Goal: Task Accomplishment & Management: Use online tool/utility

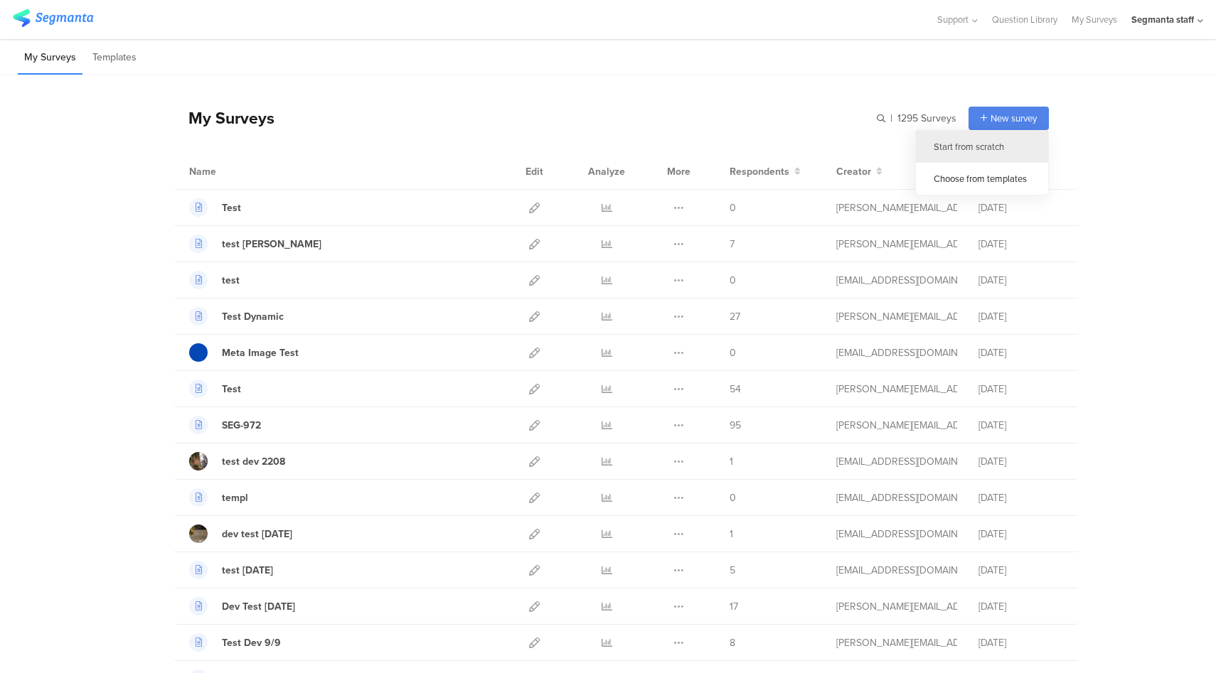
click at [972, 153] on div "Start from scratch" at bounding box center [982, 147] width 132 height 32
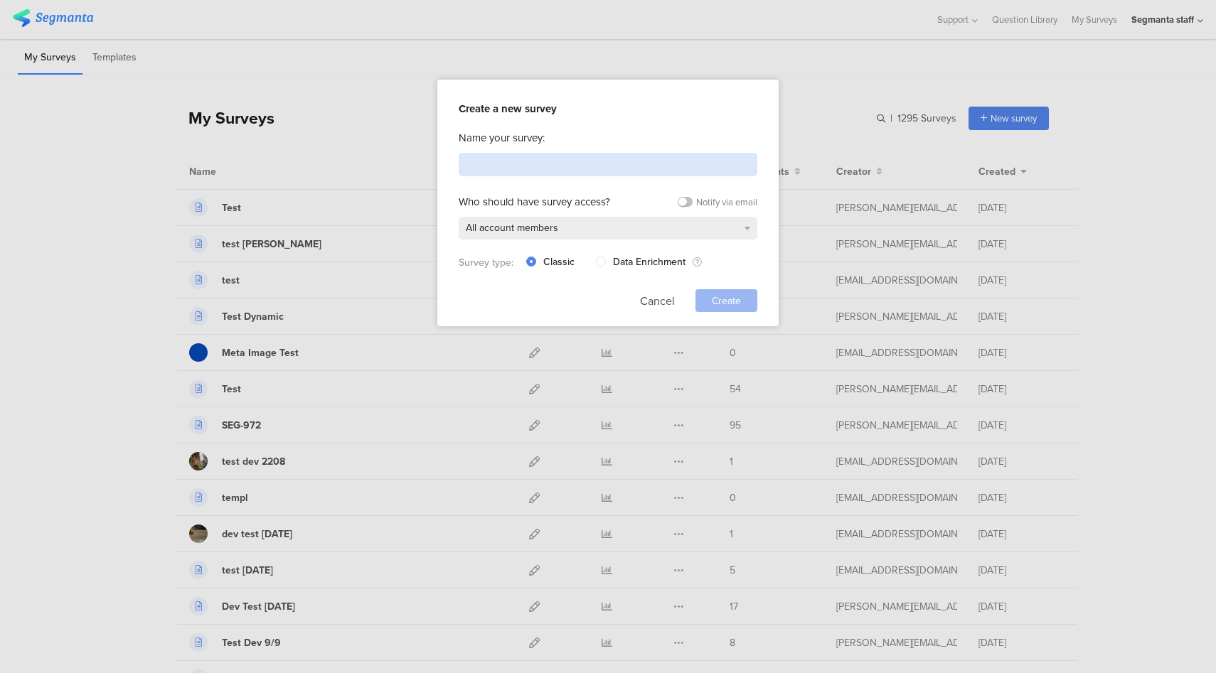
click at [621, 166] on input at bounding box center [608, 164] width 299 height 23
click at [543, 162] on input at bounding box center [608, 164] width 299 height 23
type input "C"
type input "Dev Test 10.02.25"
click at [733, 306] on div "Create" at bounding box center [726, 300] width 62 height 23
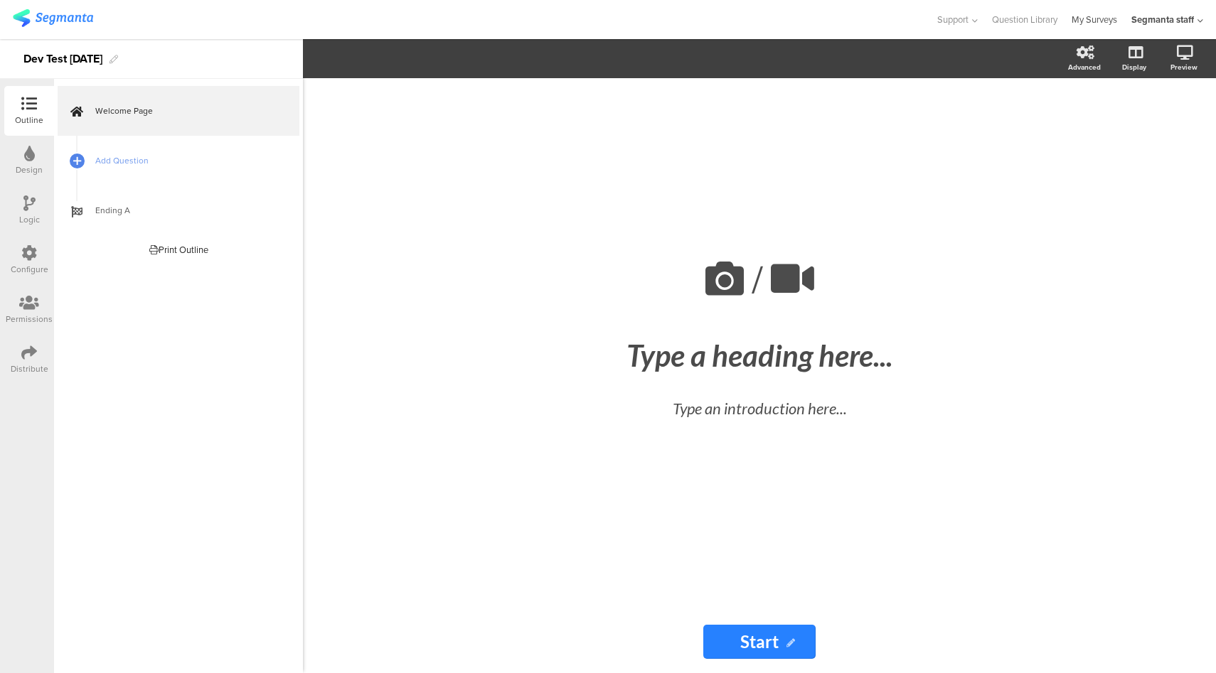
click at [1085, 22] on link "My Surveys" at bounding box center [1095, 19] width 46 height 39
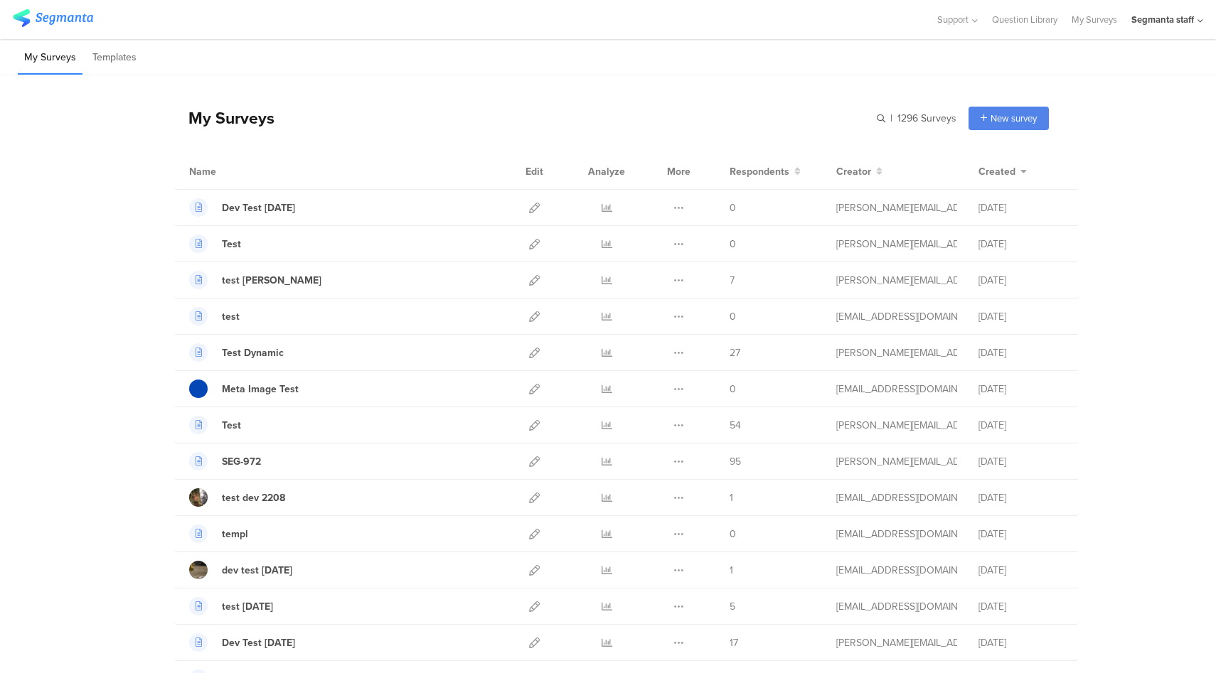
click at [1148, 26] on div "Segmanta staff" at bounding box center [1167, 19] width 72 height 39
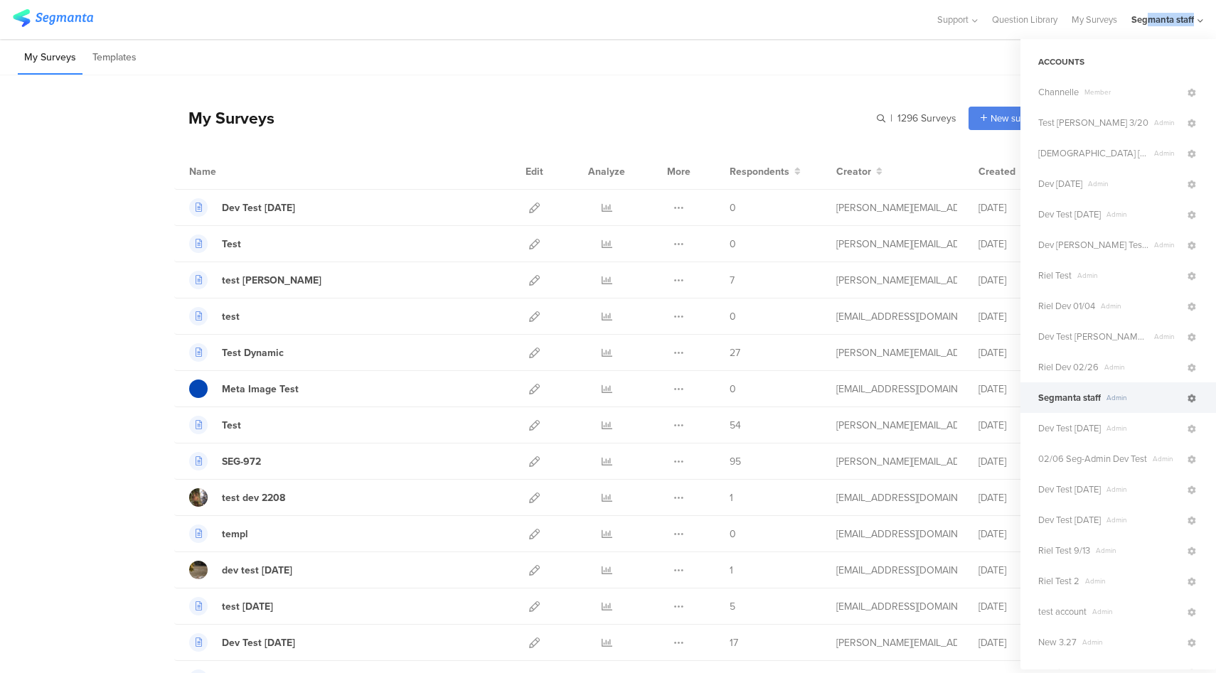
click at [1187, 400] on icon at bounding box center [1191, 399] width 9 height 9
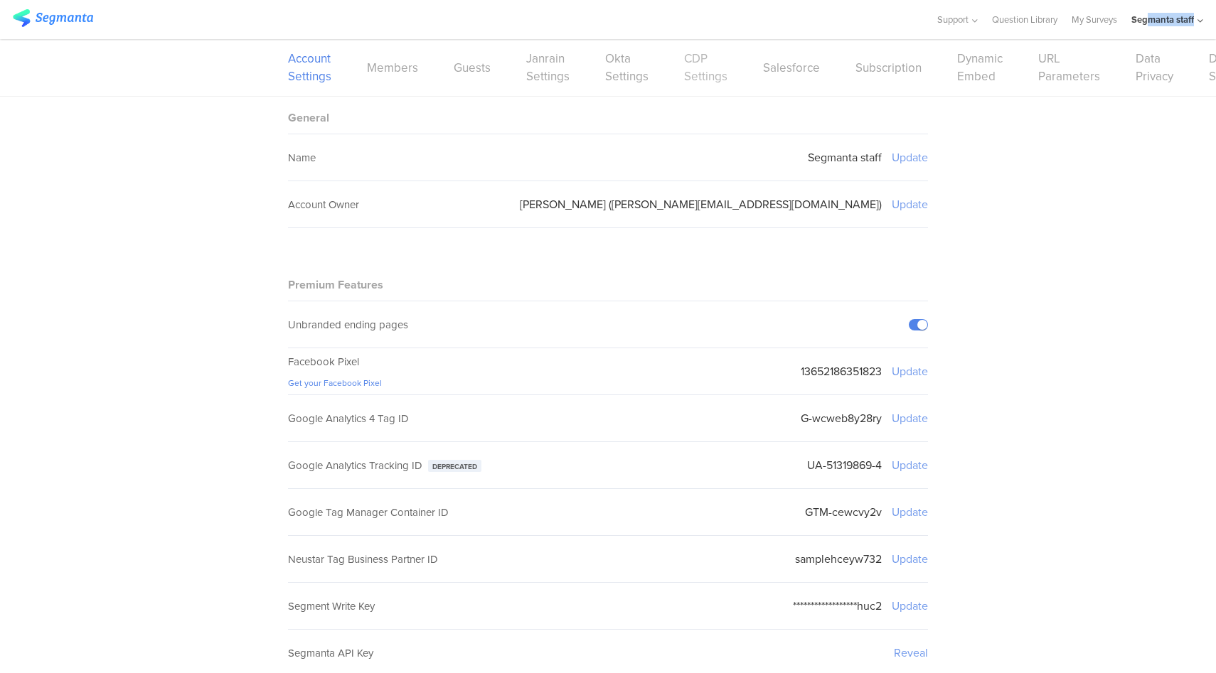
click at [698, 73] on link "CDP Settings" at bounding box center [705, 68] width 43 height 36
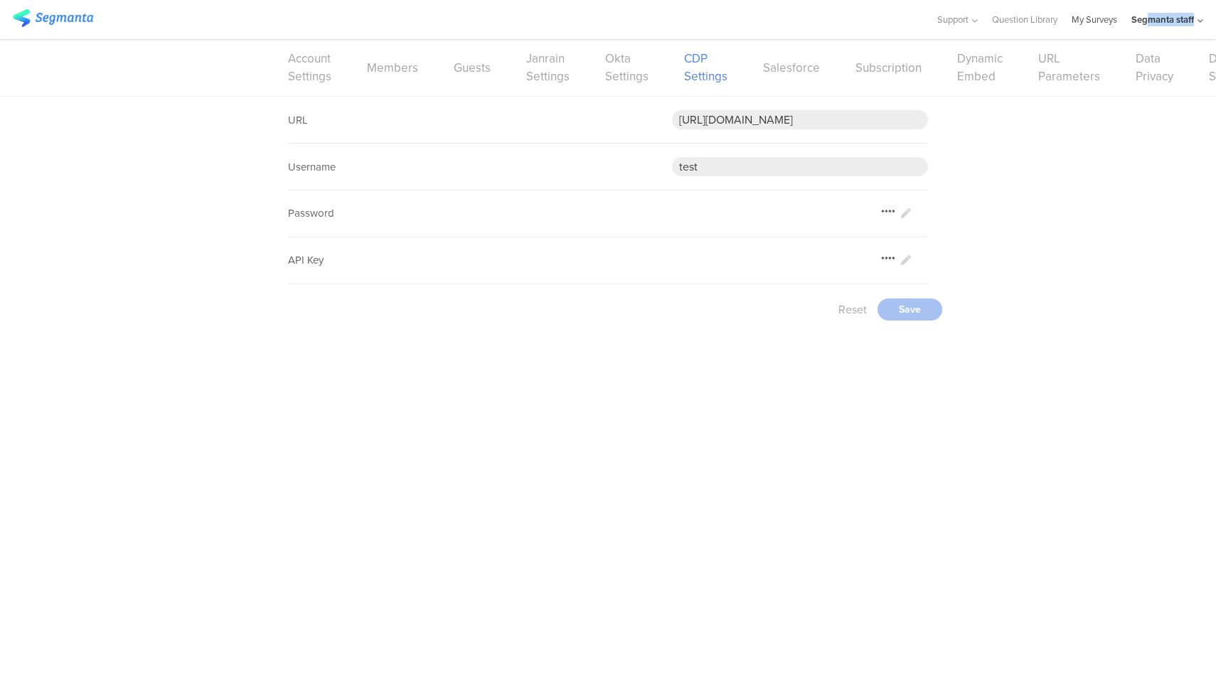
click at [1102, 22] on link "My Surveys" at bounding box center [1095, 19] width 46 height 39
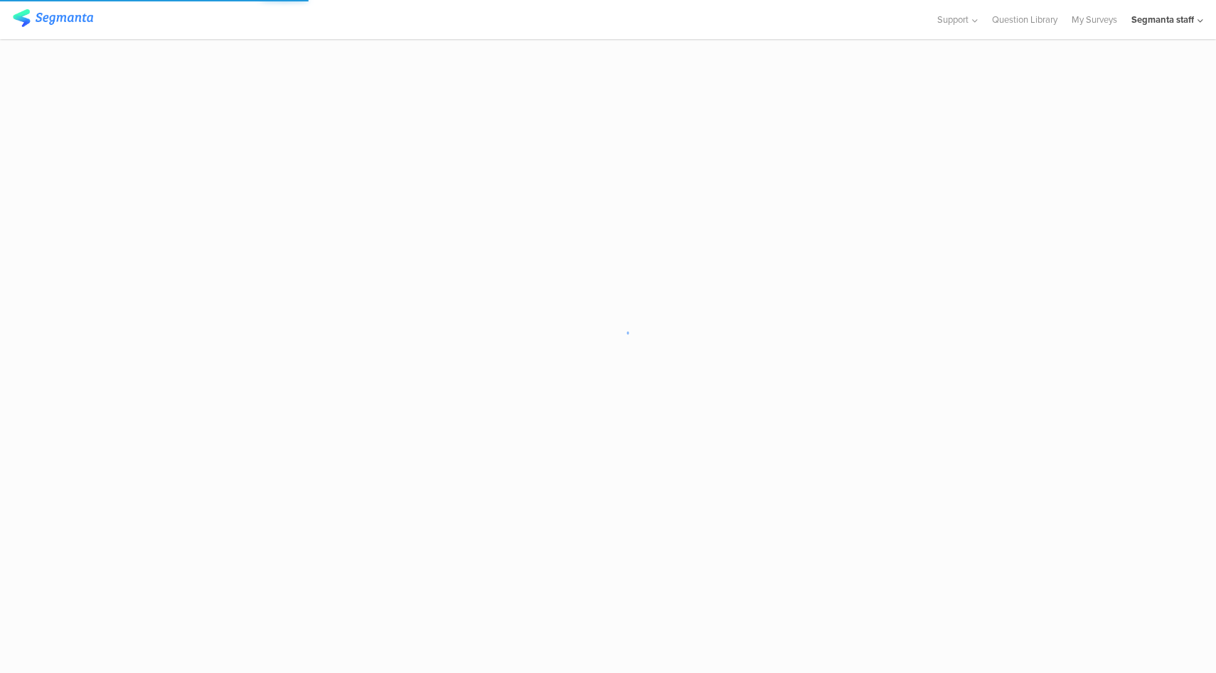
click at [767, 26] on div at bounding box center [467, 19] width 909 height 23
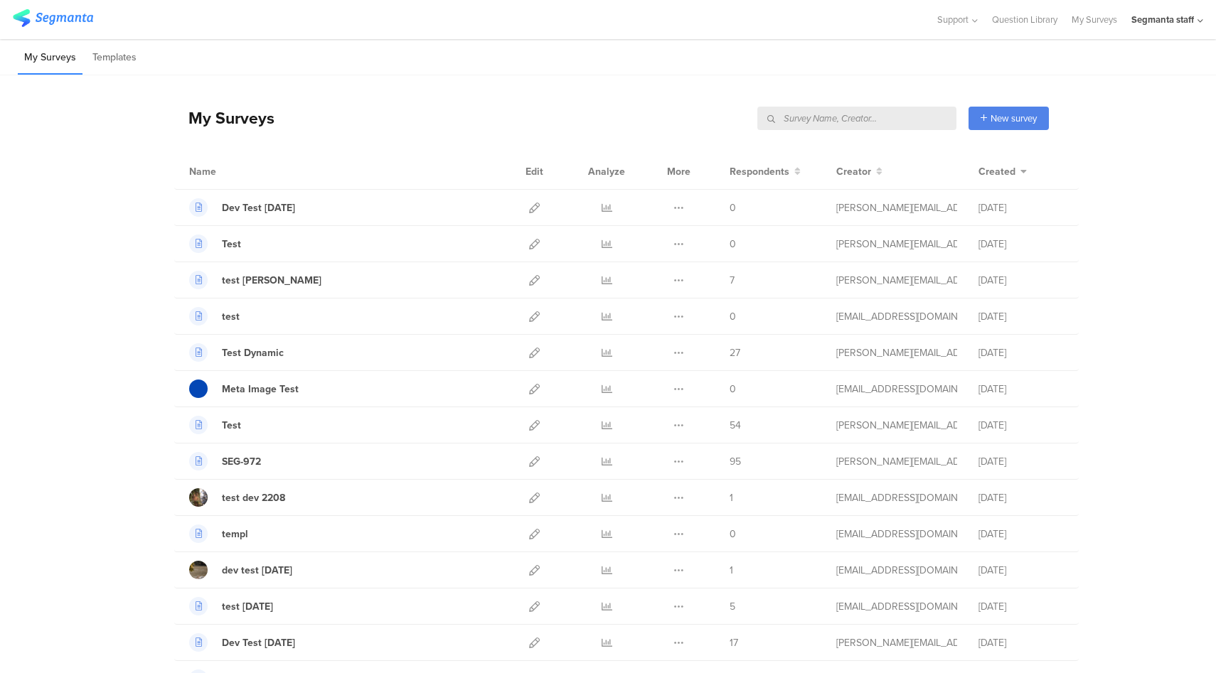
click at [881, 122] on input "text" at bounding box center [856, 118] width 199 height 23
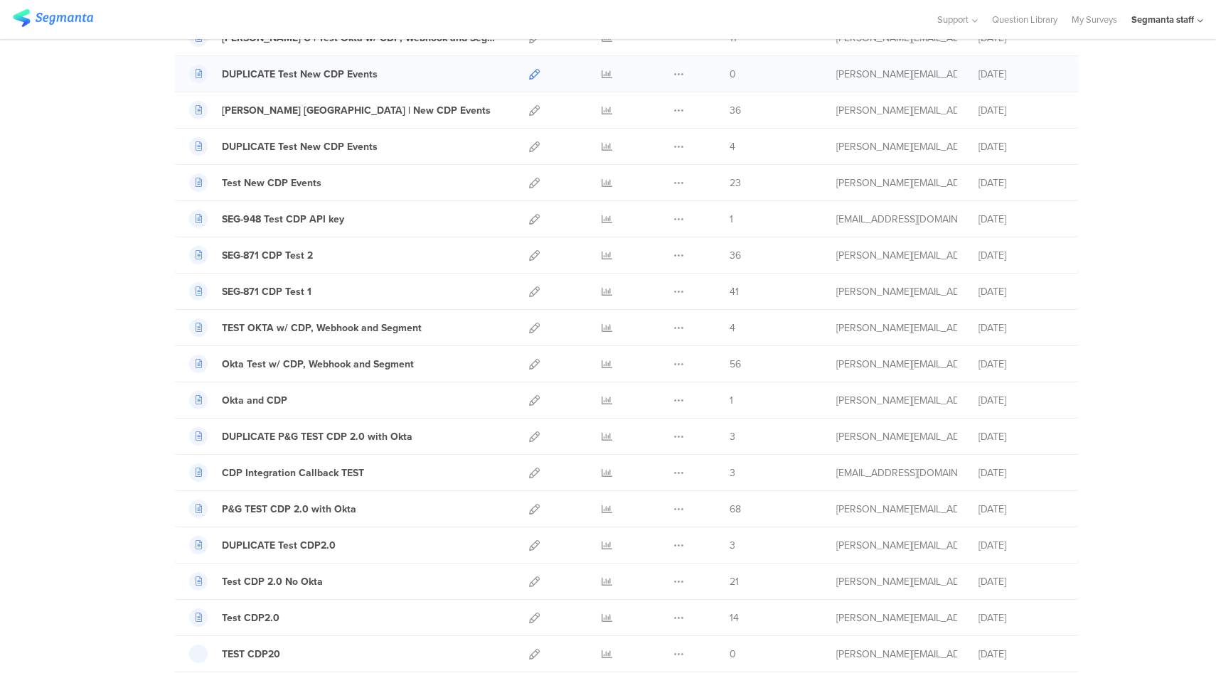
scroll to position [388, 0]
type input "cdp"
click at [530, 364] on icon at bounding box center [534, 363] width 11 height 11
click at [530, 290] on icon at bounding box center [534, 291] width 11 height 11
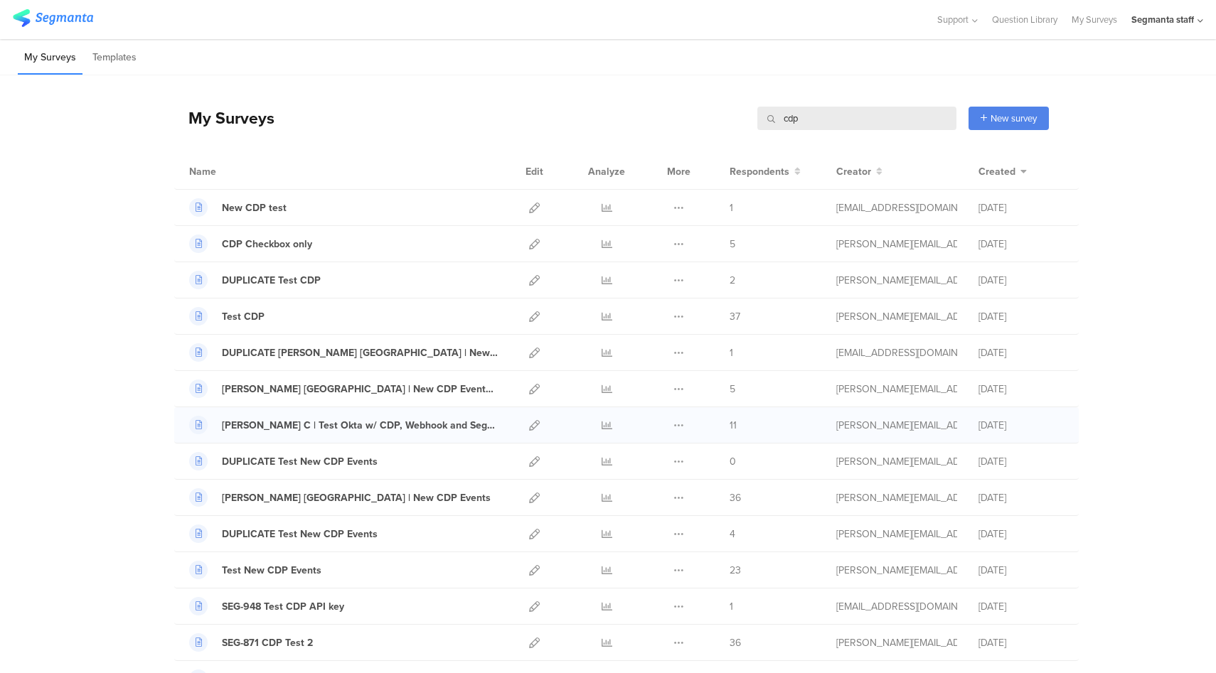
scroll to position [102, 0]
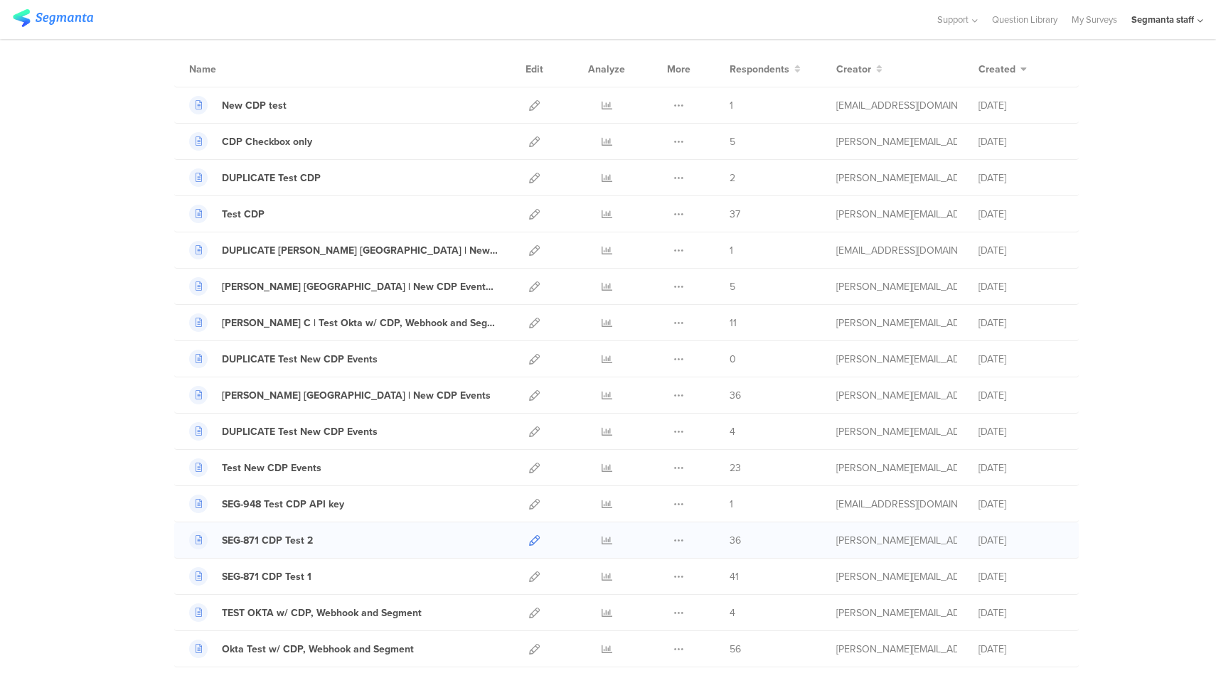
click at [533, 538] on icon at bounding box center [534, 540] width 11 height 11
click at [529, 215] on icon at bounding box center [534, 214] width 11 height 11
click at [531, 139] on icon at bounding box center [534, 142] width 11 height 11
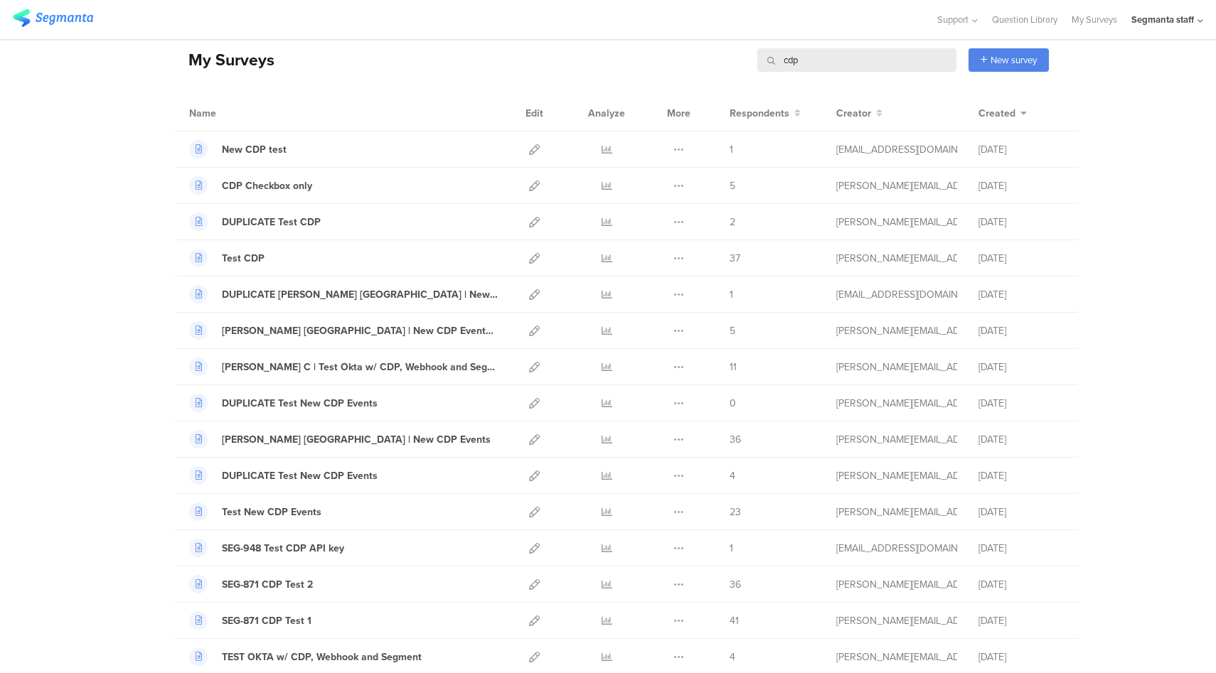
scroll to position [0, 0]
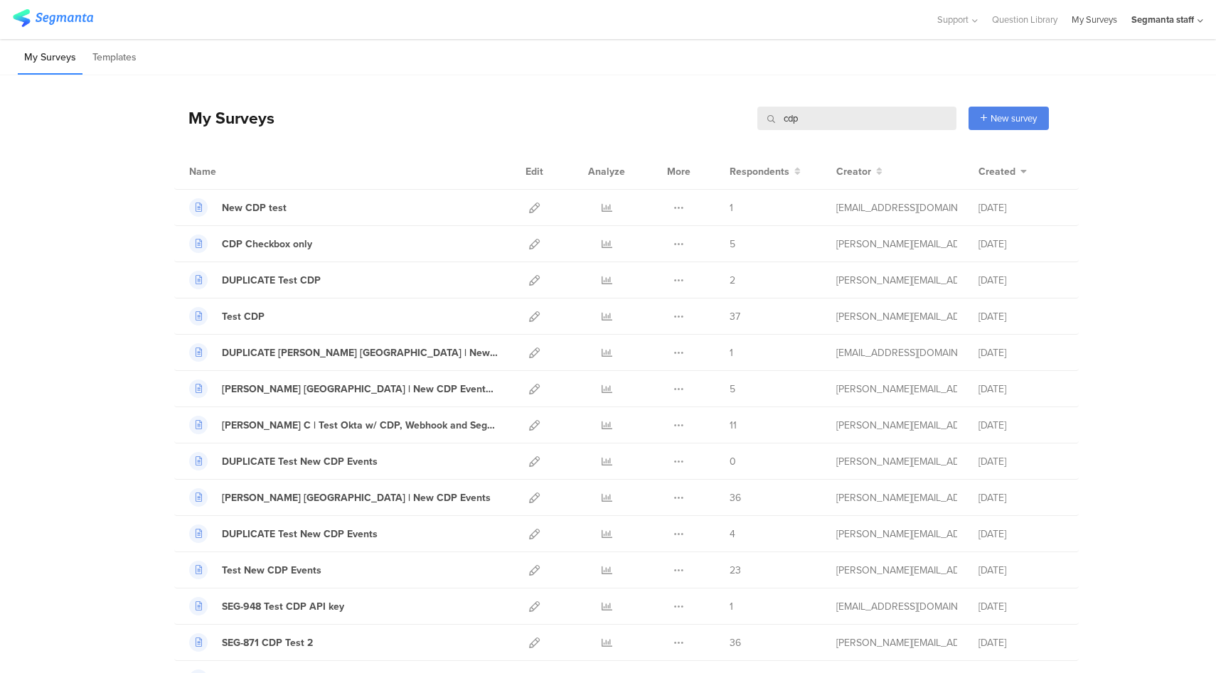
click at [1087, 27] on link "My Surveys" at bounding box center [1095, 19] width 46 height 39
drag, startPoint x: 815, startPoint y: 127, endPoint x: 715, endPoint y: 119, distance: 99.9
click at [715, 119] on div "My Surveys cdp cdp New survey Start from scratch Choose from templates" at bounding box center [611, 118] width 875 height 57
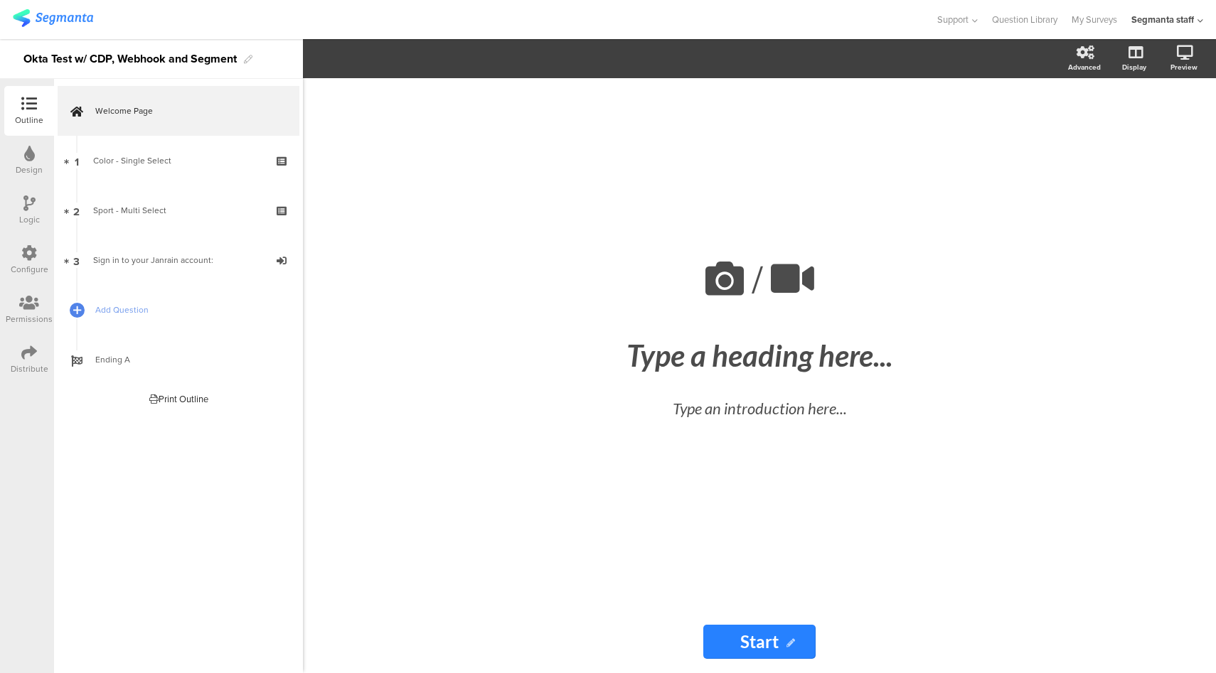
click at [31, 254] on icon at bounding box center [29, 253] width 16 height 16
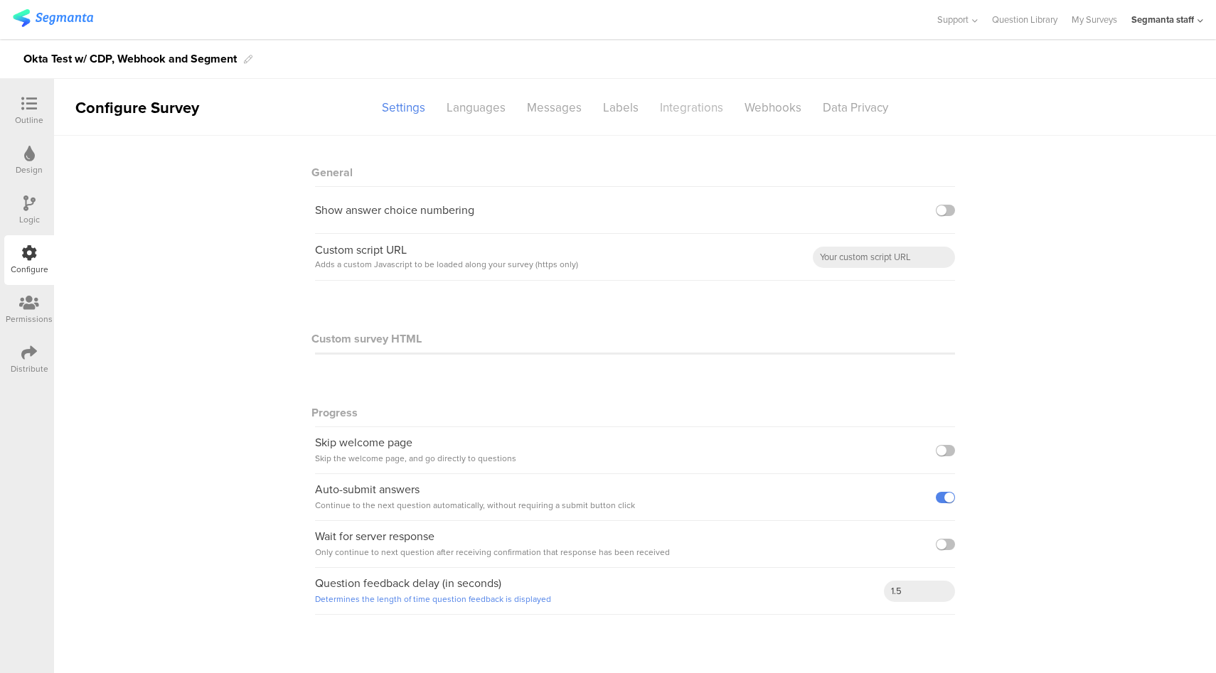
click at [703, 102] on div "Integrations" at bounding box center [691, 107] width 85 height 25
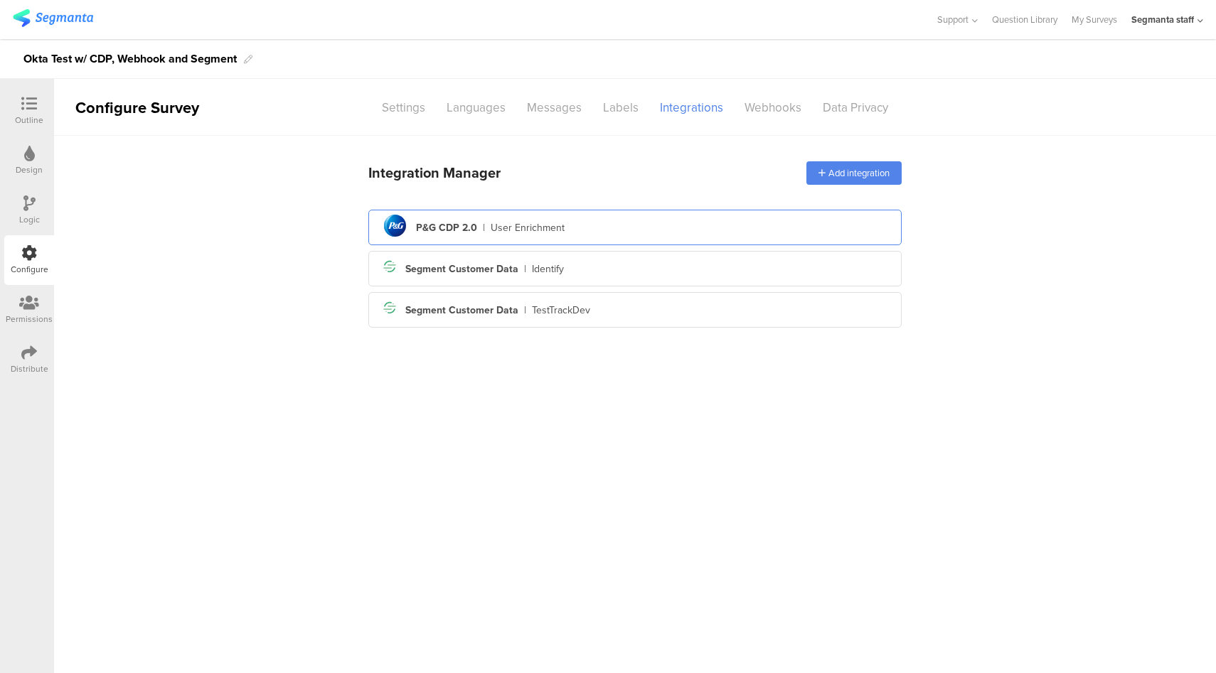
click at [544, 216] on div "pg logo P&G CDP 2.0 | User Enrichment" at bounding box center [635, 227] width 511 height 35
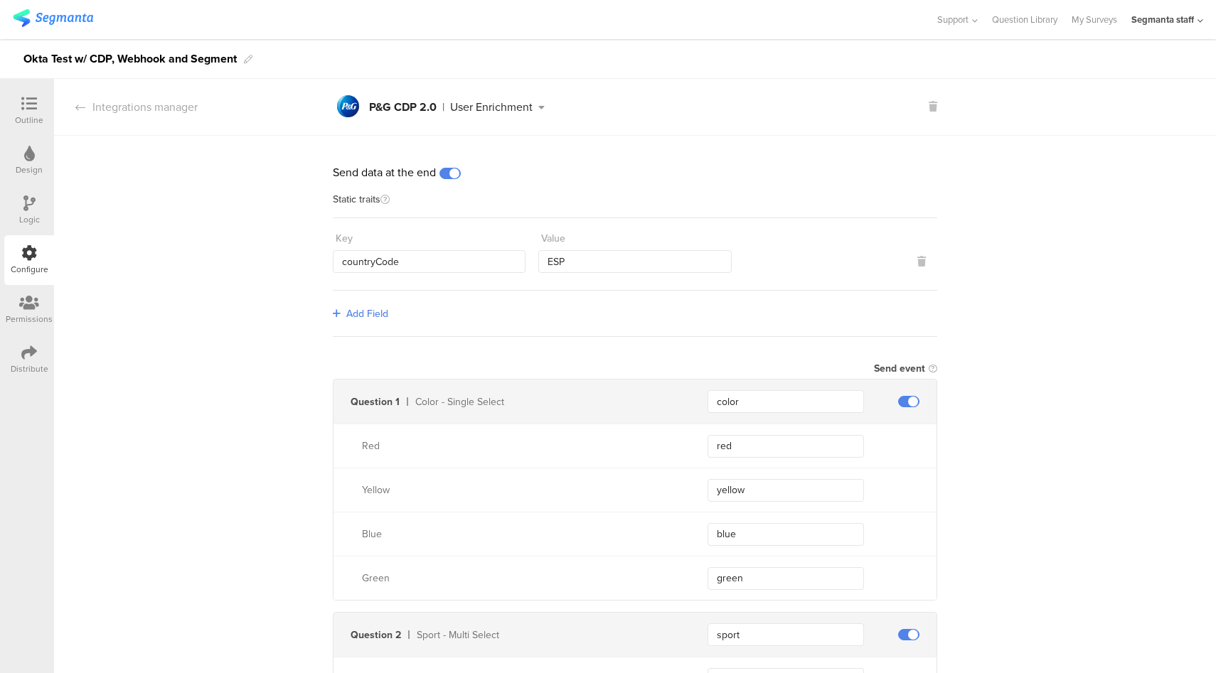
click at [17, 367] on div "Distribute" at bounding box center [30, 369] width 38 height 13
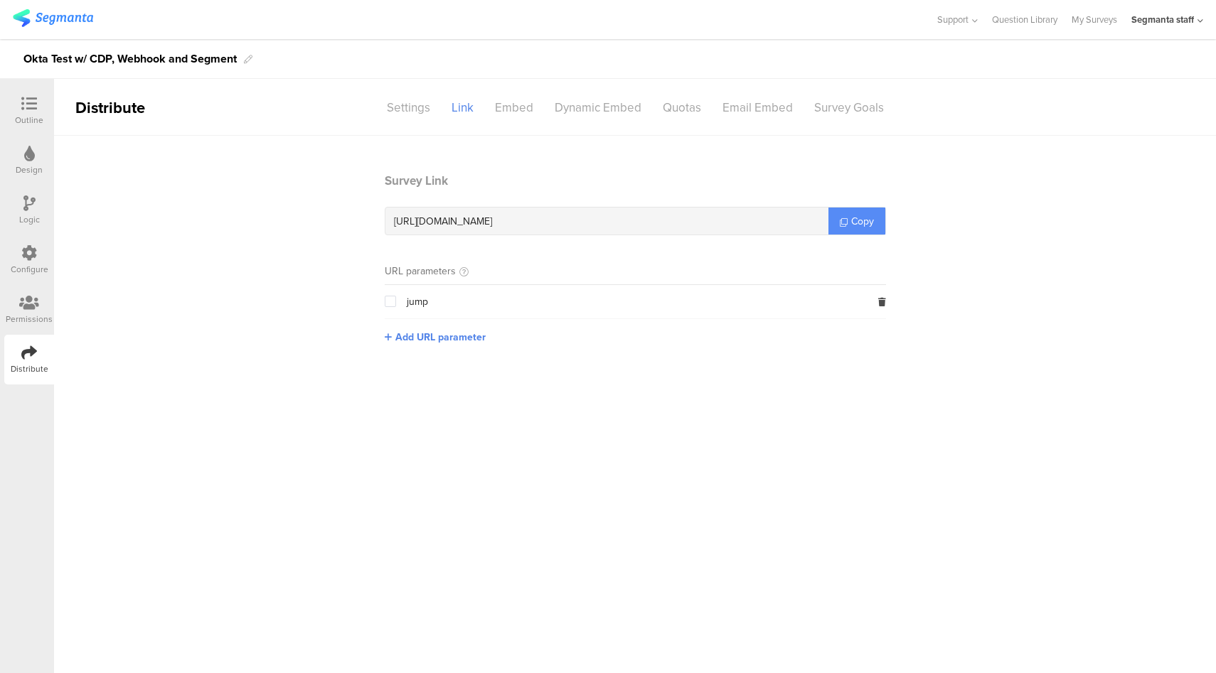
click at [850, 228] on link "Copy" at bounding box center [856, 221] width 57 height 27
click at [23, 260] on icon at bounding box center [29, 253] width 16 height 16
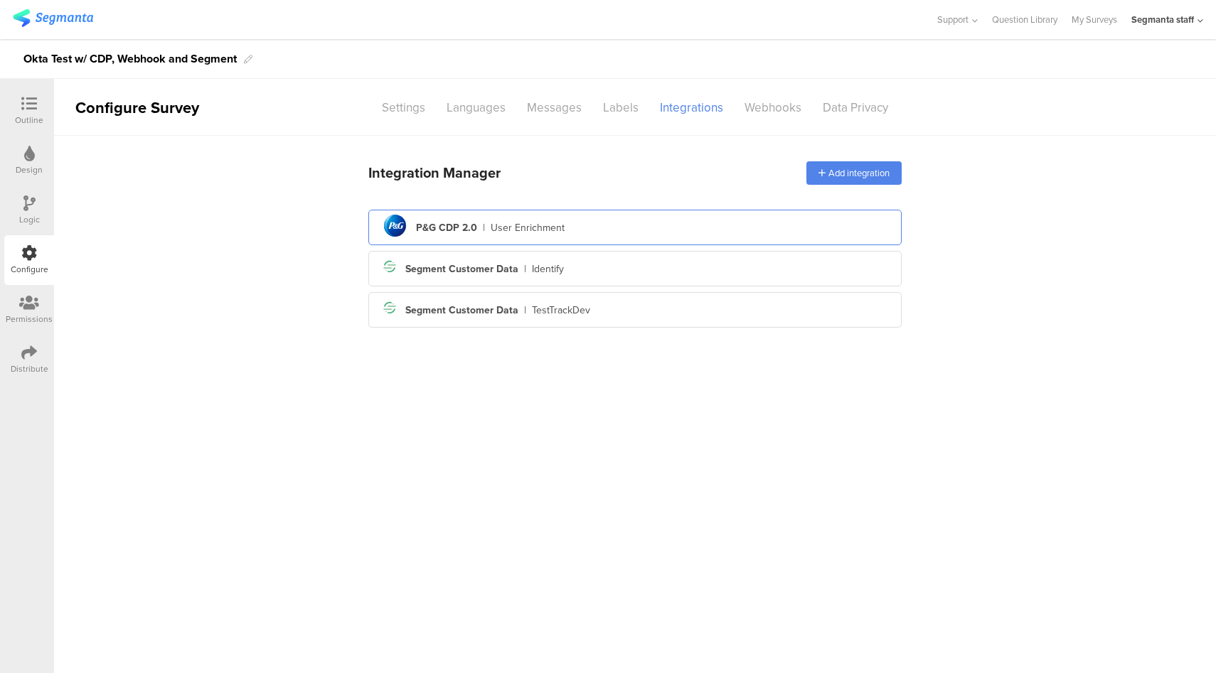
click at [640, 232] on div "pg logo P&G CDP 2.0 | User Enrichment" at bounding box center [635, 227] width 511 height 35
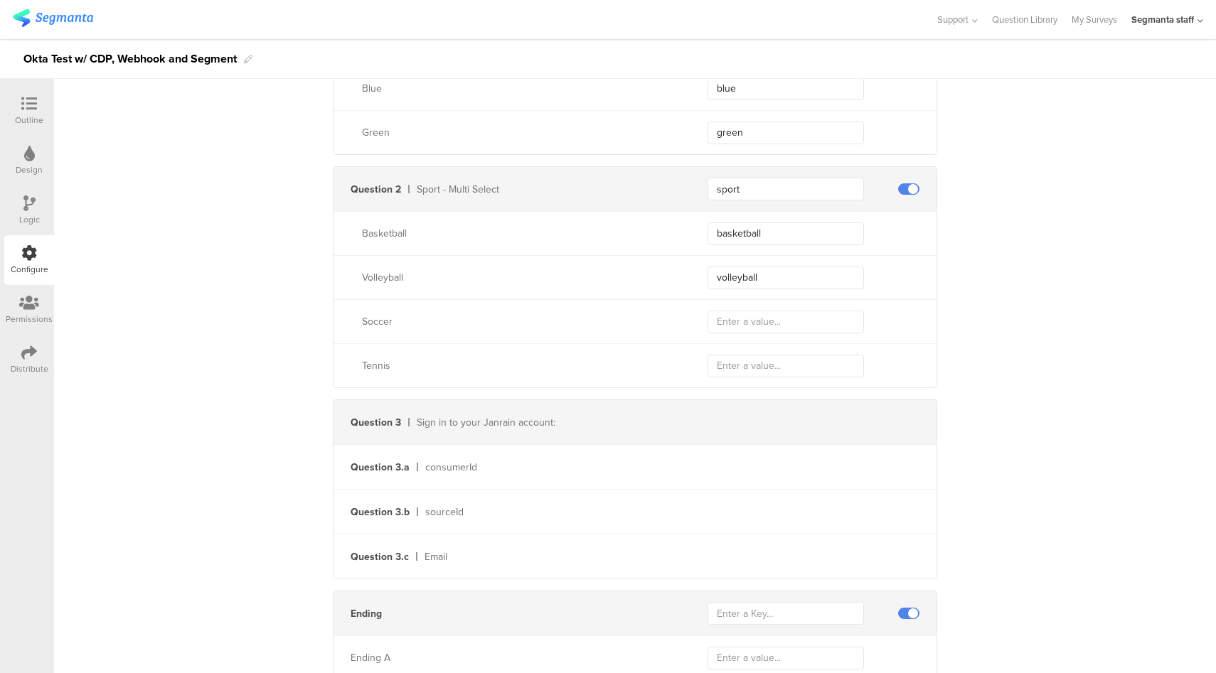
scroll to position [498, 0]
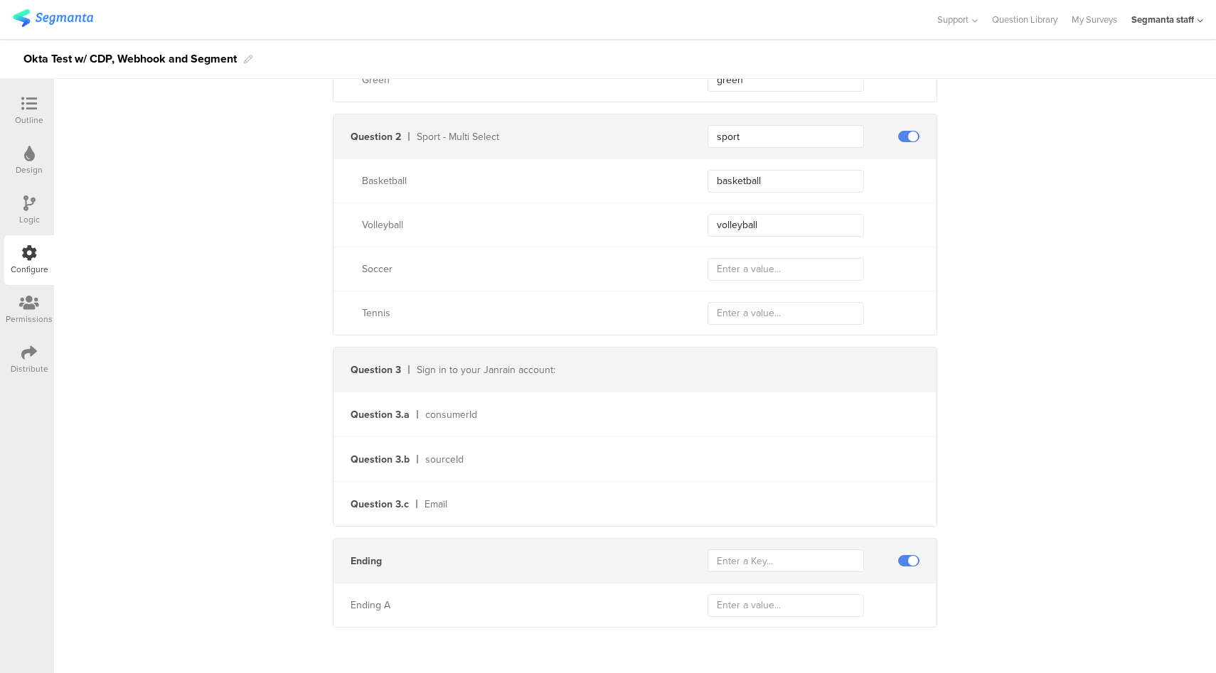
click at [898, 562] on span at bounding box center [908, 560] width 21 height 11
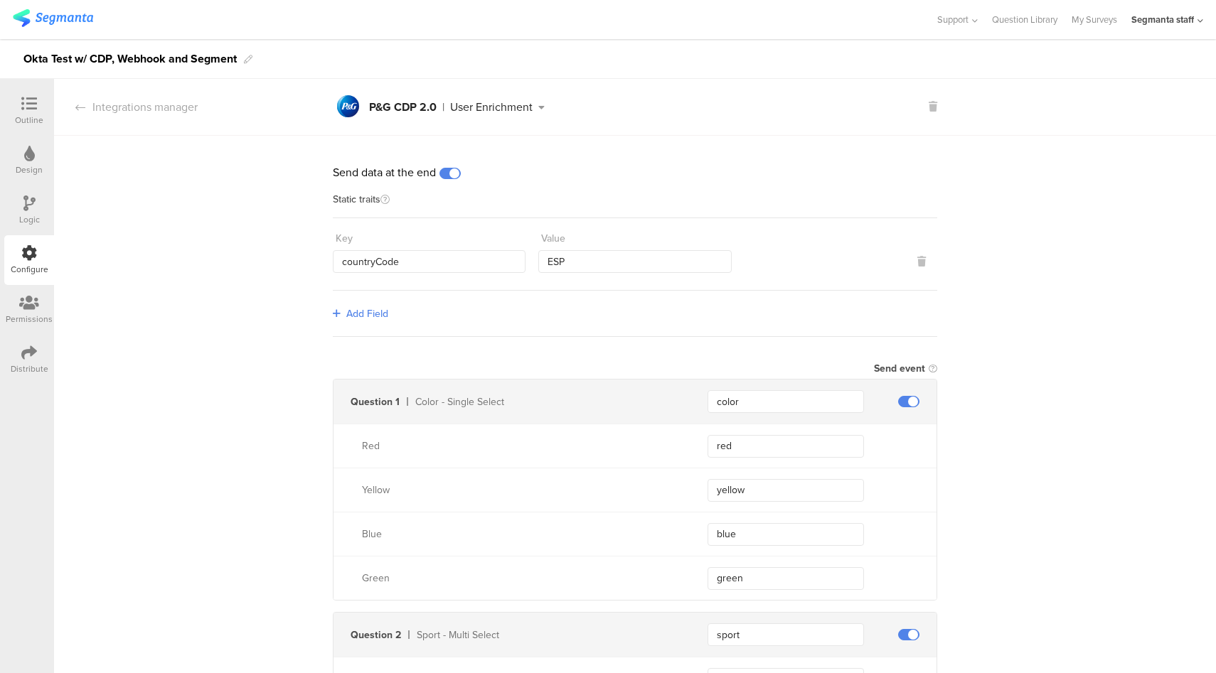
click at [454, 171] on span at bounding box center [449, 173] width 21 height 11
click at [20, 355] on div "Distribute" at bounding box center [29, 360] width 50 height 50
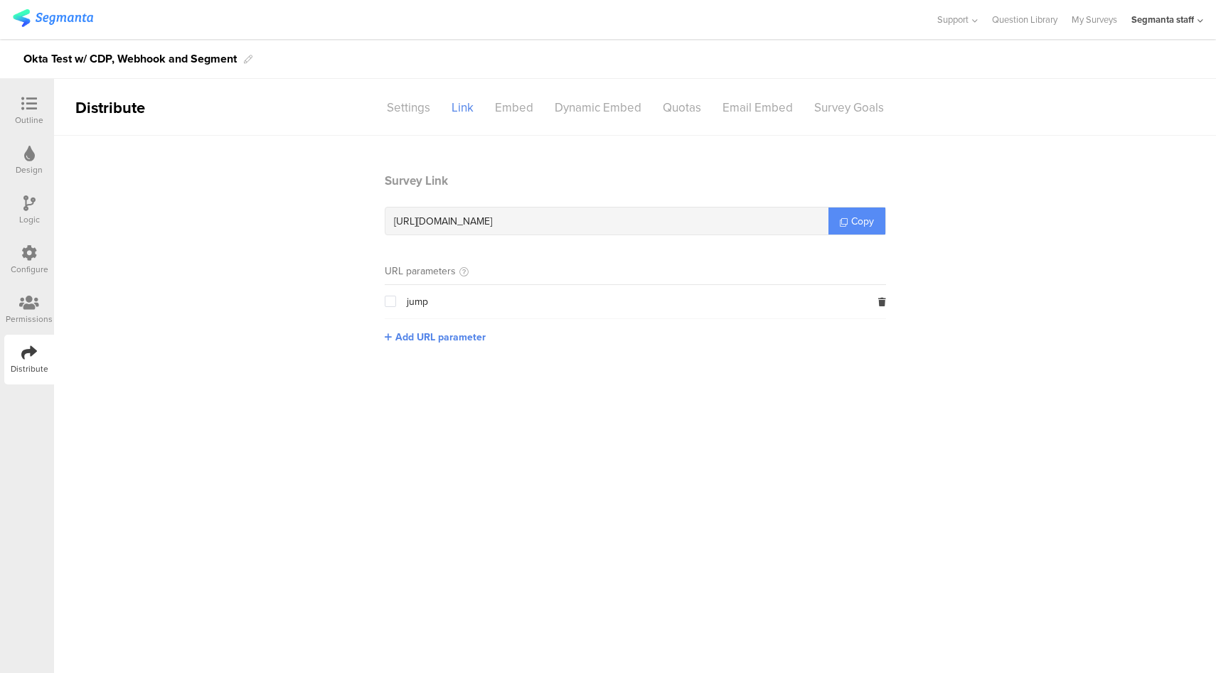
click at [855, 221] on span "Copy" at bounding box center [862, 221] width 23 height 15
click at [41, 109] on div at bounding box center [29, 105] width 28 height 18
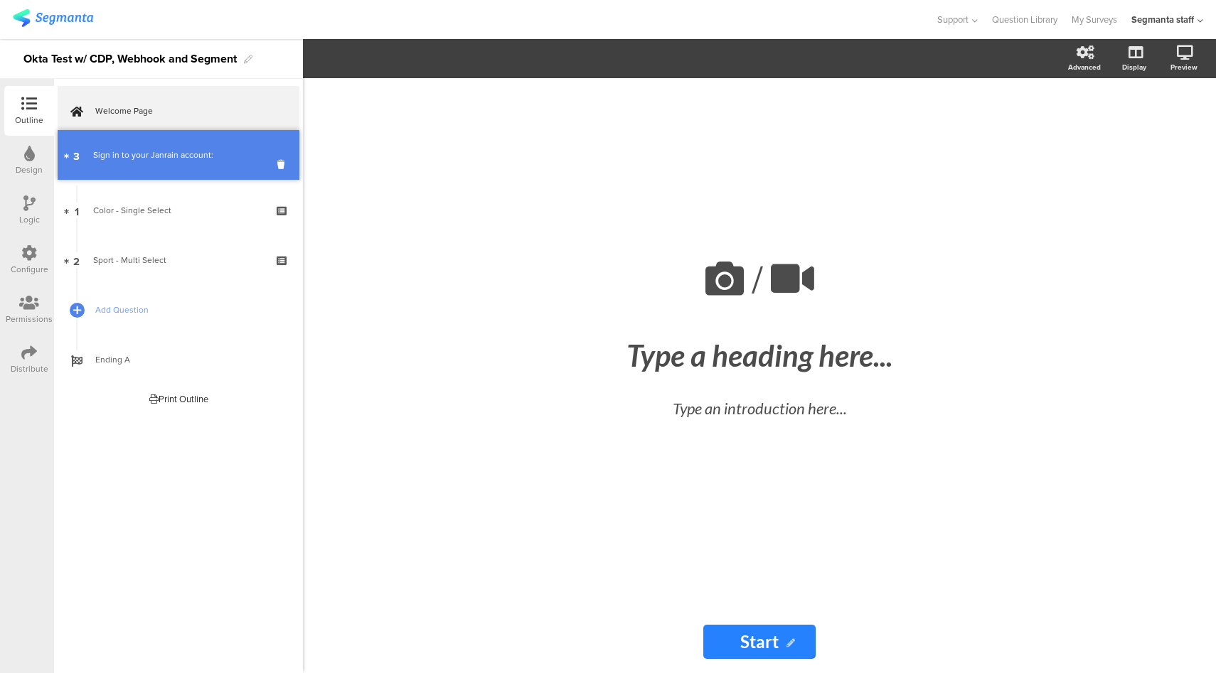
drag, startPoint x: 175, startPoint y: 260, endPoint x: 171, endPoint y: 155, distance: 105.3
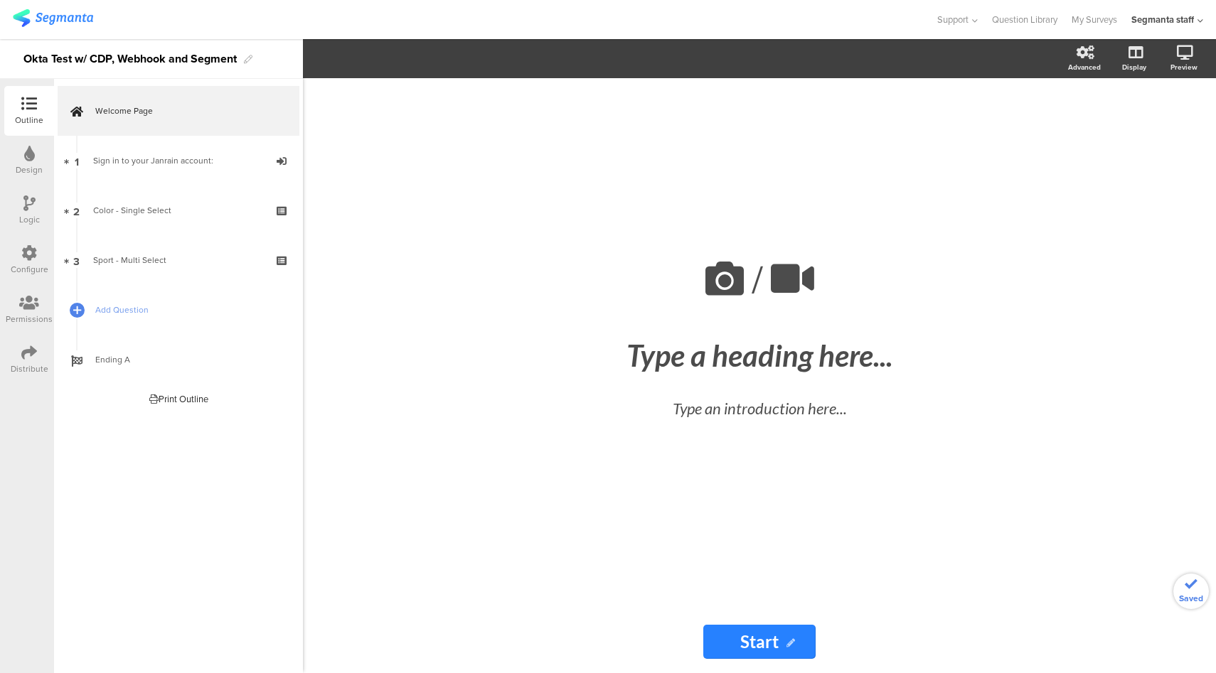
click at [18, 356] on div "Distribute" at bounding box center [29, 360] width 50 height 50
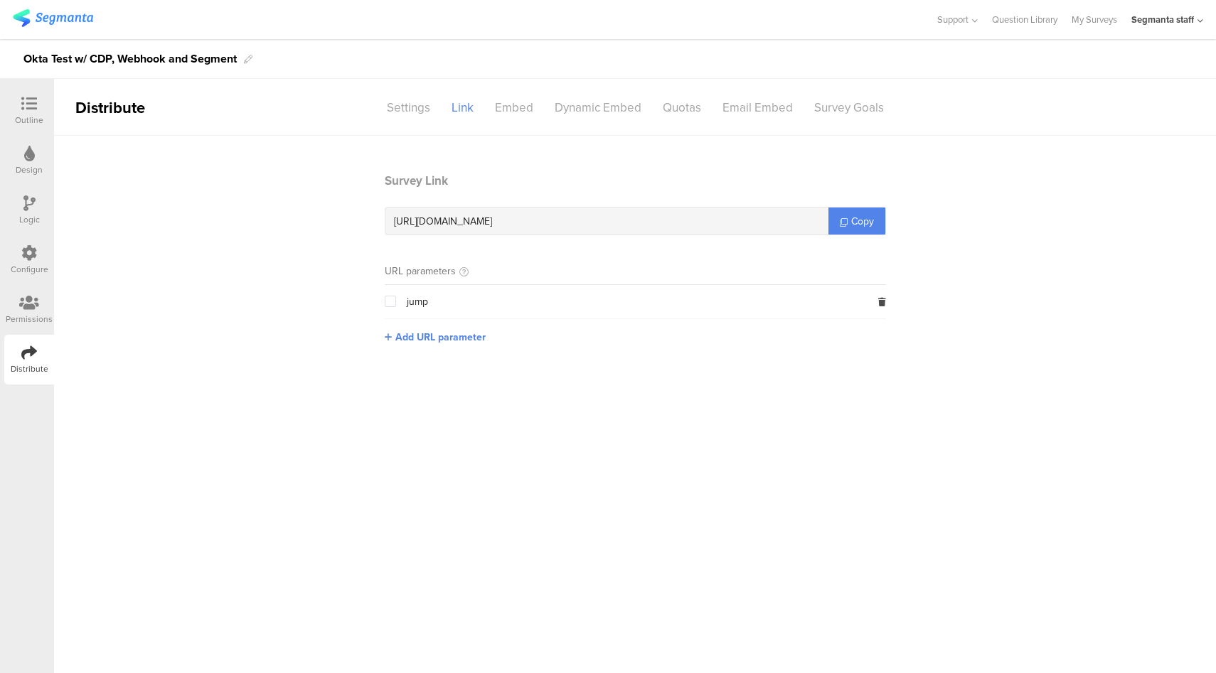
click at [858, 222] on span "Copy" at bounding box center [862, 221] width 23 height 15
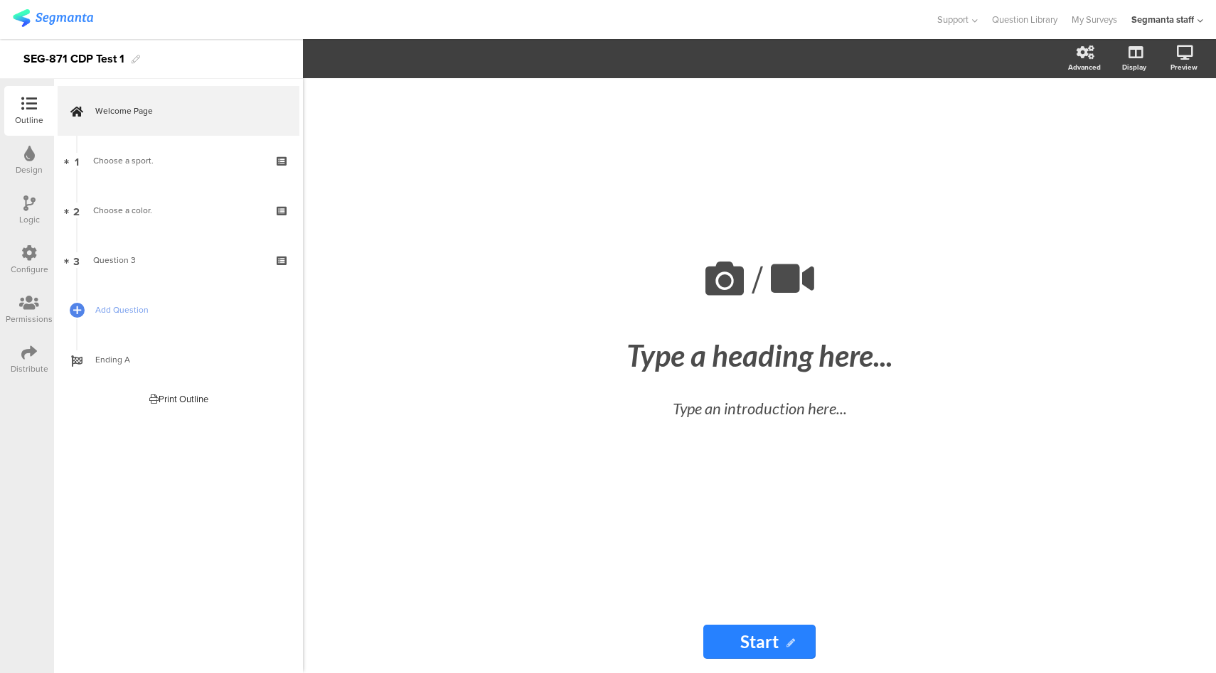
click at [34, 266] on div "Configure" at bounding box center [30, 269] width 38 height 13
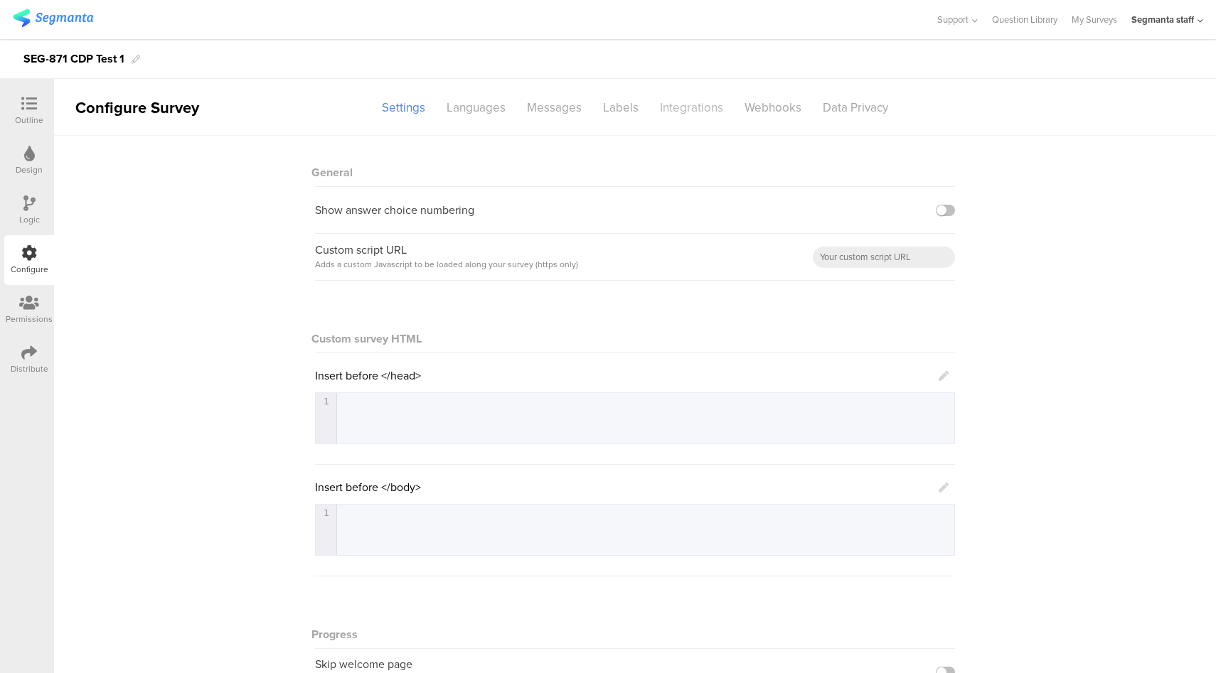
click at [687, 111] on div "Integrations" at bounding box center [691, 107] width 85 height 25
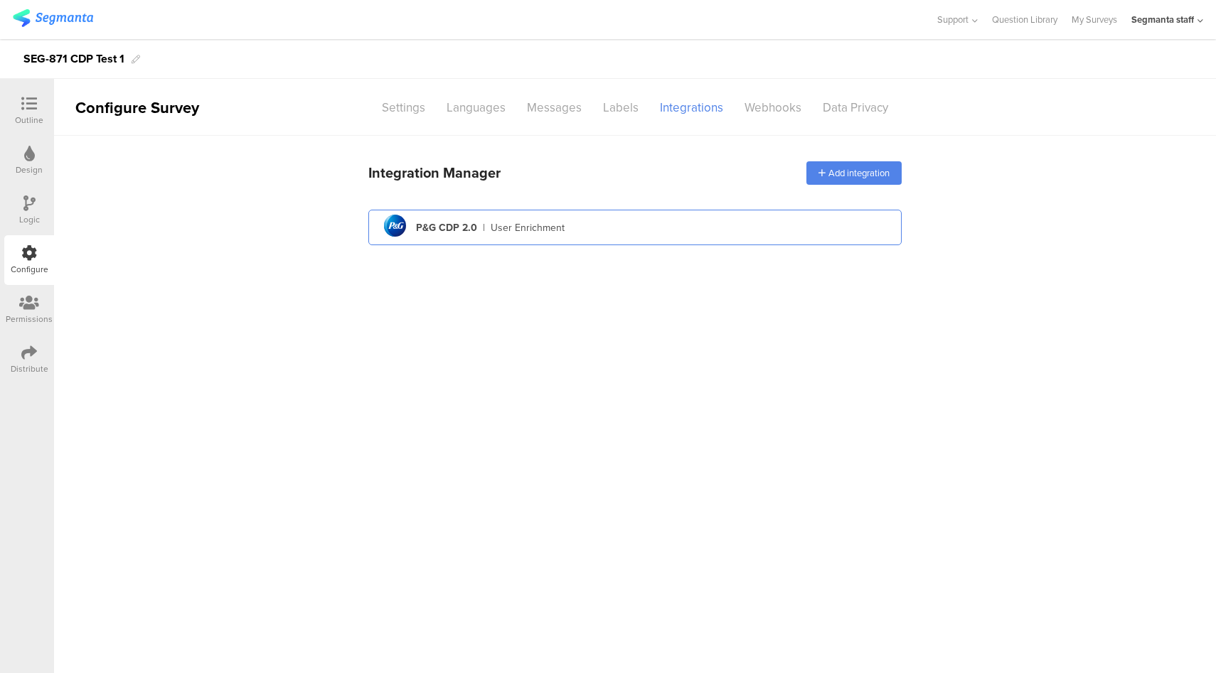
click at [641, 228] on div "pg logo P&G CDP 2.0 | User Enrichment" at bounding box center [635, 227] width 511 height 35
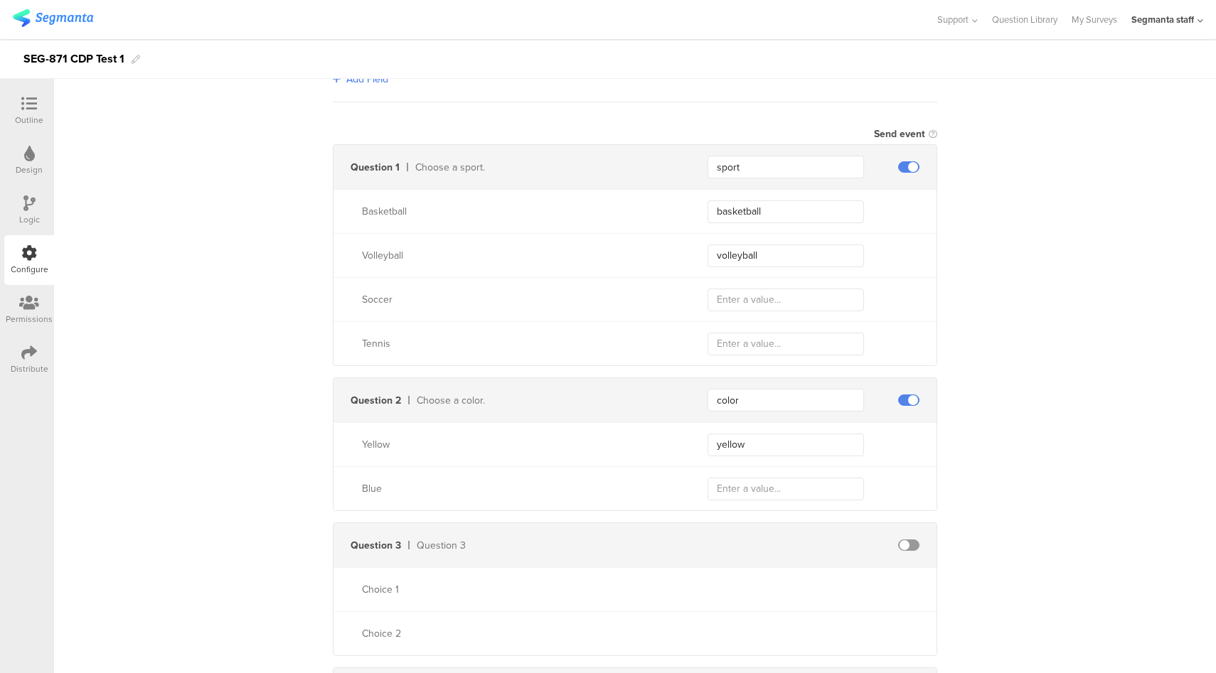
scroll to position [579, 0]
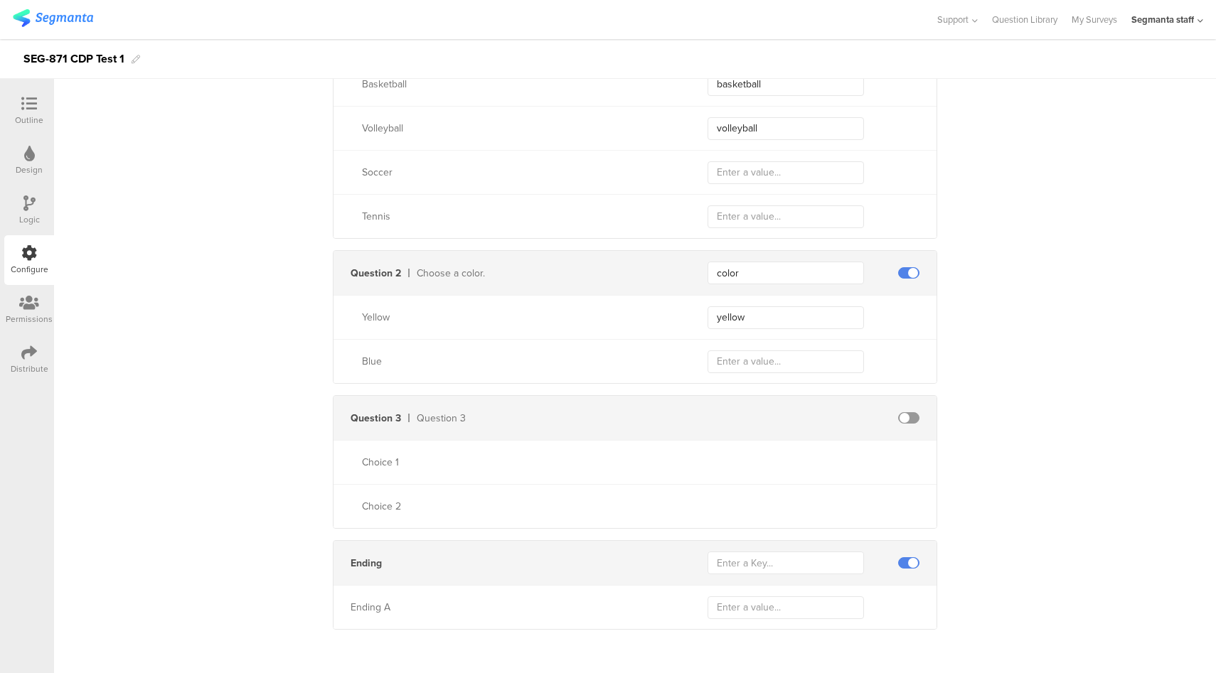
click at [42, 364] on div "Distribute" at bounding box center [30, 369] width 38 height 13
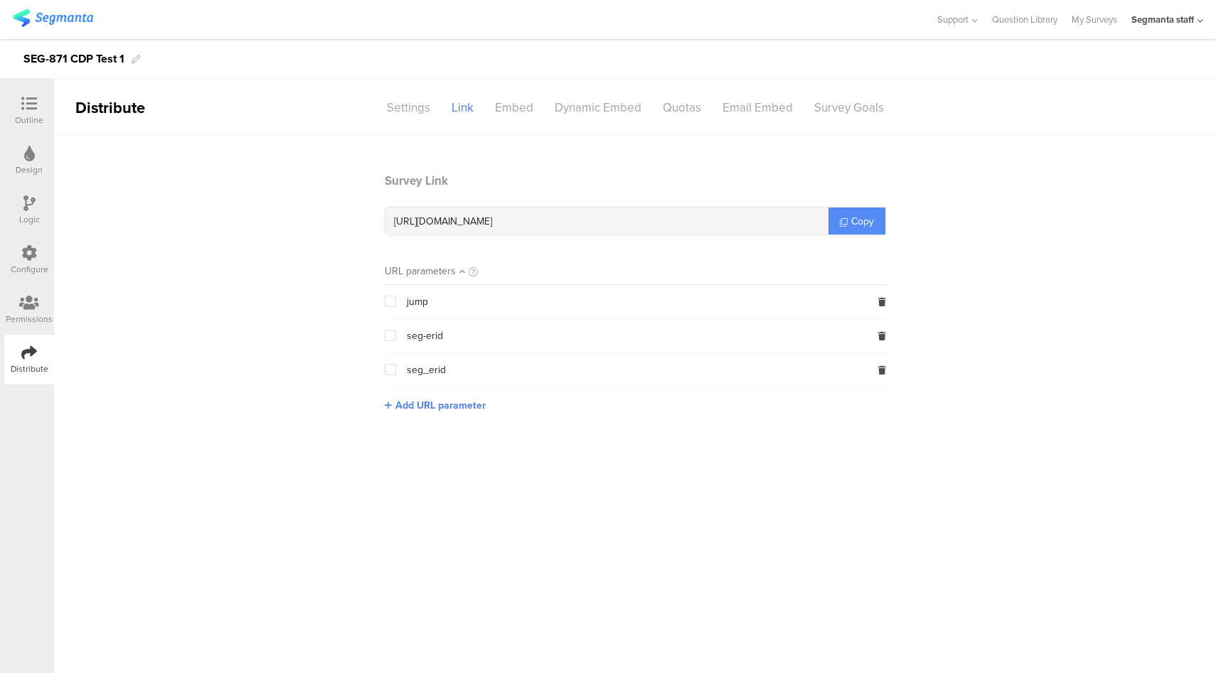
click at [858, 224] on span "Copy" at bounding box center [862, 221] width 23 height 15
click at [41, 265] on div "Configure" at bounding box center [30, 269] width 38 height 13
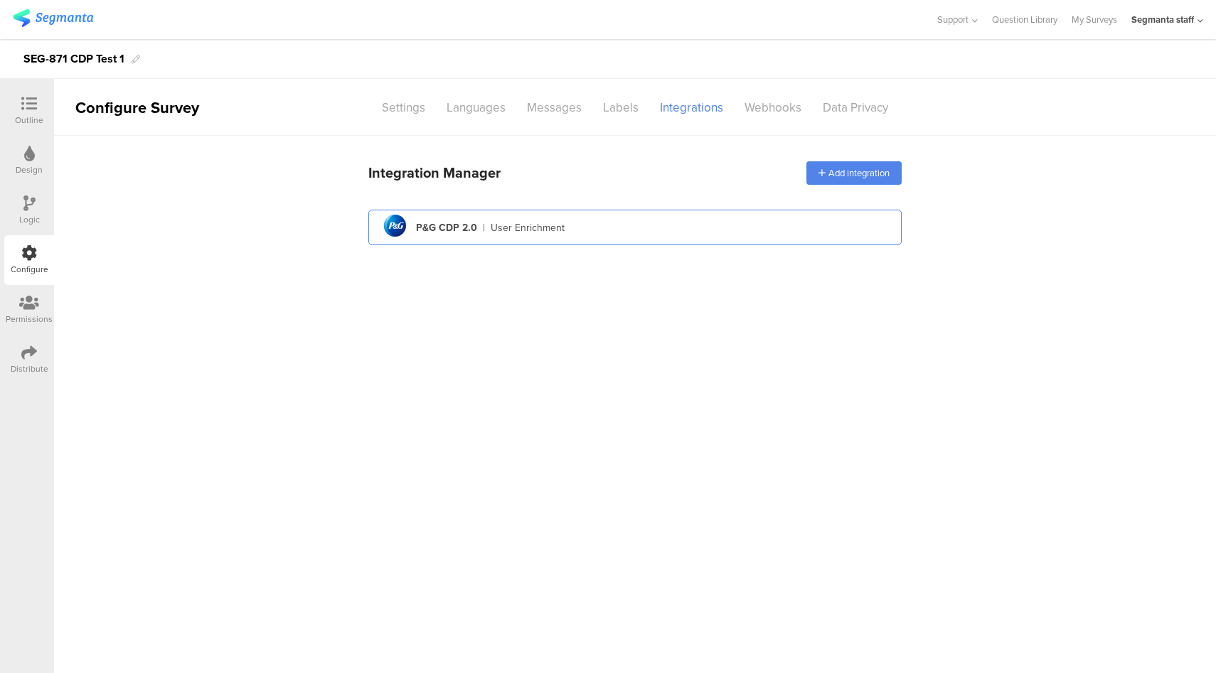
click at [701, 215] on div "pg logo P&G CDP 2.0 | User Enrichment" at bounding box center [635, 227] width 511 height 35
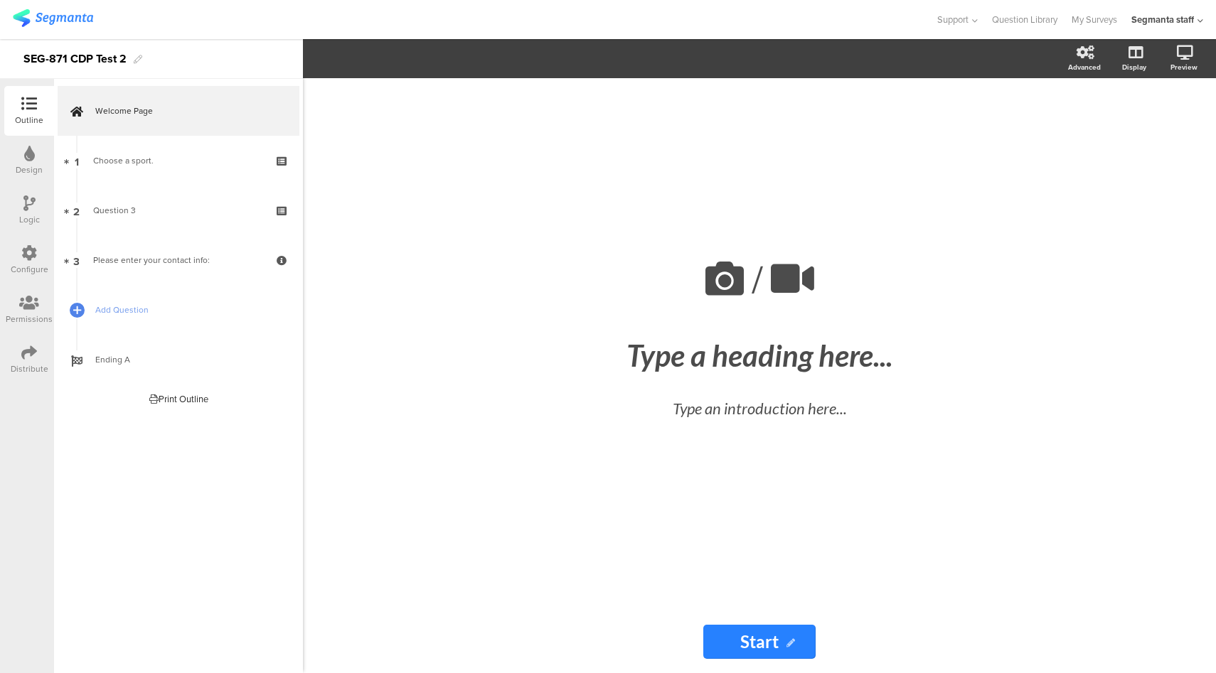
click at [23, 274] on div "Configure" at bounding box center [30, 269] width 38 height 13
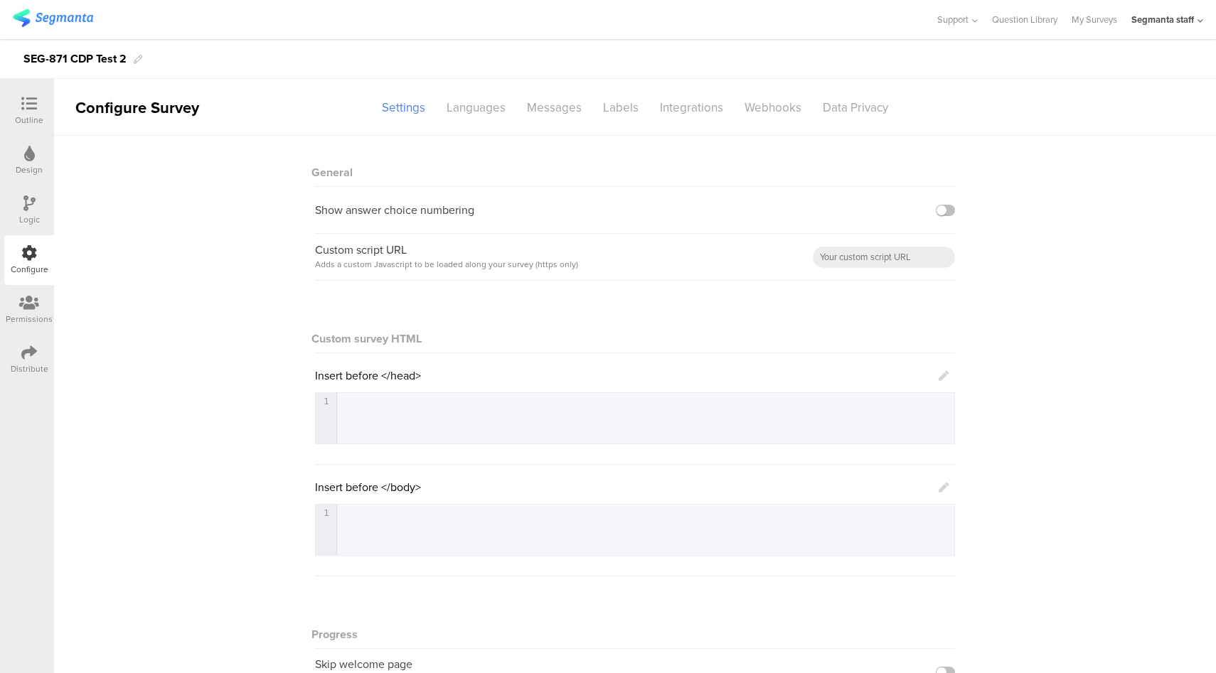
click at [16, 117] on div "Outline" at bounding box center [29, 120] width 28 height 13
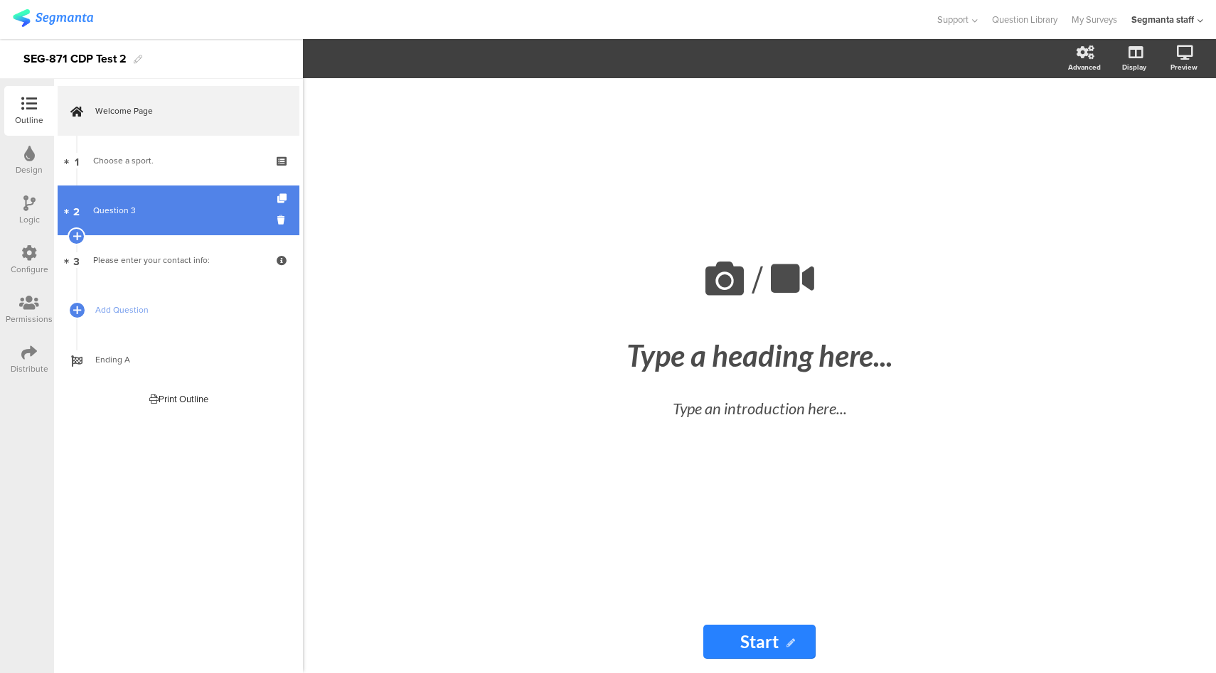
click at [203, 212] on div "Question 3" at bounding box center [178, 210] width 170 height 14
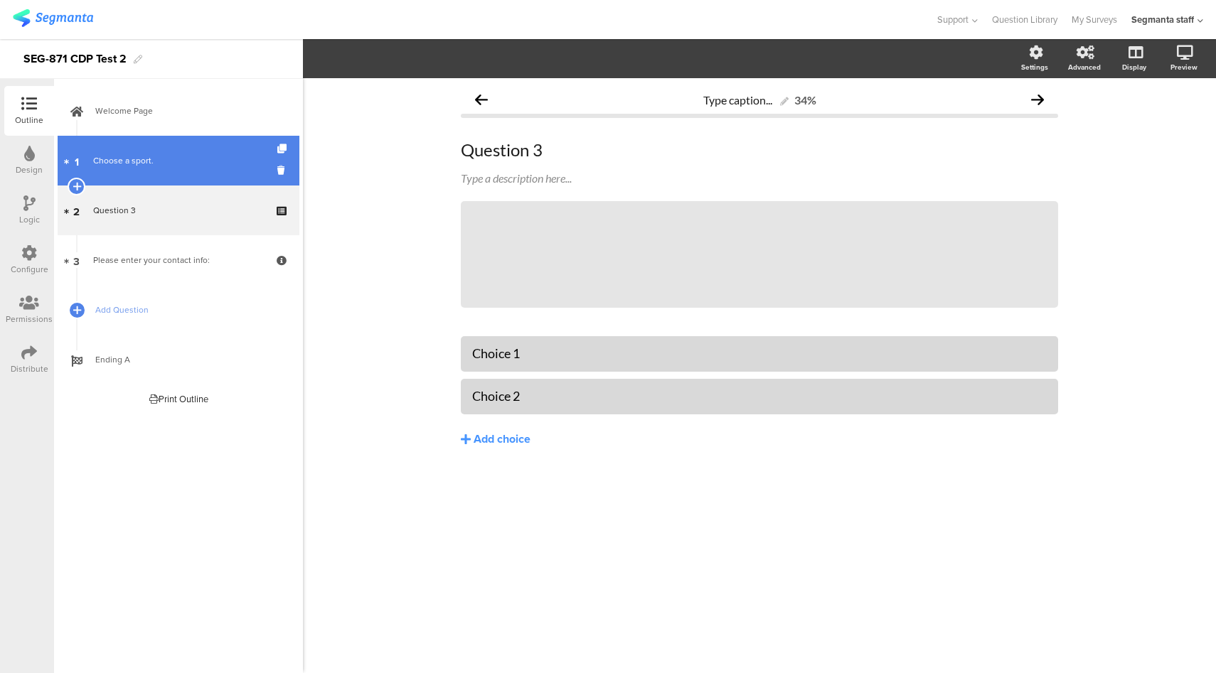
click at [141, 178] on link "1 Choose a sport." at bounding box center [179, 161] width 242 height 50
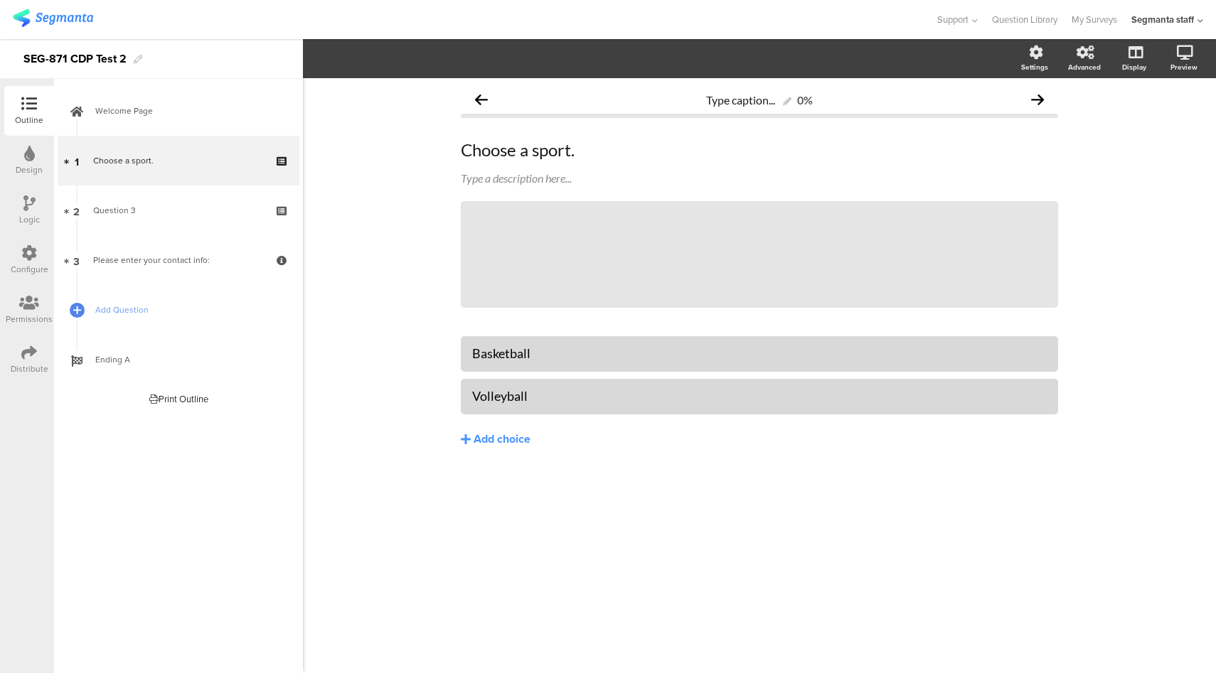
click at [21, 265] on div "Configure" at bounding box center [30, 269] width 38 height 13
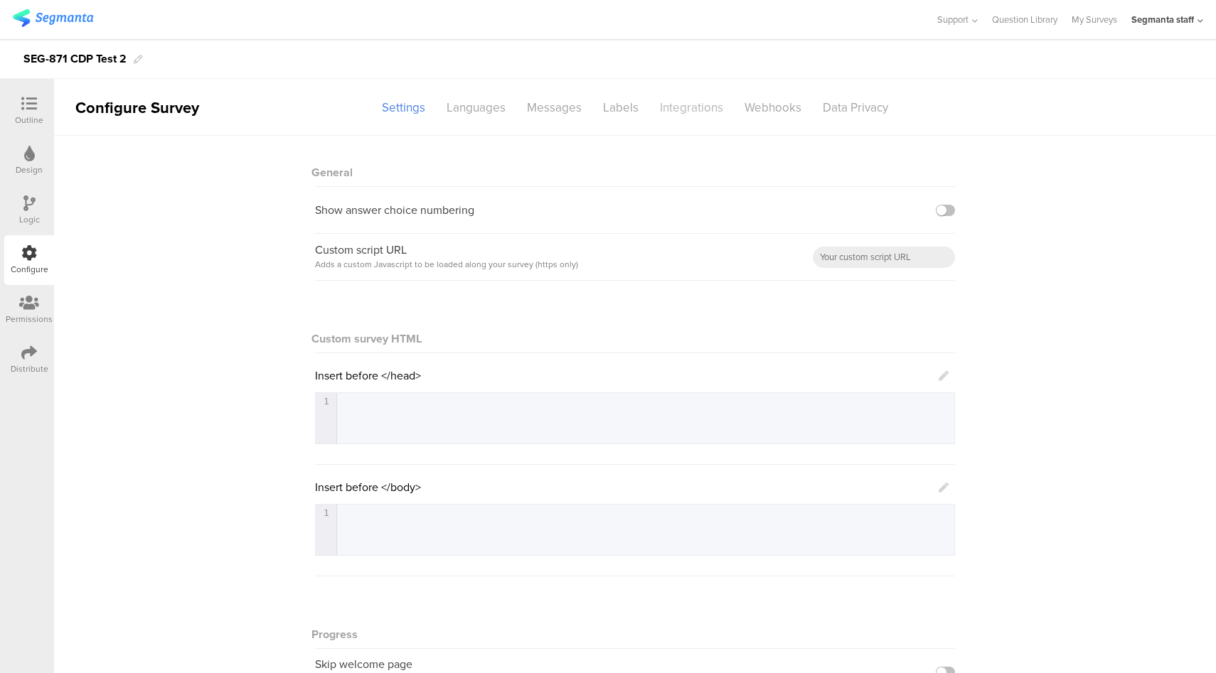
click at [702, 118] on div "Integrations" at bounding box center [691, 107] width 85 height 25
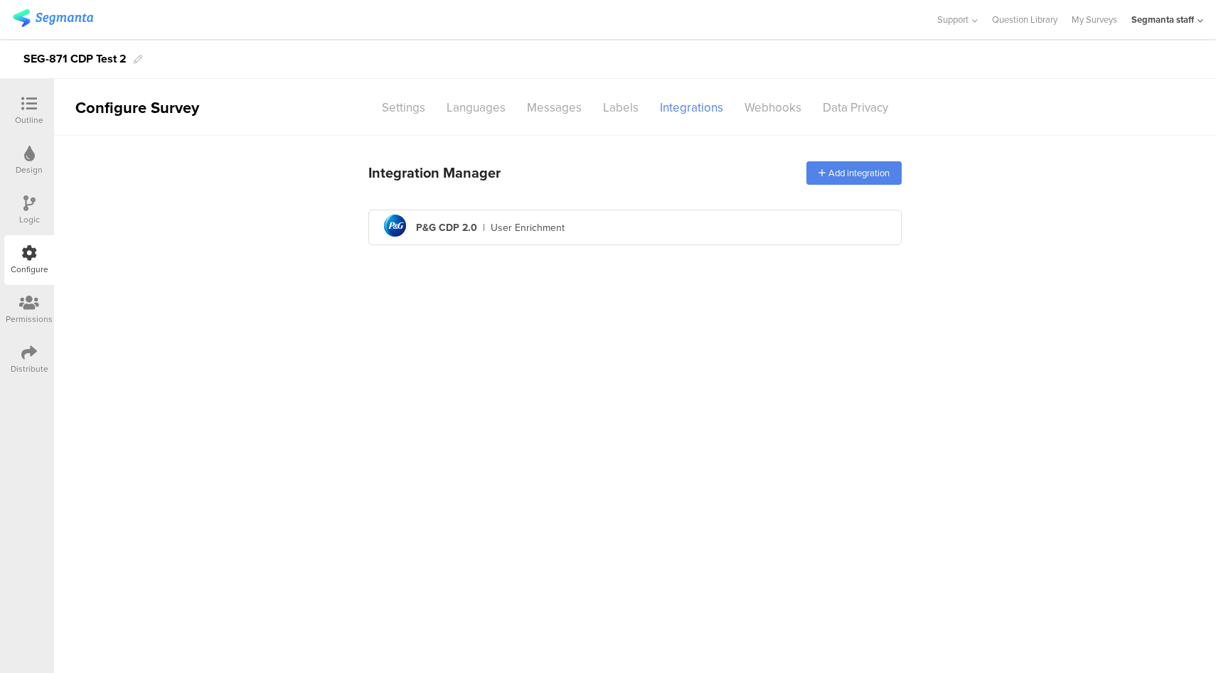
click at [625, 231] on div "pg logo P&G CDP 2.0 | User Enrichment" at bounding box center [635, 227] width 511 height 35
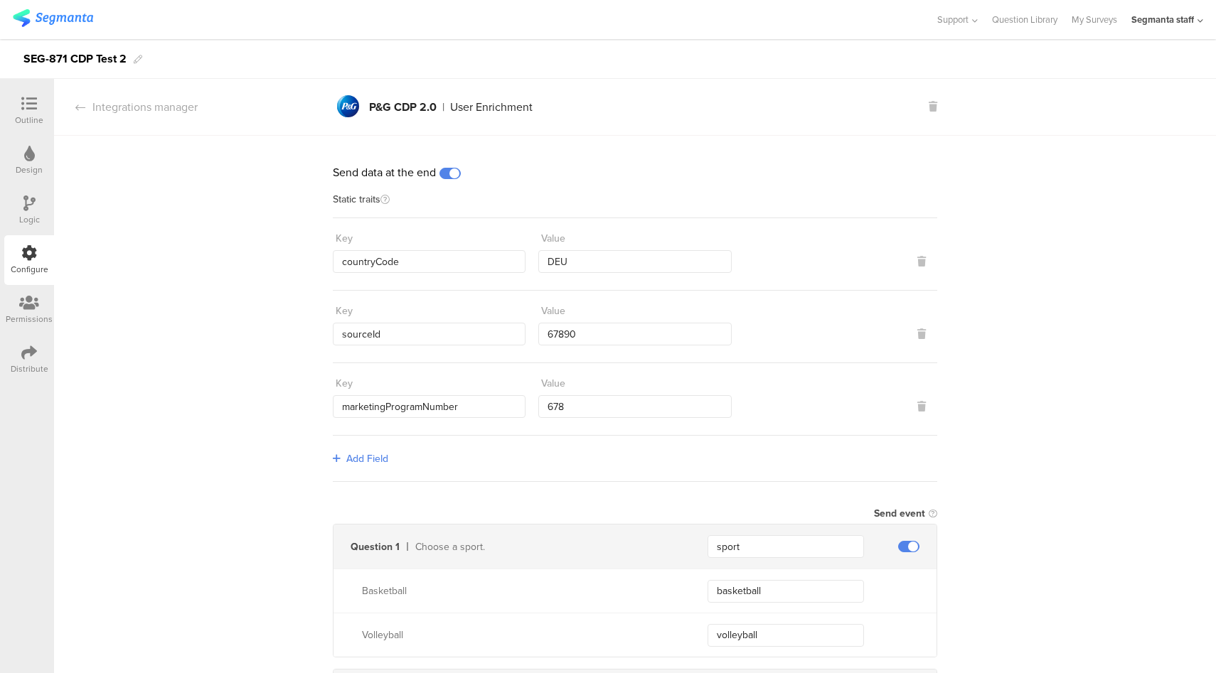
click at [16, 360] on div "Distribute" at bounding box center [29, 360] width 50 height 50
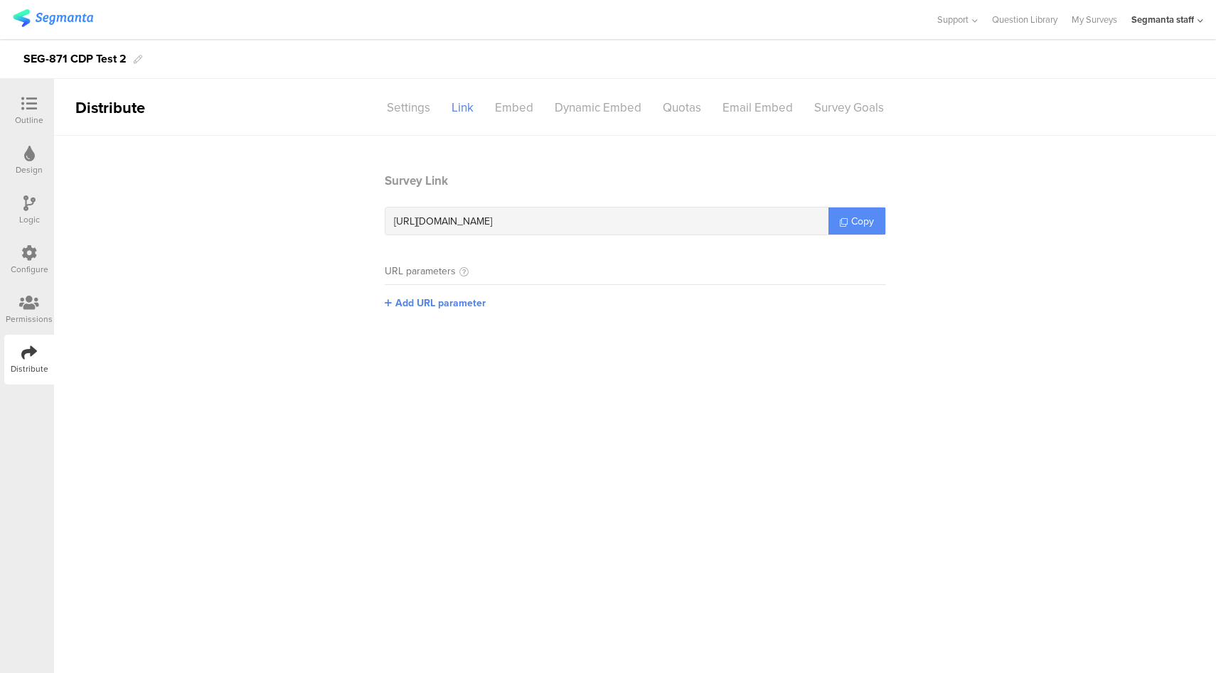
click at [861, 217] on span "Copy" at bounding box center [862, 221] width 23 height 15
click at [968, 169] on main "Survey Link https://surveys.segmanta.dev/f6p998 Copy URL parameters Add URL par…" at bounding box center [635, 405] width 1162 height 538
click at [28, 107] on icon at bounding box center [29, 104] width 16 height 16
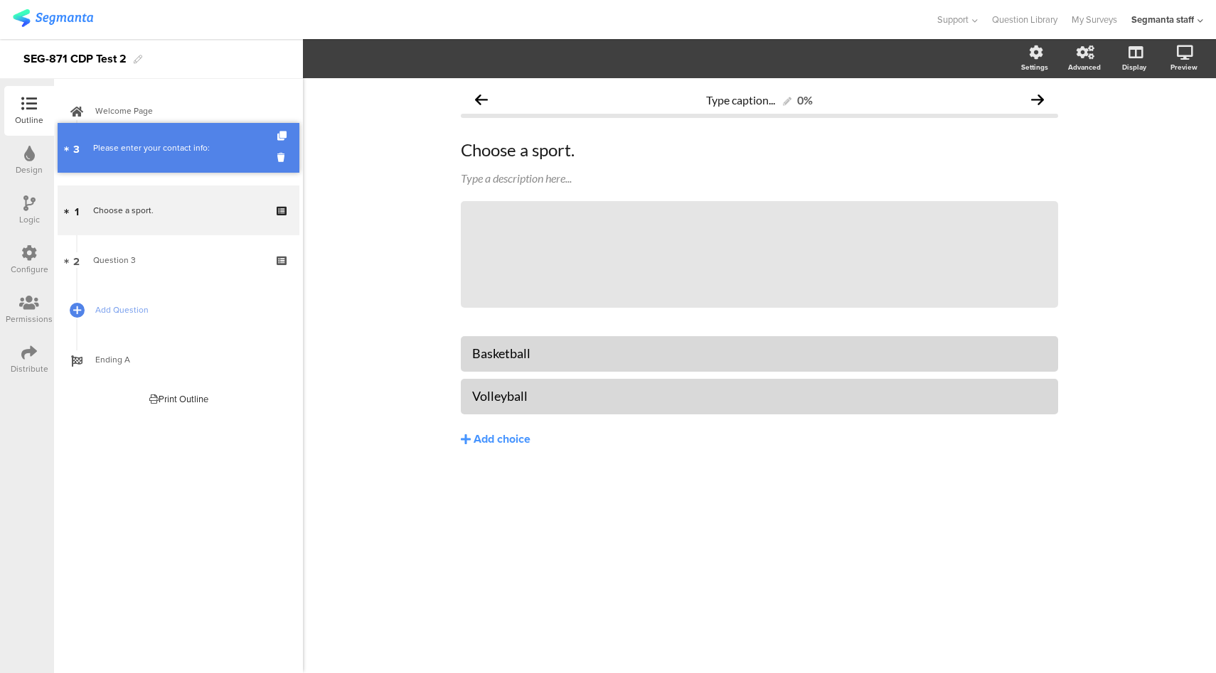
drag, startPoint x: 158, startPoint y: 262, endPoint x: 179, endPoint y: 156, distance: 108.8
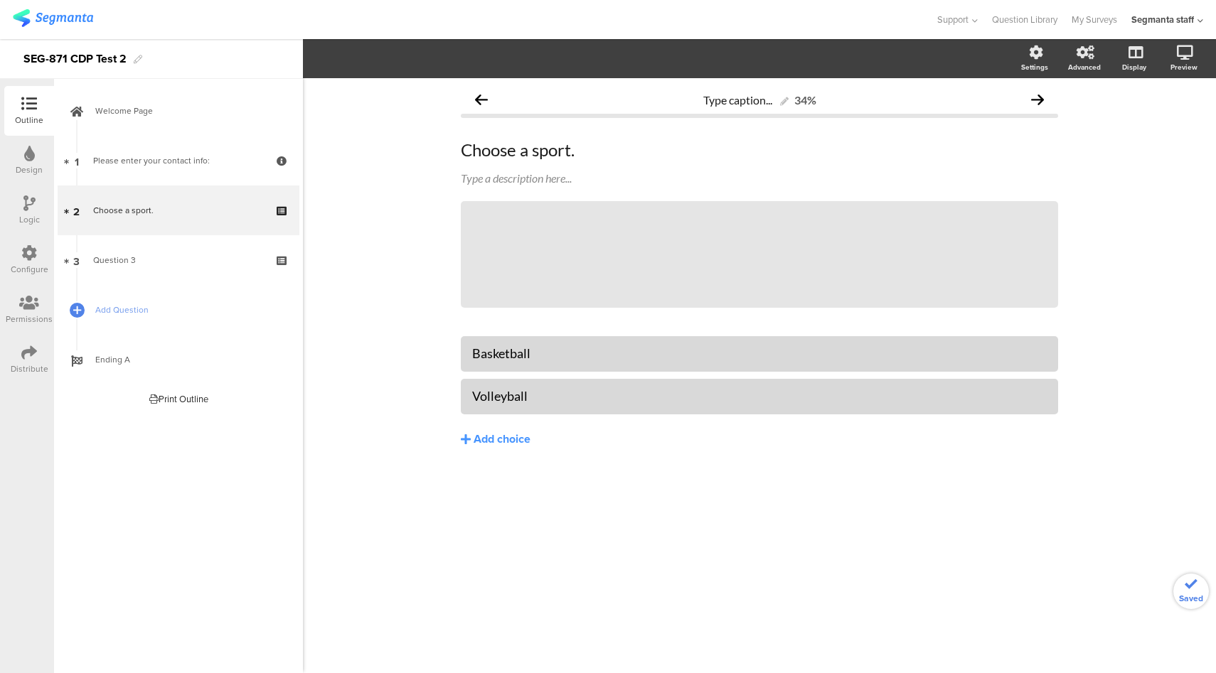
click at [18, 260] on div "Configure" at bounding box center [29, 260] width 50 height 50
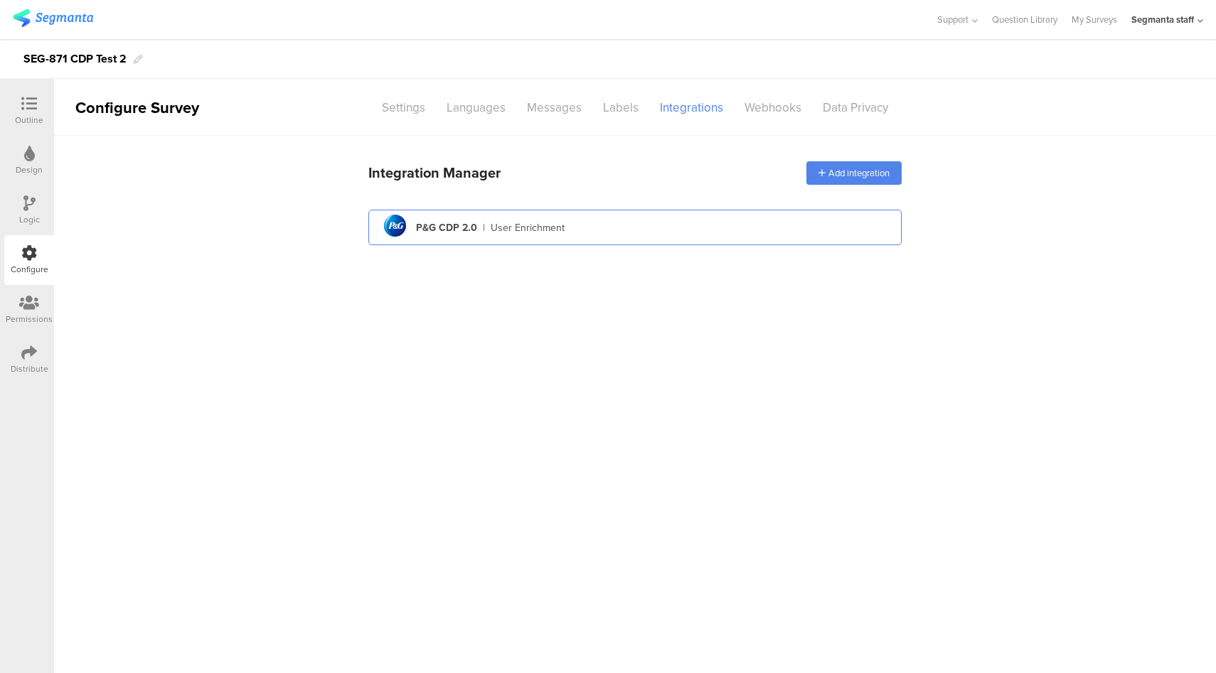
click at [648, 223] on div "pg logo P&G CDP 2.0 | User Enrichment" at bounding box center [635, 227] width 511 height 35
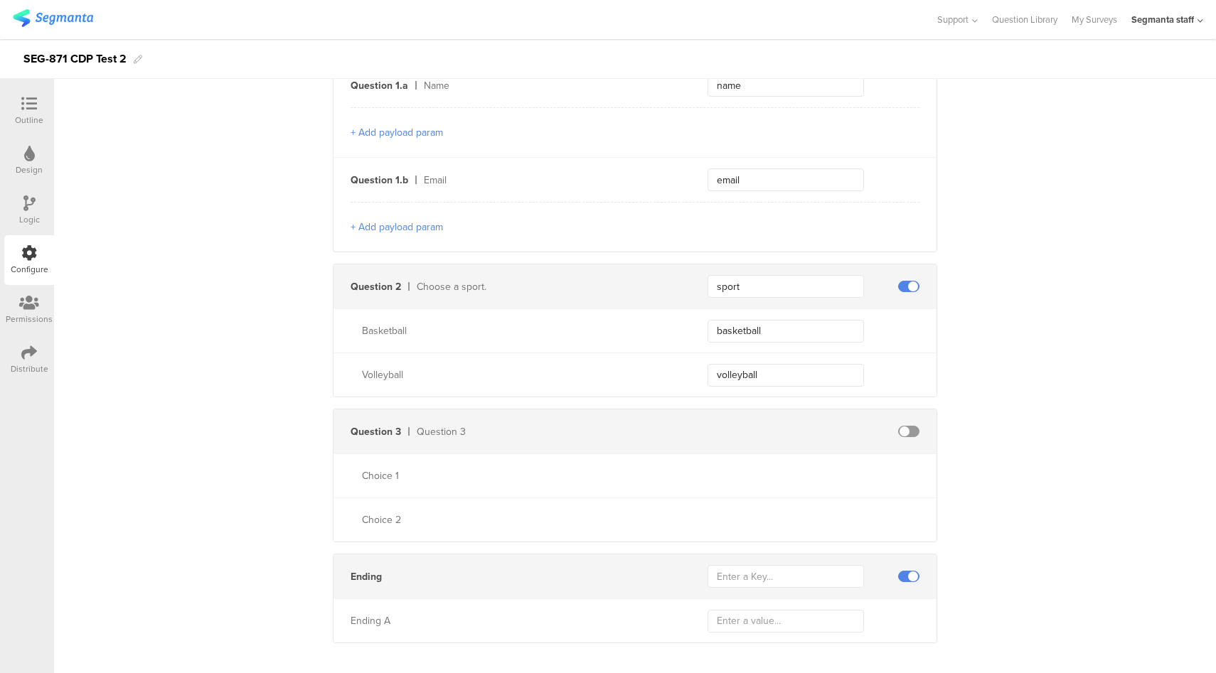
scroll to position [518, 0]
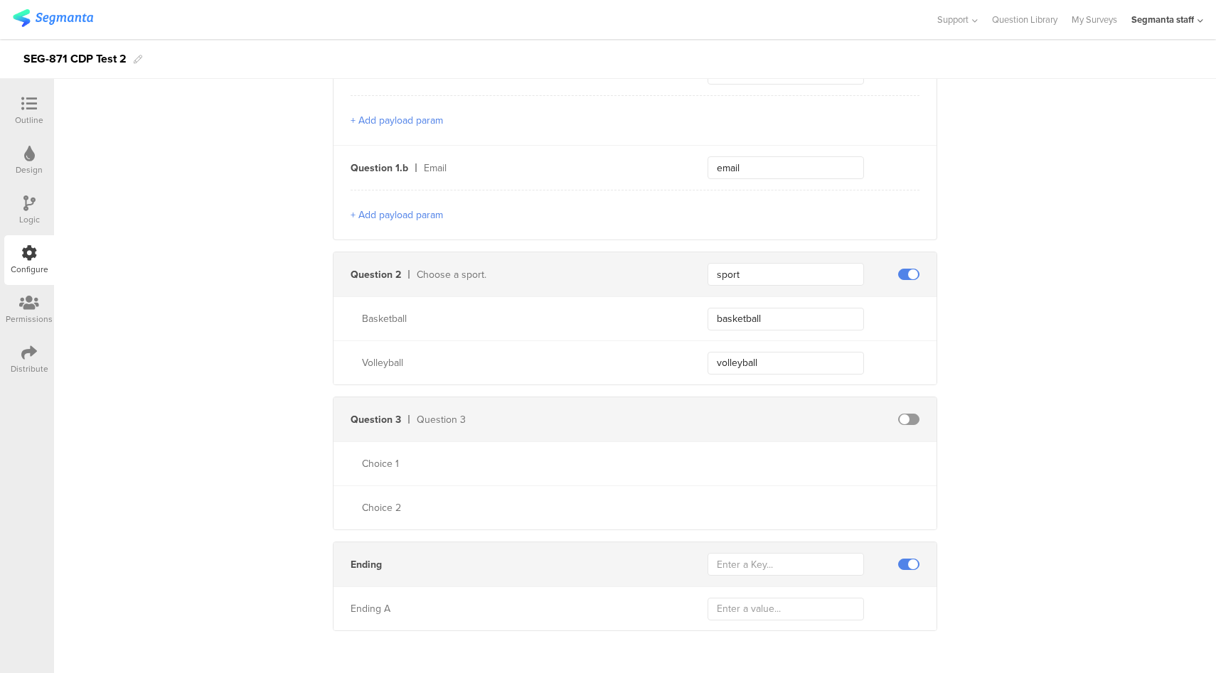
click at [906, 559] on span at bounding box center [908, 564] width 21 height 11
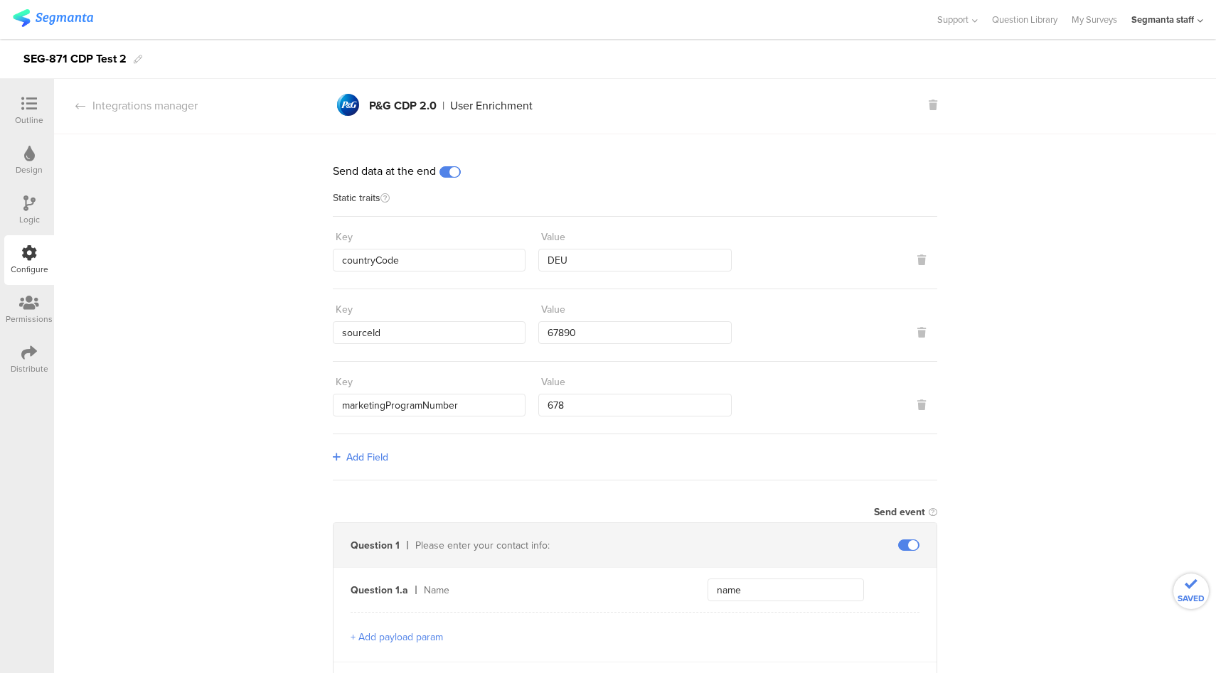
scroll to position [0, 0]
click at [43, 360] on div "Distribute" at bounding box center [29, 360] width 50 height 50
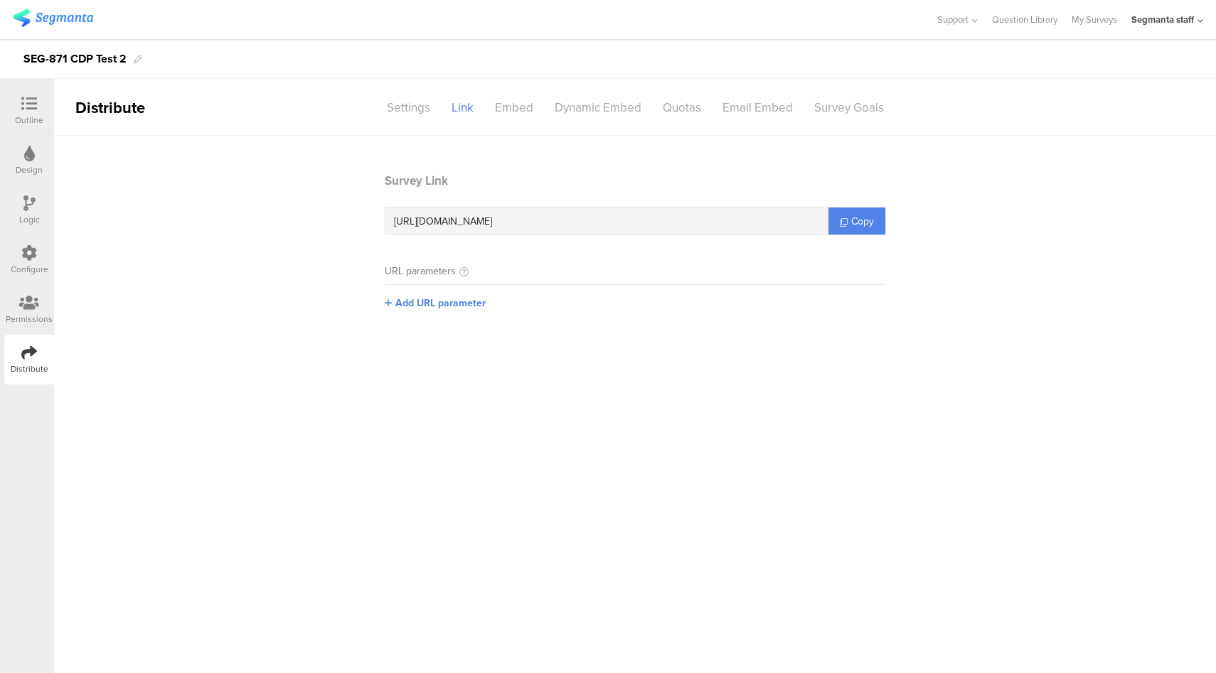
click at [31, 267] on div "Configure" at bounding box center [30, 269] width 38 height 13
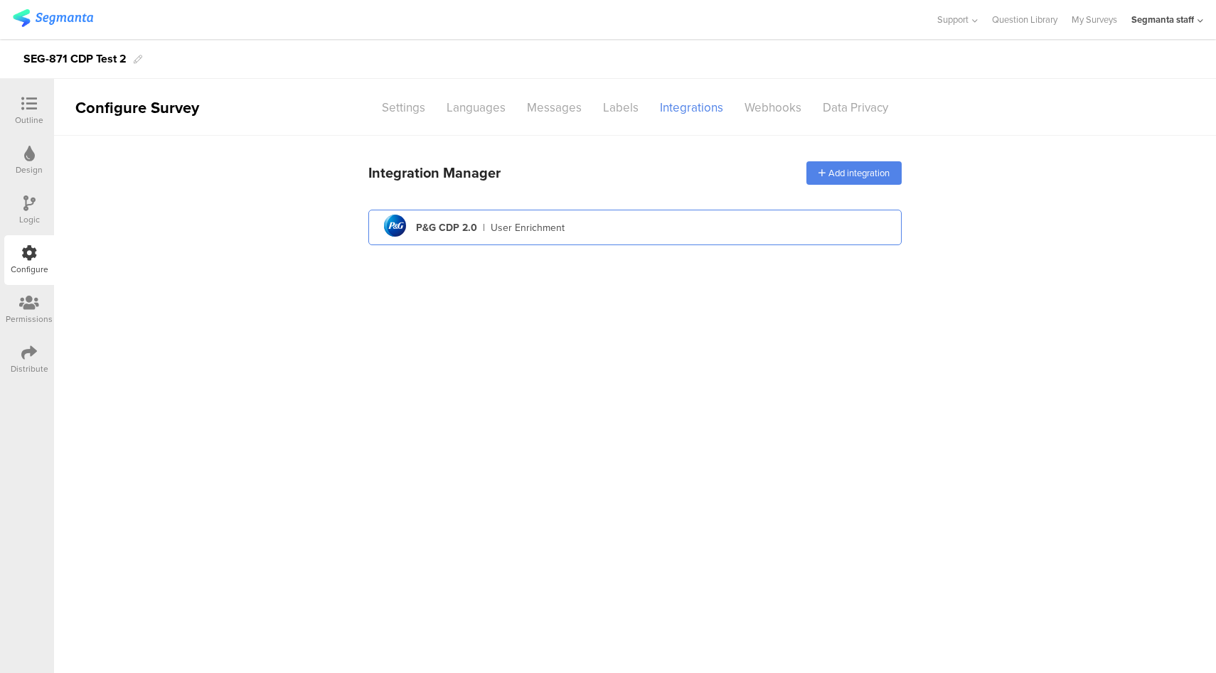
click at [609, 231] on div "pg logo P&G CDP 2.0 | User Enrichment" at bounding box center [635, 227] width 511 height 35
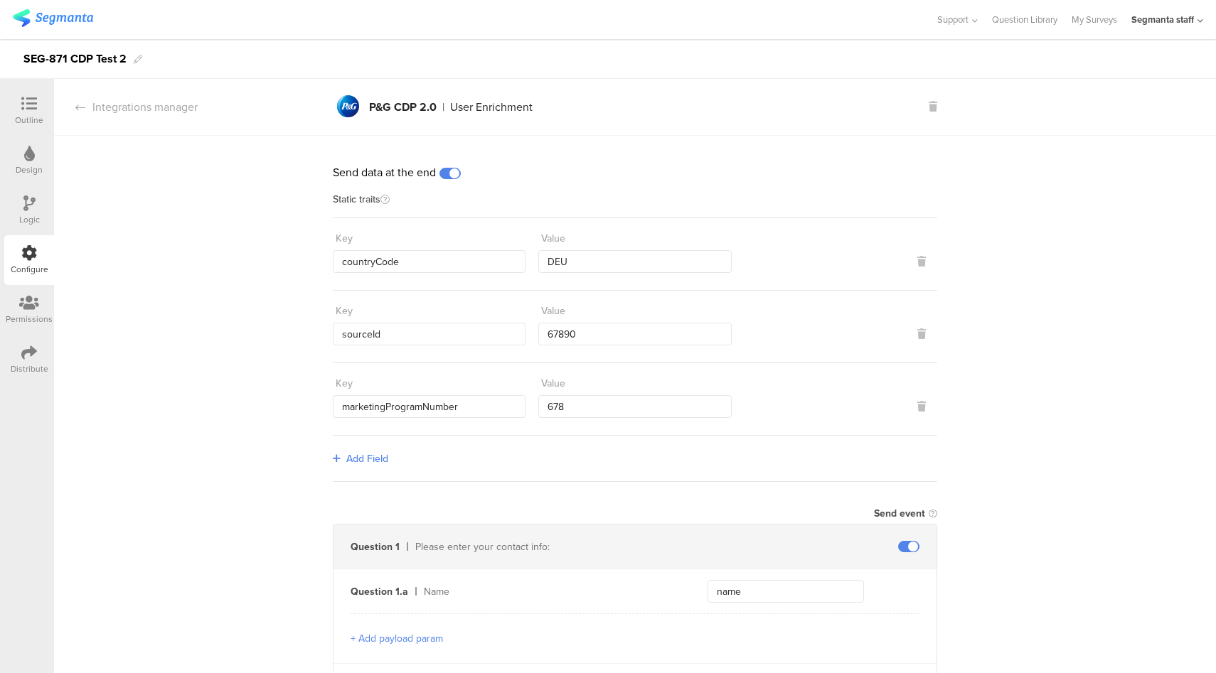
click at [449, 176] on span at bounding box center [449, 173] width 21 height 11
click at [31, 362] on div at bounding box center [29, 354] width 16 height 18
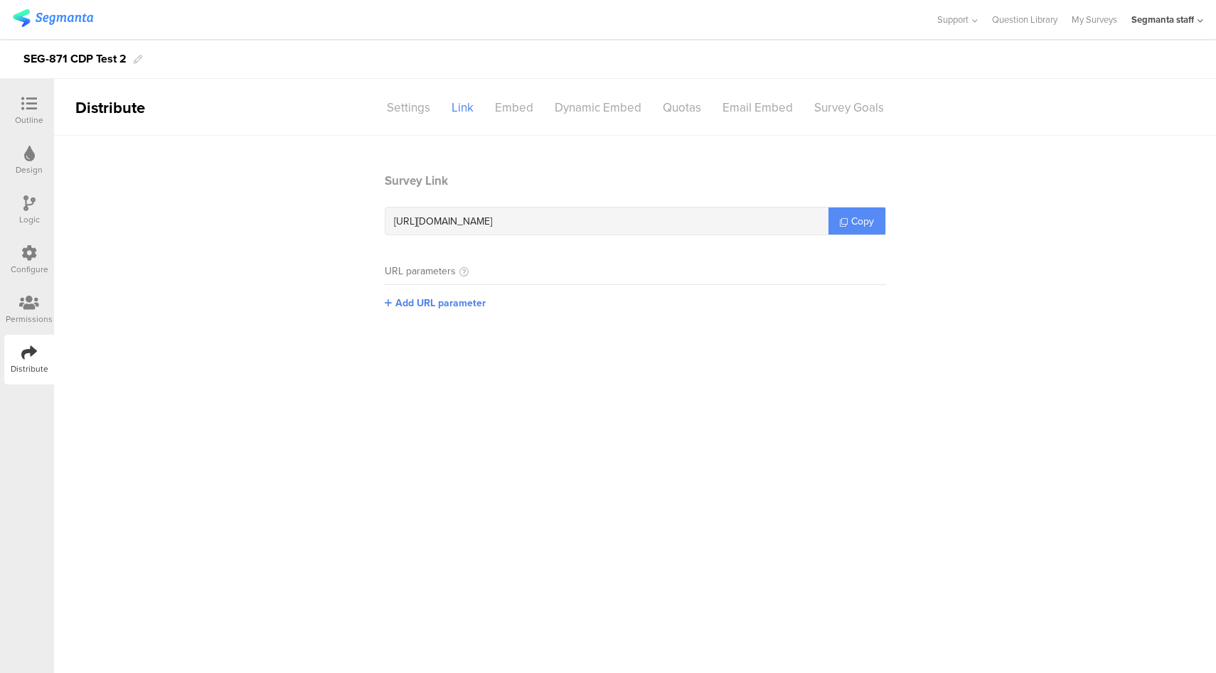
click at [854, 222] on span "Copy" at bounding box center [862, 221] width 23 height 15
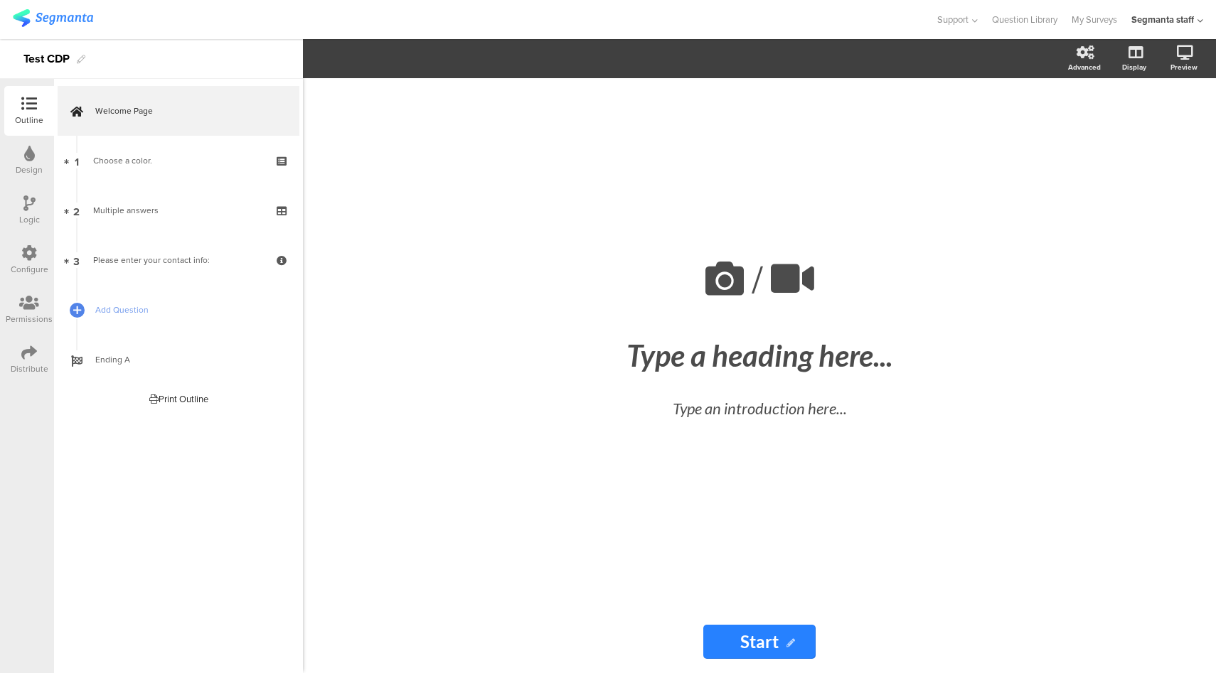
click at [38, 258] on div "Configure" at bounding box center [29, 260] width 50 height 50
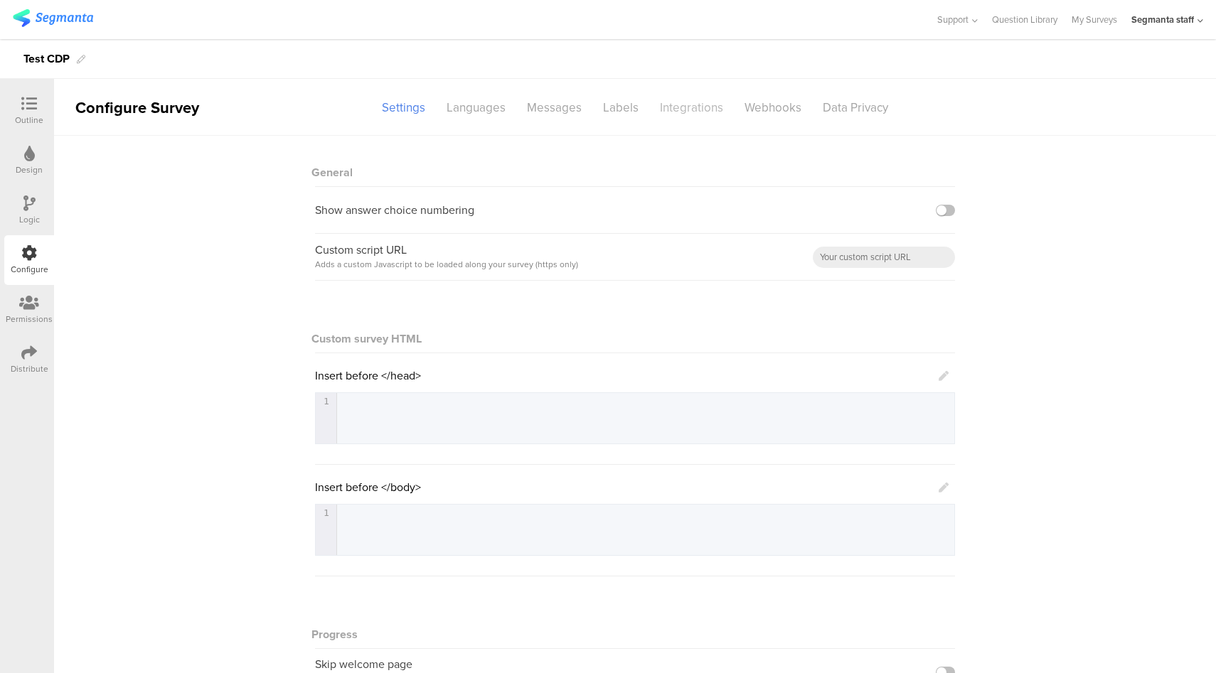
click at [690, 112] on div "Integrations" at bounding box center [691, 107] width 85 height 25
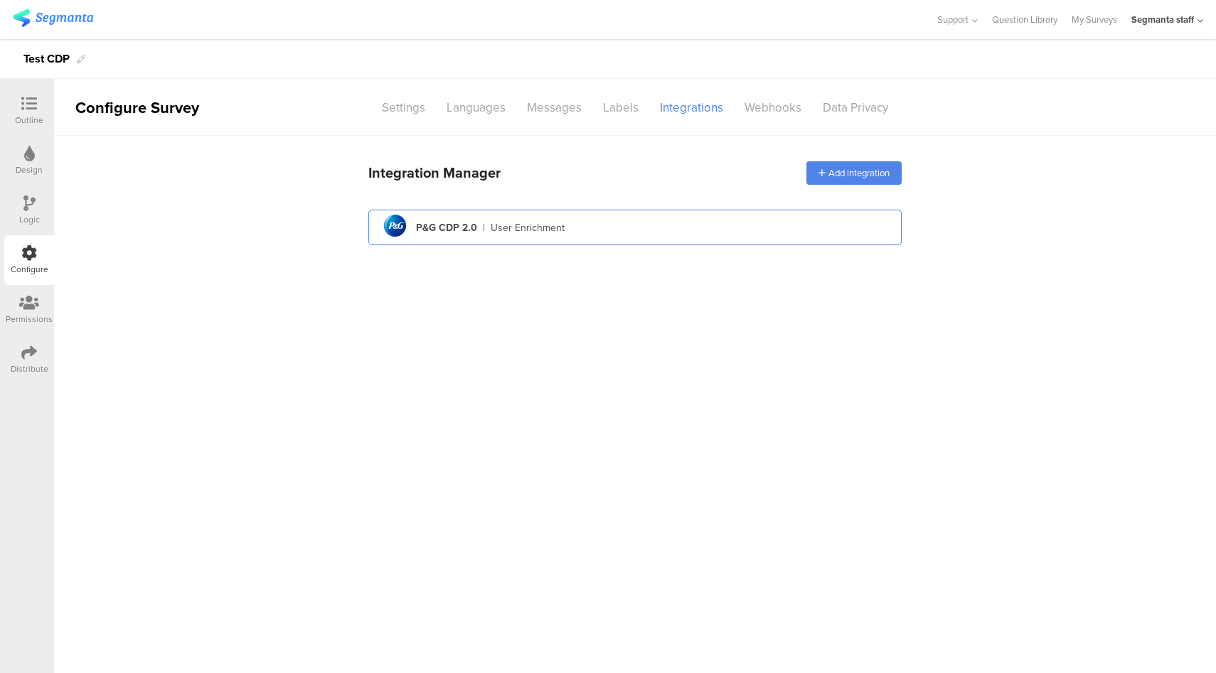
click at [626, 216] on div "pg logo P&G CDP 2.0 | User Enrichment" at bounding box center [635, 227] width 511 height 35
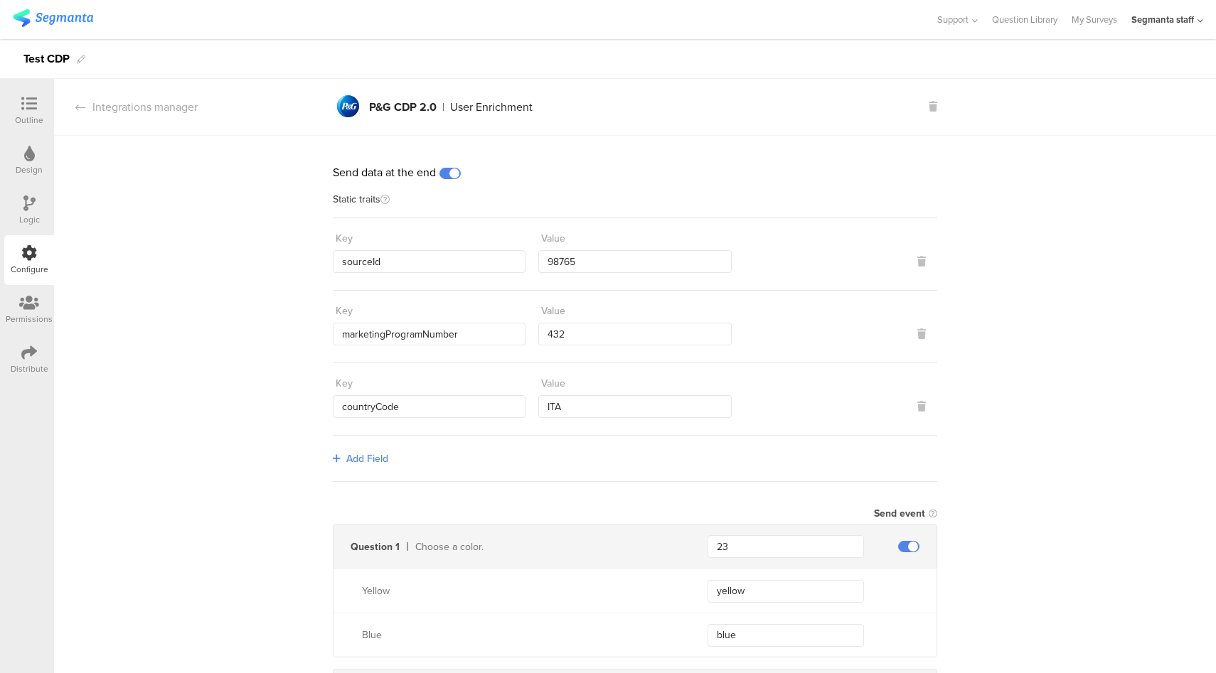
click at [36, 357] on icon at bounding box center [29, 353] width 16 height 16
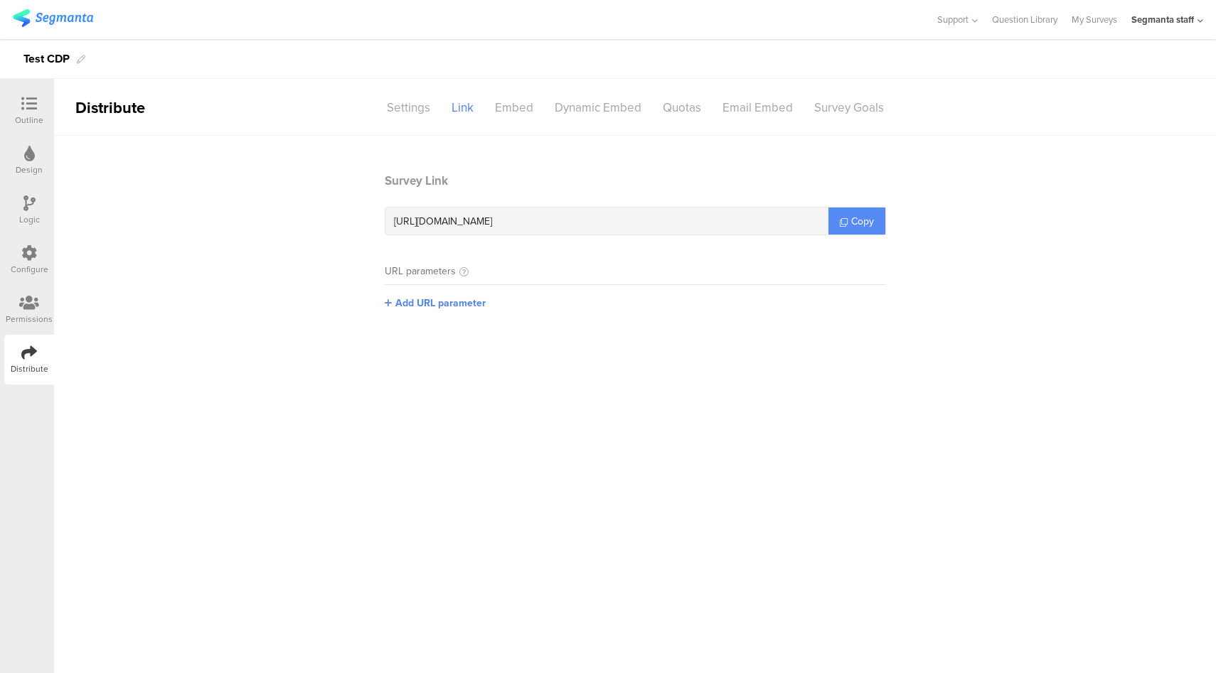
click at [846, 220] on icon at bounding box center [844, 222] width 8 height 8
click at [31, 111] on icon at bounding box center [29, 104] width 16 height 16
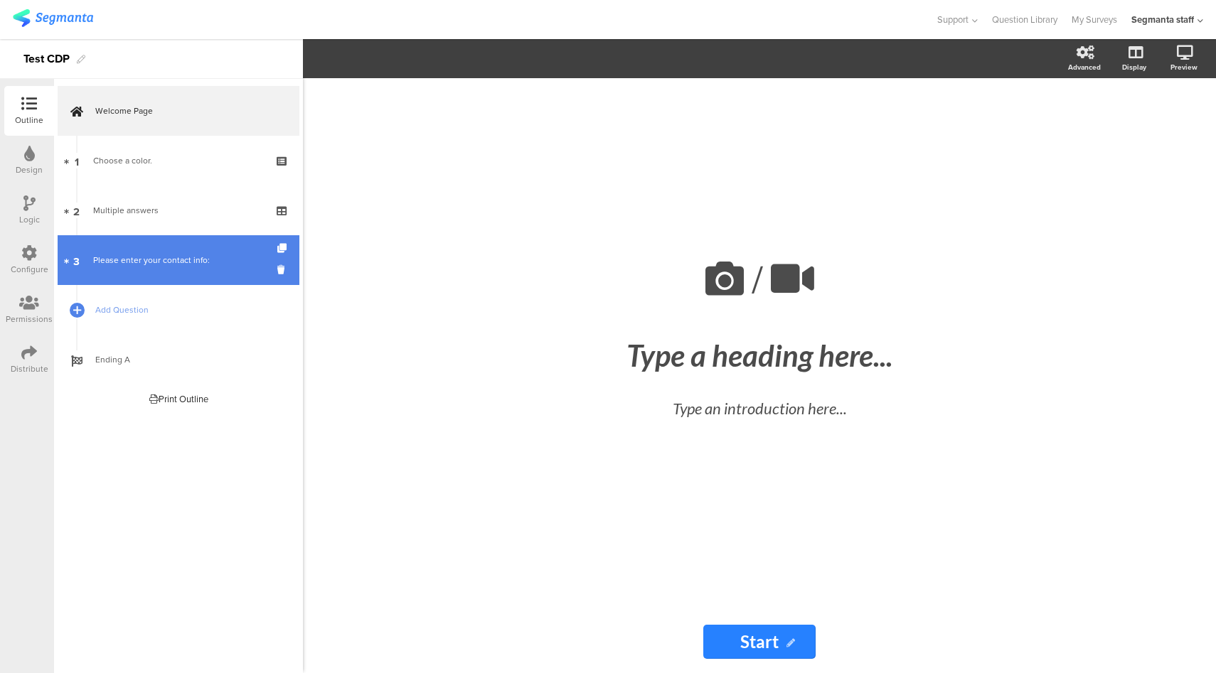
click at [177, 265] on div "Please enter your contact info:" at bounding box center [178, 260] width 170 height 14
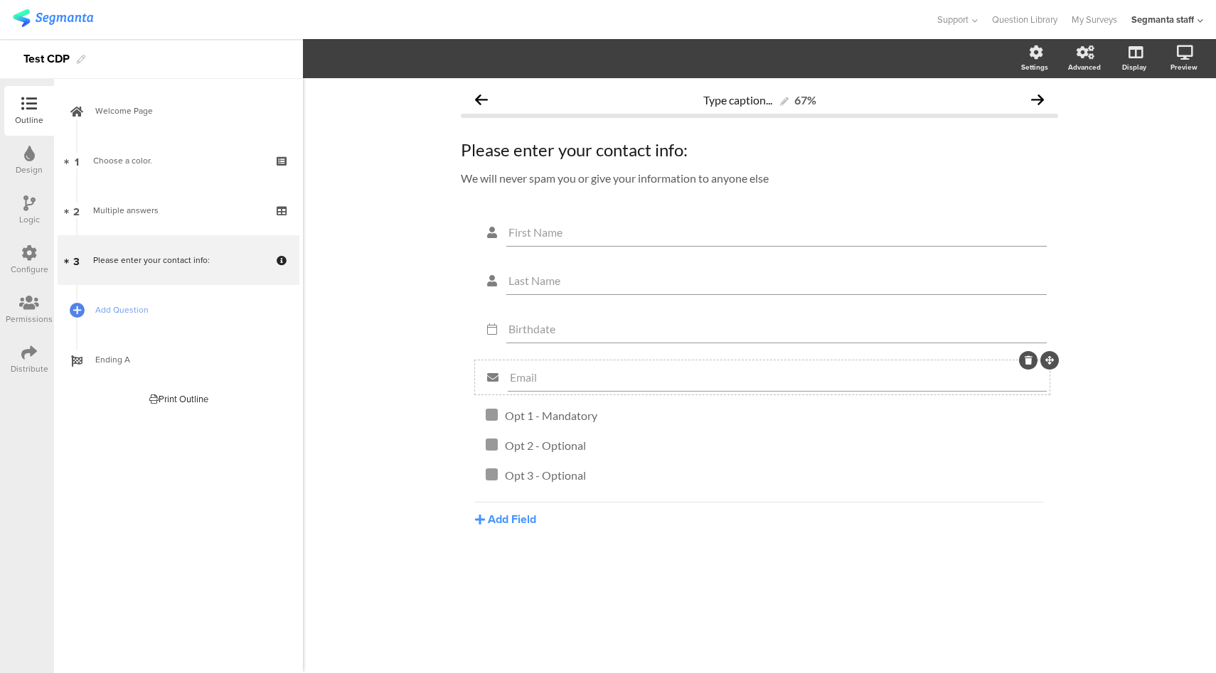
click at [560, 379] on input "Email" at bounding box center [777, 377] width 535 height 14
click at [410, 60] on span "Field options" at bounding box center [384, 58] width 82 height 16
click at [474, 97] on span at bounding box center [467, 95] width 21 height 11
click at [533, 324] on input "Birthdate" at bounding box center [776, 329] width 536 height 14
click at [408, 63] on span "Field options" at bounding box center [375, 58] width 65 height 16
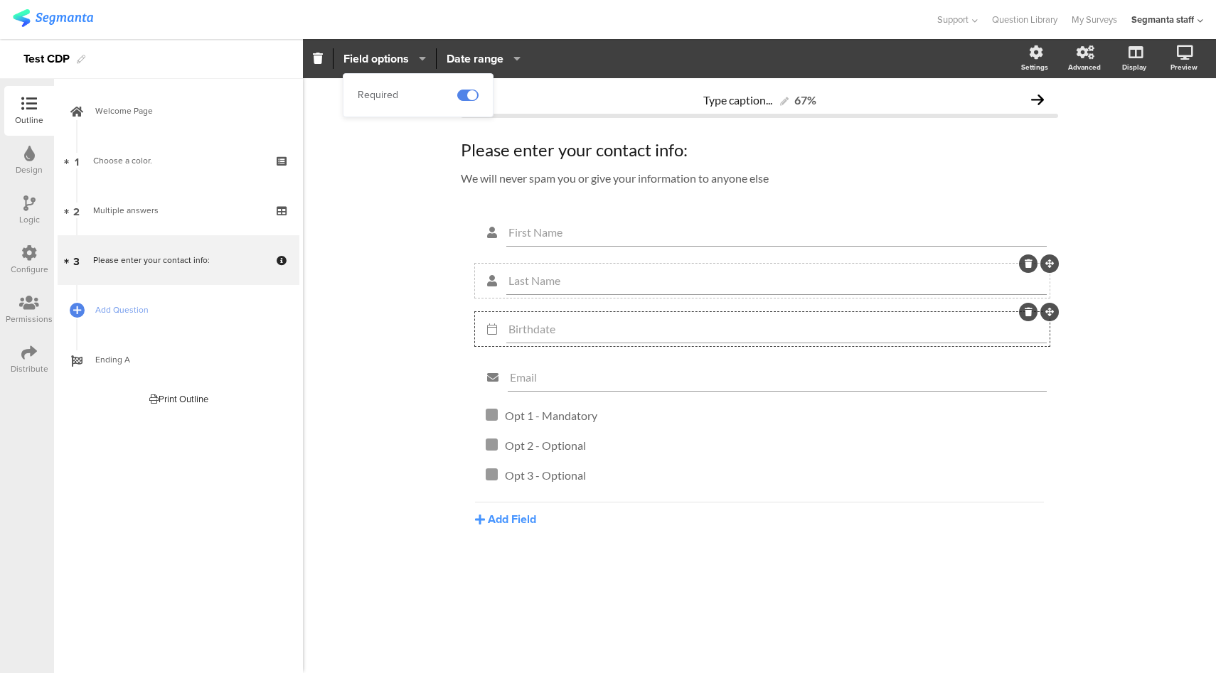
click at [537, 279] on input "Last Name" at bounding box center [776, 281] width 536 height 14
click at [407, 60] on span "Field options" at bounding box center [375, 58] width 65 height 16
click at [546, 246] on div "First Name" at bounding box center [776, 232] width 540 height 28
click at [549, 237] on input "First Name" at bounding box center [776, 232] width 536 height 14
click at [397, 53] on span "Field options" at bounding box center [375, 58] width 65 height 16
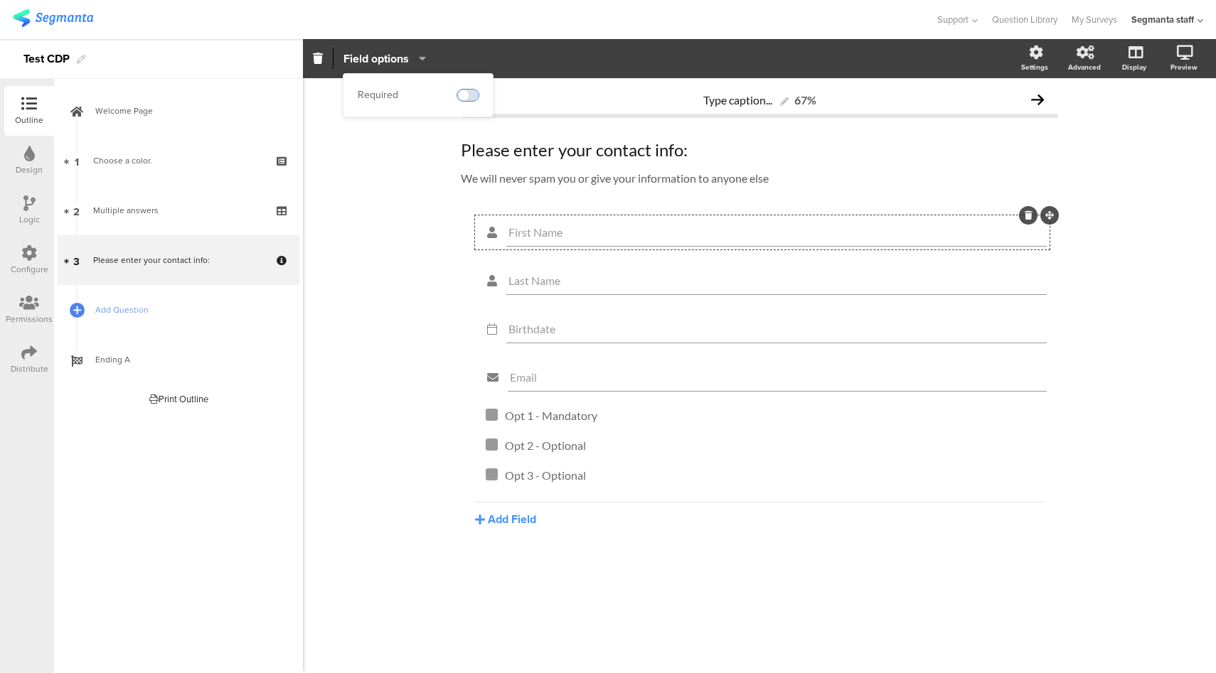
click at [470, 95] on span at bounding box center [467, 95] width 21 height 11
click at [545, 417] on p "Opt 1 - Mandatory" at bounding box center [771, 416] width 532 height 14
click at [495, 419] on div at bounding box center [492, 415] width 12 height 12
click at [400, 61] on span "Field options" at bounding box center [375, 58] width 65 height 16
click at [471, 97] on span at bounding box center [467, 95] width 21 height 11
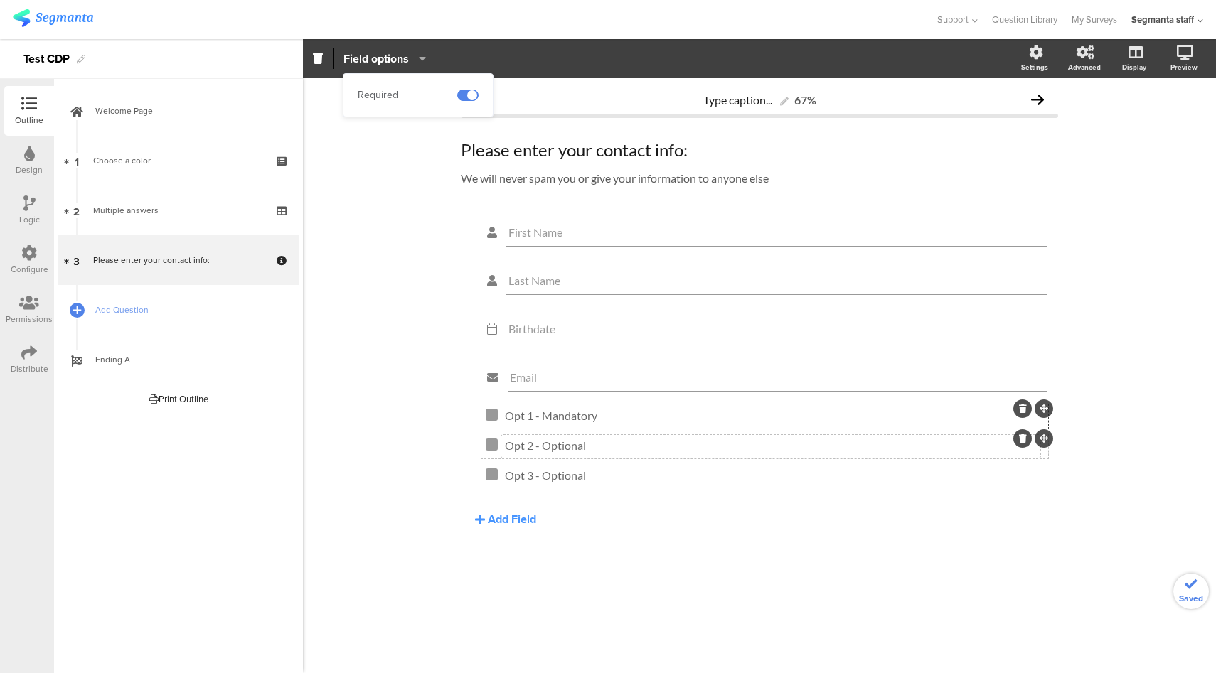
click at [519, 449] on div "Opt 2 - Optional Opt 2 - Optional" at bounding box center [770, 446] width 539 height 23
click at [488, 440] on div at bounding box center [492, 445] width 12 height 12
click at [415, 62] on icon "button" at bounding box center [419, 58] width 14 height 11
click at [367, 208] on div "Type caption... 67% Please enter your contact info: Please enter your contact i…" at bounding box center [759, 375] width 913 height 595
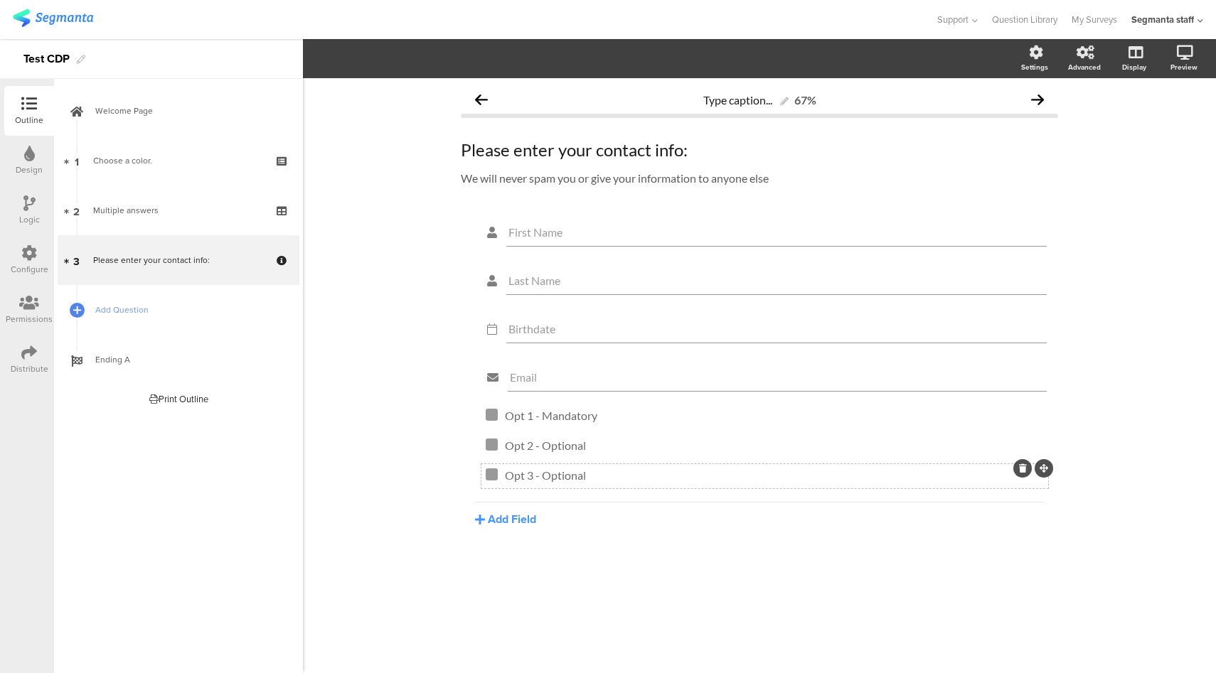
click at [493, 480] on div at bounding box center [492, 475] width 12 height 12
click at [405, 43] on section "Required Field options Settings Advanced Display Preview" at bounding box center [759, 58] width 913 height 39
click at [398, 58] on div "Required Field options" at bounding box center [660, 58] width 714 height 21
click at [493, 481] on div at bounding box center [492, 475] width 12 height 12
click at [399, 70] on section "Required Field options Settings Advanced Display Preview" at bounding box center [759, 58] width 913 height 39
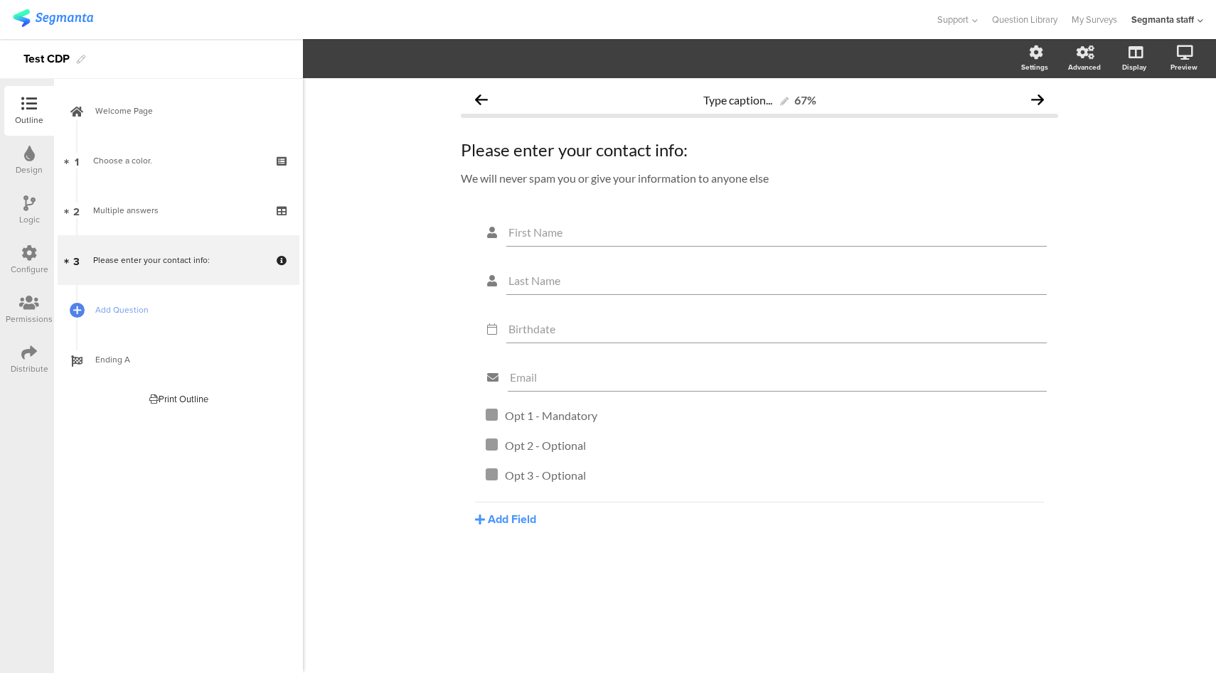
click at [398, 62] on section "Settings Advanced Display Preview" at bounding box center [759, 58] width 913 height 39
click at [493, 476] on div at bounding box center [492, 475] width 12 height 12
click at [400, 63] on span "Field options" at bounding box center [375, 58] width 65 height 16
click at [368, 209] on div "Type caption... 67% Please enter your contact info: Please enter your contact i…" at bounding box center [759, 375] width 913 height 595
click at [14, 257] on div "Configure" at bounding box center [29, 260] width 50 height 50
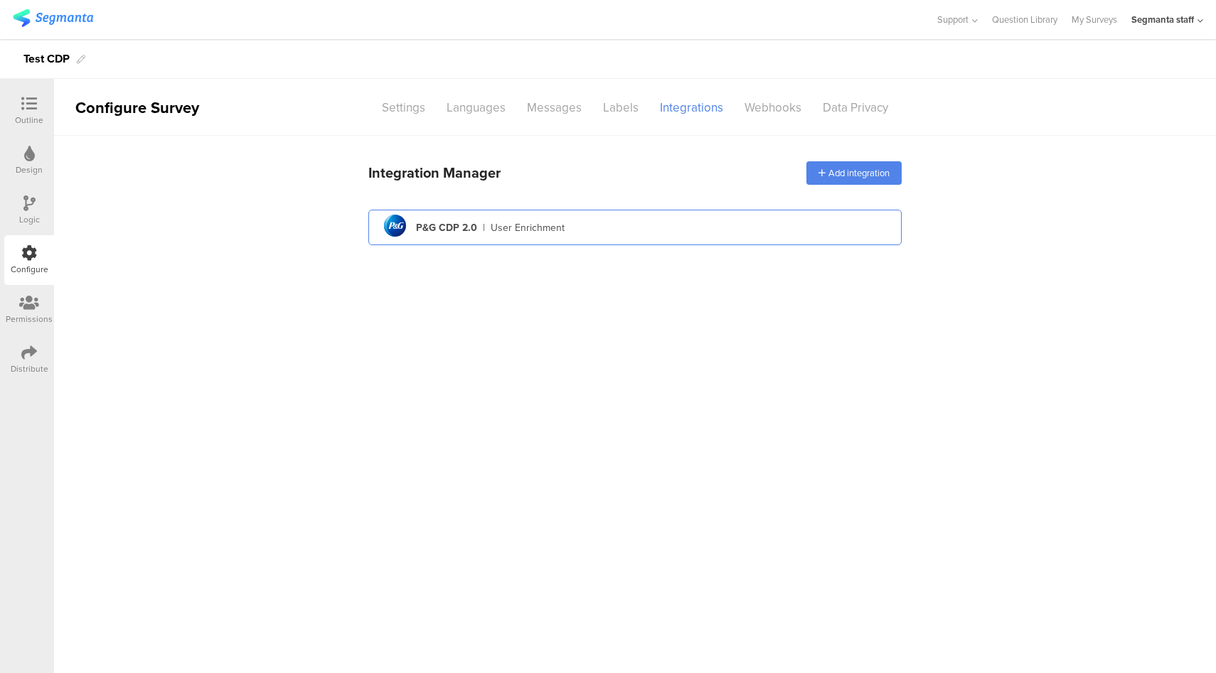
click at [653, 220] on div "pg logo P&G CDP 2.0 | User Enrichment" at bounding box center [635, 227] width 511 height 35
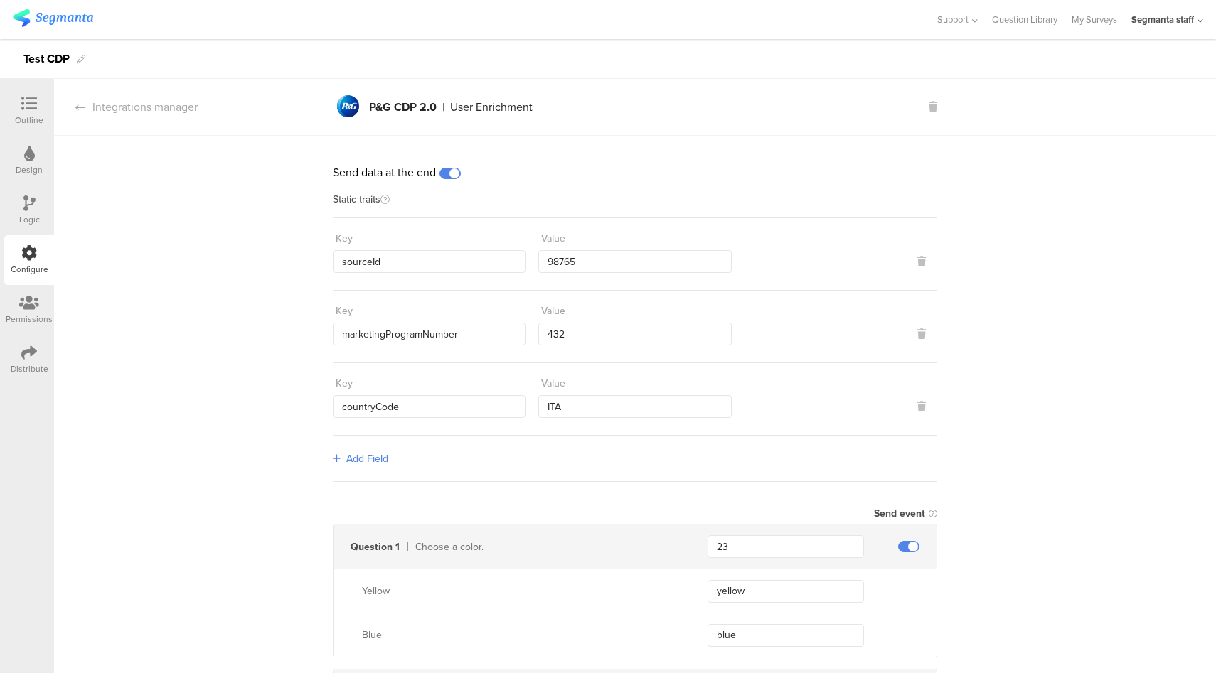
click at [449, 176] on span at bounding box center [449, 173] width 21 height 11
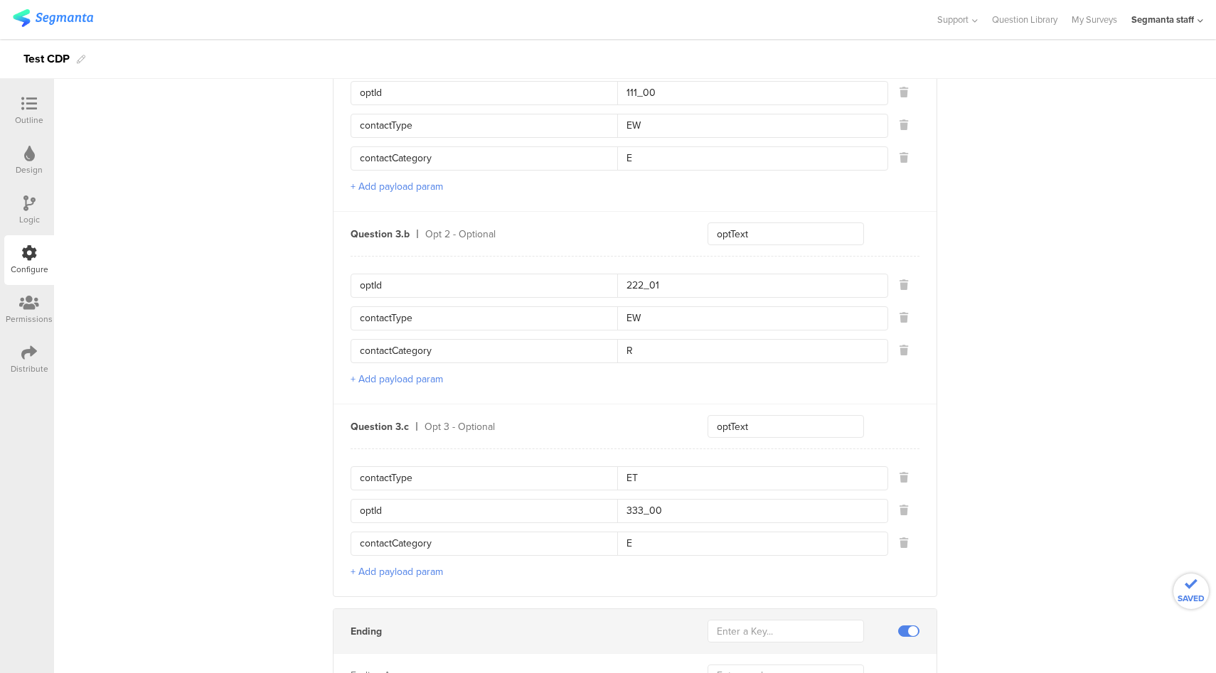
scroll to position [1787, 0]
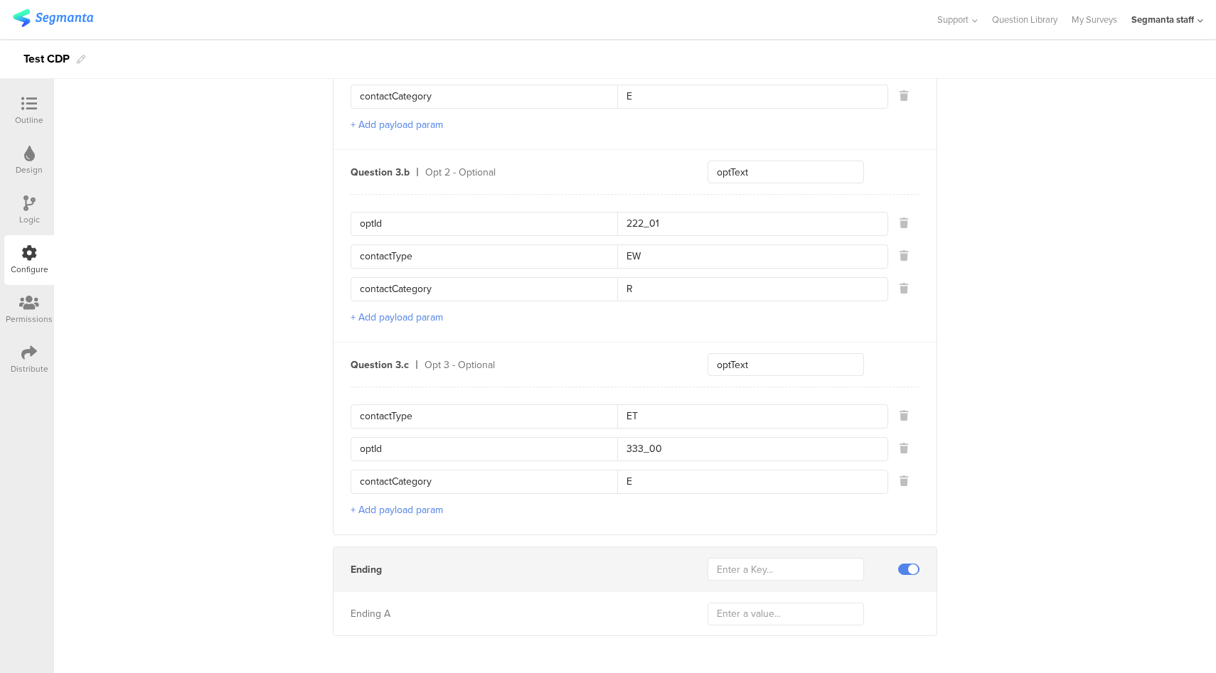
click at [909, 564] on span at bounding box center [908, 569] width 21 height 11
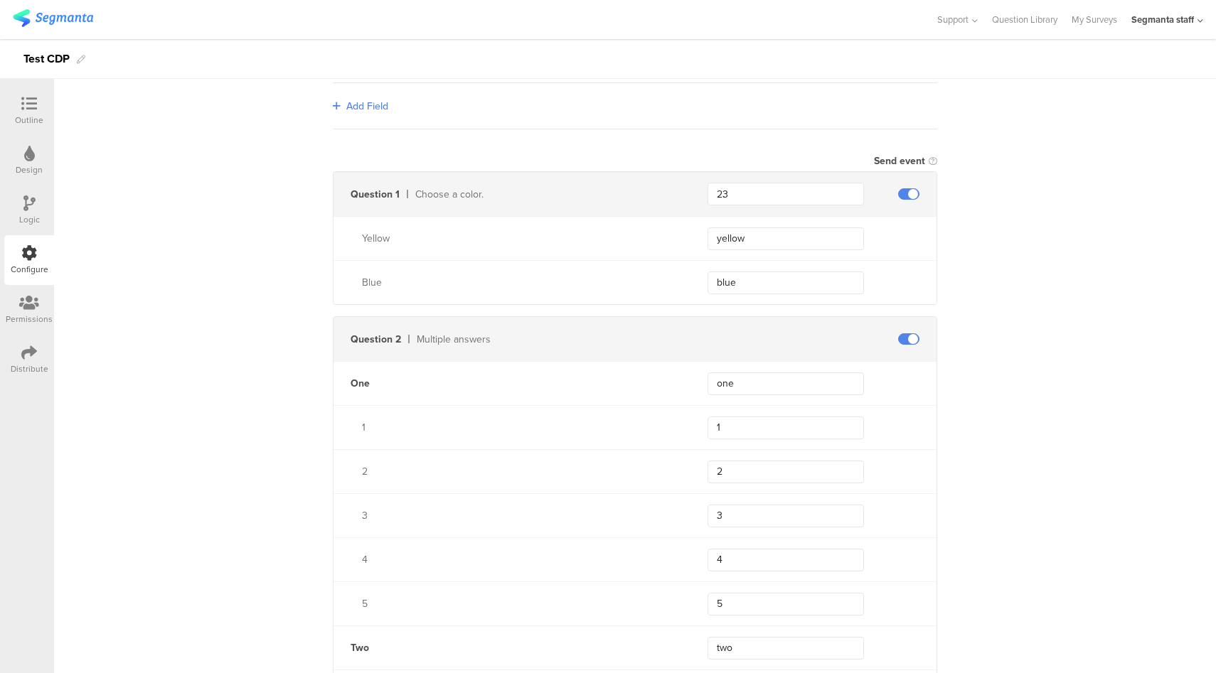
scroll to position [351, 0]
click at [915, 338] on div at bounding box center [908, 340] width 55 height 11
click at [909, 339] on span at bounding box center [908, 340] width 21 height 11
click at [25, 109] on icon at bounding box center [29, 104] width 16 height 16
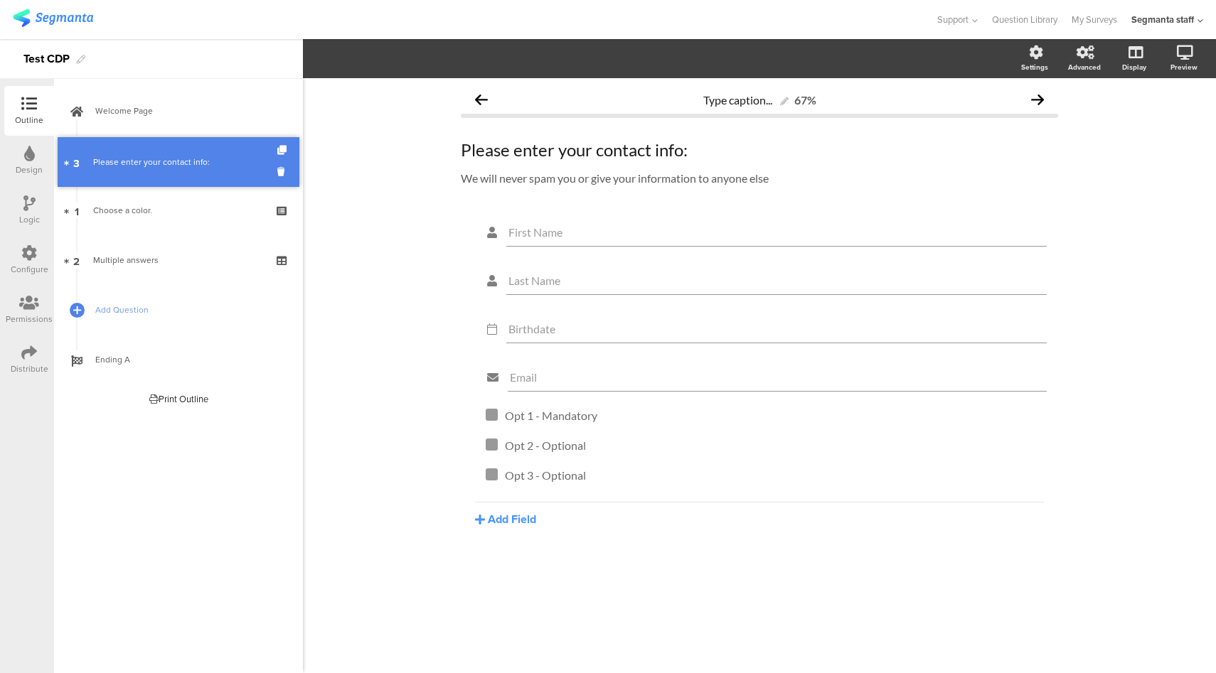
drag, startPoint x: 181, startPoint y: 265, endPoint x: 169, endPoint y: 168, distance: 97.5
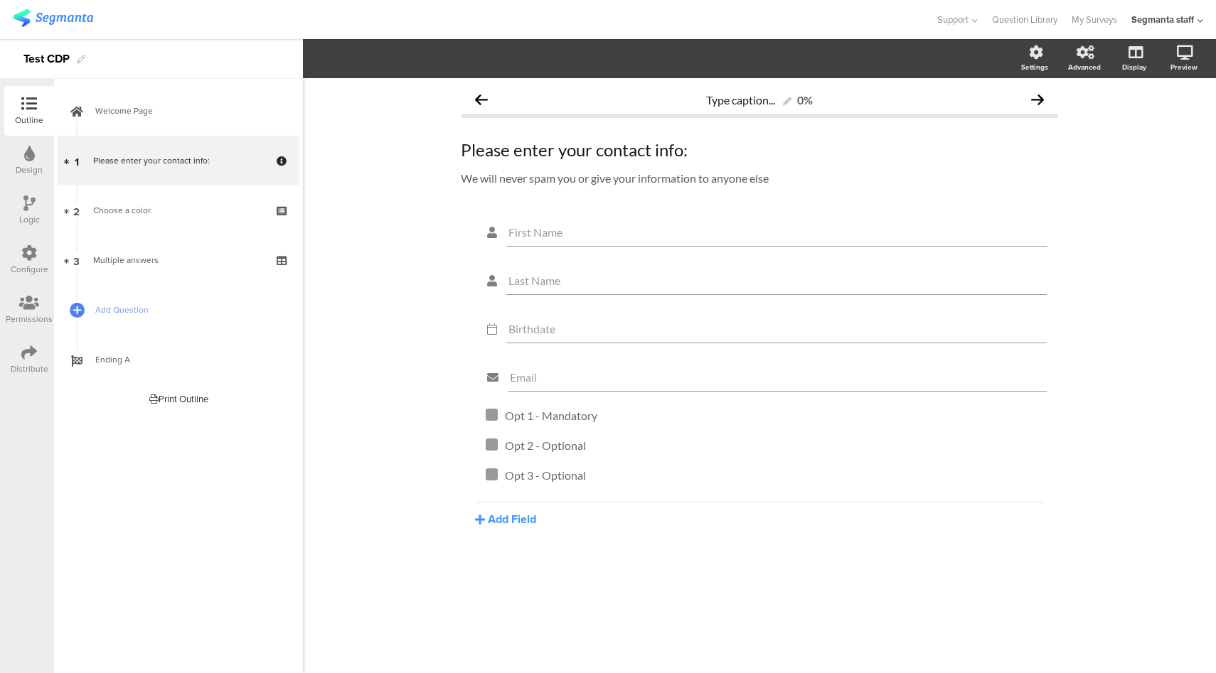
click at [31, 354] on icon at bounding box center [29, 353] width 16 height 16
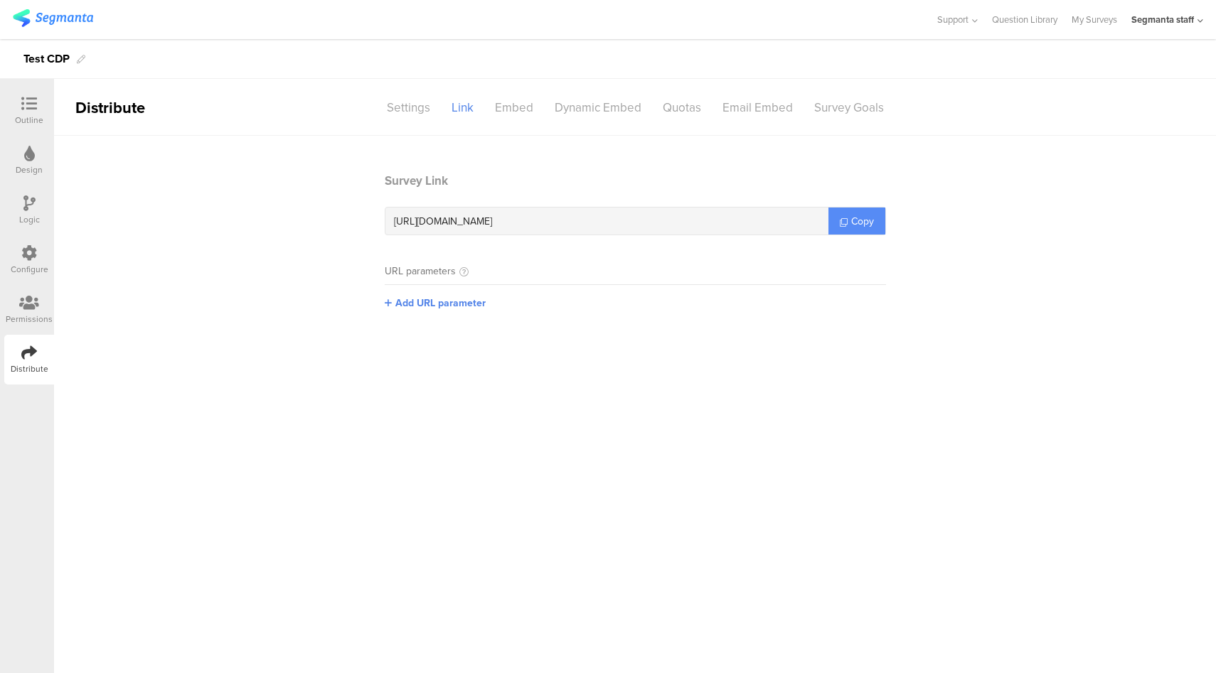
click at [838, 219] on link "Copy" at bounding box center [856, 221] width 57 height 27
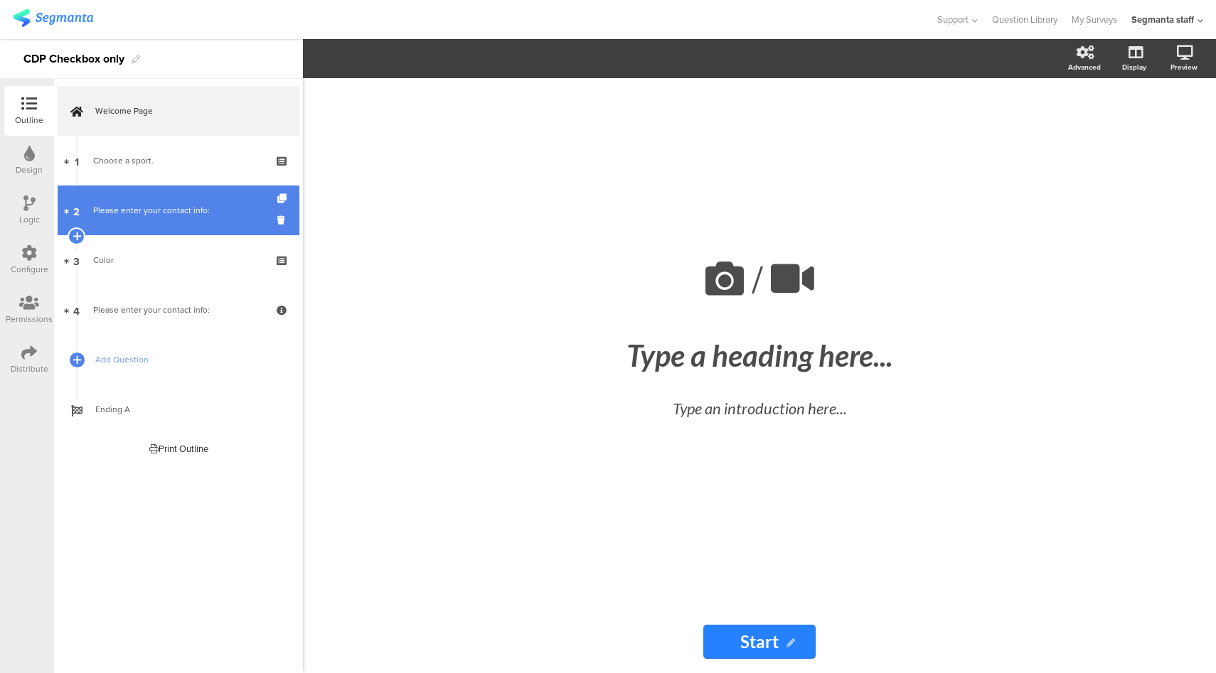
click at [150, 222] on link "2 Please enter your contact info:" at bounding box center [179, 211] width 242 height 50
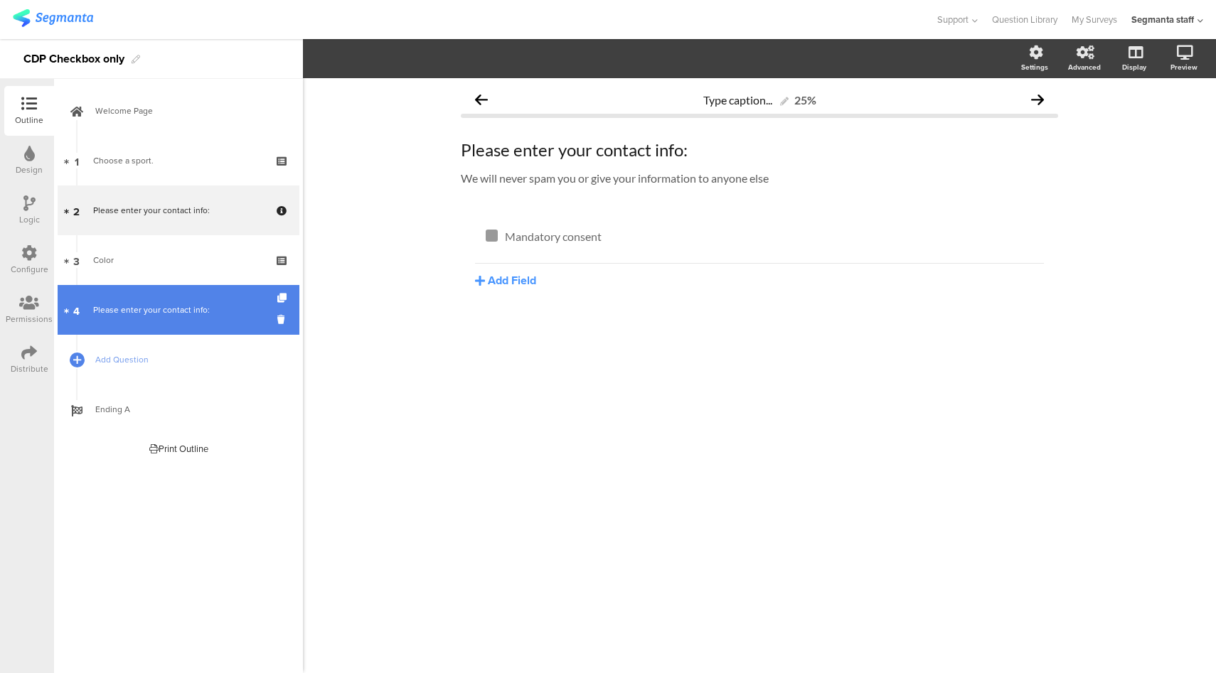
click at [161, 307] on div "Please enter your contact info:" at bounding box center [178, 310] width 170 height 14
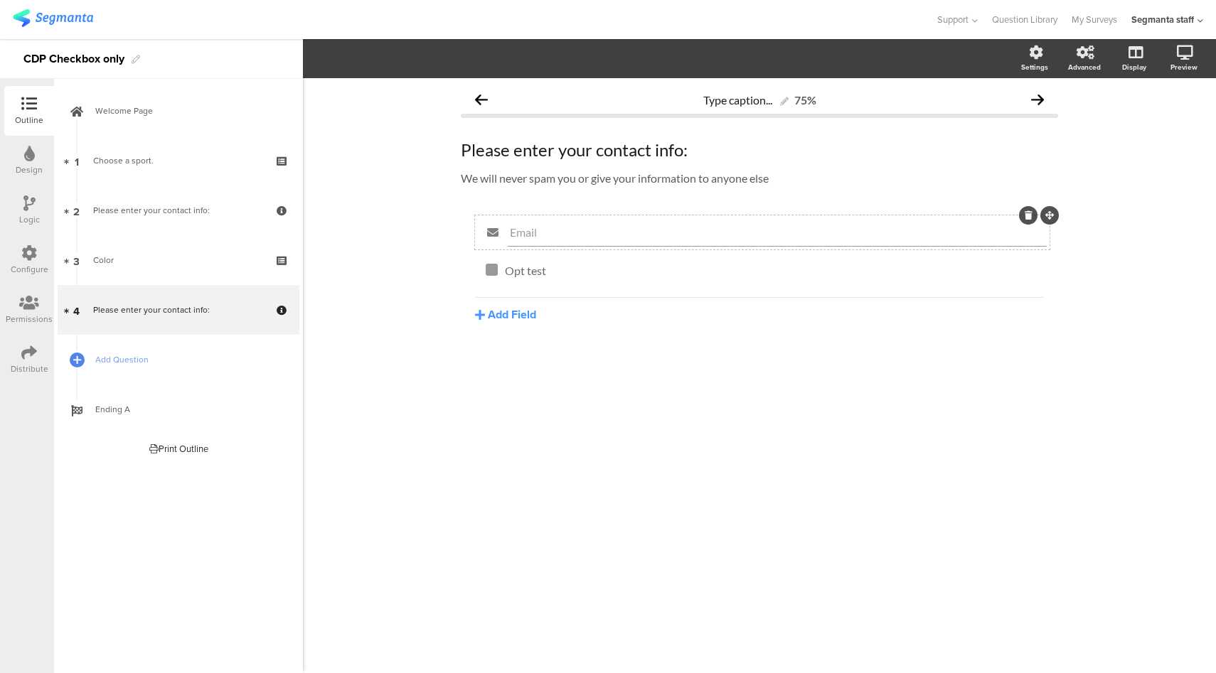
click at [523, 235] on input "Email" at bounding box center [777, 232] width 535 height 14
click at [417, 53] on icon "button" at bounding box center [419, 58] width 14 height 11
click at [523, 274] on div "Opt test Opt test" at bounding box center [770, 271] width 539 height 23
click at [491, 275] on div at bounding box center [492, 270] width 12 height 12
click at [389, 58] on span "Field options" at bounding box center [375, 58] width 65 height 16
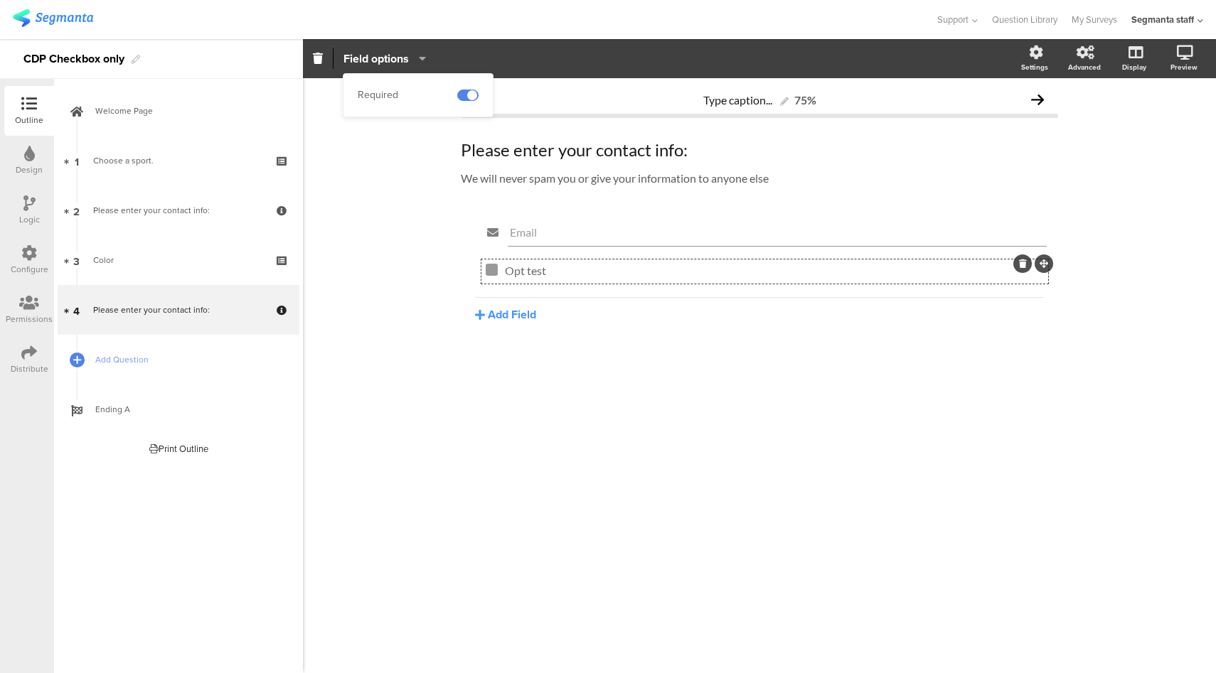
click at [399, 186] on div "Type caption... 75% Please enter your contact info: Please enter your contact i…" at bounding box center [759, 375] width 913 height 595
click at [11, 260] on div "Configure" at bounding box center [29, 260] width 50 height 50
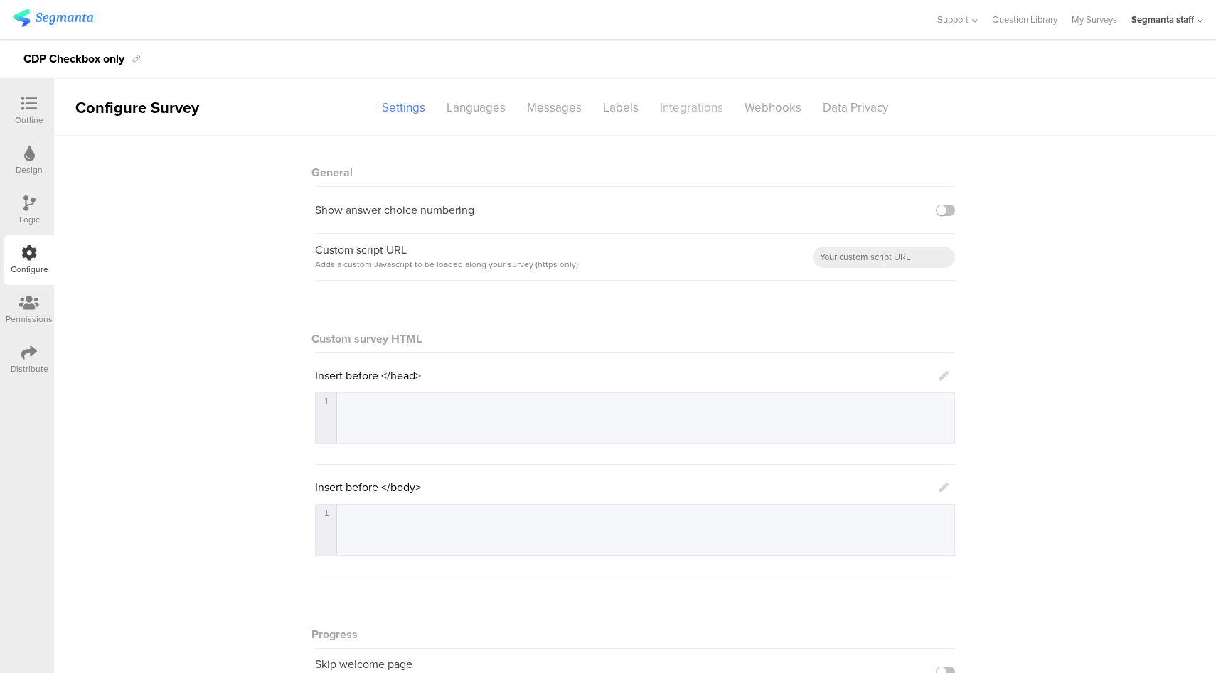
click at [662, 117] on div "Integrations" at bounding box center [691, 107] width 85 height 25
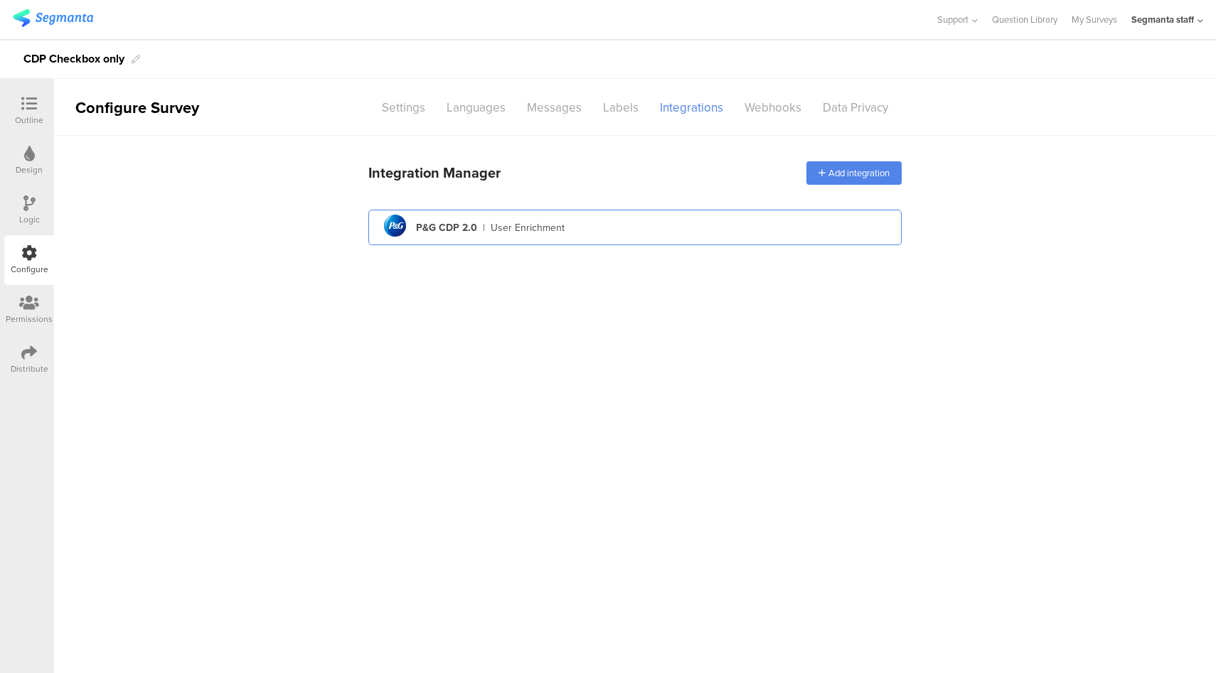
click at [632, 230] on div "pg logo P&G CDP 2.0 | User Enrichment" at bounding box center [635, 227] width 511 height 35
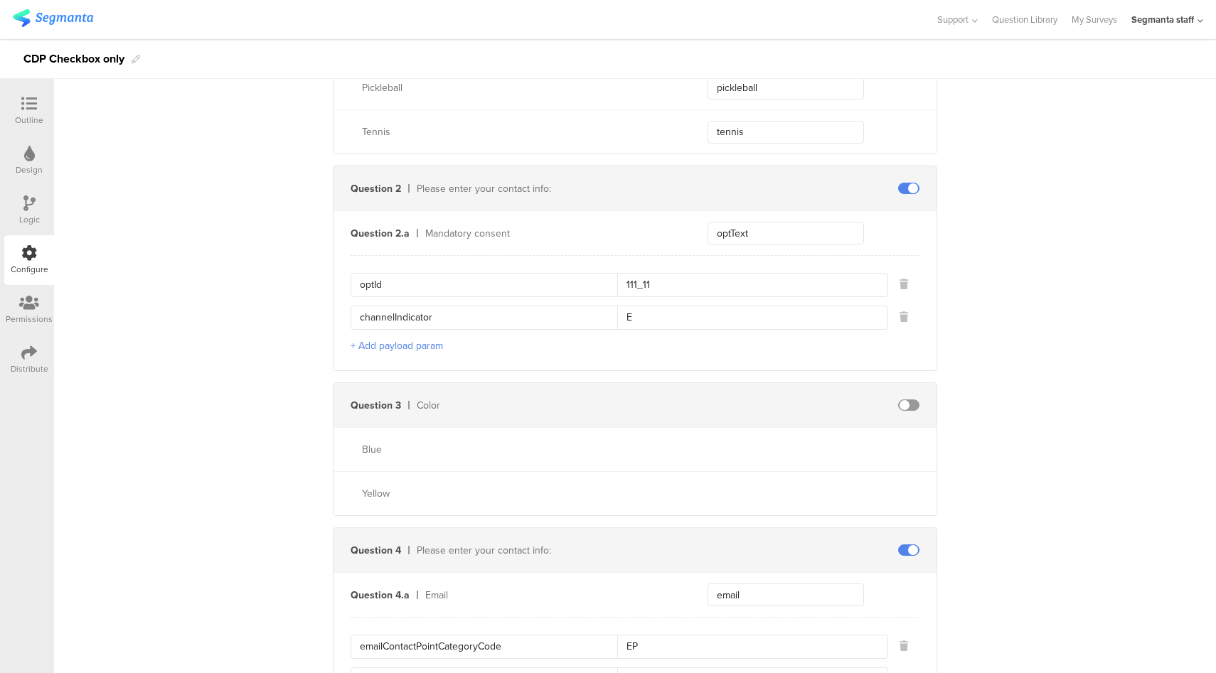
scroll to position [324, 0]
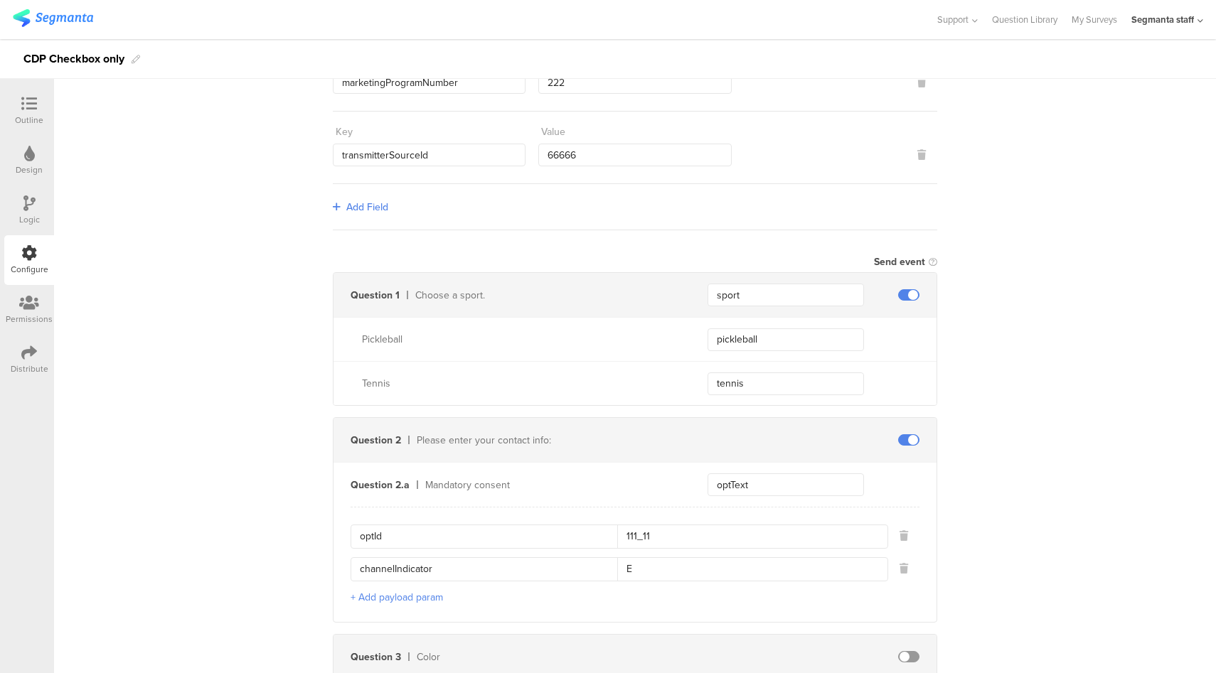
click at [35, 361] on div at bounding box center [29, 354] width 16 height 18
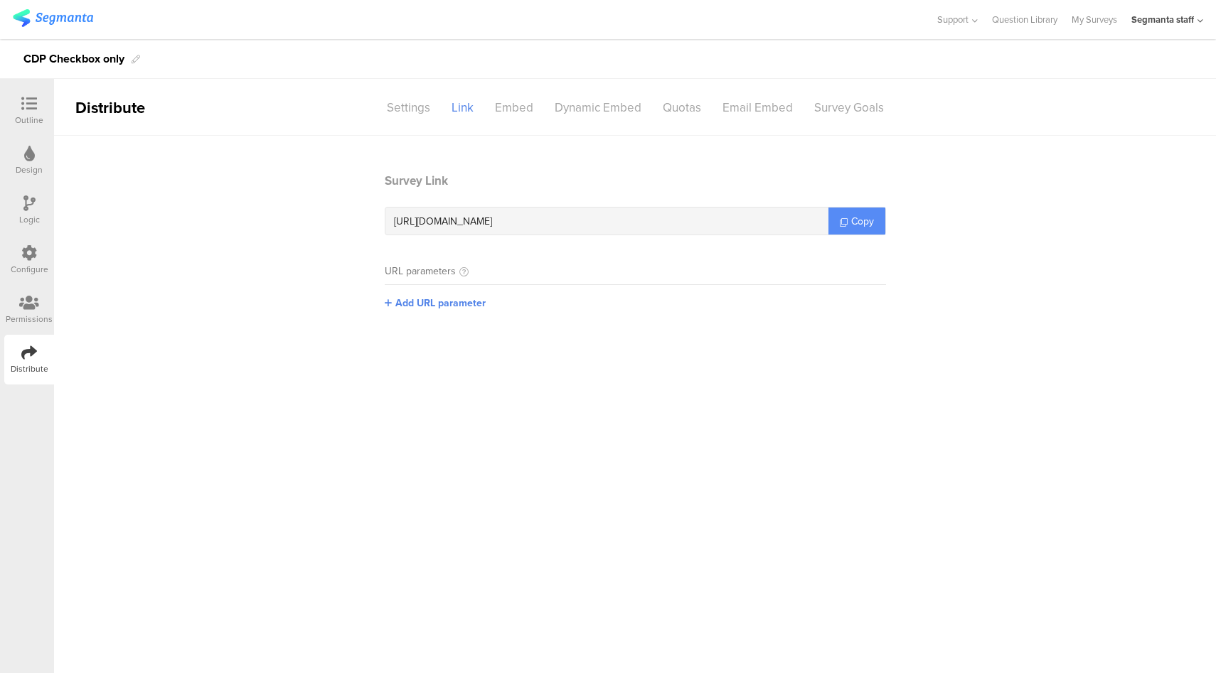
click at [870, 220] on span "Copy" at bounding box center [862, 221] width 23 height 15
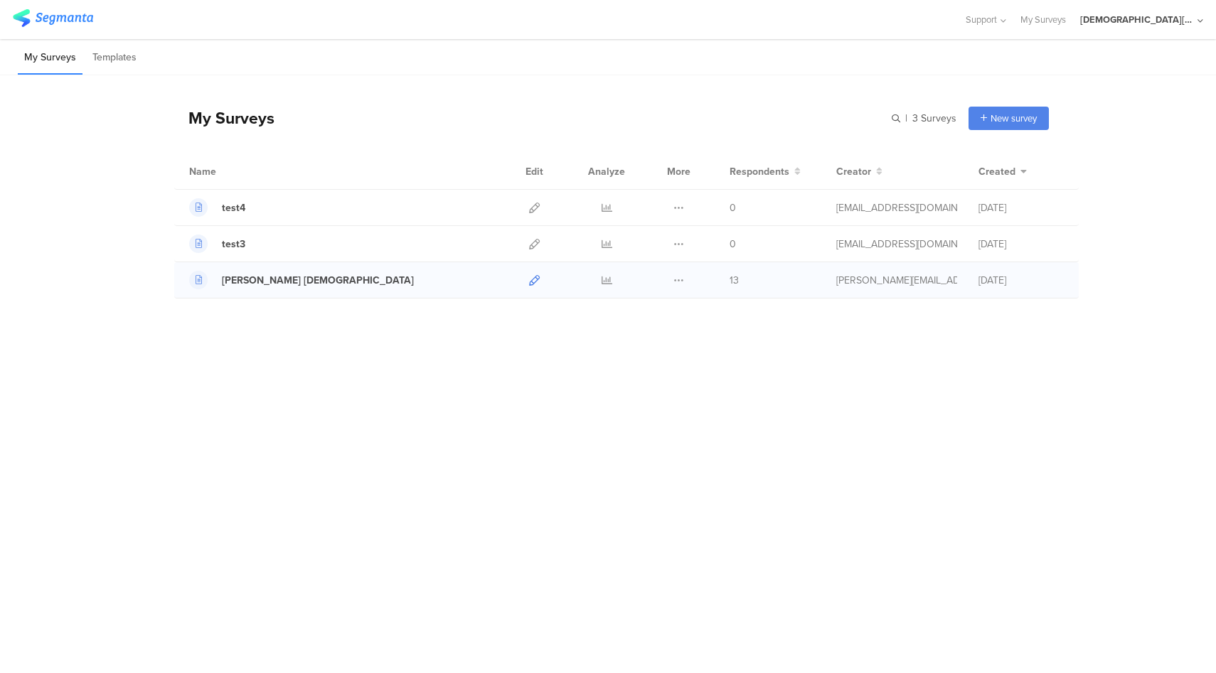
click at [533, 280] on icon at bounding box center [534, 280] width 11 height 11
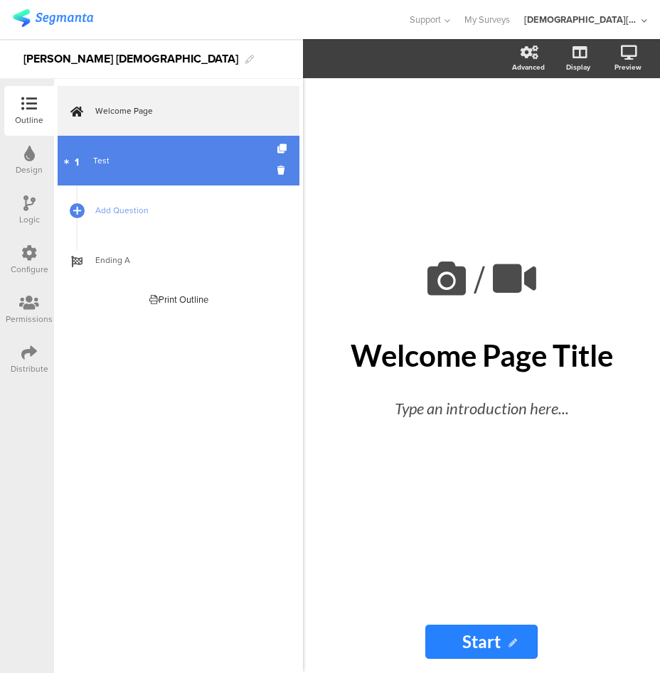
click at [184, 169] on link "1 Test" at bounding box center [179, 161] width 242 height 50
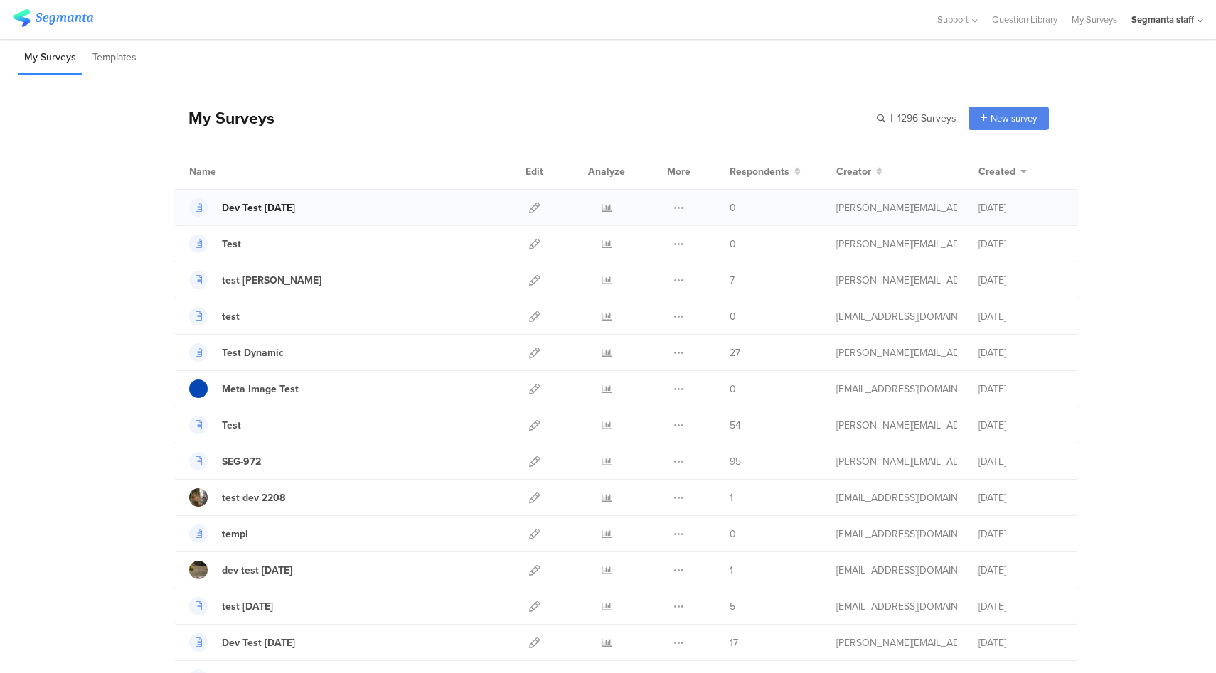
click at [282, 209] on div "Dev Test [DATE]" at bounding box center [258, 208] width 73 height 15
click at [532, 205] on icon at bounding box center [534, 208] width 11 height 11
click at [602, 208] on icon at bounding box center [607, 208] width 11 height 11
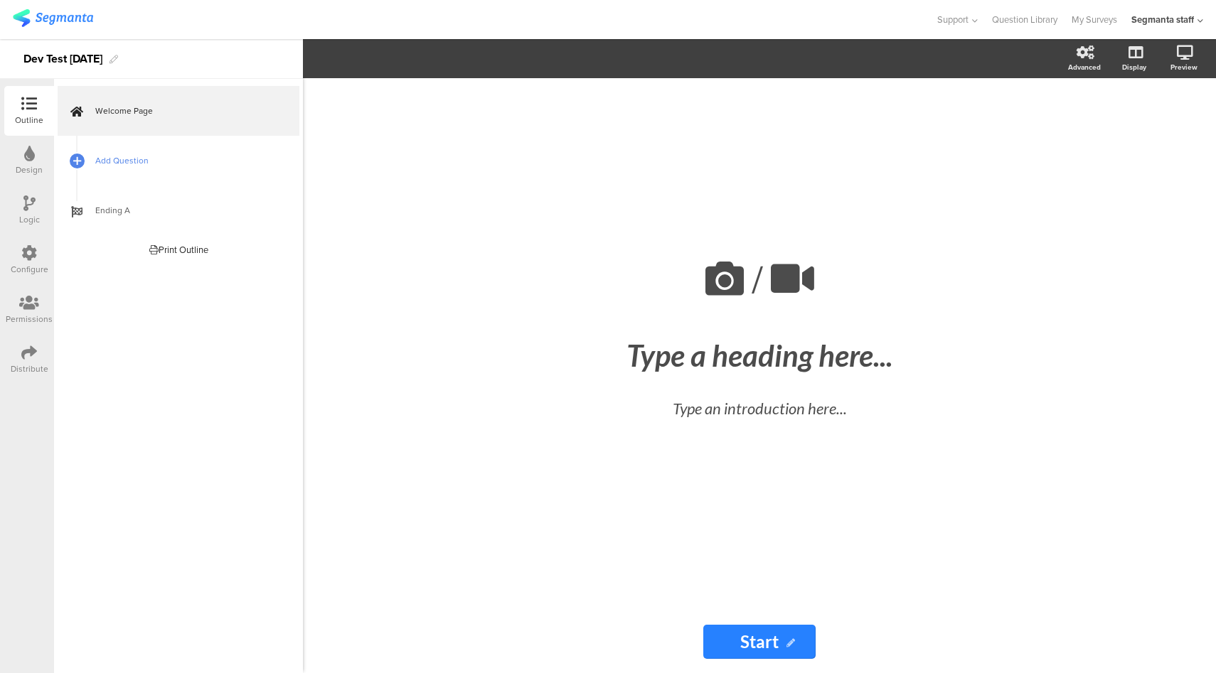
click at [235, 163] on span "Add Question" at bounding box center [186, 161] width 182 height 14
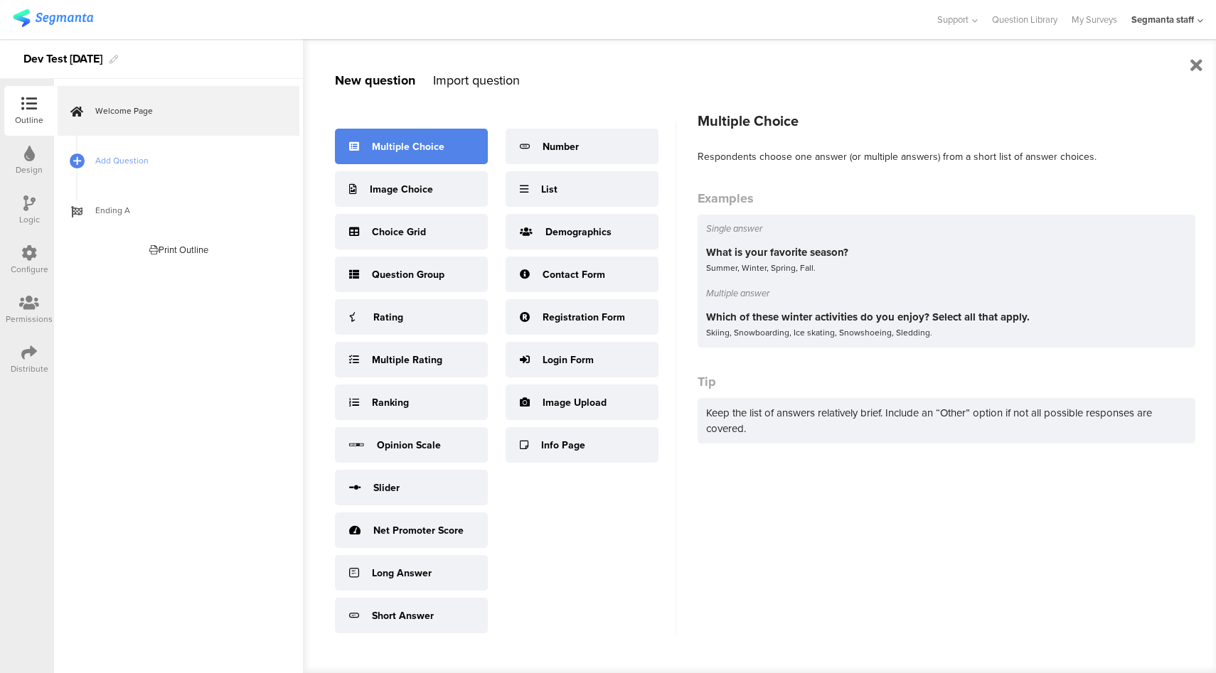
click at [389, 149] on div "Multiple Choice" at bounding box center [408, 146] width 73 height 15
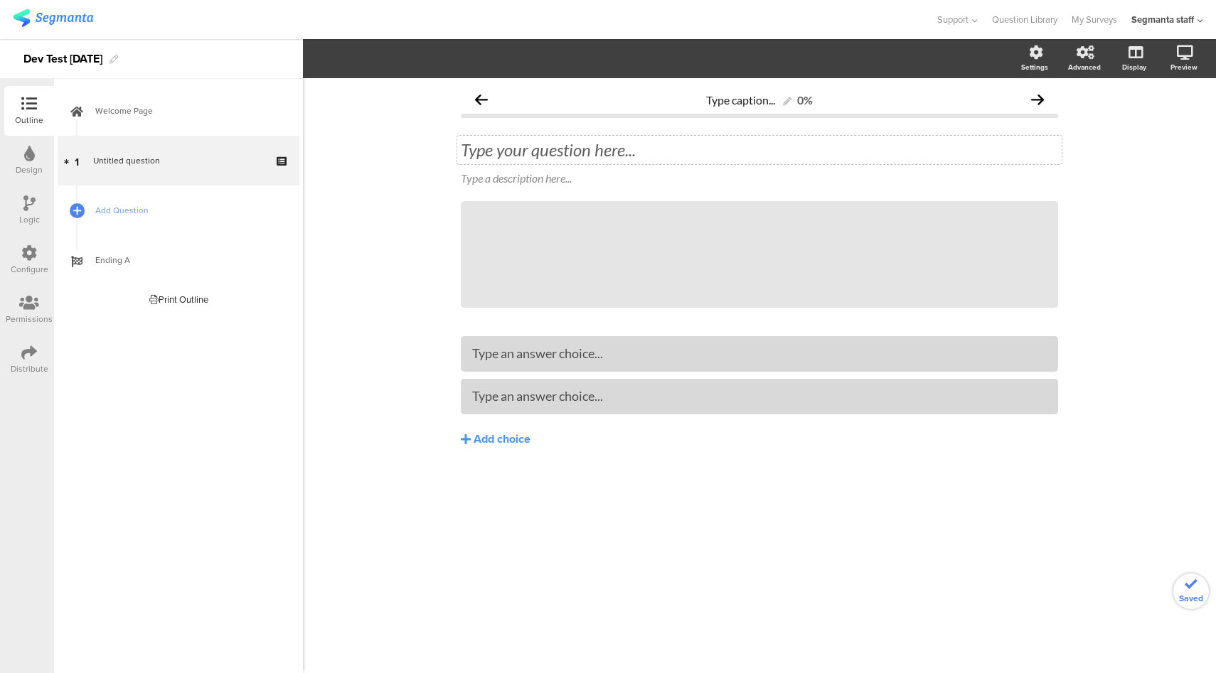
click at [621, 153] on div "Type your question here..." at bounding box center [759, 149] width 597 height 21
click at [501, 442] on div "Add choice" at bounding box center [502, 439] width 57 height 15
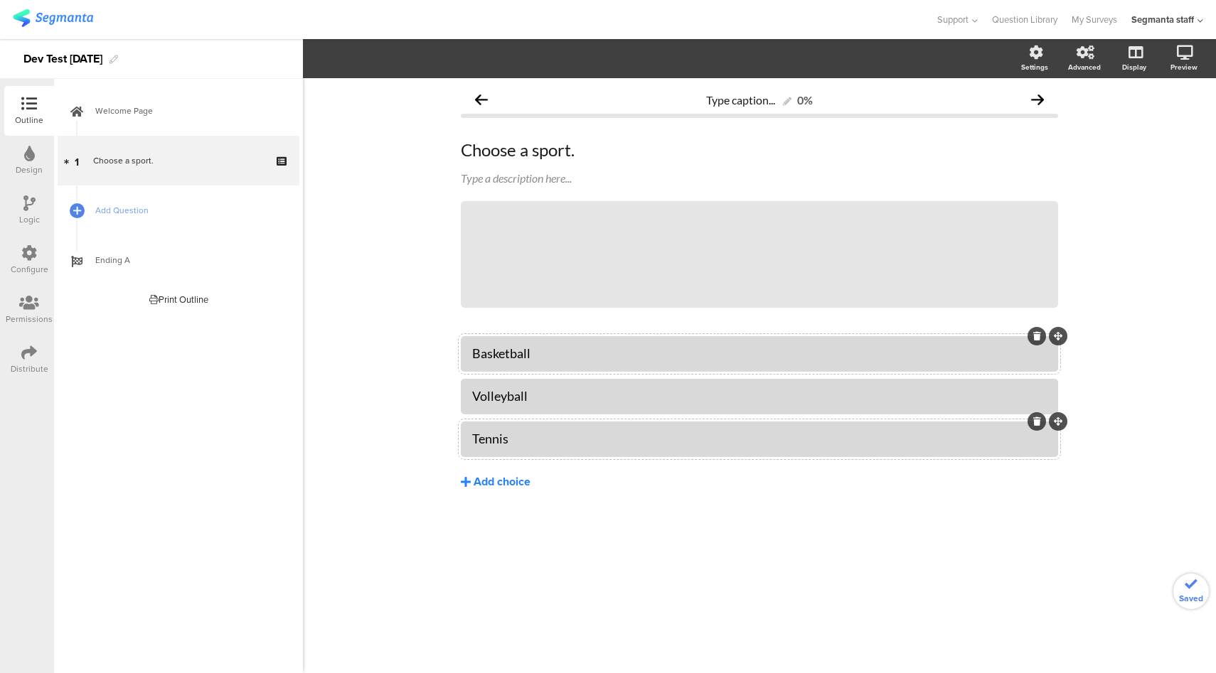
click at [517, 476] on div "Add choice" at bounding box center [502, 482] width 57 height 15
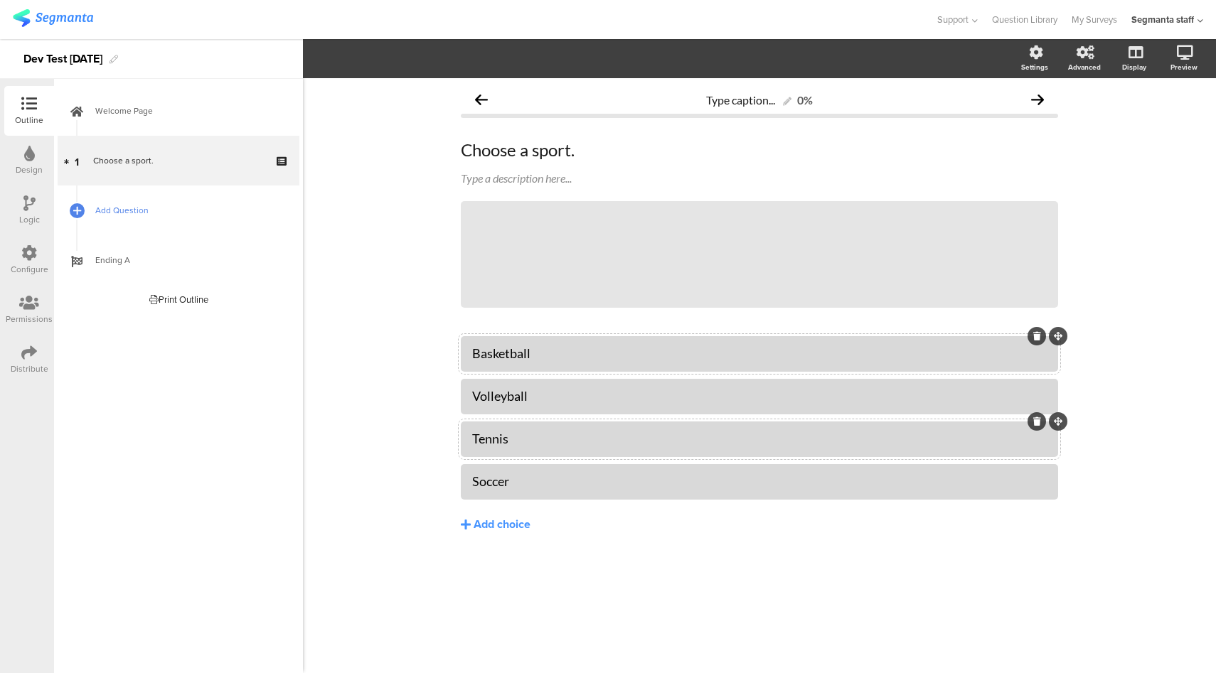
click at [139, 215] on span "Add Question" at bounding box center [186, 210] width 182 height 14
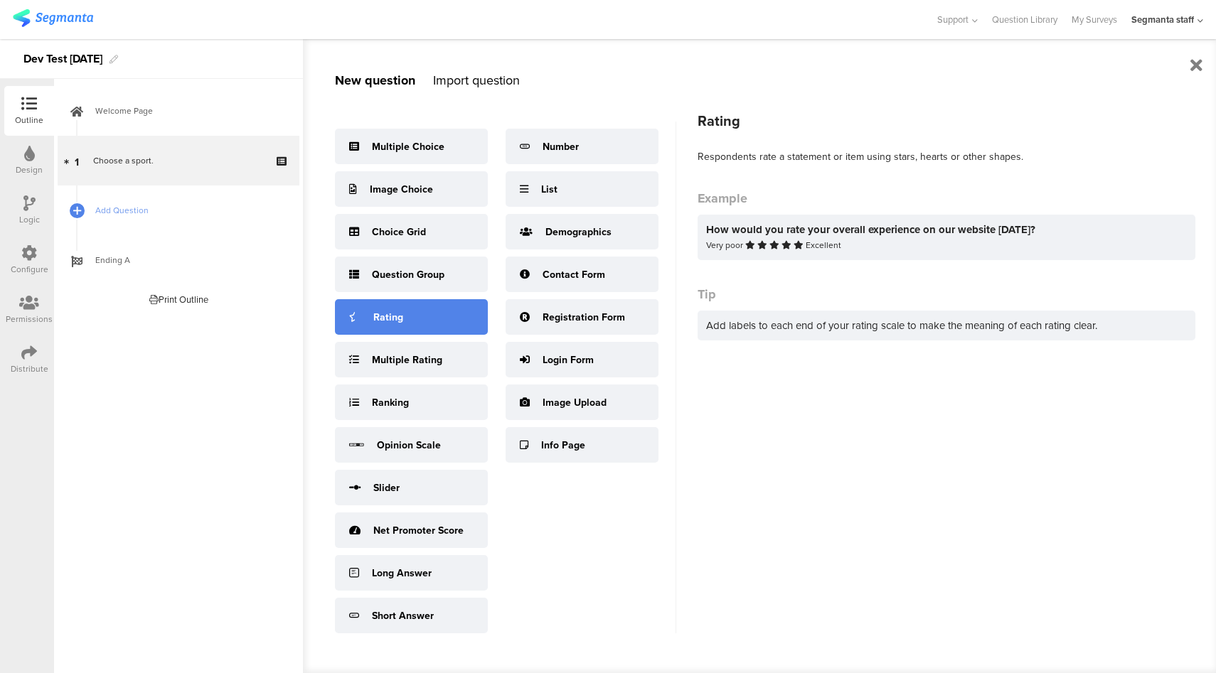
click at [436, 319] on div "Rating" at bounding box center [411, 317] width 153 height 36
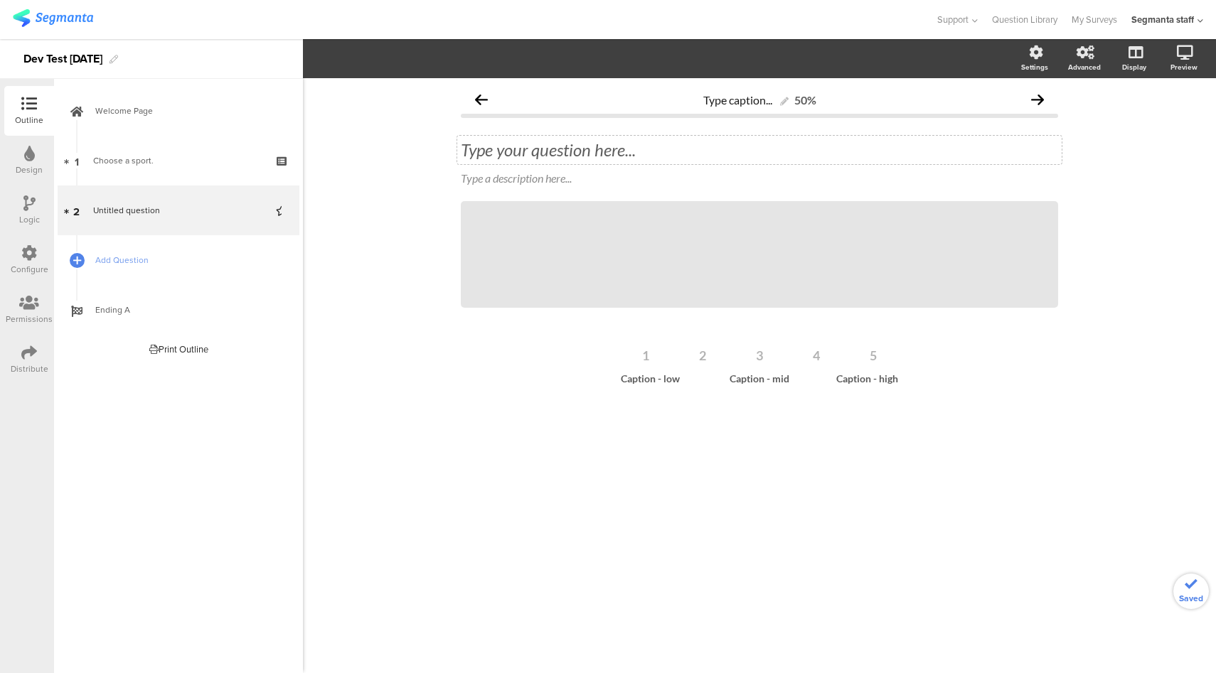
click at [623, 150] on div "Type your question here..." at bounding box center [759, 149] width 597 height 21
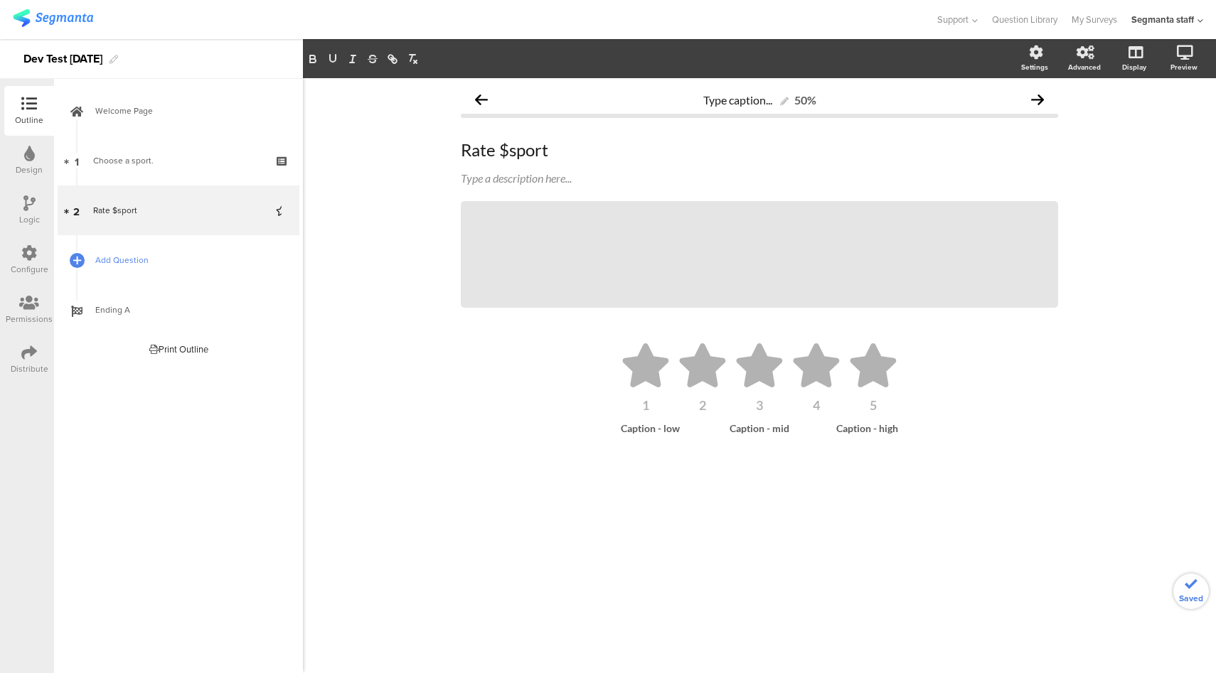
click at [173, 256] on span "Add Question" at bounding box center [186, 260] width 182 height 14
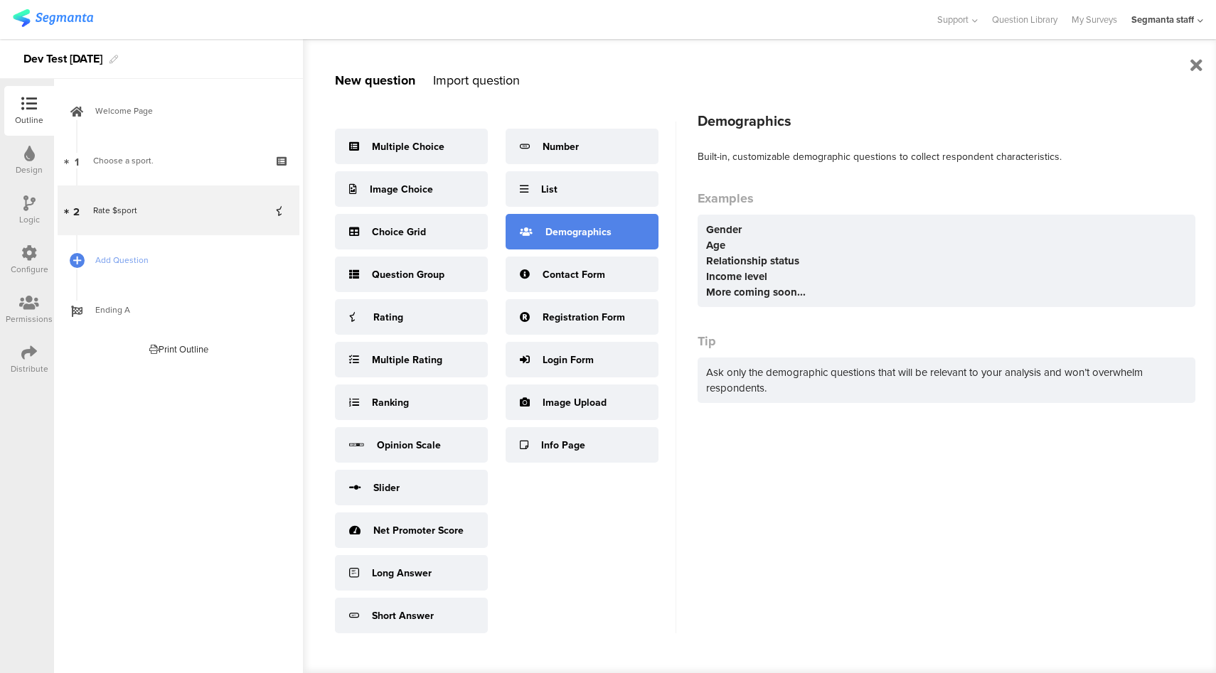
click at [611, 224] on div "Demographics" at bounding box center [582, 232] width 153 height 36
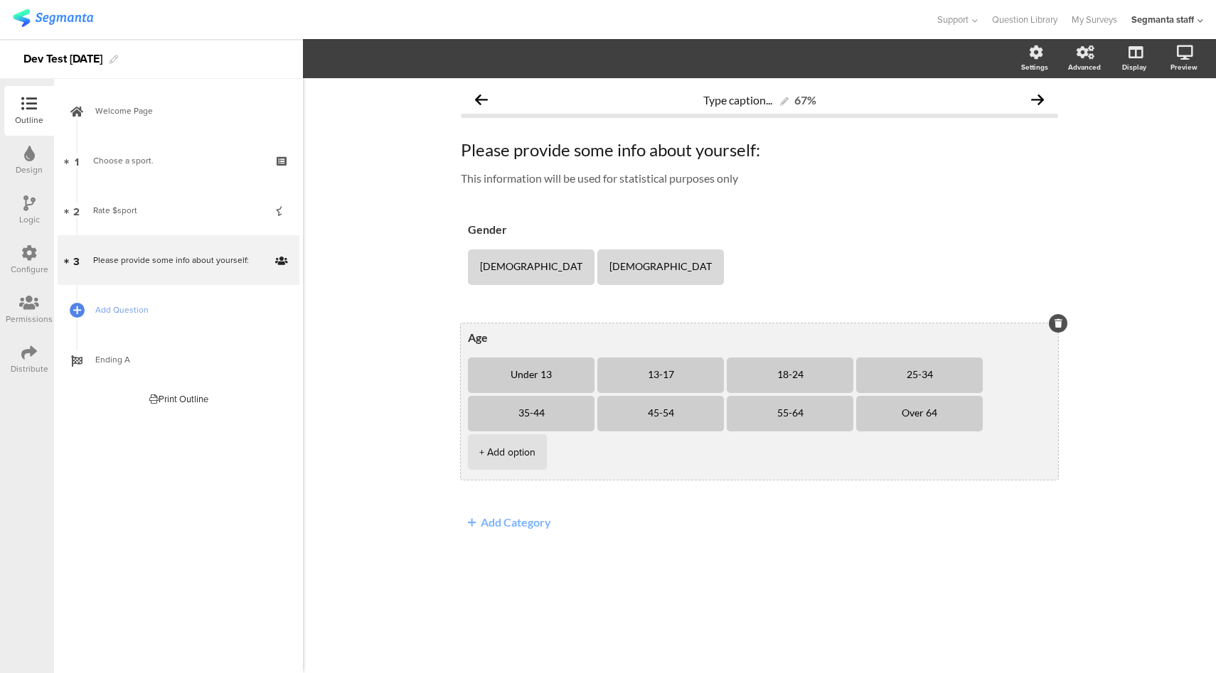
click at [713, 380] on li "13-17" at bounding box center [660, 376] width 127 height 36
click at [720, 360] on icon at bounding box center [724, 357] width 8 height 9
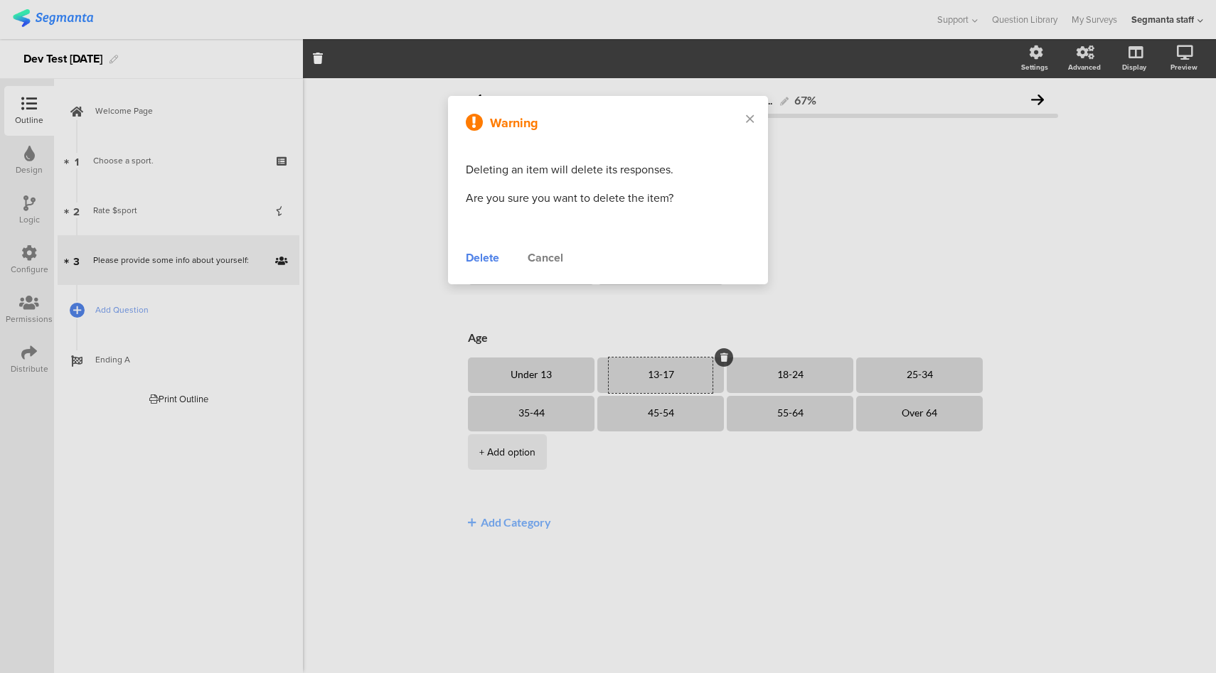
click at [492, 256] on div "Delete" at bounding box center [482, 258] width 33 height 17
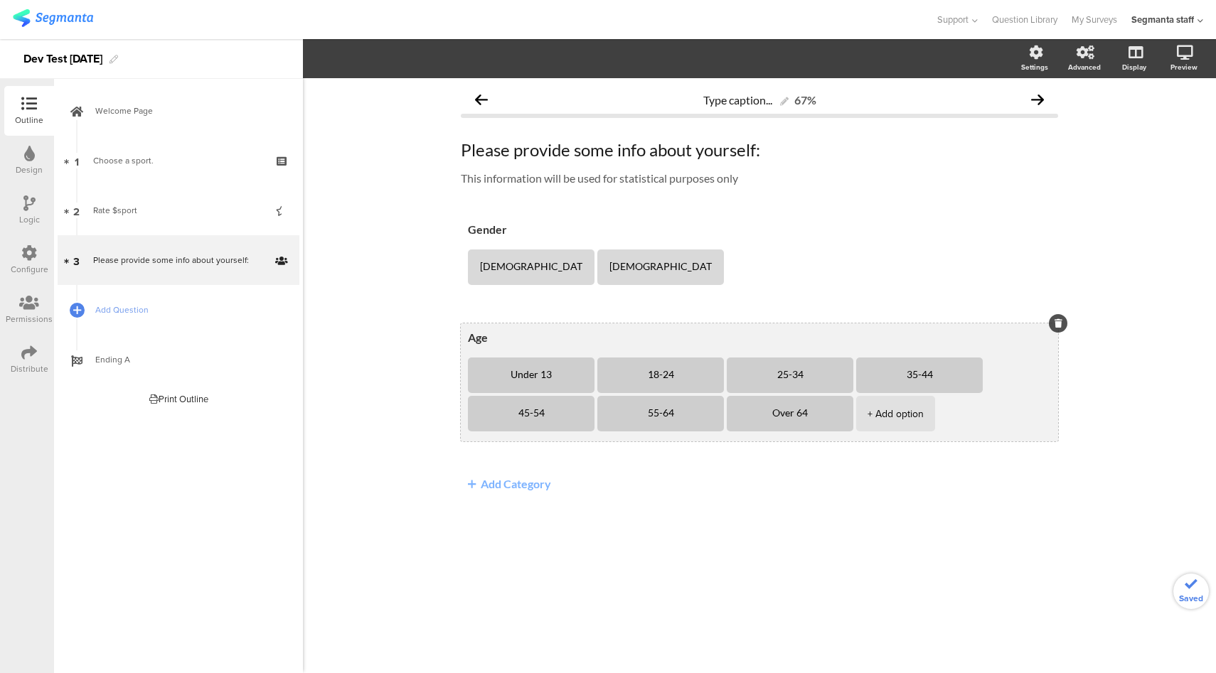
click at [712, 378] on li "18-24" at bounding box center [660, 376] width 127 height 36
click at [720, 356] on icon at bounding box center [724, 357] width 8 height 9
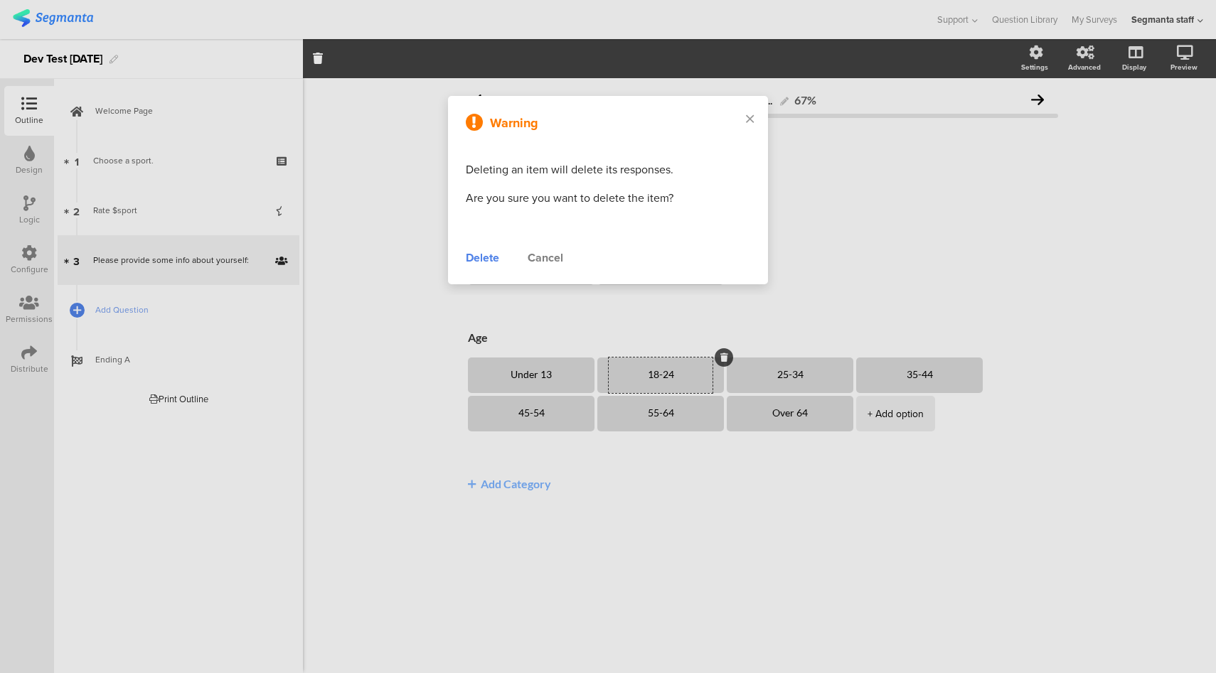
click at [478, 257] on div "Delete" at bounding box center [482, 258] width 33 height 17
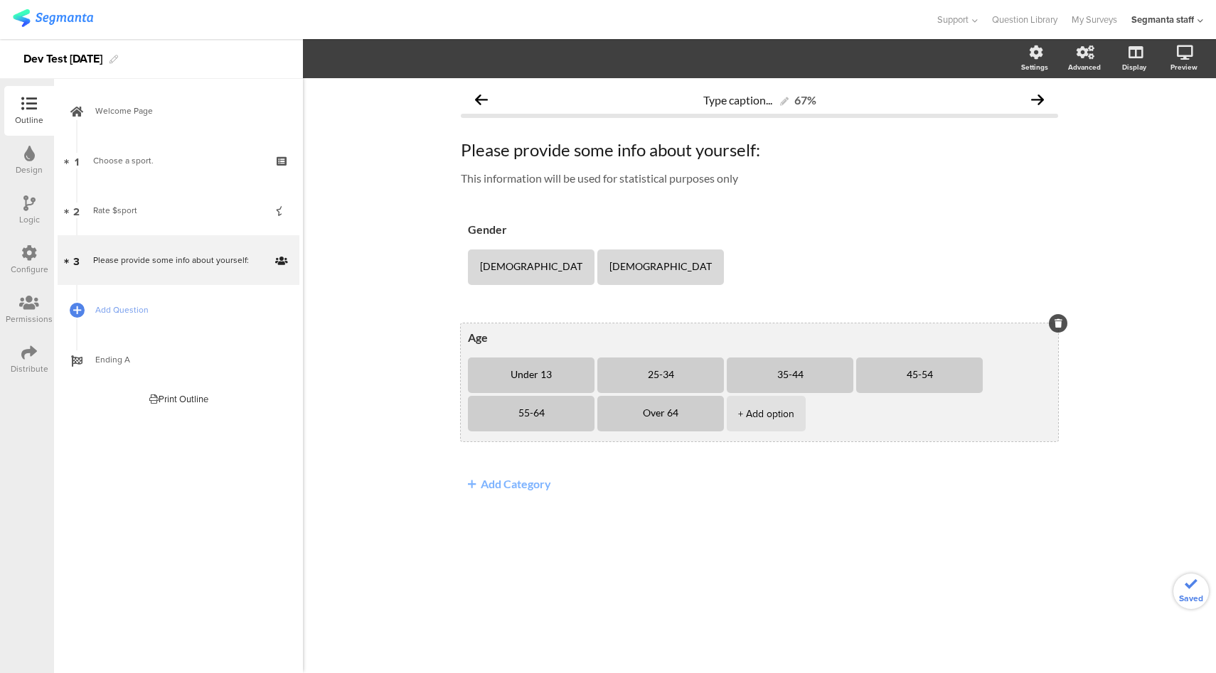
click at [707, 380] on li "25-34" at bounding box center [660, 376] width 127 height 36
click at [720, 359] on icon at bounding box center [724, 357] width 8 height 9
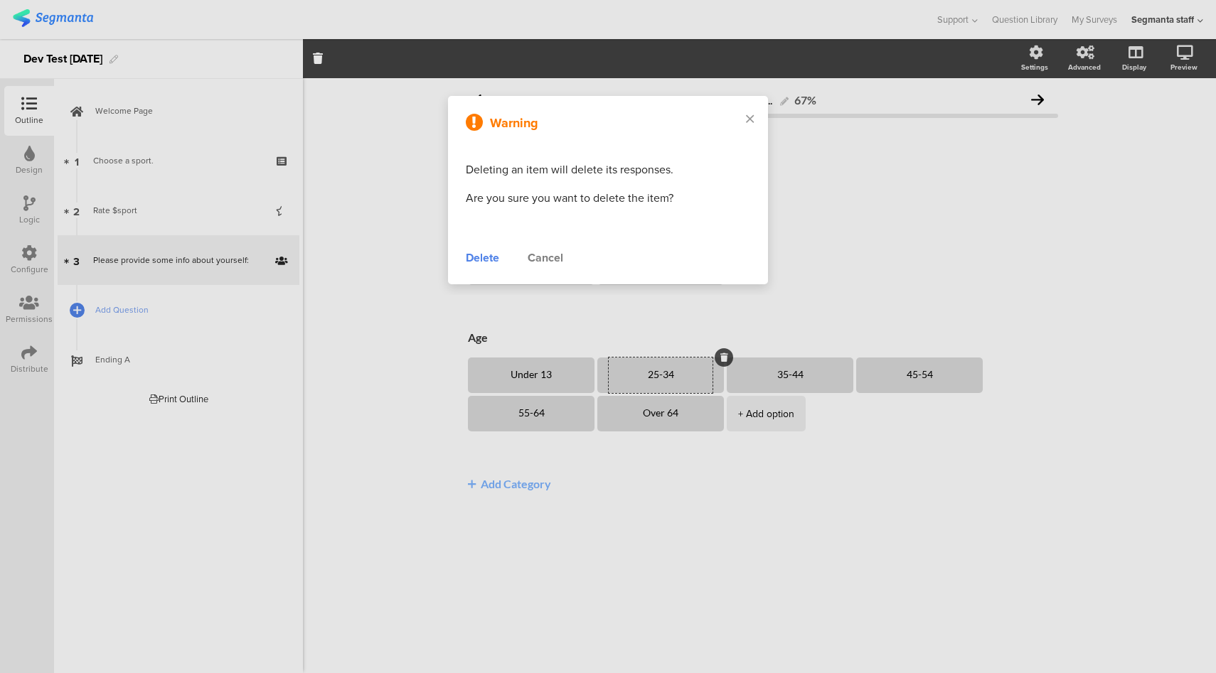
click at [482, 262] on div "Delete" at bounding box center [482, 258] width 33 height 17
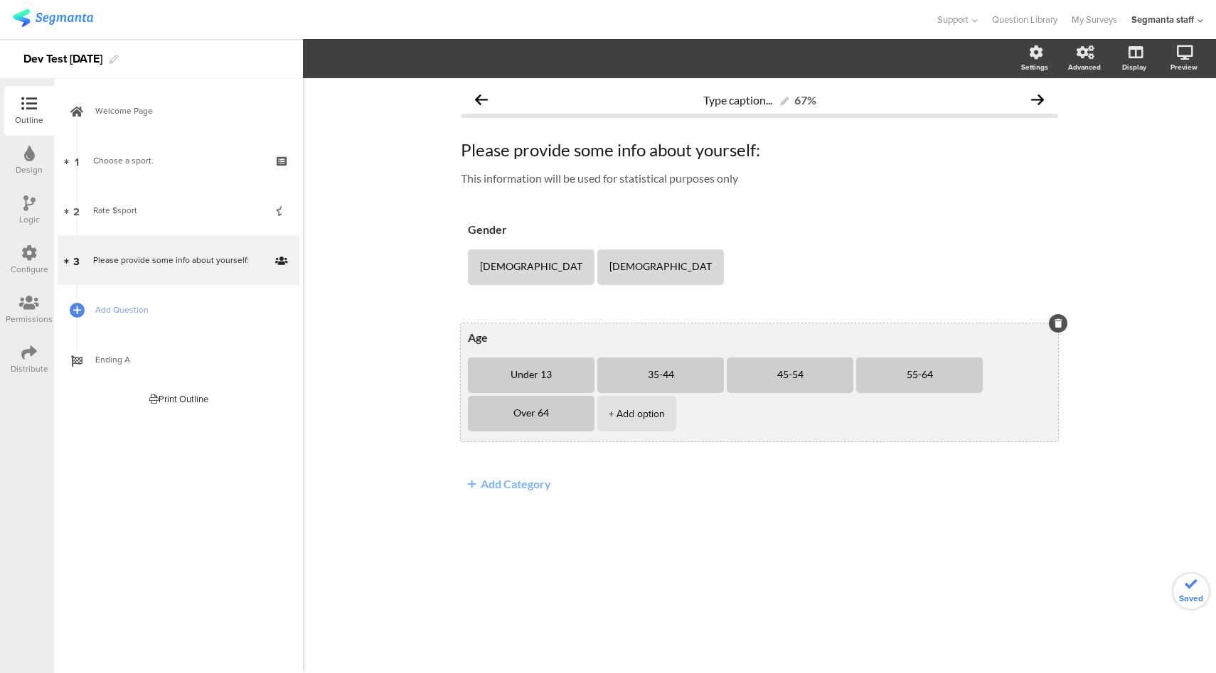
click at [712, 380] on li "35-44" at bounding box center [660, 376] width 127 height 36
click at [720, 358] on icon at bounding box center [724, 357] width 8 height 9
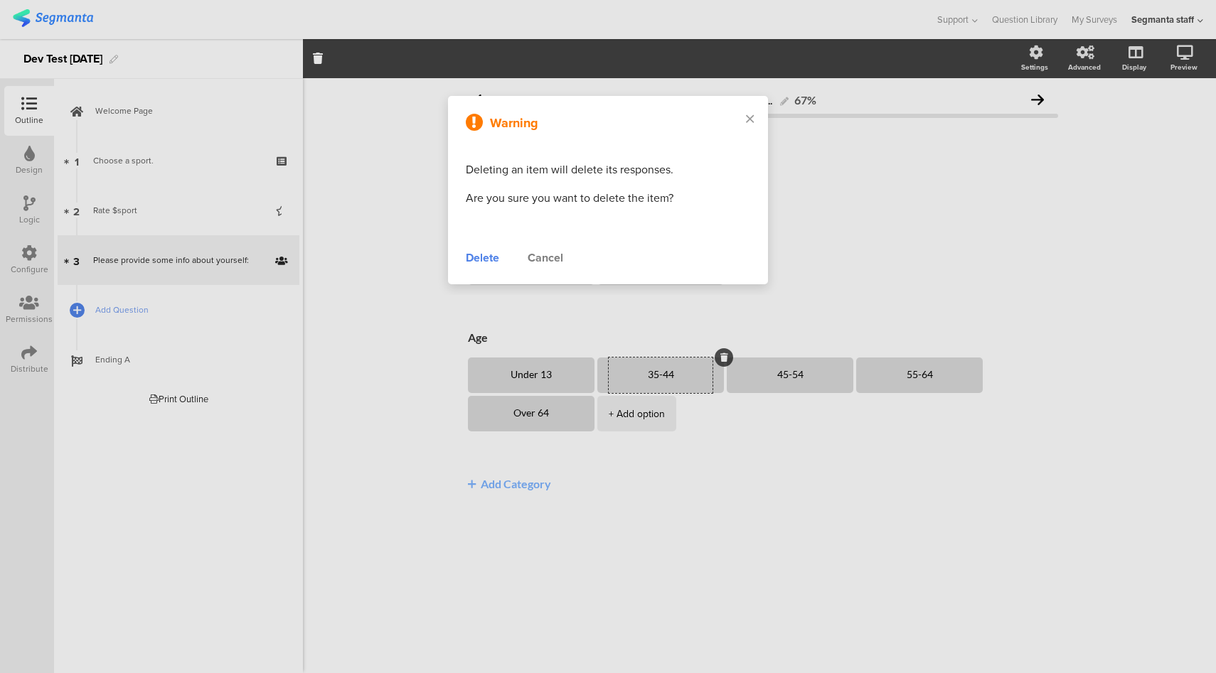
click at [482, 261] on div "Delete" at bounding box center [482, 258] width 33 height 17
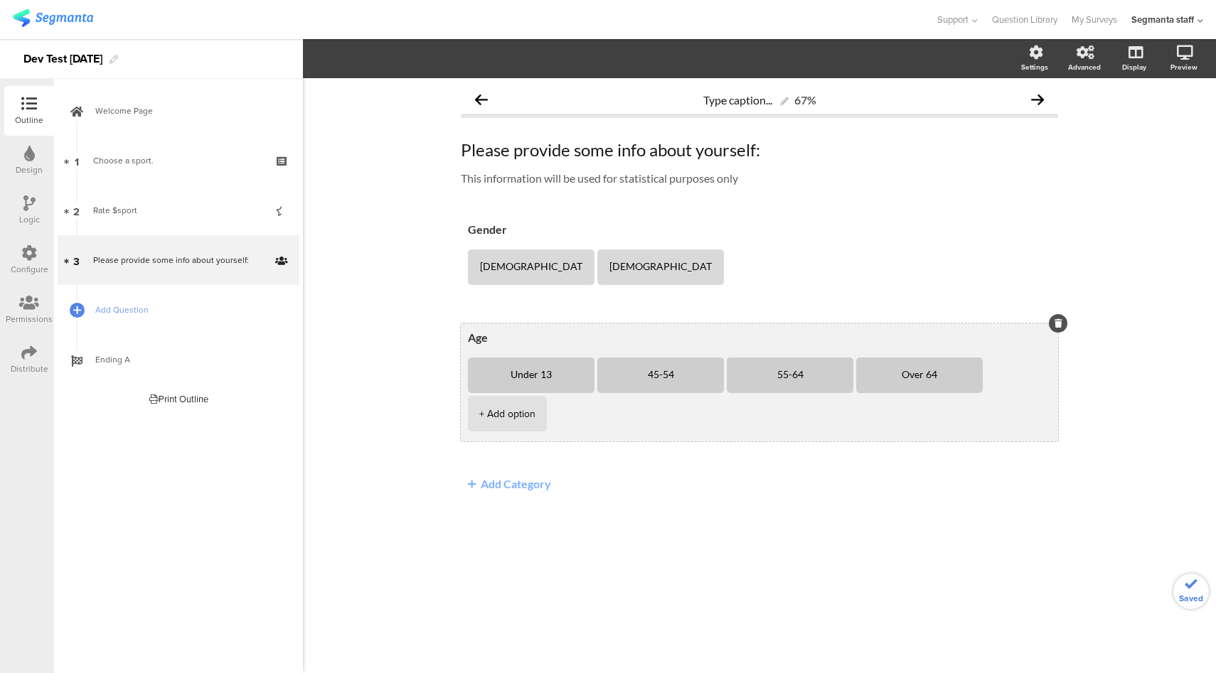
click at [708, 375] on li "45-54" at bounding box center [660, 376] width 127 height 36
click at [720, 358] on icon at bounding box center [724, 357] width 8 height 9
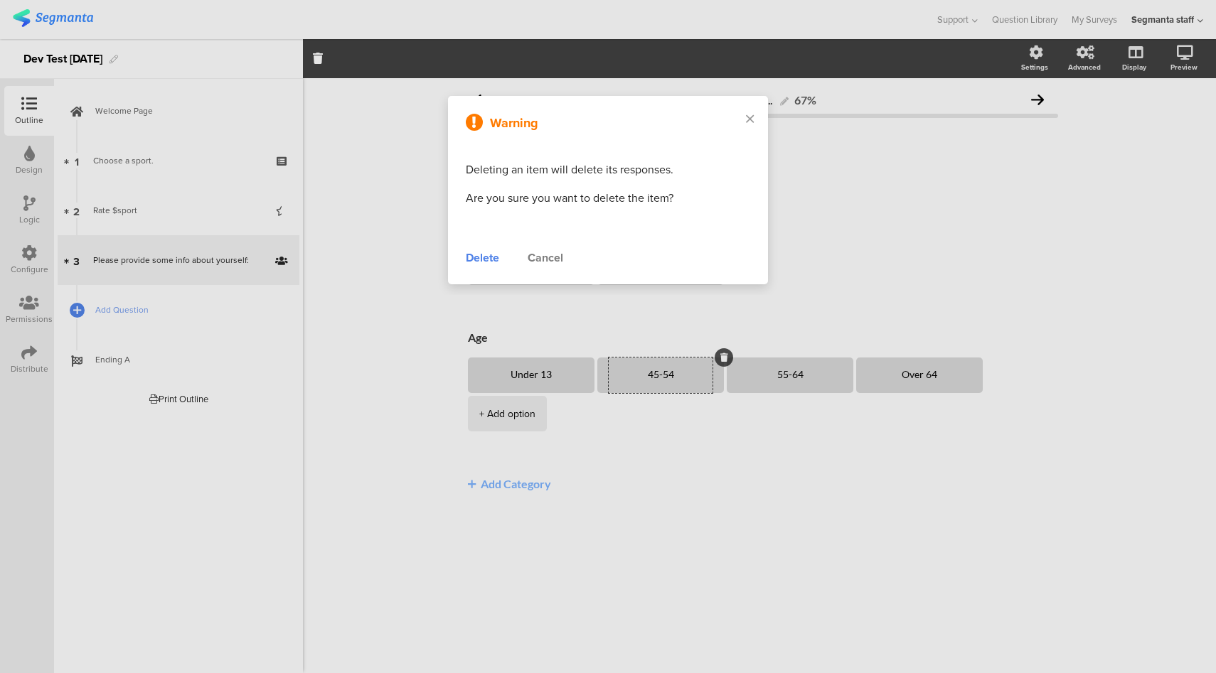
click at [487, 260] on div "Delete" at bounding box center [482, 258] width 33 height 17
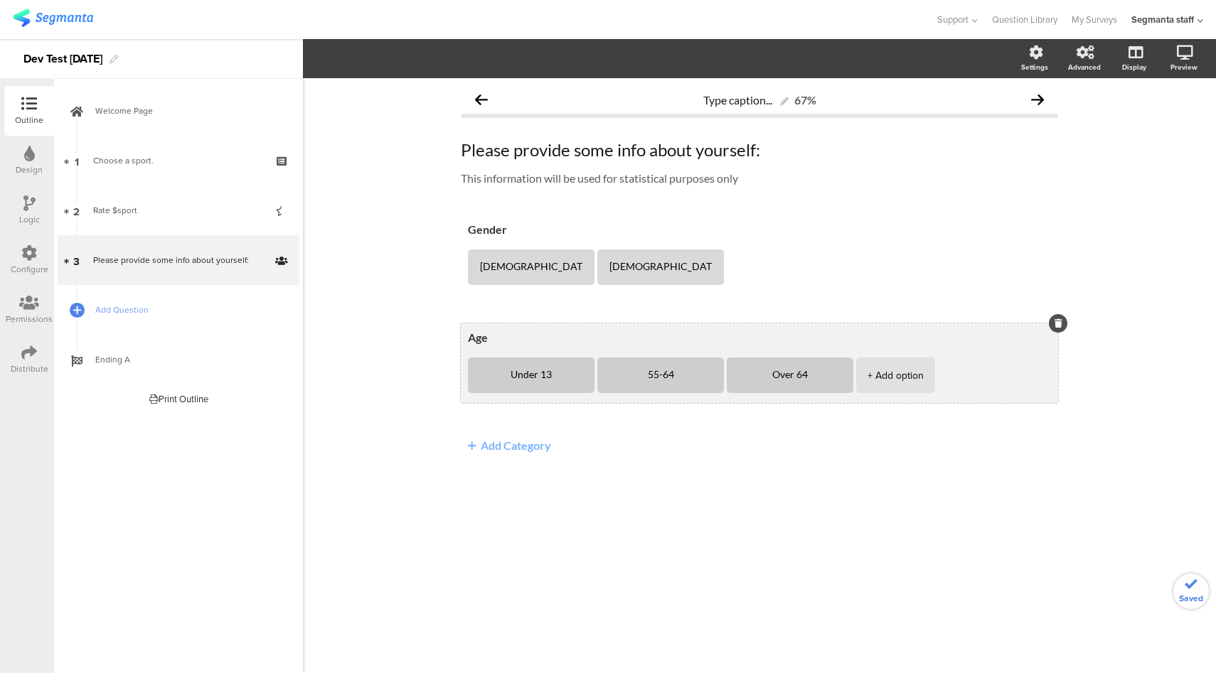
click at [711, 380] on li "55-64" at bounding box center [660, 376] width 127 height 36
click at [720, 356] on icon at bounding box center [724, 357] width 8 height 9
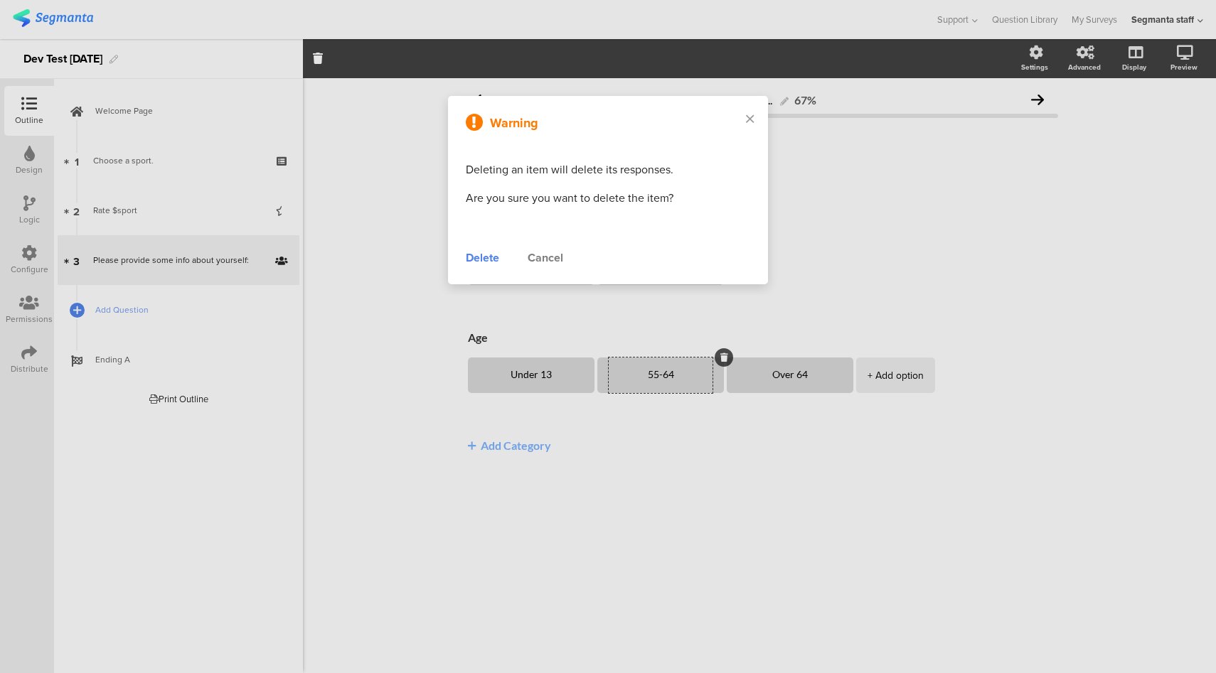
click at [480, 255] on div "Delete" at bounding box center [482, 258] width 33 height 17
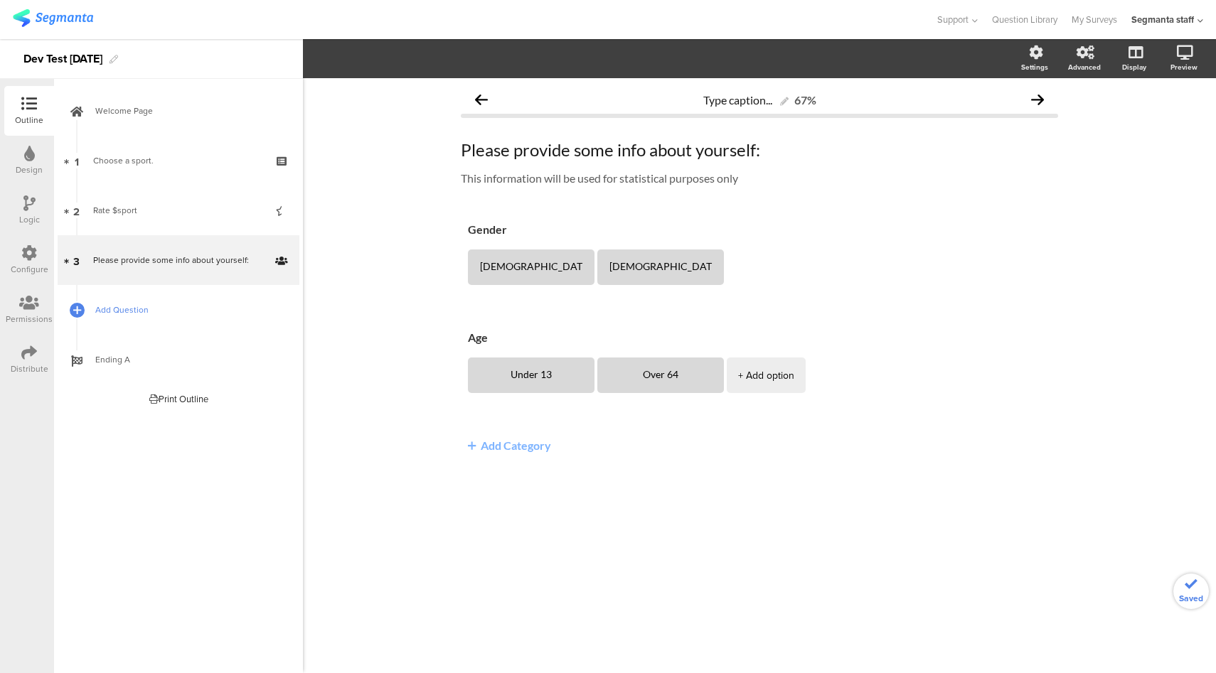
click at [141, 312] on span "Add Question" at bounding box center [186, 310] width 182 height 14
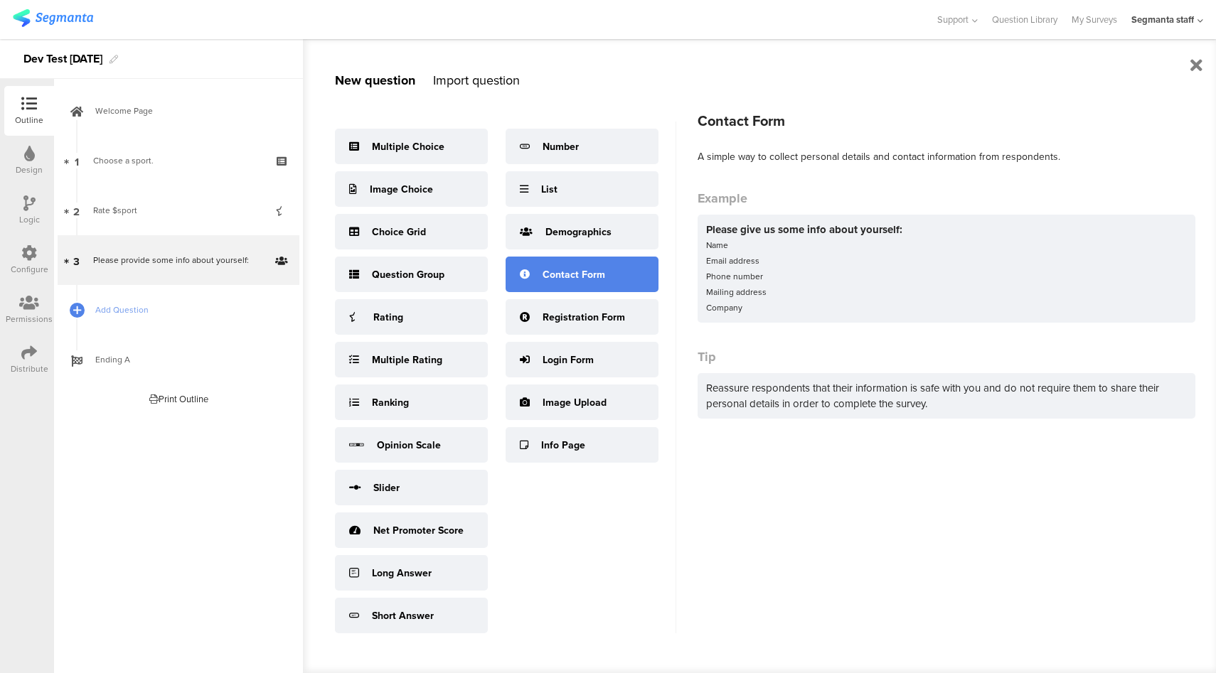
click at [623, 268] on div "Contact Form" at bounding box center [582, 275] width 153 height 36
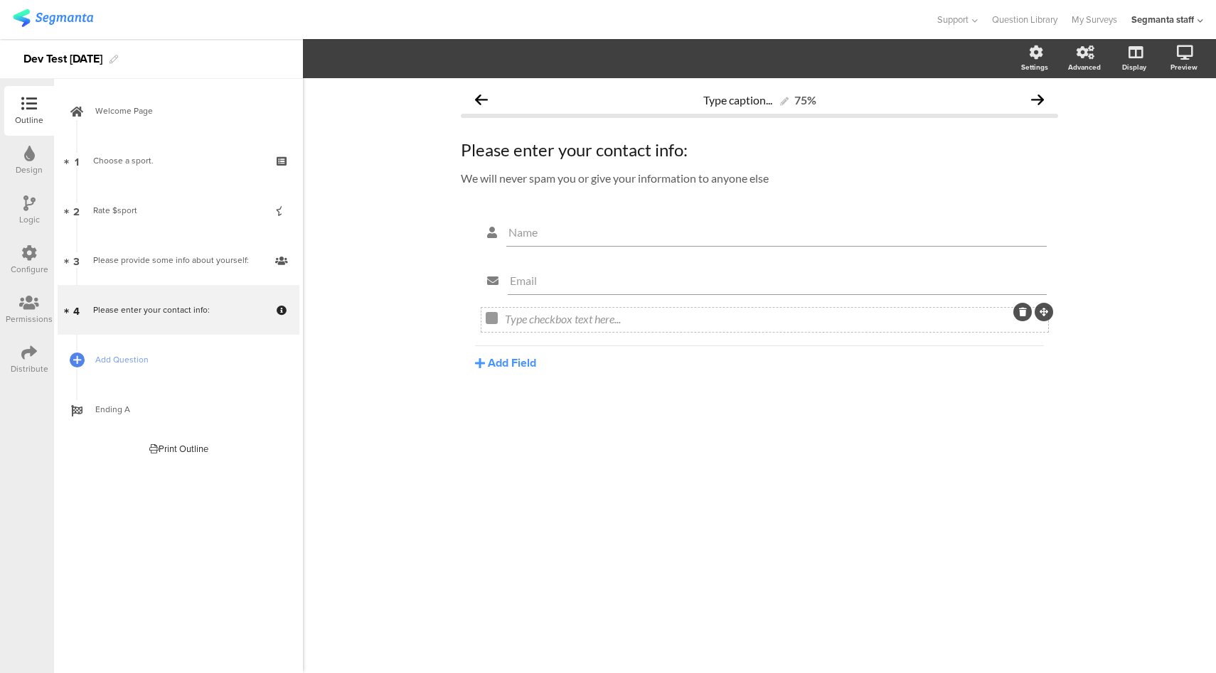
click at [1027, 314] on div at bounding box center [1022, 312] width 18 height 18
click at [1024, 316] on icon at bounding box center [1023, 312] width 8 height 9
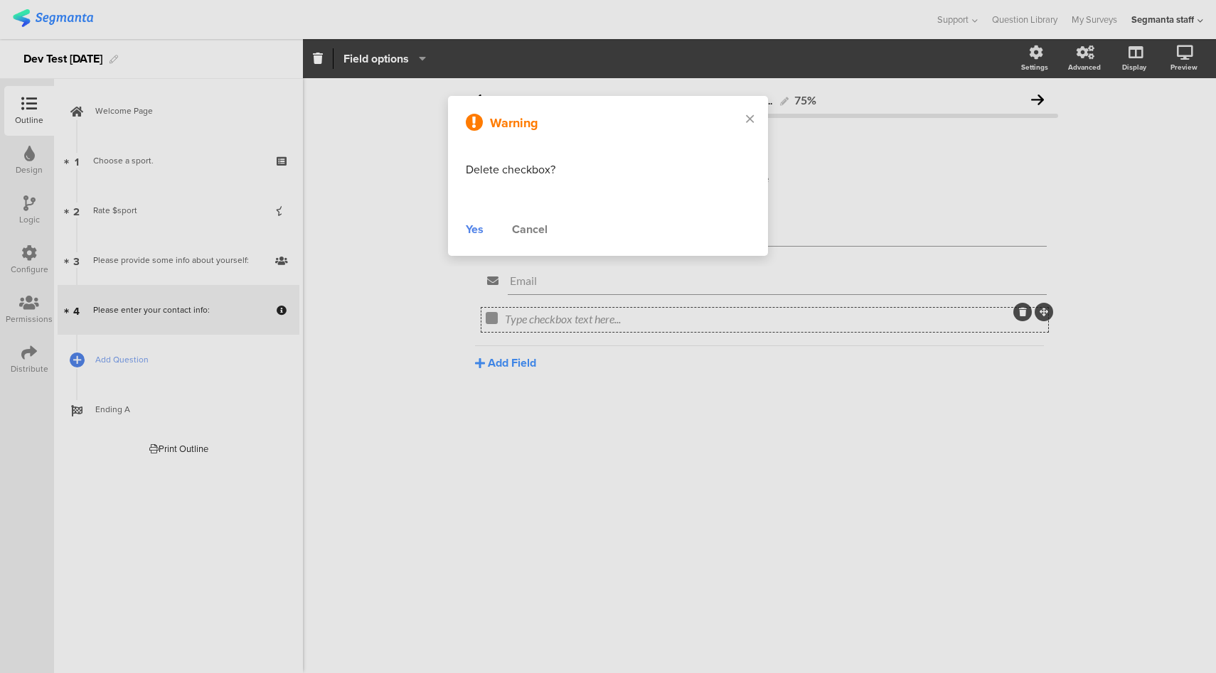
click at [475, 231] on div "Yes" at bounding box center [475, 229] width 18 height 17
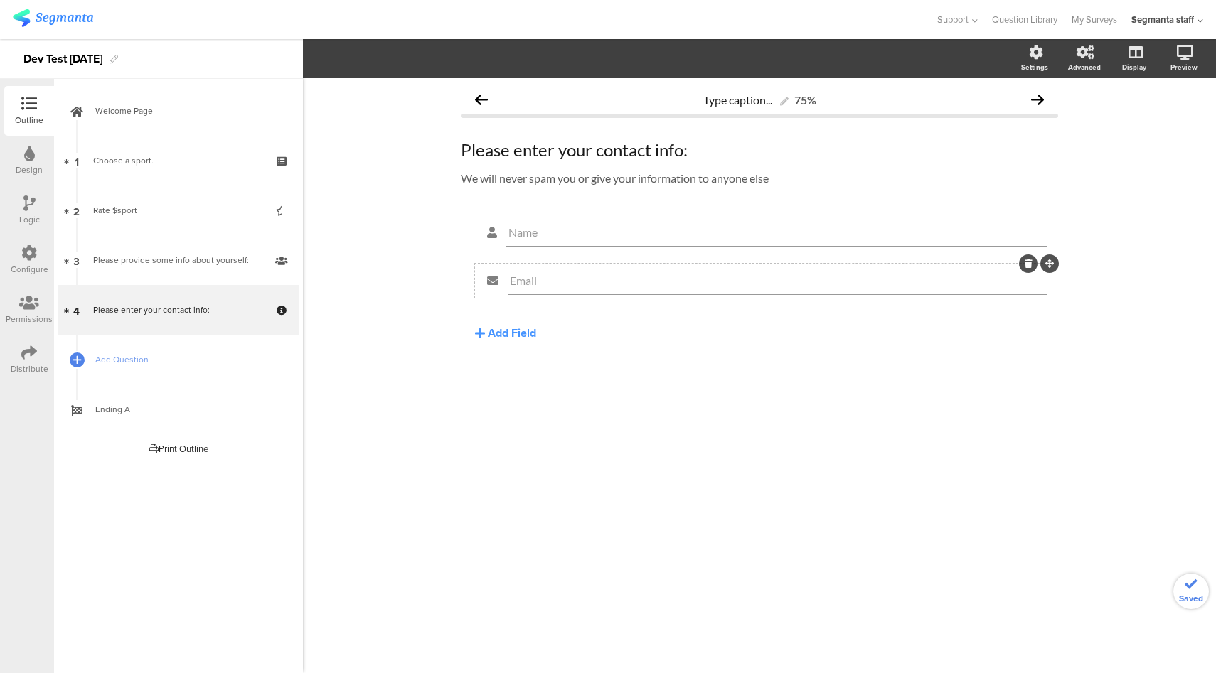
click at [1026, 264] on icon at bounding box center [1029, 264] width 8 height 9
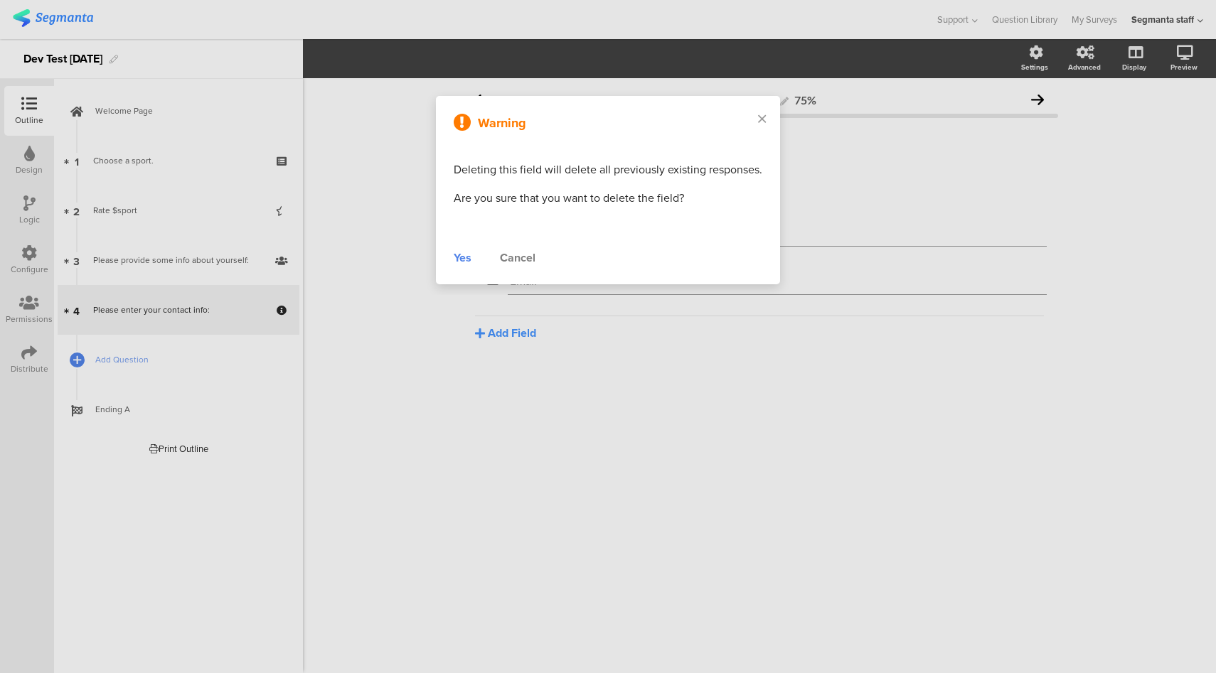
click at [459, 261] on div "Yes" at bounding box center [463, 258] width 18 height 17
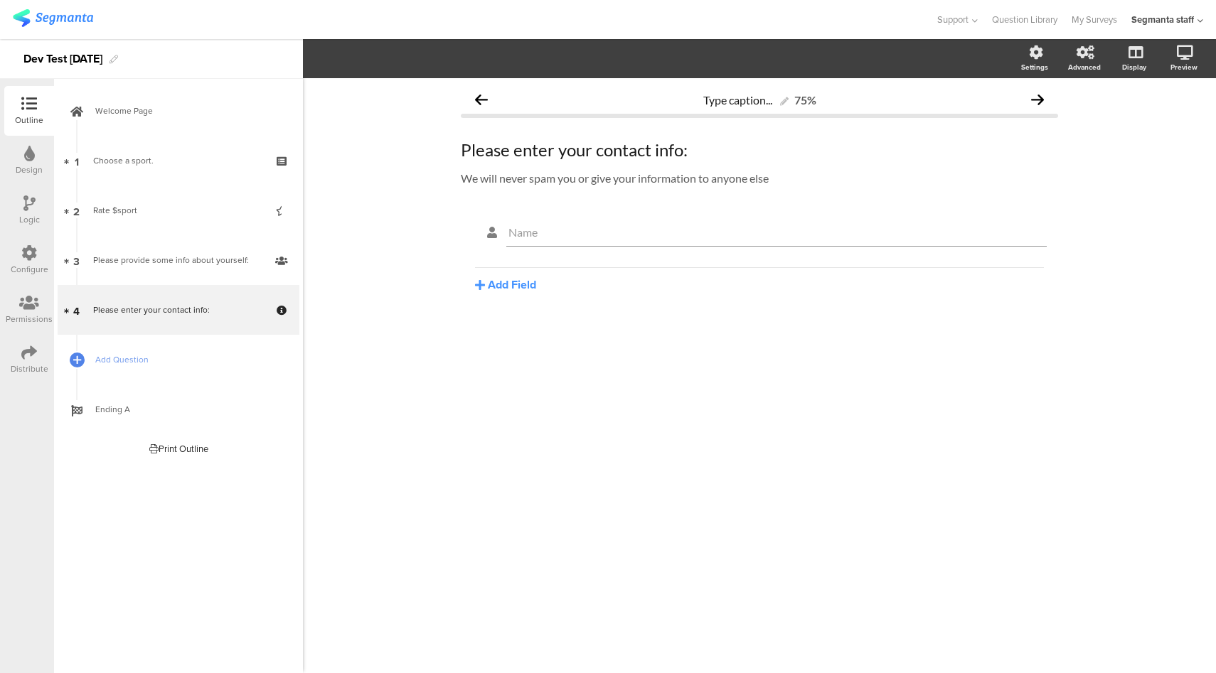
click at [524, 276] on div "Add Field Text Name URL Email Date Phone number Dropdown US State Country Check…" at bounding box center [759, 280] width 569 height 26
click at [519, 285] on button "Add Field" at bounding box center [505, 285] width 61 height 16
click at [535, 402] on button "Date" at bounding box center [547, 401] width 145 height 23
click at [510, 284] on input "Date" at bounding box center [776, 281] width 536 height 14
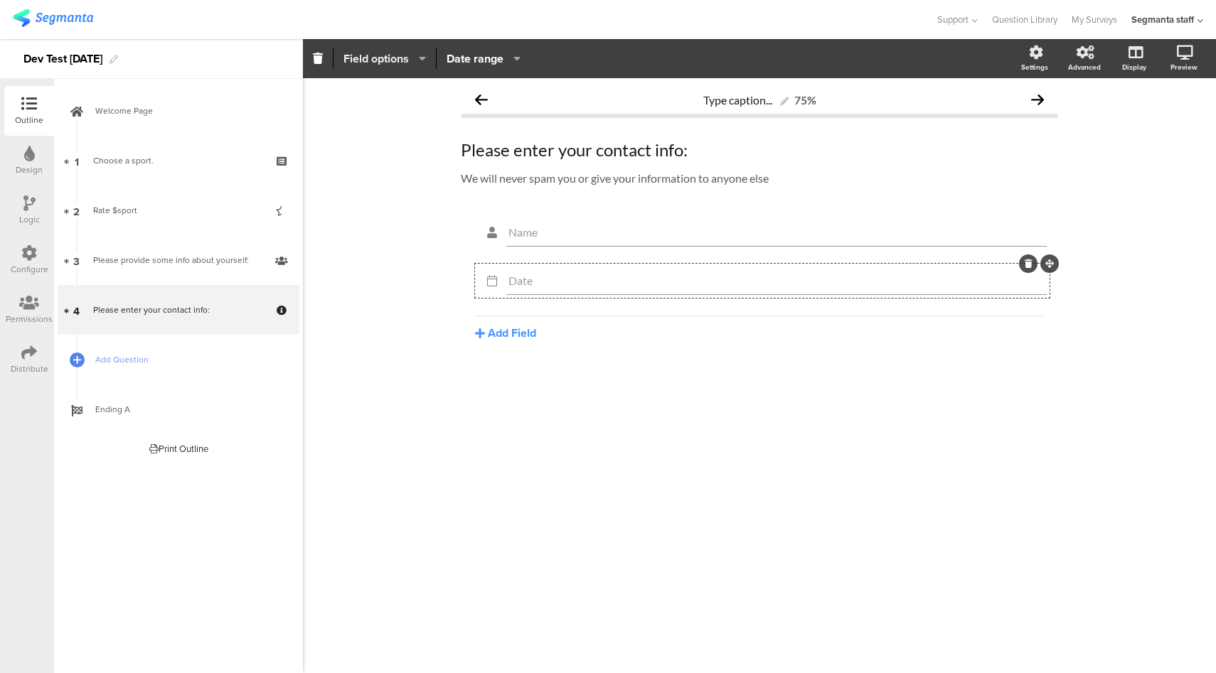
click at [396, 55] on span "Field options" at bounding box center [375, 58] width 65 height 16
click at [525, 225] on input "Name" at bounding box center [776, 232] width 536 height 14
click at [395, 60] on span "Field options" at bounding box center [375, 58] width 65 height 16
click at [402, 197] on div "Type caption... 75% Please enter your contact info: Please enter your contact i…" at bounding box center [759, 375] width 913 height 595
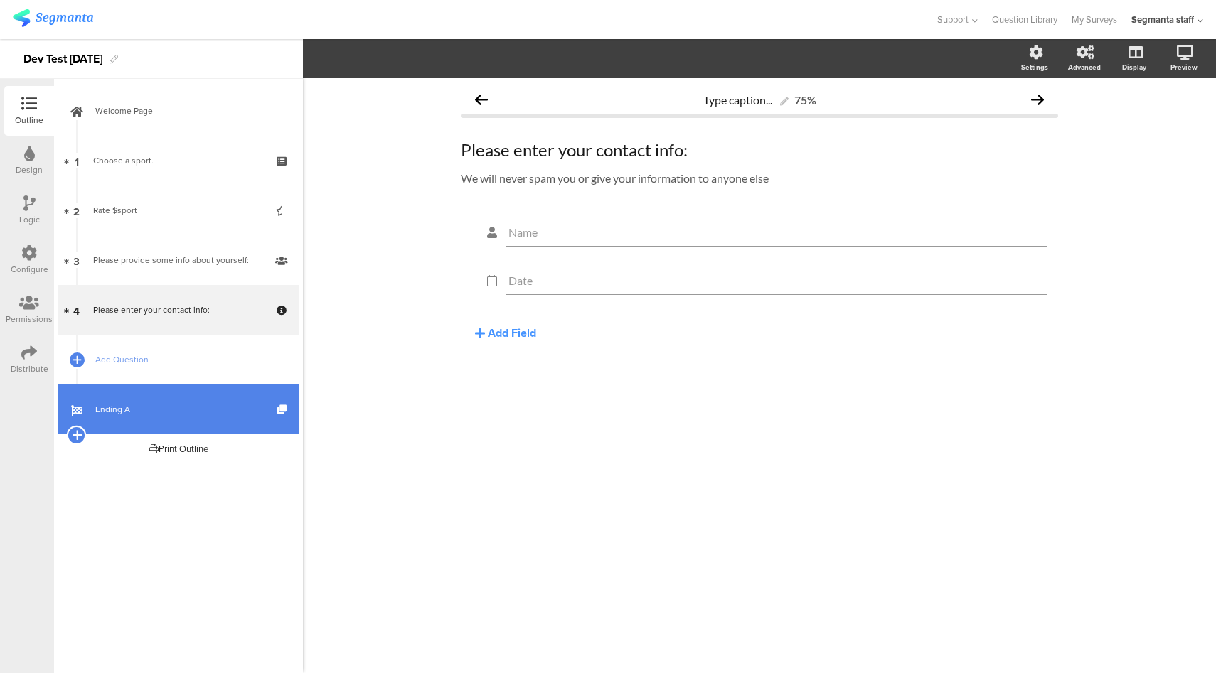
click at [73, 433] on icon at bounding box center [76, 435] width 9 height 13
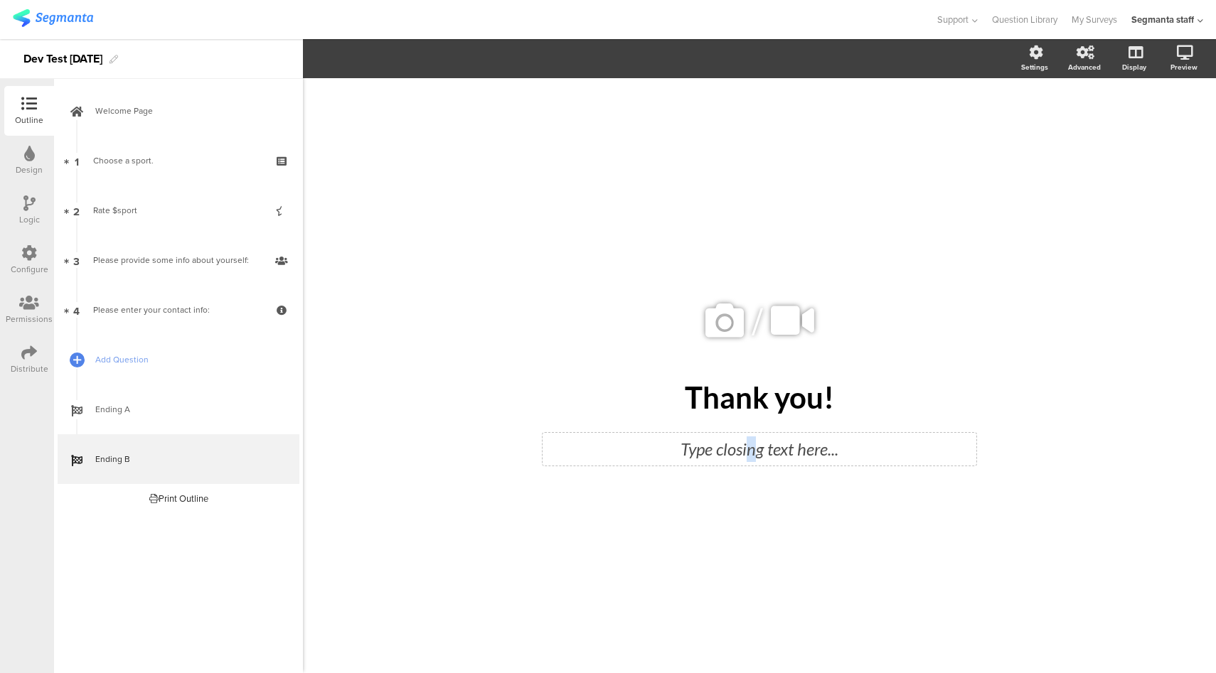
click at [751, 450] on div "Type closing text here..." at bounding box center [760, 449] width 434 height 33
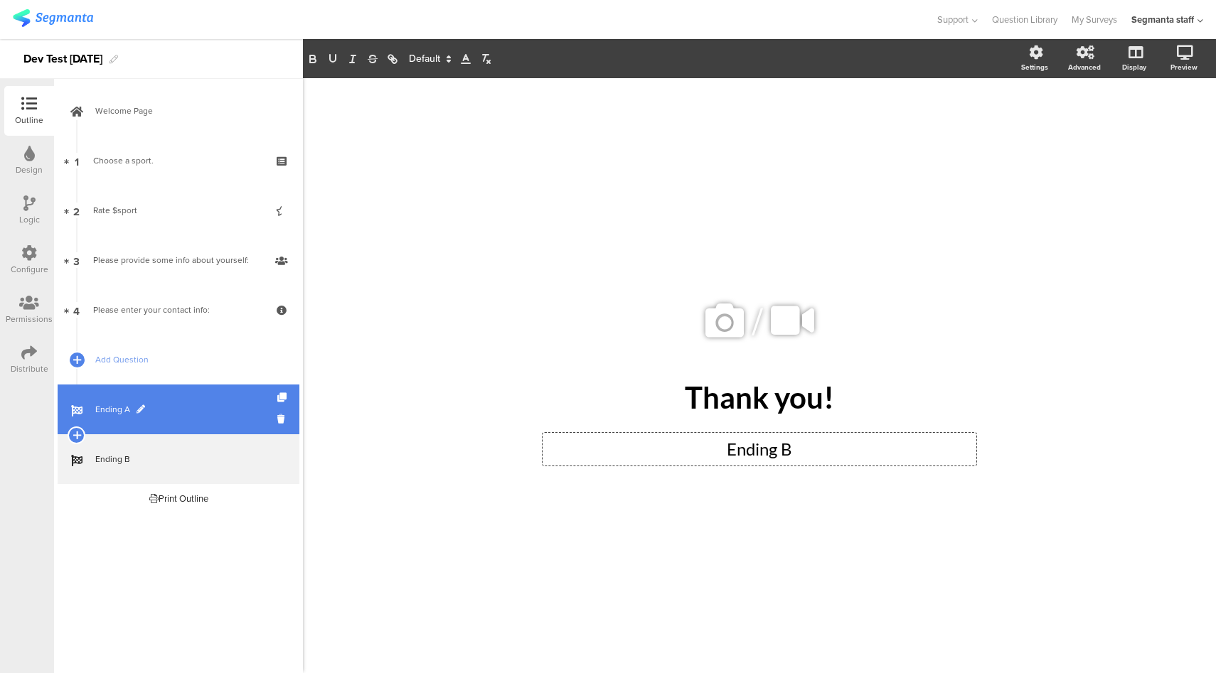
click at [164, 407] on span "Ending A" at bounding box center [186, 409] width 182 height 14
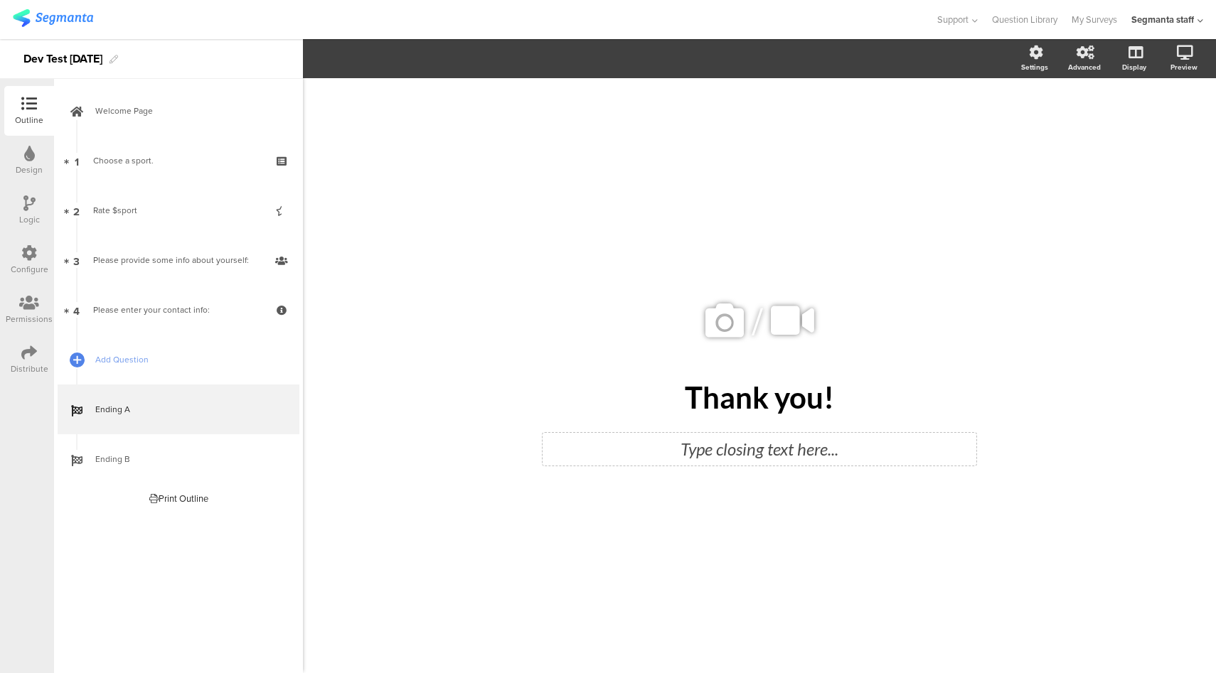
click at [736, 443] on div "Type closing text here..." at bounding box center [759, 450] width 427 height 26
click at [14, 257] on div "Configure" at bounding box center [29, 260] width 50 height 50
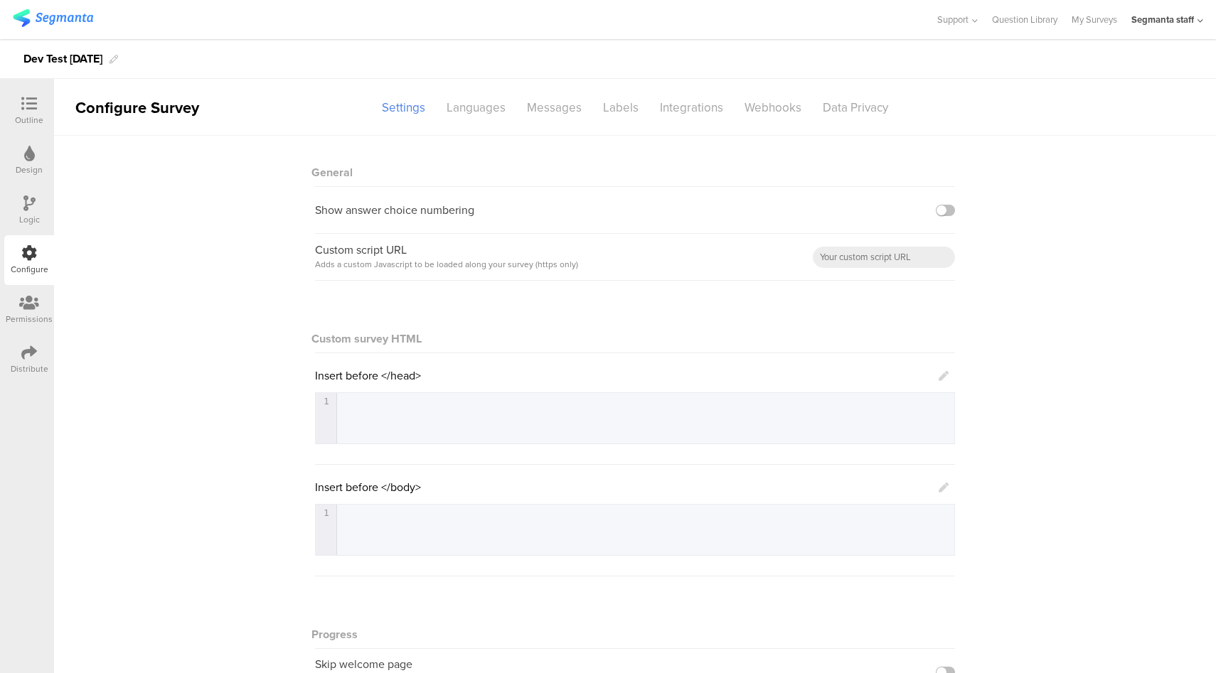
click at [939, 378] on icon at bounding box center [944, 376] width 10 height 10
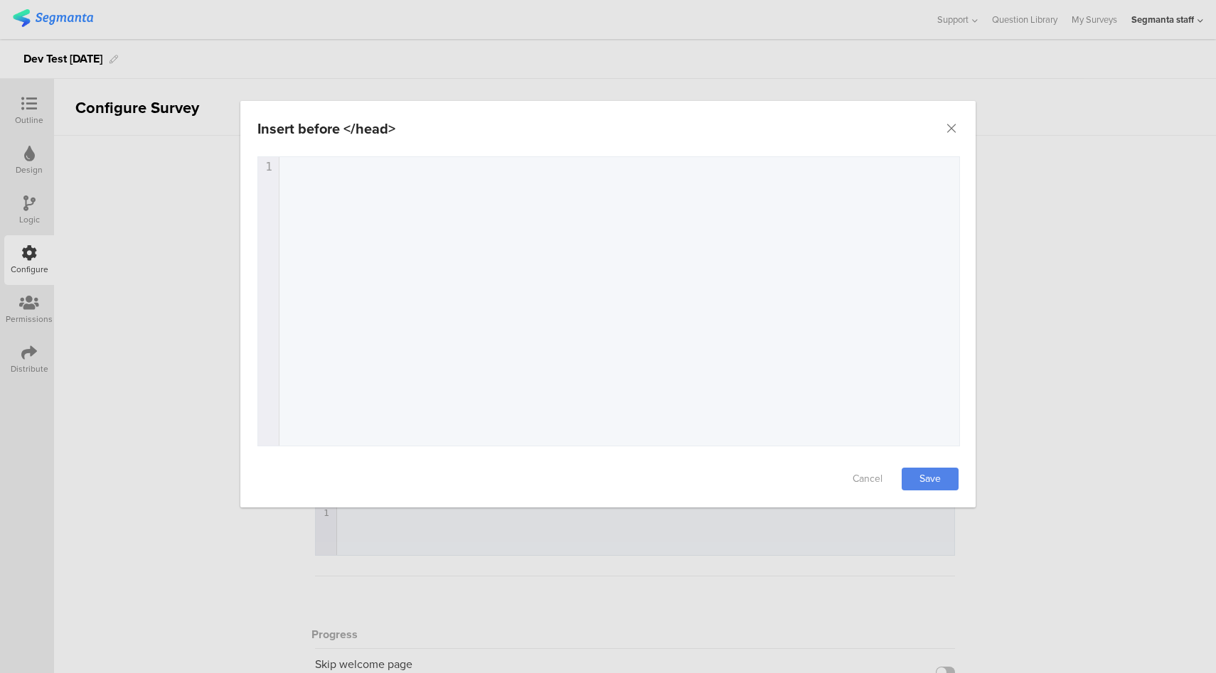
click at [516, 306] on div "1 1 ​" at bounding box center [626, 319] width 737 height 324
type textarea "<script></script>"
click at [926, 478] on link "Save" at bounding box center [930, 479] width 57 height 23
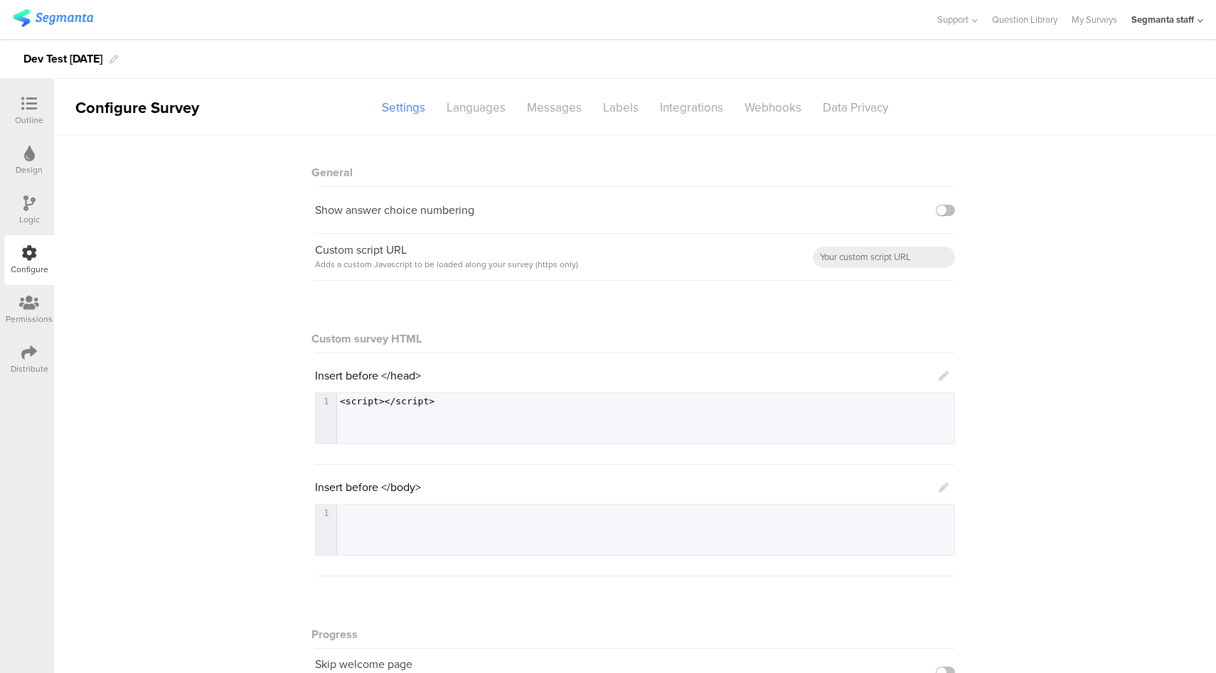
click at [939, 491] on icon at bounding box center [944, 488] width 10 height 10
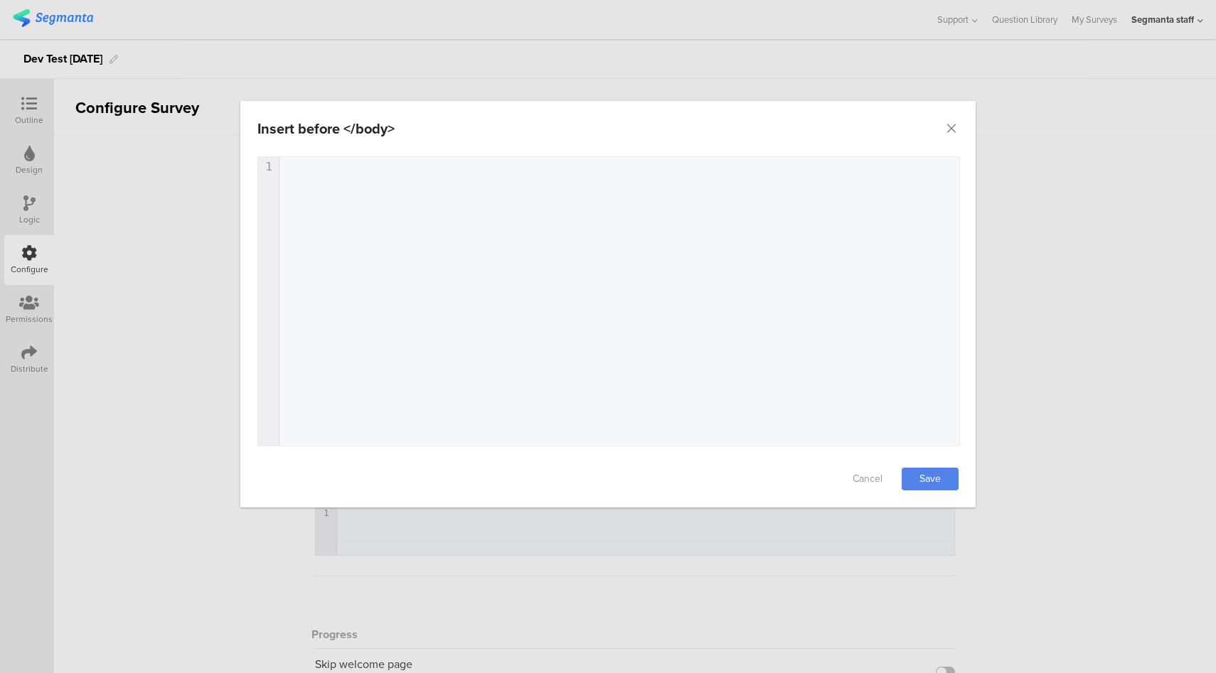
click at [570, 261] on div "1 1 ​" at bounding box center [626, 319] width 737 height 324
click at [944, 481] on link "Save" at bounding box center [930, 479] width 57 height 23
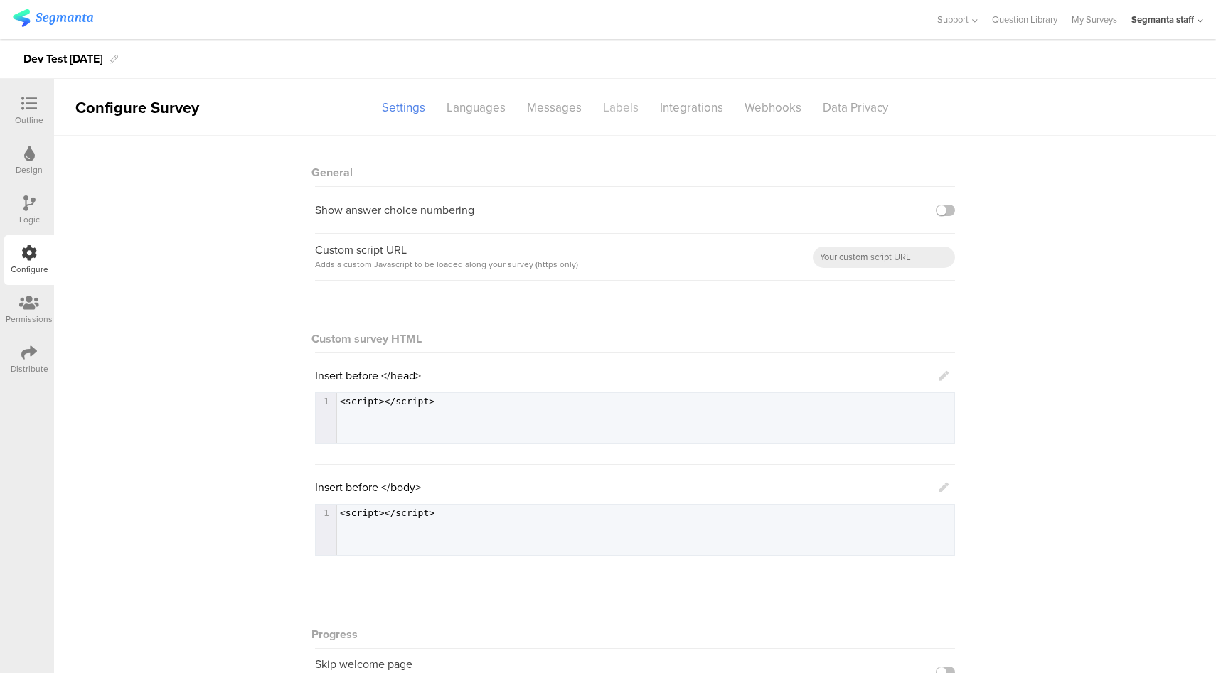
click at [605, 110] on div "Labels" at bounding box center [620, 107] width 57 height 25
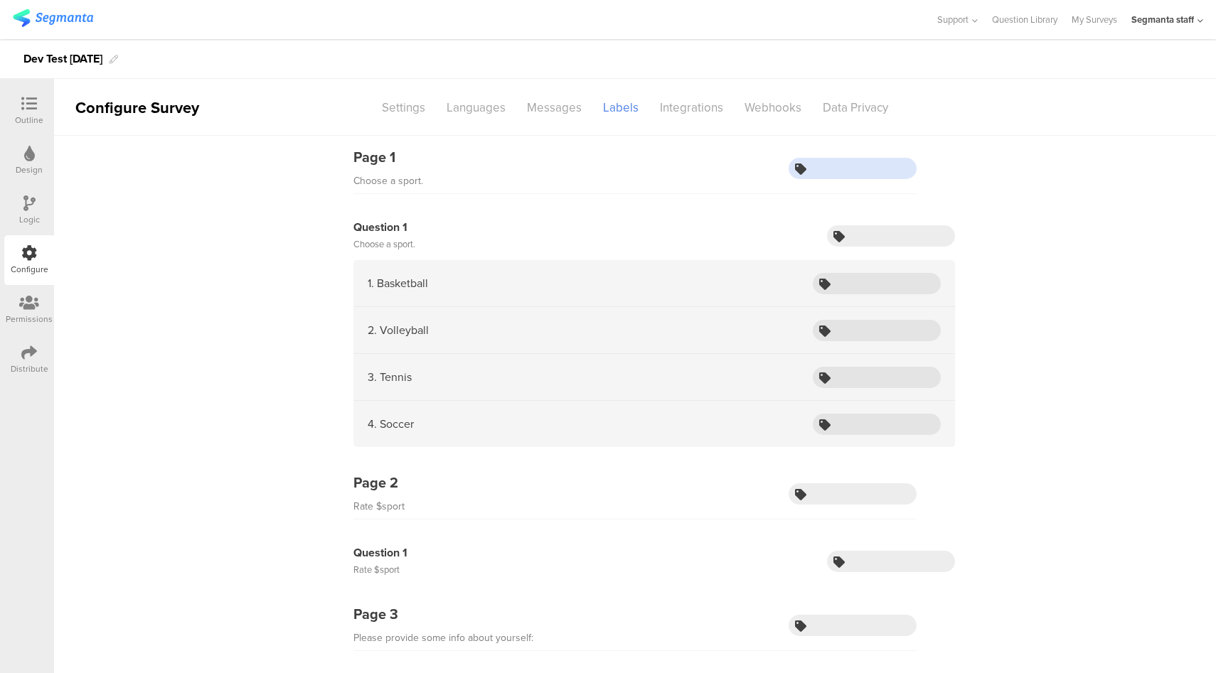
click at [841, 171] on input "text" at bounding box center [853, 168] width 128 height 21
type input "chooseSport"
type input "sport"
type input "basketball"
type input "volleyball"
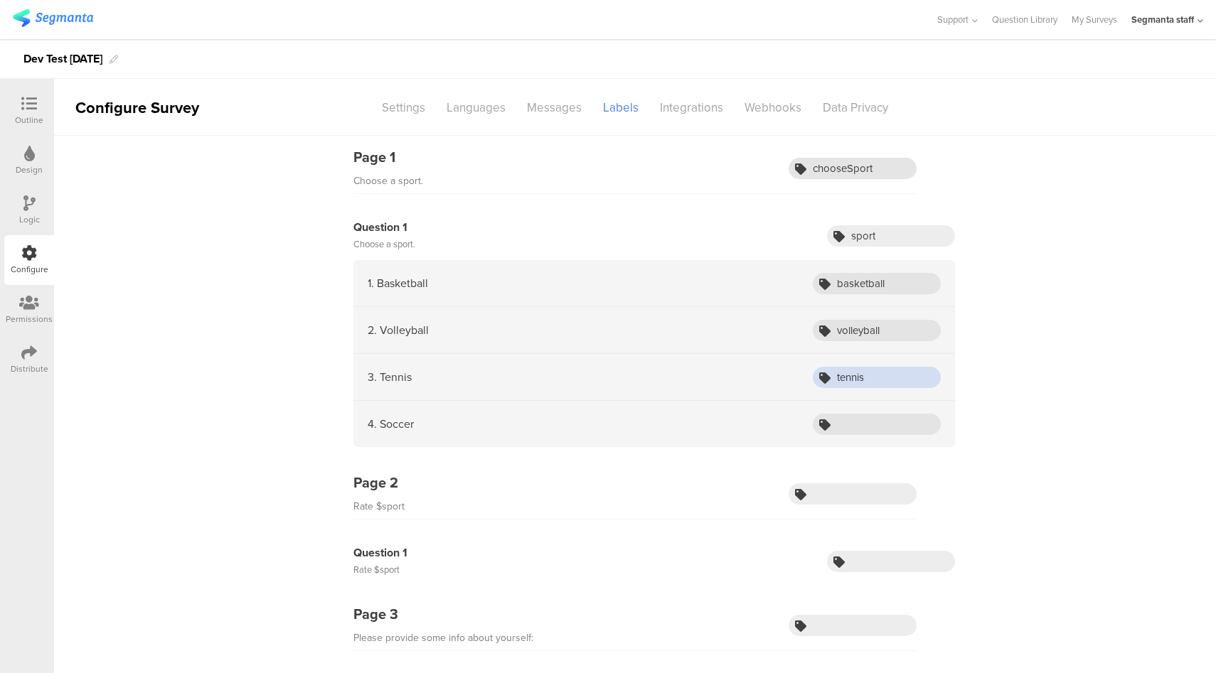
type input "tennis"
type input "soccer"
type input "rateSport"
type input "rate"
type input "selfInfo"
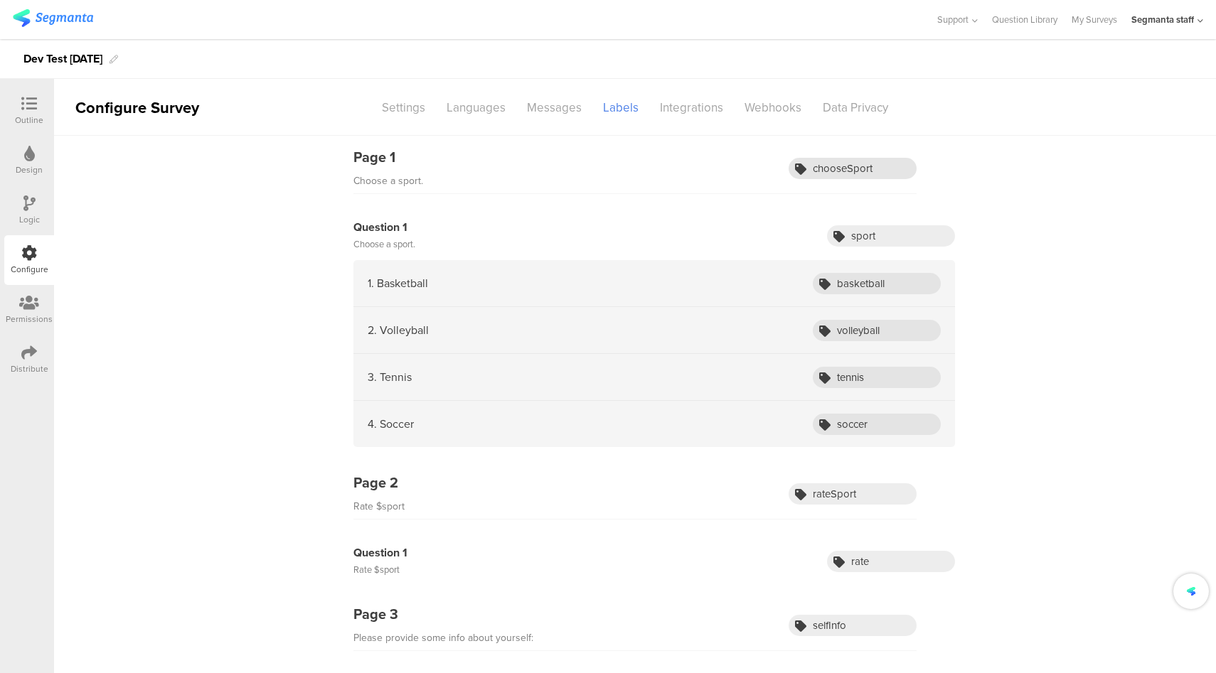
scroll to position [315, 0]
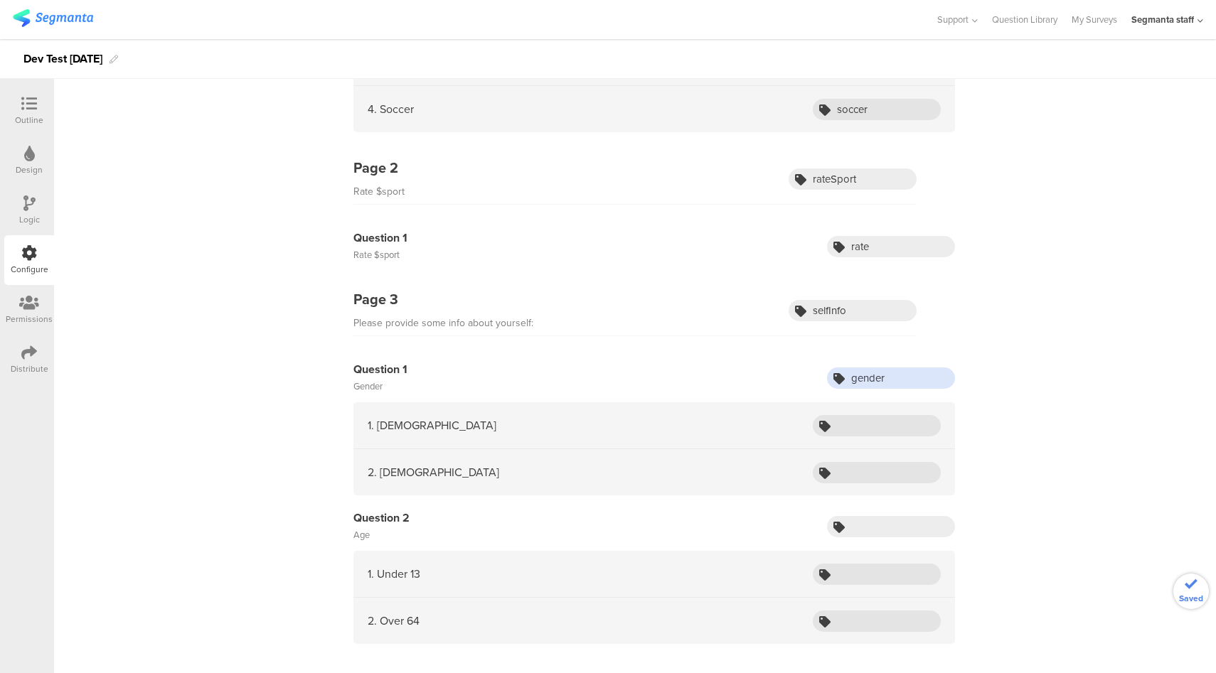
type input "gender"
type input "male"
type input "female"
type input "age"
type input "kid"
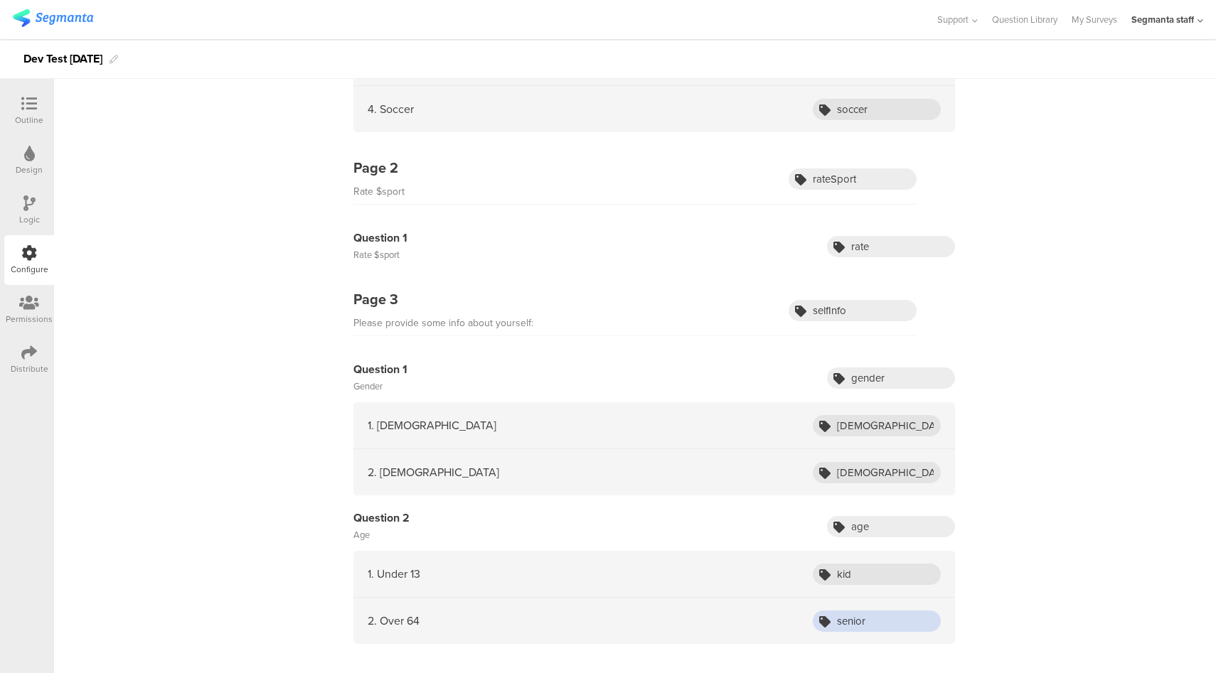
type input "senior"
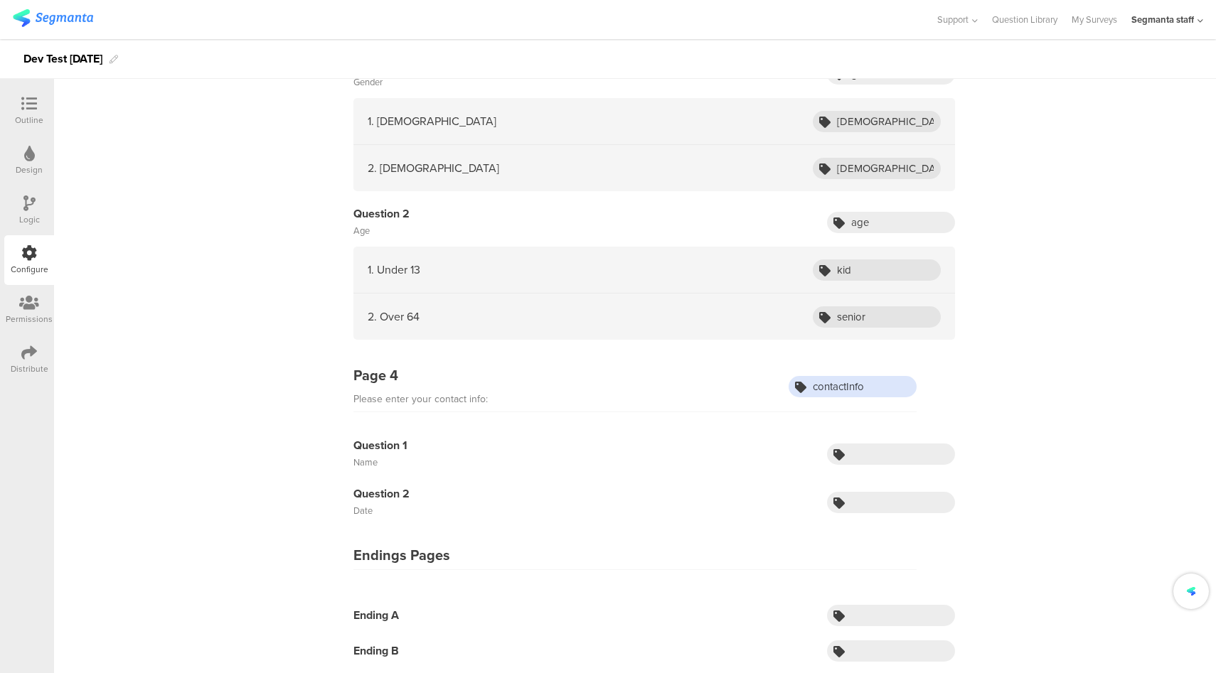
type input "contactInfo"
type input "b"
type input "name"
type input "date"
type input "endingA"
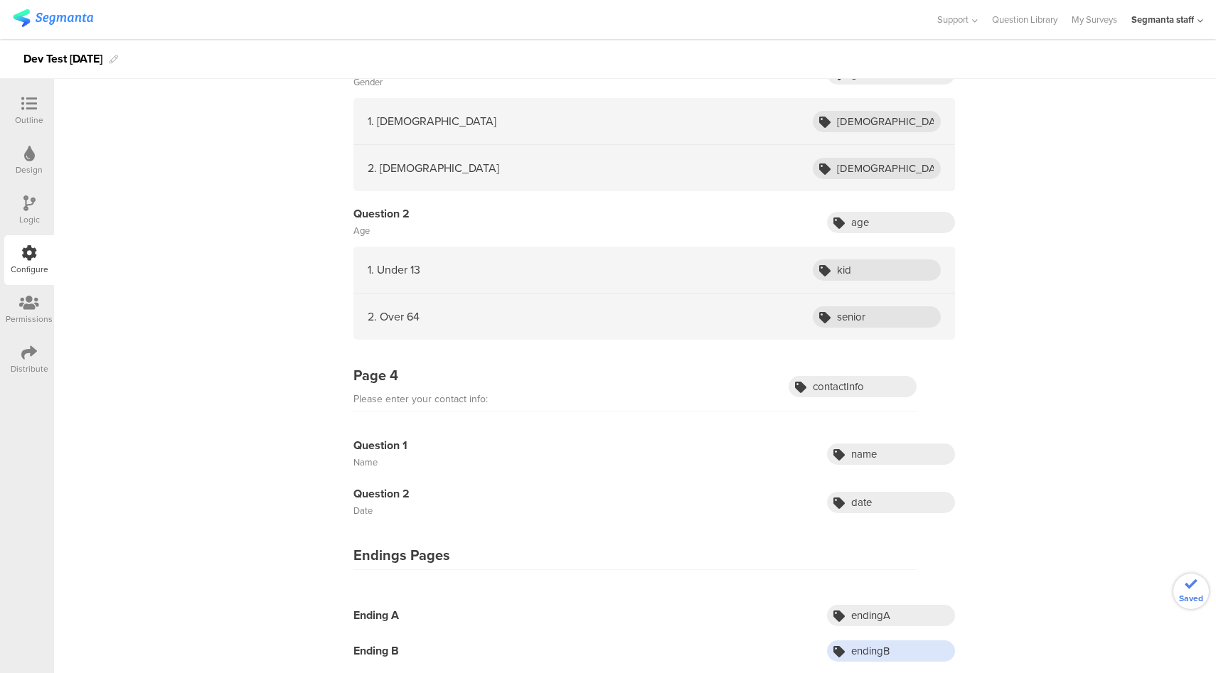
type input "endingB"
click at [277, 420] on div "Page 1 Choose a sport. chooseSport Question 1 Choose a sport. sport 1. Basketba…" at bounding box center [635, 96] width 1162 height 1160
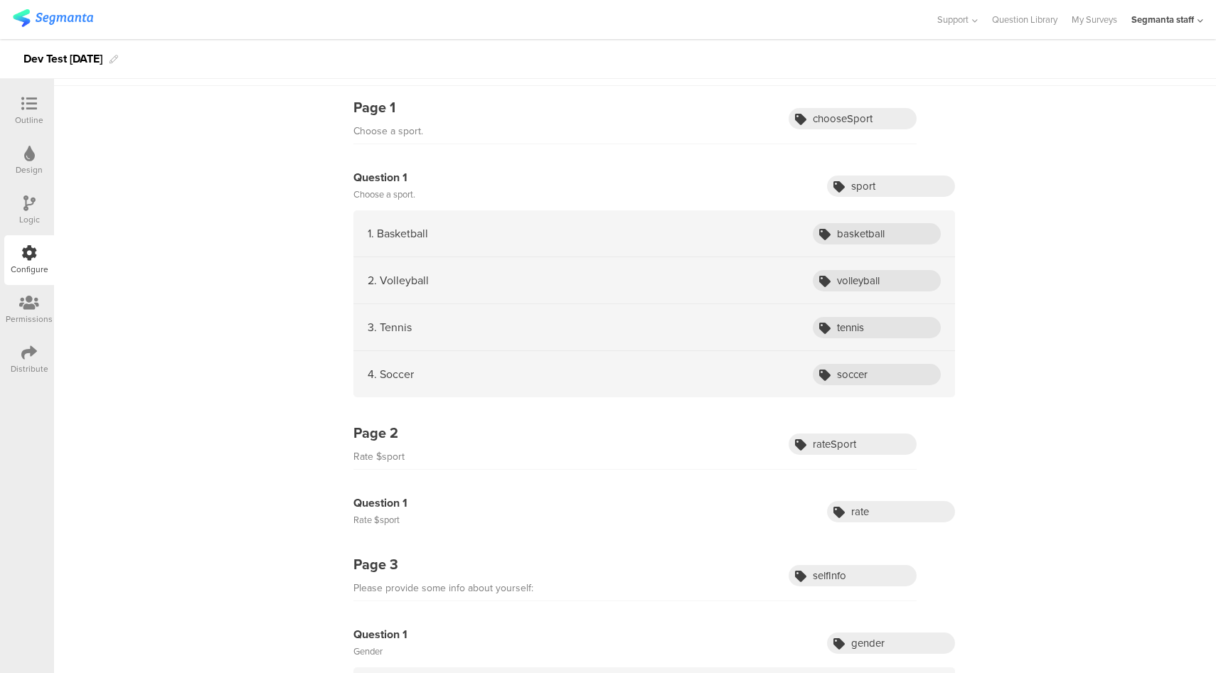
scroll to position [0, 0]
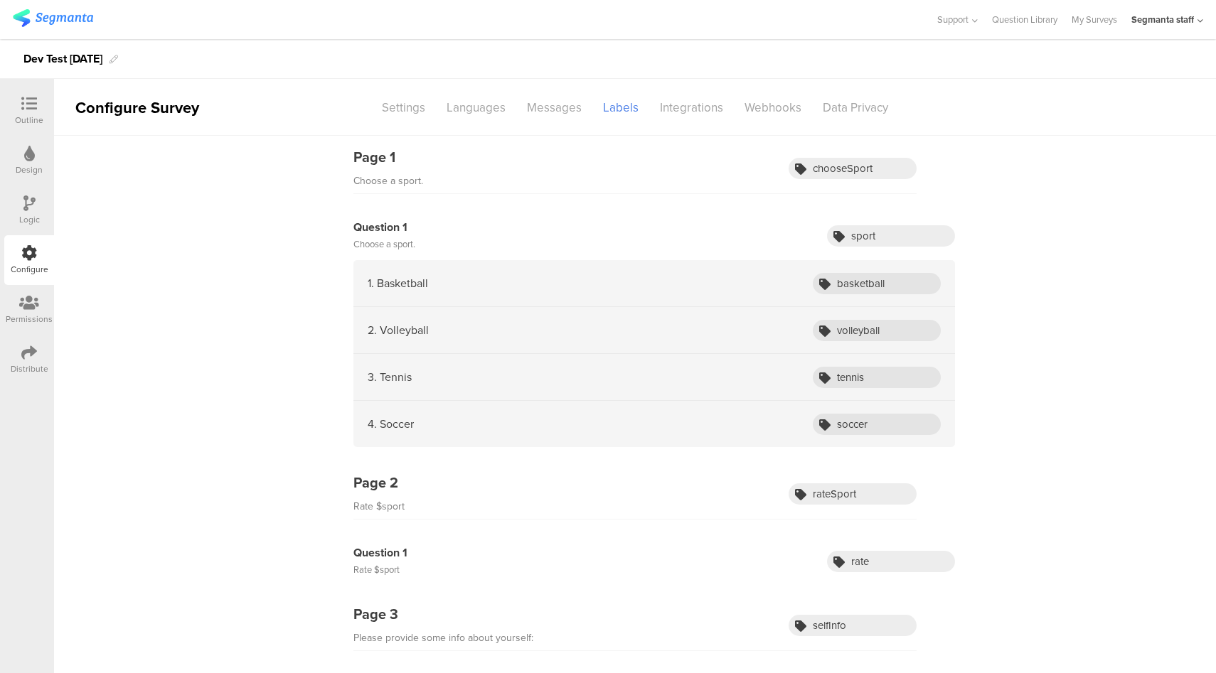
click at [28, 358] on icon at bounding box center [29, 353] width 16 height 16
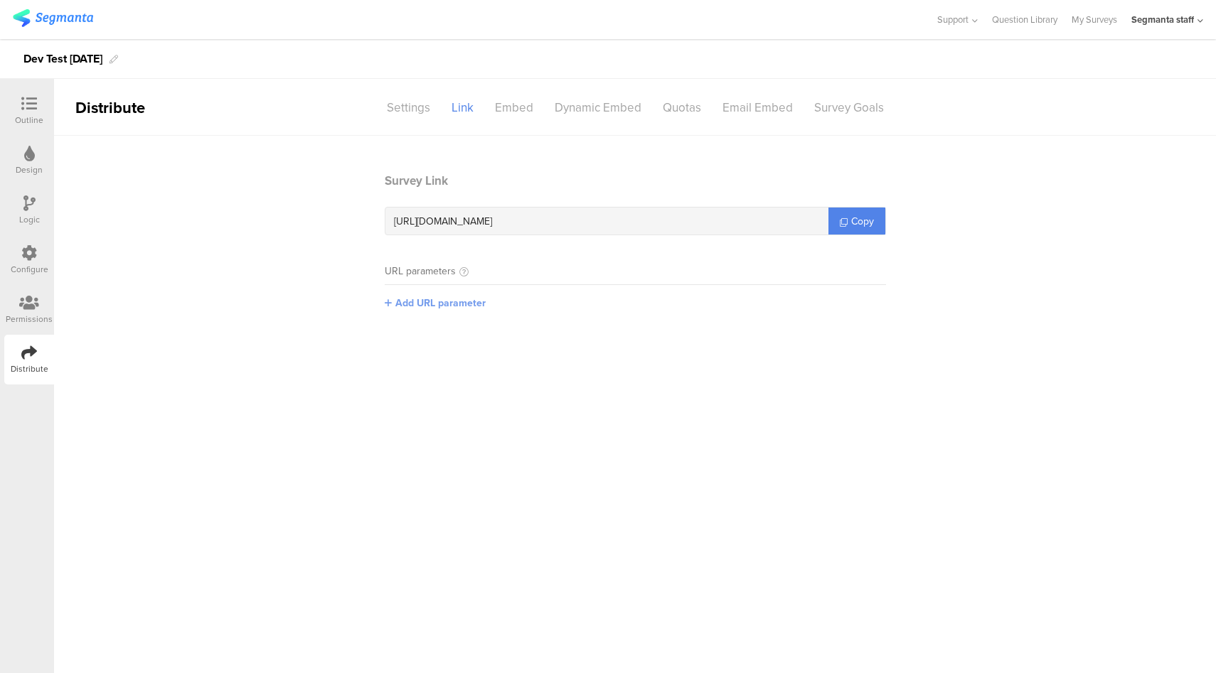
click at [464, 303] on span "Add URL parameter" at bounding box center [440, 303] width 90 height 15
click at [496, 307] on input "text" at bounding box center [479, 302] width 188 height 23
type input "f"
type input "test"
click at [587, 300] on button "Save" at bounding box center [595, 301] width 22 height 15
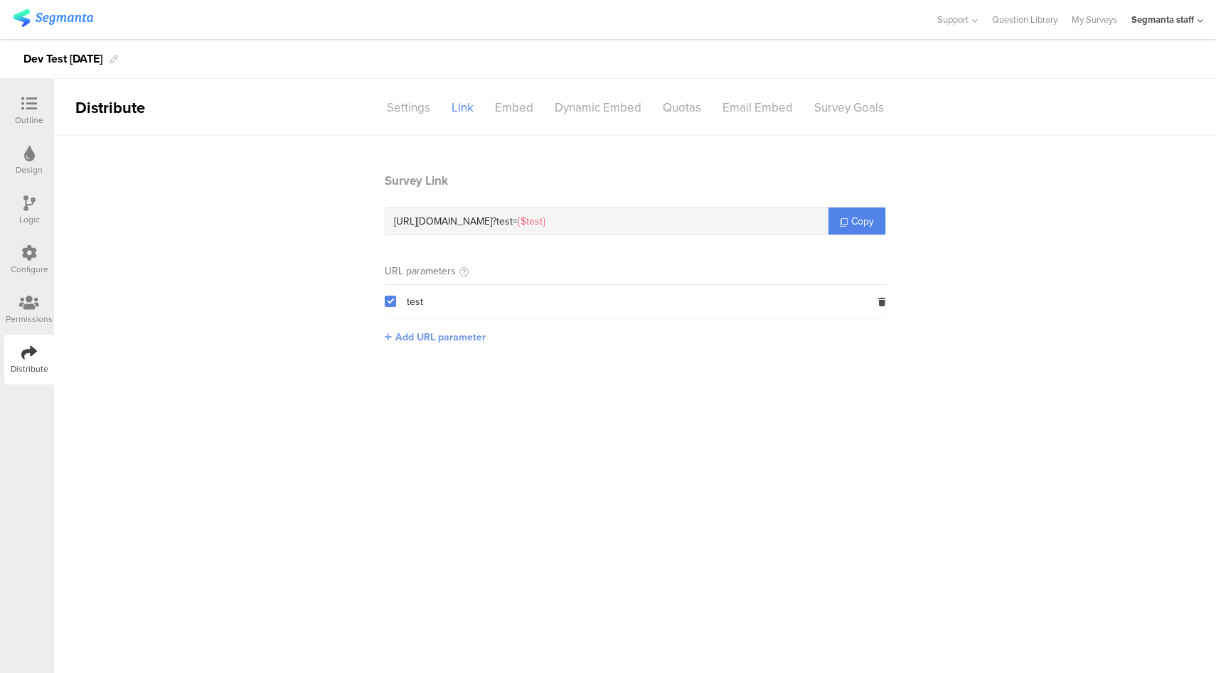
click at [455, 338] on span "Add URL parameter" at bounding box center [440, 337] width 90 height 15
click at [478, 338] on input "text" at bounding box center [479, 336] width 188 height 23
type input "newtest"
click at [602, 341] on button "Save" at bounding box center [595, 336] width 22 height 15
click at [884, 339] on icon at bounding box center [882, 336] width 8 height 9
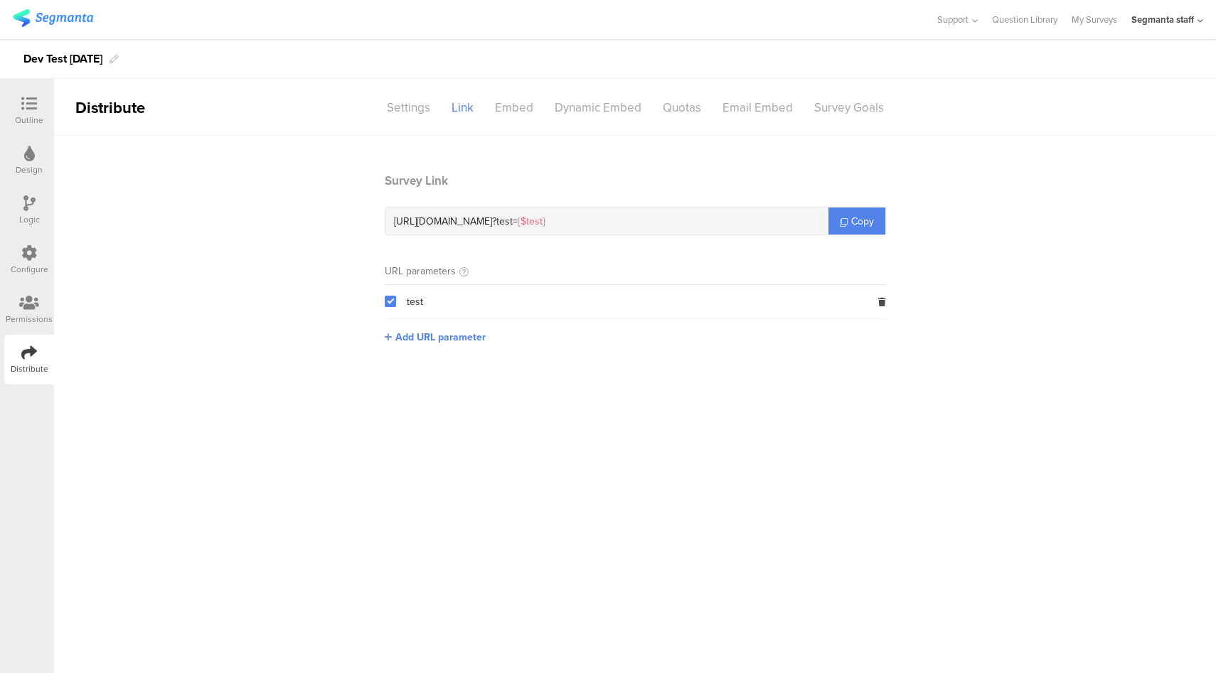
click at [386, 301] on span at bounding box center [390, 301] width 11 height 11
click at [396, 296] on input "checkbox" at bounding box center [396, 296] width 0 height 0
click at [466, 335] on span "Add URL parameter" at bounding box center [440, 337] width 90 height 15
click at [481, 341] on input "text" at bounding box center [479, 336] width 188 height 23
type input "lastName"
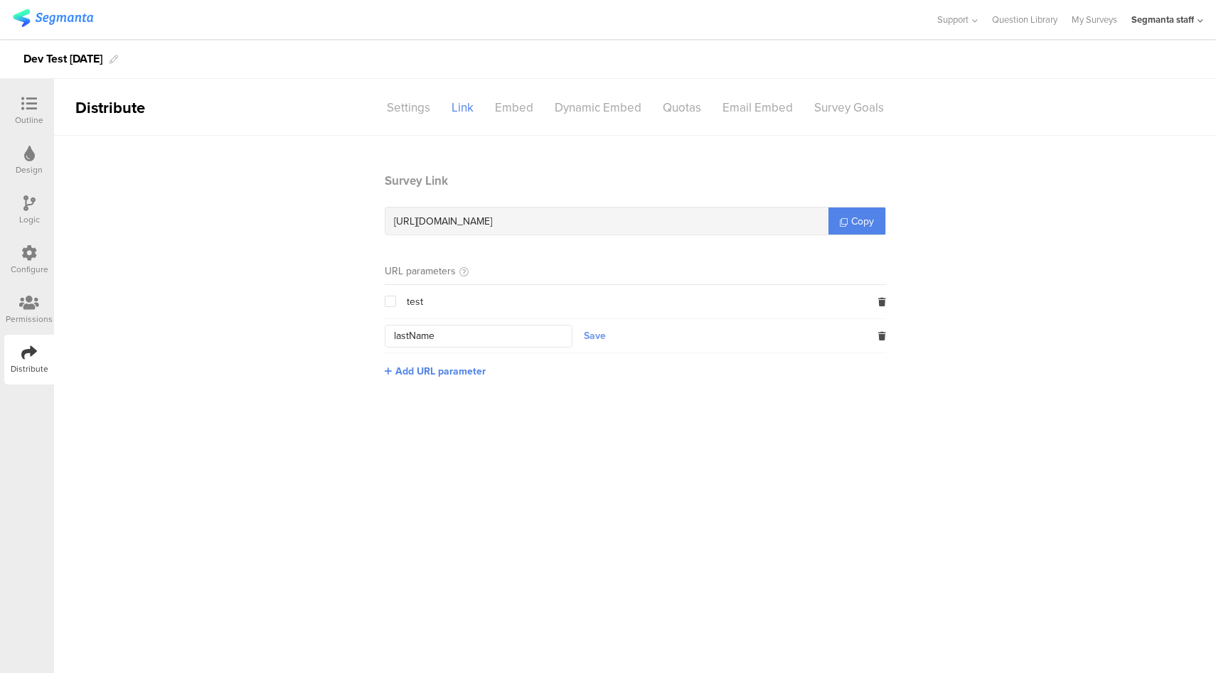
click at [597, 338] on button "Save" at bounding box center [595, 336] width 22 height 15
click at [390, 335] on span at bounding box center [390, 335] width 11 height 11
click at [396, 330] on input "checkbox" at bounding box center [396, 330] width 0 height 0
click at [465, 273] on div at bounding box center [471, 271] width 13 height 15
click at [461, 270] on icon at bounding box center [462, 271] width 6 height 11
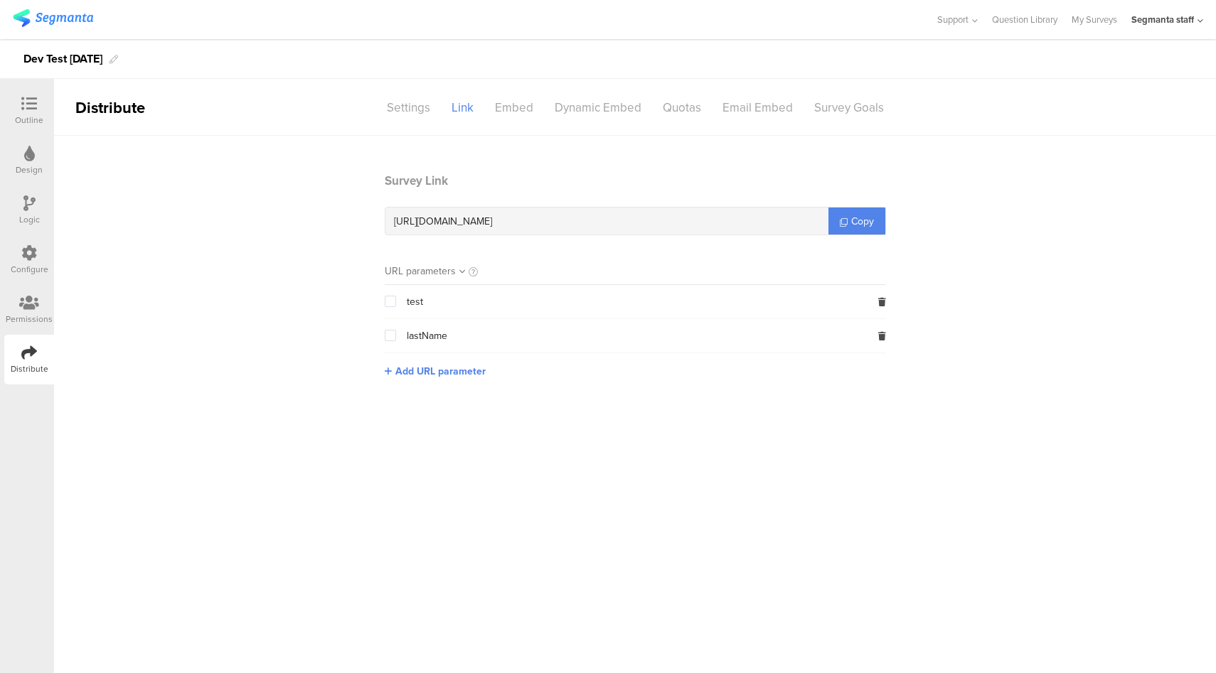
click at [461, 270] on icon at bounding box center [462, 271] width 6 height 11
click at [459, 272] on icon at bounding box center [462, 271] width 6 height 11
click at [410, 108] on div "Settings" at bounding box center [408, 107] width 65 height 25
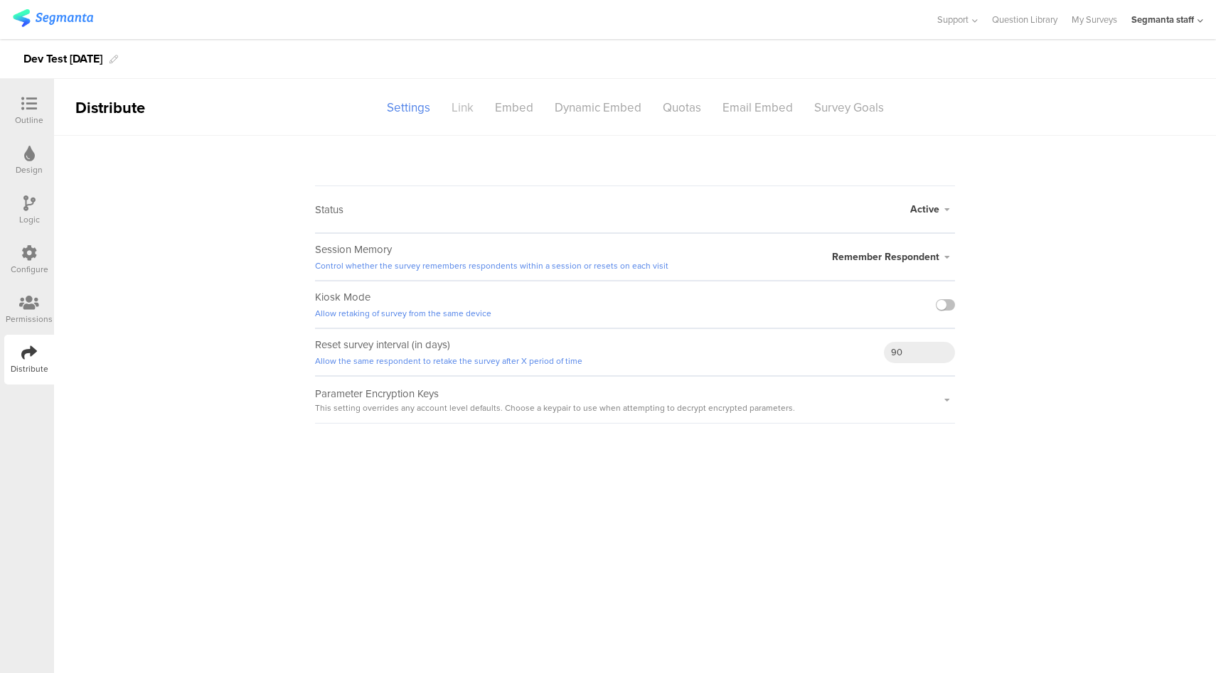
click at [474, 105] on div "Link" at bounding box center [462, 107] width 43 height 25
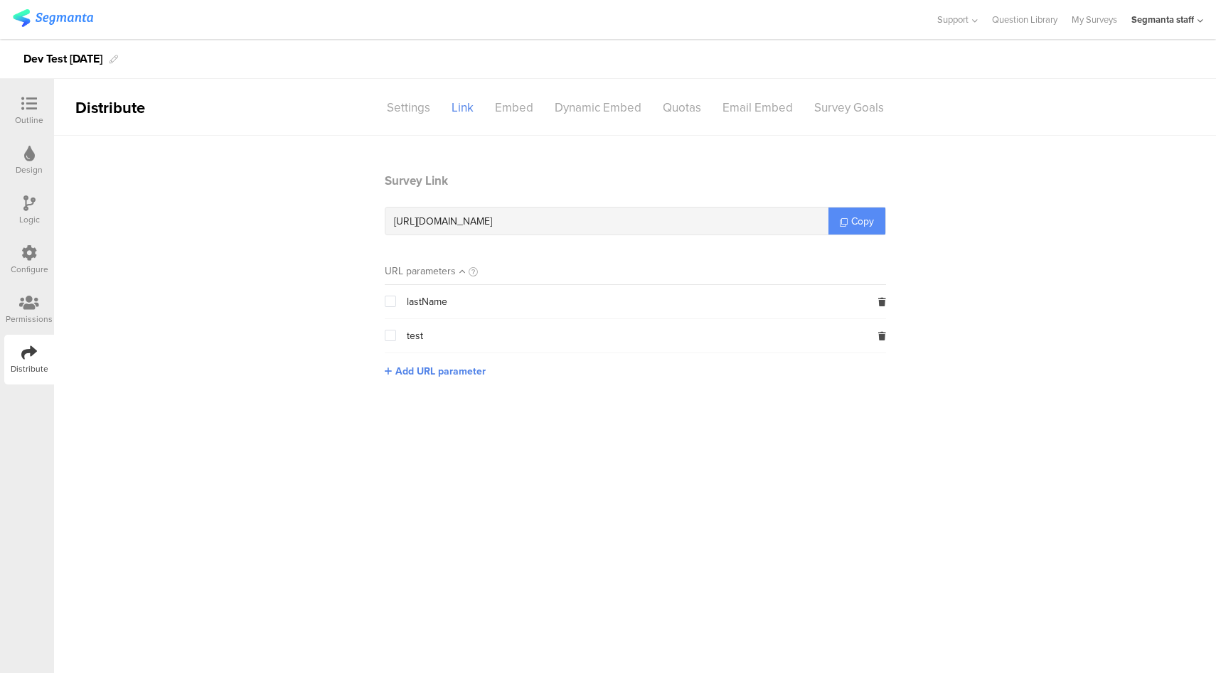
click at [847, 220] on icon at bounding box center [844, 222] width 8 height 8
click at [407, 106] on div "Settings" at bounding box center [408, 107] width 65 height 25
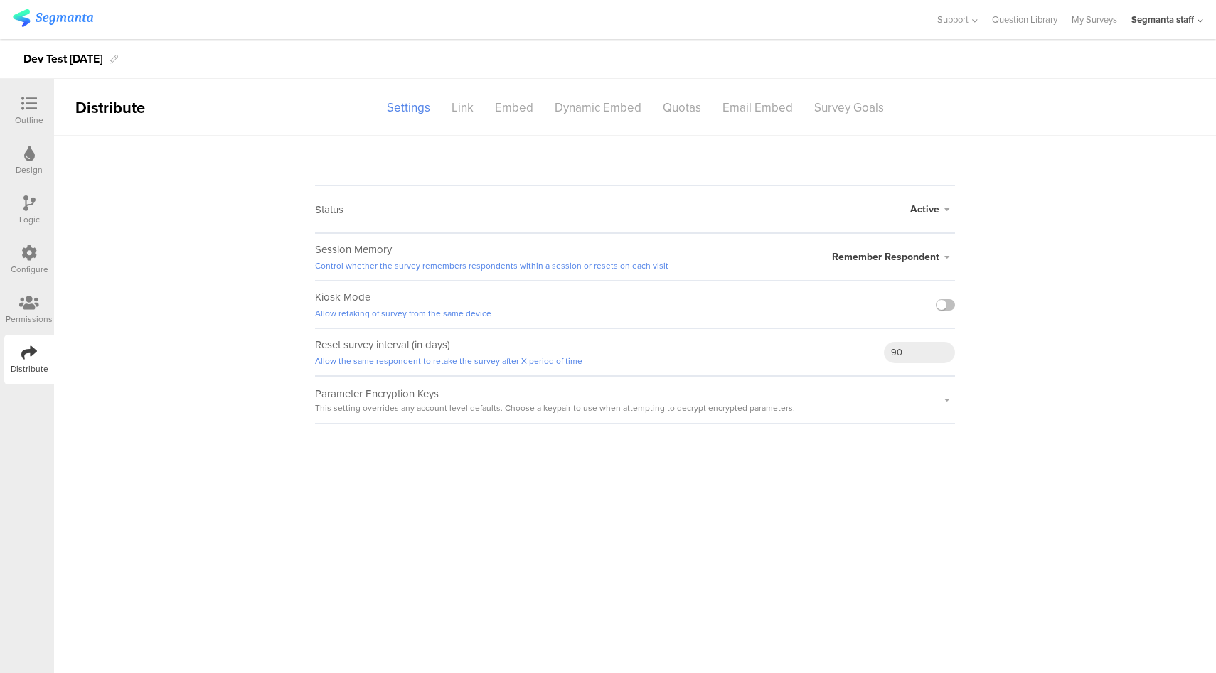
click at [941, 204] on div "Active" at bounding box center [932, 209] width 45 height 15
click at [899, 258] on li "Closed" at bounding box center [873, 266] width 164 height 29
click at [1076, 247] on sg-survey-status-editor "Status Closed Closed Survey Preview Active Closed Schedule Start Date: End Date…" at bounding box center [635, 280] width 1162 height 288
click at [930, 203] on span "Closed" at bounding box center [923, 200] width 32 height 15
click at [870, 307] on li "Schedule" at bounding box center [873, 303] width 164 height 28
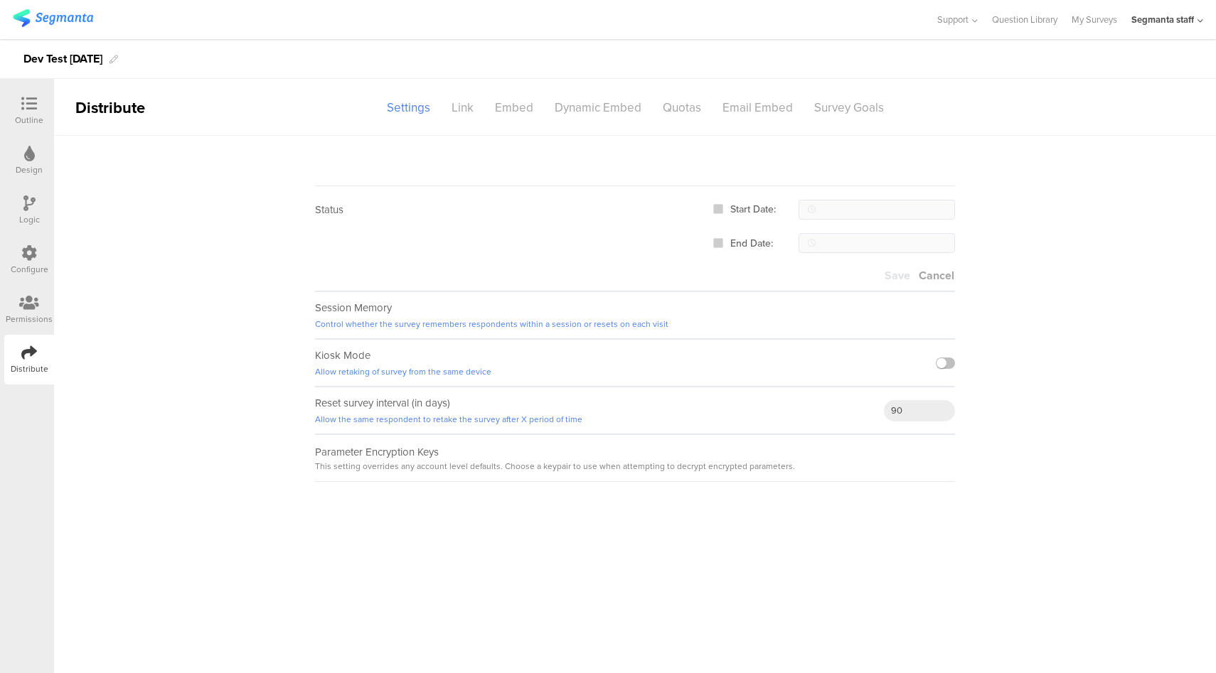
click at [734, 212] on span "Start Date:" at bounding box center [749, 210] width 53 height 14
click at [723, 204] on input "Start Date:" at bounding box center [723, 204] width 0 height 0
click at [742, 244] on span "End Date:" at bounding box center [748, 244] width 50 height 14
click at [723, 238] on input "End Date:" at bounding box center [723, 238] width 0 height 0
click at [862, 204] on input "text" at bounding box center [876, 210] width 156 height 20
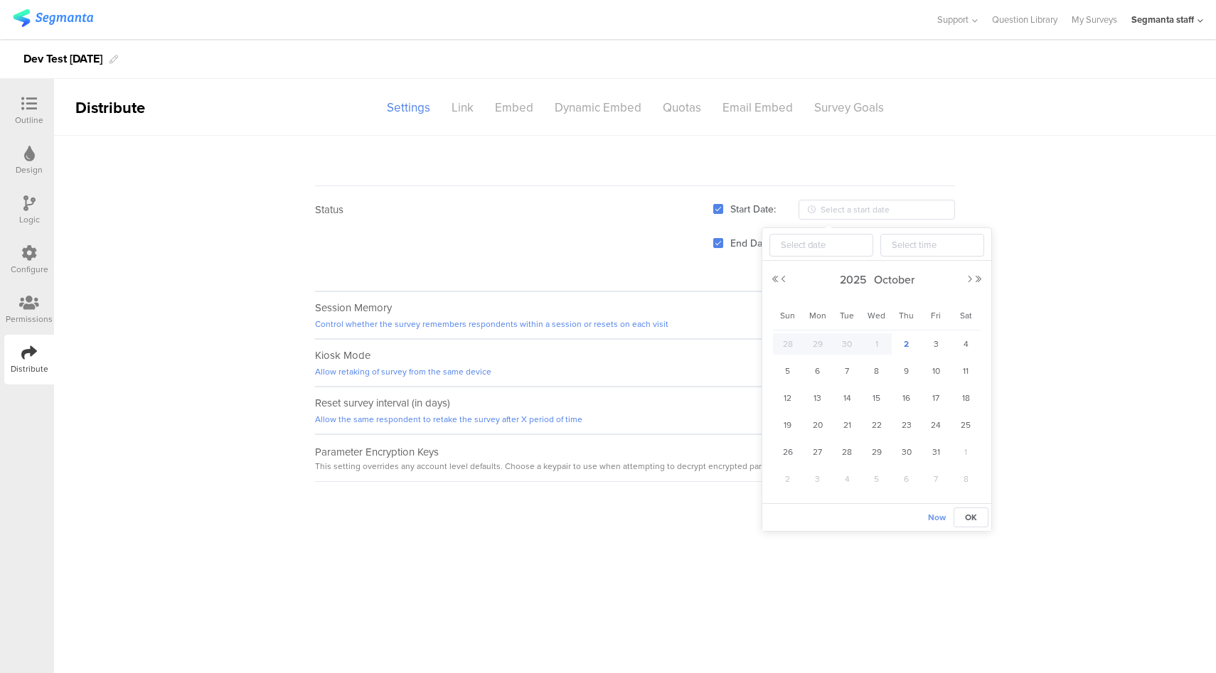
click at [941, 512] on span "Now" at bounding box center [937, 517] width 18 height 13
type input "2025-10-02 13:56"
type input "2025-10-02"
type input "13:56"
click at [879, 233] on input "text" at bounding box center [876, 243] width 156 height 20
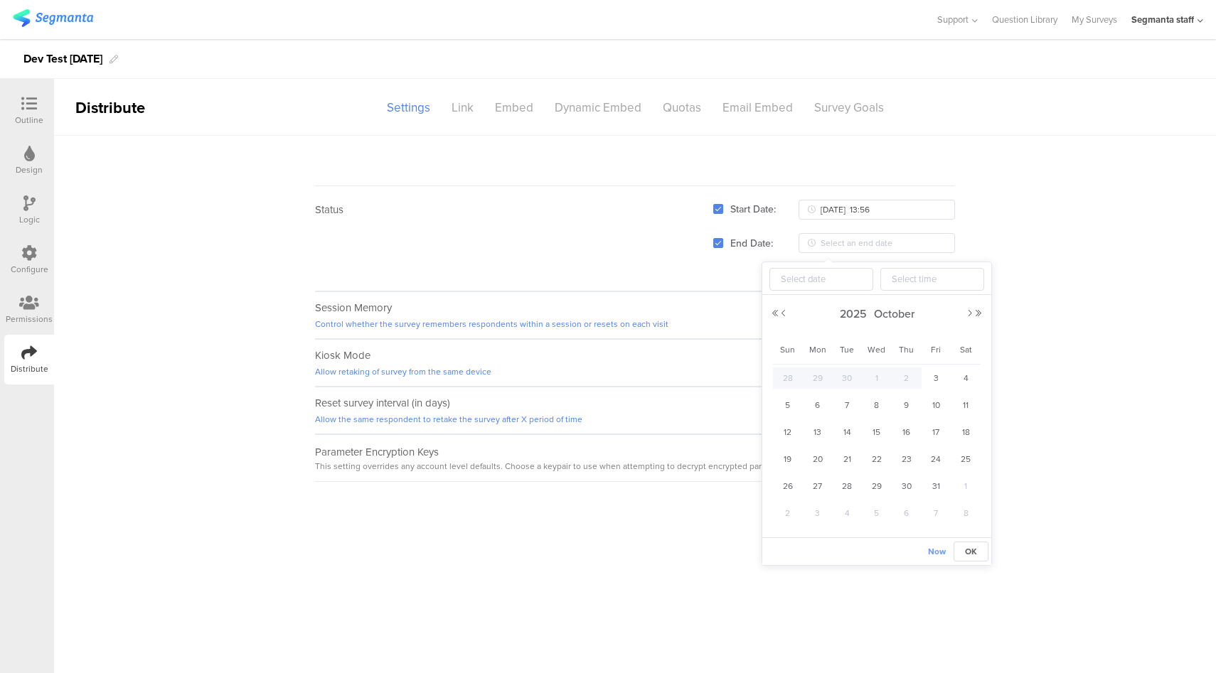
drag, startPoint x: 936, startPoint y: 550, endPoint x: 941, endPoint y: 483, distance: 67.7
click at [936, 549] on span "Now" at bounding box center [937, 551] width 18 height 13
type input "2025-10-02 13:56"
type input "2025-10-02"
type input "13:56"
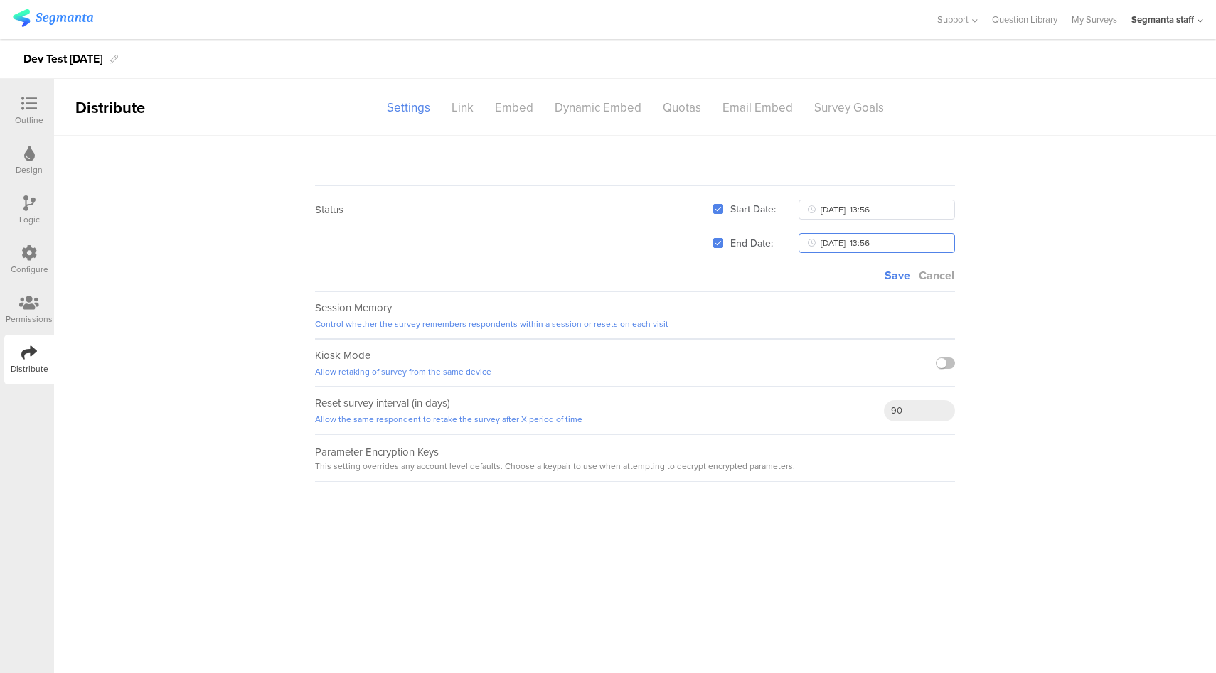
click at [902, 243] on input "2025-10-02 13:56" at bounding box center [876, 243] width 156 height 20
click at [936, 272] on input "13:56" at bounding box center [932, 279] width 104 height 23
click at [979, 408] on li "58" at bounding box center [978, 408] width 75 height 23
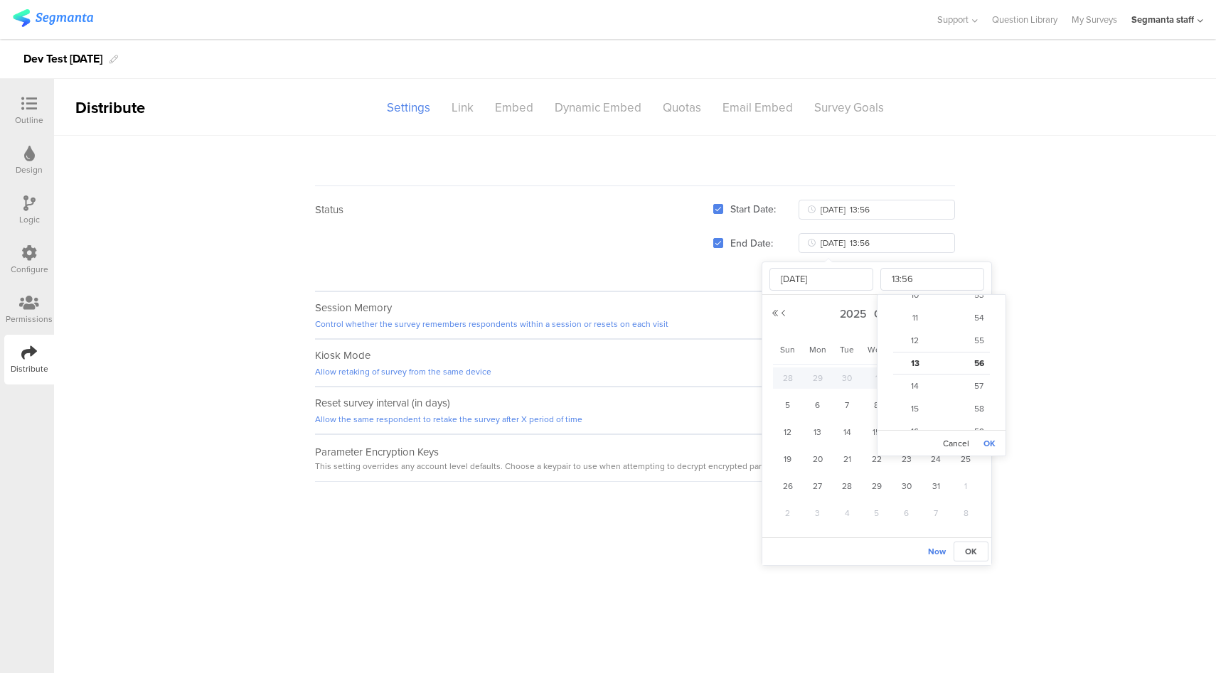
type input "2025-10-02 13:58"
type input "13:58"
click at [988, 443] on button "OK" at bounding box center [989, 444] width 19 height 20
click at [978, 555] on button "OK" at bounding box center [971, 552] width 35 height 20
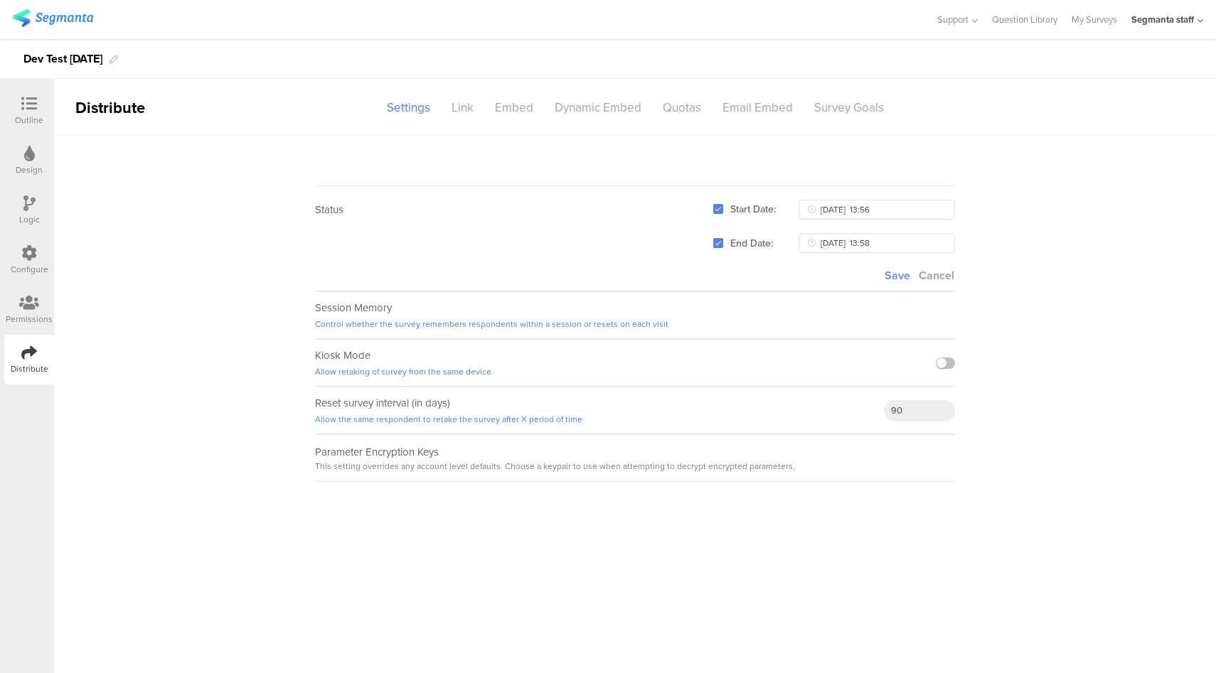
click at [898, 269] on span "Save" at bounding box center [898, 275] width 26 height 16
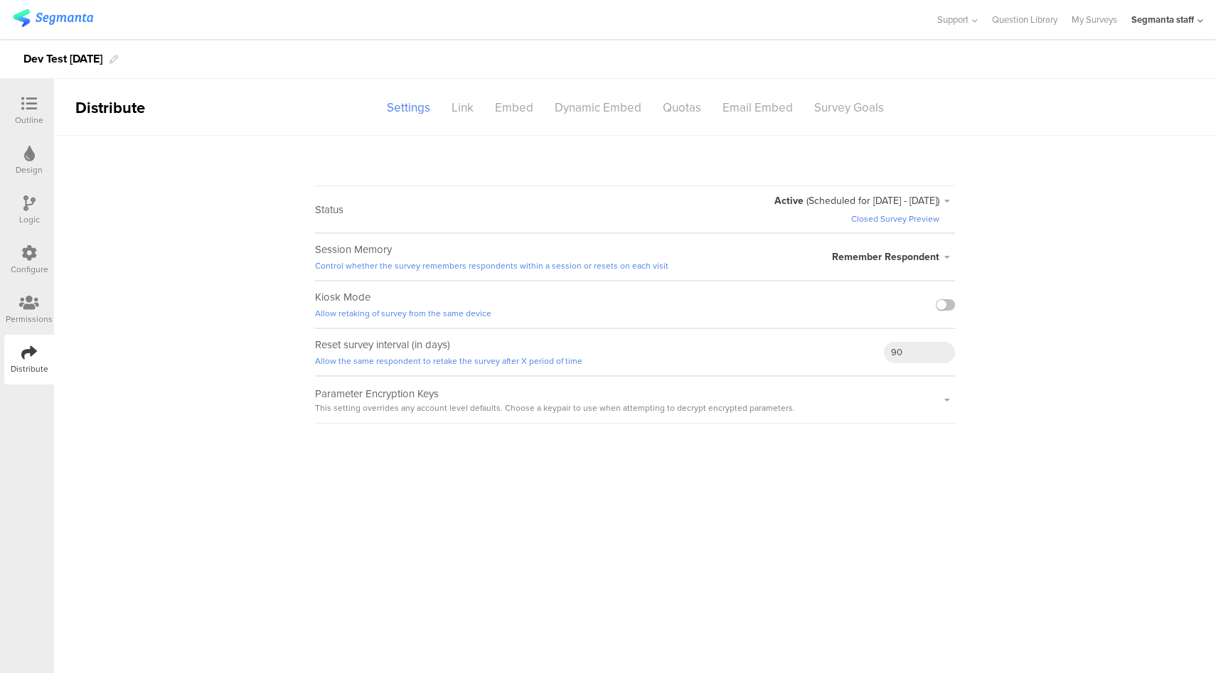
click at [937, 203] on span "(Scheduled for Oct 2, 2025 - Oct 2, 2025)" at bounding box center [872, 200] width 133 height 15
click at [896, 315] on li "Edit Schedule" at bounding box center [873, 303] width 164 height 28
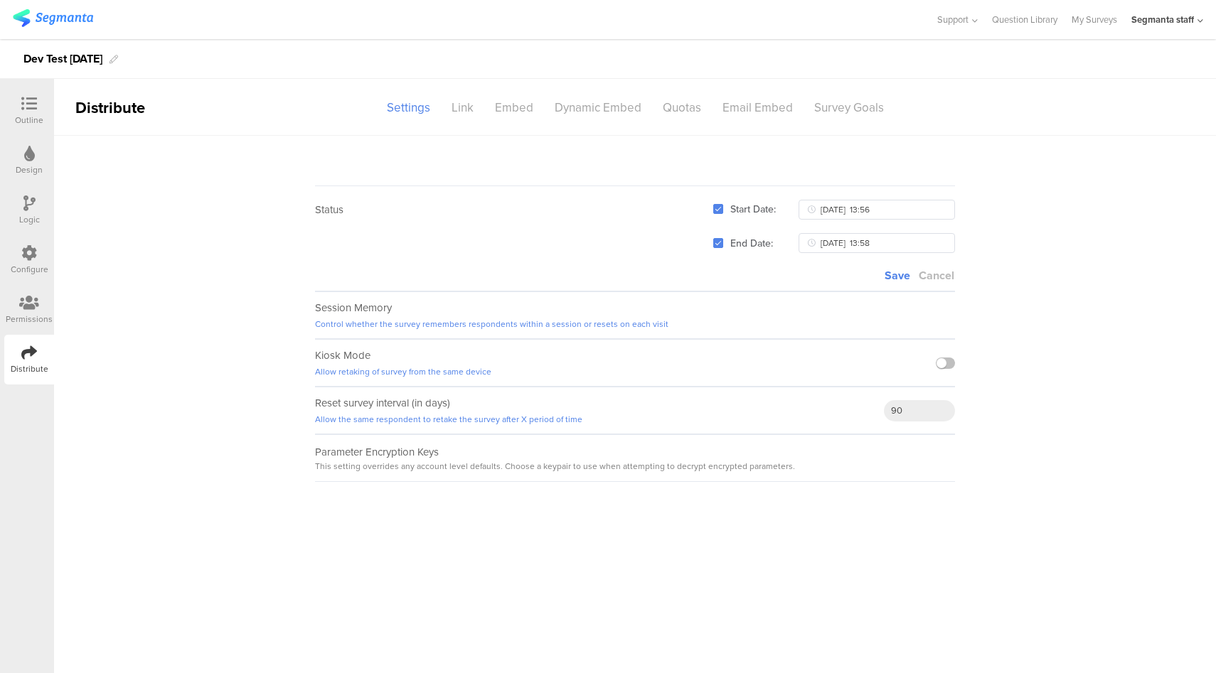
click at [947, 281] on span "Cancel" at bounding box center [937, 275] width 36 height 16
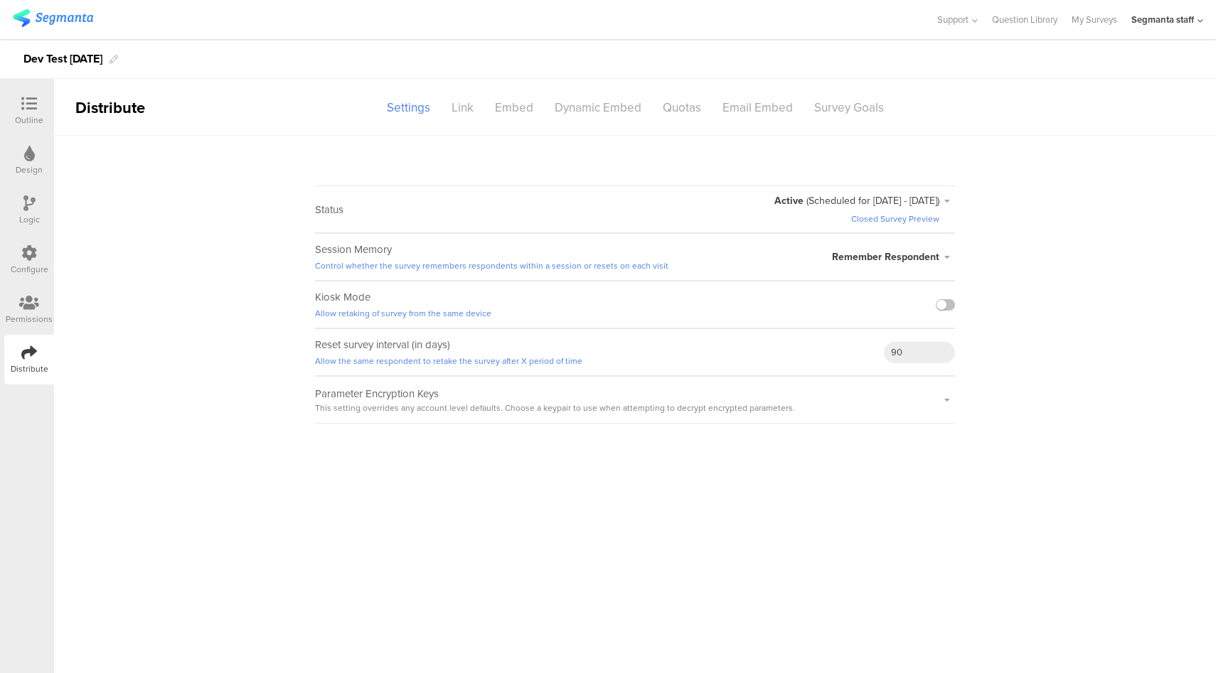
click at [1018, 231] on sg-survey-status-editor "Status Active (Scheduled for Oct 2, 2025 - Oct 2, 2025) Closed Survey Preview A…" at bounding box center [635, 280] width 1162 height 288
click at [461, 113] on div "Link" at bounding box center [462, 107] width 43 height 25
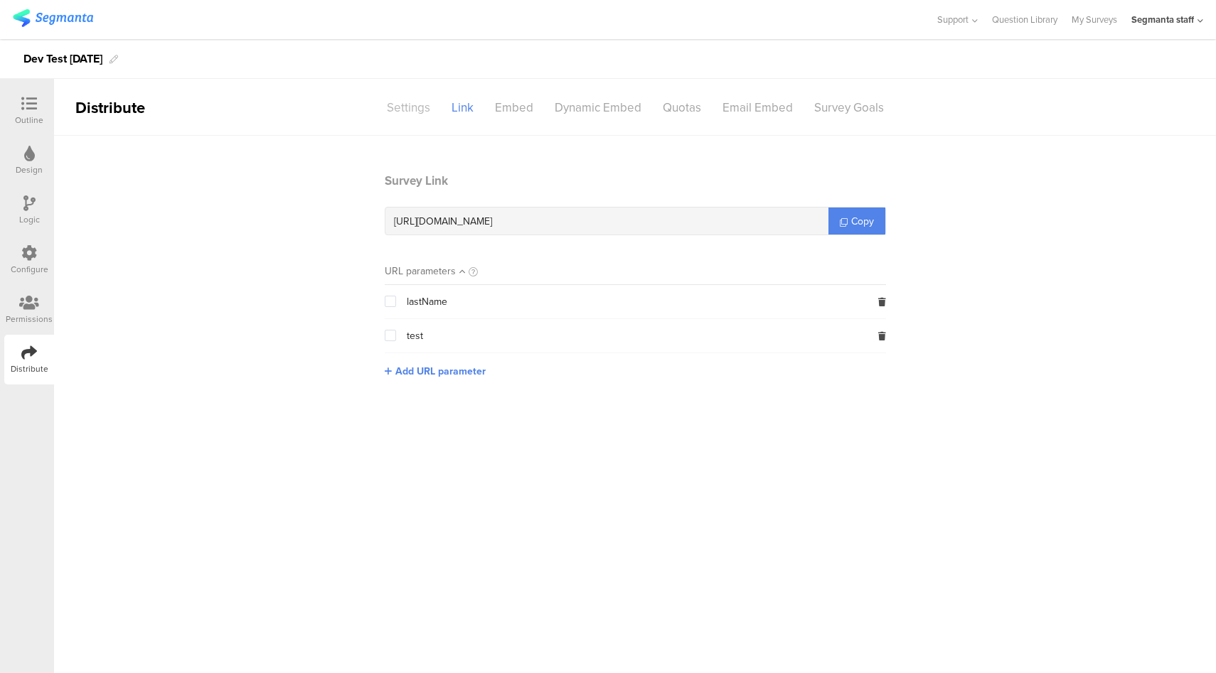
click at [407, 100] on div "Settings" at bounding box center [408, 107] width 65 height 25
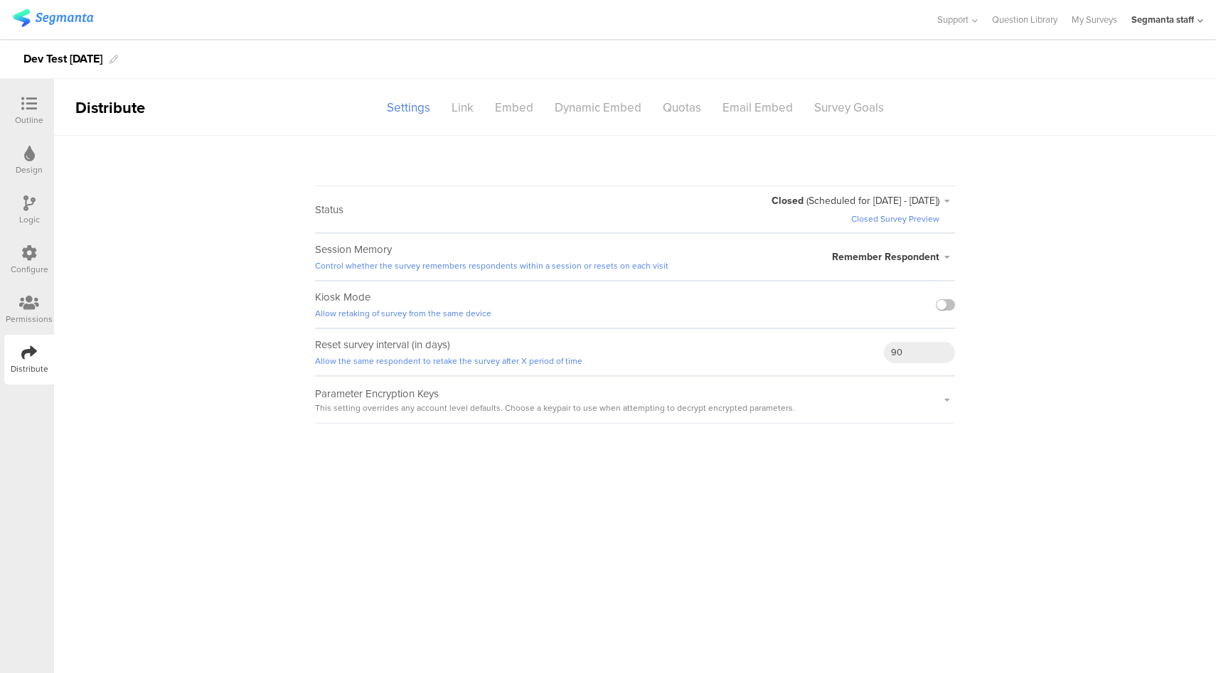
click at [899, 207] on span "(Scheduled for Oct 2, 2025 - Oct 2, 2025)" at bounding box center [872, 200] width 133 height 15
click at [903, 241] on li "Active" at bounding box center [873, 245] width 164 height 29
click at [1061, 225] on sg-survey-status-editor "Status Active Active Closed Schedule Start Date: End Date: Save Cancel Session …" at bounding box center [635, 280] width 1162 height 288
click at [941, 262] on div "Remember Respondent" at bounding box center [893, 257] width 123 height 15
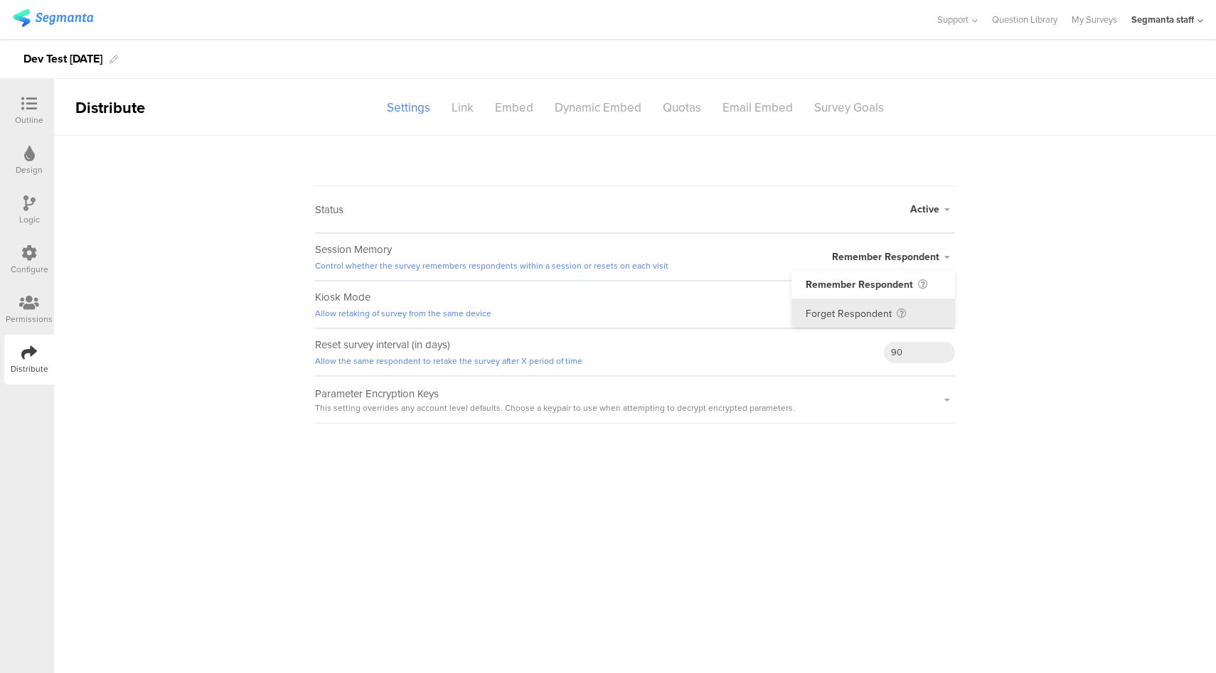
click at [875, 316] on li "Forget Respondent" at bounding box center [873, 313] width 164 height 28
click at [930, 257] on span "Forget Respondent" at bounding box center [895, 257] width 87 height 15
click at [901, 286] on li "Remember Respondent" at bounding box center [873, 284] width 164 height 29
click at [951, 304] on label at bounding box center [945, 304] width 19 height 11
click at [0, 0] on input "checkbox" at bounding box center [0, 0] width 0 height 0
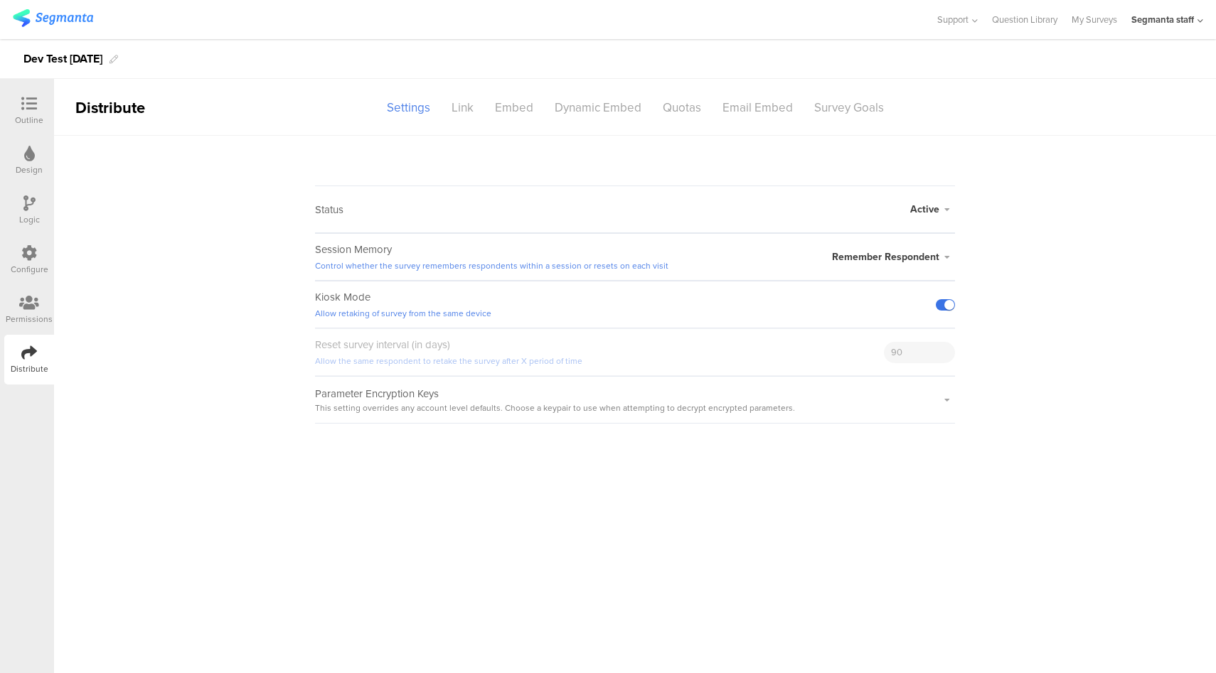
click at [939, 304] on label at bounding box center [945, 304] width 19 height 11
click at [0, 0] on input "checkbox" at bounding box center [0, 0] width 0 height 0
click at [946, 308] on label at bounding box center [945, 304] width 19 height 11
click at [0, 0] on input "checkbox" at bounding box center [0, 0] width 0 height 0
click at [946, 307] on label at bounding box center [945, 304] width 19 height 11
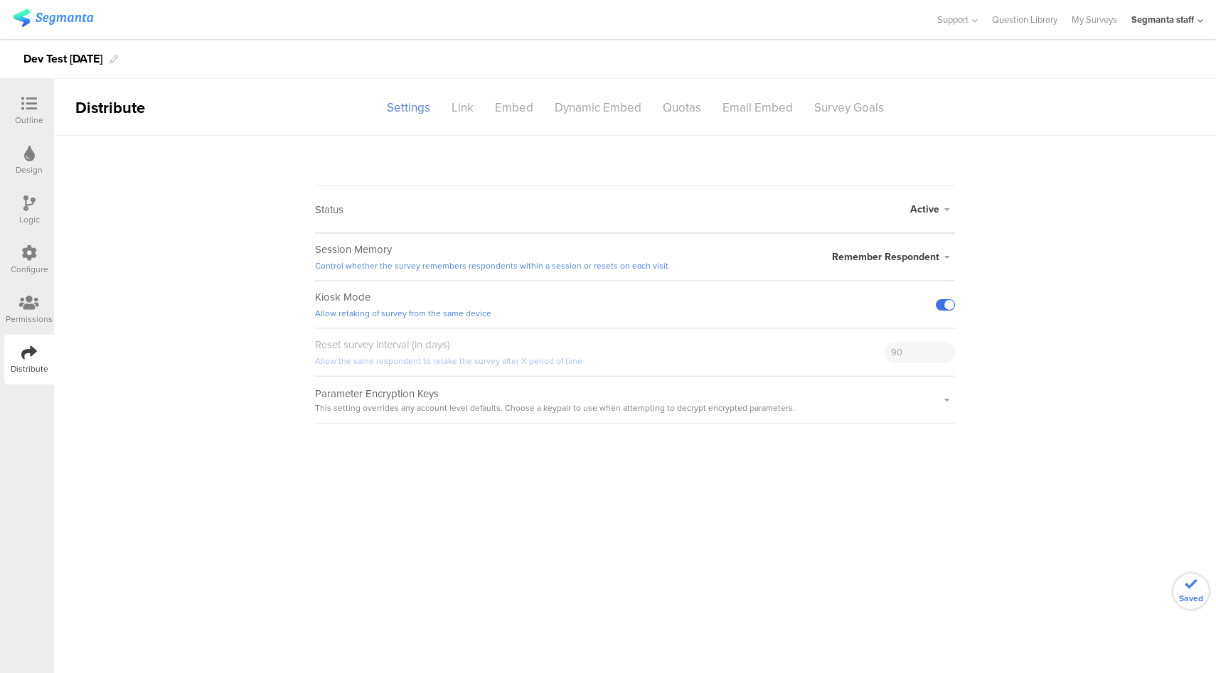
click at [0, 0] on input "checkbox" at bounding box center [0, 0] width 0 height 0
click at [918, 356] on input "90" at bounding box center [919, 352] width 71 height 21
type input "9"
type input "1"
click at [944, 401] on icon at bounding box center [947, 400] width 16 height 9
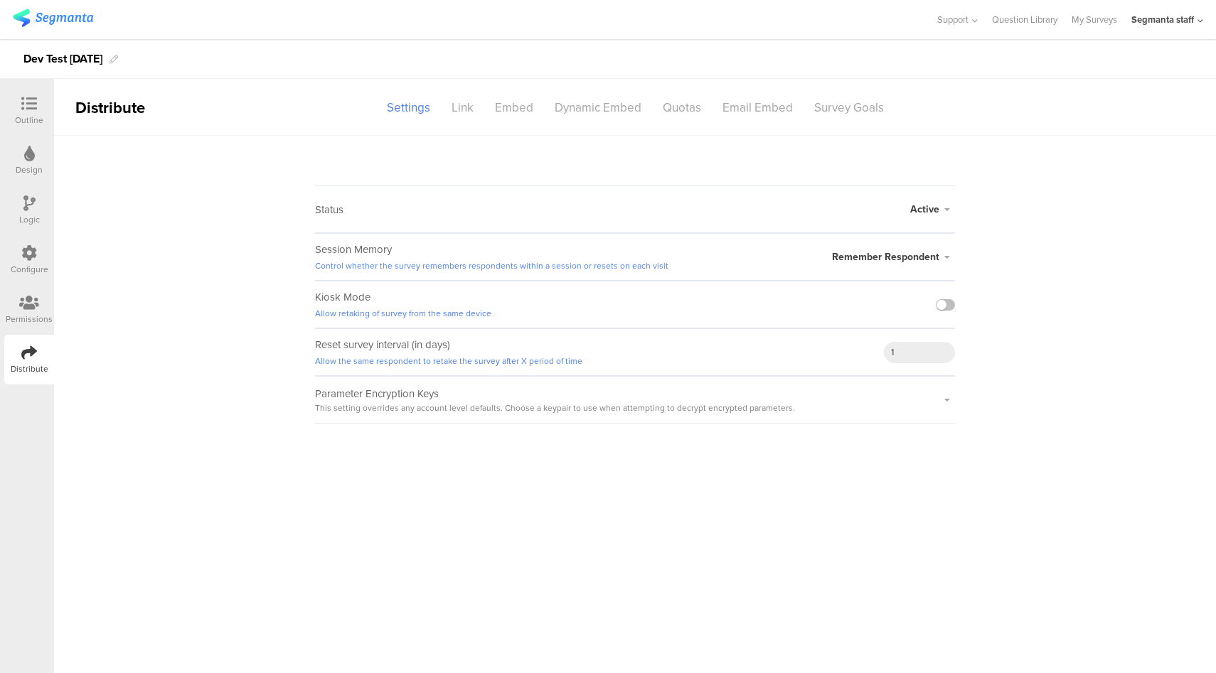
click at [949, 400] on icon at bounding box center [947, 400] width 16 height 9
click at [1057, 393] on sg-survey-status-editor "Status Active Active Closed Schedule Start Date: End Date: Save Cancel Session …" at bounding box center [635, 280] width 1162 height 288
click at [849, 112] on div "Survey Goals" at bounding box center [848, 107] width 91 height 25
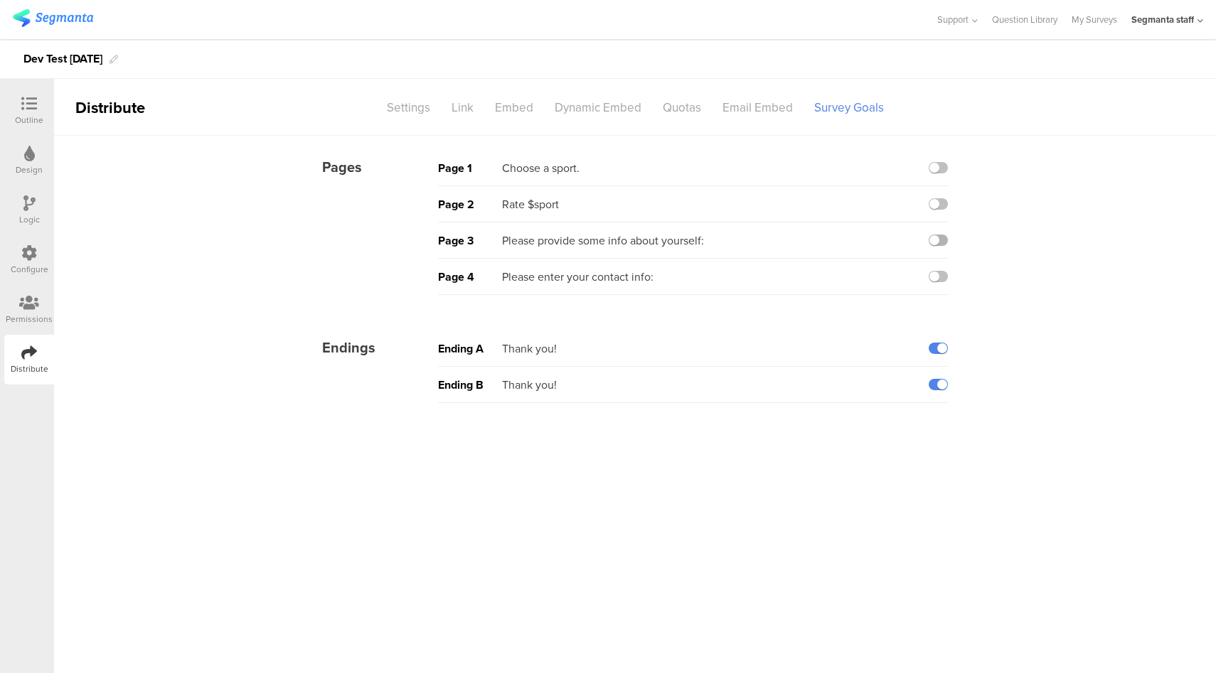
click at [945, 243] on label at bounding box center [938, 240] width 19 height 11
click at [0, 0] on input "checkbox" at bounding box center [0, 0] width 0 height 0
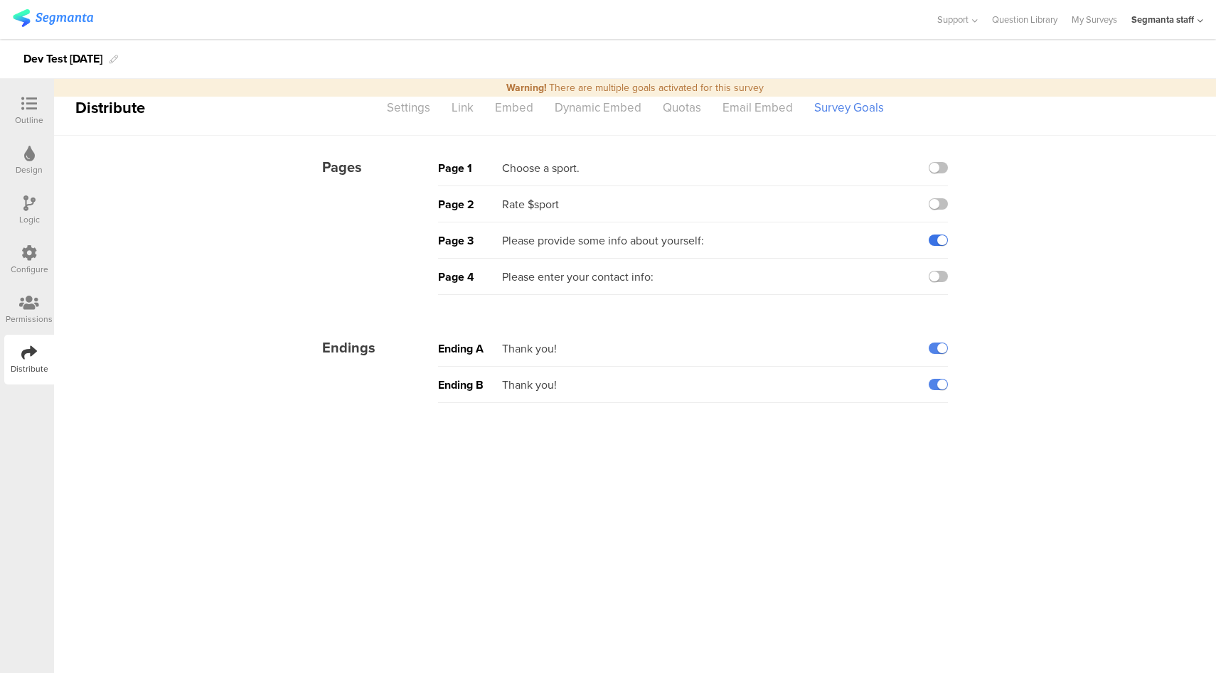
click at [941, 238] on label at bounding box center [938, 240] width 19 height 11
click at [0, 0] on input "checkbox" at bounding box center [0, 0] width 0 height 0
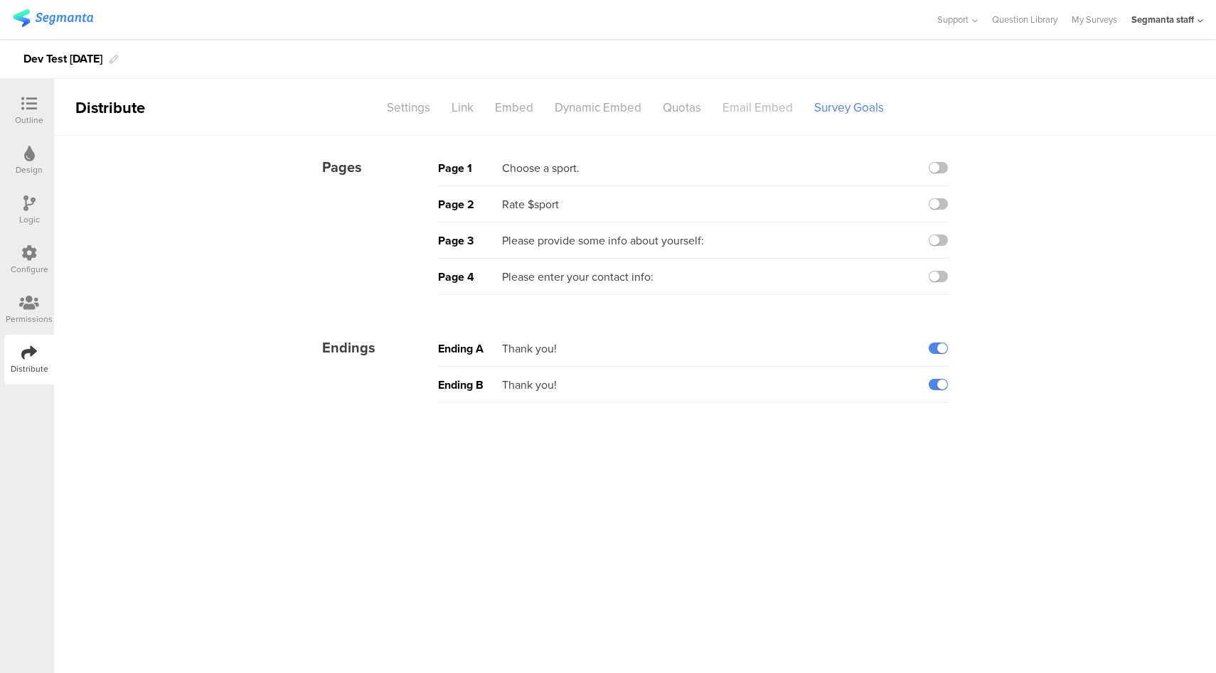
click at [747, 115] on div "Email Embed" at bounding box center [758, 107] width 92 height 25
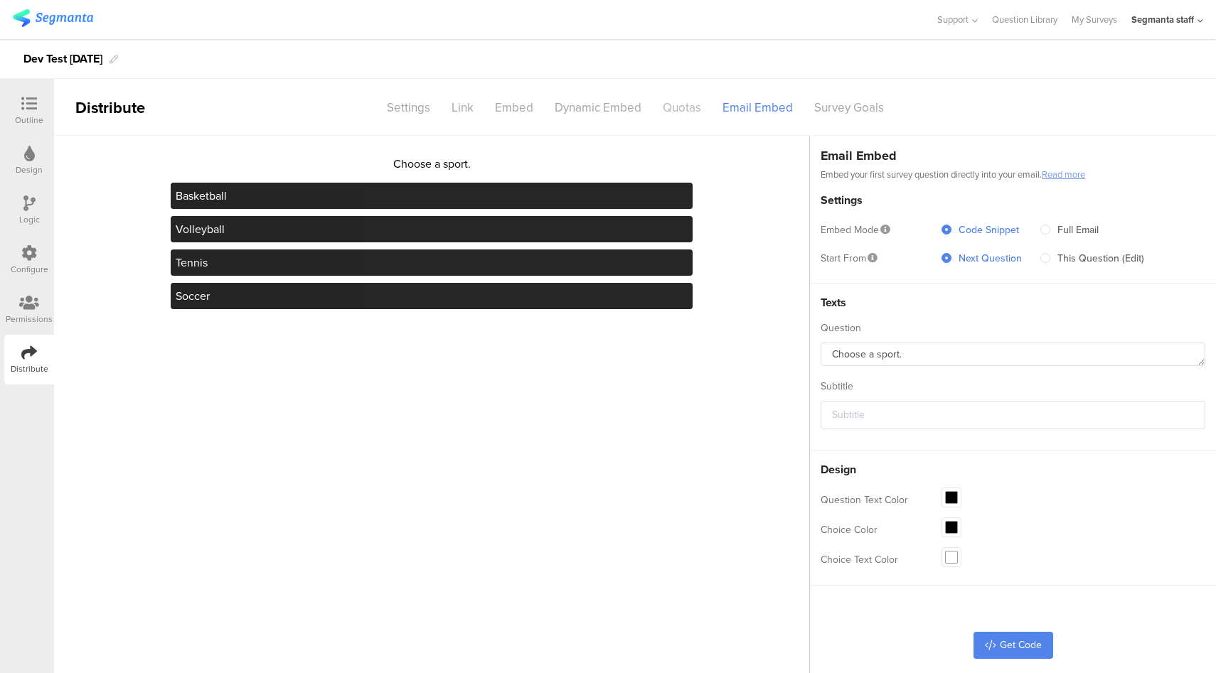
click at [675, 109] on div "Quotas" at bounding box center [682, 107] width 60 height 25
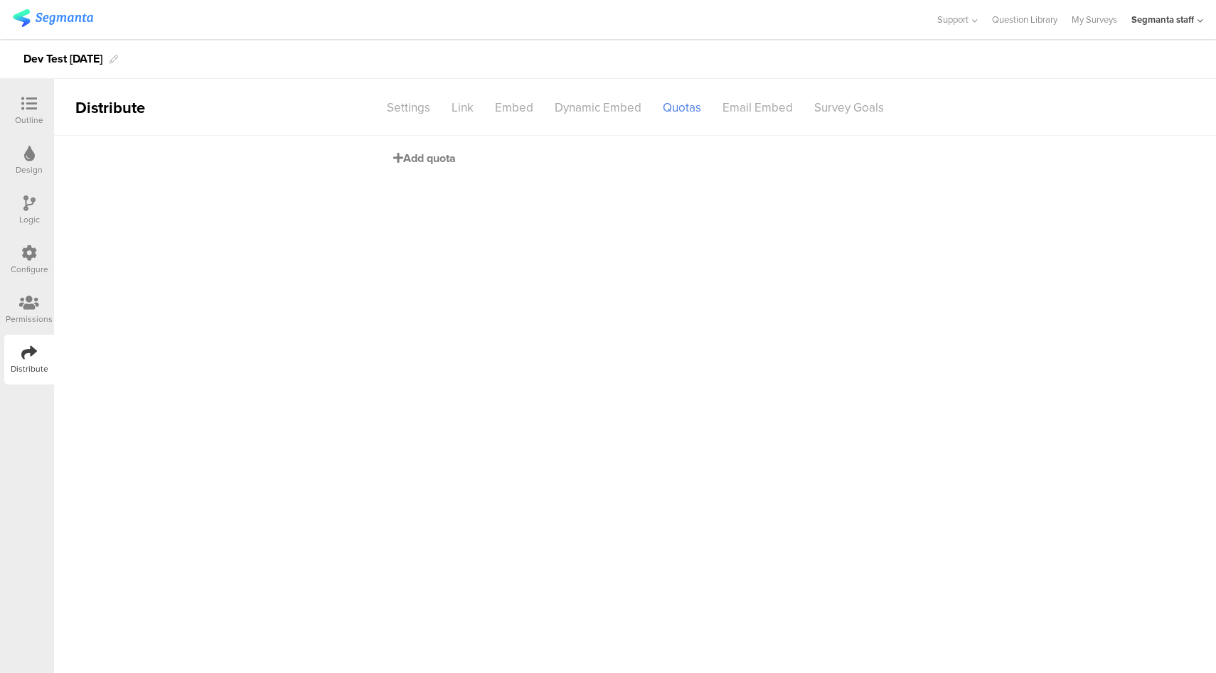
click at [432, 155] on span "Add quota" at bounding box center [424, 158] width 63 height 16
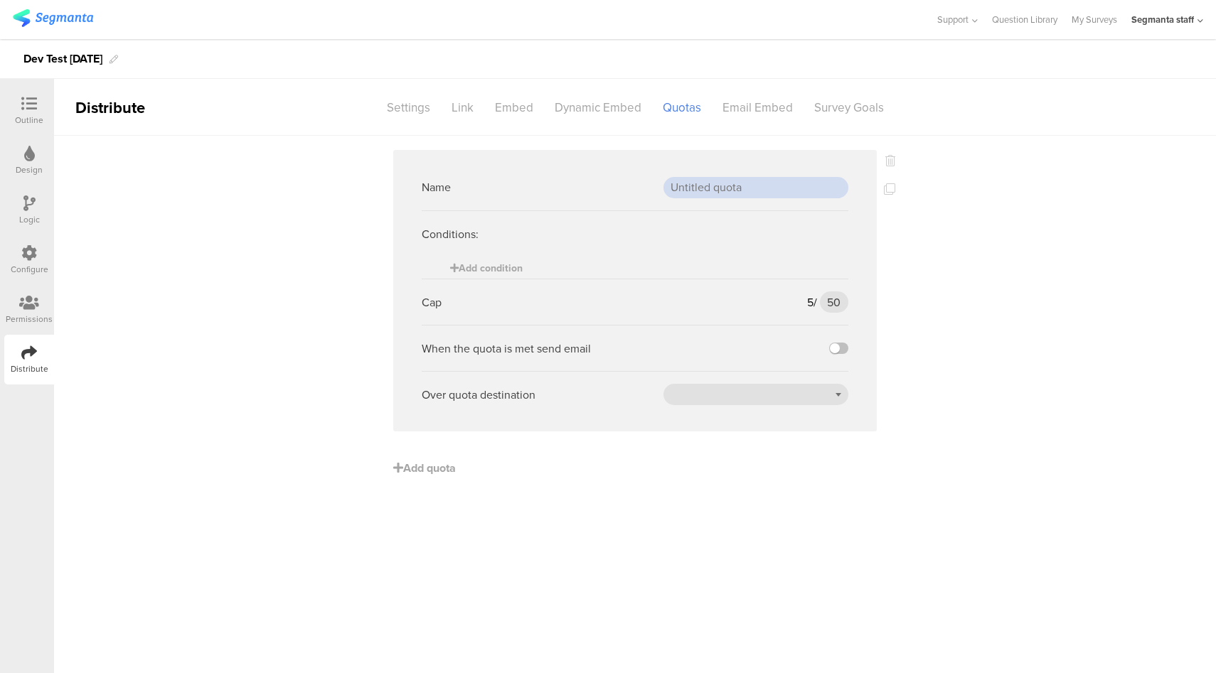
click at [735, 186] on input "text" at bounding box center [755, 187] width 185 height 21
type input "URL"
click at [496, 272] on span "Add condition" at bounding box center [486, 268] width 73 height 15
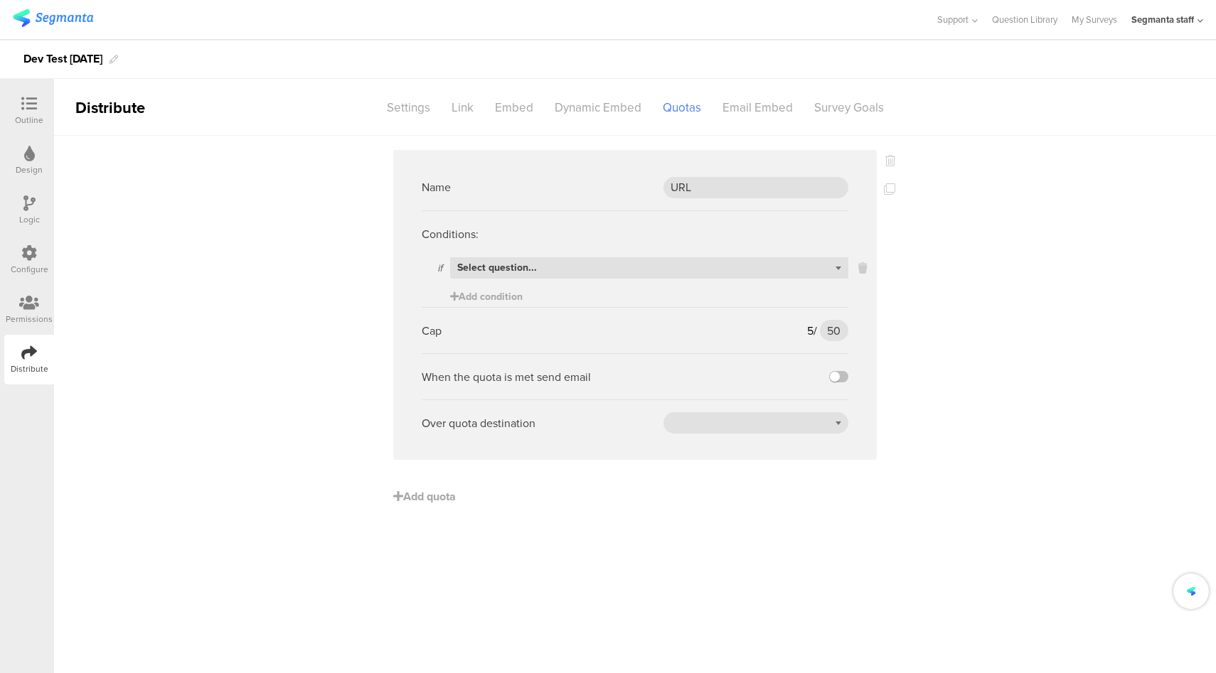
drag, startPoint x: 528, startPoint y: 266, endPoint x: 525, endPoint y: 255, distance: 11.7
click at [528, 266] on span "Select question..." at bounding box center [497, 267] width 80 height 15
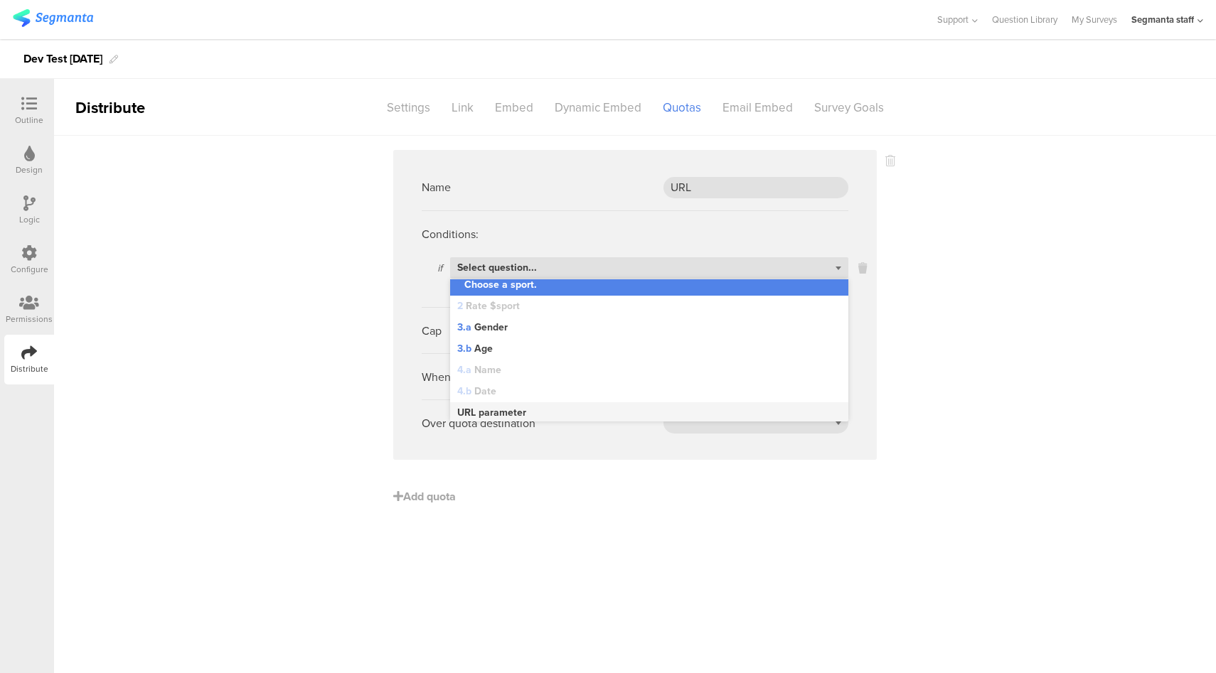
scroll to position [7, 0]
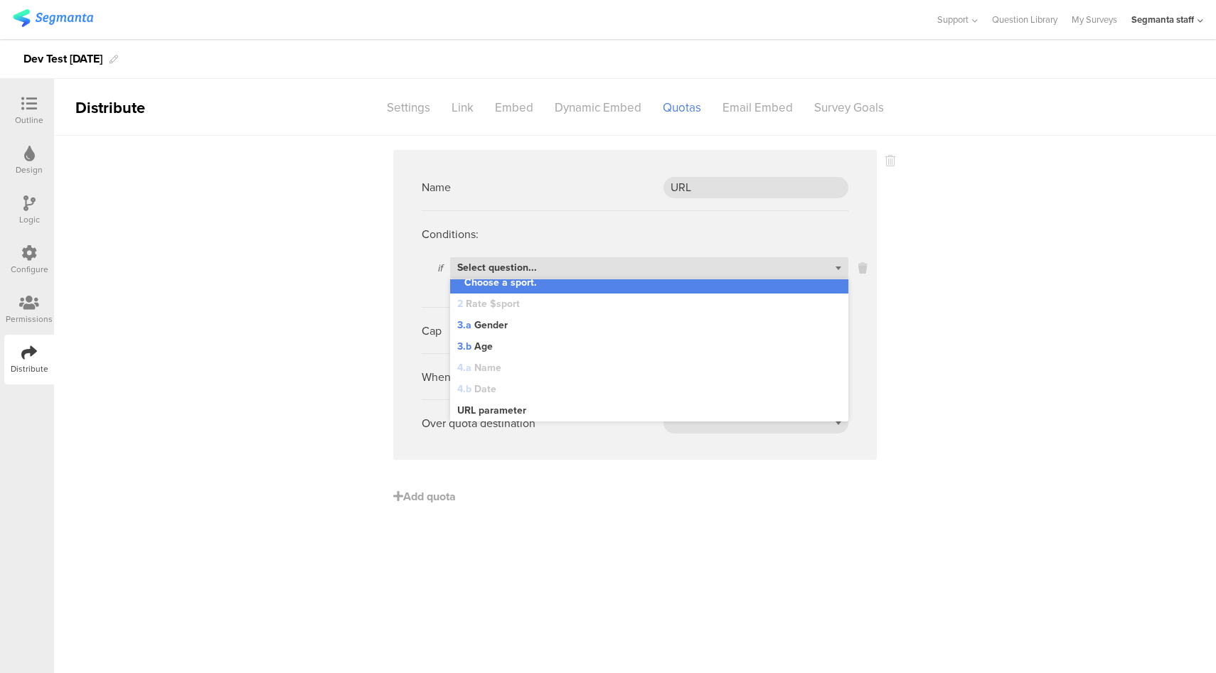
click at [527, 413] on div "URL parameter" at bounding box center [649, 410] width 398 height 21
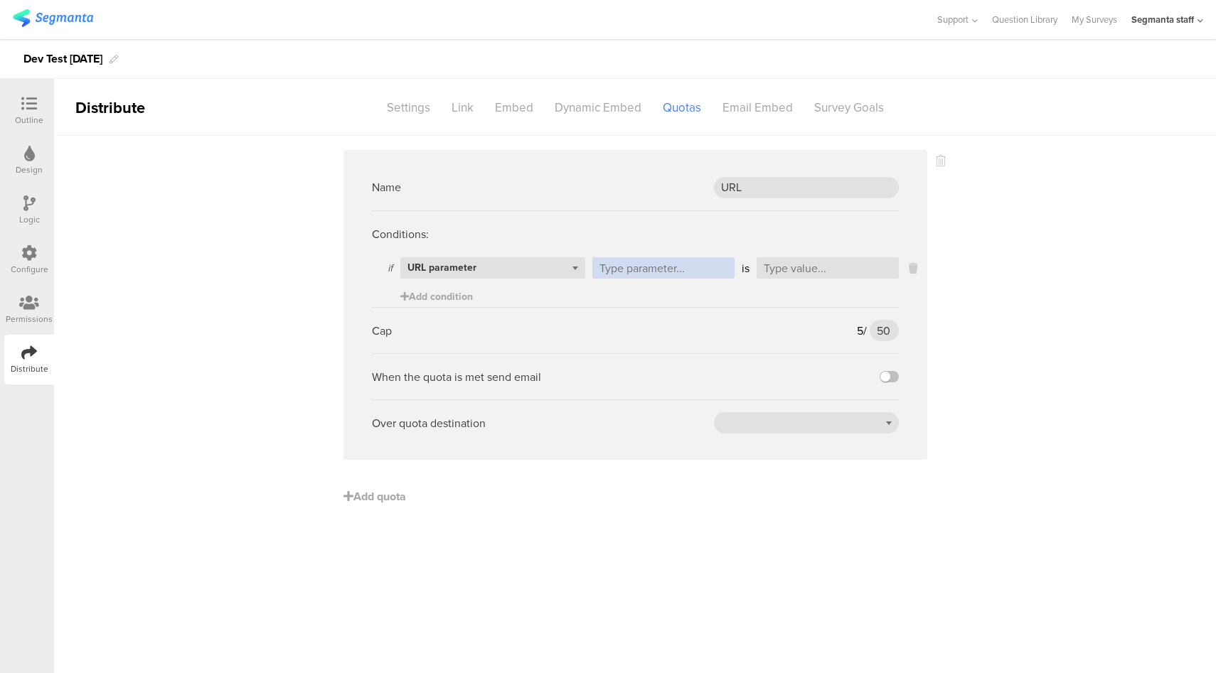
click at [658, 272] on input "text" at bounding box center [663, 267] width 142 height 21
type input "firstName"
click at [855, 267] on input "text" at bounding box center [828, 267] width 142 height 21
type input "[PERSON_NAME]"
click at [890, 334] on input "50" at bounding box center [884, 330] width 28 height 21
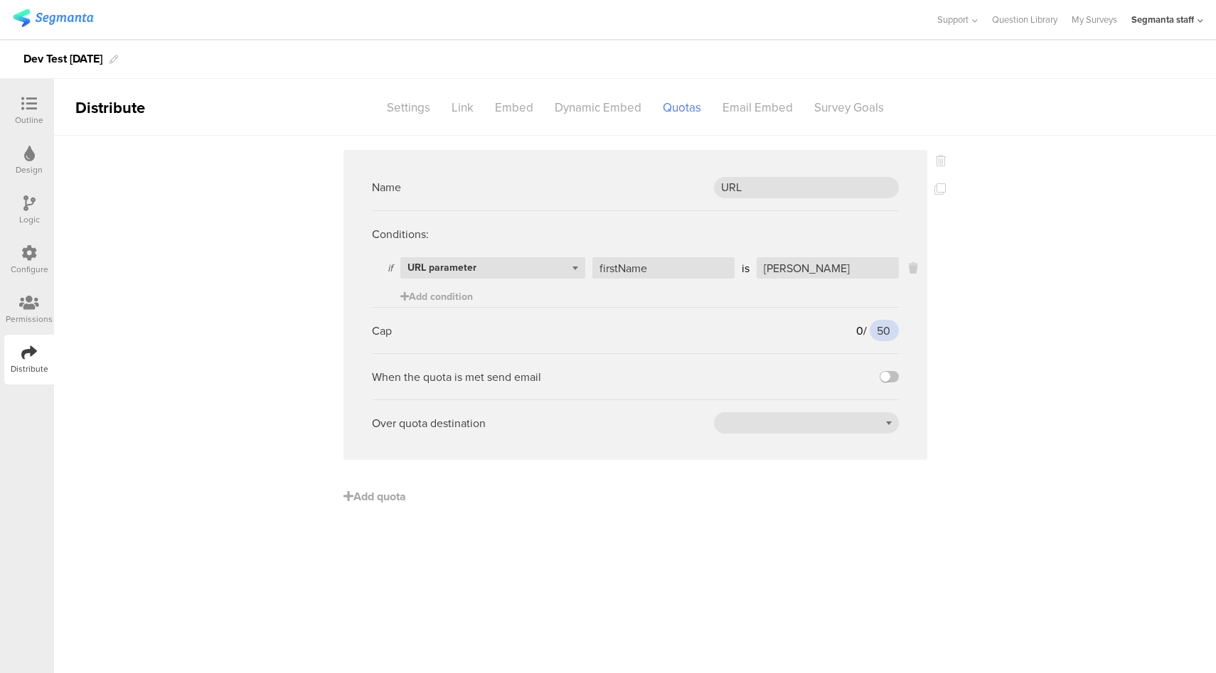
type input "5"
type input "1"
click at [889, 376] on label at bounding box center [889, 376] width 19 height 11
click at [0, 0] on input "checkbox" at bounding box center [0, 0] width 0 height 0
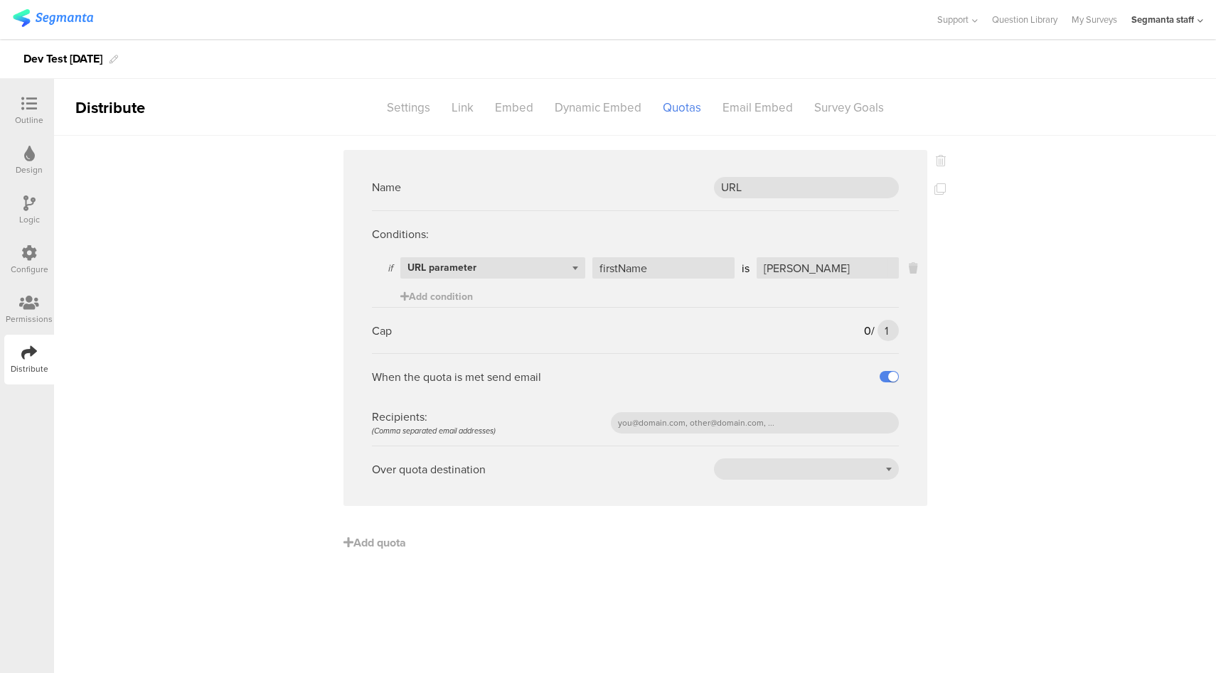
click at [730, 436] on div "Recipients: (Comma separated email addresses)" at bounding box center [635, 423] width 527 height 46
click at [731, 434] on div "Recipients: (Comma separated email addresses)" at bounding box center [635, 423] width 527 height 46
click at [732, 432] on input "text" at bounding box center [755, 422] width 288 height 21
type input "riel@segmanta.com"
click at [858, 467] on div at bounding box center [806, 469] width 185 height 21
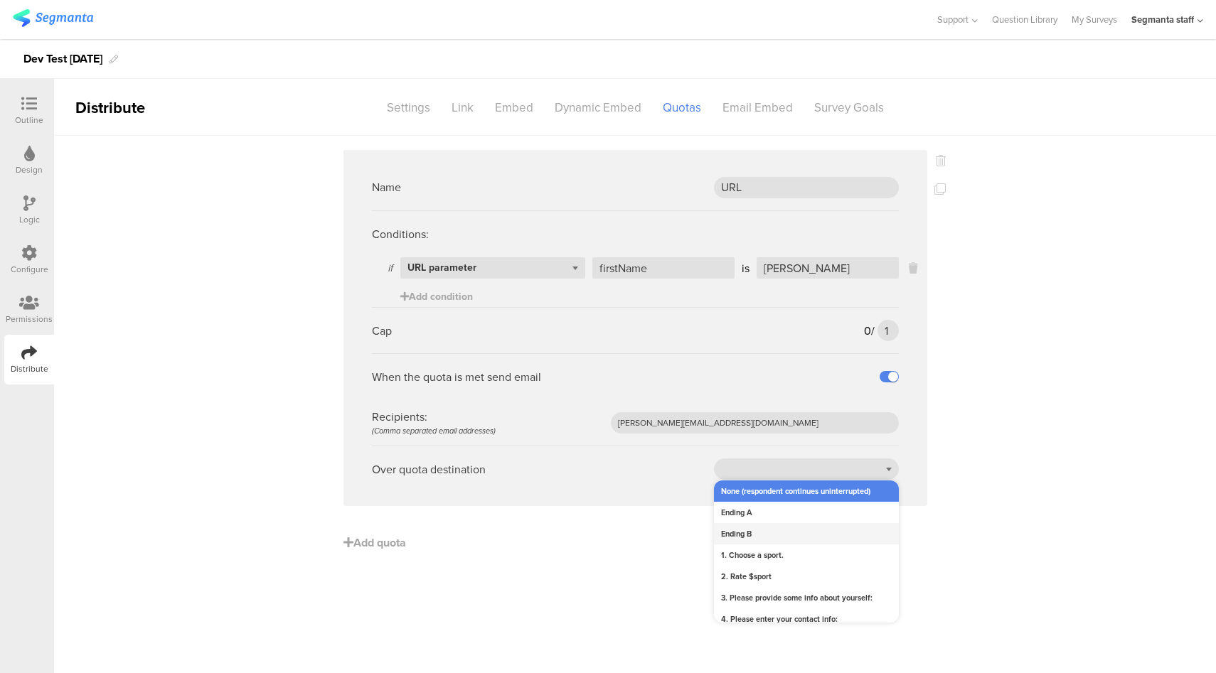
click at [738, 533] on div "Ending B" at bounding box center [806, 533] width 185 height 21
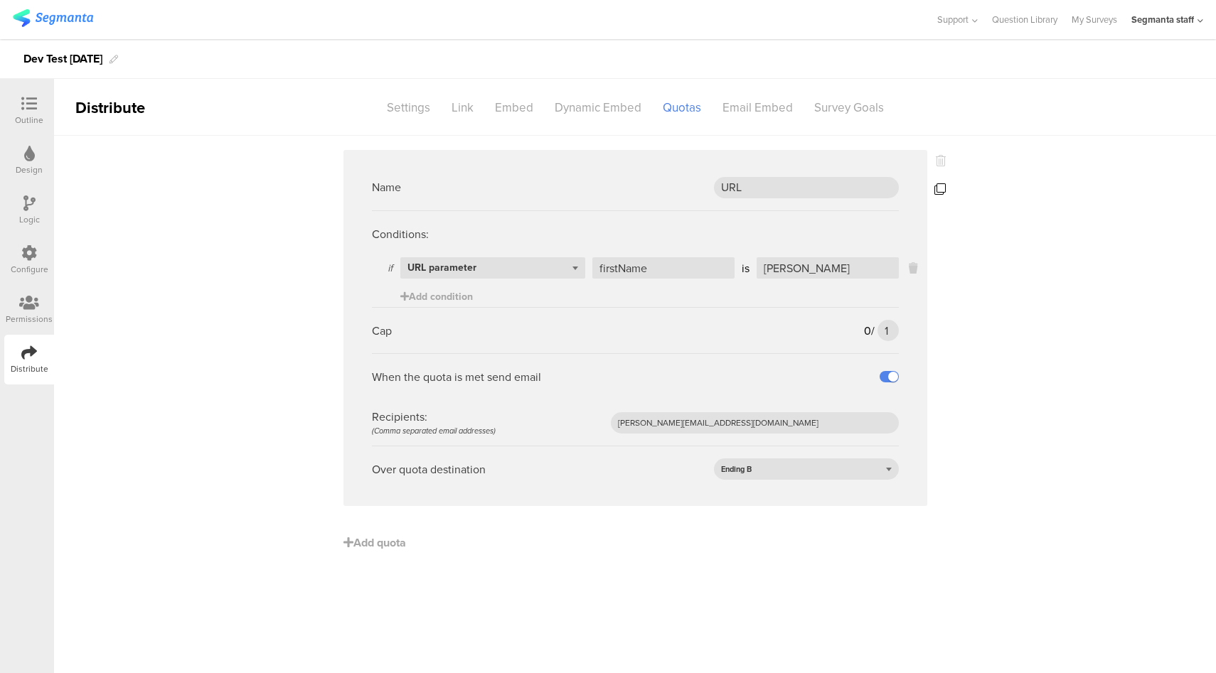
click at [943, 190] on icon at bounding box center [939, 188] width 11 height 11
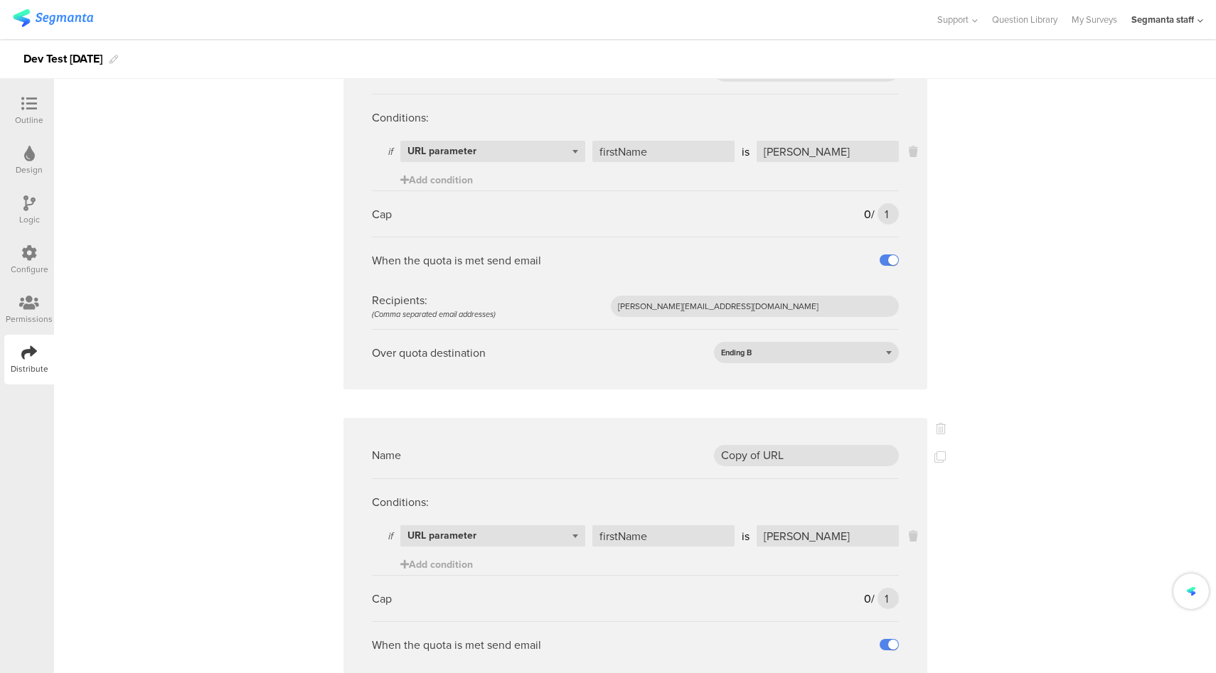
scroll to position [161, 0]
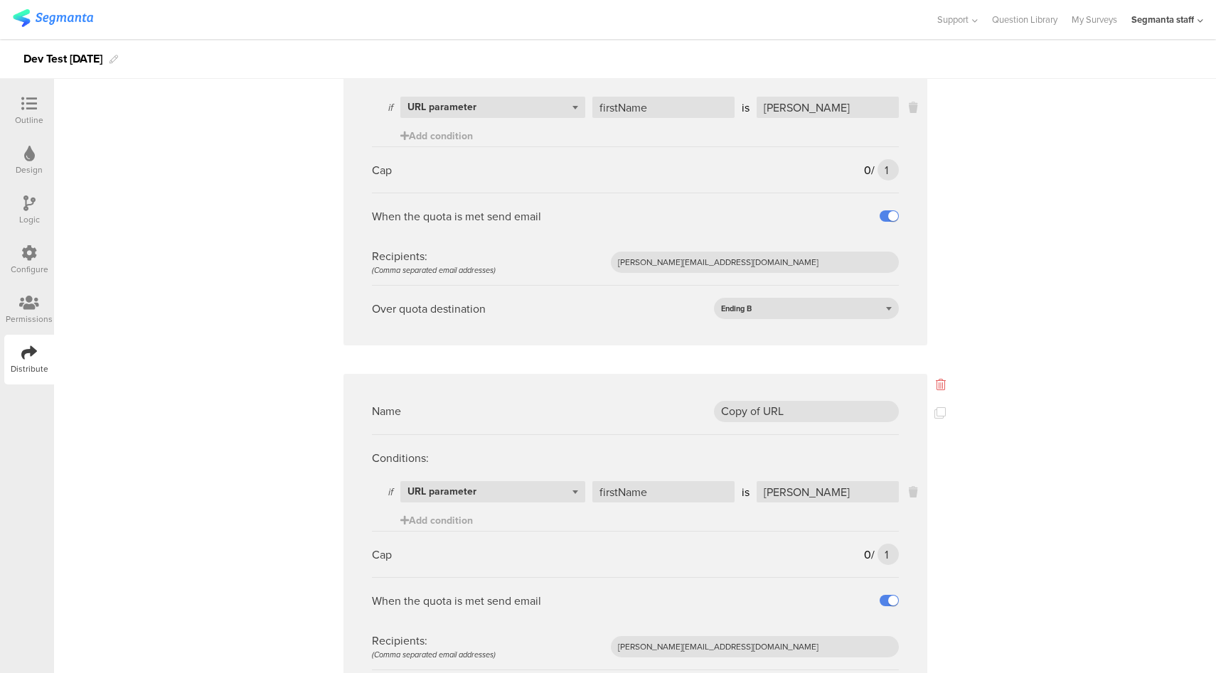
click at [936, 383] on icon at bounding box center [941, 384] width 10 height 11
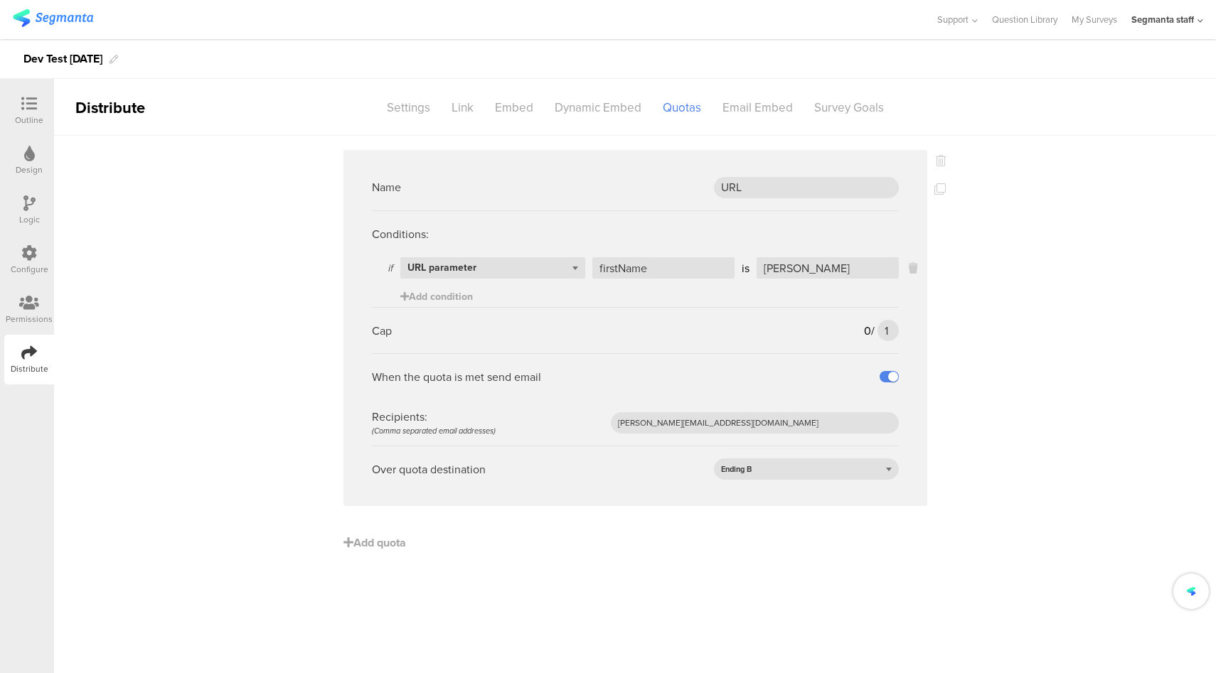
scroll to position [0, 0]
click at [387, 544] on span "Add quota" at bounding box center [374, 543] width 63 height 16
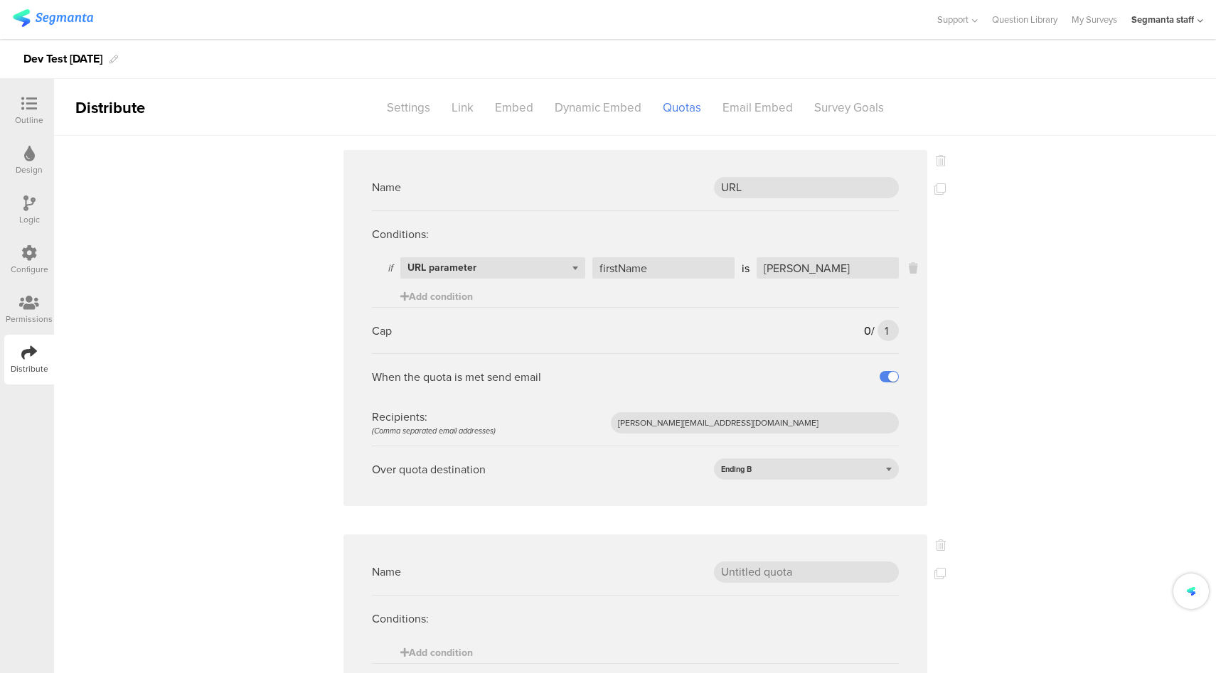
scroll to position [216, 0]
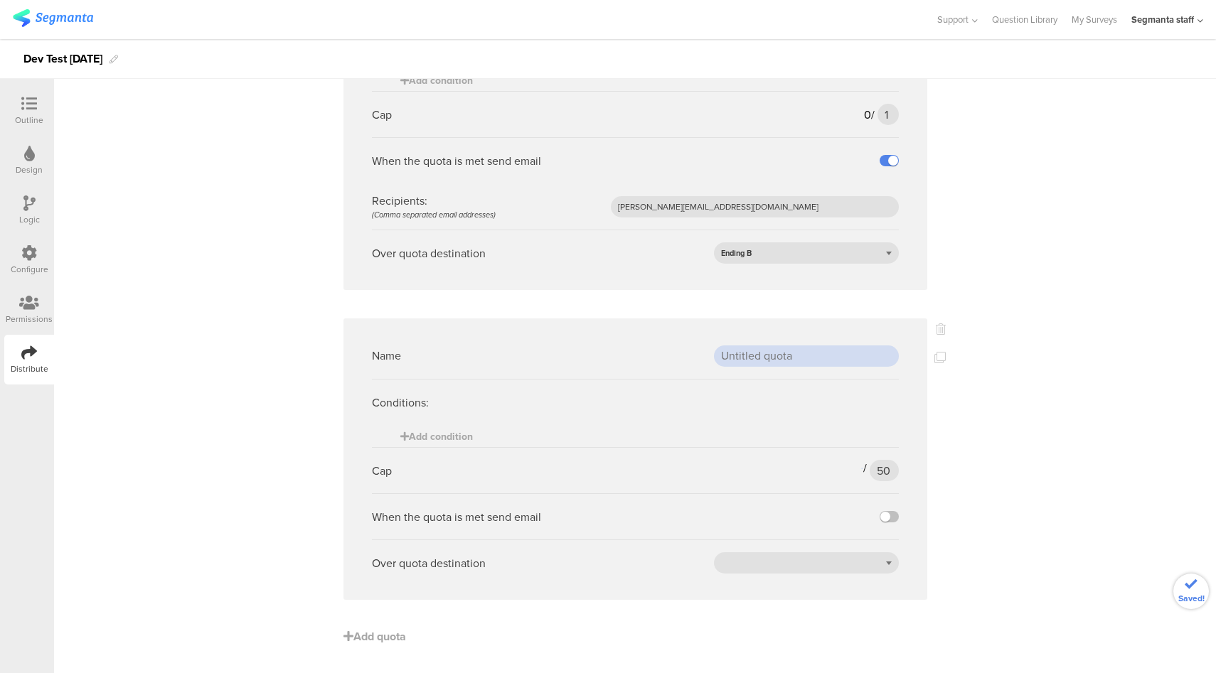
click at [814, 353] on input "text" at bounding box center [806, 356] width 185 height 21
type input "Q1"
click at [457, 439] on span "Add condition" at bounding box center [436, 436] width 73 height 15
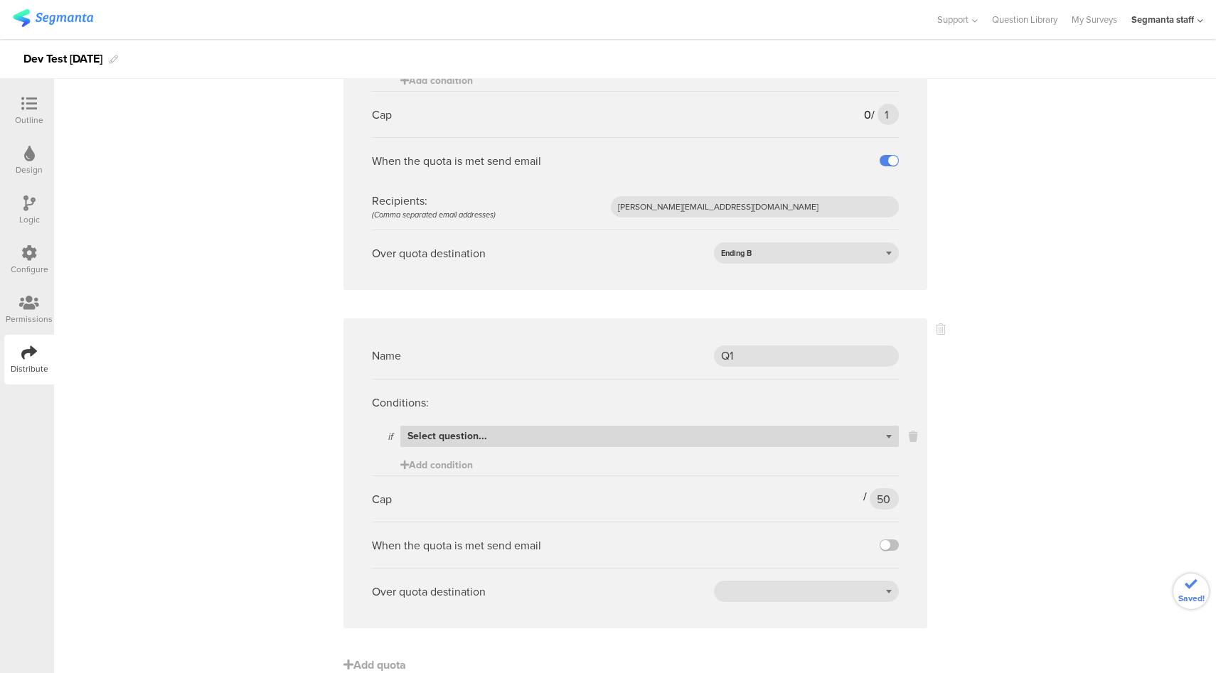
click at [459, 439] on span "Select question..." at bounding box center [447, 436] width 80 height 15
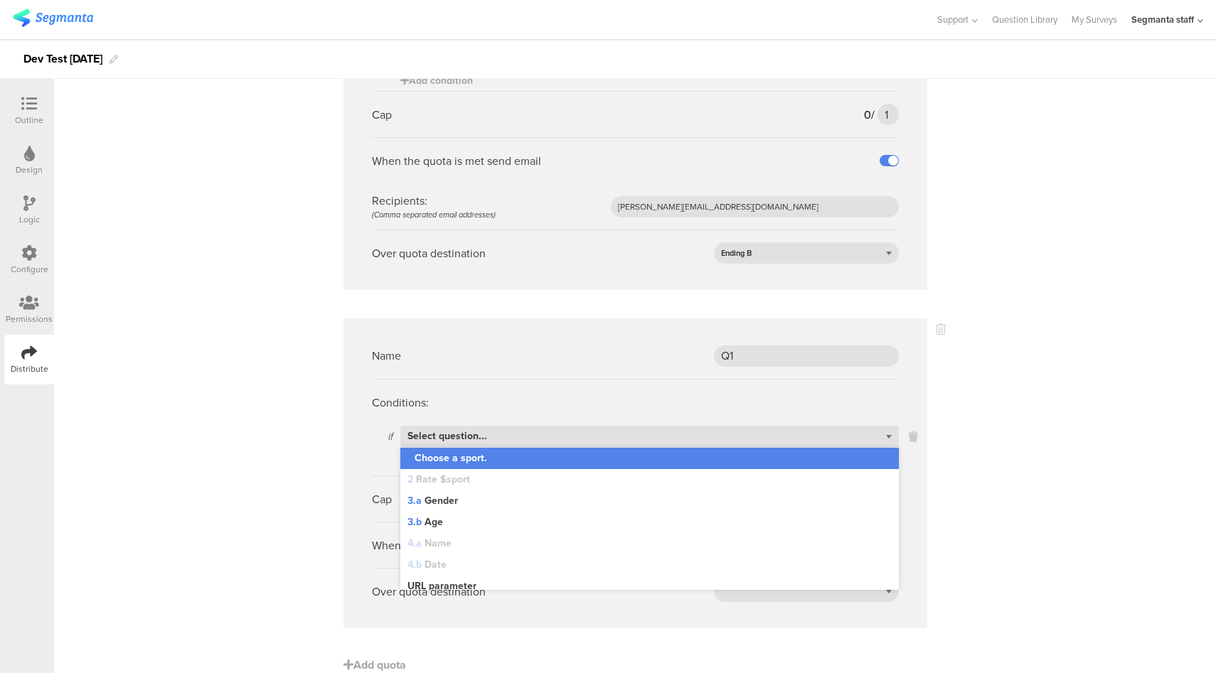
drag, startPoint x: 466, startPoint y: 460, endPoint x: 481, endPoint y: 457, distance: 14.5
click at [466, 460] on span "1 Choose a sport." at bounding box center [447, 458] width 80 height 13
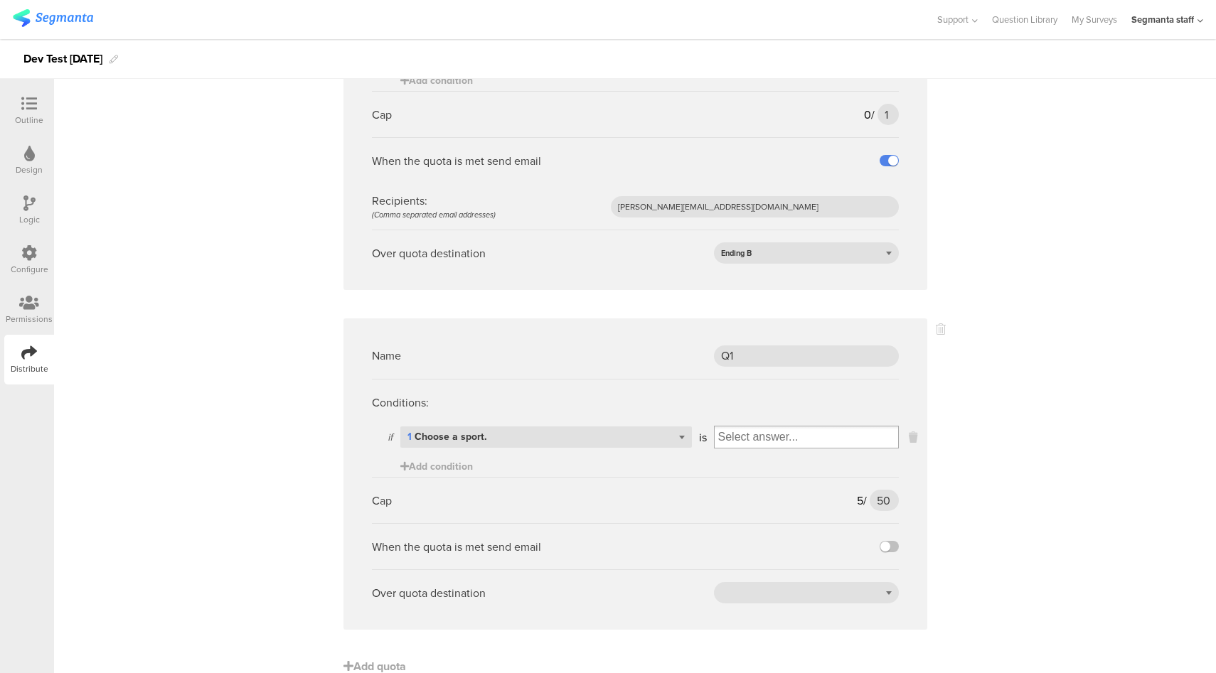
click at [789, 440] on input "Select box" at bounding box center [806, 437] width 183 height 20
click at [768, 469] on div "Basketball" at bounding box center [806, 461] width 178 height 21
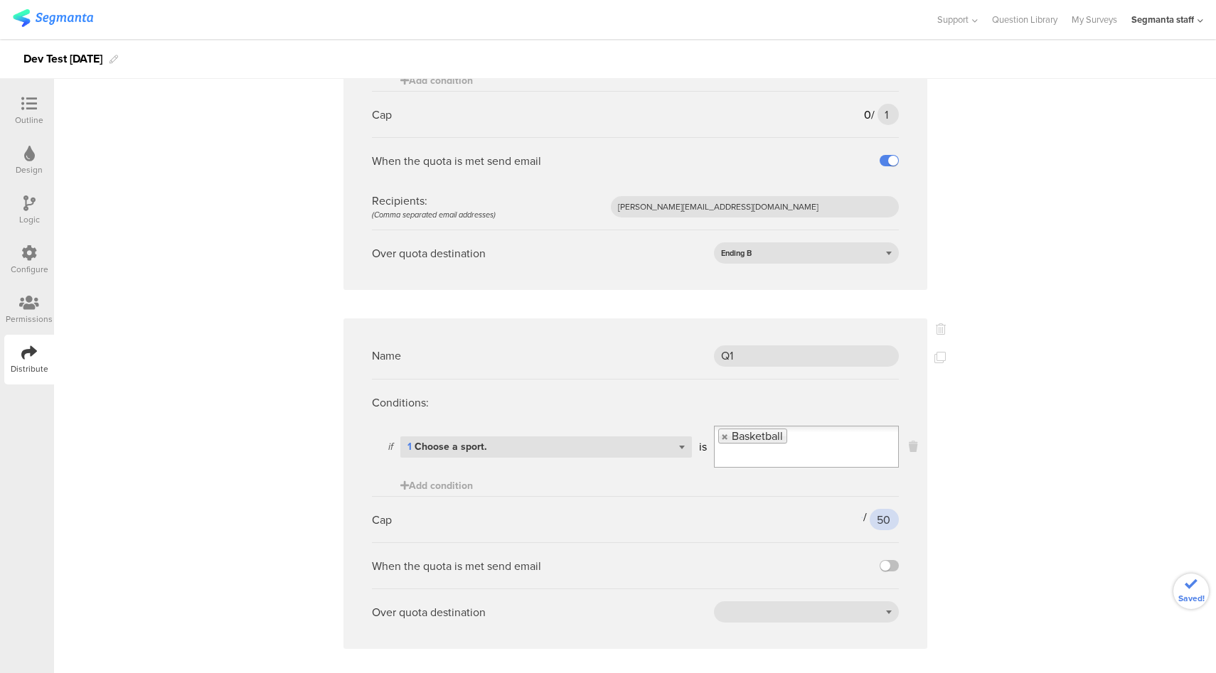
drag, startPoint x: 887, startPoint y: 525, endPoint x: 863, endPoint y: 526, distance: 24.2
click at [863, 526] on div "5 / 50 50" at bounding box center [874, 519] width 48 height 21
type input "3"
click at [1001, 557] on div "Name URL Conditions: if Select question... URL parameter firstName is Taylor Ad…" at bounding box center [635, 321] width 1162 height 803
click at [880, 563] on label at bounding box center [889, 565] width 19 height 11
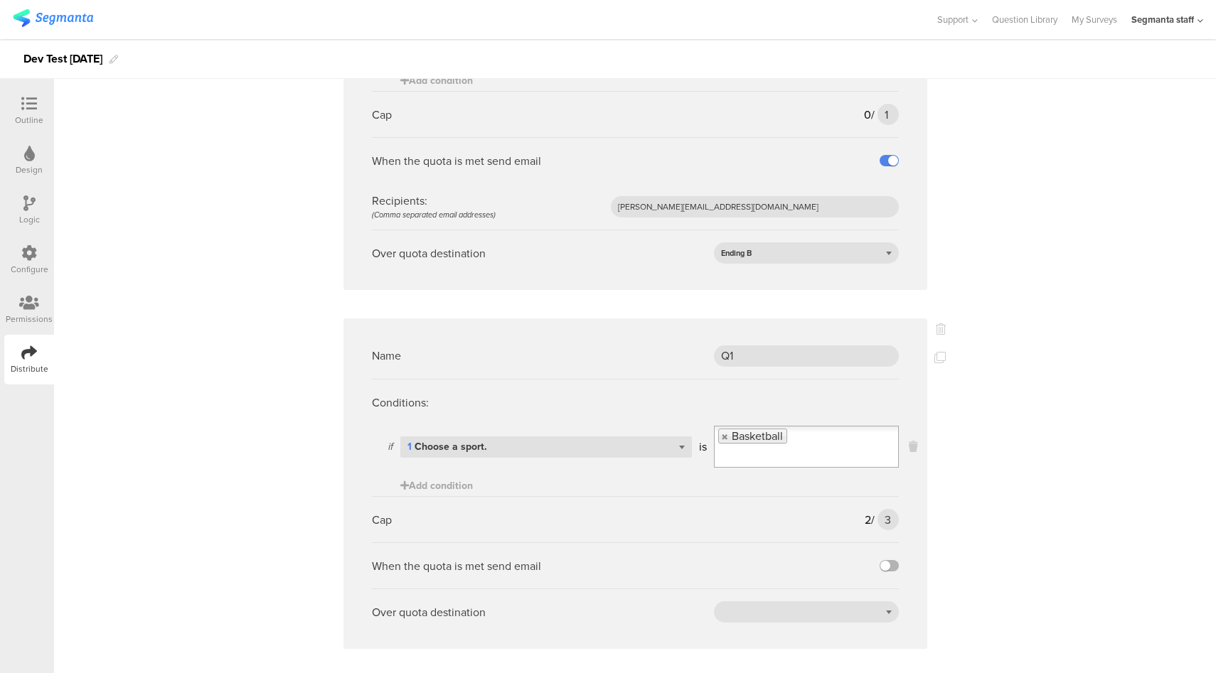
click at [0, 0] on input "checkbox" at bounding box center [0, 0] width 0 height 0
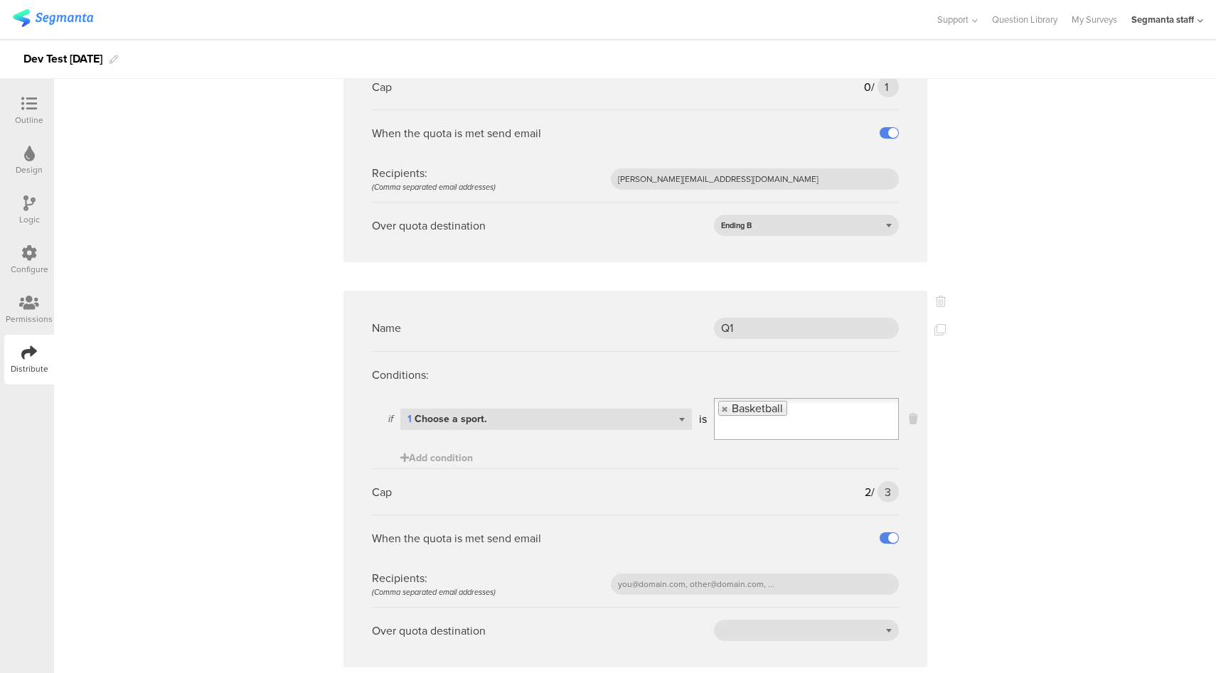
scroll to position [312, 0]
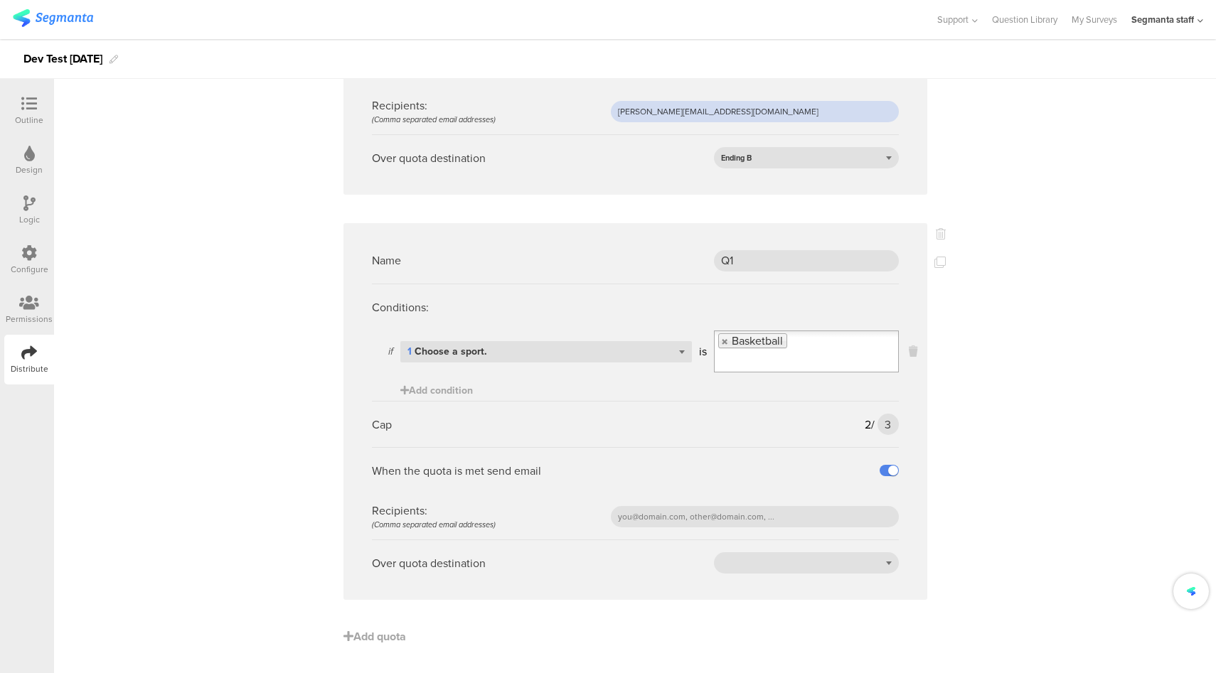
drag, startPoint x: 625, startPoint y: 114, endPoint x: 584, endPoint y: 112, distance: 41.3
click at [584, 112] on div "Recipients: (Comma separated email addresses) riel@segmanta.com" at bounding box center [635, 111] width 527 height 46
click at [708, 517] on input "text" at bounding box center [755, 516] width 288 height 21
paste input "riel@segmanta.com"
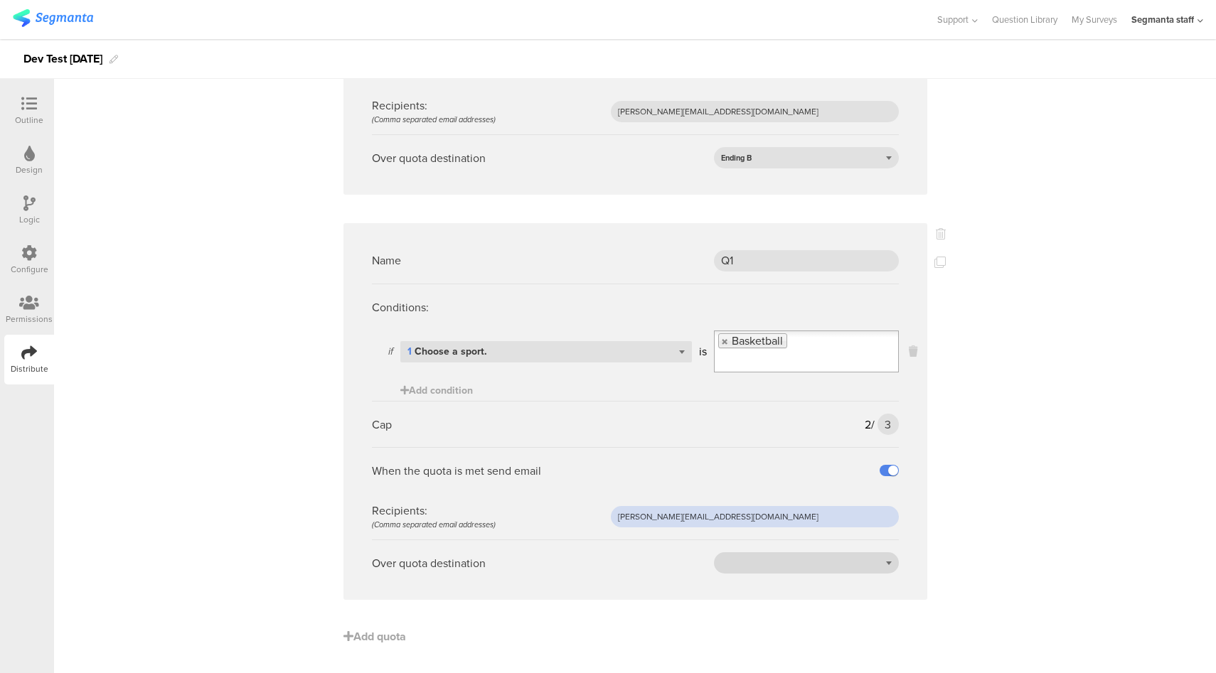
type input "riel@segmanta.com"
click at [792, 559] on div at bounding box center [806, 562] width 185 height 21
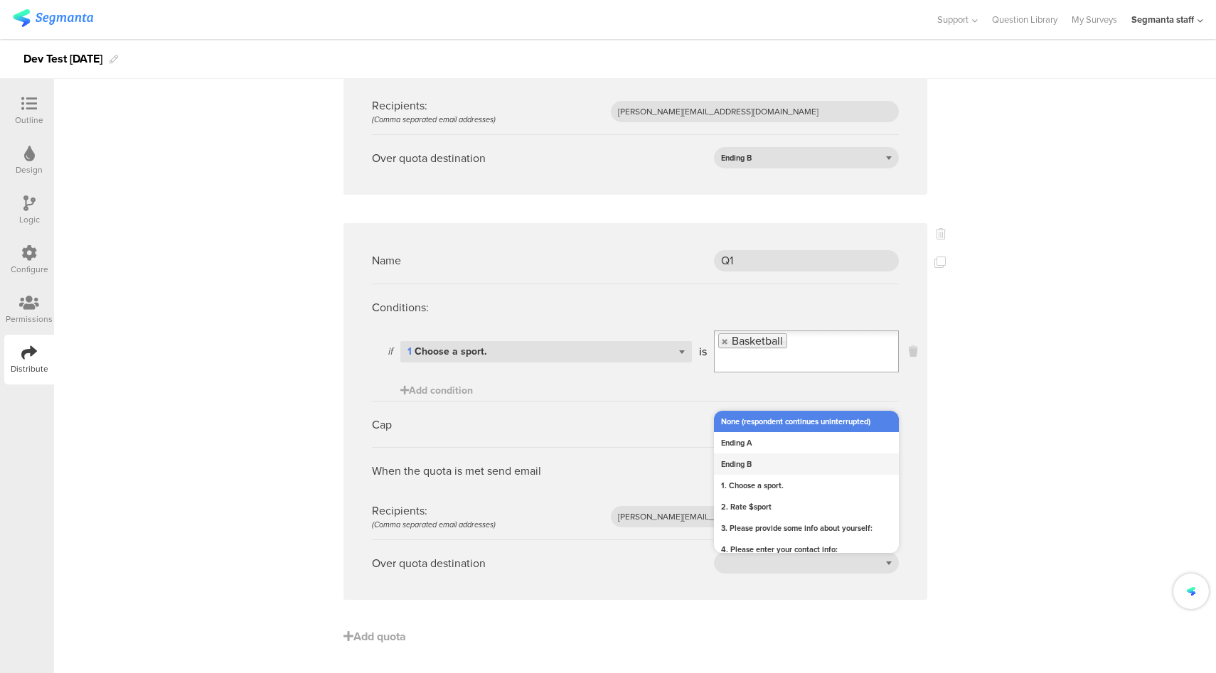
click at [769, 468] on div "Ending B" at bounding box center [806, 464] width 185 height 21
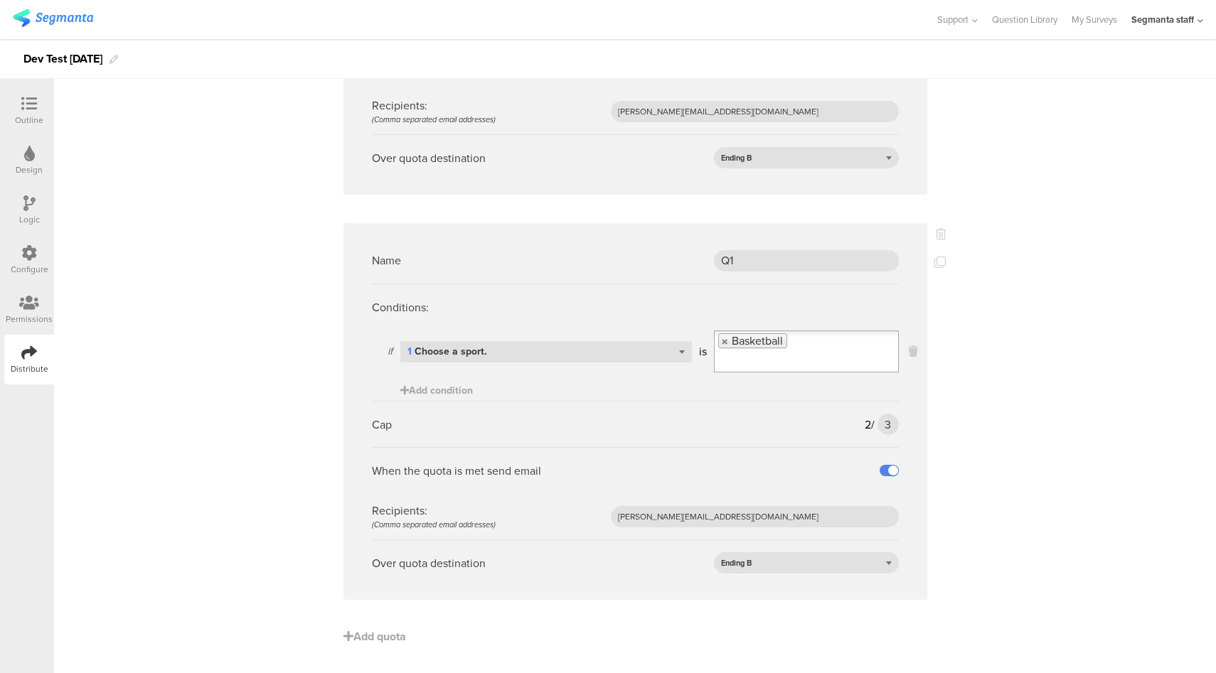
click at [1049, 498] on div "Name URL Conditions: if Select question... URL parameter firstName is Taylor Ad…" at bounding box center [635, 248] width 1162 height 849
click at [376, 633] on span "Add quota" at bounding box center [374, 637] width 63 height 16
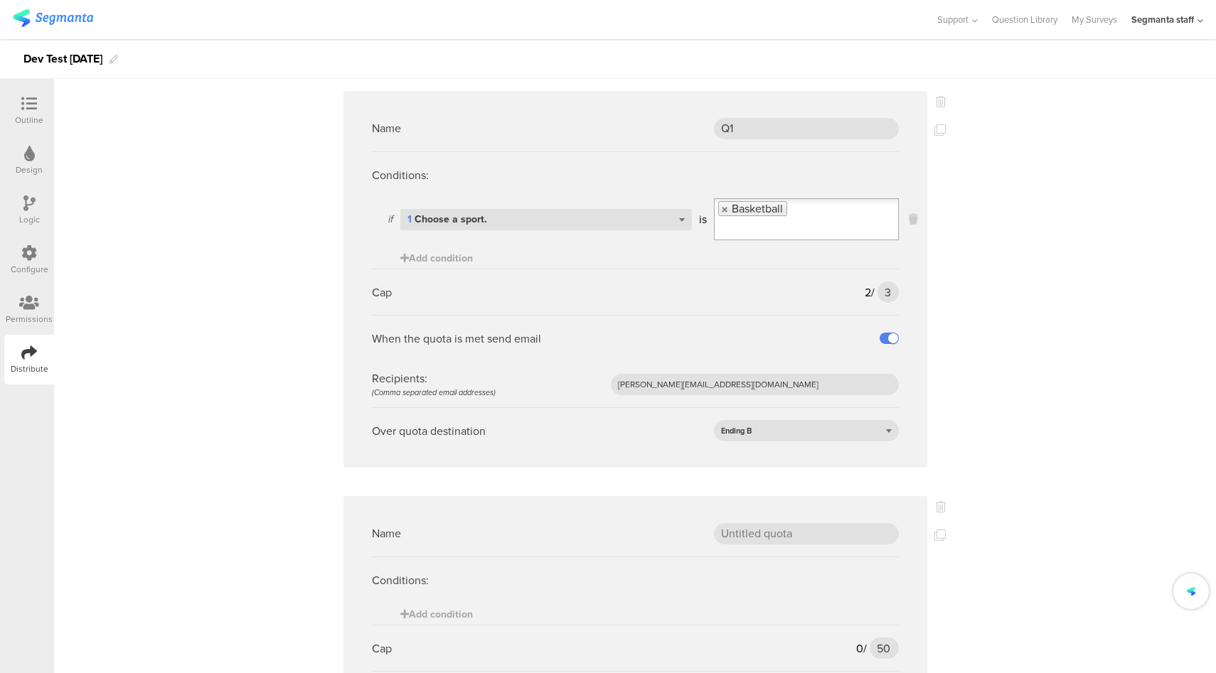
scroll to position [549, 0]
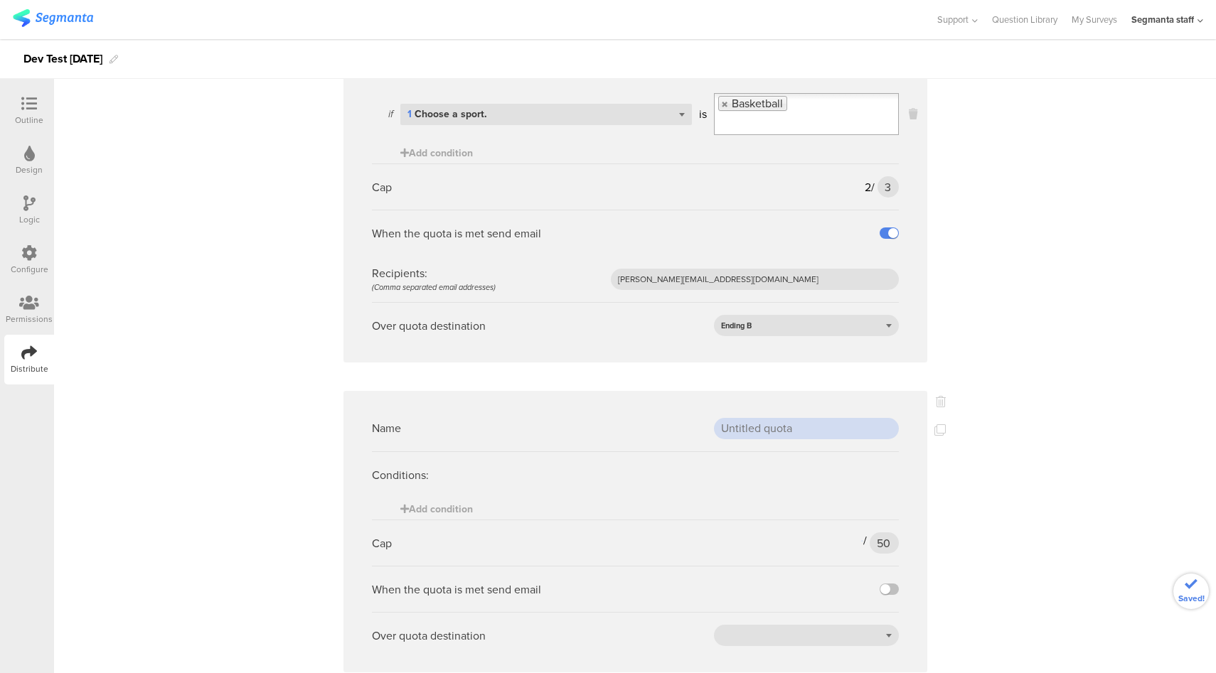
click at [798, 437] on input "text" at bounding box center [806, 428] width 185 height 21
type input "demographic"
click at [452, 508] on span "Add condition" at bounding box center [436, 509] width 73 height 15
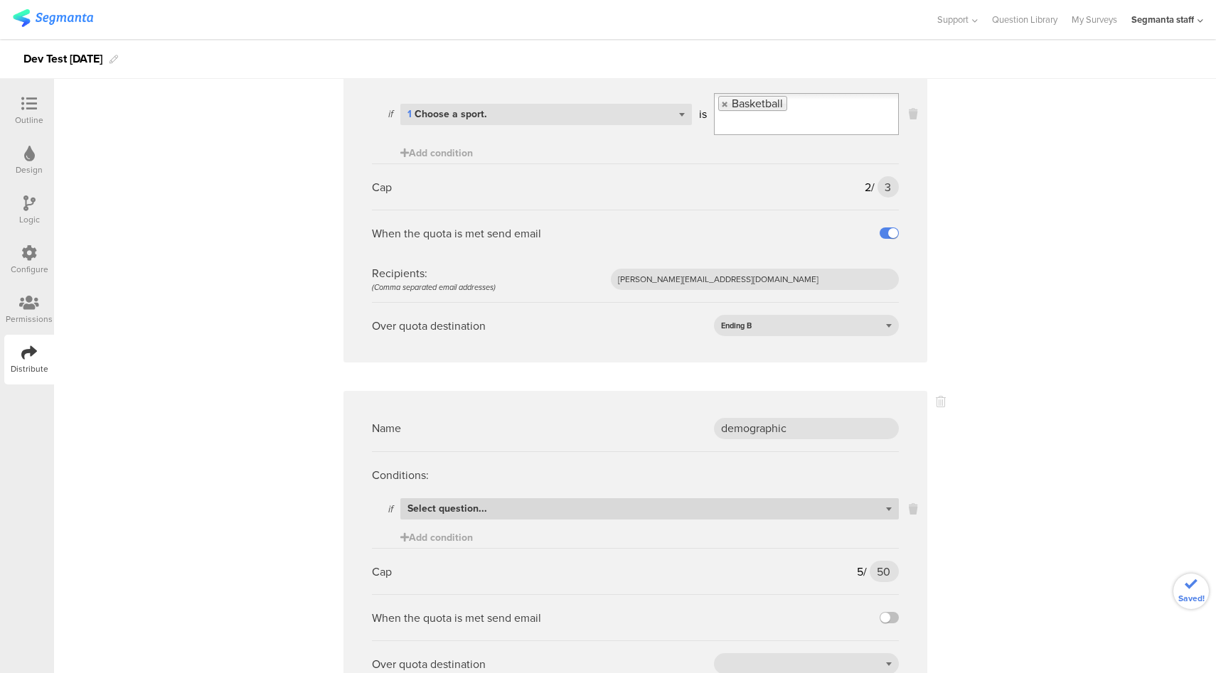
click at [464, 510] on span "Select question..." at bounding box center [447, 508] width 80 height 15
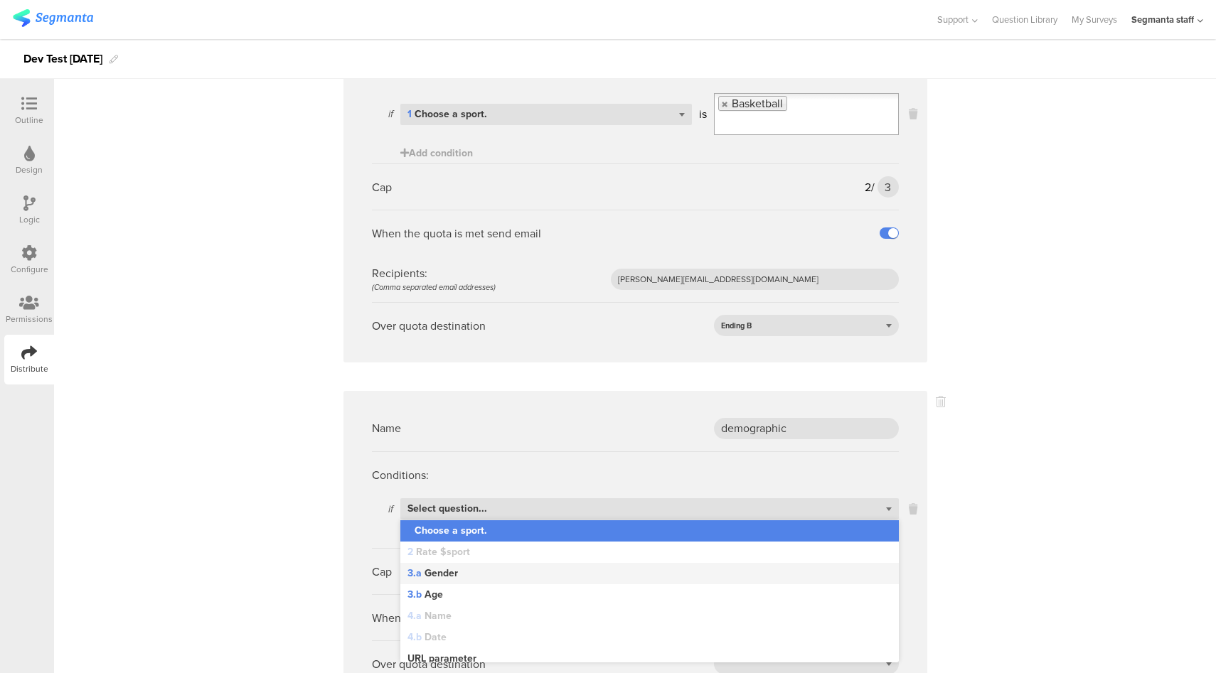
click at [454, 582] on div "3.a Gender" at bounding box center [649, 573] width 498 height 21
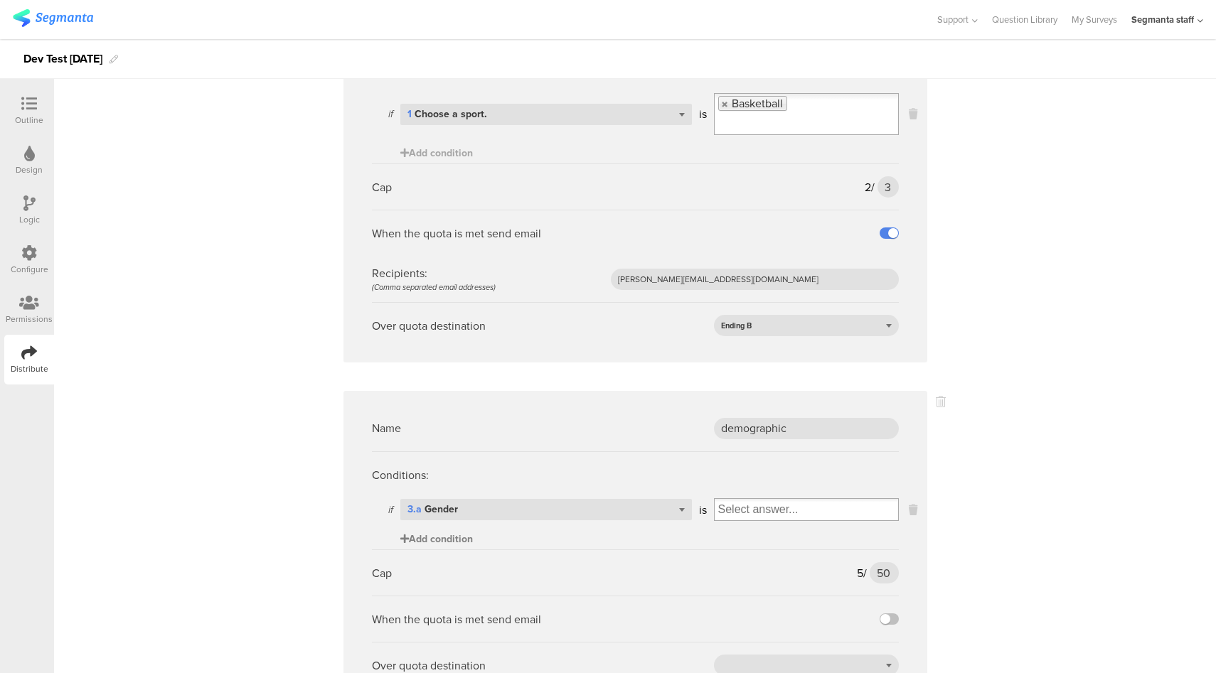
click at [446, 539] on span "Add condition" at bounding box center [436, 539] width 73 height 15
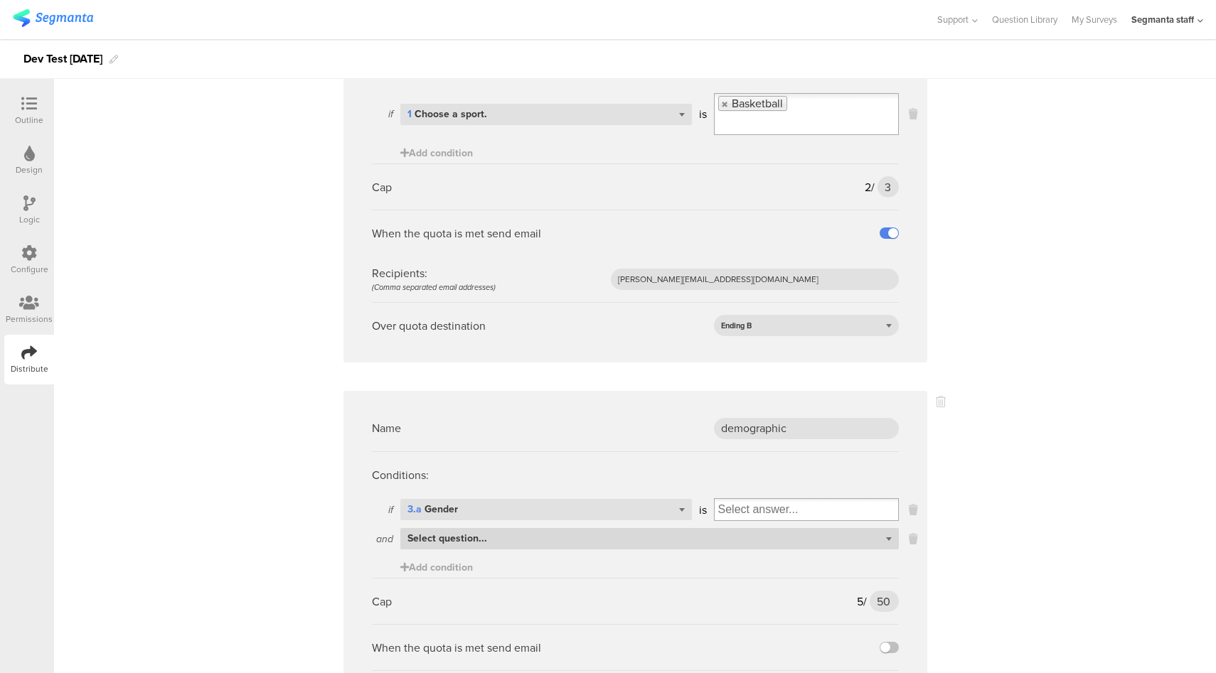
click at [446, 541] on span "Select question..." at bounding box center [447, 538] width 80 height 15
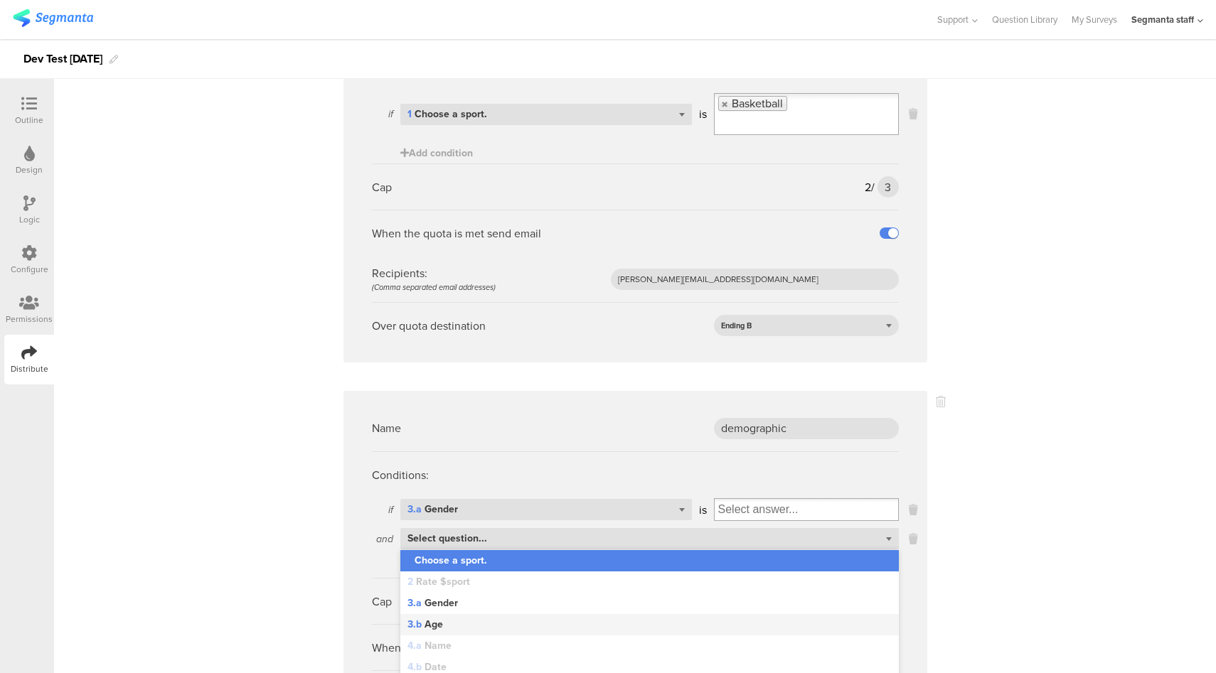
click at [437, 626] on div "3.b Age" at bounding box center [649, 624] width 498 height 21
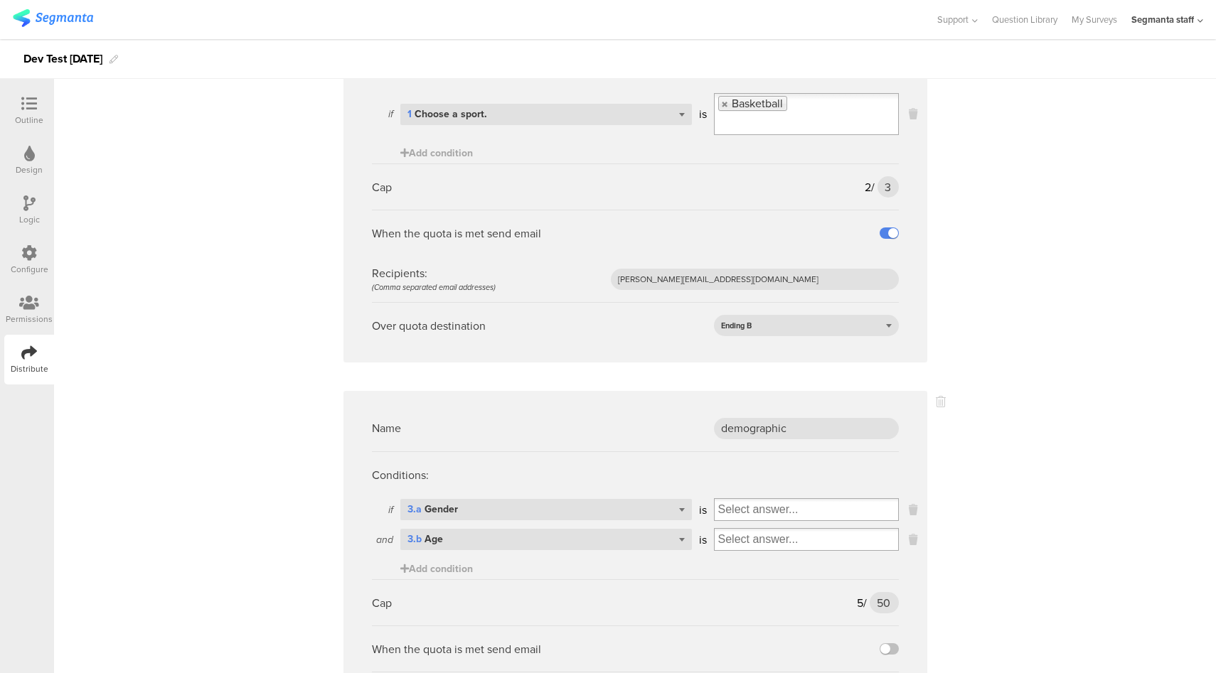
click at [786, 517] on input "Select box" at bounding box center [806, 510] width 183 height 20
click at [766, 533] on div "Male" at bounding box center [806, 533] width 178 height 21
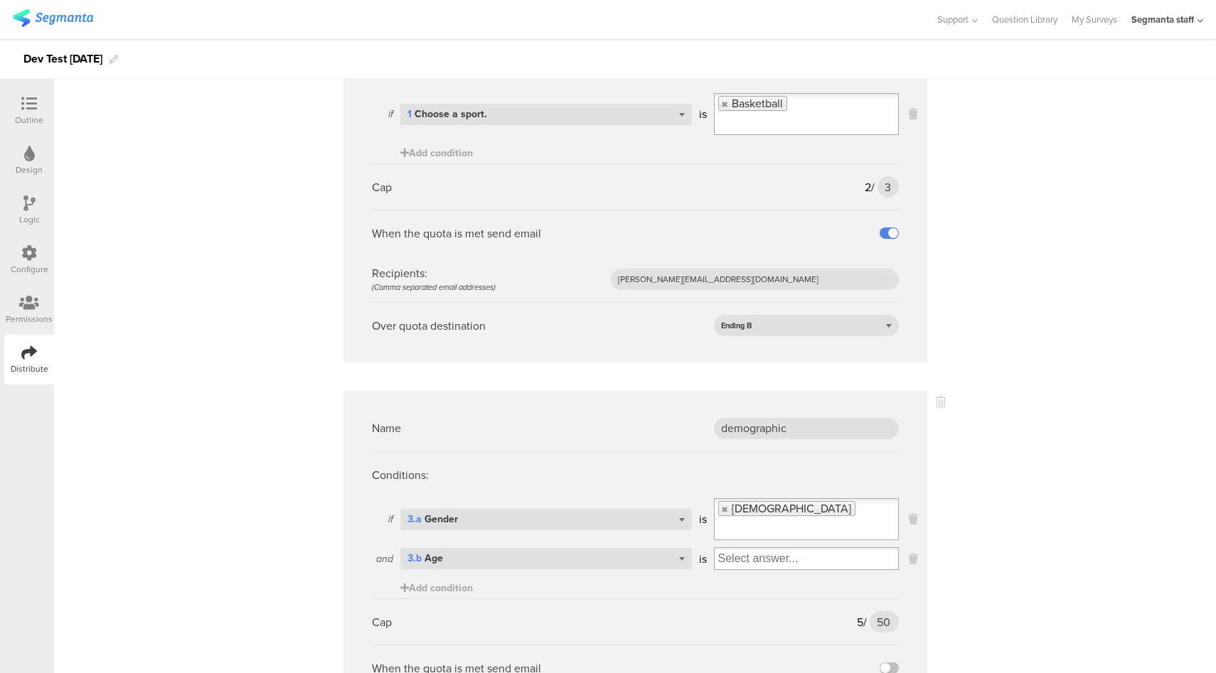
click at [767, 549] on input "Select box" at bounding box center [806, 559] width 183 height 20
click at [767, 572] on div "Under 13" at bounding box center [806, 582] width 178 height 21
click at [1036, 545] on div "Name URL Conditions: if Select question... URL parameter firstName is Taylor Ad…" at bounding box center [635, 206] width 1162 height 1238
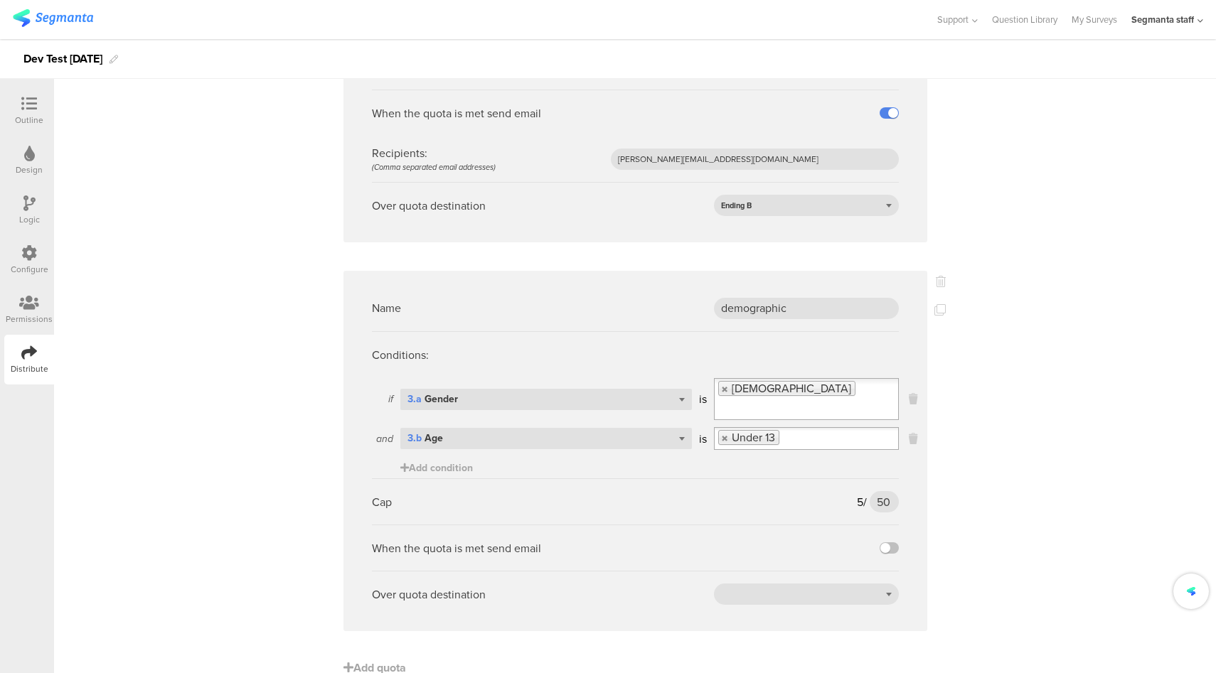
scroll to position [683, 0]
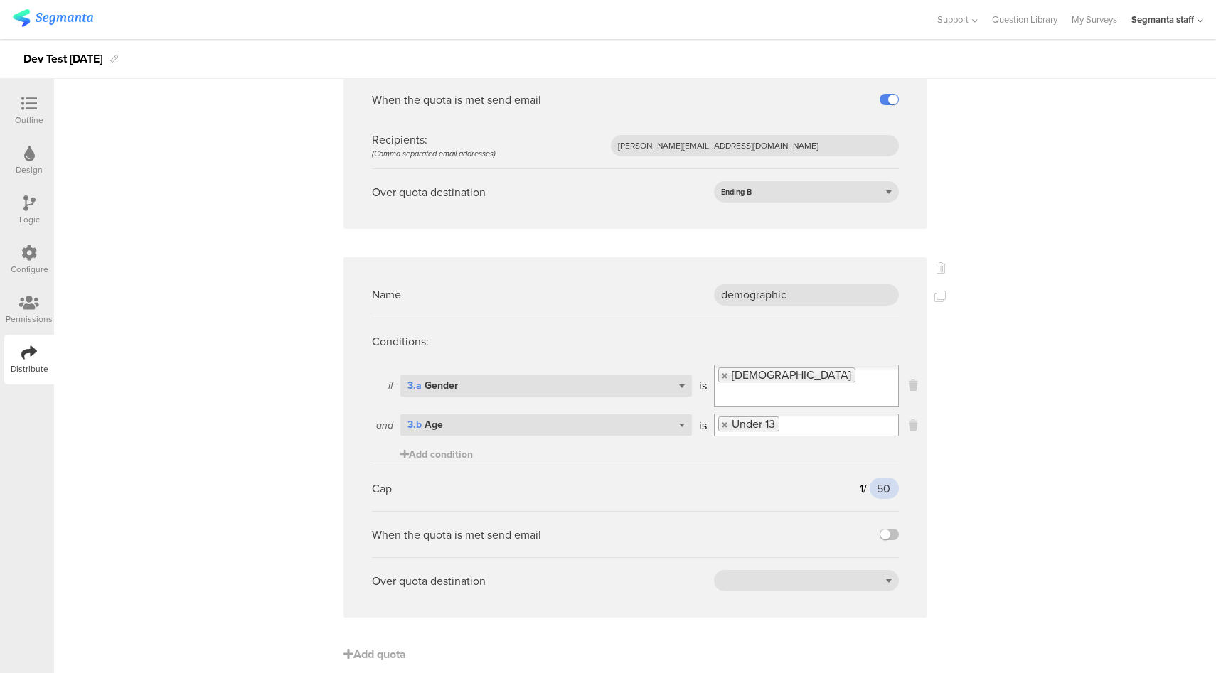
drag, startPoint x: 887, startPoint y: 472, endPoint x: 850, endPoint y: 472, distance: 36.3
click at [850, 472] on div "Cap 1 / 50 50" at bounding box center [635, 488] width 527 height 46
type input "2"
click at [1057, 477] on div "Name URL Conditions: if Select question... URL parameter firstName is Taylor Ad…" at bounding box center [635, 72] width 1162 height 1238
drag, startPoint x: 886, startPoint y: 516, endPoint x: 826, endPoint y: 517, distance: 59.7
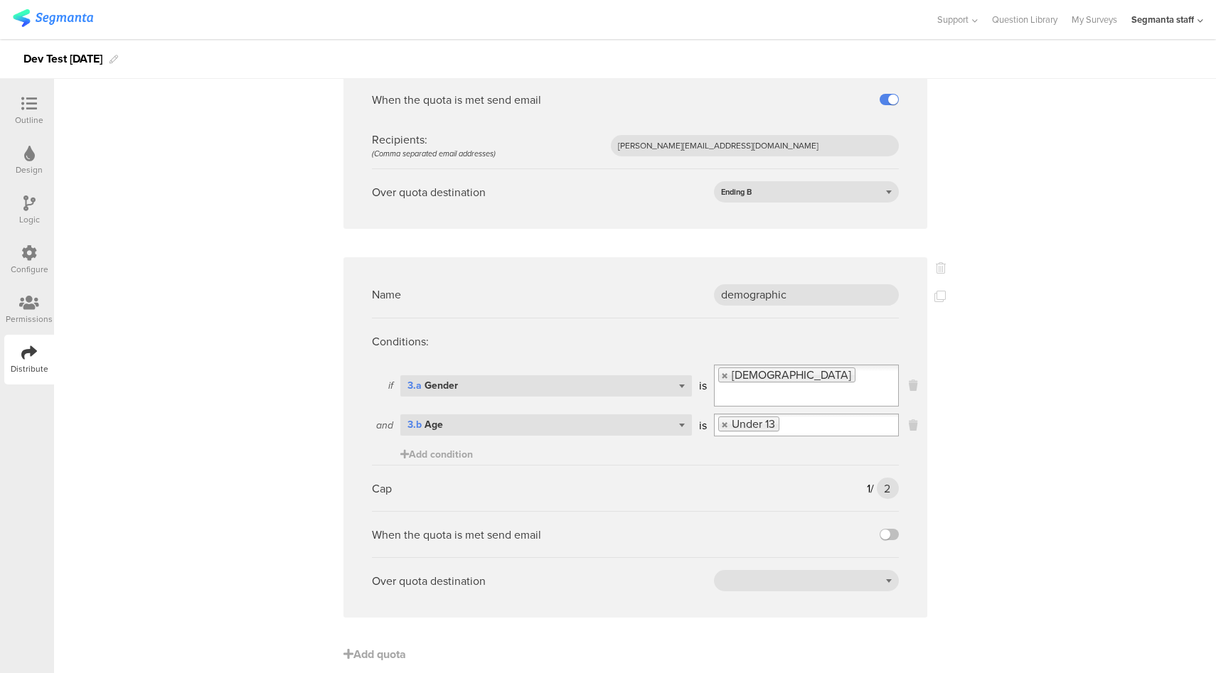
click at [885, 529] on label at bounding box center [889, 534] width 19 height 11
click at [0, 0] on input "checkbox" at bounding box center [0, 0] width 0 height 0
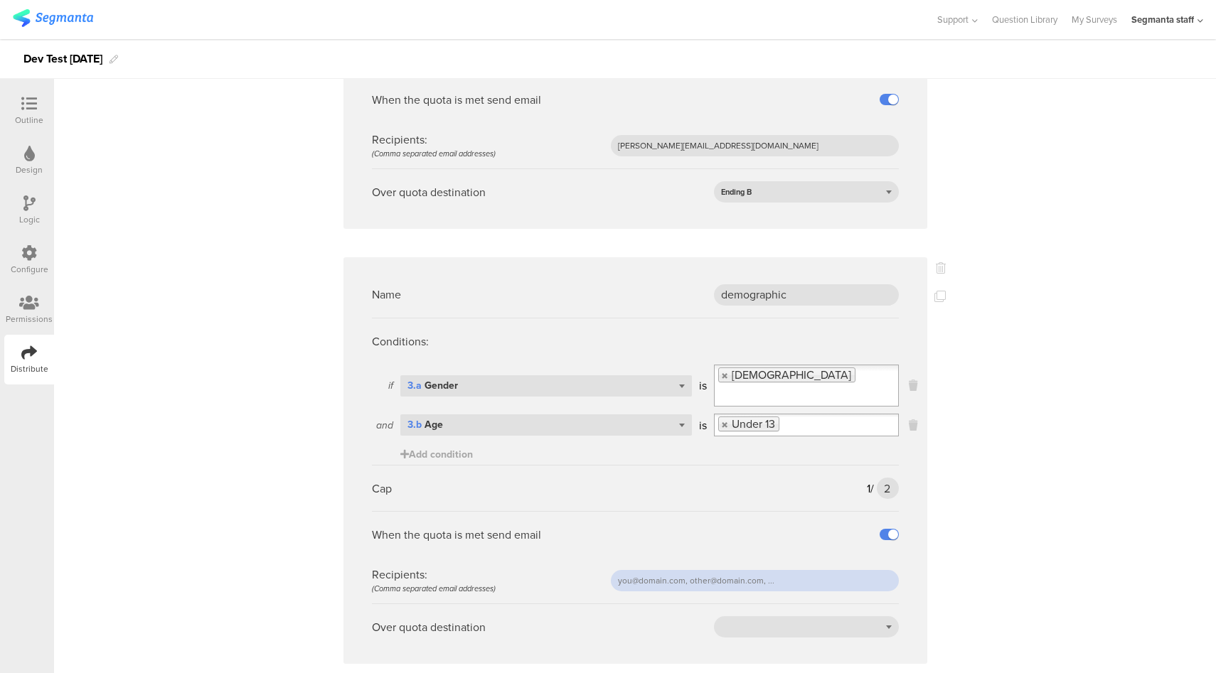
click at [732, 570] on input "text" at bounding box center [755, 580] width 288 height 21
paste input "riel@segmanta.com"
type input "[PERSON_NAME][EMAIL_ADDRESS][DOMAIN_NAME]"
click at [884, 616] on div at bounding box center [806, 626] width 185 height 21
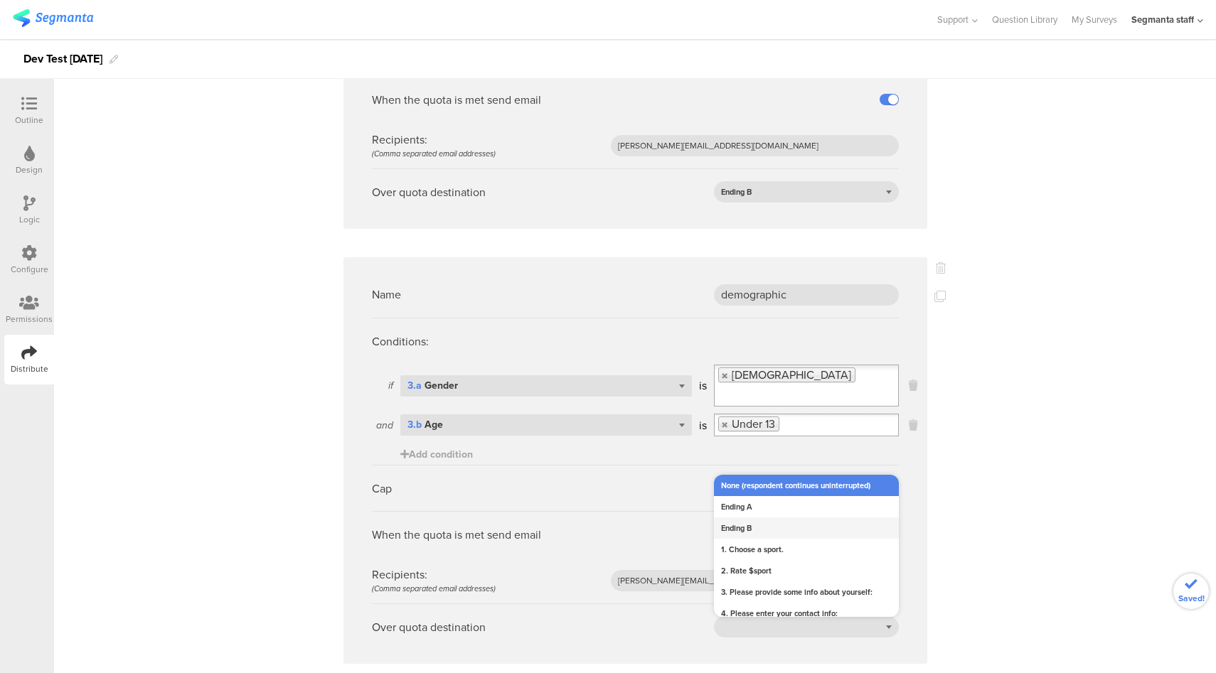
click at [756, 518] on div "Ending B" at bounding box center [806, 528] width 185 height 21
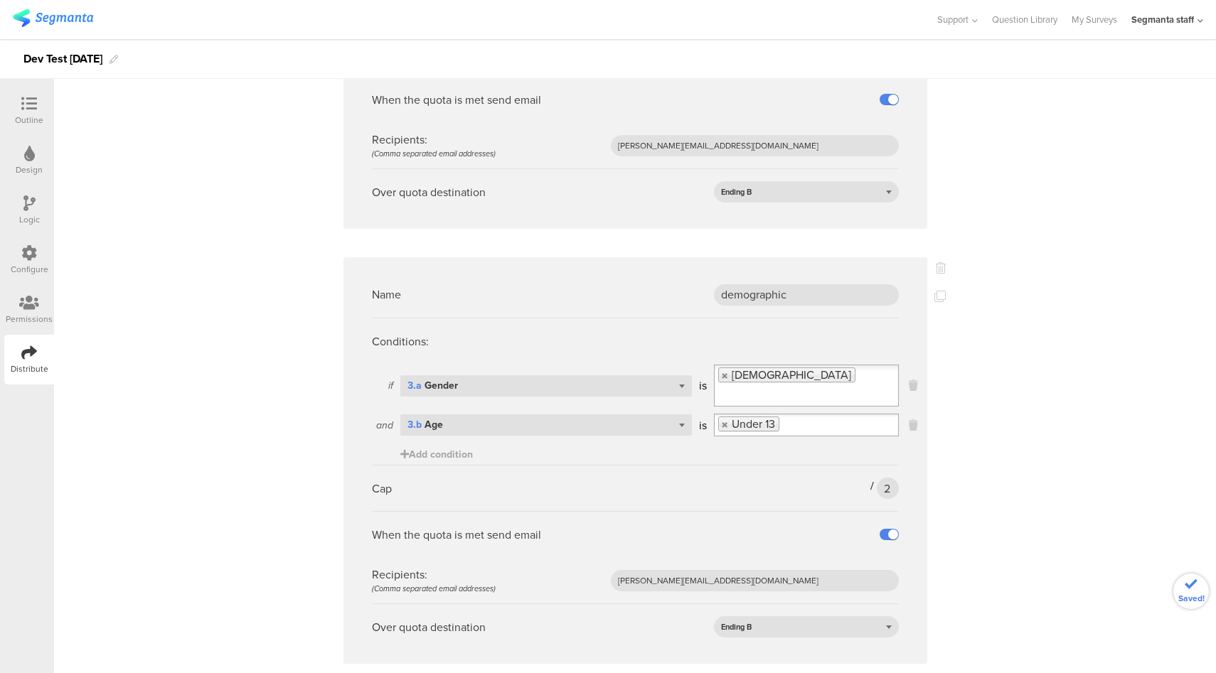
click at [1026, 525] on div "Name URL Conditions: if Select question... URL parameter firstName is Taylor Ad…" at bounding box center [635, 95] width 1162 height 1284
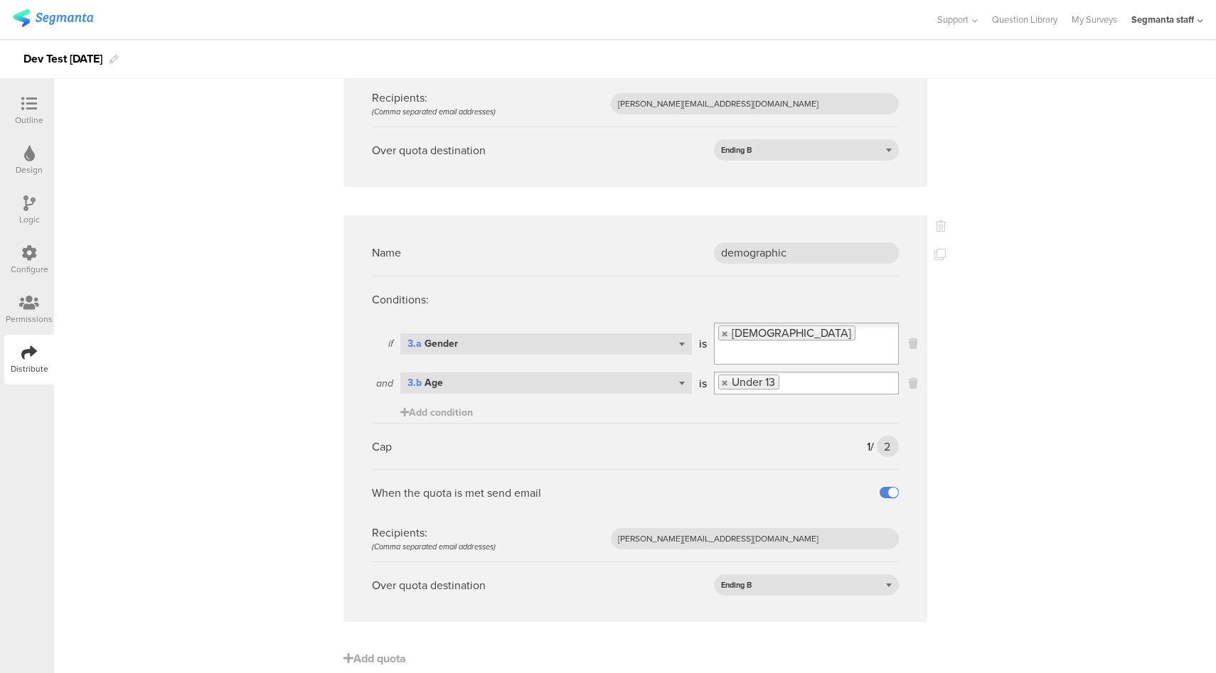
scroll to position [729, 0]
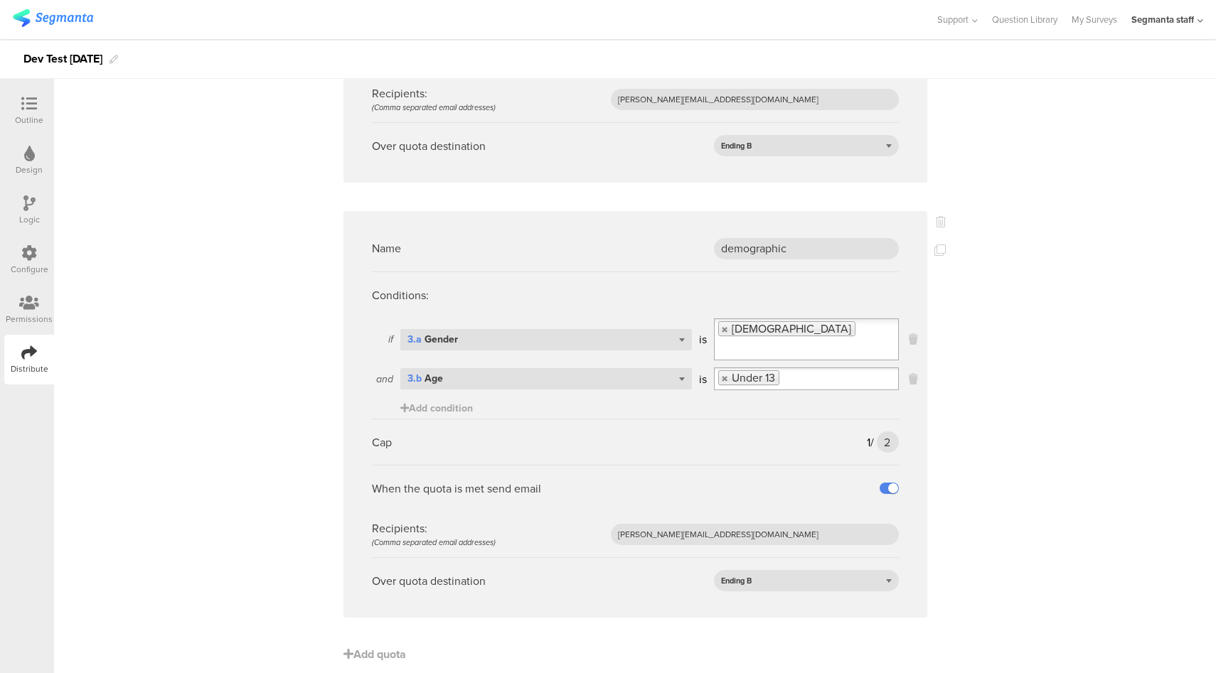
click at [28, 363] on div "Distribute" at bounding box center [30, 369] width 38 height 13
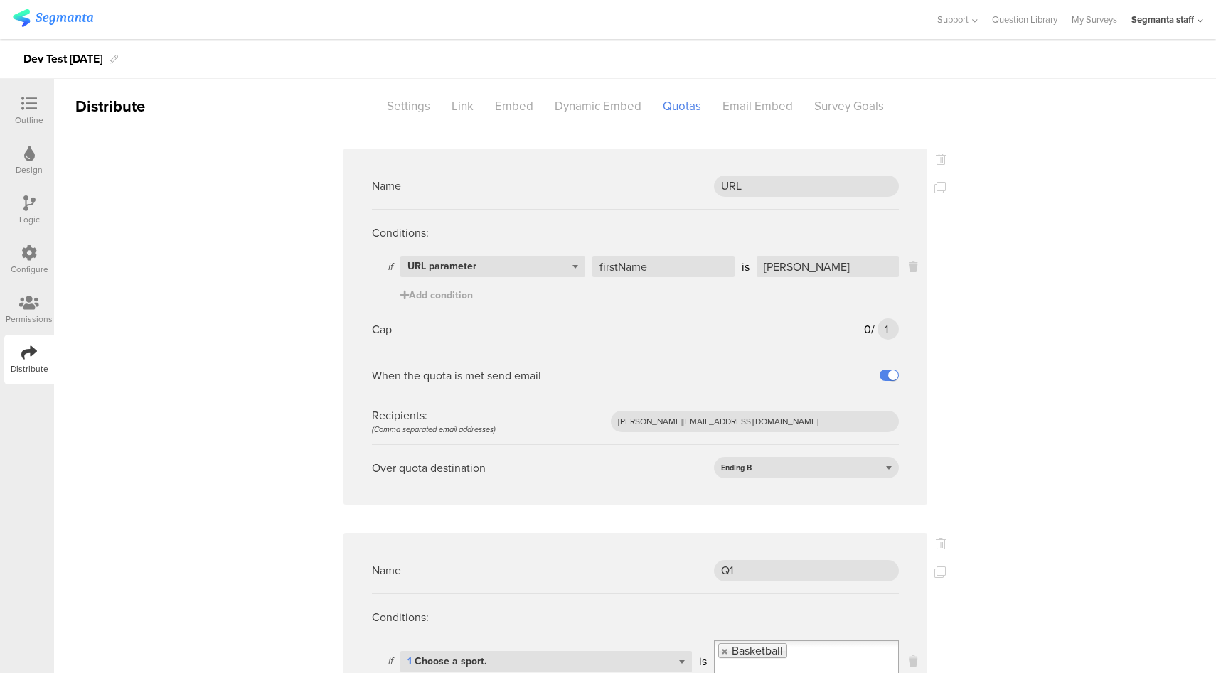
scroll to position [0, 0]
click at [447, 112] on div "Link" at bounding box center [462, 107] width 43 height 25
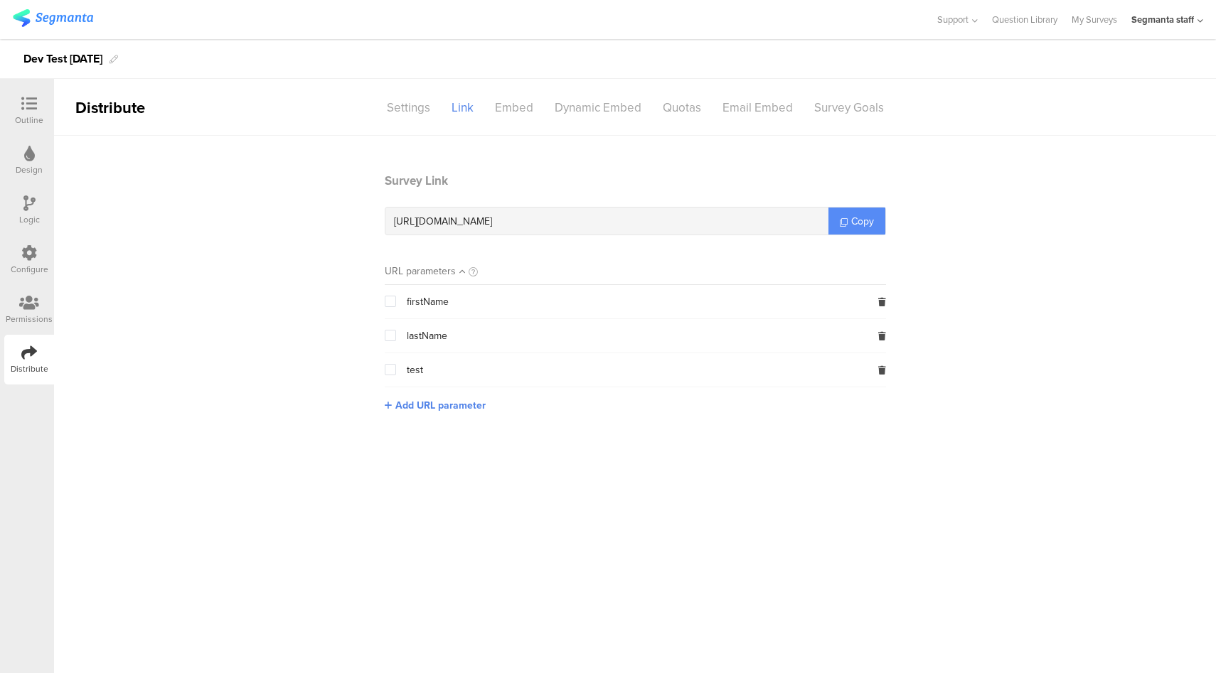
click at [867, 217] on span "Copy" at bounding box center [862, 221] width 23 height 15
click at [690, 112] on div "Quotas" at bounding box center [682, 107] width 60 height 25
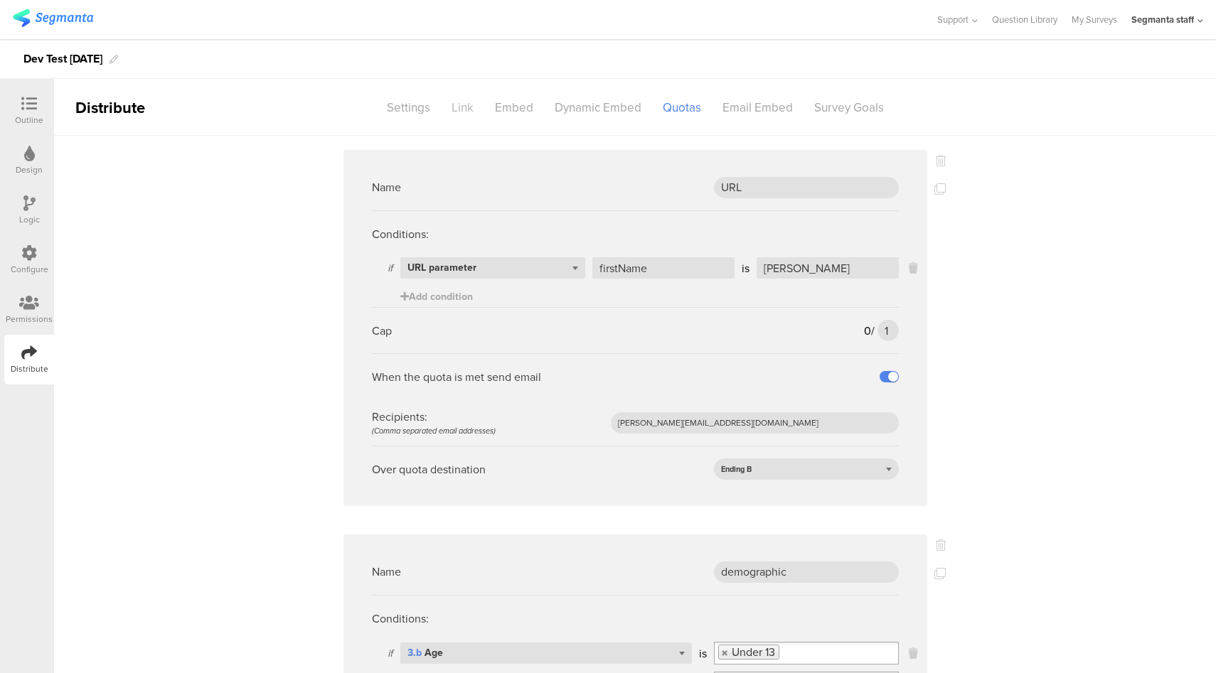
click at [461, 110] on div "Link" at bounding box center [462, 107] width 43 height 25
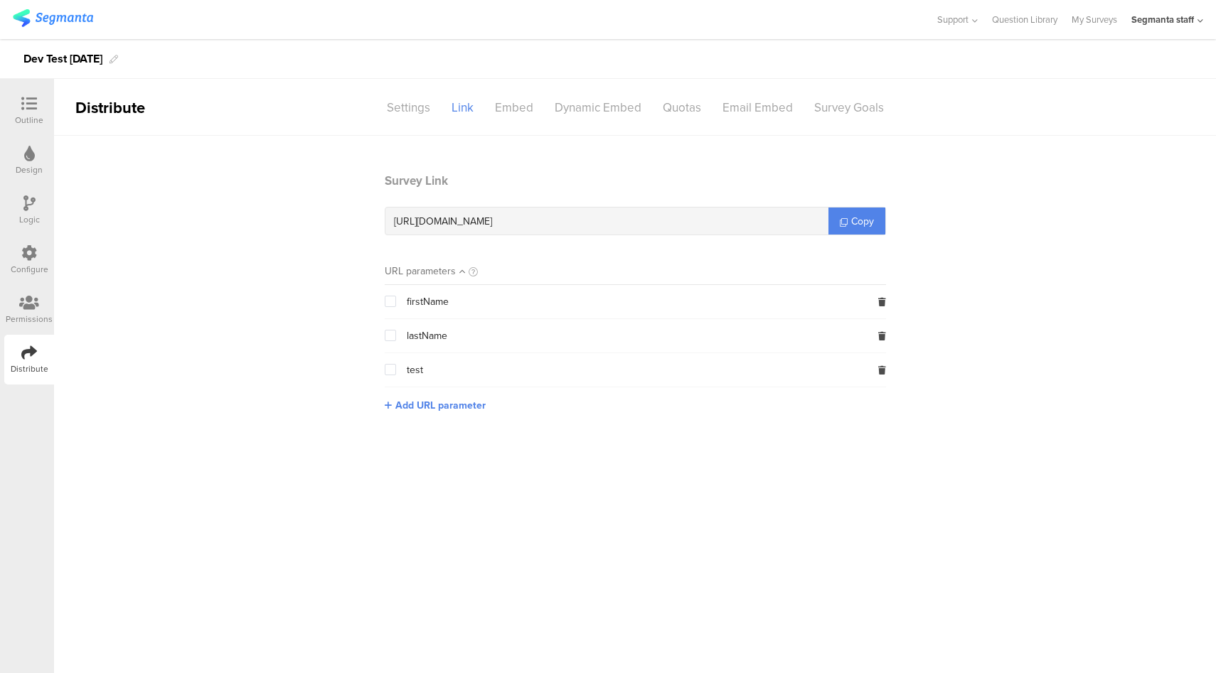
click at [1086, 215] on section "Survey Link https://surveys.segmanta.dev/aw15e2 Copy URL parameters firstName l…" at bounding box center [635, 303] width 1162 height 262
drag, startPoint x: 850, startPoint y: 218, endPoint x: 941, endPoint y: 223, distance: 90.4
click at [851, 218] on span "Copy" at bounding box center [862, 221] width 23 height 15
click at [1025, 193] on section "Survey Link https://surveys.segmanta.dev/aw15e2 Copy URL parameters firstName l…" at bounding box center [635, 303] width 1162 height 262
click at [768, 116] on div "Email Embed" at bounding box center [758, 107] width 92 height 25
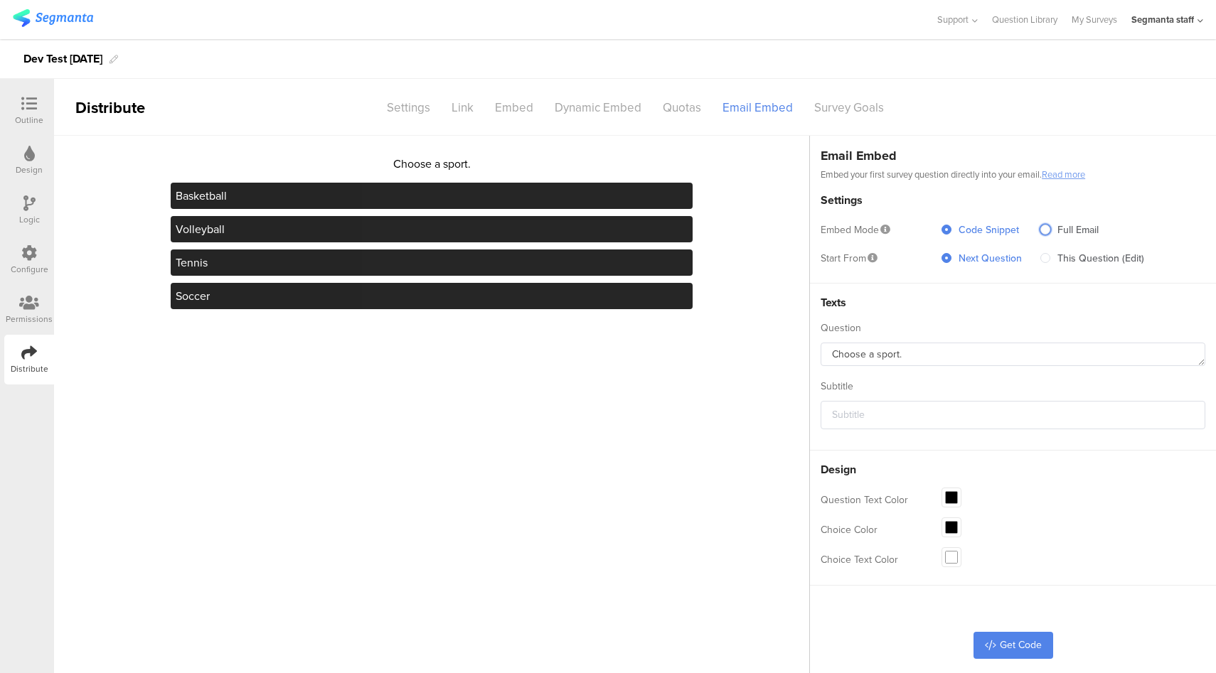
click at [1062, 233] on span "Full Email" at bounding box center [1074, 230] width 48 height 15
click at [1050, 233] on input "Full Email" at bounding box center [1045, 231] width 10 height 12
radio input "true"
radio input "false"
radio input "true"
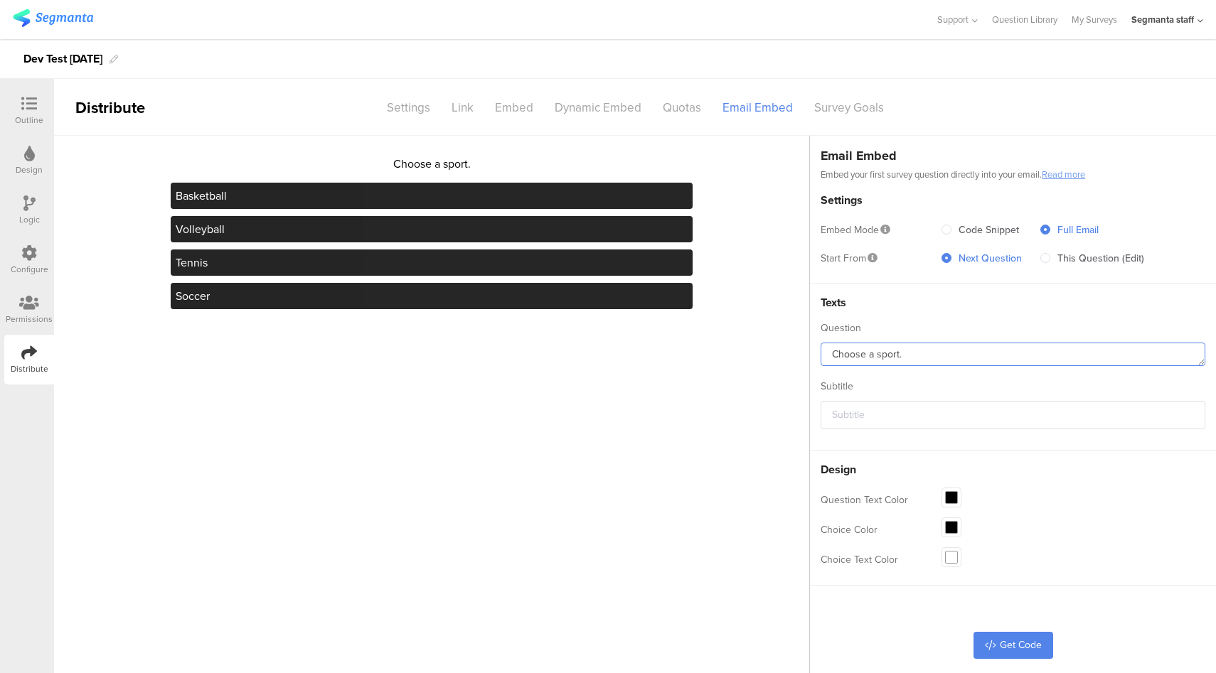
click at [969, 351] on textarea "Choose a sport." at bounding box center [1013, 354] width 385 height 23
type textarea "Please choose a sport."
click at [917, 423] on input "text" at bounding box center [1013, 415] width 385 height 28
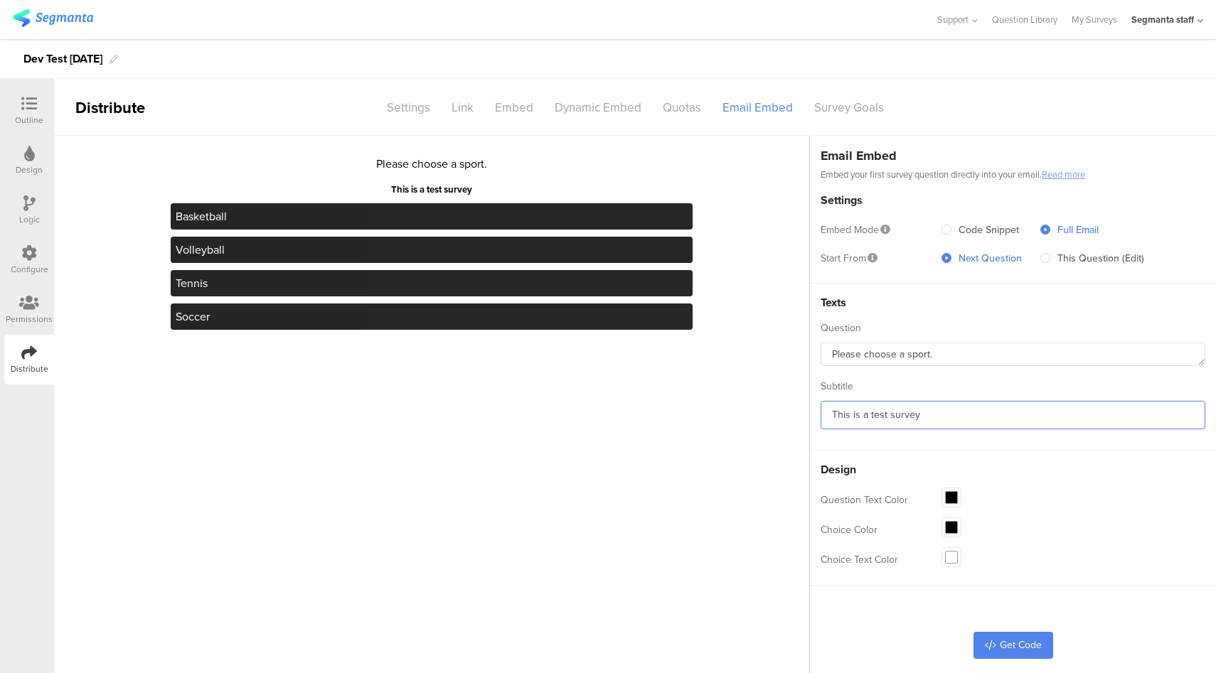
type input "This is a test survey"
click at [950, 492] on span at bounding box center [951, 497] width 11 height 11
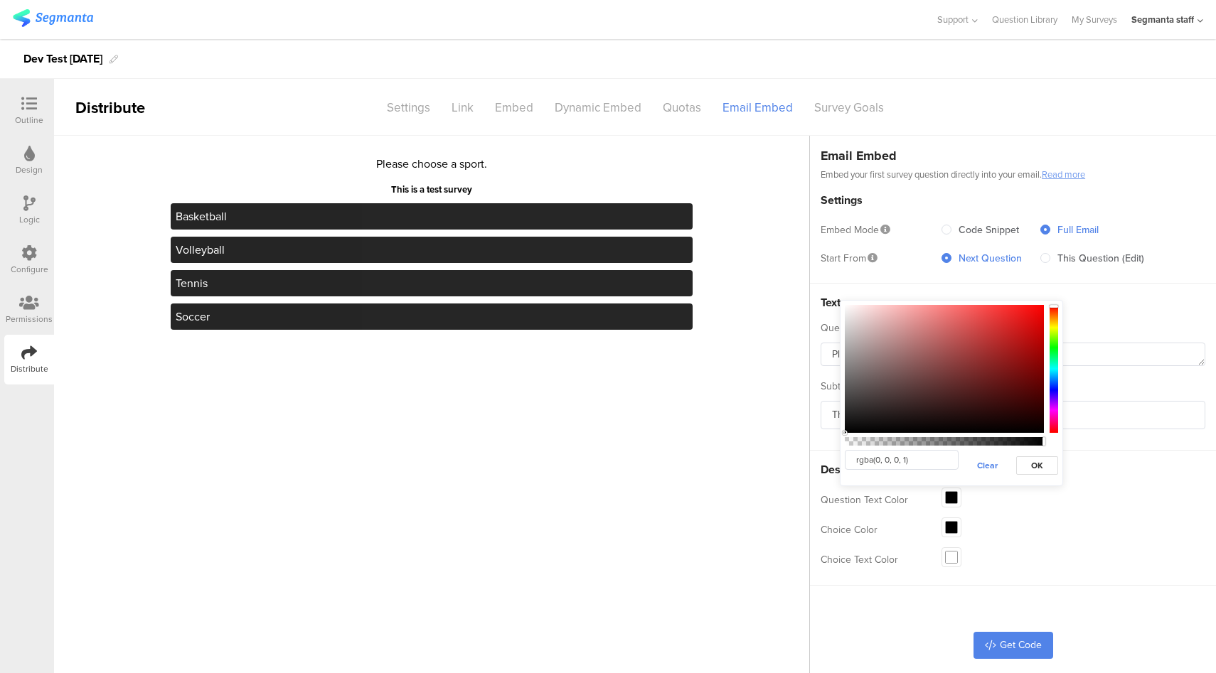
click at [1052, 392] on div at bounding box center [1053, 368] width 9 height 125
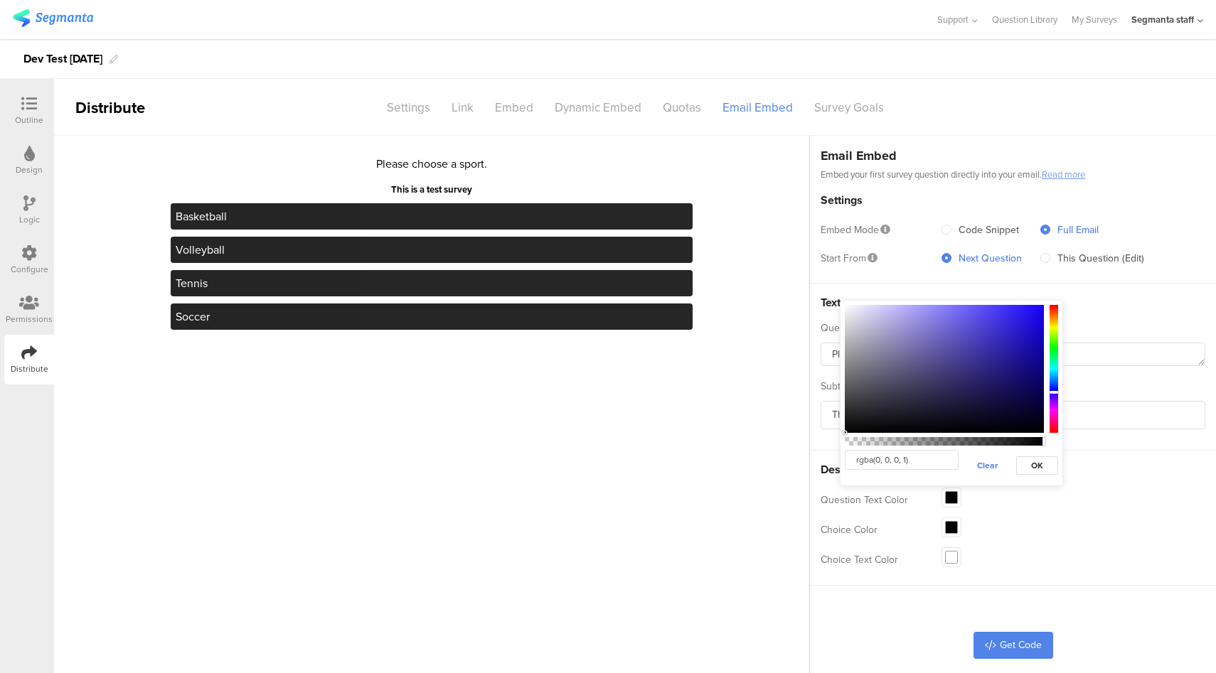
click at [996, 335] on div at bounding box center [944, 369] width 199 height 128
click at [975, 321] on div at bounding box center [944, 369] width 199 height 128
click at [993, 316] on div at bounding box center [944, 369] width 199 height 128
click at [923, 318] on div at bounding box center [944, 369] width 199 height 128
type input "rgba(147, 139, 230, 1)"
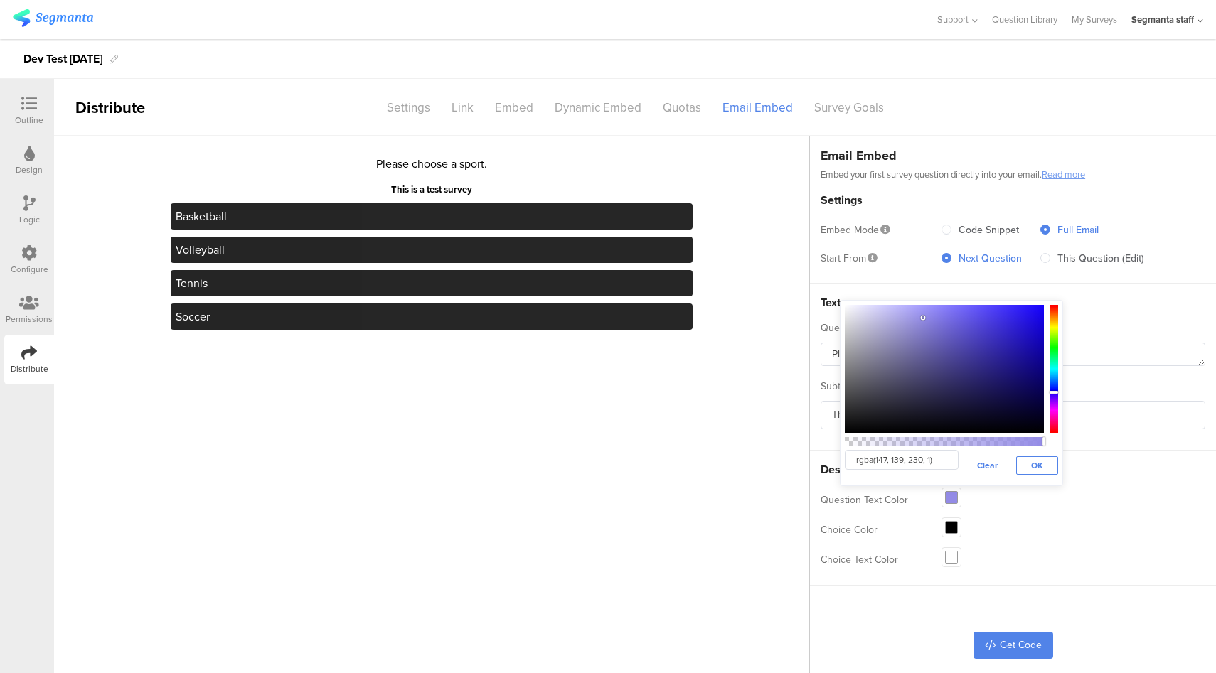
click at [1031, 465] on span "OK" at bounding box center [1037, 465] width 12 height 13
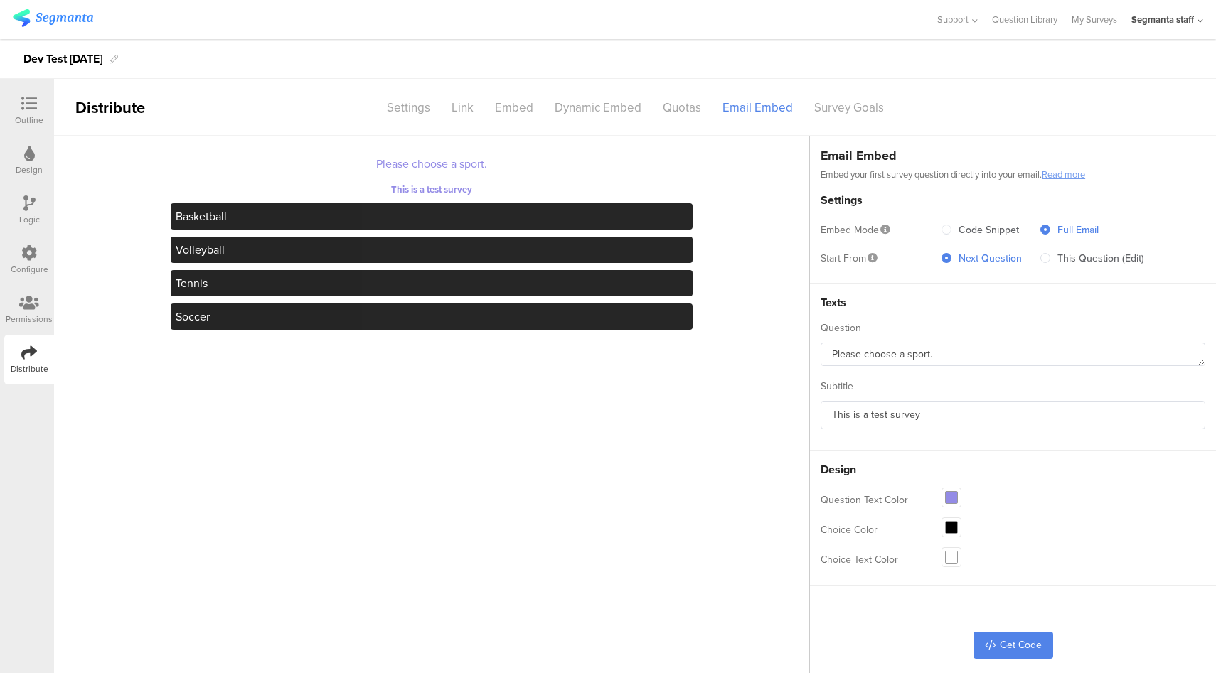
click at [955, 499] on span at bounding box center [951, 497] width 11 height 11
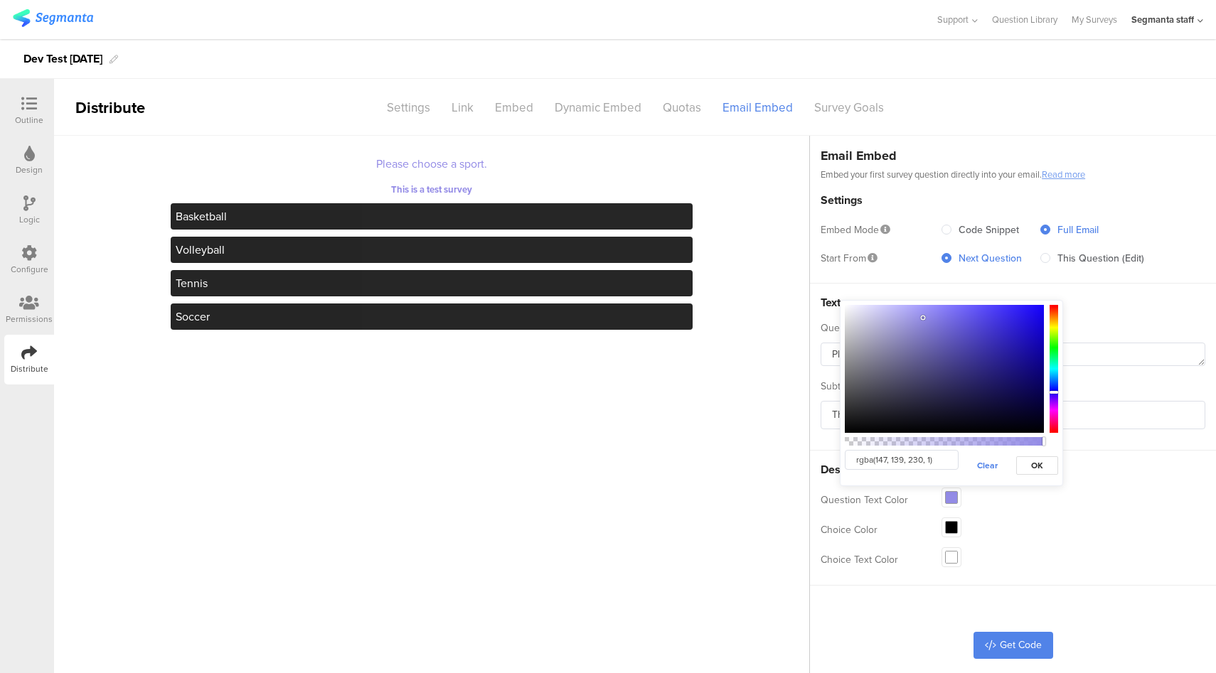
click at [1054, 342] on div at bounding box center [1053, 368] width 9 height 125
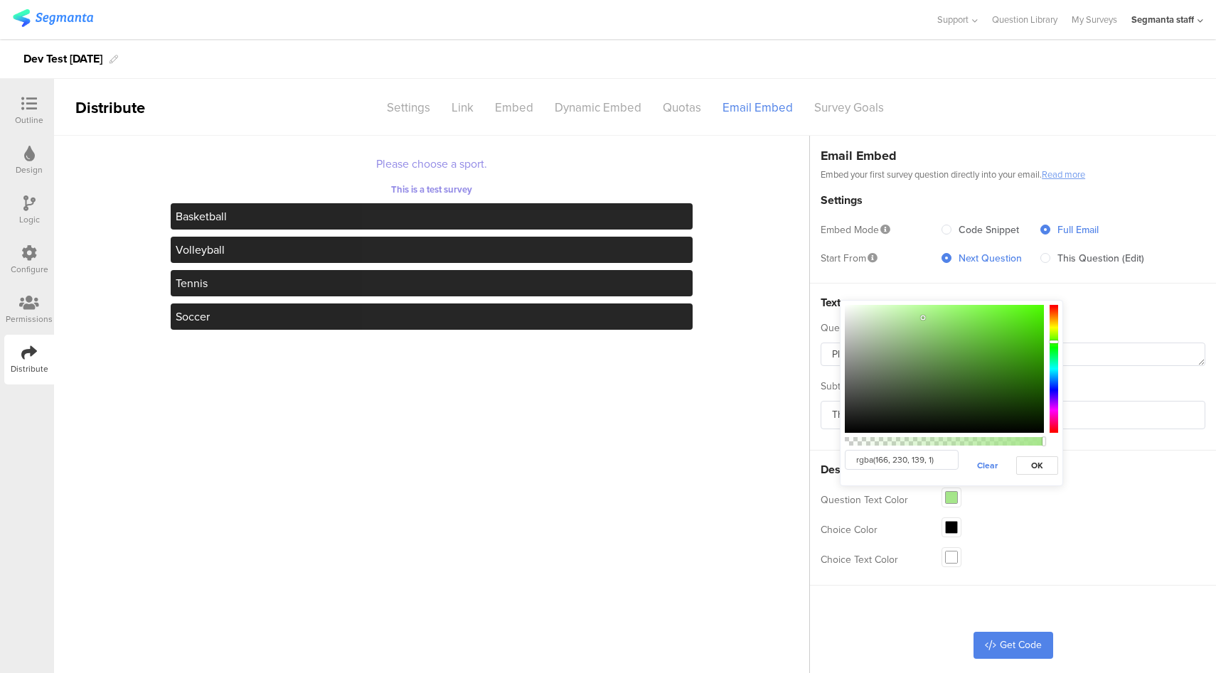
click at [1054, 329] on div at bounding box center [1053, 368] width 9 height 125
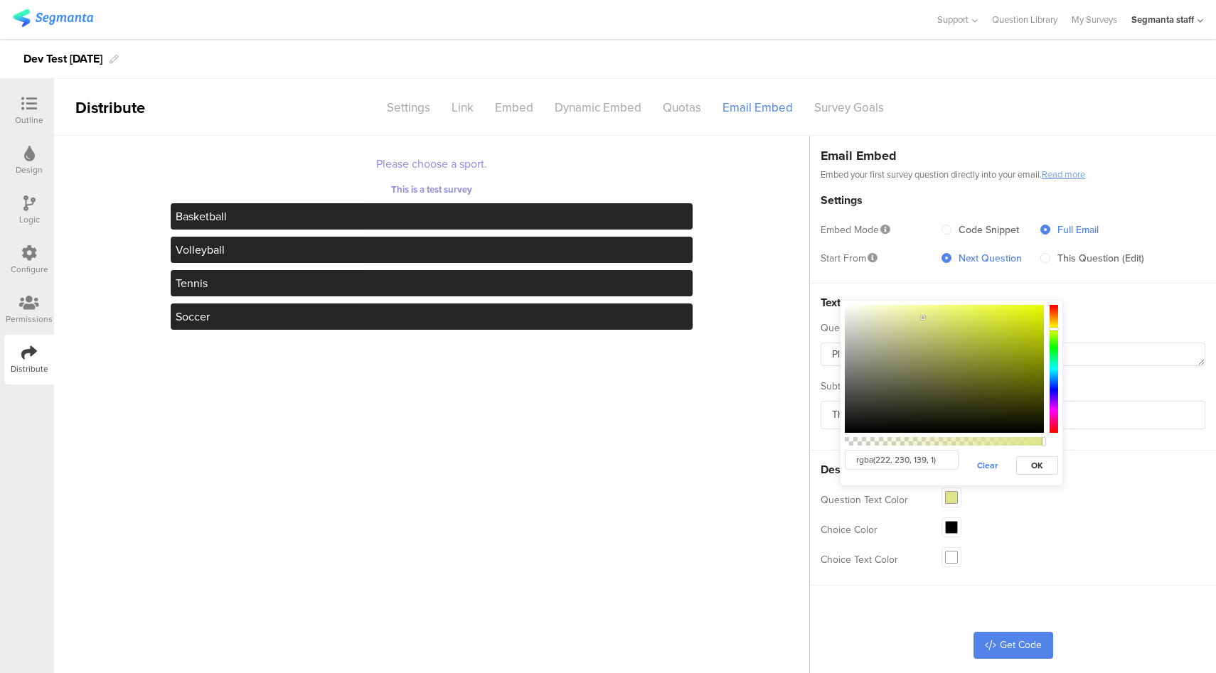
click at [1056, 429] on div at bounding box center [1053, 368] width 9 height 125
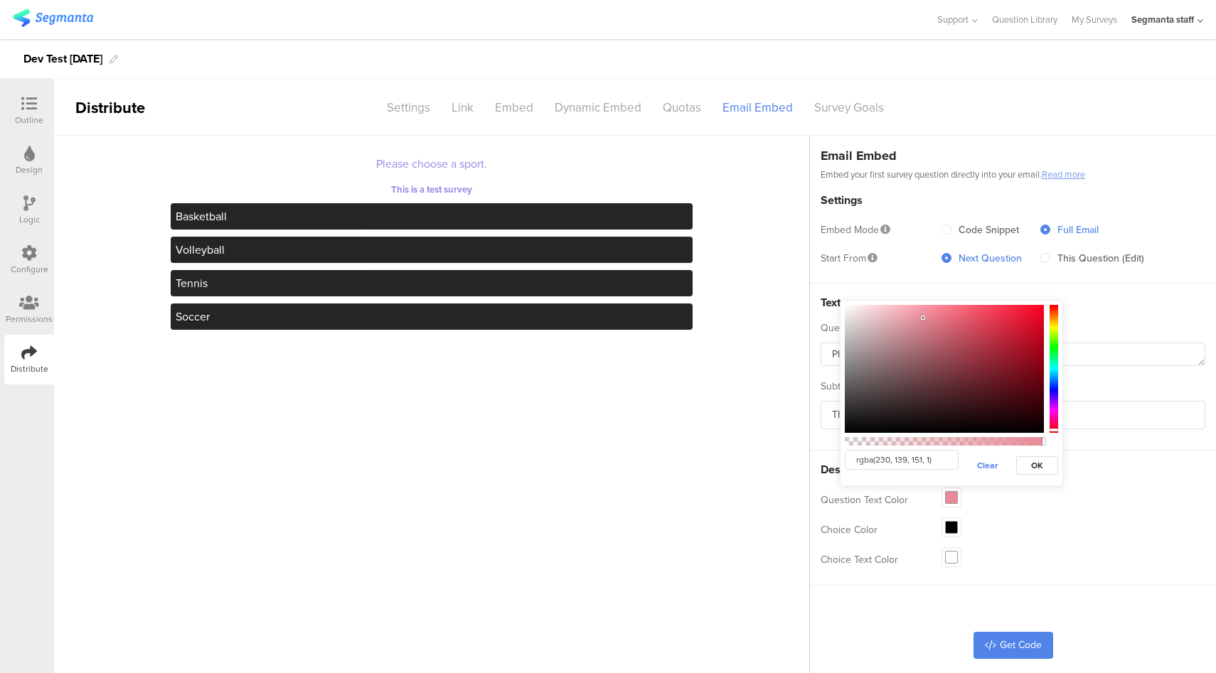
click at [1008, 312] on div at bounding box center [944, 369] width 199 height 128
type input "rgba(241, 44, 70, 1)"
click at [1038, 462] on span "OK" at bounding box center [1037, 465] width 12 height 13
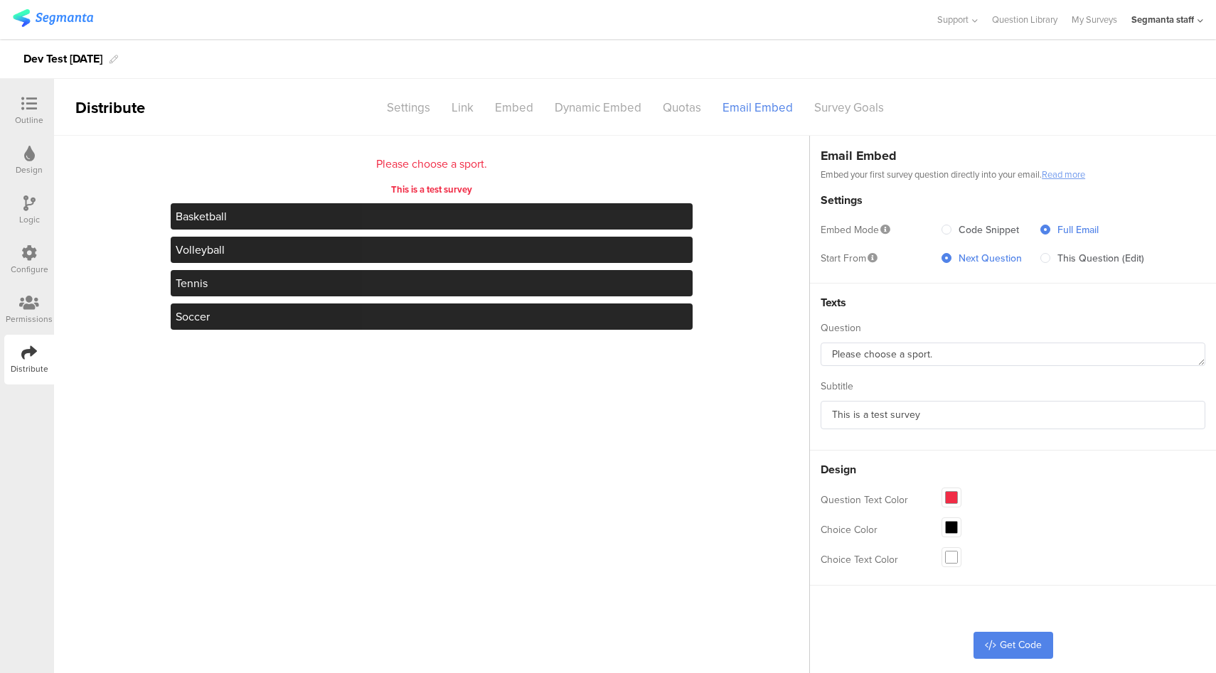
click at [956, 524] on span at bounding box center [951, 527] width 11 height 11
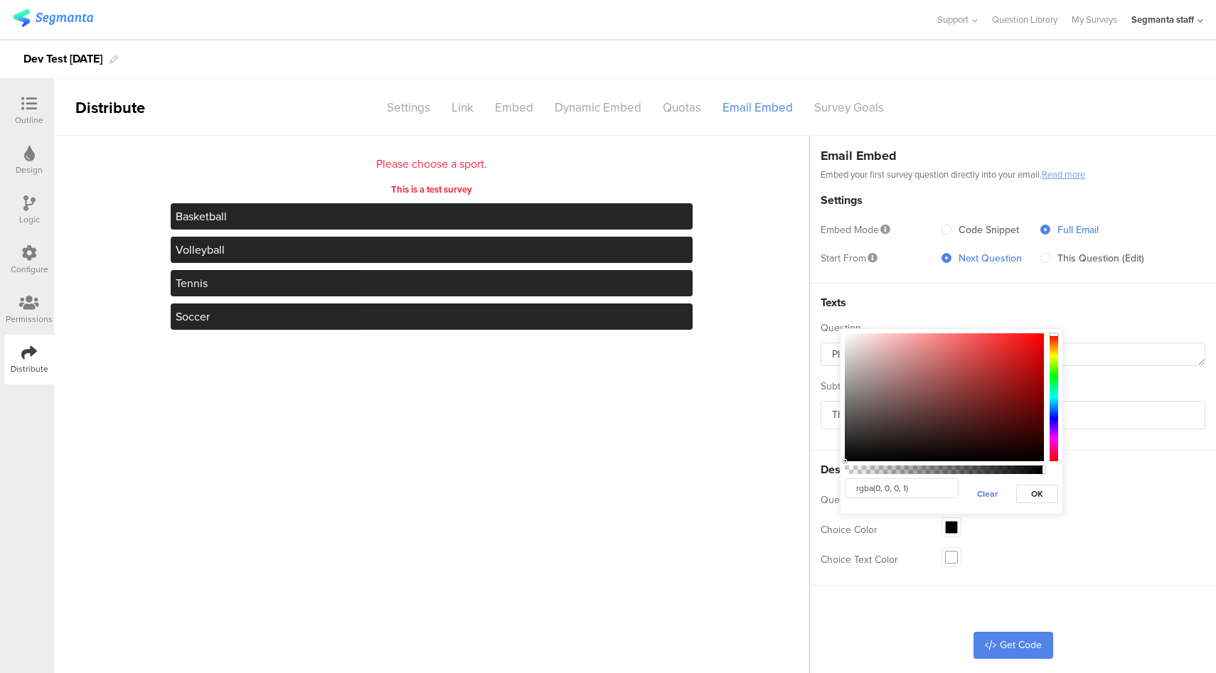
click at [911, 339] on div at bounding box center [944, 397] width 199 height 128
type input "rgba(244, 163, 163, 1)"
click at [1043, 492] on button "OK" at bounding box center [1037, 494] width 42 height 18
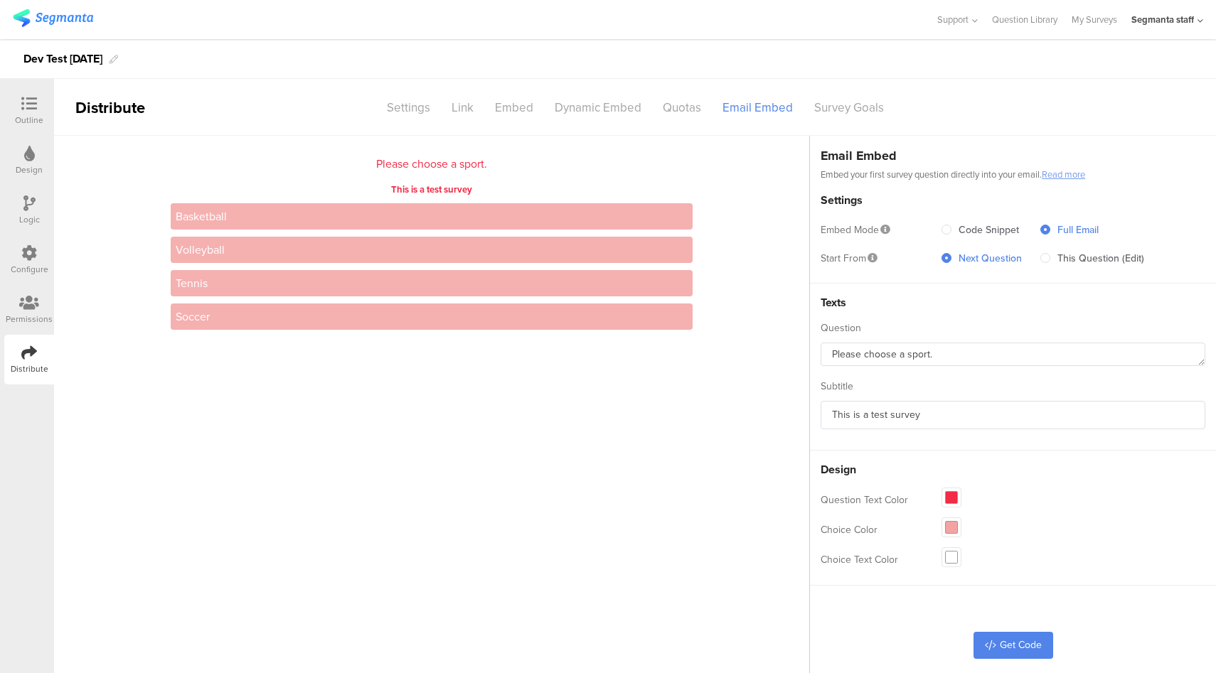
click at [955, 557] on span at bounding box center [951, 557] width 11 height 11
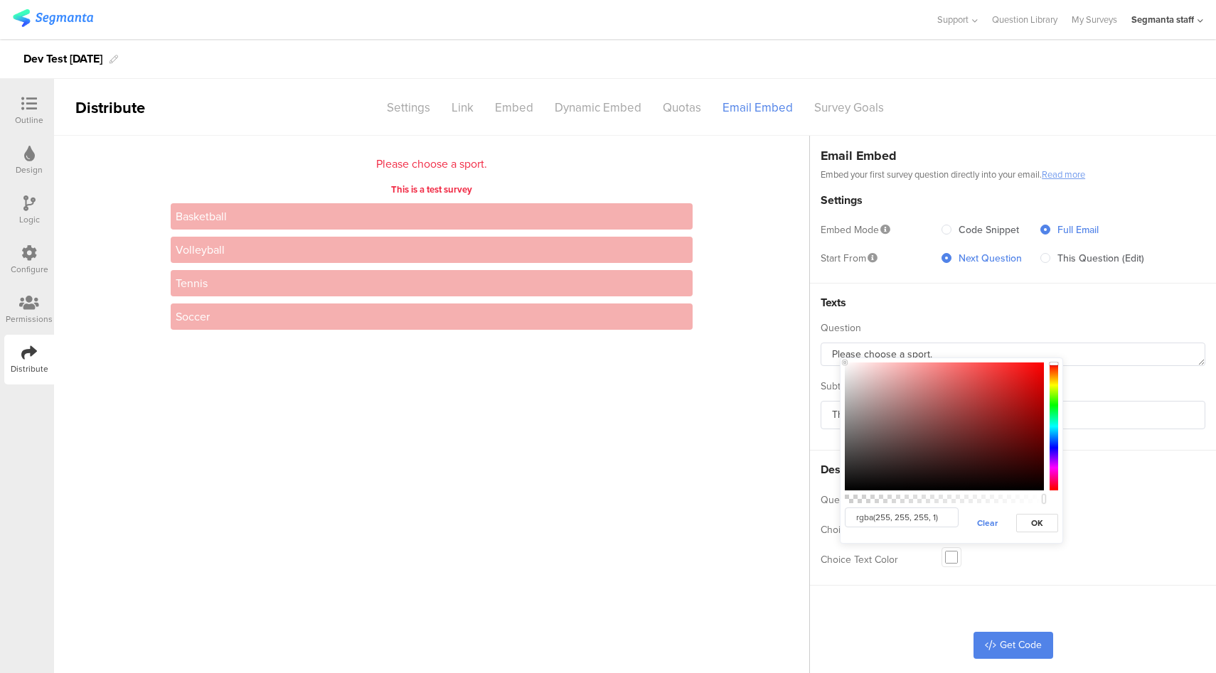
click at [860, 433] on div at bounding box center [944, 427] width 199 height 128
type input "rgba(115, 106, 106, 1)"
click at [1031, 526] on span "OK" at bounding box center [1037, 523] width 12 height 13
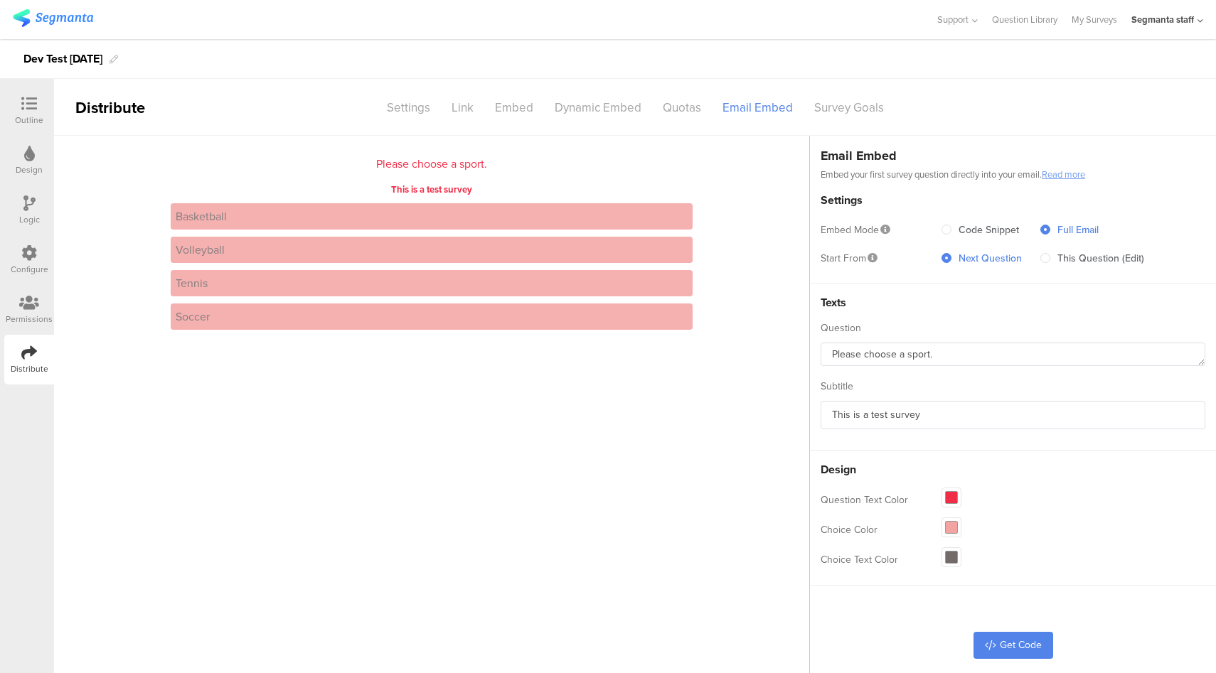
click at [950, 558] on span at bounding box center [951, 557] width 11 height 11
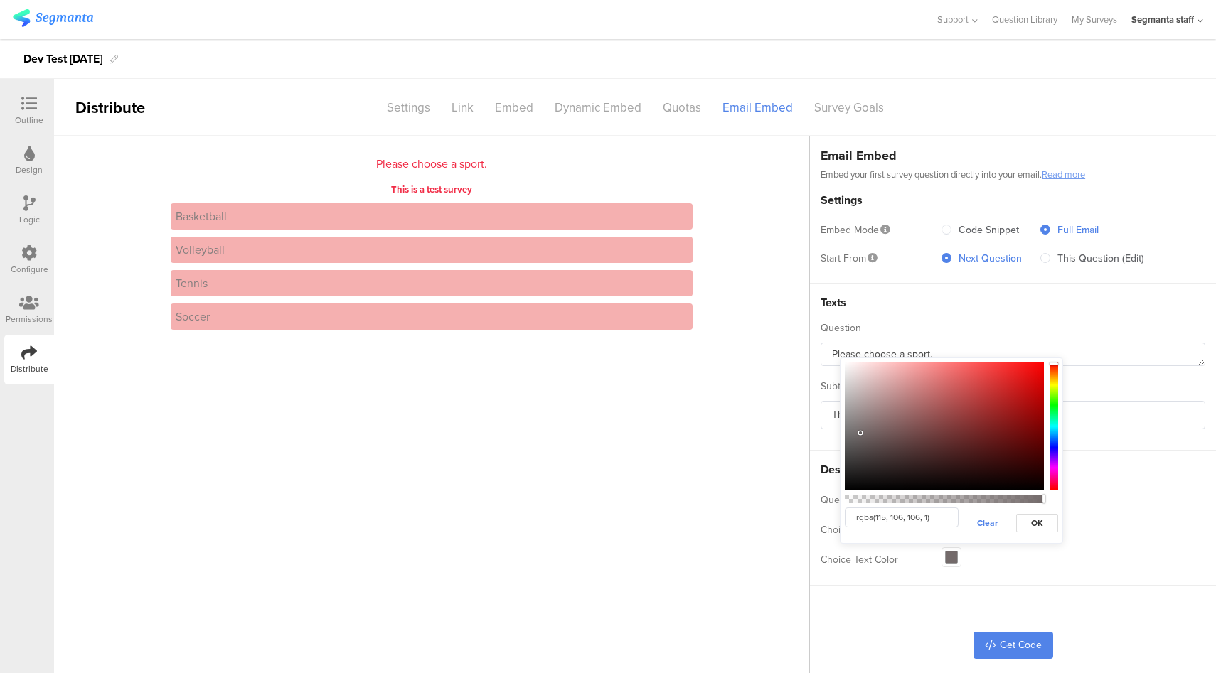
click at [866, 449] on div at bounding box center [944, 427] width 199 height 128
type input "rgba(84, 75, 75, 1)"
click at [1040, 523] on span "OK" at bounding box center [1037, 523] width 12 height 13
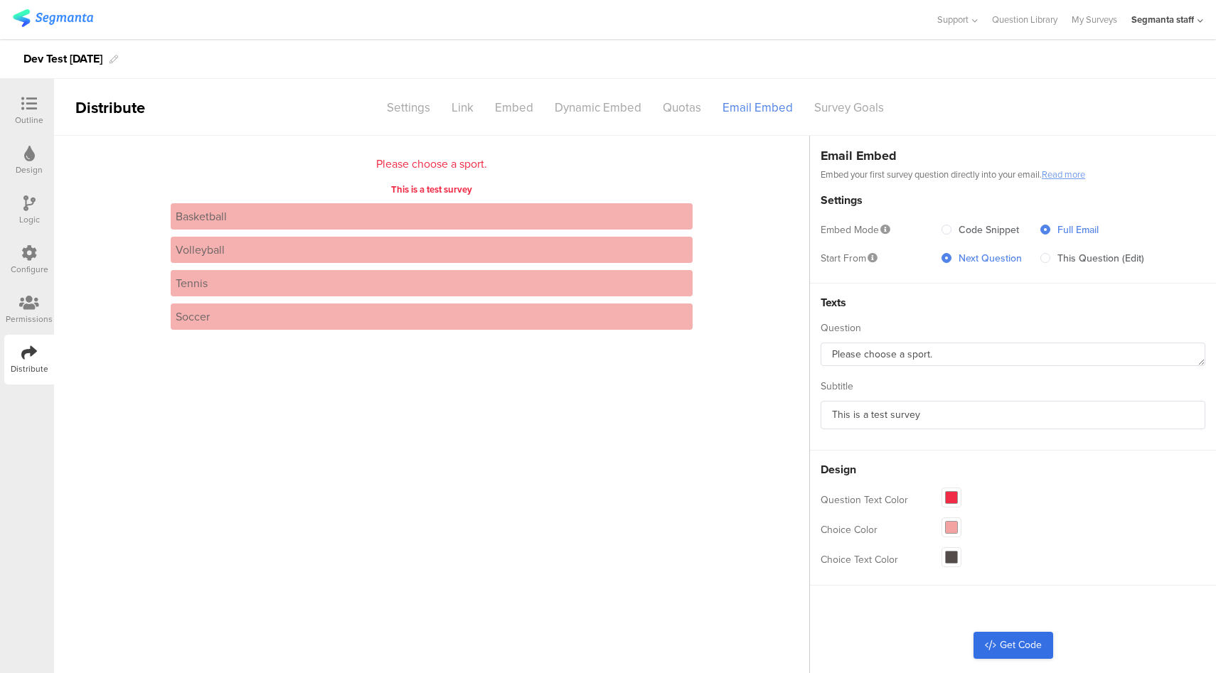
click at [1027, 656] on link "Get Code" at bounding box center [1013, 645] width 80 height 27
click at [513, 115] on div "Embed" at bounding box center [514, 107] width 60 height 25
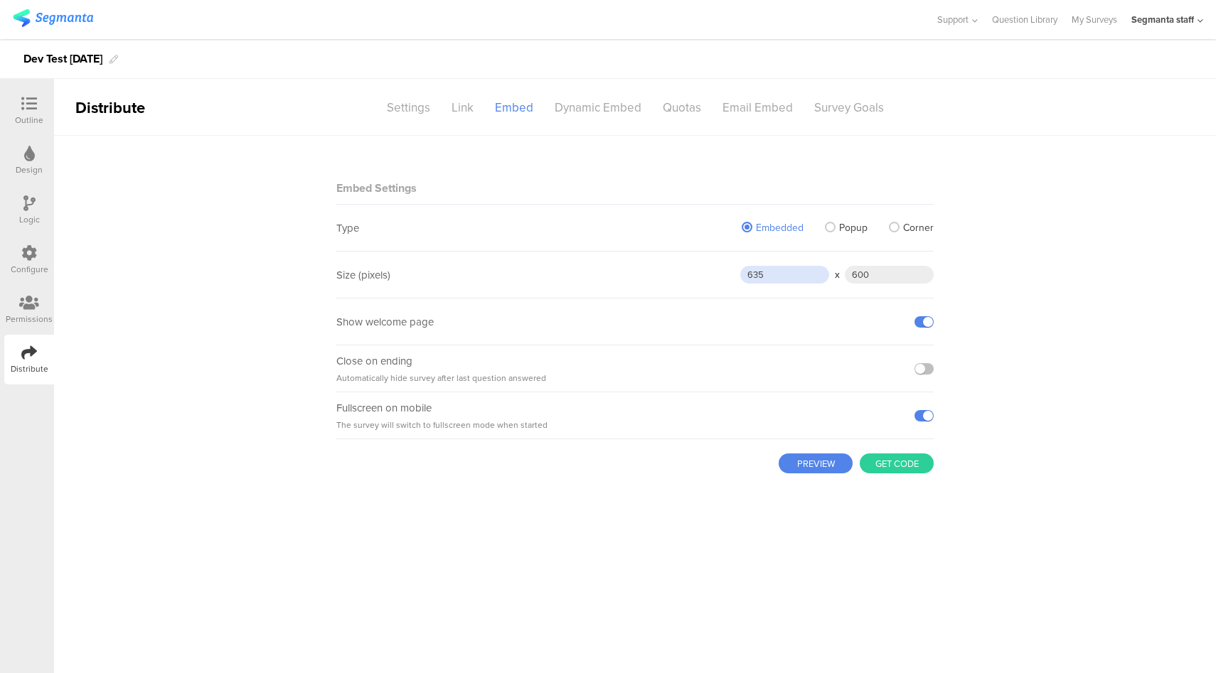
drag, startPoint x: 791, startPoint y: 278, endPoint x: 713, endPoint y: 279, distance: 78.2
click at [713, 279] on div "Size (pixels) 635 x 600" at bounding box center [634, 275] width 597 height 47
type input "500"
drag, startPoint x: 899, startPoint y: 278, endPoint x: 811, endPoint y: 273, distance: 88.3
click at [811, 273] on sg-field-input "500 x 600" at bounding box center [836, 275] width 193 height 18
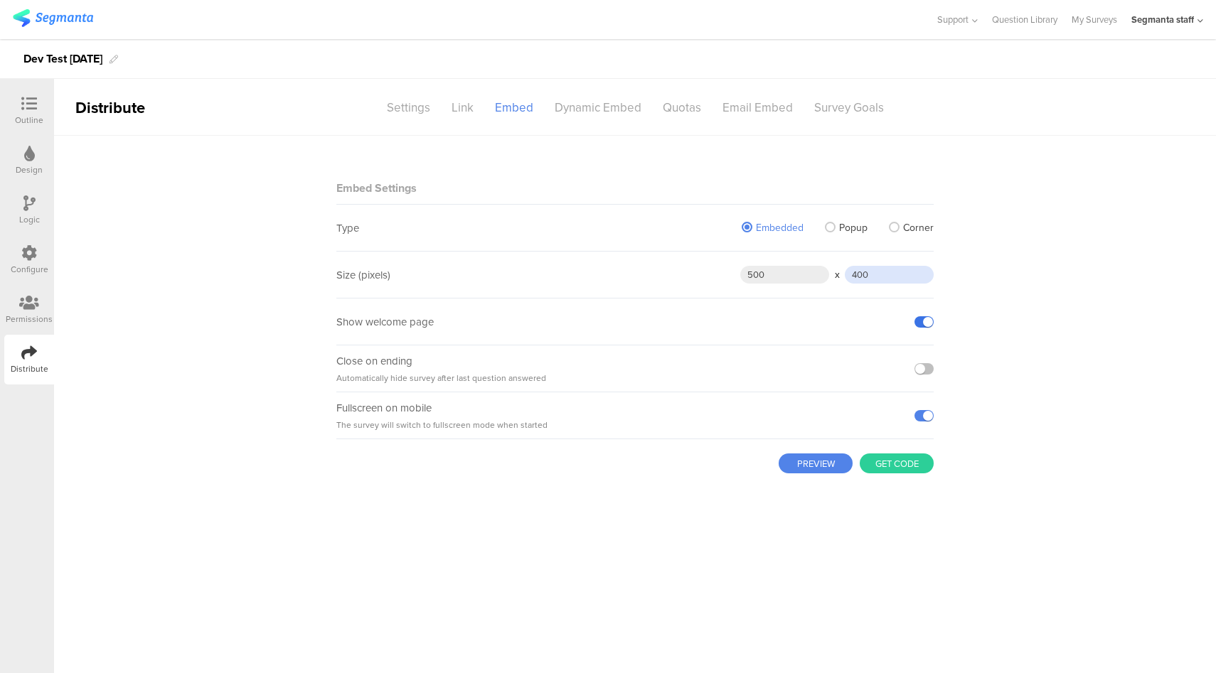
type input "400"
click at [922, 319] on label at bounding box center [923, 321] width 19 height 11
click at [0, 0] on input "checkbox" at bounding box center [0, 0] width 0 height 0
click at [922, 318] on label at bounding box center [923, 321] width 19 height 11
click at [0, 0] on input "checkbox" at bounding box center [0, 0] width 0 height 0
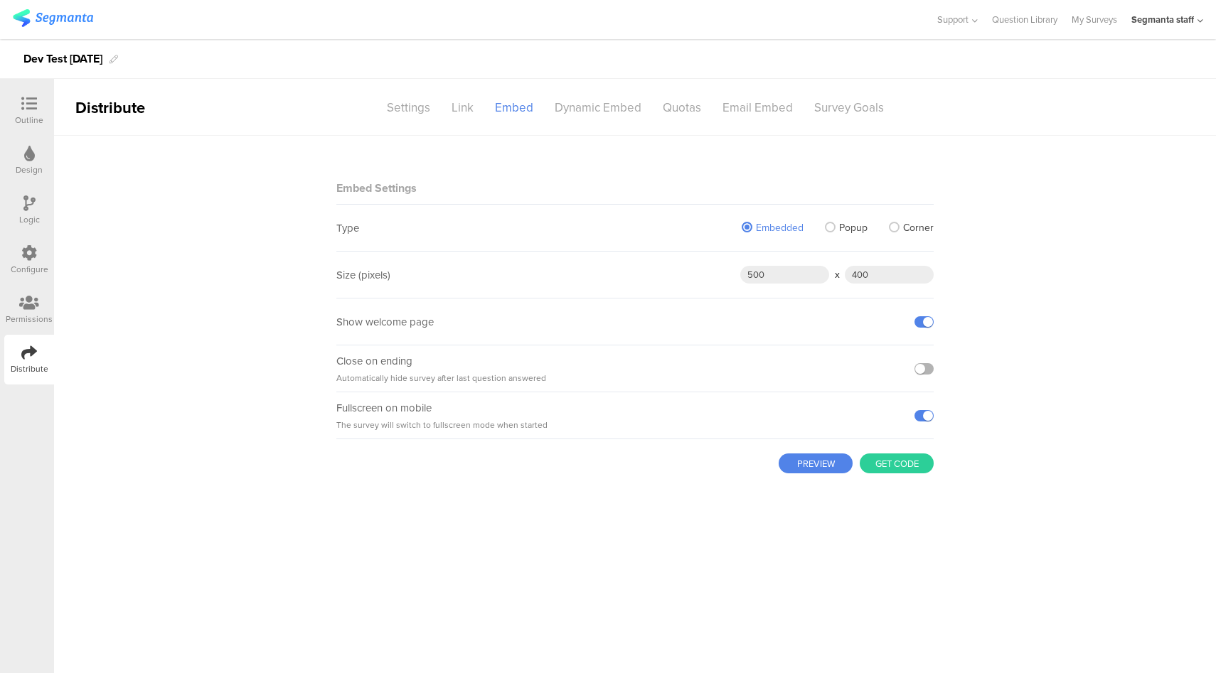
click at [922, 370] on label at bounding box center [923, 368] width 19 height 11
click at [0, 0] on input "checkbox" at bounding box center [0, 0] width 0 height 0
click at [923, 369] on label at bounding box center [923, 368] width 19 height 11
click at [0, 0] on input "checkbox" at bounding box center [0, 0] width 0 height 0
click at [922, 415] on label at bounding box center [923, 415] width 19 height 11
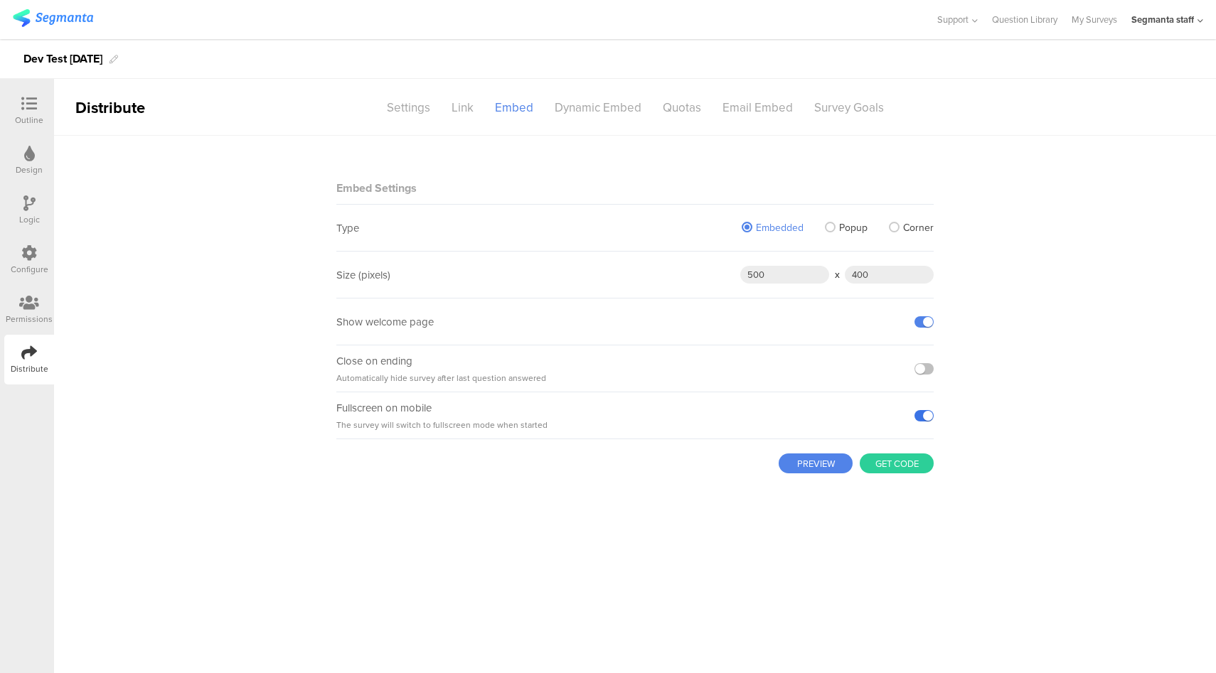
click at [0, 0] on input "checkbox" at bounding box center [0, 0] width 0 height 0
click at [922, 415] on label at bounding box center [923, 415] width 19 height 11
click at [0, 0] on input "checkbox" at bounding box center [0, 0] width 0 height 0
click at [829, 456] on button "PREVIEW" at bounding box center [816, 464] width 74 height 20
click at [909, 469] on button "Get code" at bounding box center [897, 464] width 74 height 20
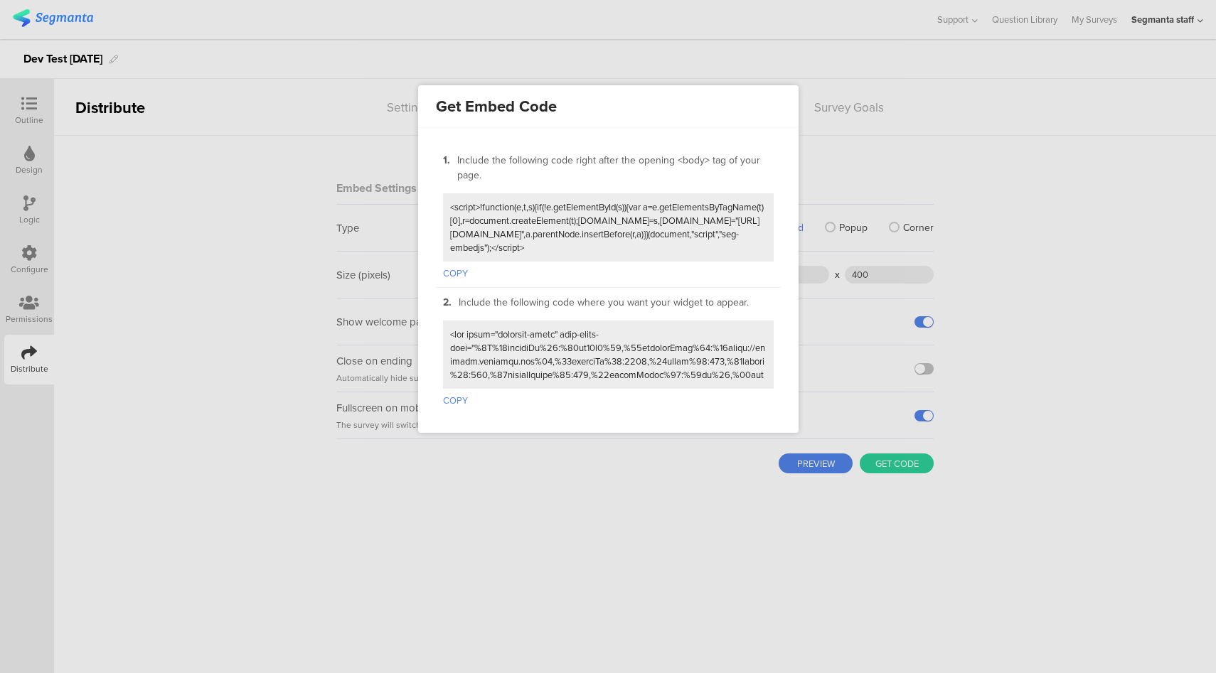
click at [454, 269] on button "COPY" at bounding box center [455, 271] width 25 height 18
click at [456, 395] on button "COPY" at bounding box center [455, 398] width 25 height 18
click at [1064, 346] on div at bounding box center [608, 336] width 1216 height 673
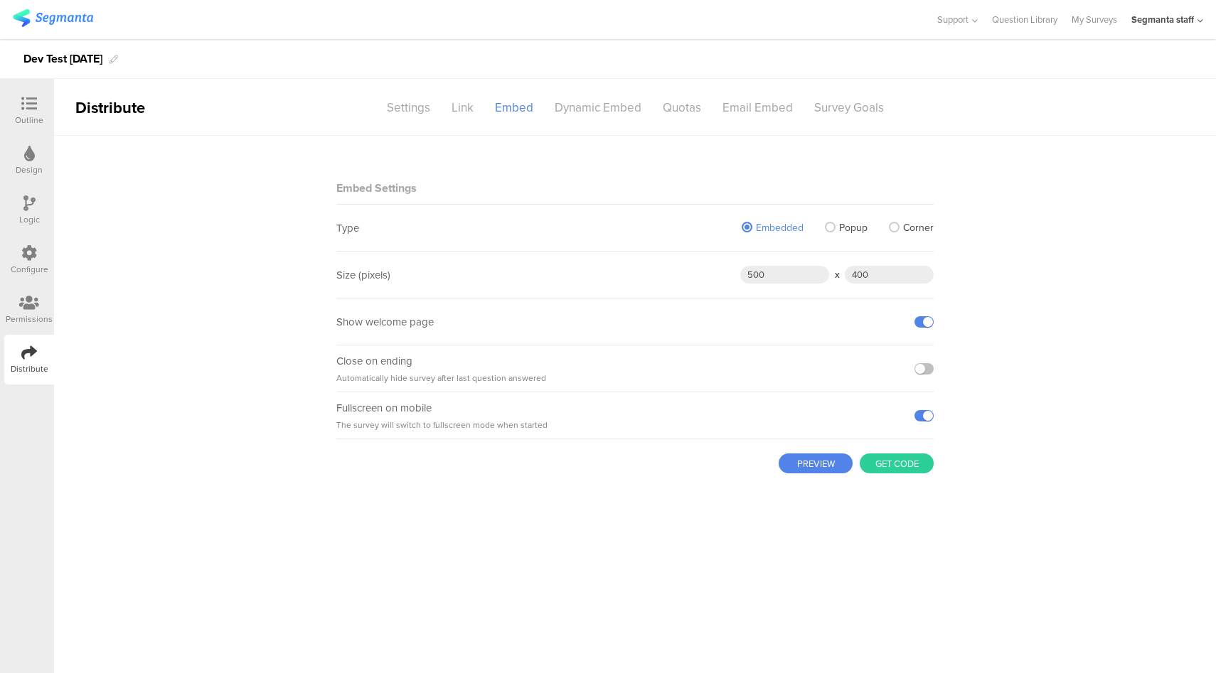
click at [836, 226] on label "Popup" at bounding box center [846, 227] width 43 height 15
click at [0, 0] on input "Popup" at bounding box center [0, 0] width 0 height 0
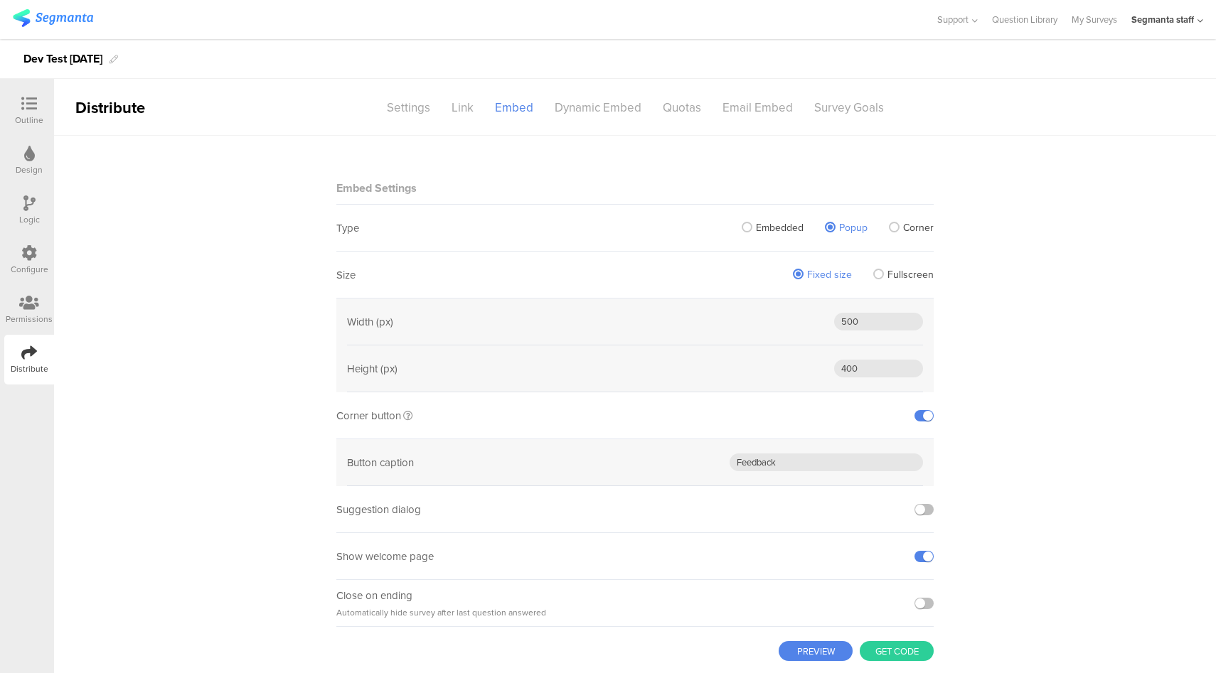
click at [902, 279] on span "Fullscreen" at bounding box center [910, 274] width 46 height 15
click at [0, 0] on input "Fullscreen" at bounding box center [0, 0] width 0 height 0
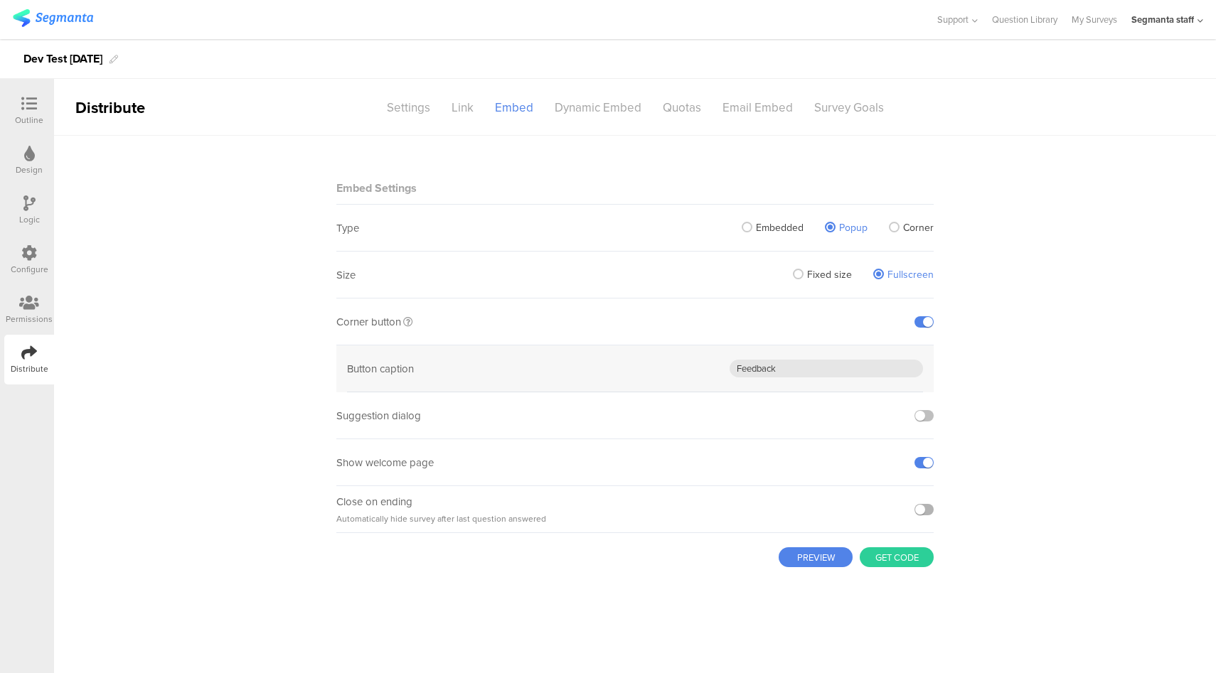
click at [922, 511] on label at bounding box center [923, 509] width 19 height 11
click at [0, 0] on input "checkbox" at bounding box center [0, 0] width 0 height 0
click at [824, 555] on button "PREVIEW" at bounding box center [816, 558] width 74 height 20
drag, startPoint x: 799, startPoint y: 372, endPoint x: 697, endPoint y: 370, distance: 102.4
click at [697, 370] on div "Button caption Feedback" at bounding box center [635, 369] width 576 height 47
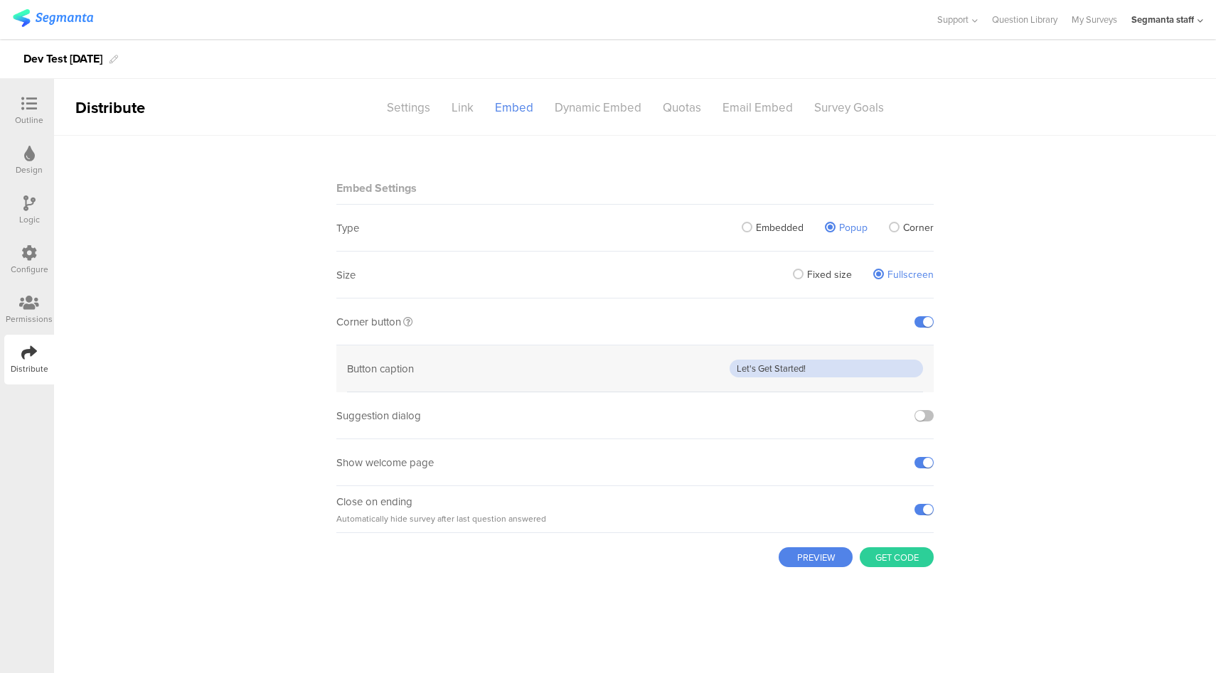
type input "Let's Get Started!"
click at [913, 557] on button "Get code" at bounding box center [897, 558] width 74 height 20
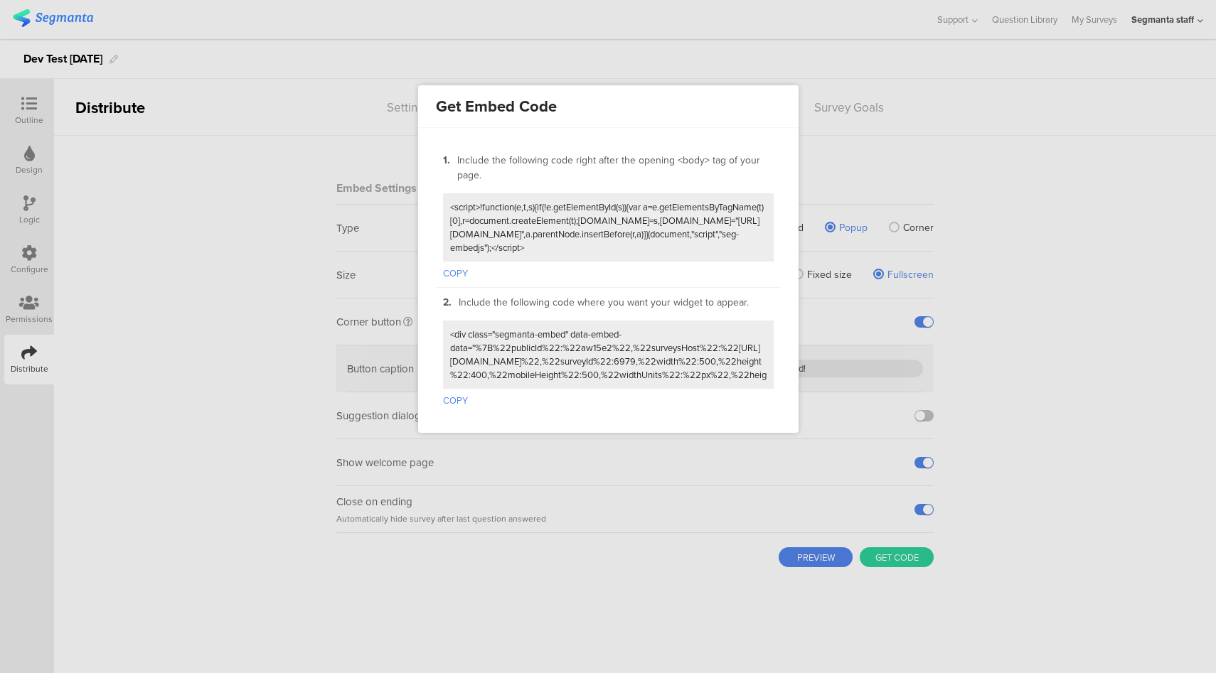
click at [454, 389] on button "COPY" at bounding box center [455, 398] width 25 height 18
click at [464, 266] on button "COPY" at bounding box center [455, 271] width 25 height 18
click at [1014, 191] on div at bounding box center [608, 336] width 1216 height 673
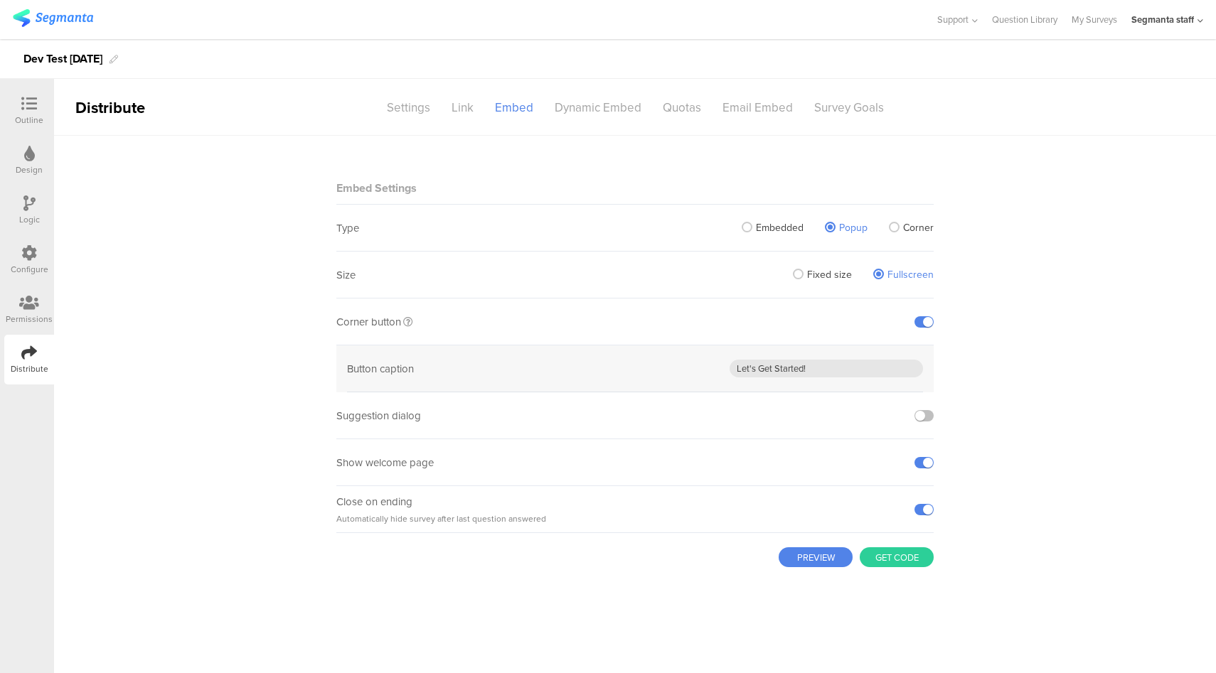
click at [917, 228] on span "Corner" at bounding box center [918, 227] width 31 height 15
click at [0, 0] on input "Corner" at bounding box center [0, 0] width 0 height 0
click at [833, 277] on span "Fixed size" at bounding box center [829, 274] width 45 height 15
click at [0, 0] on input "Fixed size" at bounding box center [0, 0] width 0 height 0
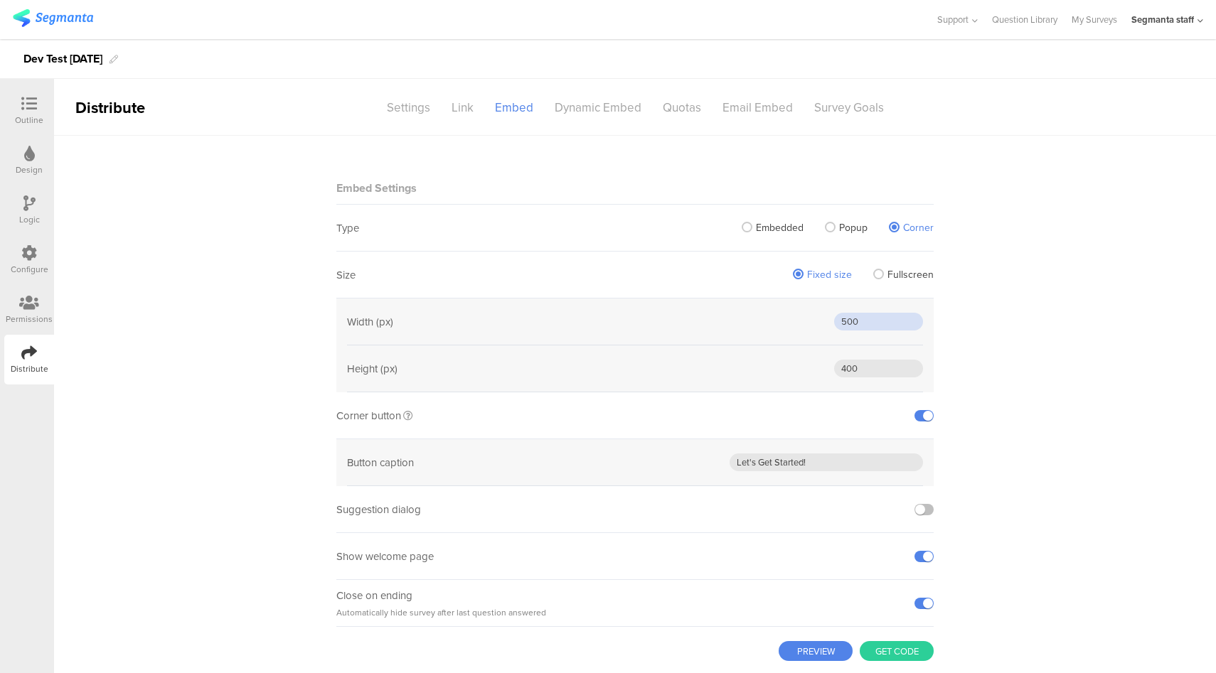
drag, startPoint x: 877, startPoint y: 322, endPoint x: 860, endPoint y: 318, distance: 16.9
click at [860, 318] on input "500" at bounding box center [878, 322] width 89 height 18
drag, startPoint x: 854, startPoint y: 373, endPoint x: 818, endPoint y: 374, distance: 36.3
click at [818, 374] on div "Height (px) 400" at bounding box center [635, 369] width 576 height 47
type input "600"
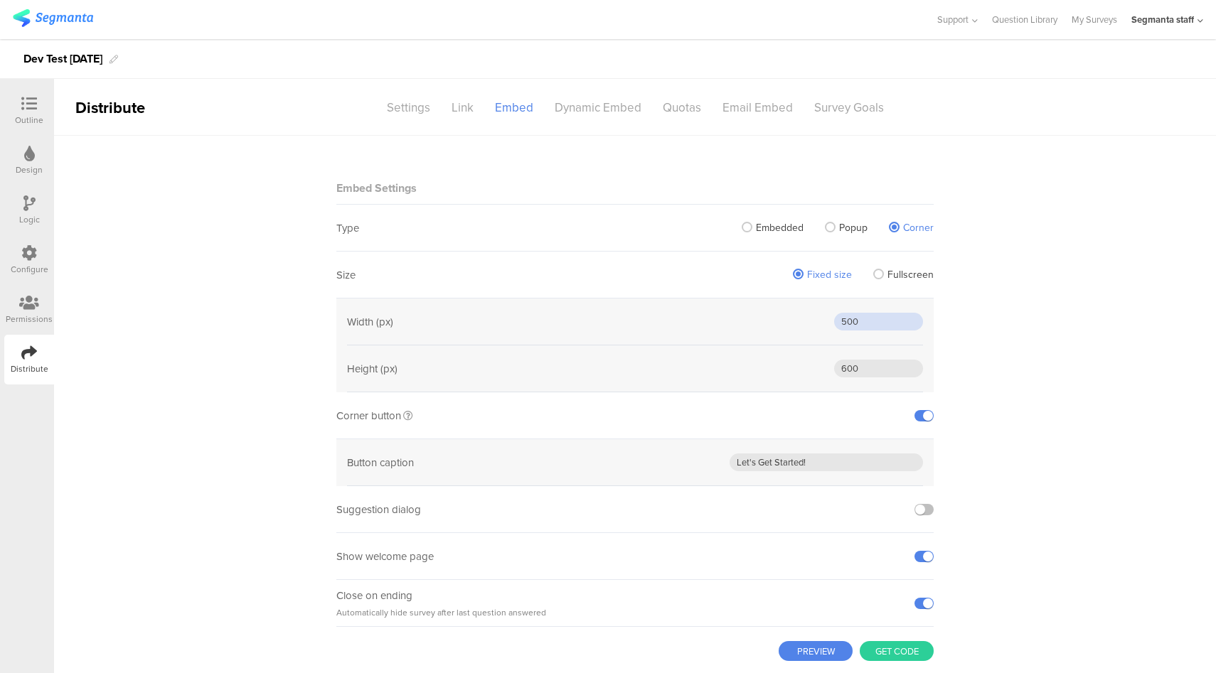
click at [843, 323] on input "500" at bounding box center [878, 322] width 89 height 18
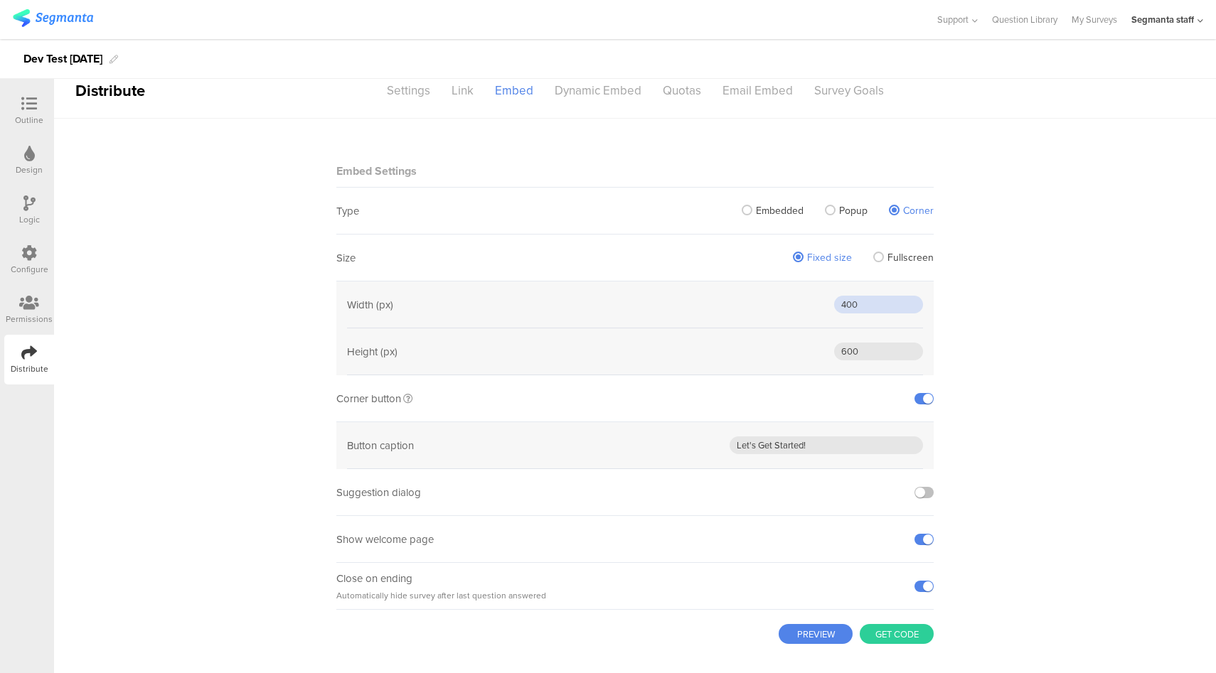
scroll to position [33, 0]
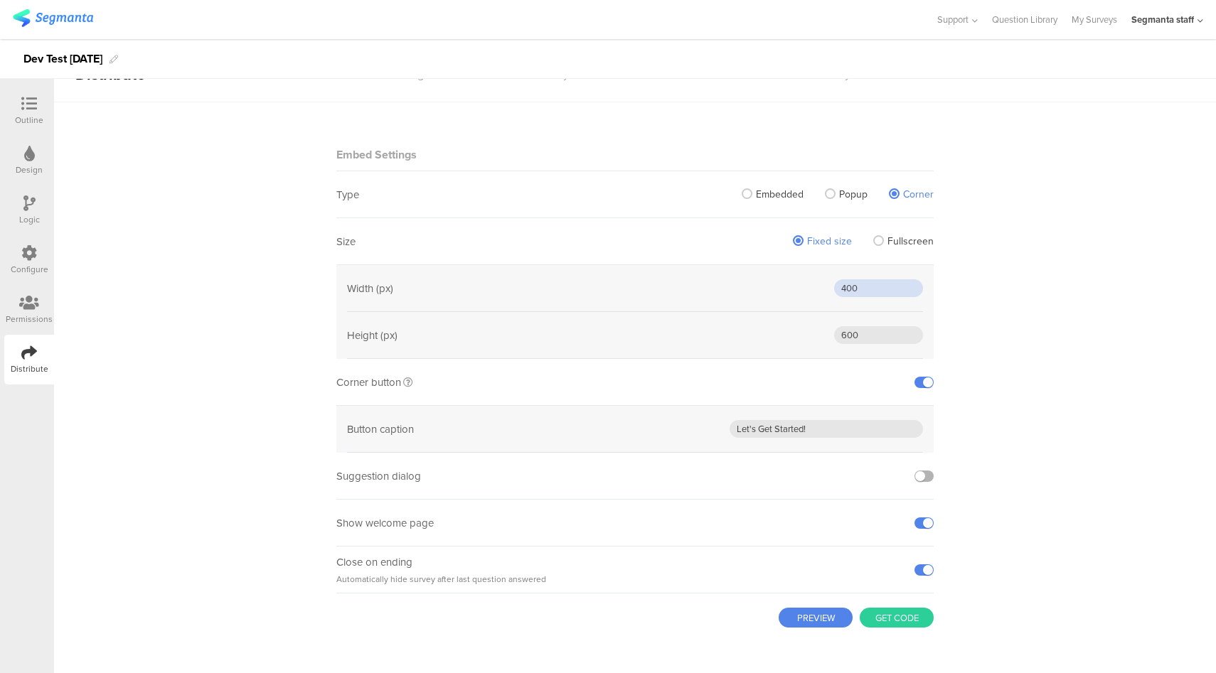
type input "400"
click at [920, 478] on label at bounding box center [923, 476] width 19 height 11
click at [0, 0] on input "checkbox" at bounding box center [0, 0] width 0 height 0
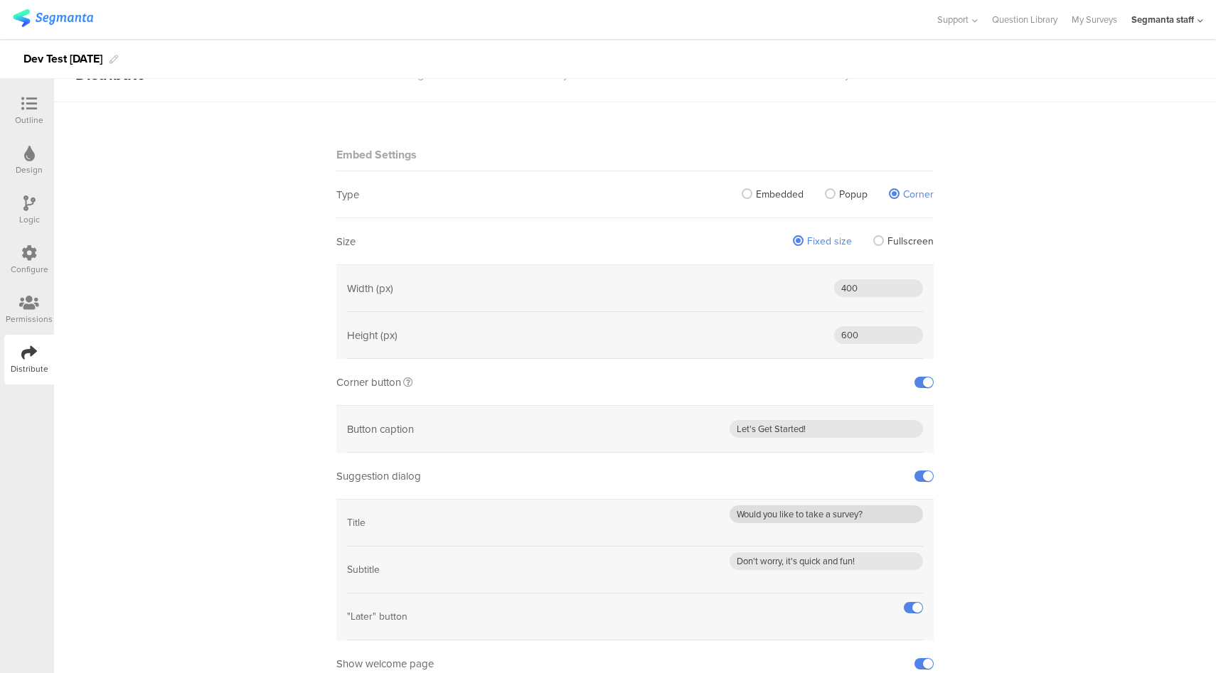
scroll to position [65, 0]
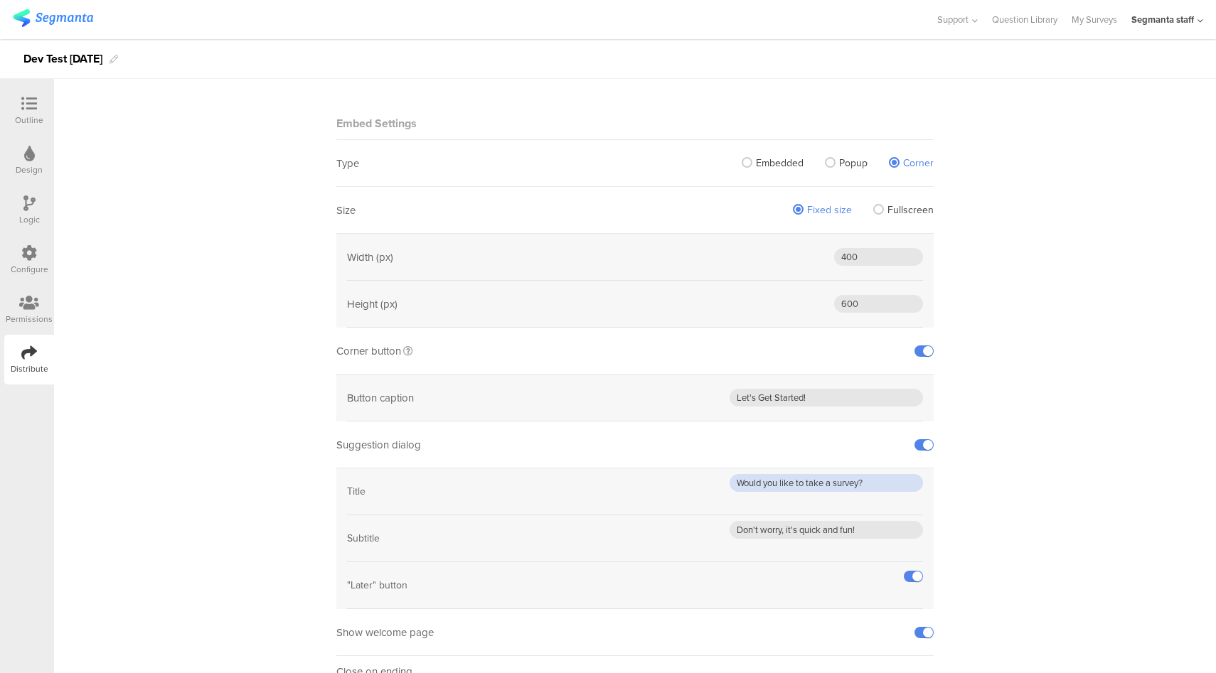
click at [878, 488] on input "Would you like to take a survey?" at bounding box center [826, 483] width 193 height 18
click at [845, 485] on input "Would you like to take a survey?" at bounding box center [826, 483] width 193 height 18
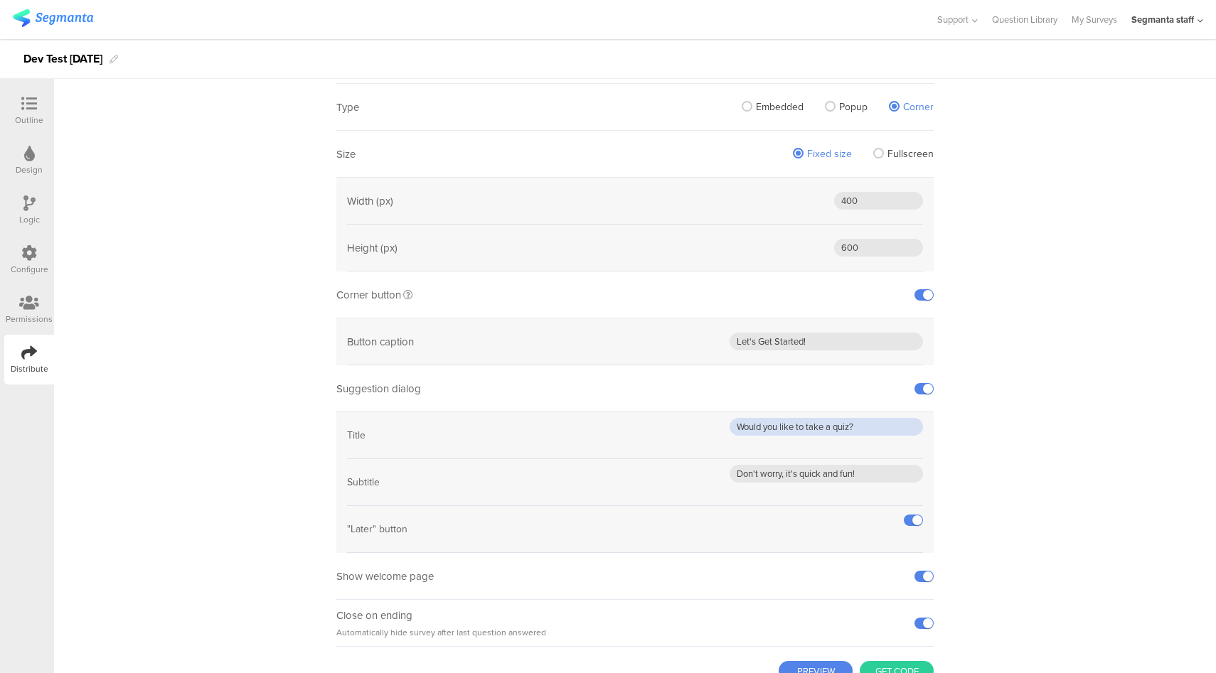
scroll to position [174, 0]
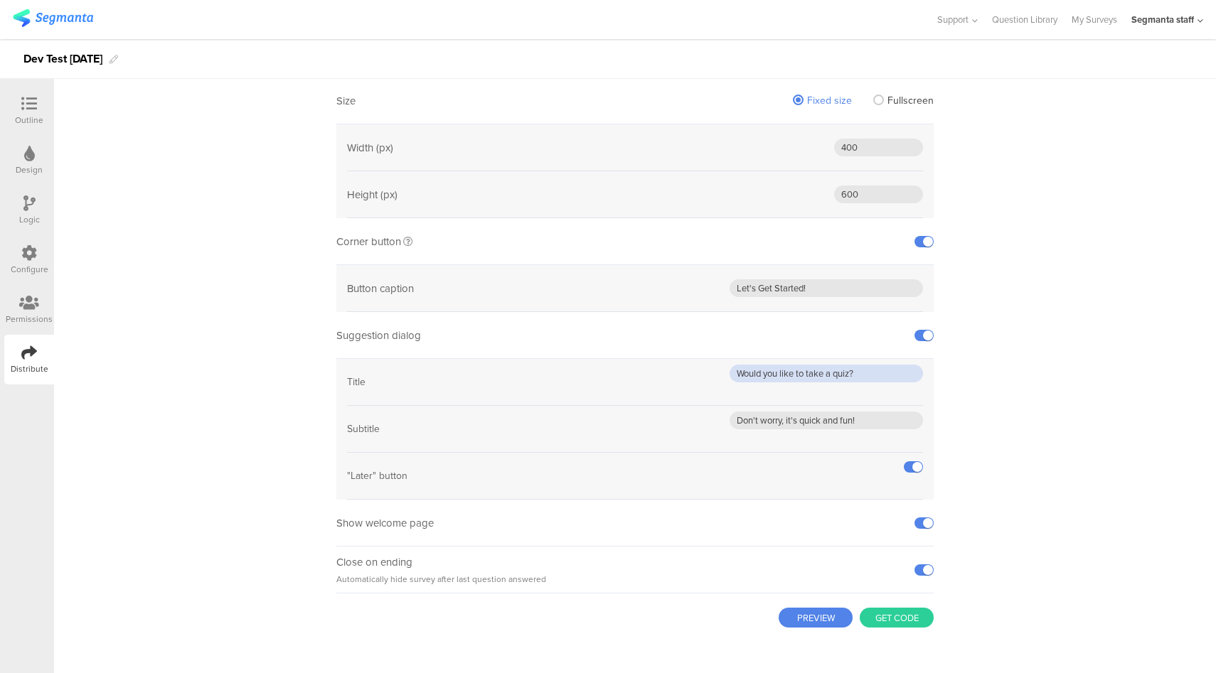
type input "Would you like to take a quiz?"
click at [823, 619] on button "PREVIEW" at bounding box center [816, 618] width 74 height 20
click at [877, 614] on button "Get code" at bounding box center [897, 618] width 74 height 20
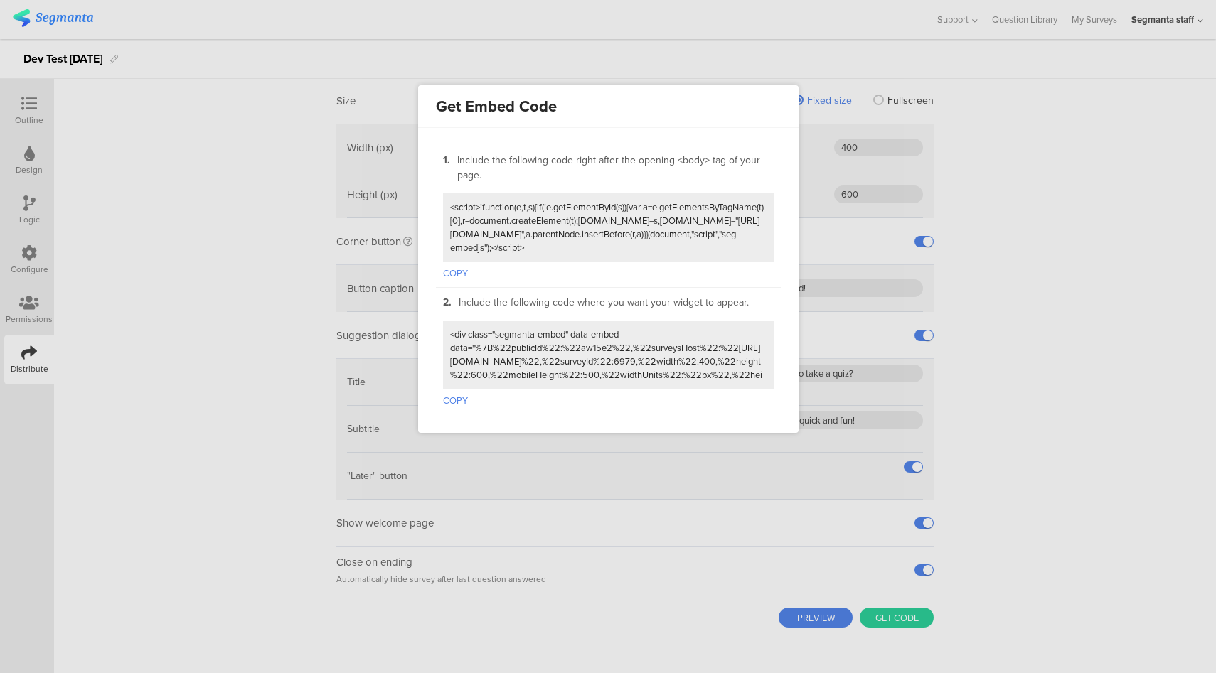
click at [453, 269] on button "COPY" at bounding box center [455, 271] width 25 height 18
click at [458, 391] on button "COPY" at bounding box center [455, 398] width 25 height 18
click at [1063, 285] on div at bounding box center [608, 336] width 1216 height 673
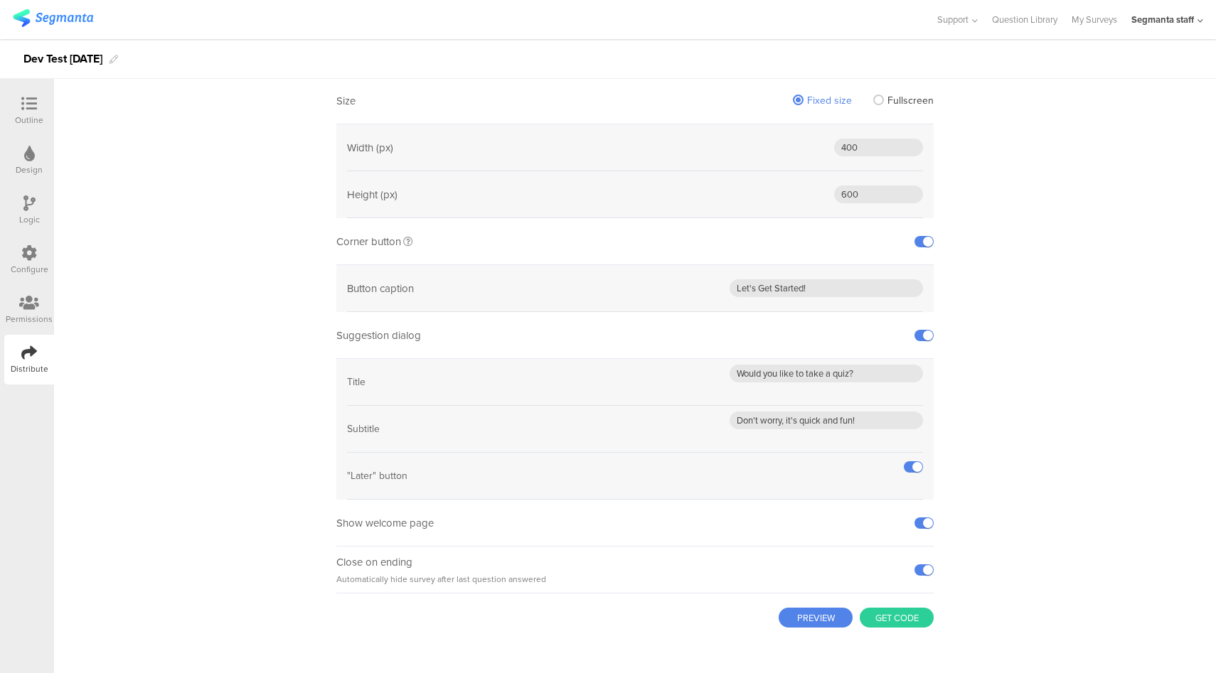
scroll to position [0, 0]
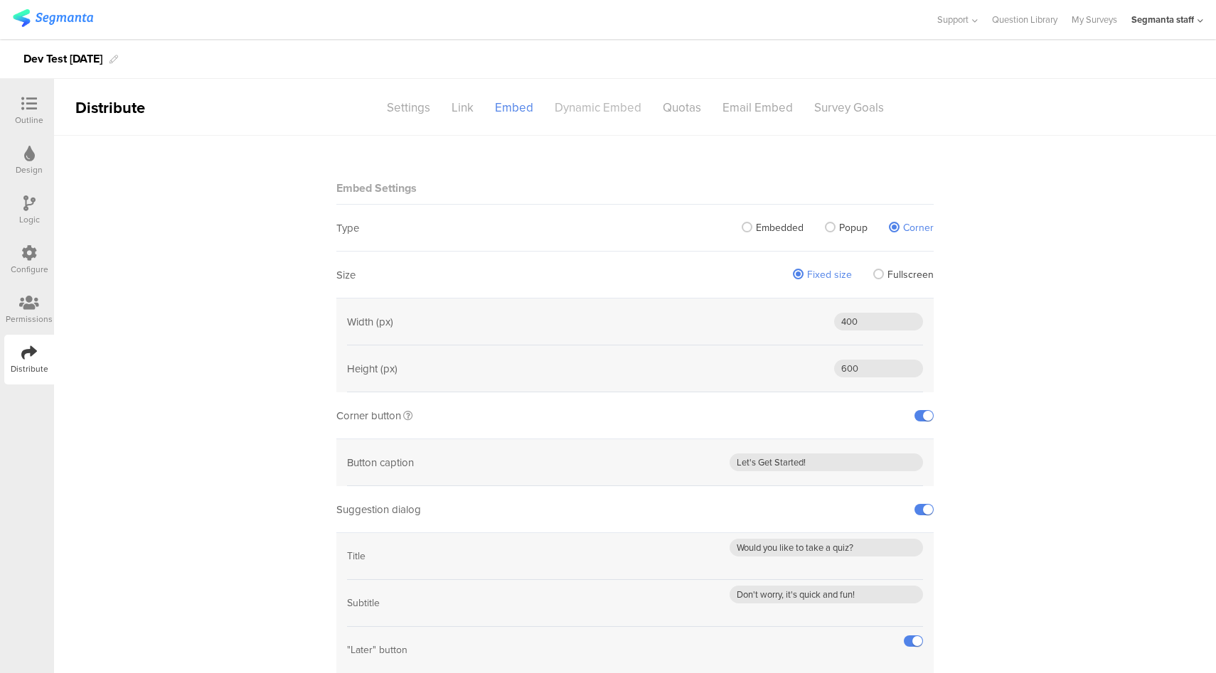
click at [617, 112] on div "Dynamic Embed" at bounding box center [598, 107] width 108 height 25
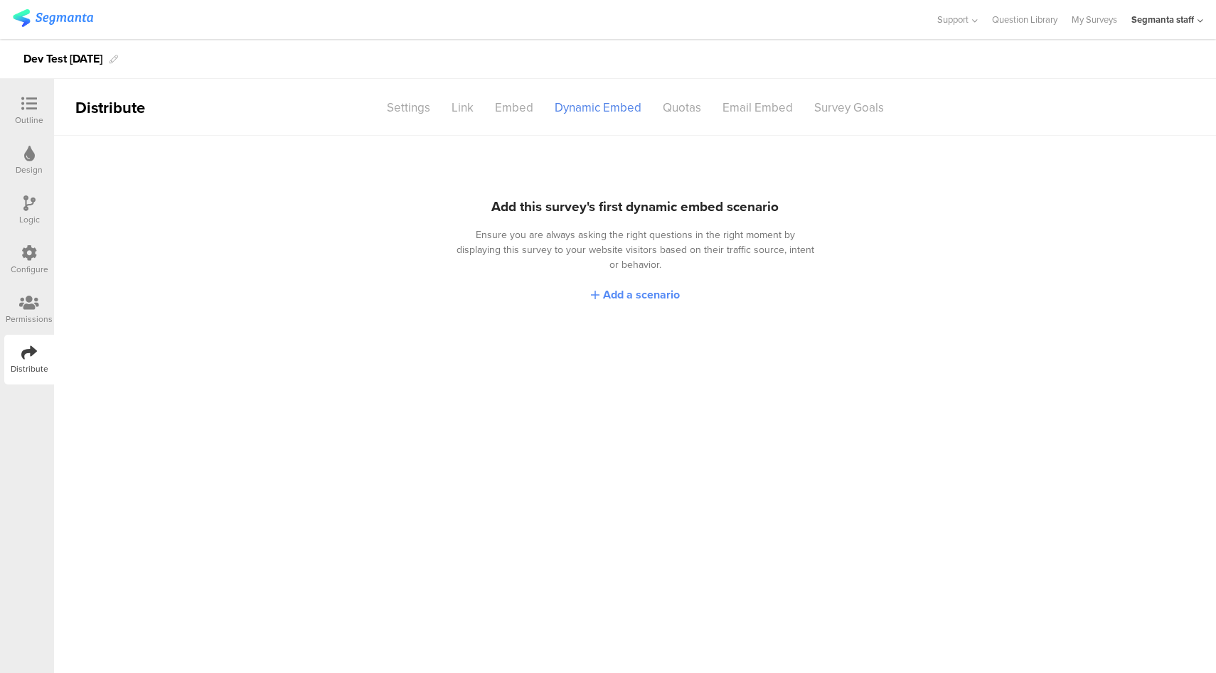
click at [656, 287] on span "Add a scenario" at bounding box center [641, 295] width 77 height 16
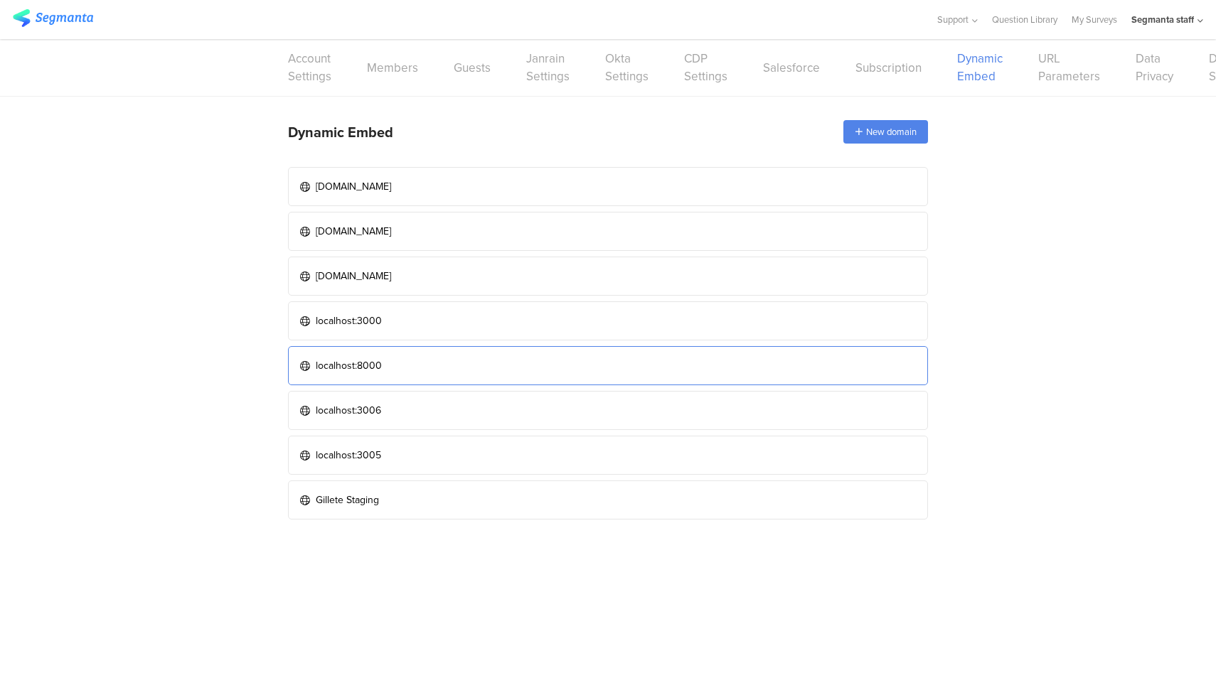
click at [484, 346] on link "localhost:8000" at bounding box center [608, 365] width 640 height 39
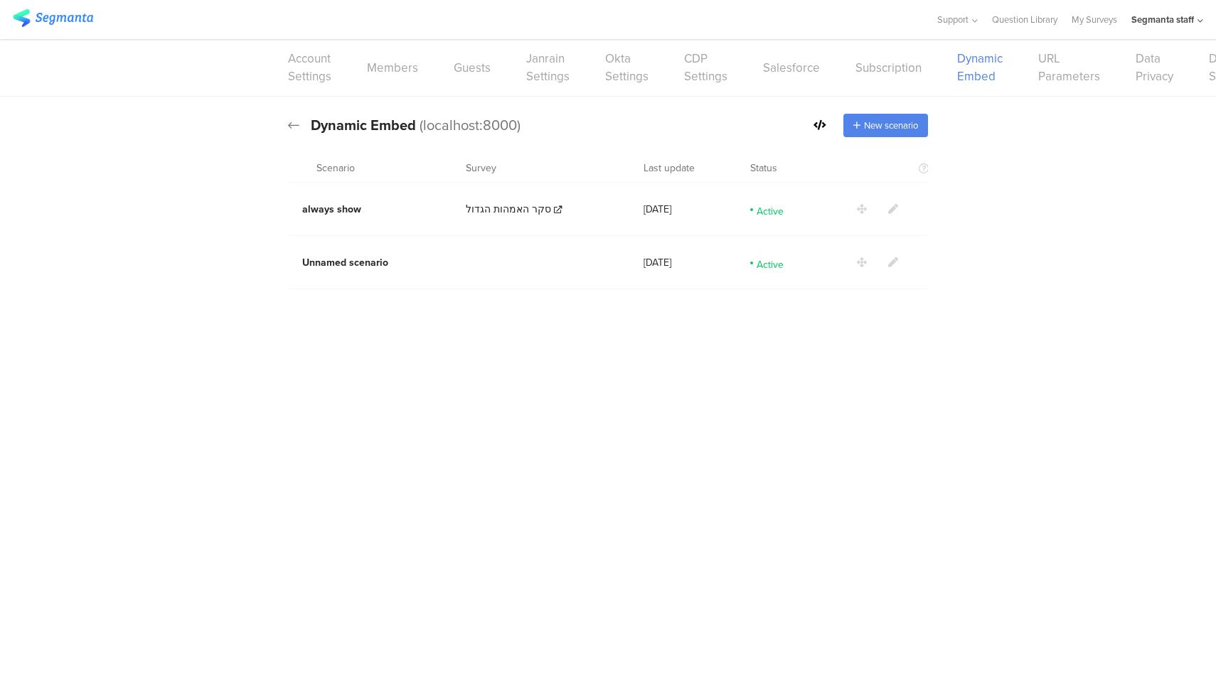
click at [295, 129] on icon at bounding box center [293, 125] width 11 height 13
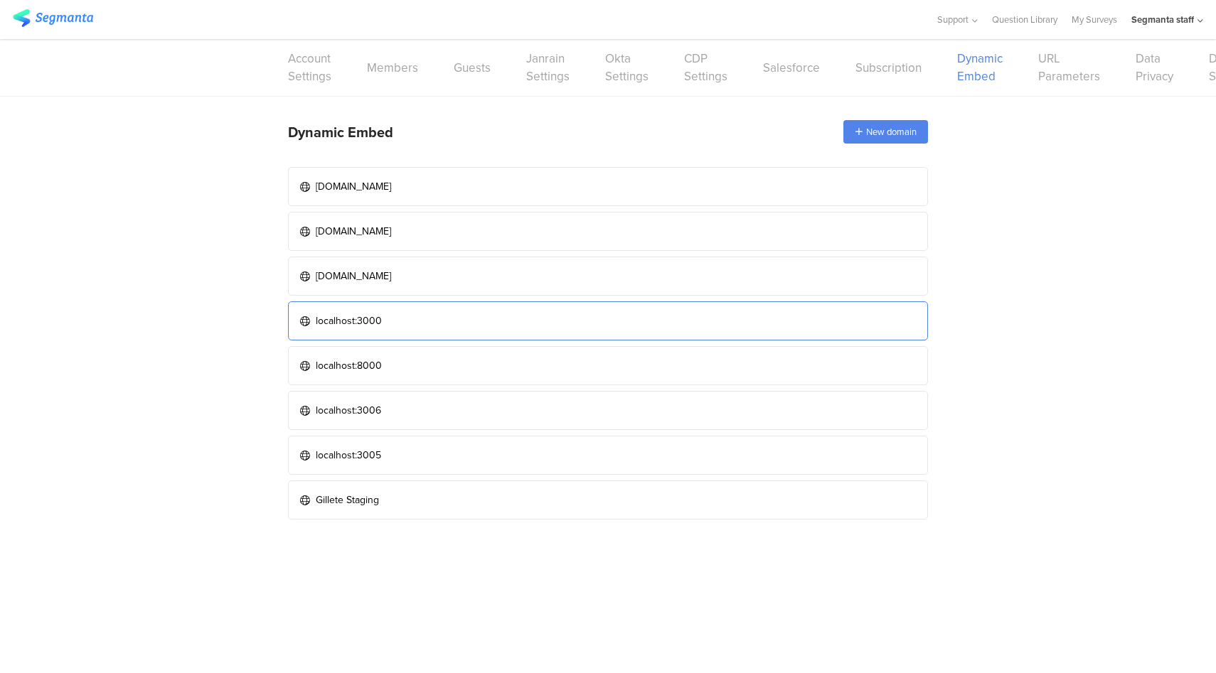
click at [396, 317] on link "localhost:3000" at bounding box center [608, 320] width 640 height 39
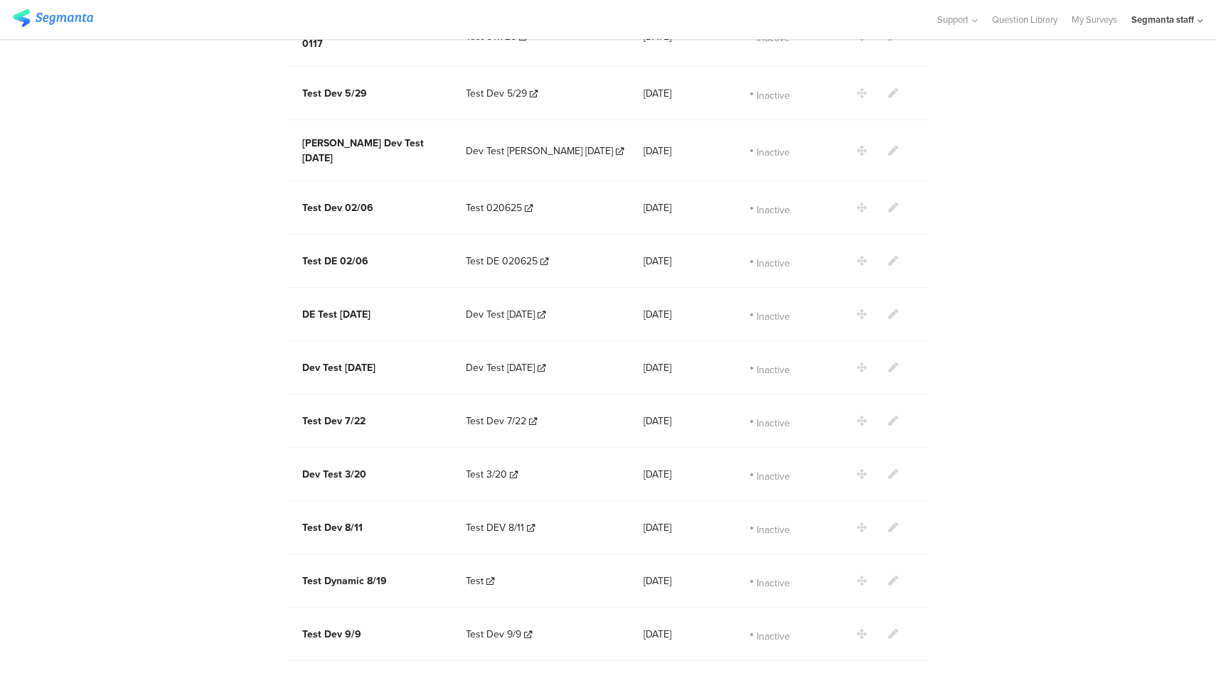
scroll to position [1641, 0]
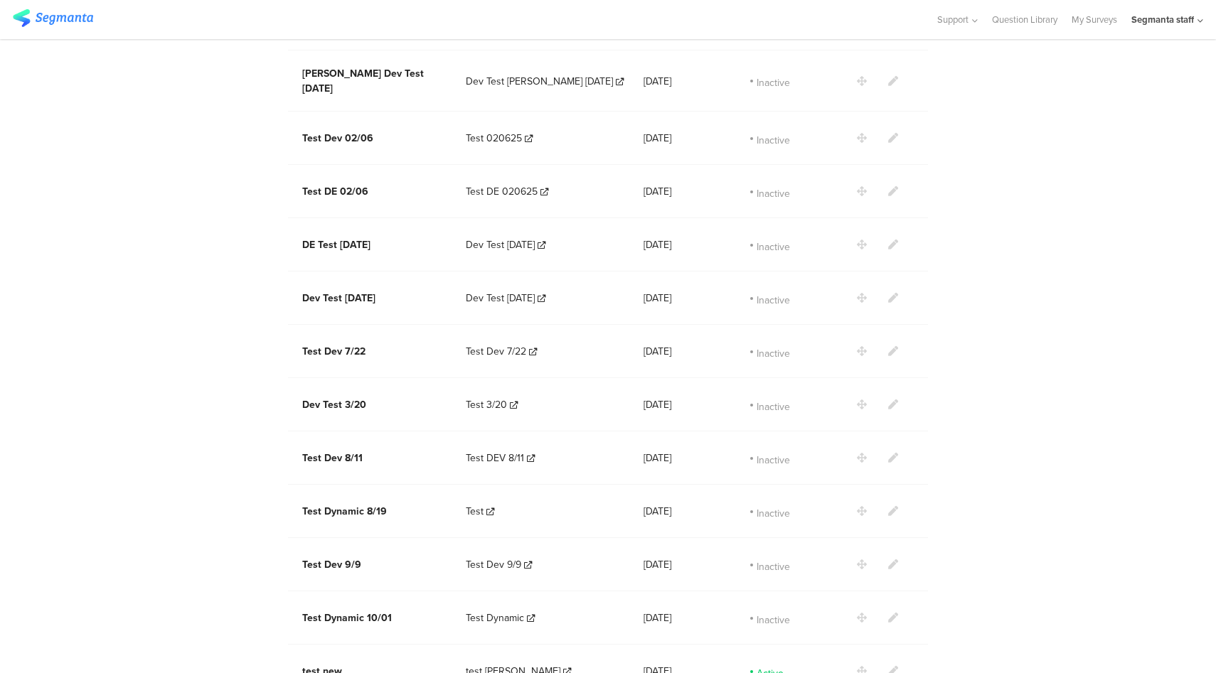
click at [890, 666] on icon at bounding box center [893, 671] width 10 height 10
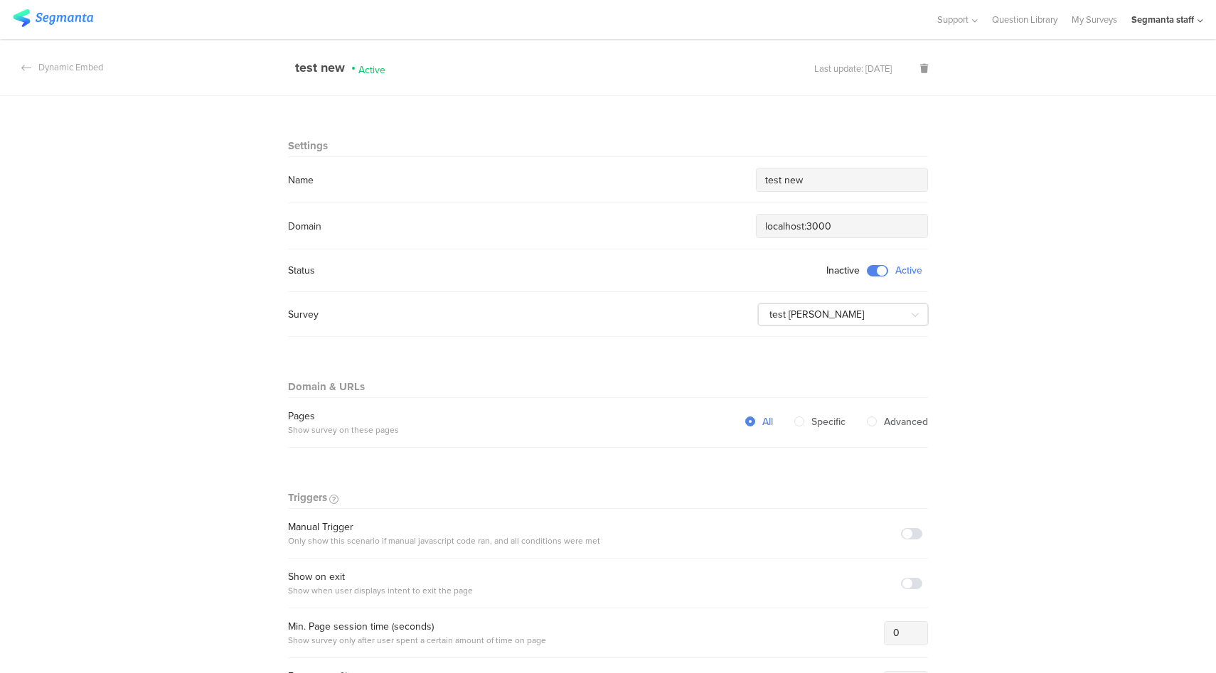
click at [875, 270] on span at bounding box center [877, 270] width 21 height 11
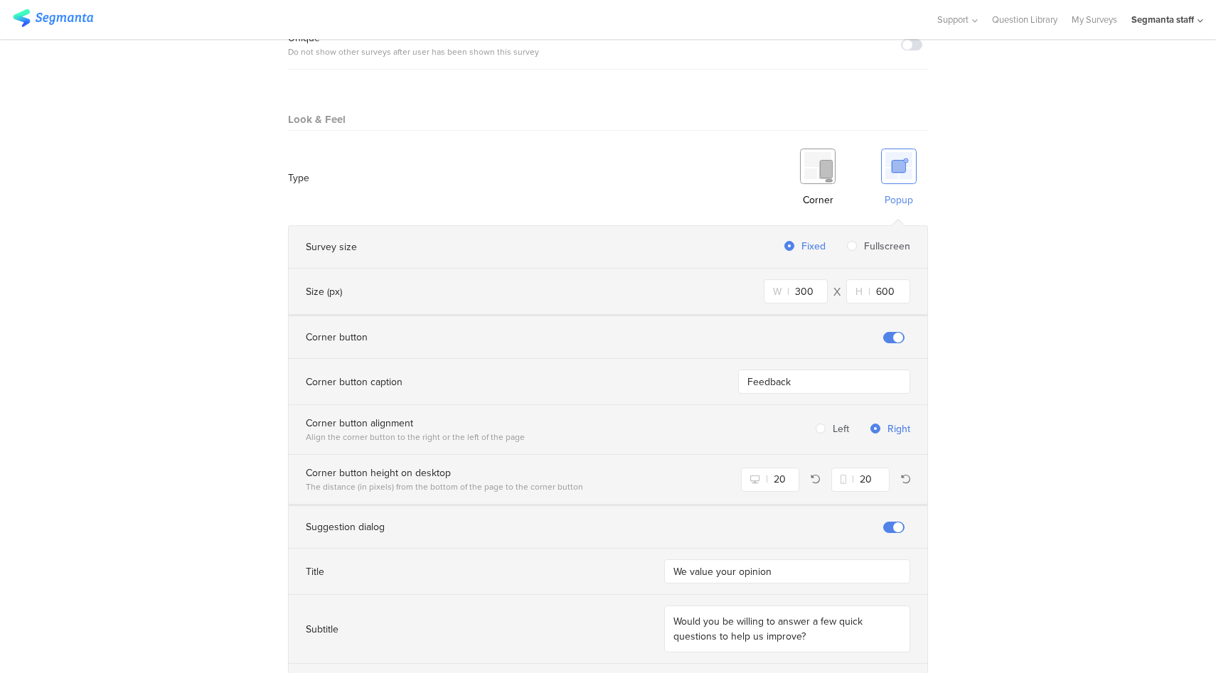
scroll to position [973, 0]
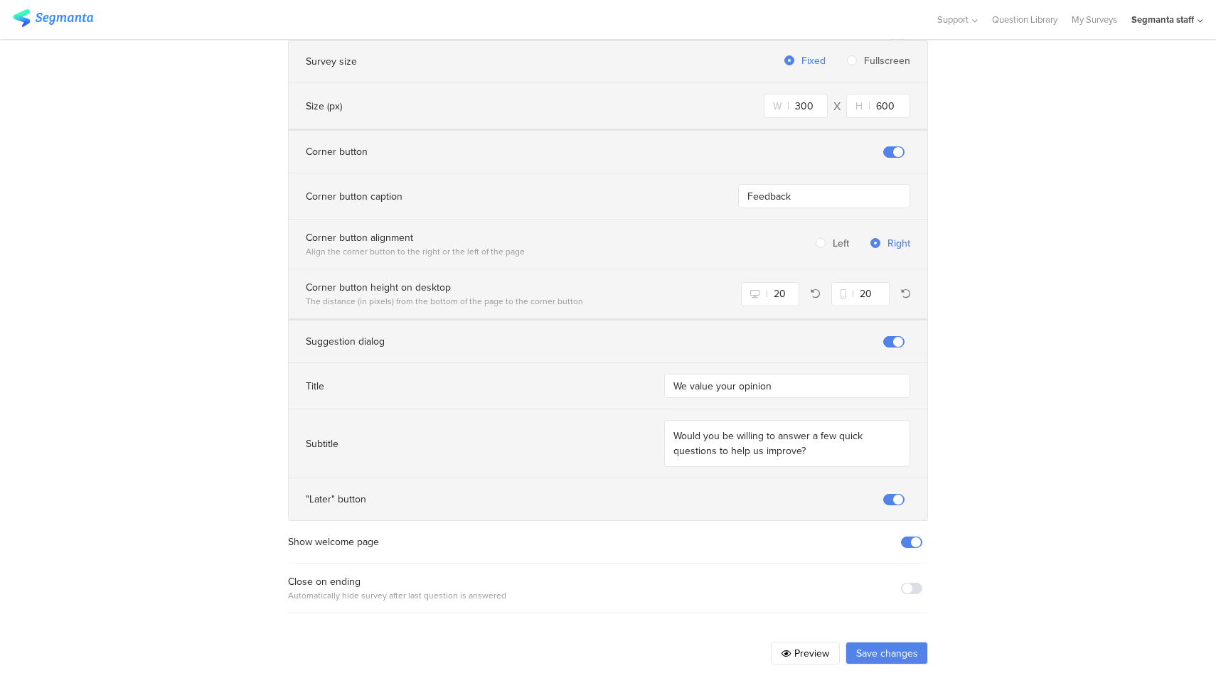
click at [898, 642] on button "Save changes" at bounding box center [886, 653] width 82 height 23
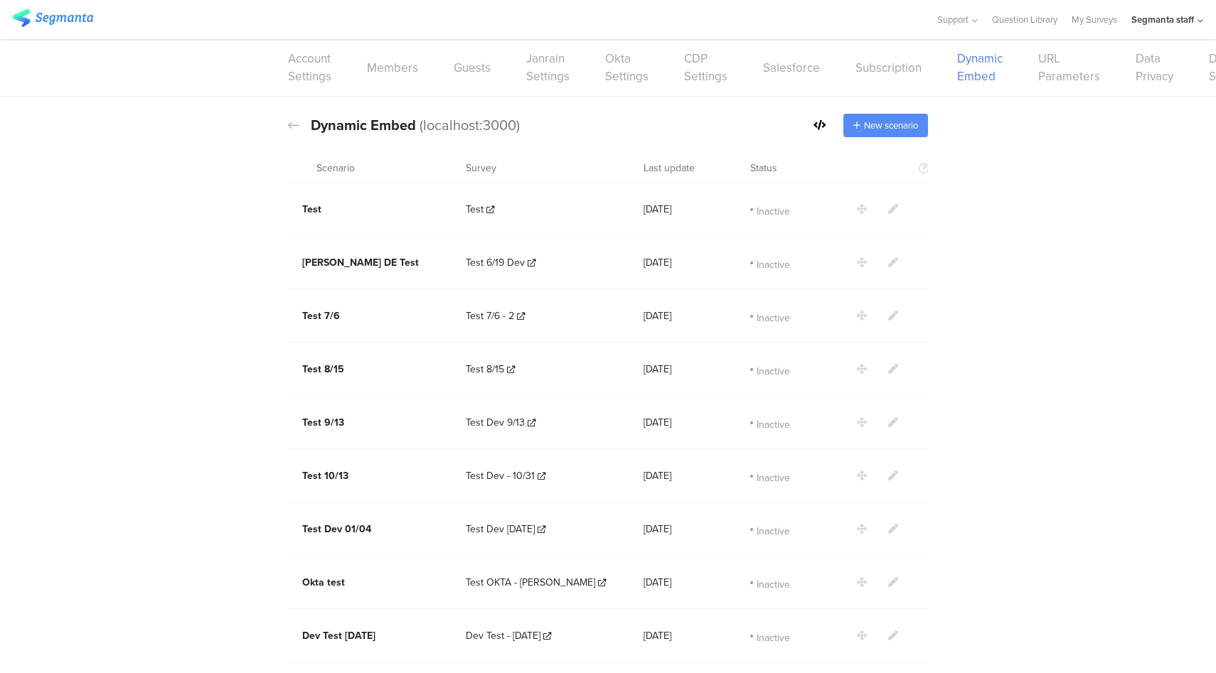
click at [864, 127] on span "New scenario" at bounding box center [891, 126] width 54 height 14
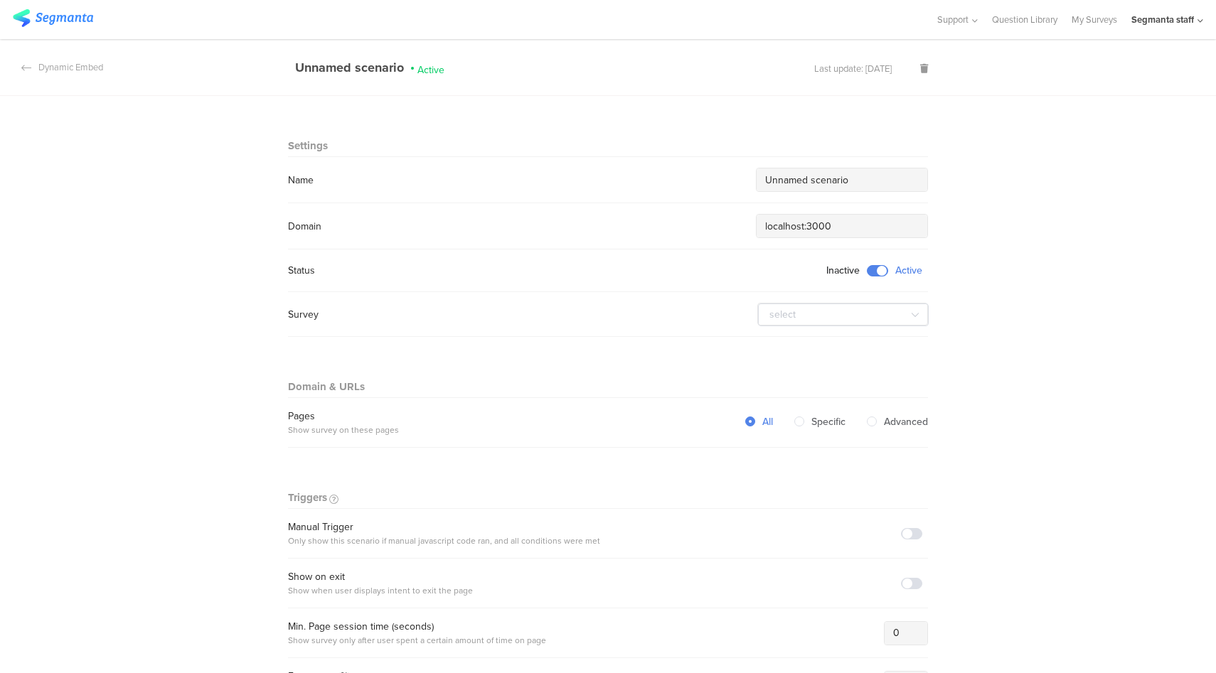
drag, startPoint x: 846, startPoint y: 177, endPoint x: 716, endPoint y: 183, distance: 130.3
click at [716, 183] on div "Name Unnamed scenario" at bounding box center [608, 180] width 640 height 24
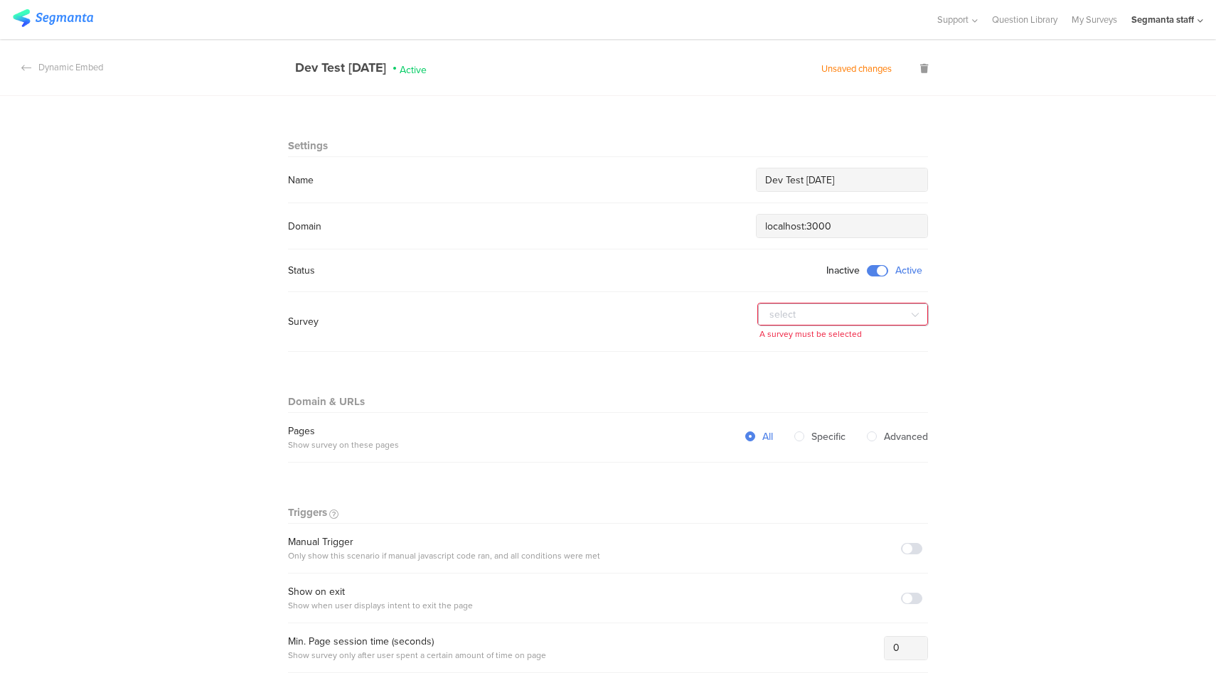
type input "Dev Test [DATE]"
click at [846, 307] on input "text" at bounding box center [843, 315] width 171 height 23
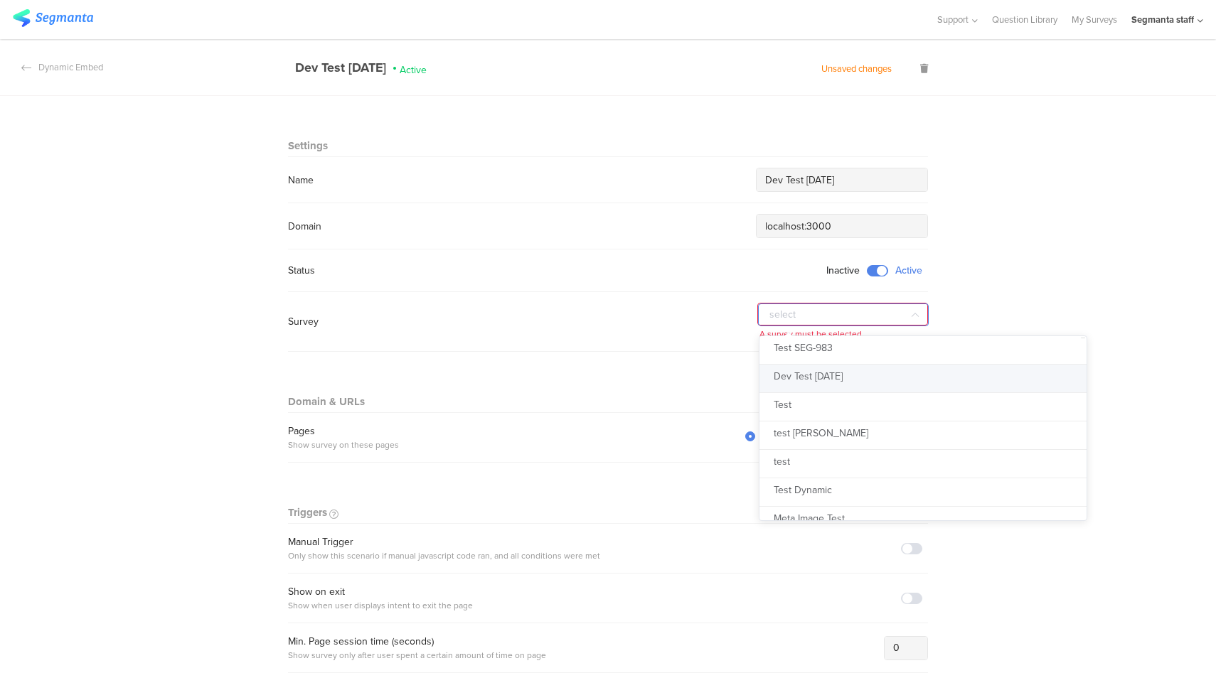
click at [861, 371] on li "Dev Test [DATE]" at bounding box center [928, 379] width 338 height 28
type input "Dev Test [DATE]"
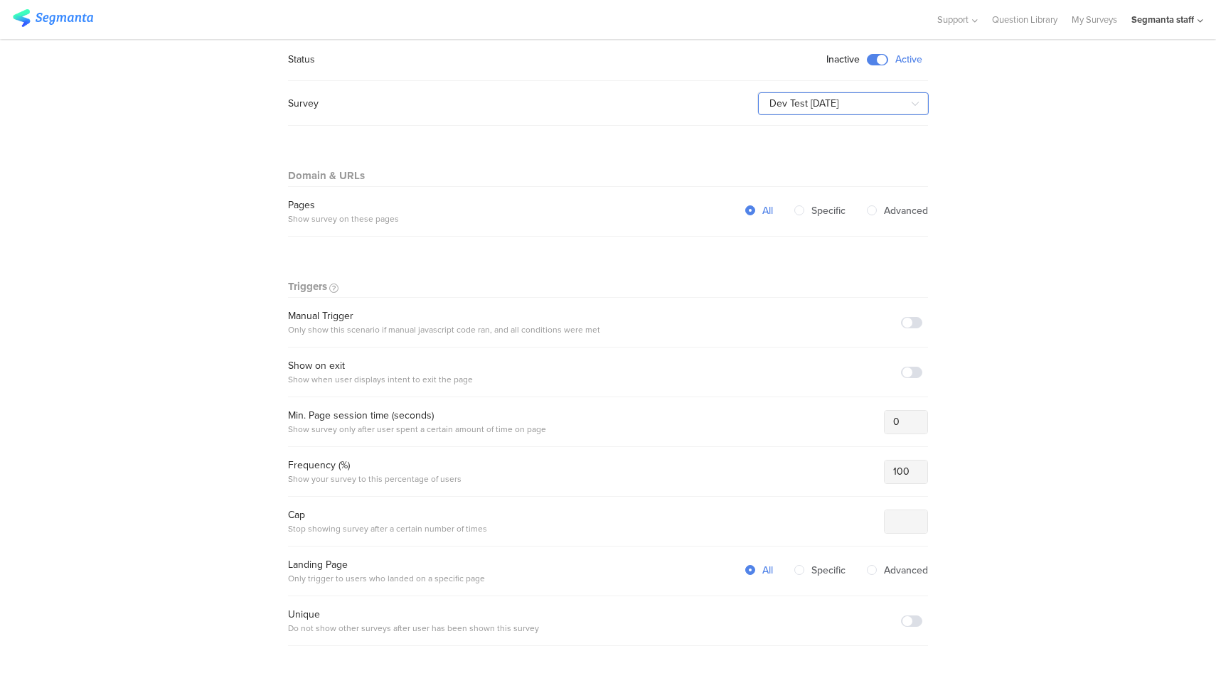
scroll to position [285, 0]
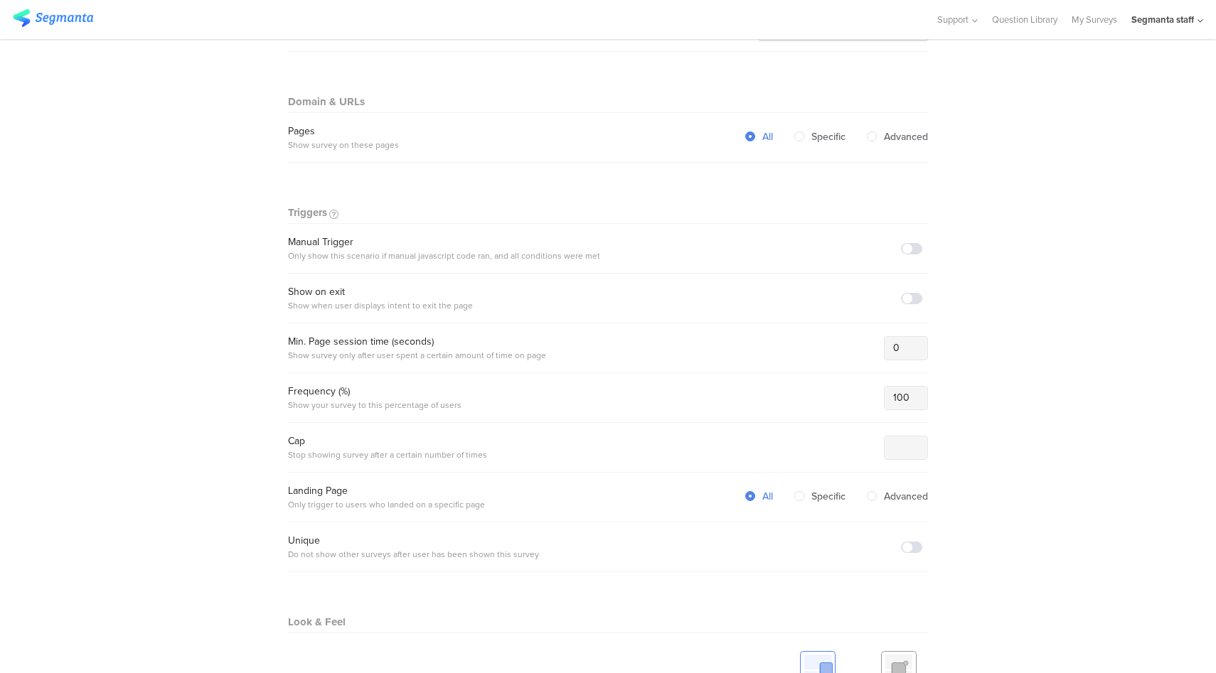
click at [915, 293] on span at bounding box center [911, 298] width 21 height 11
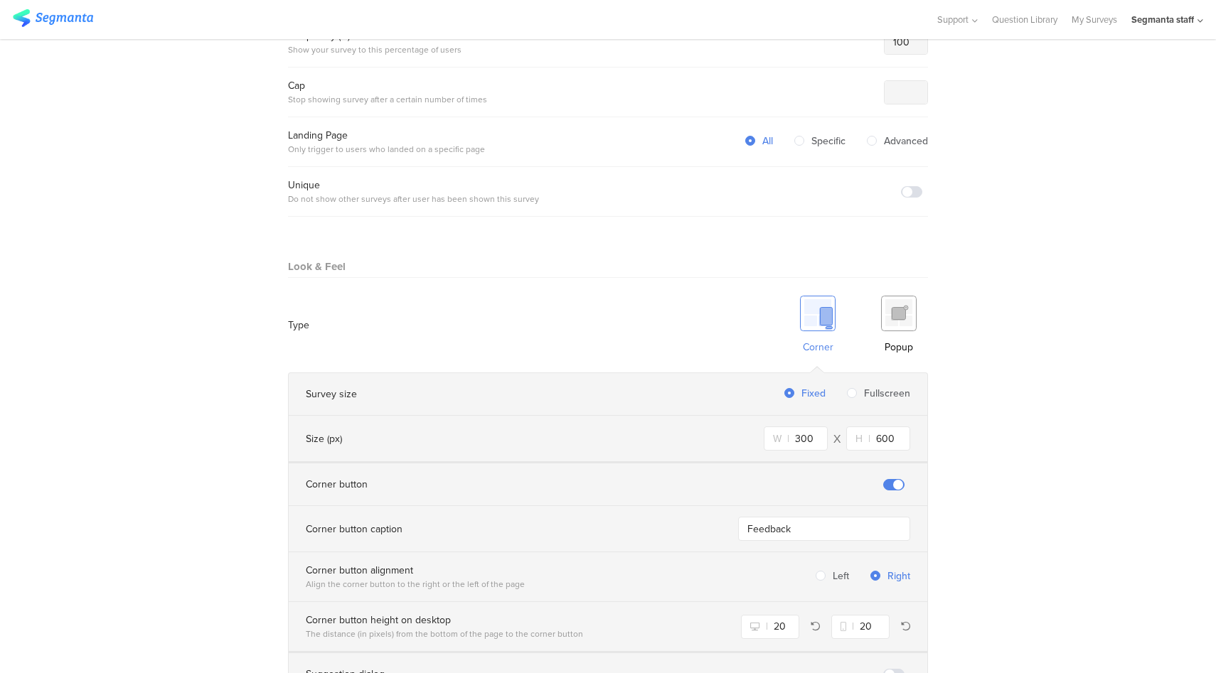
scroll to position [816, 0]
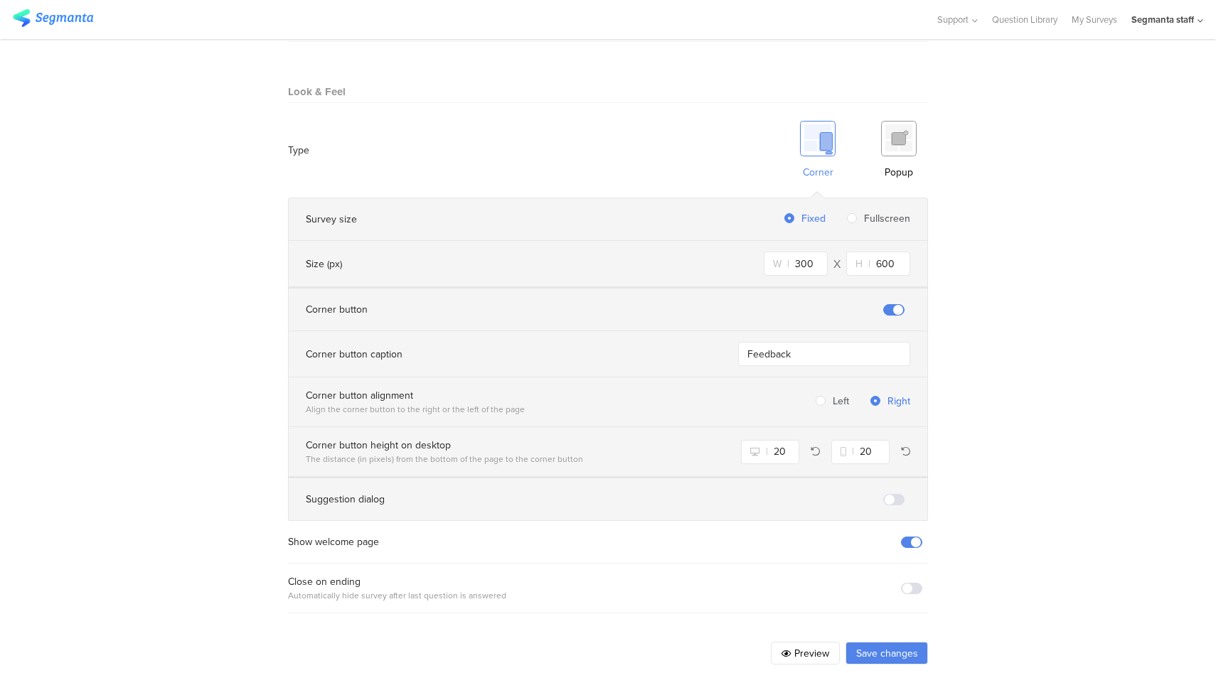
click at [901, 583] on span at bounding box center [911, 588] width 21 height 11
click at [891, 642] on button "Save changes" at bounding box center [886, 653] width 82 height 23
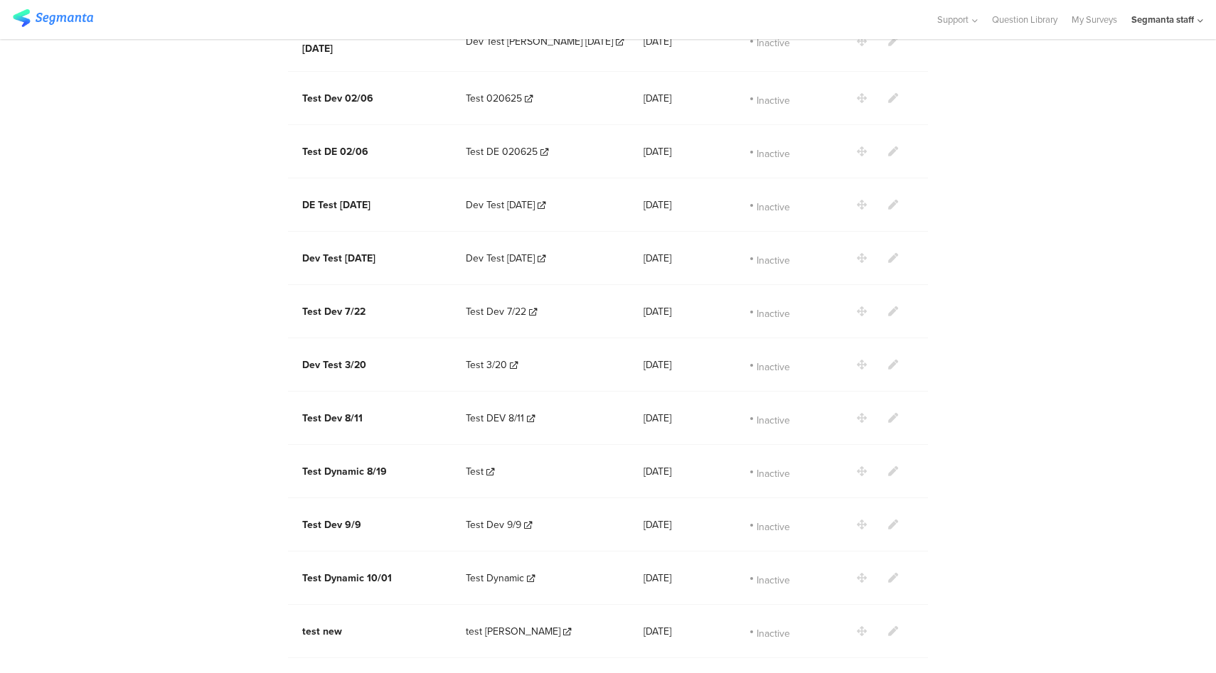
scroll to position [1693, 0]
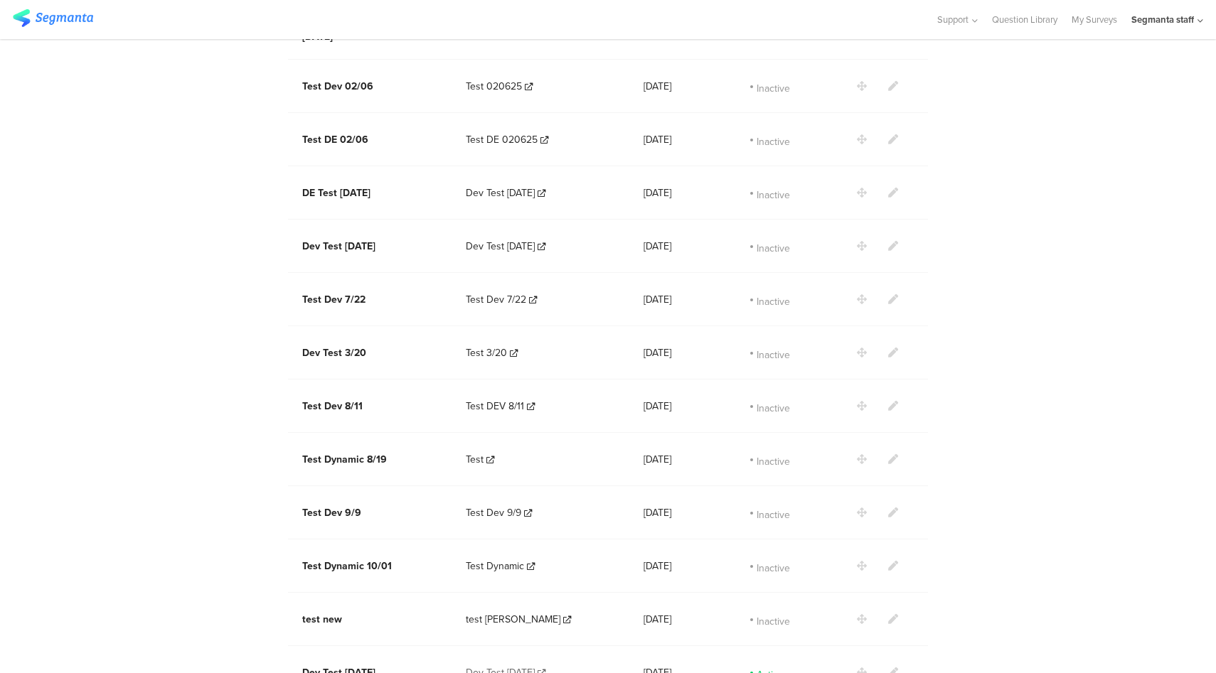
click at [530, 666] on span "Dev Test [DATE]" at bounding box center [500, 673] width 69 height 15
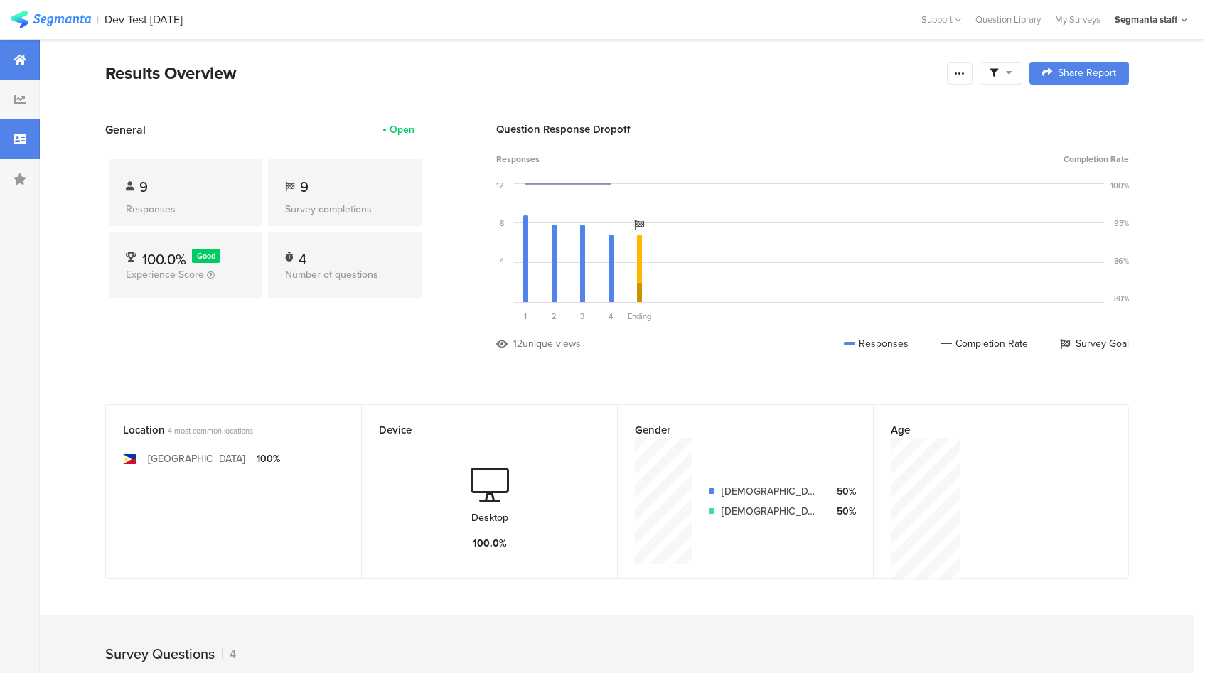
click at [17, 137] on icon at bounding box center [20, 139] width 13 height 11
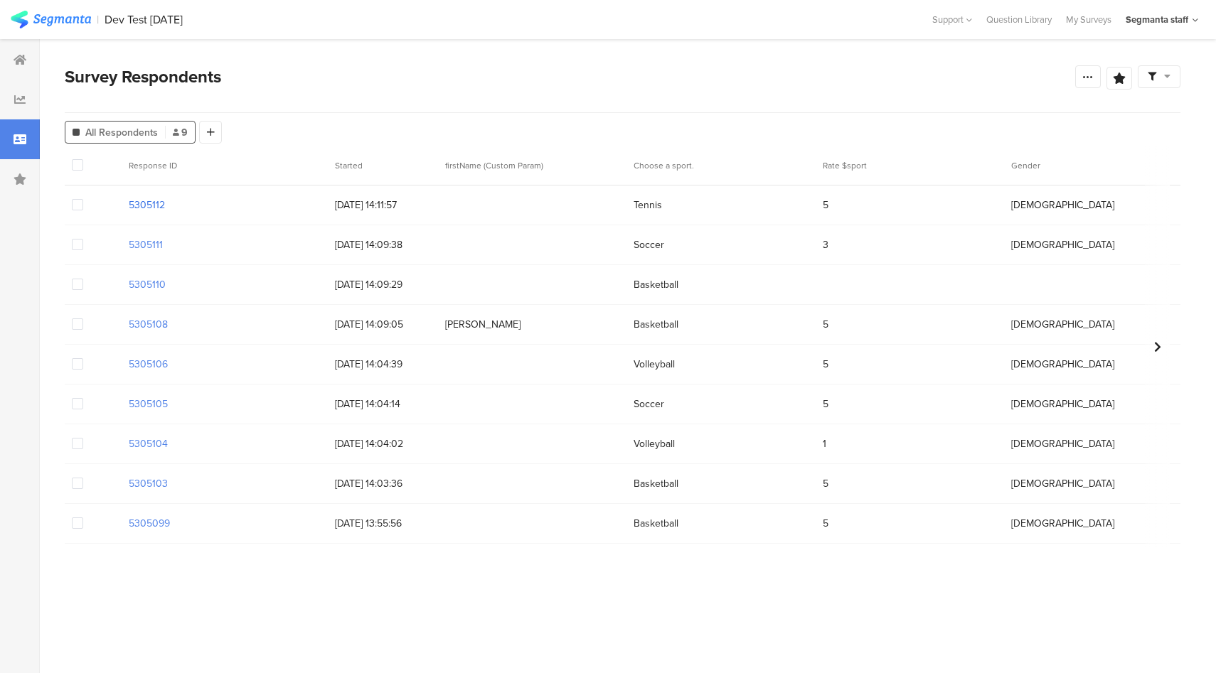
click at [150, 208] on section "5305112" at bounding box center [147, 205] width 36 height 15
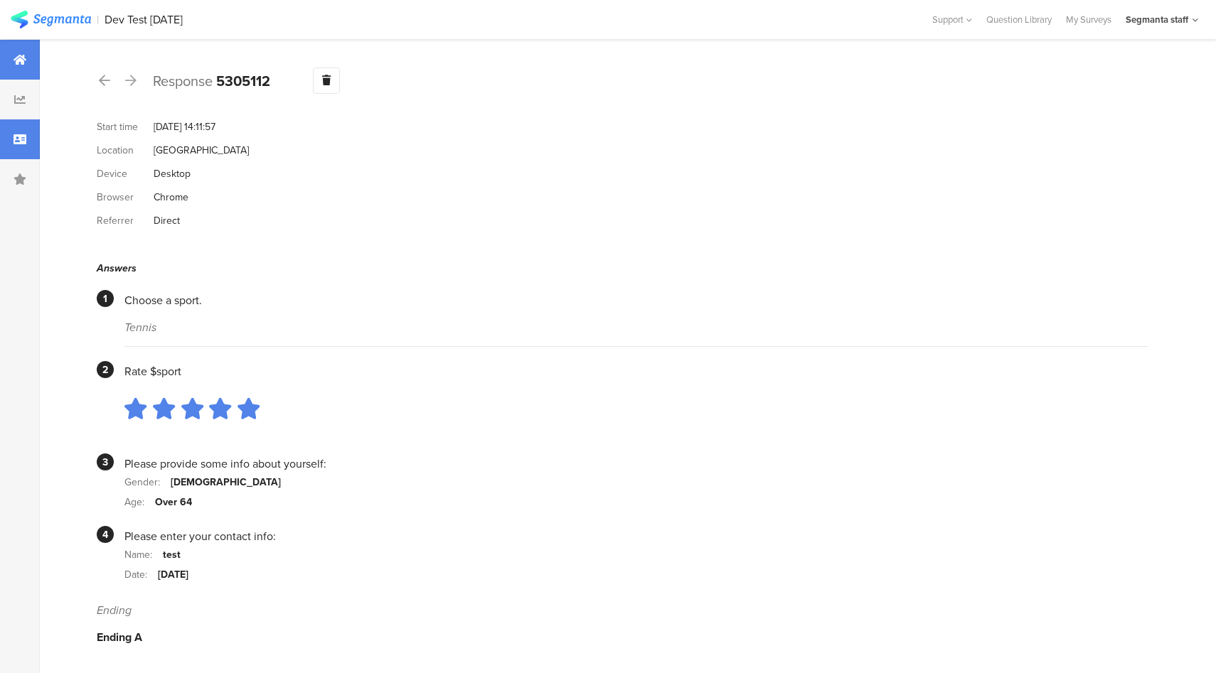
click at [20, 50] on div at bounding box center [20, 60] width 40 height 40
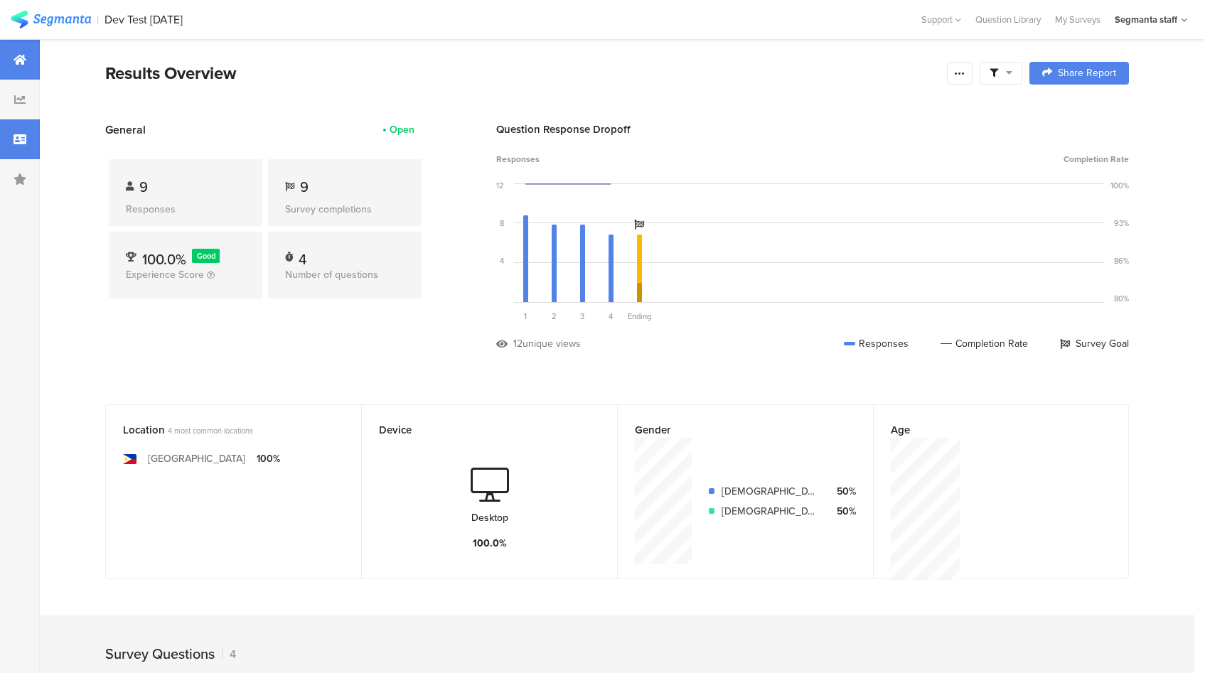
click at [27, 149] on div at bounding box center [20, 139] width 40 height 40
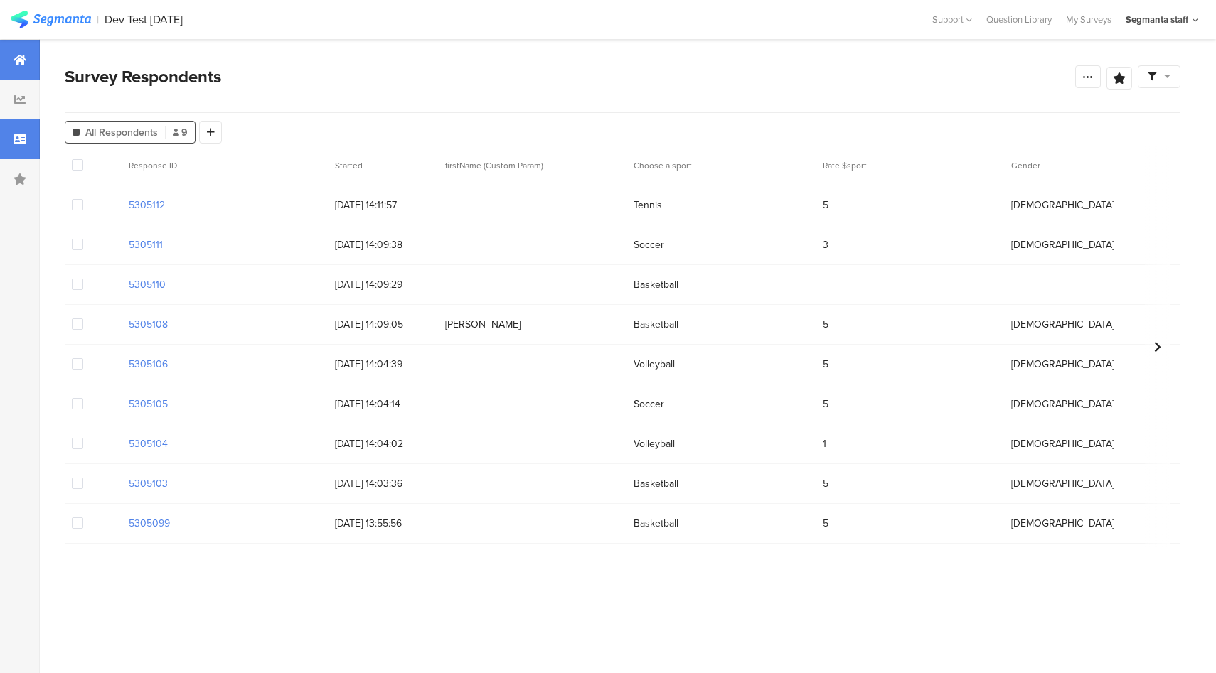
click at [18, 58] on icon at bounding box center [20, 59] width 13 height 11
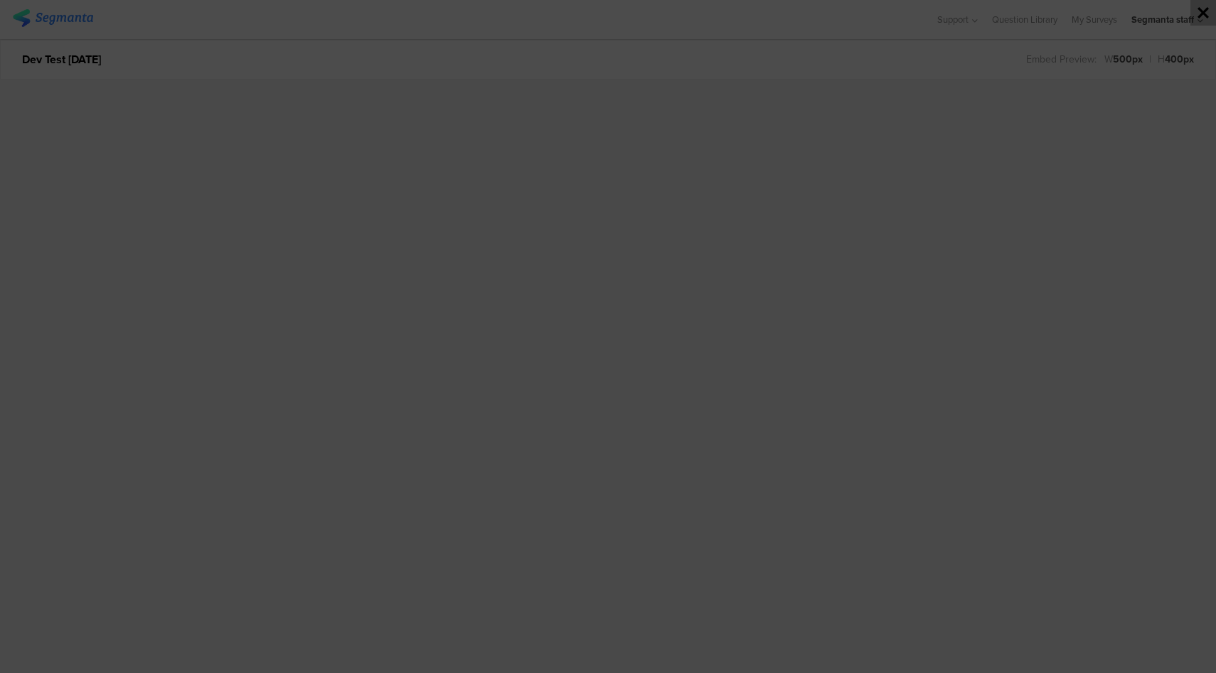
click at [1204, 9] on icon at bounding box center [1203, 13] width 26 height 26
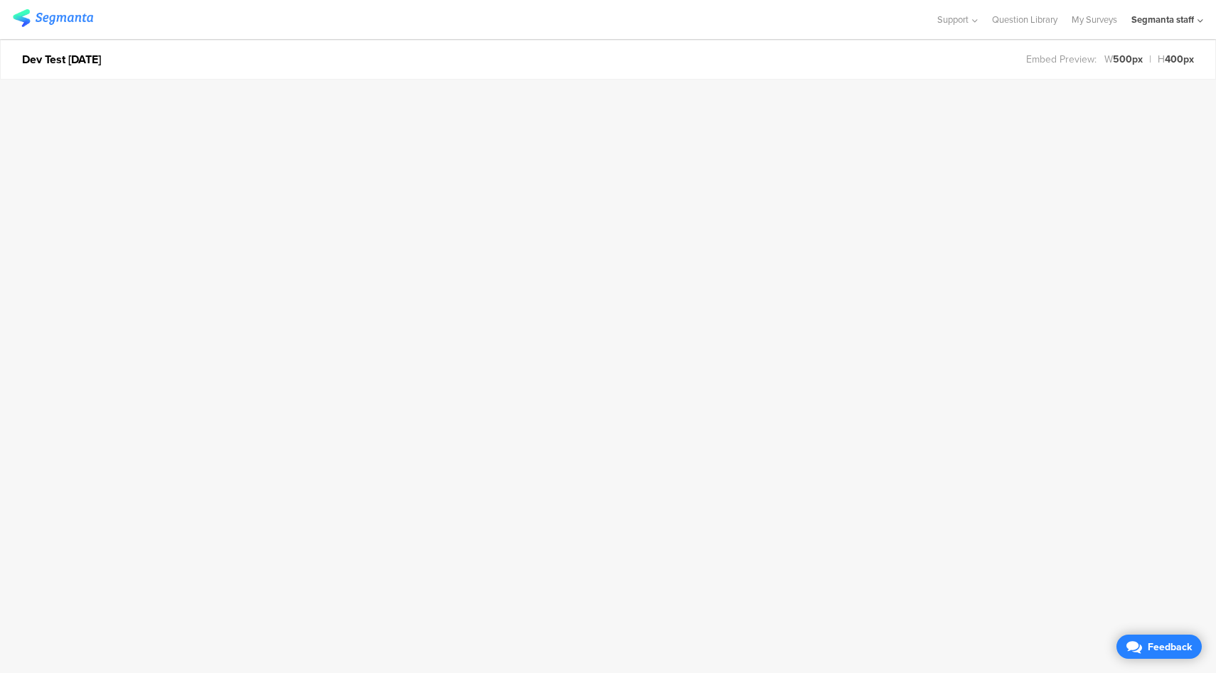
click at [1180, 654] on div "Feedback" at bounding box center [1159, 647] width 74 height 24
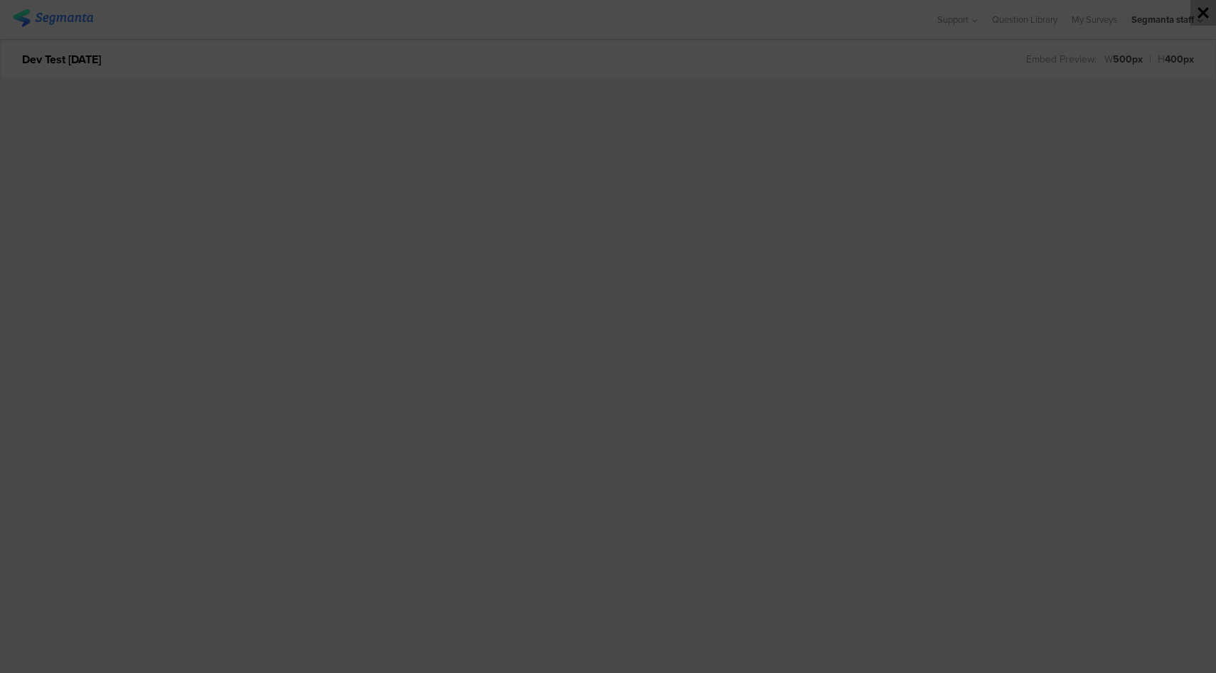
click at [1210, 14] on icon at bounding box center [1203, 13] width 26 height 26
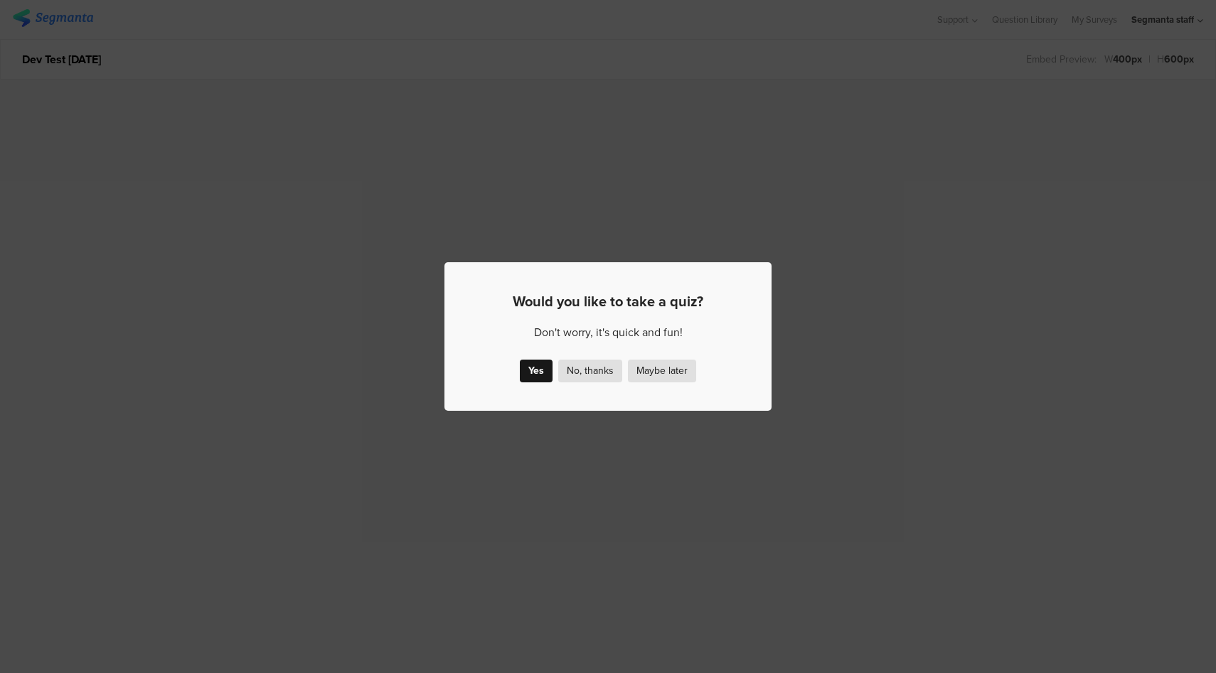
click at [543, 373] on div "Yes" at bounding box center [536, 371] width 33 height 23
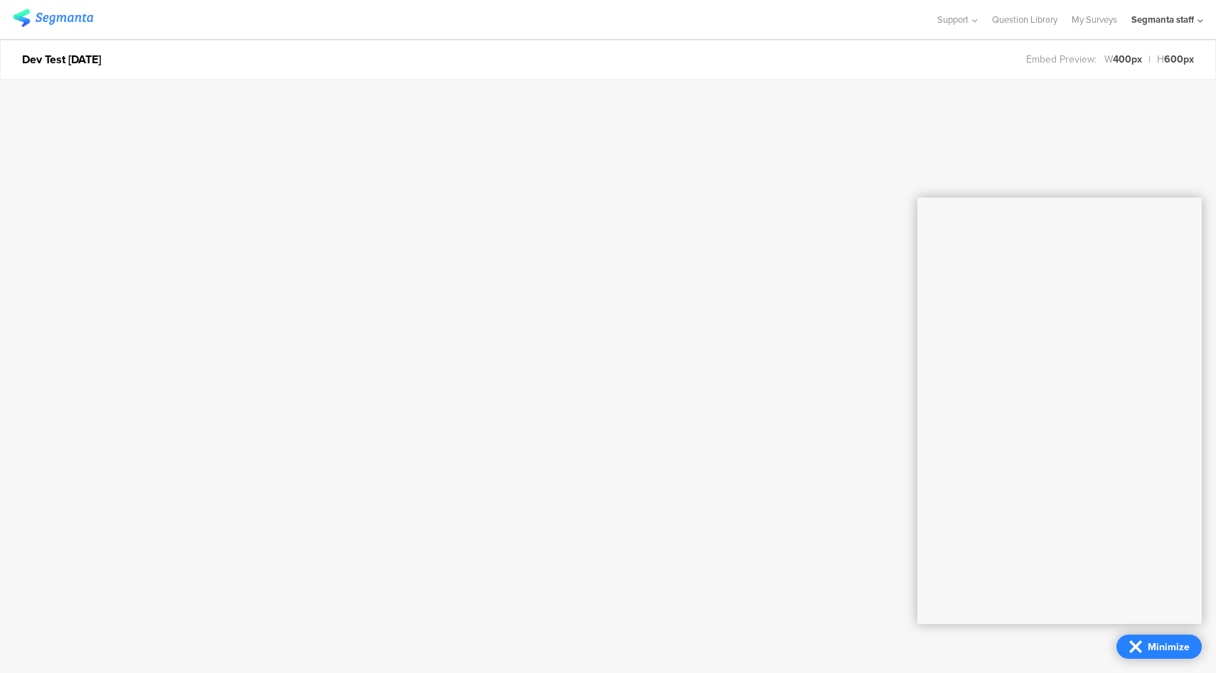
click at [1173, 653] on div "Minimize" at bounding box center [1169, 647] width 48 height 15
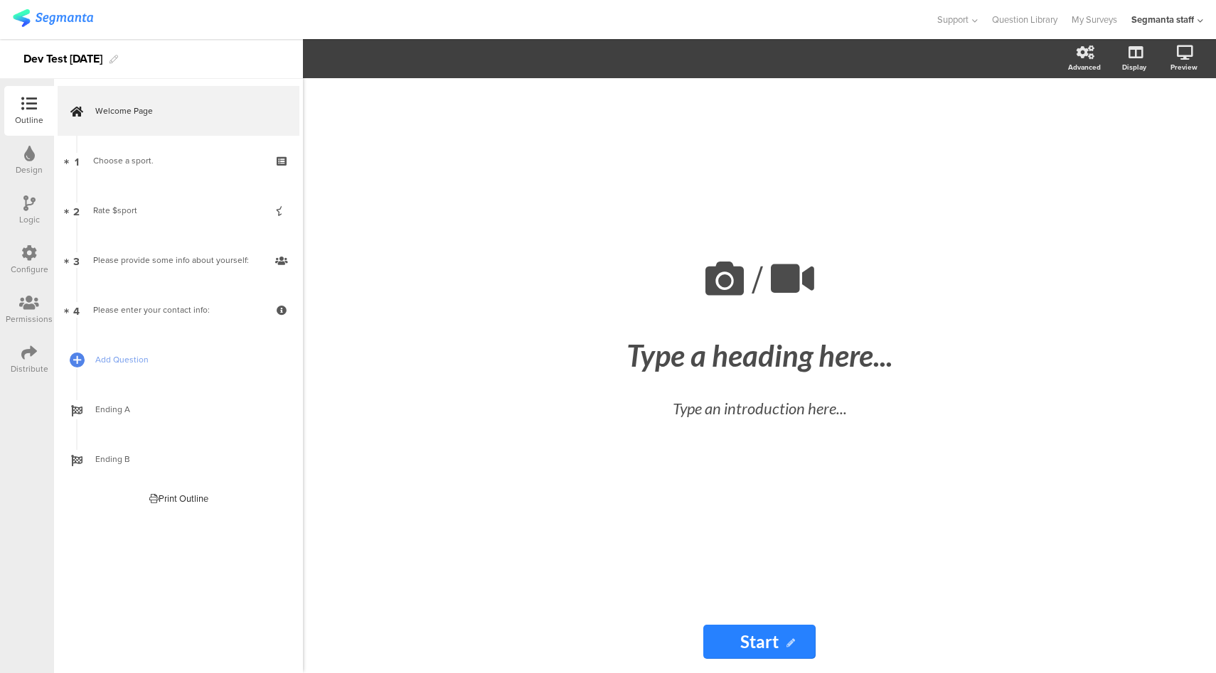
click at [32, 363] on div "Distribute" at bounding box center [30, 369] width 38 height 13
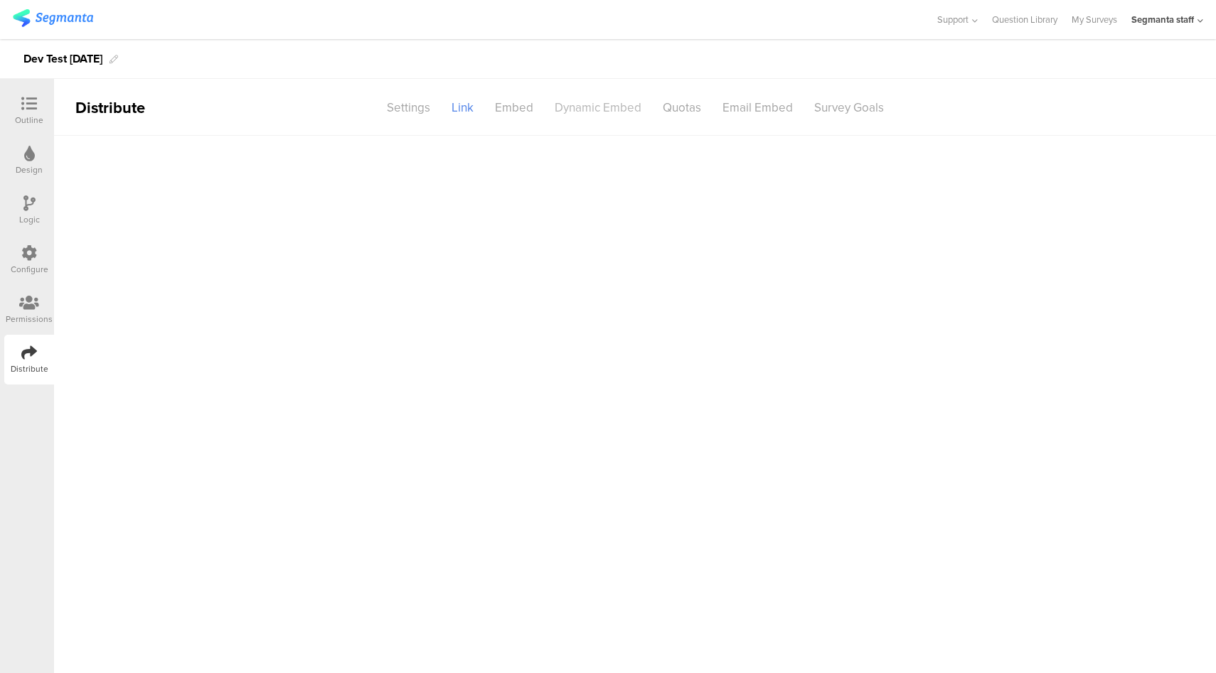
click at [606, 108] on div "Dynamic Embed" at bounding box center [598, 107] width 108 height 25
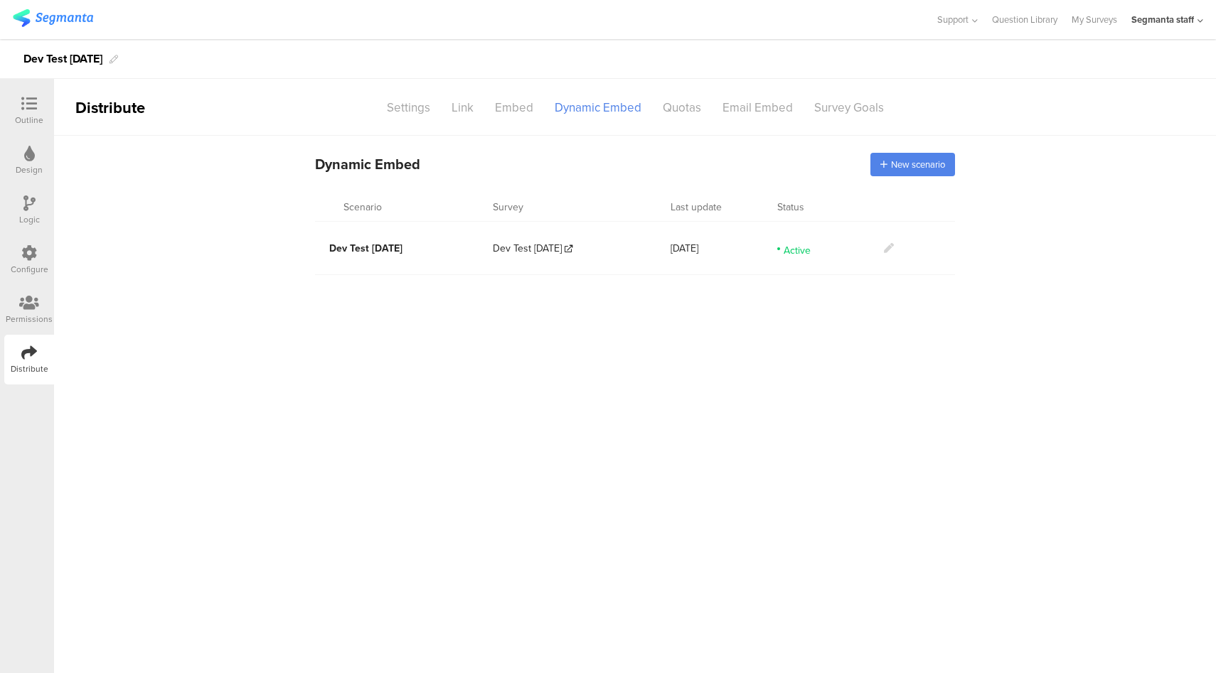
click at [885, 246] on icon at bounding box center [889, 248] width 10 height 10
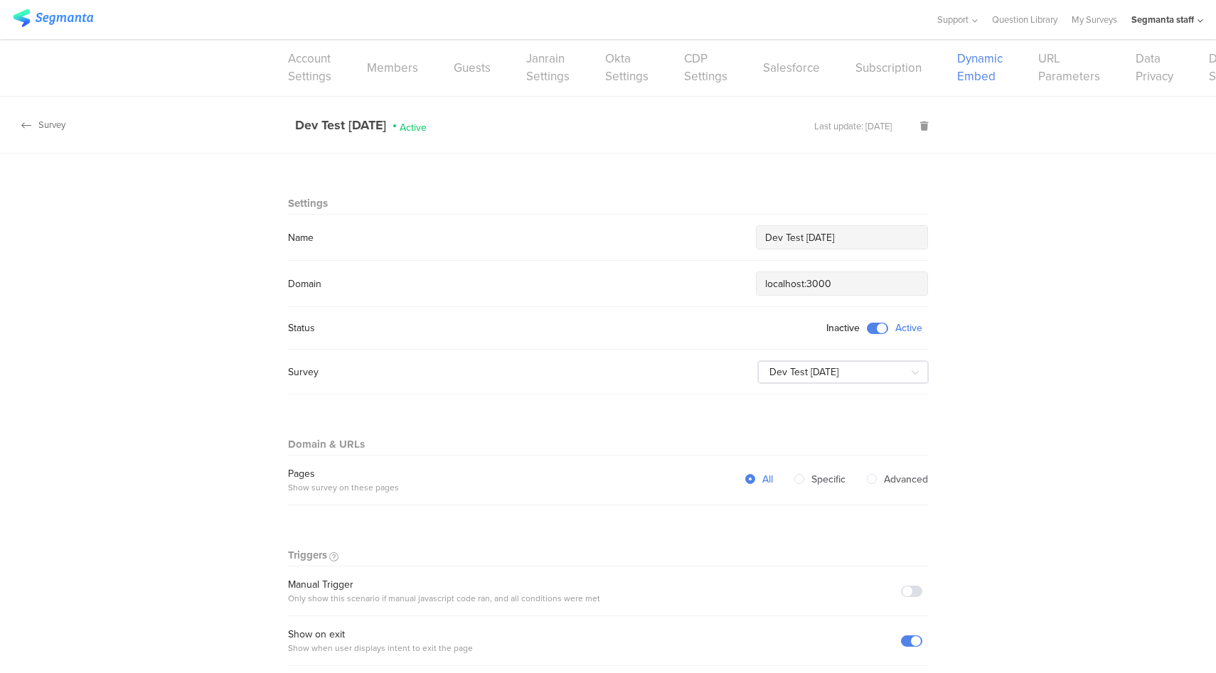
click at [49, 129] on div "Survey" at bounding box center [32, 125] width 65 height 14
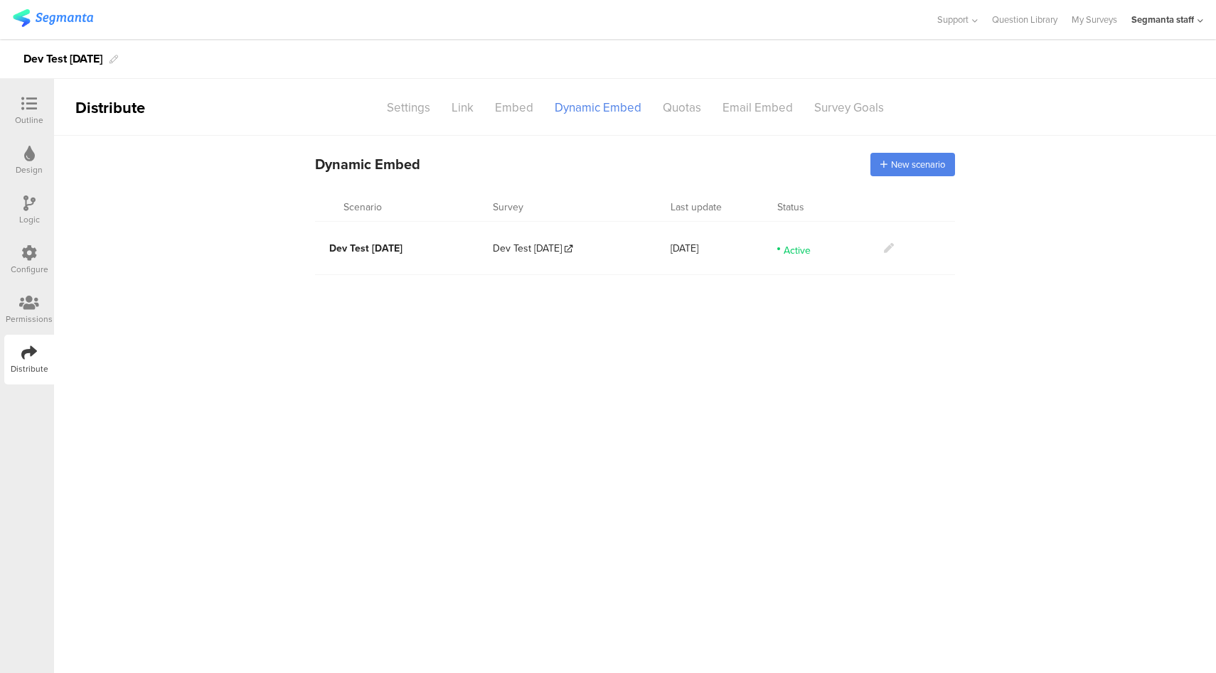
click at [36, 260] on icon at bounding box center [29, 253] width 16 height 16
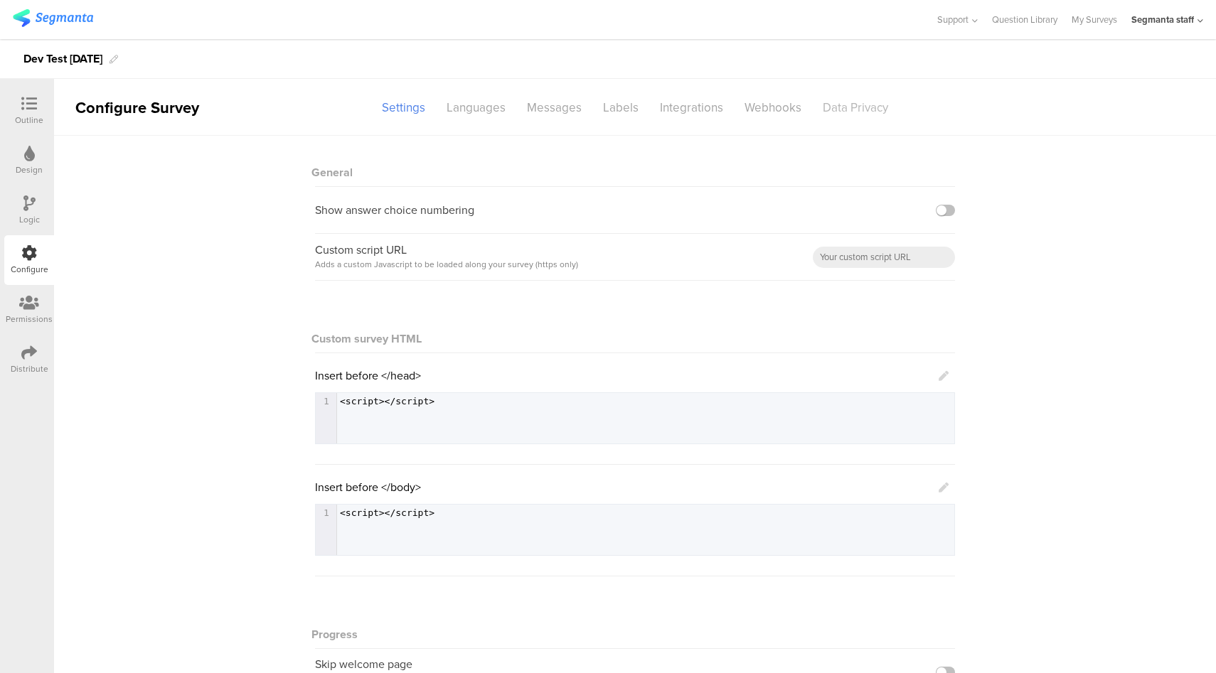
click at [852, 105] on div "Data Privacy" at bounding box center [855, 107] width 87 height 25
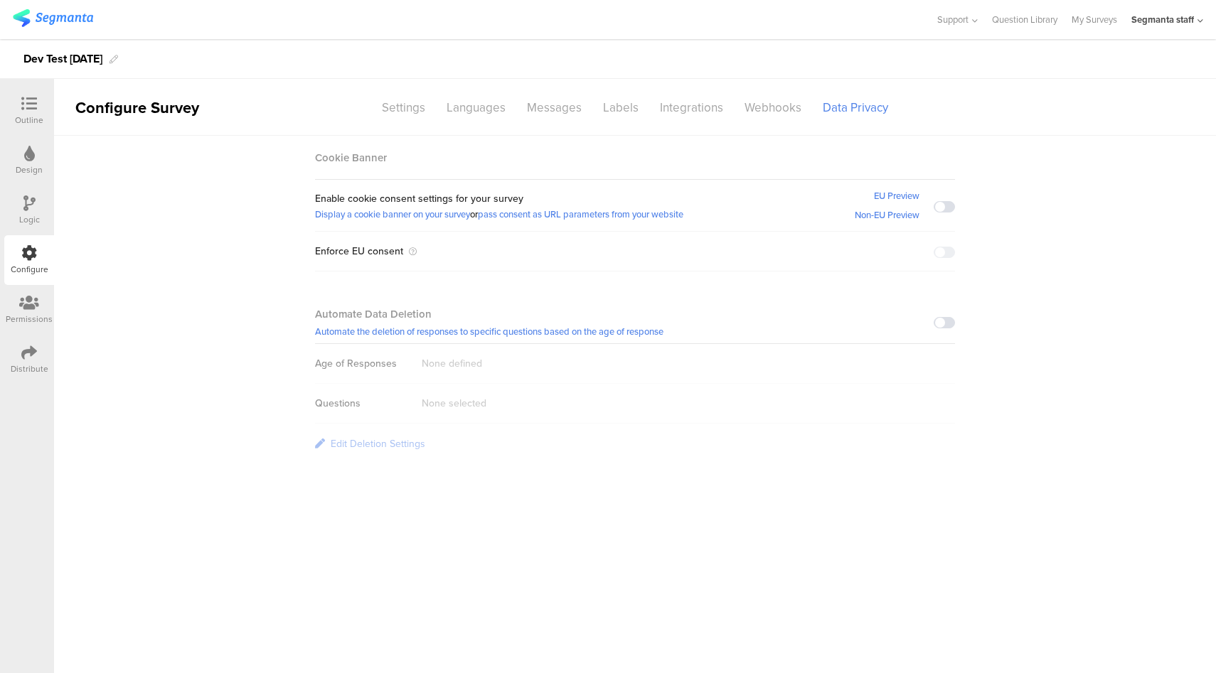
click at [941, 207] on span at bounding box center [944, 206] width 21 height 11
click at [33, 358] on icon at bounding box center [29, 353] width 16 height 16
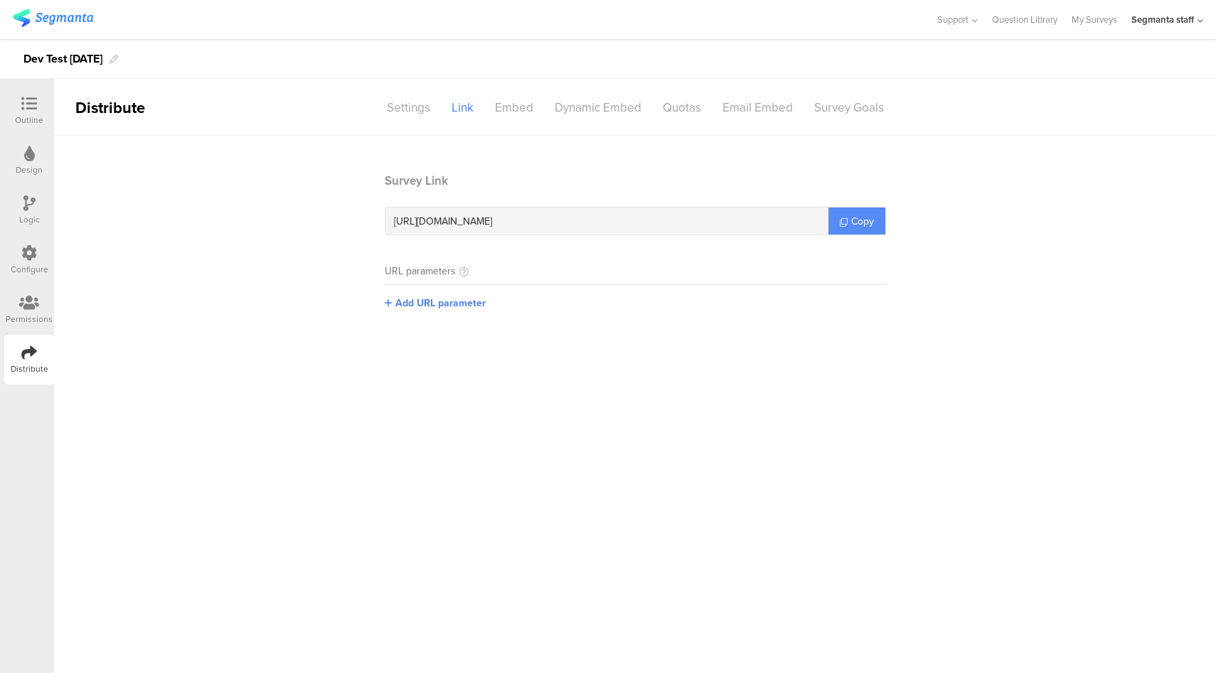
click at [874, 211] on link "Copy" at bounding box center [856, 221] width 57 height 27
click at [24, 259] on icon at bounding box center [29, 253] width 16 height 16
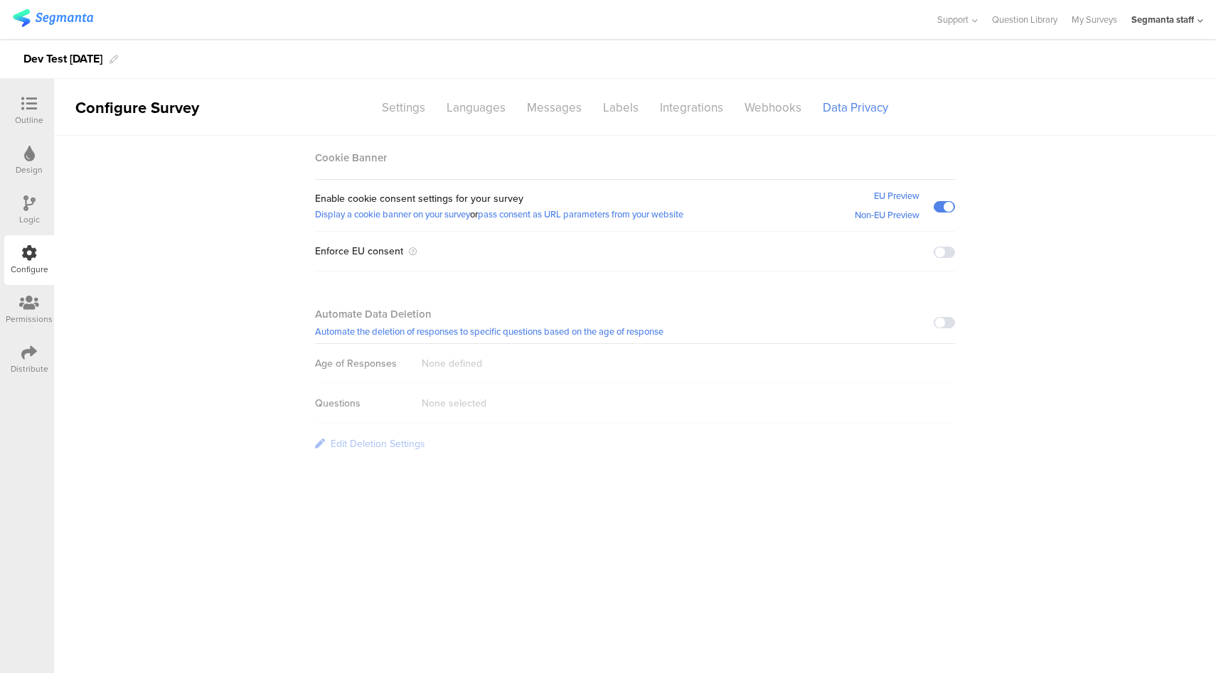
click at [941, 250] on span at bounding box center [944, 252] width 21 height 11
click at [1028, 156] on section "Cookie Banner Enable cookie consent settings for your survey Display a cookie b…" at bounding box center [635, 300] width 1162 height 328
click at [939, 248] on span at bounding box center [944, 252] width 21 height 11
click at [944, 257] on span at bounding box center [944, 252] width 21 height 11
click at [948, 206] on span at bounding box center [944, 206] width 21 height 11
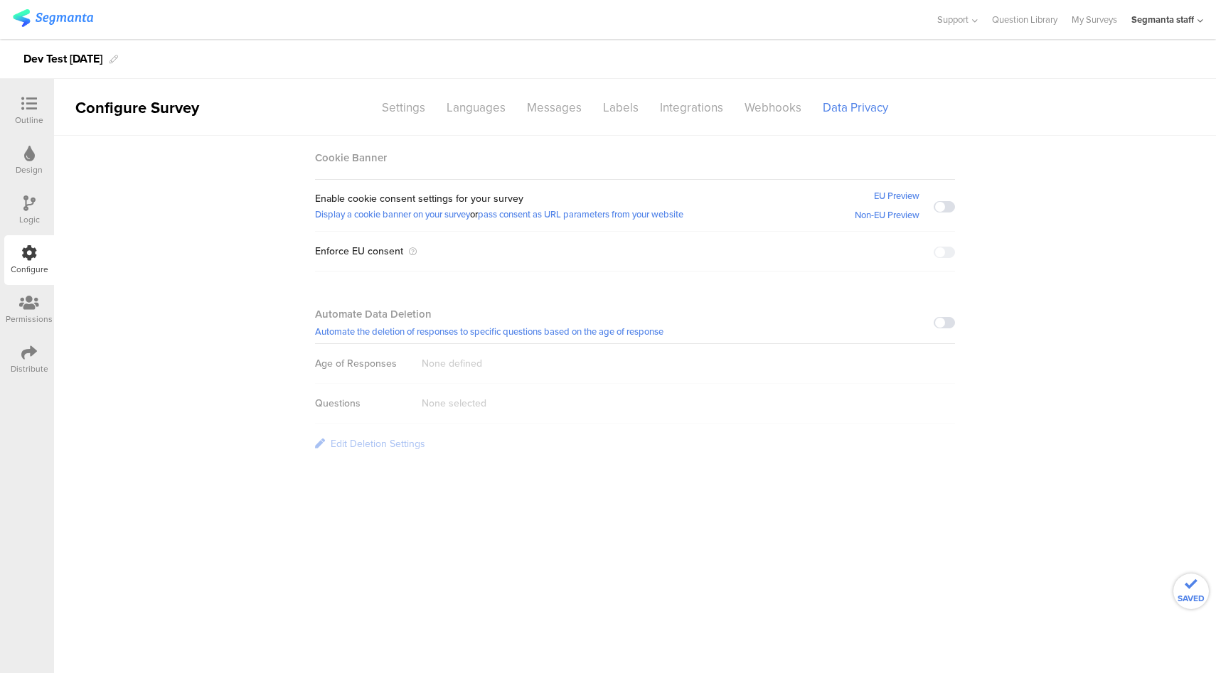
click at [947, 323] on span at bounding box center [944, 322] width 21 height 11
click at [946, 322] on span at bounding box center [944, 322] width 21 height 11
click at [417, 443] on div "Edit Deletion Settings" at bounding box center [378, 444] width 95 height 15
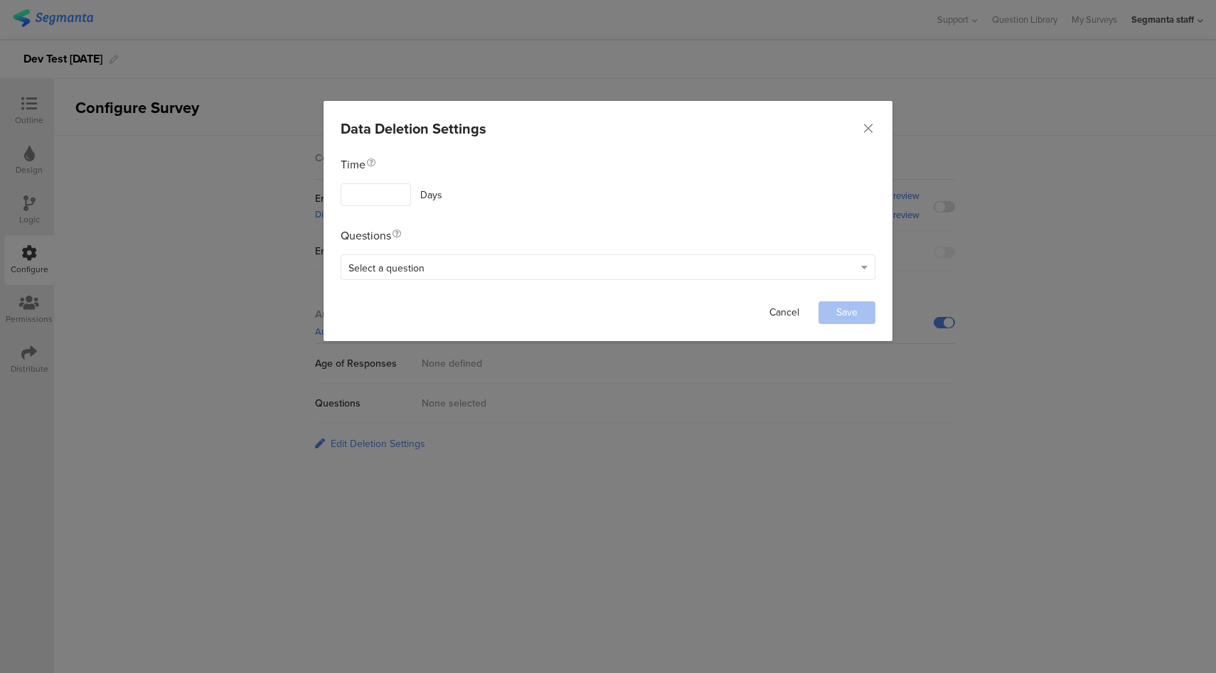
click at [776, 315] on link "Cancel" at bounding box center [784, 312] width 57 height 23
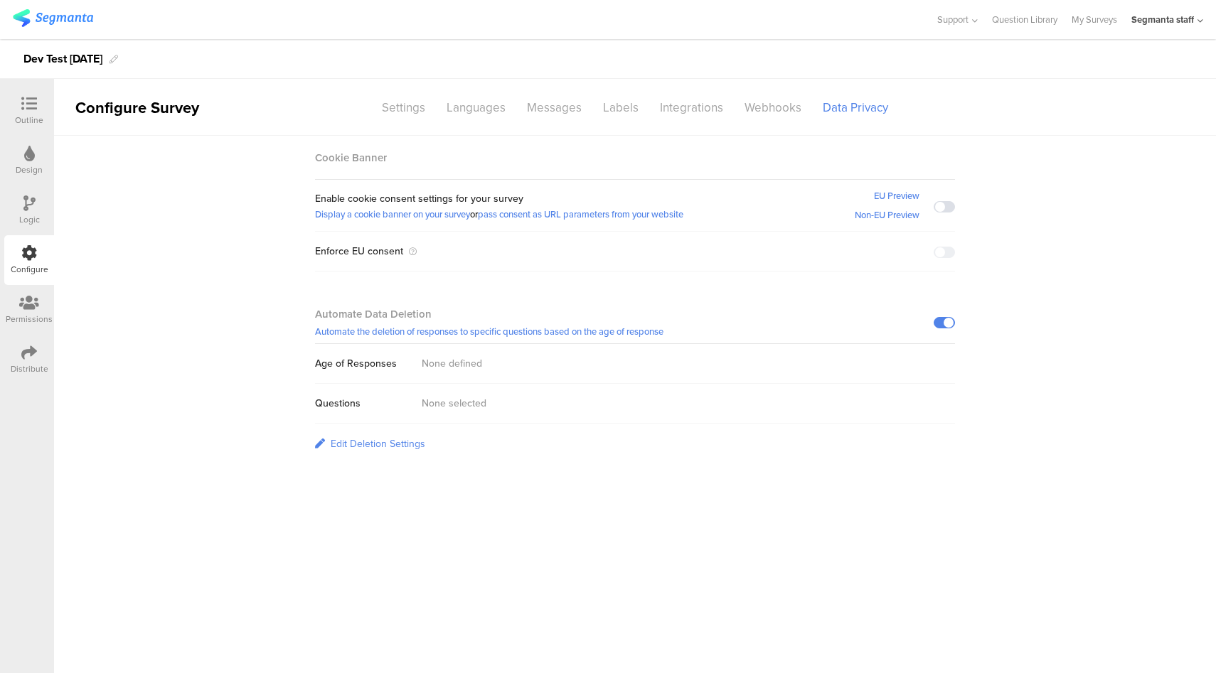
click at [405, 441] on div "Edit Deletion Settings" at bounding box center [378, 444] width 95 height 15
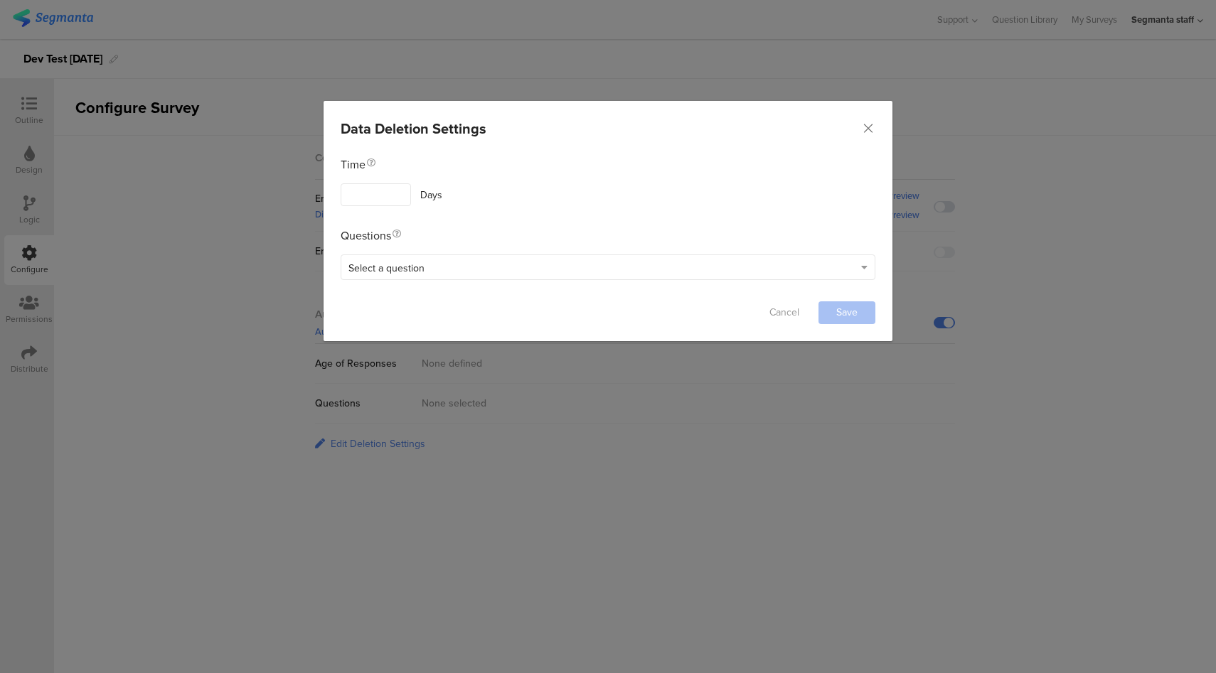
click at [620, 488] on div "Data Deletion Settings Failed saving changes. If the problem persists please co…" at bounding box center [608, 336] width 1216 height 673
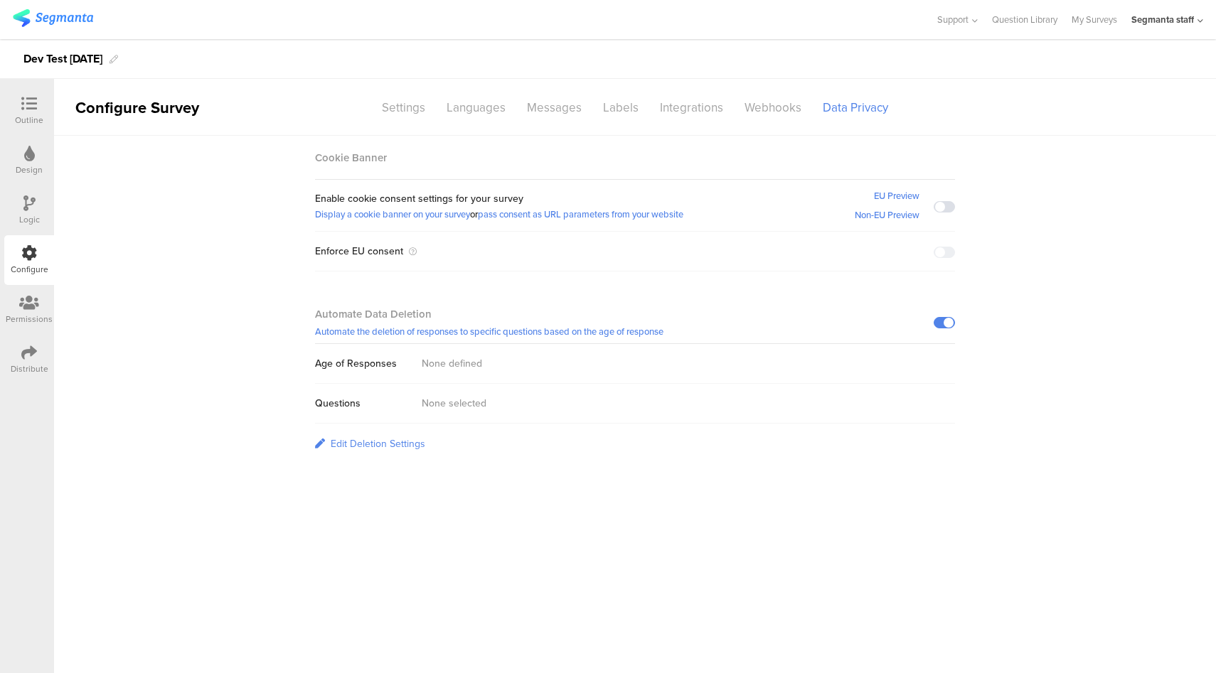
click at [405, 445] on div "Edit Deletion Settings" at bounding box center [378, 444] width 95 height 15
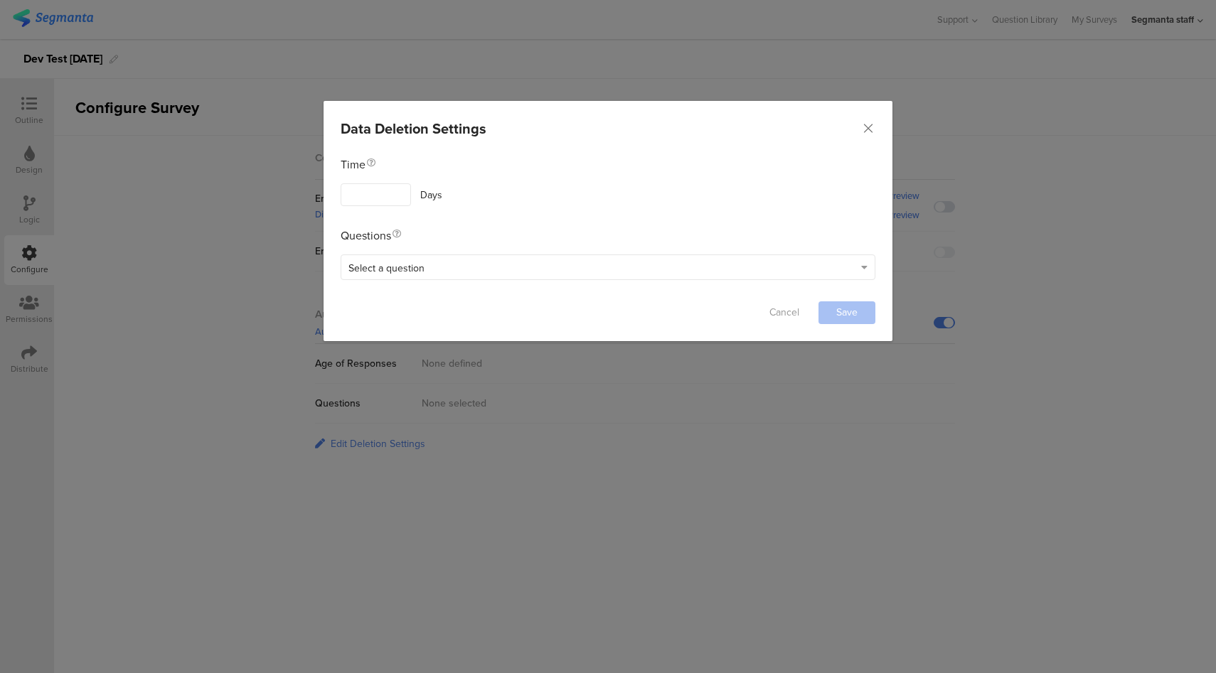
drag, startPoint x: 869, startPoint y: 132, endPoint x: 671, endPoint y: 283, distance: 249.6
click at [868, 133] on icon "Close" at bounding box center [868, 129] width 14 height 14
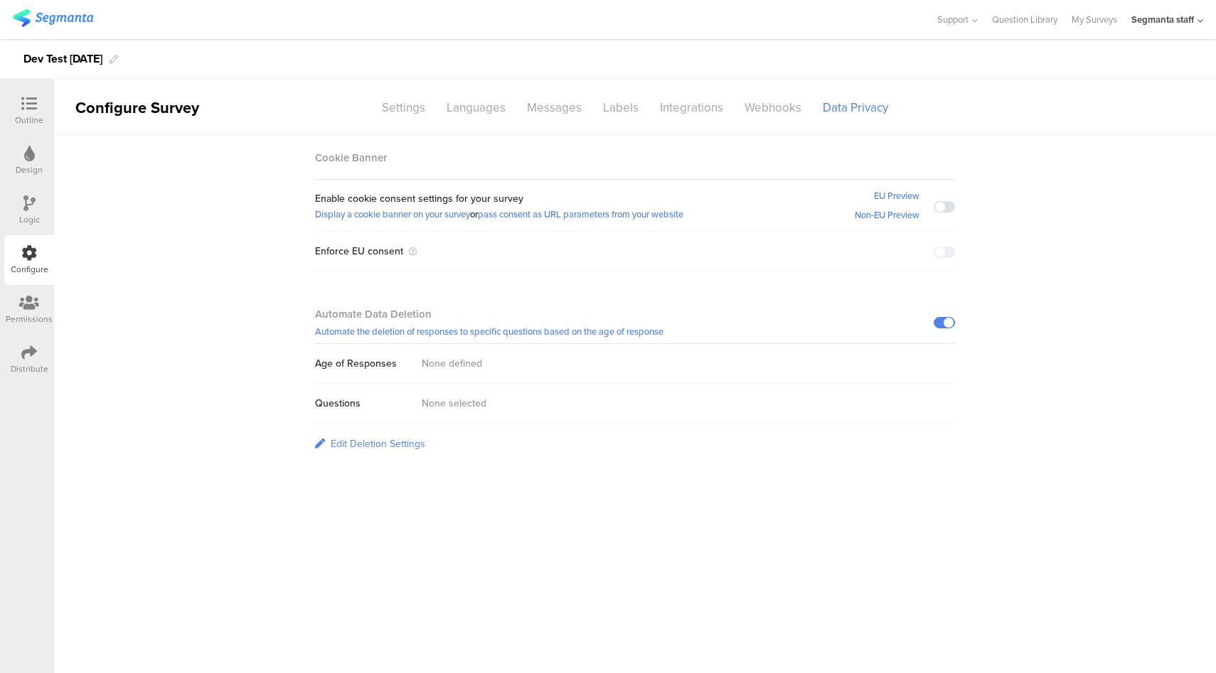
click at [385, 450] on link "Edit Deletion Settings" at bounding box center [370, 444] width 110 height 40
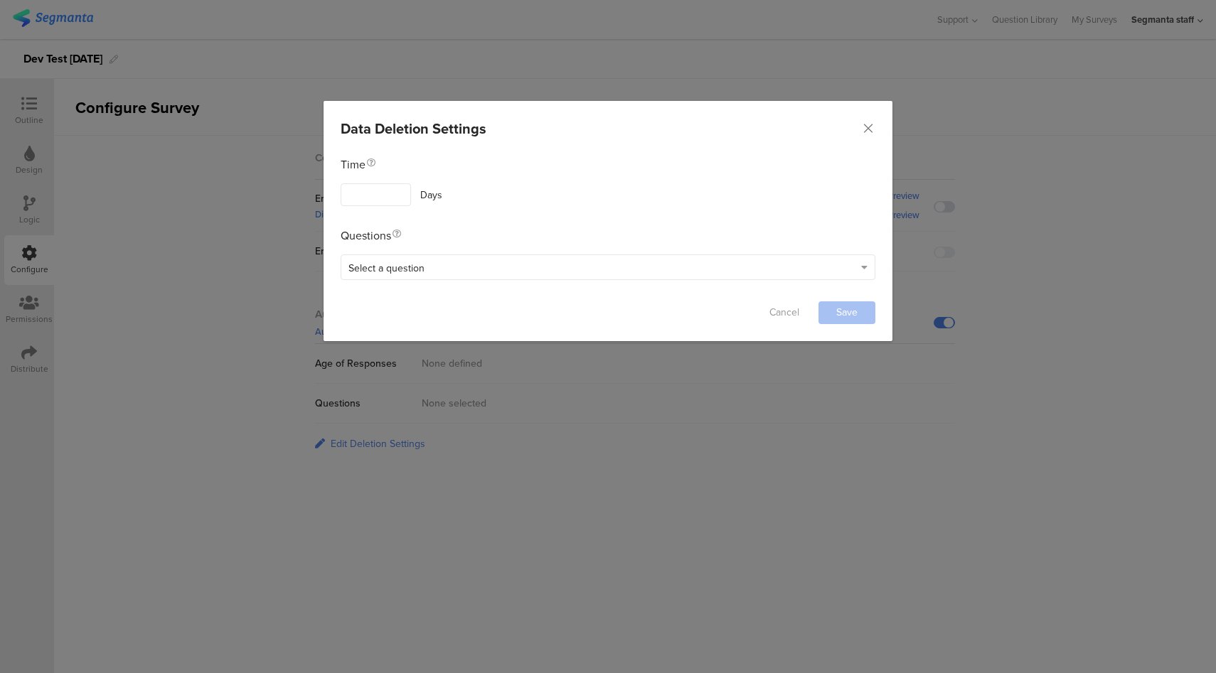
click at [373, 196] on input "dialog" at bounding box center [376, 194] width 70 height 23
type input "1"
click at [530, 255] on div "Select a question" at bounding box center [608, 268] width 535 height 26
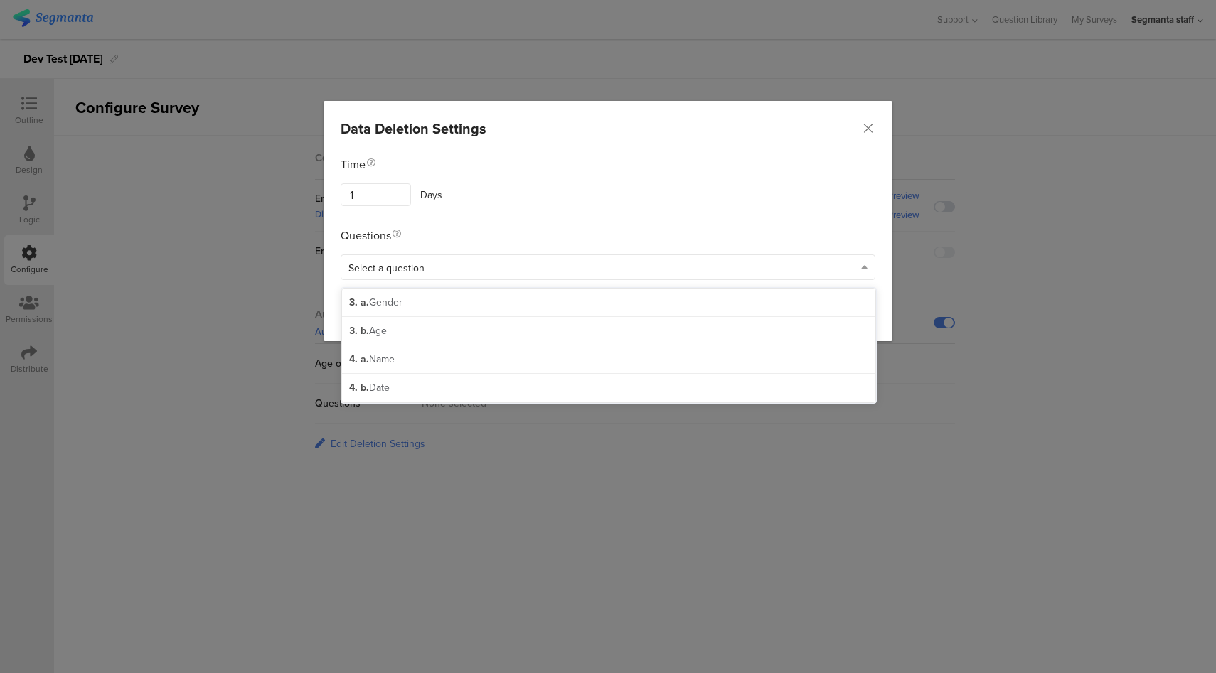
click at [527, 268] on div "Select a question" at bounding box center [601, 268] width 506 height 16
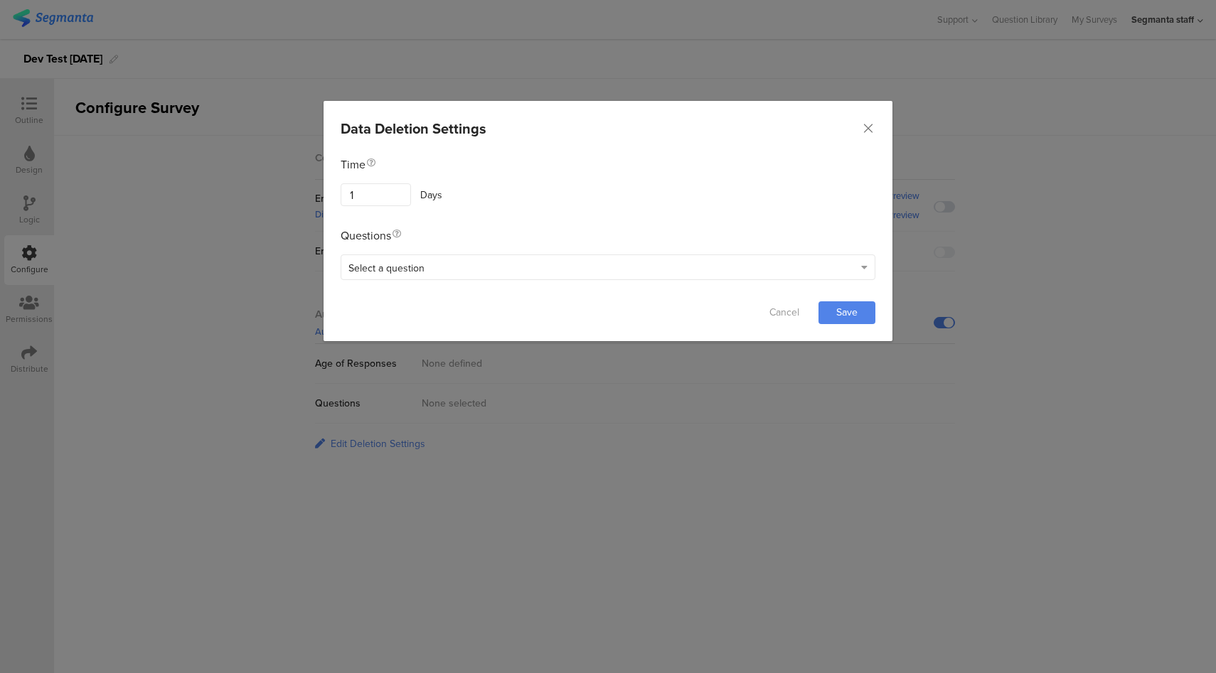
click at [524, 274] on div "Select a question" at bounding box center [601, 268] width 506 height 16
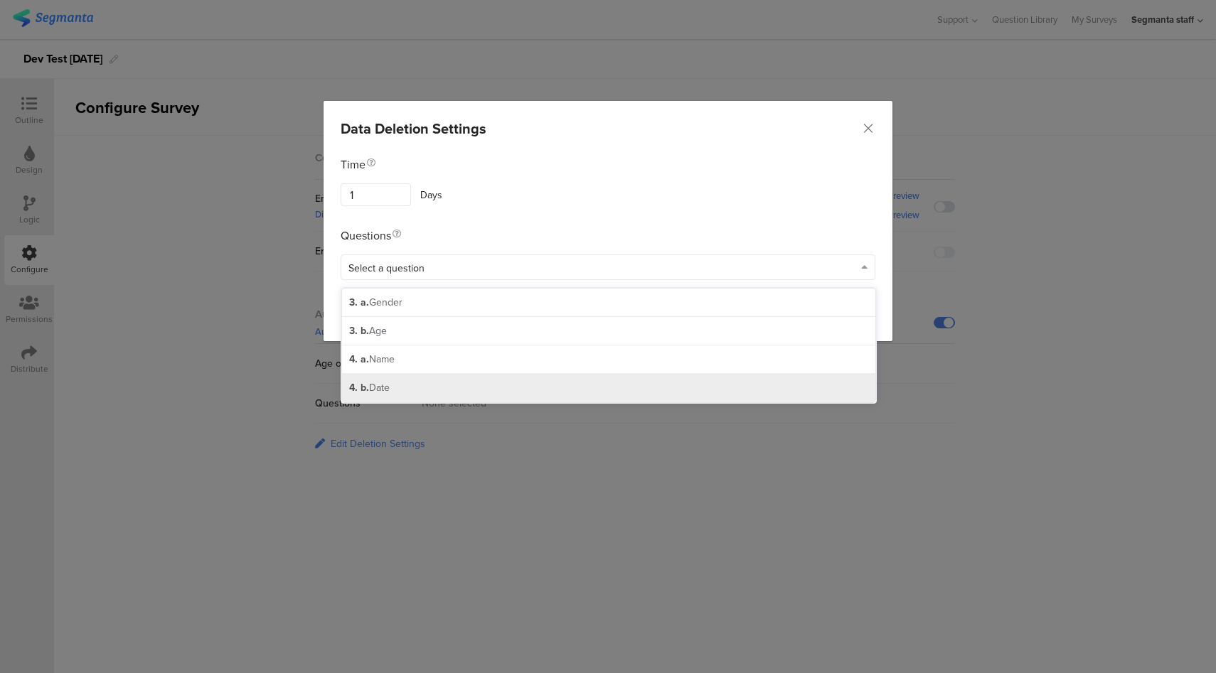
click at [427, 390] on div "4. b. Date" at bounding box center [608, 388] width 533 height 28
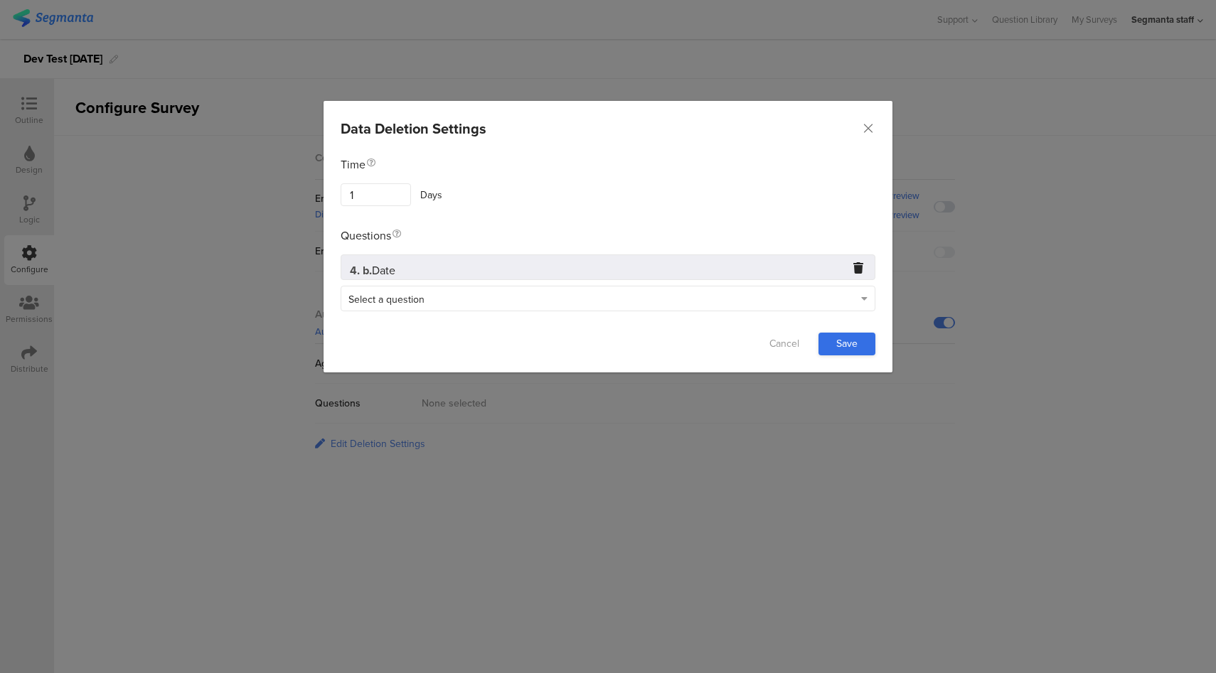
click at [836, 340] on link "Save" at bounding box center [846, 344] width 57 height 23
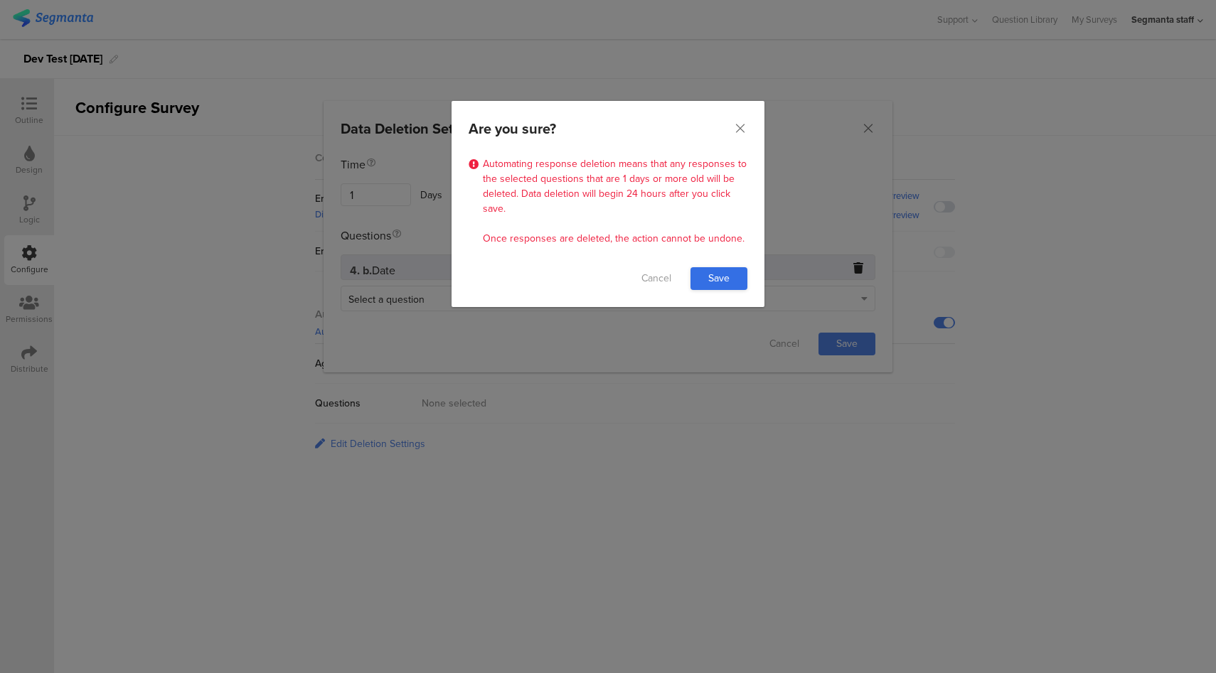
click at [718, 275] on link "Save" at bounding box center [718, 278] width 57 height 23
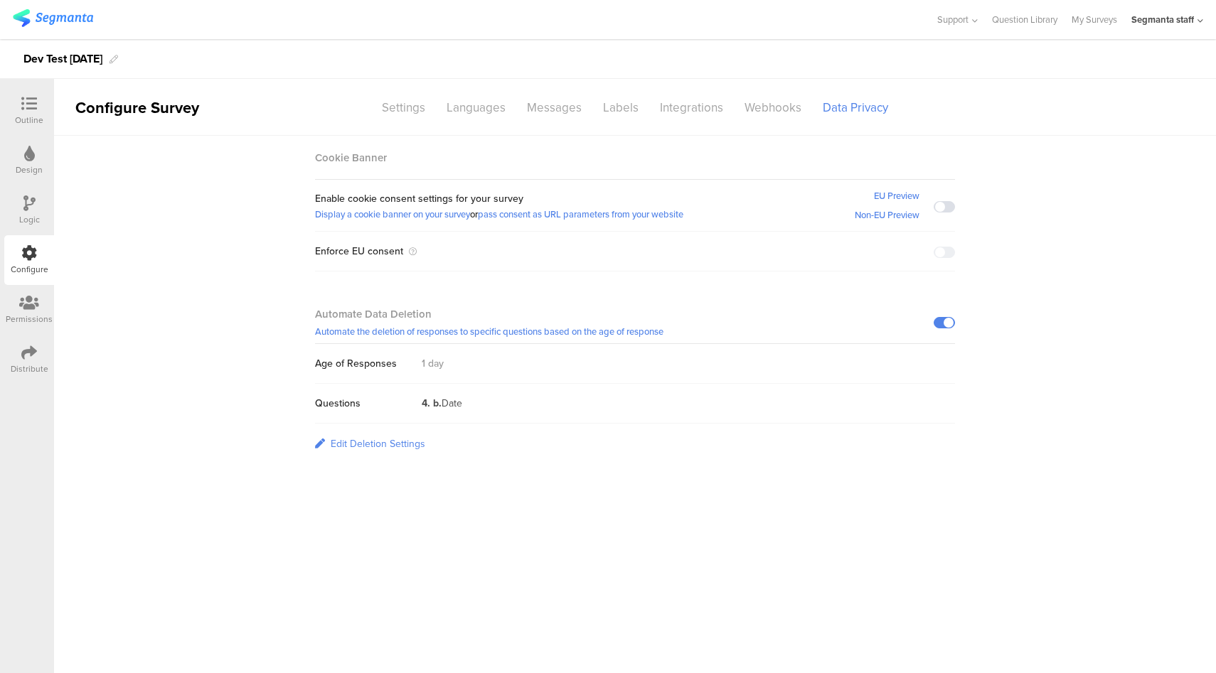
click at [388, 447] on div "Edit Deletion Settings" at bounding box center [378, 444] width 95 height 15
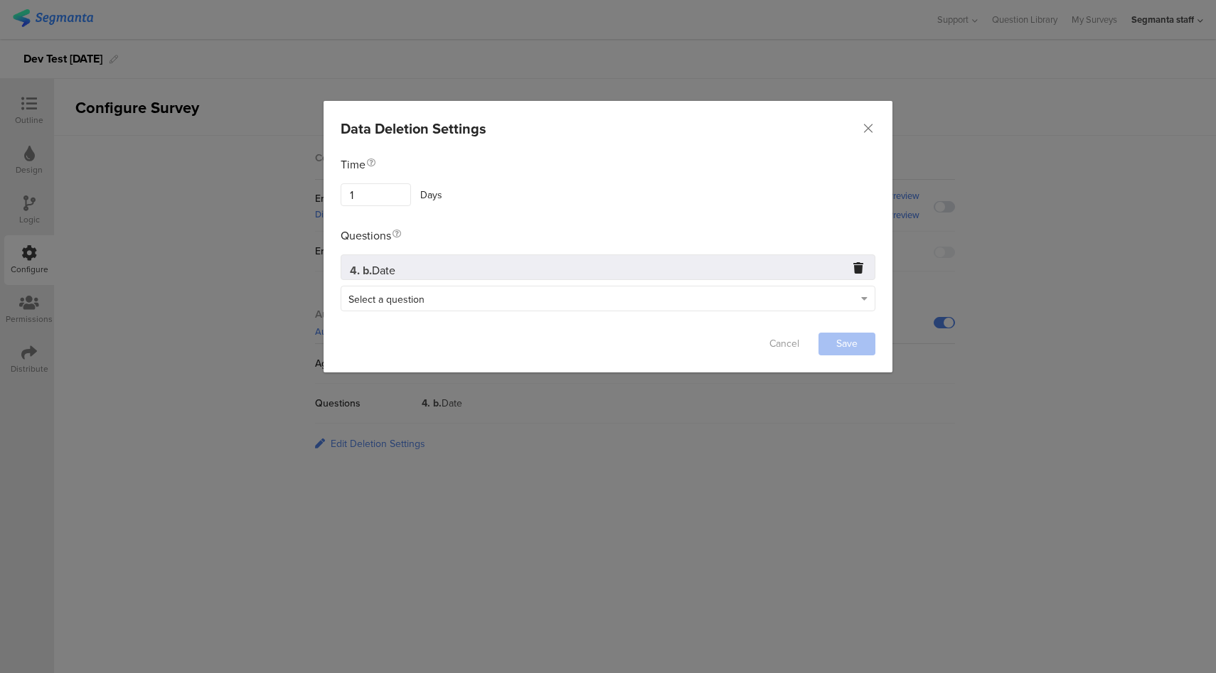
click at [686, 306] on div "Select a question" at bounding box center [608, 299] width 535 height 26
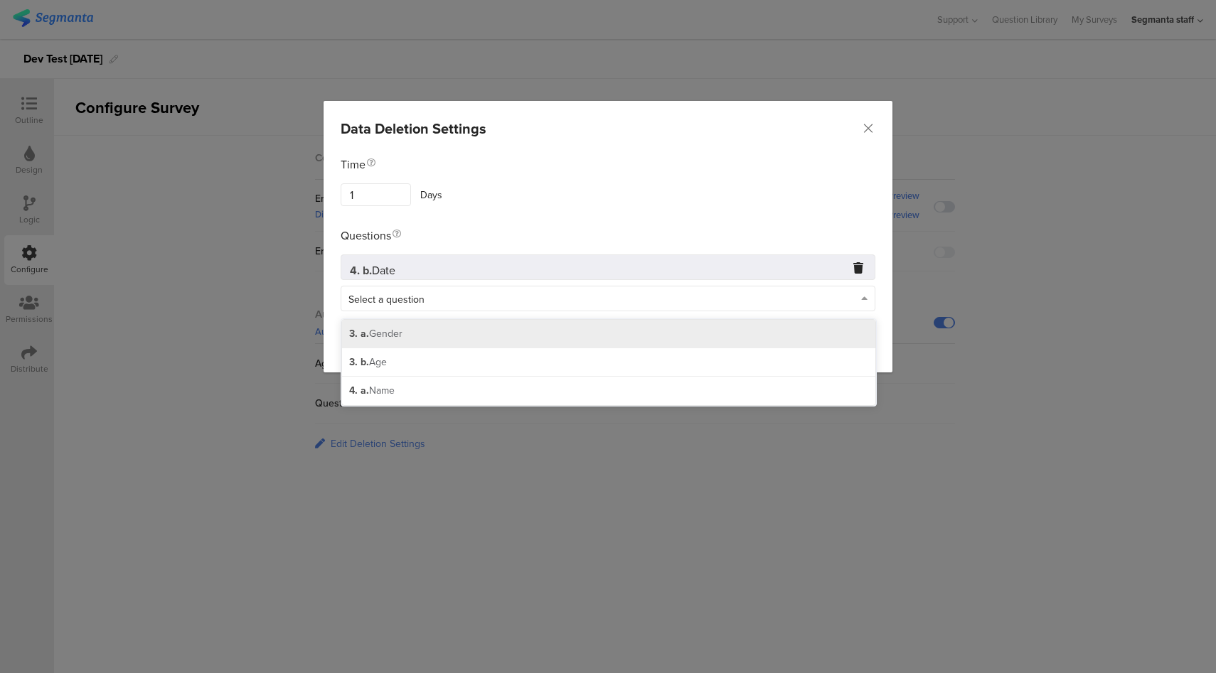
click at [698, 338] on div "3. a. Gender" at bounding box center [608, 334] width 533 height 28
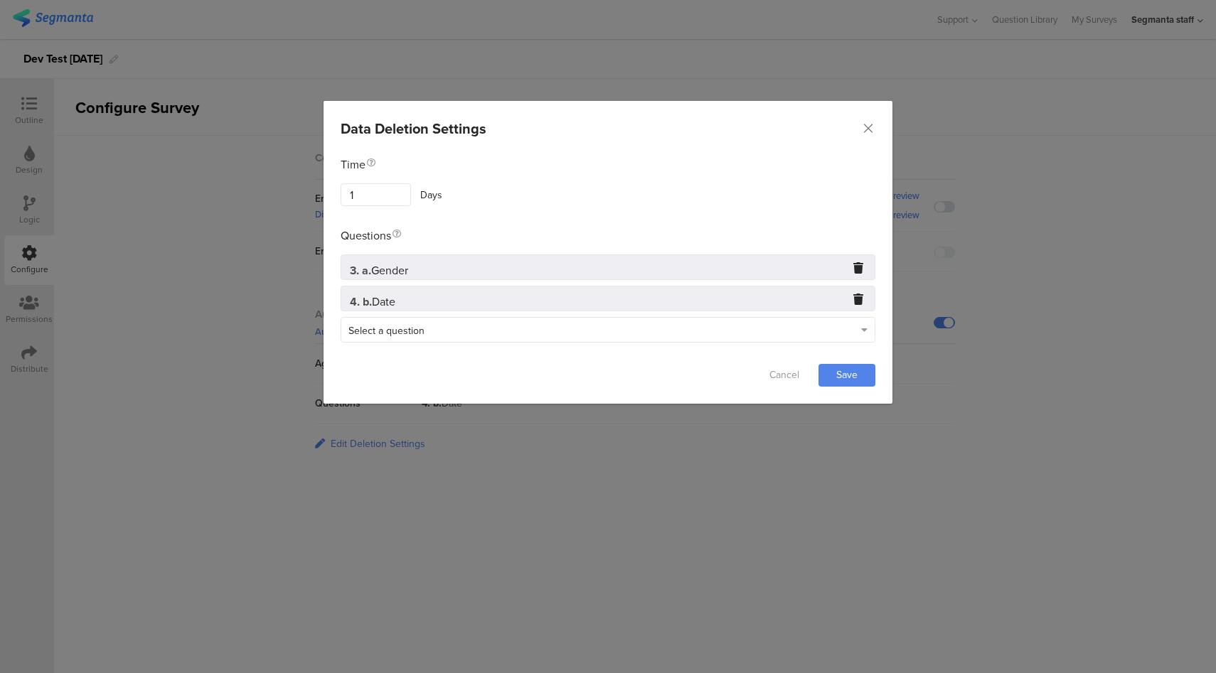
click at [861, 297] on icon "dialog" at bounding box center [858, 299] width 10 height 10
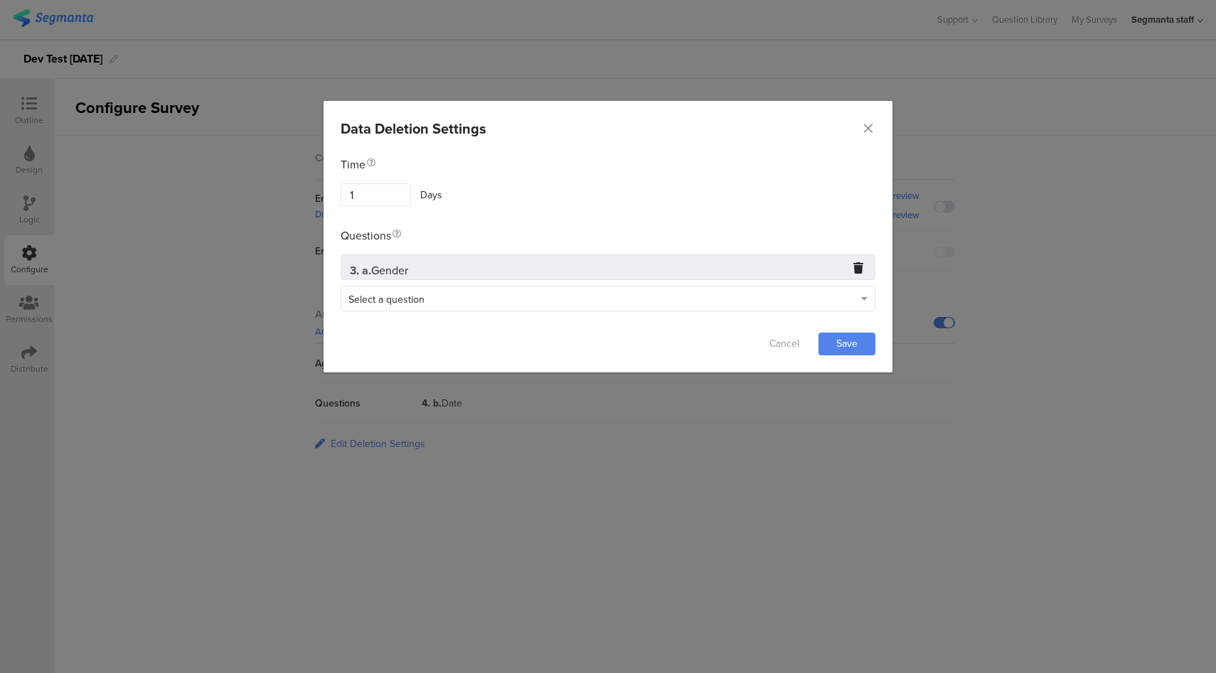
click at [752, 304] on div "Select a question" at bounding box center [601, 299] width 506 height 16
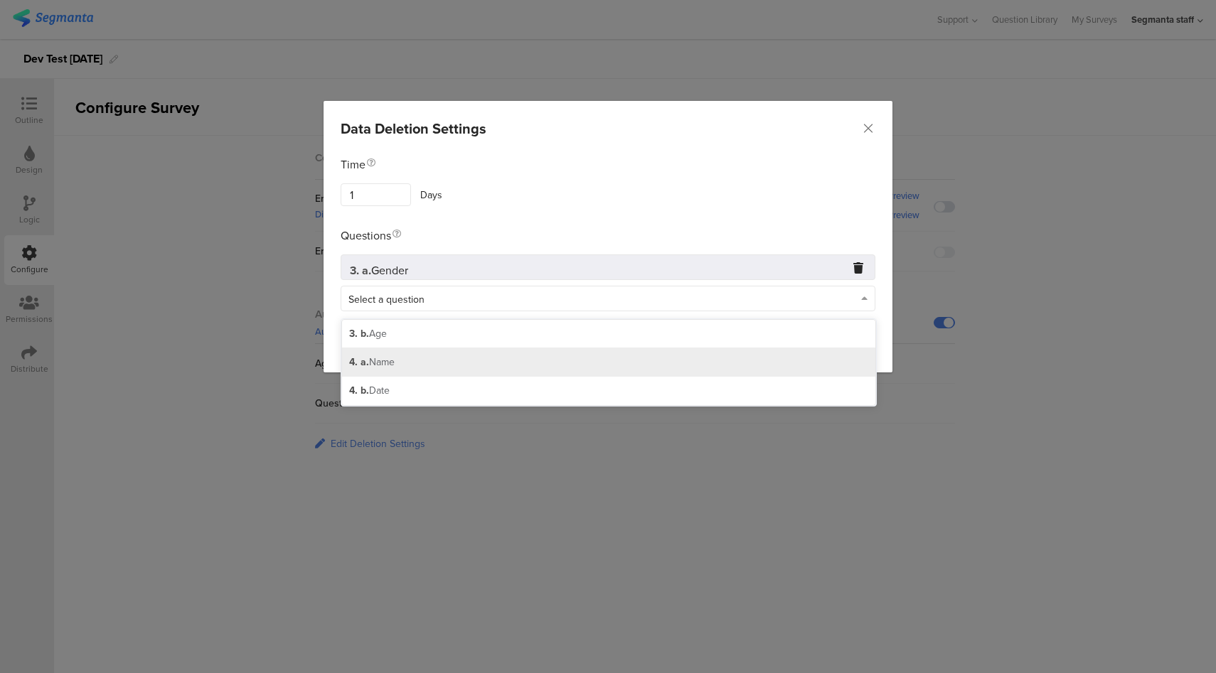
click at [621, 375] on div "4. a. Name" at bounding box center [608, 362] width 533 height 28
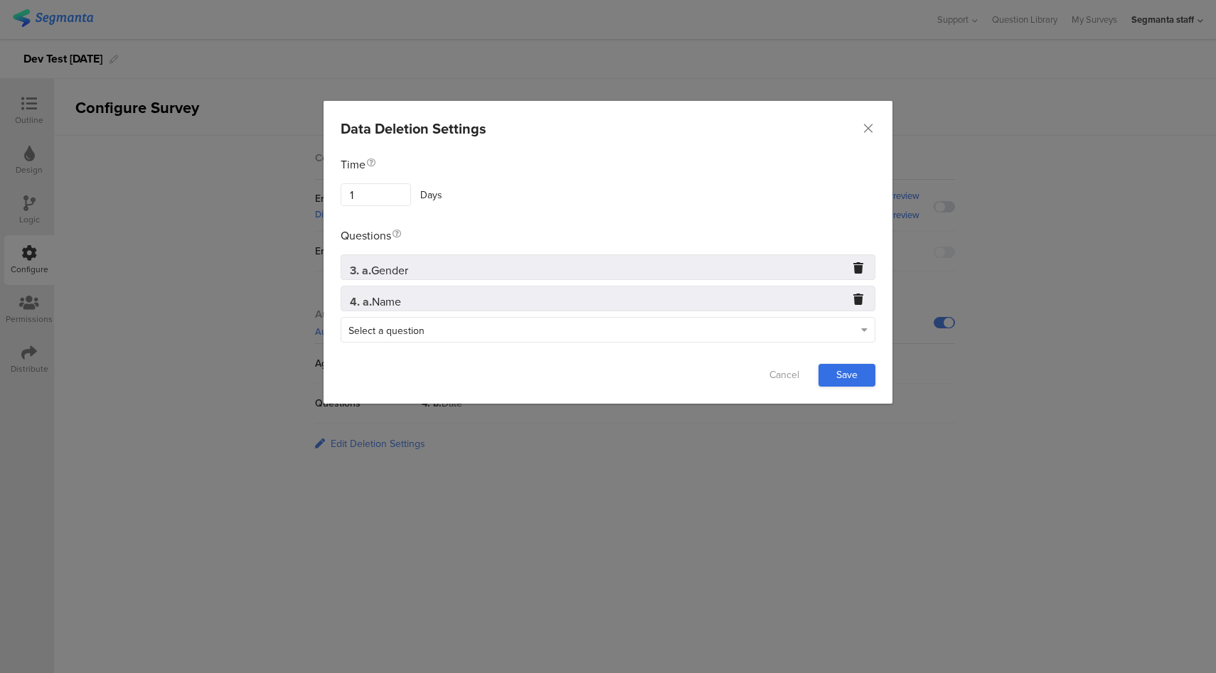
click at [828, 375] on link "Save" at bounding box center [846, 375] width 57 height 23
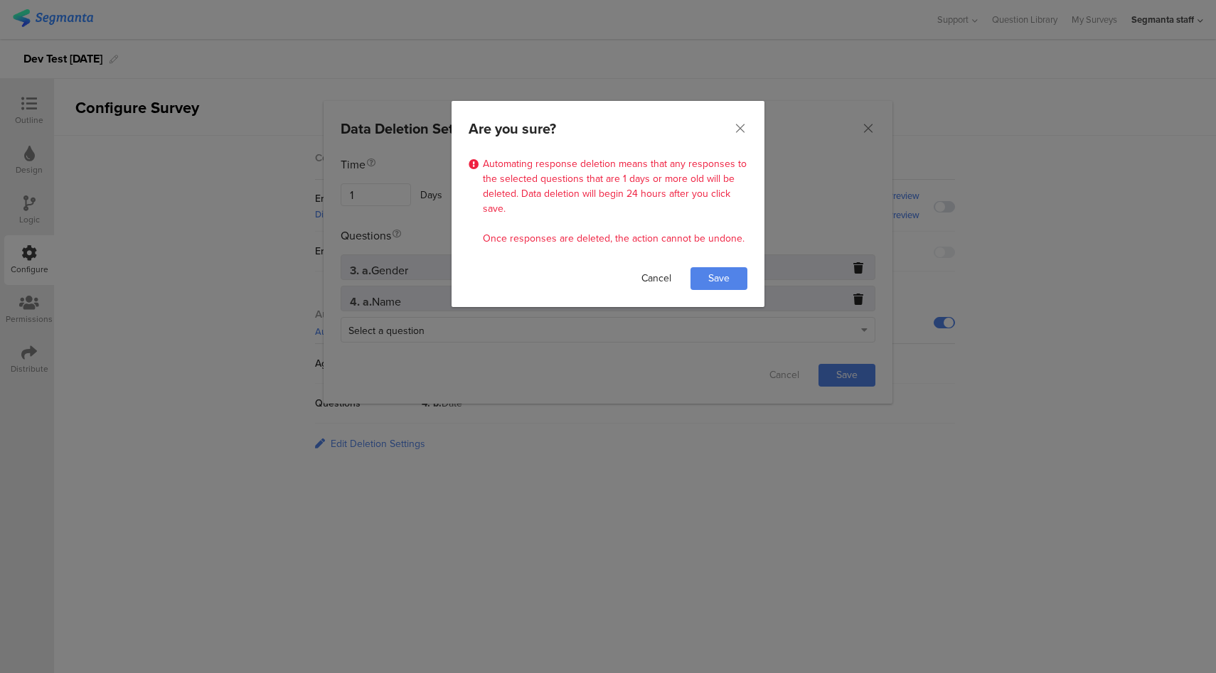
click at [665, 274] on link "Cancel" at bounding box center [656, 278] width 57 height 23
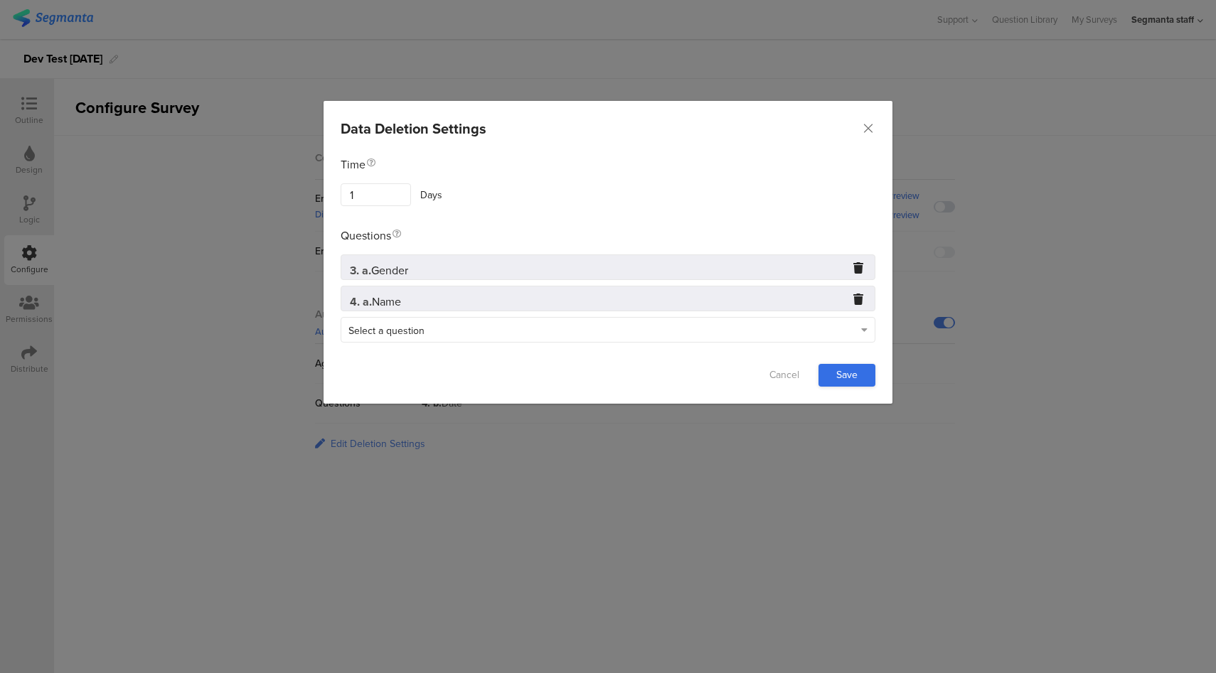
click at [862, 378] on link "Save" at bounding box center [846, 375] width 57 height 23
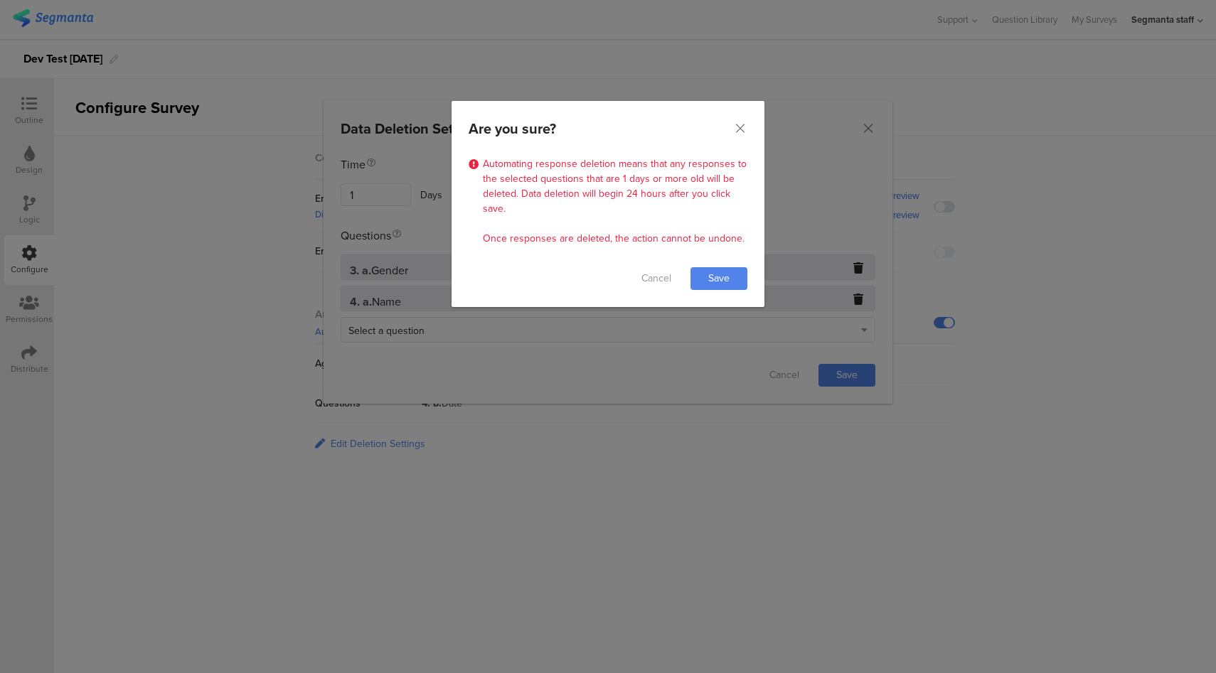
click at [739, 129] on icon "Close" at bounding box center [740, 129] width 14 height 14
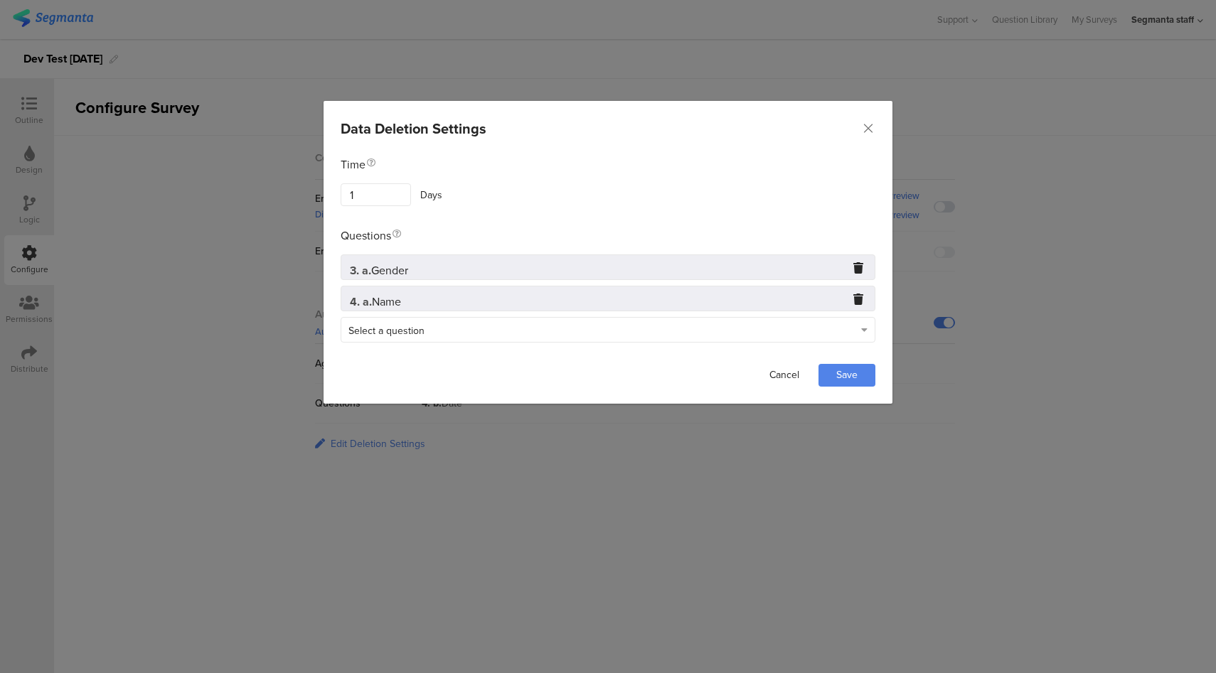
click at [788, 378] on link "Cancel" at bounding box center [784, 375] width 57 height 23
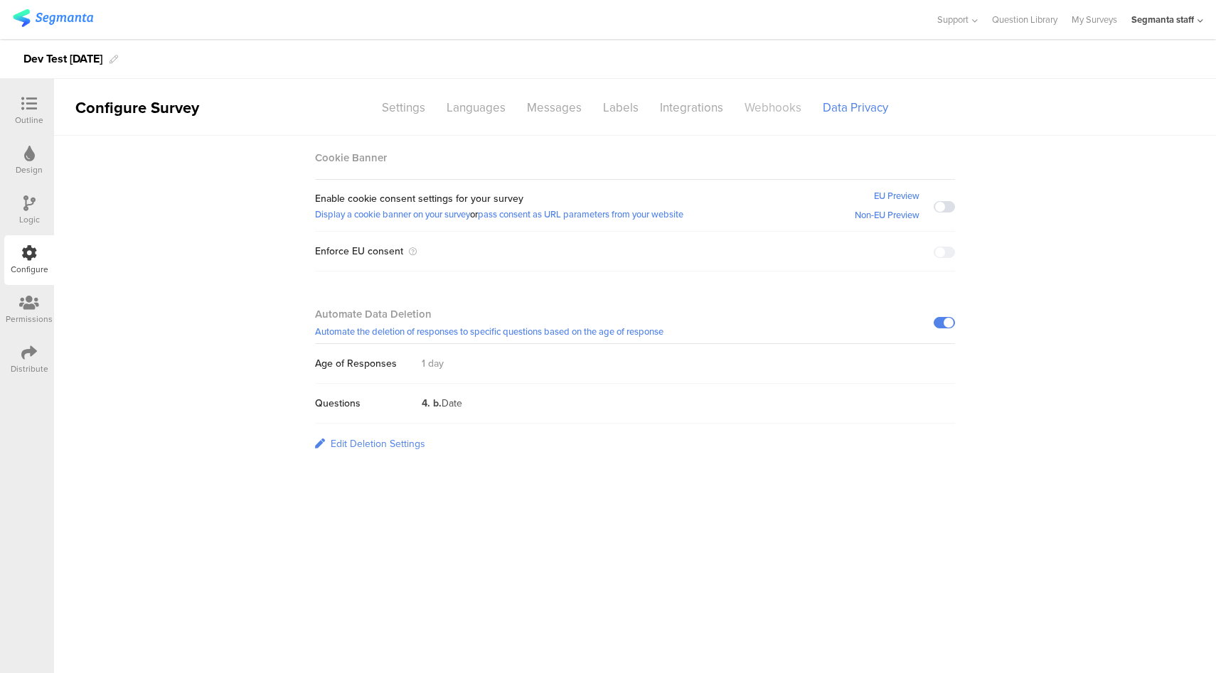
click at [757, 105] on div "Webhooks" at bounding box center [773, 107] width 78 height 25
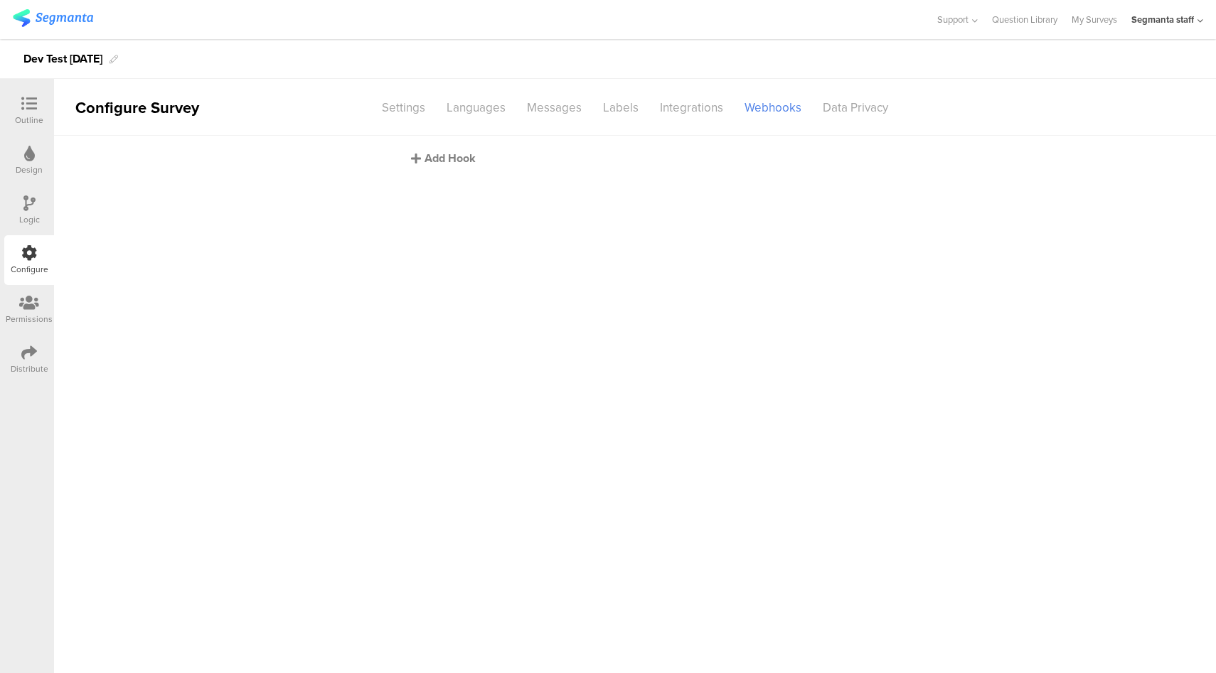
click at [444, 150] on div "Add Hook" at bounding box center [638, 158] width 455 height 16
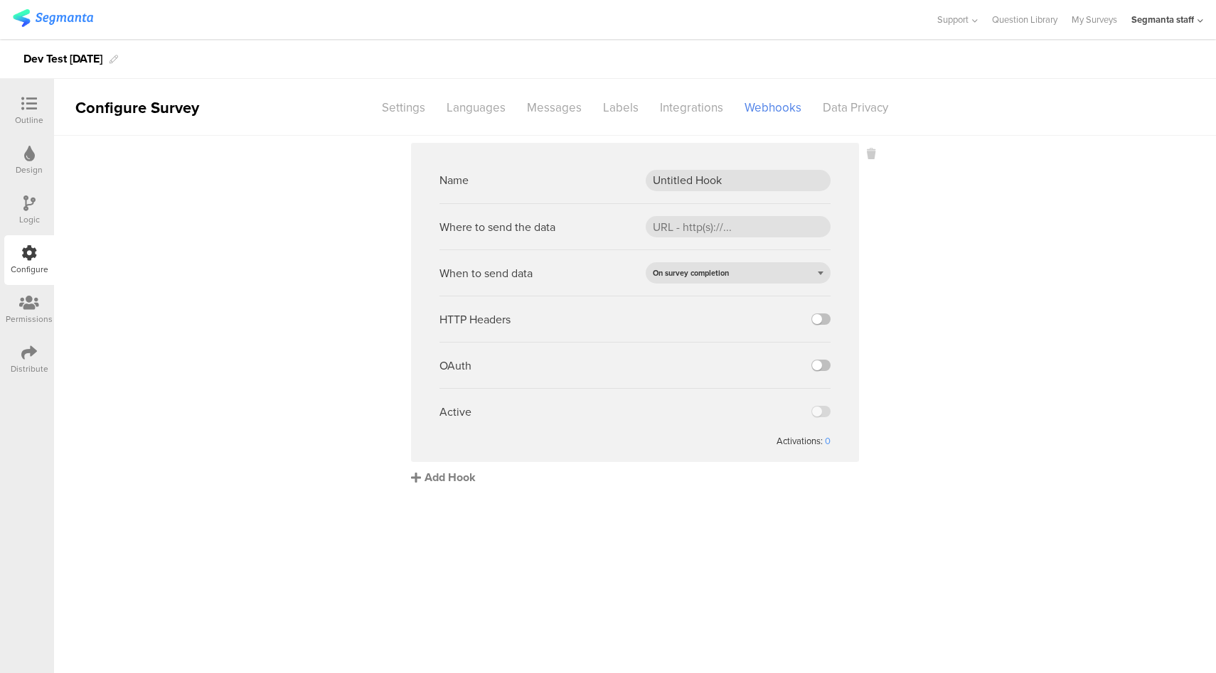
click at [421, 472] on div "Add Hook" at bounding box center [638, 477] width 455 height 16
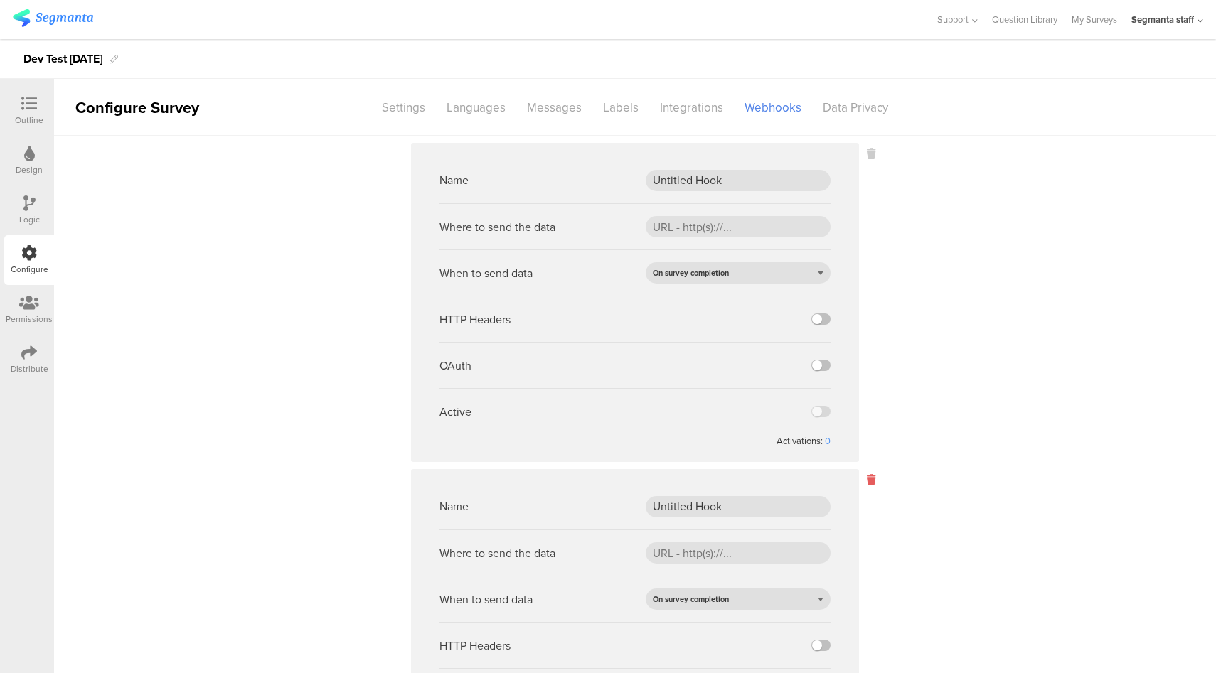
click at [869, 483] on icon at bounding box center [871, 480] width 9 height 16
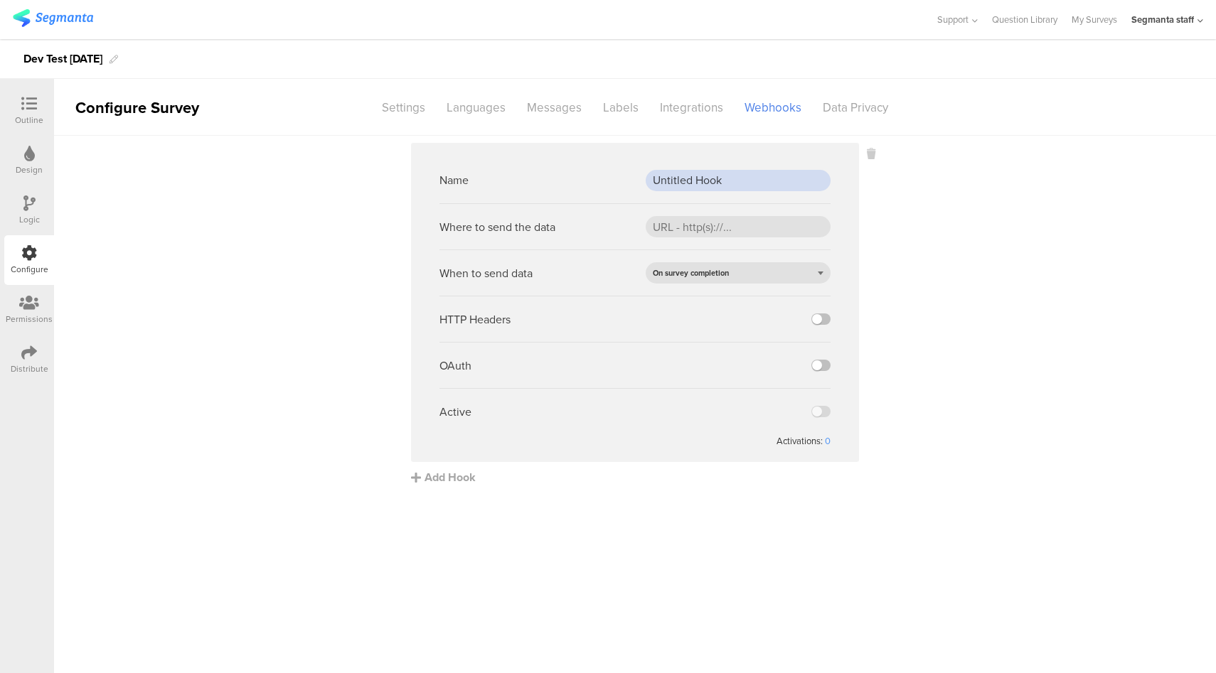
drag, startPoint x: 670, startPoint y: 183, endPoint x: 624, endPoint y: 180, distance: 45.6
click at [624, 180] on div "Name Untitled Hook" at bounding box center [634, 180] width 391 height 46
type input "D"
type input "Webhook Dev Test [DATE]"
paste input "[URL][DOMAIN_NAME]"
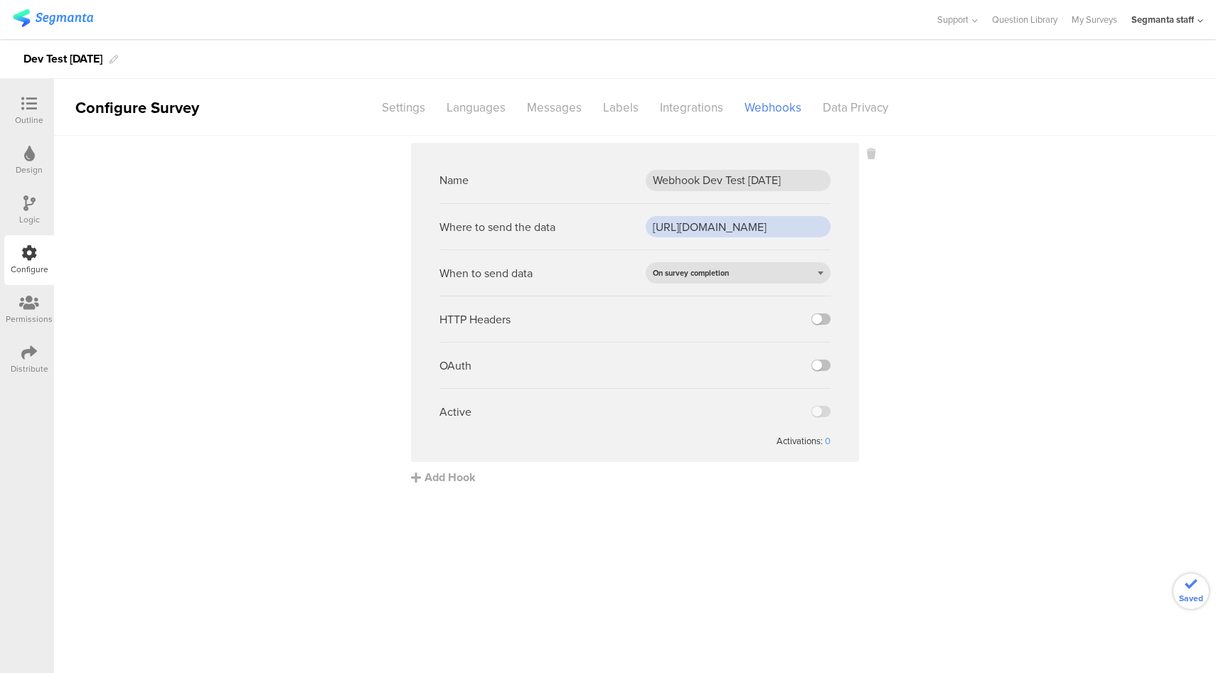
scroll to position [0, 42]
type input "[URL][DOMAIN_NAME]"
click at [826, 320] on label at bounding box center [820, 319] width 19 height 11
click at [0, 0] on input "checkbox" at bounding box center [0, 0] width 0 height 0
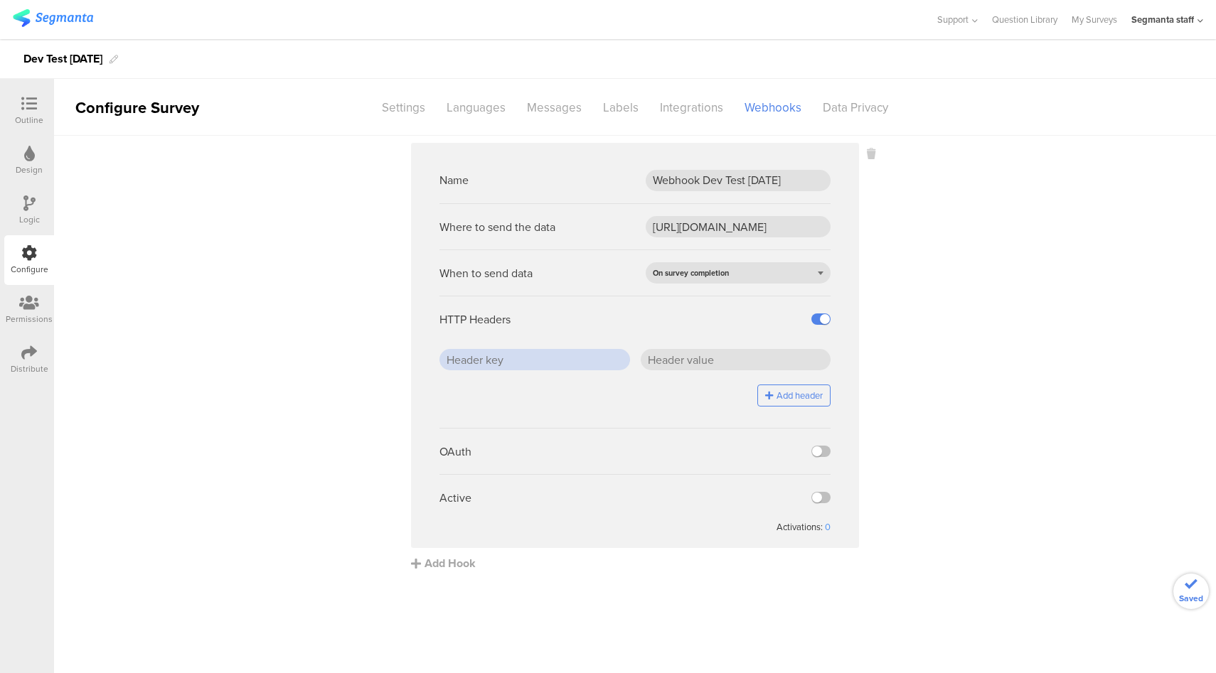
click at [532, 358] on input "text" at bounding box center [534, 359] width 191 height 21
type input "Q"
type input "header1"
type input "value1"
click at [811, 393] on button "Add header" at bounding box center [793, 396] width 73 height 22
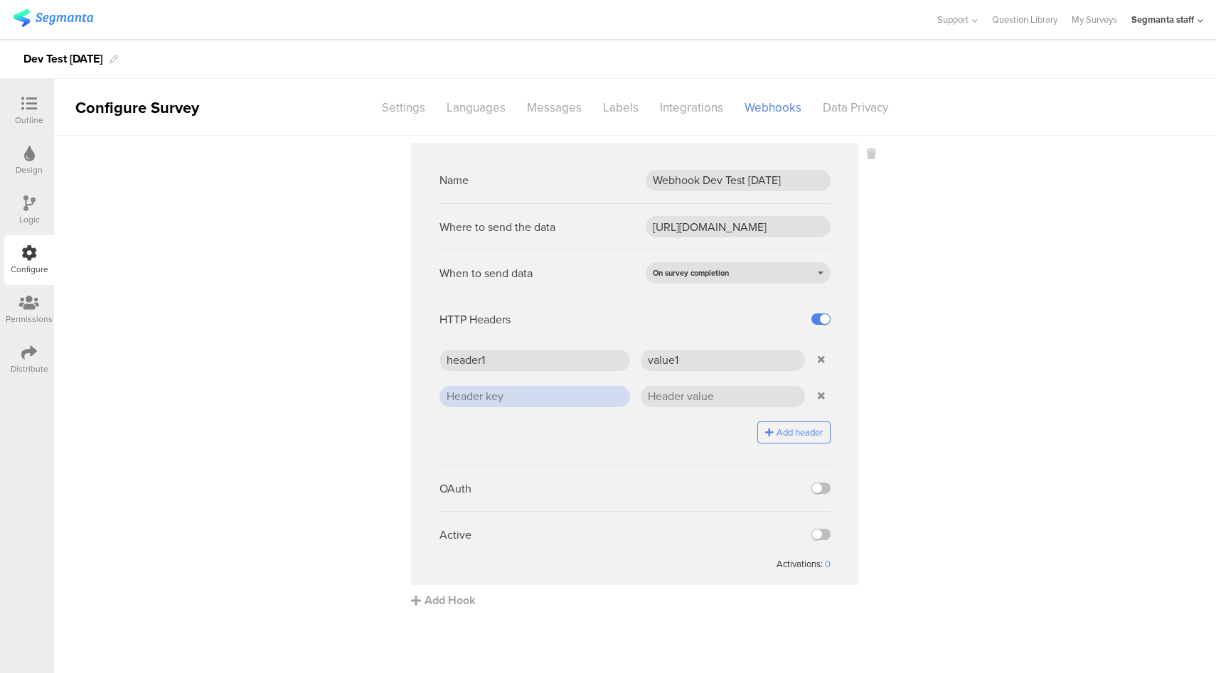
click at [585, 392] on input "text" at bounding box center [534, 396] width 191 height 21
type input "header2"
click at [727, 391] on input "text" at bounding box center [723, 396] width 165 height 21
type input "value2"
click at [828, 535] on label at bounding box center [820, 534] width 19 height 11
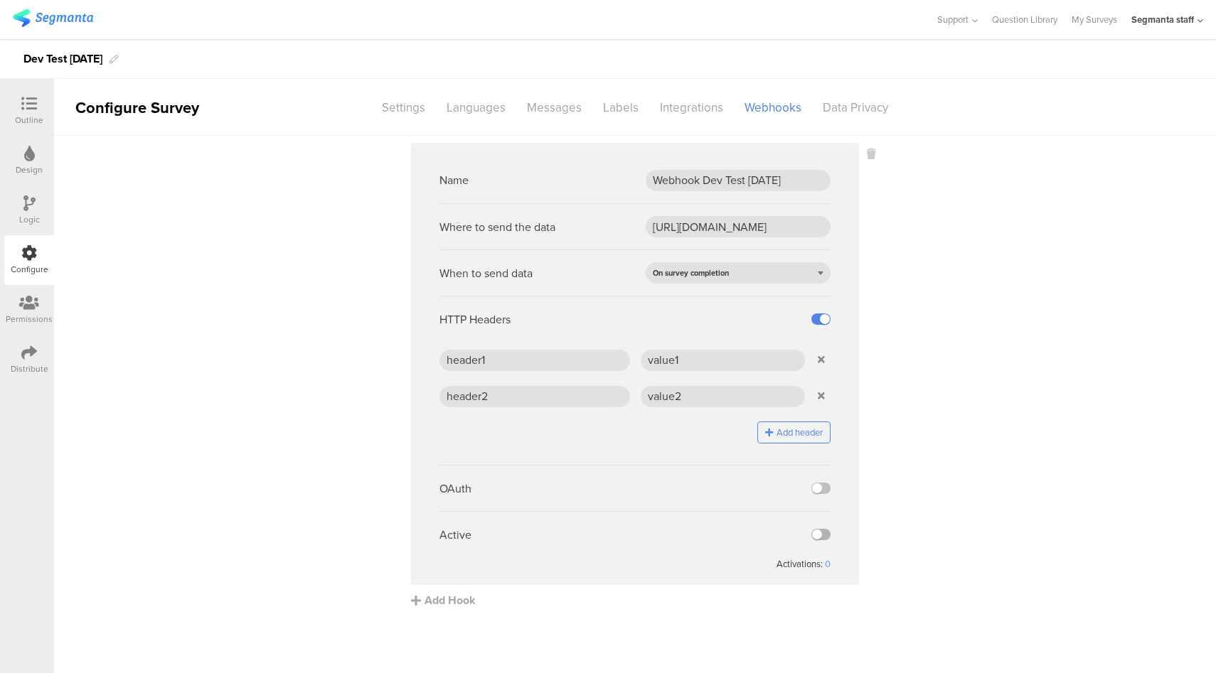
click at [0, 0] on input "checkbox" at bounding box center [0, 0] width 0 height 0
click at [35, 348] on icon at bounding box center [29, 353] width 16 height 16
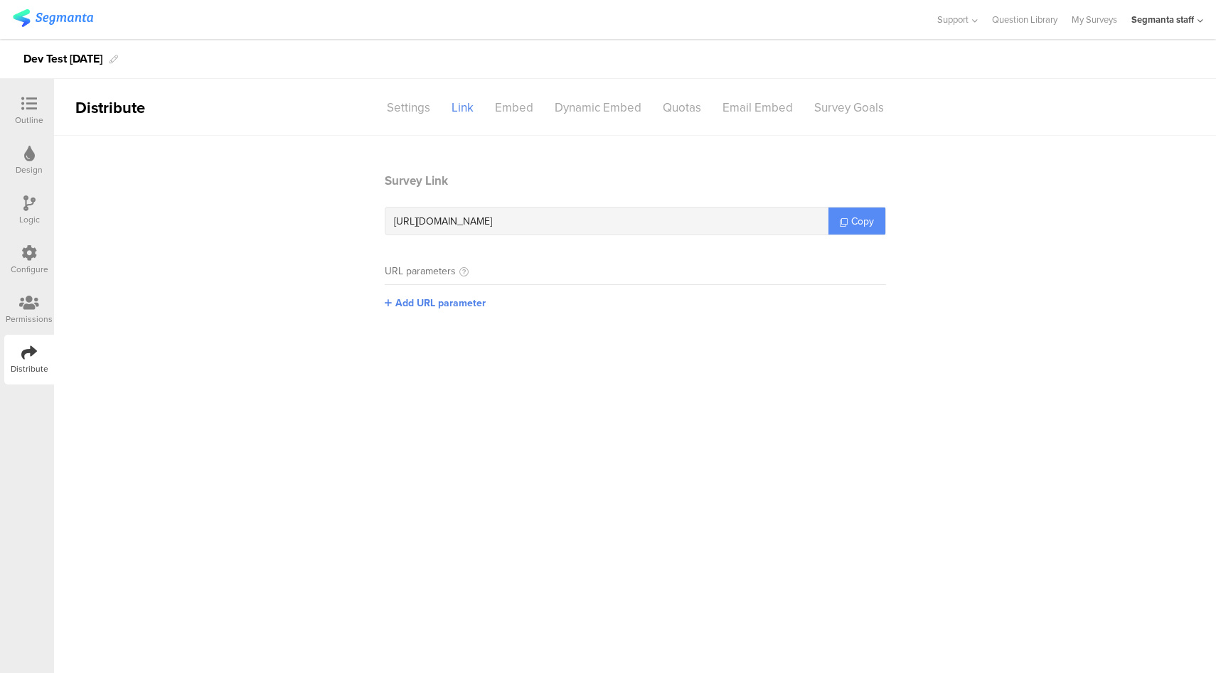
click at [865, 228] on span "Copy" at bounding box center [862, 221] width 23 height 15
click at [26, 253] on icon at bounding box center [29, 253] width 16 height 16
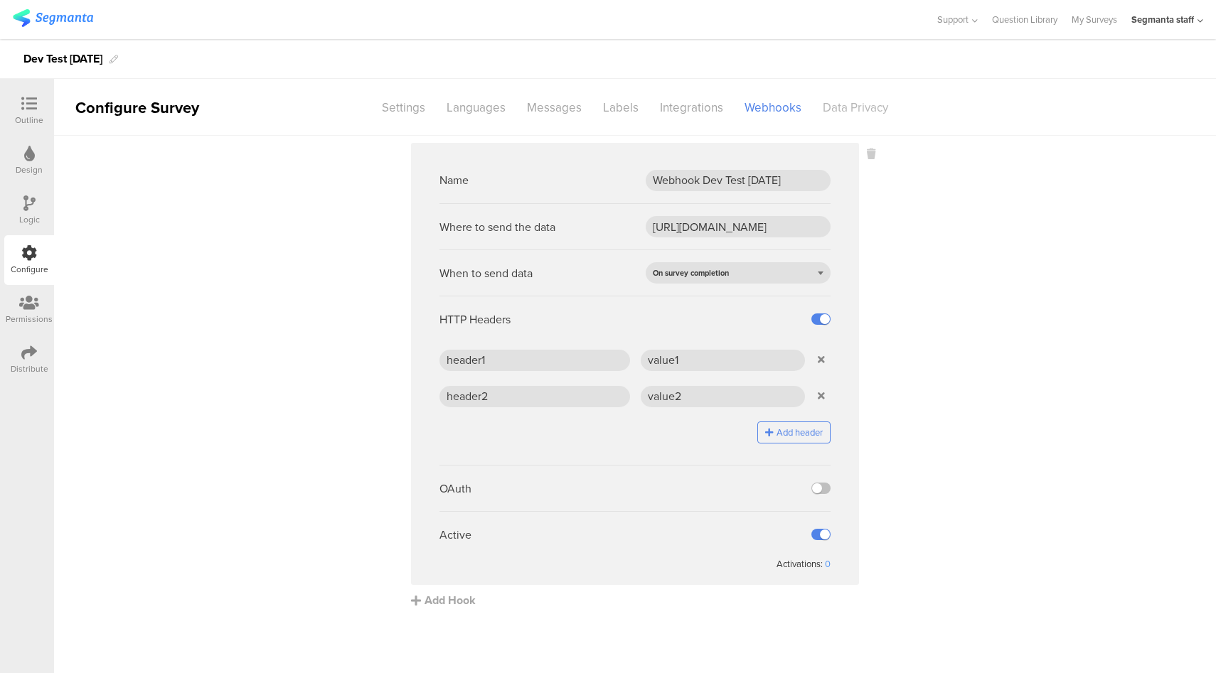
click at [869, 109] on div "Data Privacy" at bounding box center [855, 107] width 87 height 25
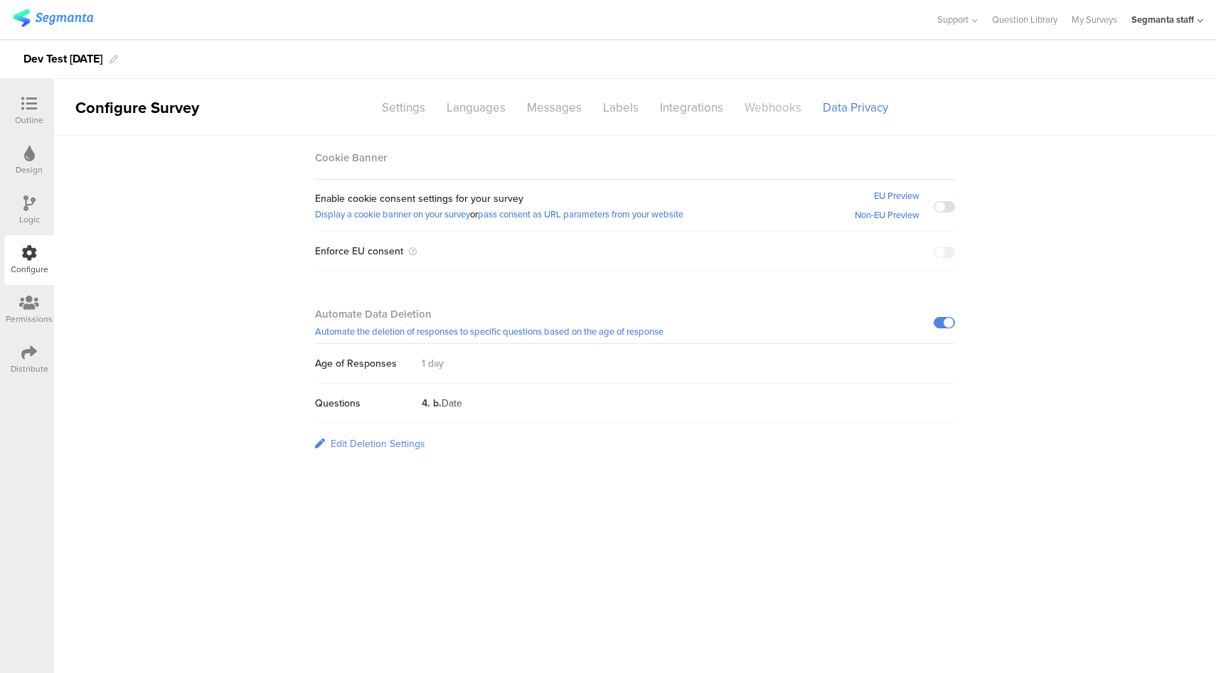
click at [774, 102] on div "Webhooks" at bounding box center [773, 107] width 78 height 25
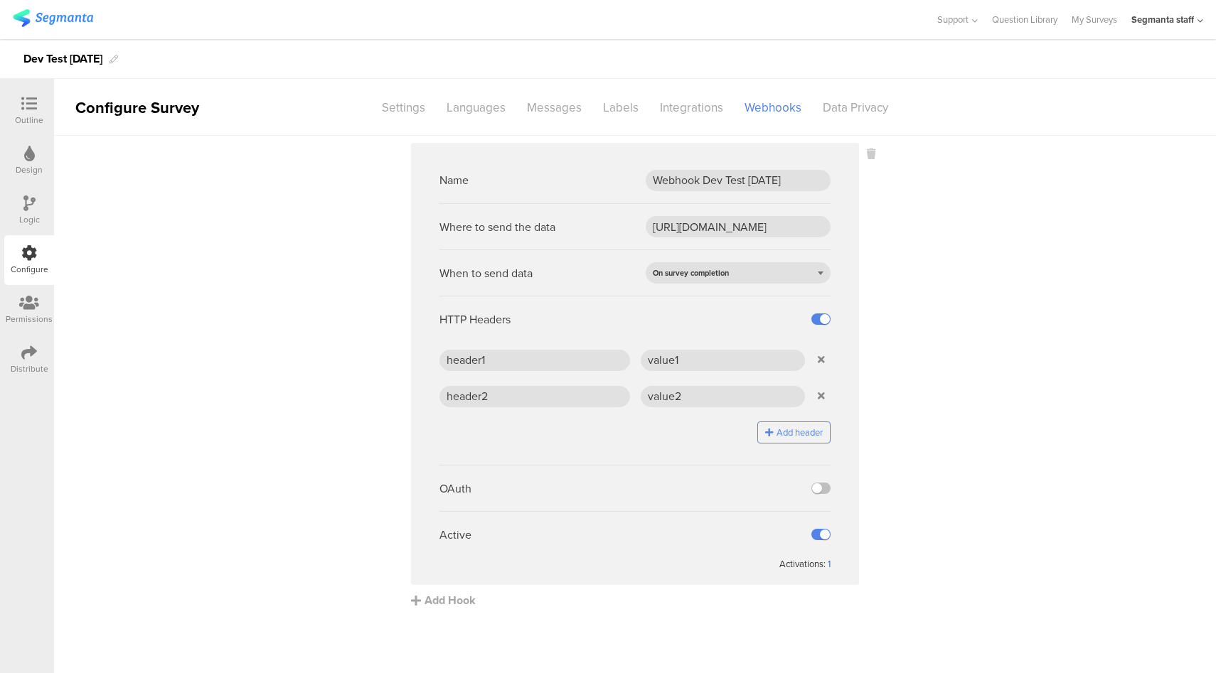
click at [828, 560] on div "1" at bounding box center [829, 564] width 3 height 14
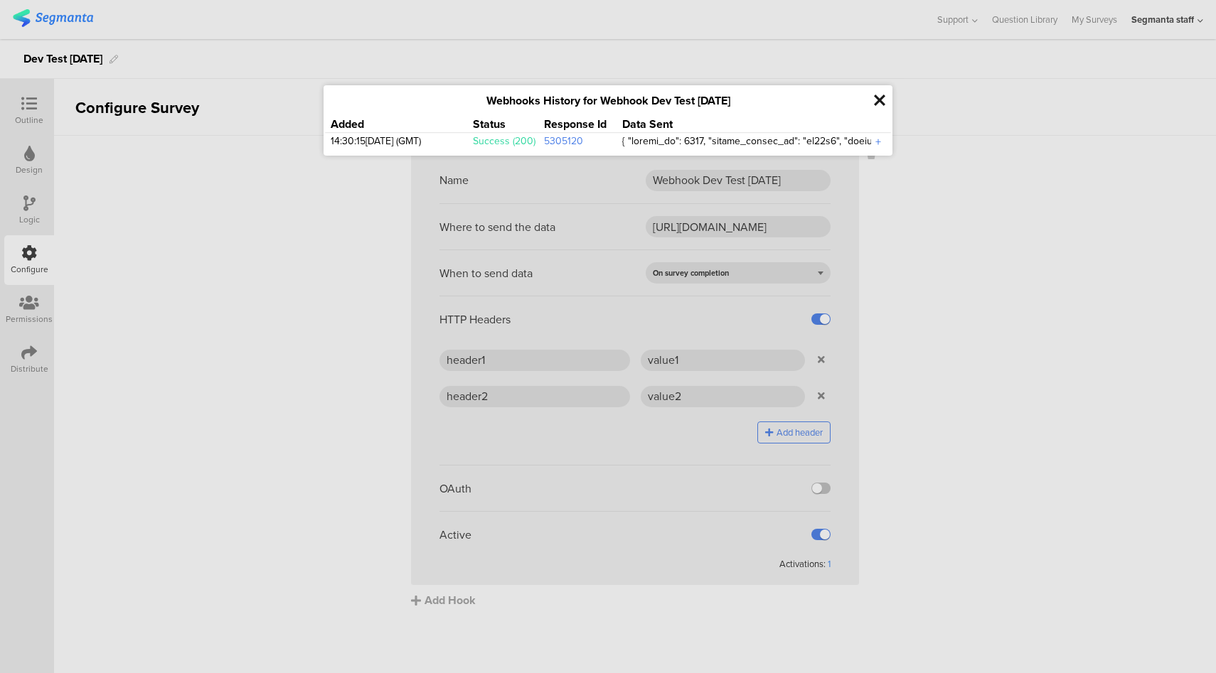
click at [881, 144] on div "+" at bounding box center [878, 142] width 14 height 16
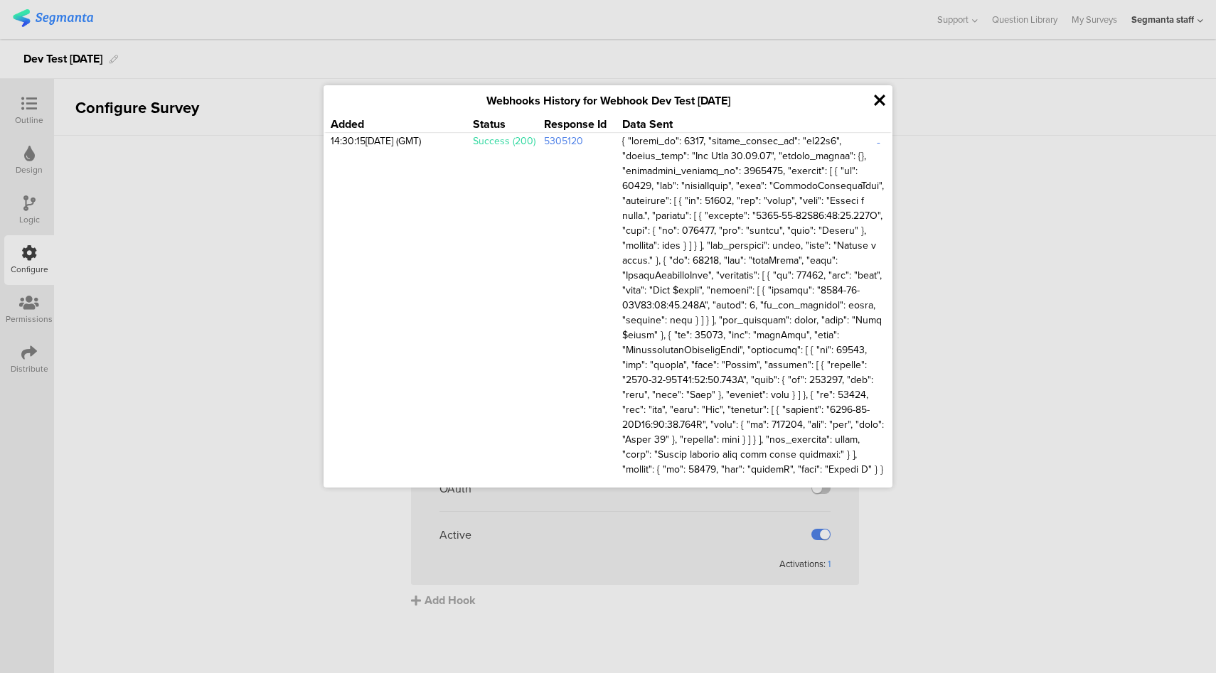
click at [881, 97] on icon at bounding box center [879, 100] width 11 height 16
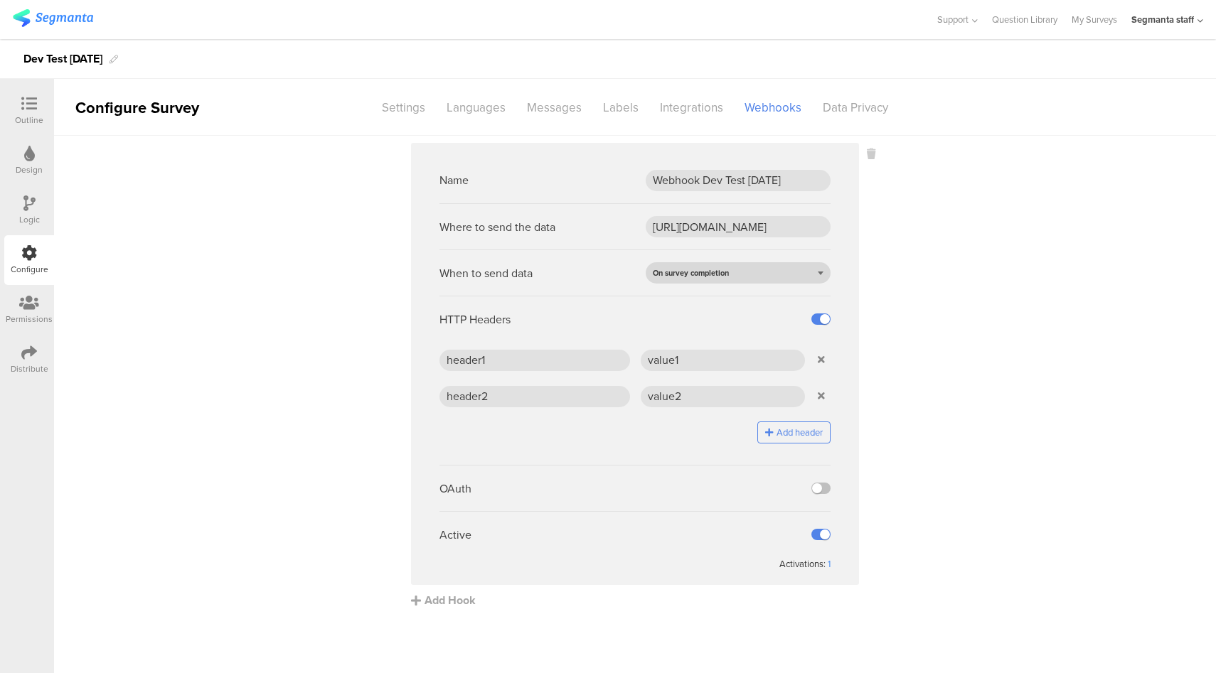
click at [755, 276] on div "On survey completion" at bounding box center [738, 272] width 185 height 21
click at [742, 324] on div "On question completion" at bounding box center [738, 316] width 185 height 21
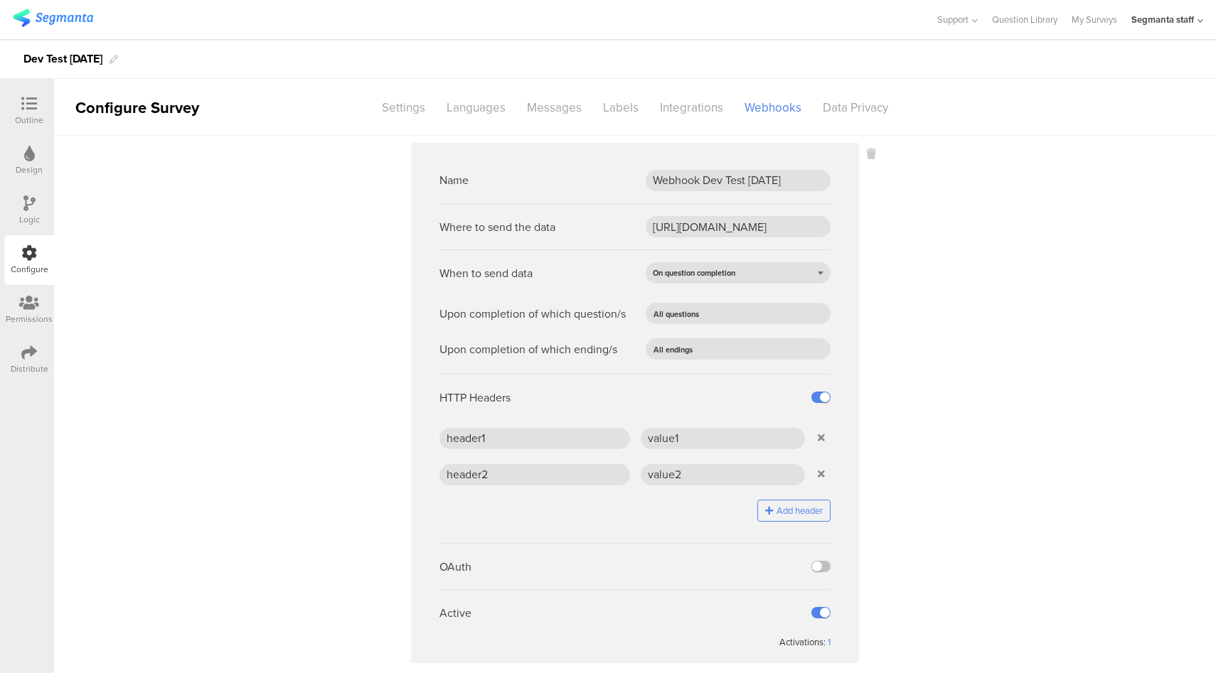
click at [979, 337] on sg-webhook-settings "Name Webhook Dev Test [DATE] Where to send the data [URL][DOMAIN_NAME] When to …" at bounding box center [635, 415] width 1162 height 544
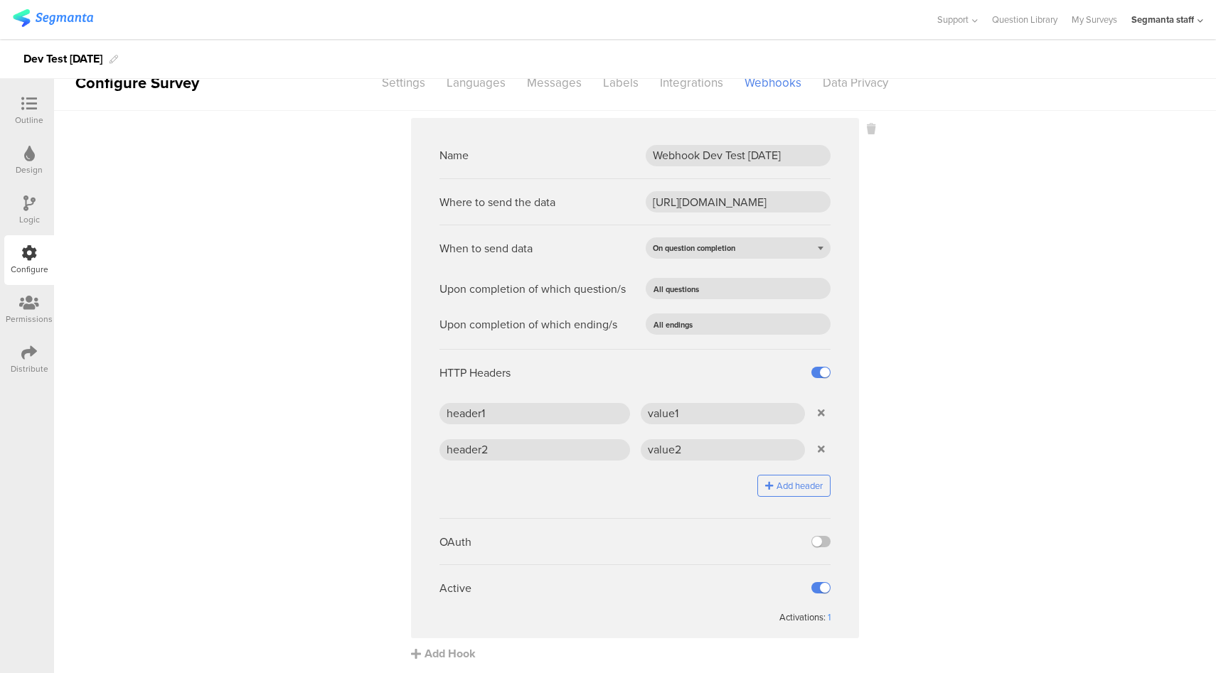
click at [17, 358] on div "Distribute" at bounding box center [29, 360] width 50 height 50
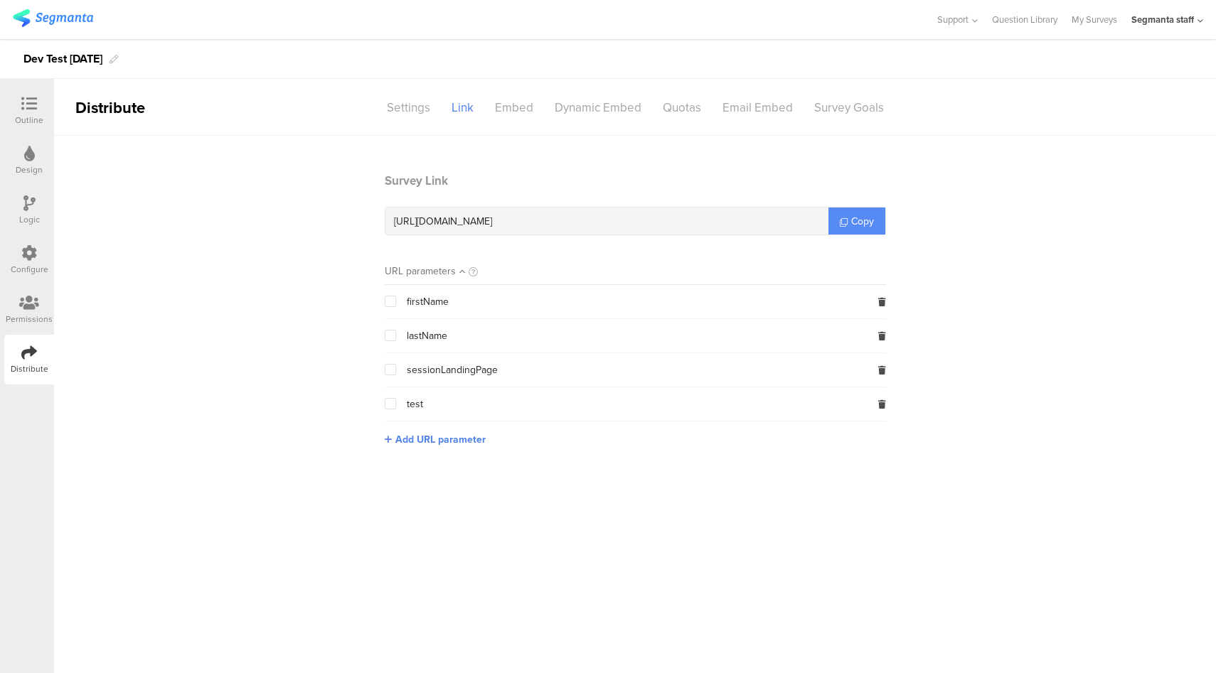
click at [840, 220] on icon at bounding box center [844, 222] width 8 height 8
click at [29, 262] on div at bounding box center [29, 254] width 16 height 18
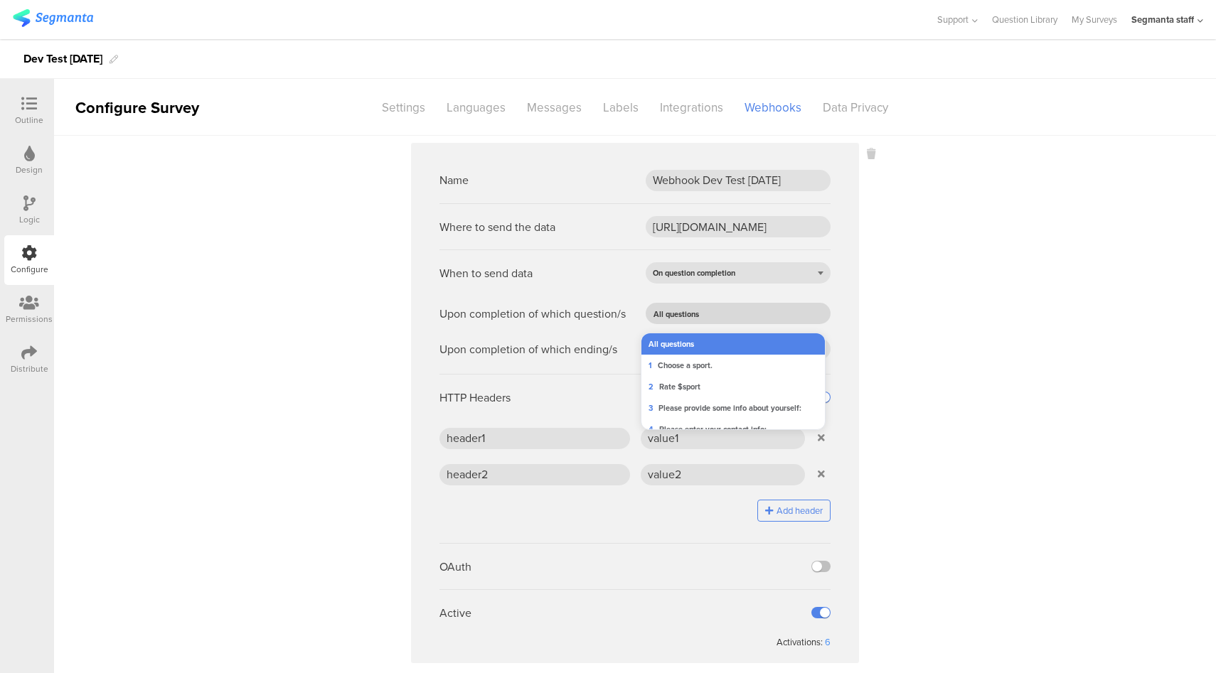
click at [764, 310] on input "text" at bounding box center [759, 314] width 112 height 20
click at [709, 361] on span "Choose a sport." at bounding box center [685, 365] width 55 height 11
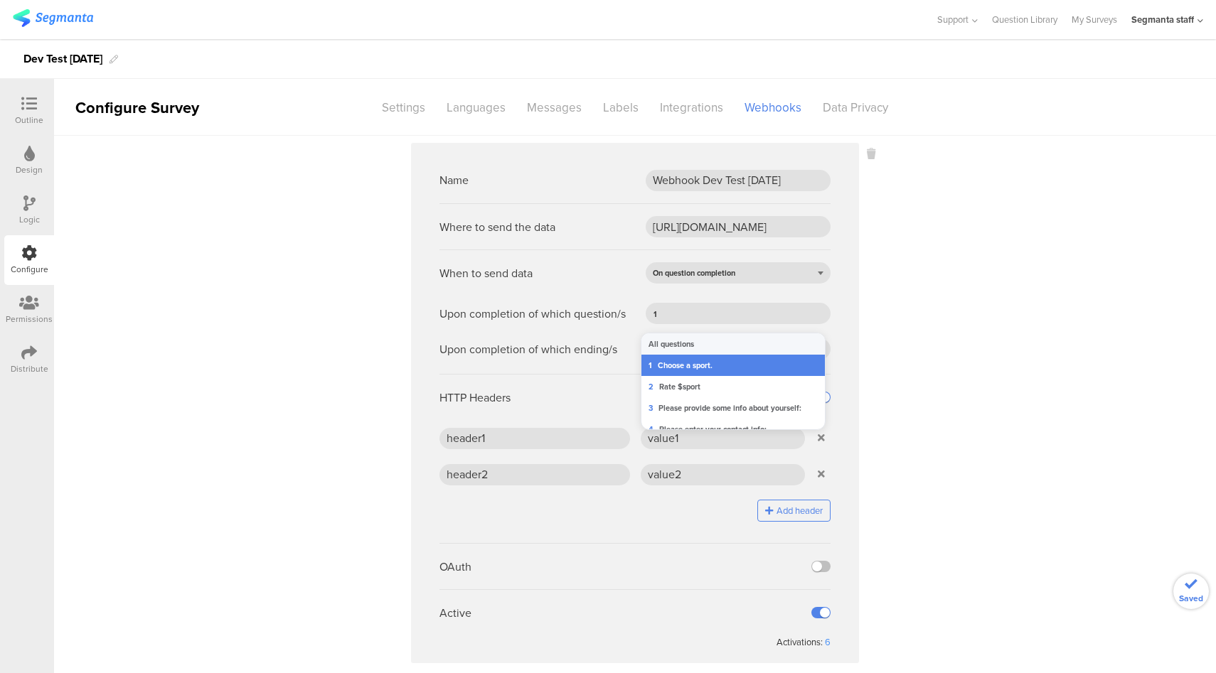
click at [987, 343] on sg-webhook-settings "Name Webhook Dev Test [DATE] Where to send the data [URL][DOMAIN_NAME] When to …" at bounding box center [635, 415] width 1162 height 544
click at [726, 344] on input "text" at bounding box center [756, 349] width 118 height 20
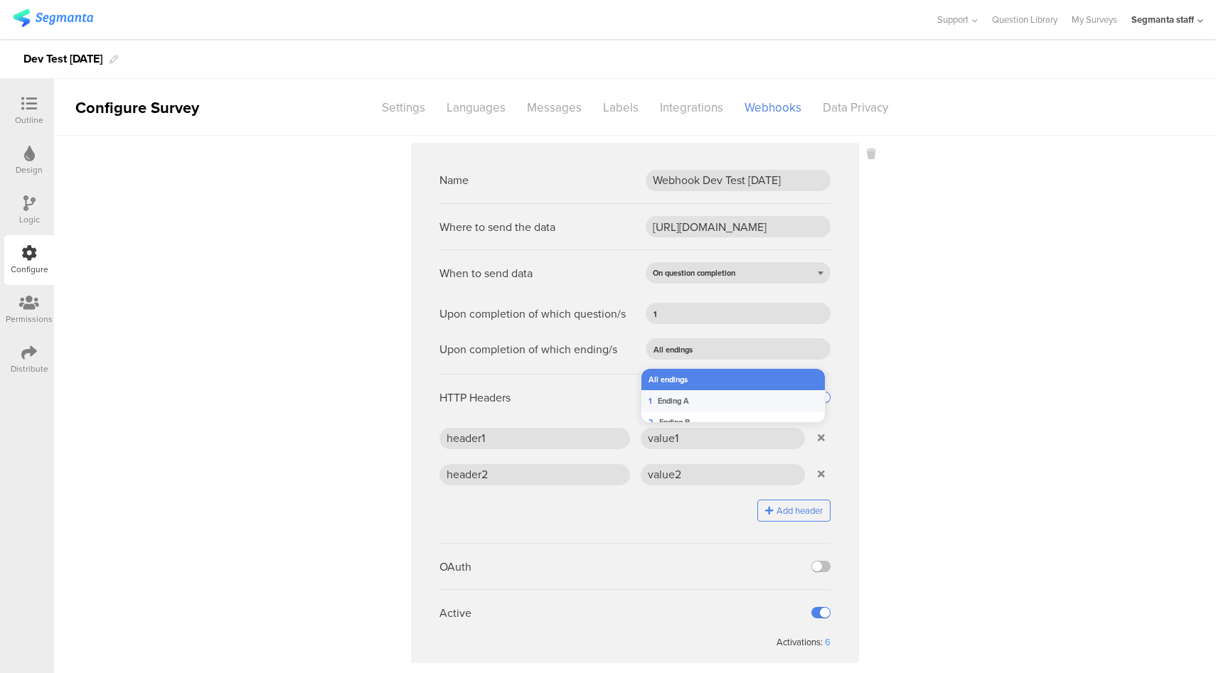
click at [706, 398] on li "1 Ending A" at bounding box center [738, 400] width 194 height 21
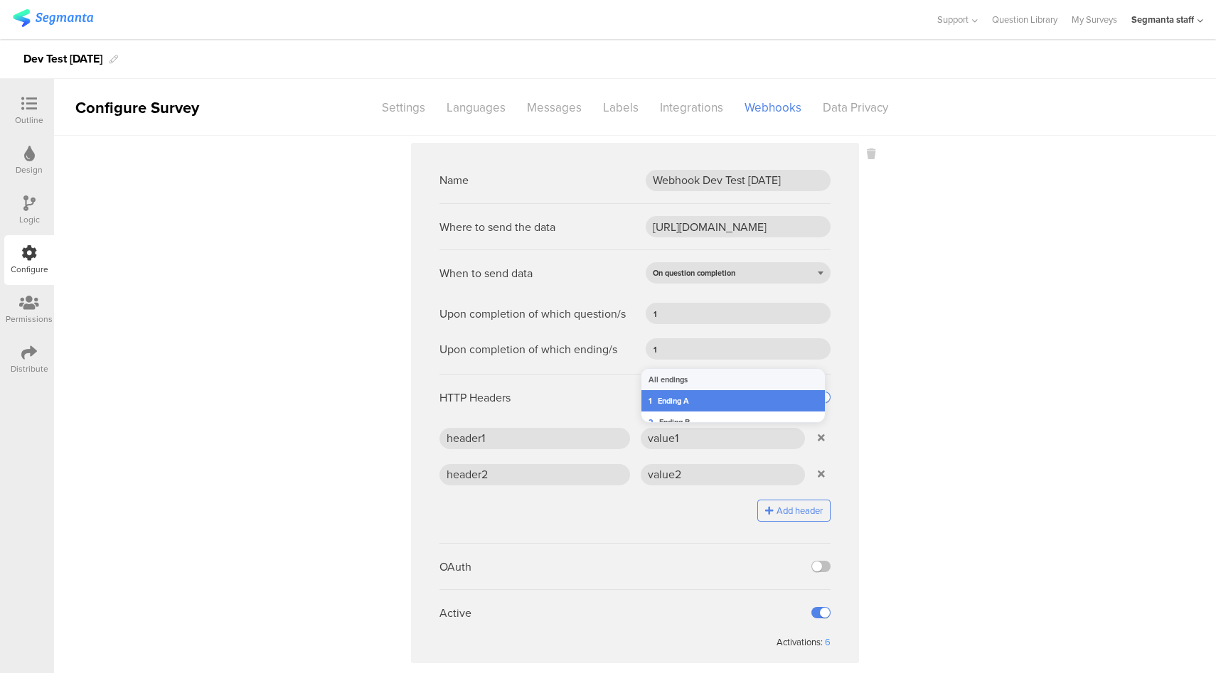
click at [924, 365] on sg-webhook-settings "Name Webhook Dev Test [DATE] Where to send the data [URL][DOMAIN_NAME] When to …" at bounding box center [635, 415] width 1162 height 544
click at [34, 361] on div at bounding box center [29, 354] width 16 height 18
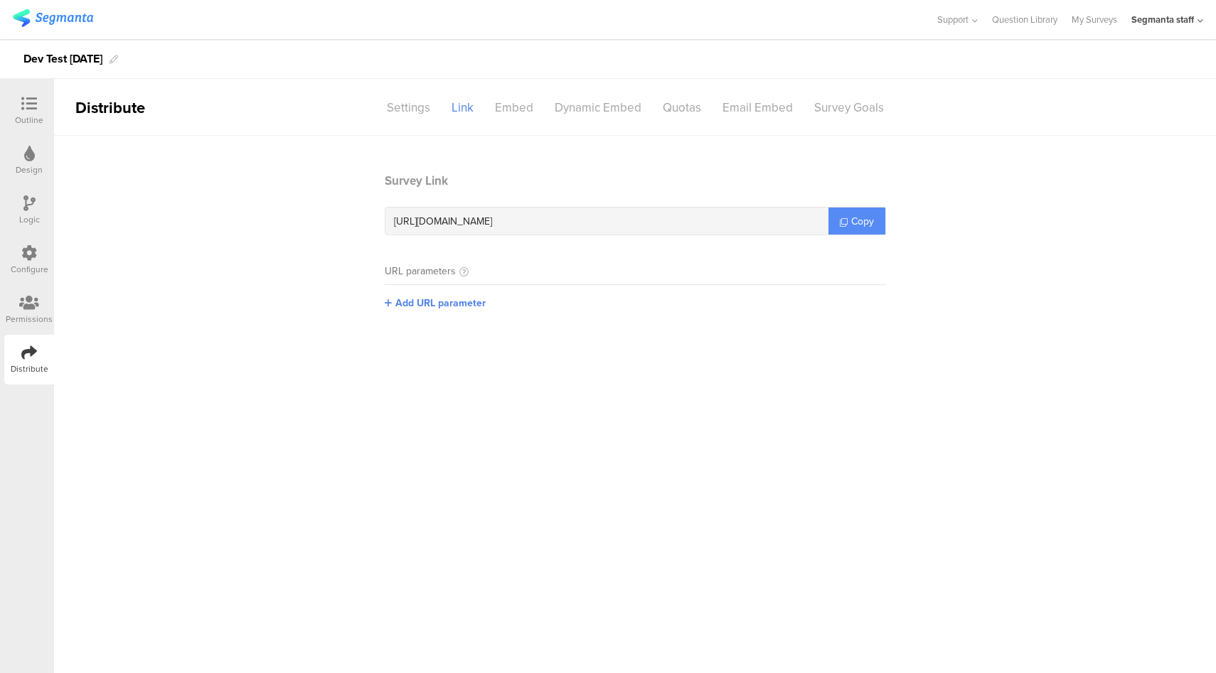
click at [847, 215] on link "Copy" at bounding box center [856, 221] width 57 height 27
click at [43, 250] on div "Configure" at bounding box center [29, 260] width 50 height 50
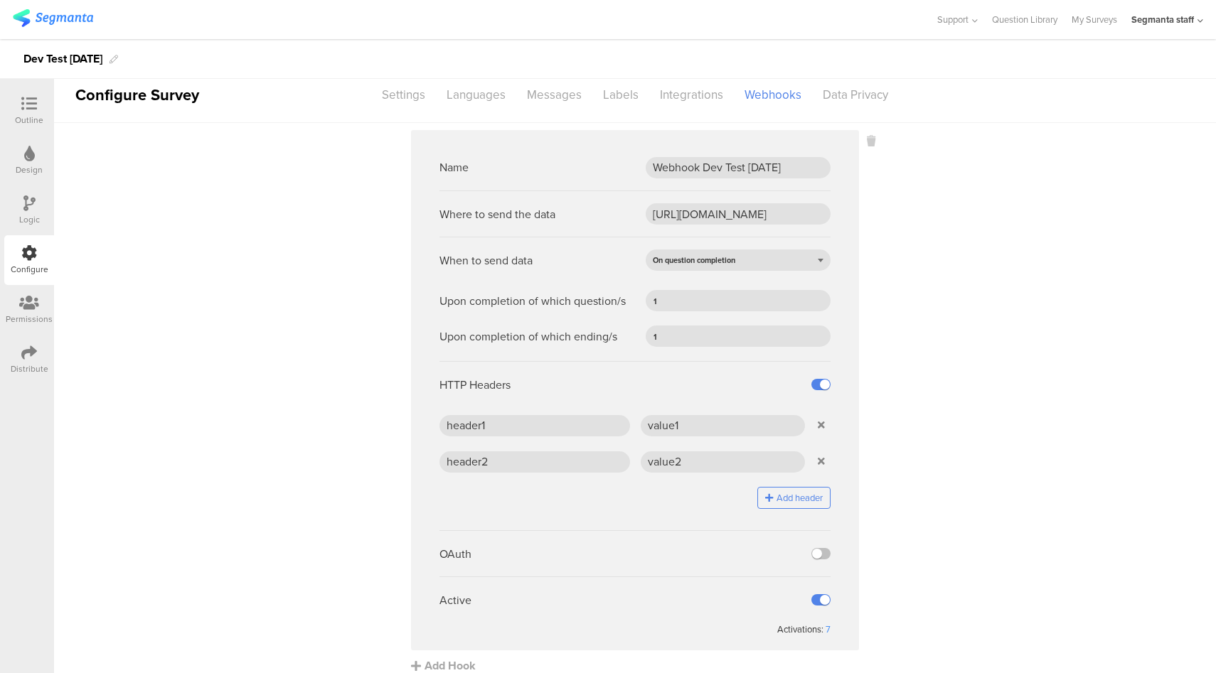
scroll to position [25, 0]
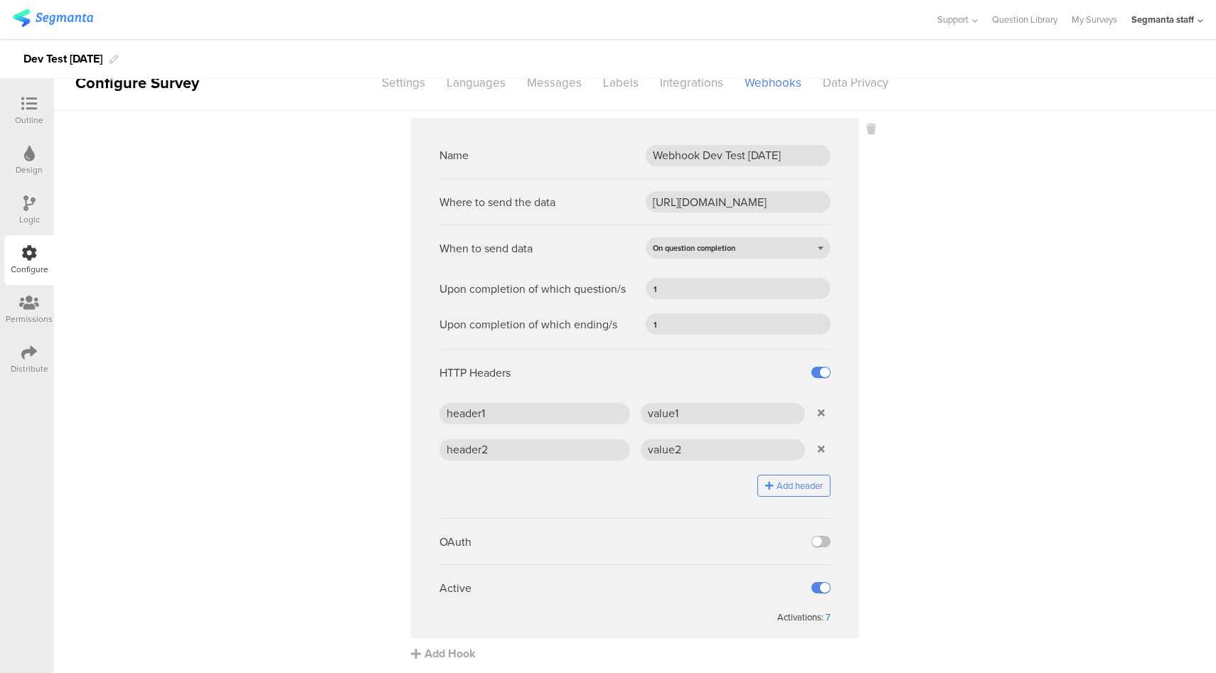
click at [826, 615] on div "7" at bounding box center [828, 618] width 5 height 14
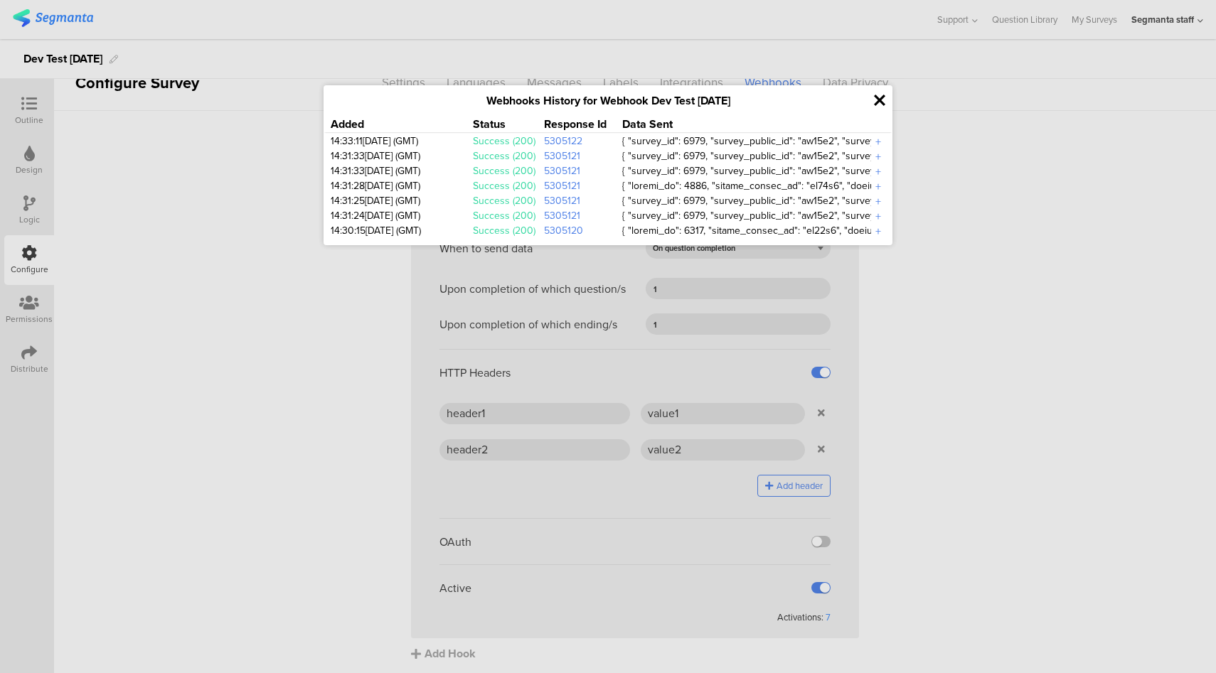
click at [875, 102] on icon at bounding box center [879, 100] width 11 height 16
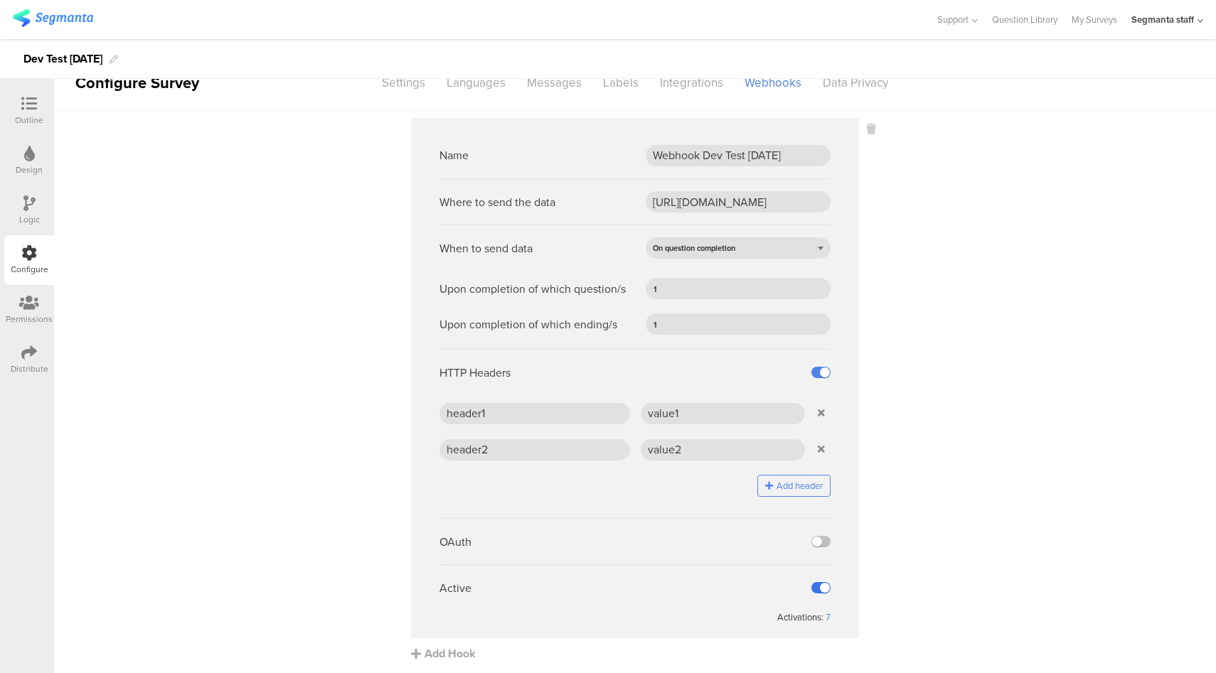
click at [813, 585] on label at bounding box center [820, 587] width 19 height 11
click at [0, 0] on input "checkbox" at bounding box center [0, 0] width 0 height 0
click at [684, 329] on input "text" at bounding box center [738, 324] width 154 height 20
click at [695, 373] on li "1 Ending A" at bounding box center [738, 375] width 194 height 21
click at [969, 349] on sg-webhook-settings "Name Webhook Dev Test 10.02.25 Where to send the data https://eo5wmzhoyu3nzo.m.…" at bounding box center [635, 390] width 1162 height 544
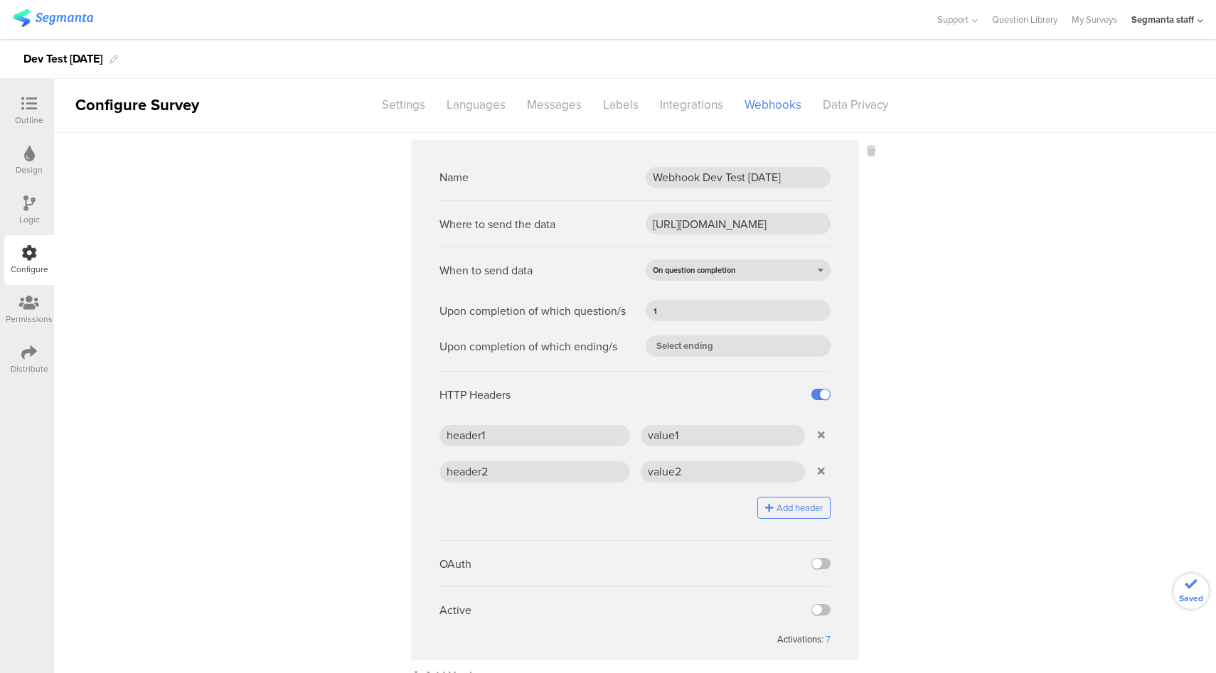
scroll to position [0, 0]
click at [853, 114] on div "Data Privacy" at bounding box center [855, 107] width 87 height 25
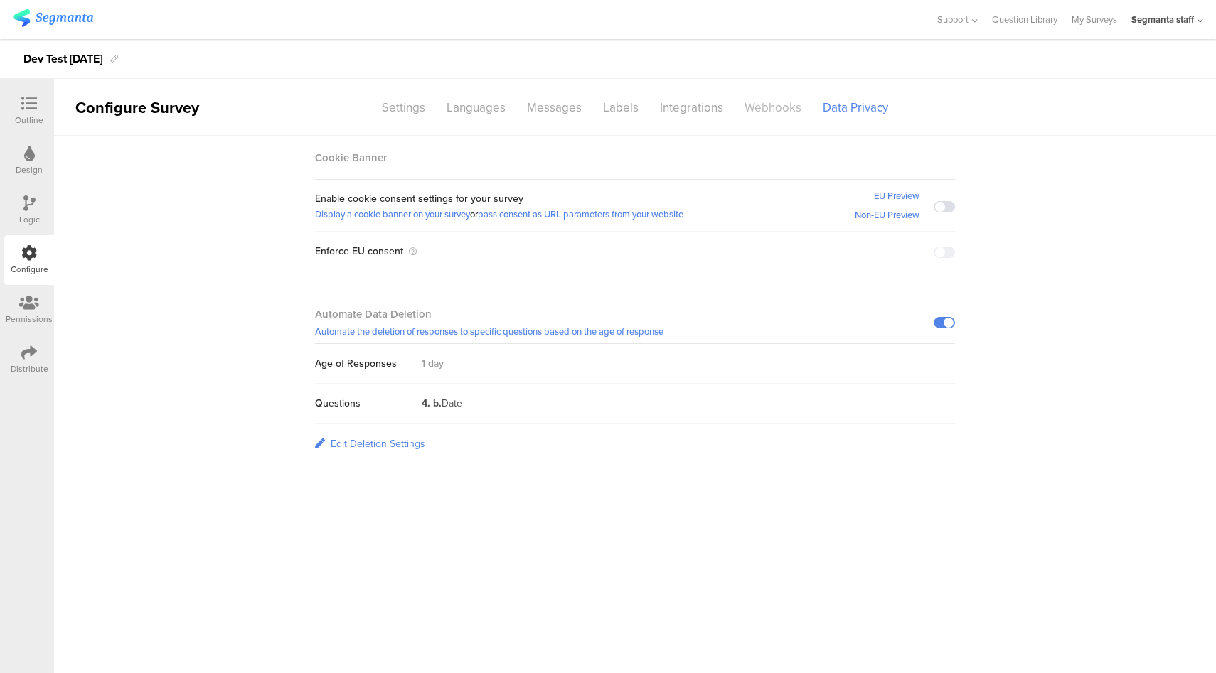
click at [768, 118] on div "Webhooks" at bounding box center [773, 107] width 78 height 25
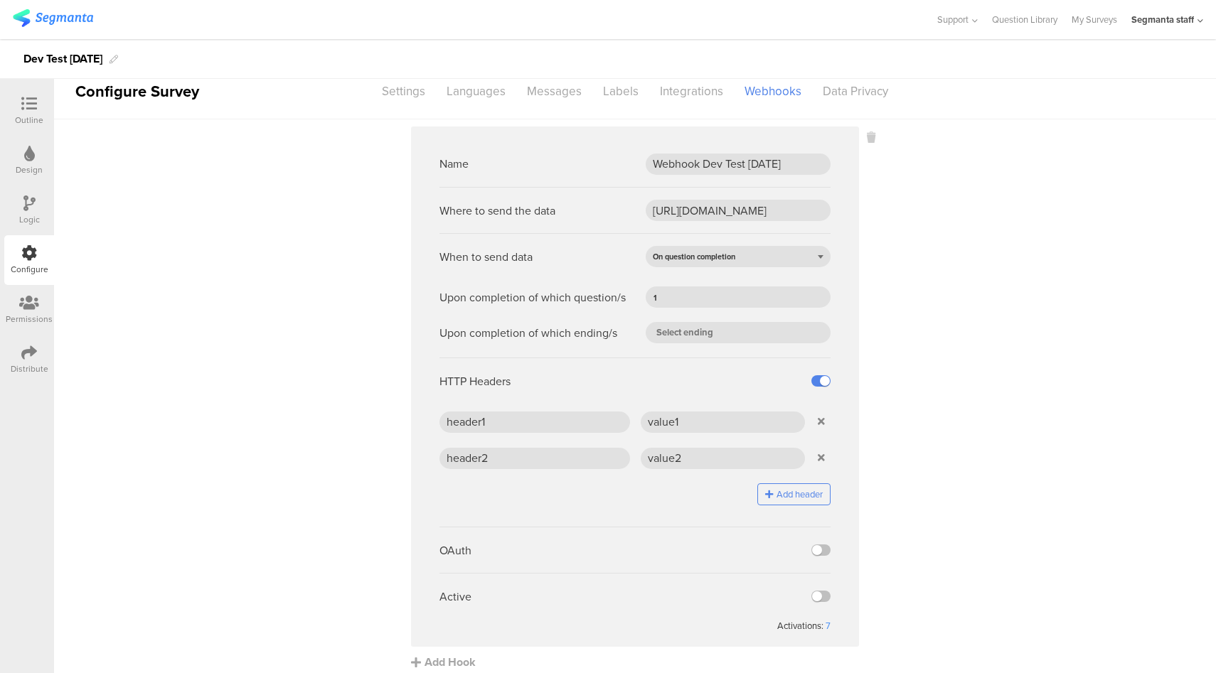
scroll to position [25, 0]
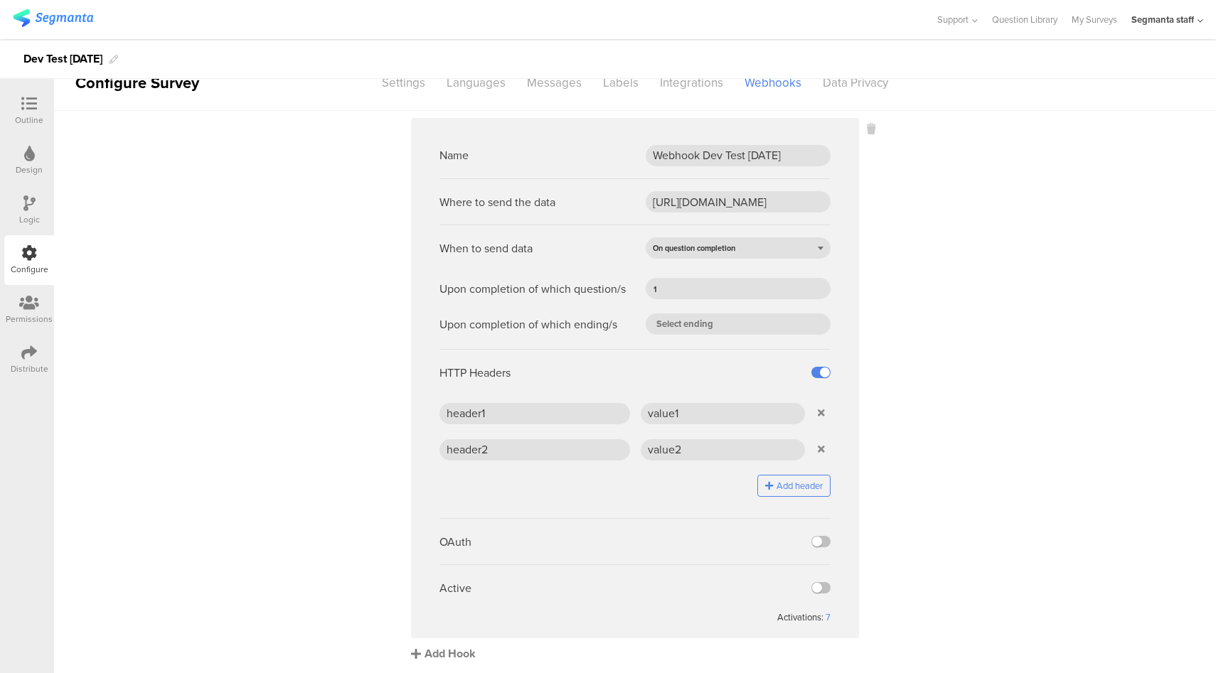
click at [460, 658] on div "Add Hook" at bounding box center [638, 654] width 455 height 16
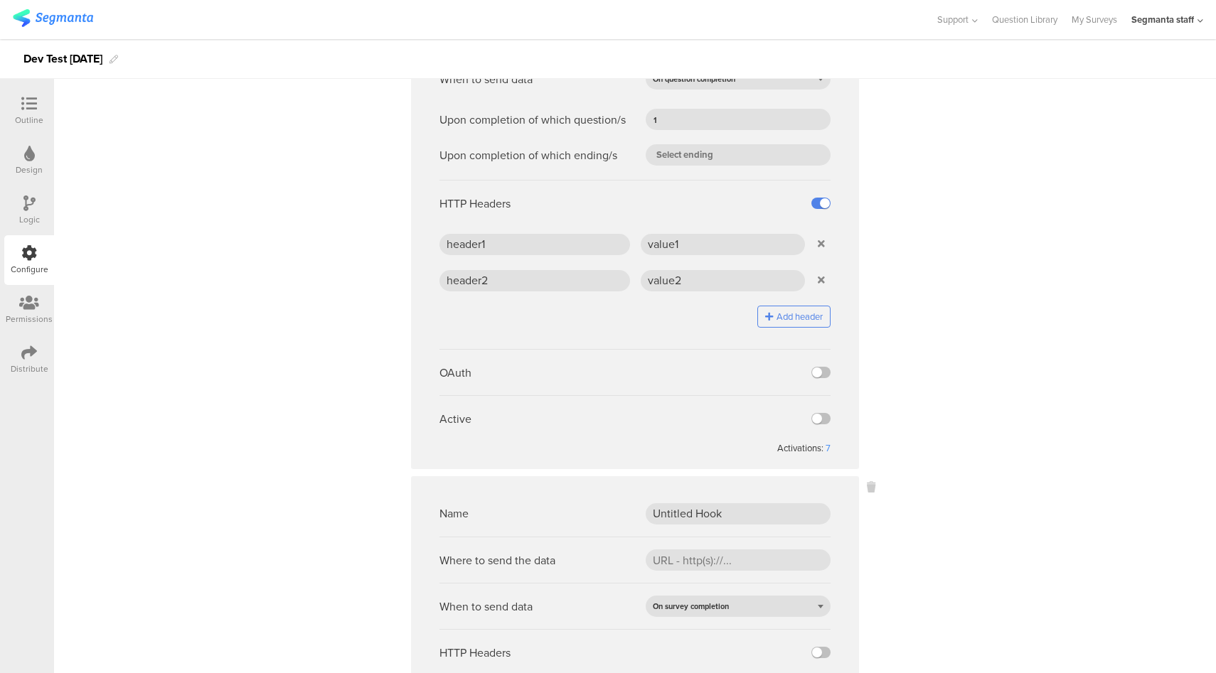
scroll to position [351, 0]
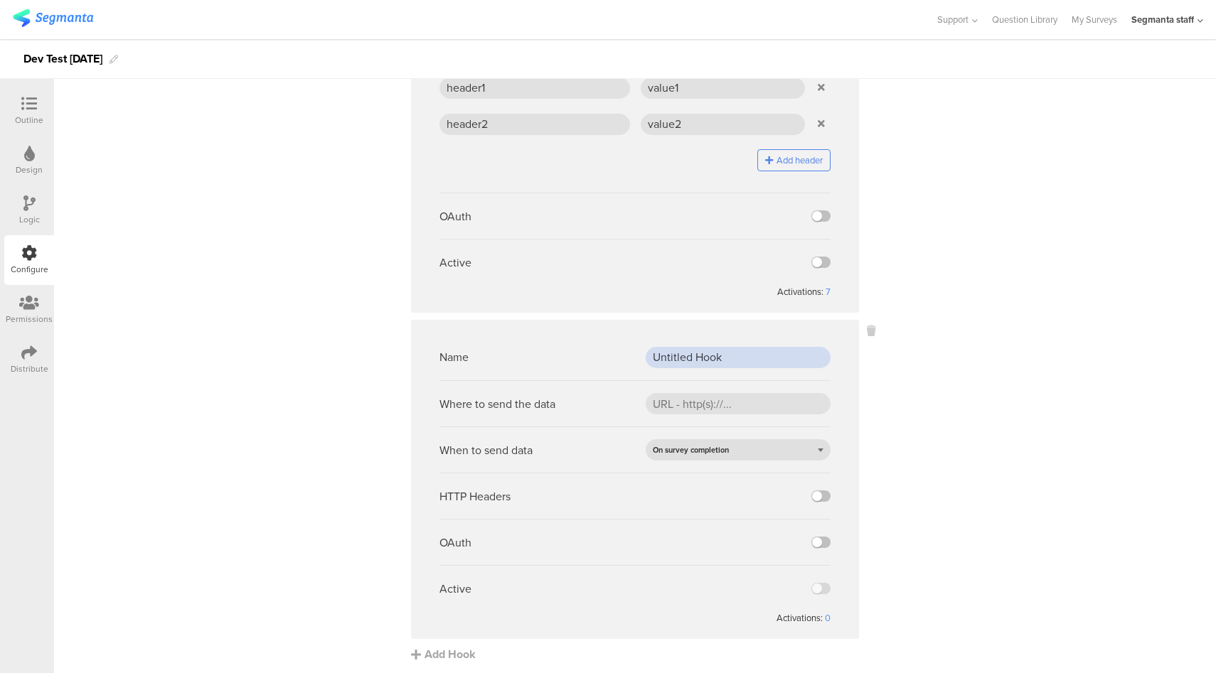
drag, startPoint x: 687, startPoint y: 356, endPoint x: 592, endPoint y: 356, distance: 95.3
click at [592, 356] on div "Name Untitled Hook" at bounding box center [634, 357] width 391 height 46
type input "Webhook Dev Test OAuth"
click at [693, 403] on input "url" at bounding box center [738, 403] width 185 height 21
paste input "https://apim-na.dev.mypepsico.com/cgf/eip/cdp-eip/v1/segmanta-intake"
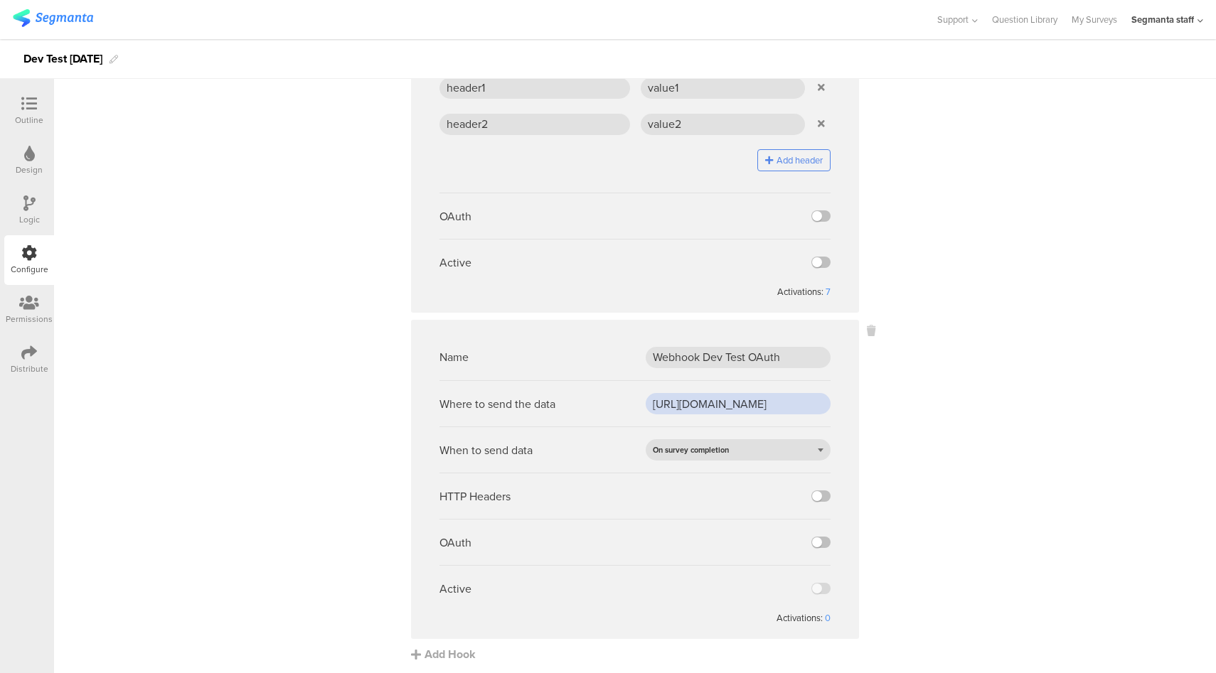
scroll to position [0, 181]
type input "https://apim-na.dev.mypepsico.com/cgf/eip/cdp-eip/v1/segmanta-intake"
click at [941, 479] on sg-webhook-settings "Name Webhook Dev Test 10.02.25 Where to send the data https://eo5wmzhoyu3nzo.m.…" at bounding box center [635, 227] width 1162 height 870
click at [816, 540] on label at bounding box center [820, 542] width 19 height 11
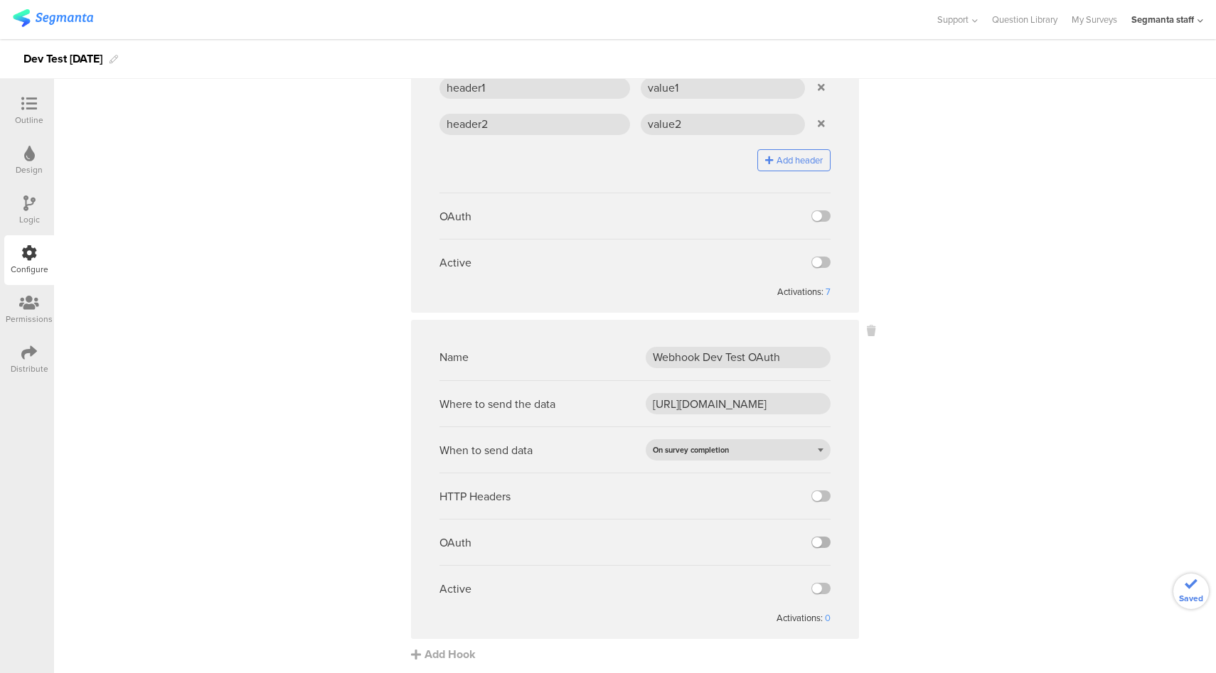
click at [0, 0] on input "checkbox" at bounding box center [0, 0] width 0 height 0
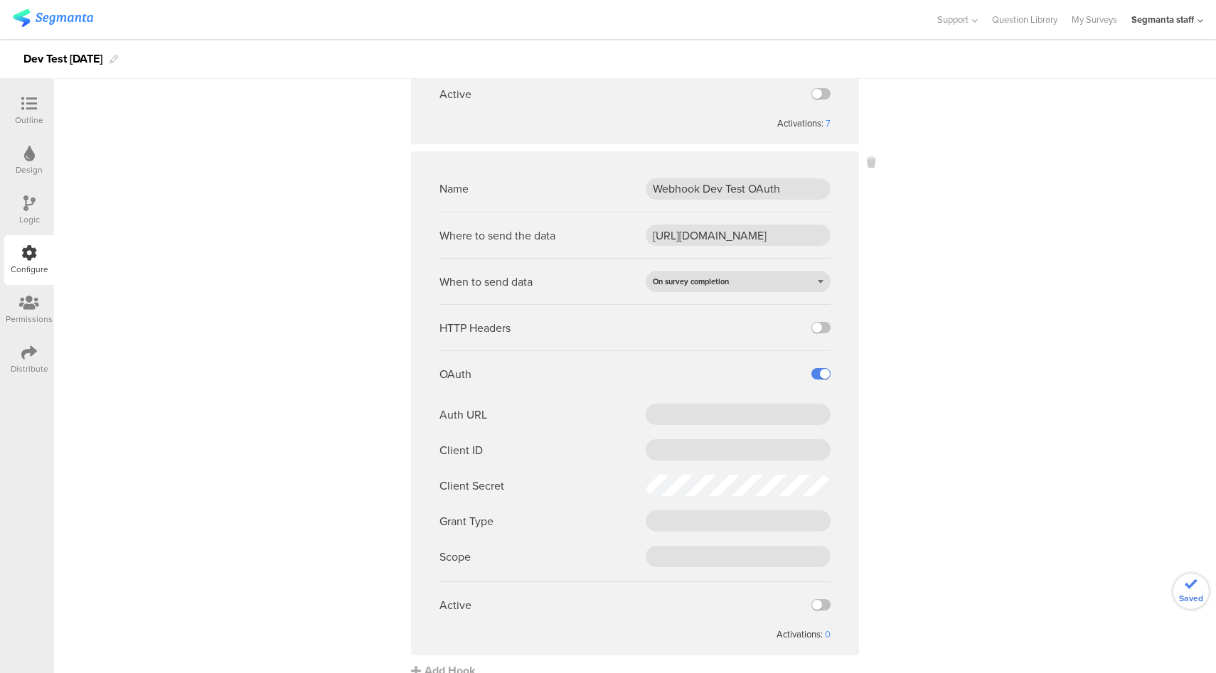
scroll to position [524, 0]
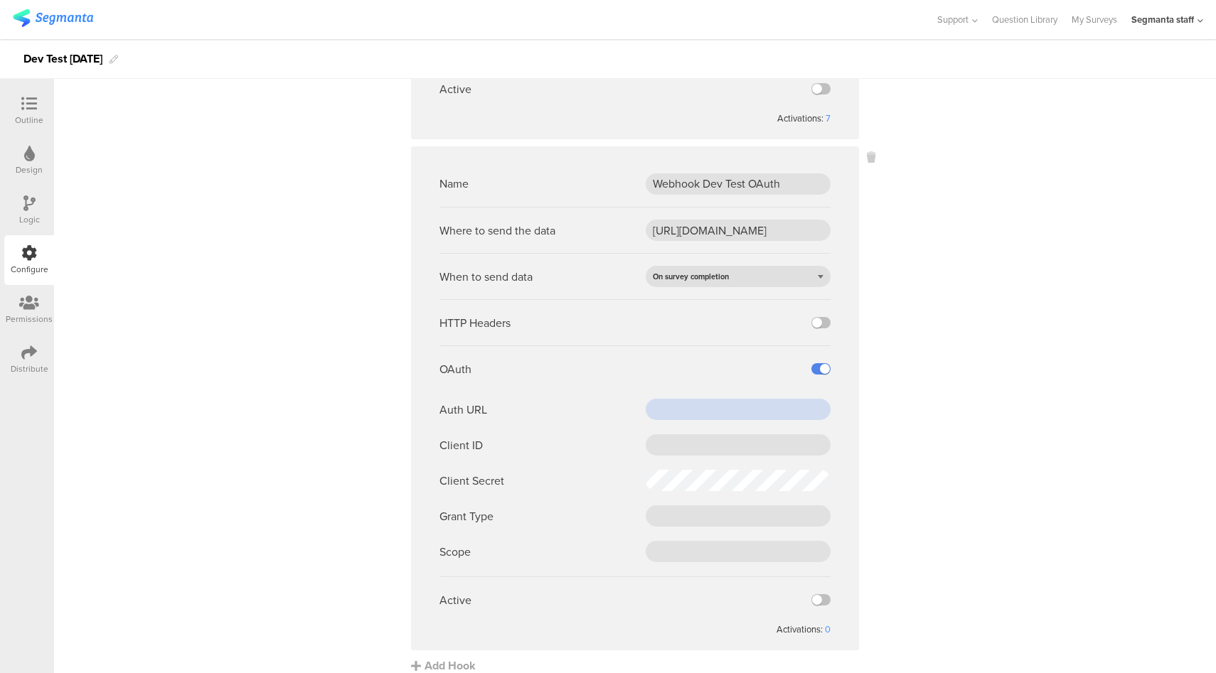
click at [719, 406] on input "text" at bounding box center [738, 409] width 185 height 21
paste input "https://pepsico.oktapreview.com/oauth2/default/v1/token"
type input "https://pepsico.oktapreview.com/oauth2/default/v1/token"
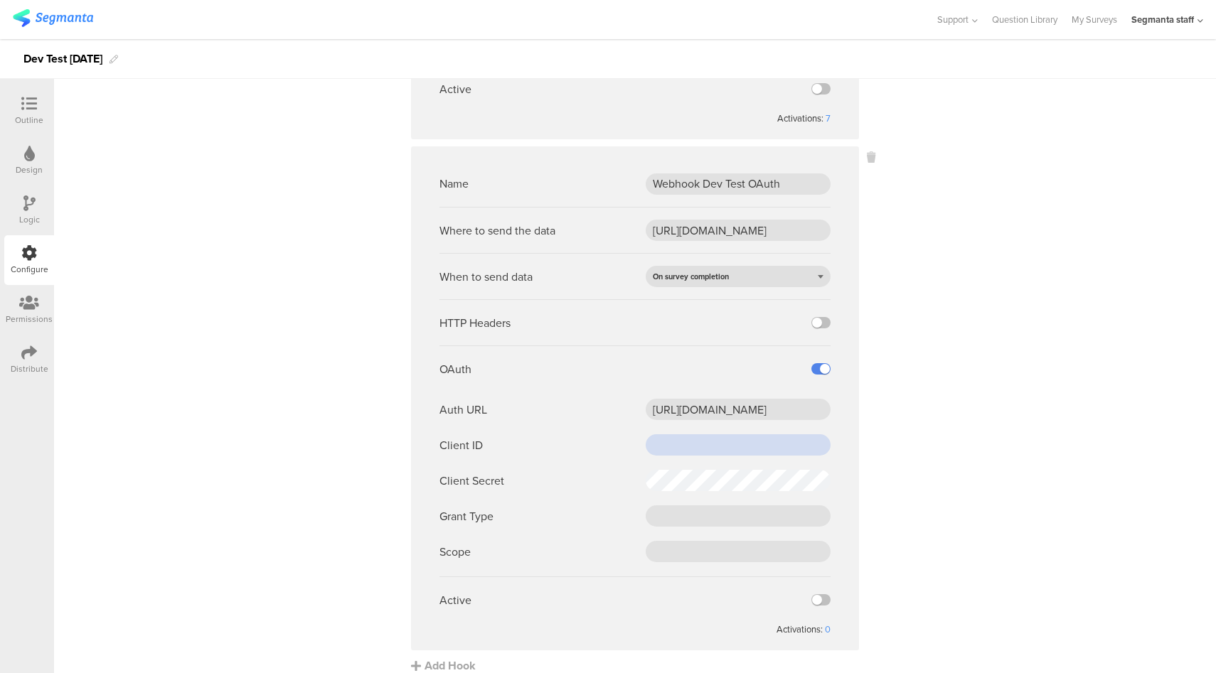
click at [668, 442] on input "text" at bounding box center [738, 444] width 185 height 21
paste input "0oa2e95c7da3J57Wq0h8"
type input "0oa2e95c7da3J57Wq0h8"
click at [674, 464] on div "Auth URL https://pepsico.oktapreview.com/oauth2/default/v1/token Client ID 0oa2…" at bounding box center [634, 481] width 391 height 164
click at [690, 508] on input "text" at bounding box center [738, 516] width 185 height 21
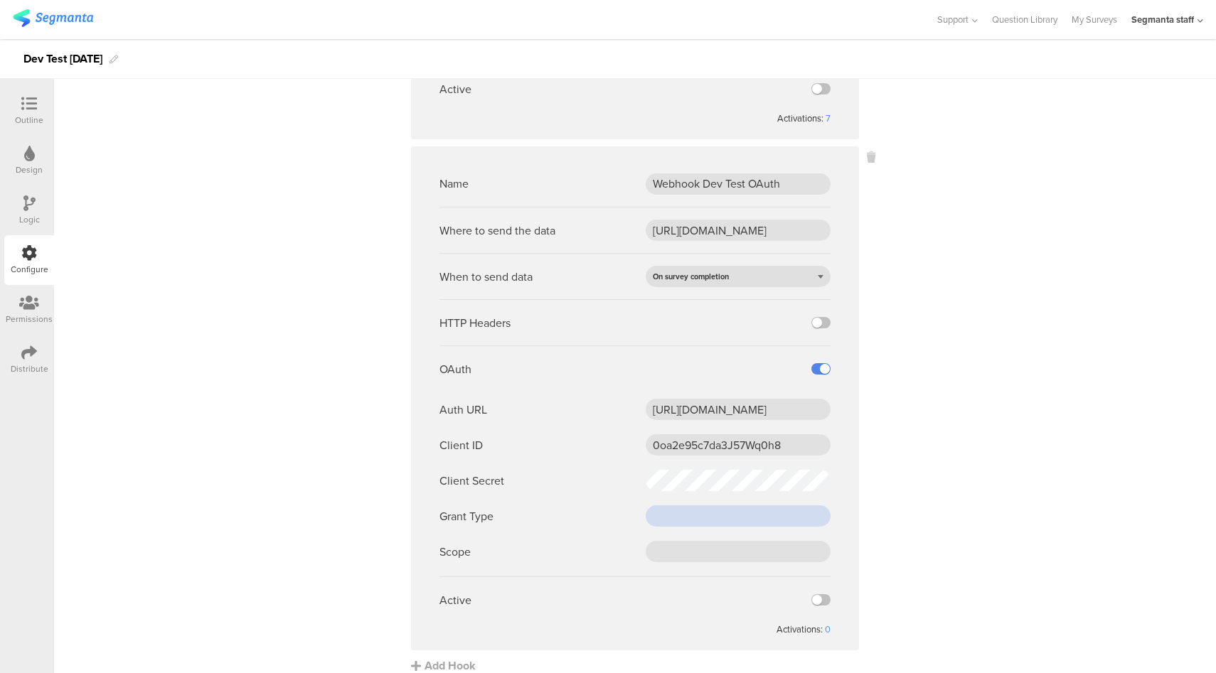
paste input "client_credentials"
type input "client_credentials"
click at [718, 541] on input "text" at bounding box center [738, 551] width 185 height 21
type input "cdp-segmanta"
click at [816, 598] on label at bounding box center [820, 599] width 19 height 11
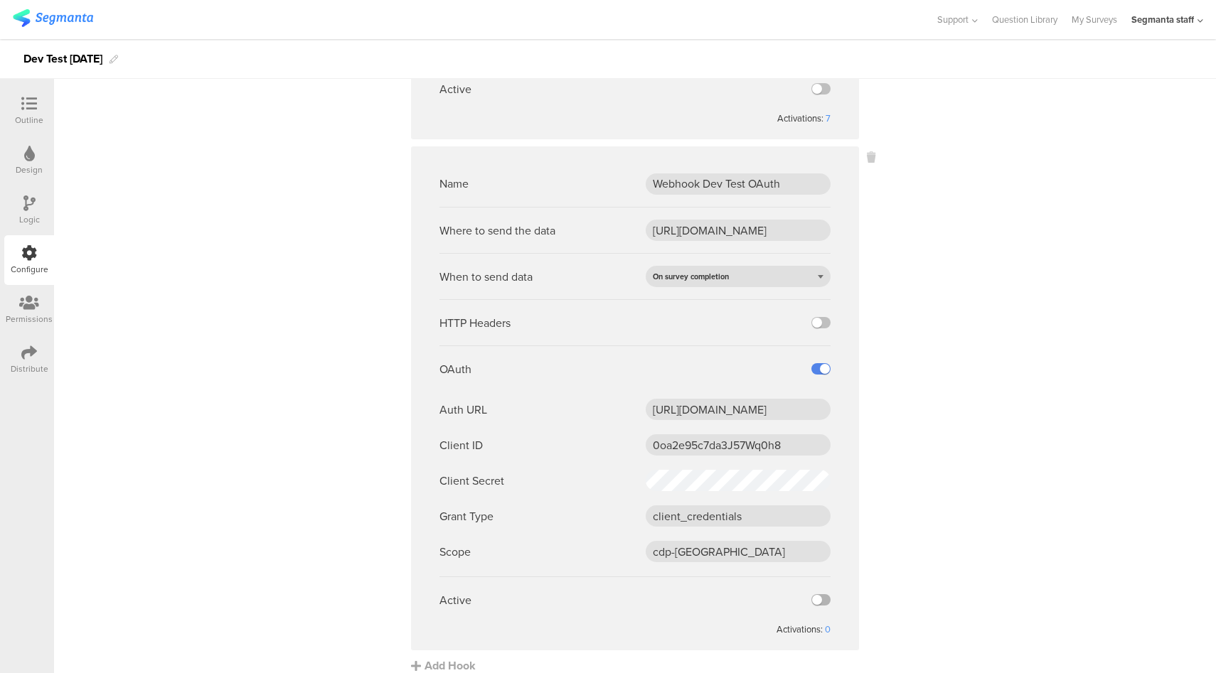
click at [0, 0] on input "checkbox" at bounding box center [0, 0] width 0 height 0
click at [26, 359] on icon at bounding box center [29, 353] width 16 height 16
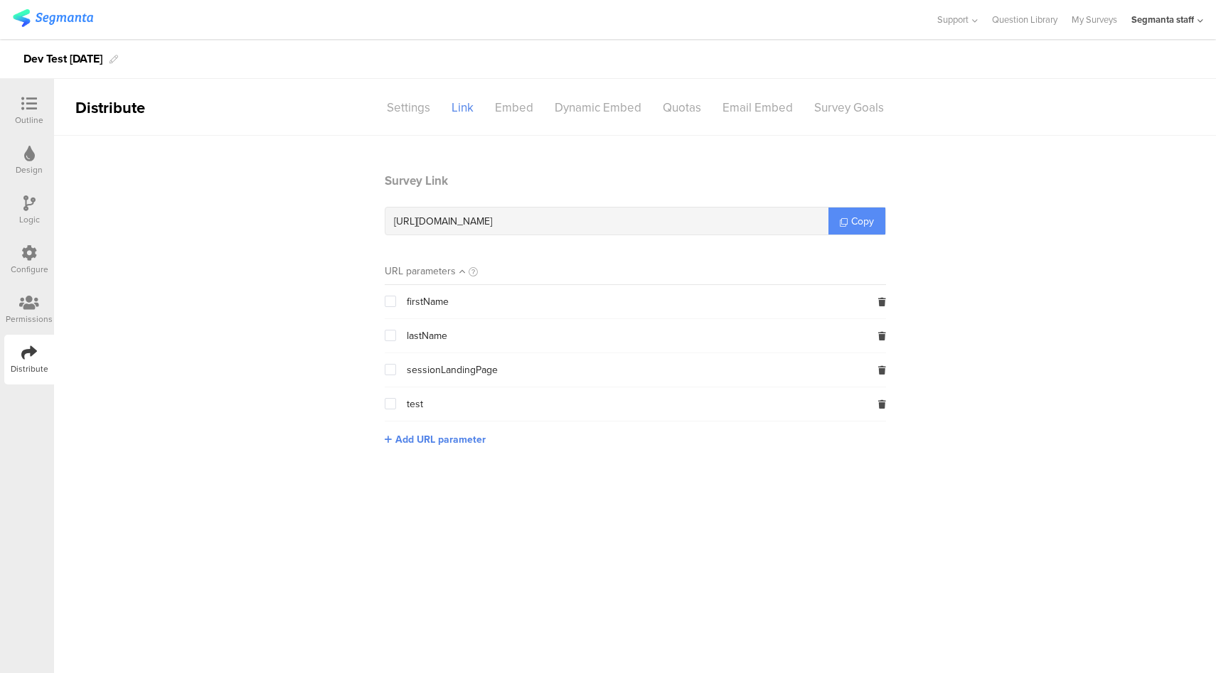
click at [860, 225] on span "Copy" at bounding box center [862, 221] width 23 height 15
click at [21, 254] on div "Configure" at bounding box center [29, 260] width 50 height 50
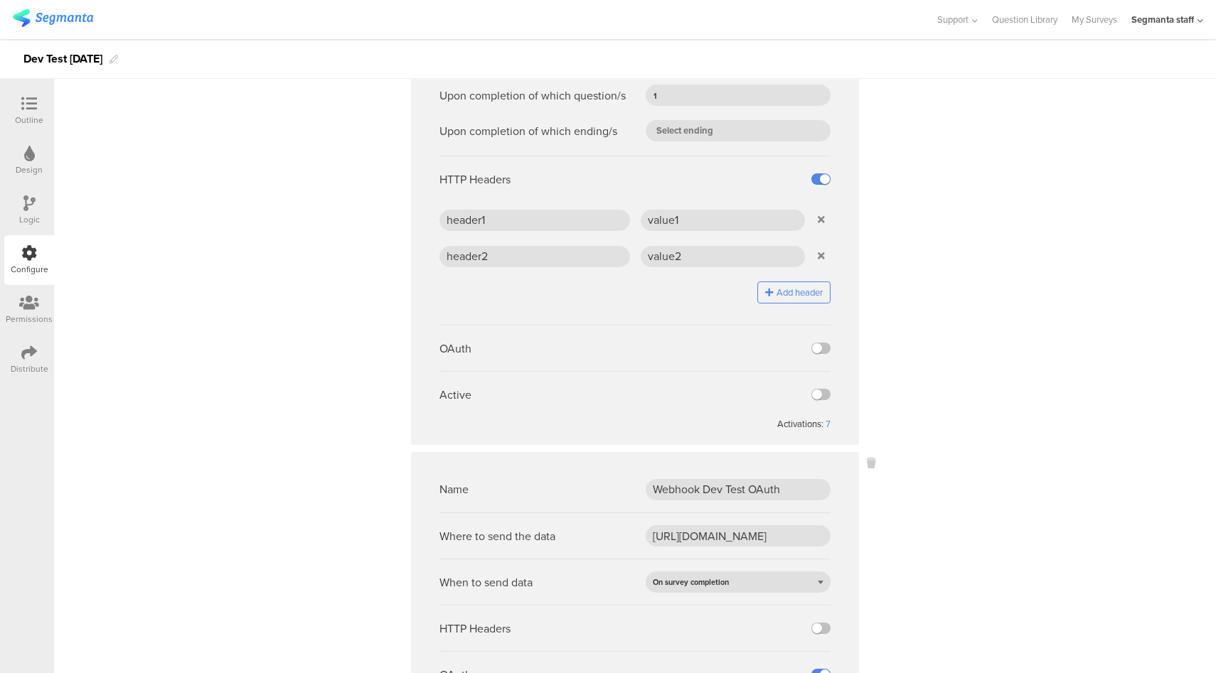
scroll to position [535, 0]
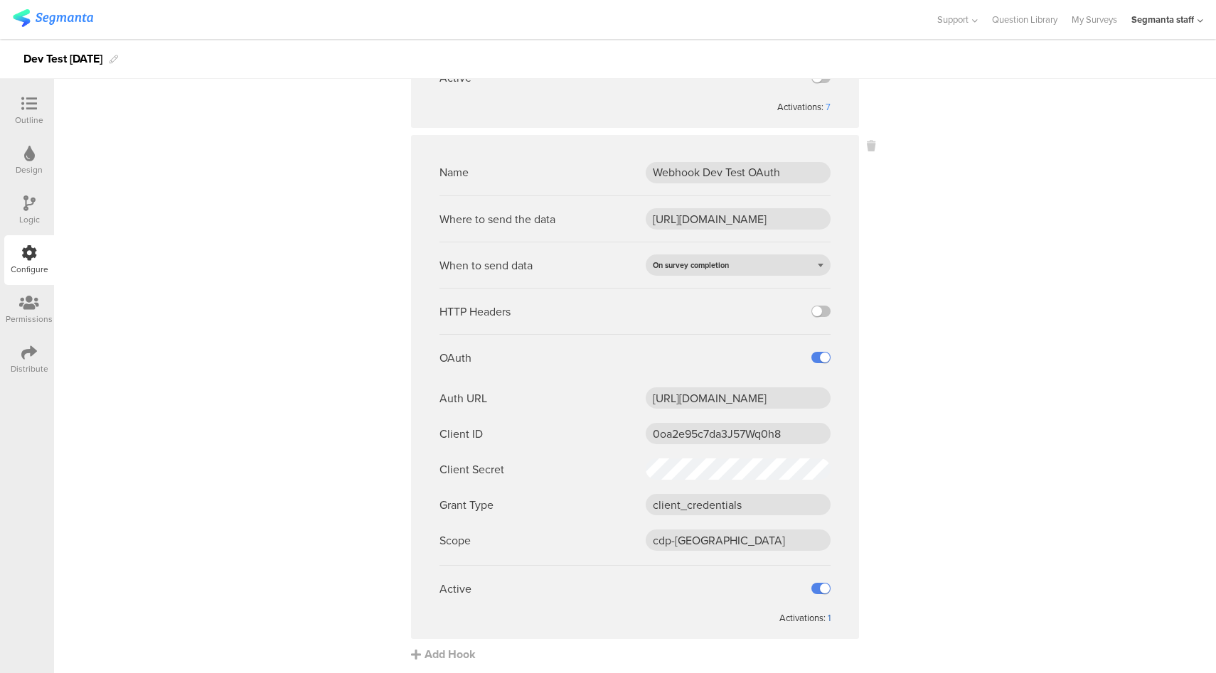
click at [828, 614] on div "1" at bounding box center [829, 618] width 3 height 14
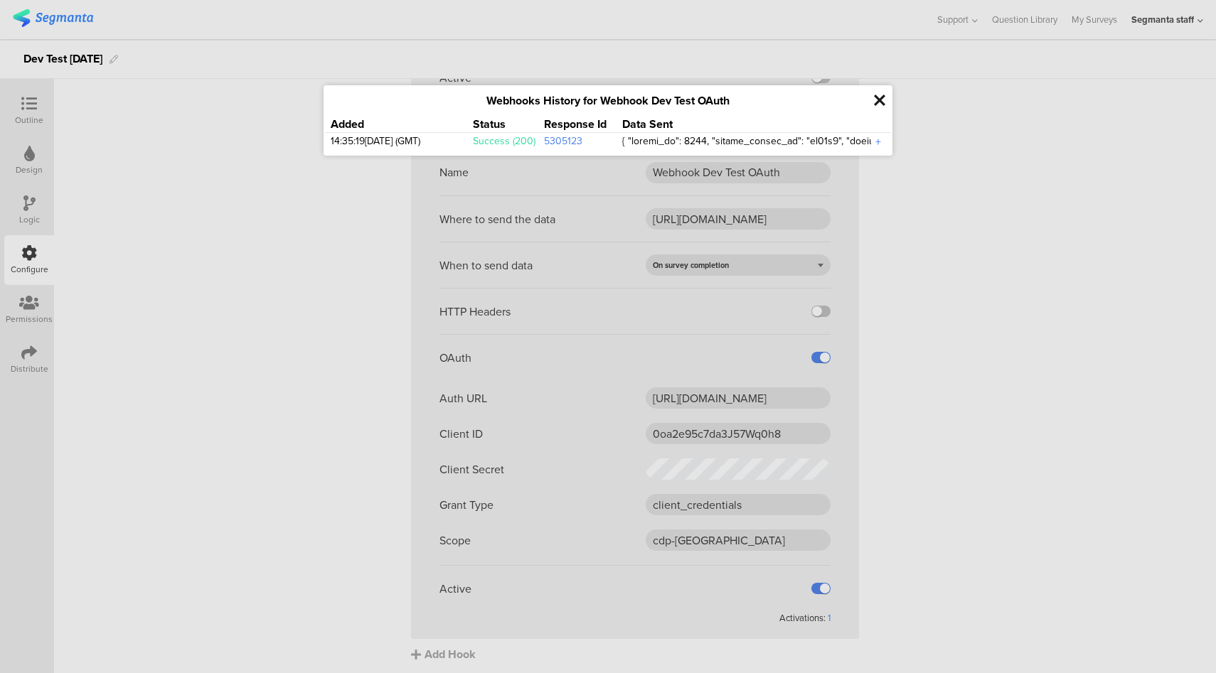
click at [877, 145] on div "+" at bounding box center [878, 142] width 14 height 16
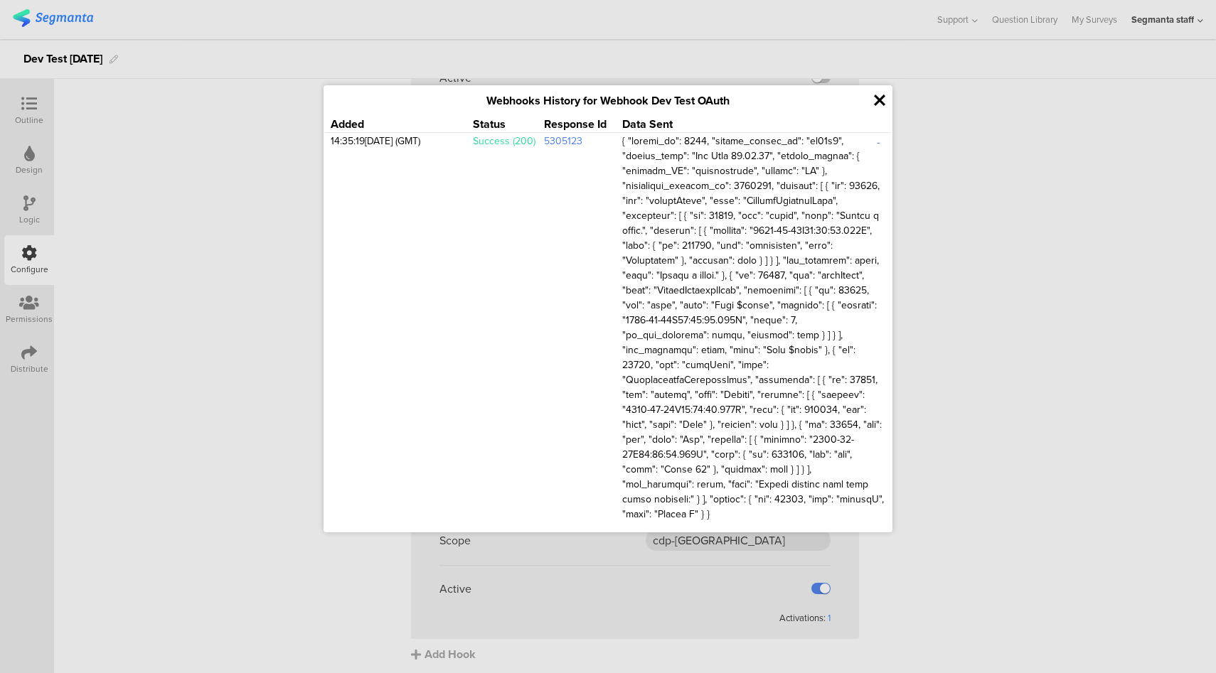
click at [881, 100] on icon at bounding box center [879, 100] width 11 height 16
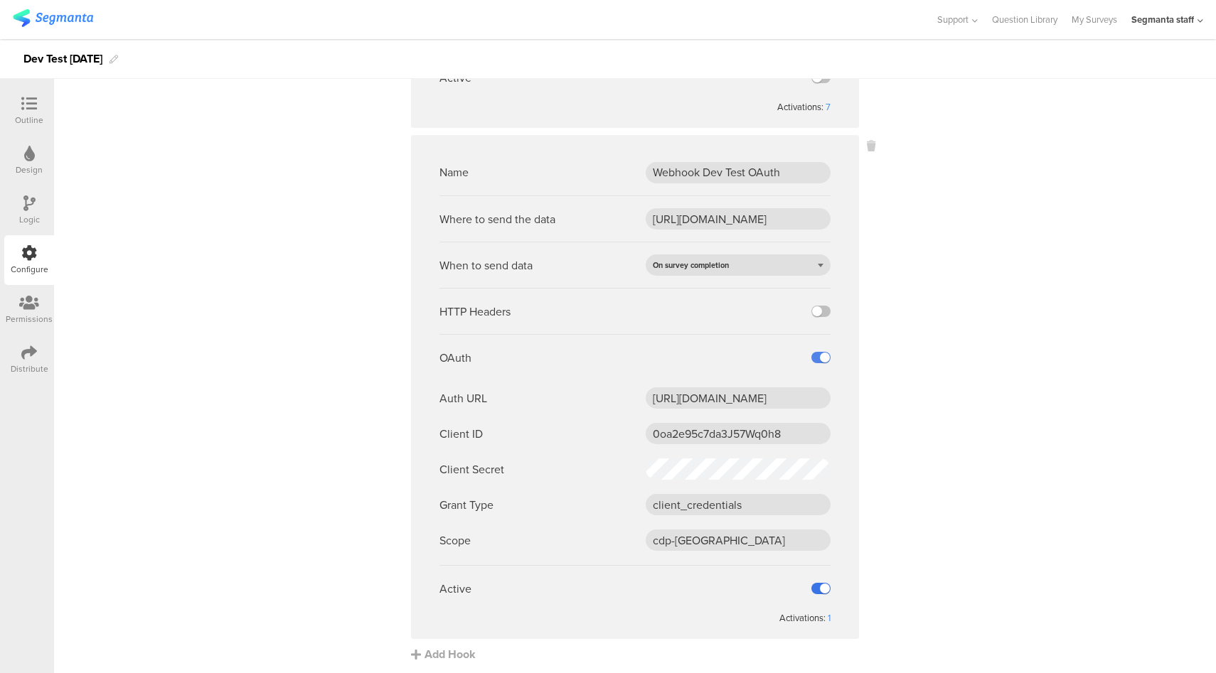
click at [816, 589] on label at bounding box center [820, 588] width 19 height 11
click at [0, 0] on input "checkbox" at bounding box center [0, 0] width 0 height 0
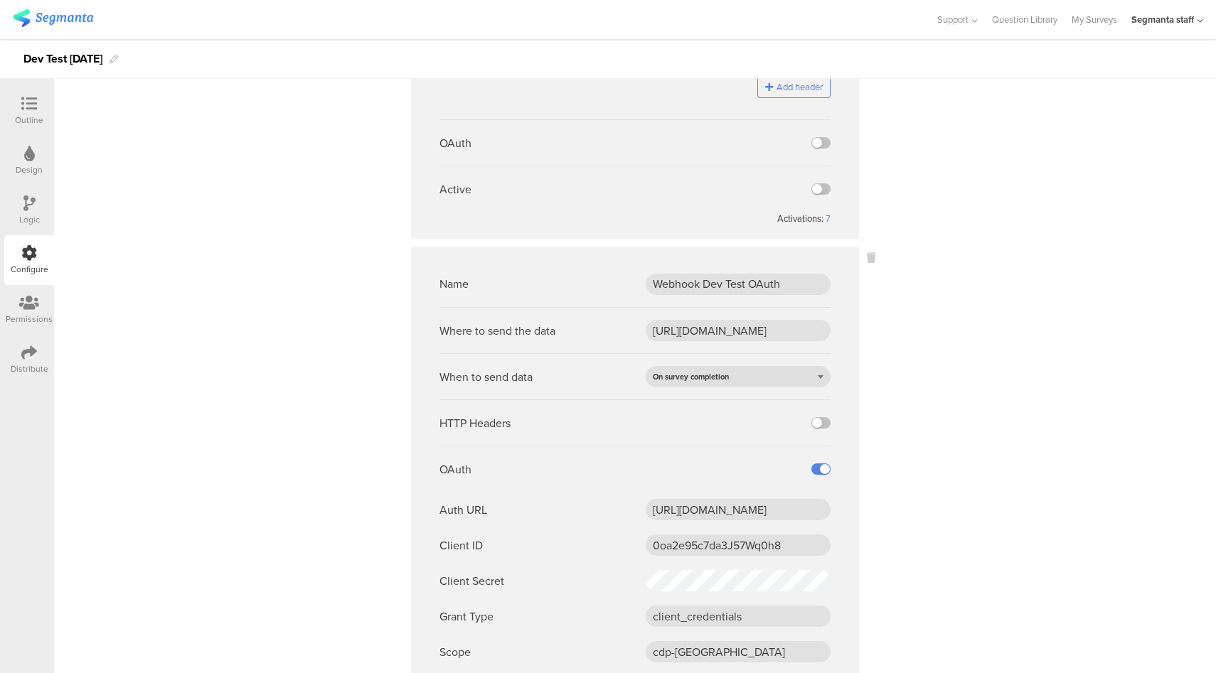
scroll to position [0, 0]
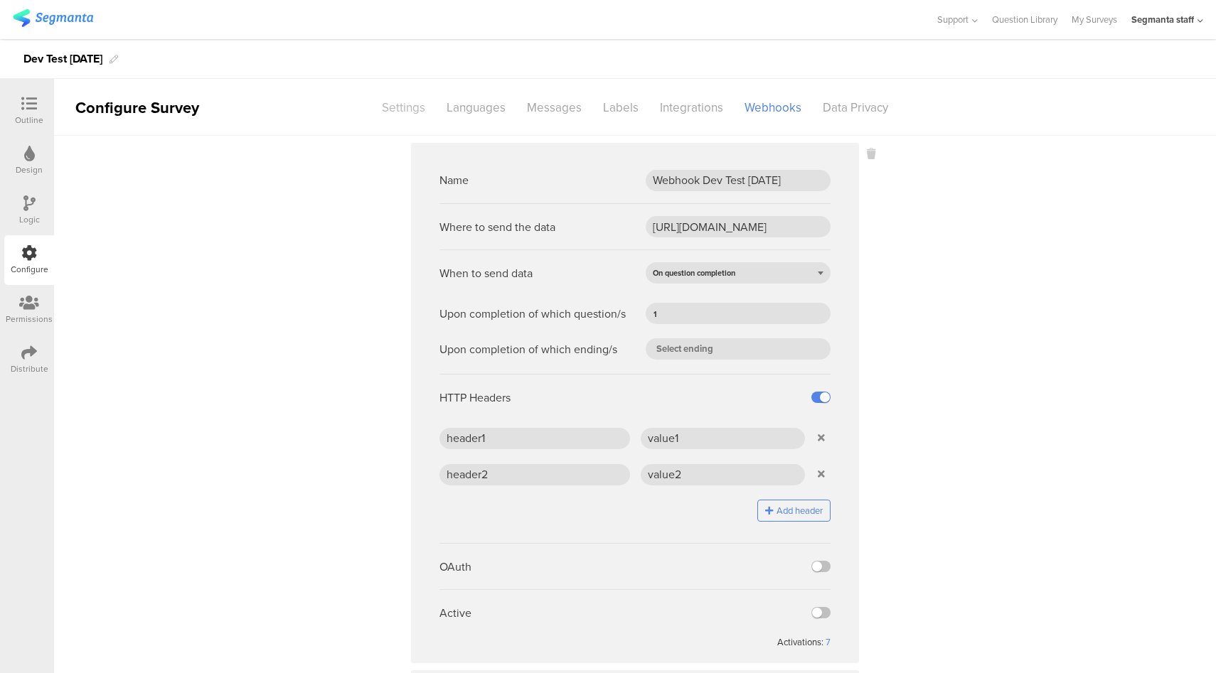
click at [385, 113] on div "Settings" at bounding box center [403, 107] width 65 height 25
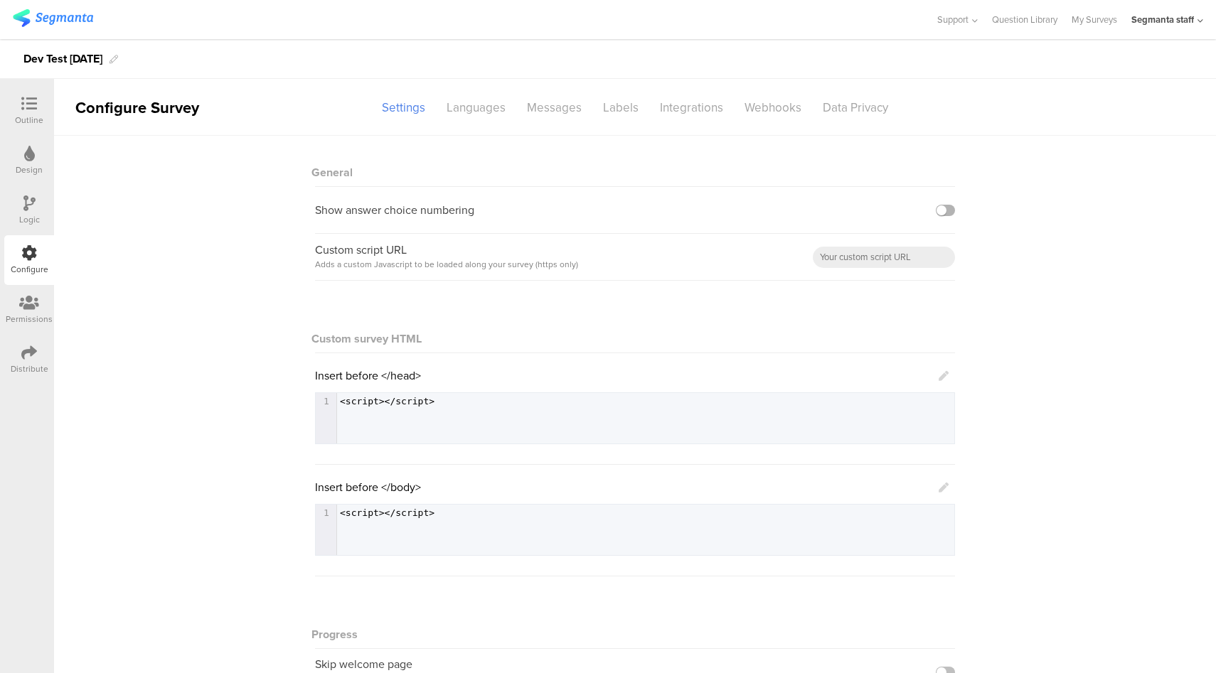
click at [946, 208] on label at bounding box center [945, 210] width 19 height 11
click at [0, 0] on input "checkbox" at bounding box center [0, 0] width 0 height 0
click at [936, 206] on label at bounding box center [945, 210] width 19 height 11
click at [0, 0] on input "checkbox" at bounding box center [0, 0] width 0 height 0
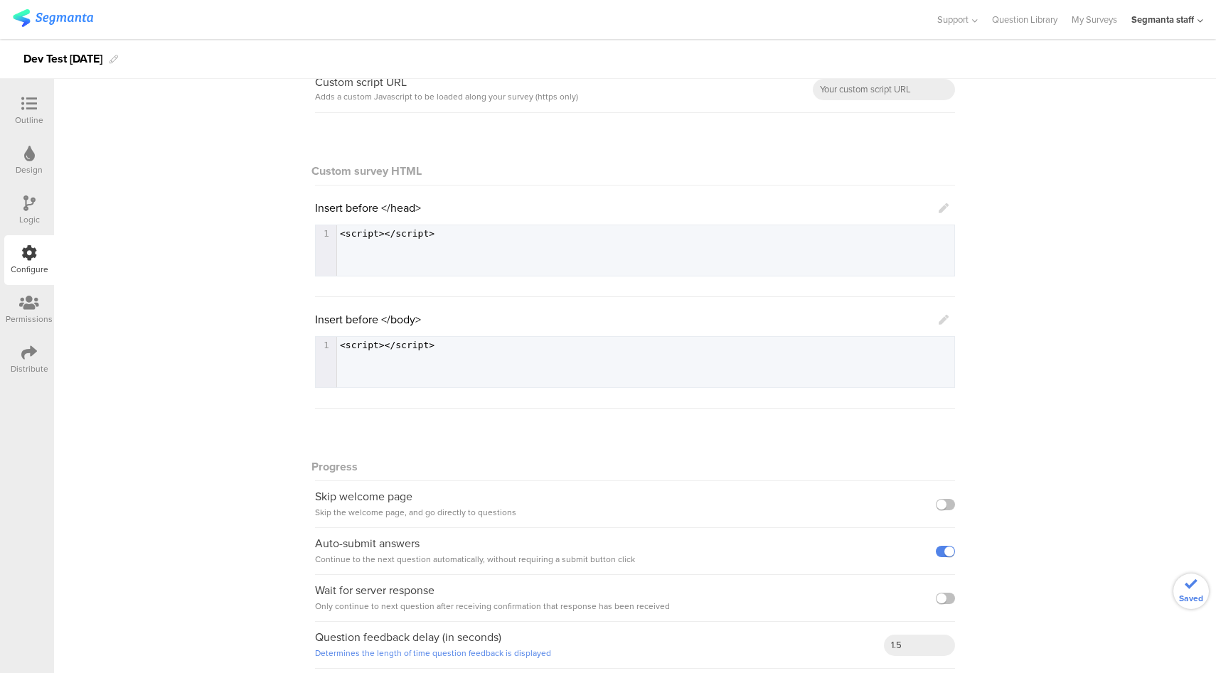
scroll to position [178, 0]
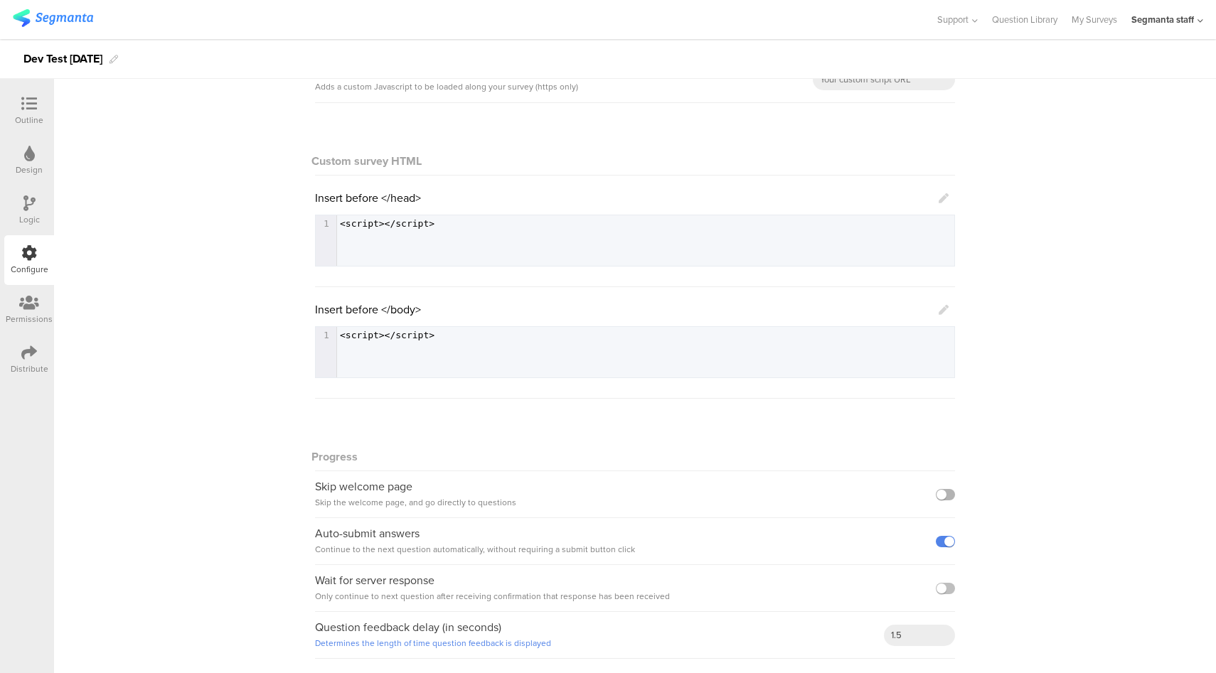
click at [946, 494] on label at bounding box center [945, 494] width 19 height 11
click at [0, 0] on input "checkbox" at bounding box center [0, 0] width 0 height 0
click at [941, 545] on label at bounding box center [945, 541] width 19 height 11
click at [0, 0] on input "checkbox" at bounding box center [0, 0] width 0 height 0
click at [943, 586] on label at bounding box center [945, 588] width 19 height 11
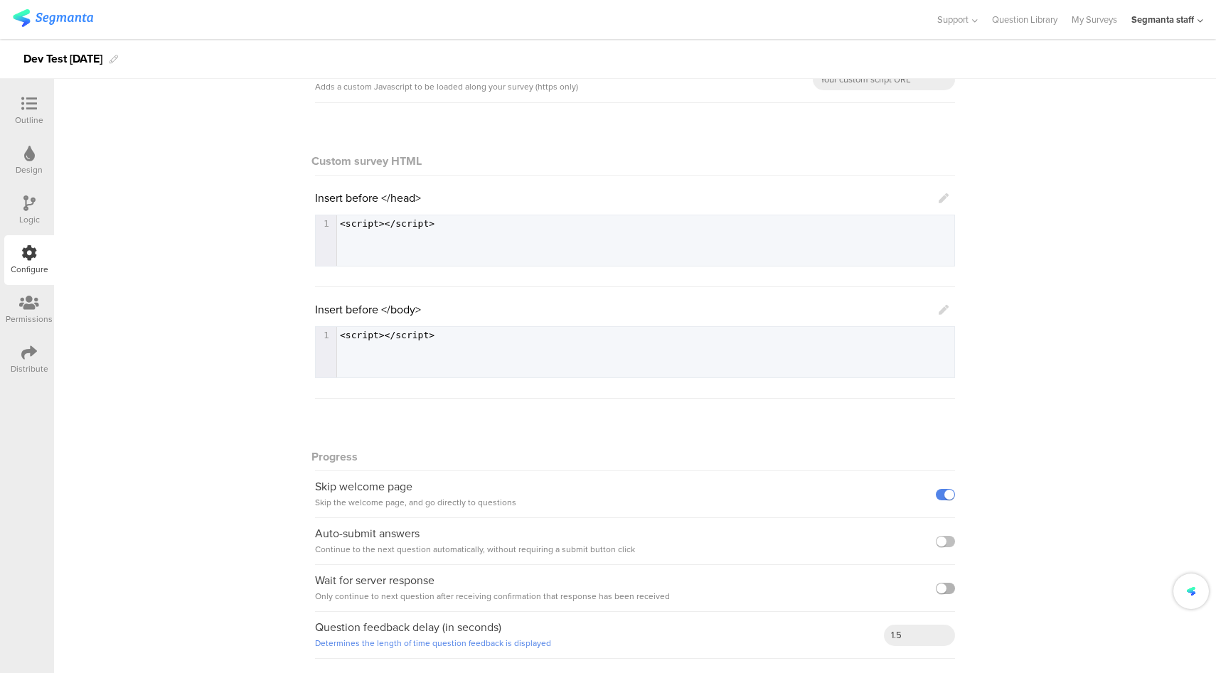
click at [0, 0] on input "checkbox" at bounding box center [0, 0] width 0 height 0
drag, startPoint x: 912, startPoint y: 634, endPoint x: 840, endPoint y: 638, distance: 71.2
click at [840, 638] on div "Question feedback delay (in seconds) Determines the length of time question fee…" at bounding box center [635, 635] width 640 height 47
type input "3"
click at [29, 121] on div "Outline" at bounding box center [29, 120] width 28 height 13
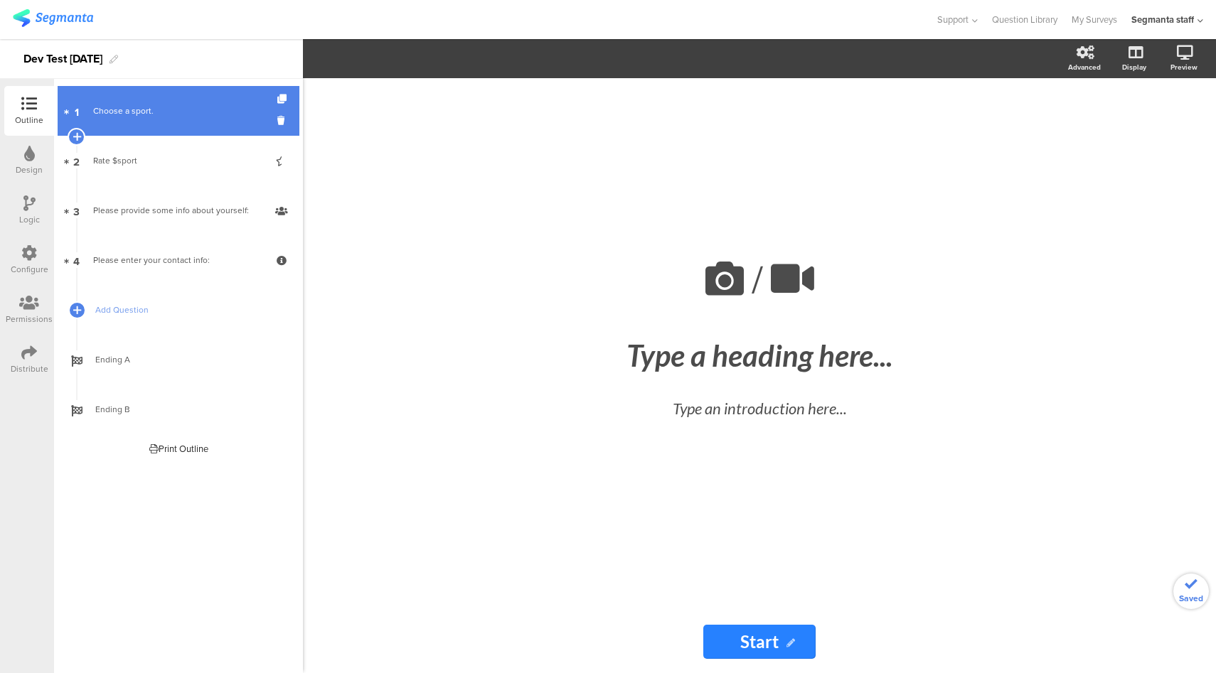
click at [185, 115] on div "Choose a sport." at bounding box center [178, 111] width 170 height 14
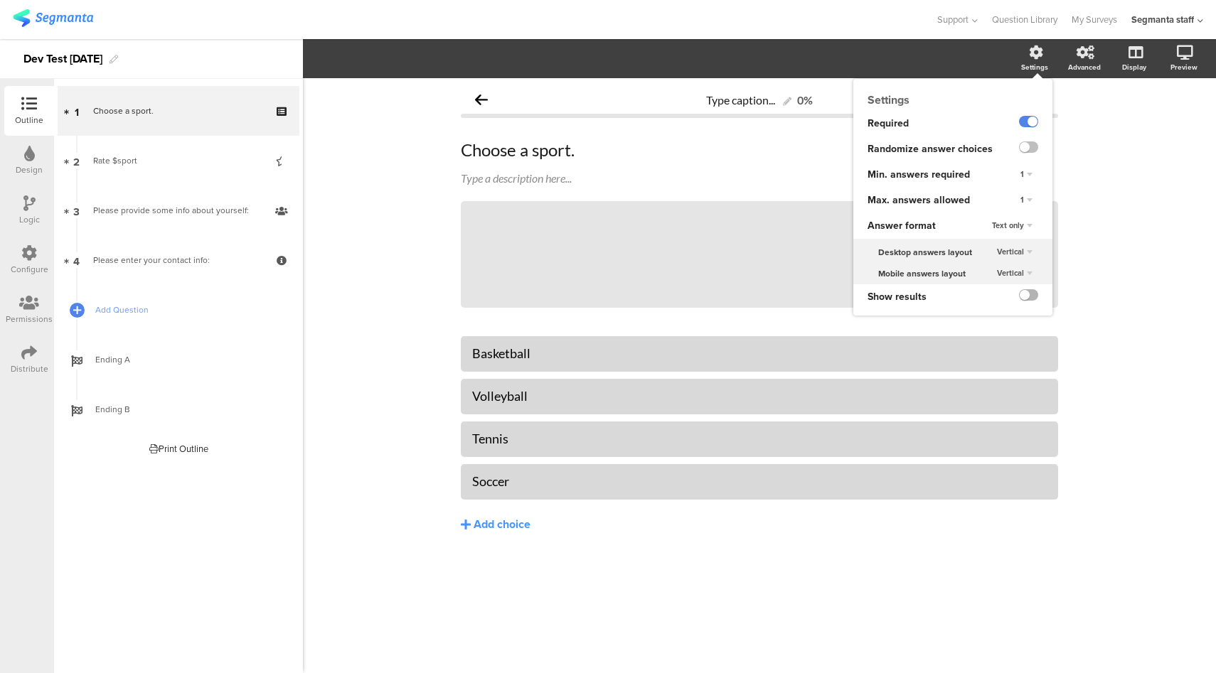
click at [1027, 299] on label at bounding box center [1028, 294] width 19 height 11
click at [0, 0] on input "checkbox" at bounding box center [0, 0] width 0 height 0
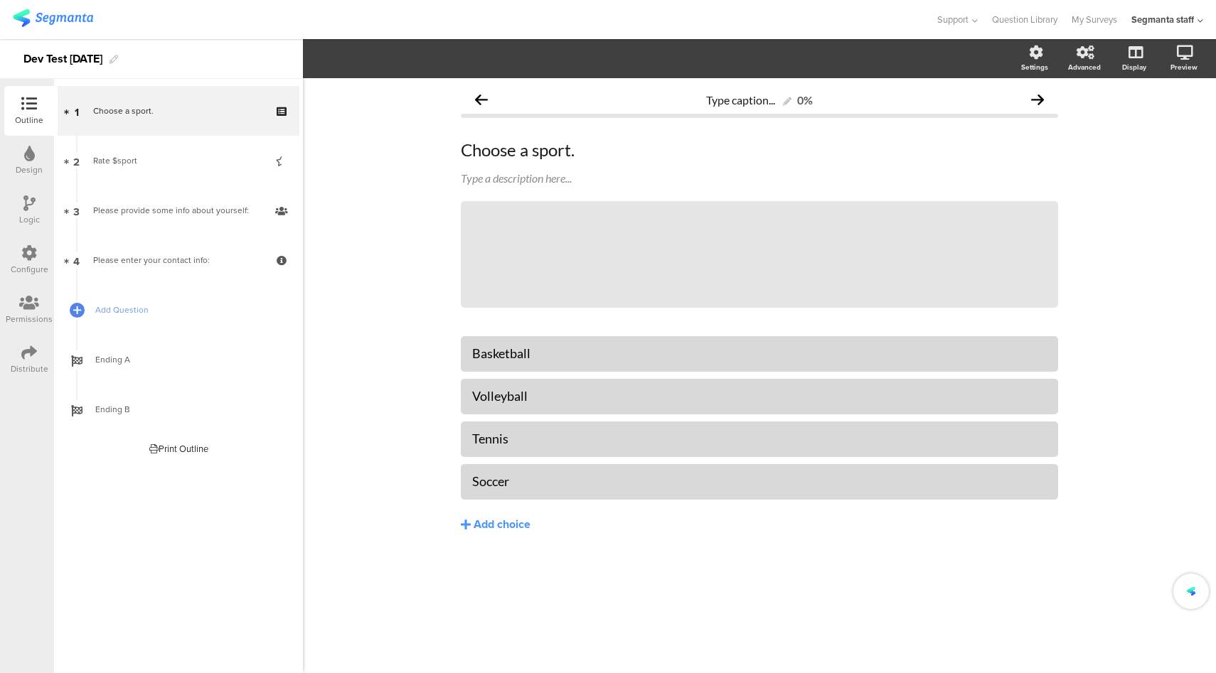
click at [30, 358] on icon at bounding box center [29, 353] width 16 height 16
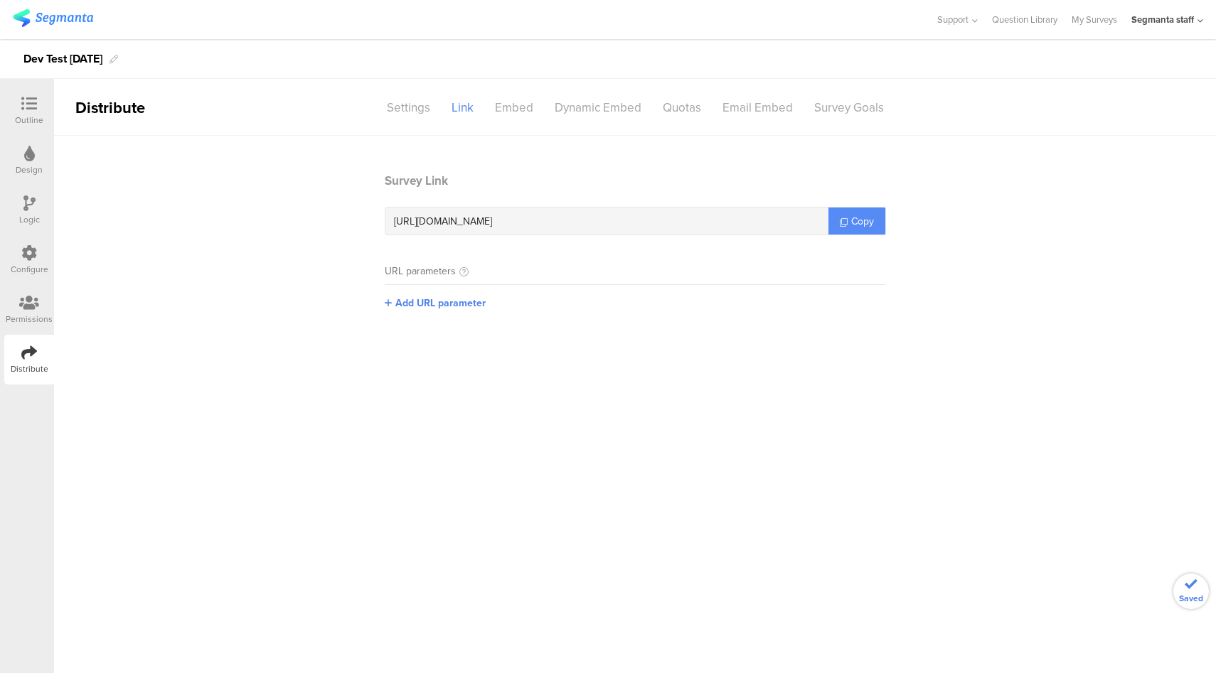
click at [852, 226] on span "Copy" at bounding box center [862, 221] width 23 height 15
click at [39, 265] on div "Configure" at bounding box center [30, 269] width 38 height 13
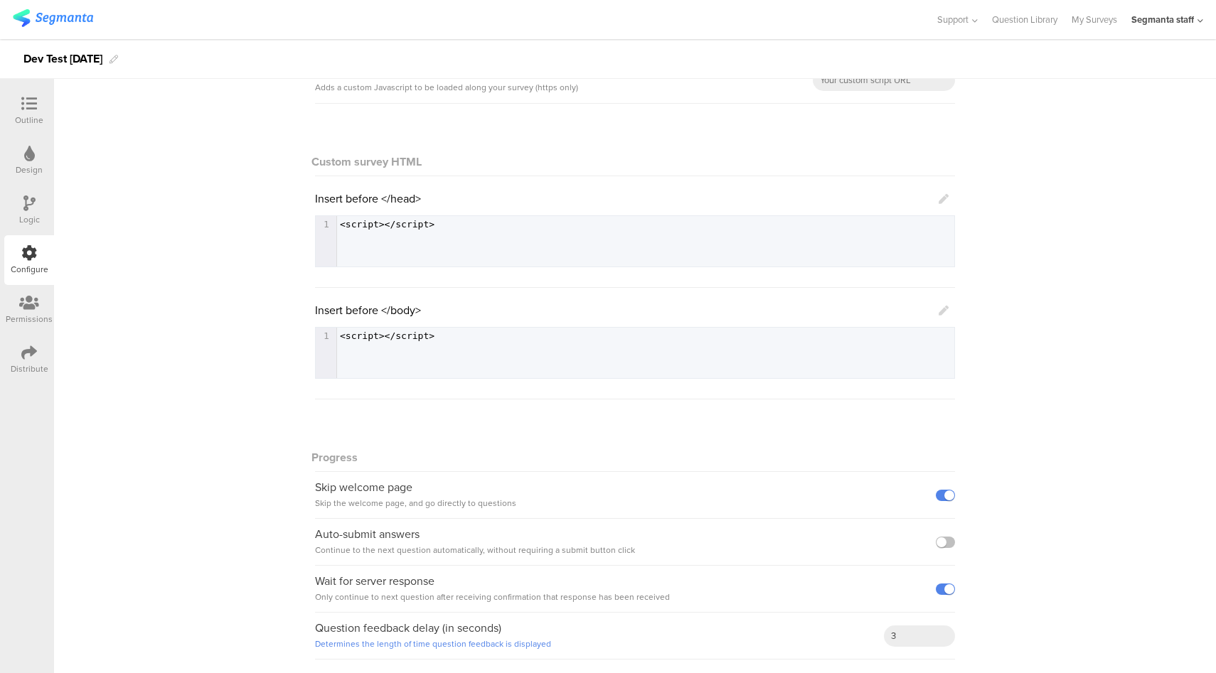
scroll to position [178, 0]
click at [941, 591] on label at bounding box center [945, 588] width 19 height 11
click at [0, 0] on input "checkbox" at bounding box center [0, 0] width 0 height 0
click at [943, 545] on label at bounding box center [945, 541] width 19 height 11
click at [0, 0] on input "checkbox" at bounding box center [0, 0] width 0 height 0
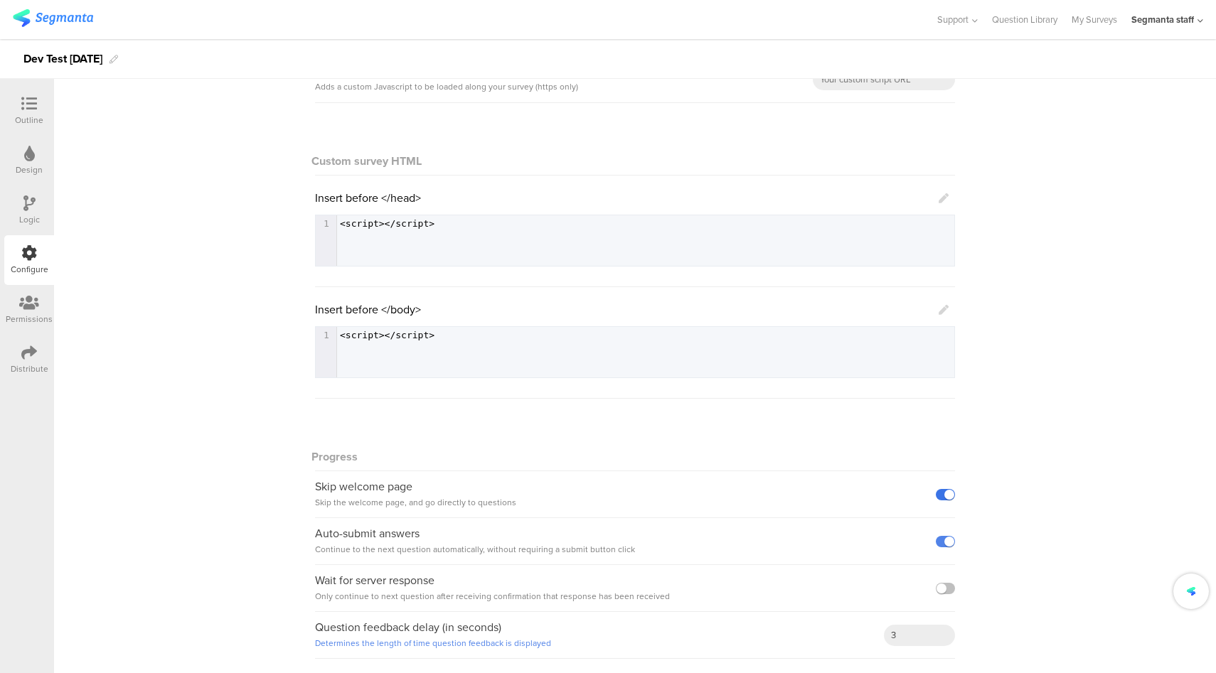
click at [944, 496] on label at bounding box center [945, 494] width 19 height 11
click at [0, 0] on input "checkbox" at bounding box center [0, 0] width 0 height 0
click at [41, 104] on div at bounding box center [29, 105] width 28 height 18
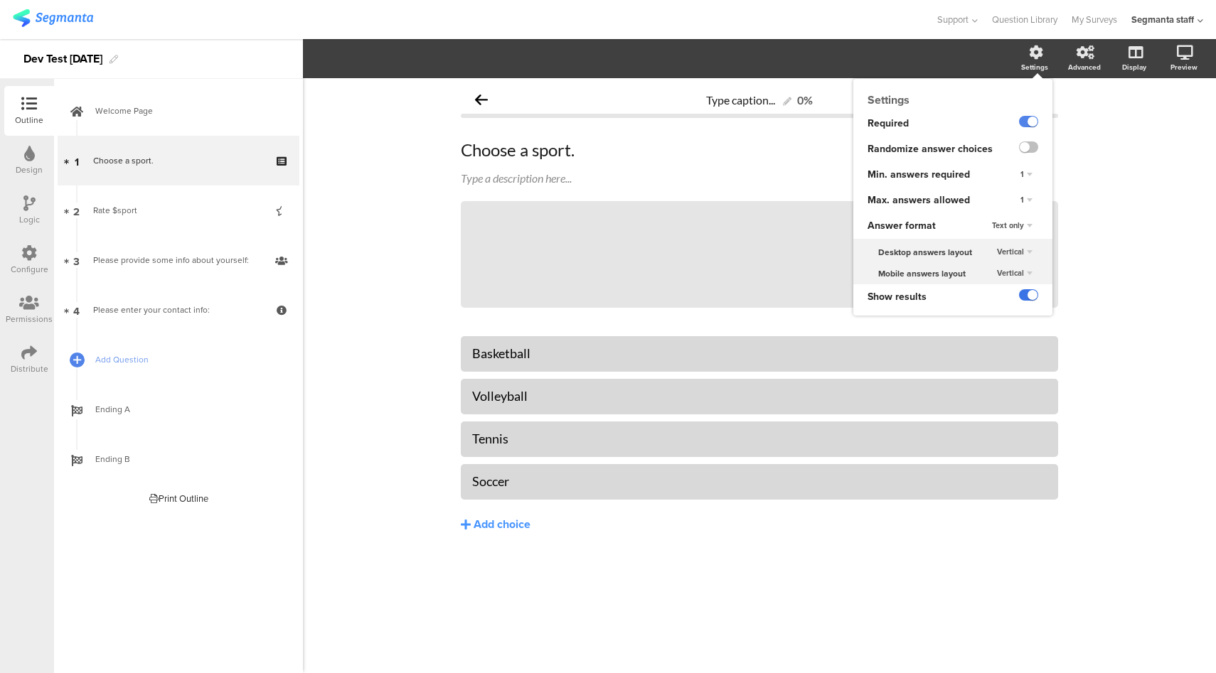
click at [1032, 297] on label at bounding box center [1028, 294] width 19 height 11
click at [0, 0] on input "checkbox" at bounding box center [0, 0] width 0 height 0
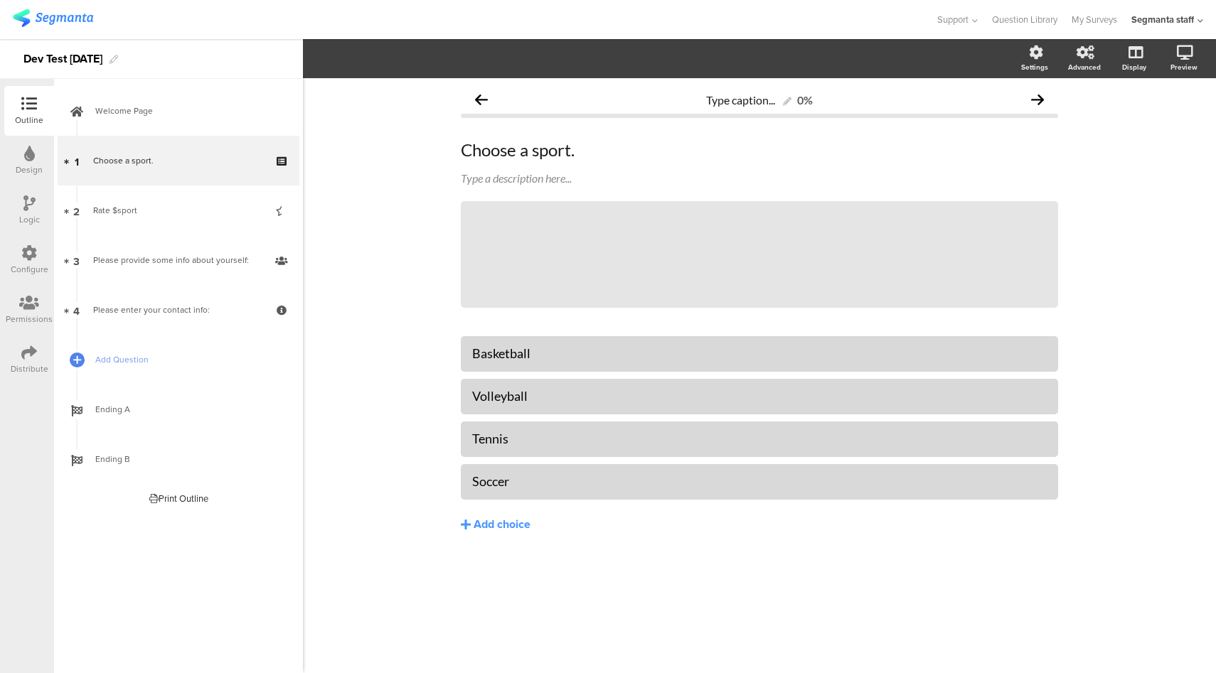
click at [37, 258] on div "Configure" at bounding box center [29, 260] width 50 height 50
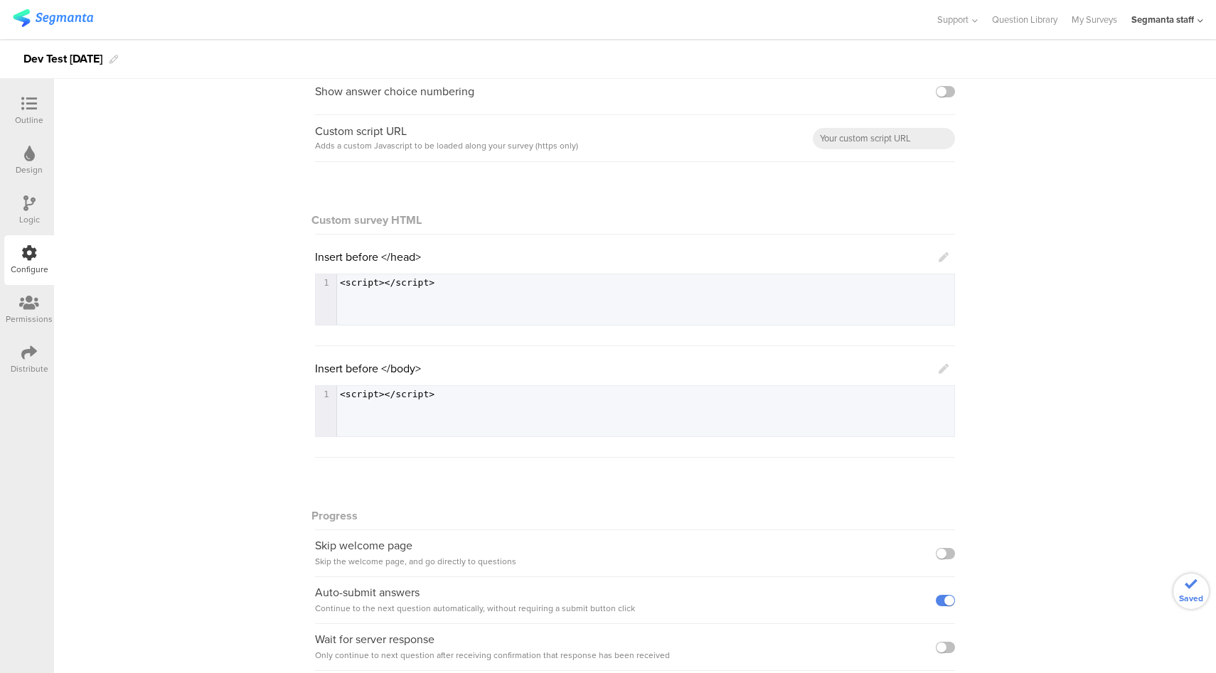
scroll to position [178, 0]
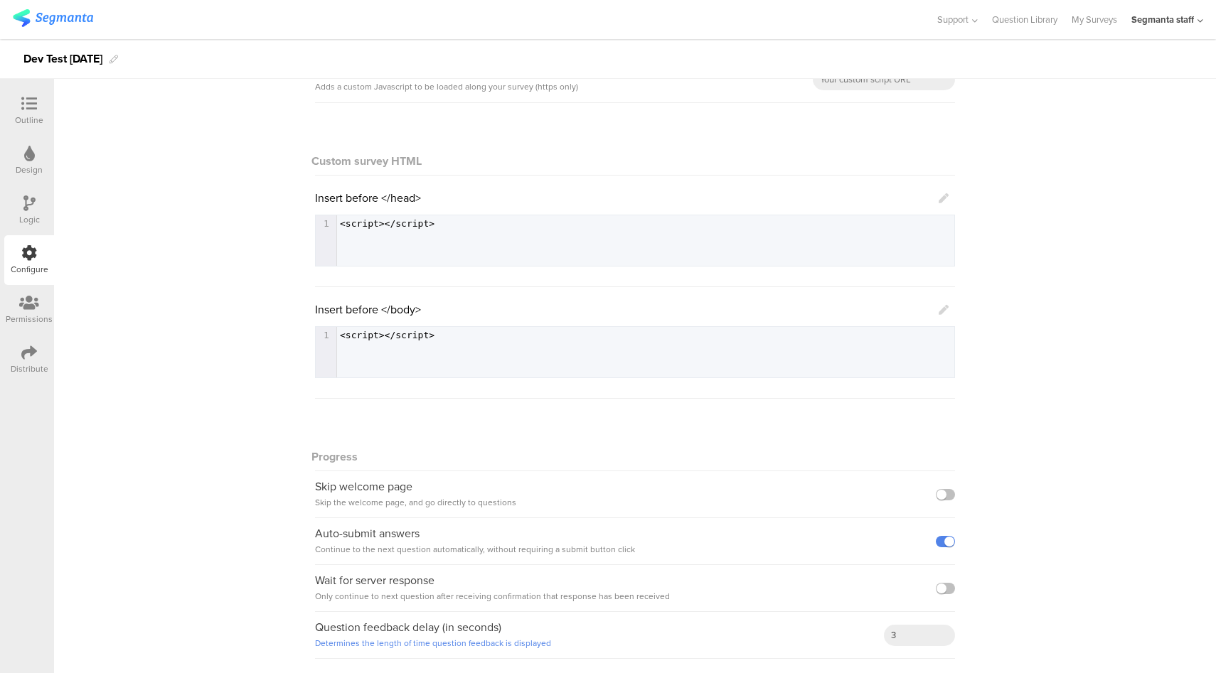
click at [939, 311] on icon at bounding box center [944, 310] width 10 height 10
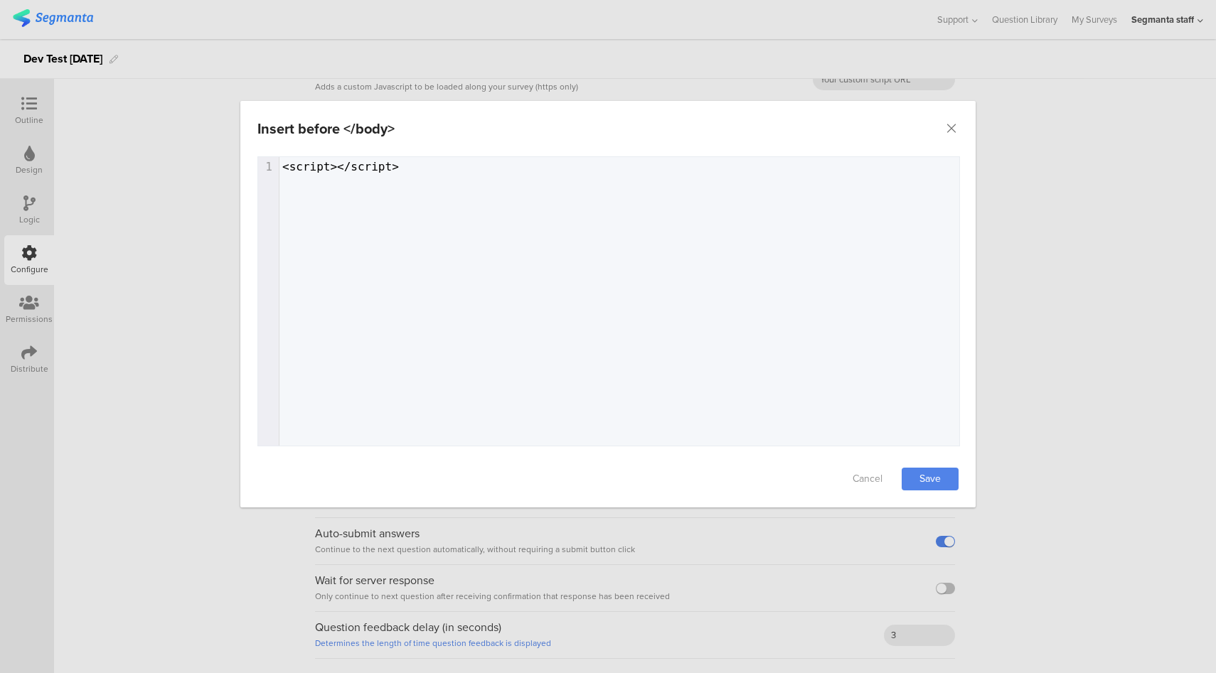
click at [539, 260] on div "1 1 <script></script>" at bounding box center [626, 319] width 737 height 324
click at [865, 469] on link "Cancel" at bounding box center [867, 479] width 57 height 23
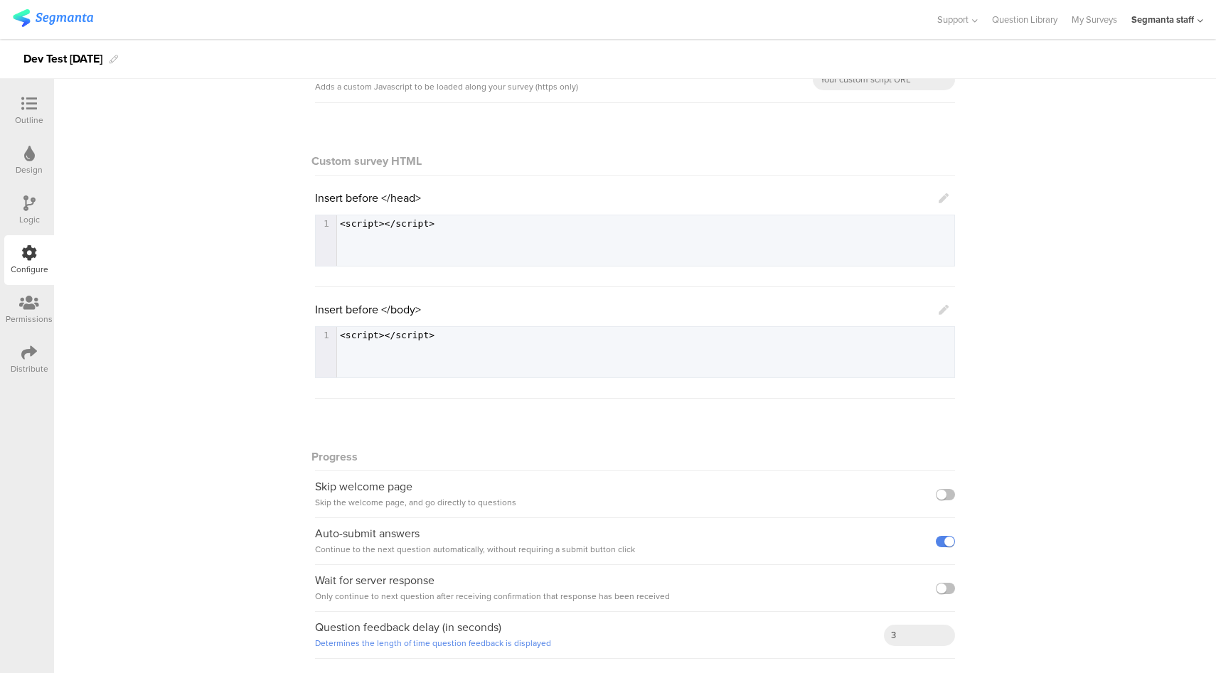
click at [939, 310] on icon at bounding box center [944, 310] width 10 height 10
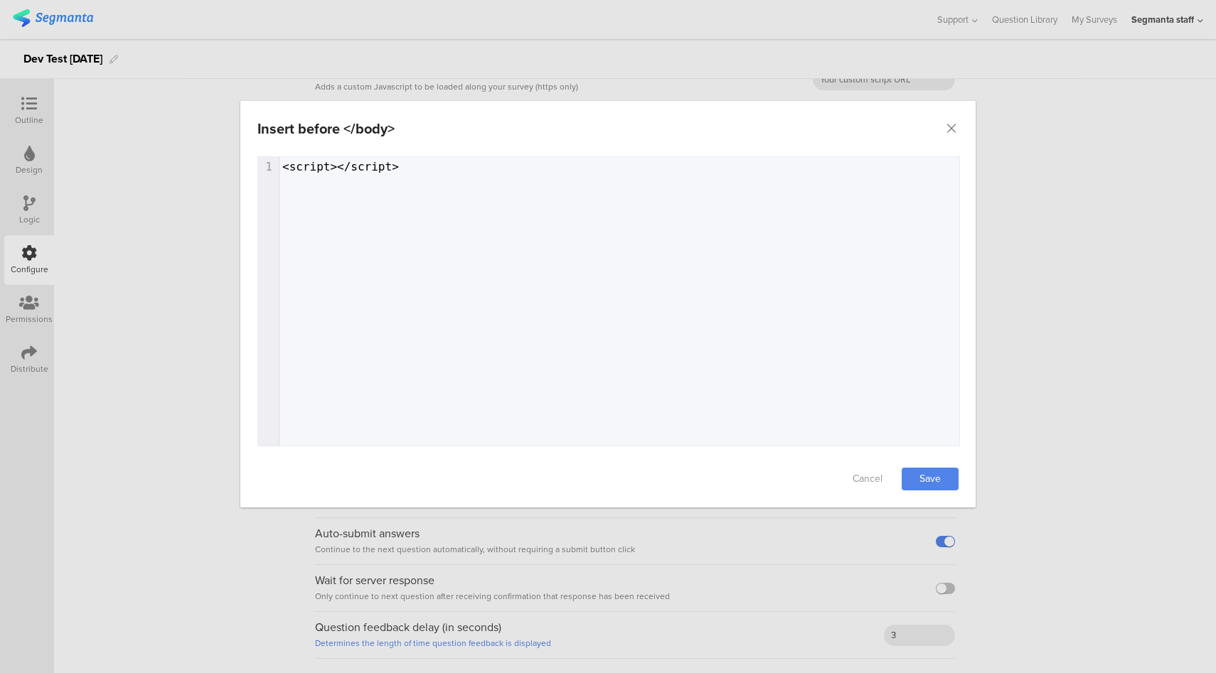
click at [1013, 215] on div "Insert before </body> Failed saving changes. If the problem persists please con…" at bounding box center [608, 336] width 1216 height 673
click at [949, 128] on icon "Close" at bounding box center [951, 129] width 14 height 14
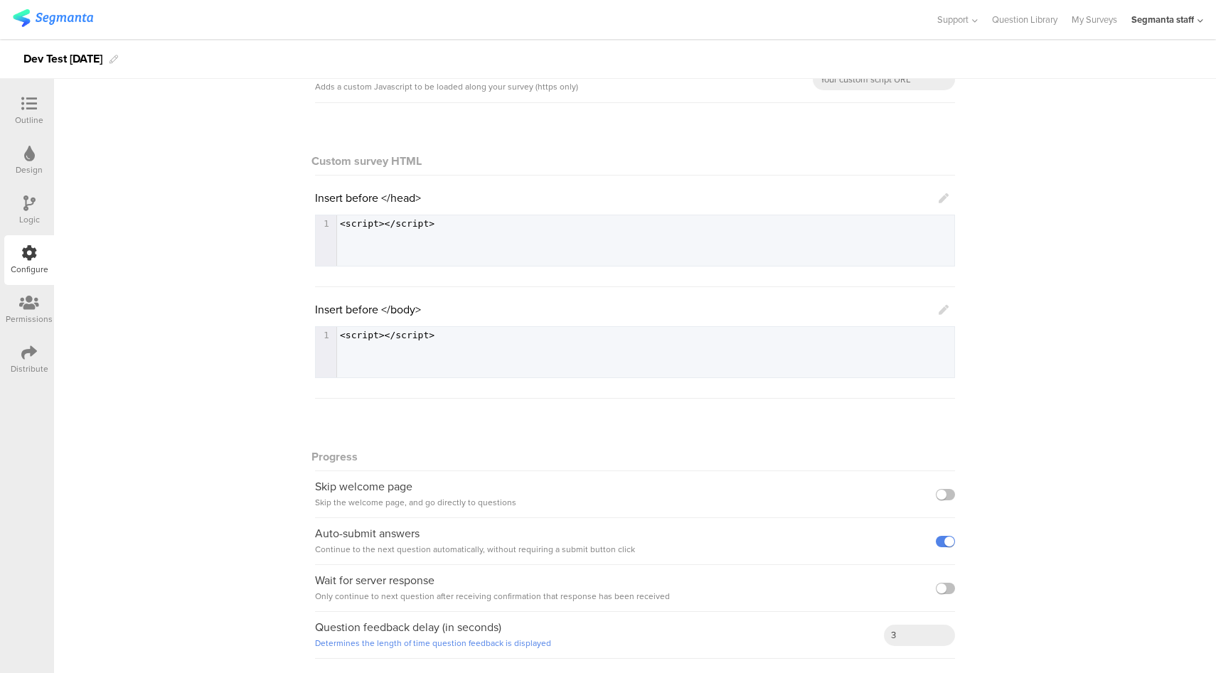
click at [939, 309] on icon at bounding box center [944, 310] width 10 height 10
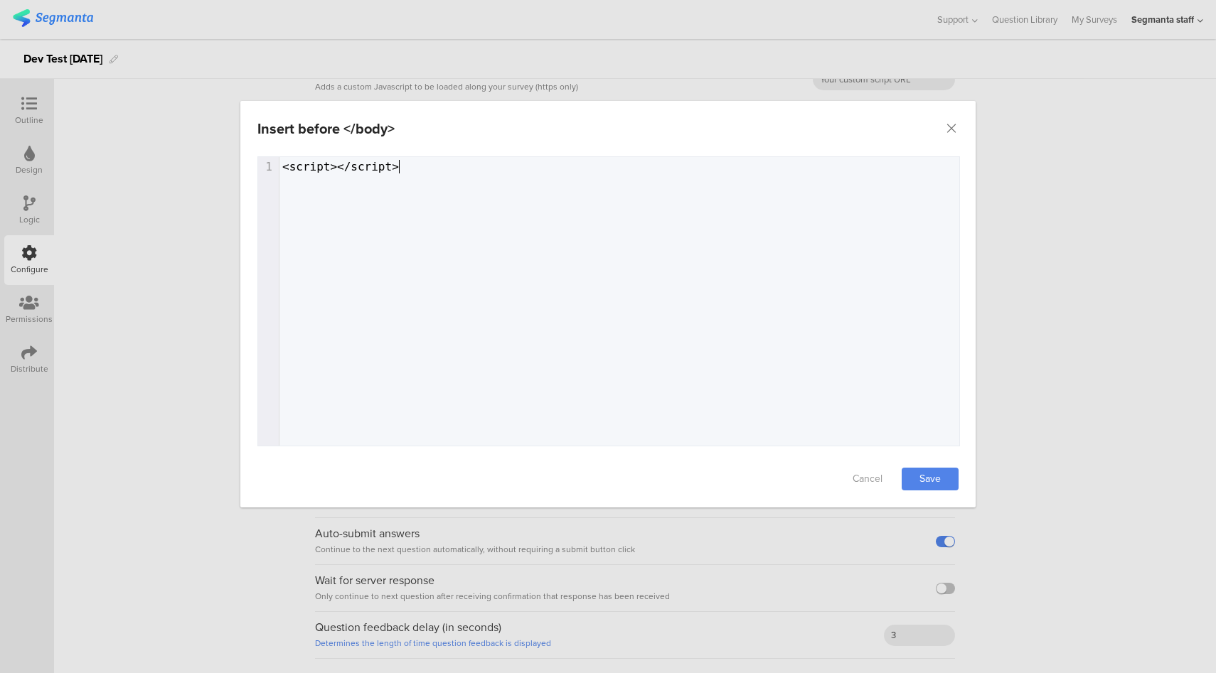
click at [713, 314] on div "1 1 <script></script>" at bounding box center [626, 319] width 737 height 324
click at [934, 477] on link "Save" at bounding box center [930, 479] width 57 height 23
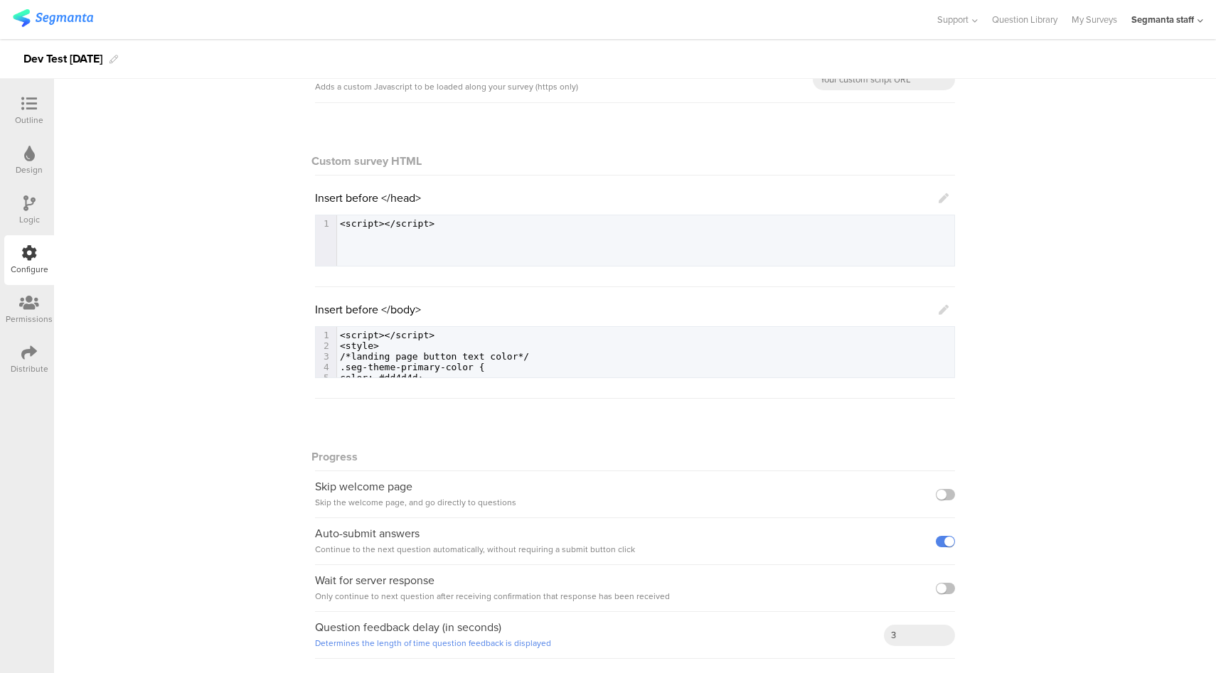
click at [939, 198] on icon at bounding box center [944, 198] width 10 height 10
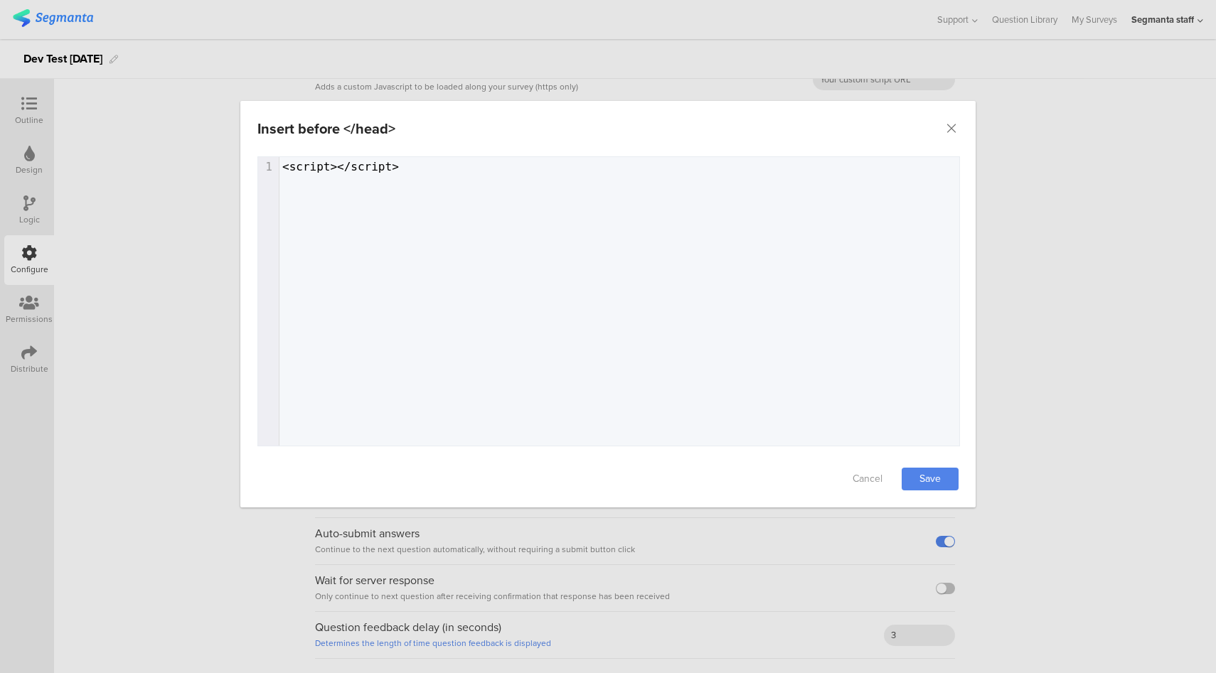
click at [779, 198] on div "1 1 <script></script>" at bounding box center [626, 319] width 737 height 324
type textarea "<p>Hrllo World!</p>"
click at [314, 181] on span "<p>Hrllo World!</p>" at bounding box center [347, 180] width 130 height 14
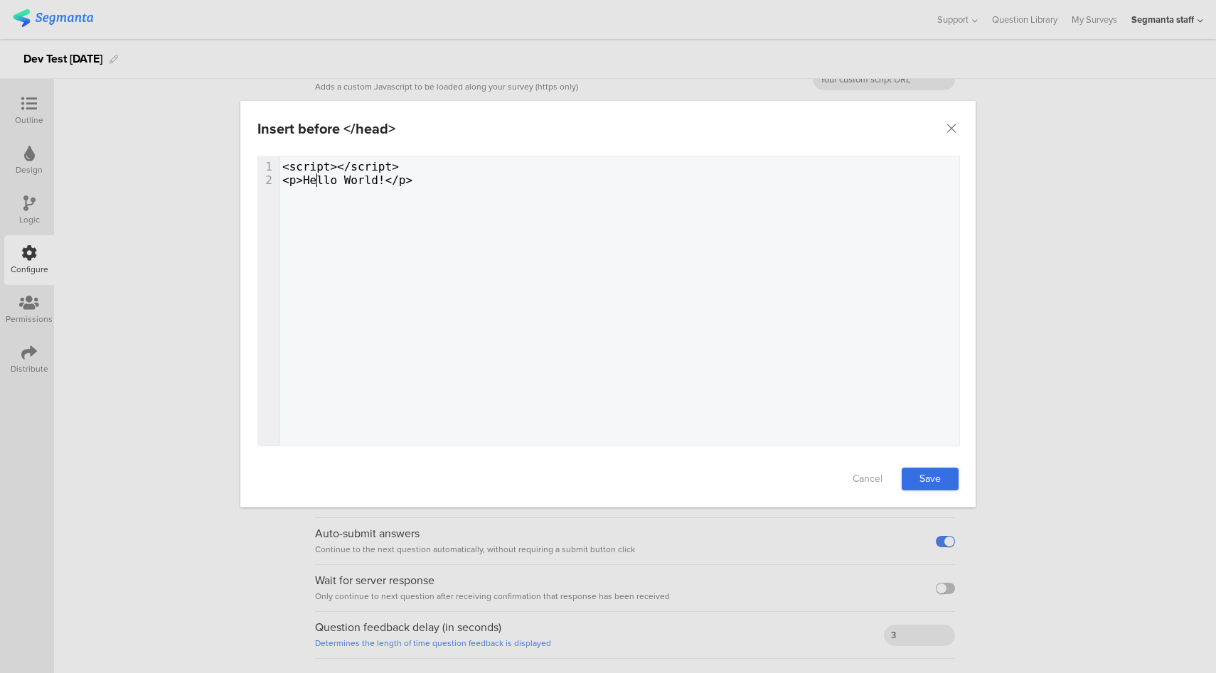
type textarea "e"
click at [924, 472] on link "Save" at bounding box center [930, 479] width 57 height 23
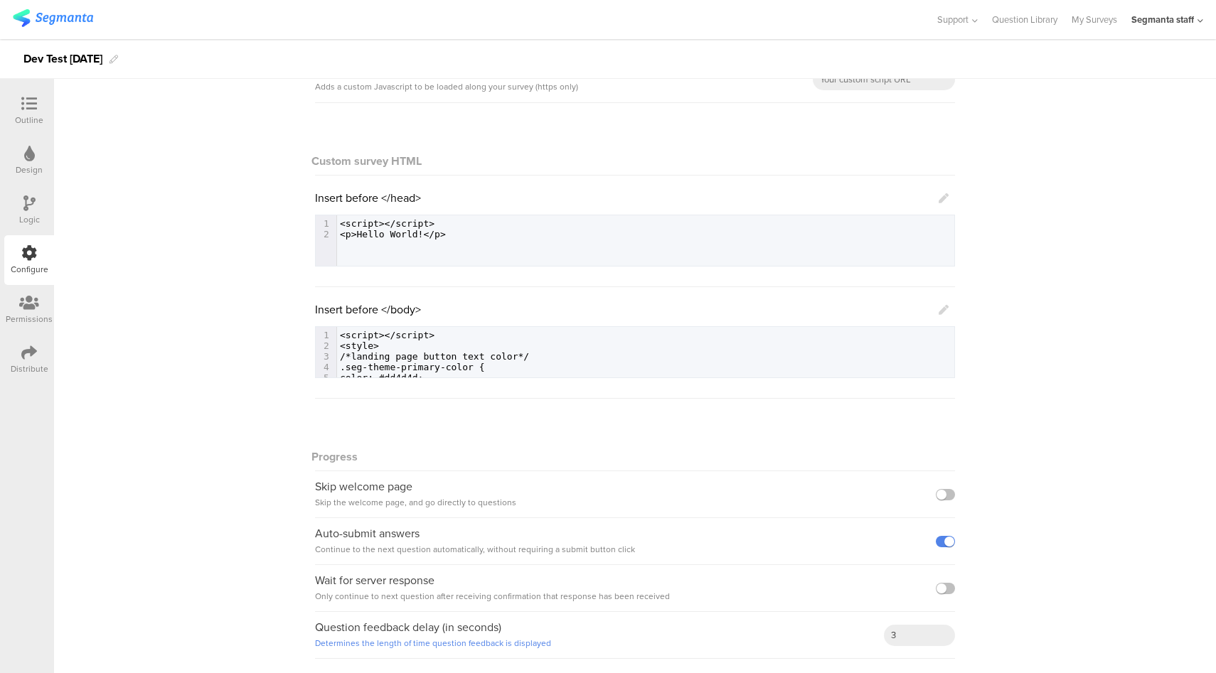
click at [941, 195] on icon at bounding box center [944, 198] width 10 height 10
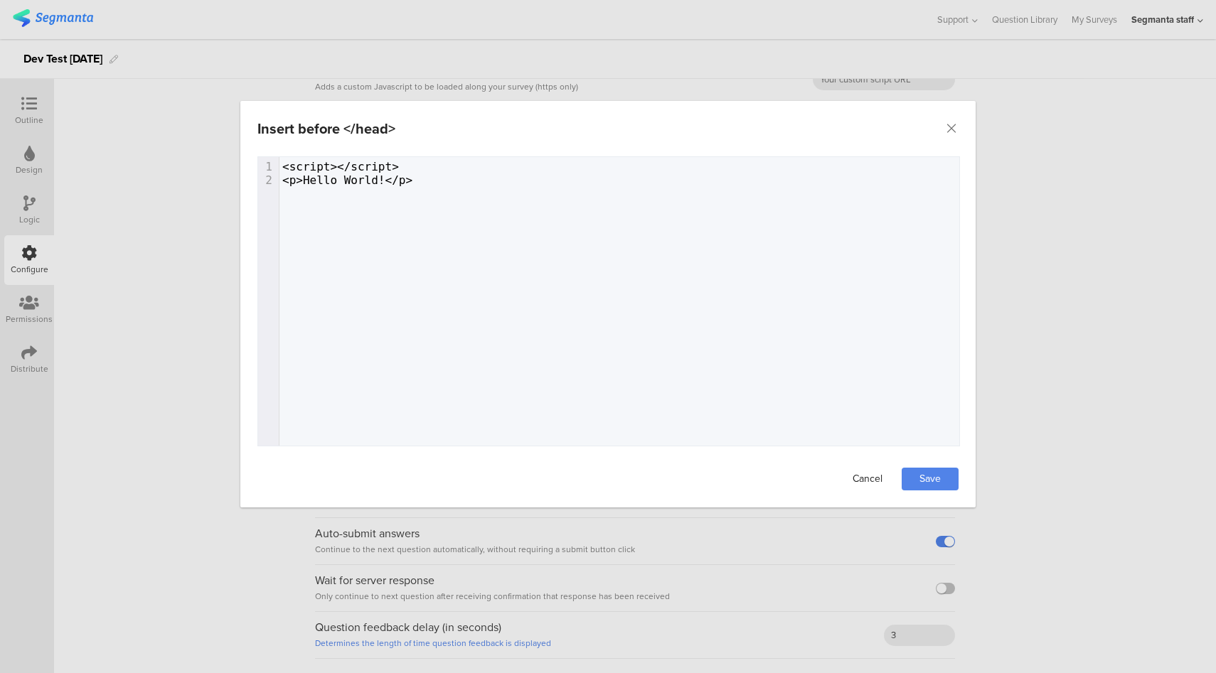
click at [872, 481] on link "Cancel" at bounding box center [867, 479] width 57 height 23
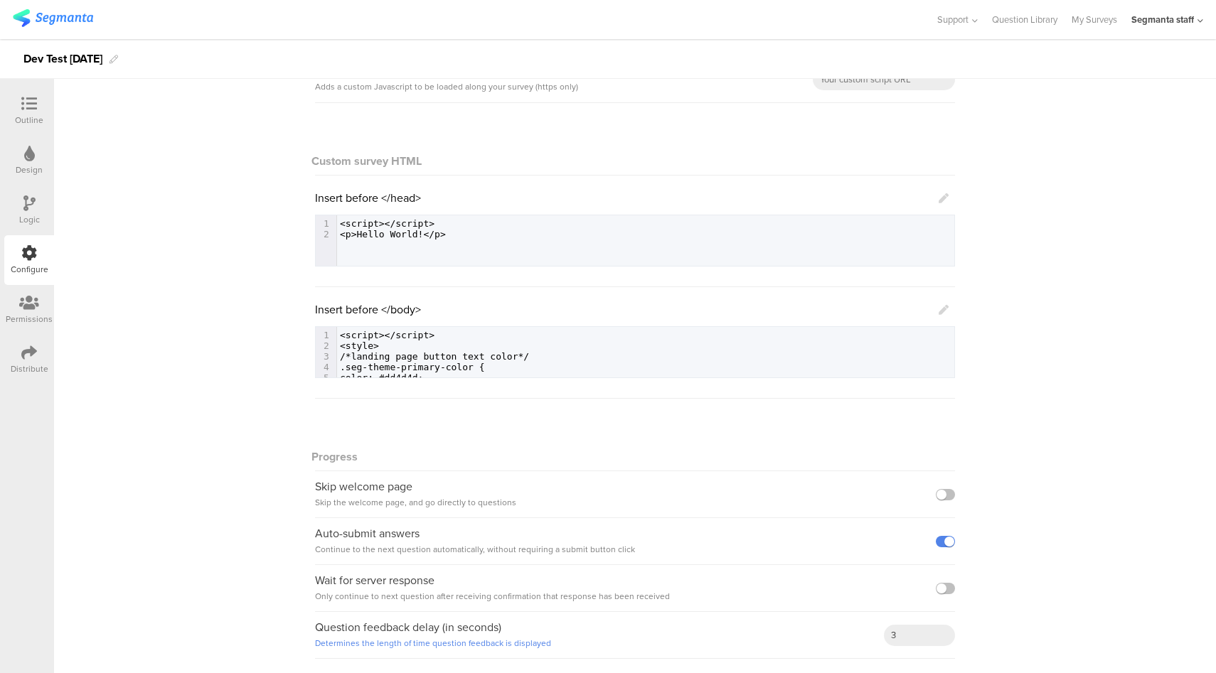
click at [939, 199] on icon at bounding box center [944, 198] width 10 height 10
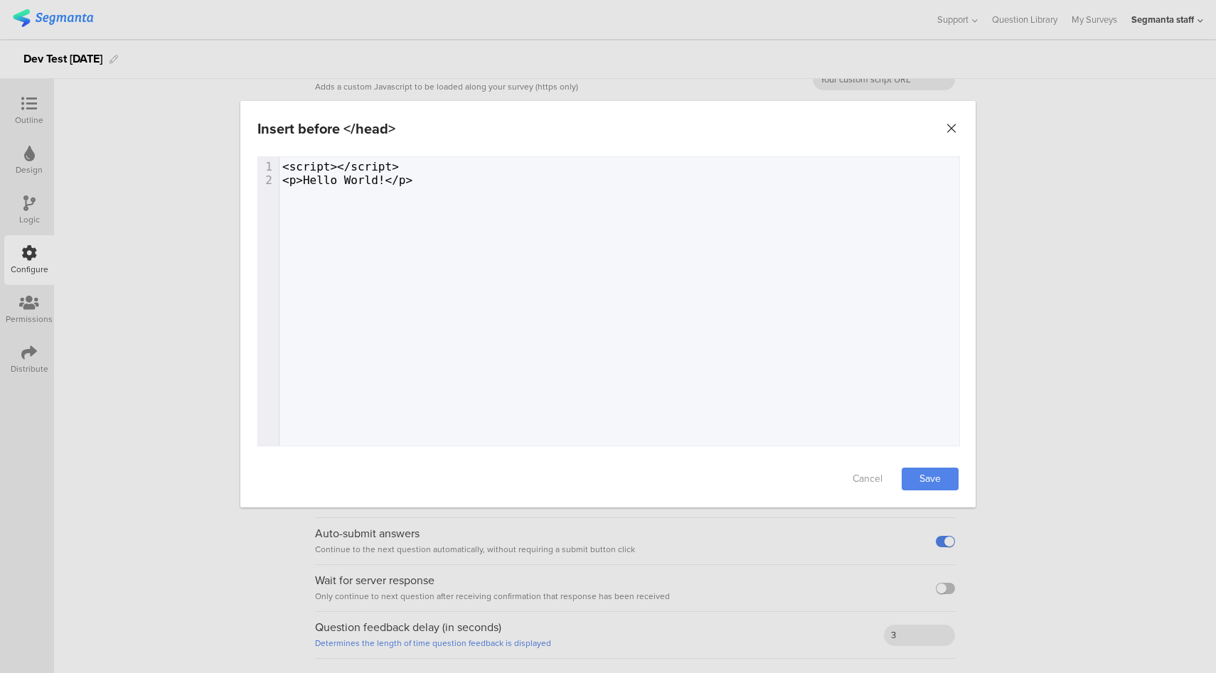
click at [951, 134] on icon "Close" at bounding box center [951, 129] width 14 height 14
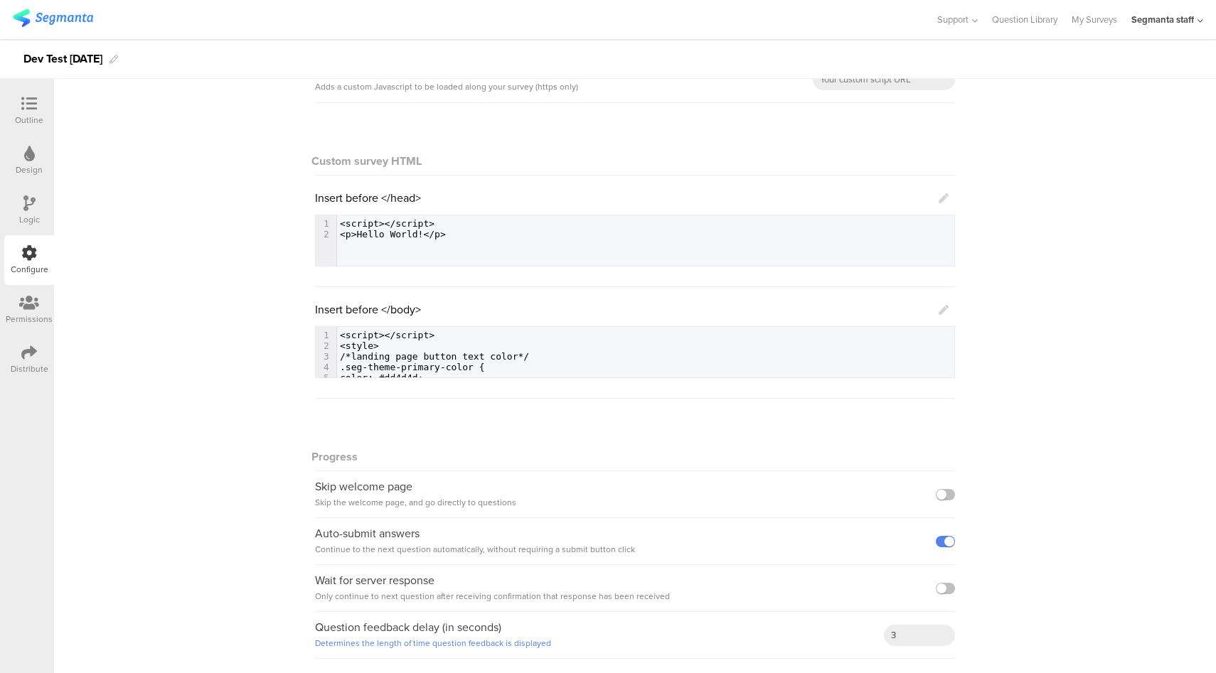
click at [939, 197] on icon at bounding box center [944, 198] width 10 height 10
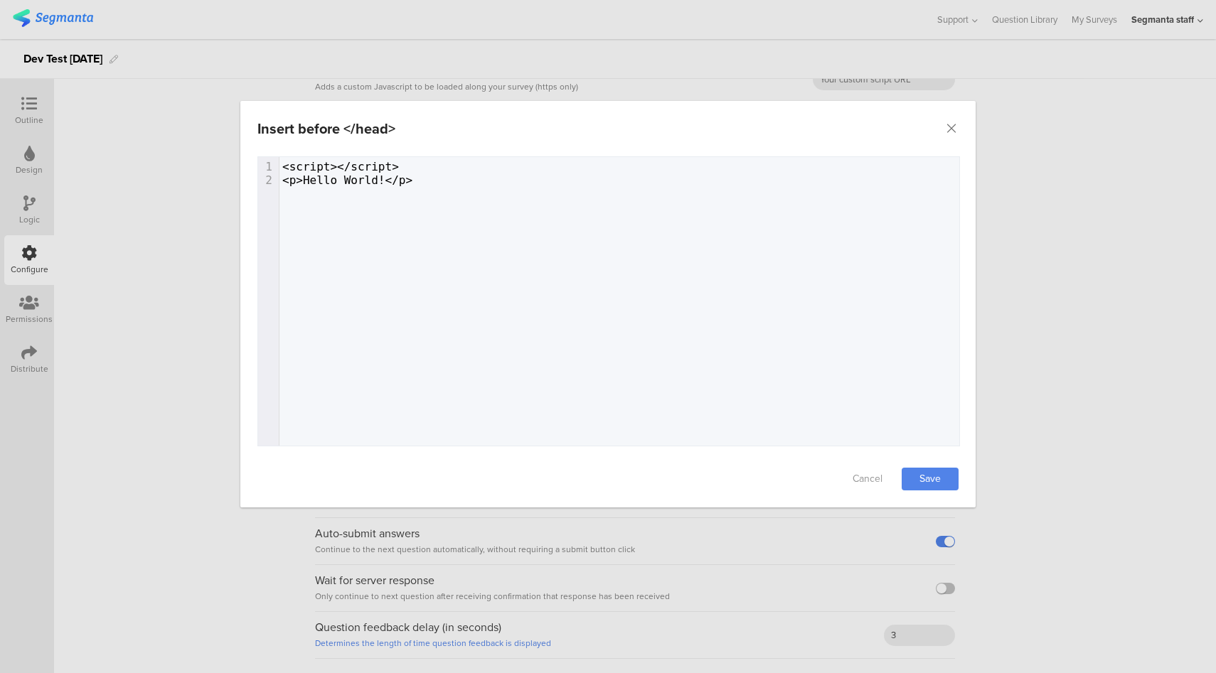
click at [1061, 220] on div "Insert before </head> Failed saving changes. If the problem persists please con…" at bounding box center [608, 336] width 1216 height 673
click at [953, 126] on icon "Close" at bounding box center [951, 129] width 14 height 14
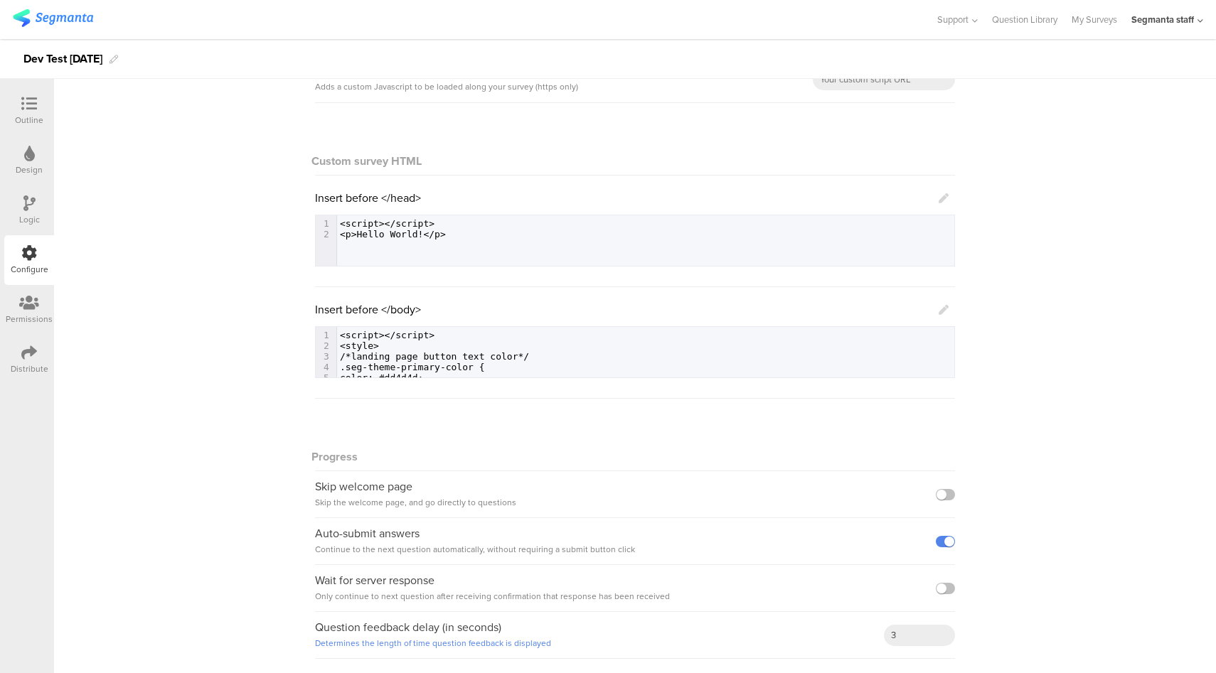
click at [28, 353] on icon at bounding box center [29, 353] width 16 height 16
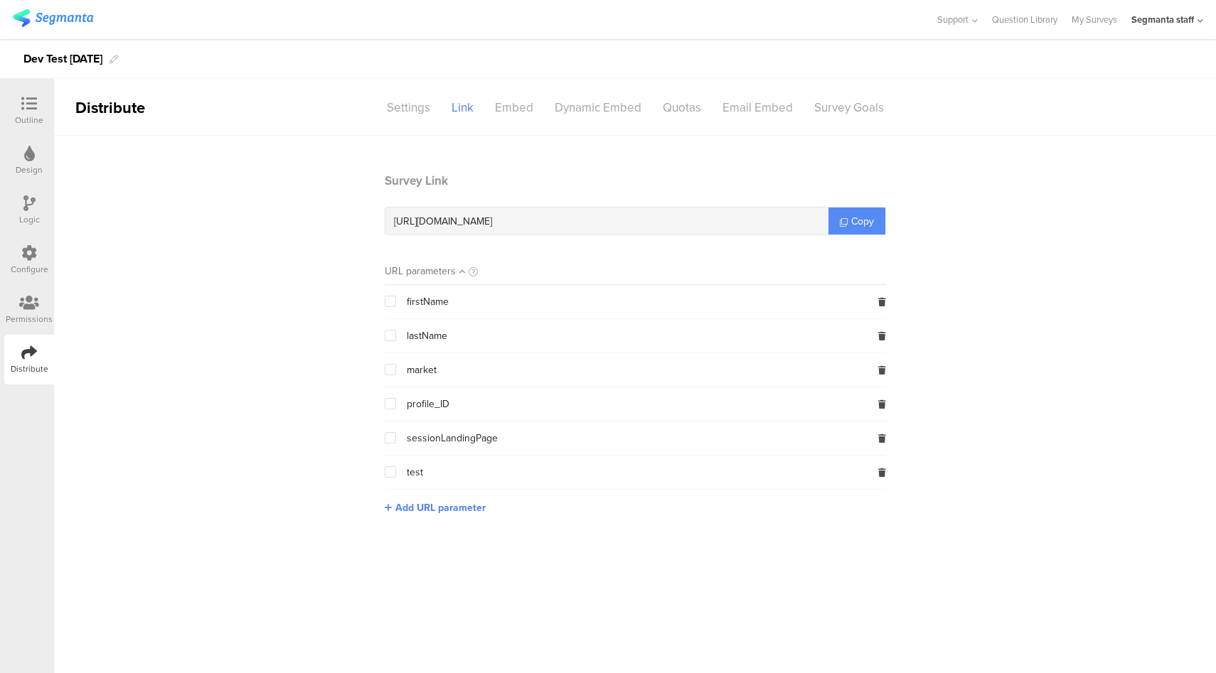
click at [875, 227] on link "Copy" at bounding box center [856, 221] width 57 height 27
click at [870, 206] on section "Survey Link https://surveys.segmanta.dev/aw15e2 Copy" at bounding box center [635, 203] width 501 height 63
click at [867, 221] on span "Copy" at bounding box center [862, 221] width 23 height 15
click at [28, 263] on div "Configure" at bounding box center [30, 269] width 38 height 13
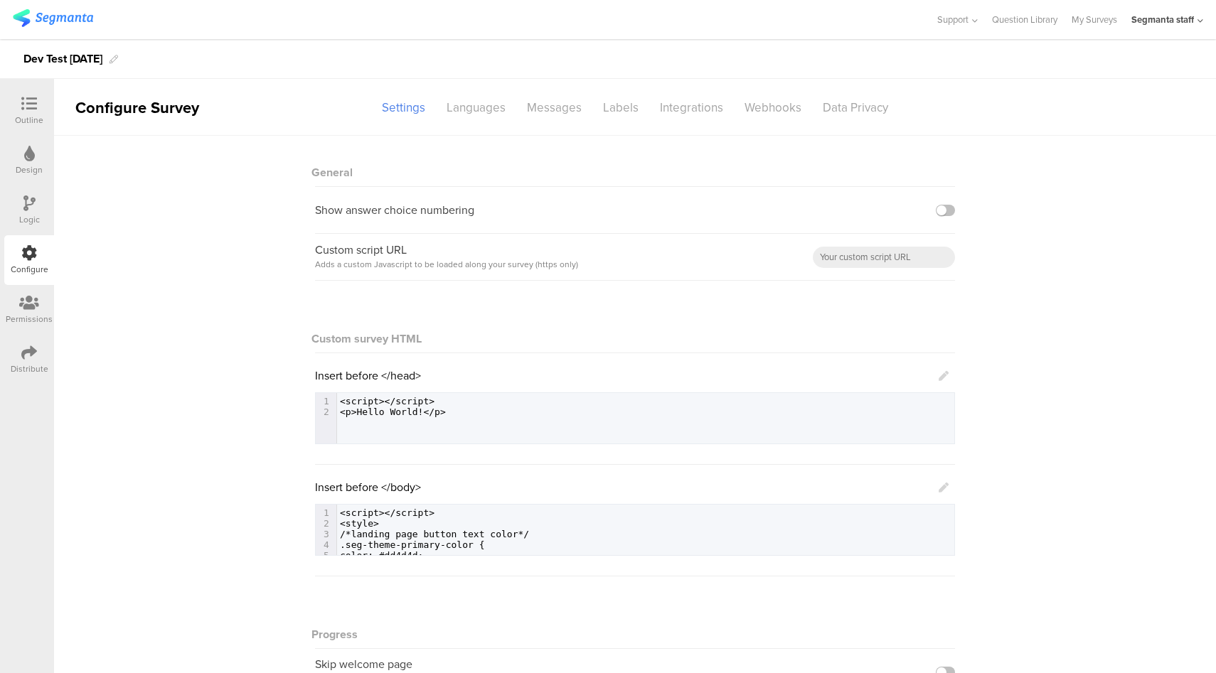
click at [939, 375] on icon at bounding box center [944, 376] width 10 height 10
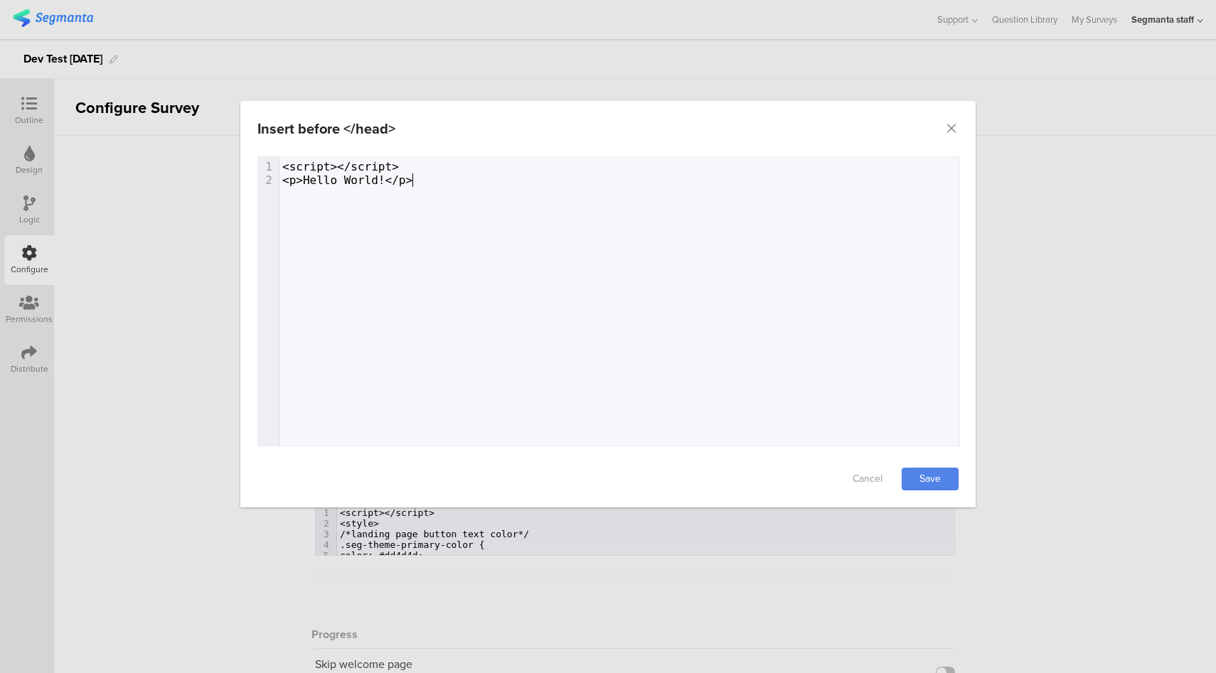
type textarea "<script></script> <p>Hello World!</p>"
drag, startPoint x: 416, startPoint y: 176, endPoint x: 425, endPoint y: 152, distance: 25.2
click at [425, 152] on div "Insert before </head> Failed saving changes. If the problem persists please con…" at bounding box center [607, 304] width 735 height 407
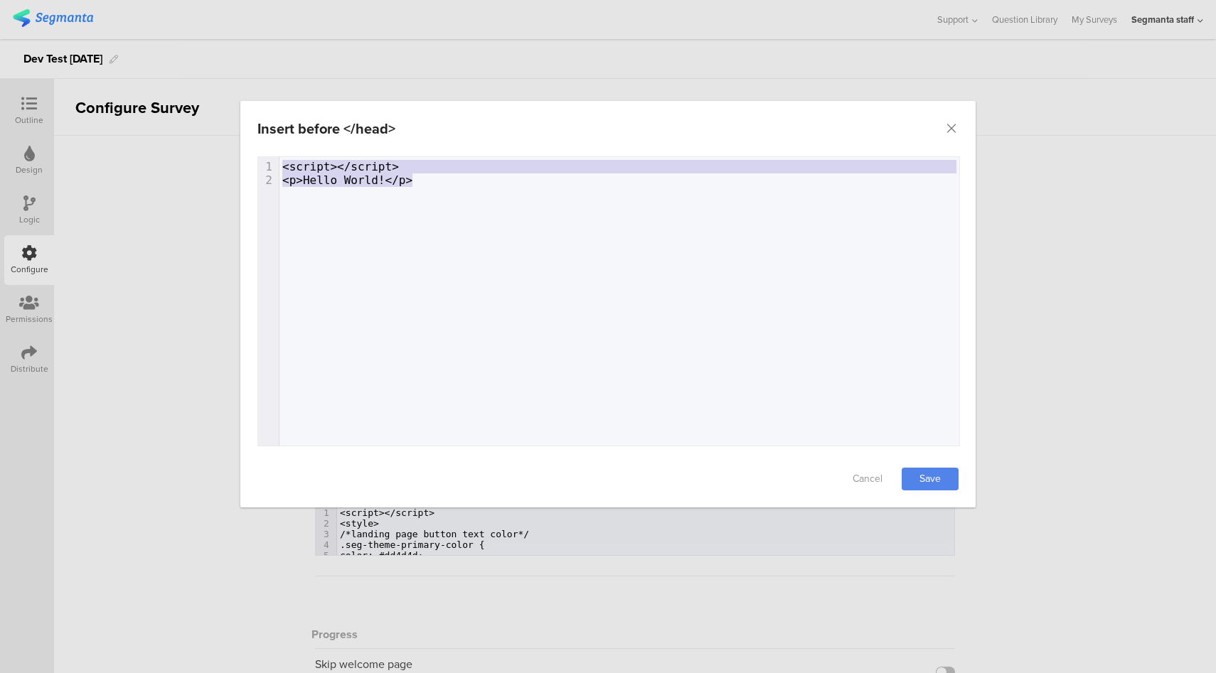
click at [429, 160] on pre "<script></script>" at bounding box center [624, 167] width 690 height 14
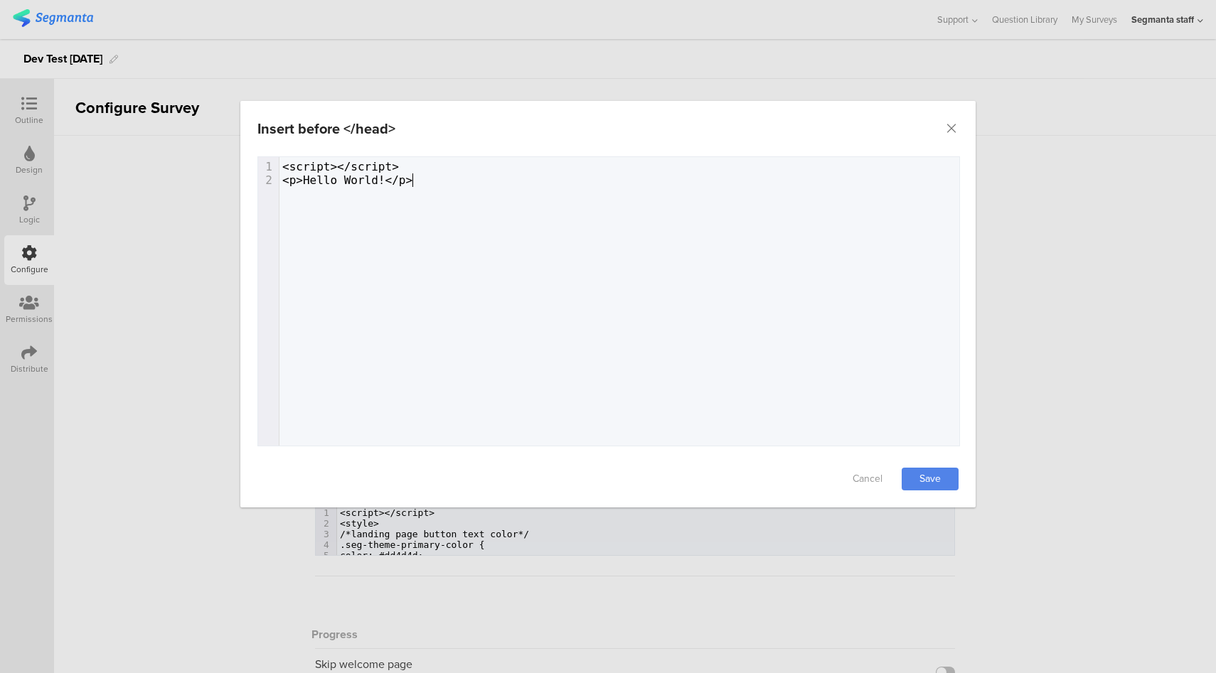
type textarea "<p>Hello World!</p>"
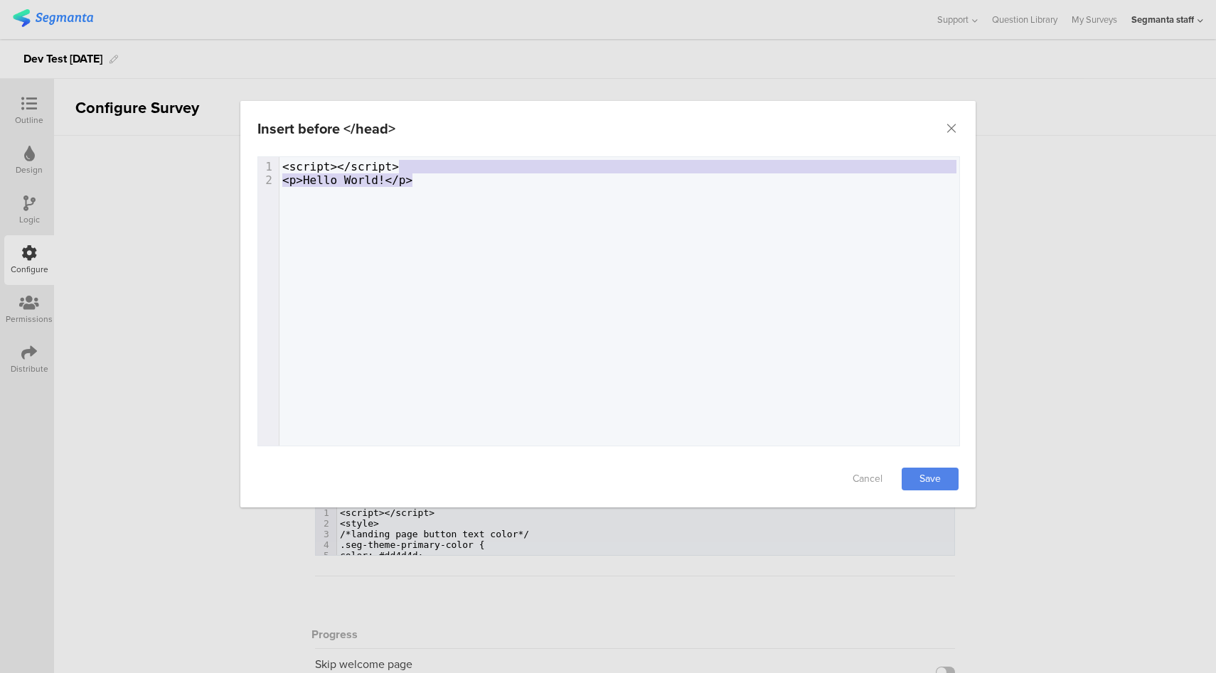
drag, startPoint x: 423, startPoint y: 186, endPoint x: 424, endPoint y: 166, distance: 19.3
click at [424, 166] on div "1 <script></script> 2 <p>Hello World!</p>" at bounding box center [624, 173] width 690 height 27
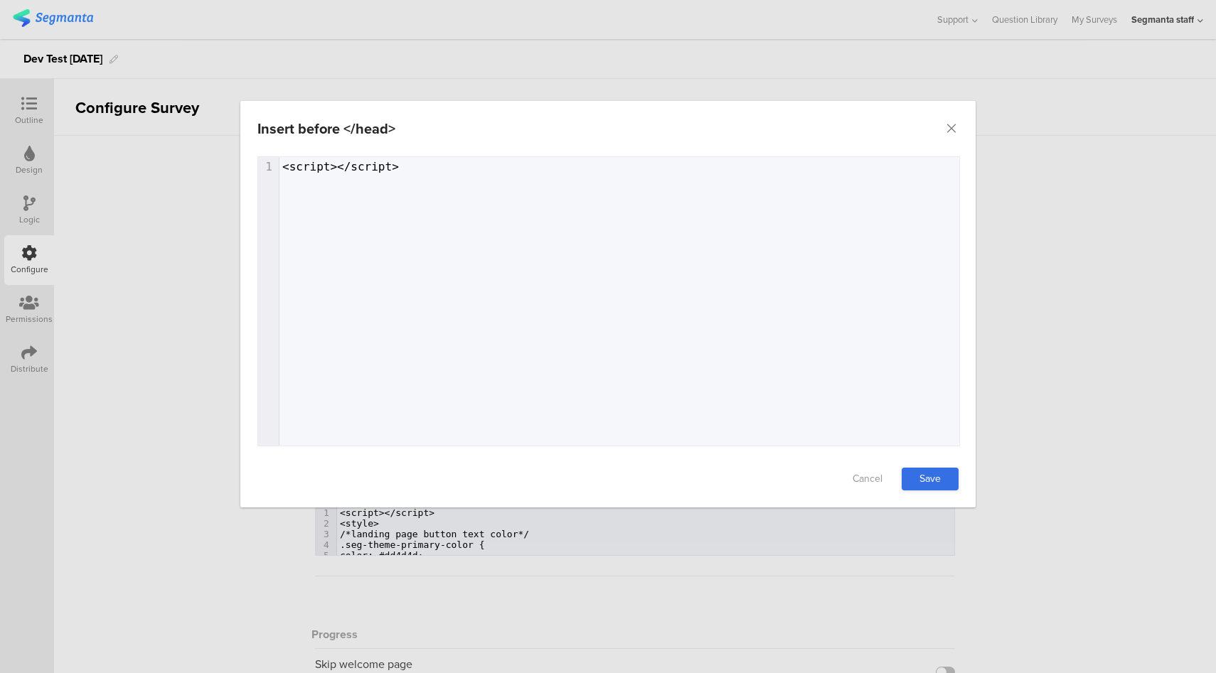
click at [931, 476] on link "Save" at bounding box center [930, 479] width 57 height 23
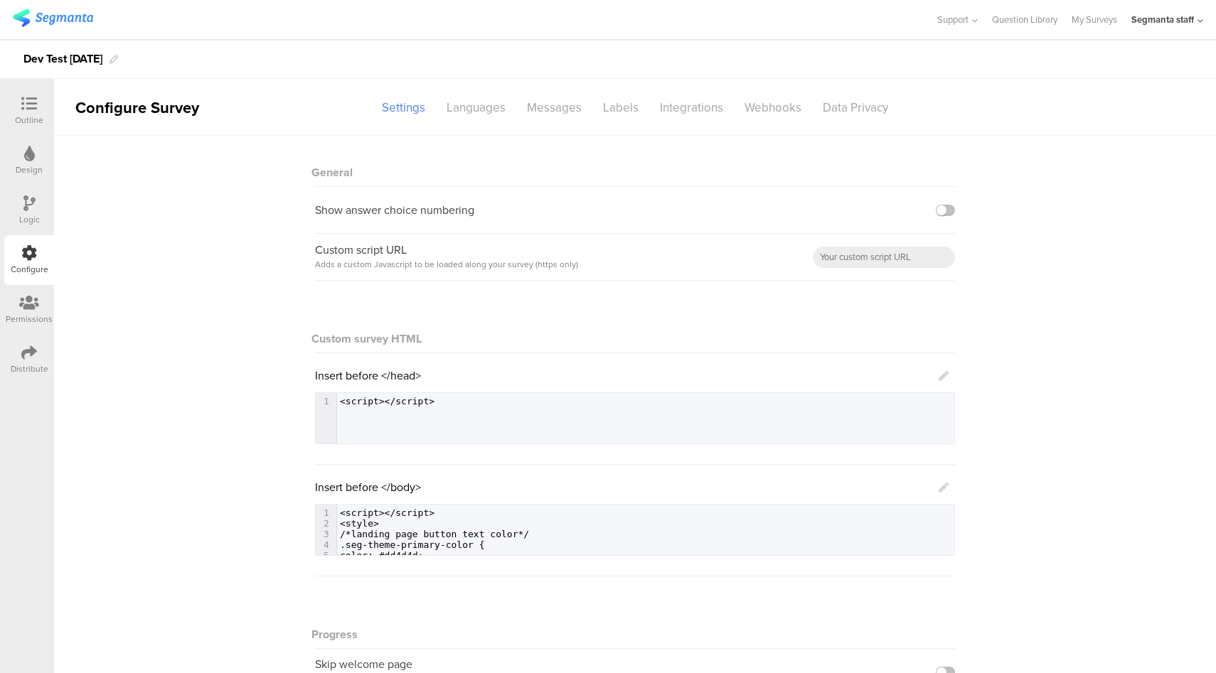
click at [939, 489] on icon at bounding box center [944, 488] width 10 height 10
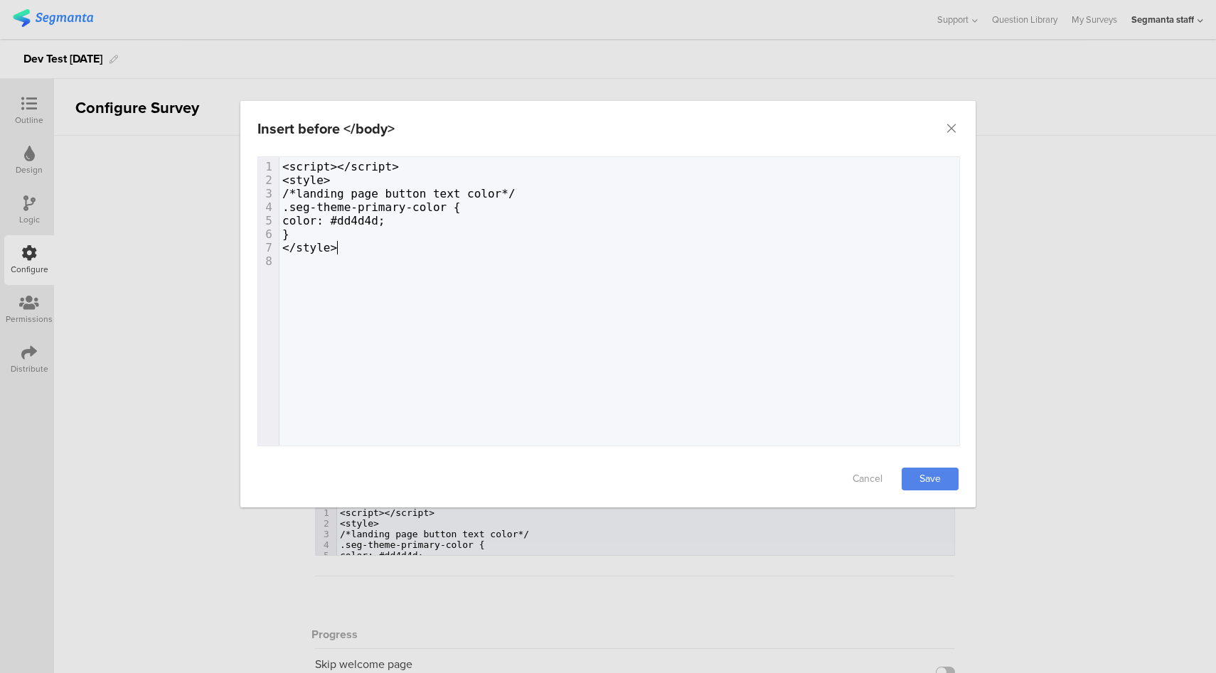
type textarea "<script></script> <style> /*landing page button text color*/ .seg-theme-primary…"
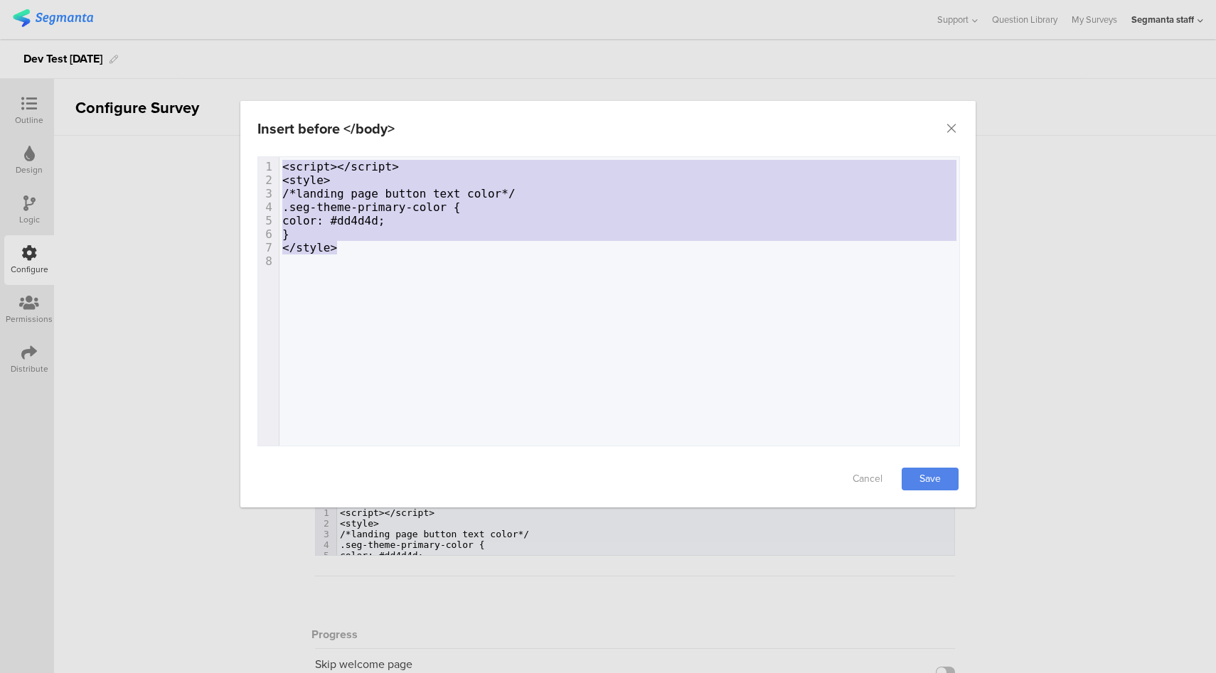
drag, startPoint x: 375, startPoint y: 248, endPoint x: 449, endPoint y: 159, distance: 116.1
click at [449, 160] on div "1 <script></script> 2 <style> 3 /*landing page button text color*/ 4 .seg-theme…" at bounding box center [624, 214] width 690 height 108
click at [405, 269] on div "x 1 <script></script> 2 <style> 3 /*landing page button text color*/ 4 .seg-the…" at bounding box center [624, 214] width 690 height 114
drag, startPoint x: 409, startPoint y: 262, endPoint x: 412, endPoint y: 166, distance: 96.1
click at [412, 166] on div "1 <script></script> 2 <style> 3 /*landing page button text color*/ 4 .seg-theme…" at bounding box center [624, 214] width 690 height 108
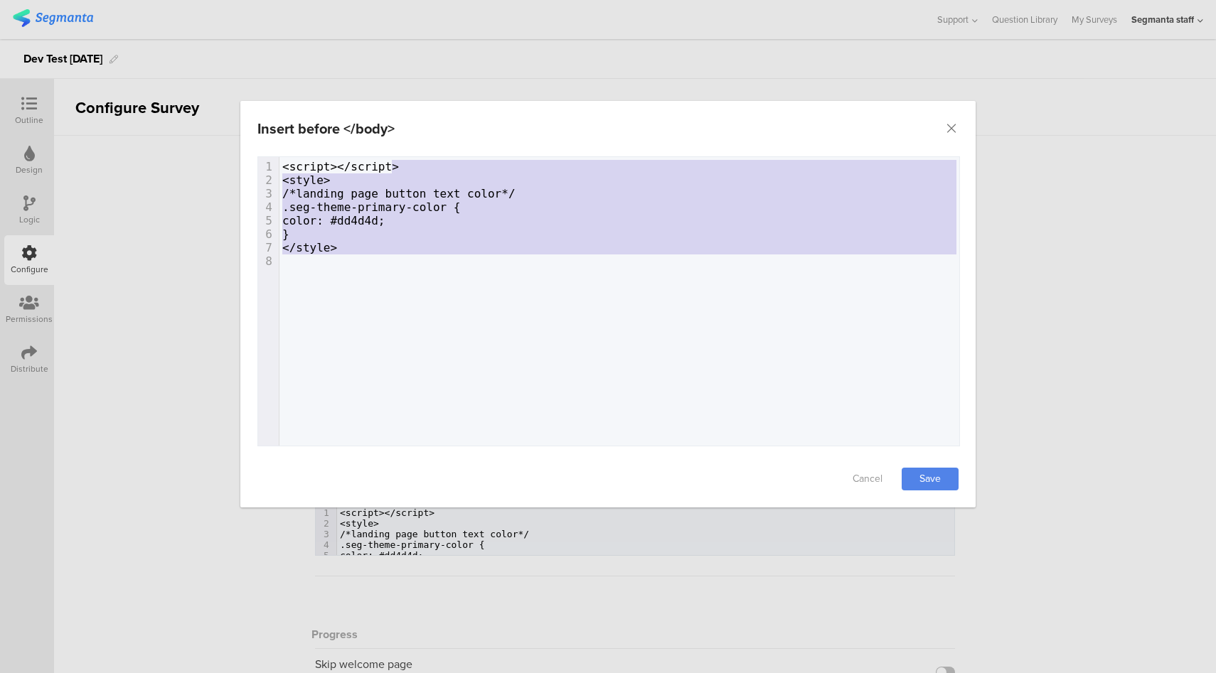
type textarea ">"
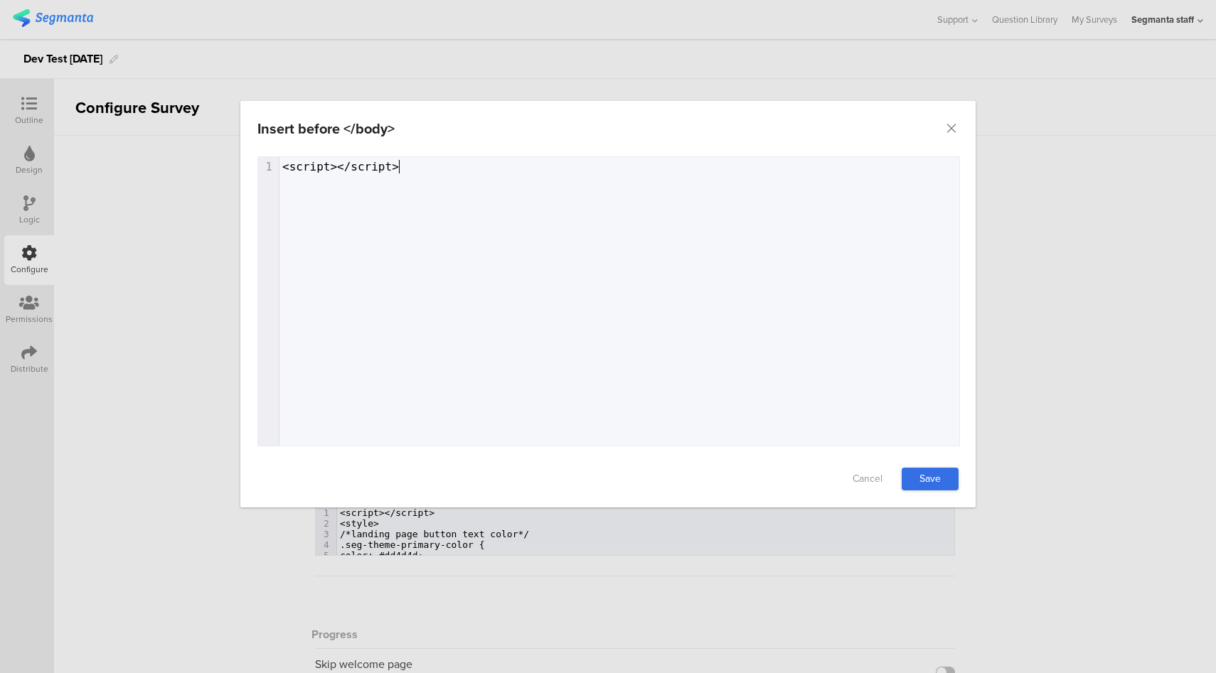
click at [943, 481] on link "Save" at bounding box center [930, 479] width 57 height 23
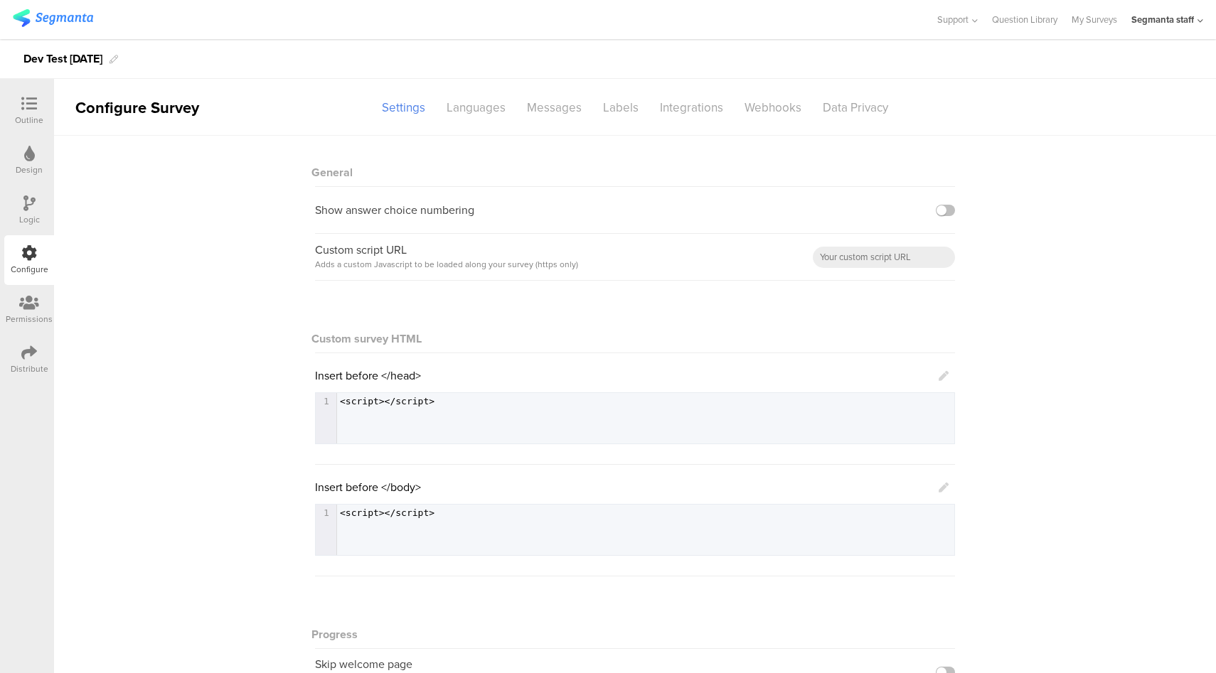
click at [1018, 562] on div "General Show answer choice numbering Custom script URL Adds a custom Javascript…" at bounding box center [635, 493] width 1162 height 715
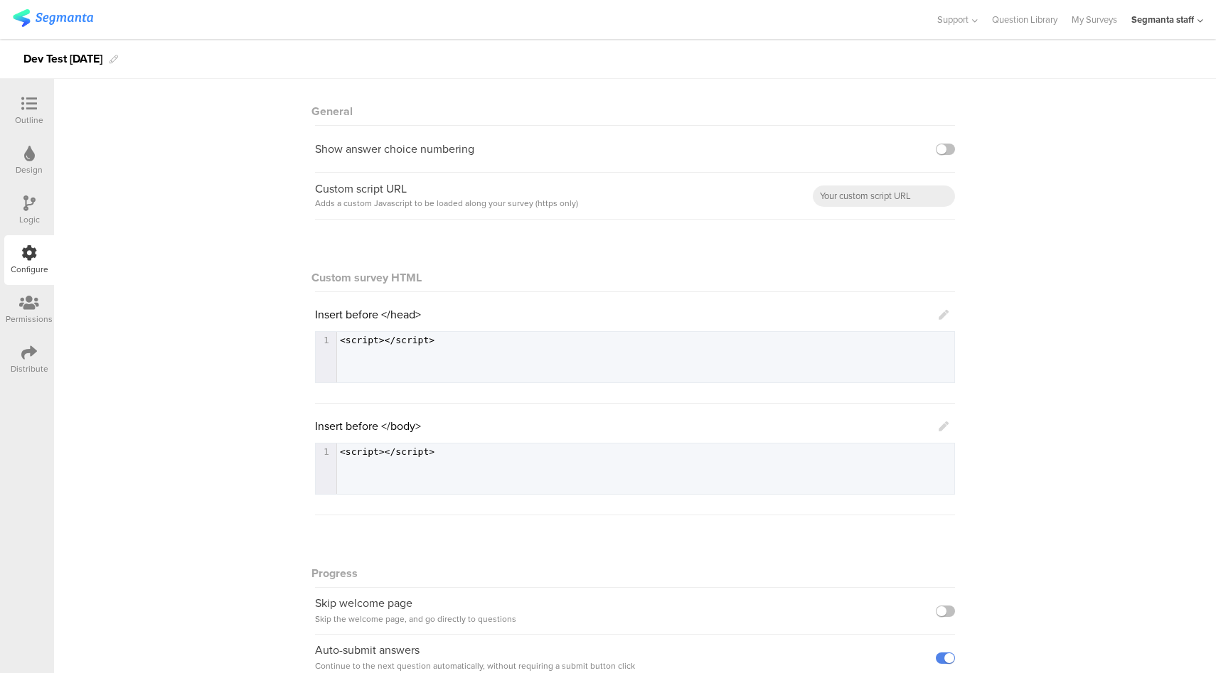
scroll to position [0, 0]
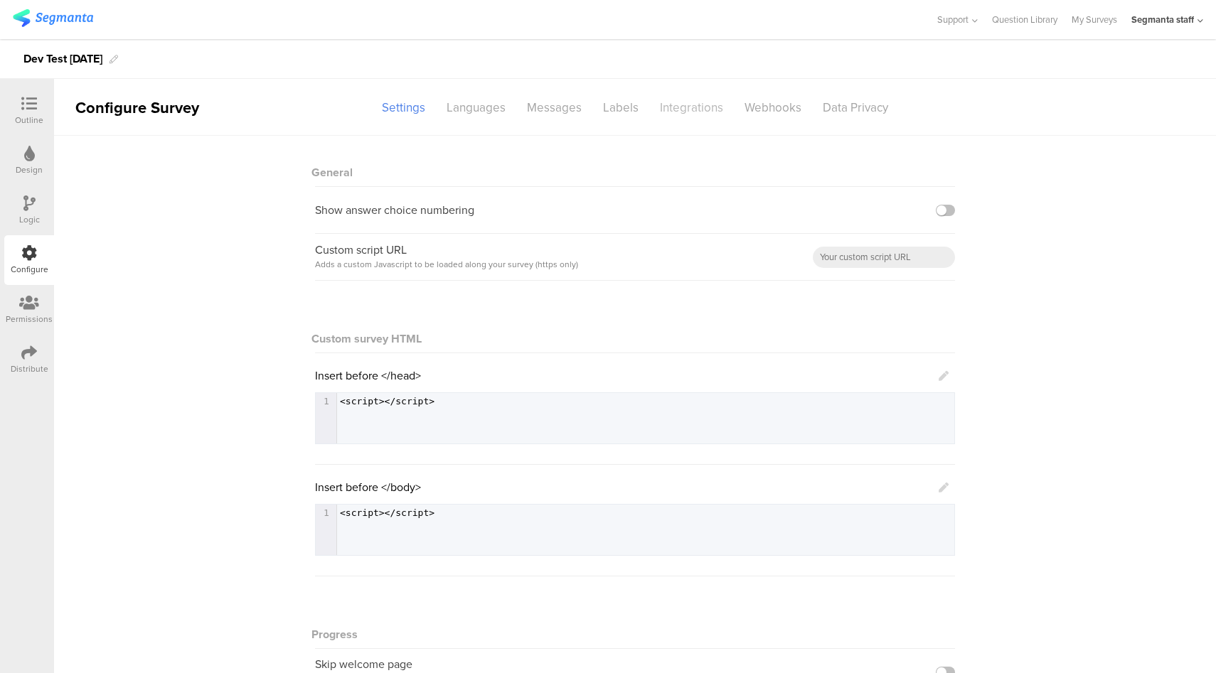
click at [679, 108] on div "Integrations" at bounding box center [691, 107] width 85 height 25
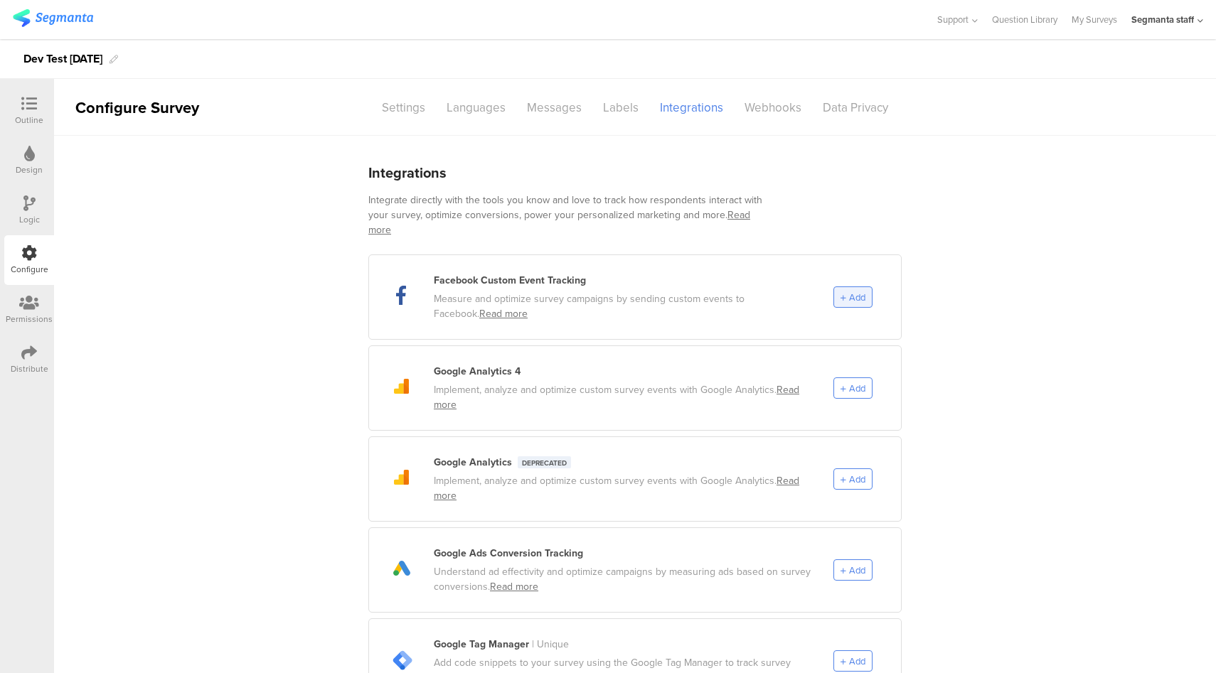
click at [841, 291] on span "Add" at bounding box center [852, 298] width 25 height 14
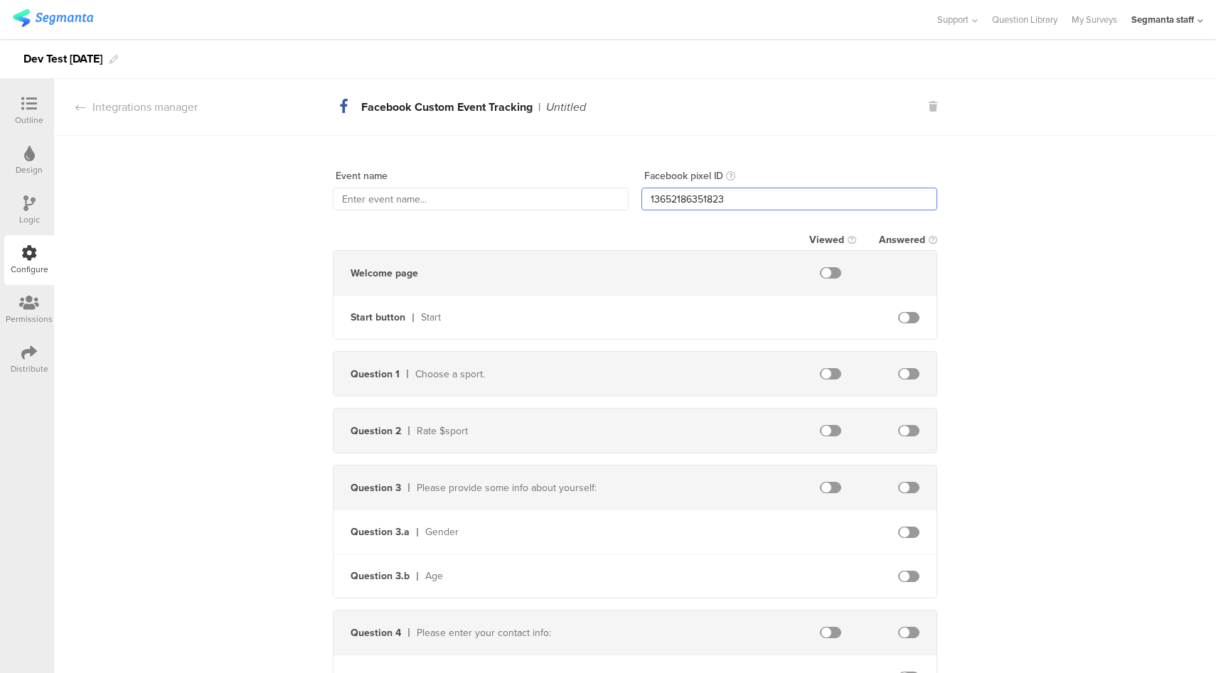
click at [683, 206] on input "13652186351823" at bounding box center [789, 199] width 296 height 23
paste input "812568573777198"
paste input "text"
type input "812568573777198"
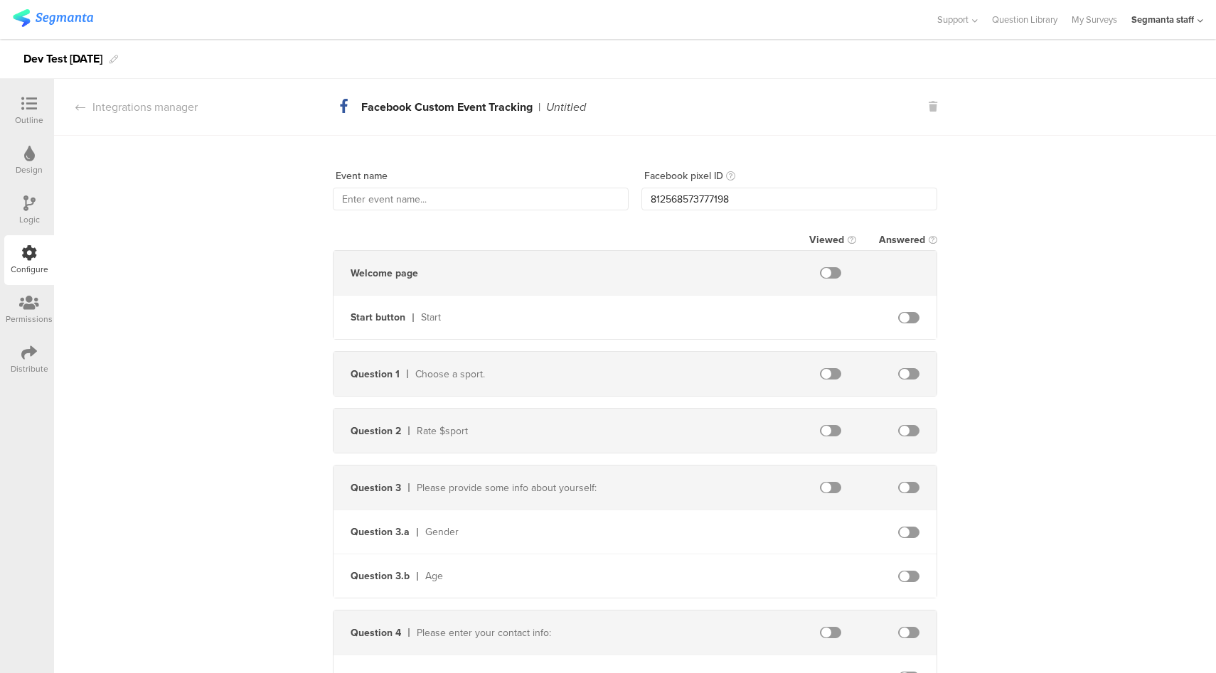
click at [909, 374] on span at bounding box center [908, 373] width 21 height 11
click at [906, 431] on span at bounding box center [908, 430] width 21 height 11
click at [362, 205] on input "text" at bounding box center [481, 199] width 296 height 23
type input "DEV-FBCET"
click at [172, 106] on div "Integrations manager" at bounding box center [126, 107] width 144 height 16
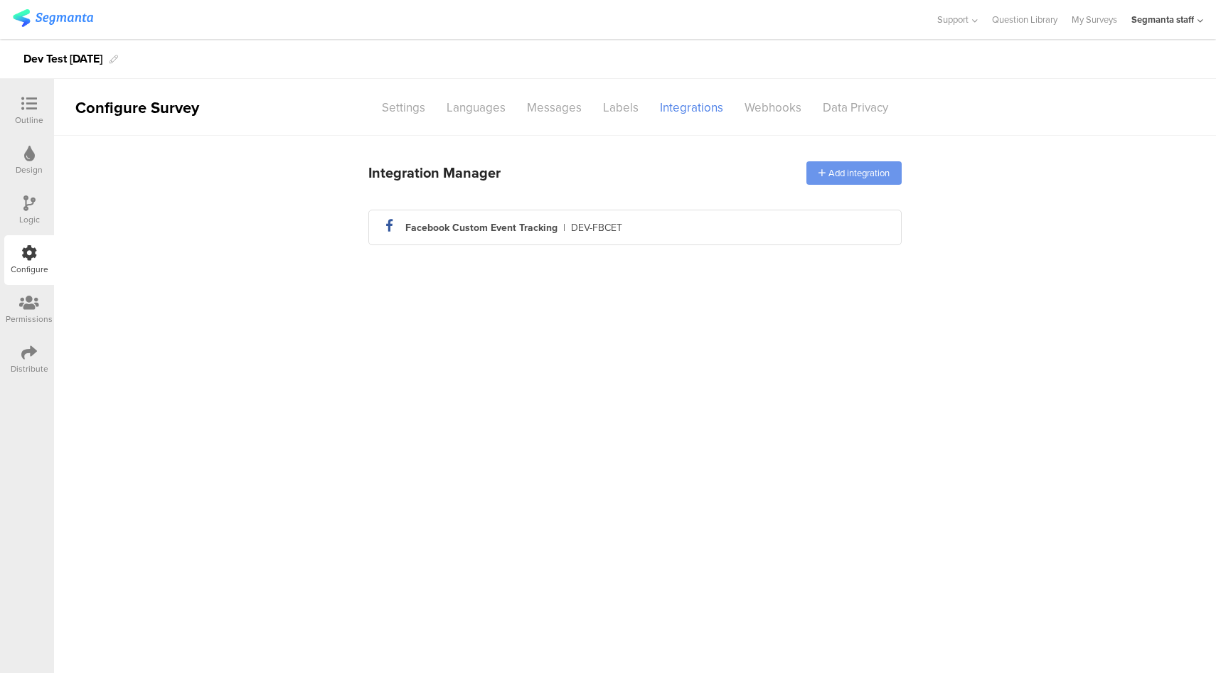
click at [880, 174] on div "Add integration" at bounding box center [853, 172] width 95 height 23
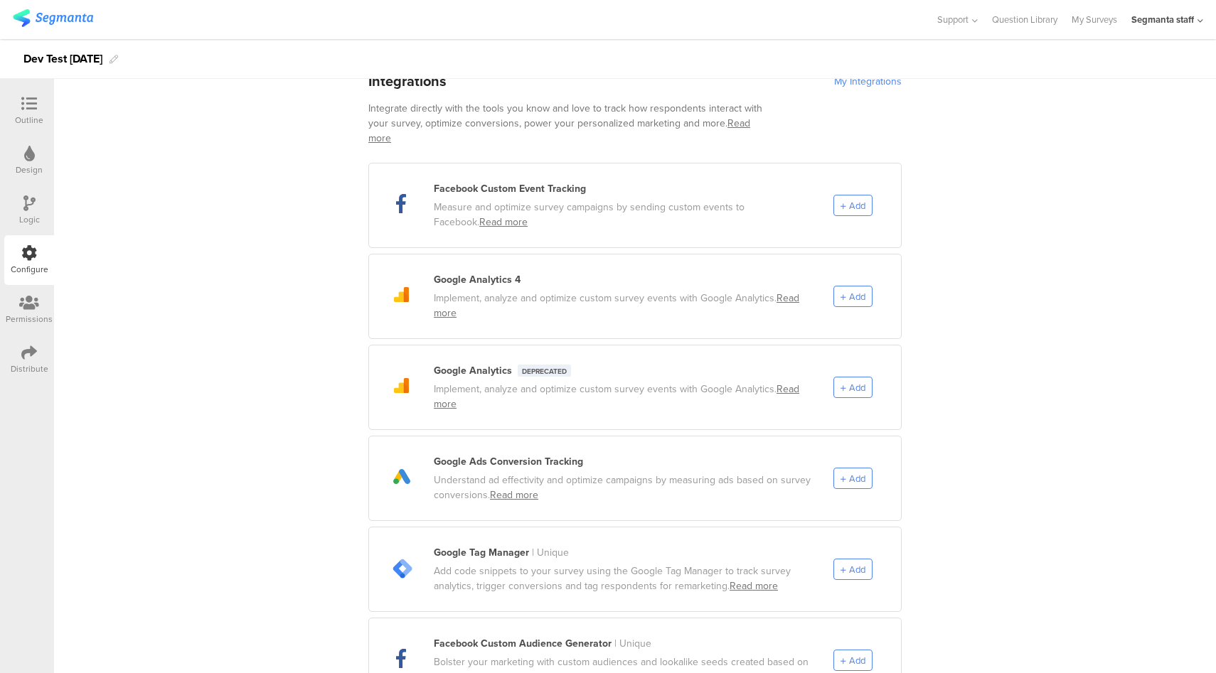
scroll to position [96, 0]
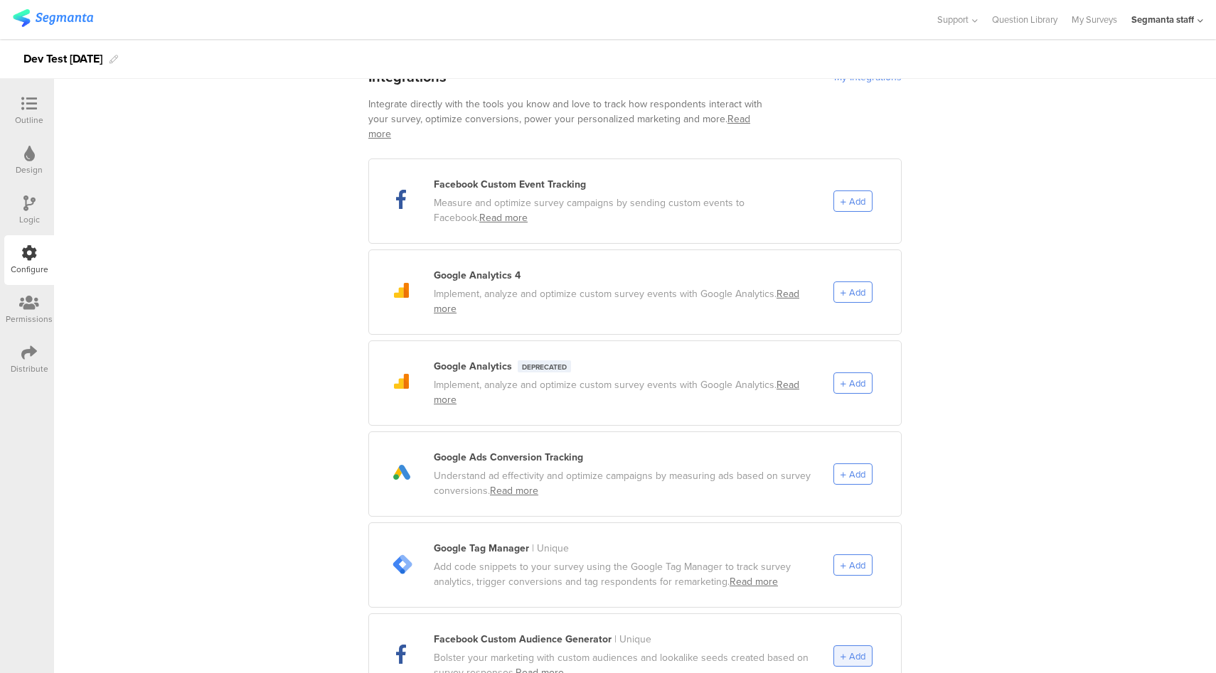
click at [850, 650] on span "Add" at bounding box center [857, 657] width 16 height 14
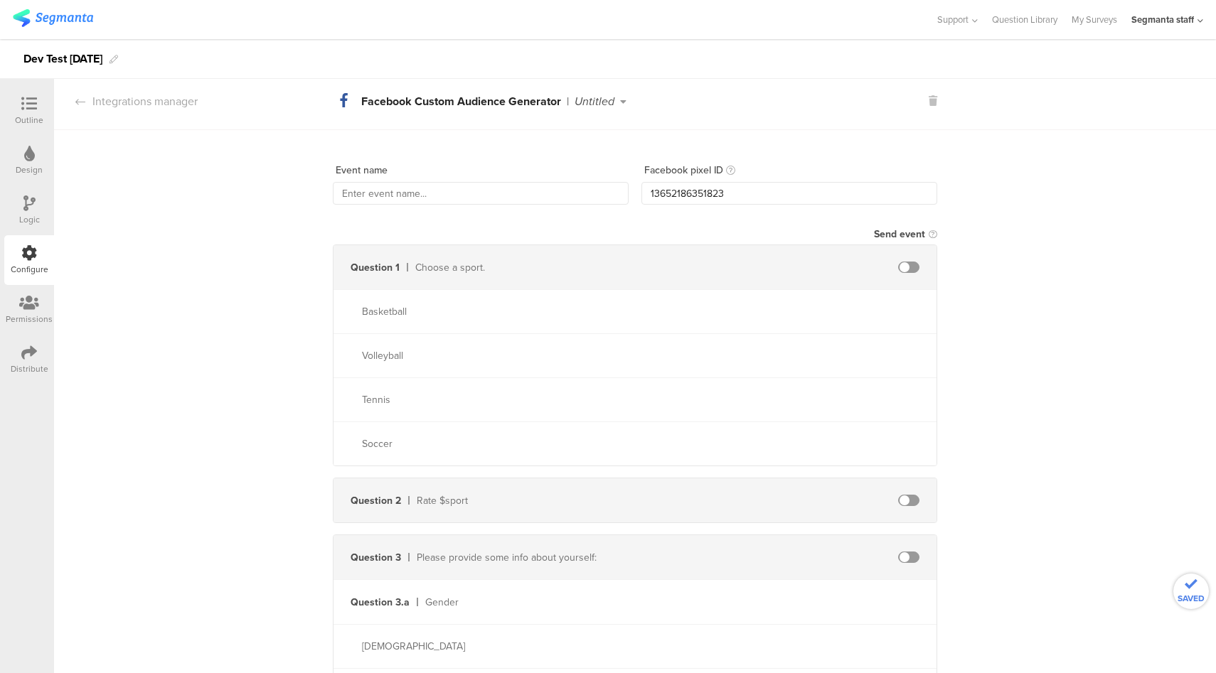
scroll to position [0, 0]
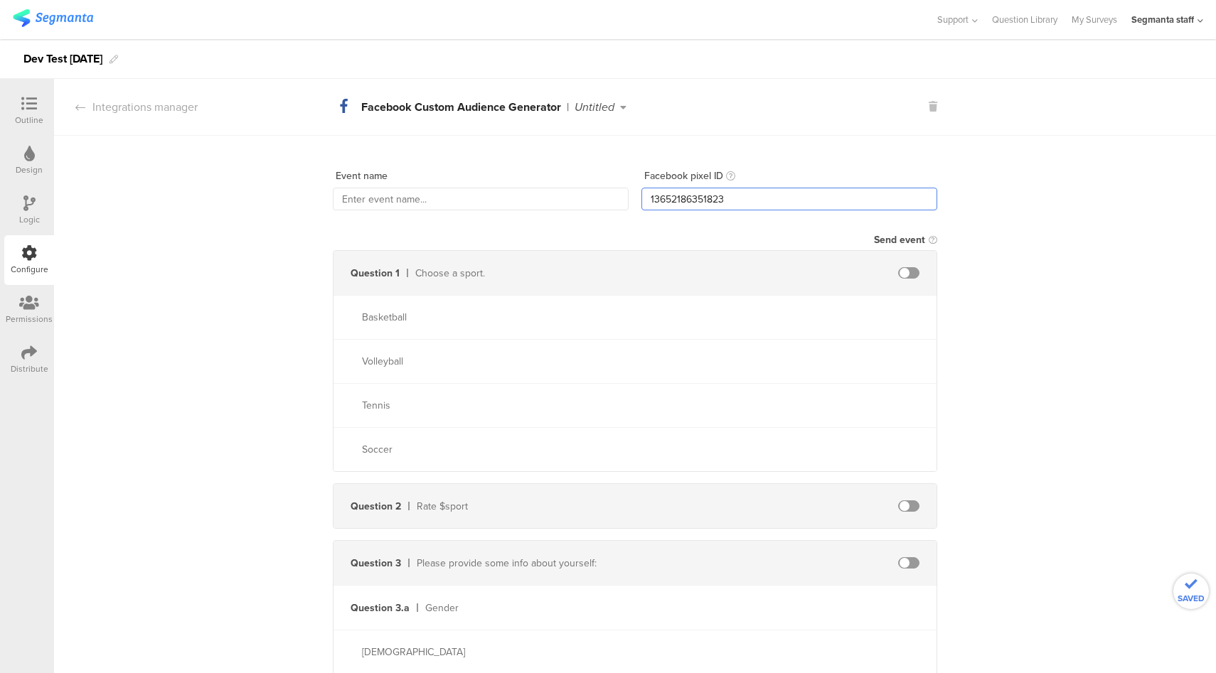
click at [701, 205] on input "13652186351823" at bounding box center [789, 199] width 296 height 23
paste input "812568573777198"
type input "812568573777198"
click at [474, 199] on input "text" at bounding box center [481, 199] width 296 height 23
type input "DEV-FBCAG"
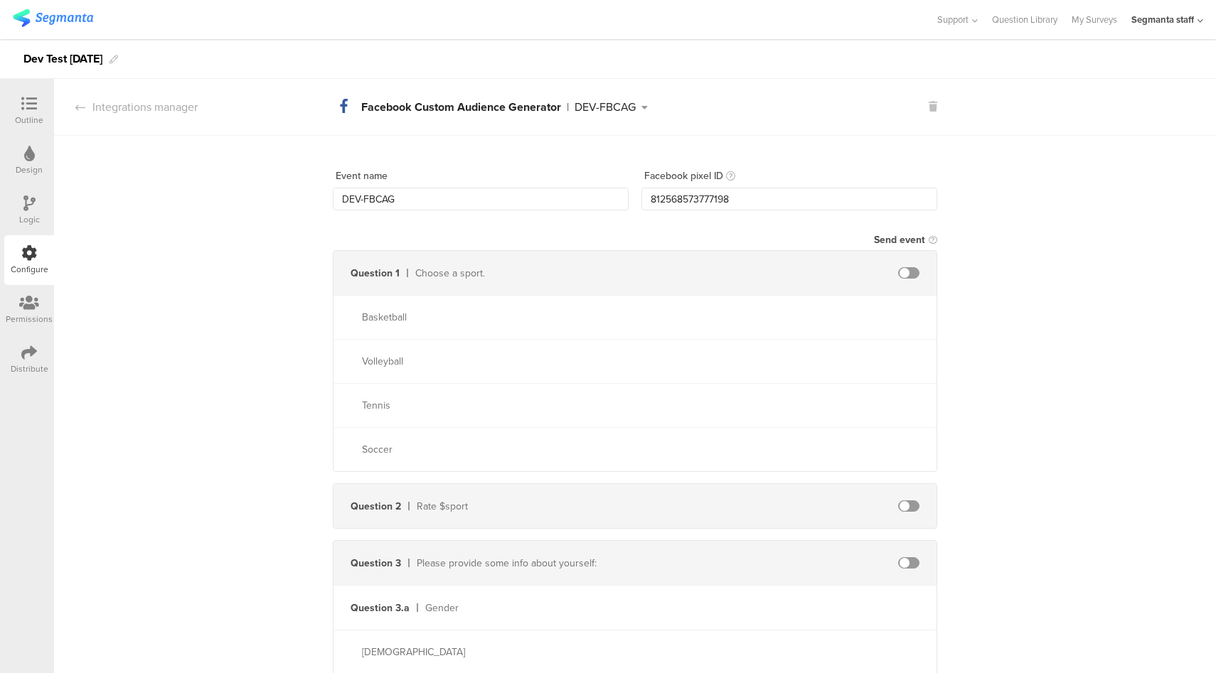
click at [902, 272] on span at bounding box center [908, 272] width 21 height 11
click at [761, 279] on input "text" at bounding box center [785, 273] width 156 height 23
type input "sport"
type input "basketball"
type input "volleyball"
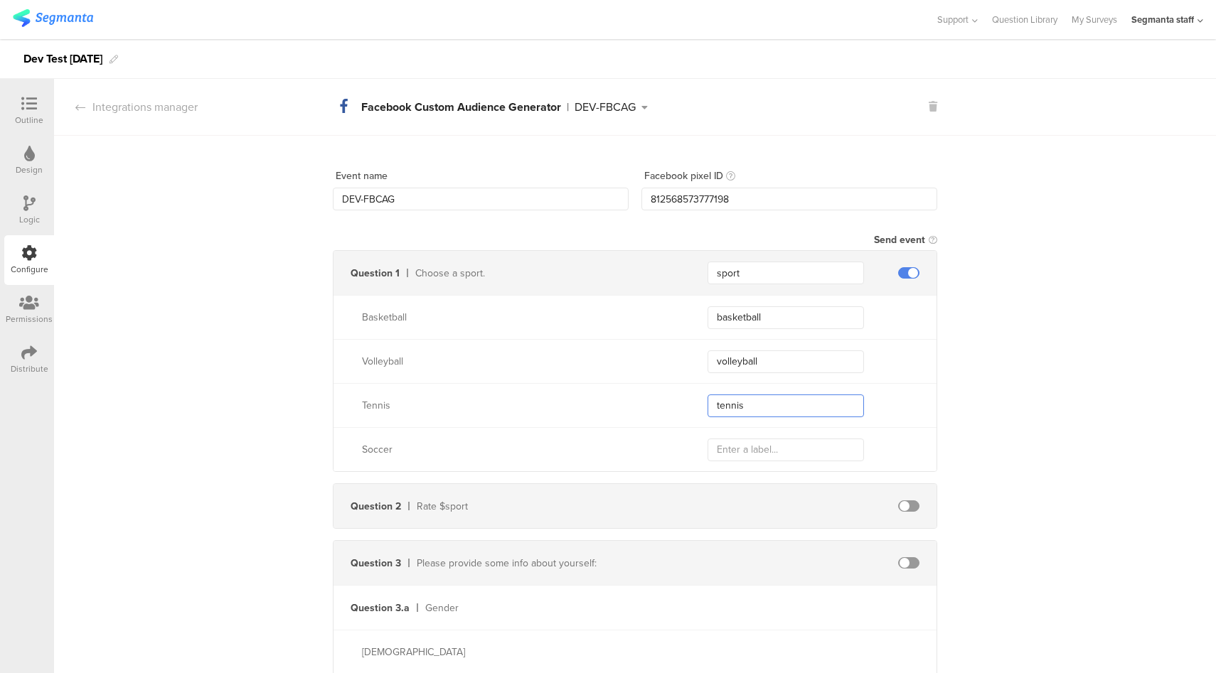
type input "tennis"
type input "soccer"
click at [908, 504] on span at bounding box center [908, 506] width 21 height 11
click at [802, 508] on input "text" at bounding box center [785, 506] width 156 height 23
type input "rate"
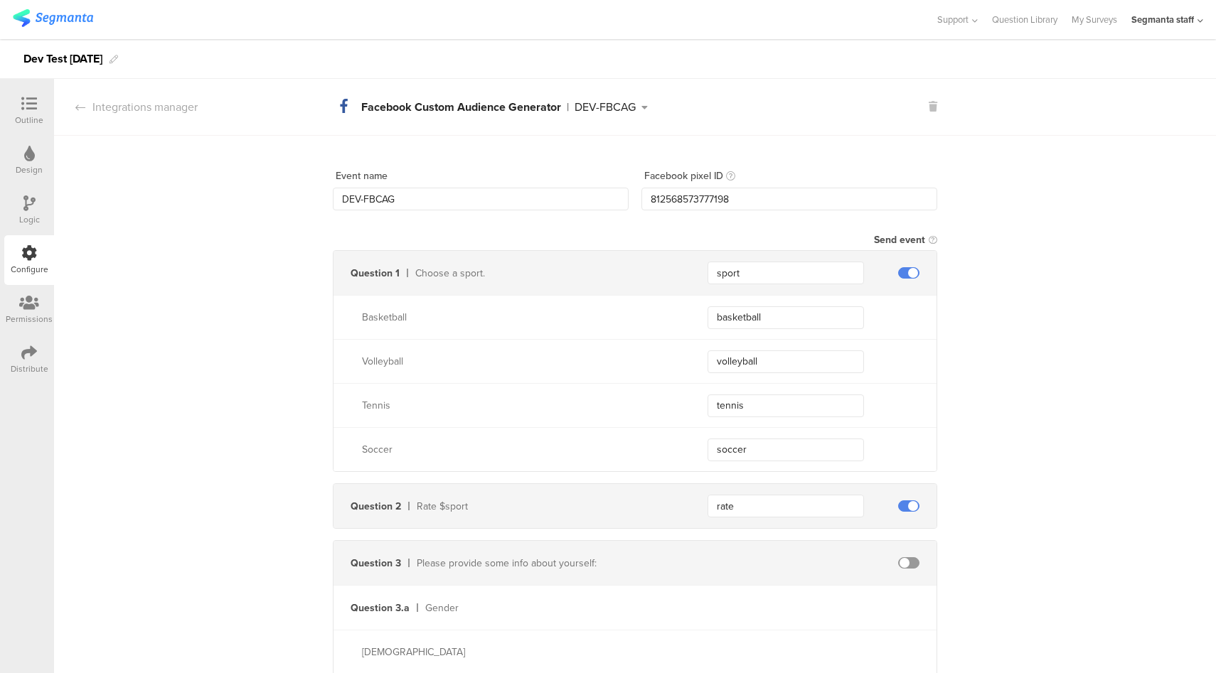
click at [41, 361] on div "Distribute" at bounding box center [29, 360] width 50 height 50
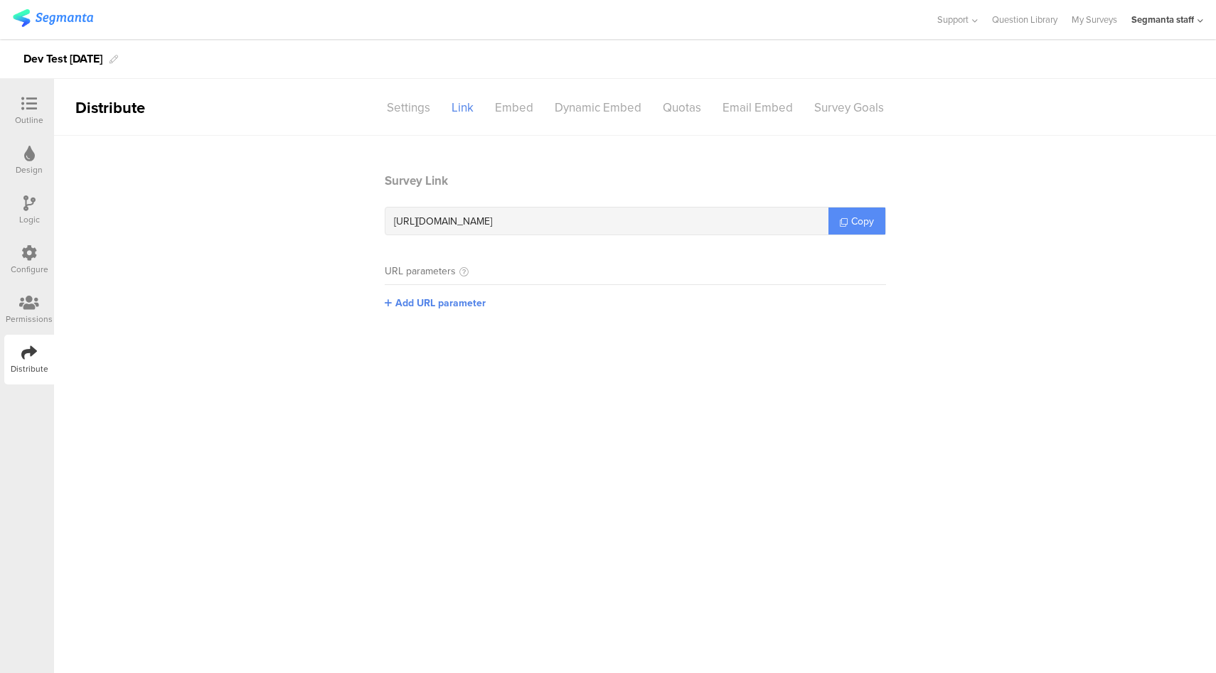
click at [858, 221] on span "Copy" at bounding box center [862, 221] width 23 height 15
click at [23, 267] on div "Configure" at bounding box center [30, 269] width 38 height 13
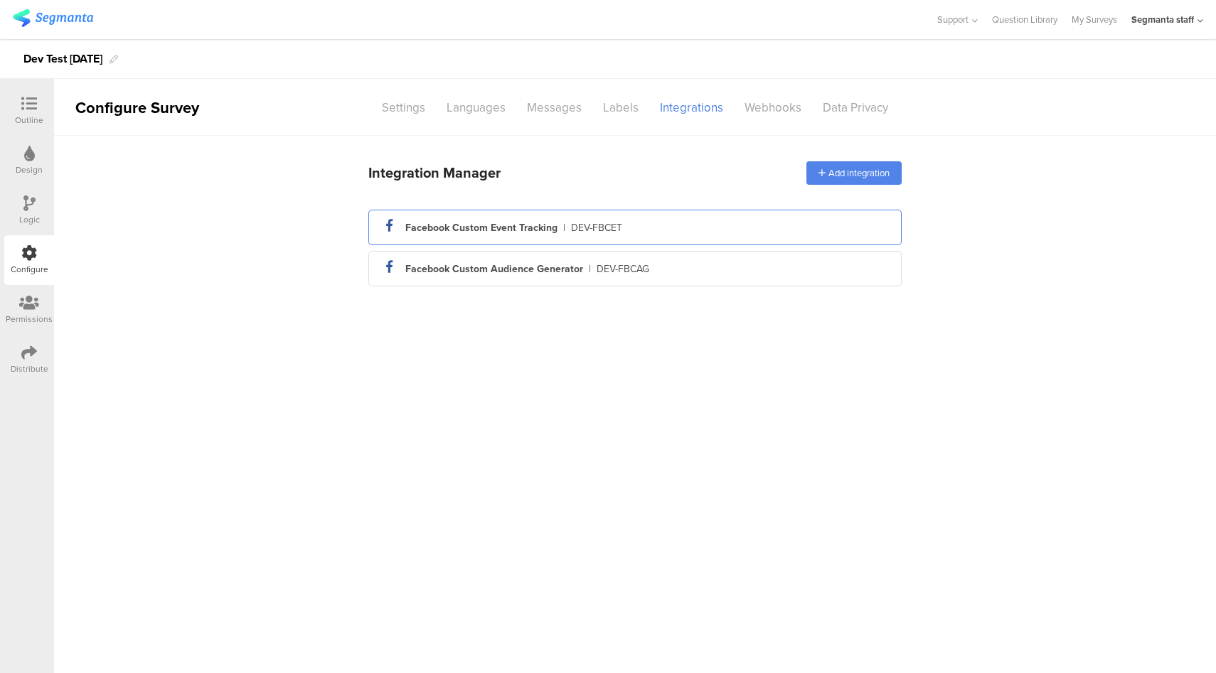
click at [716, 230] on div "facebook_icon Created with Sketch. Facebook Custom Event Tracking | DEV-FBCET" at bounding box center [635, 227] width 511 height 24
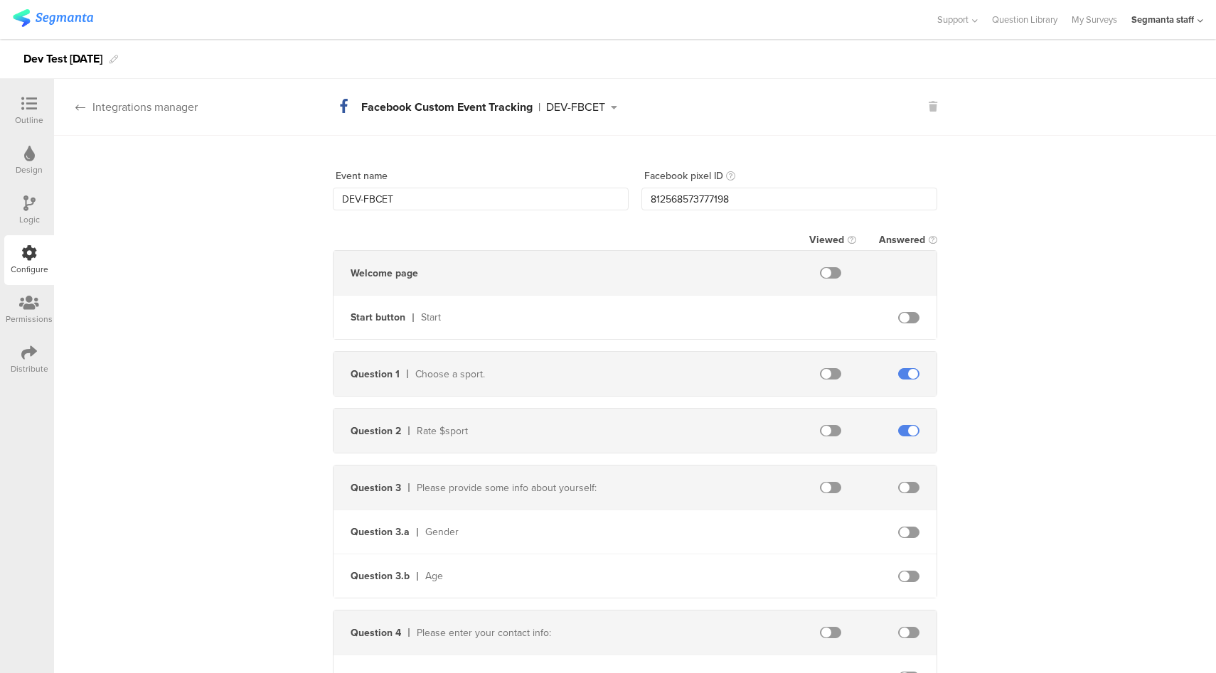
click at [160, 110] on div "Integrations manager" at bounding box center [126, 107] width 144 height 16
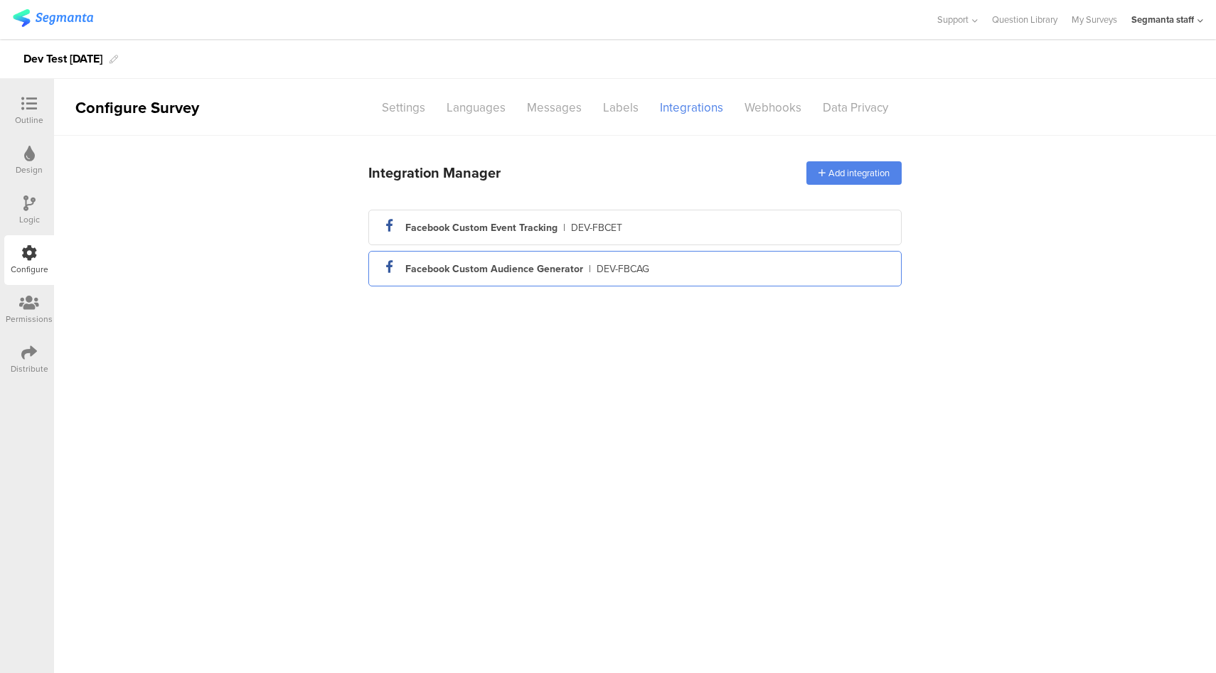
click at [545, 268] on div "Facebook Custom Audience Generator" at bounding box center [494, 269] width 178 height 15
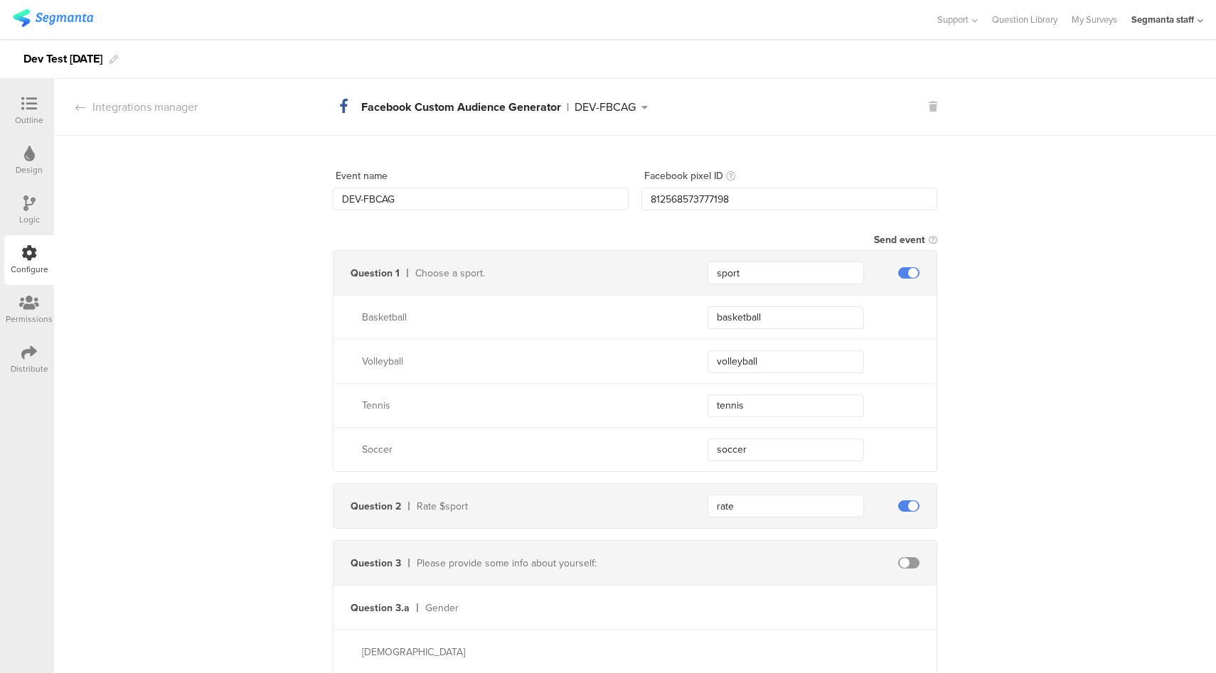
click at [594, 114] on div "facebook_icon Created with Sketch. Facebook Custom Audience Generator | DEV-FBC…" at bounding box center [493, 107] width 321 height 25
click at [553, 149] on li "facebook_icon Created with Sketch. Facebook Custom Event Tracking | DEV-FBCET" at bounding box center [473, 142] width 289 height 29
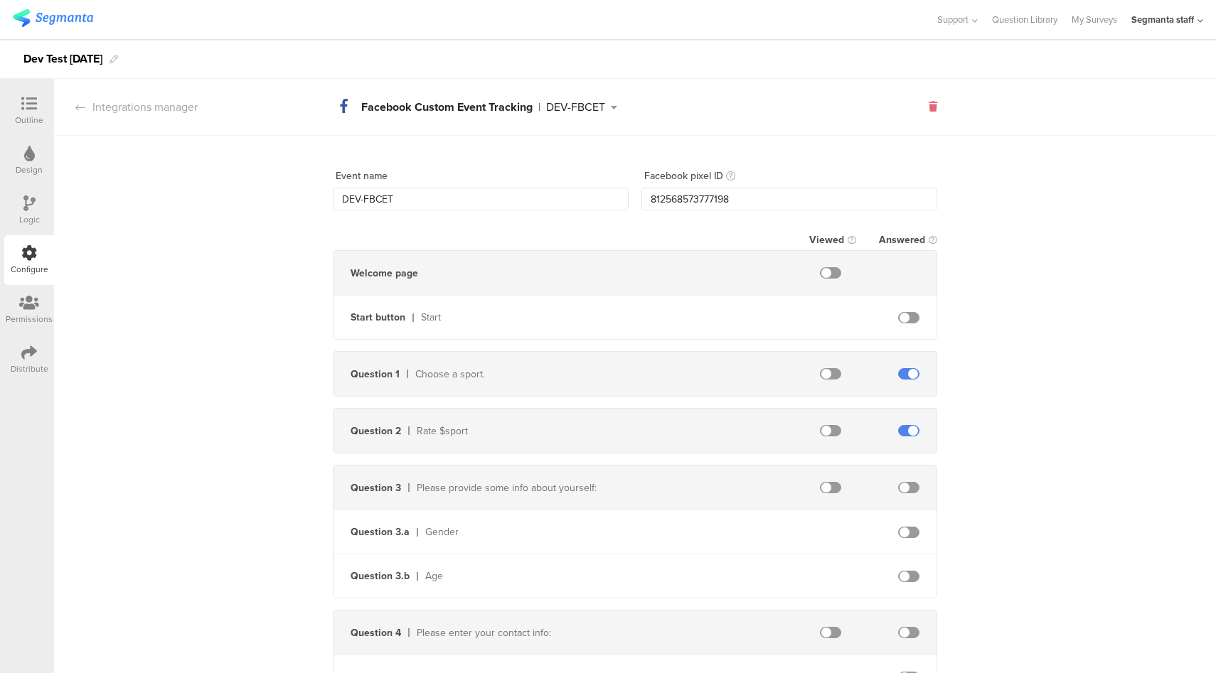
click at [931, 107] on icon at bounding box center [933, 107] width 9 height 10
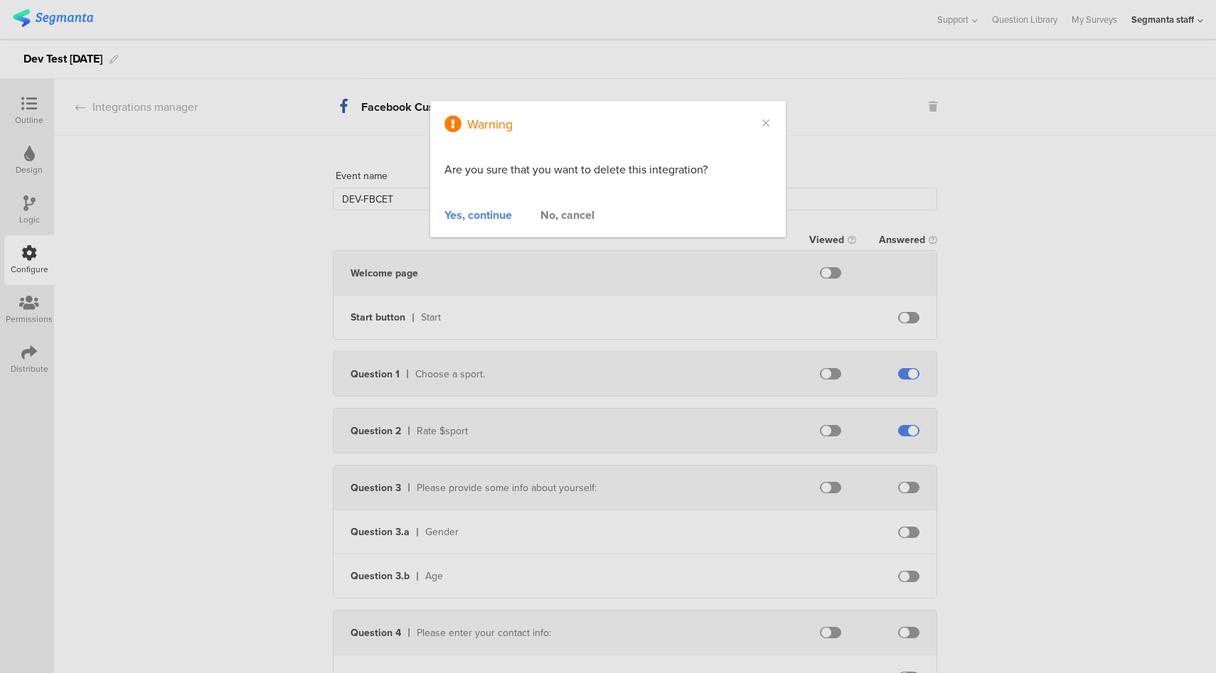
click at [562, 215] on div "No, cancel" at bounding box center [567, 215] width 54 height 16
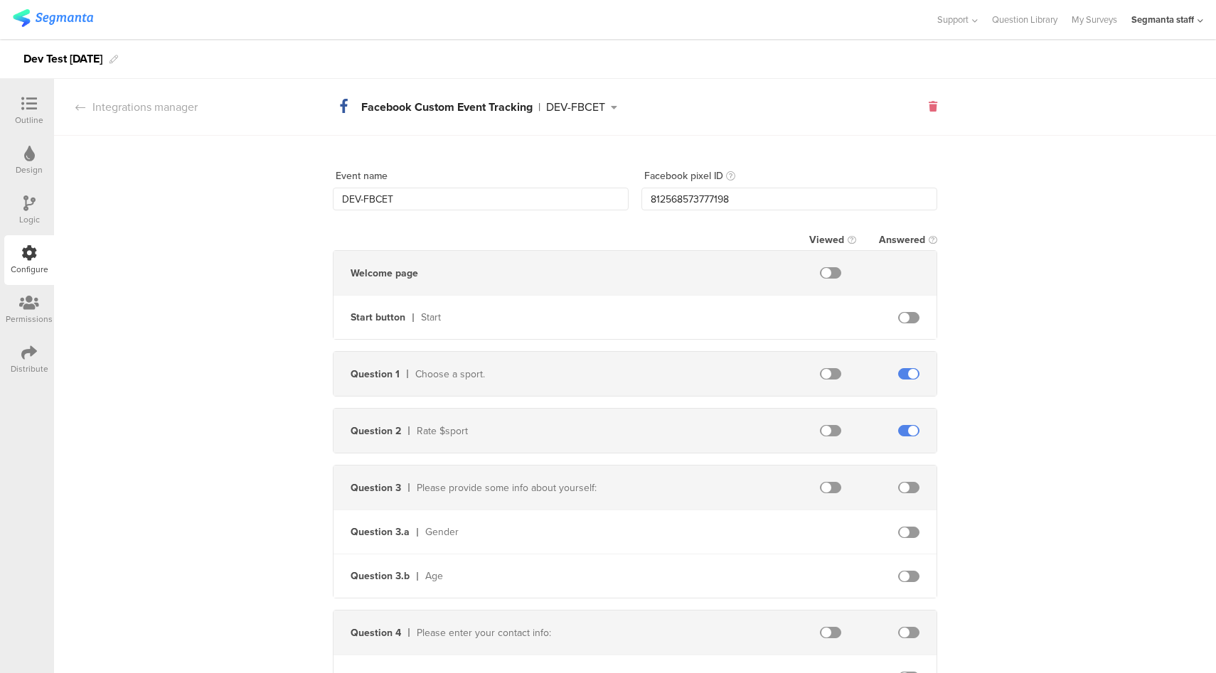
click at [929, 105] on icon at bounding box center [933, 107] width 9 height 10
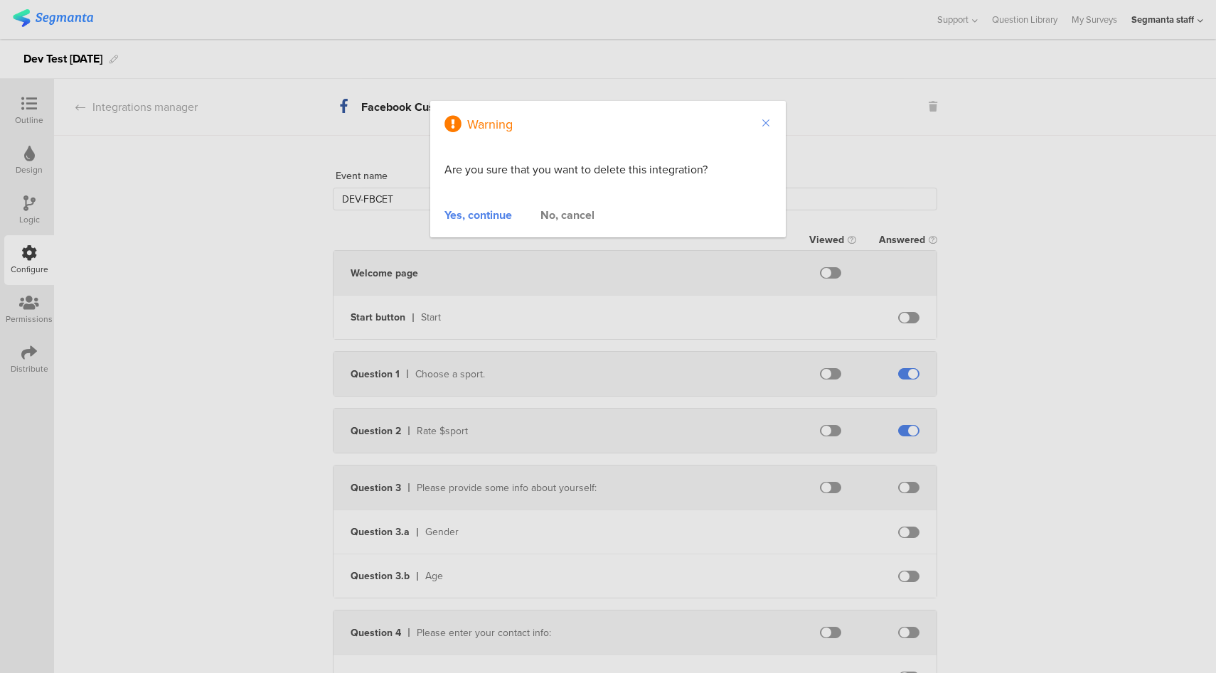
click at [766, 124] on icon "Close" at bounding box center [765, 122] width 11 height 11
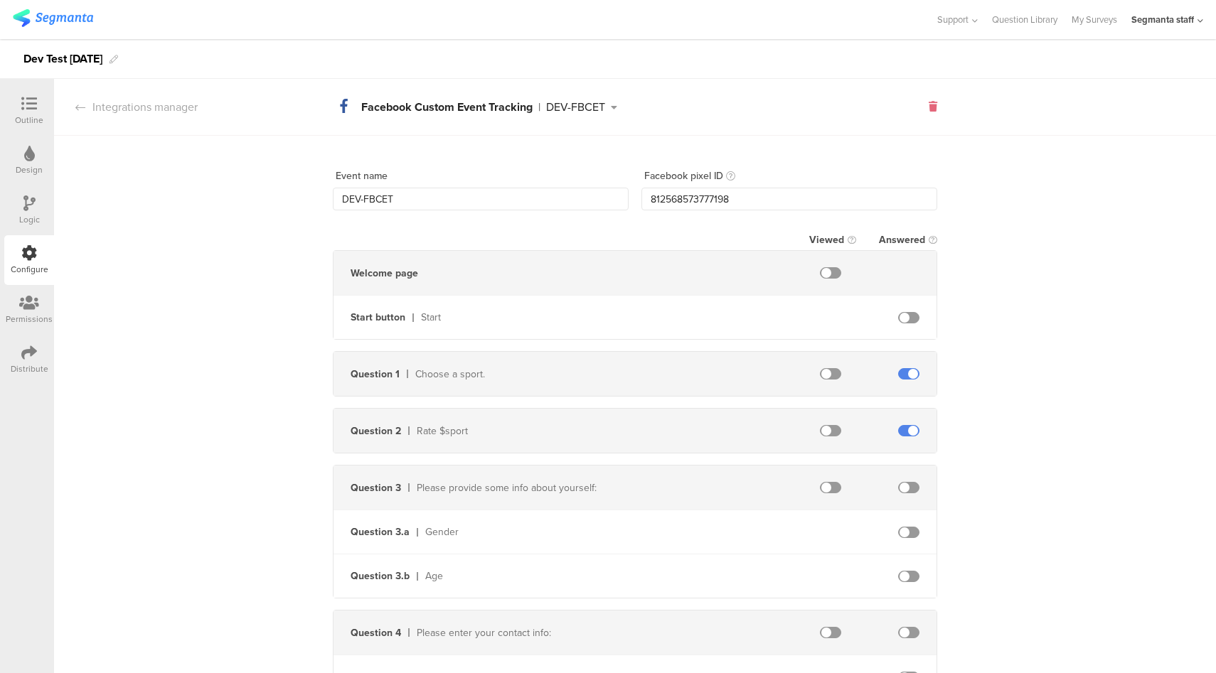
click at [929, 106] on icon at bounding box center [933, 107] width 9 height 10
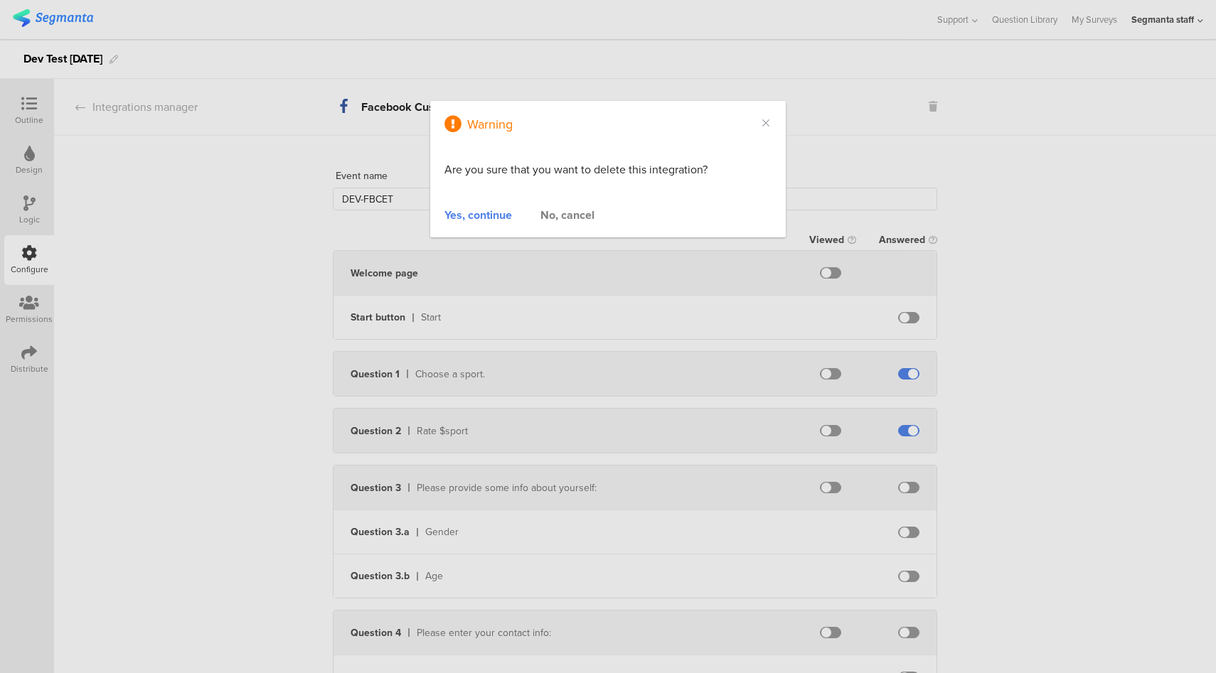
click at [485, 222] on div "Yes, continue" at bounding box center [478, 215] width 68 height 16
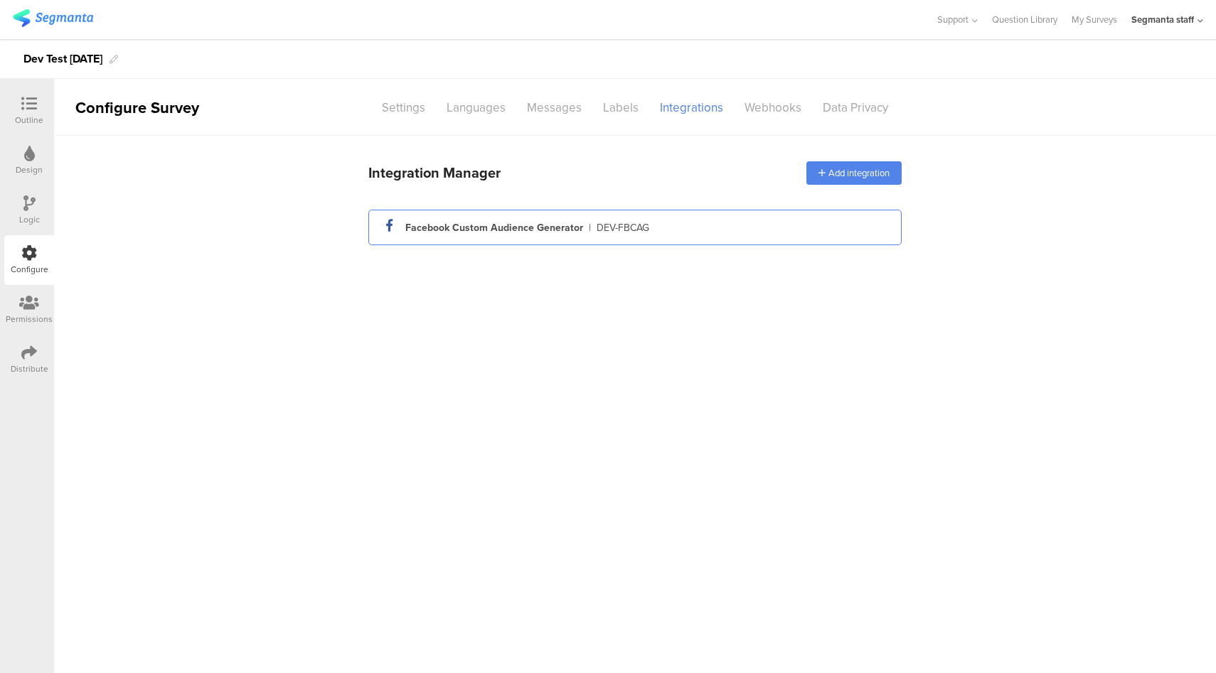
click at [707, 238] on div "facebook_icon Created with Sketch. Facebook Custom Audience Generator | DEV-FBC…" at bounding box center [635, 227] width 511 height 24
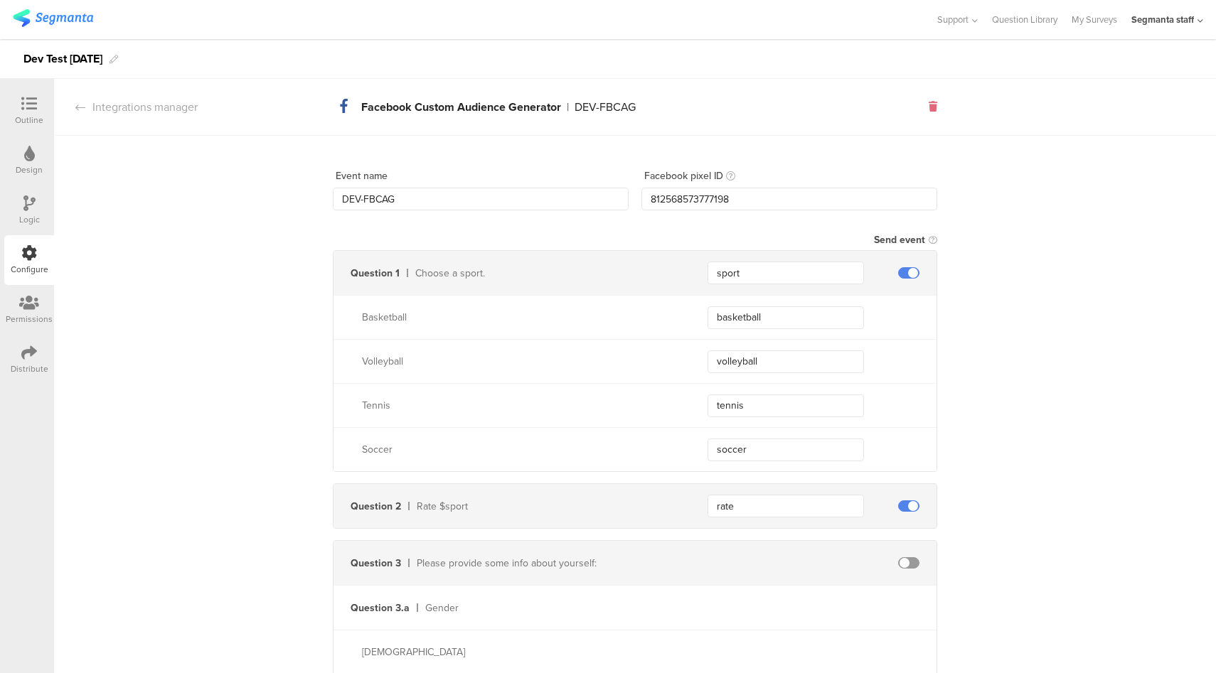
click at [929, 107] on icon at bounding box center [933, 107] width 9 height 10
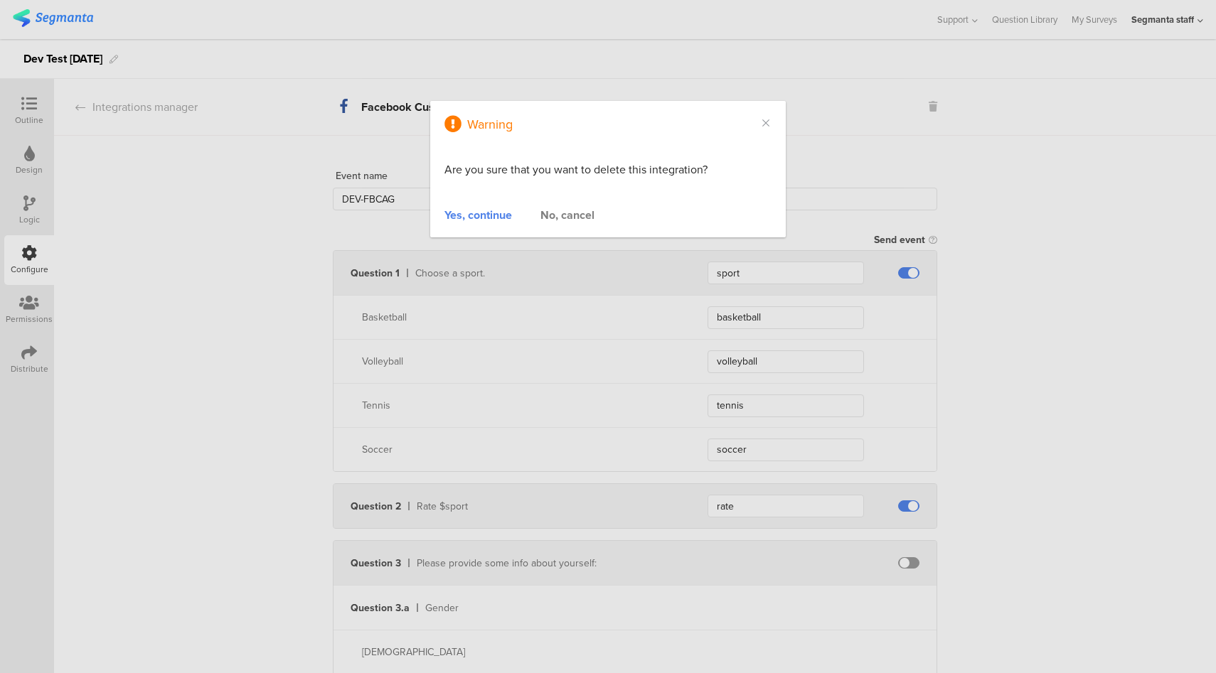
click at [476, 215] on div "Yes, continue" at bounding box center [478, 215] width 68 height 16
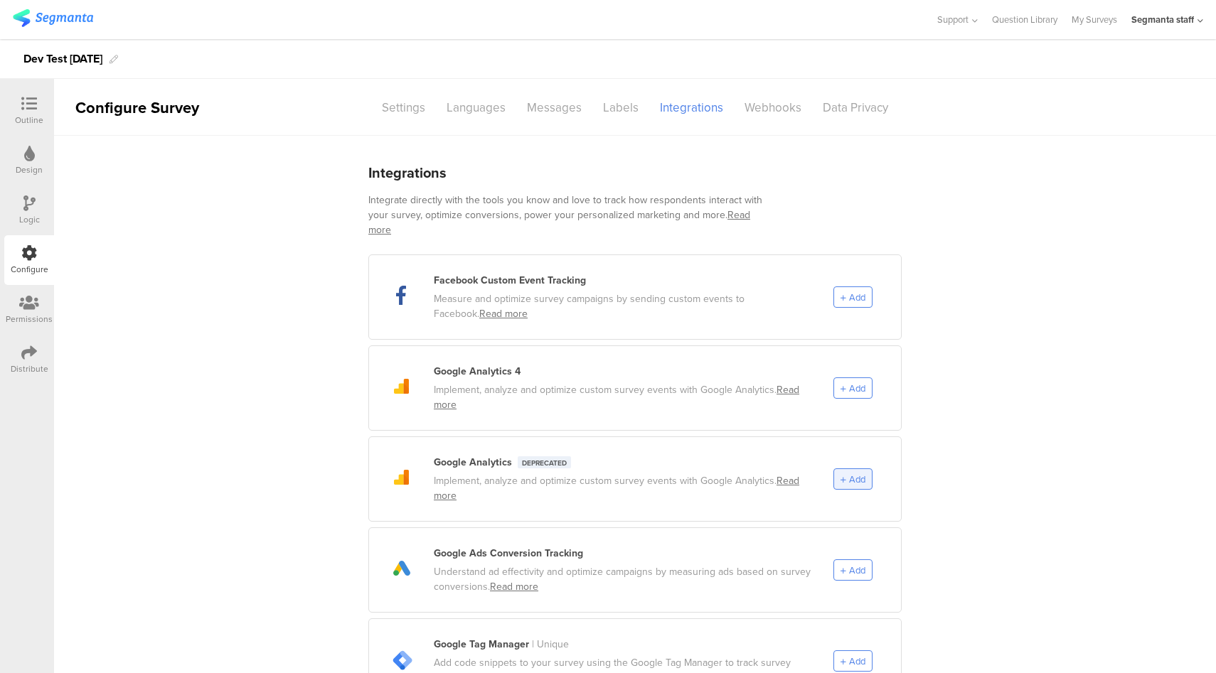
click at [840, 476] on icon at bounding box center [843, 479] width 6 height 7
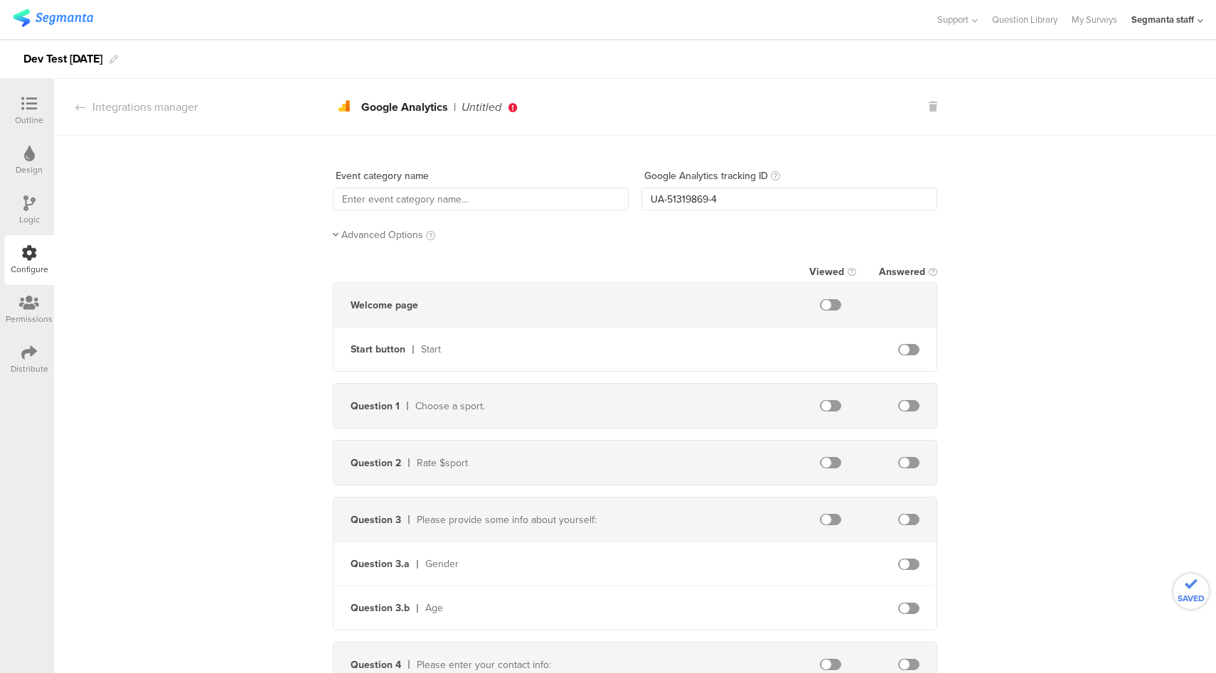
click at [386, 235] on span "Advanced Options" at bounding box center [382, 235] width 82 height 15
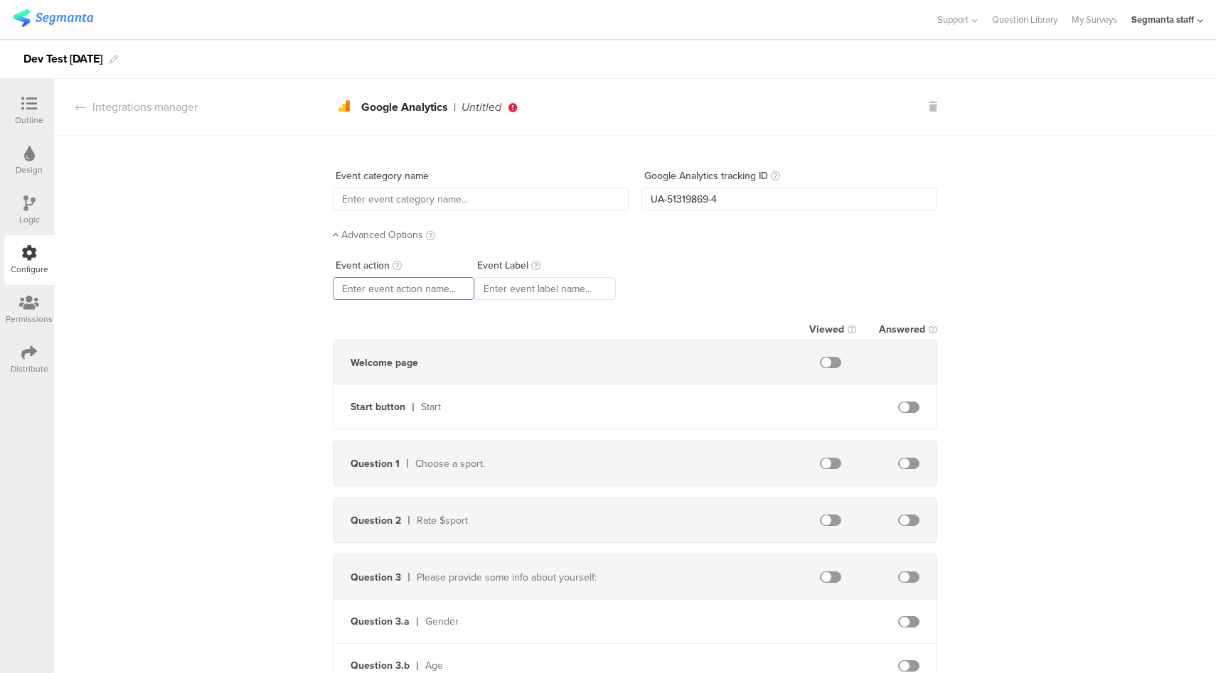
click at [400, 286] on input "text" at bounding box center [403, 288] width 141 height 23
click at [171, 111] on div "Integrations manager" at bounding box center [126, 107] width 144 height 16
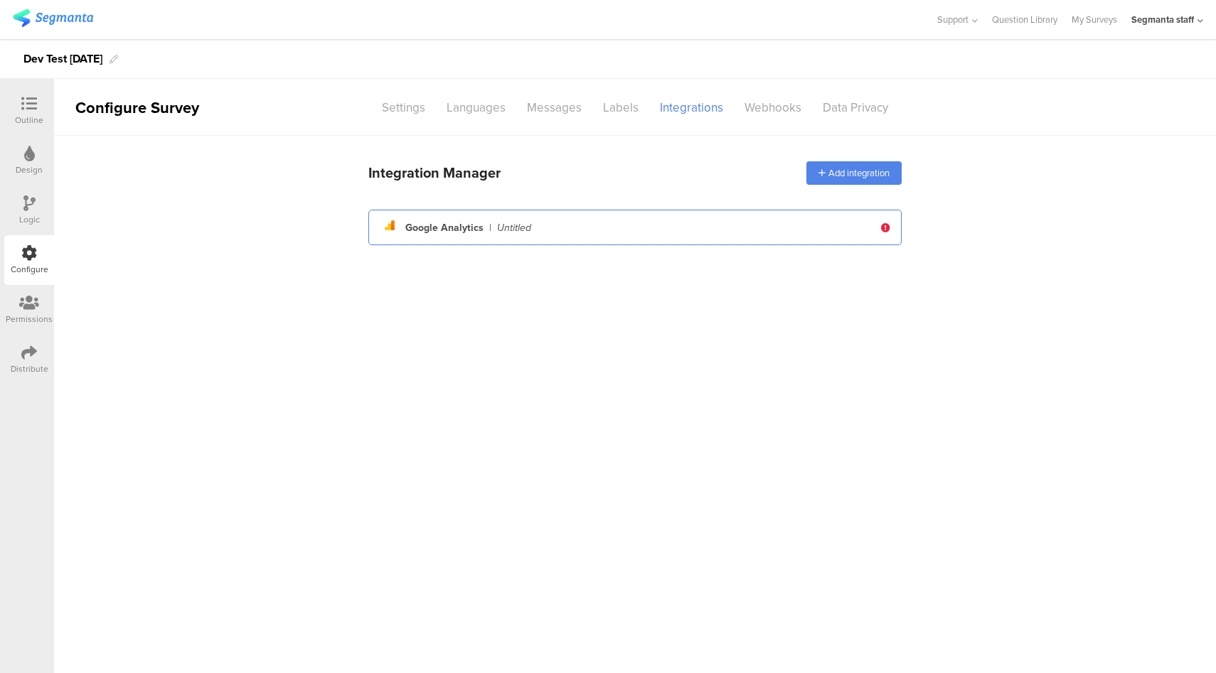
click at [676, 229] on div "analytics Created with Sketch. Google Analytics | Untitled" at bounding box center [627, 227] width 494 height 24
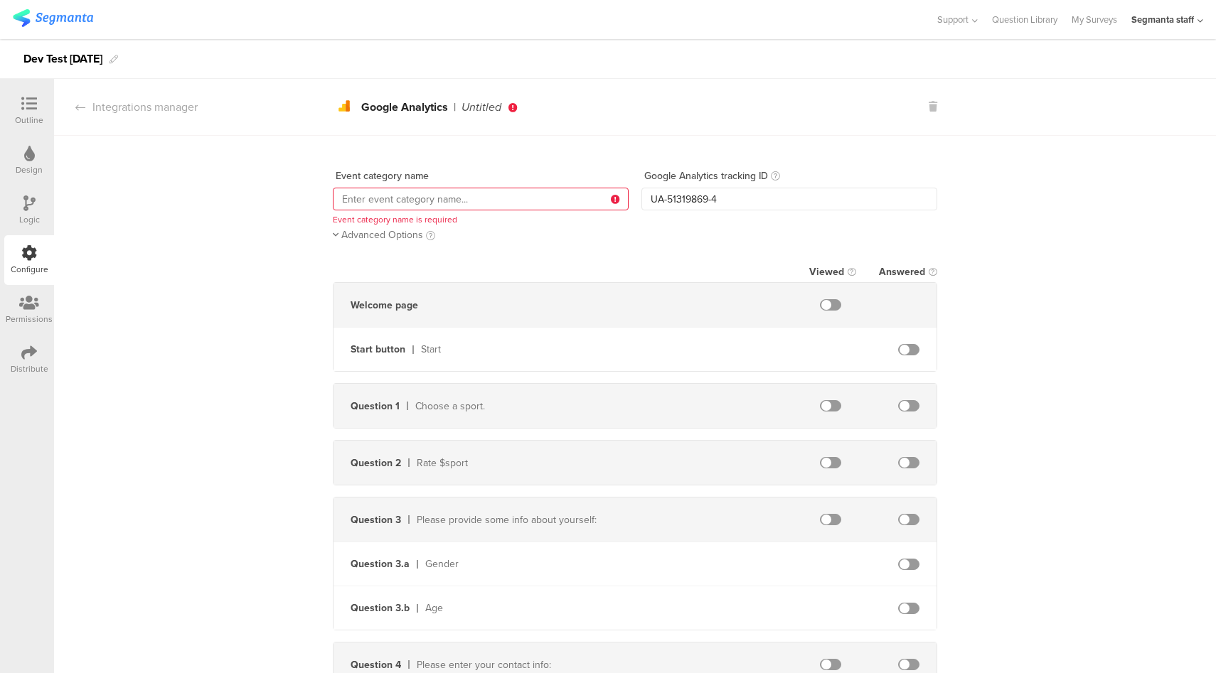
click at [434, 196] on input "text" at bounding box center [481, 199] width 296 height 23
type input "testga"
click at [405, 240] on span "Advanced Options" at bounding box center [382, 235] width 82 height 15
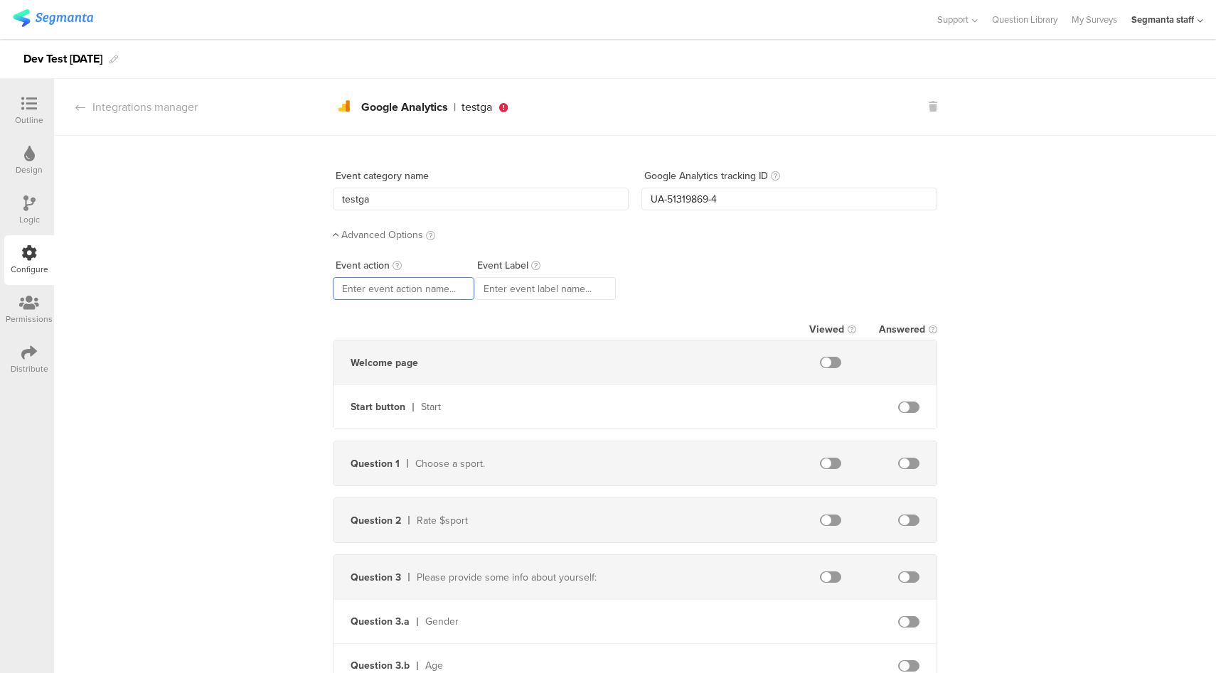
click at [390, 287] on input "text" at bounding box center [403, 288] width 141 height 23
type input "ga2"
click at [501, 285] on input "text" at bounding box center [544, 288] width 141 height 23
type input "fa3"
click at [906, 452] on div "Question 1 Choose a sport." at bounding box center [634, 464] width 603 height 44
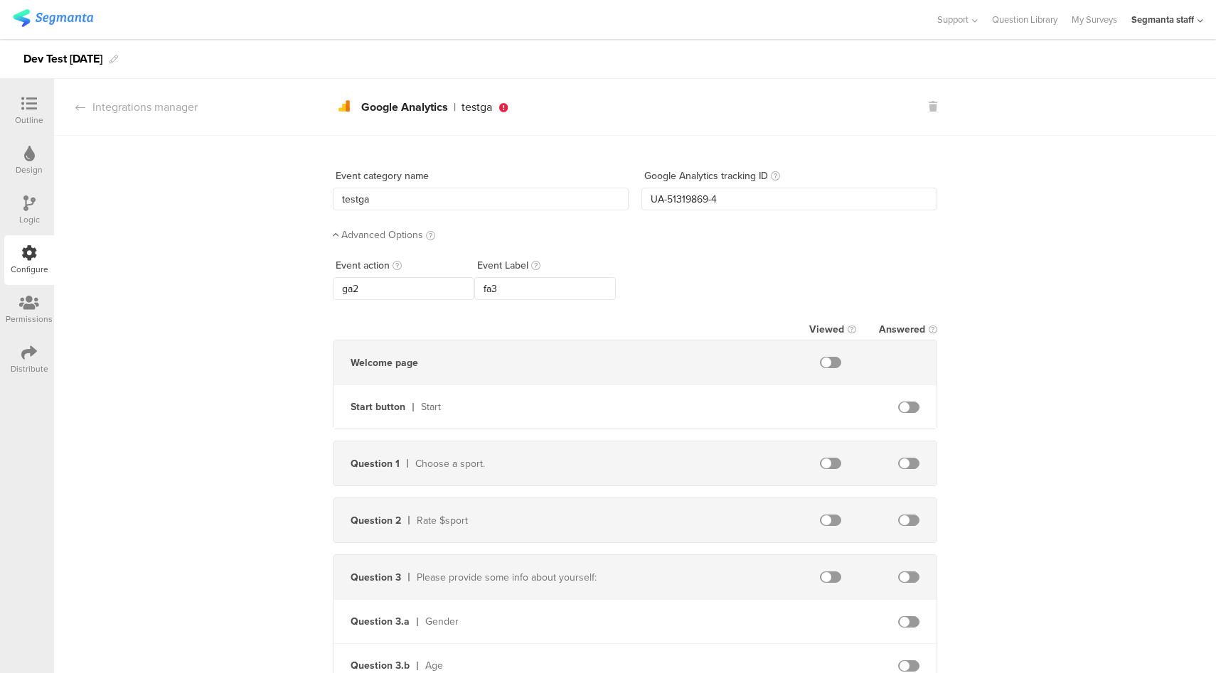
click at [907, 467] on div "Question 1 Choose a sport." at bounding box center [634, 464] width 603 height 44
click at [909, 460] on span at bounding box center [908, 463] width 21 height 11
click at [821, 462] on span at bounding box center [830, 463] width 21 height 11
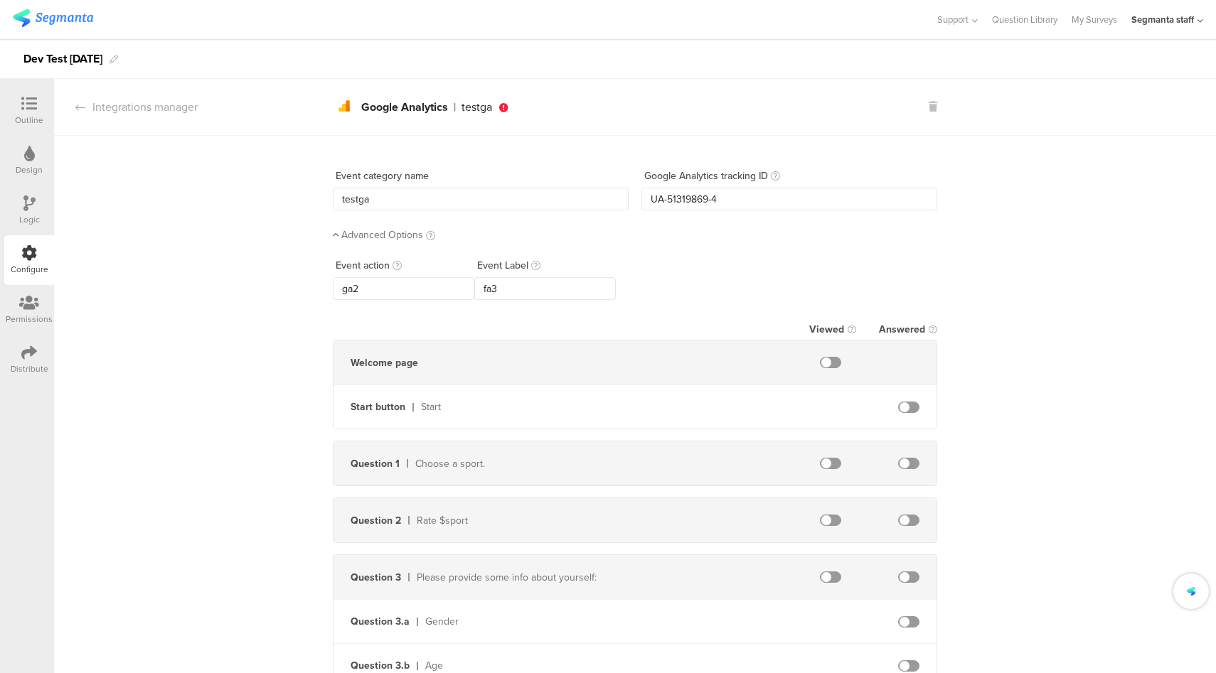
click at [914, 461] on div at bounding box center [908, 463] width 55 height 11
click at [898, 464] on span at bounding box center [908, 463] width 21 height 11
click at [176, 112] on div "Integrations manager" at bounding box center [126, 107] width 144 height 16
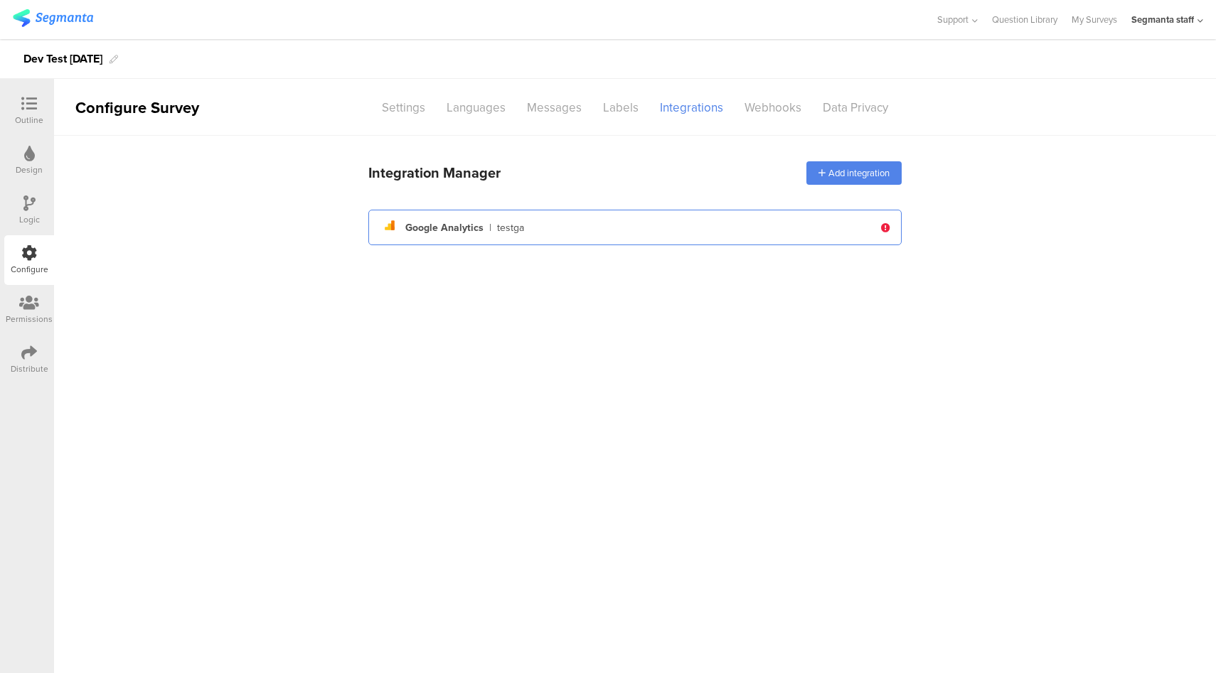
click at [710, 234] on div "analytics Created with Sketch. Google Analytics | testga" at bounding box center [627, 227] width 494 height 24
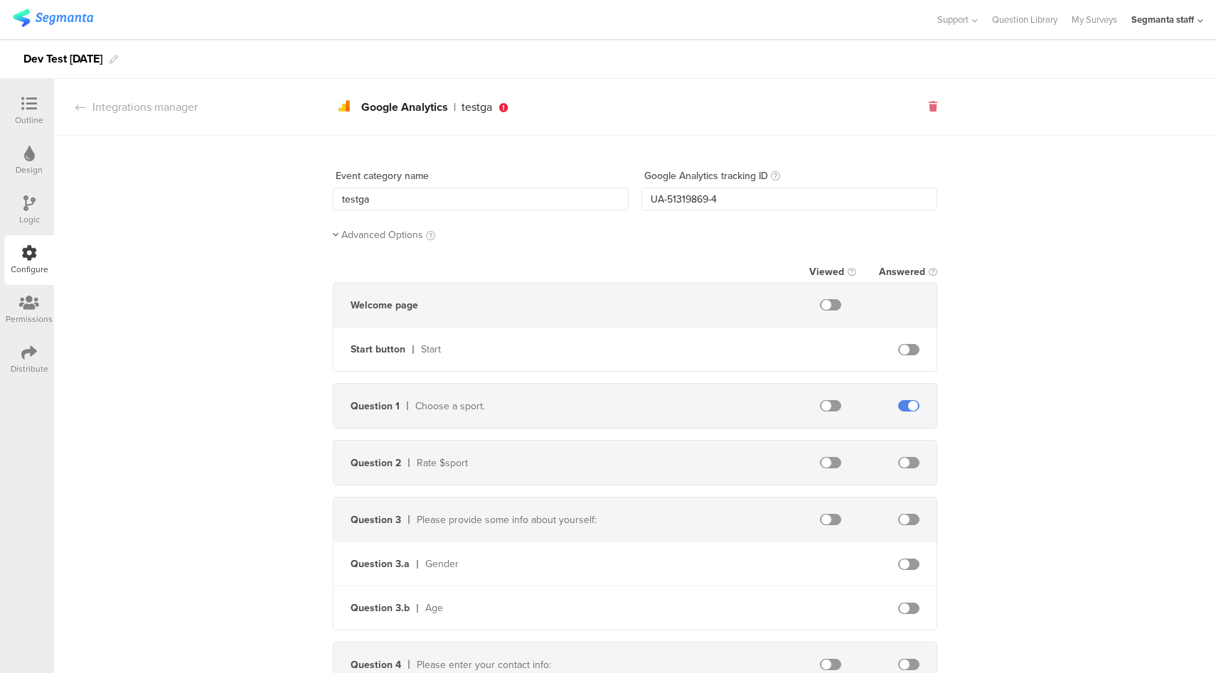
click at [930, 100] on div at bounding box center [933, 107] width 9 height 15
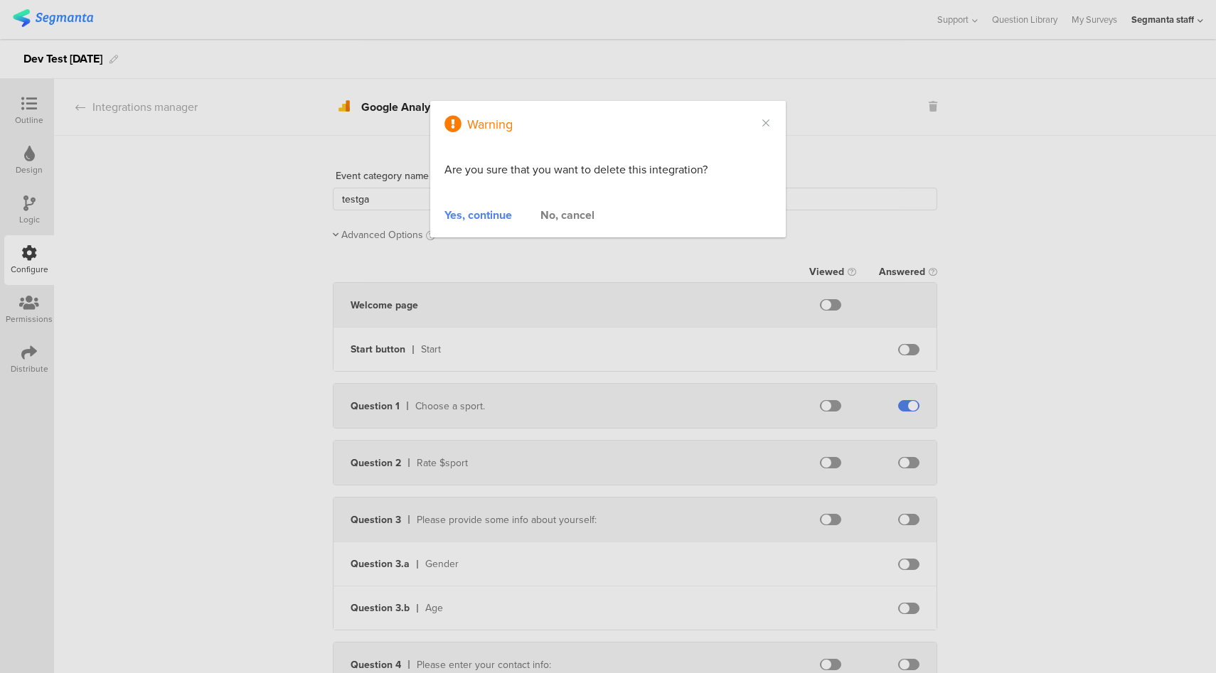
click at [484, 214] on div "Yes, continue" at bounding box center [478, 215] width 68 height 16
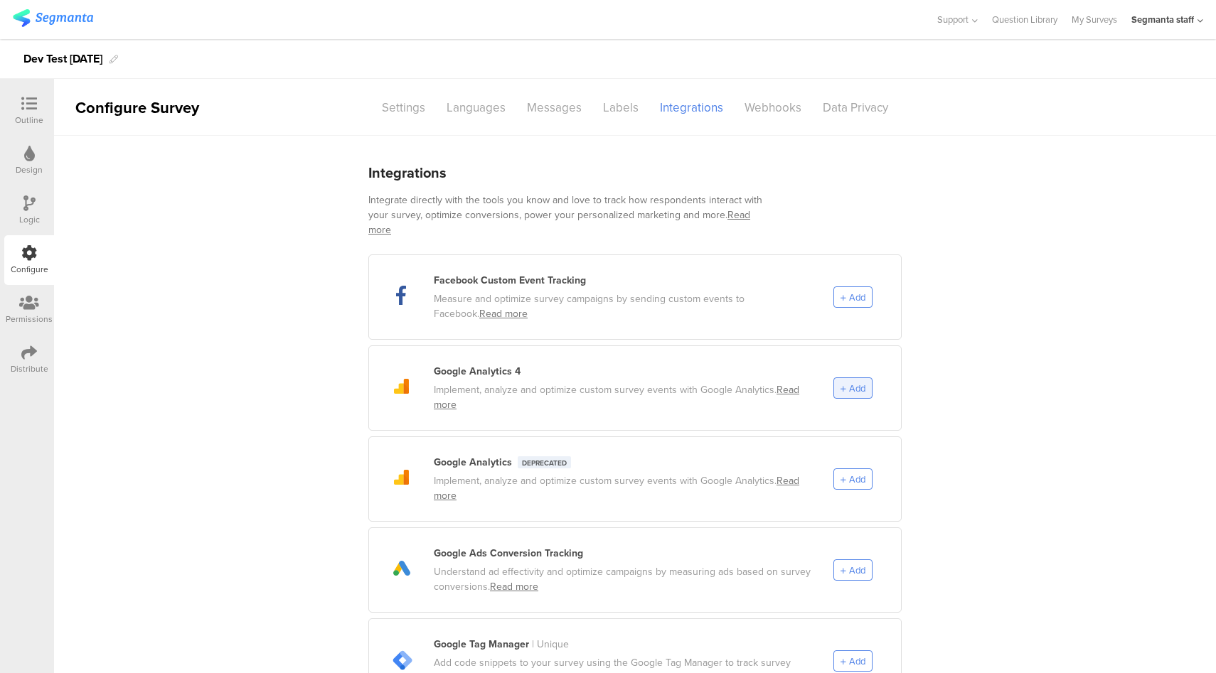
click at [850, 382] on span "Add" at bounding box center [857, 389] width 16 height 14
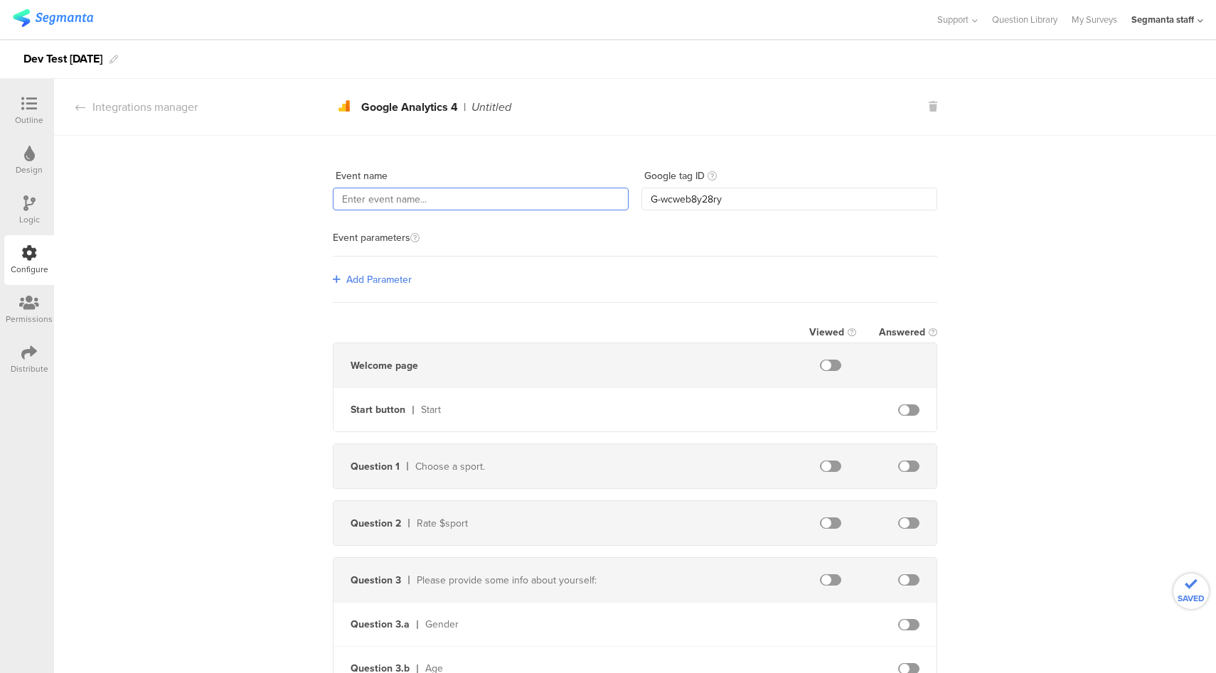
click at [464, 197] on input "text" at bounding box center [481, 199] width 296 height 23
type input "Dev-Q1"
click at [696, 198] on input "G-wcweb8y28ry" at bounding box center [789, 199] width 296 height 23
paste input "5C0L296TTN"
type input "G-5C0L296TTN"
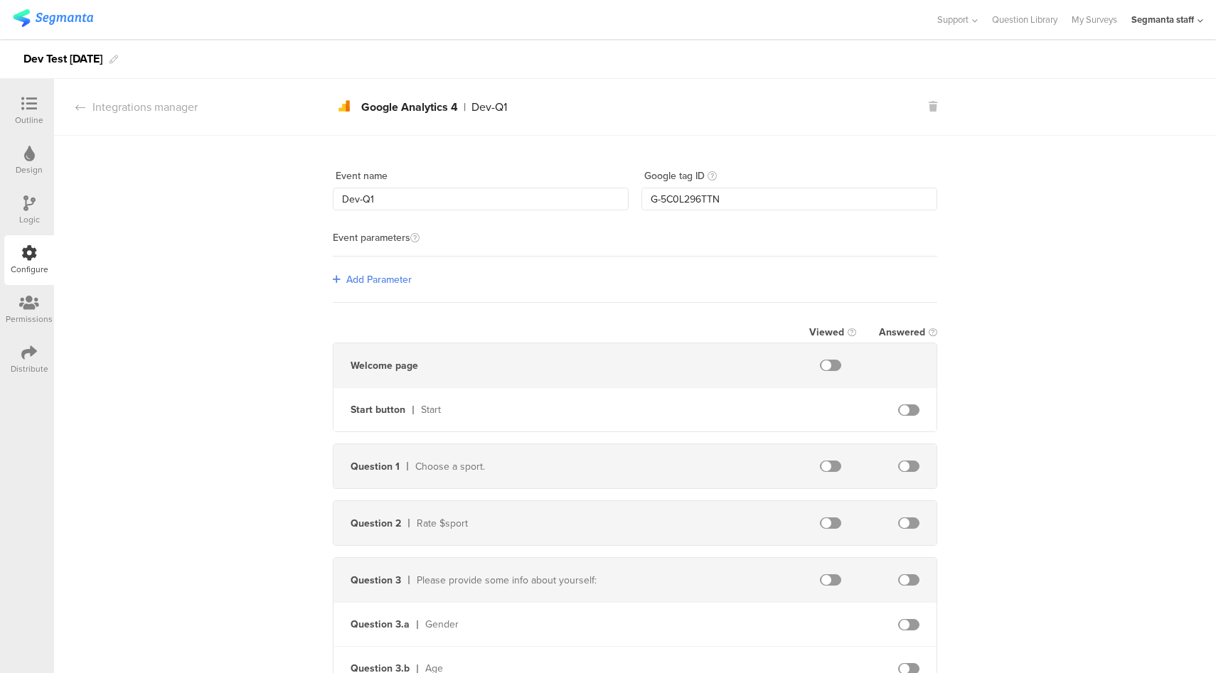
click at [381, 280] on span "Add Parameter" at bounding box center [378, 279] width 65 height 15
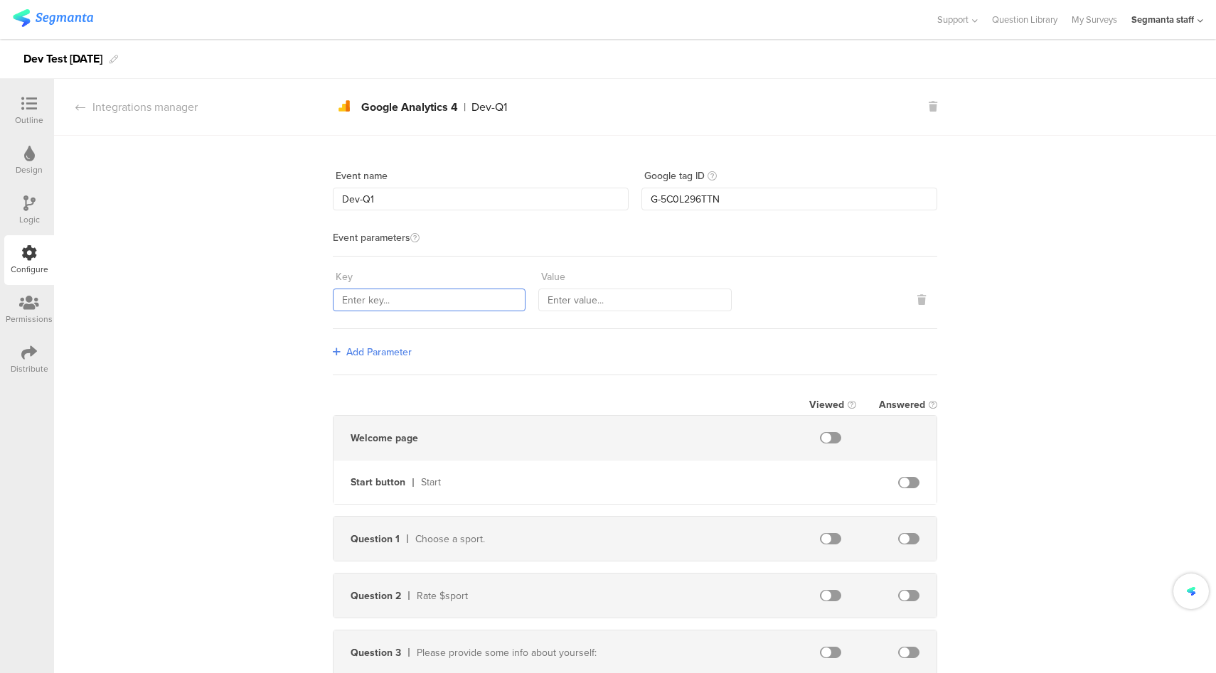
click at [397, 300] on input "text" at bounding box center [429, 300] width 193 height 23
type input "Q1"
click at [572, 303] on input "text" at bounding box center [634, 300] width 193 height 23
type input "Answered"
click at [909, 534] on span at bounding box center [908, 538] width 21 height 11
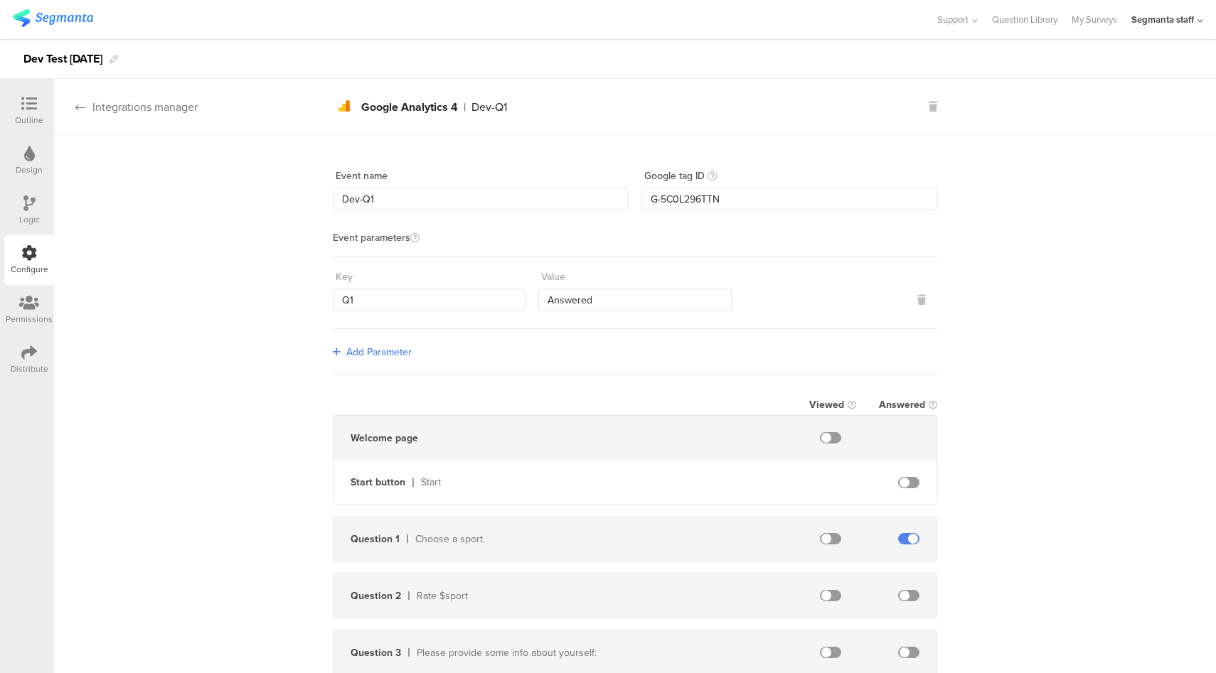
click at [159, 109] on div "Integrations manager" at bounding box center [126, 107] width 144 height 16
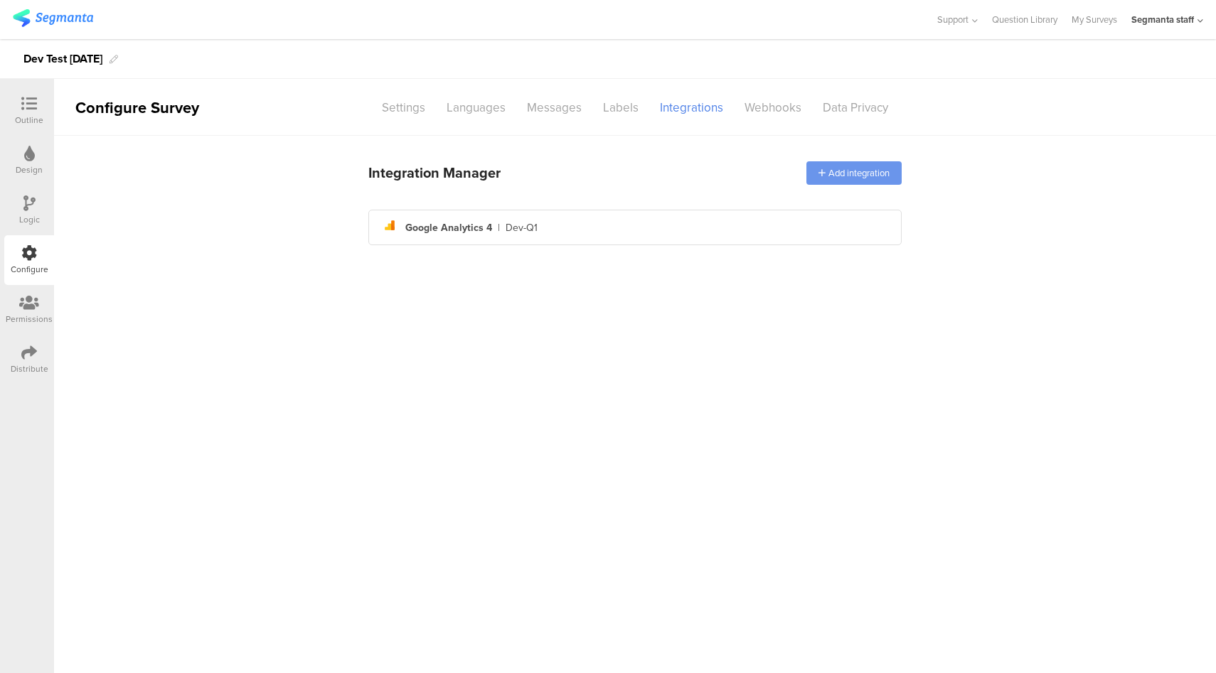
click at [840, 174] on div "Add integration" at bounding box center [853, 172] width 95 height 23
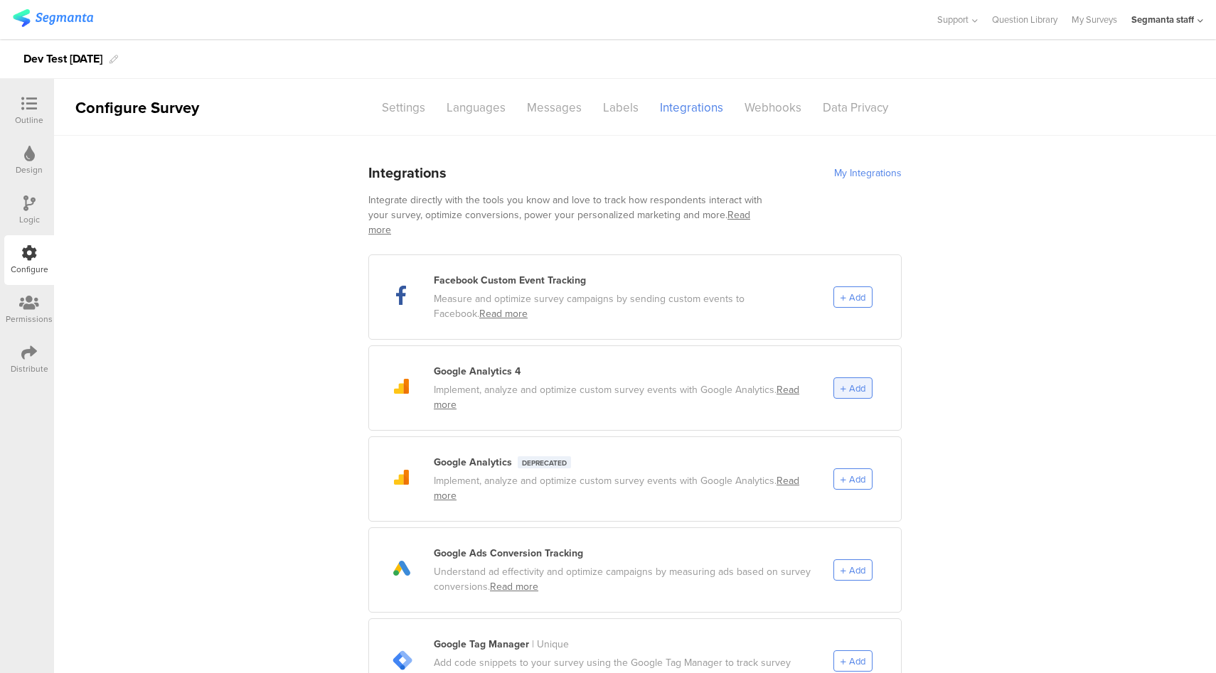
click at [833, 378] on div "Add" at bounding box center [852, 388] width 39 height 21
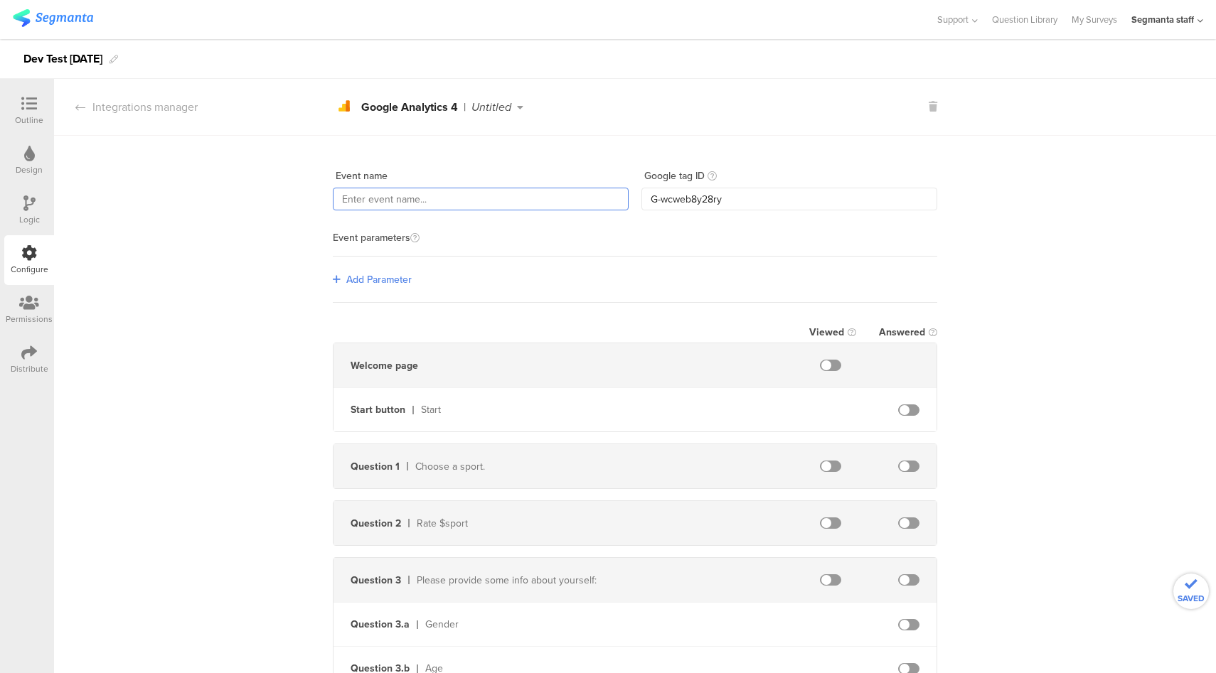
click at [429, 203] on input "text" at bounding box center [481, 199] width 296 height 23
type input "Dev-Start"
click at [664, 199] on input "G-wcweb8y28ry" at bounding box center [789, 199] width 296 height 23
paste input "5C0L296TTN"
type input "G-5C0L296TTN"
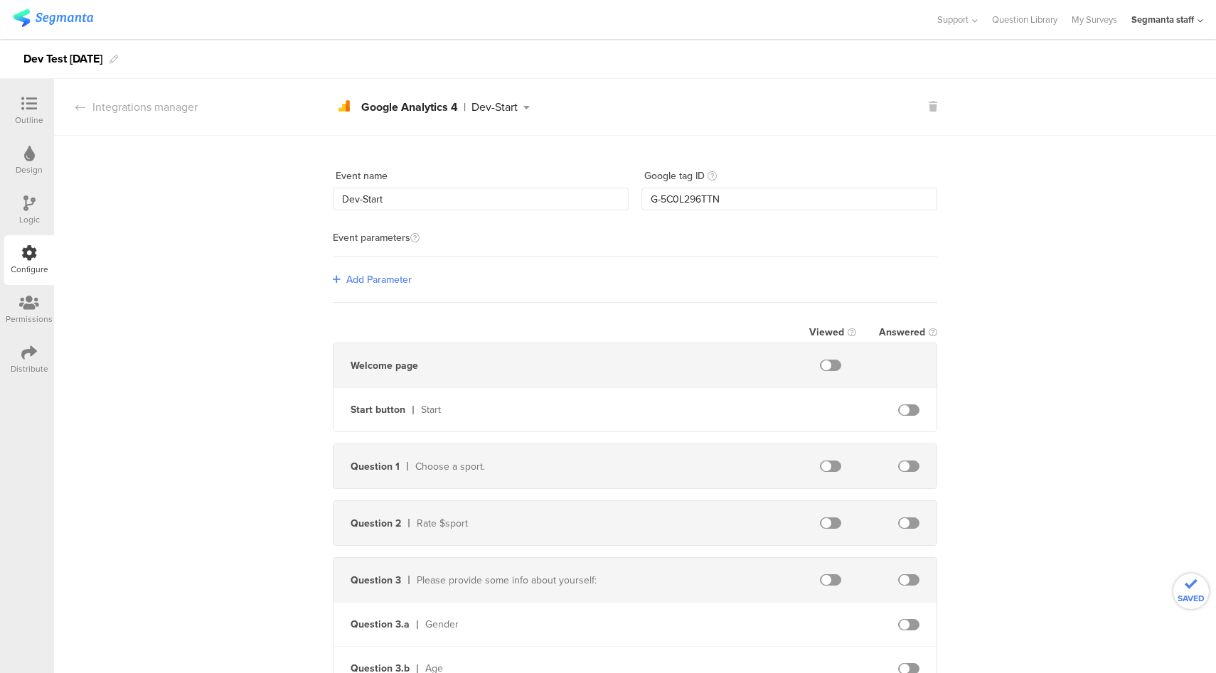
click at [367, 281] on span "Add Parameter" at bounding box center [378, 279] width 65 height 15
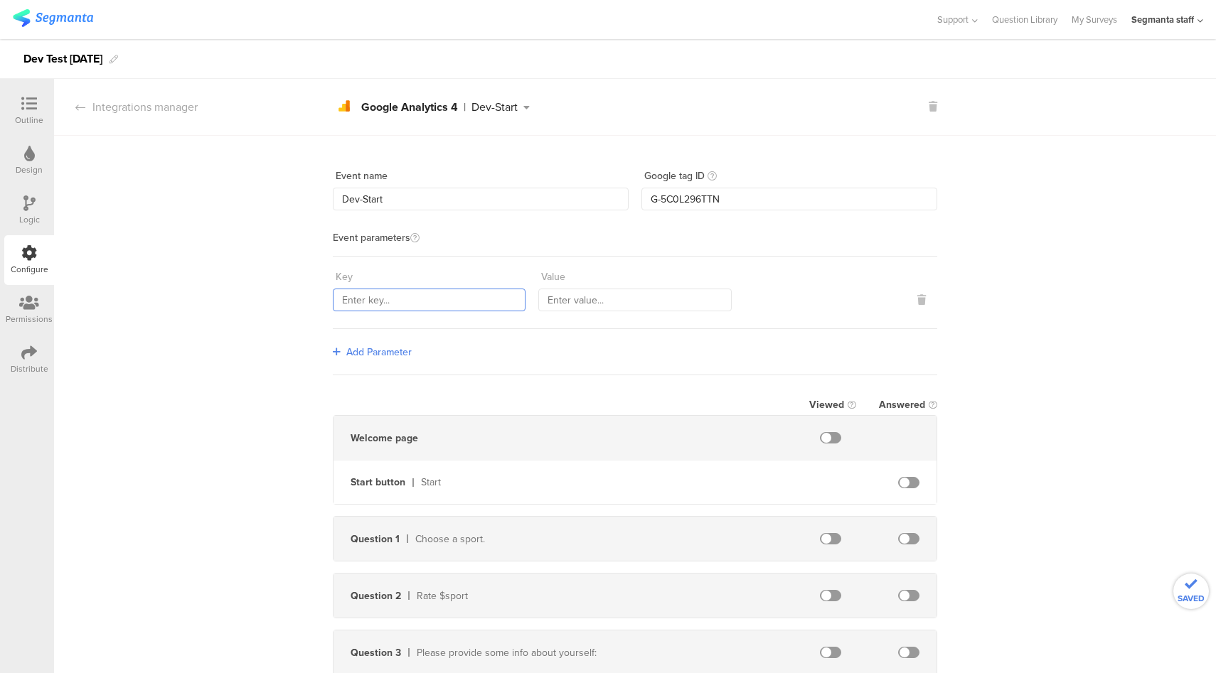
click at [440, 297] on input "text" at bounding box center [429, 300] width 193 height 23
type input "Start"
type input "Clicked"
click at [902, 482] on span at bounding box center [908, 482] width 21 height 11
click at [154, 108] on div "Integrations manager" at bounding box center [126, 107] width 144 height 16
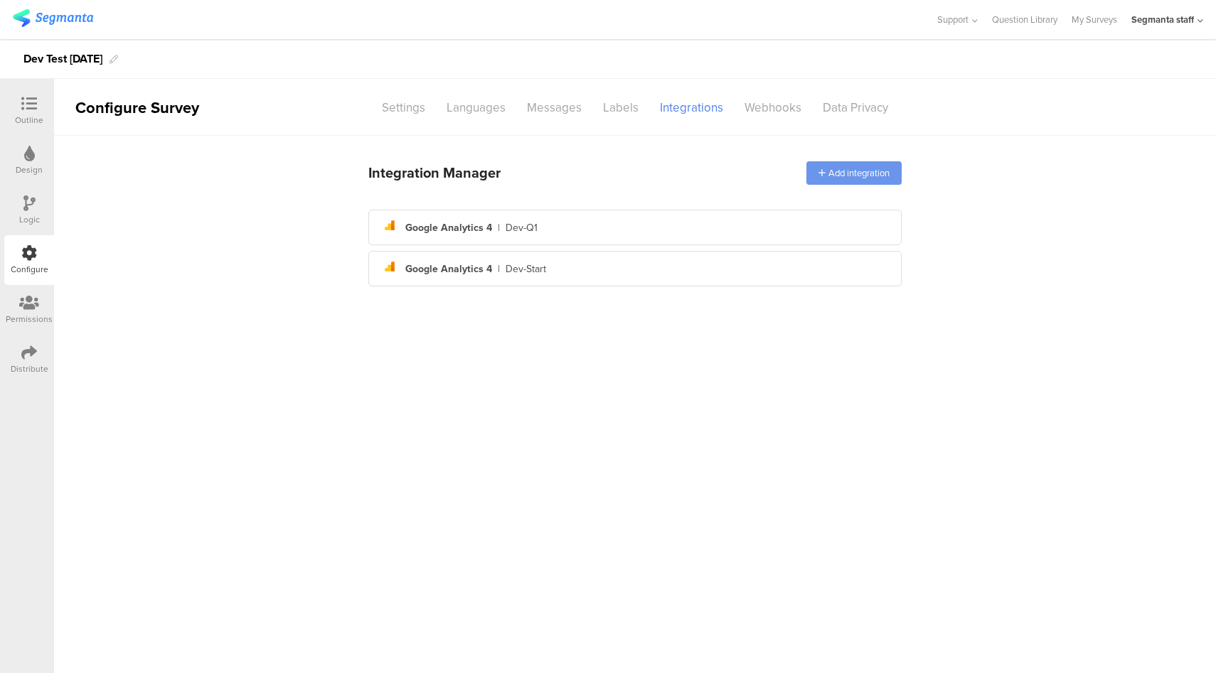
click at [877, 174] on div "Add integration" at bounding box center [853, 172] width 95 height 23
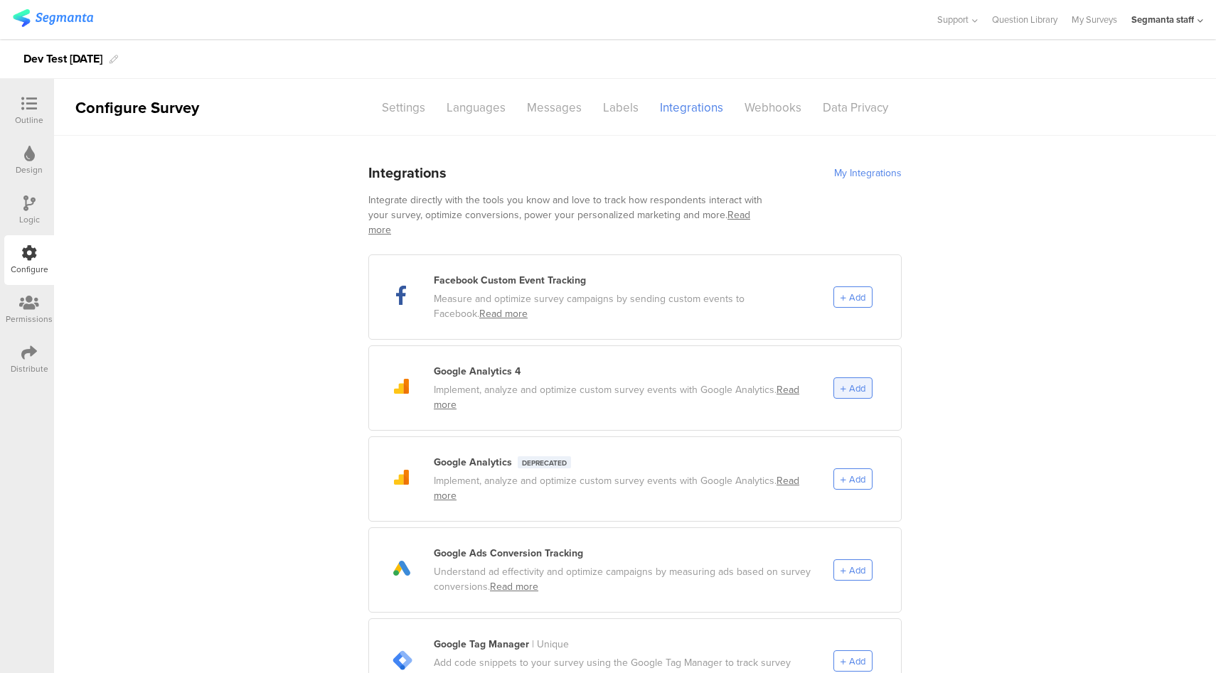
click at [853, 382] on span "Add" at bounding box center [857, 389] width 16 height 14
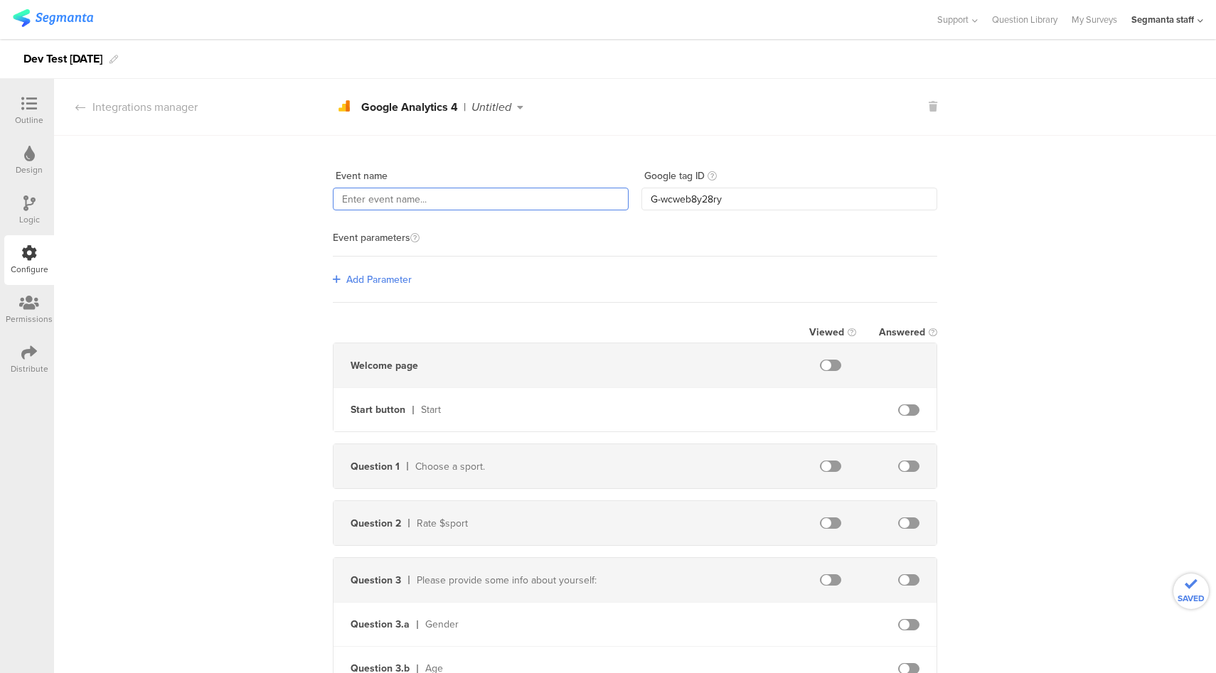
click at [417, 198] on input "text" at bounding box center [481, 199] width 296 height 23
type input "Dev-Ending"
paste input "5C0L296TTN"
type input "G-5C0L296TTN"
click at [362, 277] on span "Add Parameter" at bounding box center [378, 279] width 65 height 15
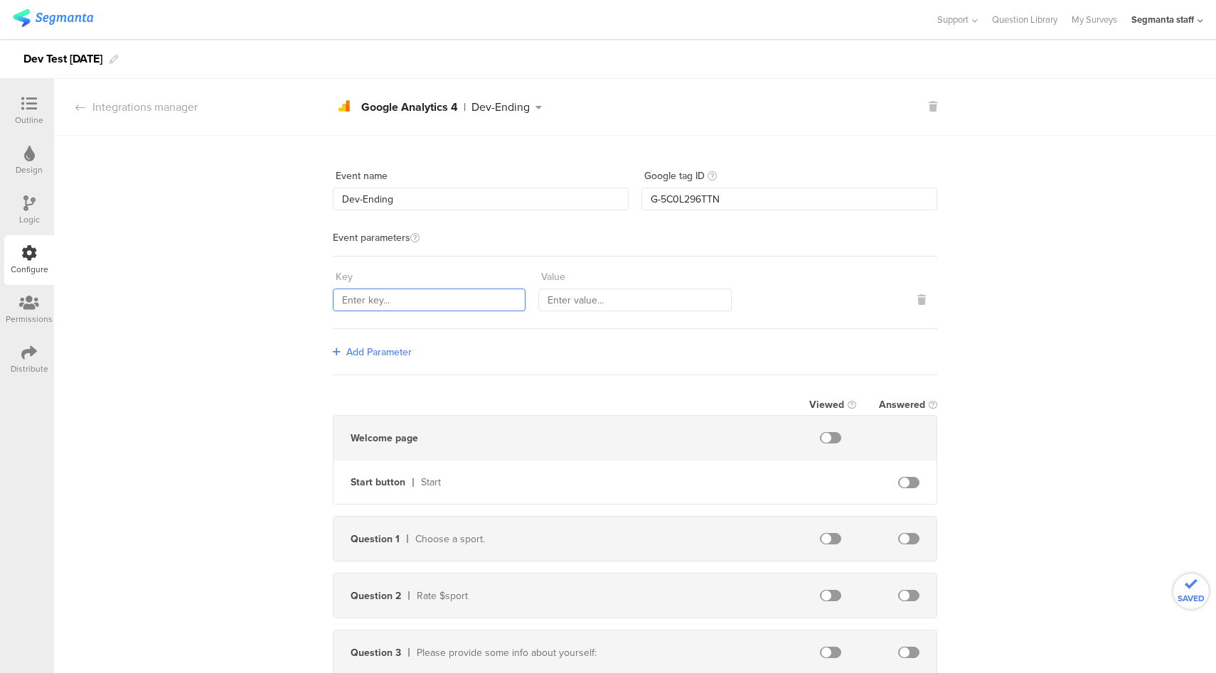
click at [397, 305] on input "text" at bounding box center [429, 300] width 193 height 23
type input "Ending"
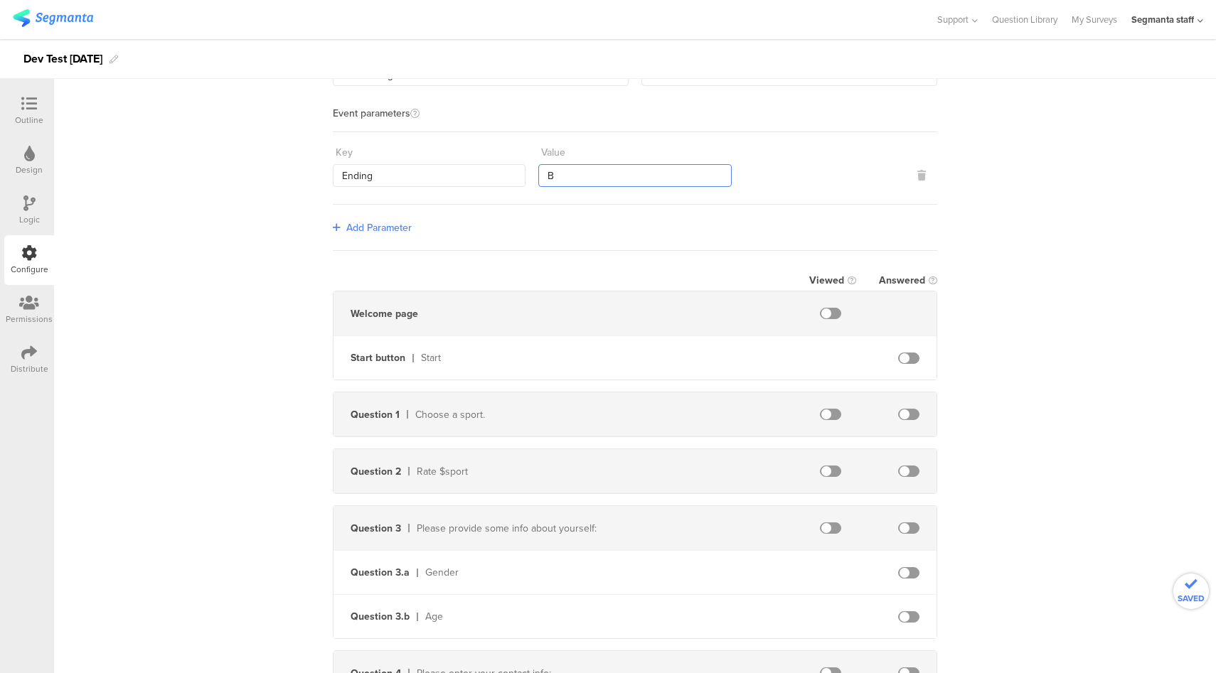
scroll to position [395, 0]
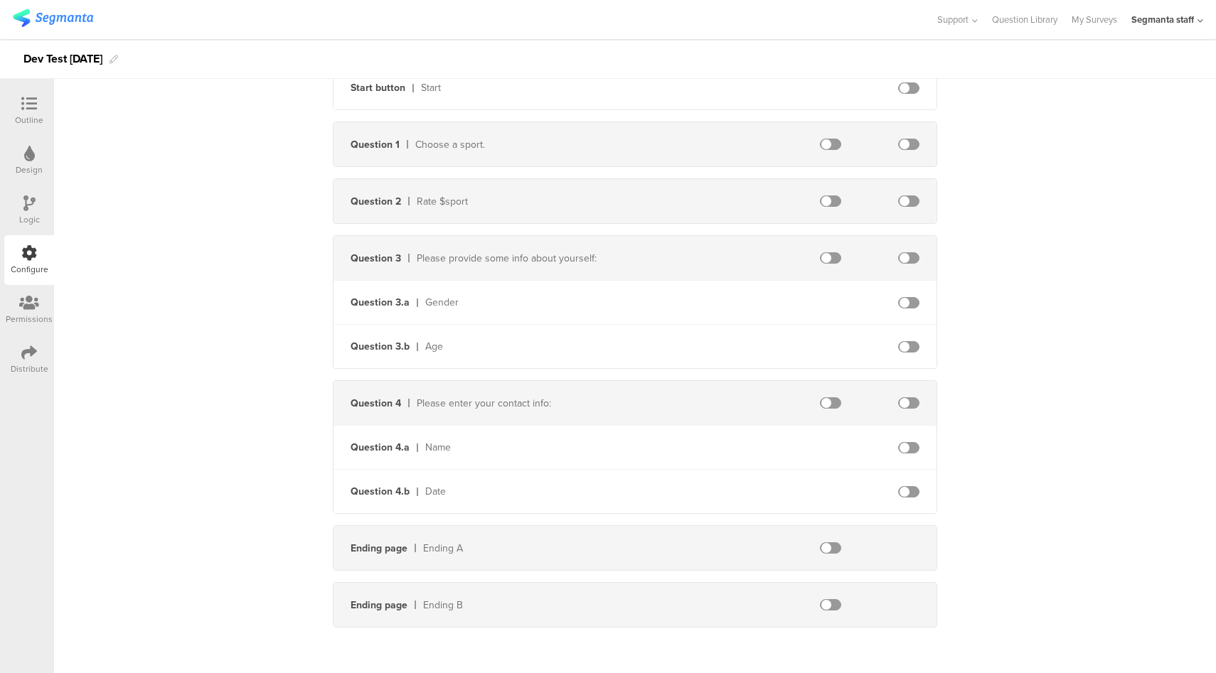
type input "B"
click at [824, 609] on span at bounding box center [830, 604] width 21 height 11
click at [169, 525] on div "Event name Dev-Ending Google tag ID G-5C0L296TTN Event parameters Key Ending Va…" at bounding box center [635, 190] width 1162 height 898
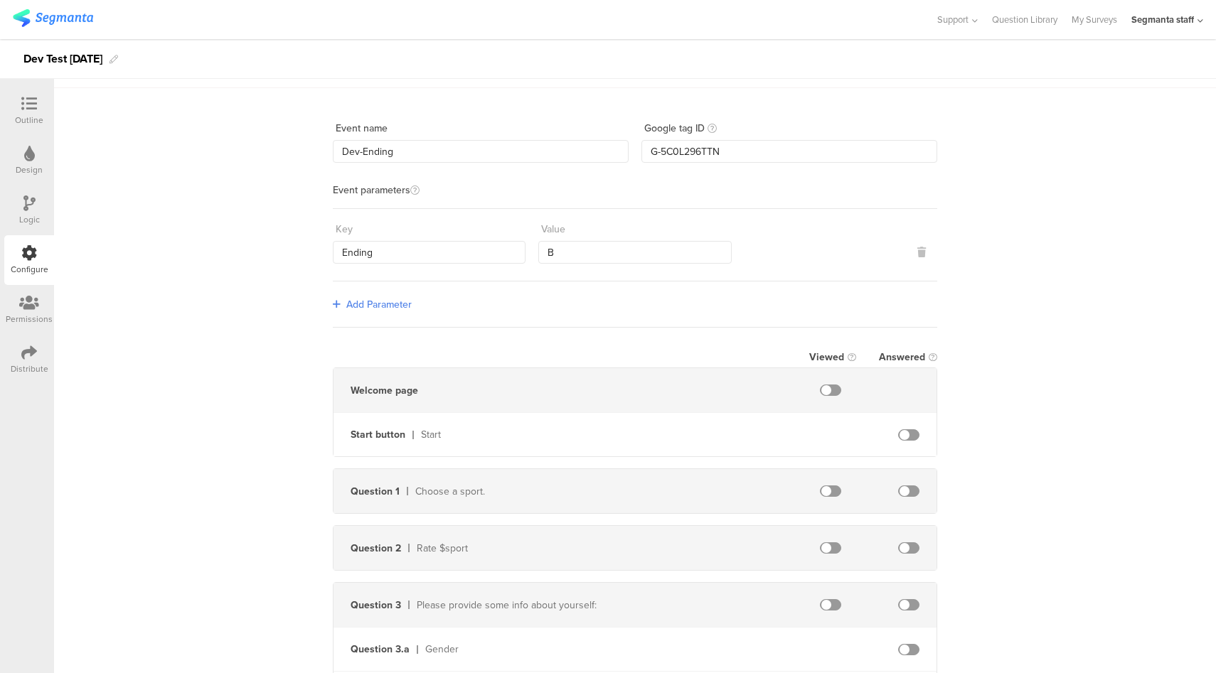
scroll to position [0, 0]
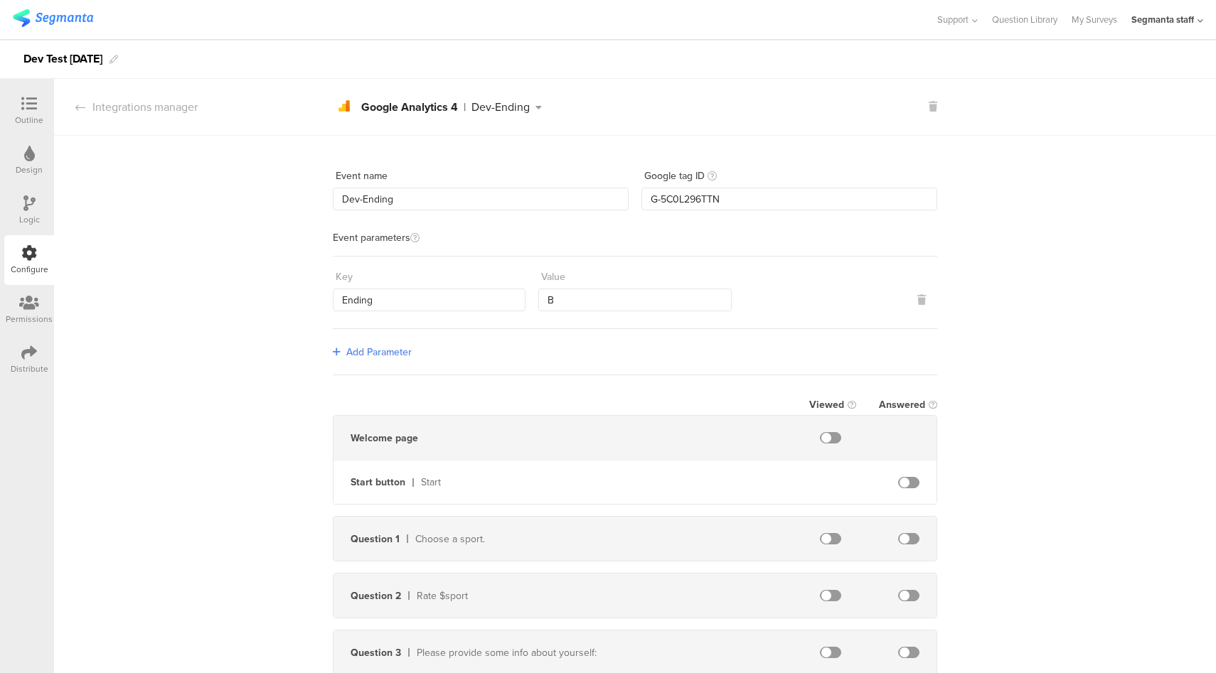
click at [152, 117] on section "Integrations manager analytics Created with Sketch. Google Analytics 4 | Dev-En…" at bounding box center [635, 107] width 1162 height 57
click at [156, 112] on div "Integrations manager" at bounding box center [126, 107] width 144 height 16
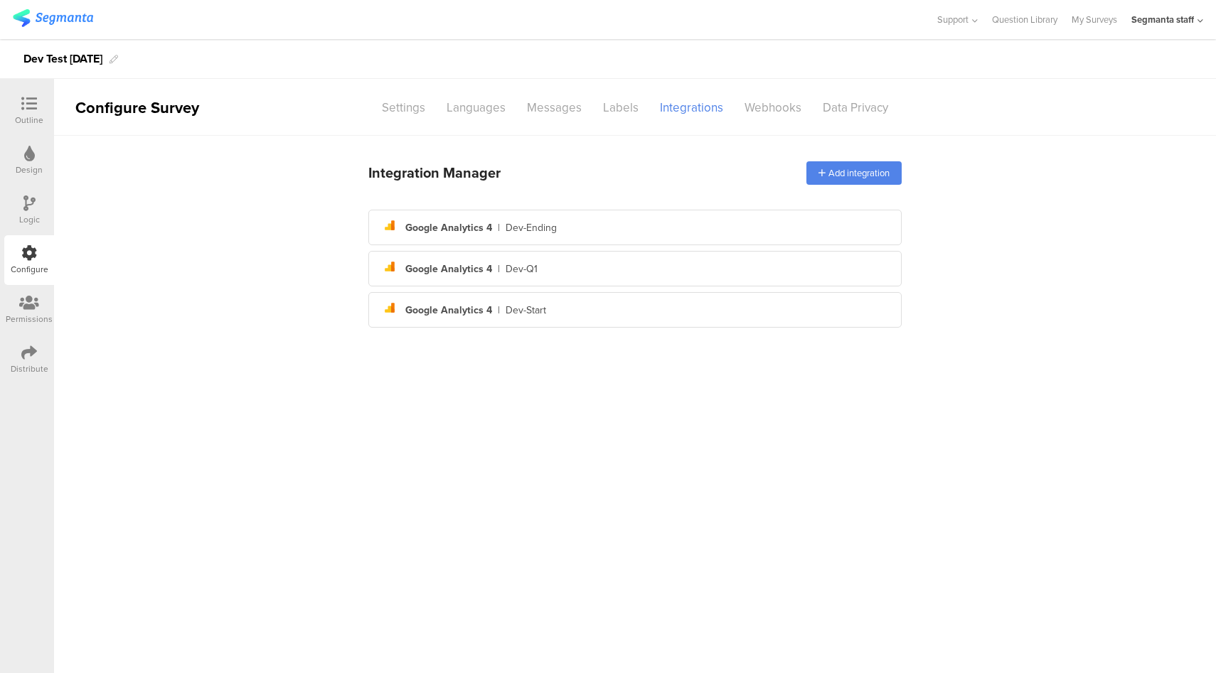
click at [26, 358] on icon at bounding box center [29, 353] width 16 height 16
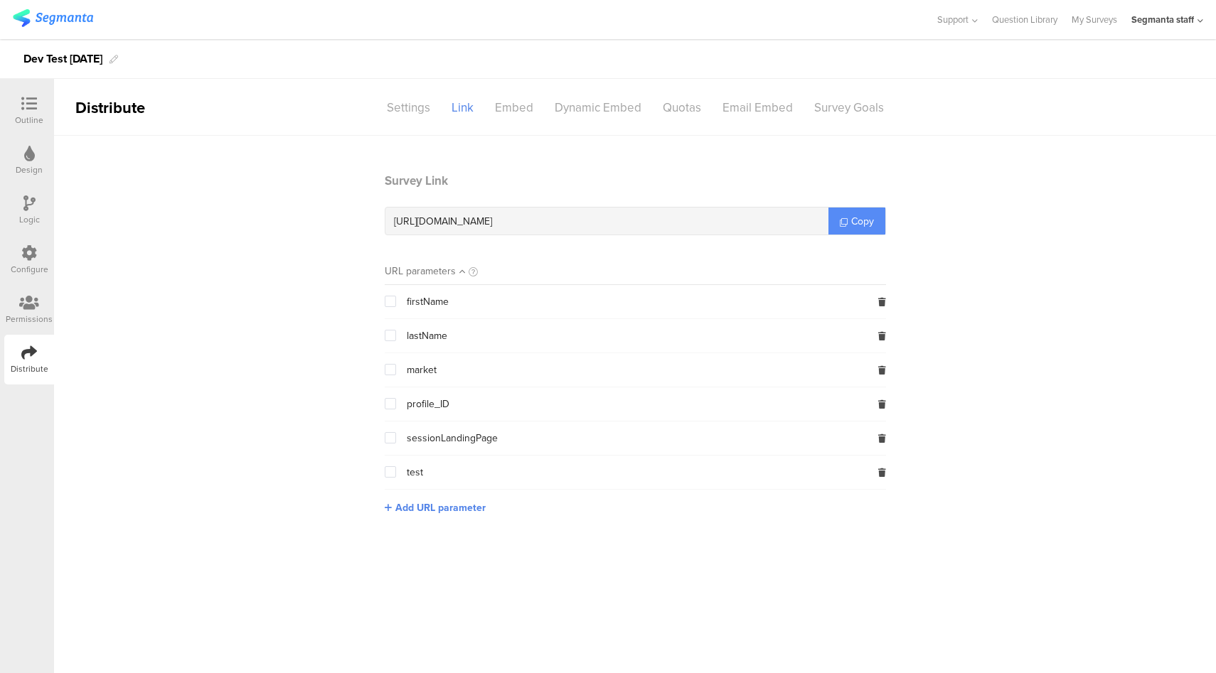
click at [856, 219] on span "Copy" at bounding box center [862, 221] width 23 height 15
click at [38, 258] on div "Configure" at bounding box center [29, 260] width 50 height 50
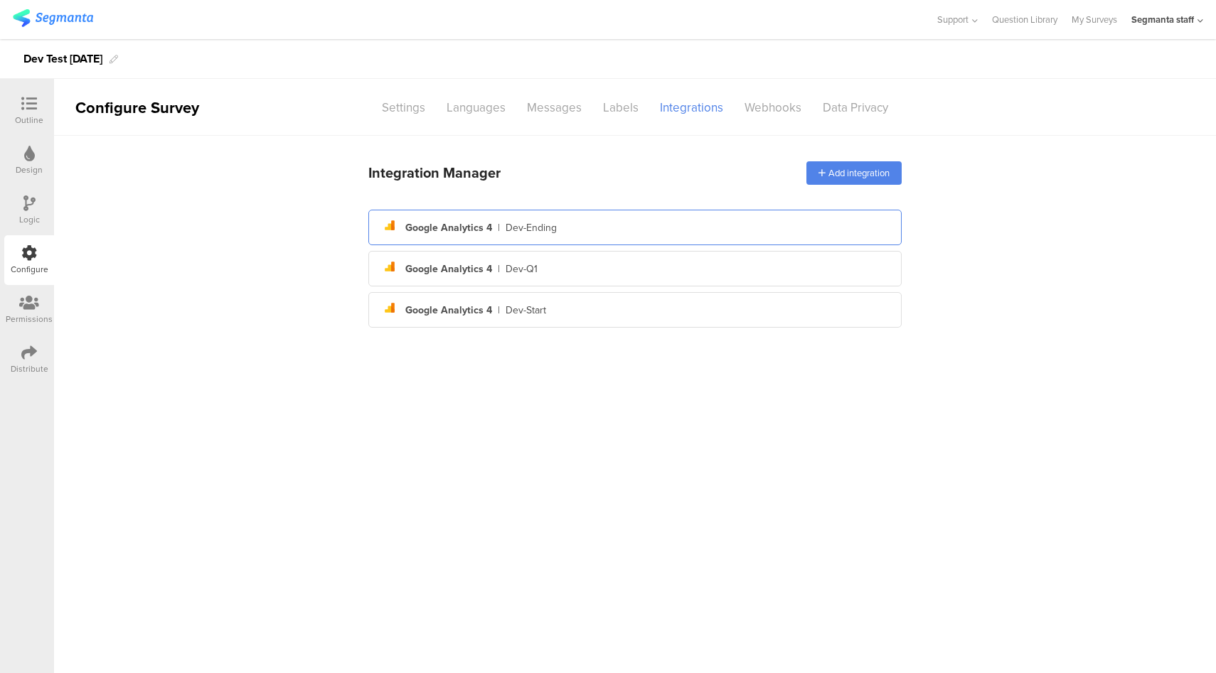
click at [636, 225] on div "analytics Created with Sketch. Google Analytics 4 | Dev-Ending" at bounding box center [635, 227] width 511 height 24
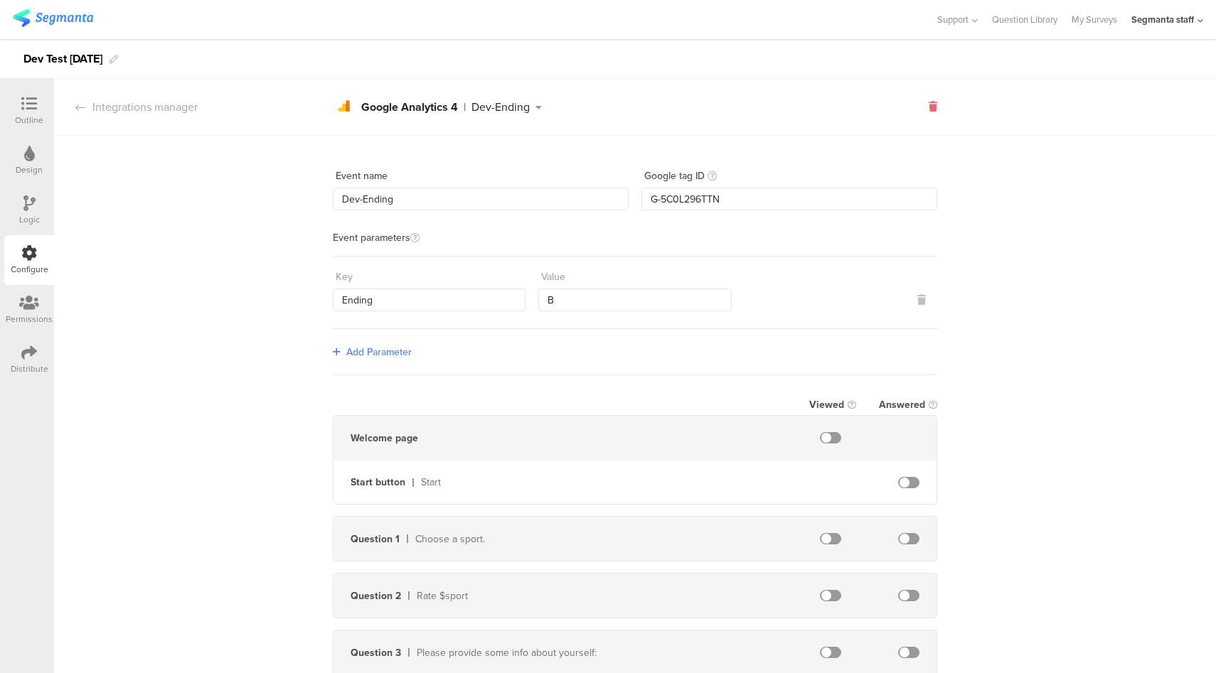
click at [929, 111] on icon at bounding box center [933, 107] width 9 height 10
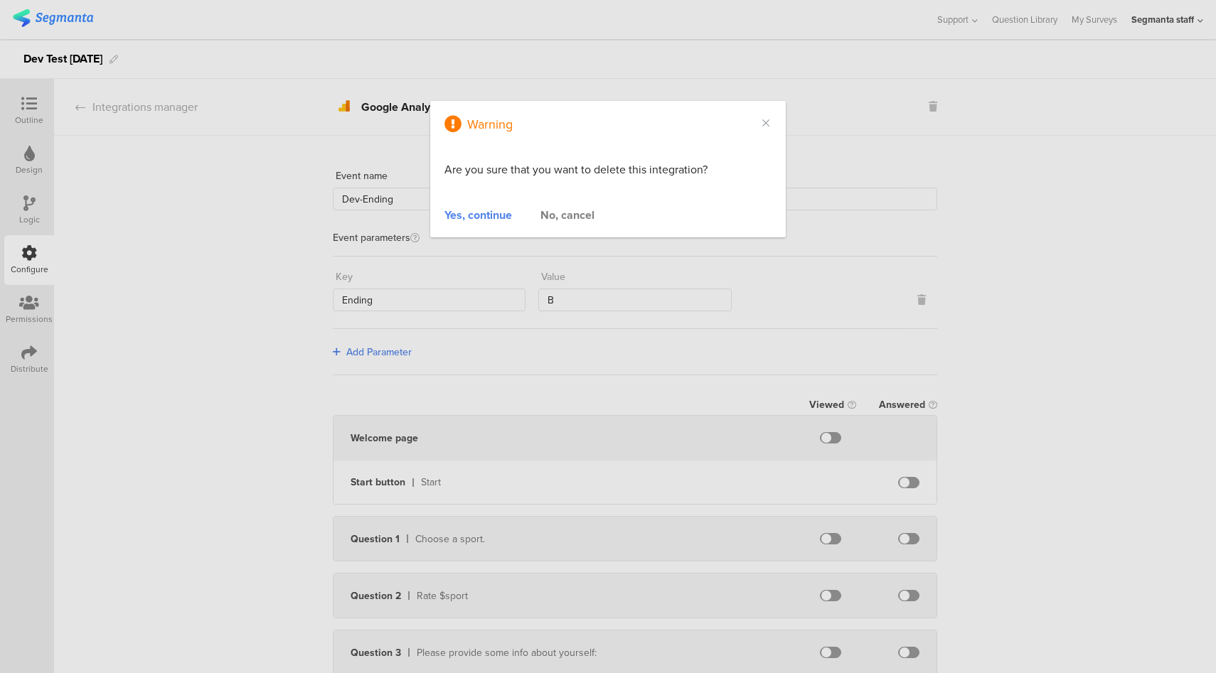
click at [466, 218] on div "Yes, continue" at bounding box center [478, 215] width 68 height 16
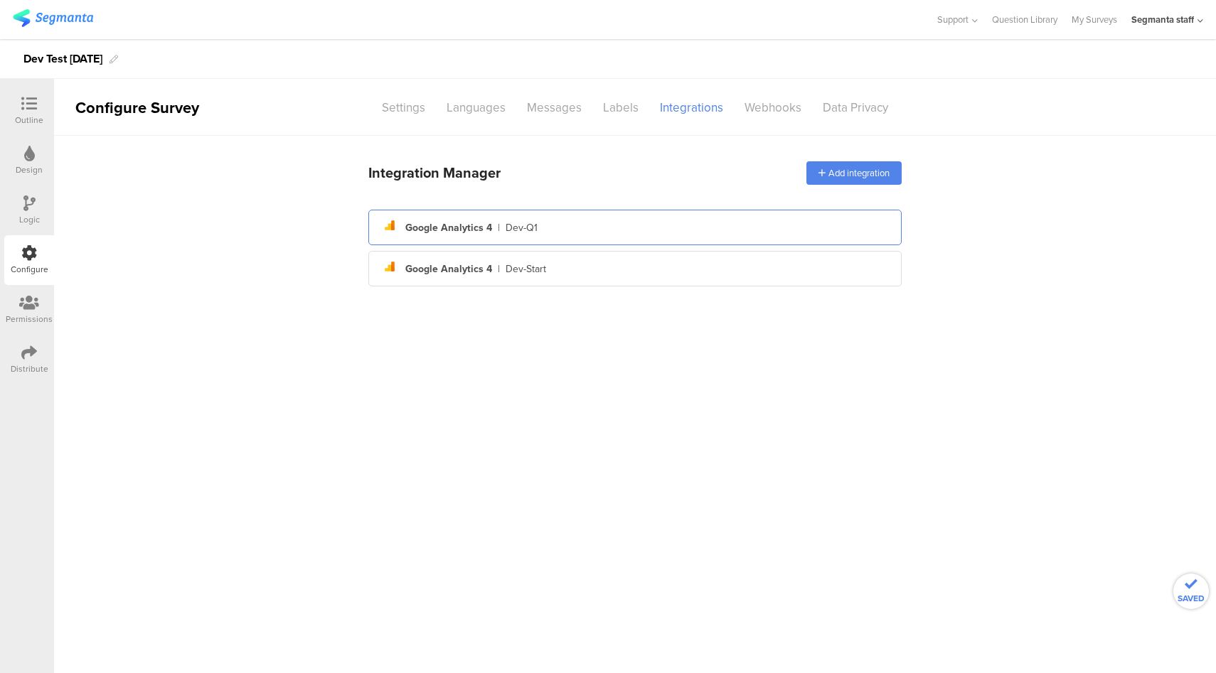
click at [545, 218] on div "analytics Created with Sketch. Google Analytics 4 | Dev-Q1" at bounding box center [635, 227] width 511 height 24
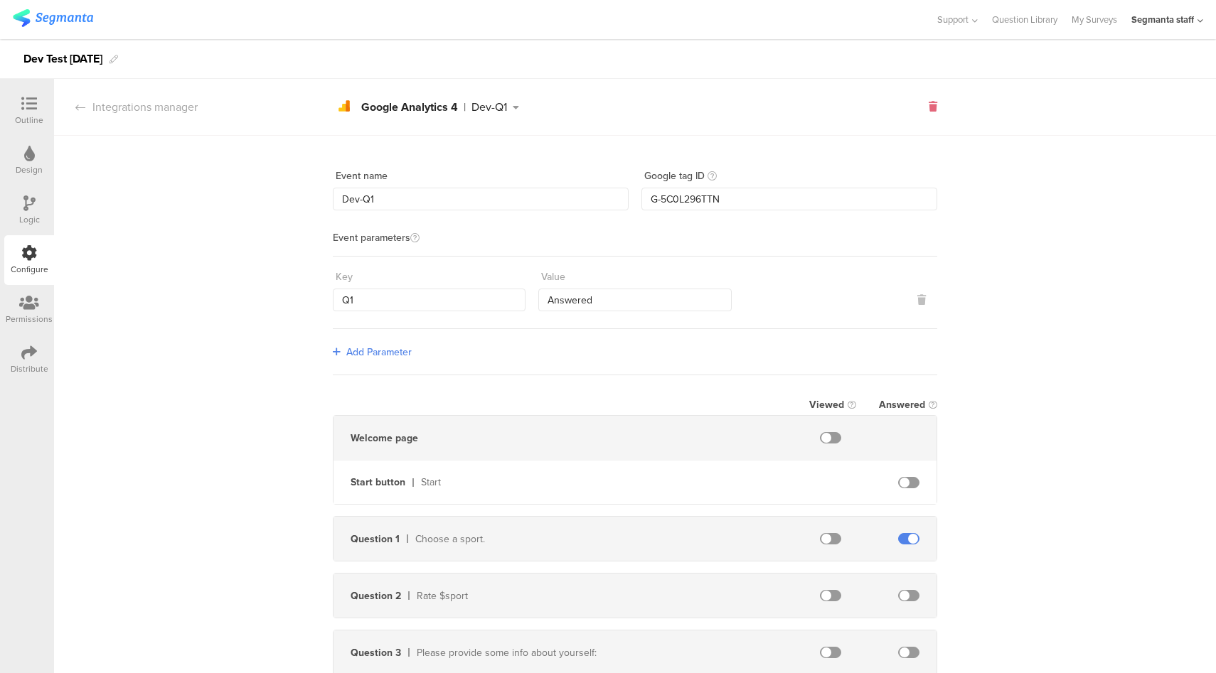
click at [929, 111] on icon at bounding box center [933, 107] width 9 height 10
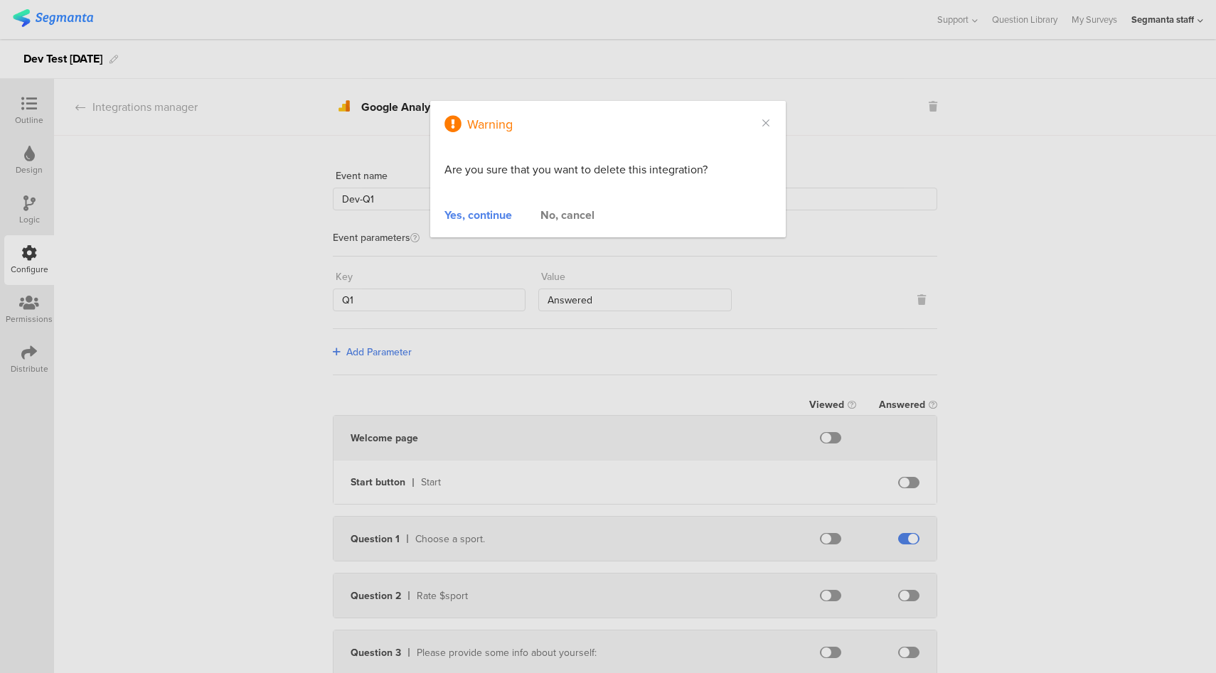
click at [488, 215] on div "Yes, continue" at bounding box center [478, 215] width 68 height 16
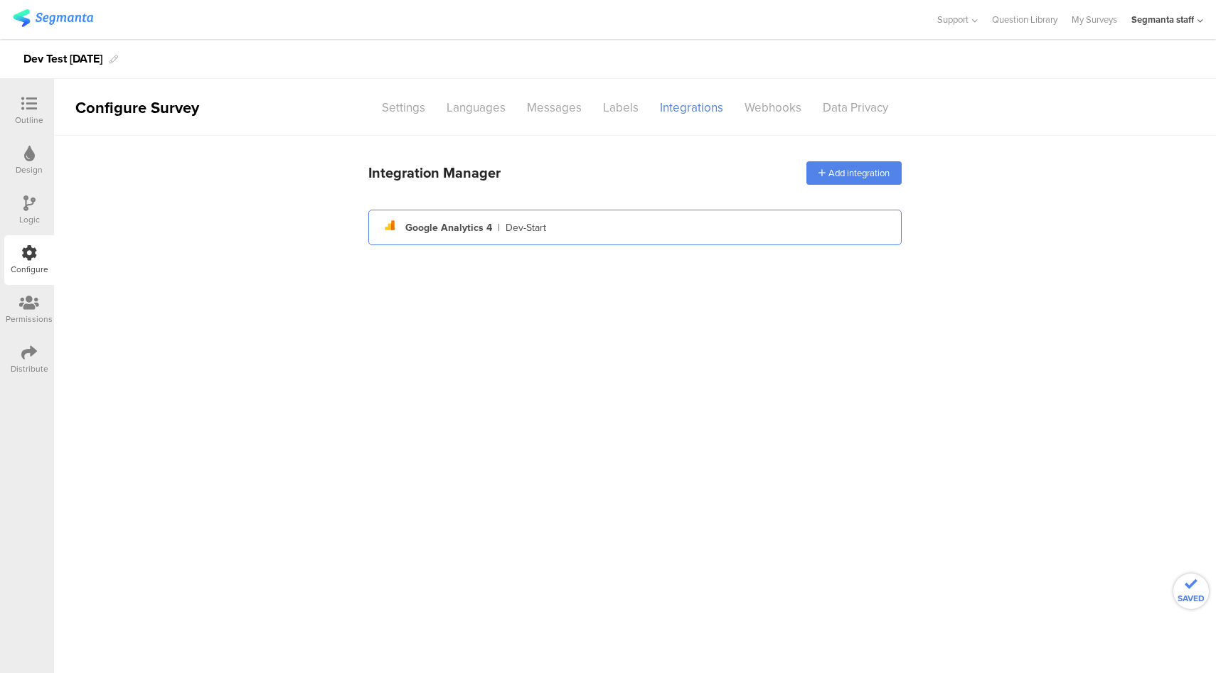
click at [491, 226] on div "analytics Created with Sketch. Google Analytics 4 | Dev-Start" at bounding box center [635, 227] width 511 height 24
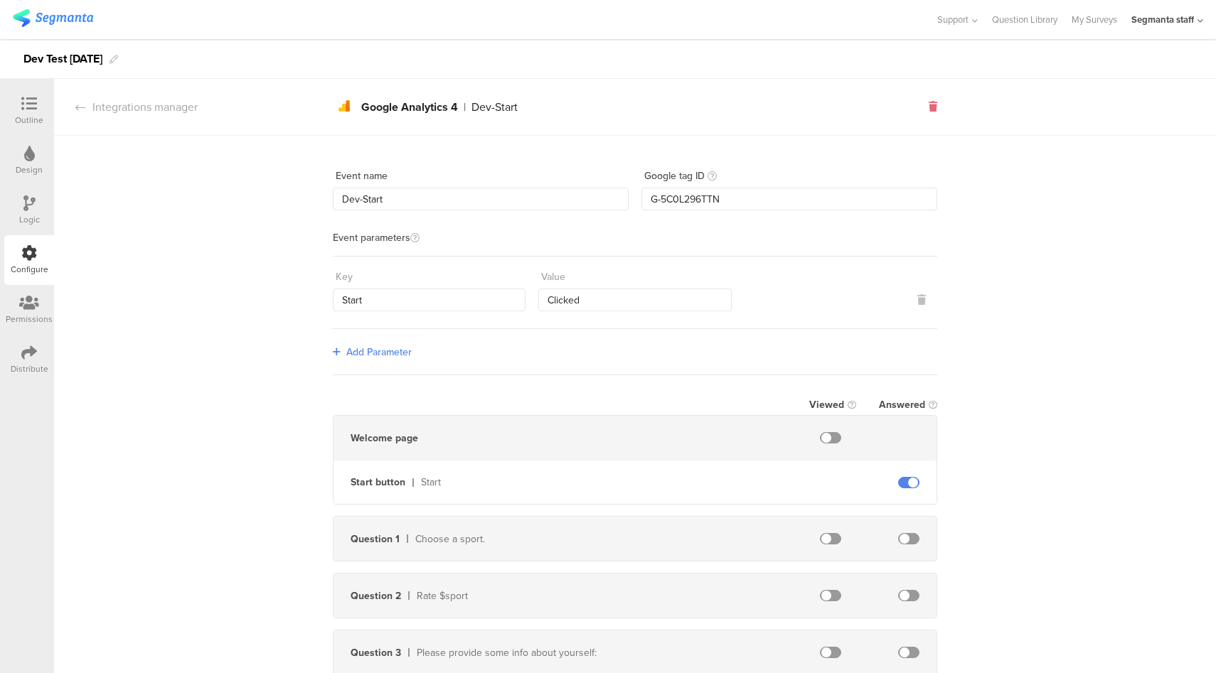
click at [929, 110] on icon at bounding box center [933, 107] width 9 height 10
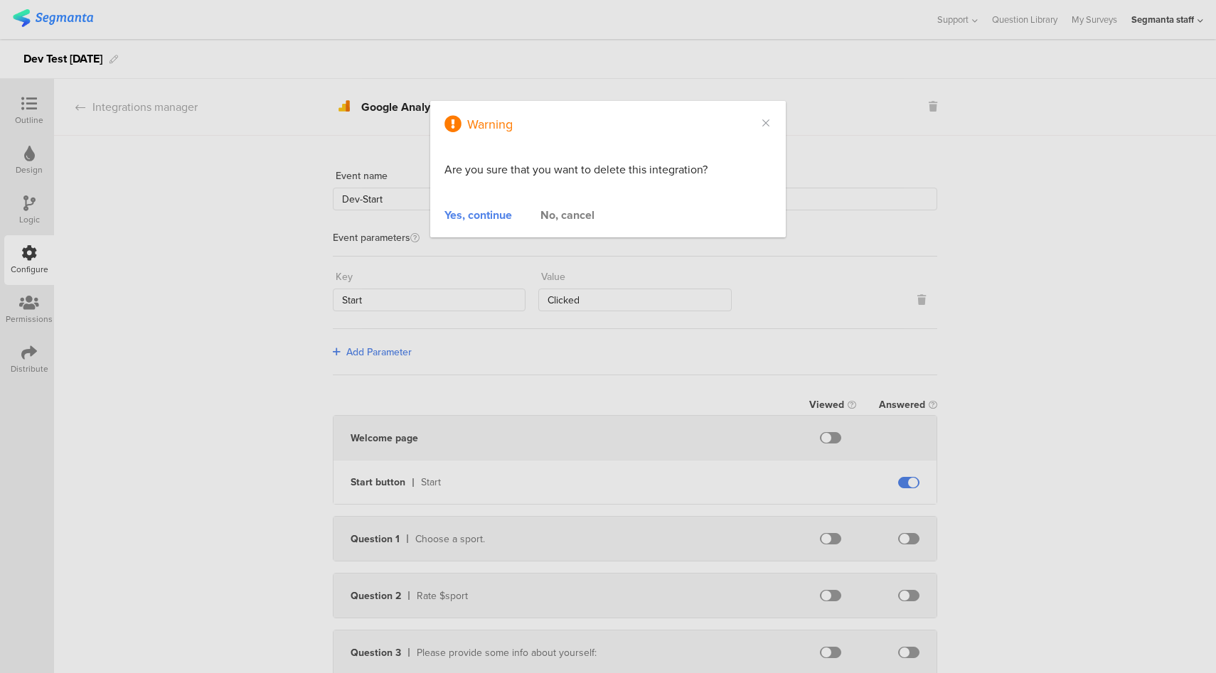
click at [464, 215] on div "Yes, continue" at bounding box center [478, 215] width 68 height 16
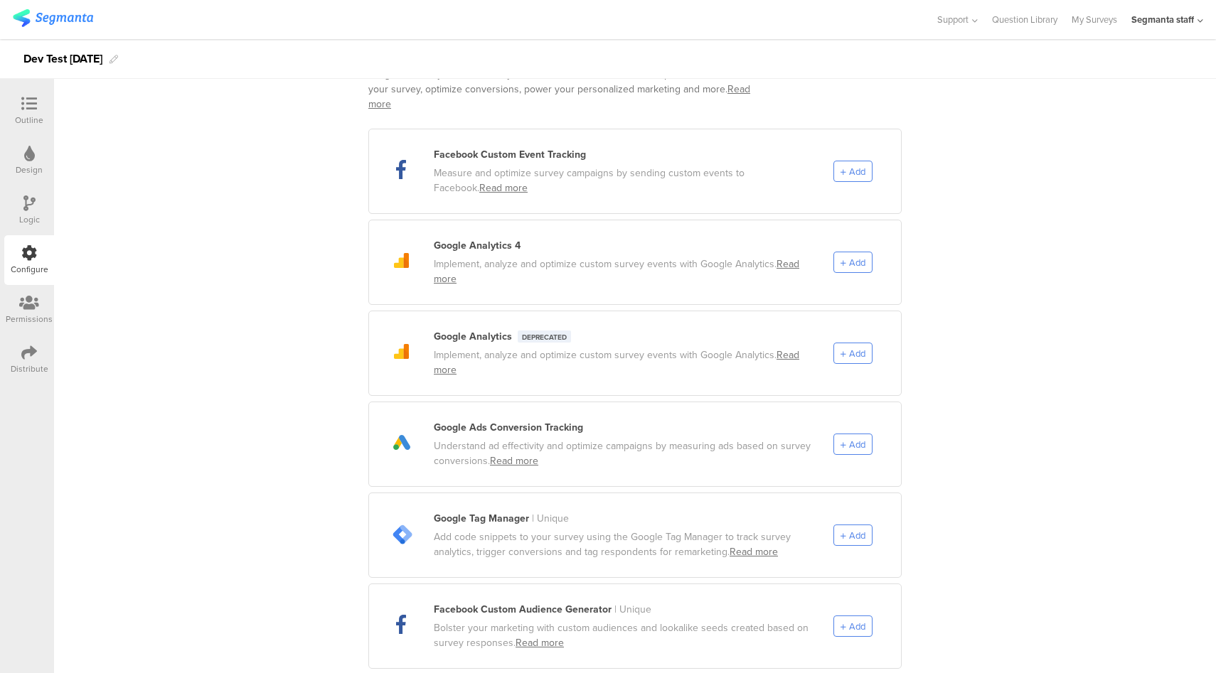
scroll to position [124, 0]
click at [857, 440] on span "Add" at bounding box center [857, 447] width 16 height 14
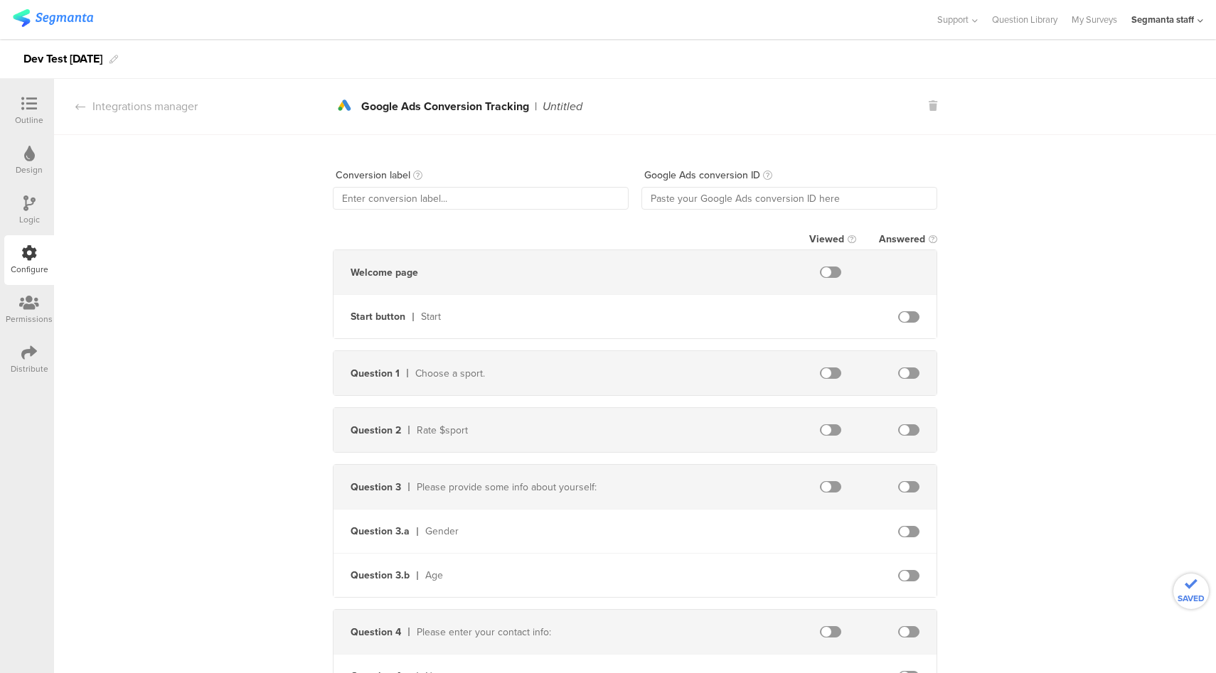
scroll to position [0, 0]
click at [498, 205] on input "text" at bounding box center [481, 199] width 296 height 23
type input "DevAds"
click at [772, 200] on input "text" at bounding box center [789, 199] width 296 height 23
paste input "11190846639"
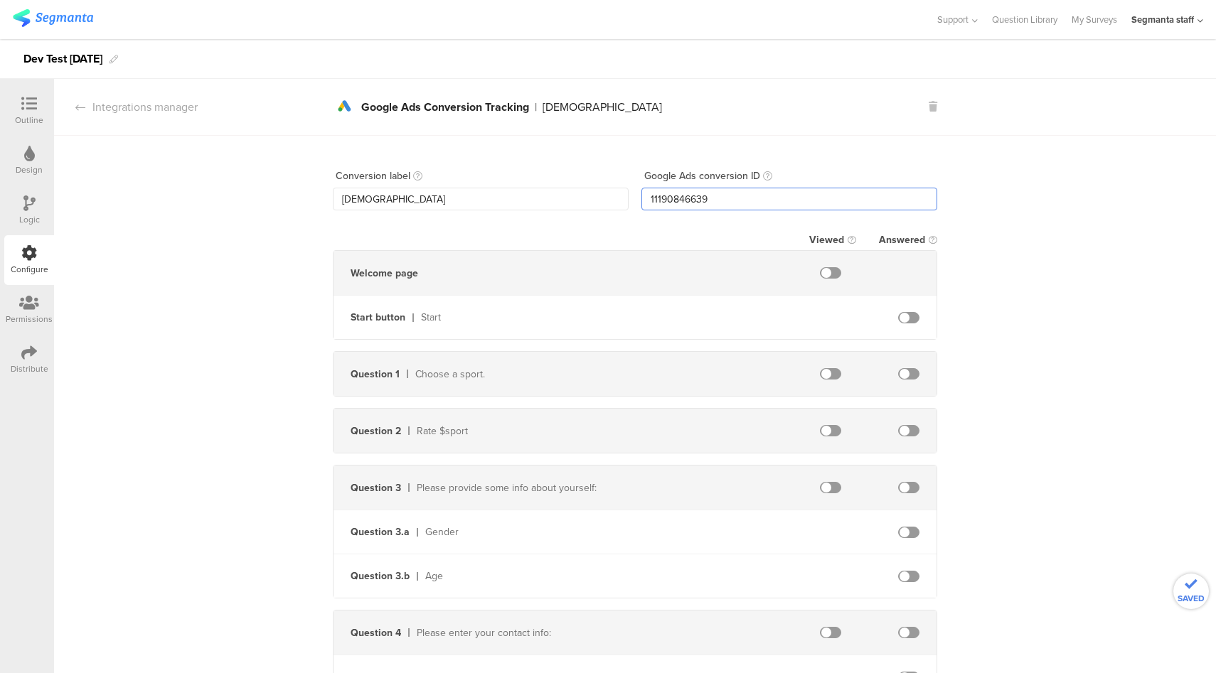
type input "11190846639"
click at [904, 373] on span at bounding box center [908, 373] width 21 height 11
click at [141, 110] on div "Integrations manager" at bounding box center [126, 107] width 144 height 16
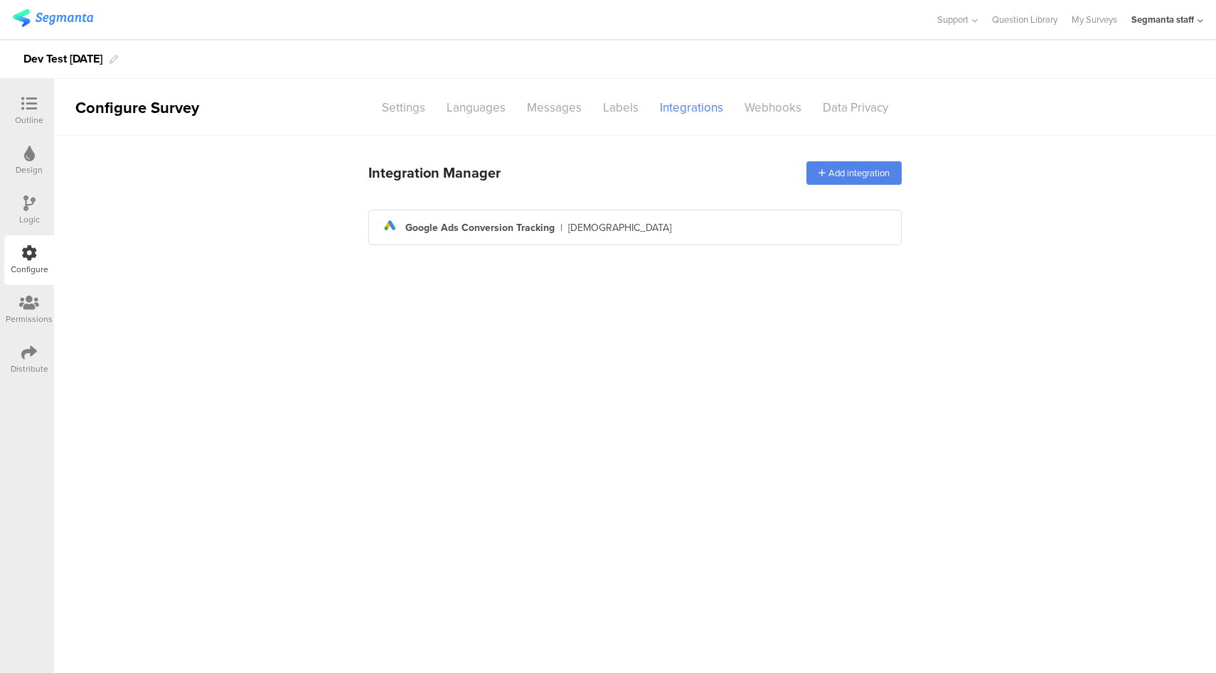
click at [833, 160] on div "Integration Manager Add integration" at bounding box center [634, 173] width 533 height 40
click at [827, 173] on div "Add integration" at bounding box center [853, 172] width 95 height 23
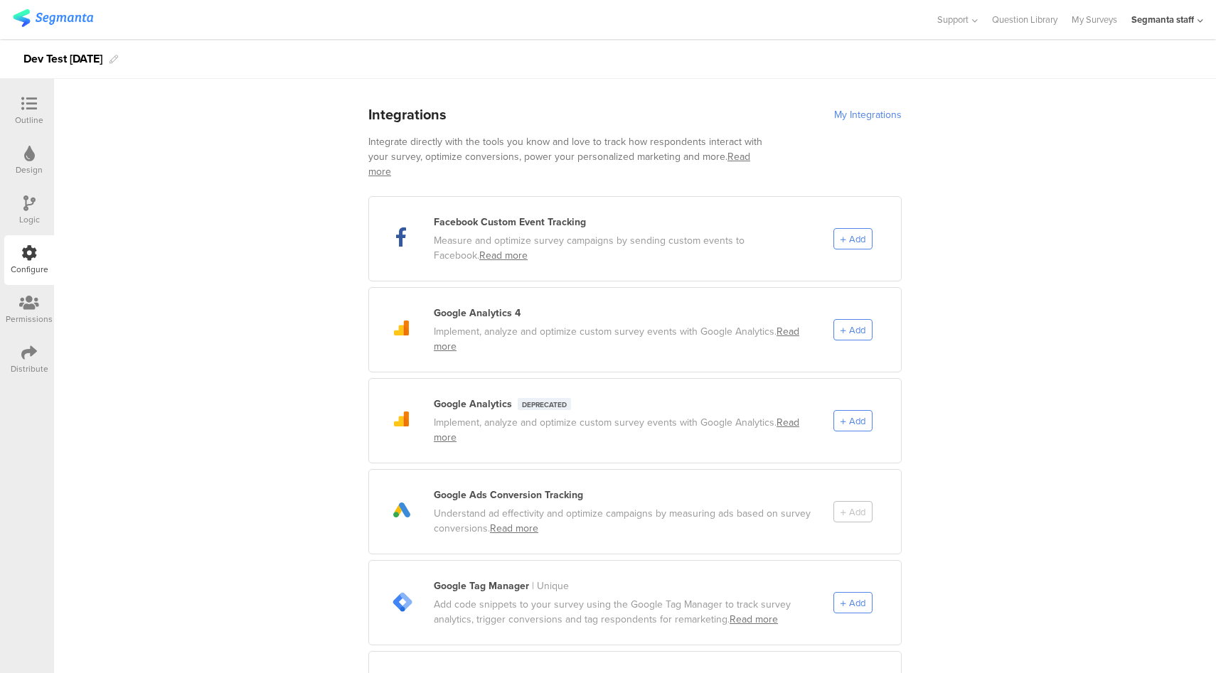
scroll to position [113, 0]
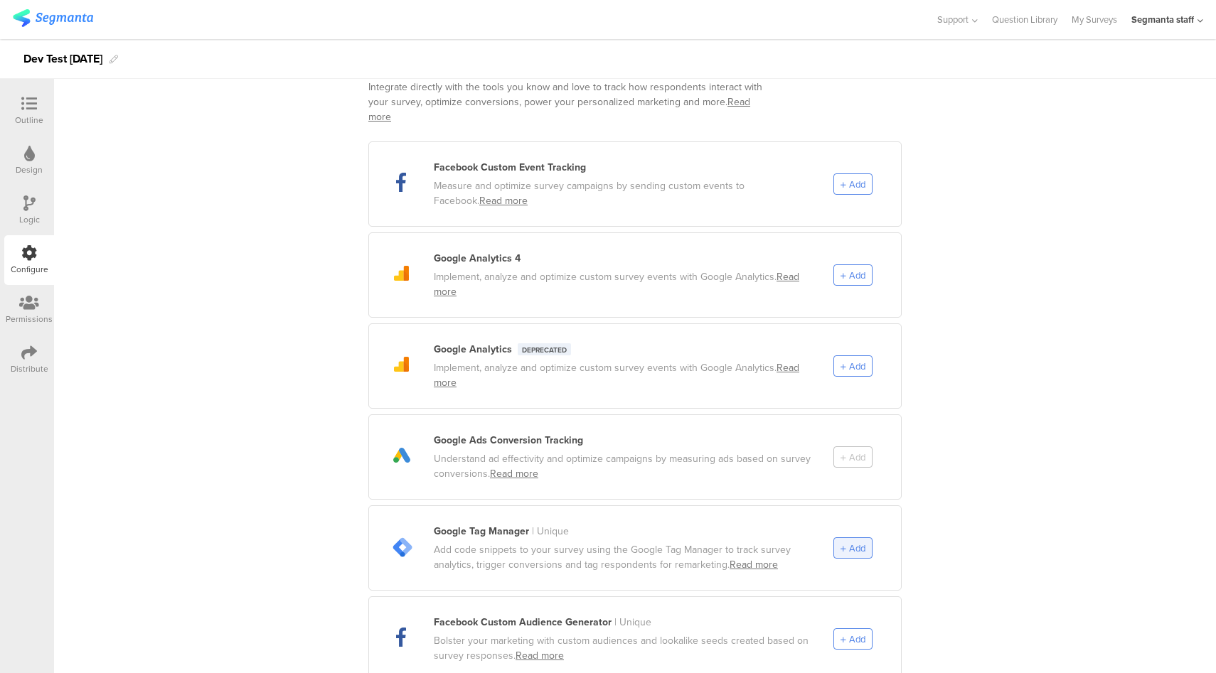
click at [840, 545] on icon at bounding box center [843, 548] width 6 height 7
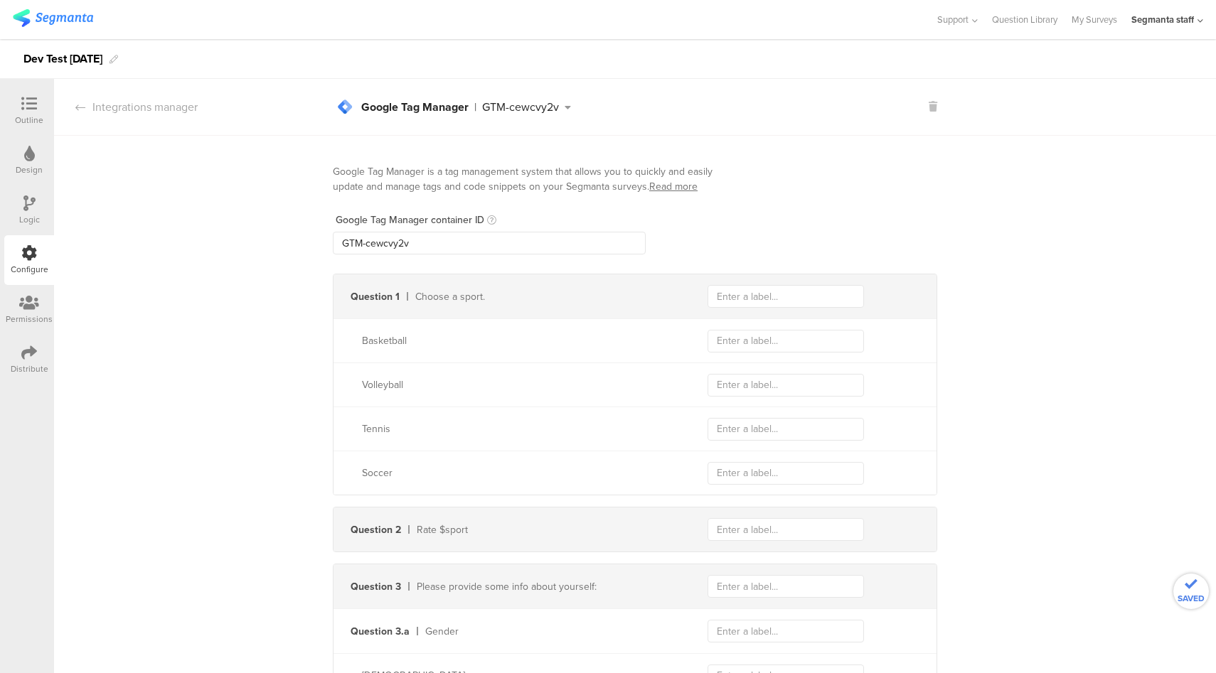
scroll to position [0, 0]
click at [532, 240] on input "GTM-cewcvy2v" at bounding box center [489, 243] width 313 height 23
paste input "WQWPMFG"
type input "GTM-WQWPMFG"
click at [769, 301] on input "text" at bounding box center [785, 296] width 156 height 23
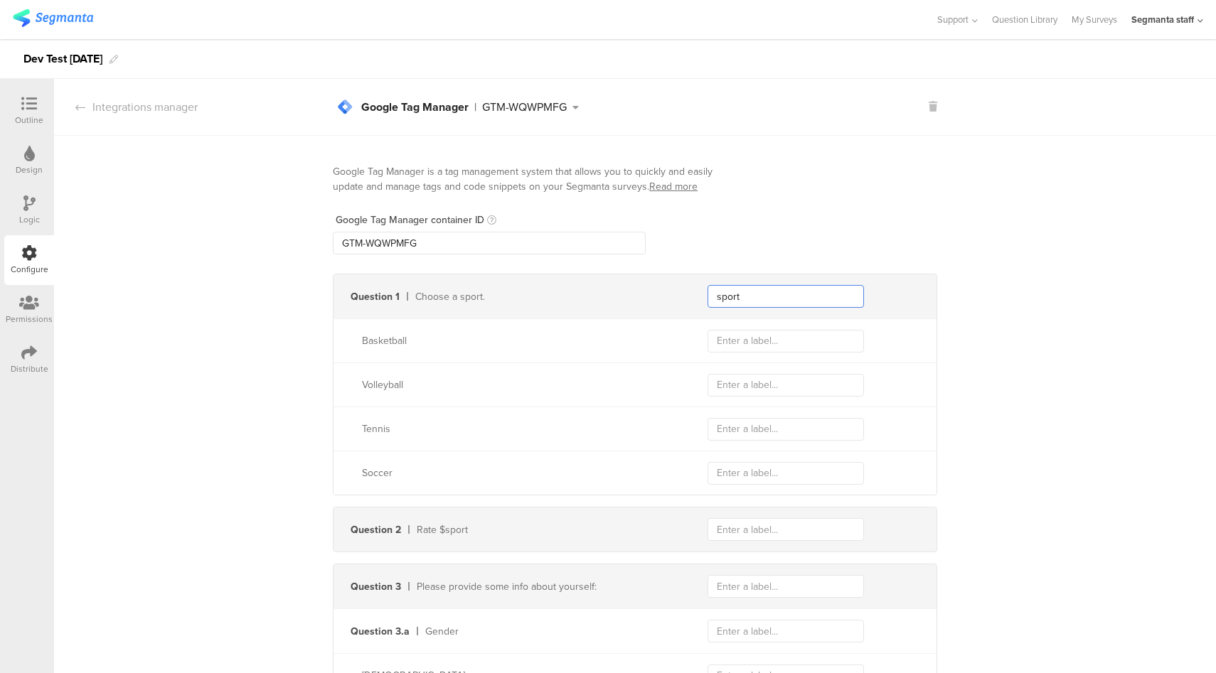
type input "sport"
type input "bb"
type input "vb"
type input "t"
type input "s"
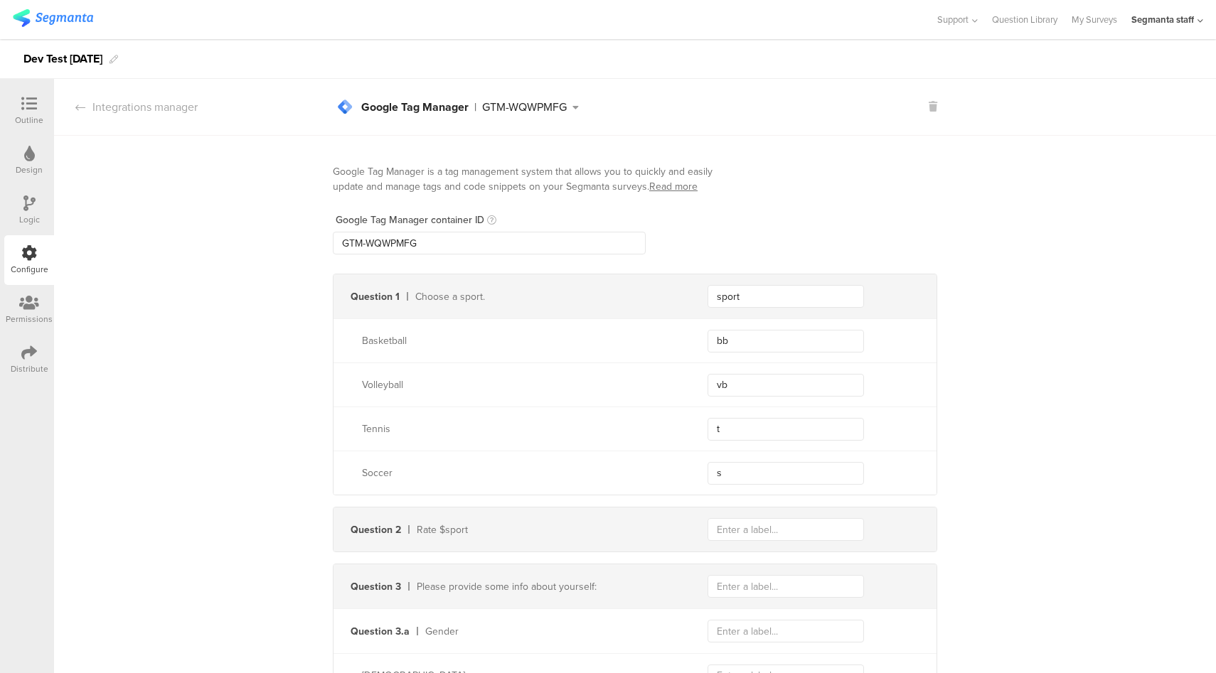
click at [38, 366] on div "Distribute" at bounding box center [30, 369] width 38 height 13
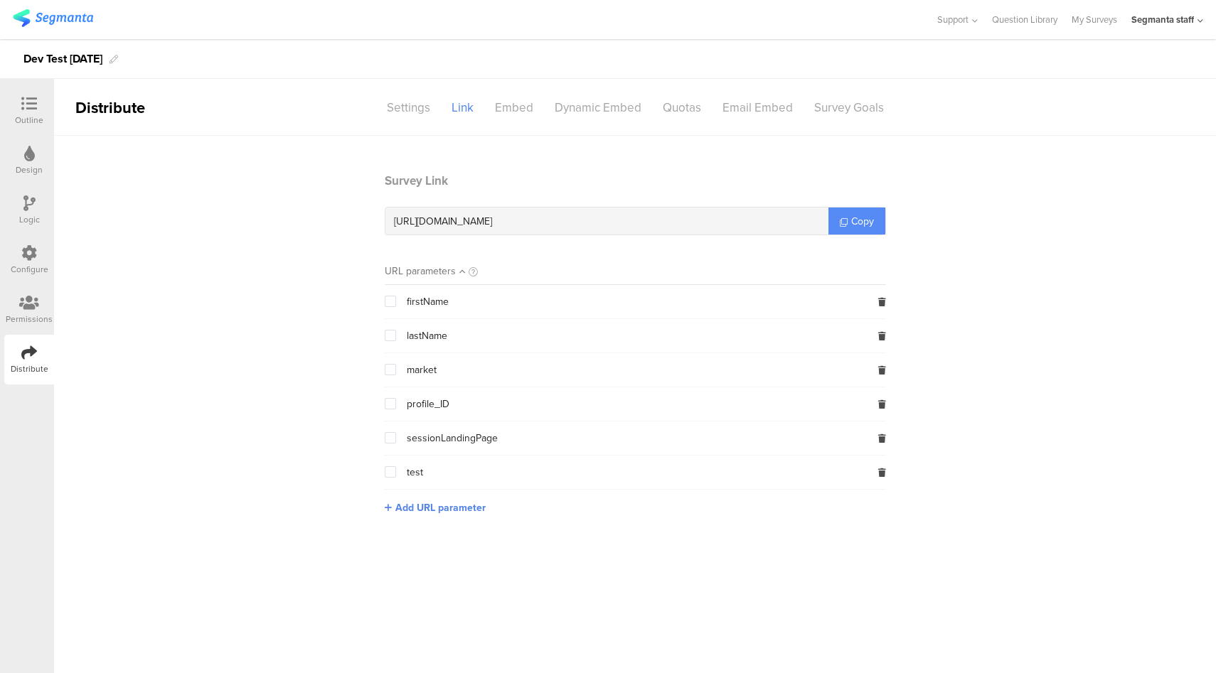
click at [863, 227] on span "Copy" at bounding box center [862, 221] width 23 height 15
click at [39, 243] on div "Configure" at bounding box center [29, 260] width 50 height 50
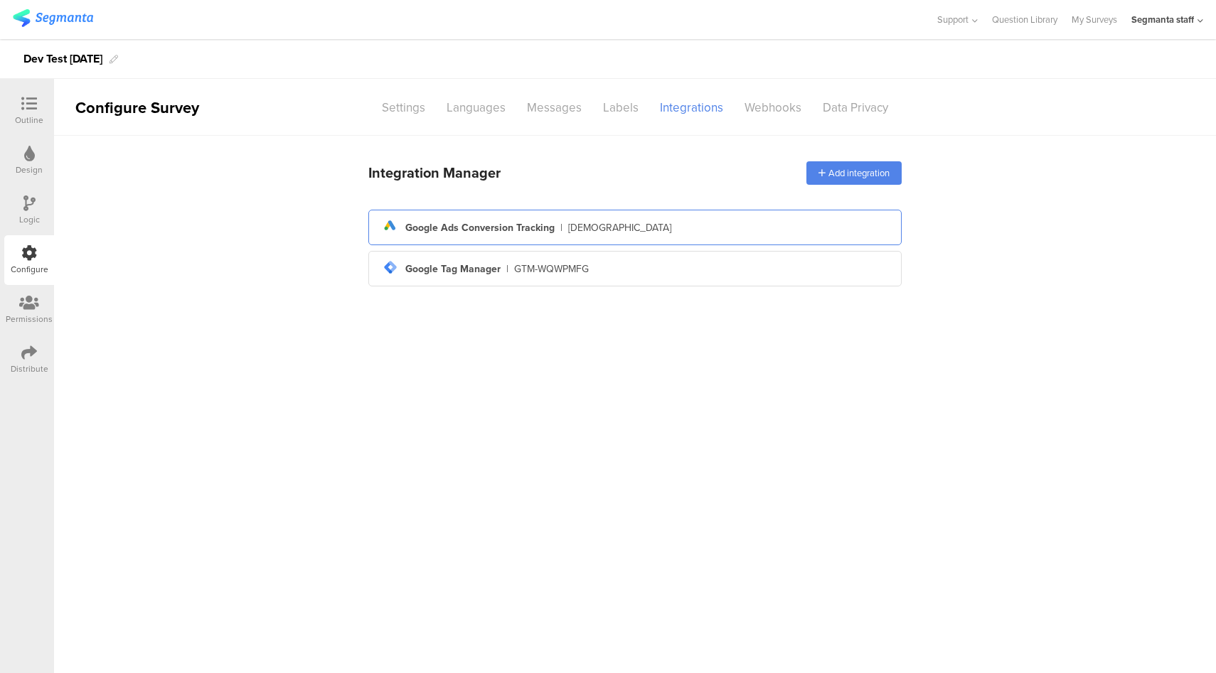
click at [732, 235] on div "ads Created with Sketch. Google Ads Conversion Tracking | DevAds" at bounding box center [635, 227] width 511 height 24
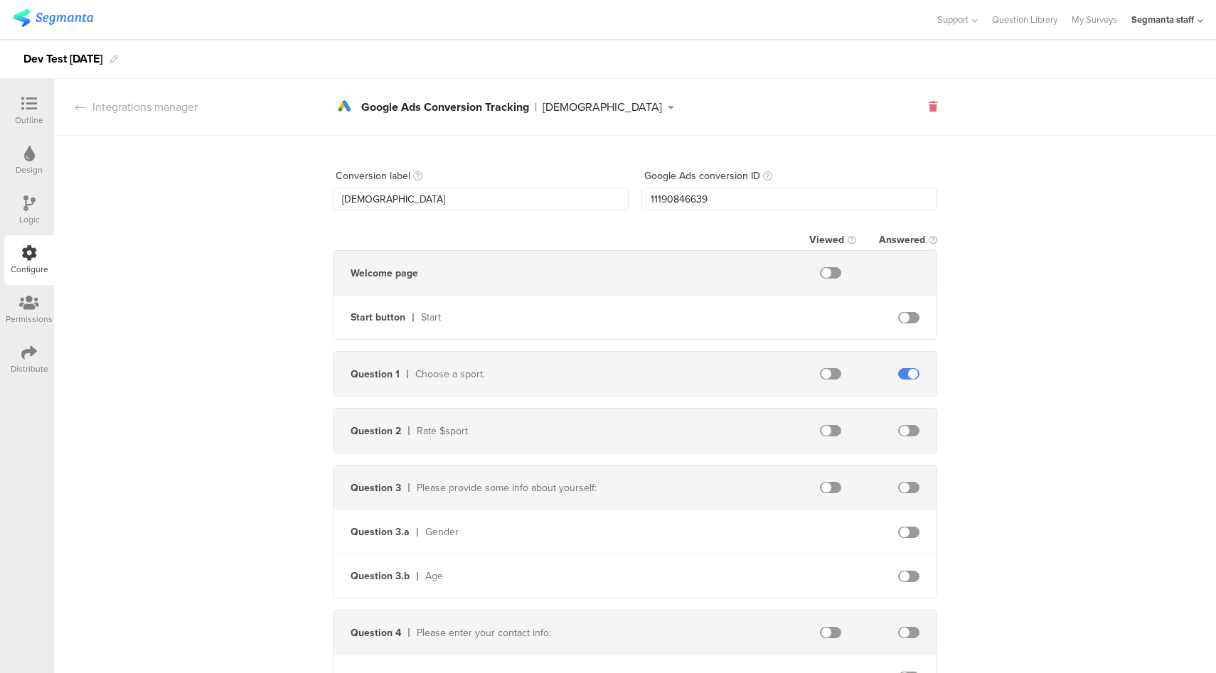
click at [929, 110] on icon at bounding box center [933, 107] width 9 height 10
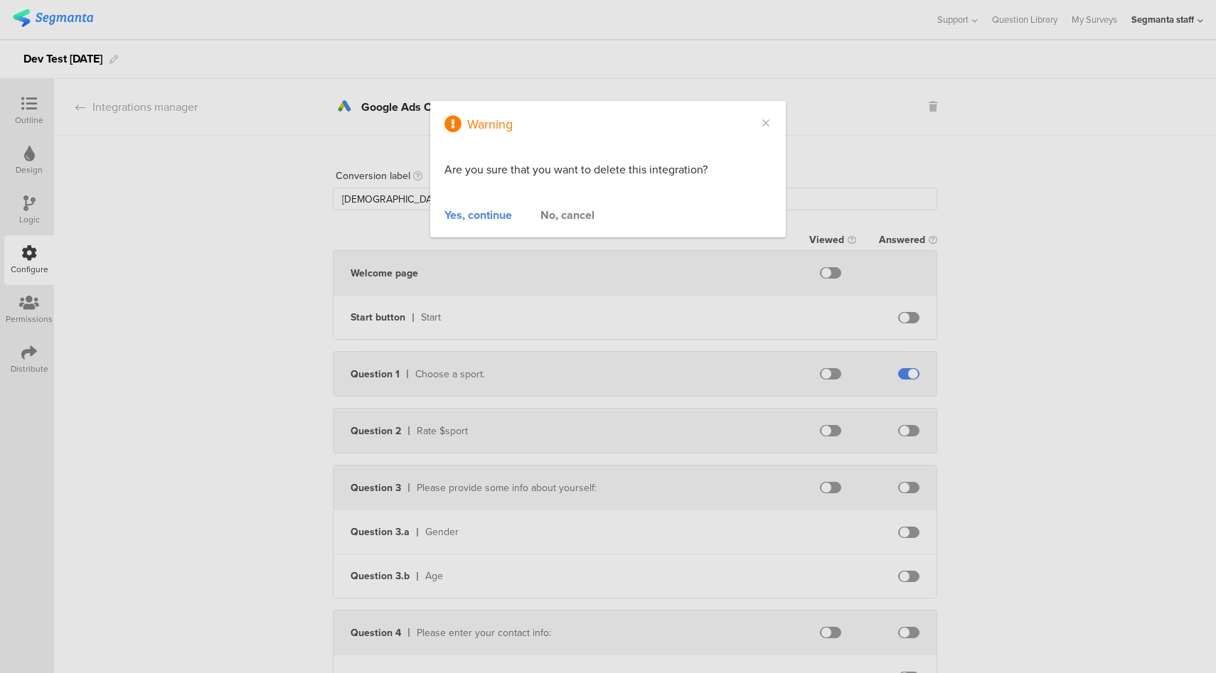
click at [488, 215] on div "Yes, continue" at bounding box center [478, 215] width 68 height 16
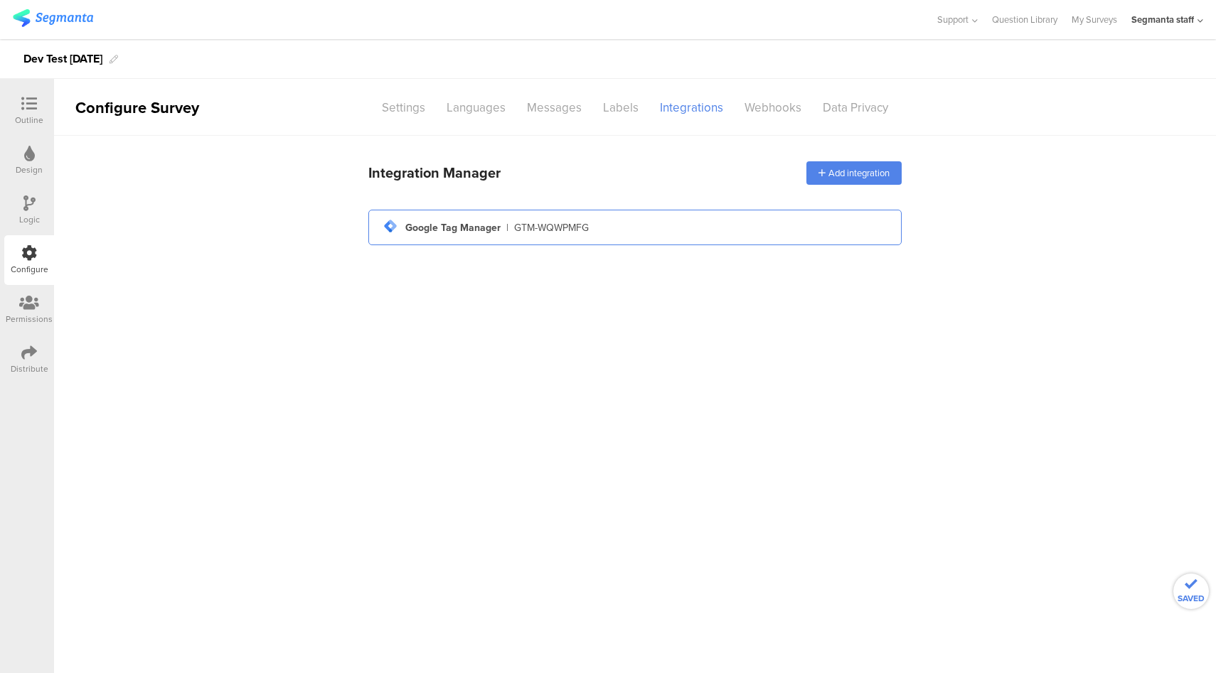
click at [684, 240] on div "tag-manager Created with Sketch. Google Tag Manager | GTM-WQWPMFG" at bounding box center [634, 228] width 533 height 36
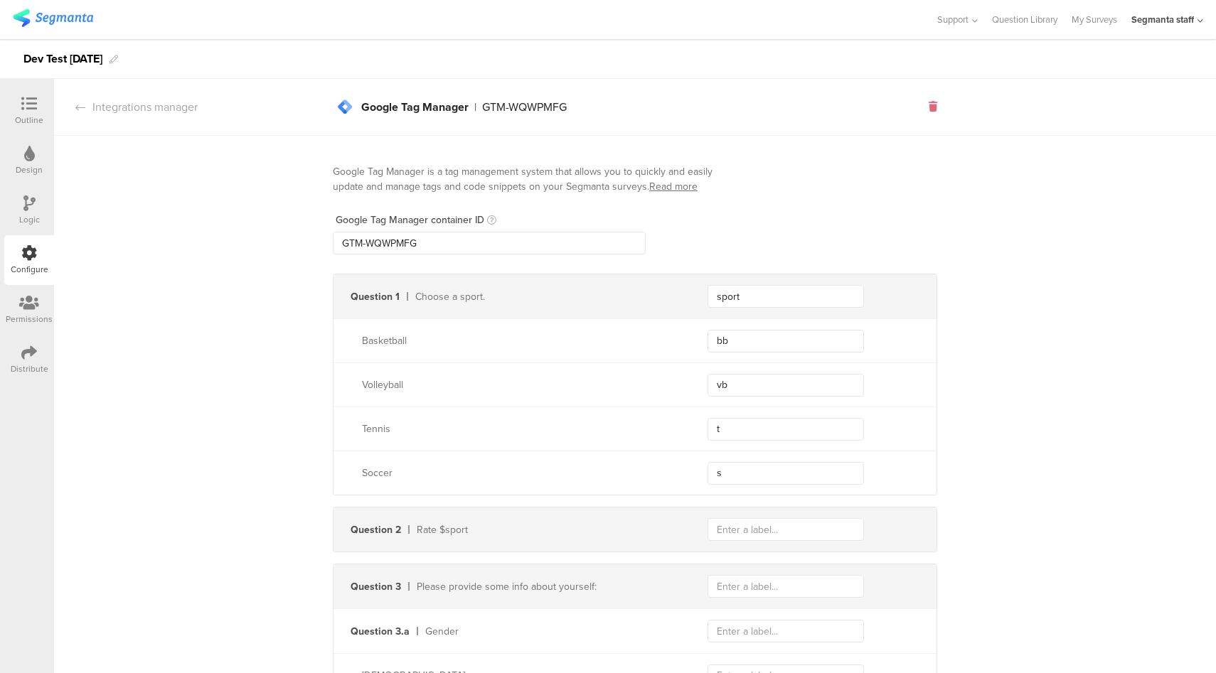
click at [929, 112] on icon at bounding box center [933, 107] width 9 height 10
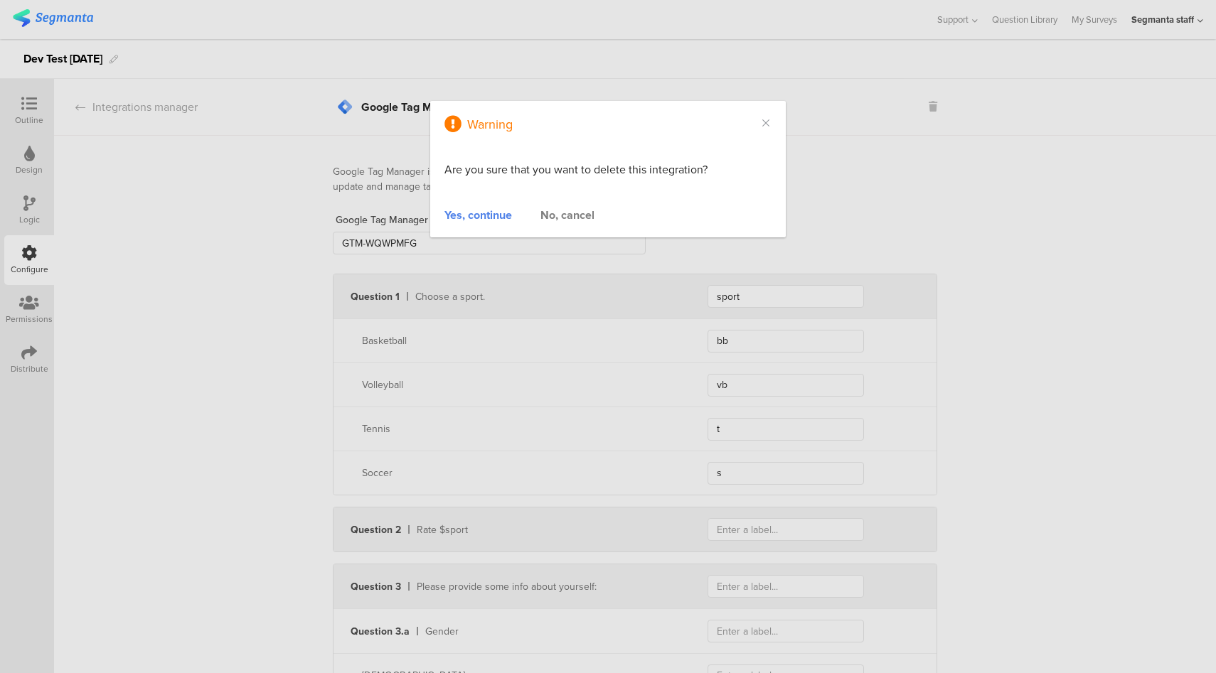
click at [481, 214] on div "Yes, continue" at bounding box center [478, 215] width 68 height 16
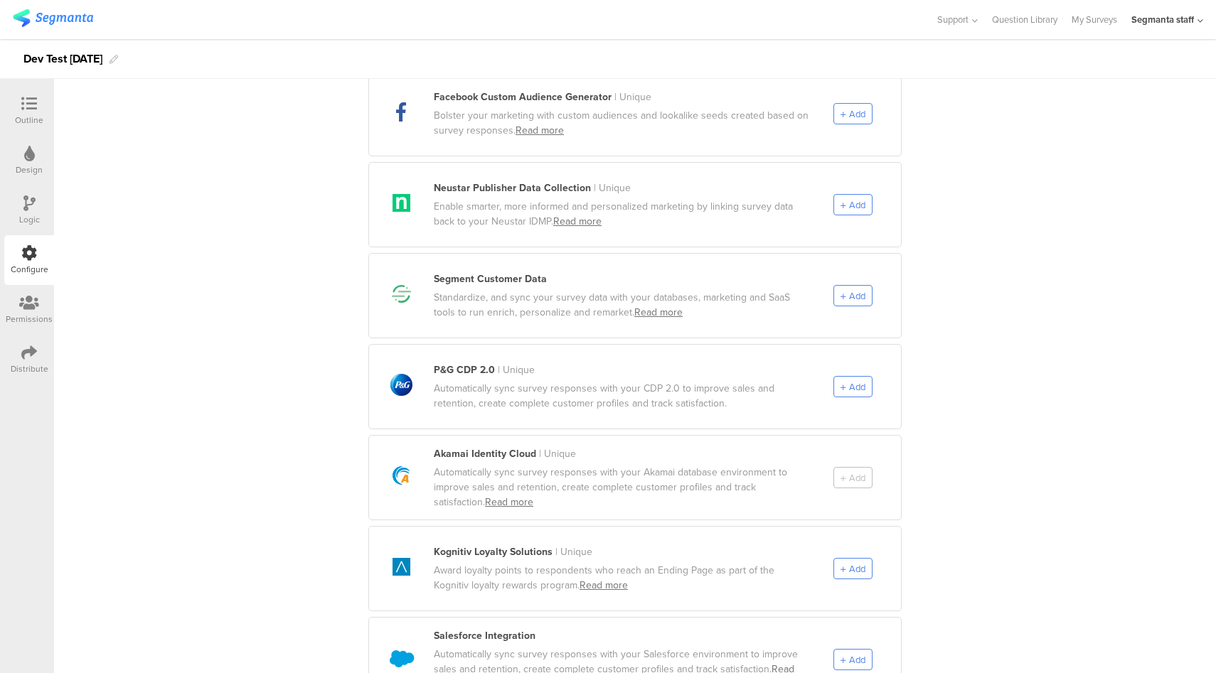
scroll to position [614, 0]
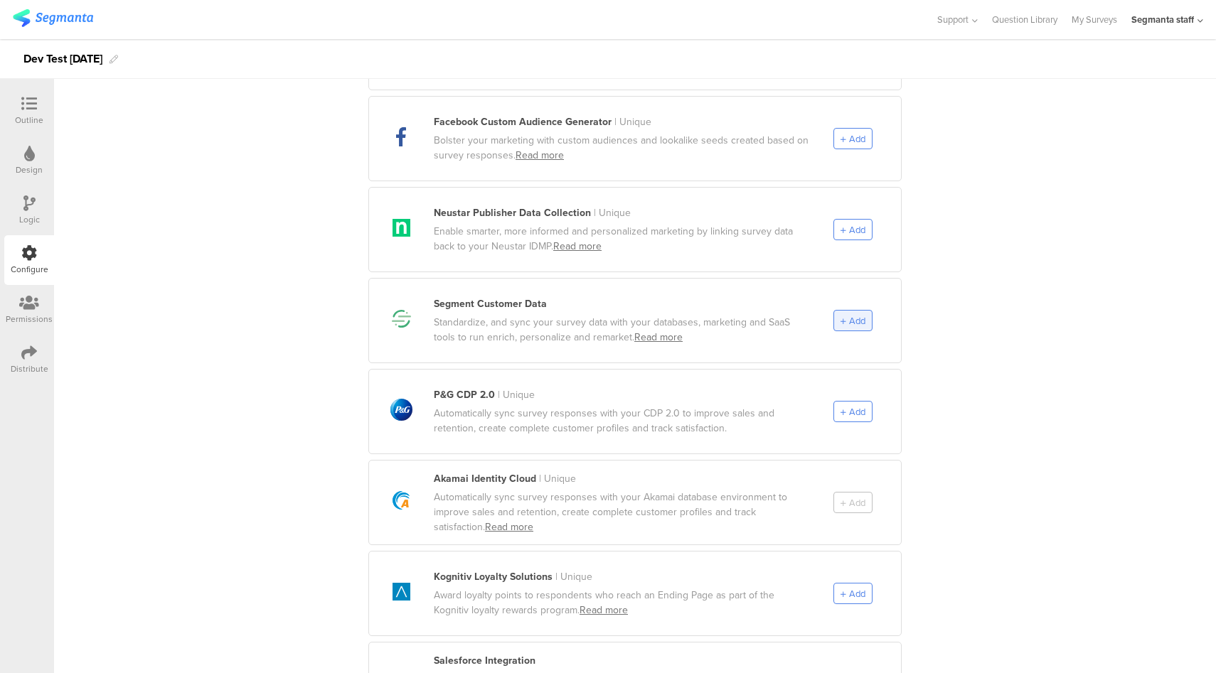
click at [849, 314] on span "Add" at bounding box center [857, 321] width 16 height 14
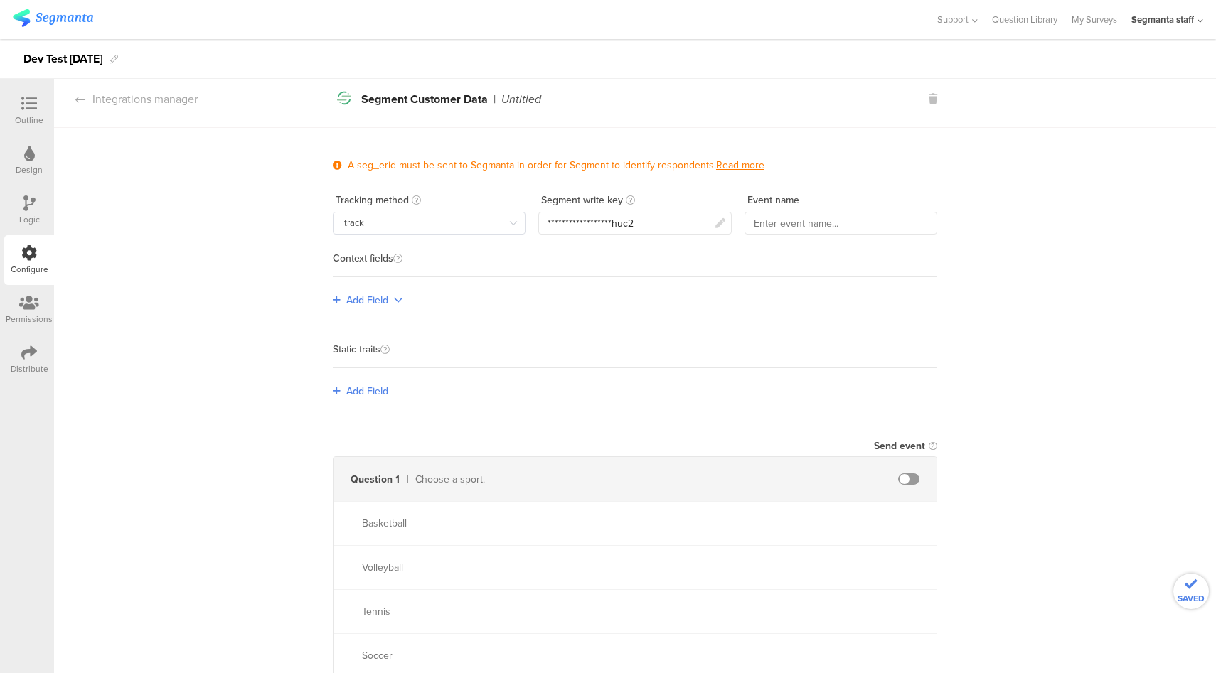
scroll to position [0, 0]
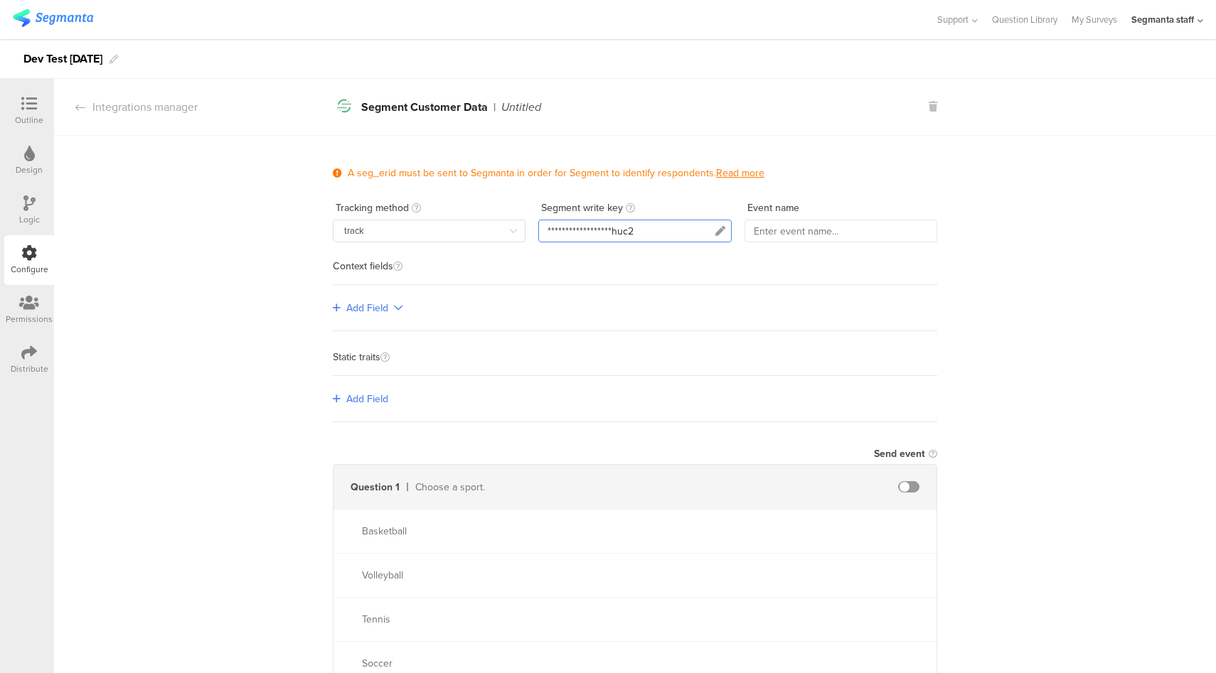
click at [625, 239] on div "**********" at bounding box center [634, 231] width 193 height 23
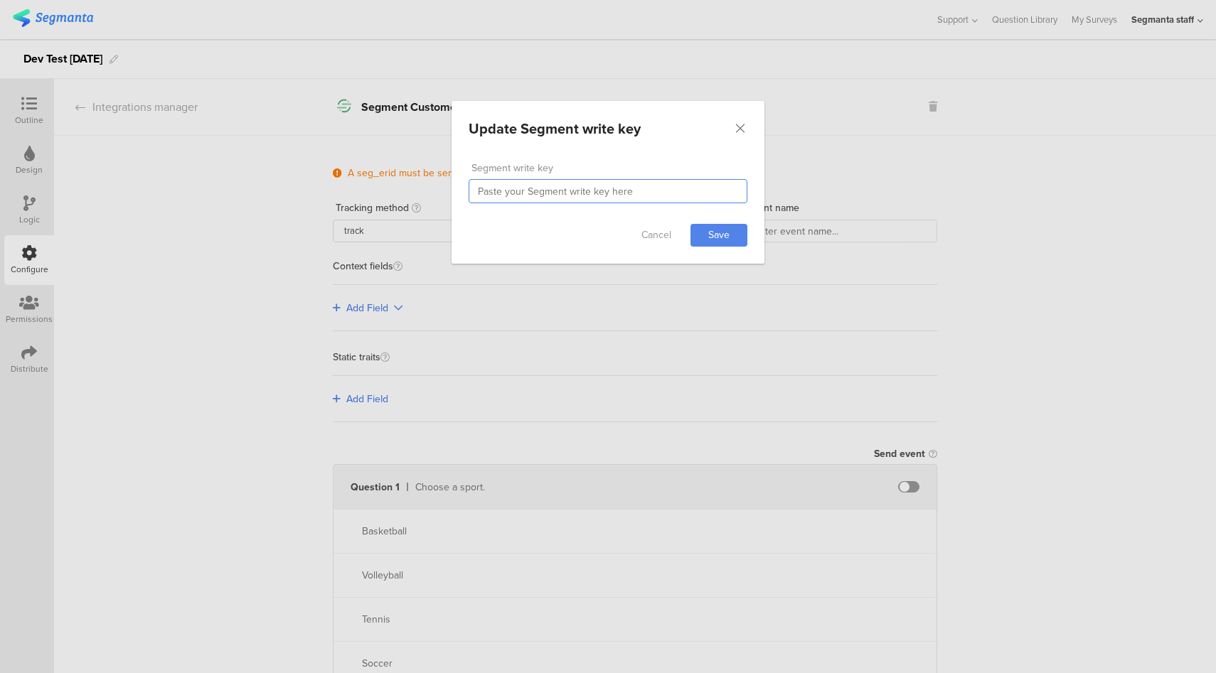
click at [619, 193] on input "dialog" at bounding box center [608, 191] width 279 height 24
paste input "O2OmOPI27quYcKDsTrq2PcCYIazUhmpA"
type input "O2OmOPI27quYcKDsTrq2PcCYIazUhmpA"
click at [730, 228] on link "Save" at bounding box center [718, 235] width 57 height 23
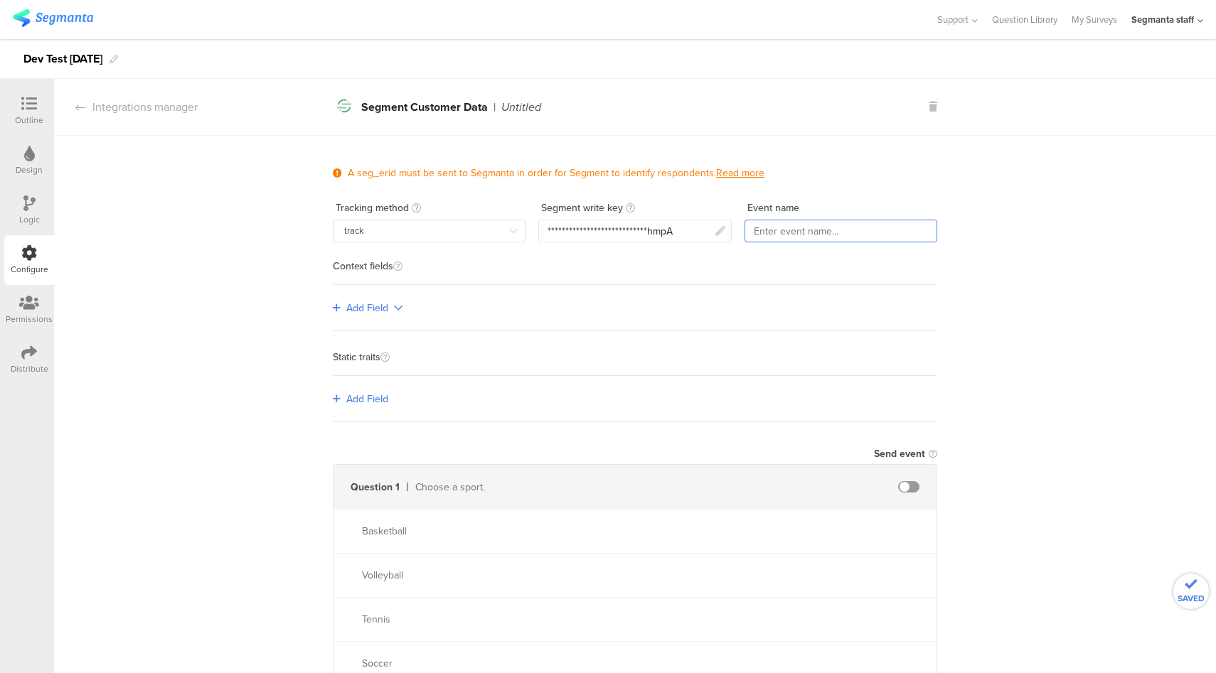
click at [810, 231] on input "text" at bounding box center [840, 231] width 193 height 23
type input "DevTrack"
click at [378, 301] on span "Add Field" at bounding box center [367, 308] width 42 height 15
click at [399, 334] on link "Single-level" at bounding box center [382, 336] width 107 height 29
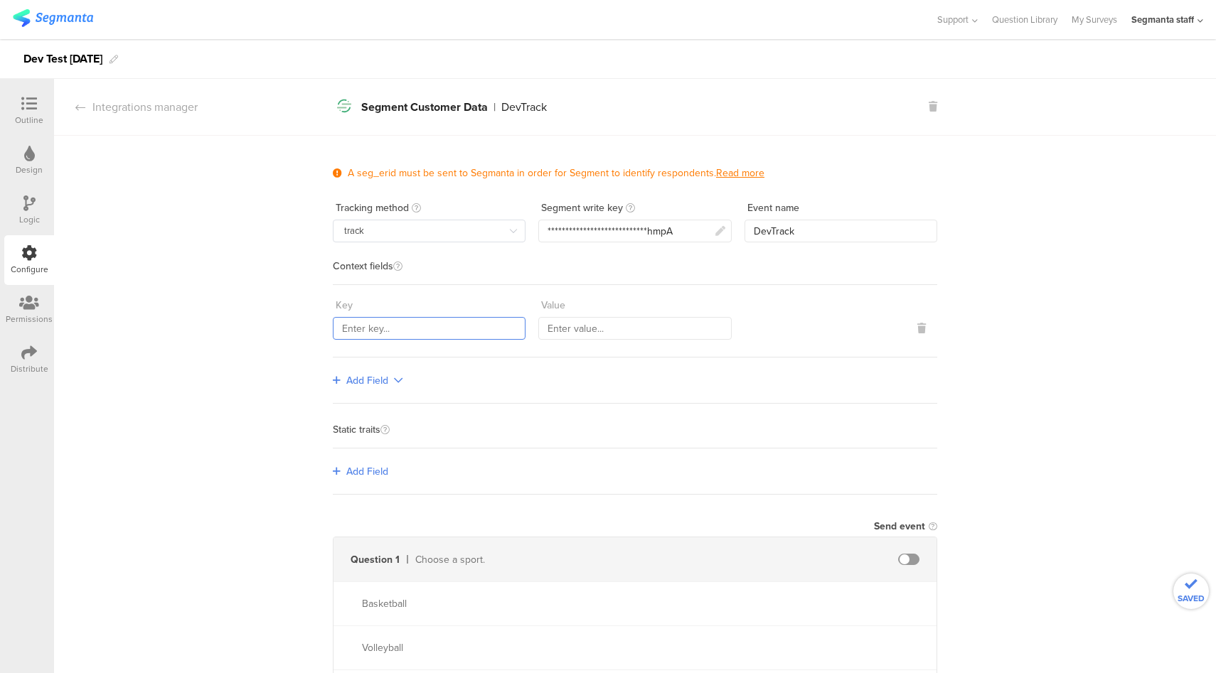
click at [413, 324] on input "text" at bounding box center [429, 328] width 193 height 23
type input "sKey"
type input "sValue"
click at [356, 381] on span "Add Field" at bounding box center [367, 380] width 42 height 15
click at [391, 432] on link "Multi-level" at bounding box center [382, 437] width 107 height 28
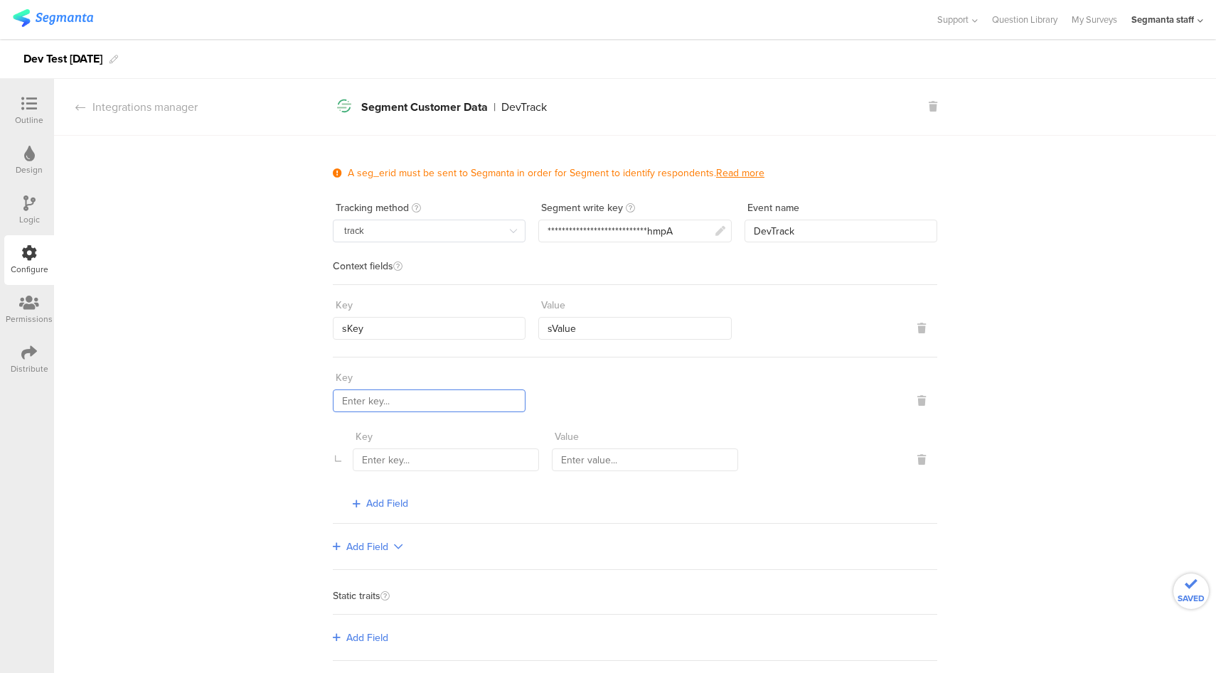
click at [444, 397] on input "text" at bounding box center [429, 401] width 193 height 23
type input "multiple"
type input "mKey1"
type input "mValue1"
click at [387, 498] on span "Add Field" at bounding box center [387, 503] width 42 height 15
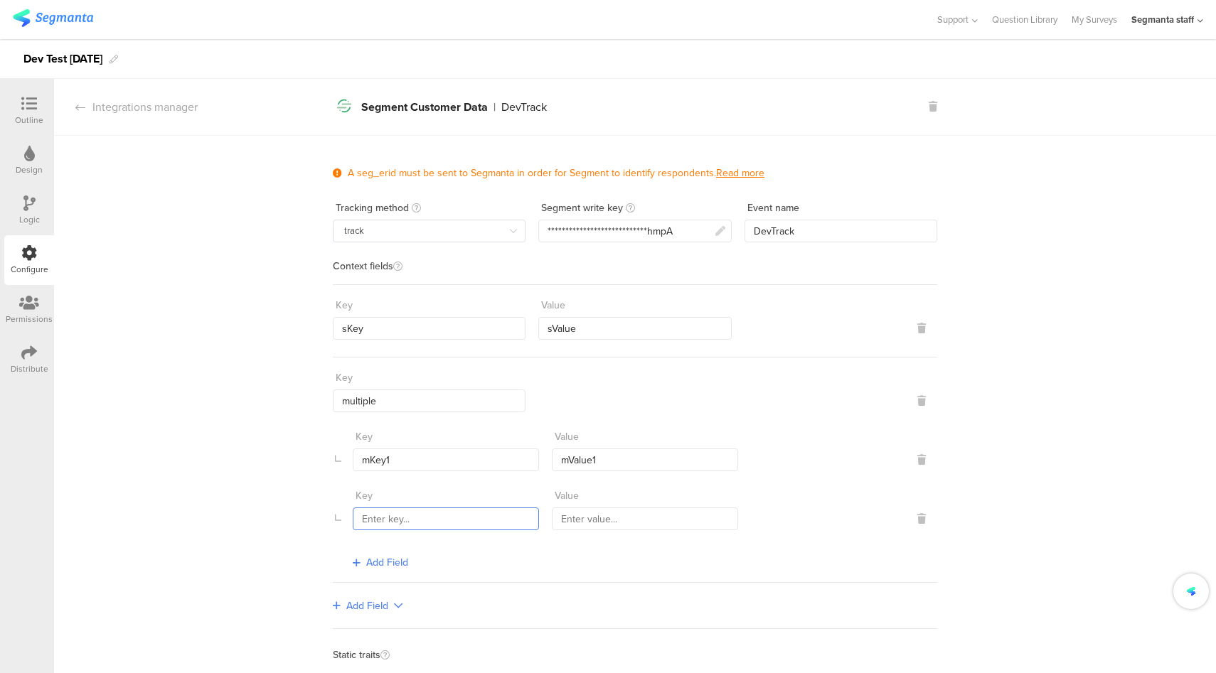
click at [397, 518] on input "text" at bounding box center [446, 519] width 186 height 23
type input "mKey2"
type input "mValue2"
click at [373, 563] on span "Add Field" at bounding box center [387, 562] width 42 height 15
click at [917, 574] on icon at bounding box center [921, 578] width 9 height 10
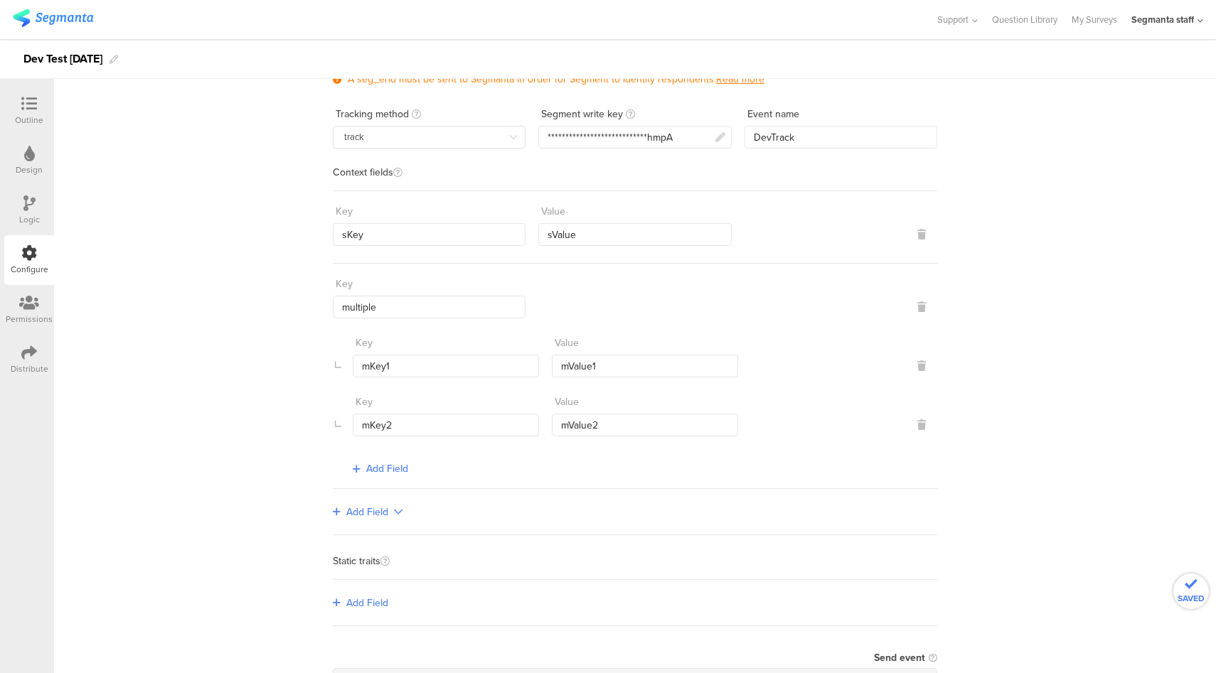
scroll to position [98, 0]
click at [354, 594] on span "Add Field" at bounding box center [367, 599] width 42 height 15
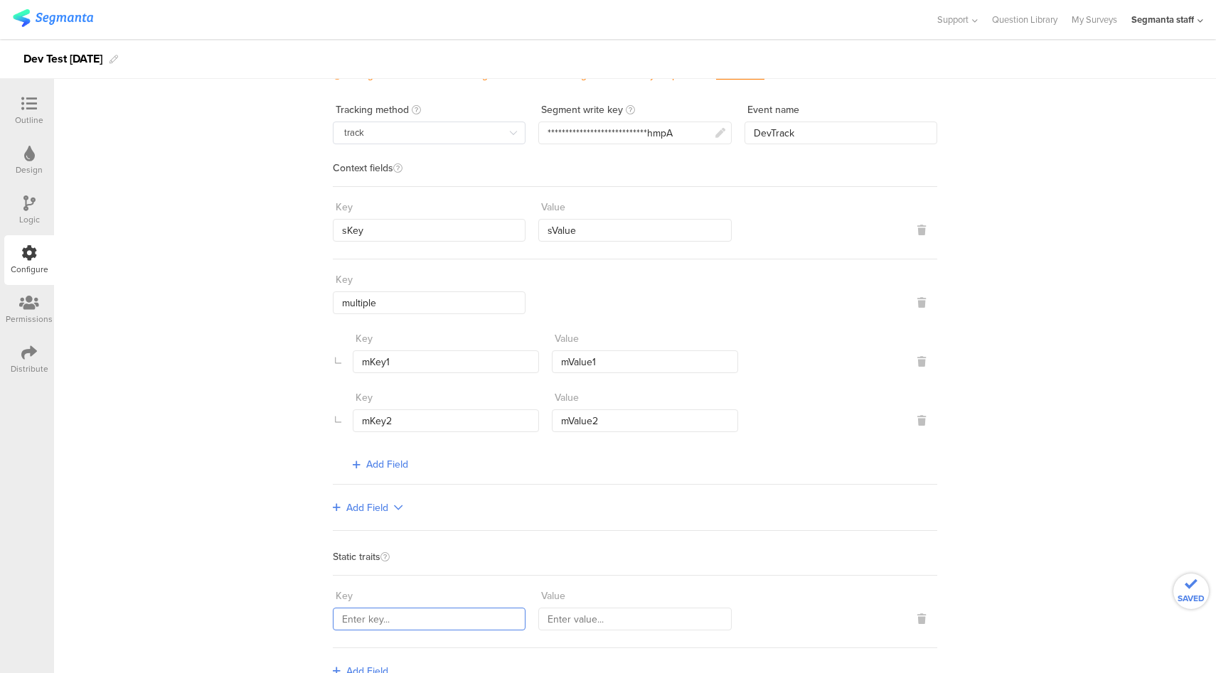
click at [443, 611] on input "text" at bounding box center [429, 619] width 193 height 23
type input "staticKeyt"
type input "staticValue"
click at [427, 616] on input "staticKeyt" at bounding box center [429, 619] width 193 height 23
type input "staticKey"
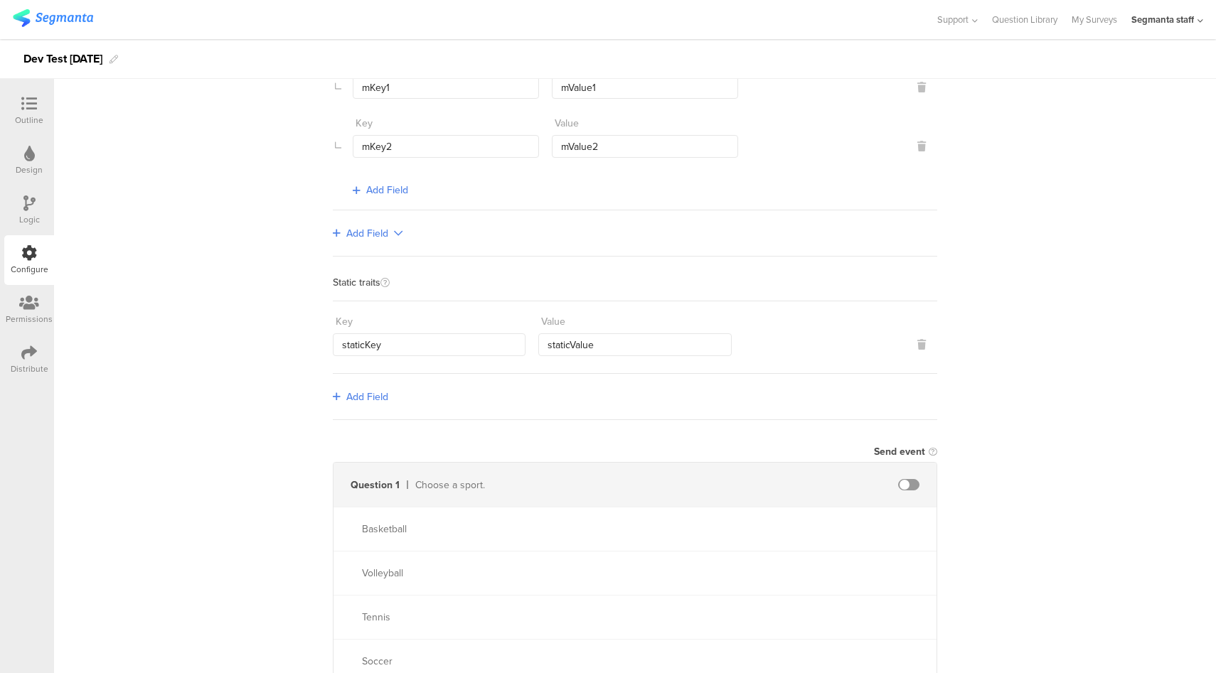
scroll to position [376, 0]
click at [910, 479] on span at bounding box center [908, 481] width 21 height 11
click at [832, 484] on input "text" at bounding box center [785, 481] width 156 height 23
type input "sport"
type input "basketball"
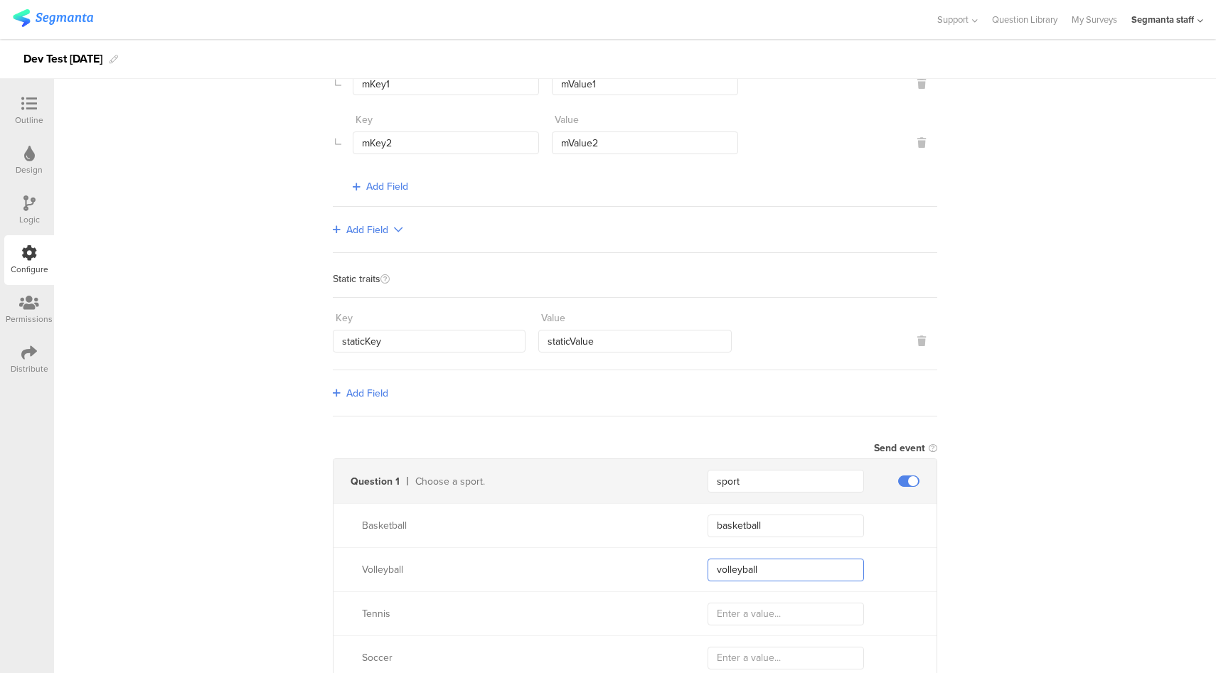
type input "volleyball"
type input "tennis"
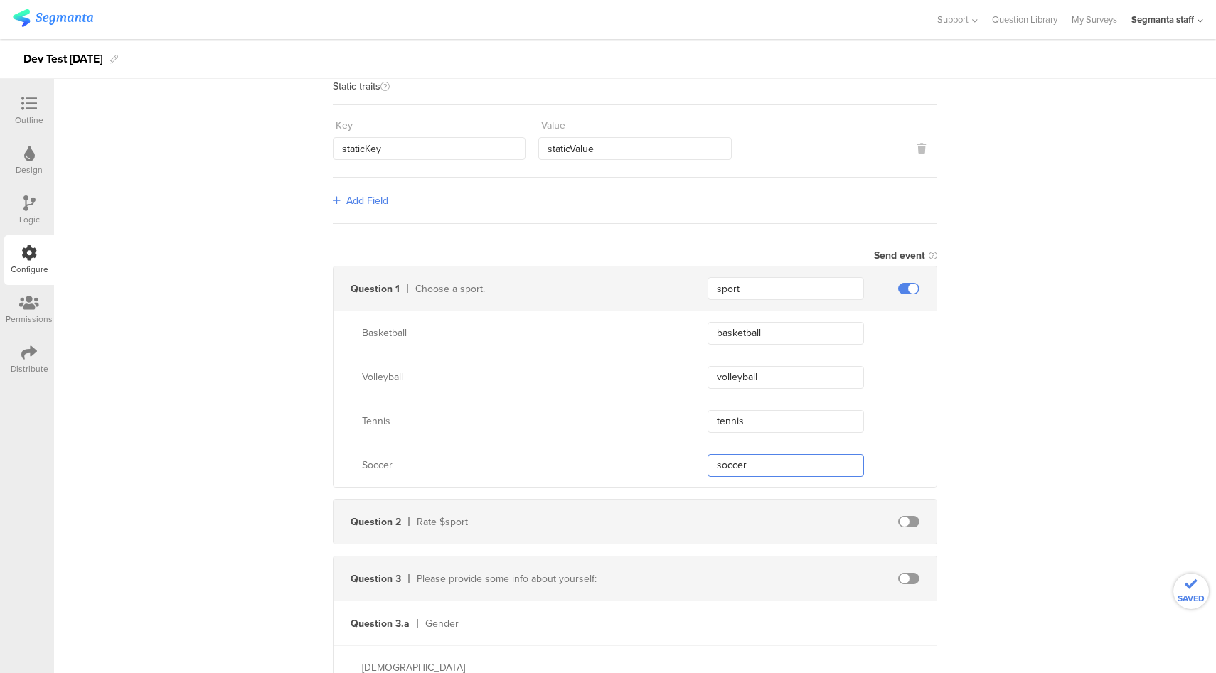
scroll to position [847, 0]
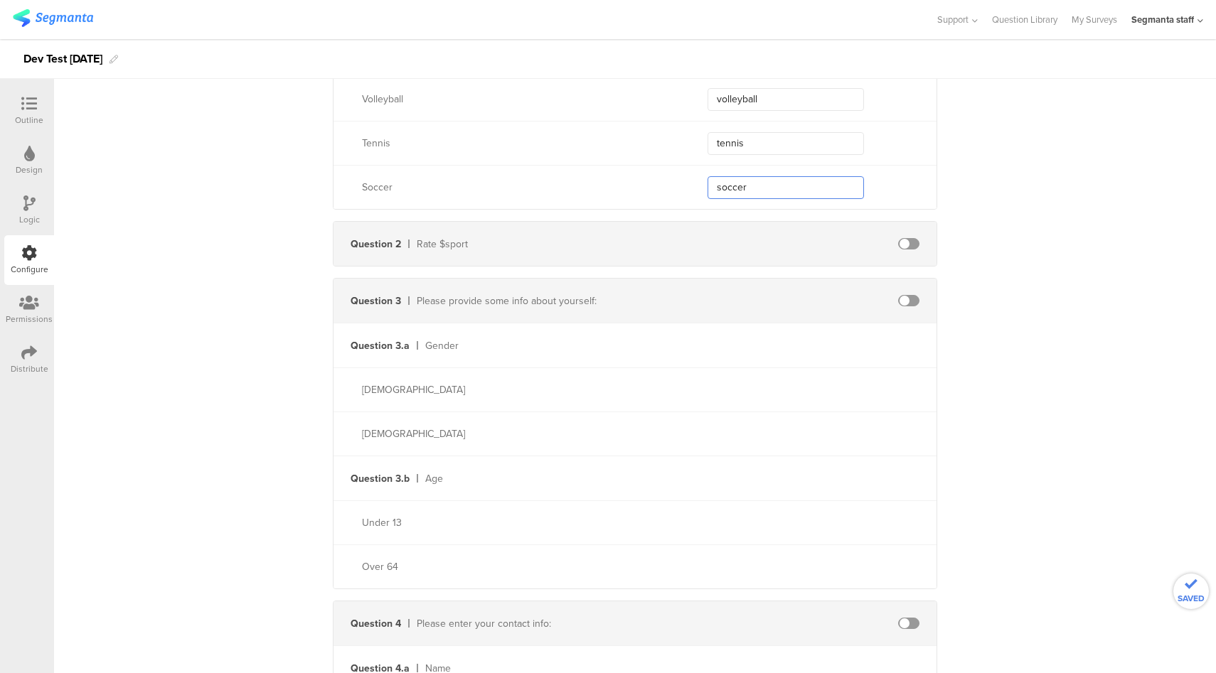
type input "soccer"
click at [902, 242] on span at bounding box center [908, 243] width 21 height 11
click at [762, 242] on input "text" at bounding box center [785, 244] width 156 height 23
type input "rate"
click at [904, 295] on span at bounding box center [908, 300] width 21 height 11
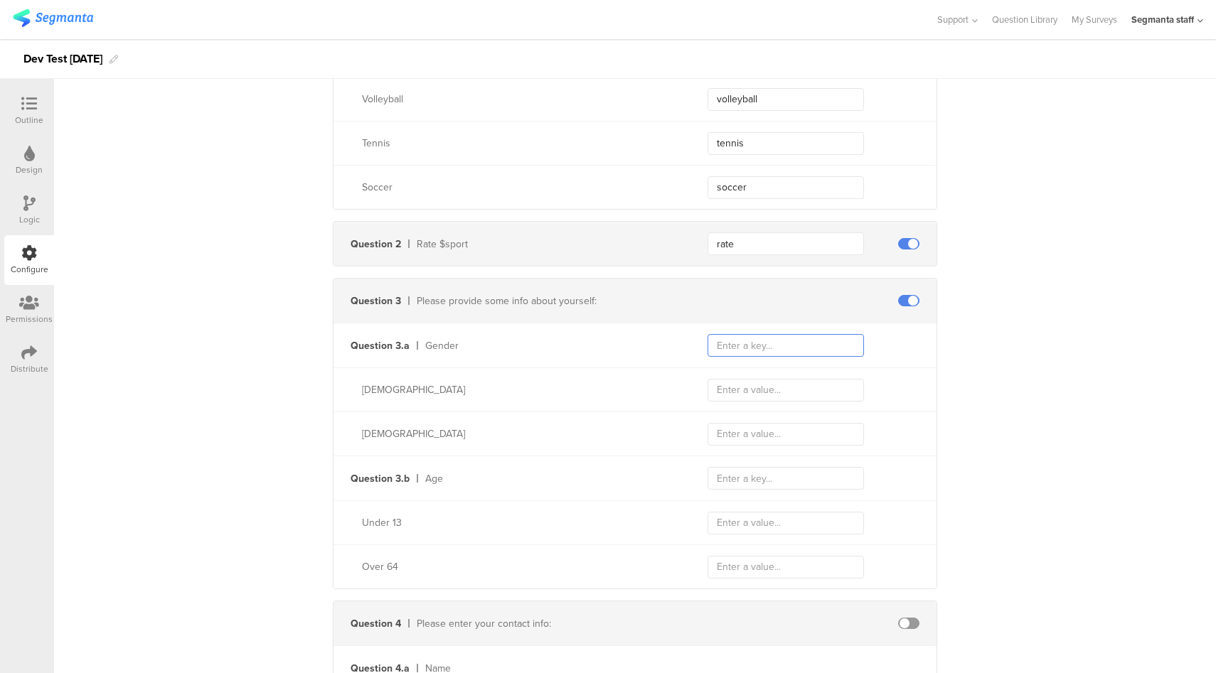
click at [770, 346] on input "text" at bounding box center [785, 345] width 156 height 23
type input "gender"
type input "male"
type input "female"
type input "age"
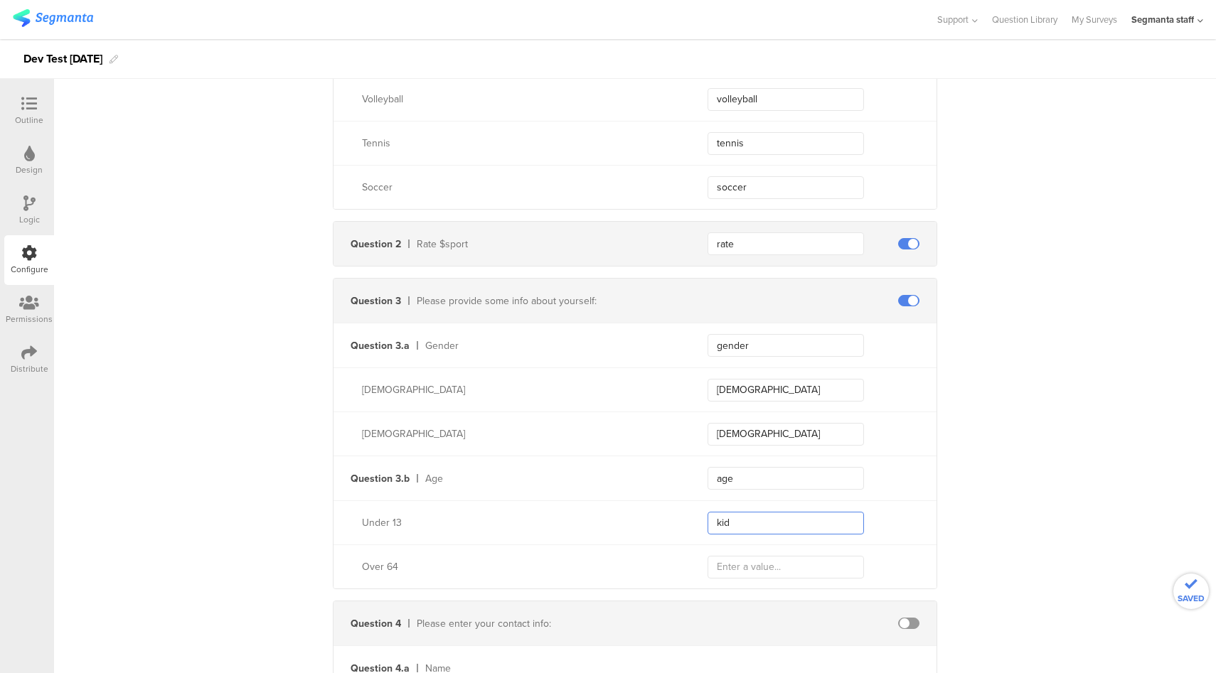
type input "kid"
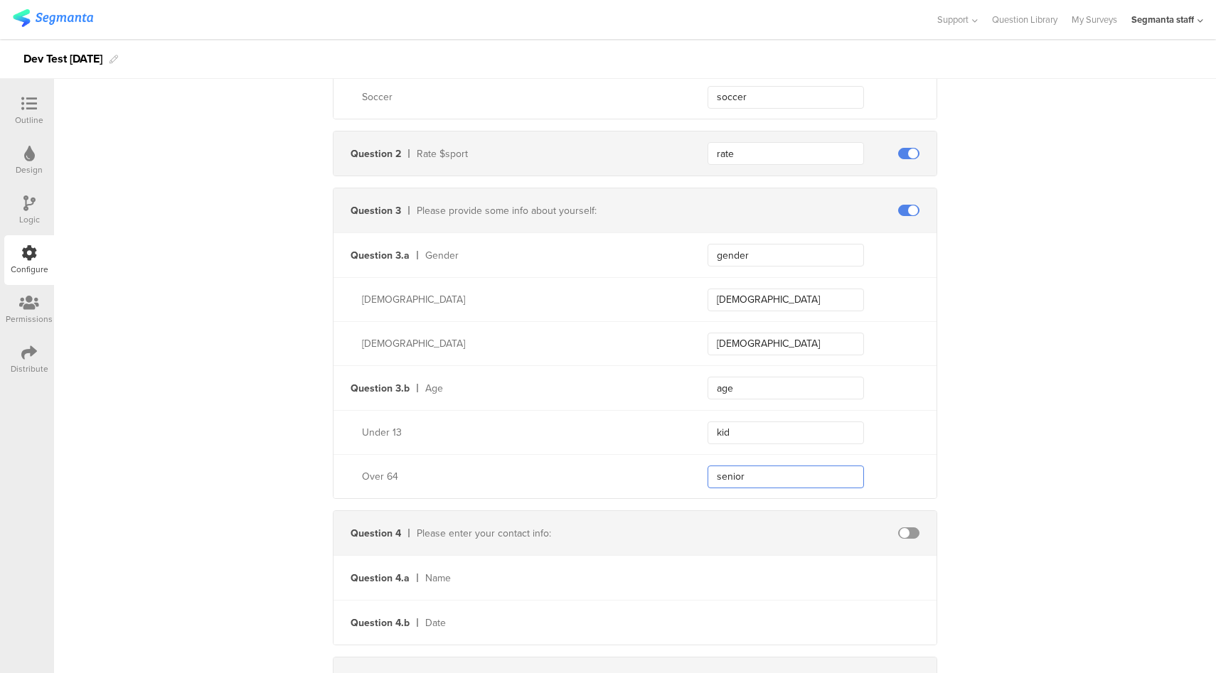
scroll to position [948, 0]
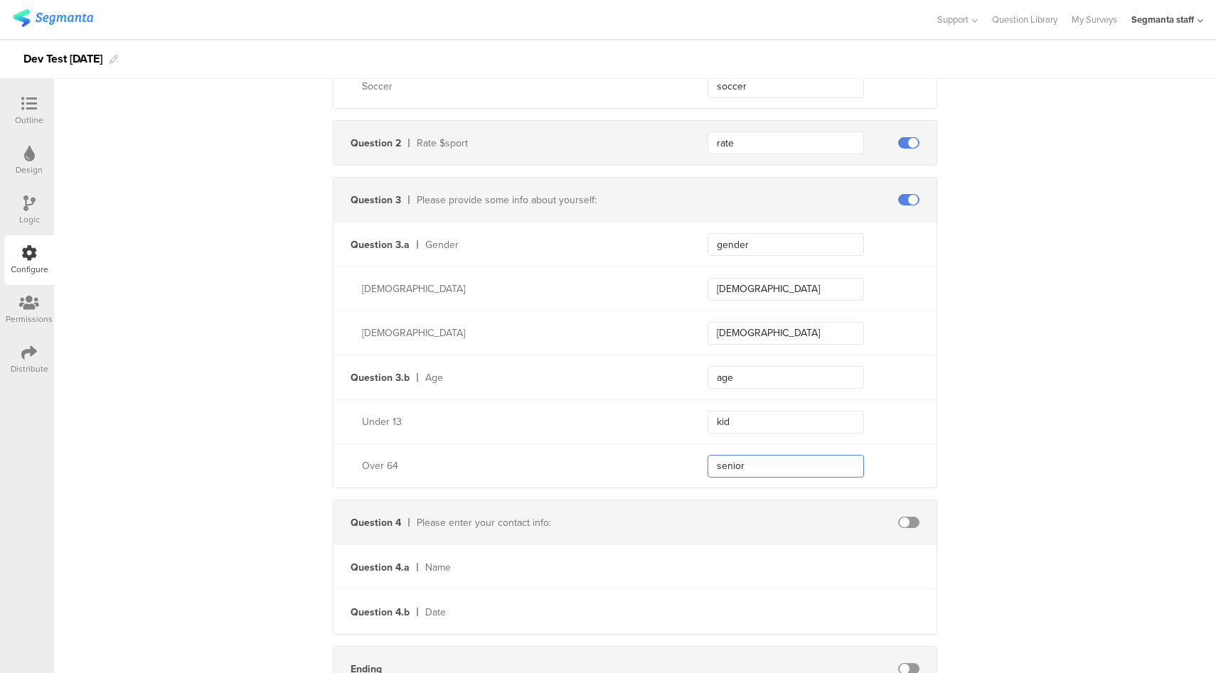
type input "senior"
click at [898, 517] on span at bounding box center [908, 522] width 21 height 11
click at [816, 567] on input "text" at bounding box center [785, 567] width 156 height 23
type input "name"
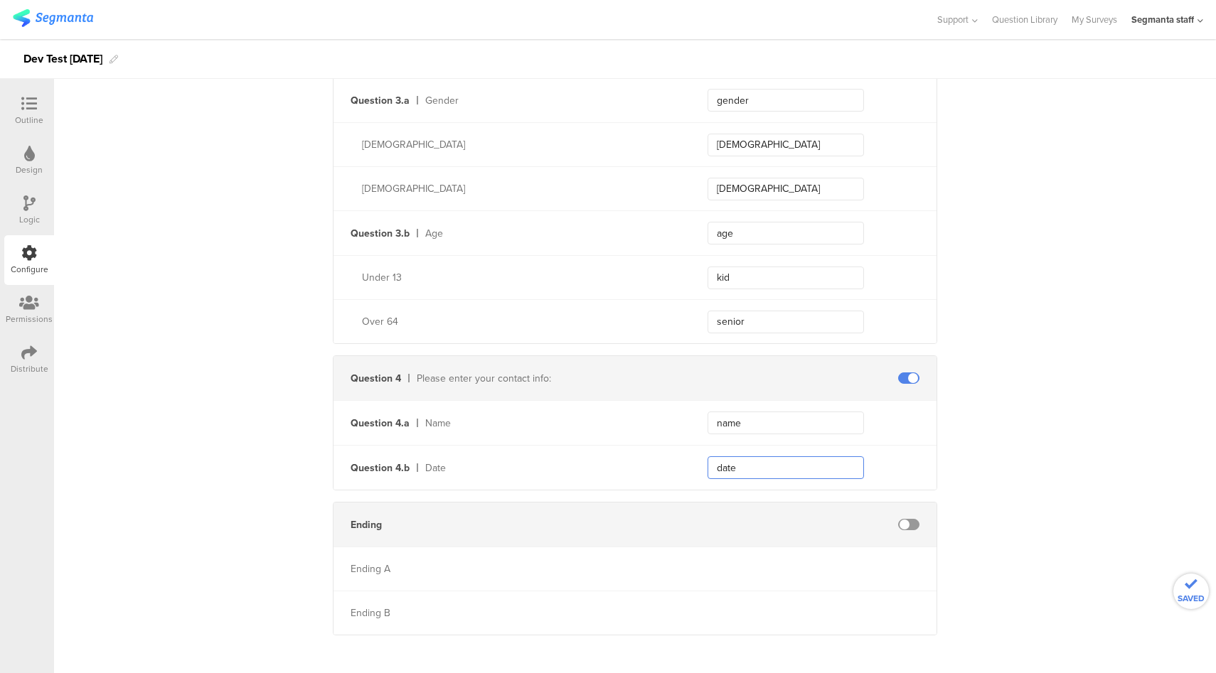
scroll to position [1096, 0]
type input "date"
click at [908, 516] on span at bounding box center [908, 521] width 21 height 11
click at [813, 520] on input "text" at bounding box center [785, 521] width 156 height 23
type input "ending"
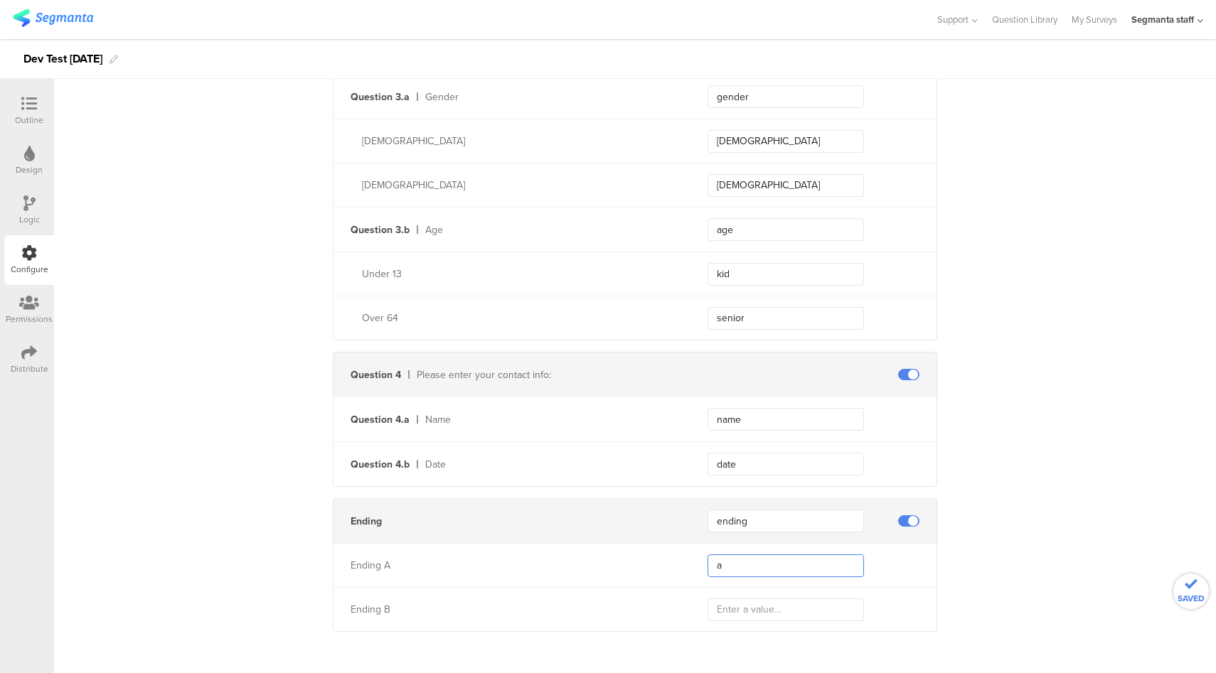
type input "a"
type input "b"
click at [30, 353] on icon at bounding box center [29, 353] width 16 height 16
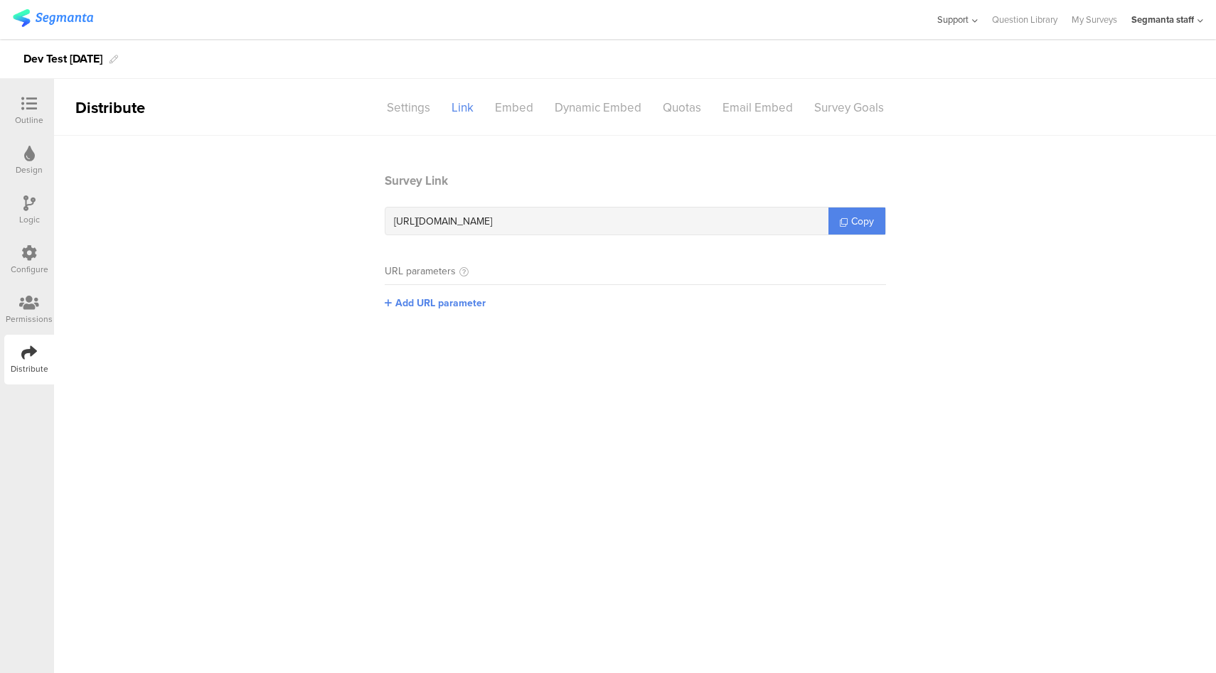
drag, startPoint x: 862, startPoint y: 219, endPoint x: 973, endPoint y: 16, distance: 231.6
click at [863, 218] on span "Copy" at bounding box center [862, 221] width 23 height 15
click at [871, 218] on span "Copy" at bounding box center [862, 221] width 23 height 15
click at [1008, 235] on section "Survey Link https://surveys.segmanta.dev/aw15e2 Copy URL parameters firstName g…" at bounding box center [635, 371] width 1162 height 399
click at [848, 225] on link "Copy" at bounding box center [856, 221] width 57 height 27
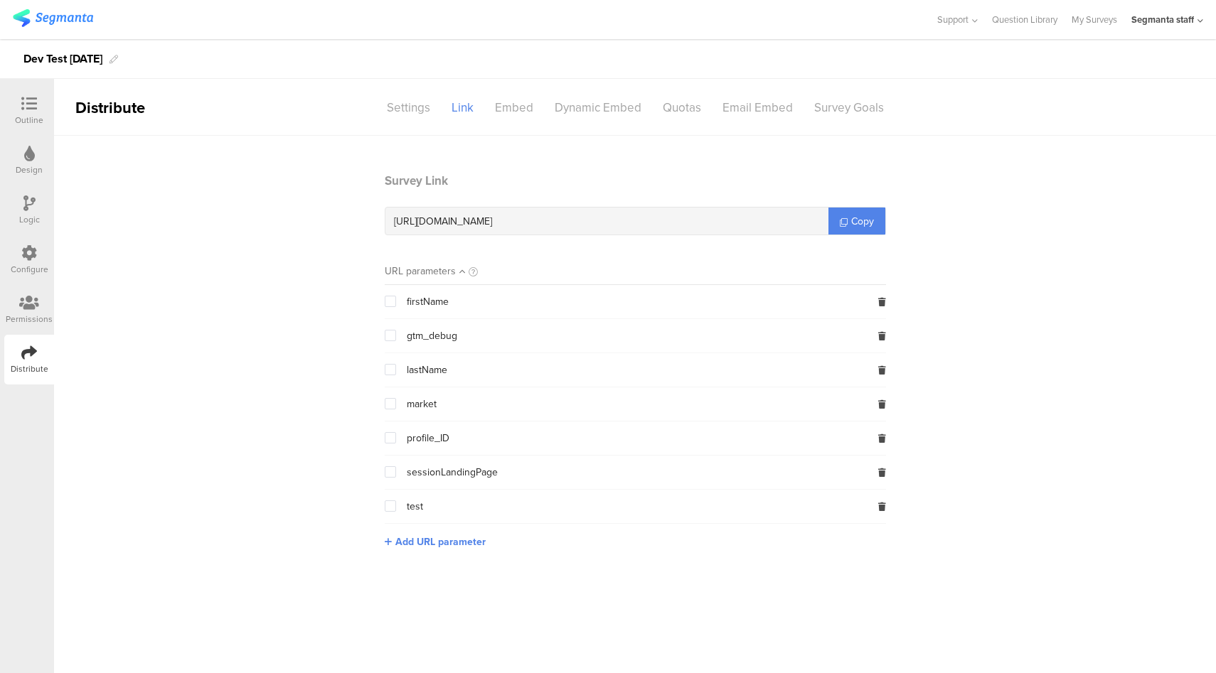
click at [1062, 259] on section "Survey Link https://surveys.segmanta.dev/aw15e2 Copy URL parameters firstName g…" at bounding box center [635, 371] width 1162 height 399
click at [18, 260] on div "Configure" at bounding box center [29, 260] width 50 height 50
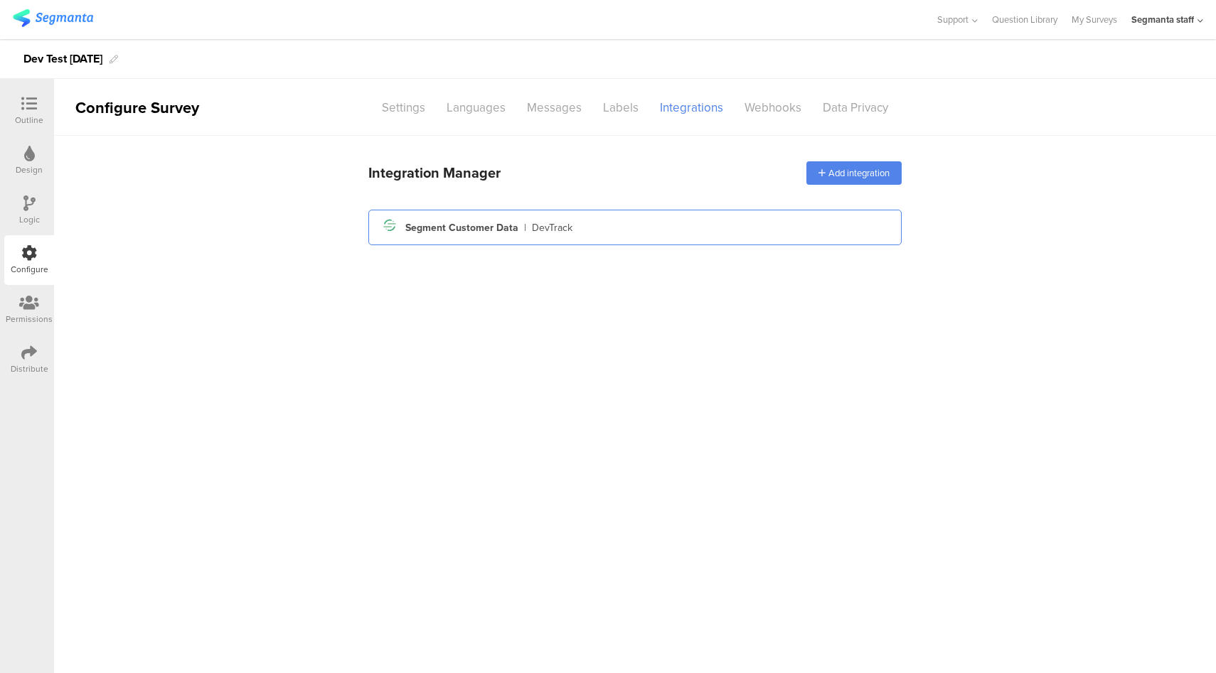
click at [636, 230] on div "Segment icon Created with Sketch. Segment Customer Data | DevTrack" at bounding box center [635, 227] width 511 height 24
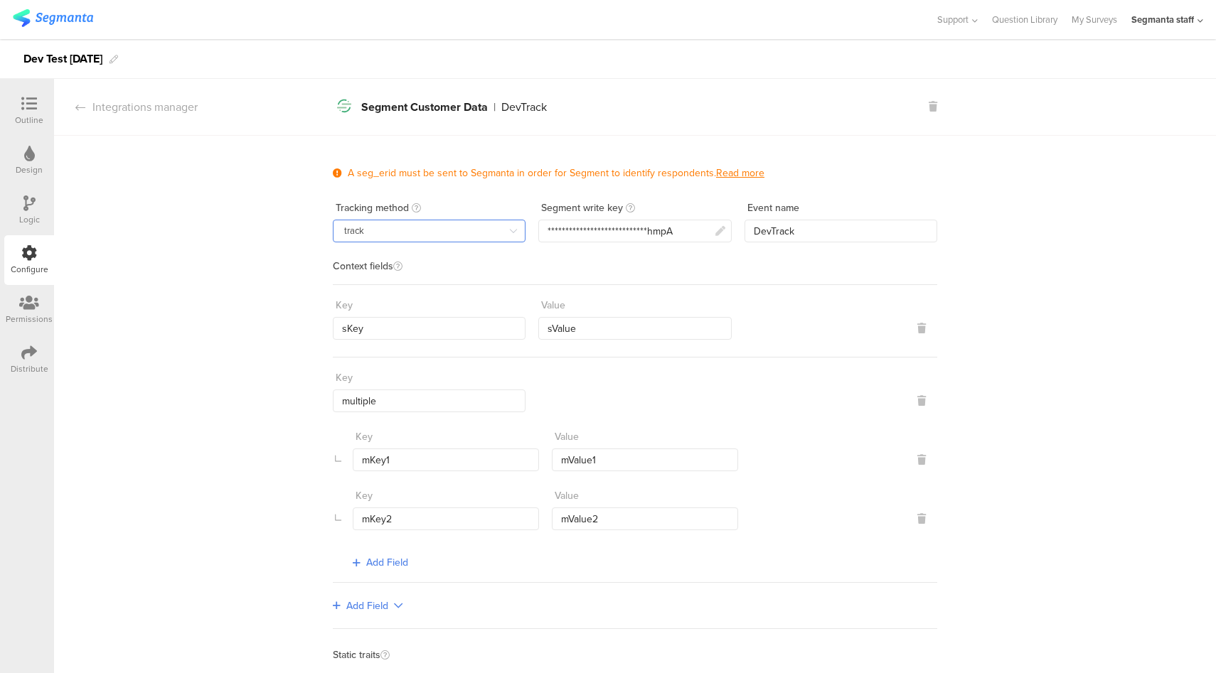
click at [397, 229] on input "track" at bounding box center [429, 231] width 193 height 23
click at [358, 288] on span "identify" at bounding box center [359, 289] width 32 height 15
type input "identify"
click at [929, 107] on icon at bounding box center [933, 107] width 9 height 10
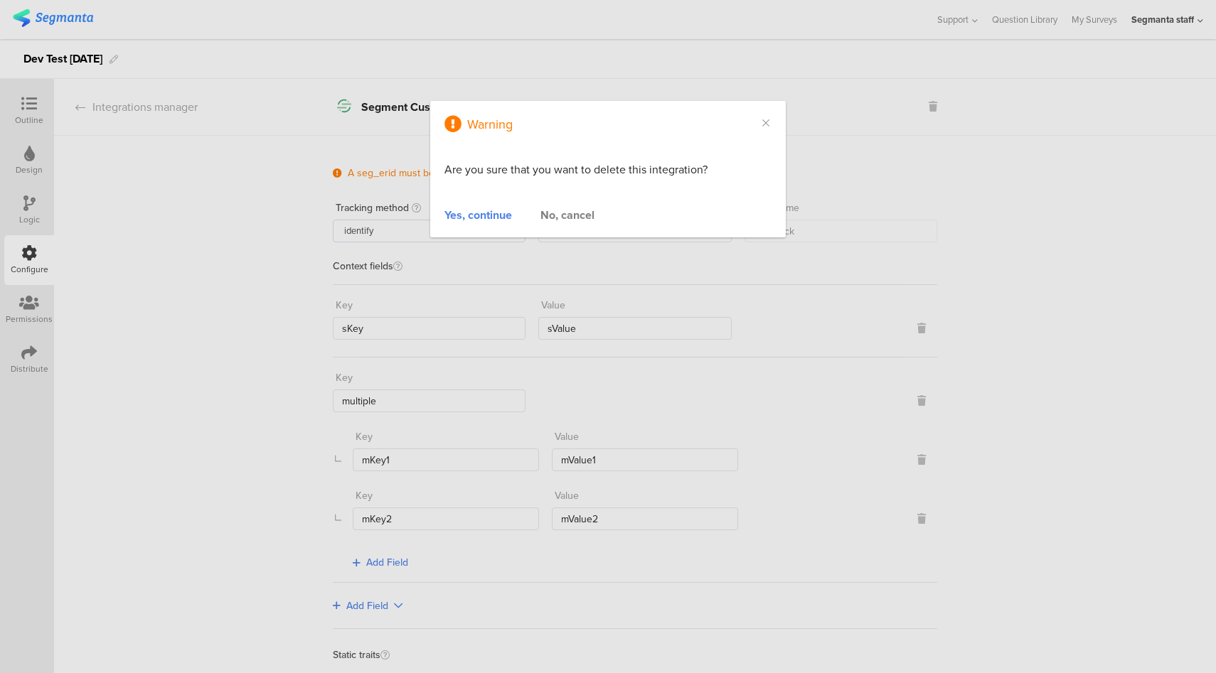
click at [485, 211] on div "Yes, continue" at bounding box center [478, 215] width 68 height 16
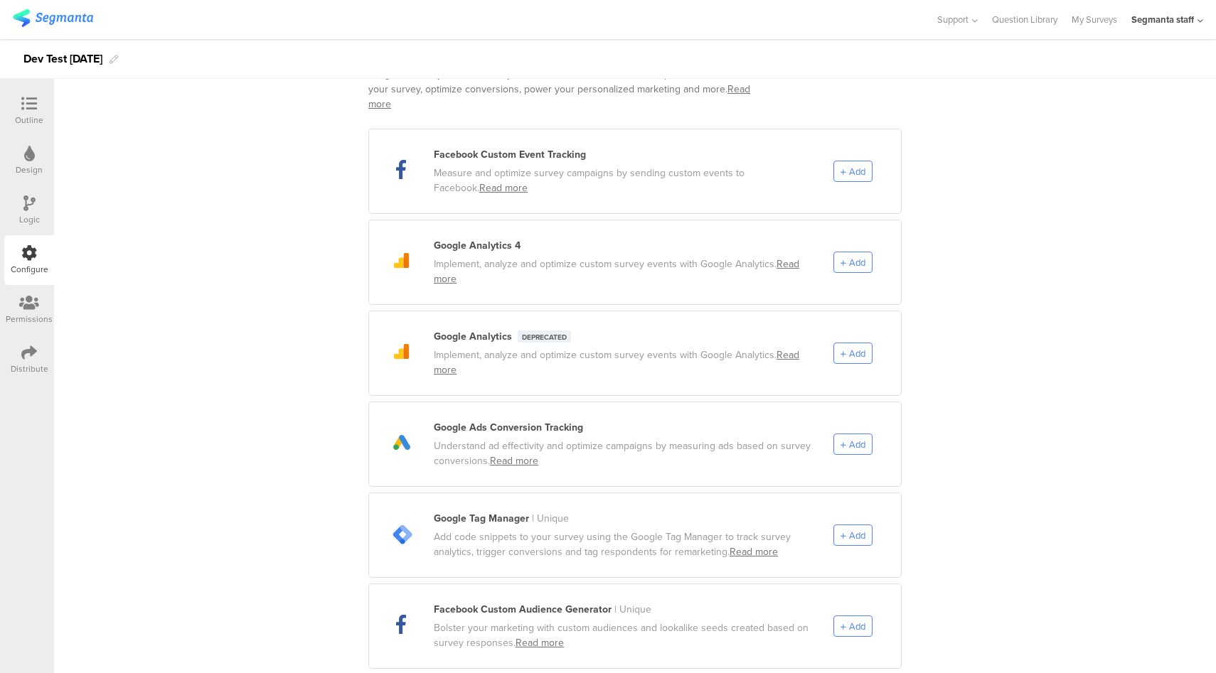
scroll to position [269, 0]
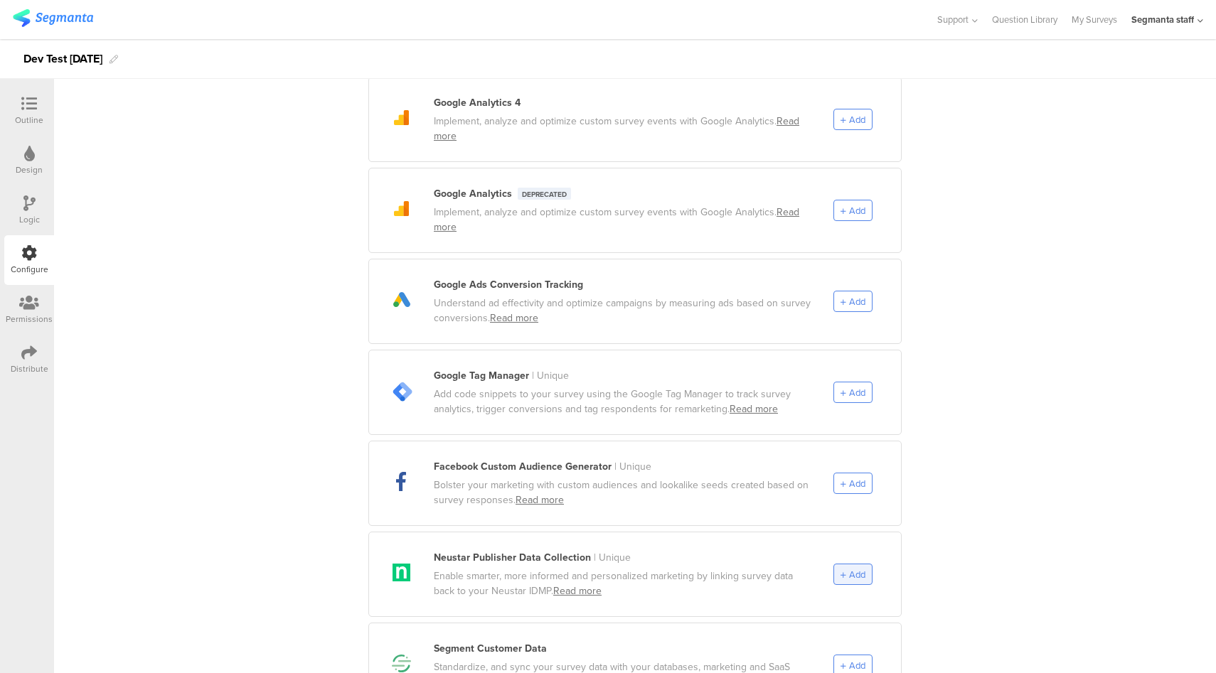
click at [849, 568] on span "Add" at bounding box center [857, 575] width 16 height 14
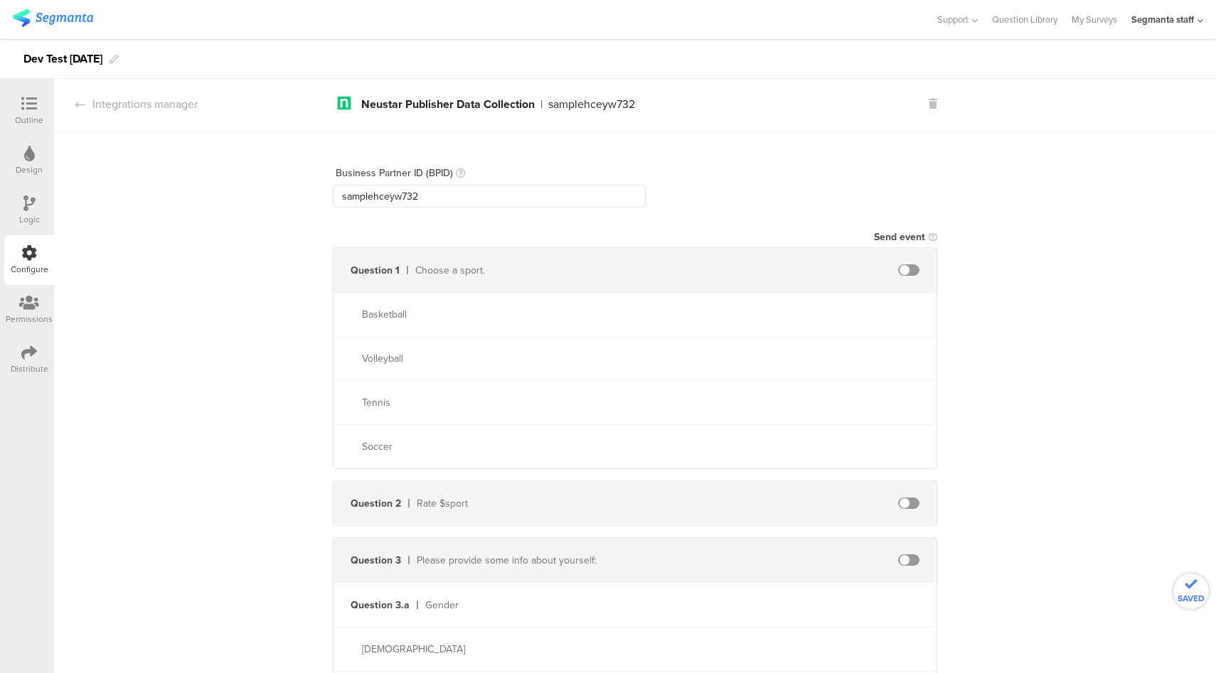
scroll to position [0, 0]
drag, startPoint x: 441, startPoint y: 201, endPoint x: 305, endPoint y: 200, distance: 135.8
click at [305, 200] on div "Business Partner ID (BPID) samplehceyw732 Send event Question 1 Choose a sport.…" at bounding box center [635, 645] width 1162 height 1019
type input "SampleID"
click at [907, 268] on span at bounding box center [908, 272] width 21 height 11
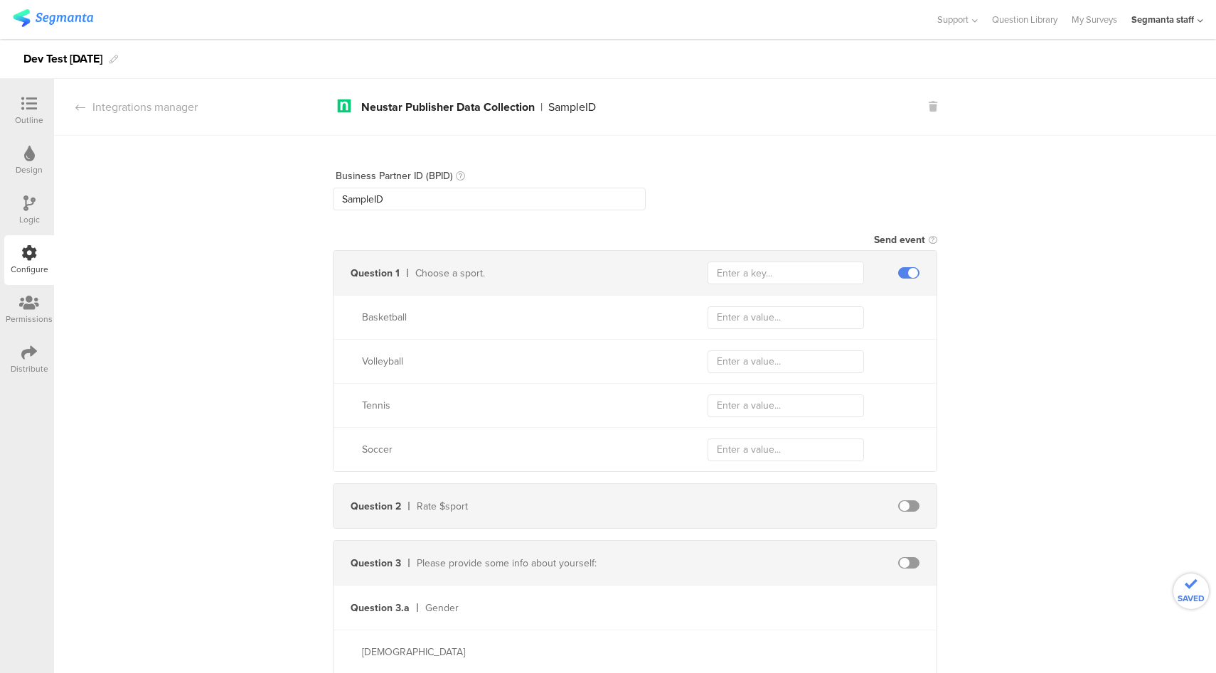
click at [907, 276] on span at bounding box center [908, 272] width 21 height 11
click at [929, 107] on icon at bounding box center [933, 107] width 9 height 10
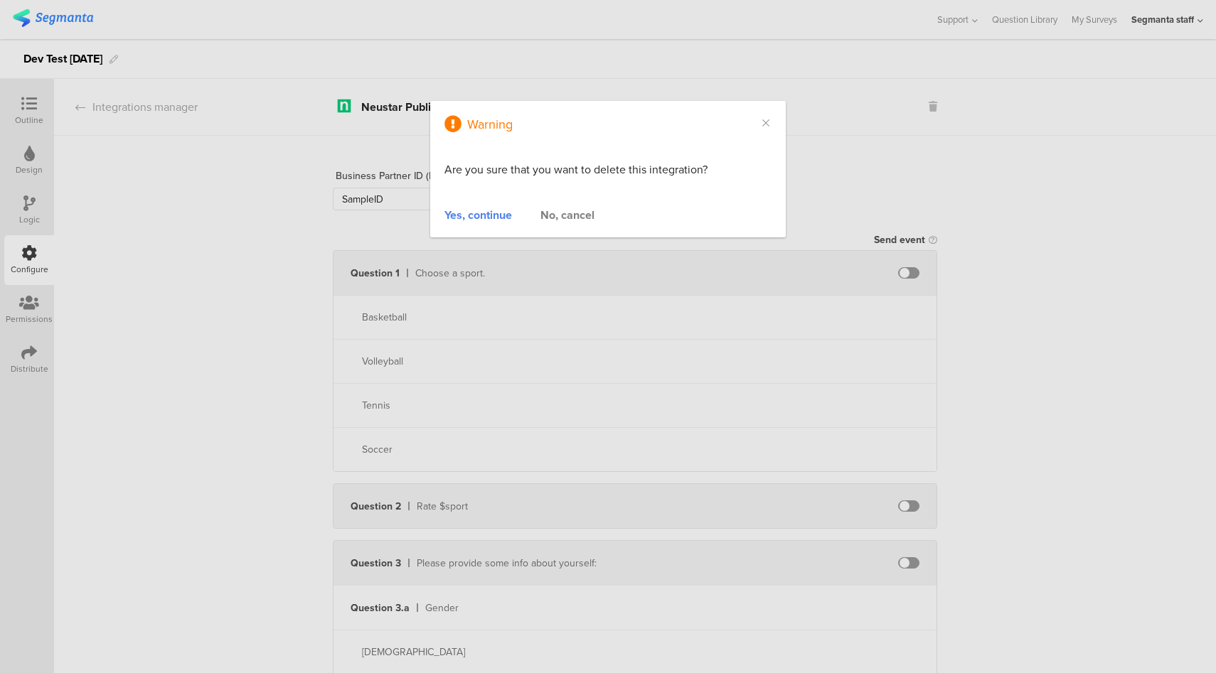
click at [495, 211] on div "Yes, continue" at bounding box center [478, 215] width 68 height 16
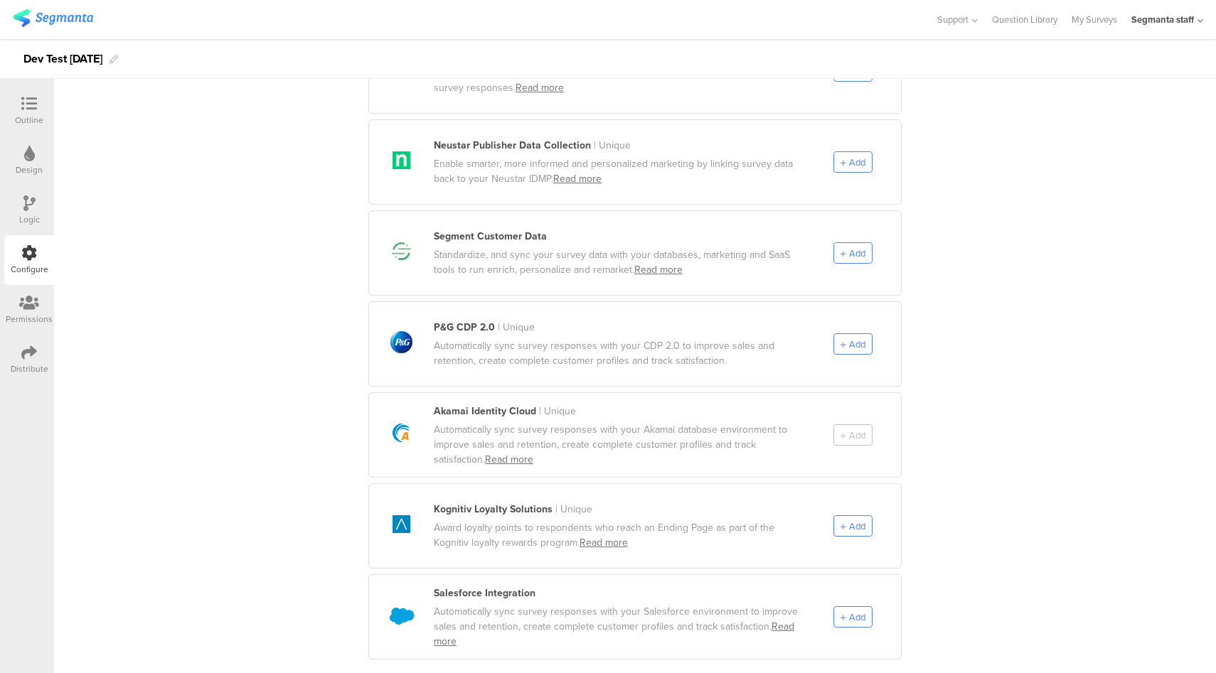
scroll to position [694, 0]
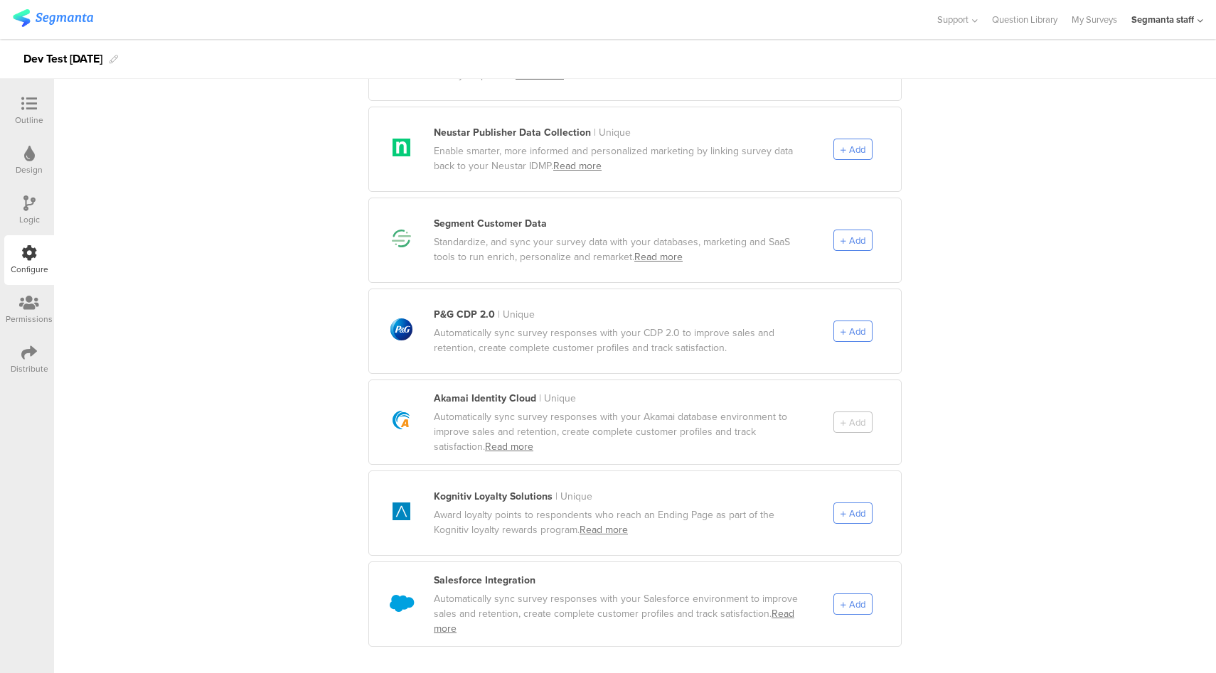
click at [844, 412] on div "Add" at bounding box center [867, 422] width 68 height 21
click at [840, 507] on span "Add" at bounding box center [852, 514] width 25 height 14
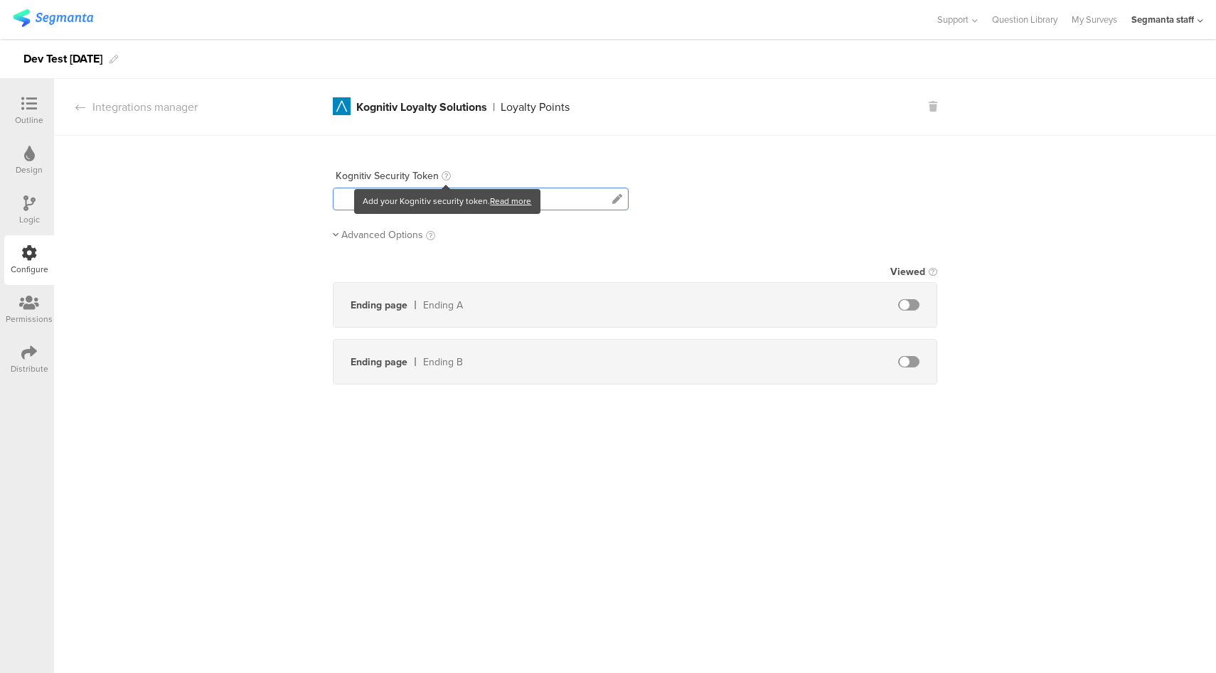
click at [432, 201] on div "Add your Kognitiv security token. Read more" at bounding box center [446, 201] width 177 height 21
click at [612, 197] on icon at bounding box center [617, 199] width 10 height 10
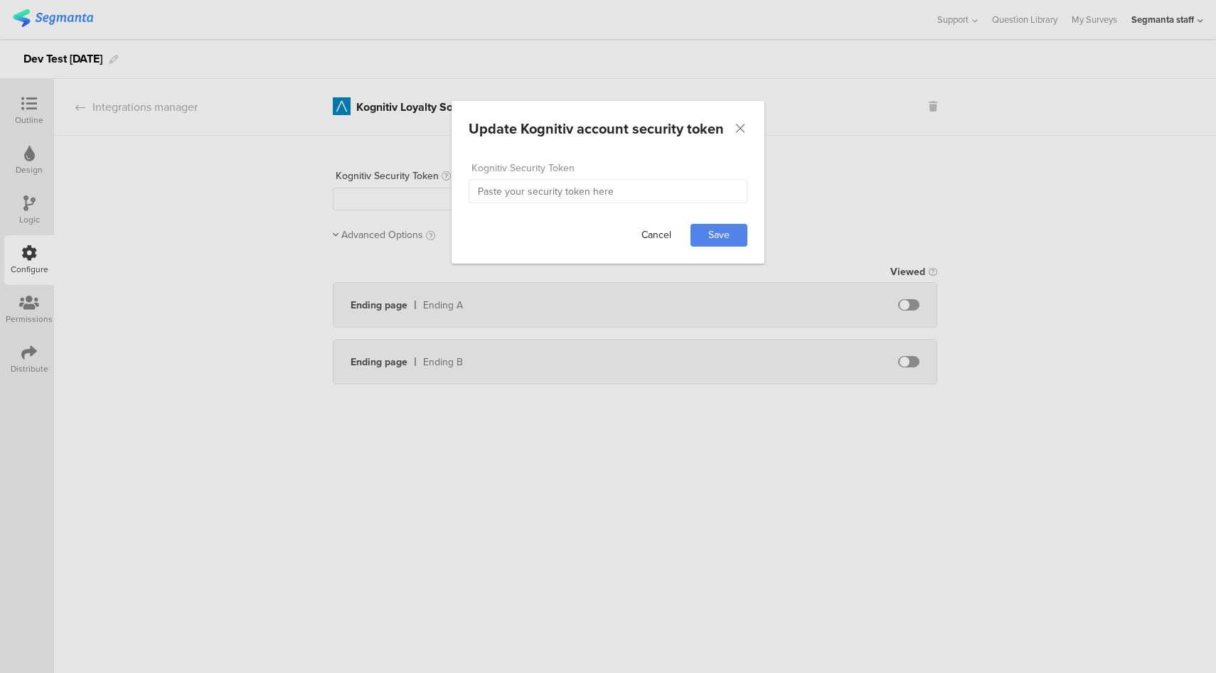
click at [663, 236] on link "Cancel" at bounding box center [656, 235] width 57 height 23
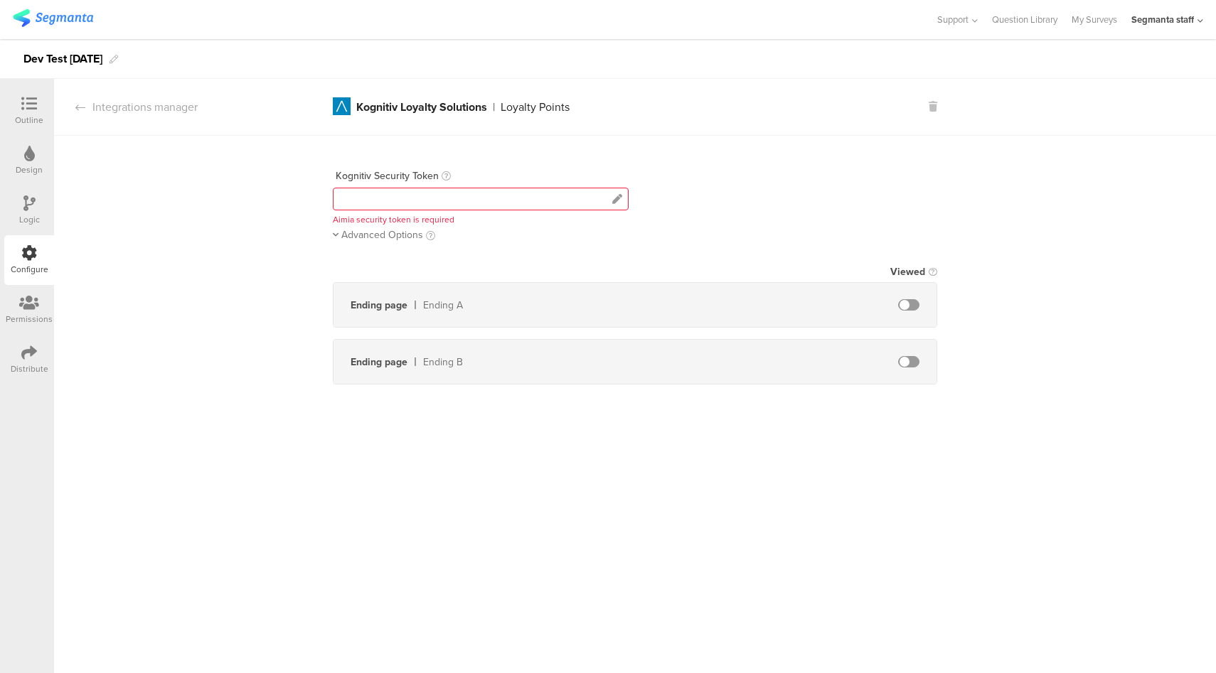
click at [611, 198] on div at bounding box center [617, 199] width 21 height 26
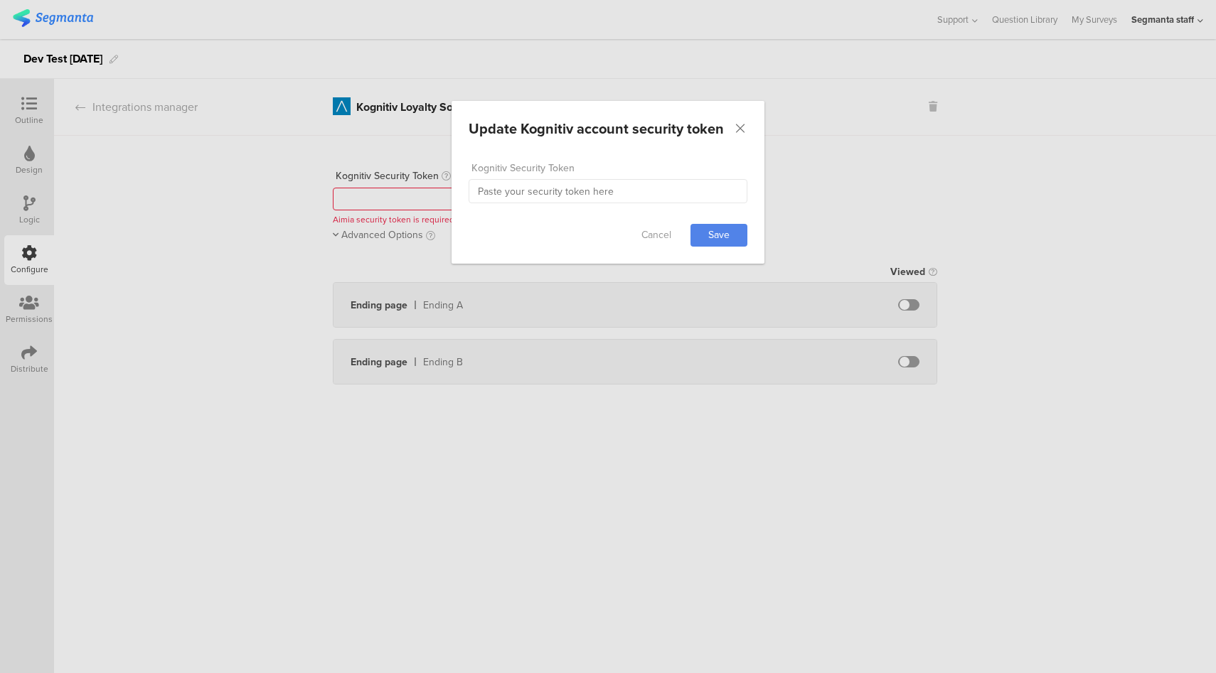
click at [848, 220] on div "Update Kognitiv account security token Failed saving changes. If the problem pe…" at bounding box center [608, 336] width 1216 height 673
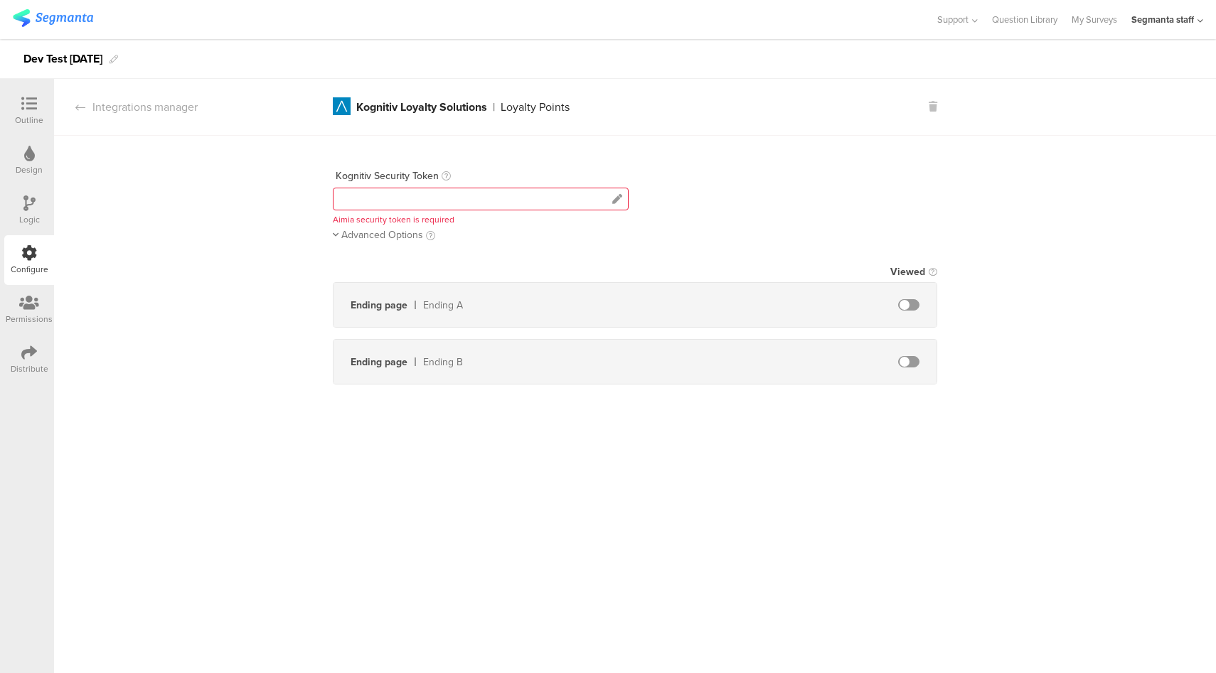
click at [586, 206] on div at bounding box center [481, 199] width 296 height 23
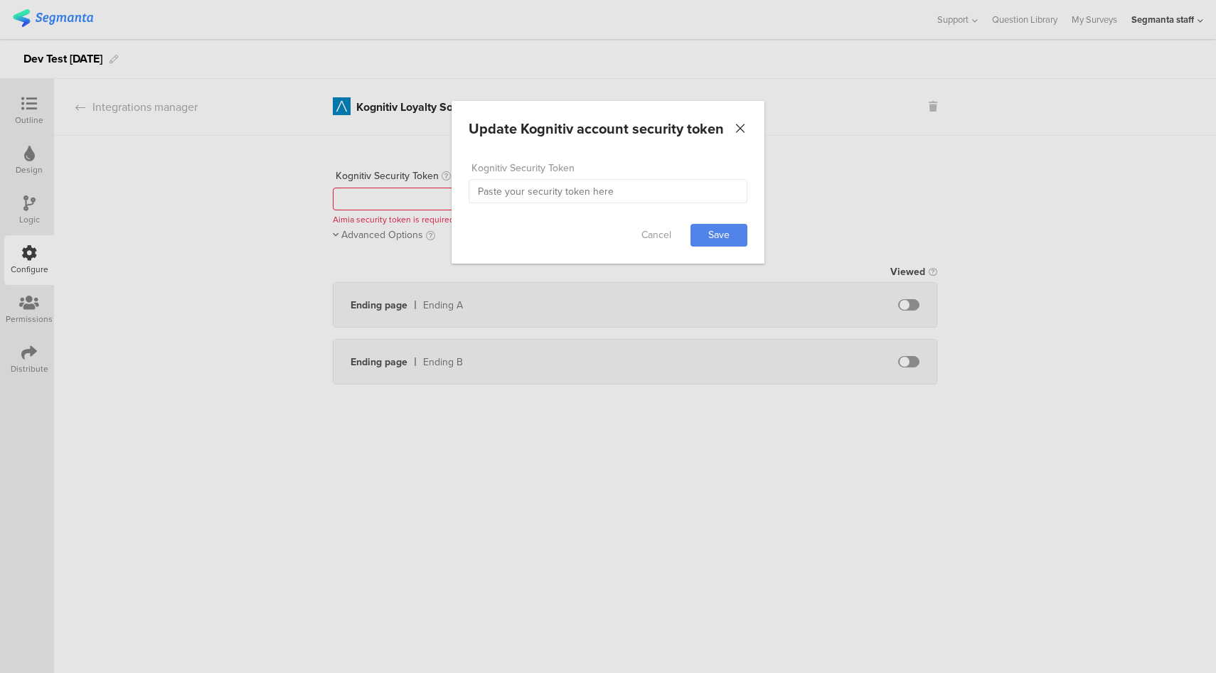
click at [739, 125] on icon "Close" at bounding box center [740, 129] width 14 height 14
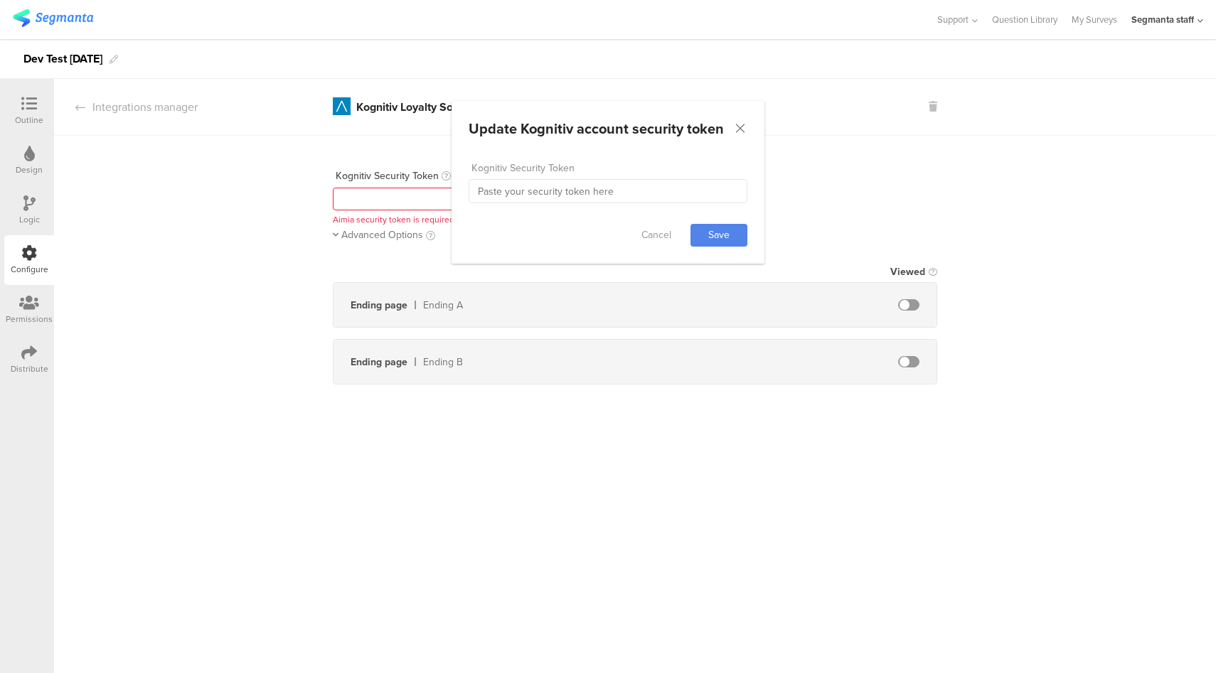
click at [535, 198] on div at bounding box center [481, 199] width 296 height 23
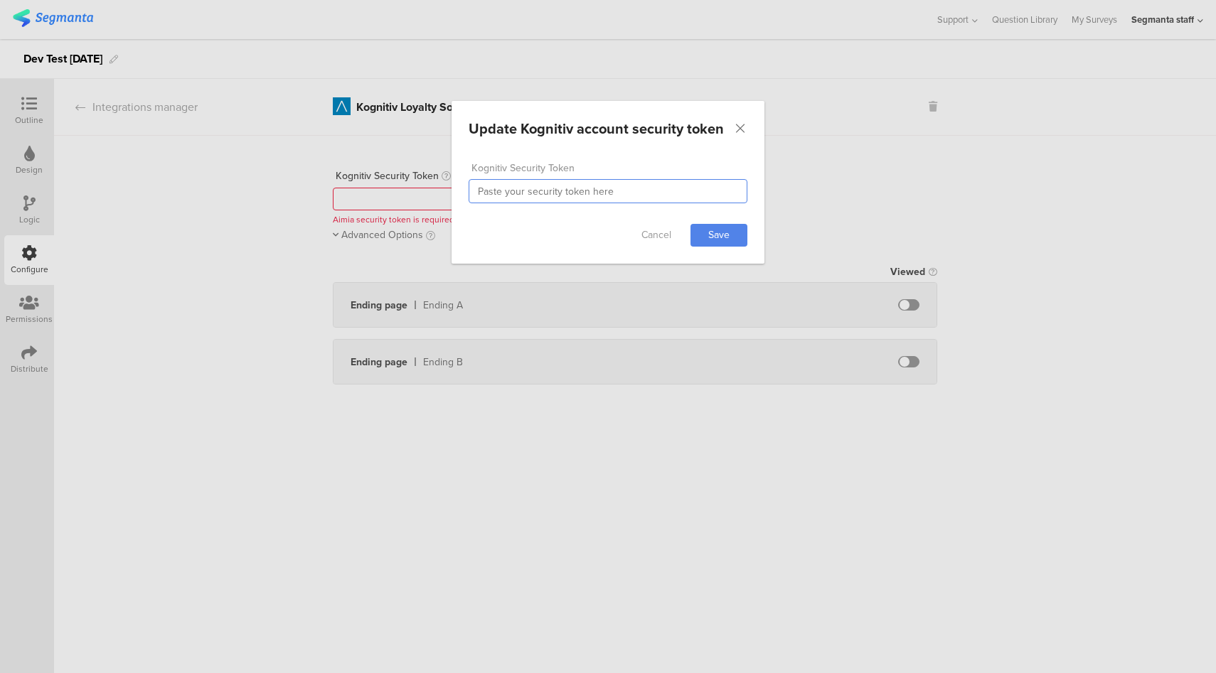
click at [618, 196] on input "dialog" at bounding box center [608, 191] width 279 height 24
type input "Thisisasecuritytokentest137y12"
click at [718, 240] on link "Save" at bounding box center [718, 235] width 57 height 23
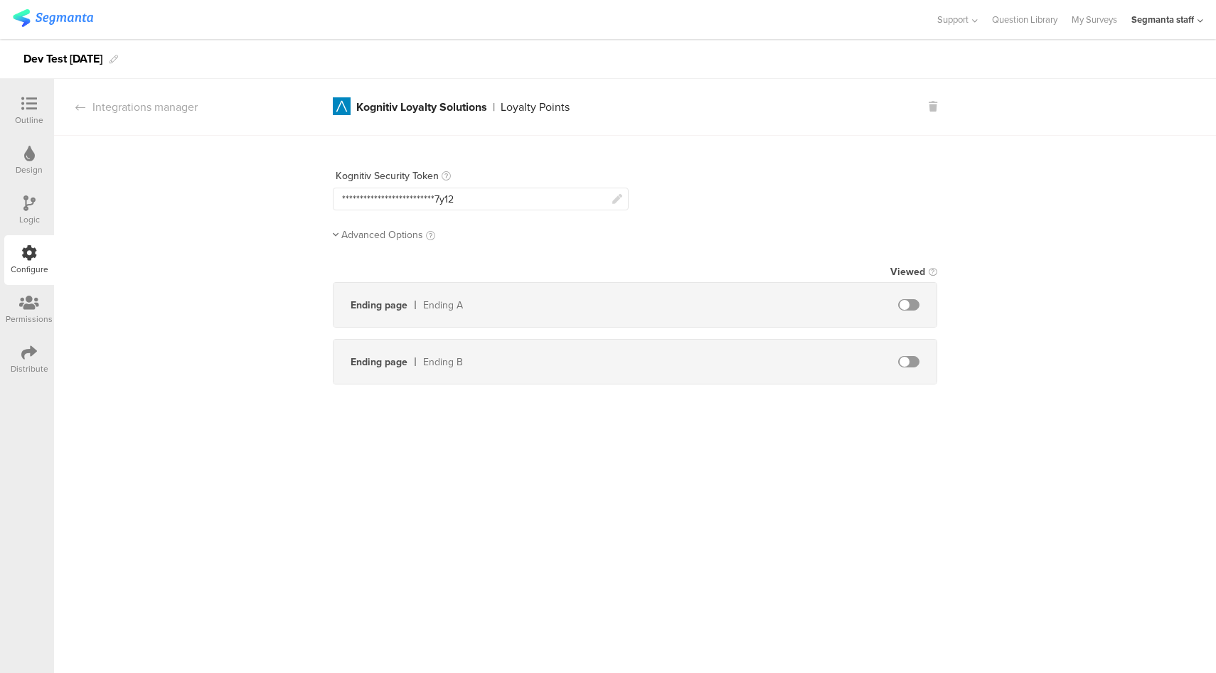
click at [393, 230] on span "Advanced Options" at bounding box center [382, 235] width 82 height 15
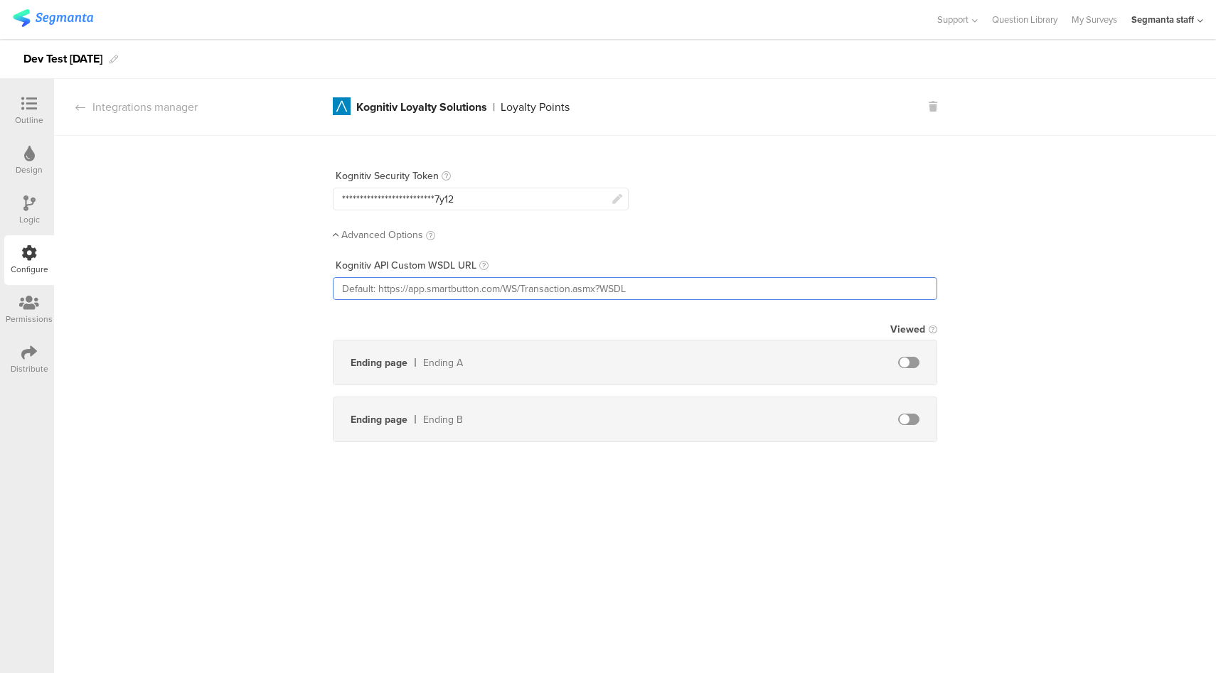
click at [498, 289] on input "text" at bounding box center [635, 288] width 604 height 23
paste input "https://app.segmanta.dev/dashboard/survey/aw15e2/edit/page/62631/configure/?mod…"
type input "https://app.segmanta.dev/dashboard/survey/aw15e2/edit/page/62631/configure/?mod…"
click at [912, 357] on span at bounding box center [908, 362] width 21 height 11
click at [909, 416] on span at bounding box center [908, 419] width 21 height 11
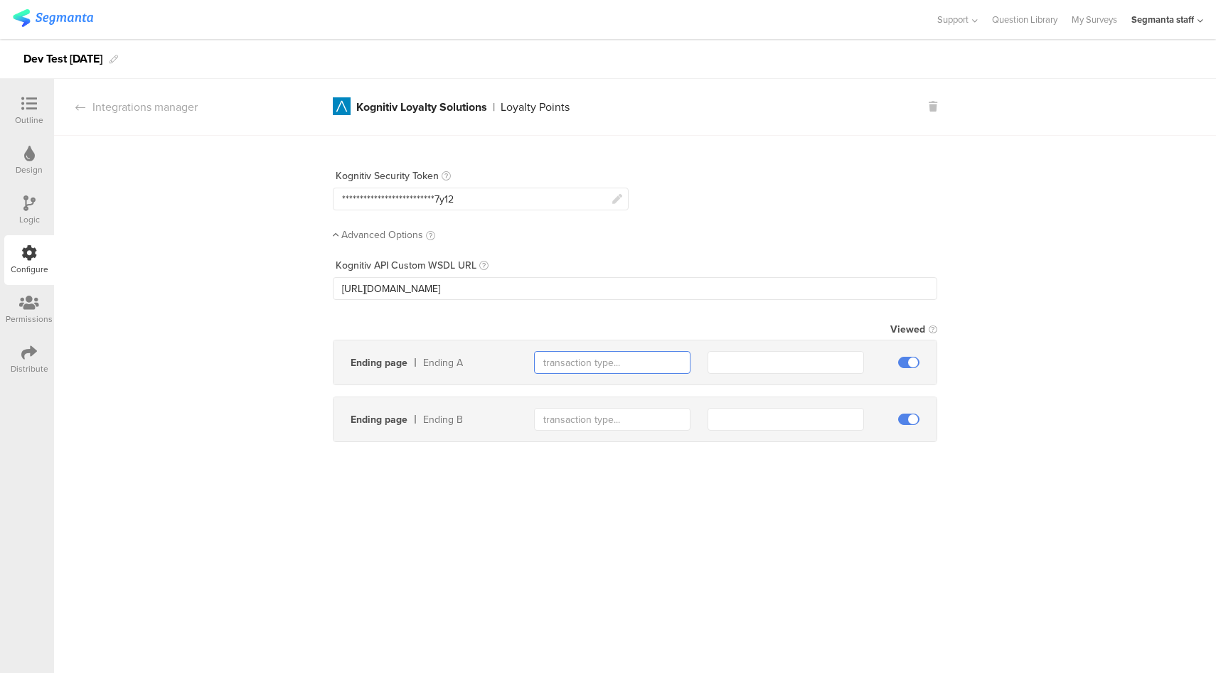
click at [648, 362] on input "text" at bounding box center [612, 362] width 156 height 23
type input "gift"
type input "0"
type input "gift"
type input "100"
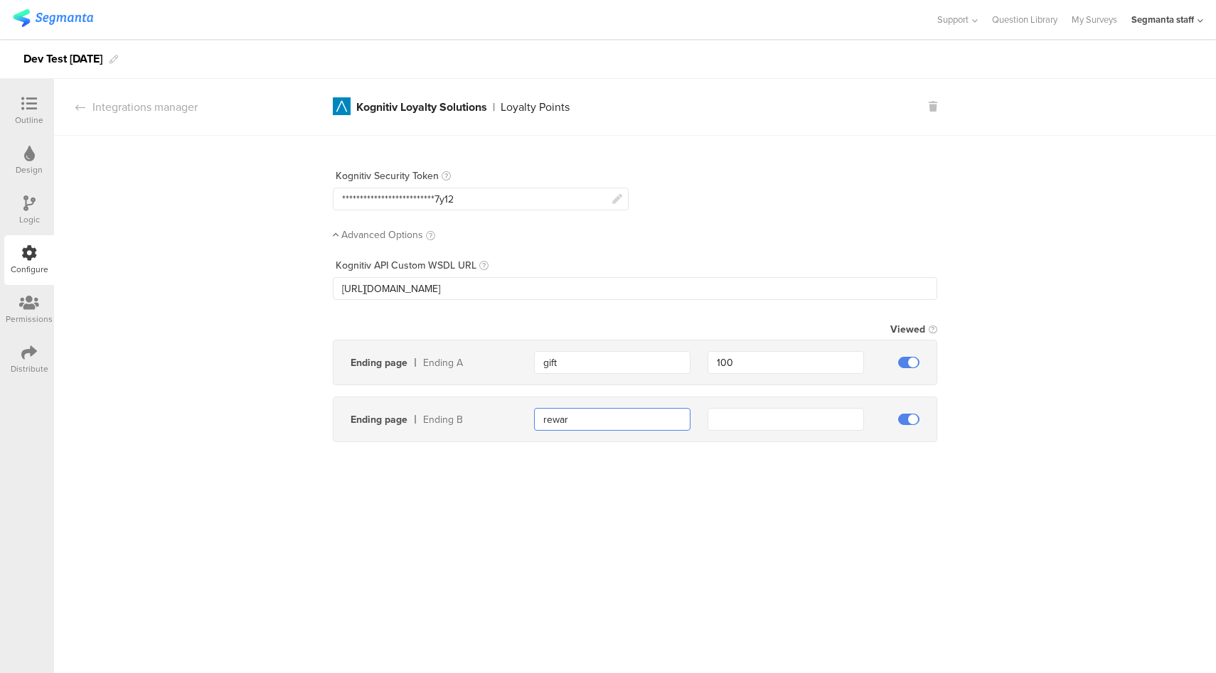
type input "reward"
type input "0"
type input "reward"
type input "200"
click at [179, 105] on div "Integrations manager" at bounding box center [126, 107] width 144 height 16
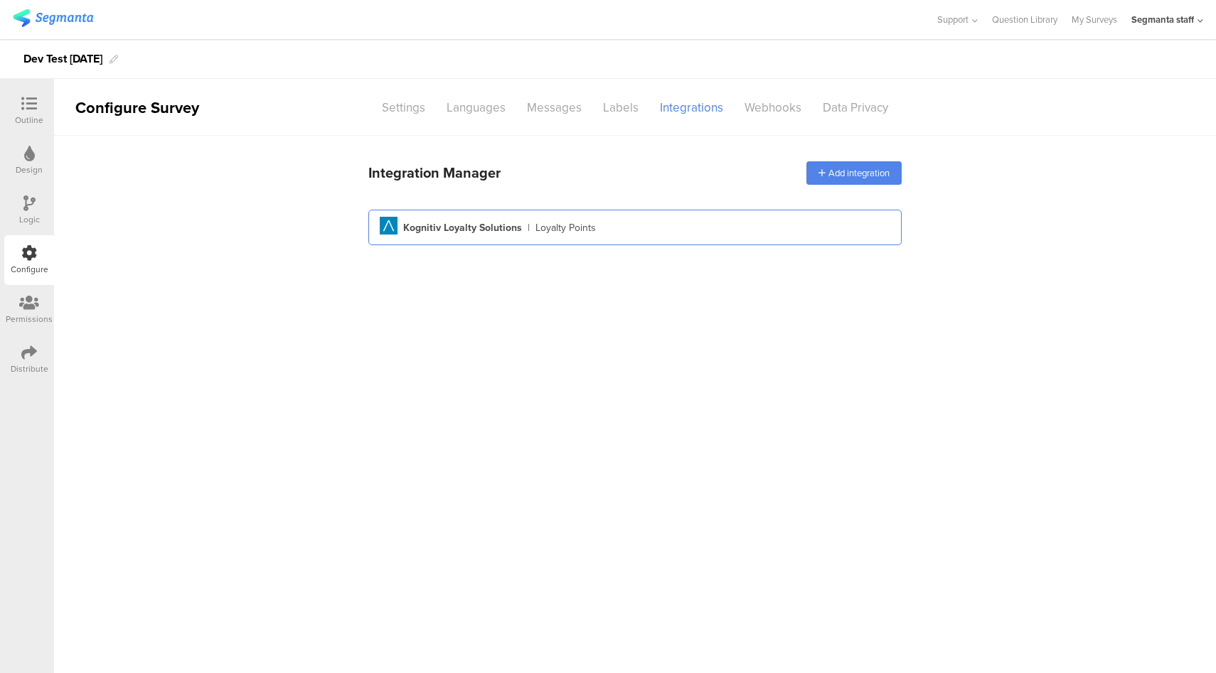
click at [700, 239] on div "Aimia Created with Sketch. Kognitiv Loyalty Solutions | Loyalty Points" at bounding box center [634, 228] width 533 height 36
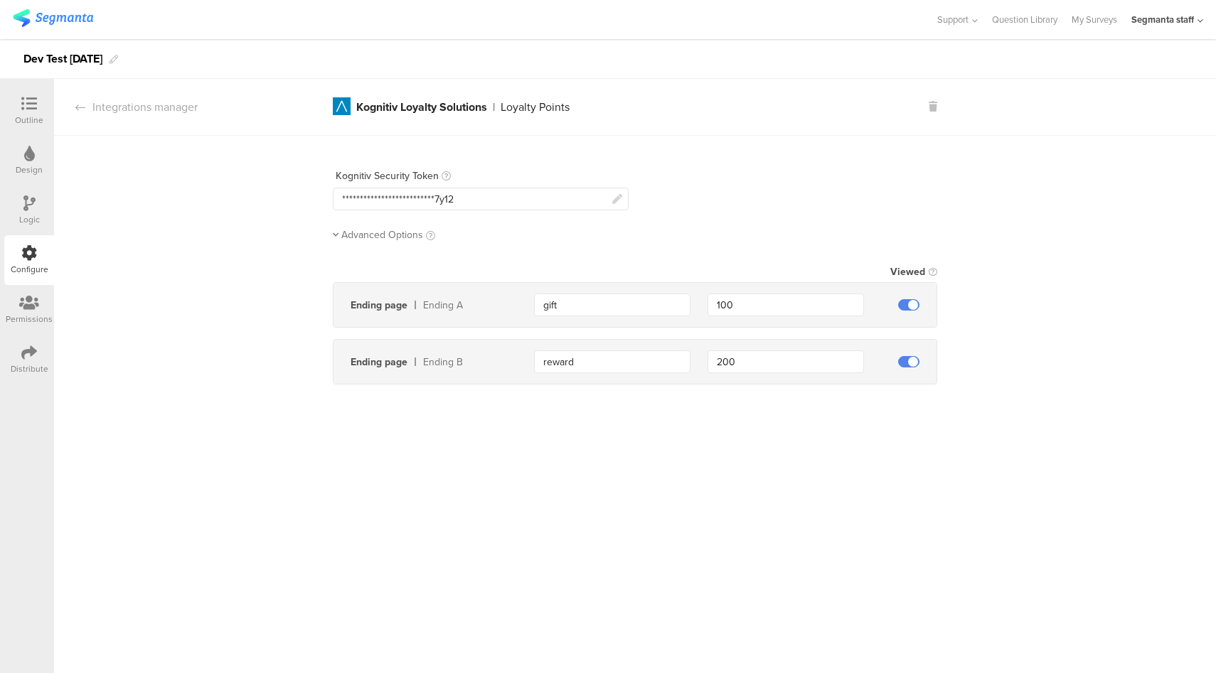
click at [395, 232] on span "Advanced Options" at bounding box center [382, 235] width 82 height 15
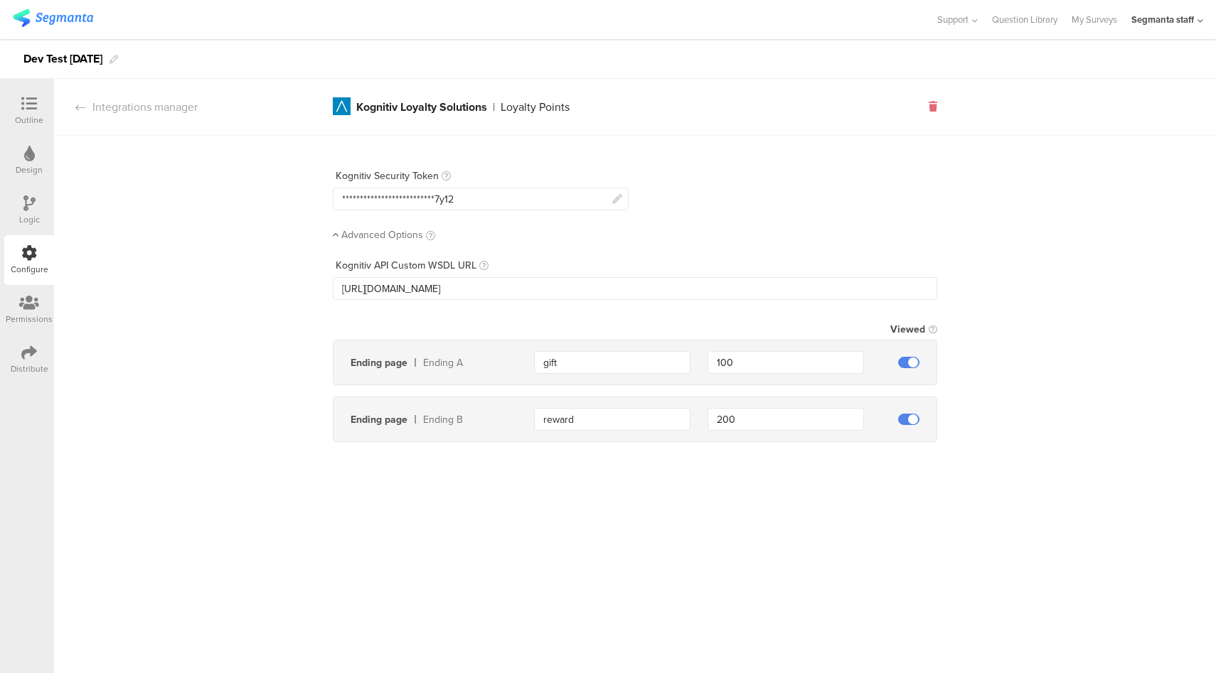
click at [934, 108] on icon at bounding box center [933, 107] width 9 height 10
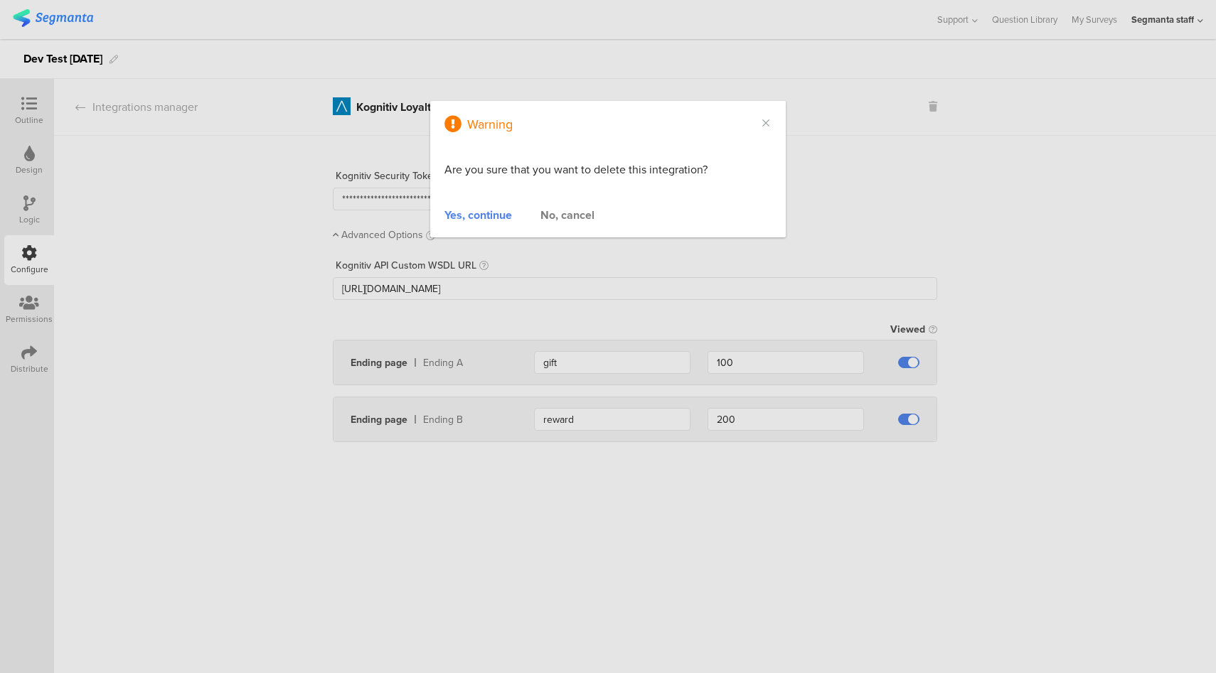
click at [464, 215] on div "Yes, continue" at bounding box center [478, 215] width 68 height 16
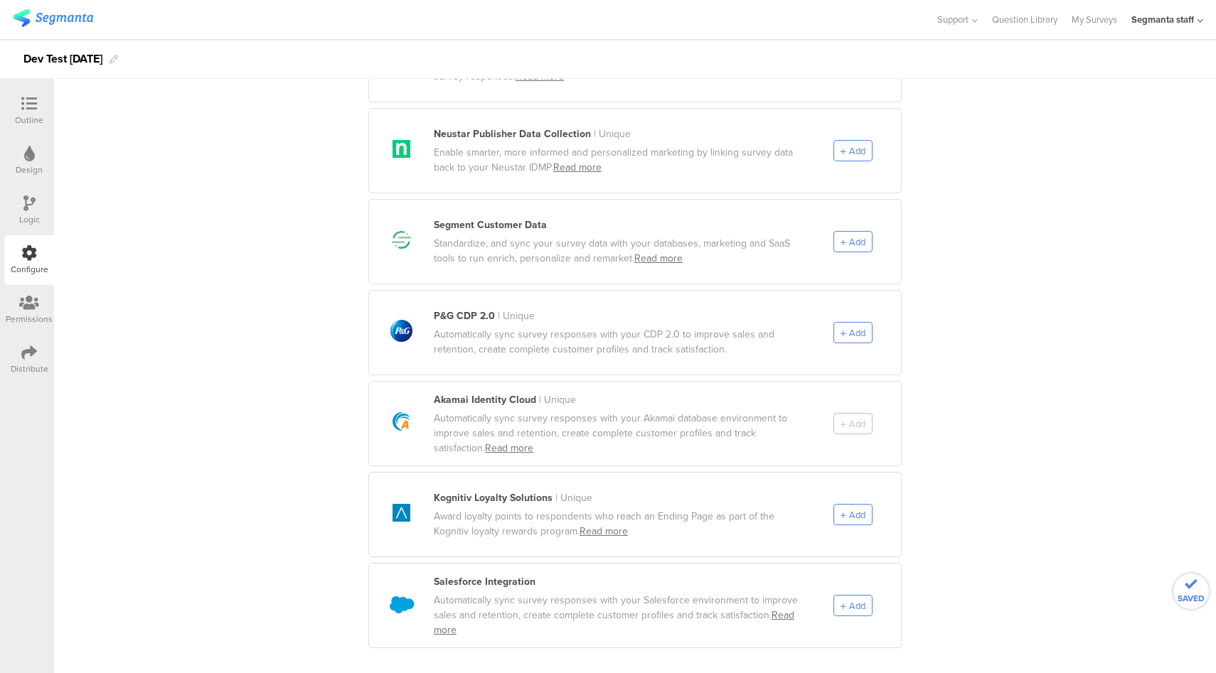
scroll to position [694, 0]
click at [843, 597] on div "Add" at bounding box center [852, 604] width 39 height 21
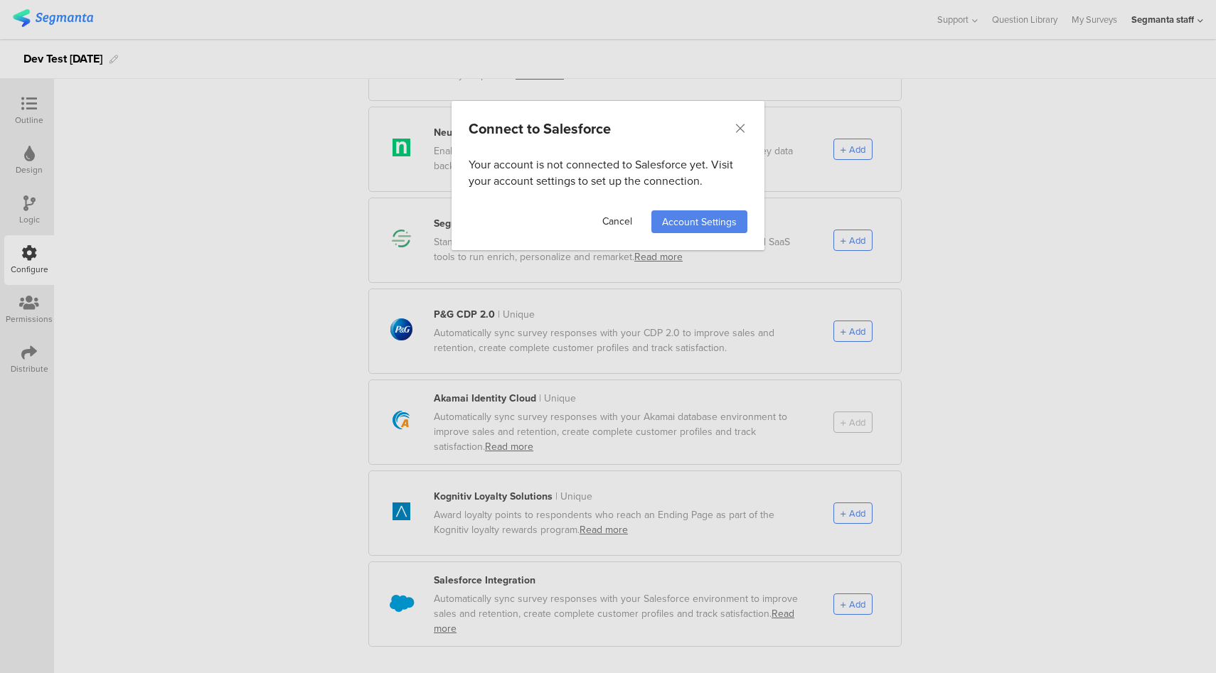
click at [598, 224] on link "Cancel" at bounding box center [617, 221] width 57 height 23
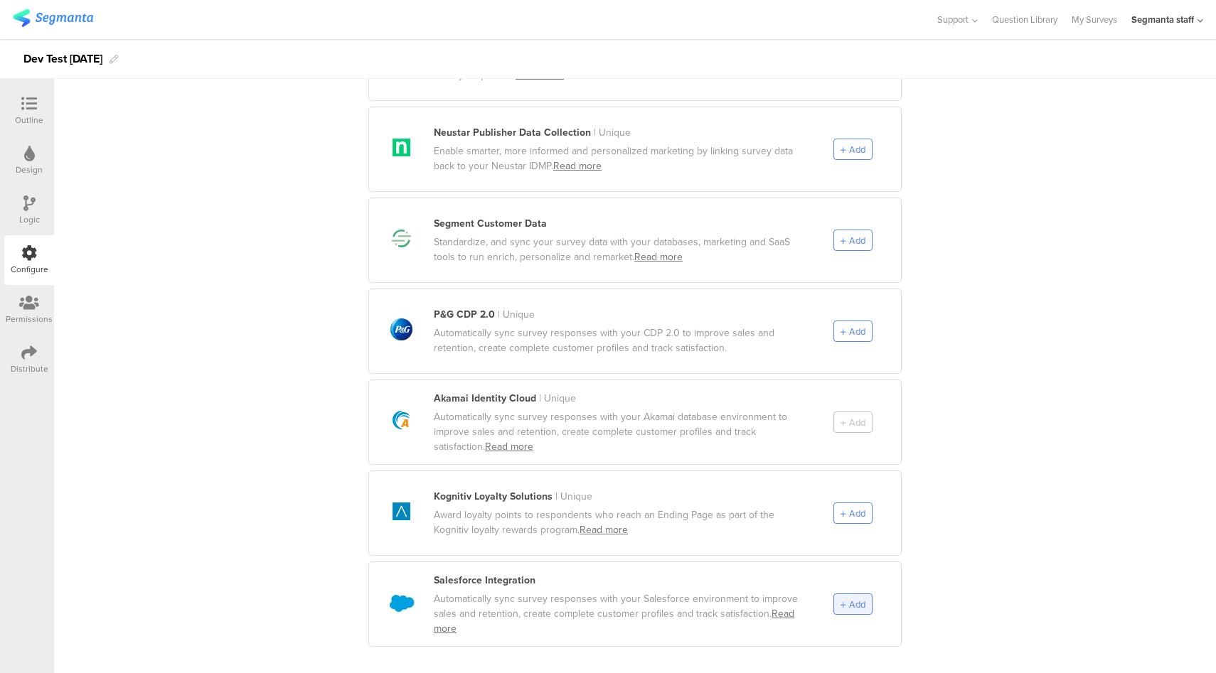
click at [834, 594] on div "Add" at bounding box center [852, 604] width 39 height 21
click at [0, 0] on div "Connect to Salesforce Your account is not connected to Salesforce yet. Visit yo…" at bounding box center [0, 0] width 0 height 0
click at [855, 599] on div "Add" at bounding box center [852, 604] width 39 height 21
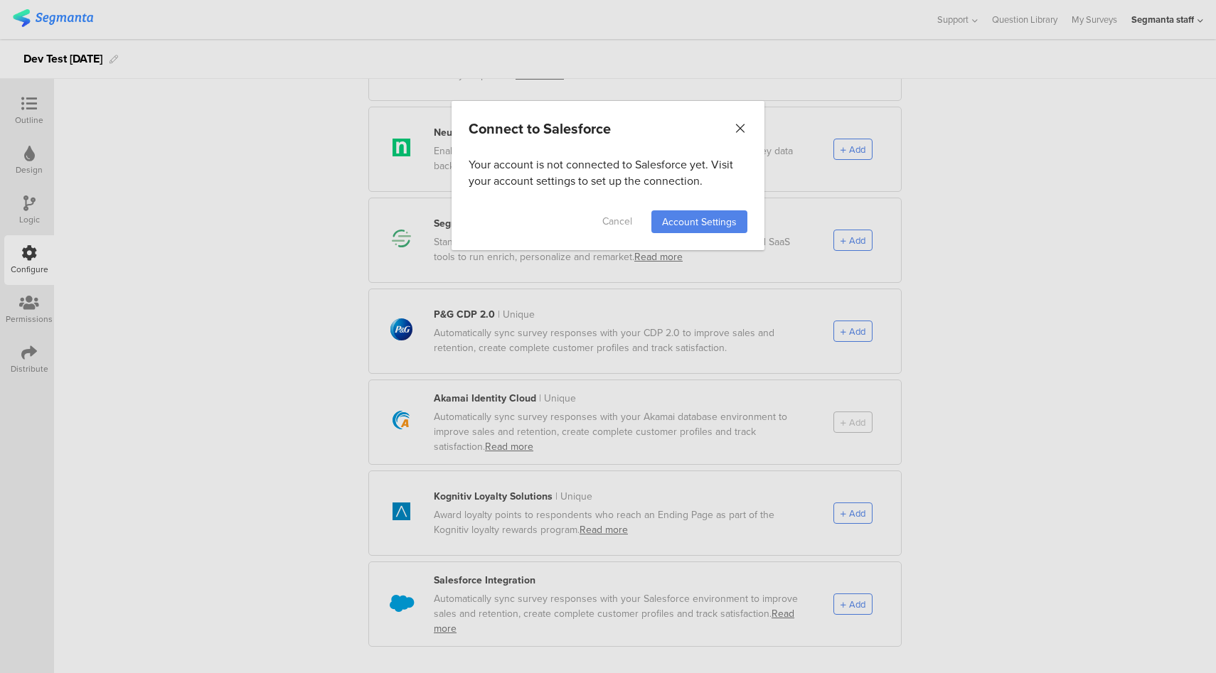
click at [741, 124] on icon "Close" at bounding box center [740, 129] width 14 height 14
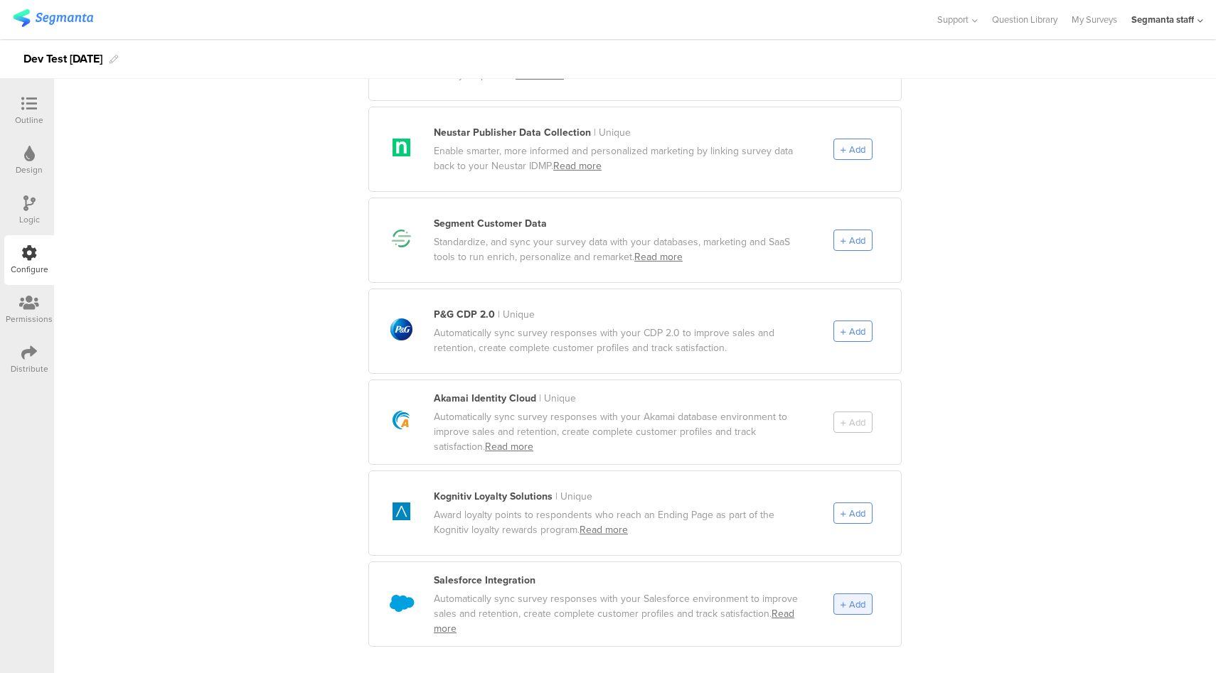
click at [859, 598] on span "Add" at bounding box center [857, 605] width 16 height 14
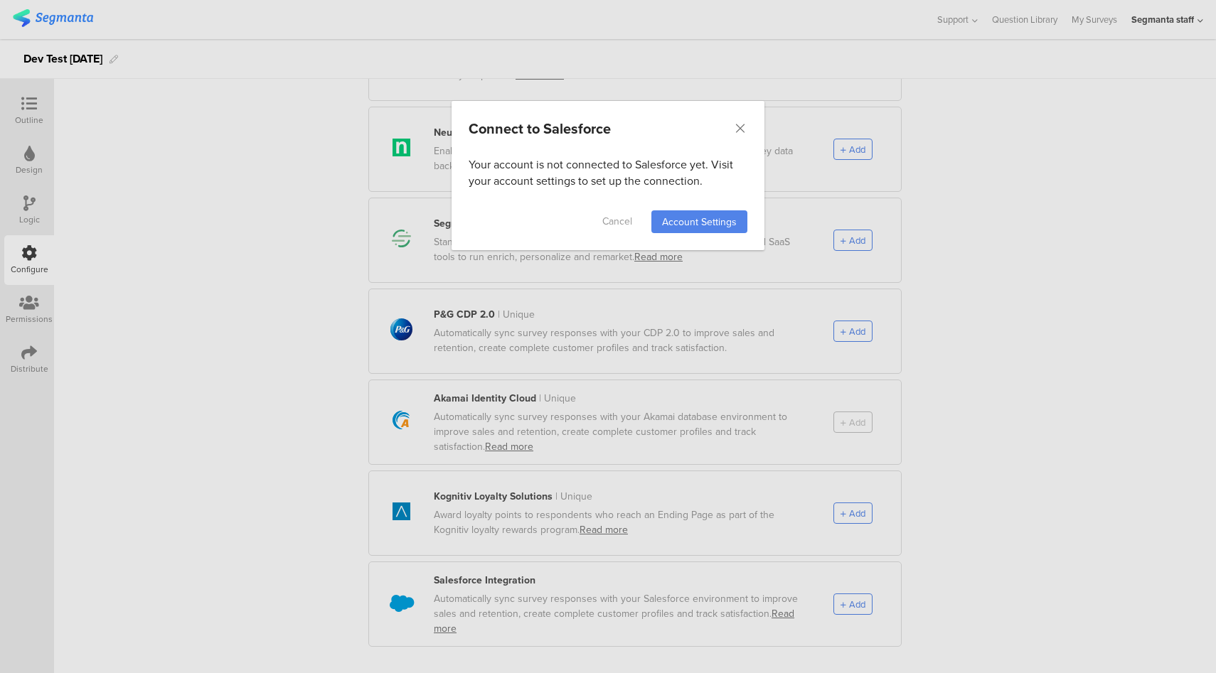
click at [699, 212] on link "Account Settings" at bounding box center [699, 221] width 96 height 23
click at [744, 127] on icon "Close" at bounding box center [740, 129] width 14 height 14
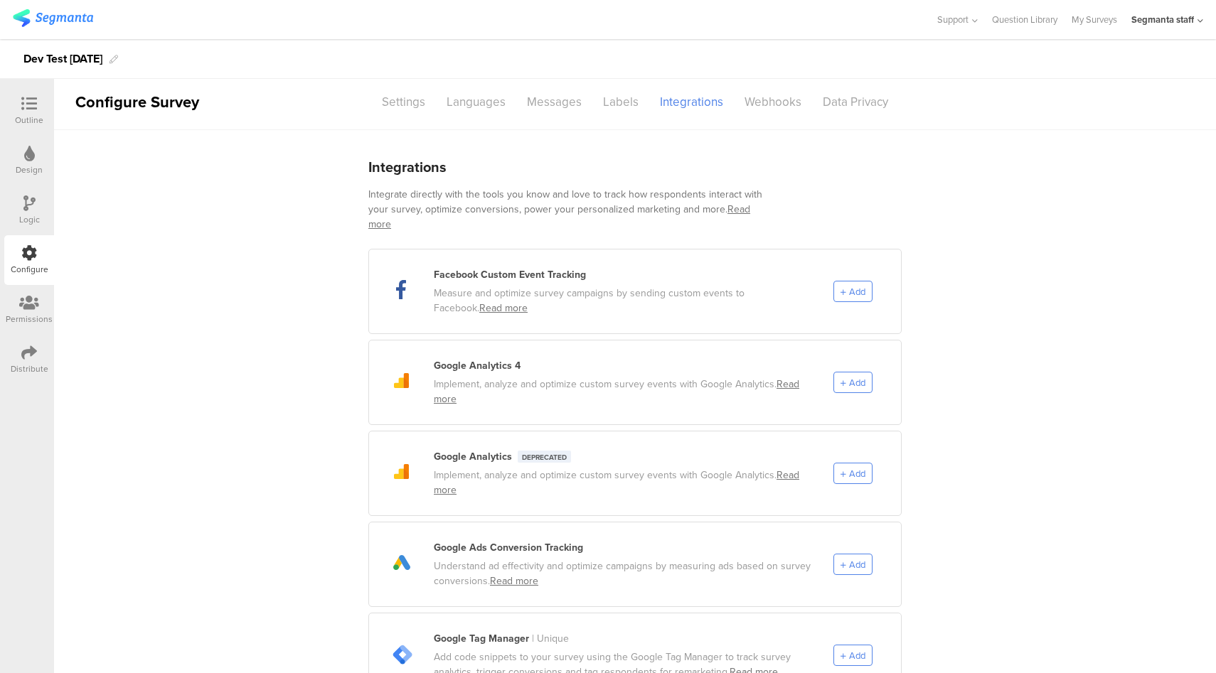
scroll to position [0, 0]
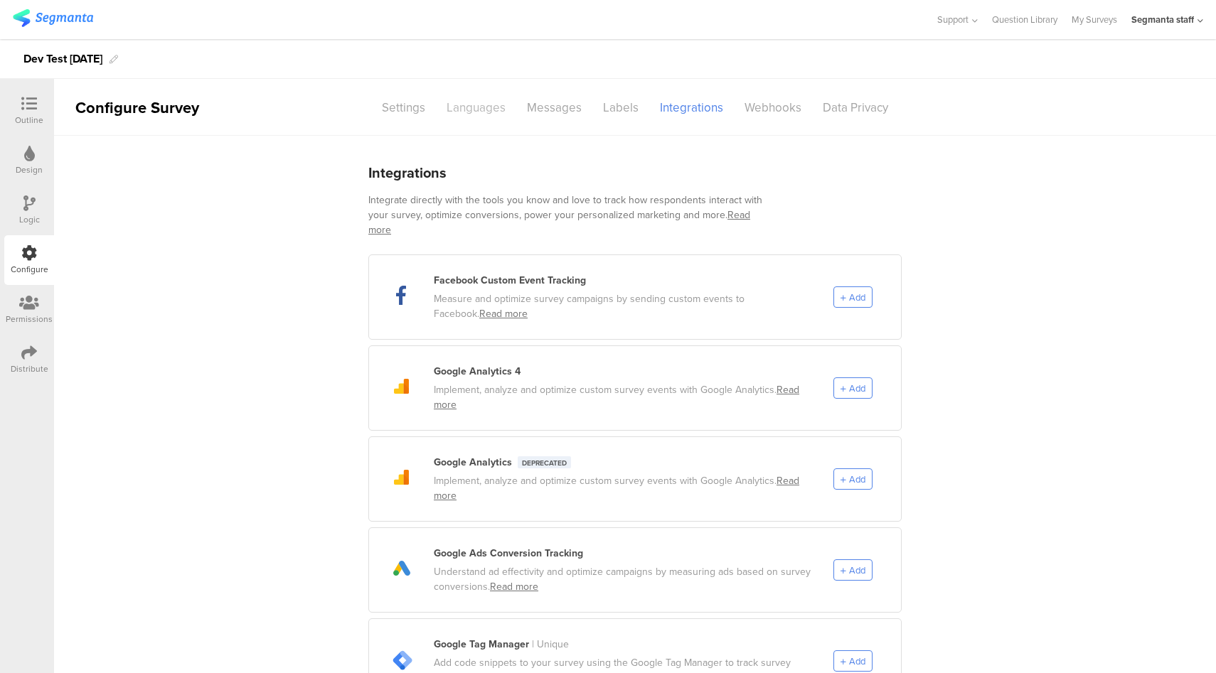
click at [464, 110] on div "Languages" at bounding box center [476, 107] width 80 height 25
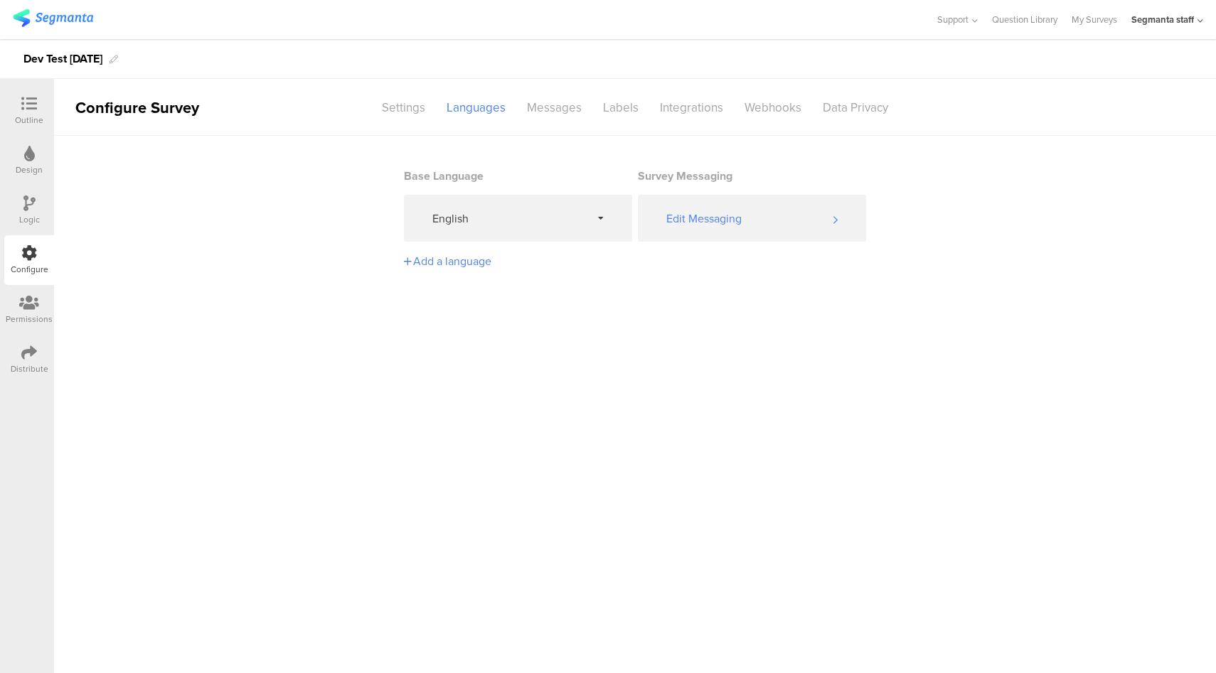
click at [405, 78] on div "Dev Test 10.02.25" at bounding box center [608, 59] width 1216 height 40
click at [623, 215] on div "English" at bounding box center [518, 218] width 228 height 47
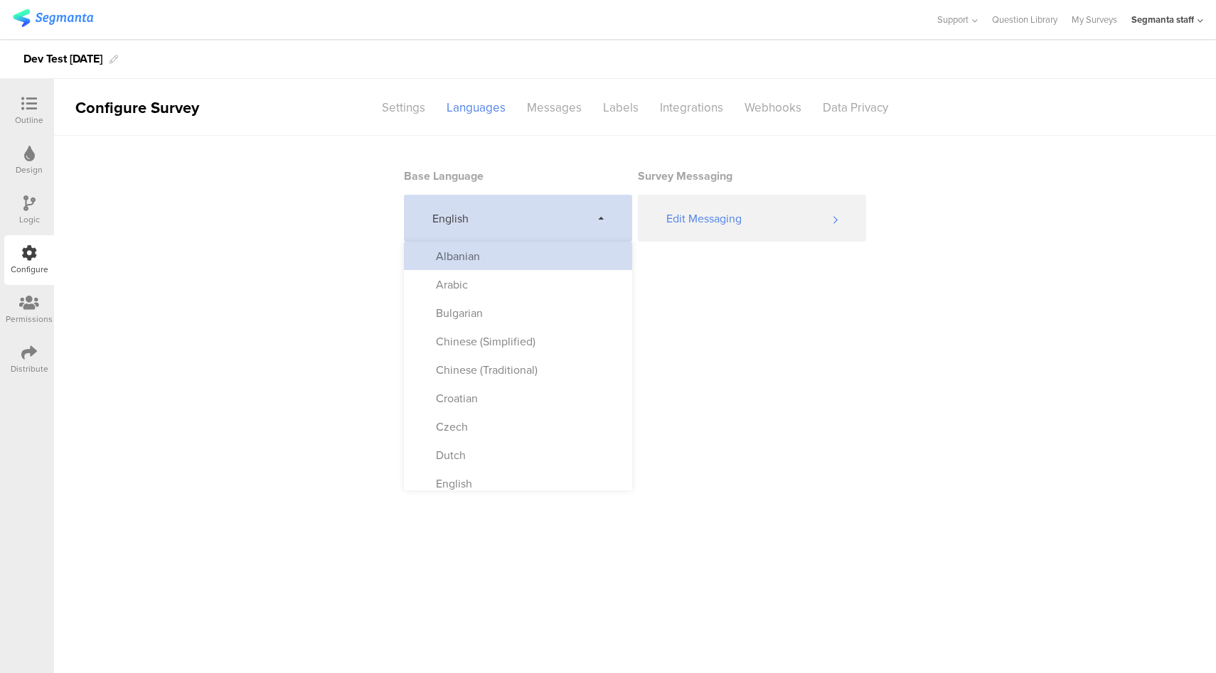
click at [580, 258] on div "Albanian" at bounding box center [518, 256] width 228 height 28
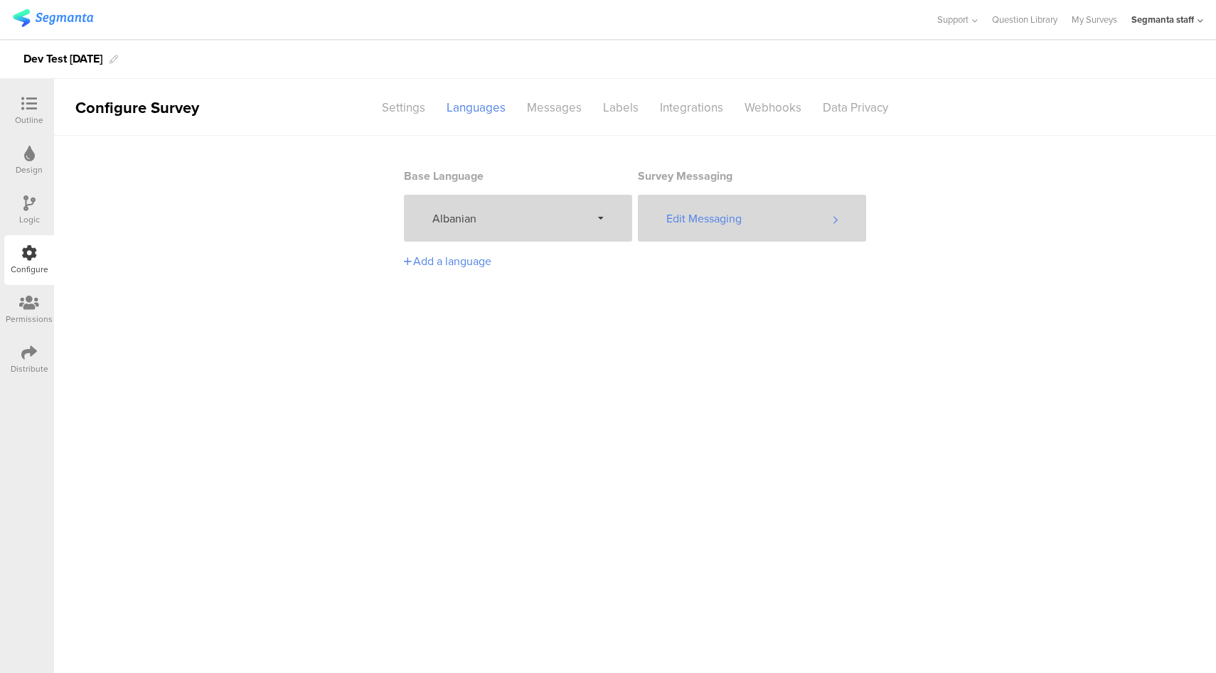
click at [800, 218] on div "Edit Messaging" at bounding box center [752, 218] width 228 height 47
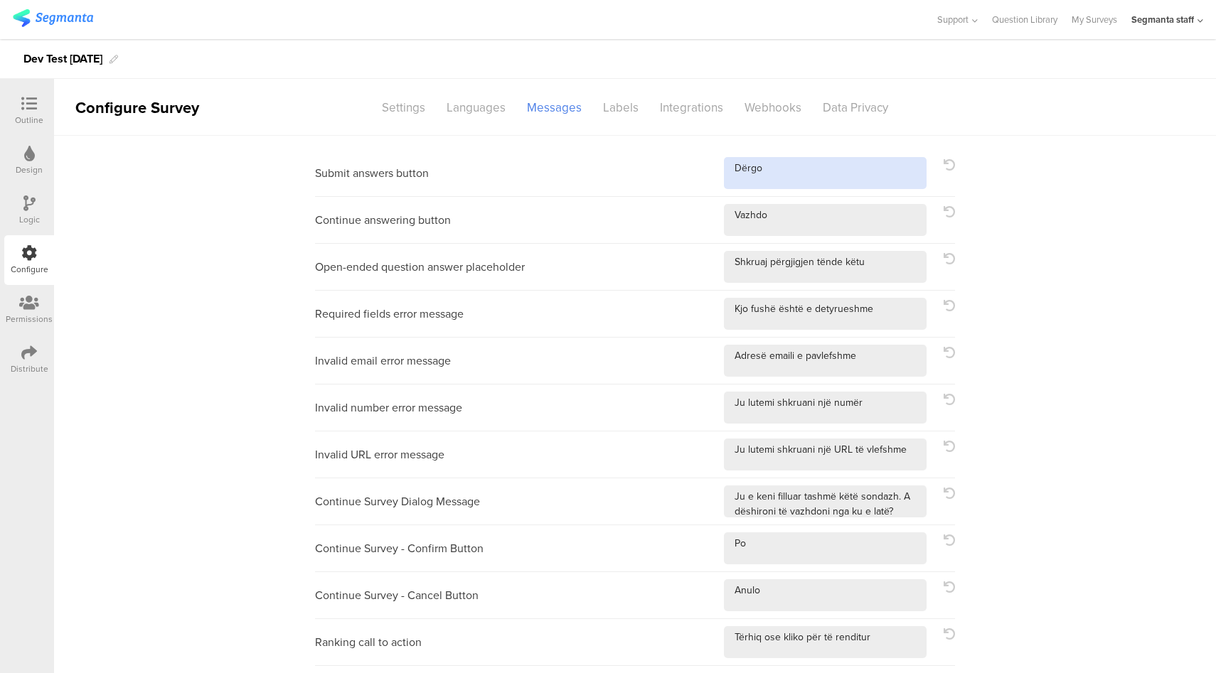
click at [874, 178] on textarea at bounding box center [825, 173] width 203 height 32
type textarea "Dërgo!"
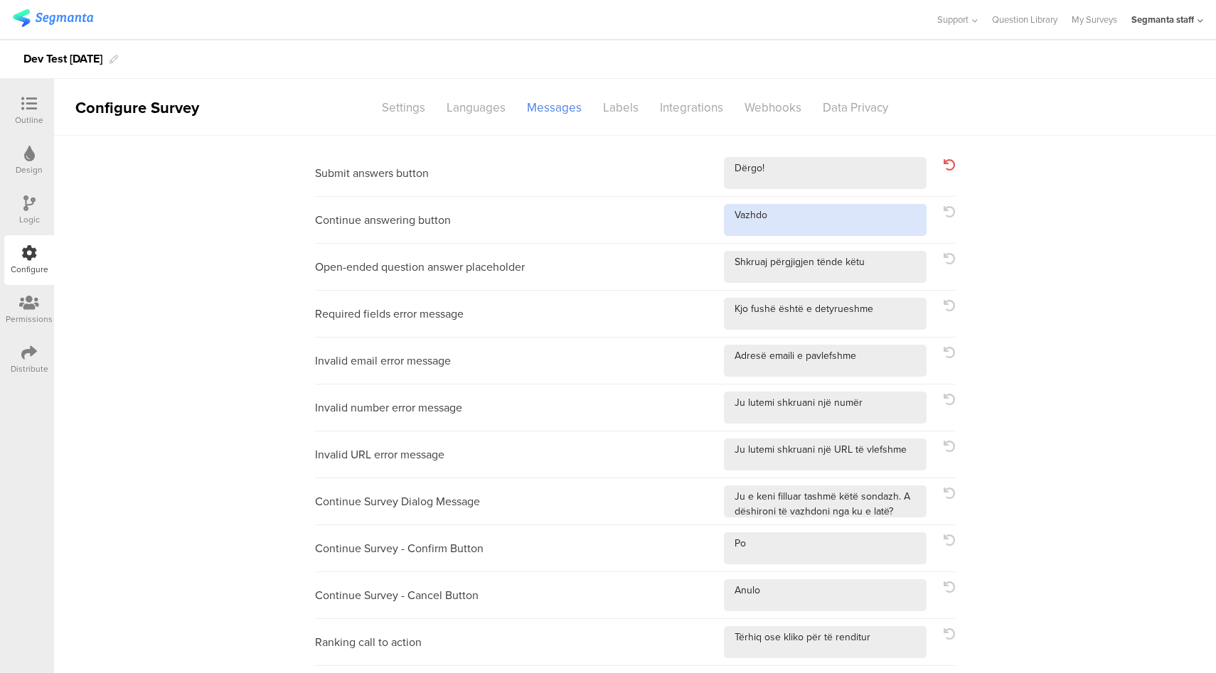
click at [849, 224] on textarea at bounding box center [825, 220] width 203 height 32
type textarea "Vazhdo!"
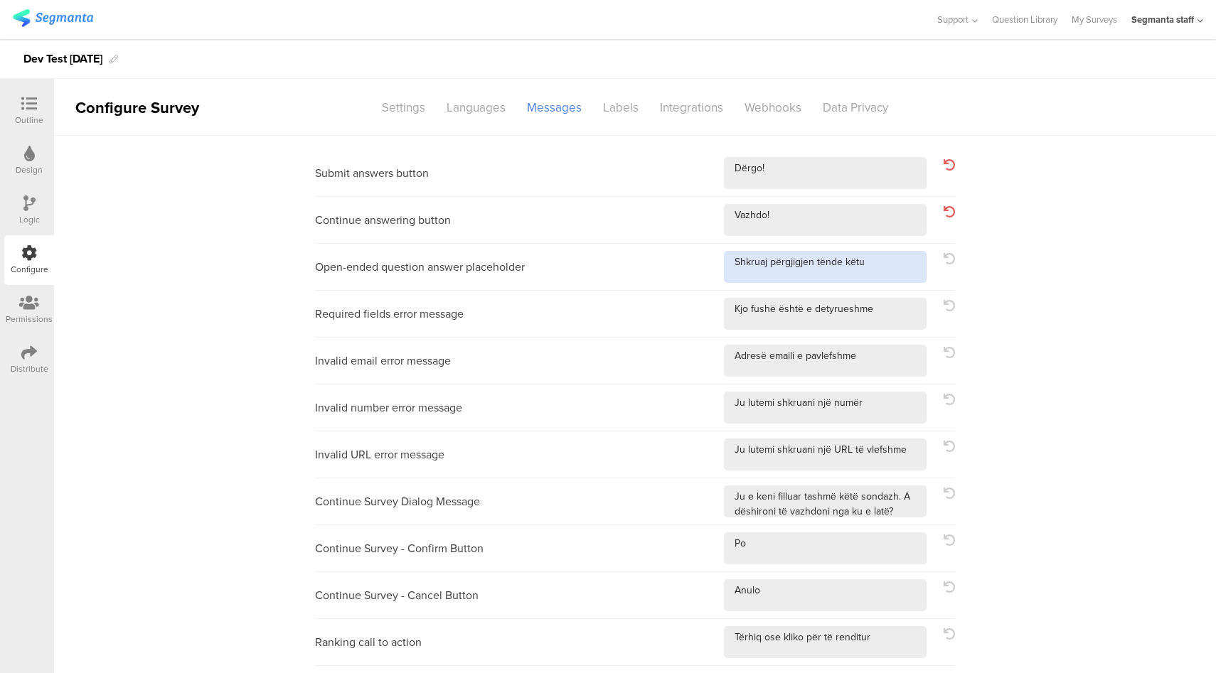
click at [887, 269] on textarea at bounding box center [825, 267] width 203 height 32
type textarea "Shkruaj përgjigjen tënde këtu!"
click at [882, 331] on div "Required fields error message" at bounding box center [635, 314] width 640 height 47
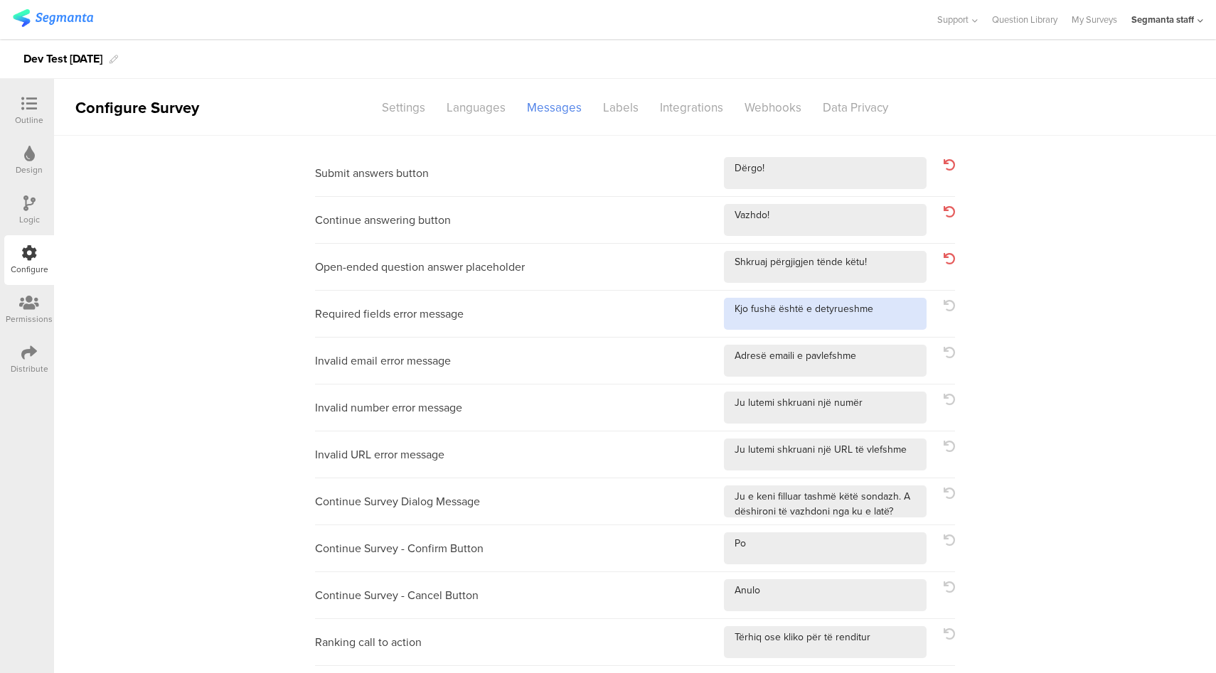
click at [894, 316] on textarea at bounding box center [825, 314] width 203 height 32
click at [944, 311] on icon at bounding box center [949, 305] width 11 height 11
click at [906, 314] on textarea at bounding box center [825, 314] width 203 height 32
type textarea "Kjo fushë është e detyrueshme!"
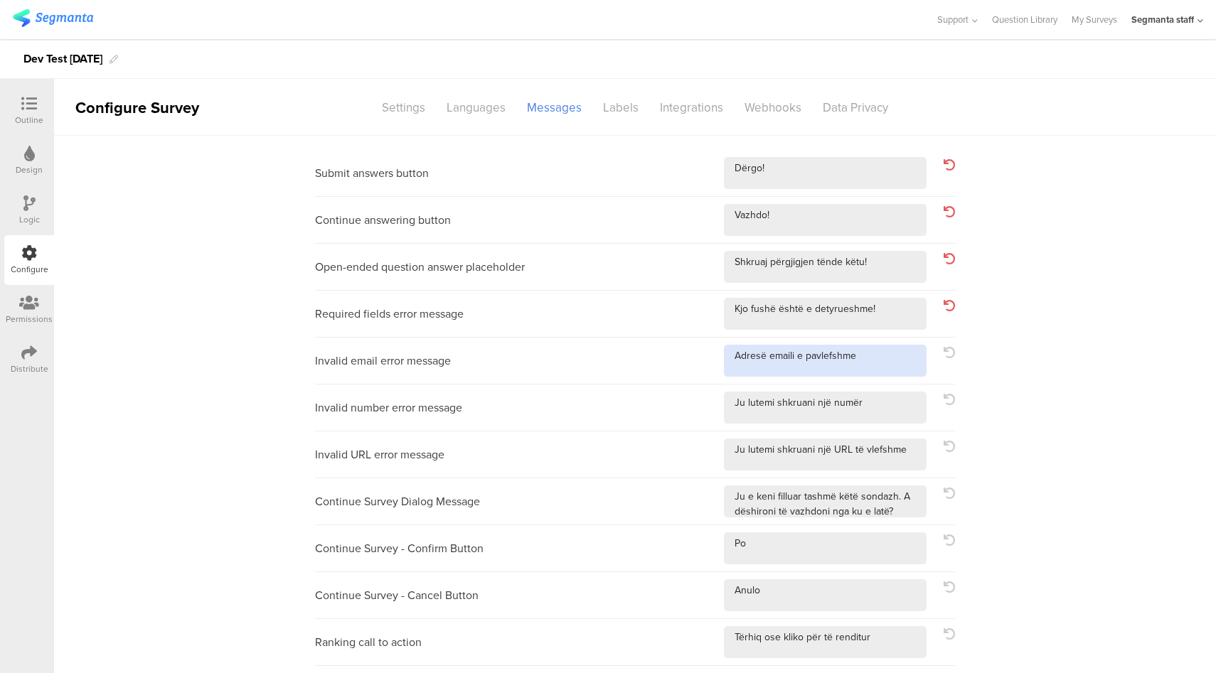
click at [871, 369] on textarea at bounding box center [825, 361] width 203 height 32
type textarea "Adresë emaili e pavlefshme!"
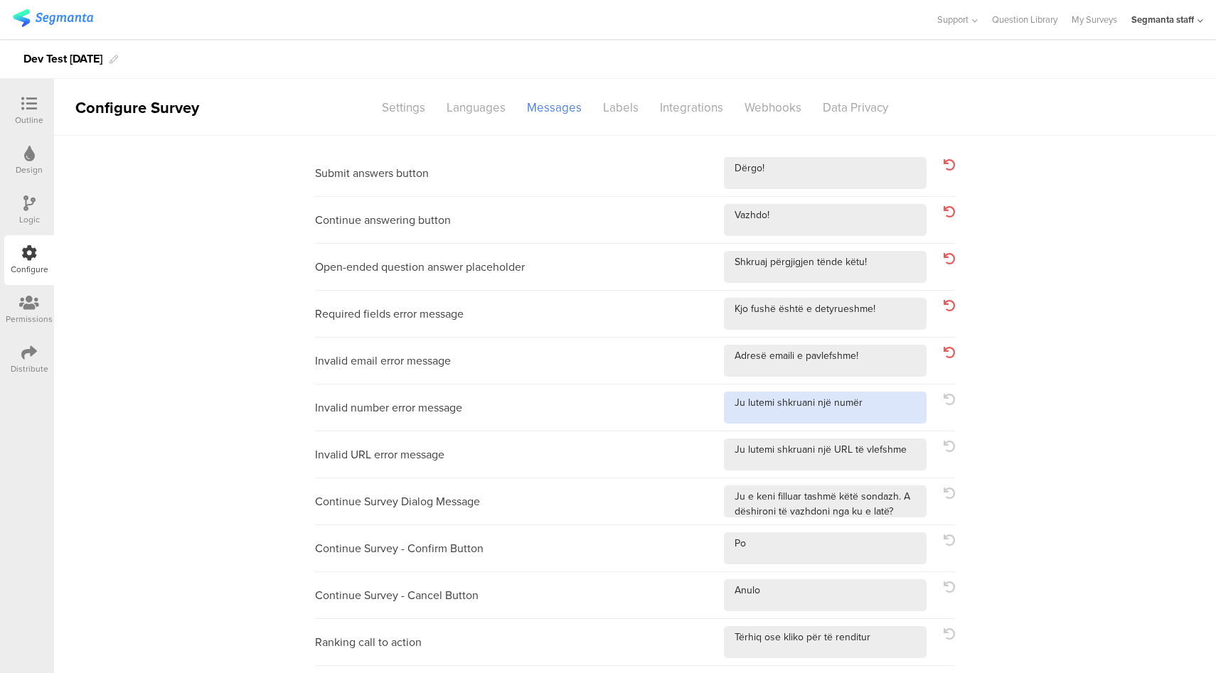
click at [887, 405] on textarea at bounding box center [825, 408] width 203 height 32
type textarea "Ju lutemi shkruani një numër!"
click at [914, 458] on textarea at bounding box center [825, 455] width 203 height 32
type textarea "Ju lutemi shkruani një URL të vlefshme!"
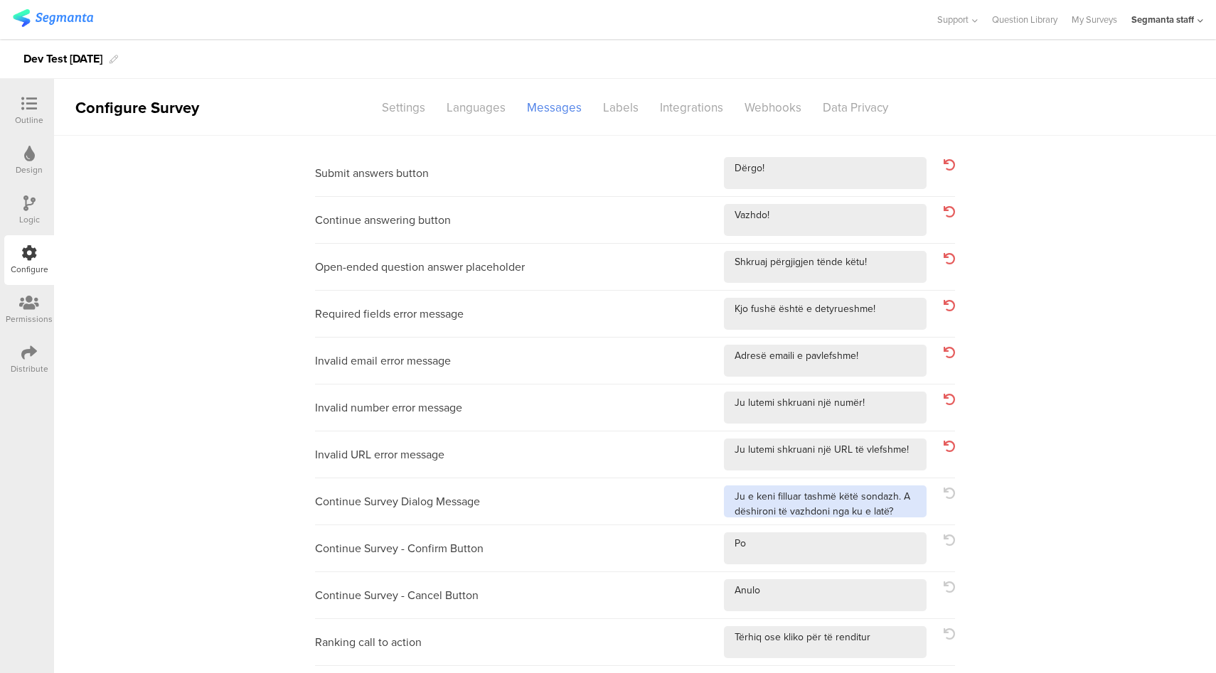
click at [899, 503] on textarea at bounding box center [825, 502] width 203 height 32
click at [902, 517] on textarea at bounding box center [825, 502] width 203 height 32
type textarea "Ju e keni filluar tashmë këtë sondazh. A dëshironi të vazhdoni nga ku e latë?!"
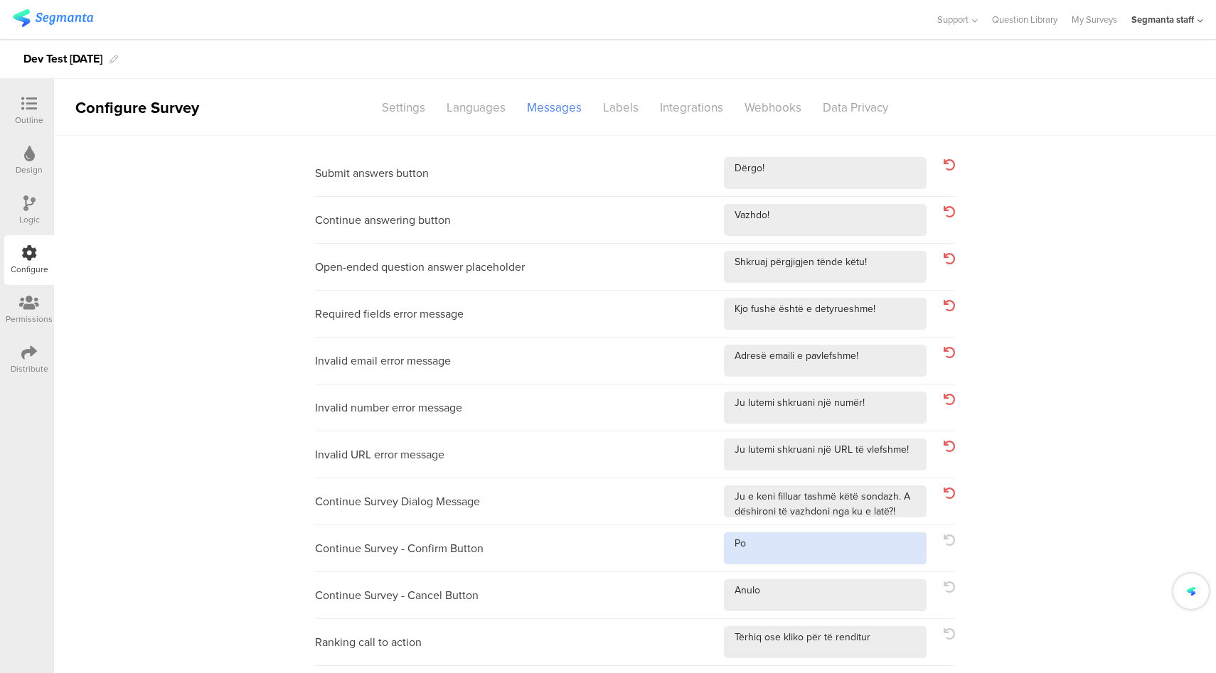
click at [867, 540] on textarea at bounding box center [825, 549] width 203 height 32
type textarea "Po!"
click at [869, 603] on textarea at bounding box center [825, 595] width 203 height 32
type textarea "Anulo!"
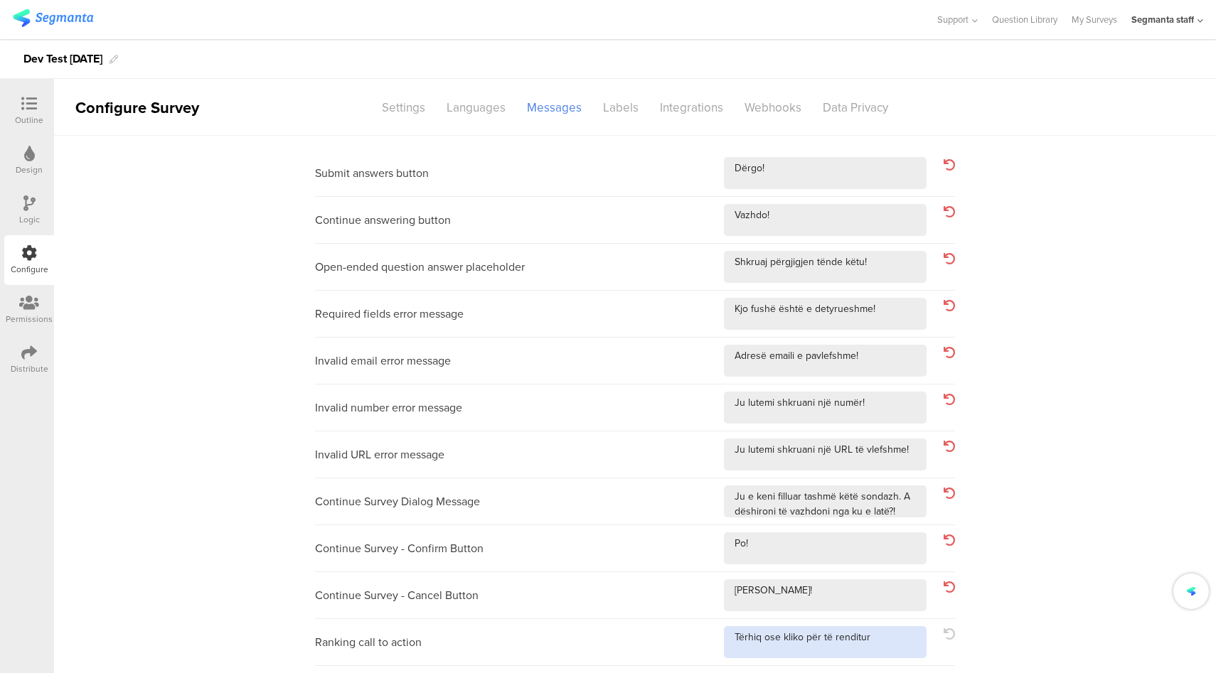
click at [888, 635] on textarea at bounding box center [825, 642] width 203 height 32
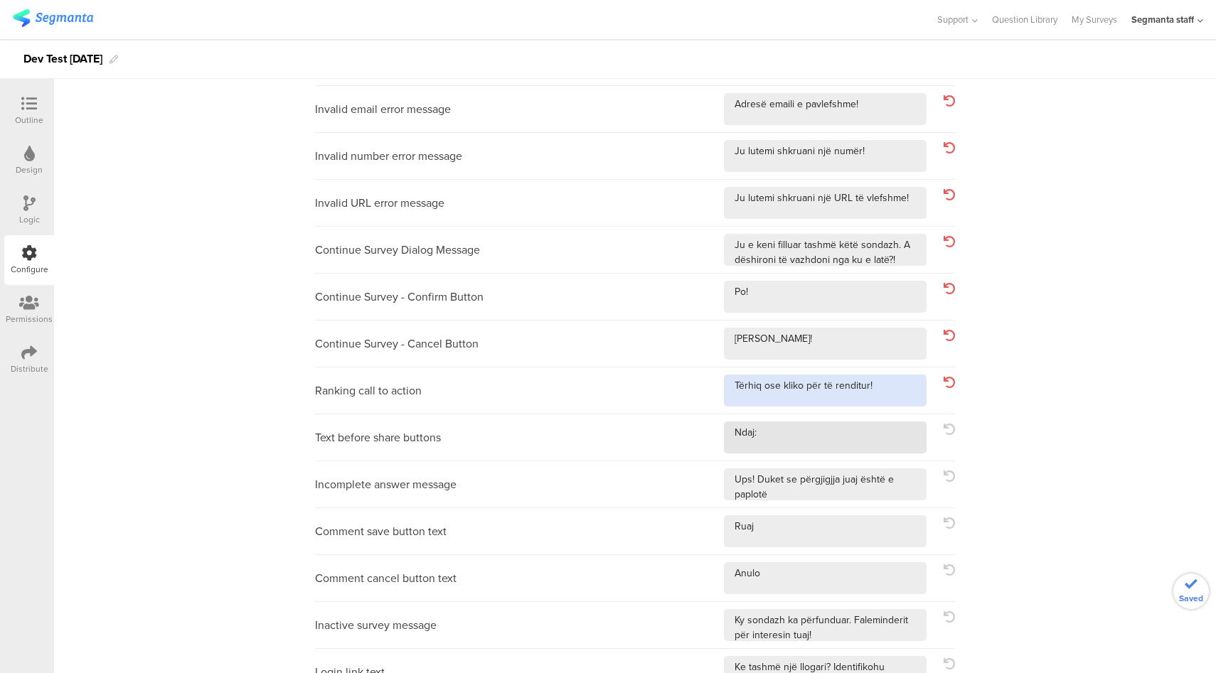
type textarea "Tërhiq ose kliko për të renditur!"
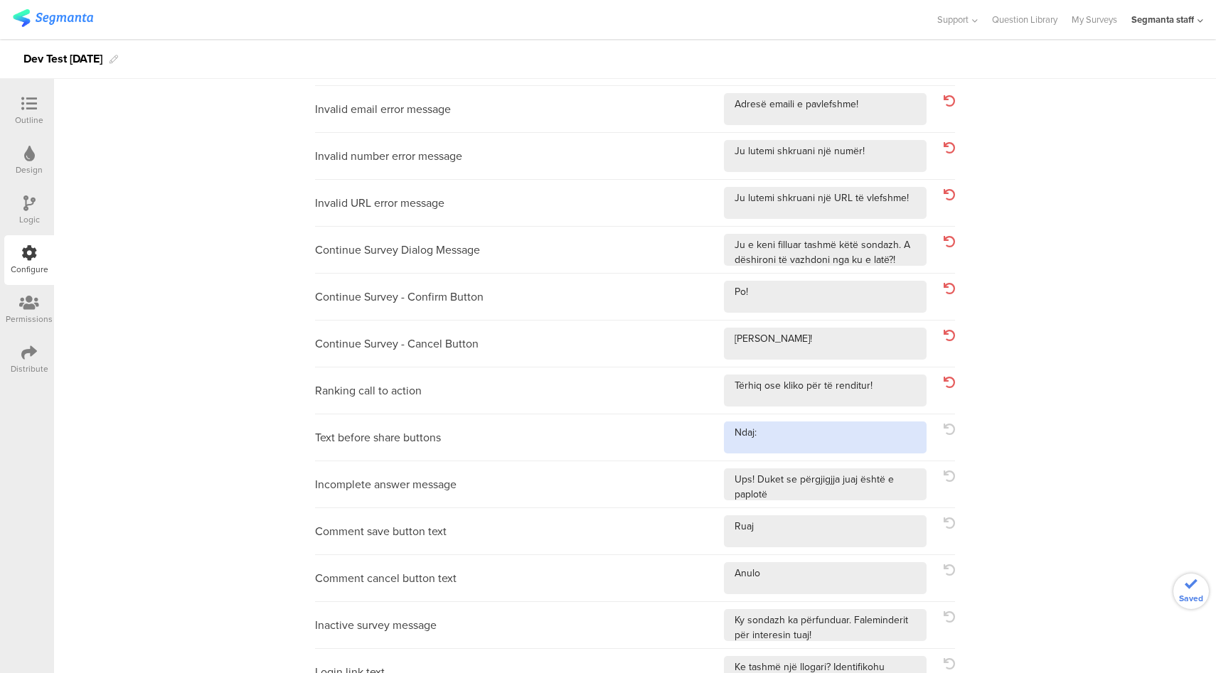
click at [857, 424] on textarea at bounding box center [825, 438] width 203 height 32
type textarea "Ndaj:!"
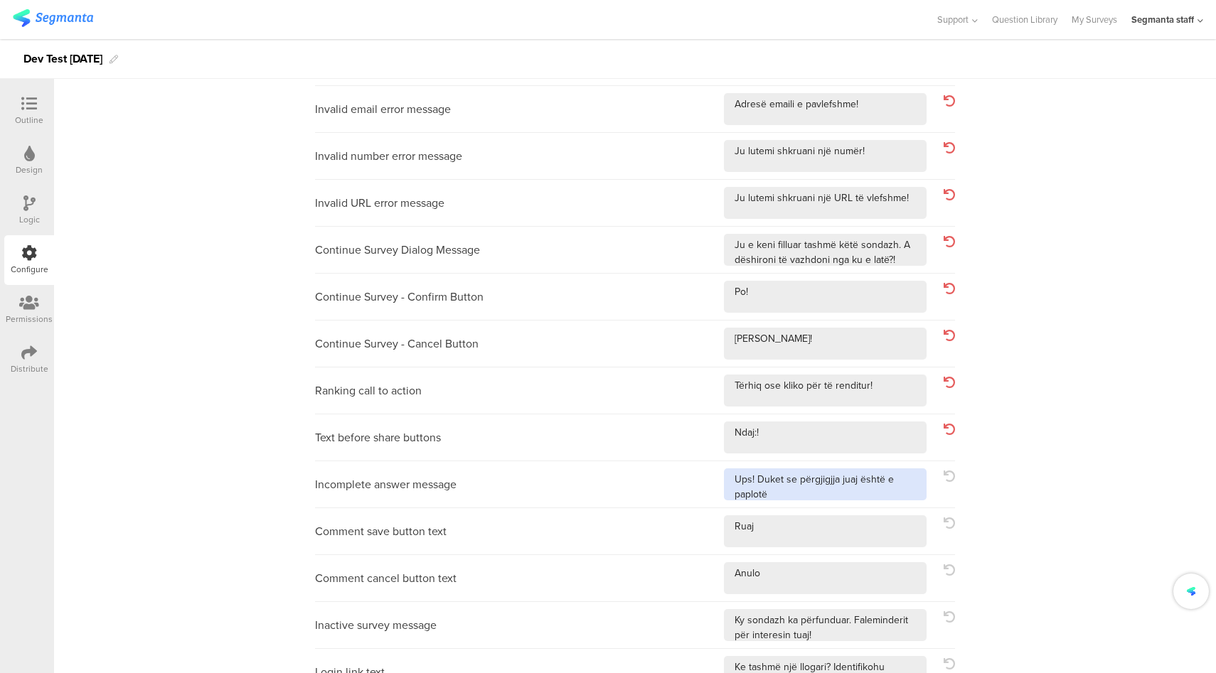
click at [893, 493] on textarea at bounding box center [825, 485] width 203 height 32
type textarea "Ups! Duket se përgjigjja juaj është e paplotë!"
click at [877, 538] on textarea at bounding box center [825, 532] width 203 height 32
type textarea "Ruaj!"
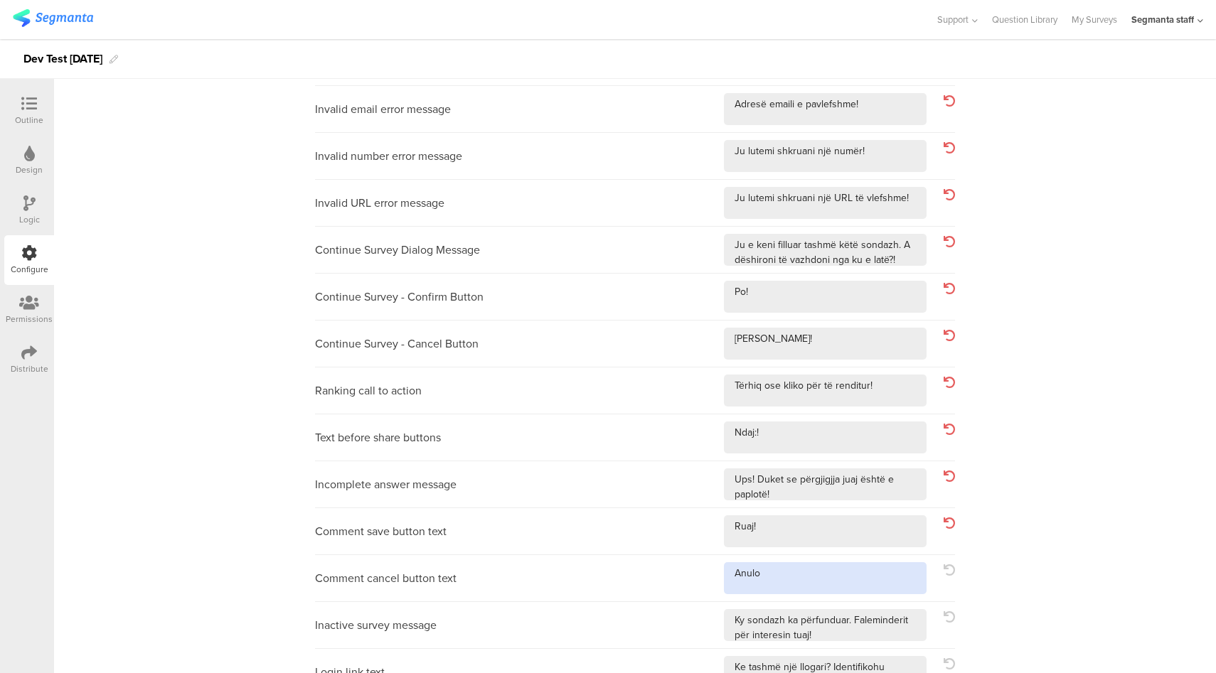
click at [867, 573] on textarea at bounding box center [825, 578] width 203 height 32
type textarea "Anulo!"
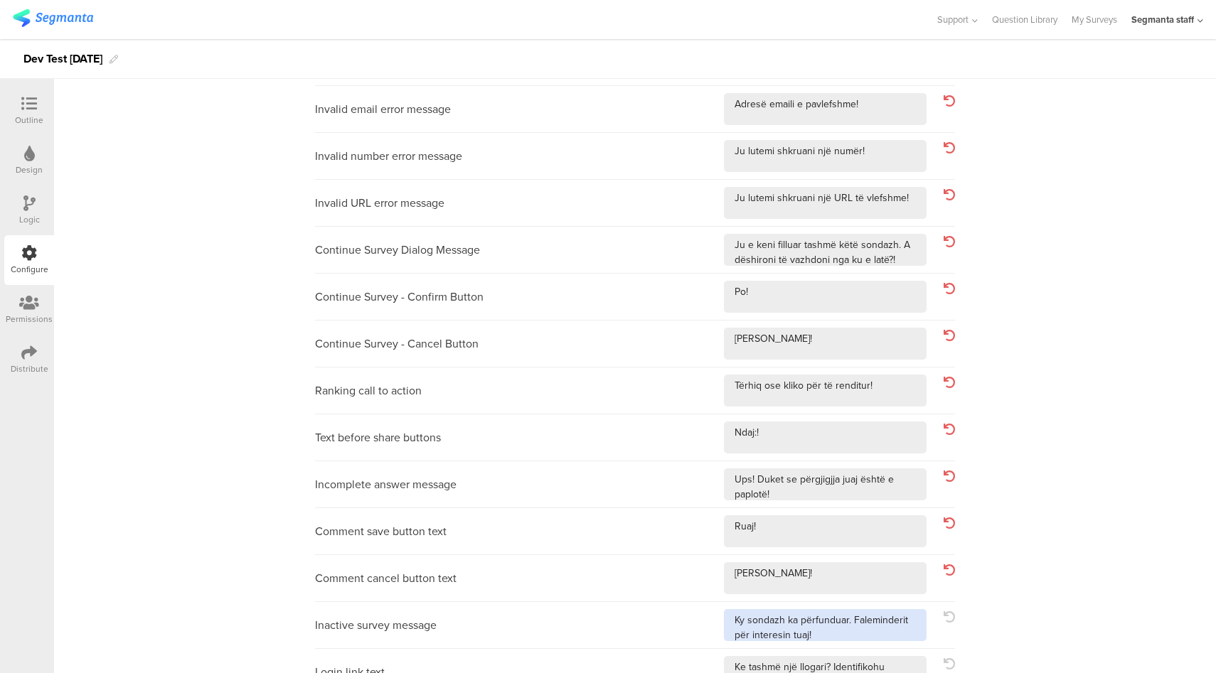
click at [906, 635] on textarea at bounding box center [825, 625] width 203 height 32
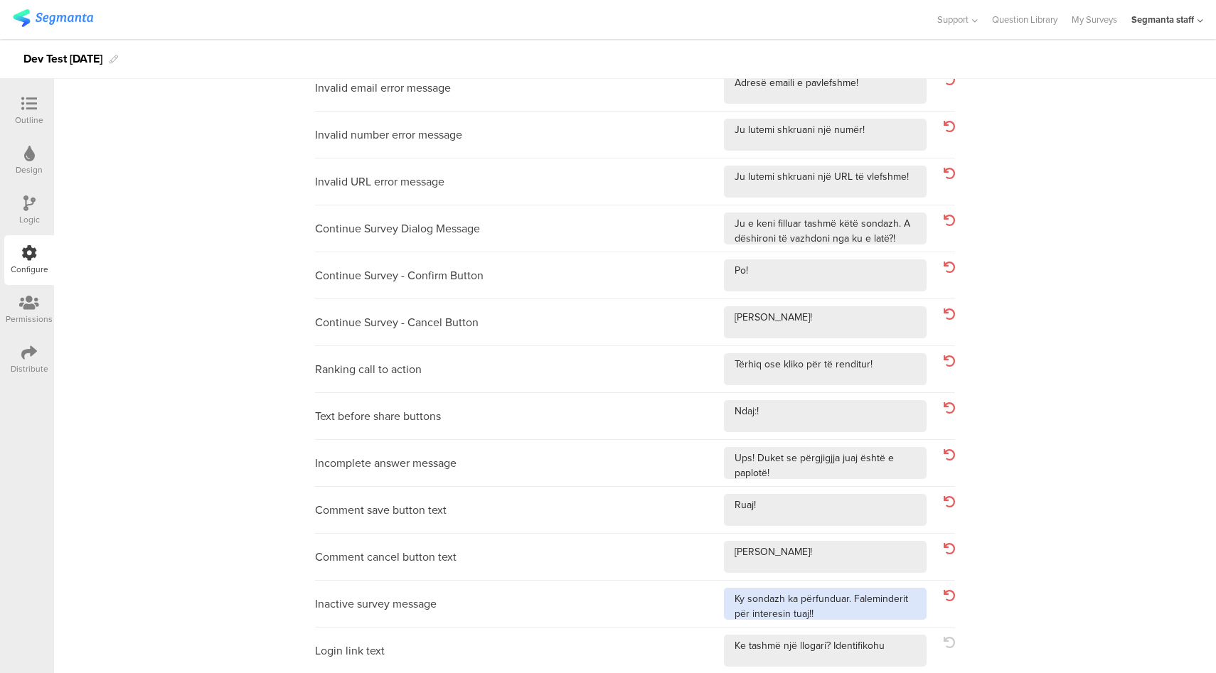
scroll to position [338, 0]
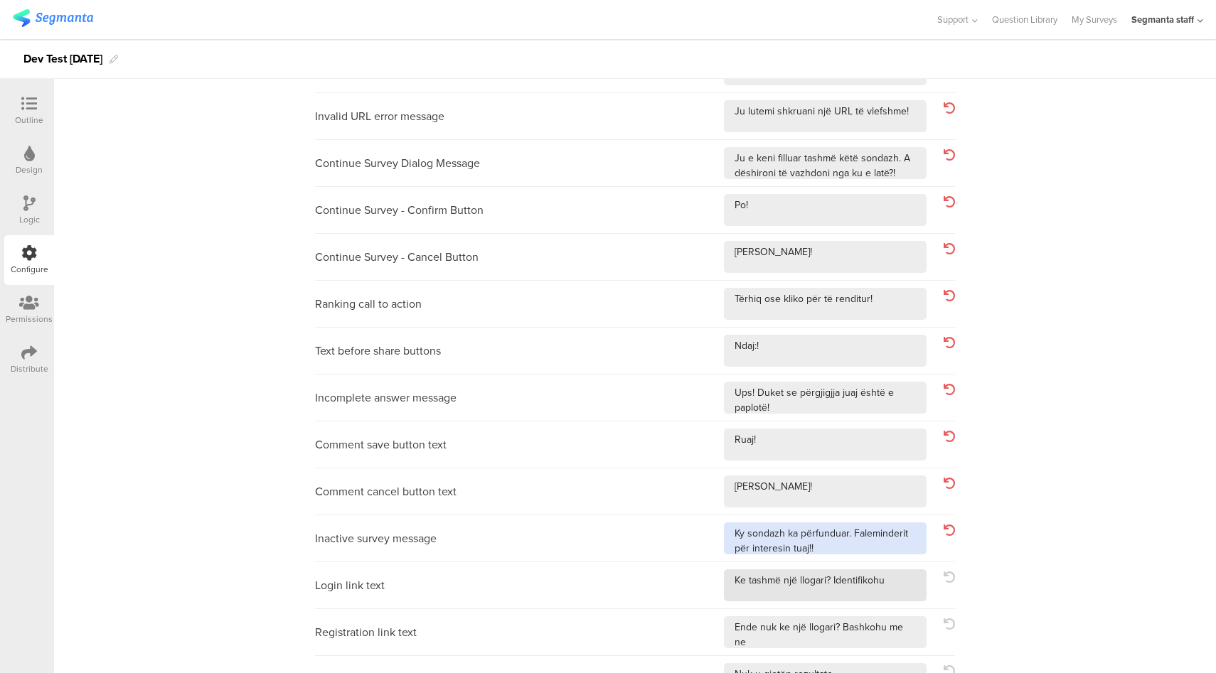
type textarea "Ky sondazh ka përfunduar. Faleminderit për interesin tuaj!!"
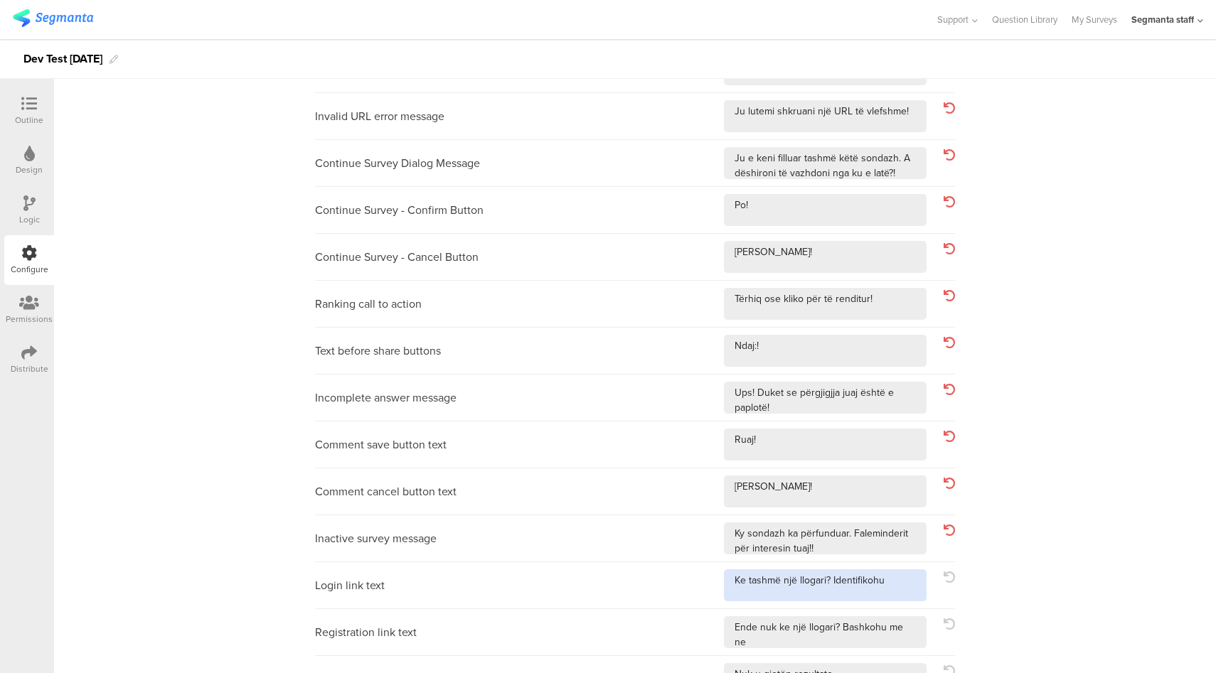
click at [887, 572] on textarea at bounding box center [825, 586] width 203 height 32
click at [902, 592] on textarea at bounding box center [825, 586] width 203 height 32
type textarea "Ke tashmë një llogari? Identifikohu!"
click at [915, 624] on textarea at bounding box center [825, 632] width 203 height 32
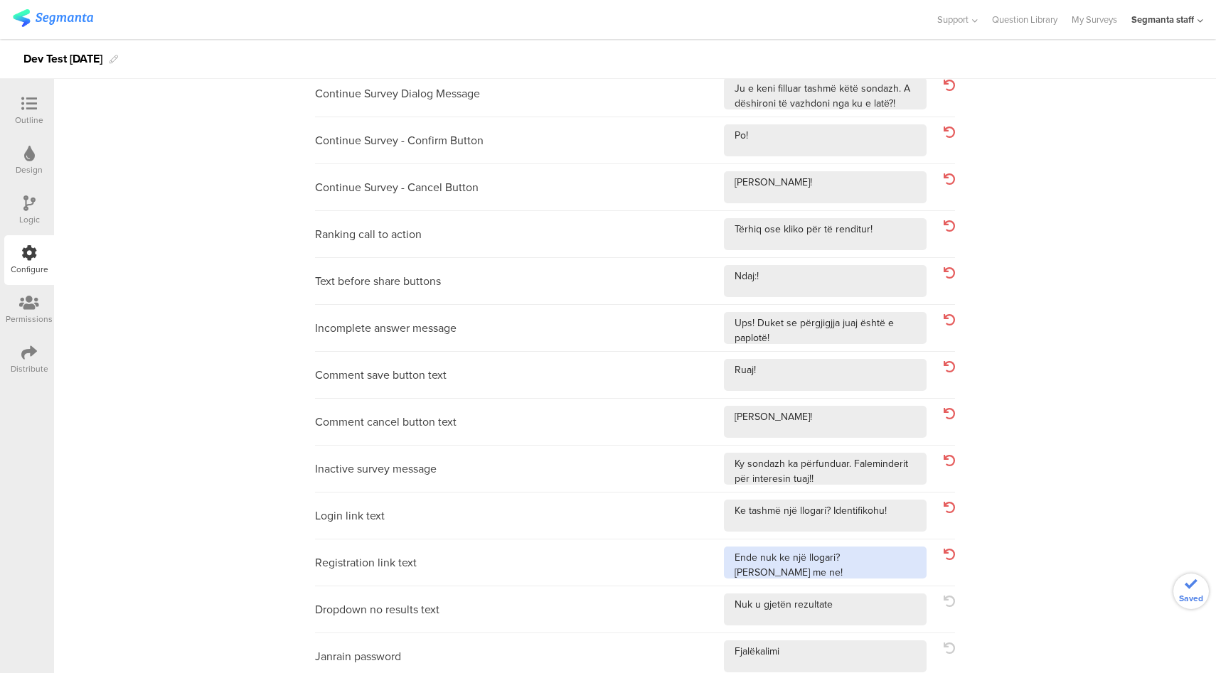
scroll to position [415, 0]
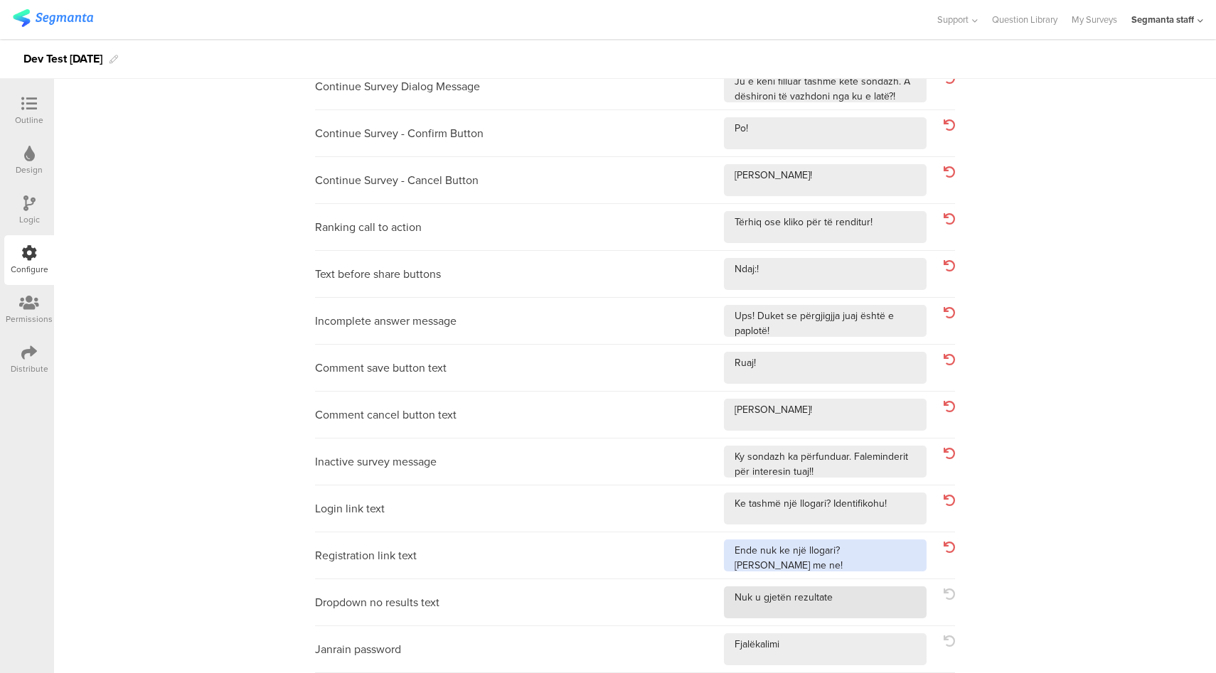
type textarea "Ende nuk ke një llogari? Bashkohu me ne!"
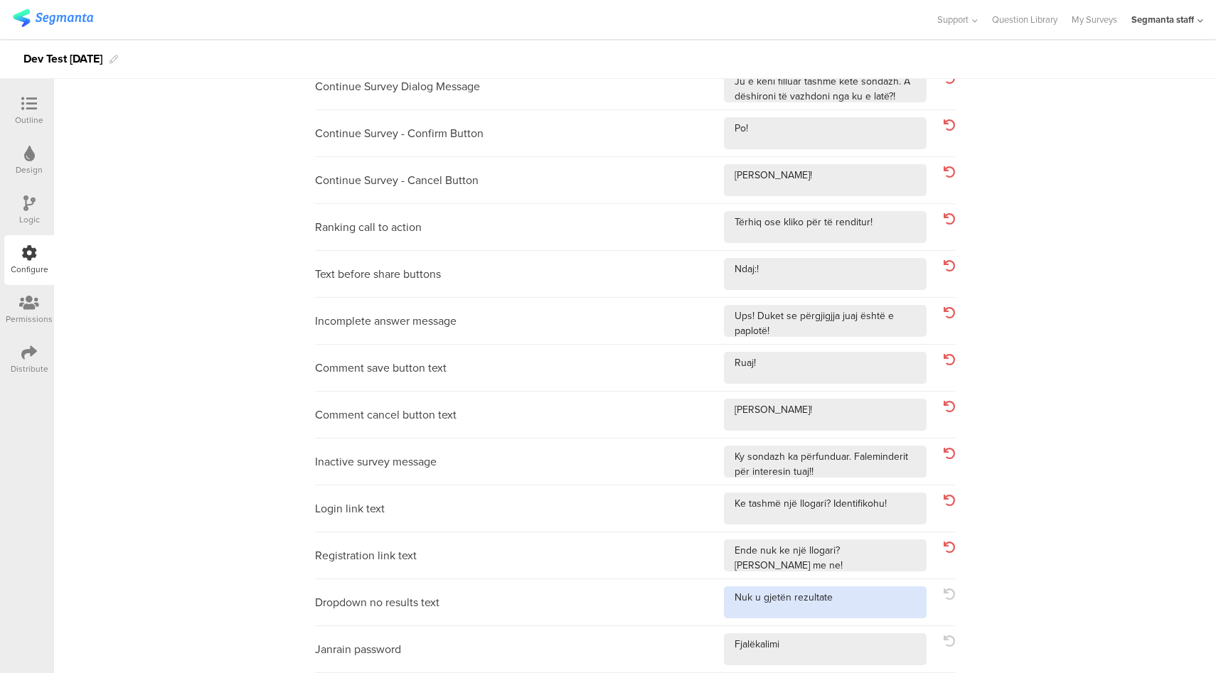
click at [902, 609] on textarea at bounding box center [825, 603] width 203 height 32
type textarea "Nuk u gjetën rezultate!"
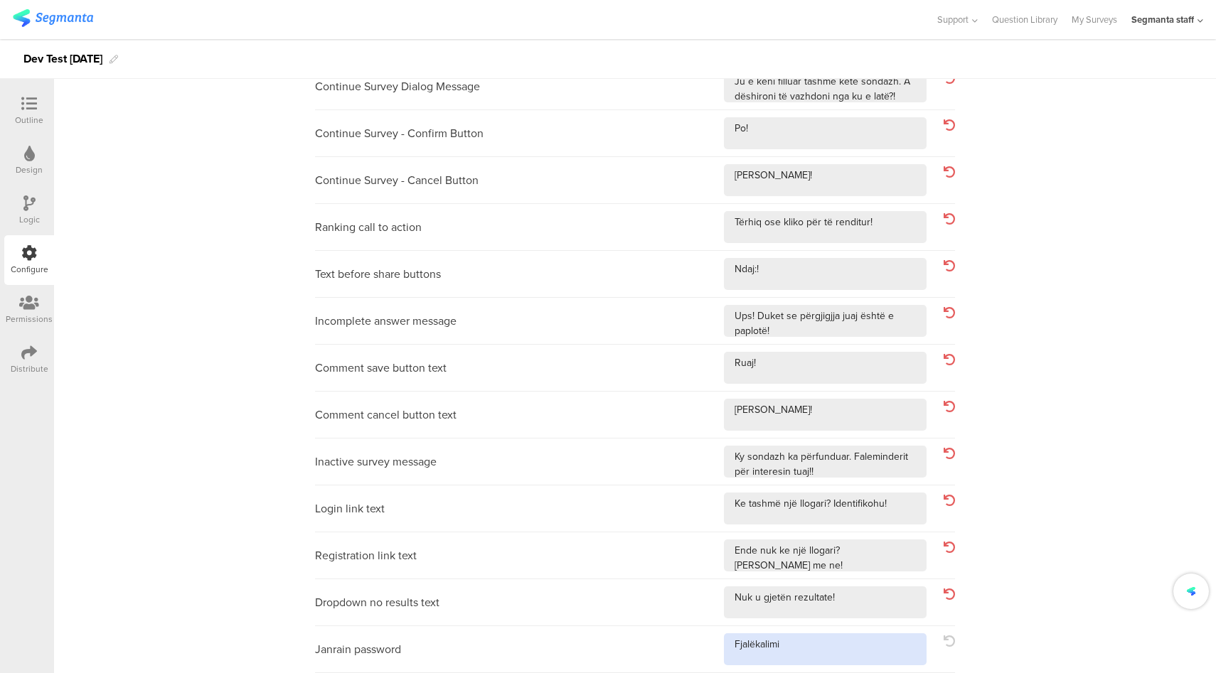
click at [870, 649] on textarea at bounding box center [825, 650] width 203 height 32
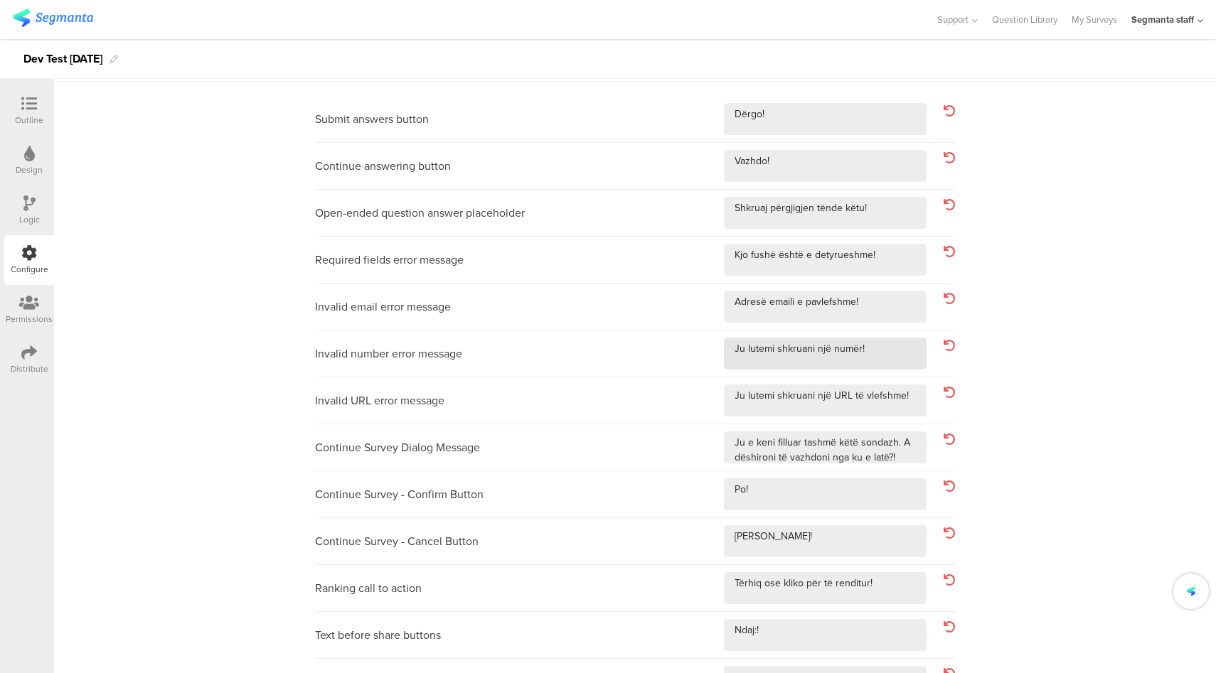
scroll to position [0, 0]
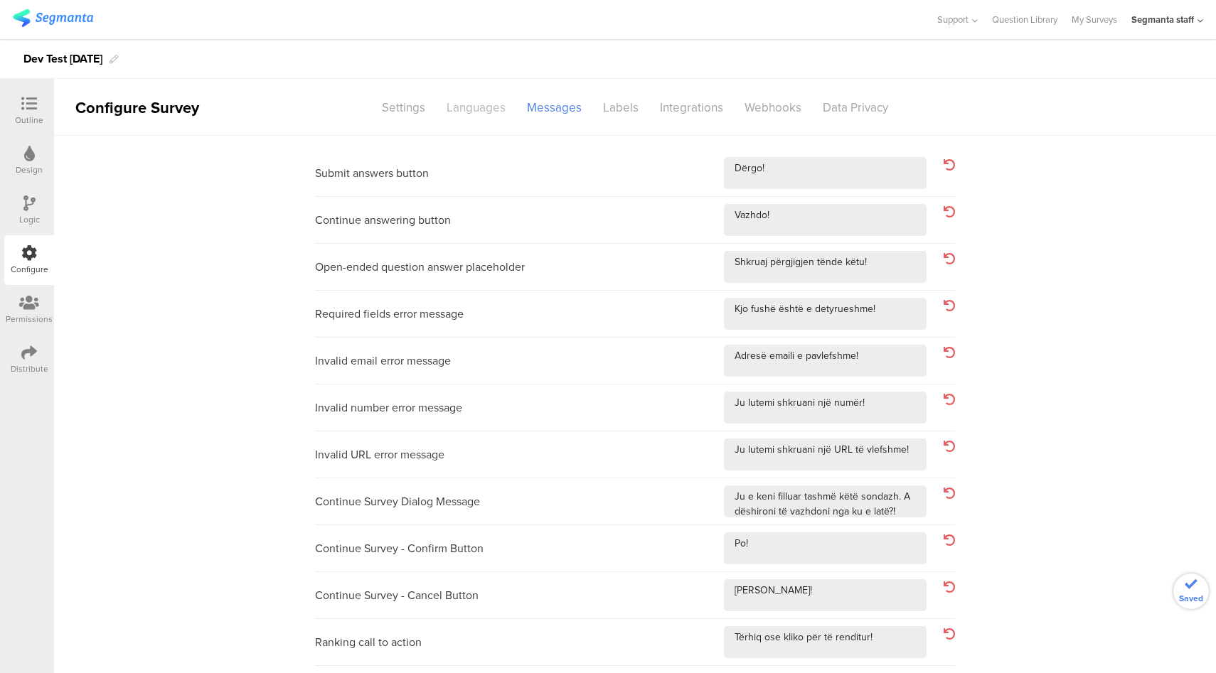
type textarea "Fjalëkalimi!"
click at [470, 112] on div "Languages" at bounding box center [476, 107] width 80 height 25
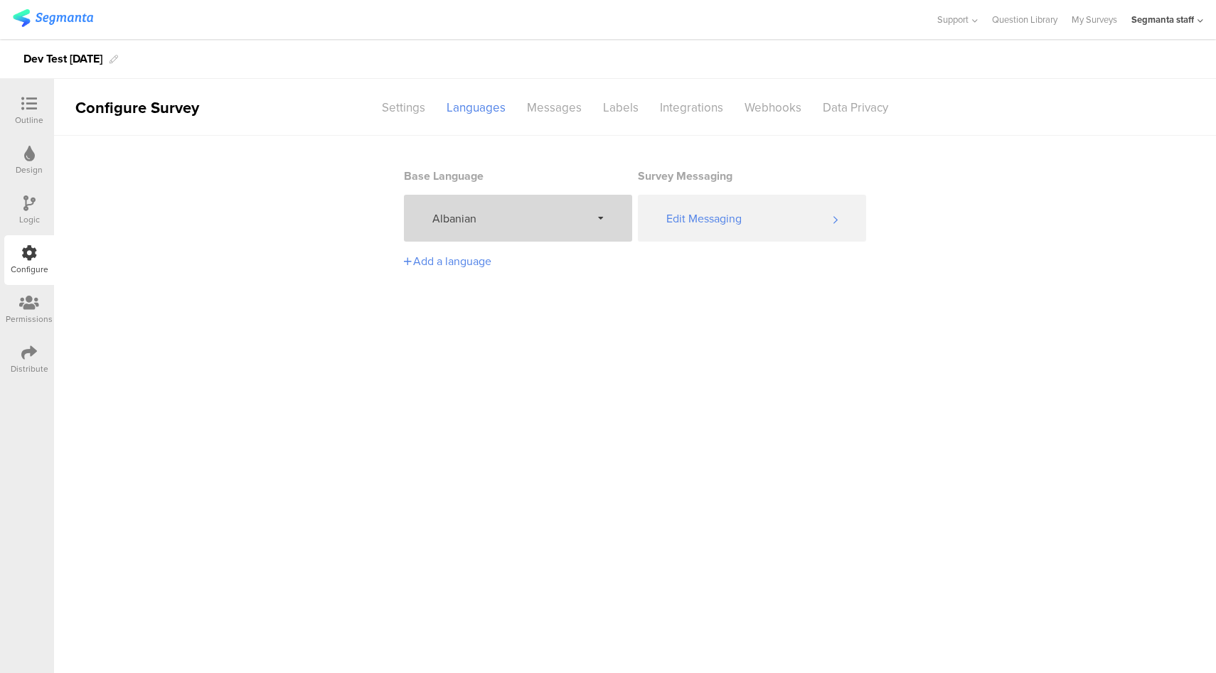
click at [558, 217] on span "Albanian" at bounding box center [511, 218] width 159 height 16
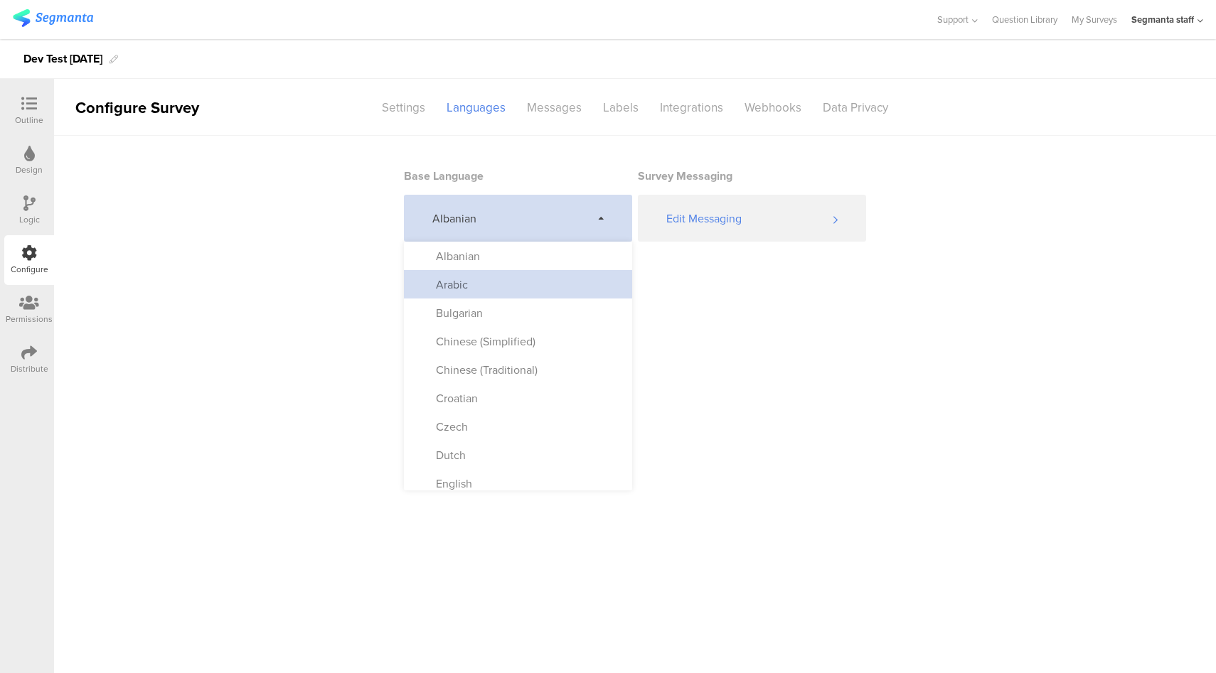
click at [513, 280] on div "Arabic" at bounding box center [518, 284] width 228 height 28
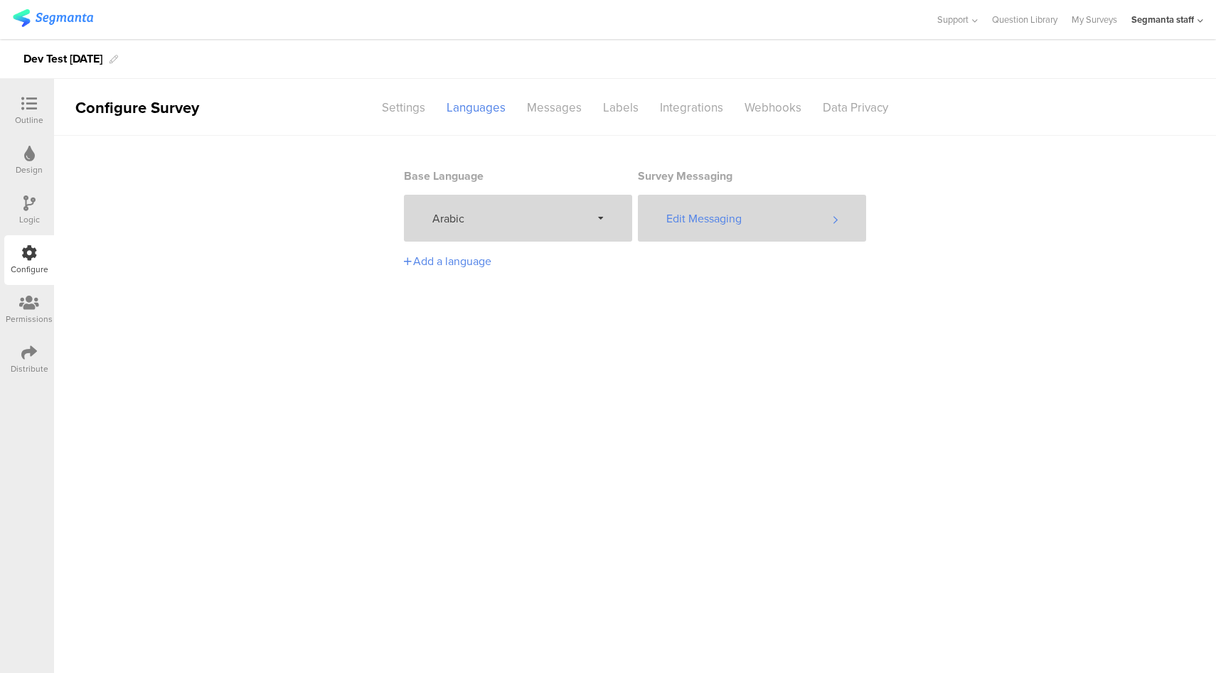
click at [685, 235] on div "Edit Messaging" at bounding box center [752, 218] width 228 height 47
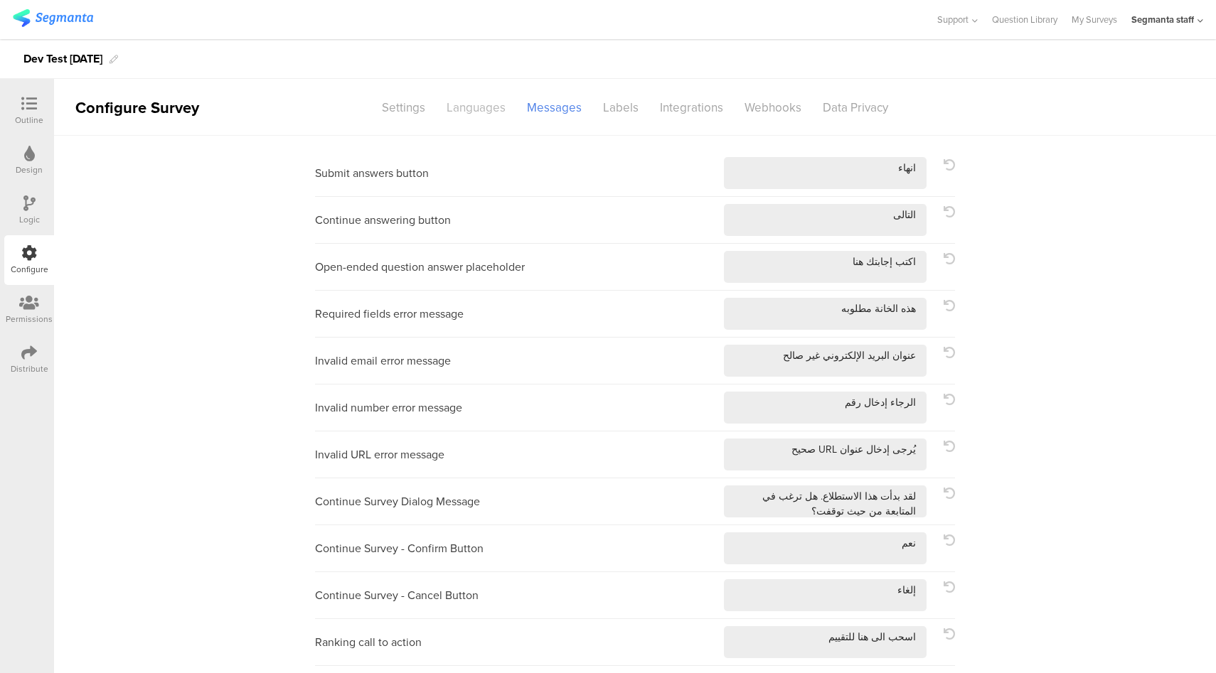
click at [462, 117] on div "Languages" at bounding box center [476, 107] width 80 height 25
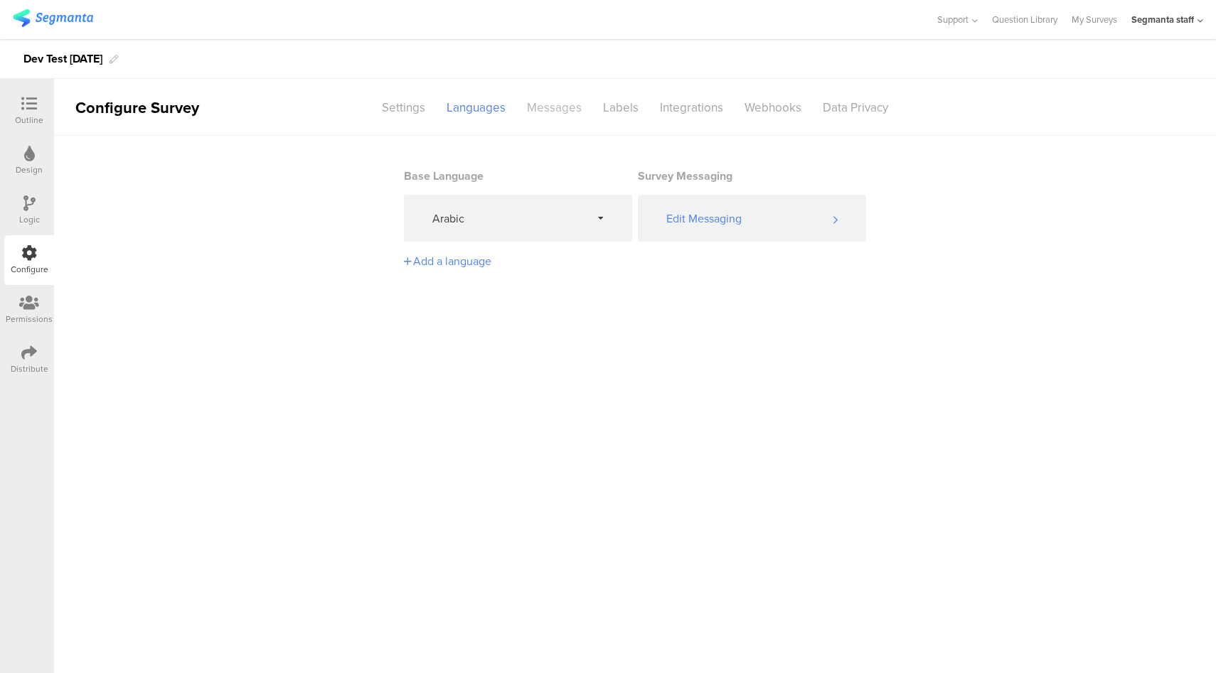
click at [548, 108] on div "Messages" at bounding box center [554, 107] width 76 height 25
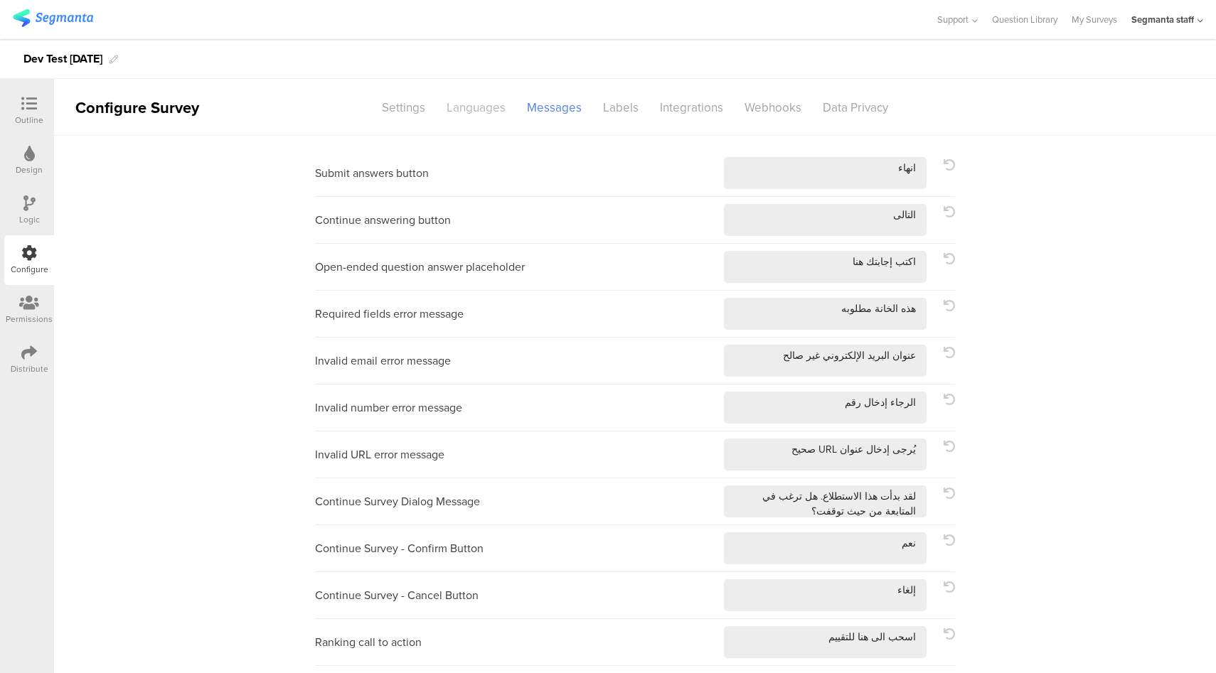
click at [466, 110] on div "Languages" at bounding box center [476, 107] width 80 height 25
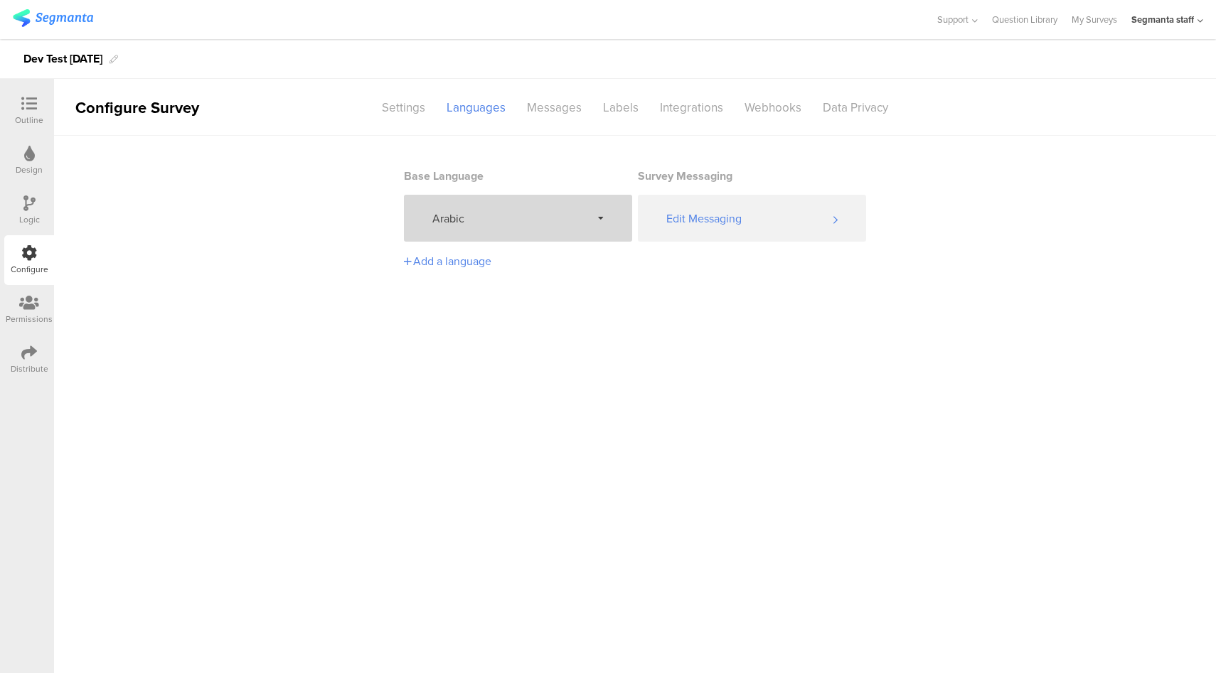
click at [582, 226] on span "Arabic" at bounding box center [511, 218] width 159 height 16
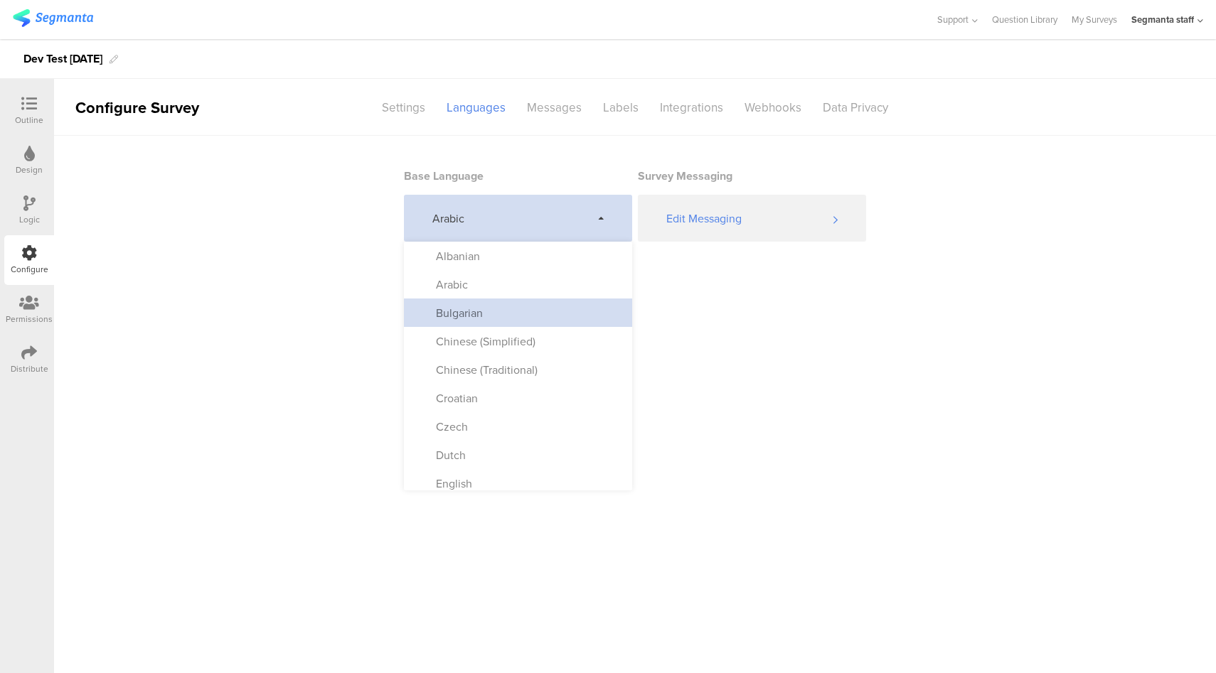
click at [542, 304] on div "Bulgarian" at bounding box center [518, 313] width 228 height 28
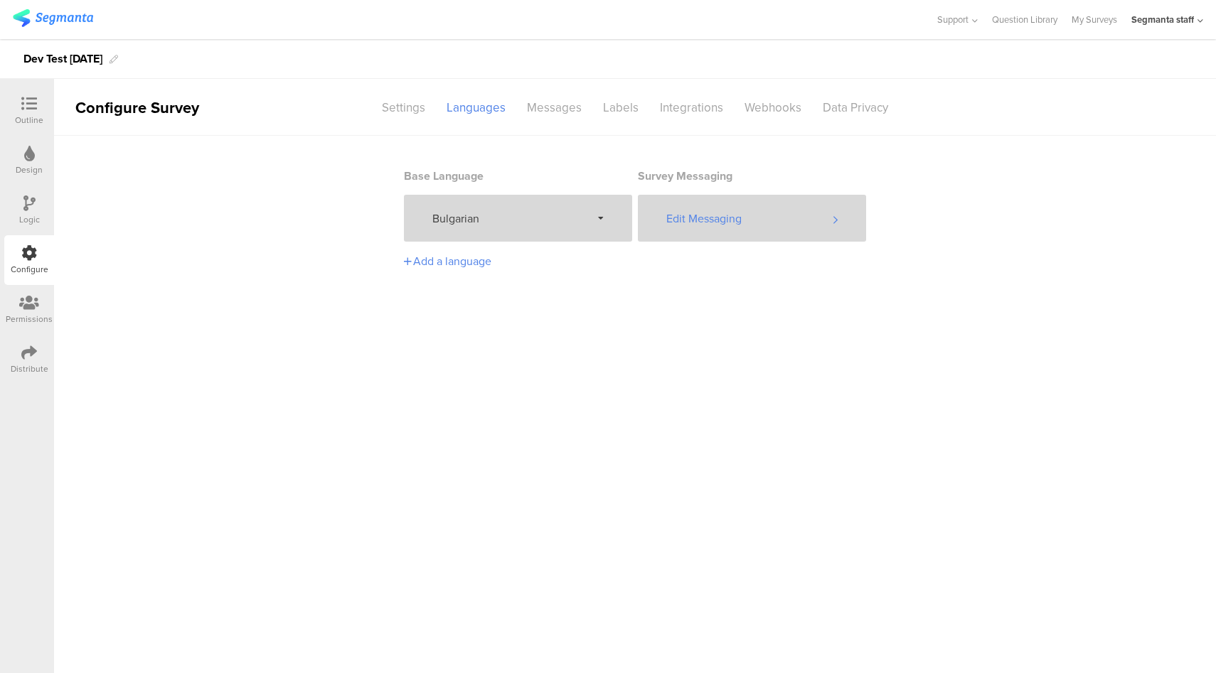
click at [727, 217] on div "Edit Messaging" at bounding box center [752, 218] width 228 height 47
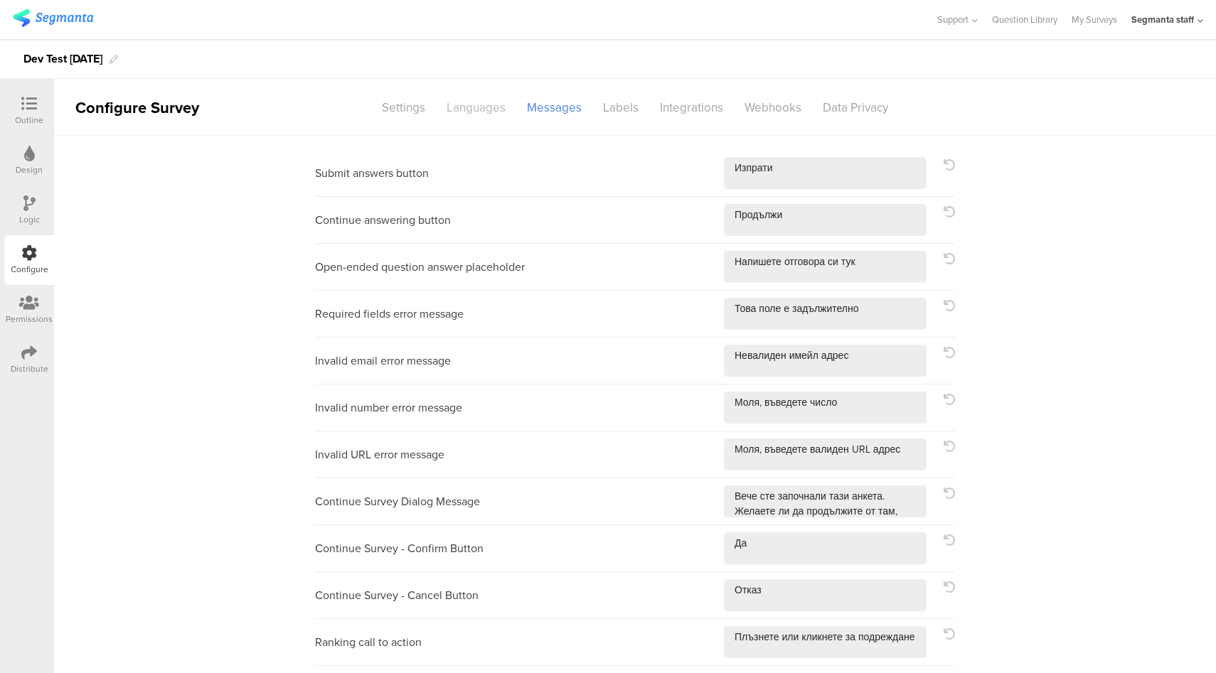
click at [445, 110] on div "Languages" at bounding box center [476, 107] width 80 height 25
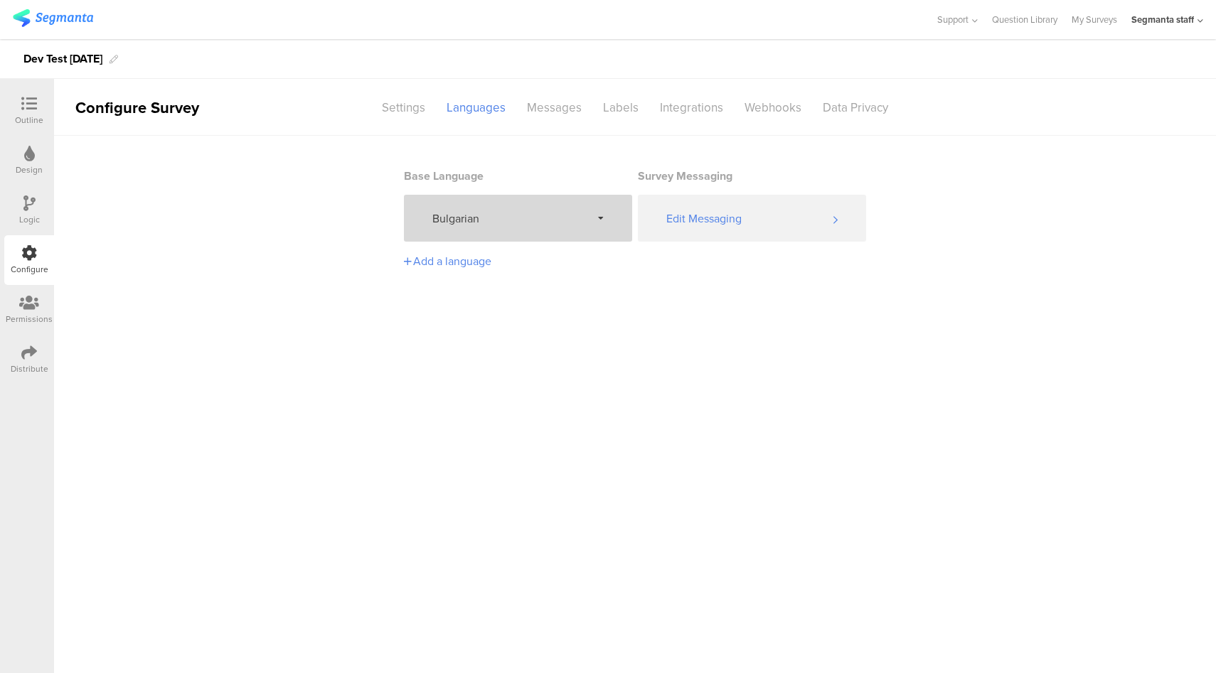
click at [501, 233] on div "Bulgarian" at bounding box center [518, 218] width 228 height 47
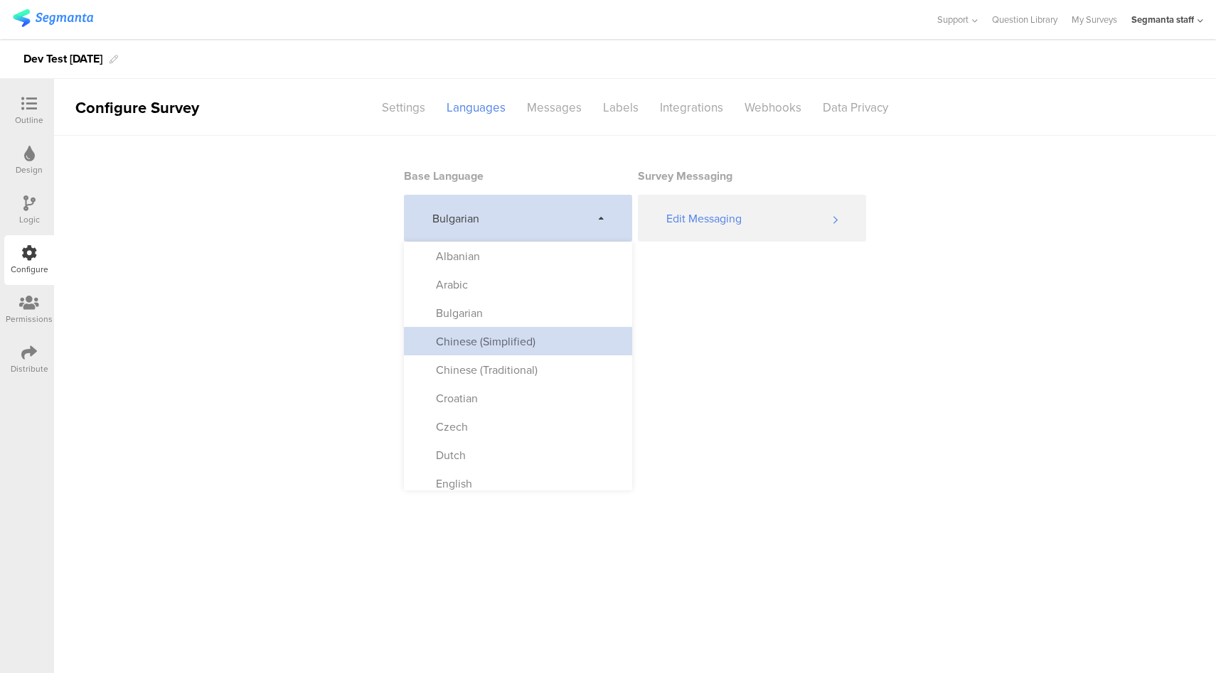
click at [494, 333] on div "Chinese (Simplified)" at bounding box center [518, 341] width 228 height 28
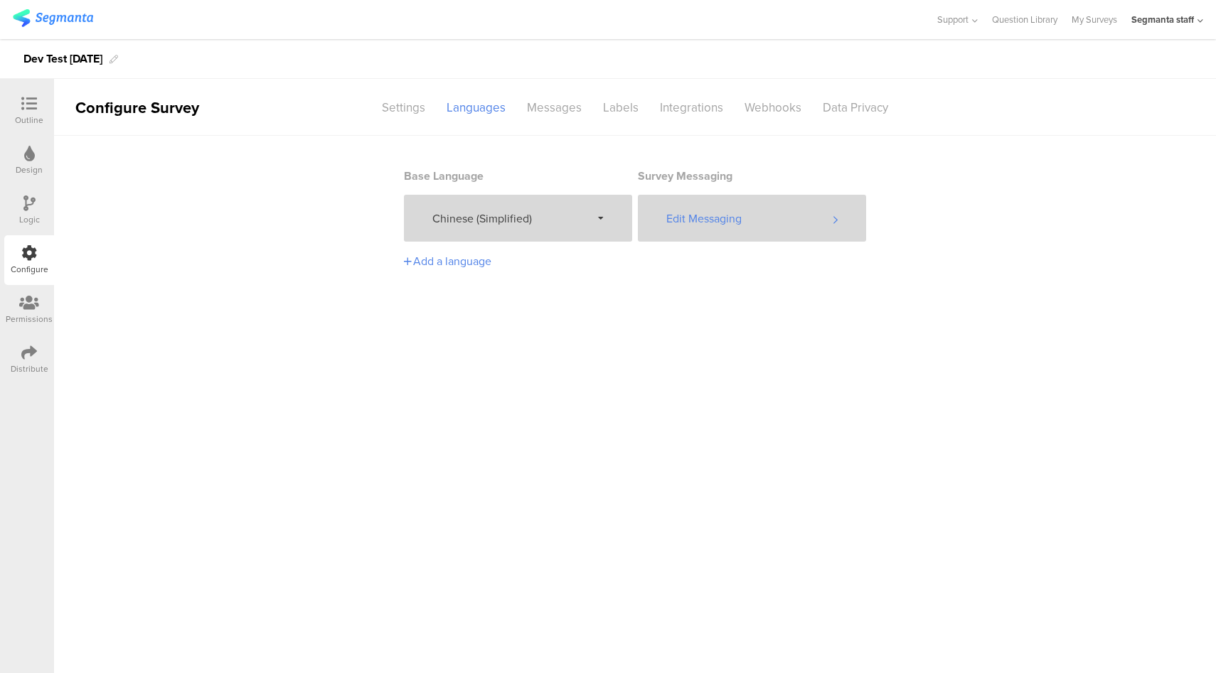
click at [725, 218] on div "Edit Messaging" at bounding box center [752, 218] width 228 height 47
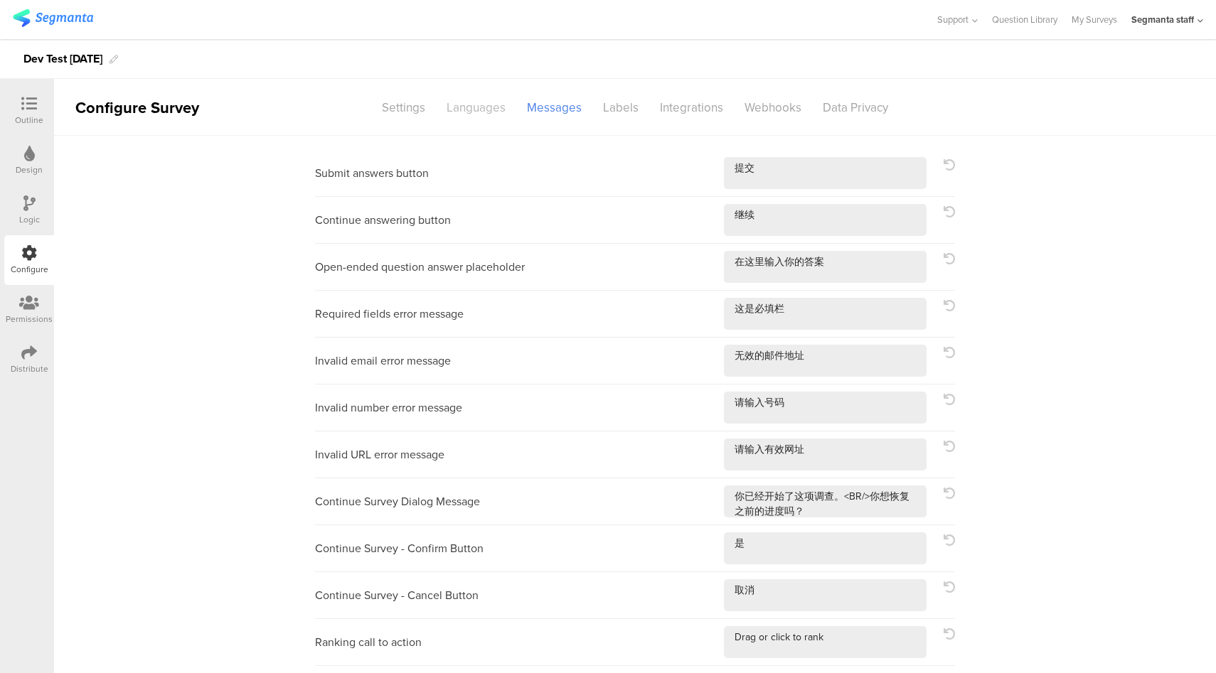
click at [476, 108] on div "Languages" at bounding box center [476, 107] width 80 height 25
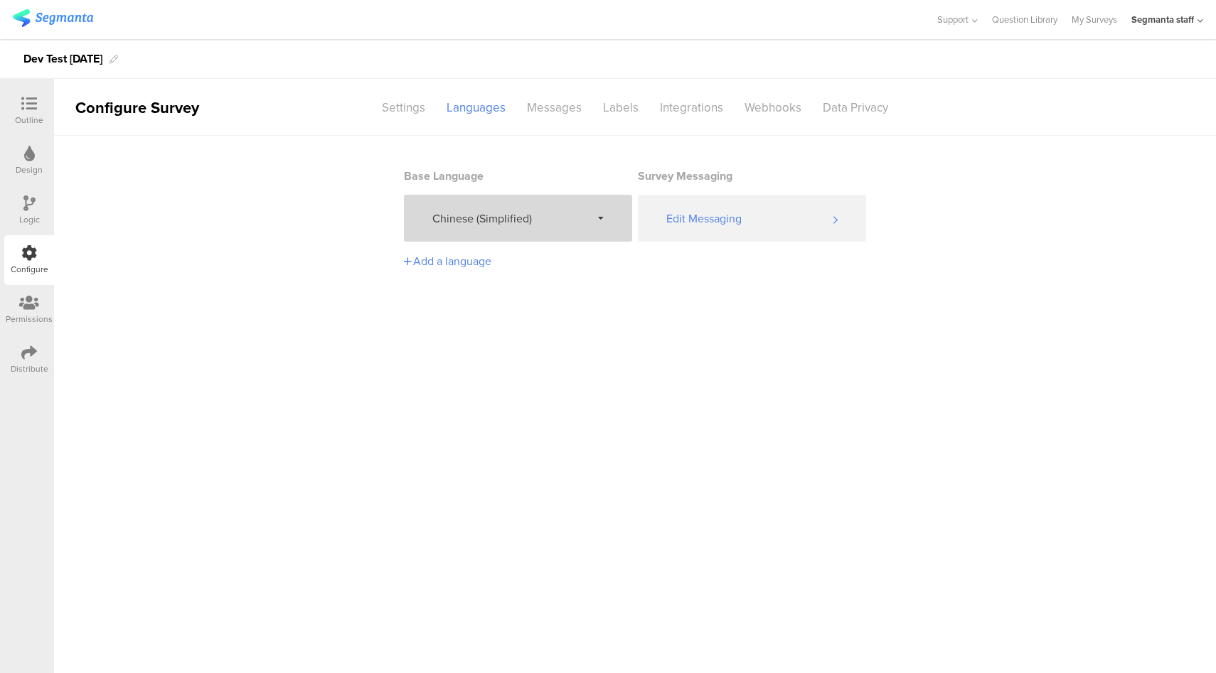
click at [503, 228] on div "Chinese (Simplified)" at bounding box center [518, 218] width 228 height 47
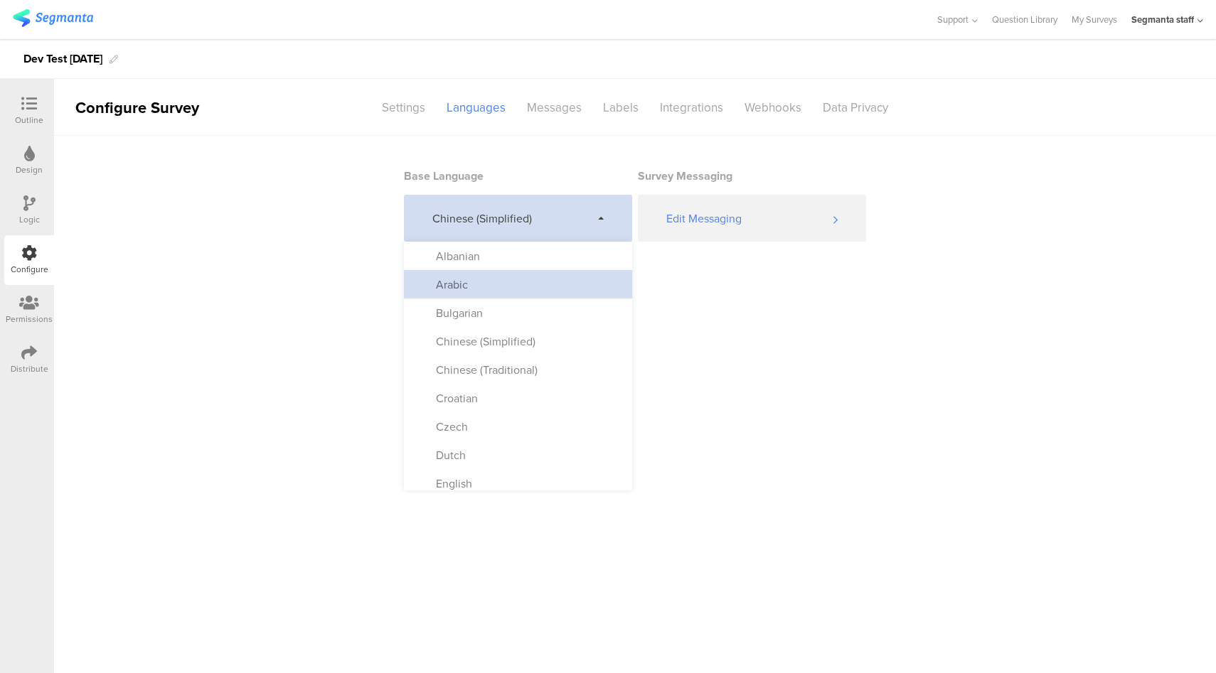
click at [481, 287] on div "Arabic" at bounding box center [518, 284] width 228 height 28
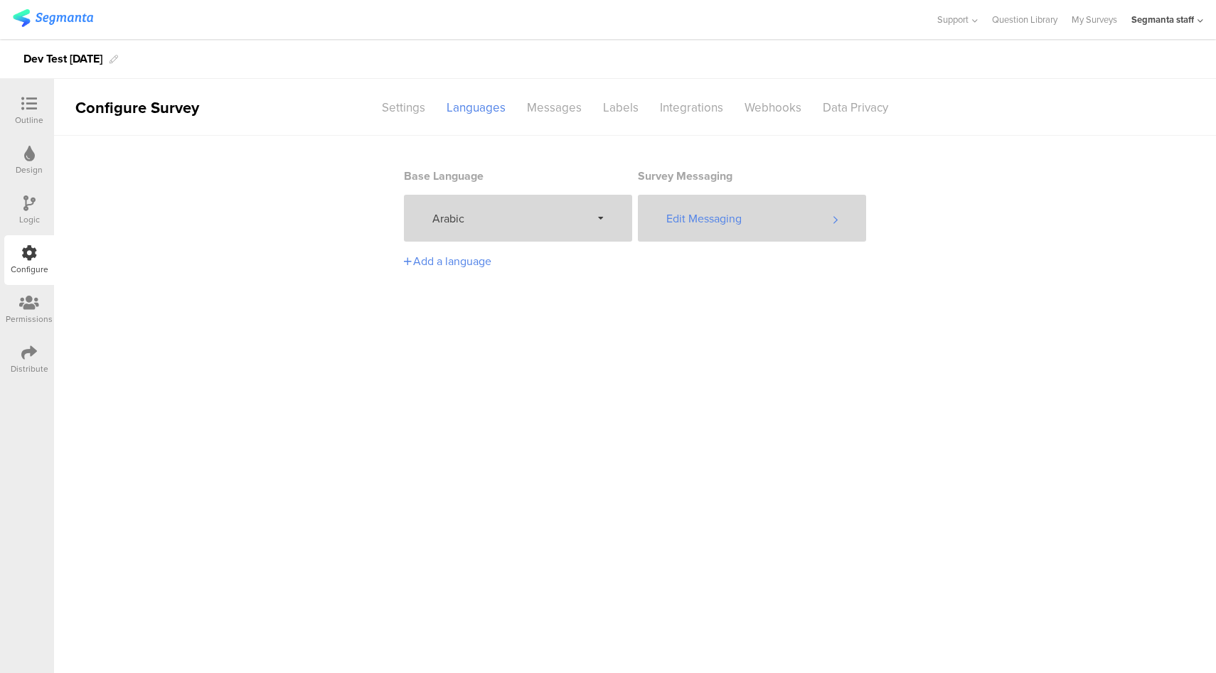
click at [761, 225] on div "Edit Messaging" at bounding box center [752, 218] width 228 height 47
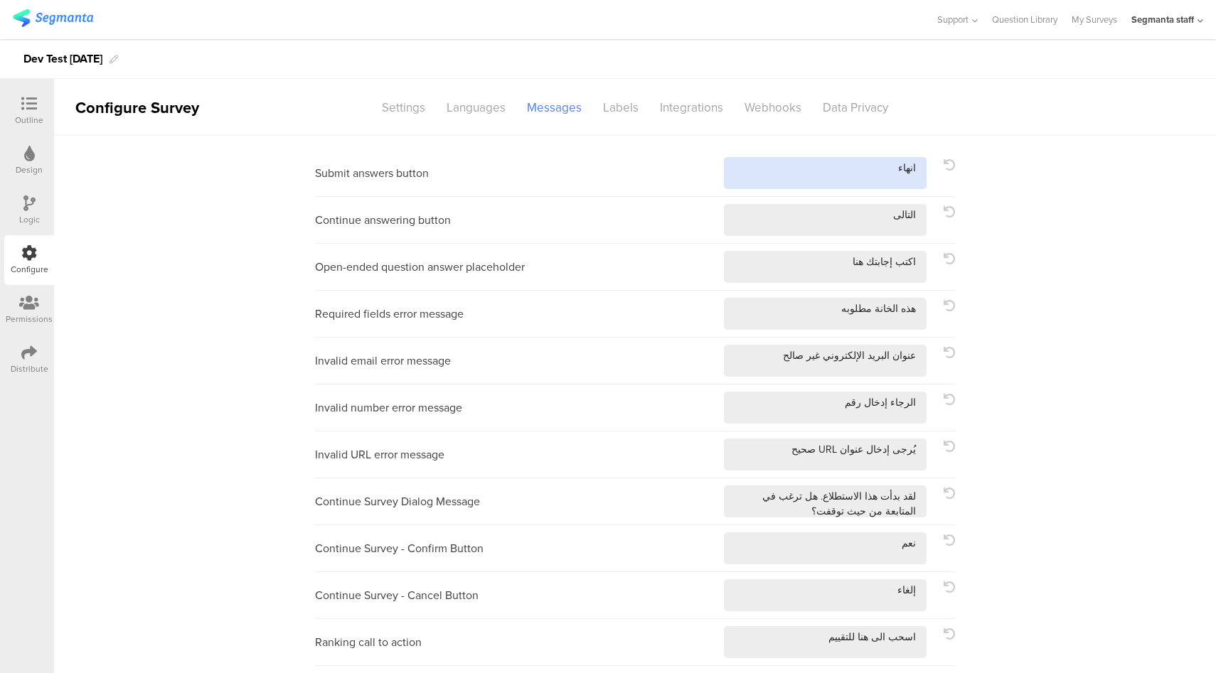
click at [887, 173] on textarea at bounding box center [825, 173] width 203 height 32
type textarea "انهاء!"
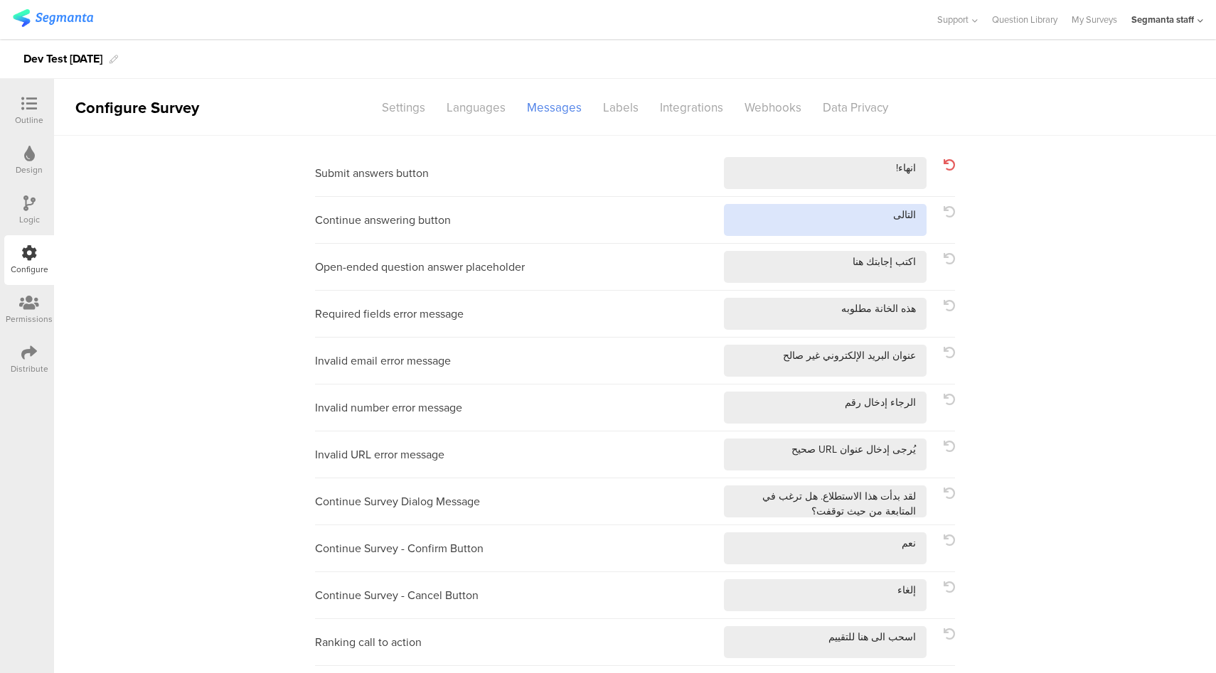
click at [805, 223] on textarea at bounding box center [825, 220] width 203 height 32
type textarea "التالى!"
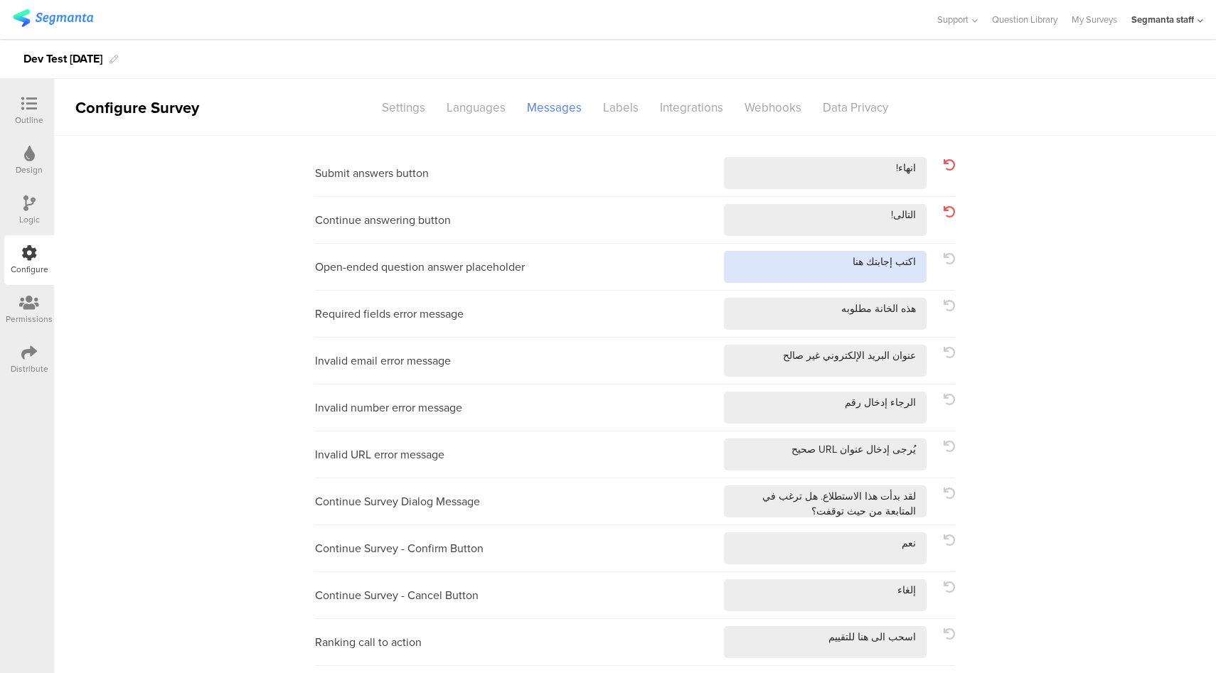
click at [755, 275] on textarea at bounding box center [825, 267] width 203 height 32
type textarea "اكتب إجابتك هنا!"
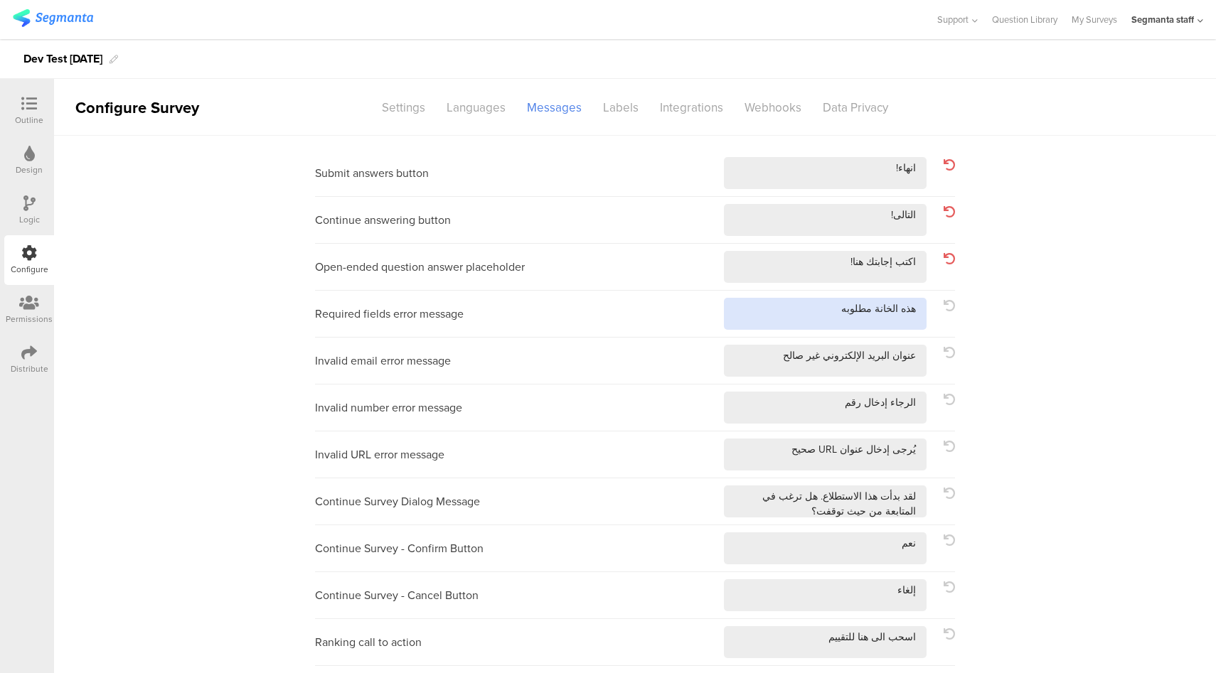
click at [730, 319] on textarea at bounding box center [825, 314] width 203 height 32
type textarea "هذه الخانة مطلوبه!"
click at [716, 365] on div "Invalid email error message" at bounding box center [635, 361] width 640 height 47
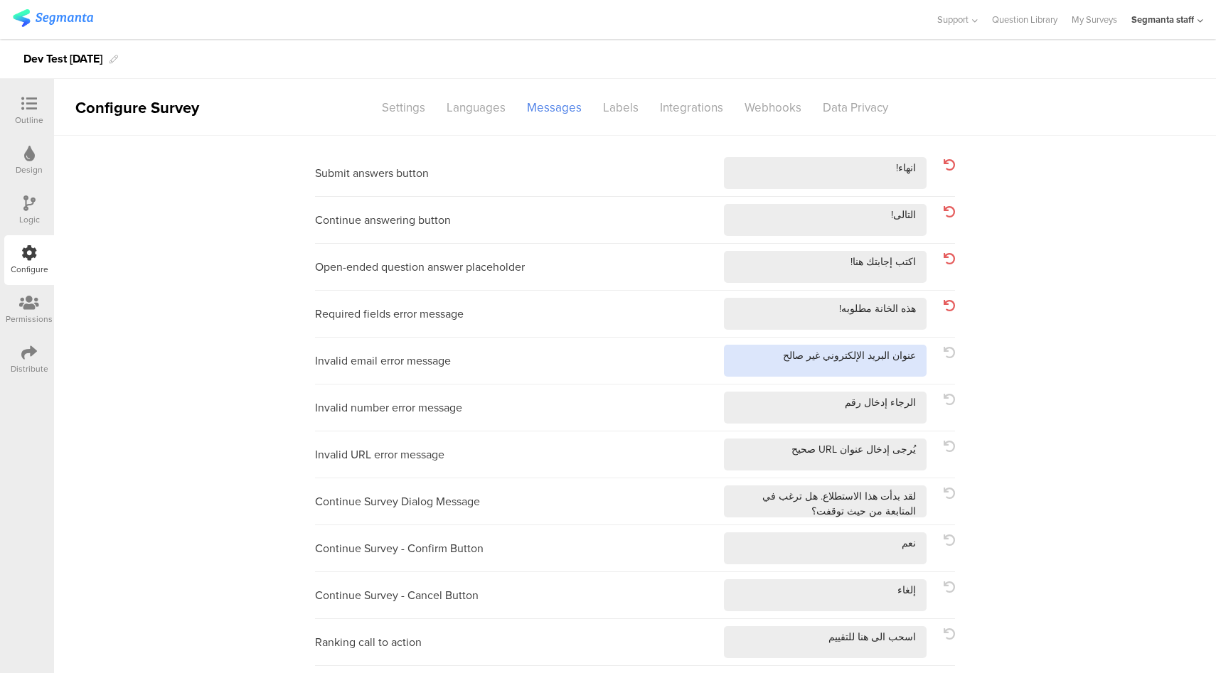
click at [747, 362] on textarea at bounding box center [825, 361] width 203 height 32
type textarea "عنوان البريد الإلكتروني غير صالح!"
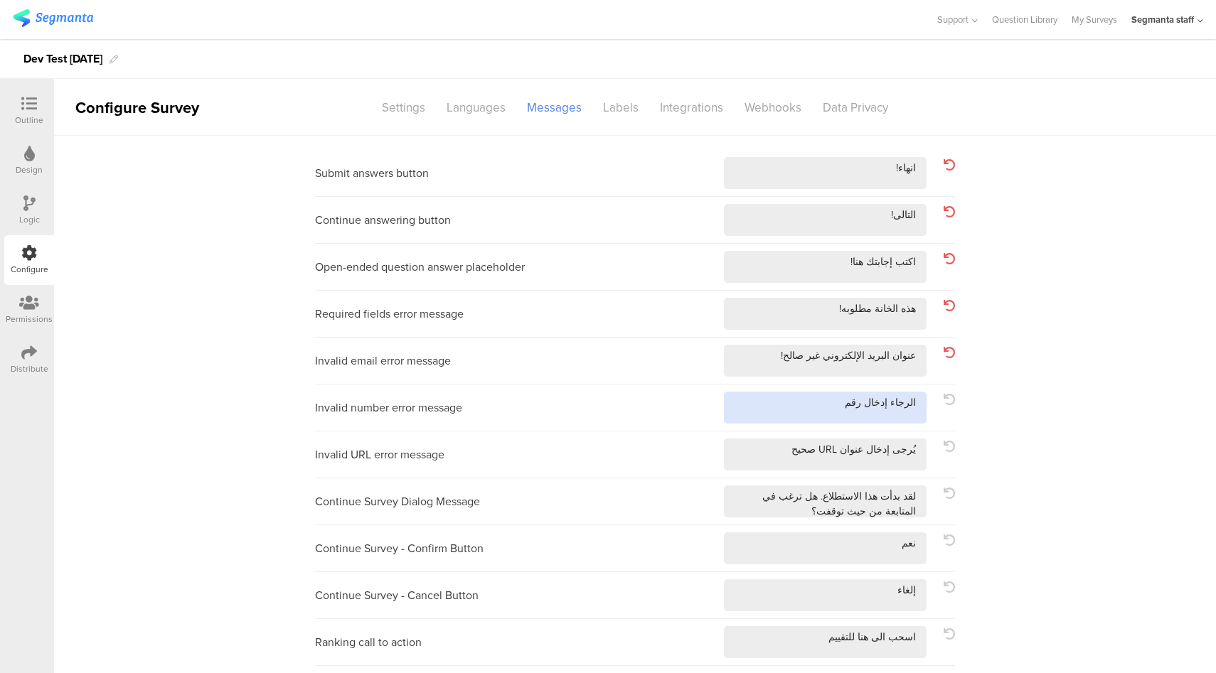
click at [762, 403] on textarea at bounding box center [825, 408] width 203 height 32
type textarea "الرجاء إدخال رقم!"
click at [765, 444] on textarea at bounding box center [825, 455] width 203 height 32
type textarea "يُرجى إدخال عنوان URL صحيح!"
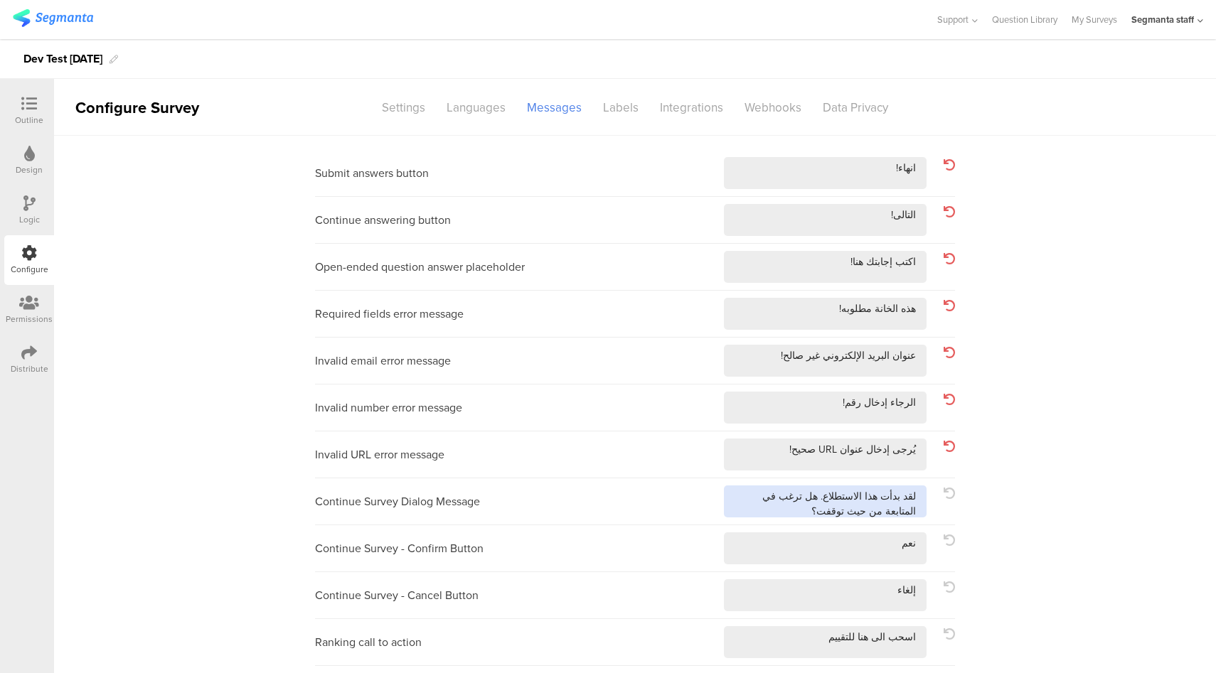
click at [796, 513] on textarea at bounding box center [825, 502] width 203 height 32
type textarea "لقد بدأت هذا الاستطلاع. هل ترغب في المتابعة من حيث توقفت؟!"
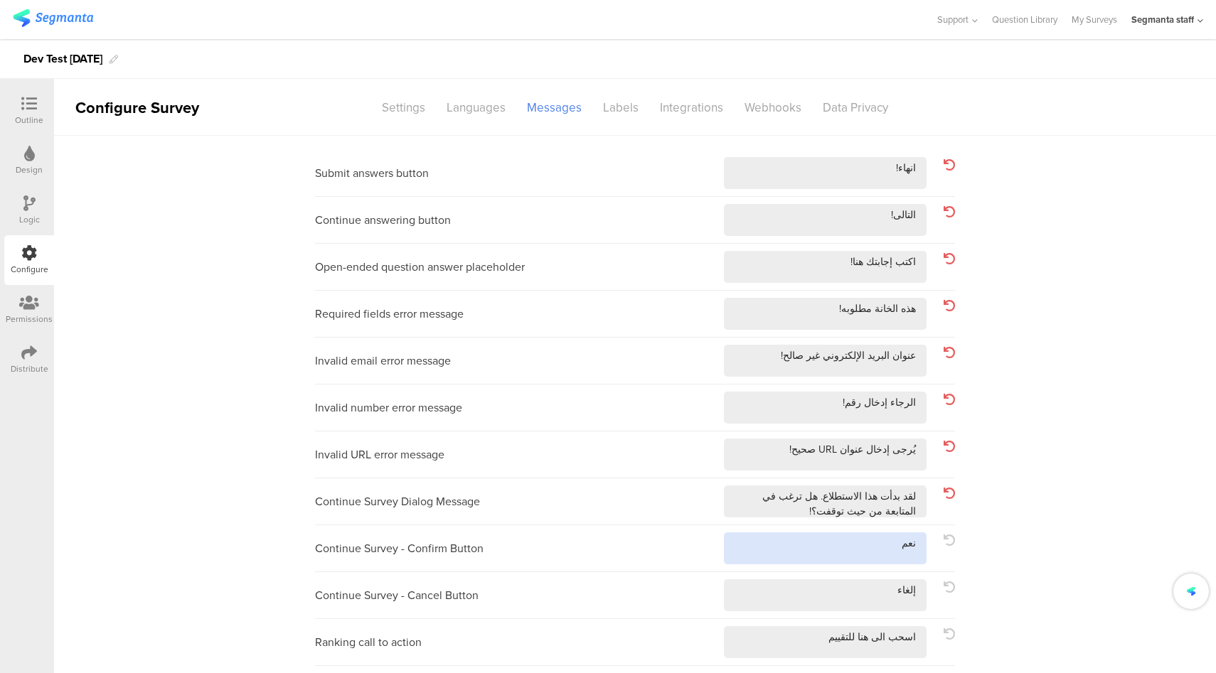
click at [821, 554] on textarea at bounding box center [825, 549] width 203 height 32
type textarea "نعم!"
click at [818, 602] on textarea at bounding box center [825, 595] width 203 height 32
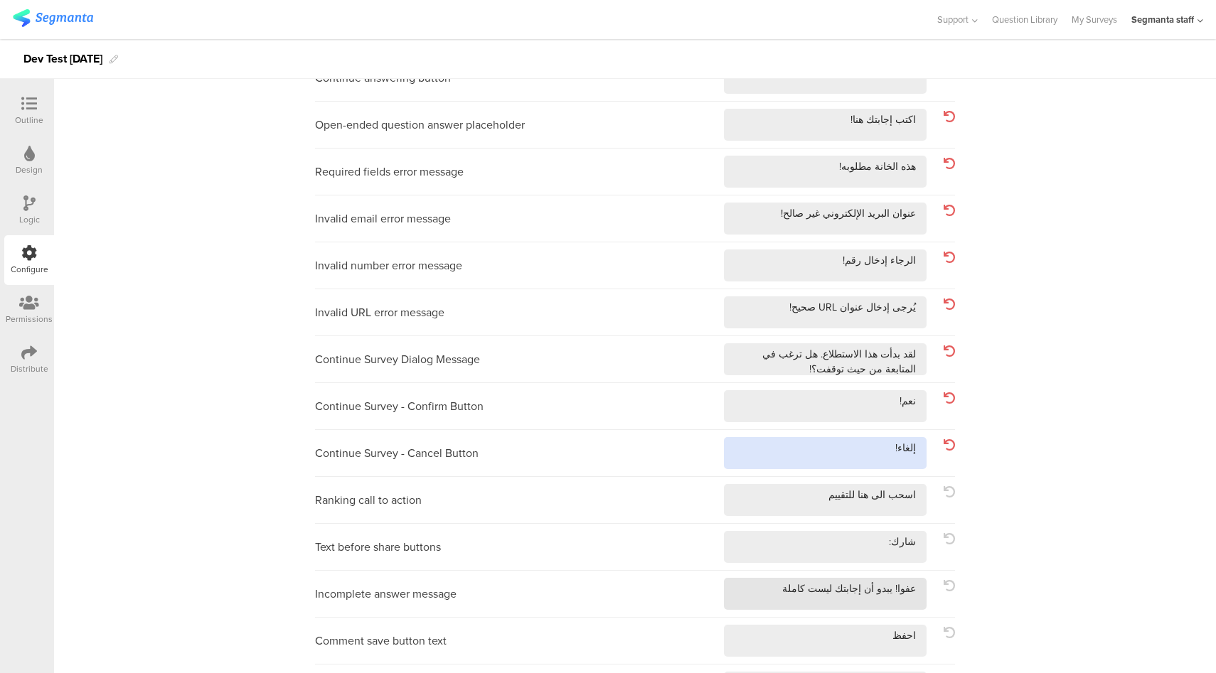
scroll to position [181, 0]
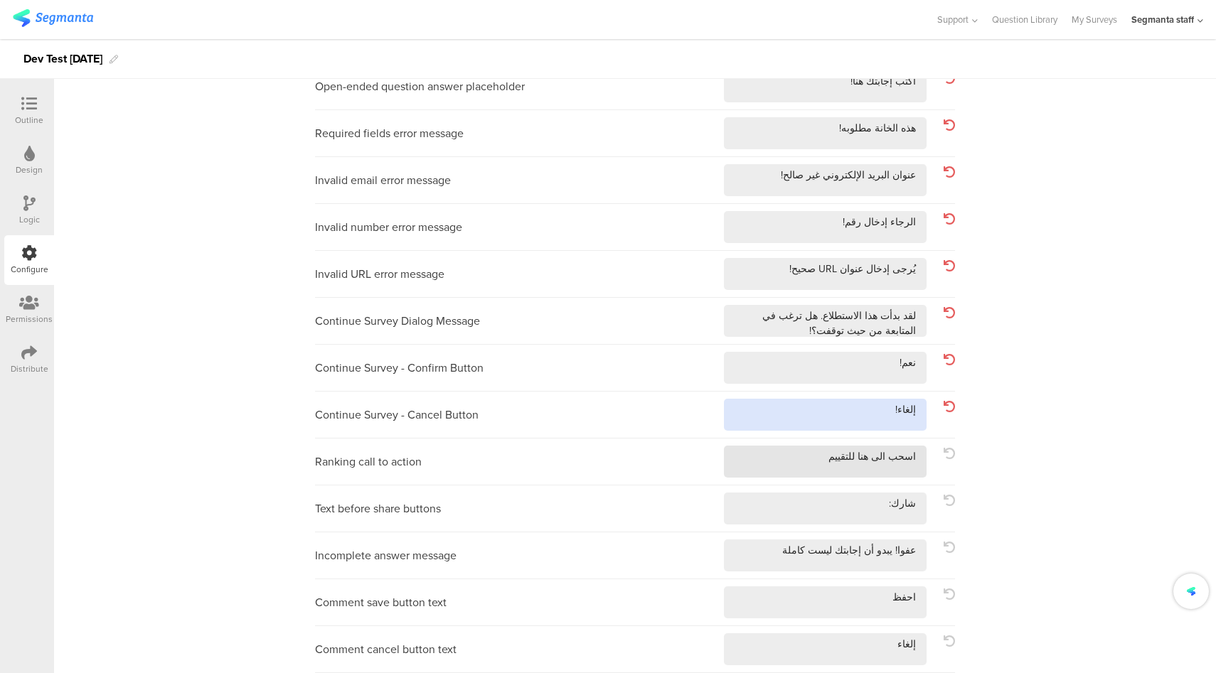
type textarea "إلغاء!"
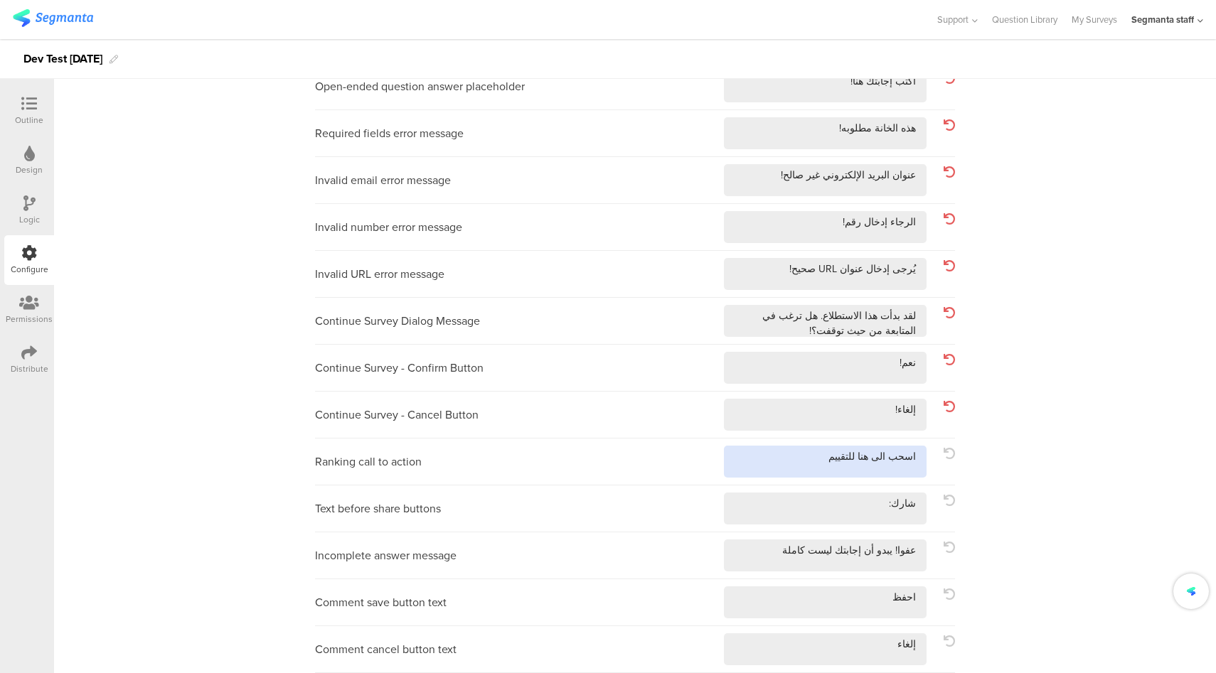
click at [791, 453] on textarea at bounding box center [825, 462] width 203 height 32
type textarea "اسحب الى هنا للتقييم!"
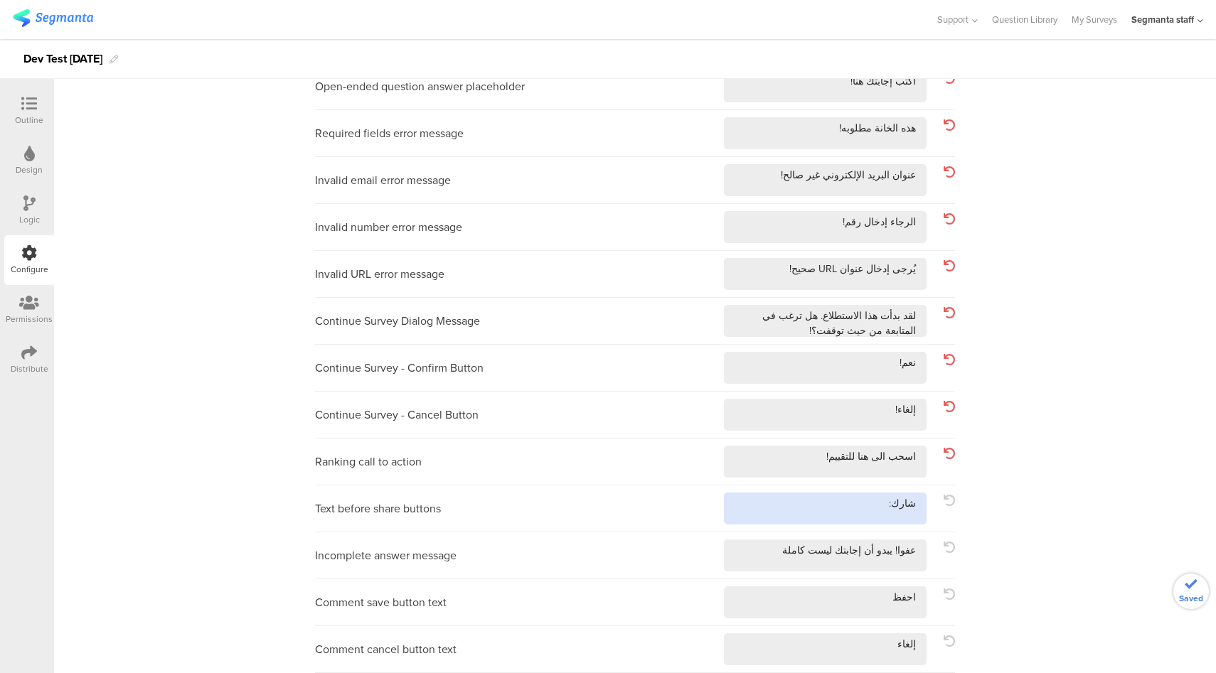
click at [816, 523] on textarea at bounding box center [825, 509] width 203 height 32
type textarea "شارك:!"
click at [774, 558] on textarea at bounding box center [825, 556] width 203 height 32
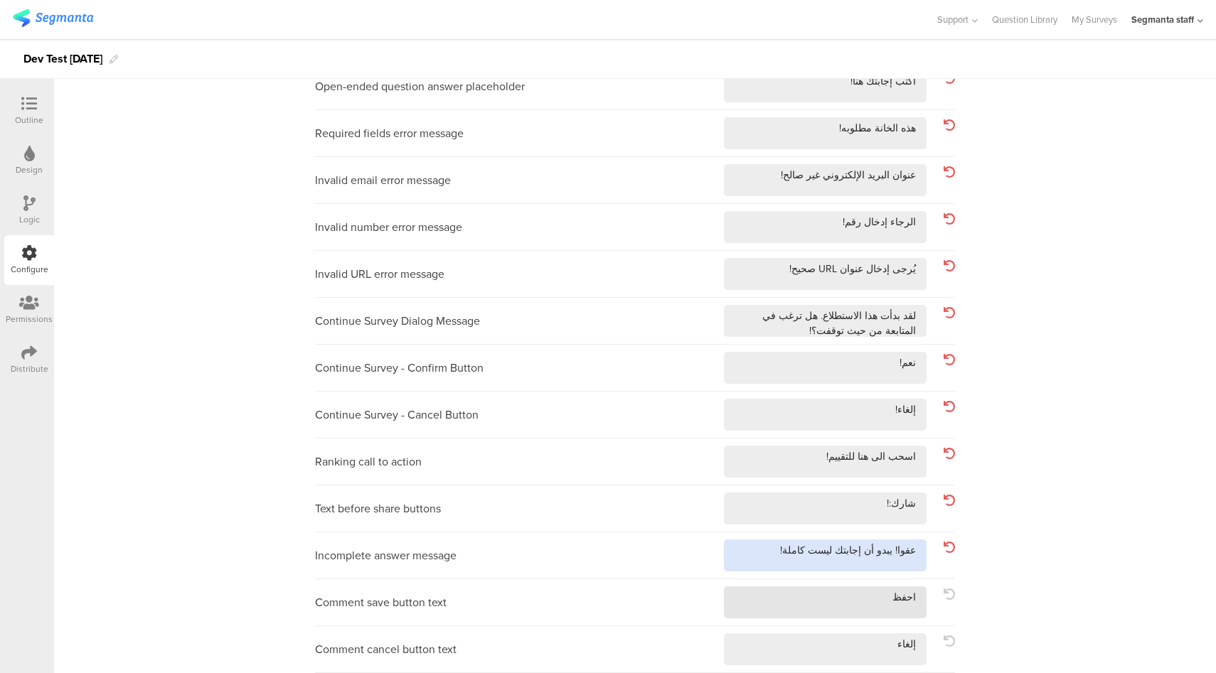
type textarea "عفوا! يبدو أن إجابتك ليست كاملة!"
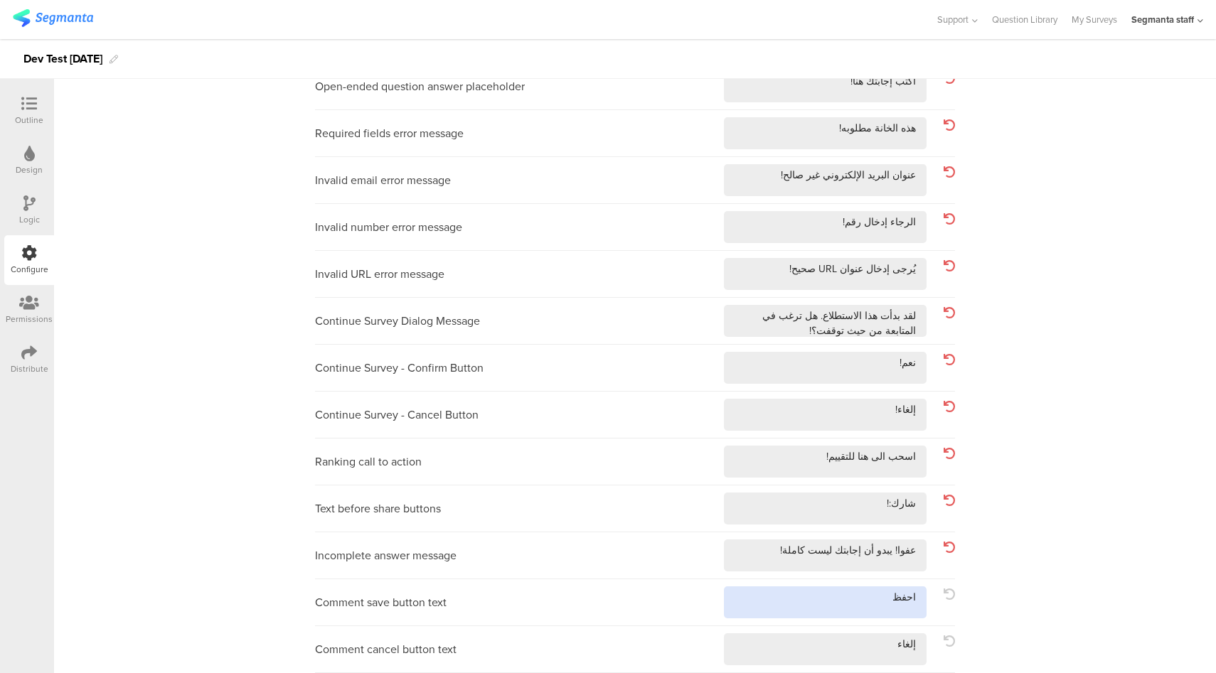
click at [826, 609] on textarea at bounding box center [825, 603] width 203 height 32
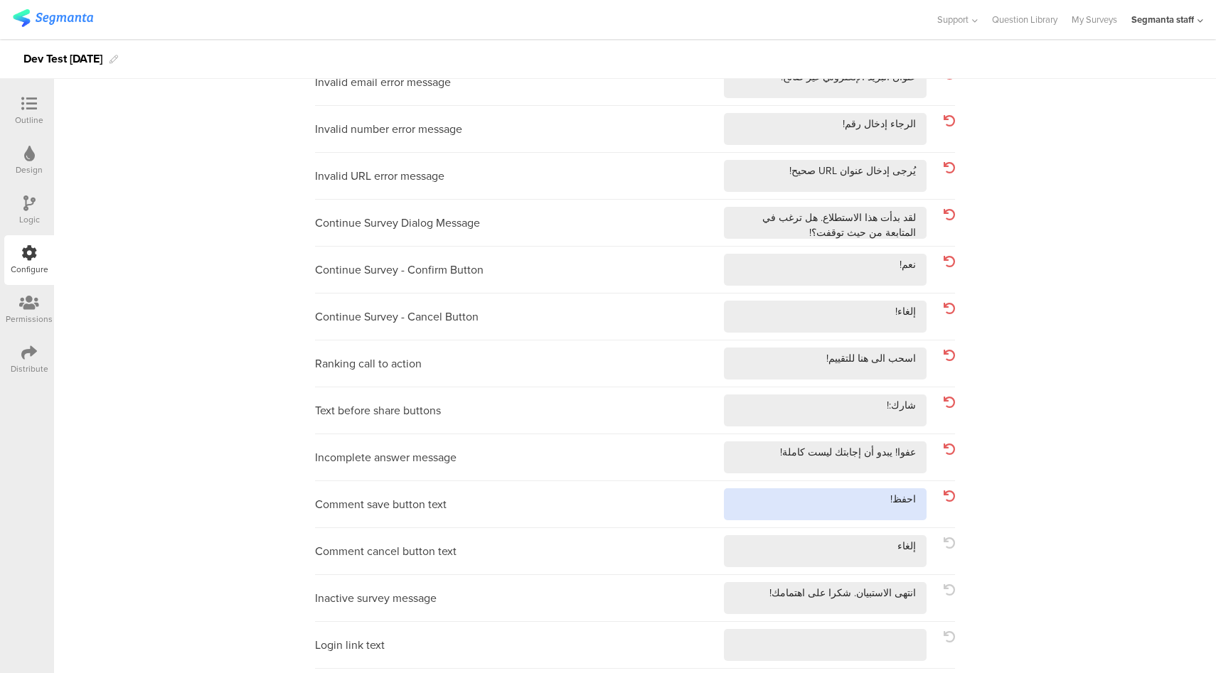
scroll to position [279, 0]
type textarea "احفظ!"
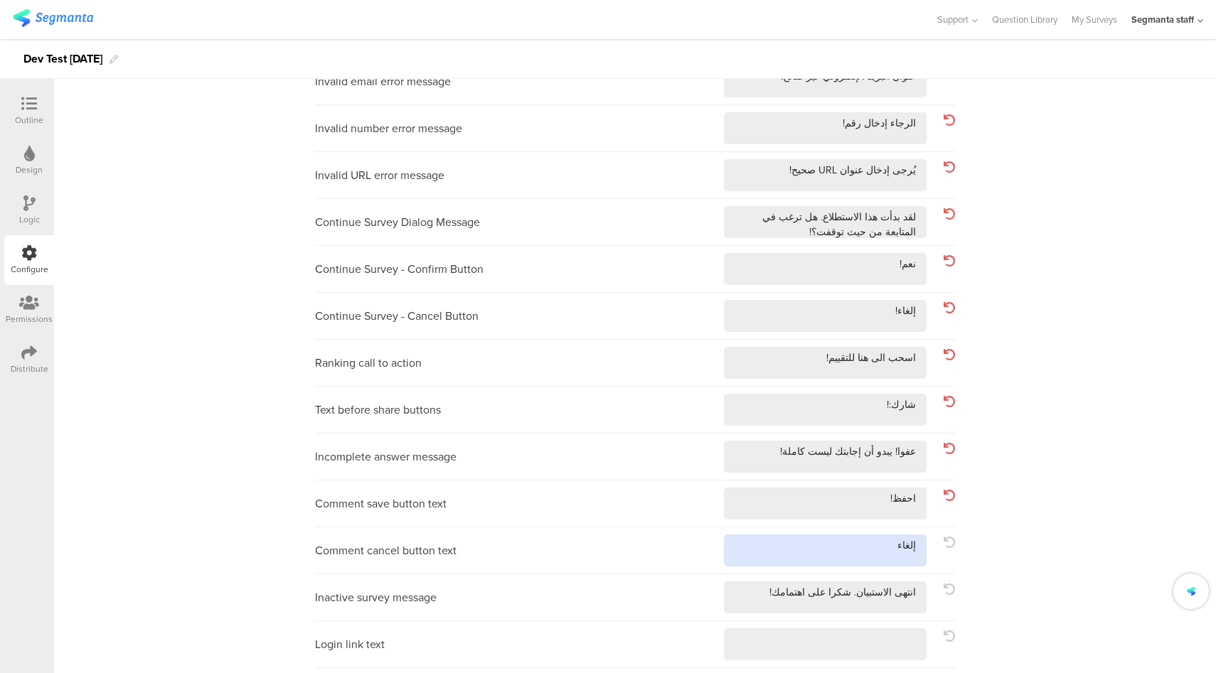
click at [826, 540] on textarea at bounding box center [825, 551] width 203 height 32
type textarea "إلغاء!"
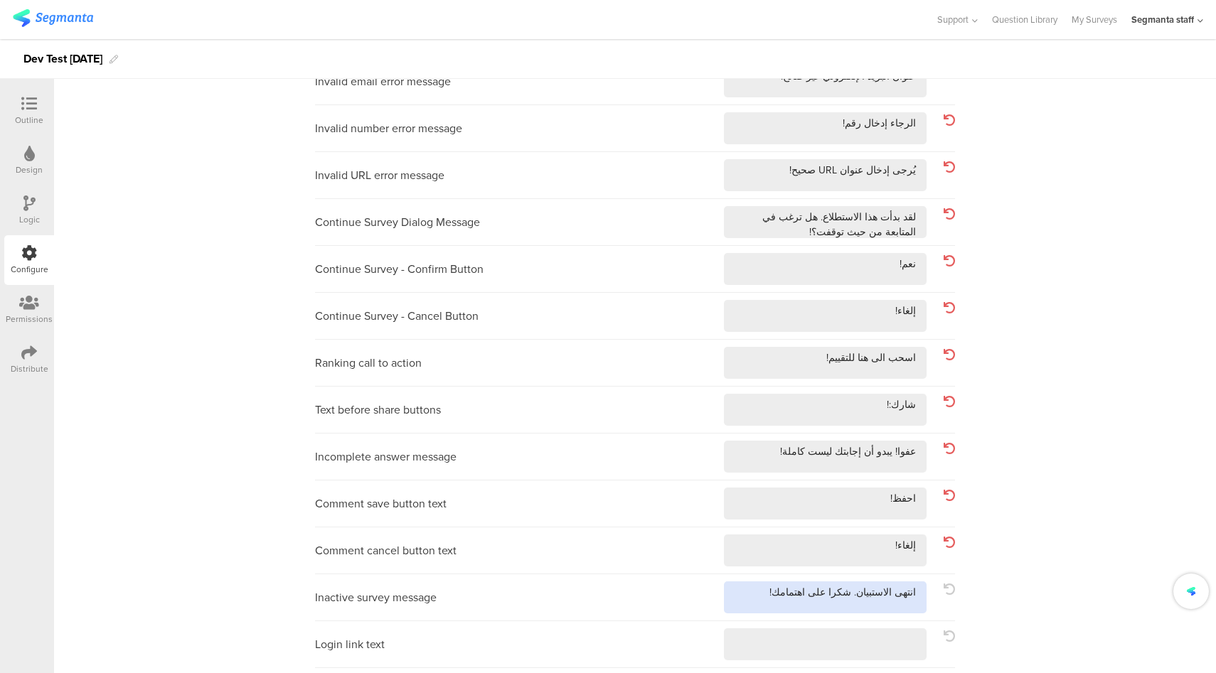
click at [763, 586] on textarea at bounding box center [825, 598] width 203 height 32
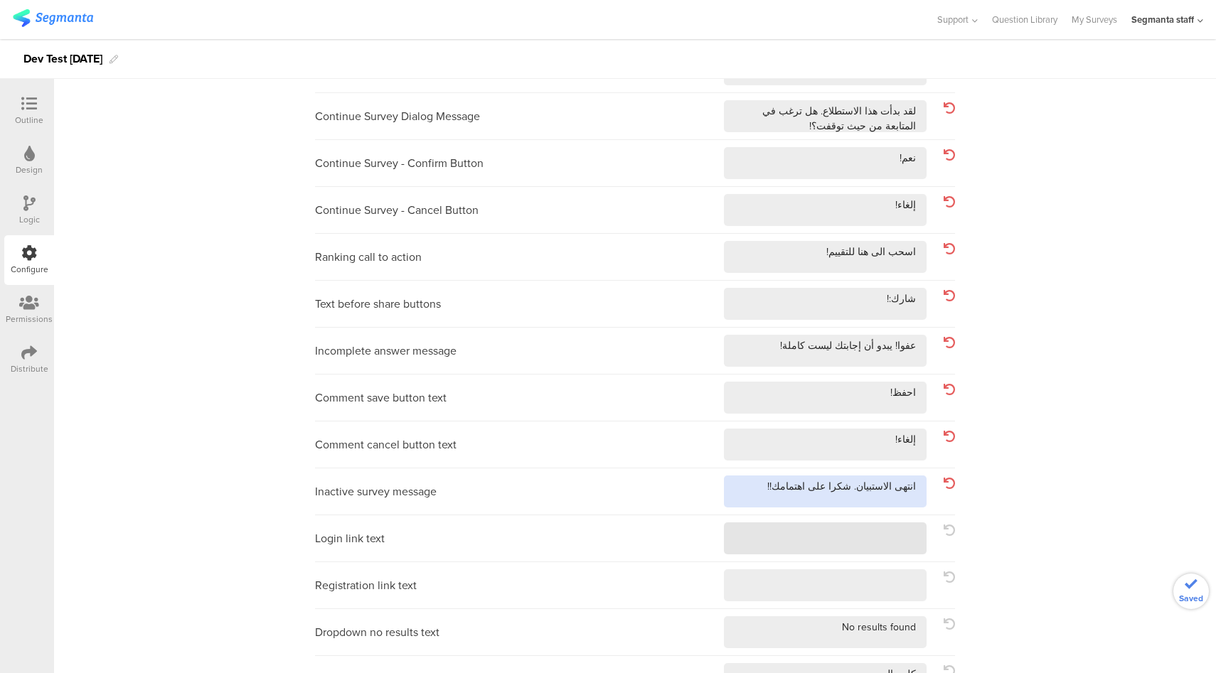
type textarea "انتهى الاستبيان. شكرا على اهتمامك!!"
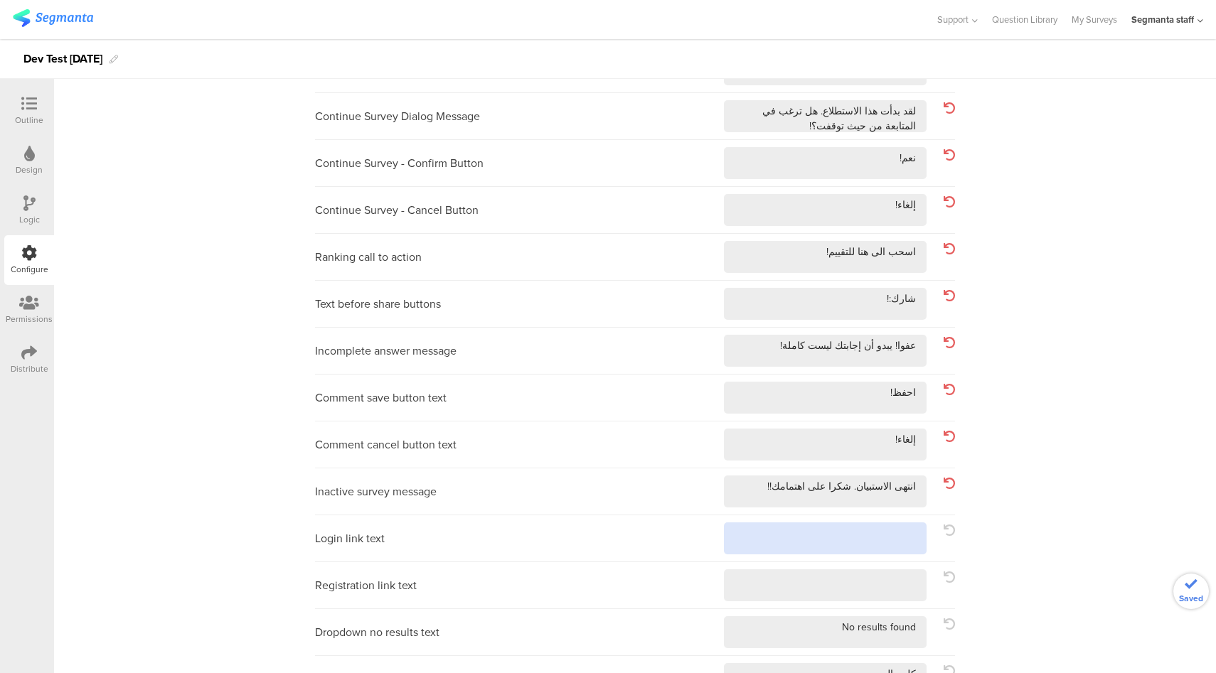
click at [818, 547] on textarea at bounding box center [825, 539] width 203 height 32
type textarea "!"
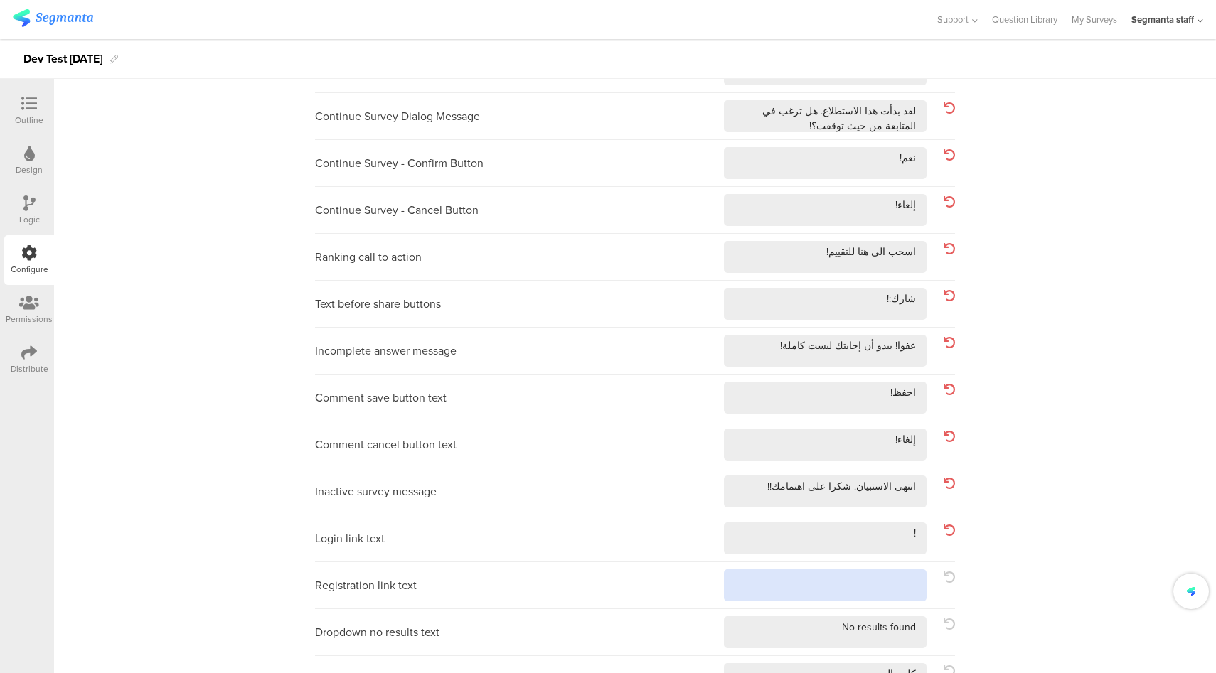
click at [804, 585] on textarea at bounding box center [825, 586] width 203 height 32
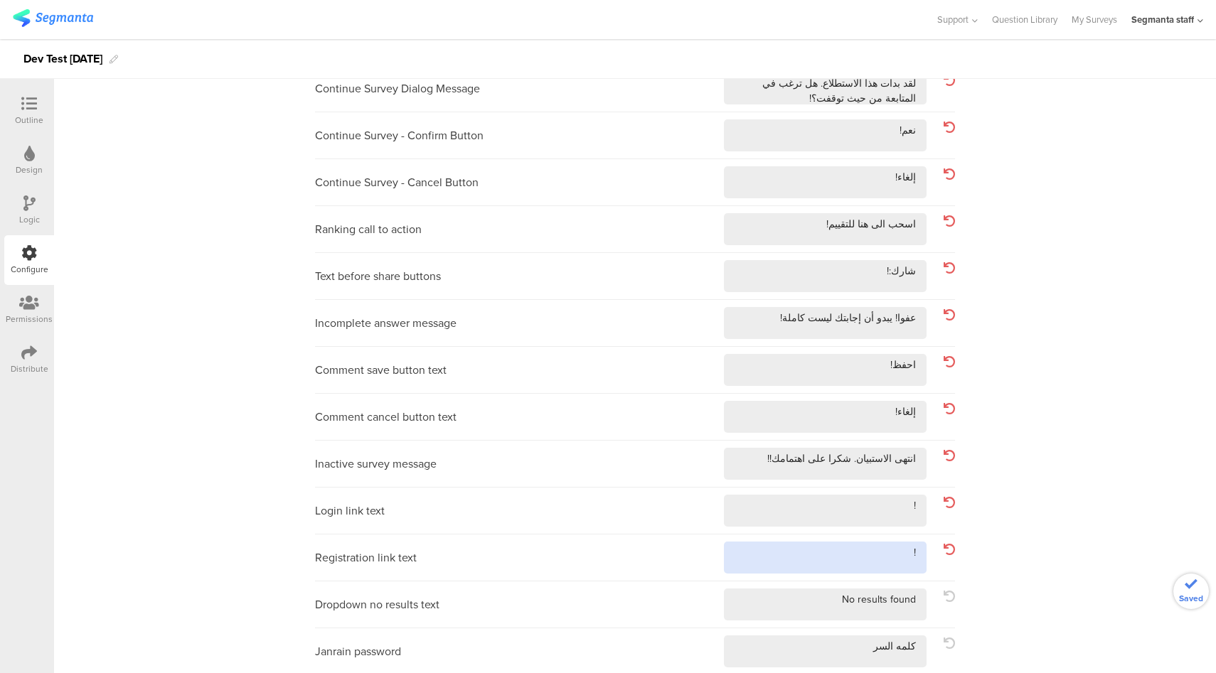
scroll to position [415, 0]
type textarea "!"
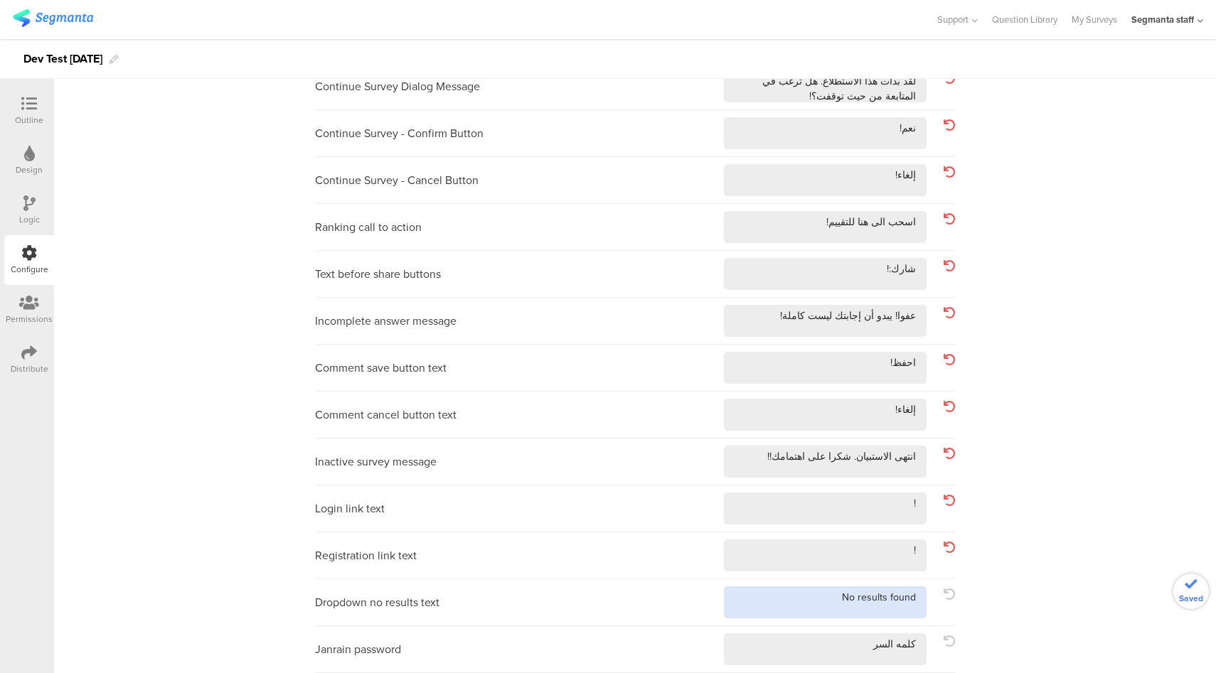
click at [805, 596] on textarea at bounding box center [825, 603] width 203 height 32
type textarea "No results found!"
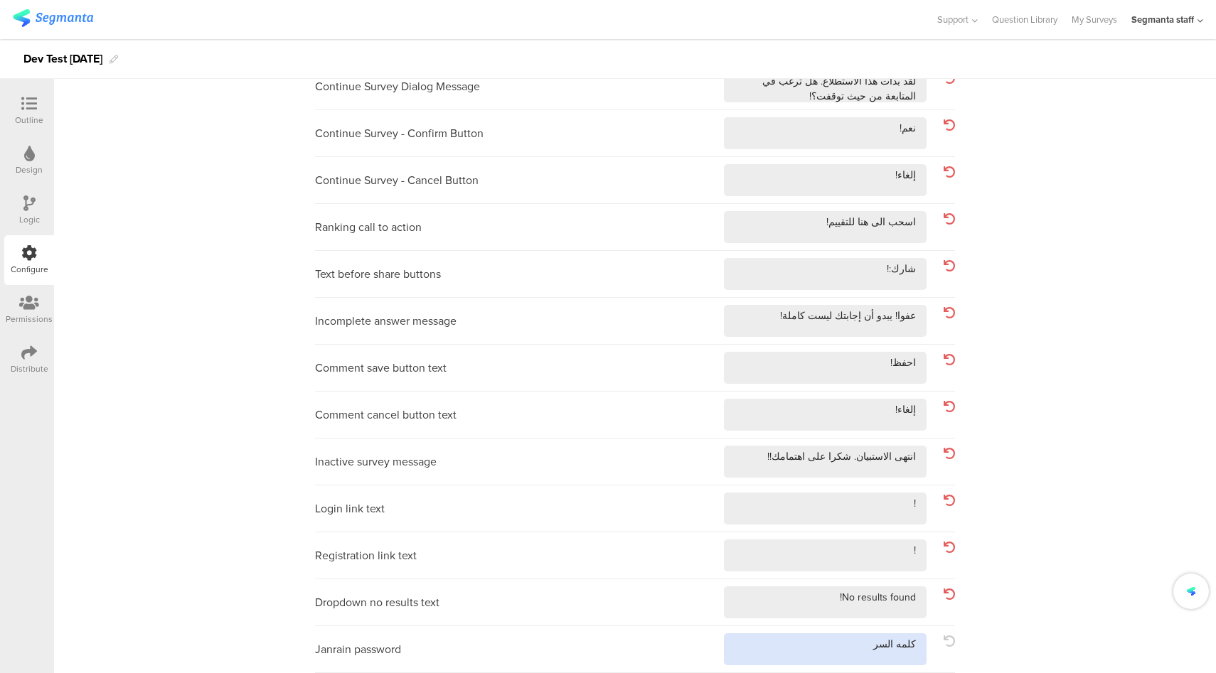
click at [811, 640] on textarea at bounding box center [825, 650] width 203 height 32
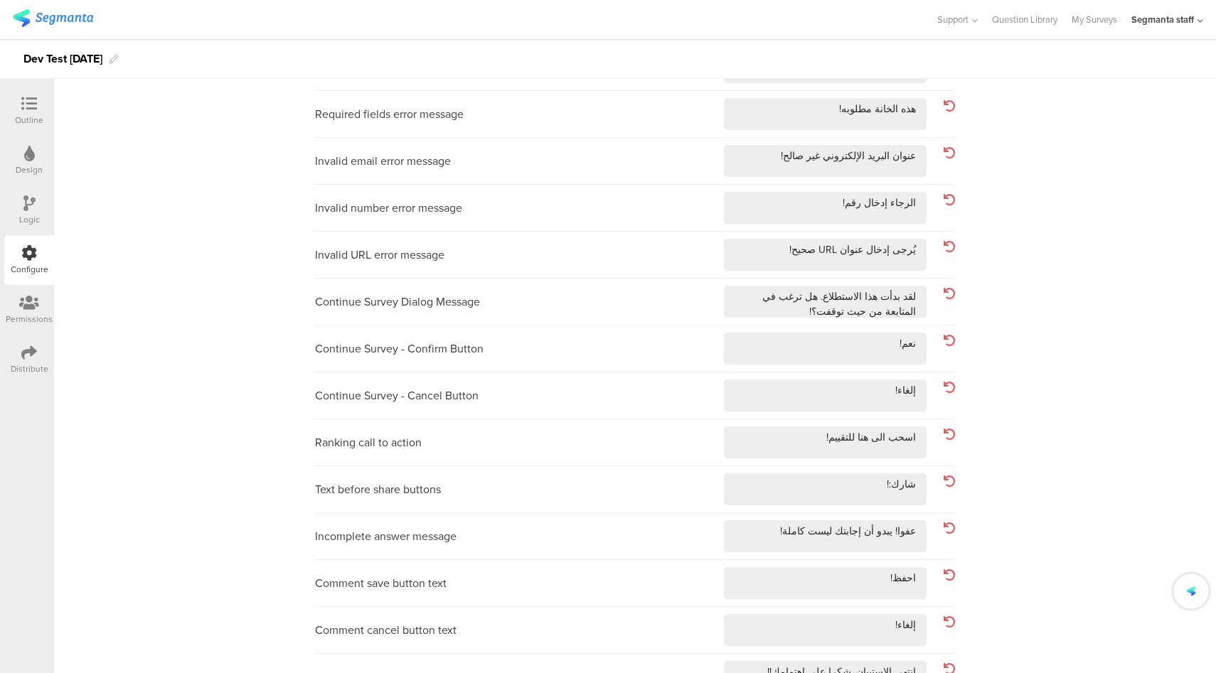
scroll to position [0, 0]
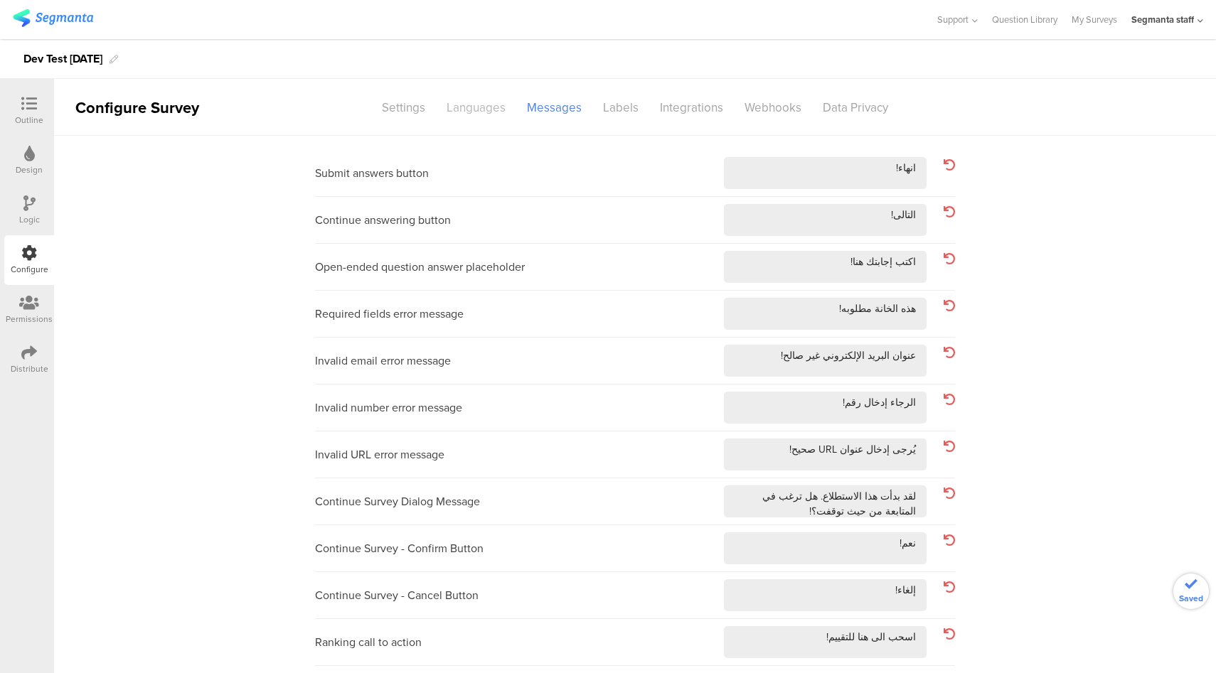
type textarea "كلمه السر!"
click at [454, 112] on div "Languages" at bounding box center [476, 107] width 80 height 25
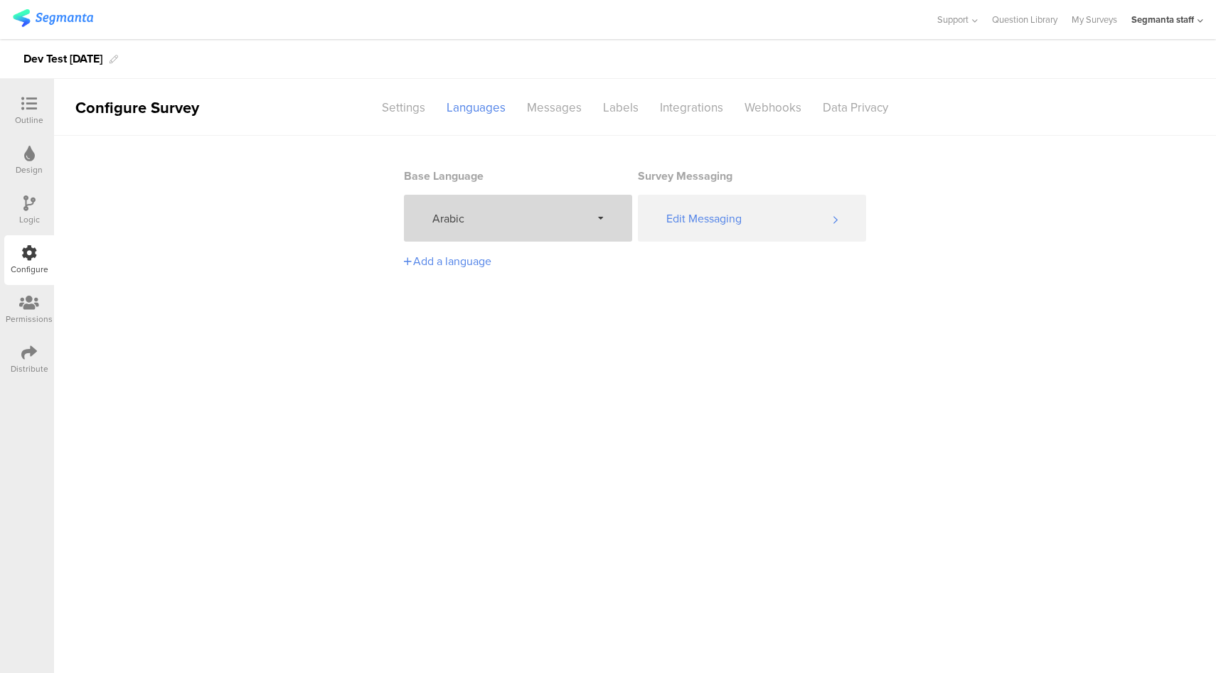
click at [543, 205] on div "Arabic" at bounding box center [518, 218] width 228 height 47
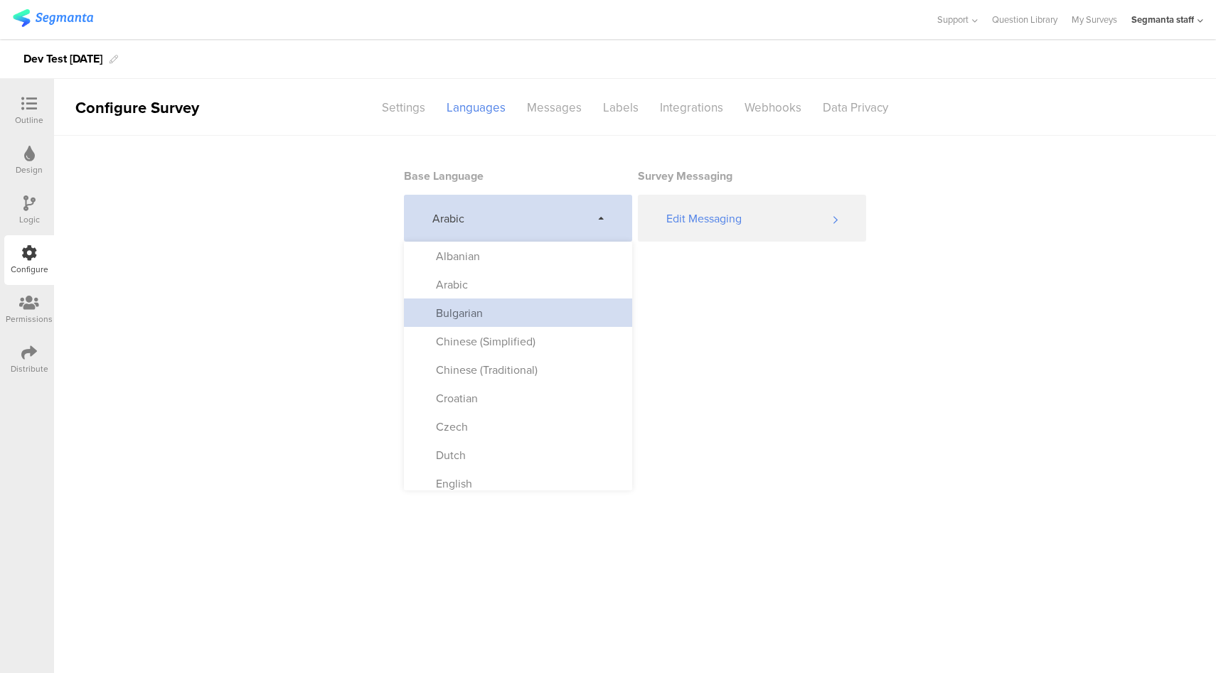
click at [523, 324] on div "Bulgarian" at bounding box center [518, 313] width 228 height 28
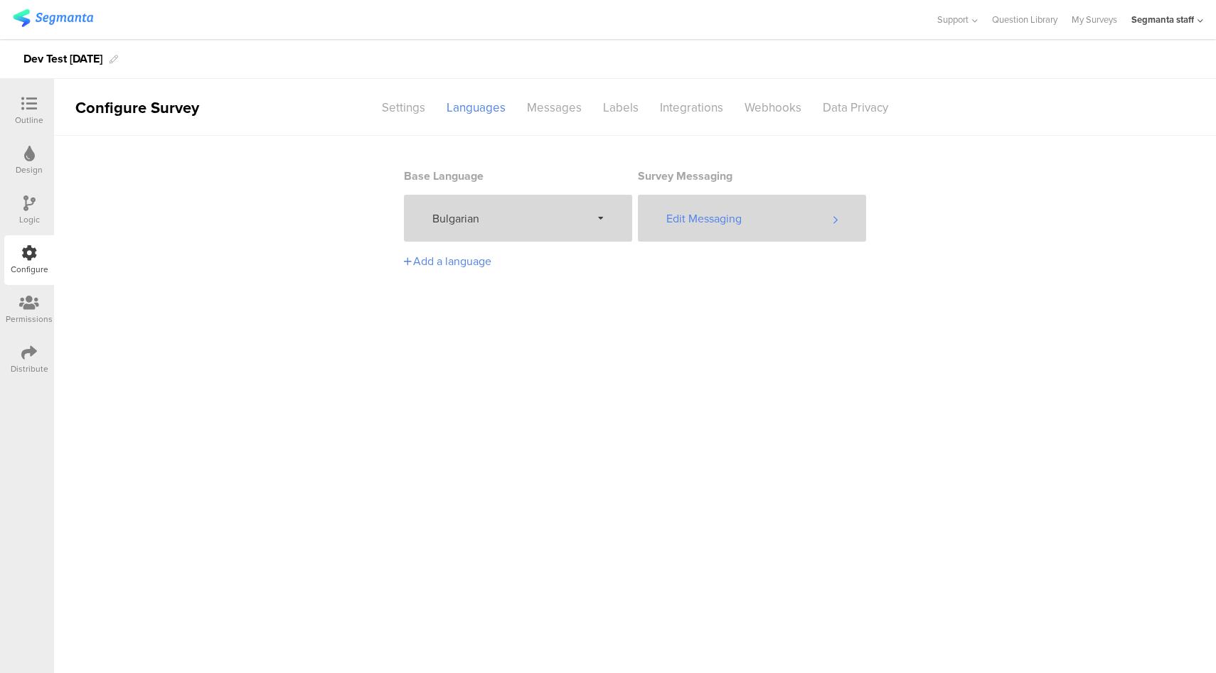
click at [764, 217] on div "Edit Messaging" at bounding box center [752, 218] width 228 height 47
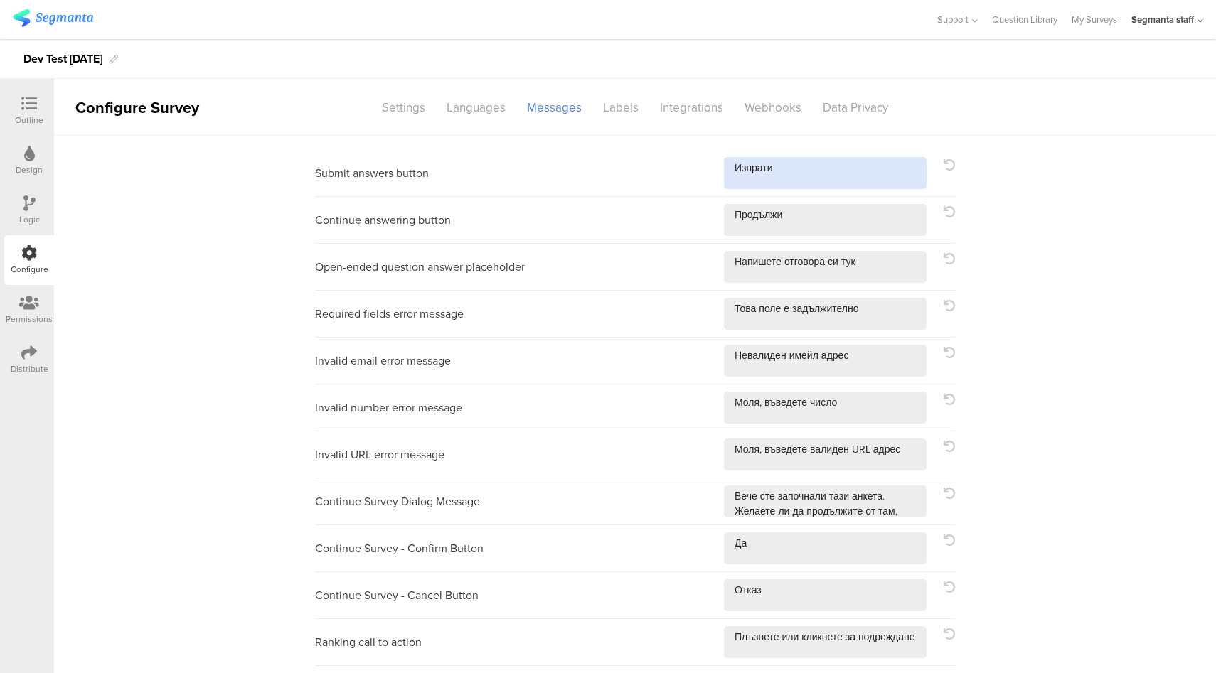
click at [807, 185] on textarea at bounding box center [825, 173] width 203 height 32
type textarea "Изпрати!"
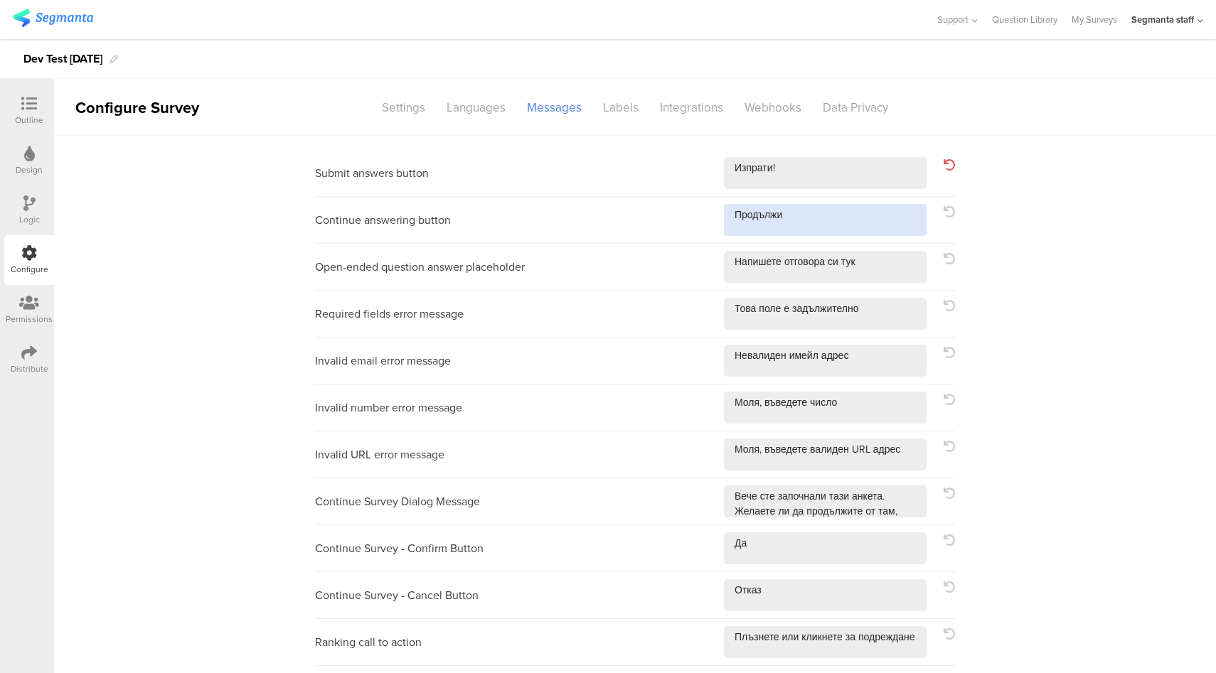
click at [833, 227] on textarea at bounding box center [825, 220] width 203 height 32
type textarea "Продължи!"
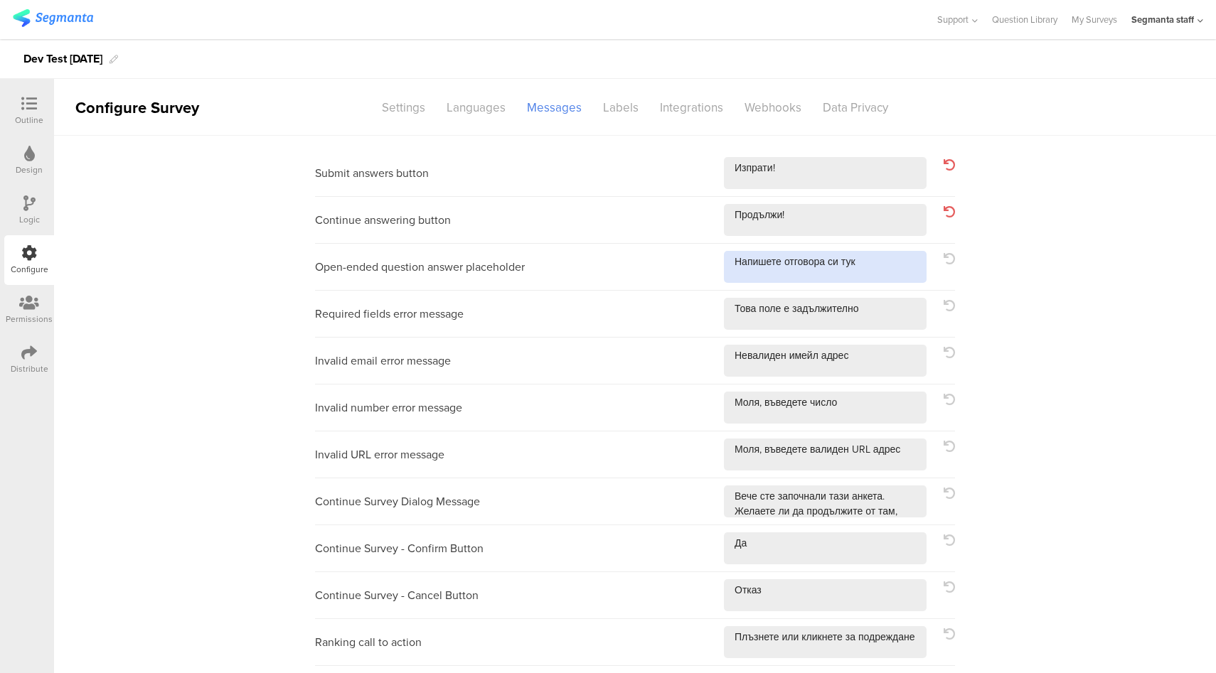
click at [889, 267] on textarea at bounding box center [825, 267] width 203 height 32
type textarea "Напишете отговора си тук!"
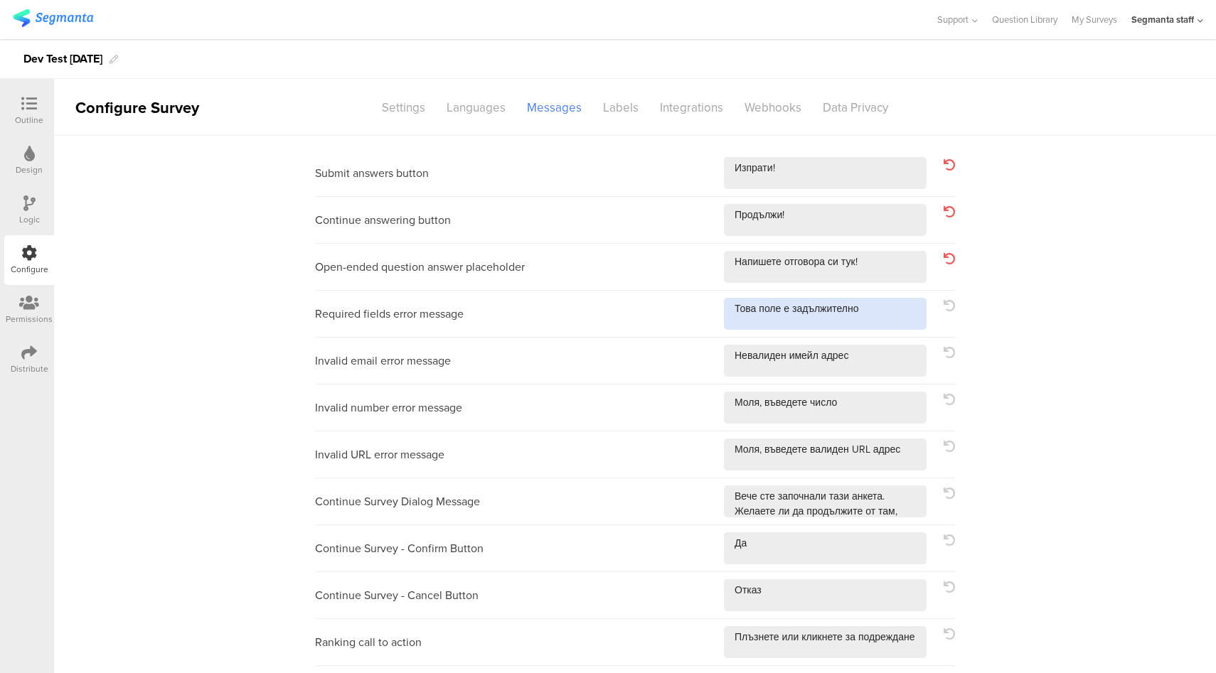
click at [887, 311] on textarea at bounding box center [825, 314] width 203 height 32
type textarea "Това поле е задължително!"
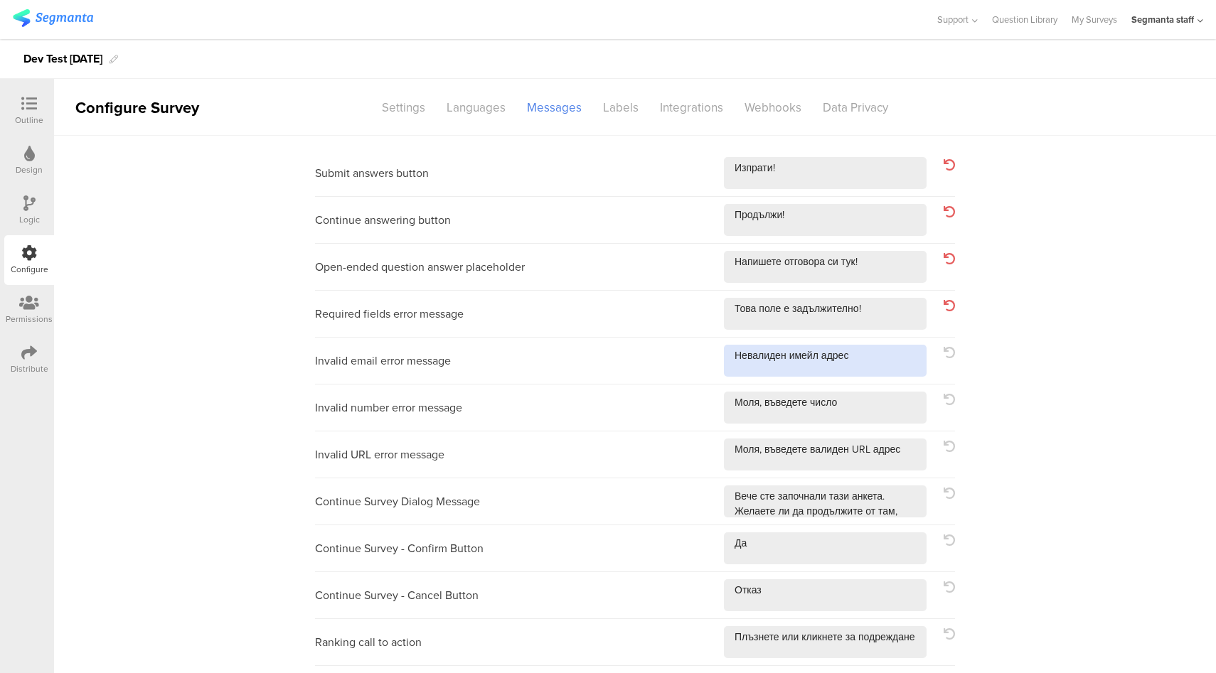
click at [887, 368] on textarea at bounding box center [825, 361] width 203 height 32
type textarea "Невалиден имейл адрес!"
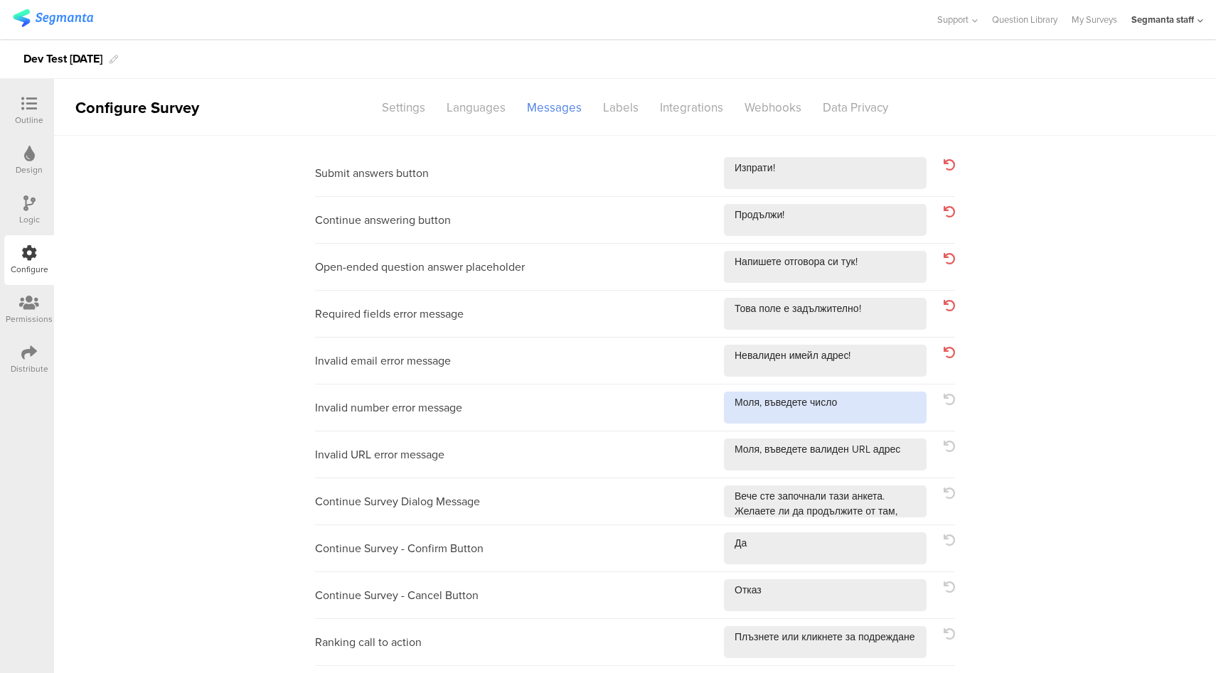
click at [891, 397] on textarea at bounding box center [825, 408] width 203 height 32
type textarea "Моля, въведете число!"
click at [914, 466] on textarea at bounding box center [825, 455] width 203 height 32
type textarea "Моля, въведете валиден URL адрес!"
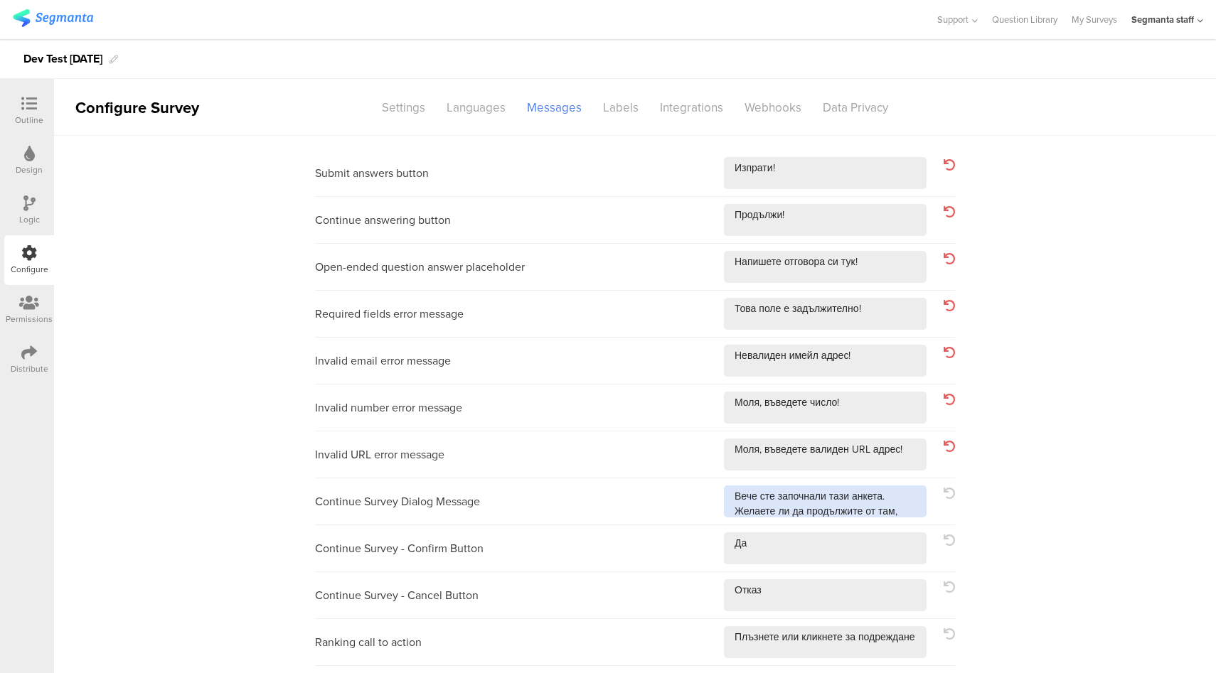
click at [917, 516] on textarea at bounding box center [825, 502] width 203 height 32
type textarea "Вече сте започнали тази анкета. Желаете ли да продължите от там, където сте спр…"
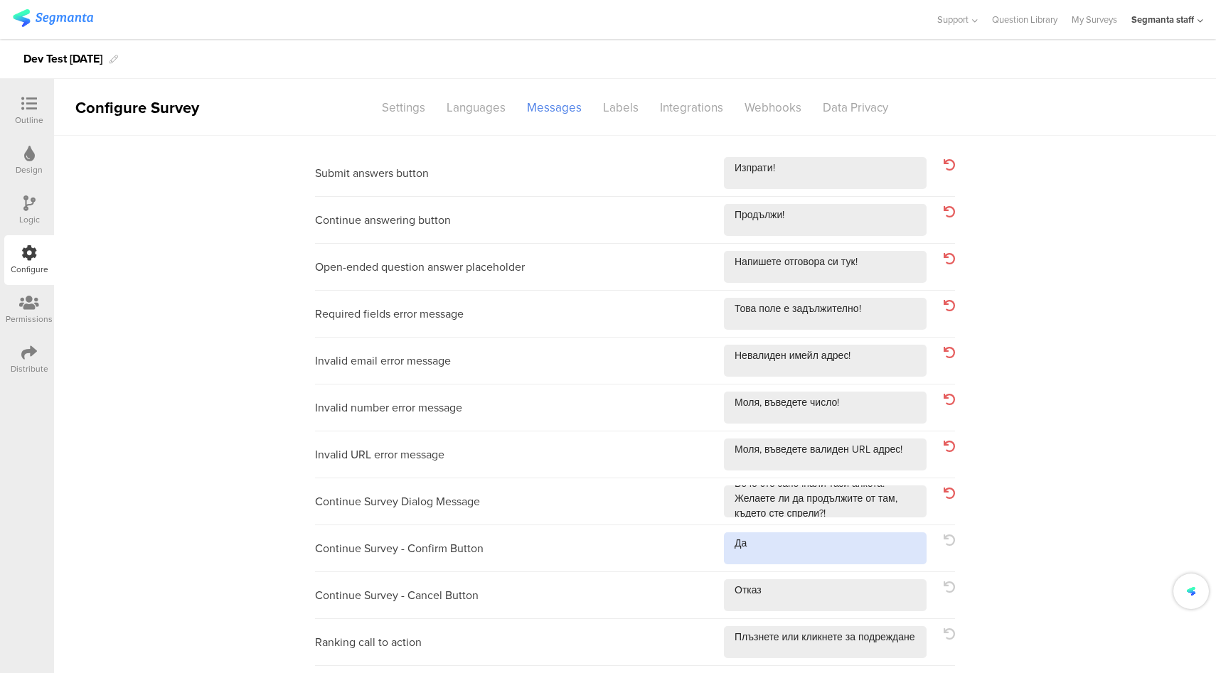
click at [839, 550] on textarea at bounding box center [825, 549] width 203 height 32
type textarea "Да!"
click at [842, 602] on textarea at bounding box center [825, 595] width 203 height 32
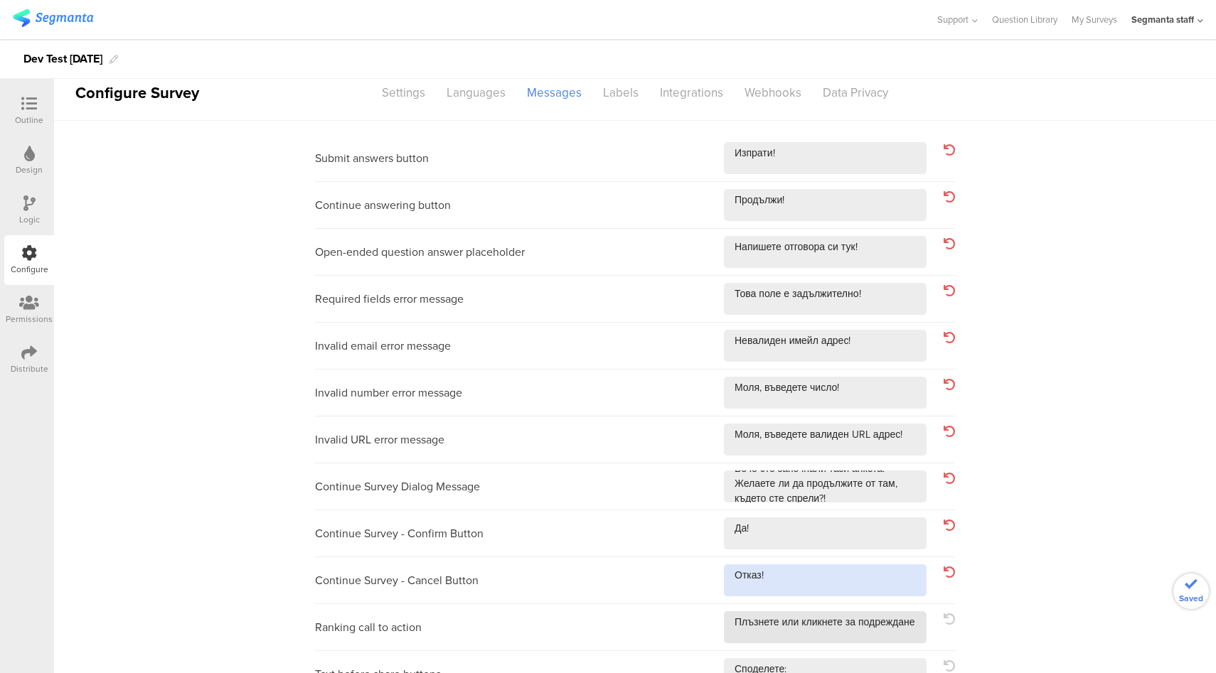
type textarea "Отказ!"
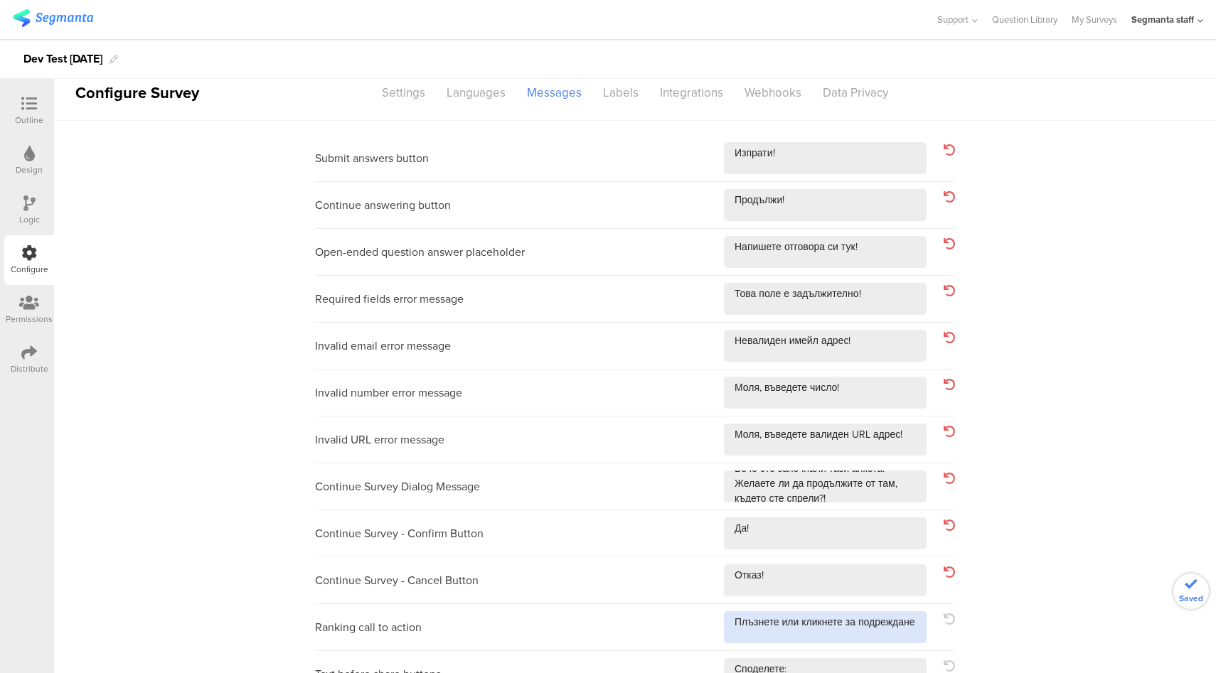
click at [841, 636] on textarea at bounding box center [825, 627] width 203 height 32
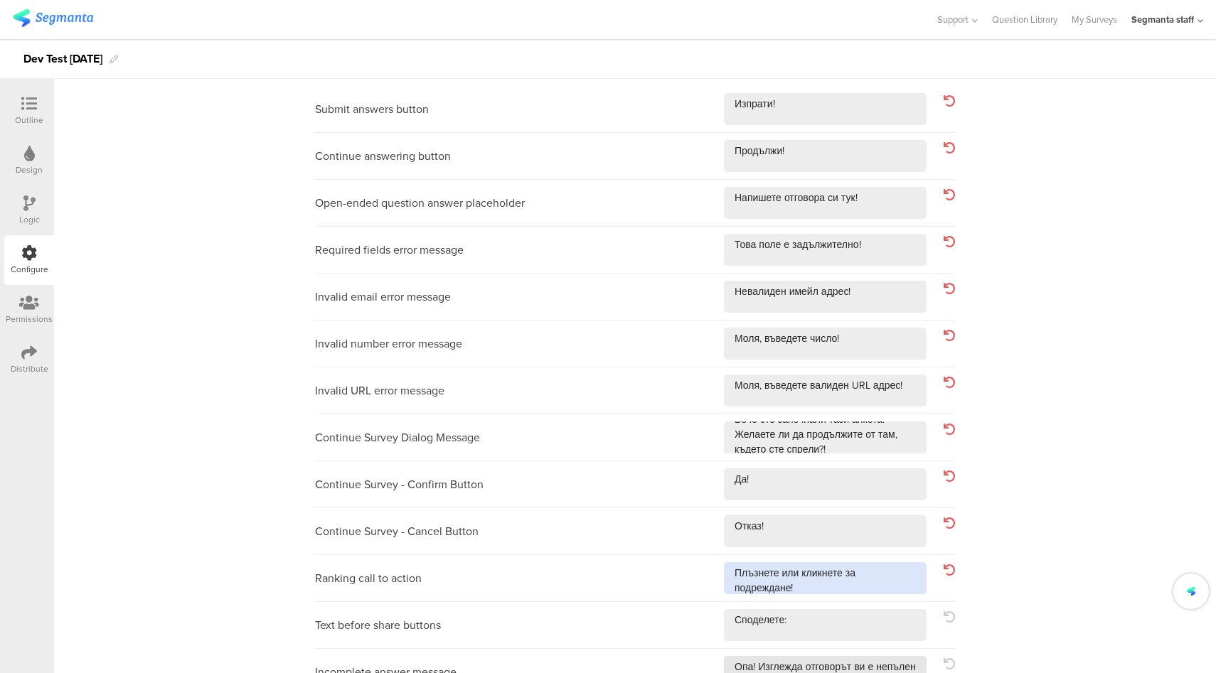
scroll to position [121, 0]
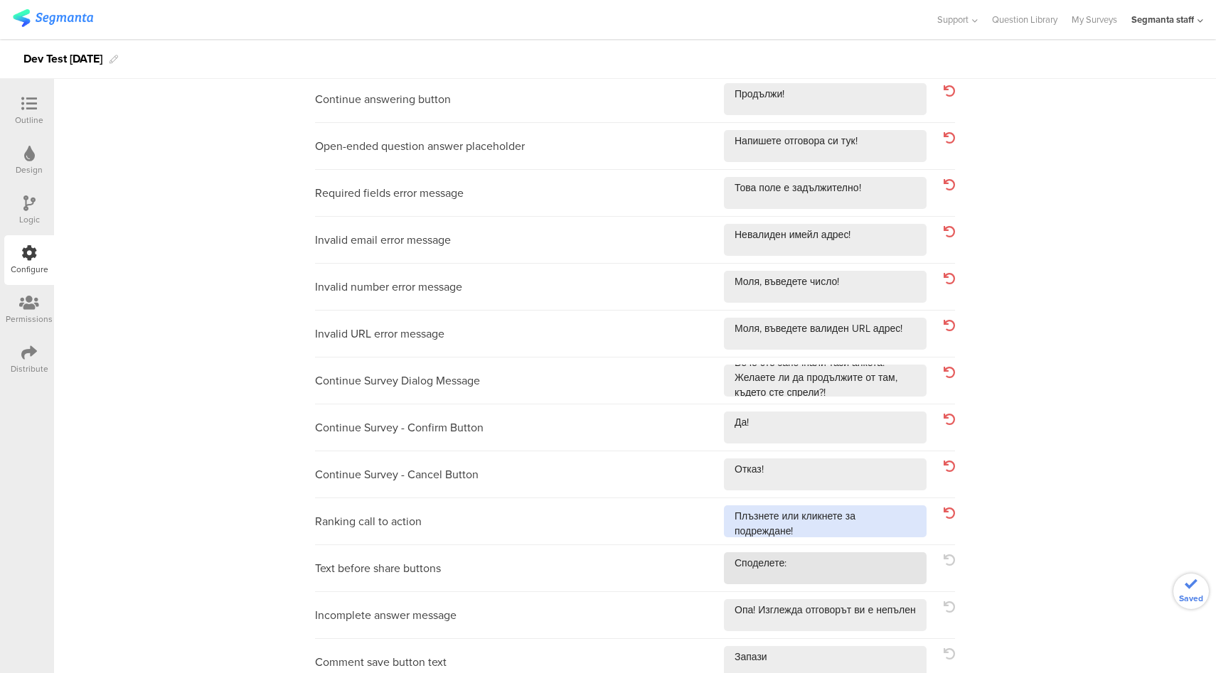
type textarea "Плъзнете или кликнете за подреждане!"
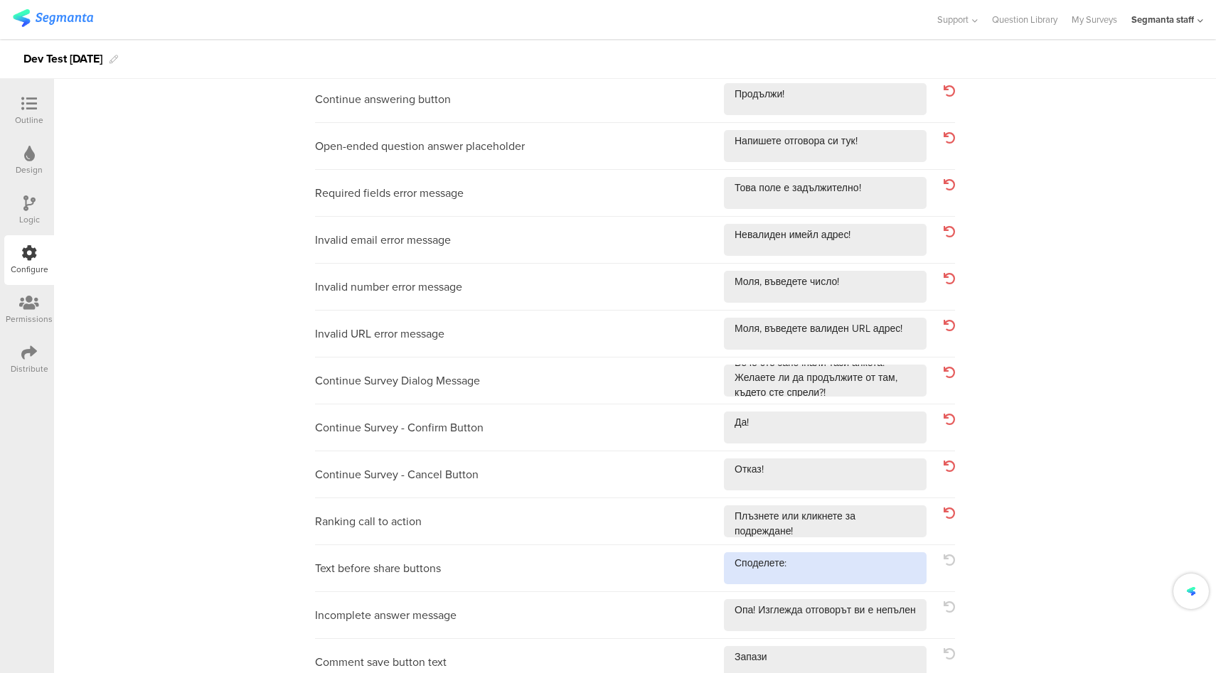
click at [867, 562] on textarea at bounding box center [825, 568] width 203 height 32
type textarea "Споделете:!"
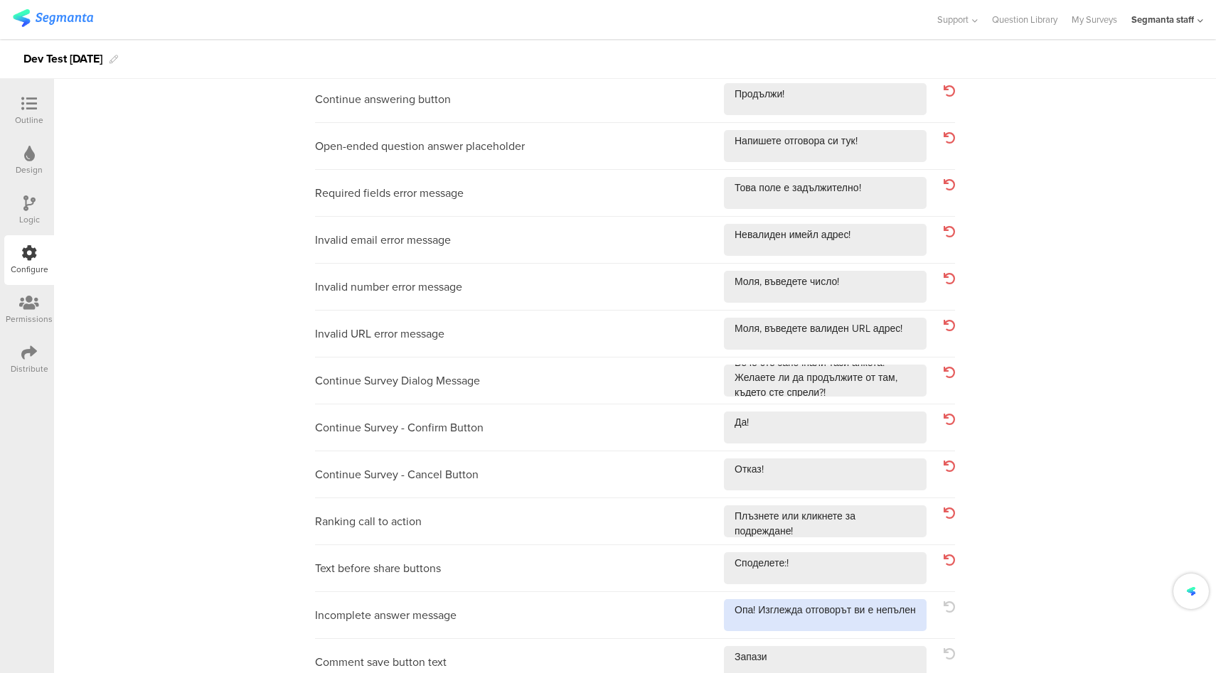
click at [867, 620] on textarea at bounding box center [825, 615] width 203 height 32
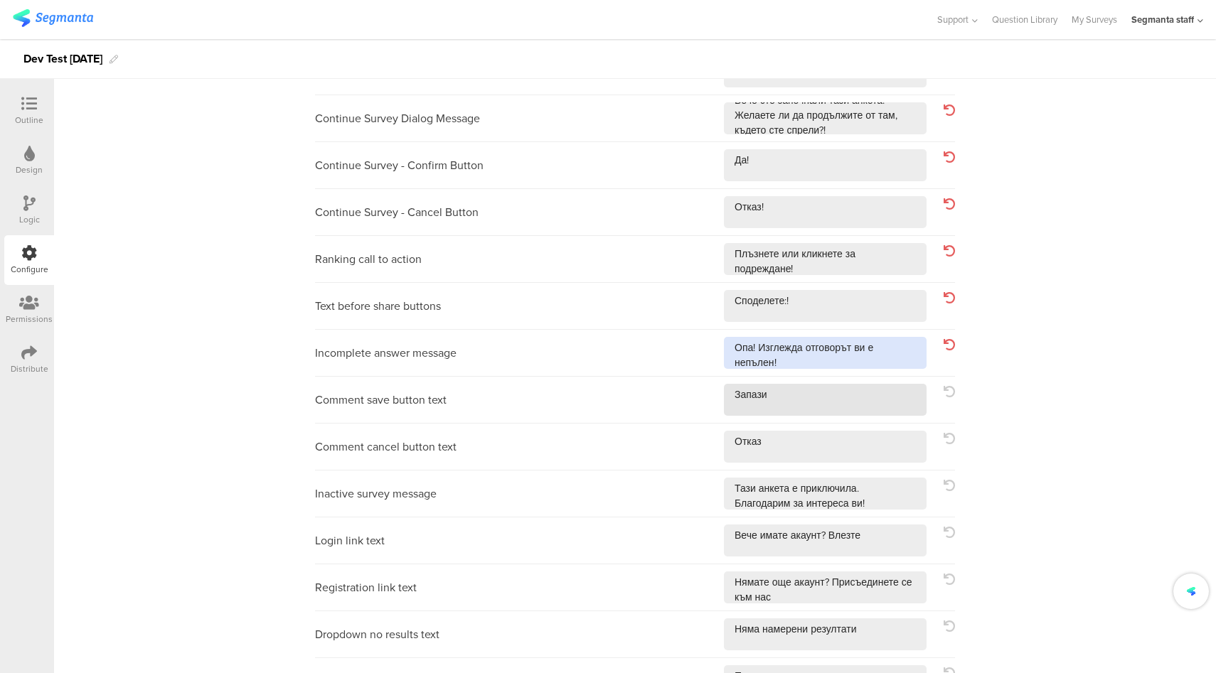
type textarea "Опа! Изглежда отговорът ви е непълен!"
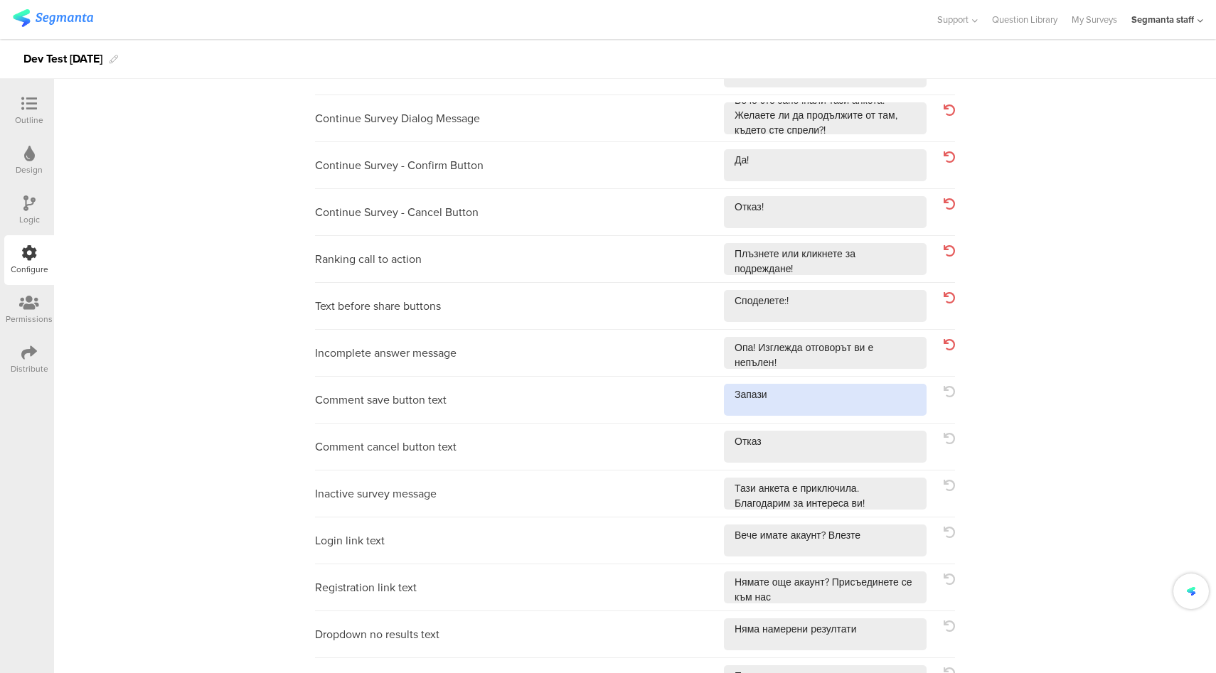
click at [880, 407] on textarea at bounding box center [825, 400] width 203 height 32
type textarea "Запази!"
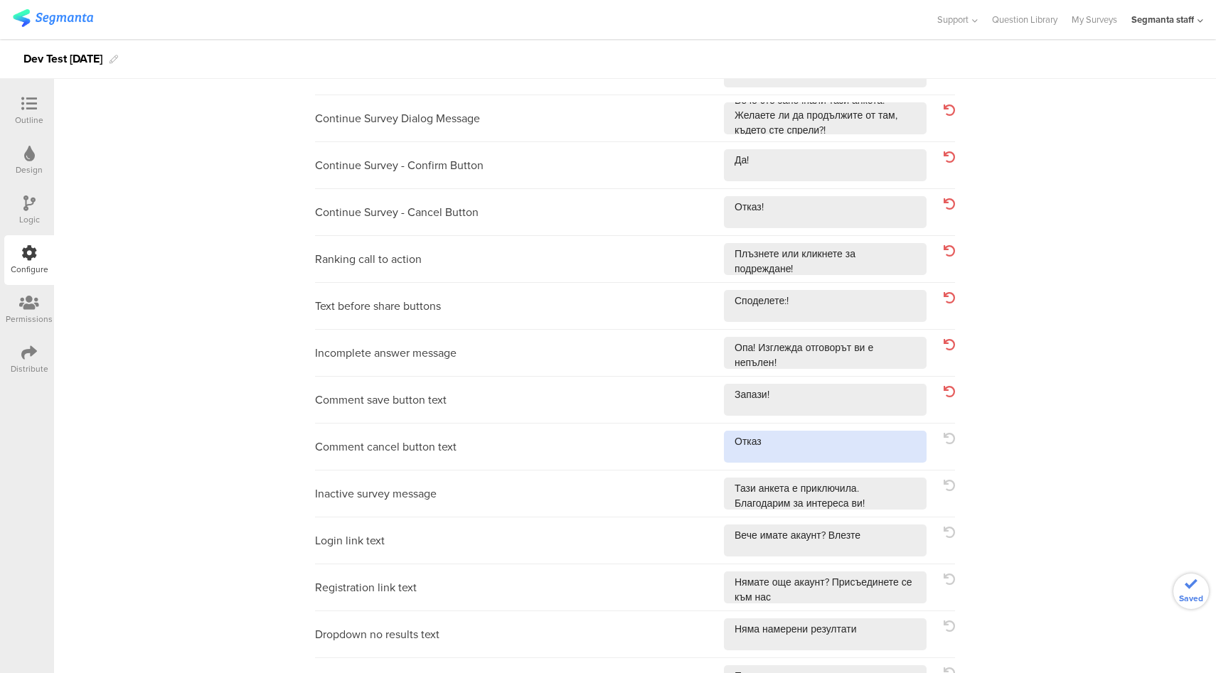
click at [871, 432] on textarea at bounding box center [825, 447] width 203 height 32
type textarea "Отказ!"
click at [881, 504] on textarea at bounding box center [825, 494] width 203 height 32
type textarea "Тази анкета е приключила. Благодарим за интереса ви!!"
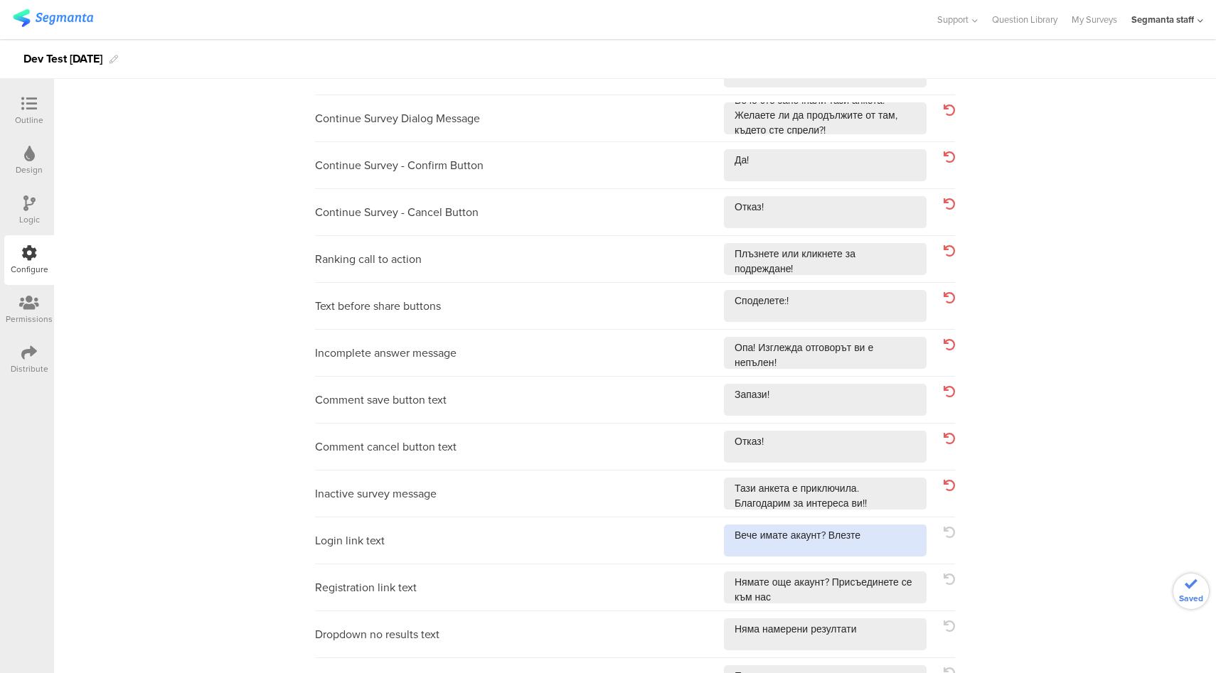
click at [874, 545] on textarea at bounding box center [825, 541] width 203 height 32
type textarea "Вече имате акаунт? Влезте!"
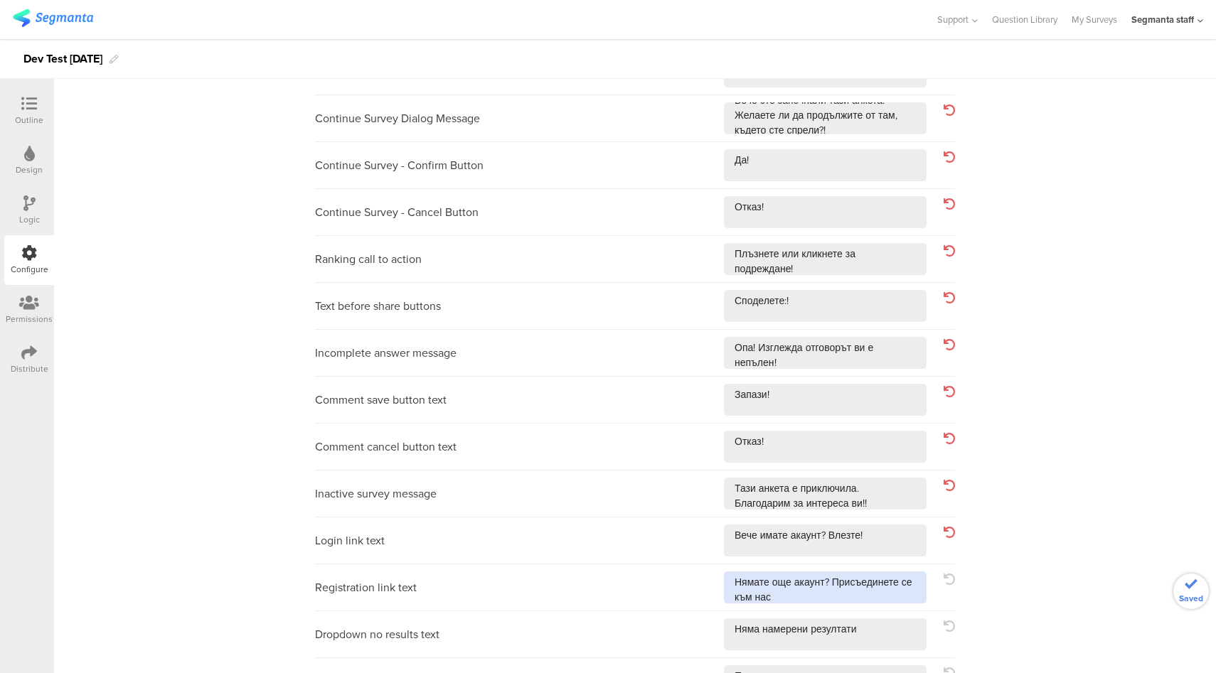
click at [896, 600] on textarea at bounding box center [825, 588] width 203 height 32
type textarea "Нямате още акаунт? Присъединете се към нас!"
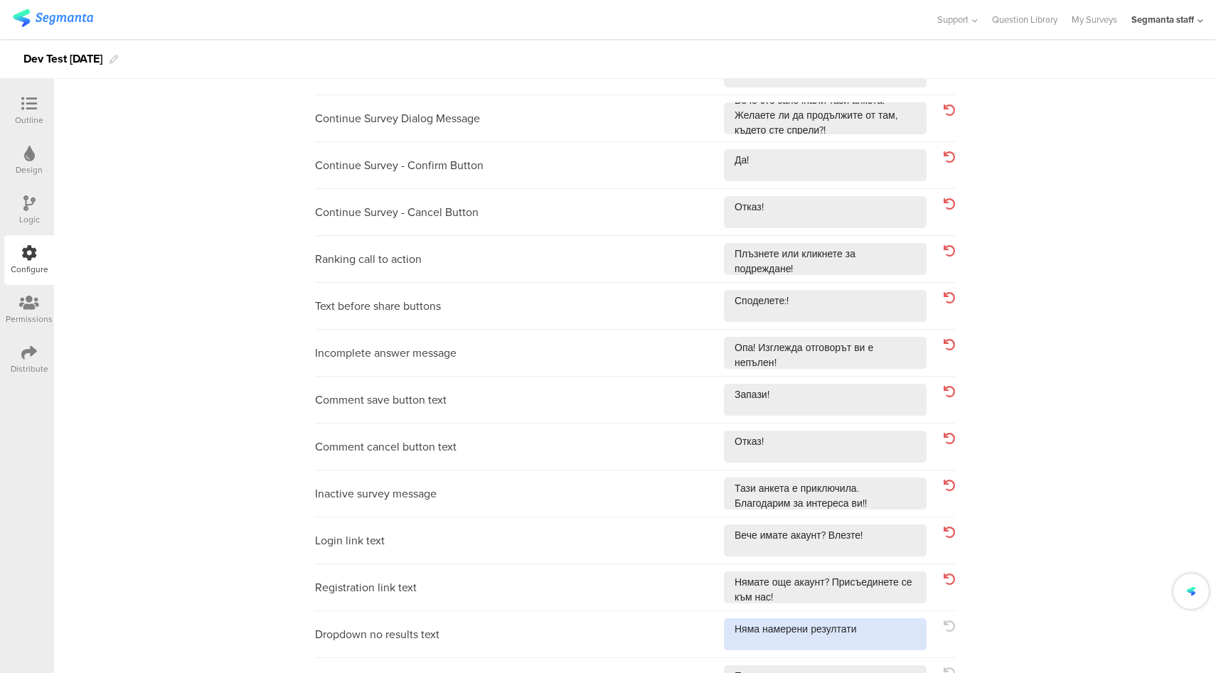
click at [889, 623] on textarea at bounding box center [825, 635] width 203 height 32
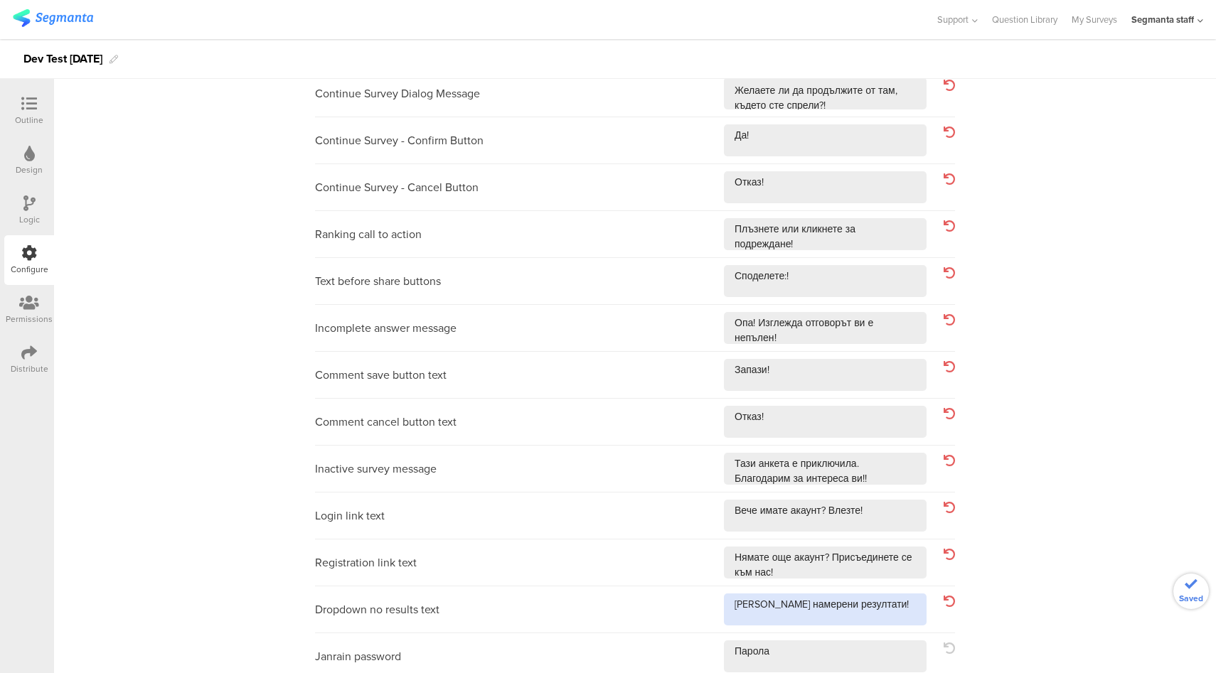
scroll to position [415, 0]
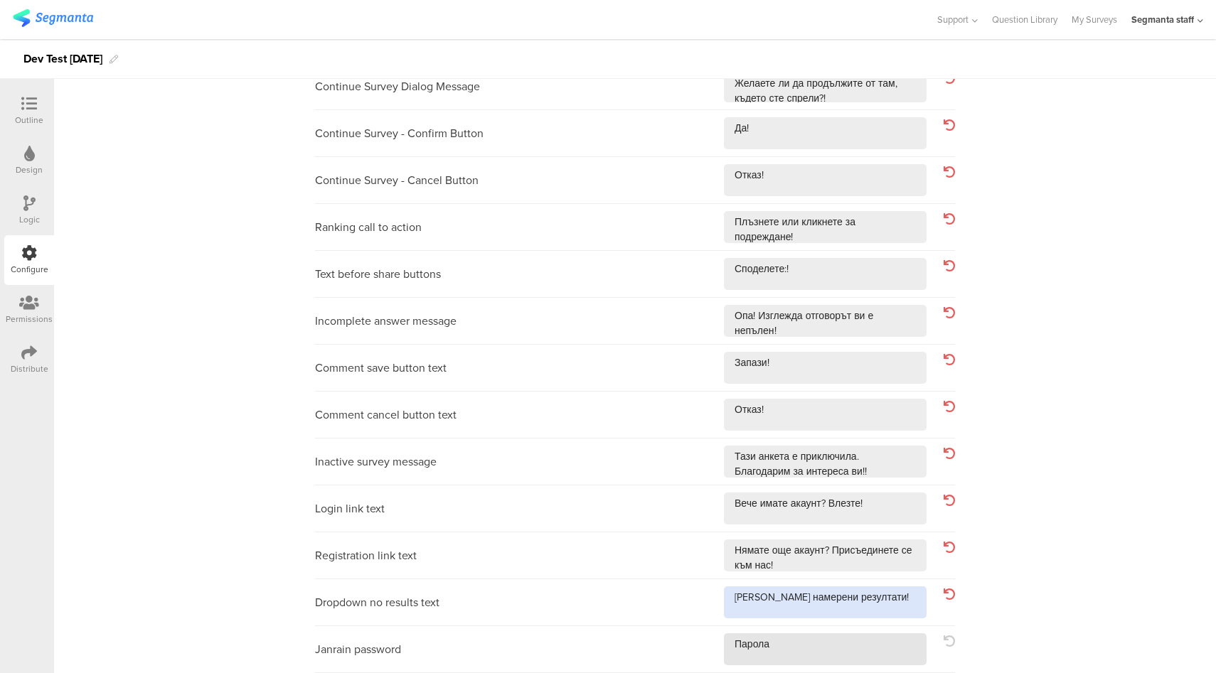
type textarea "Няма намерени резултати!"
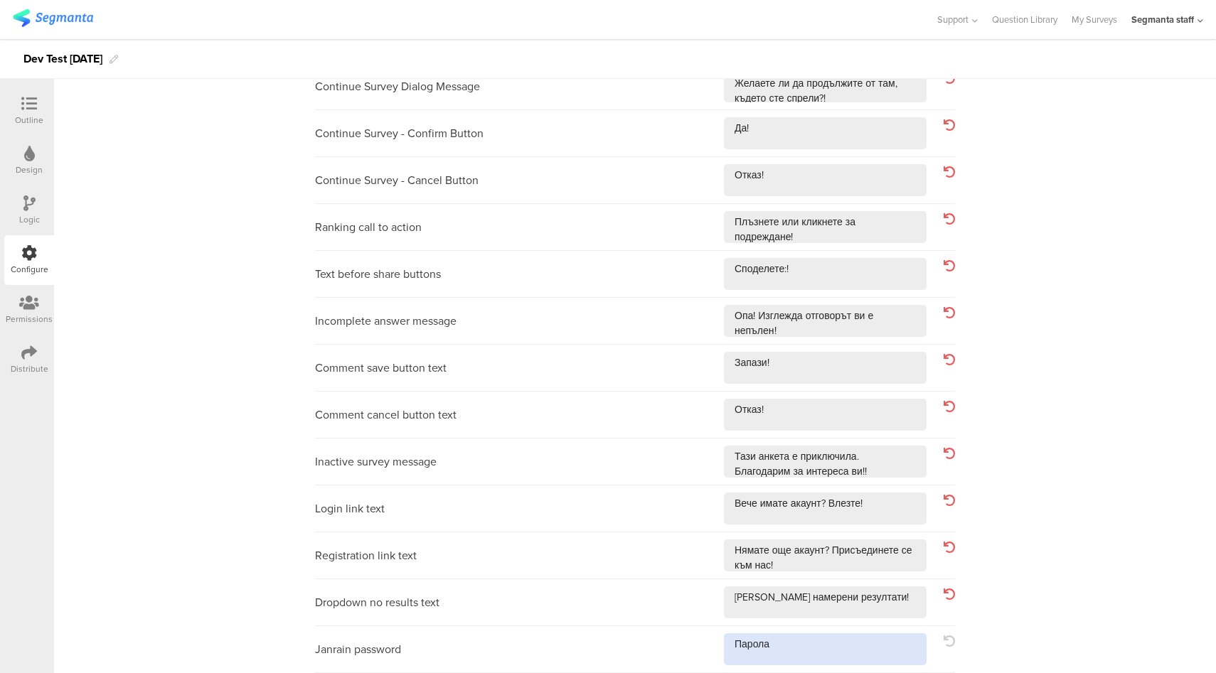
click at [866, 658] on textarea at bounding box center [825, 650] width 203 height 32
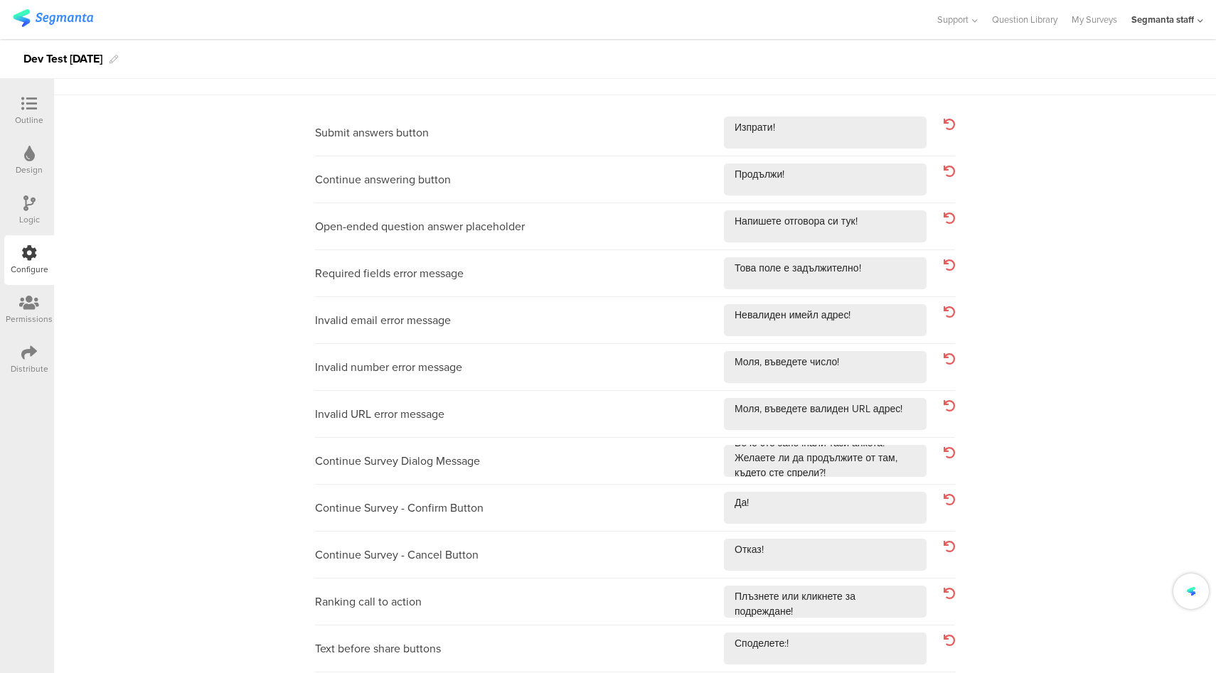
scroll to position [0, 0]
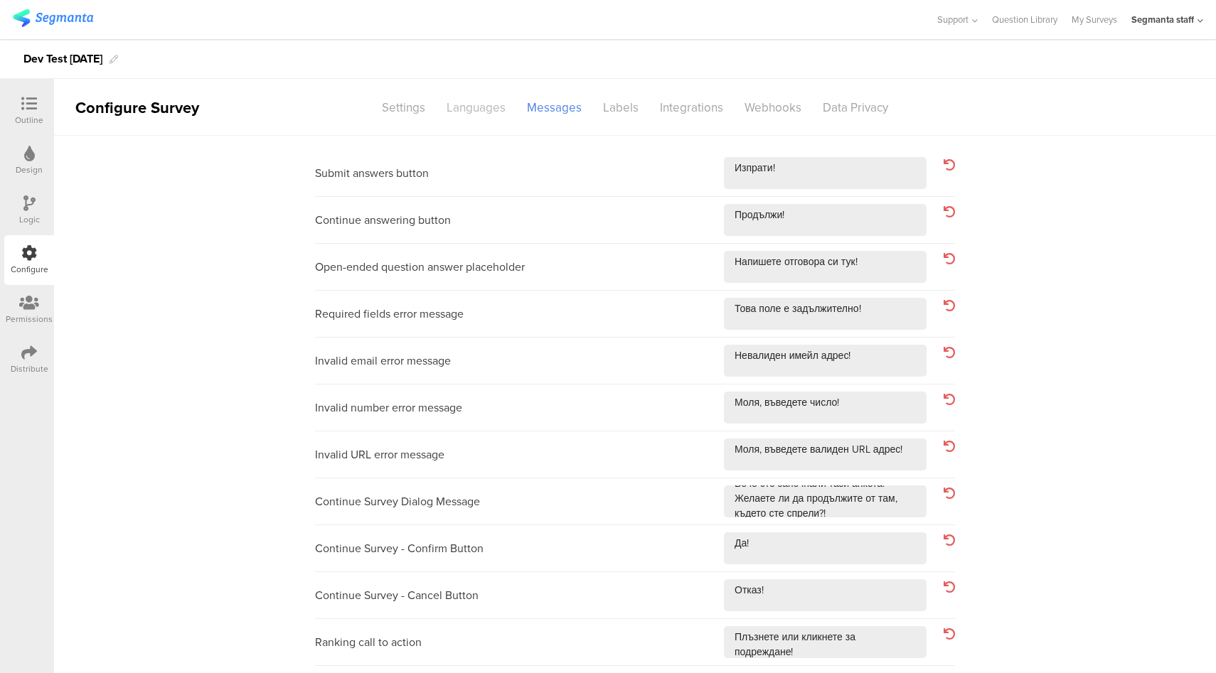
type textarea "Парола!"
click at [461, 101] on div "Languages" at bounding box center [476, 107] width 80 height 25
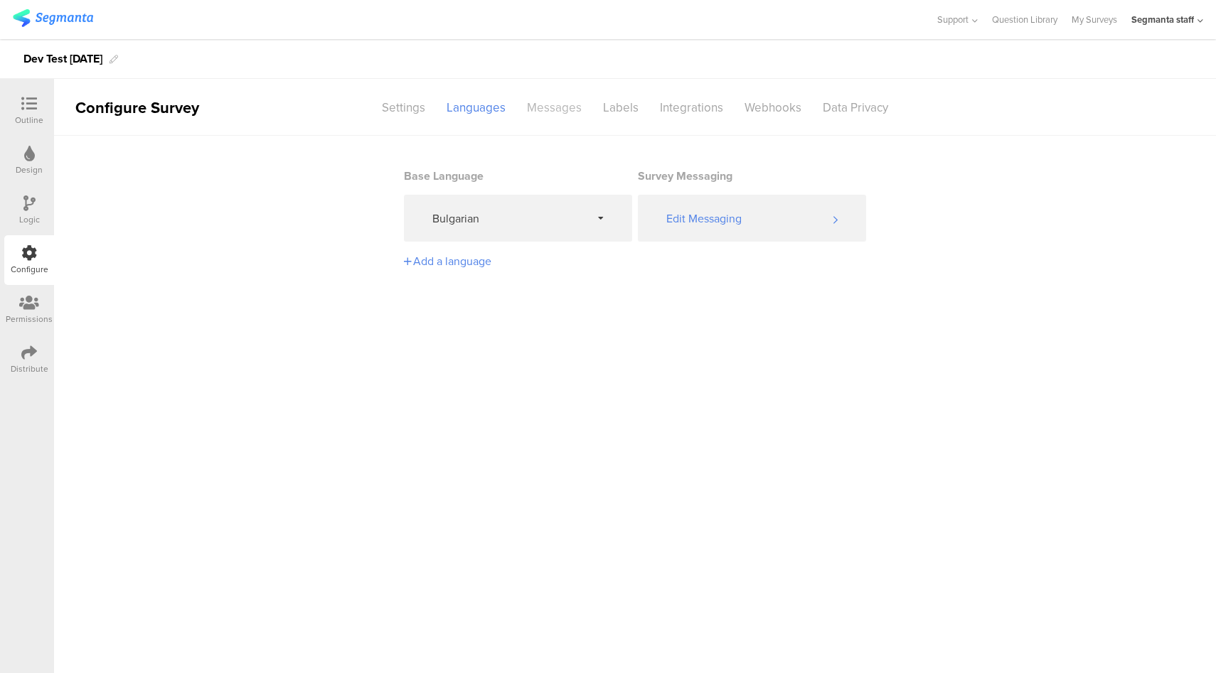
click at [550, 112] on div "Messages" at bounding box center [554, 107] width 76 height 25
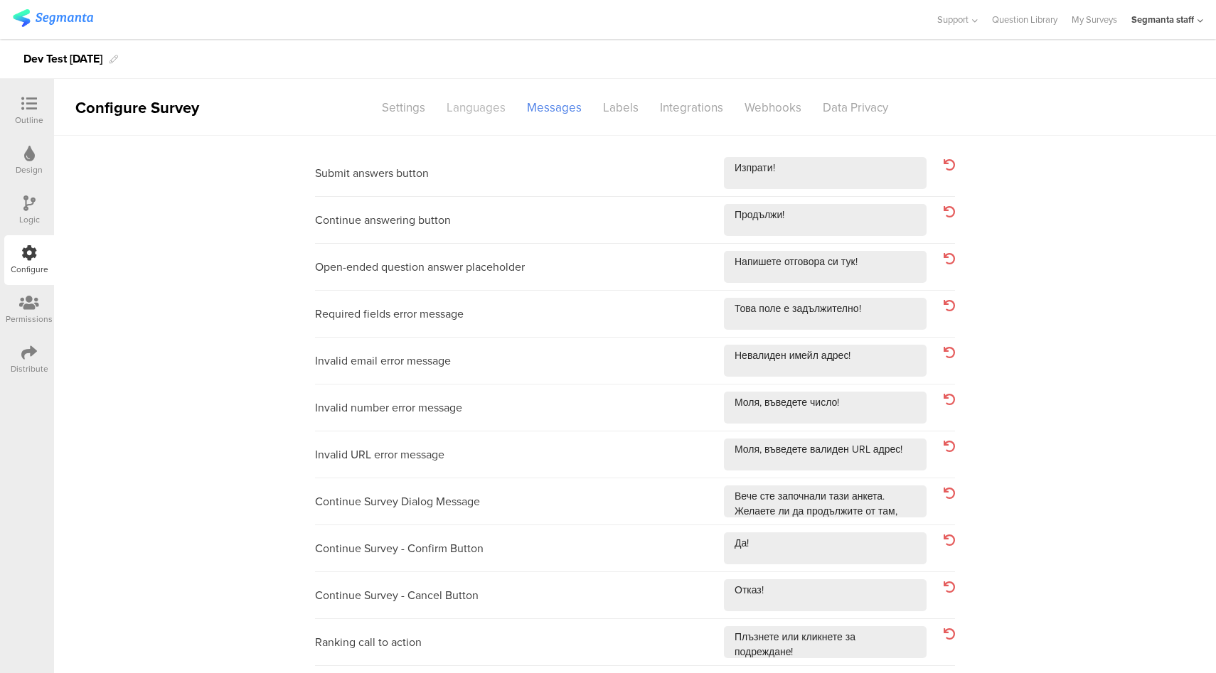
click at [463, 107] on div "Languages" at bounding box center [476, 107] width 80 height 25
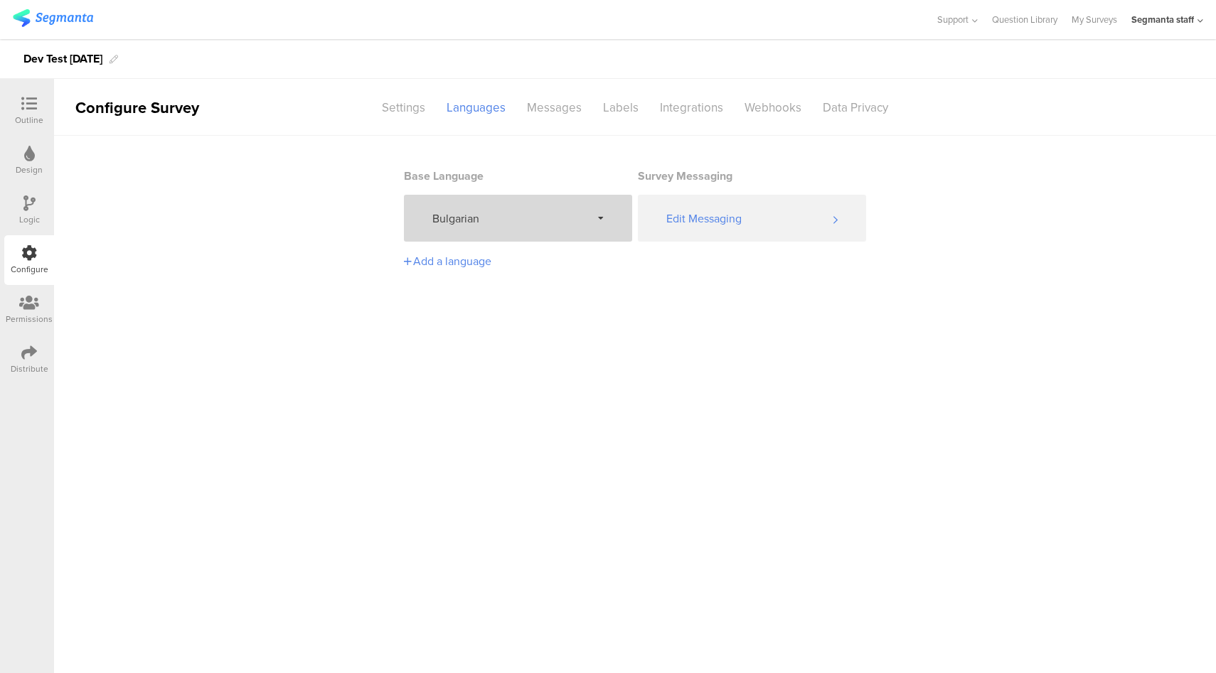
click at [529, 226] on span "Bulgarian" at bounding box center [511, 218] width 159 height 16
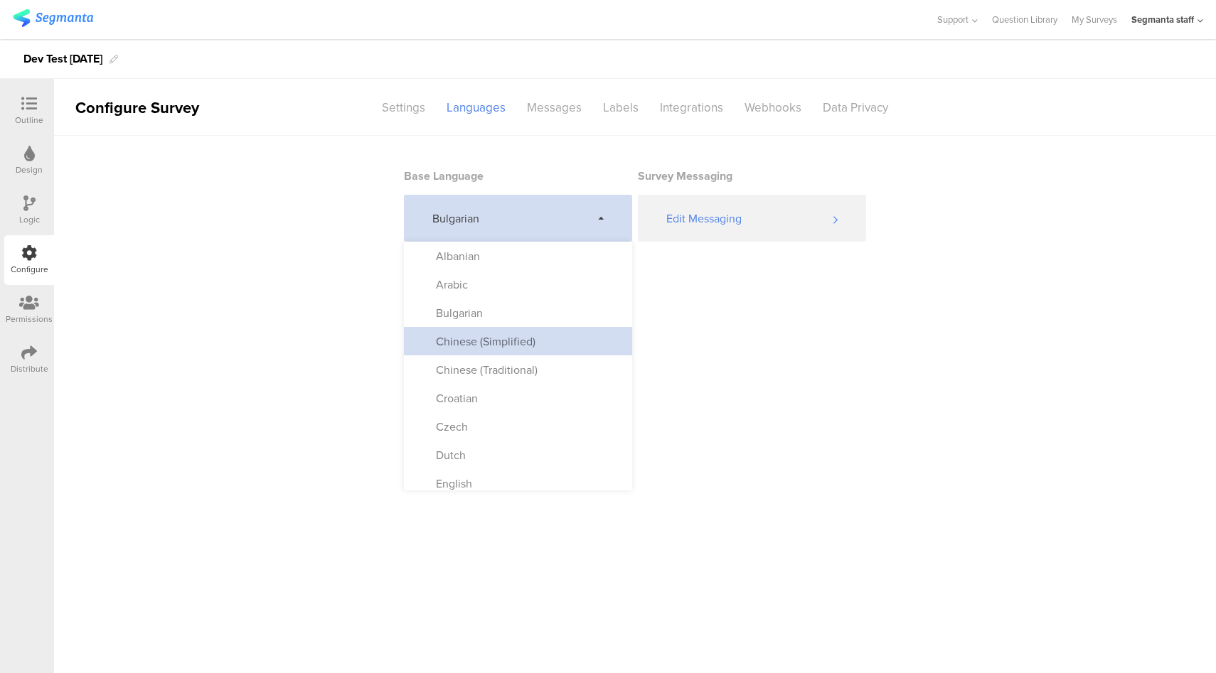
click at [481, 345] on div "Chinese (Simplified)" at bounding box center [479, 341] width 114 height 16
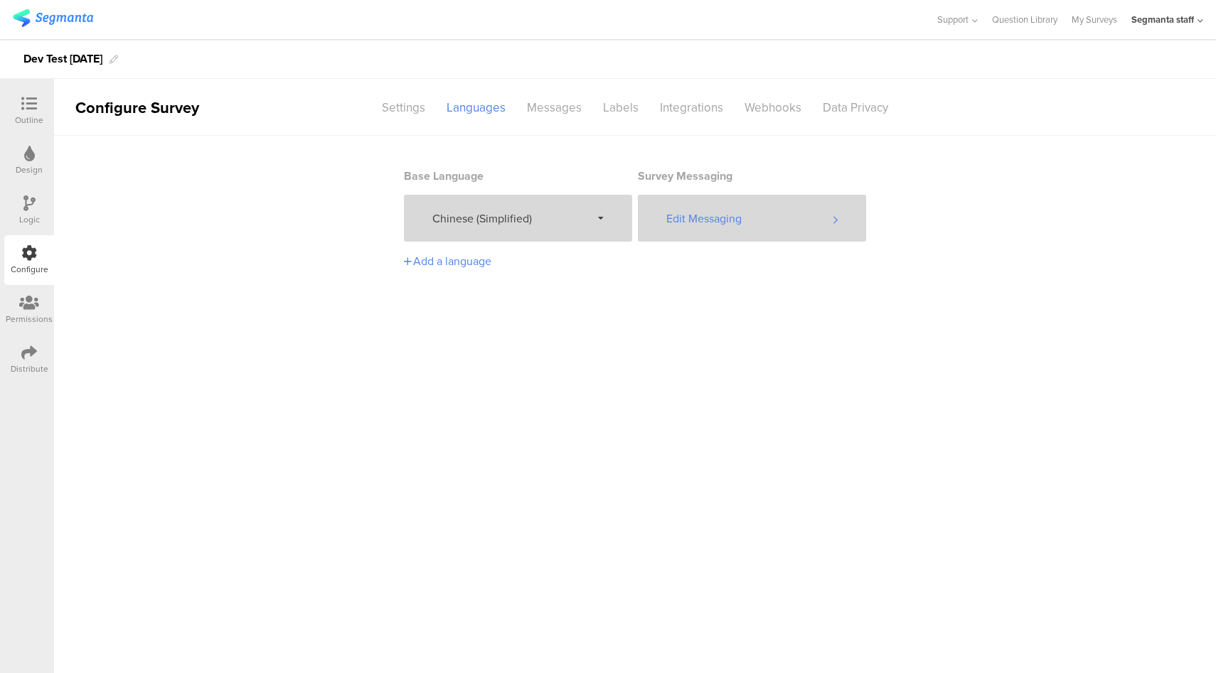
click at [738, 222] on div "Edit Messaging" at bounding box center [752, 218] width 228 height 47
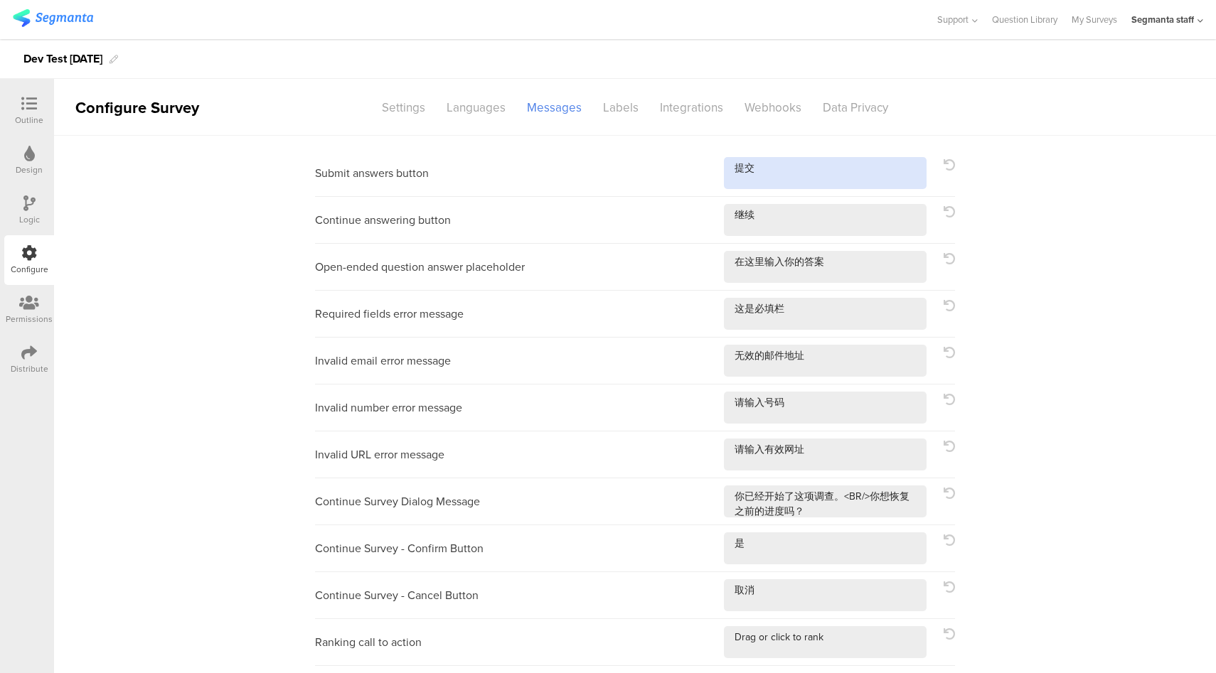
click at [800, 159] on textarea at bounding box center [825, 173] width 203 height 32
click at [826, 185] on textarea at bounding box center [825, 173] width 203 height 32
type textarea "提交!"
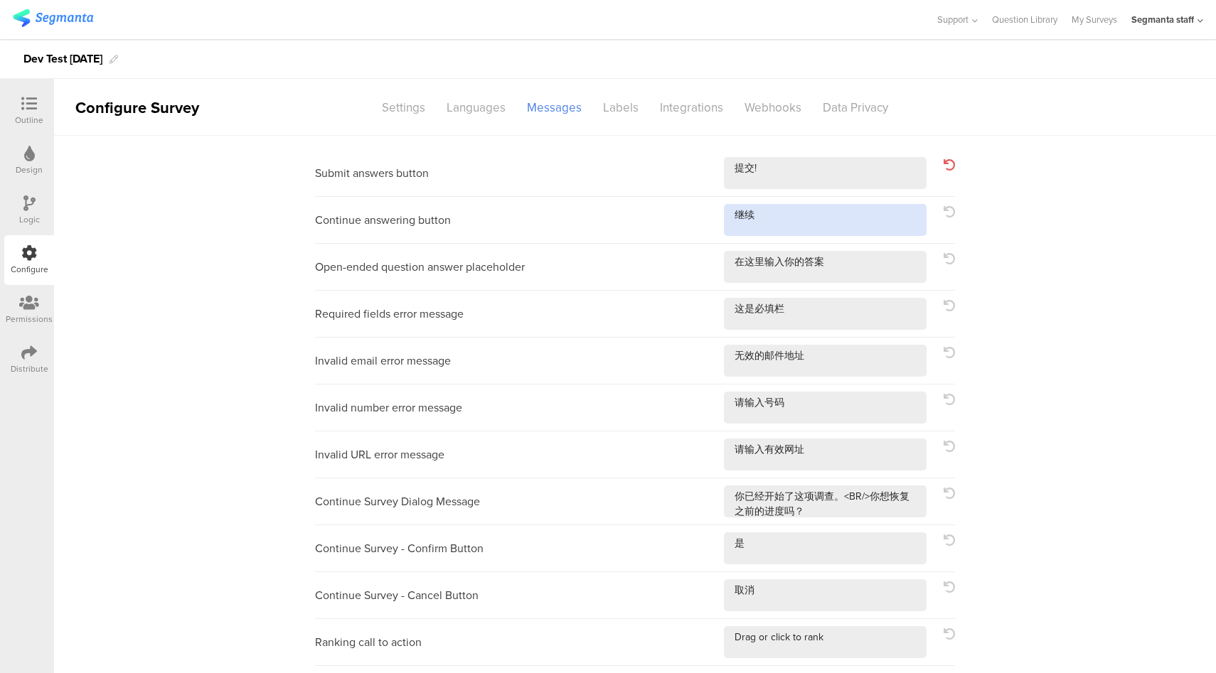
click at [830, 234] on textarea at bounding box center [825, 220] width 203 height 32
type textarea "继续!"
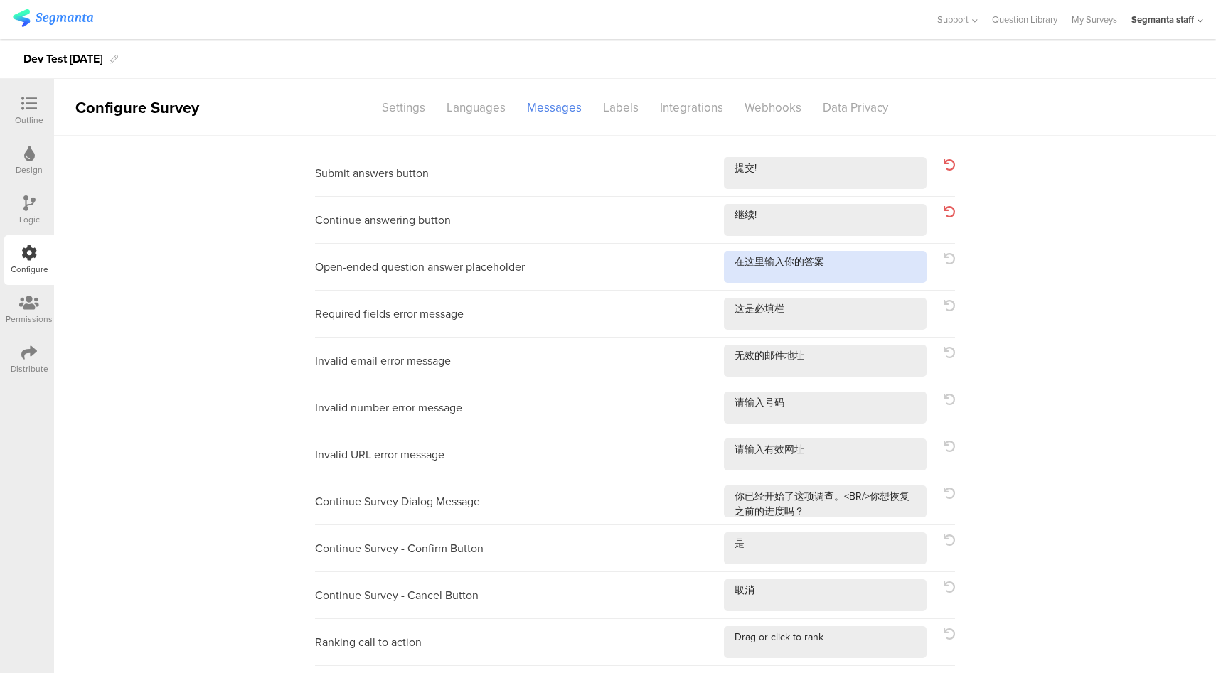
click at [856, 275] on textarea at bounding box center [825, 267] width 203 height 32
type textarea "在这里输入你的答案!"
click at [838, 333] on div "Required fields error message" at bounding box center [635, 314] width 640 height 47
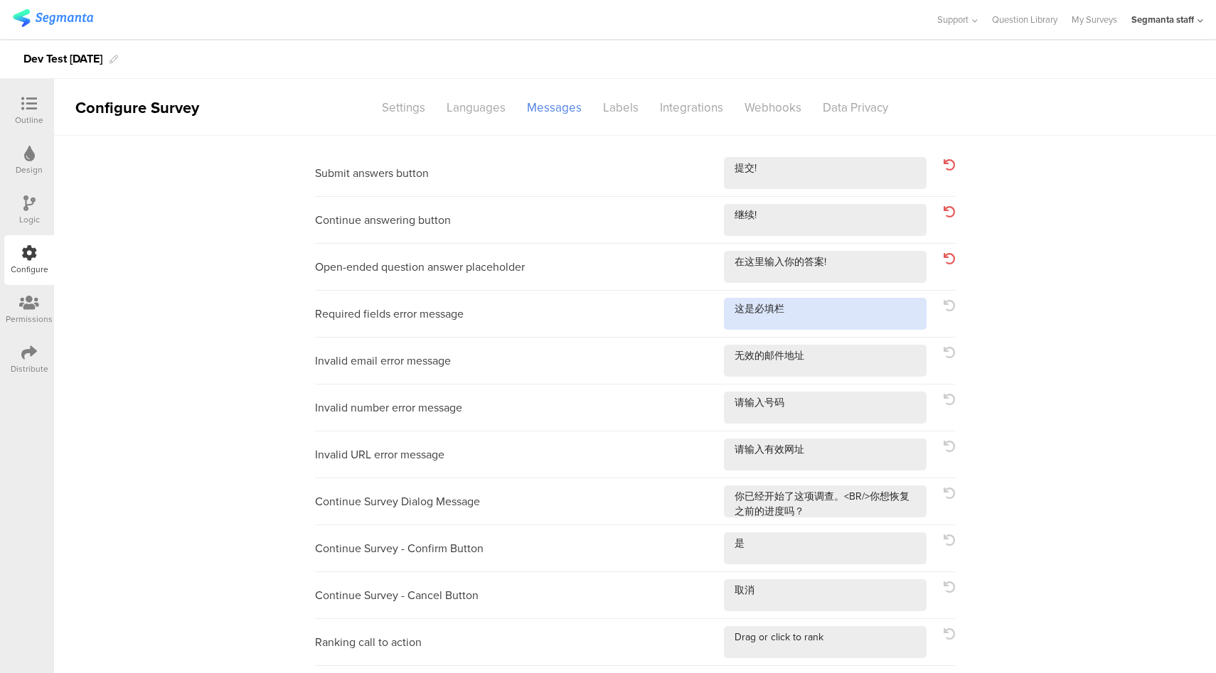
click at [854, 313] on textarea at bounding box center [825, 314] width 203 height 32
type textarea "这是必填栏!"
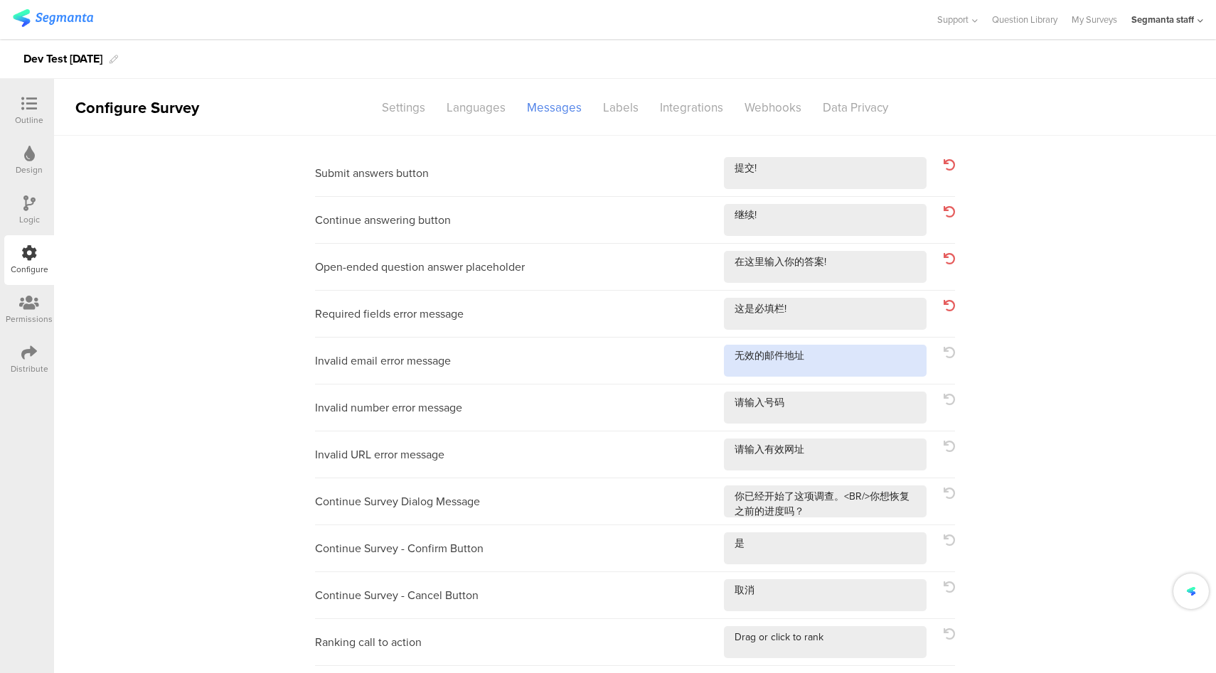
click at [849, 353] on textarea at bounding box center [825, 361] width 203 height 32
type textarea "无效的邮件地址!"
click at [850, 430] on div "Invalid number error message" at bounding box center [635, 408] width 640 height 47
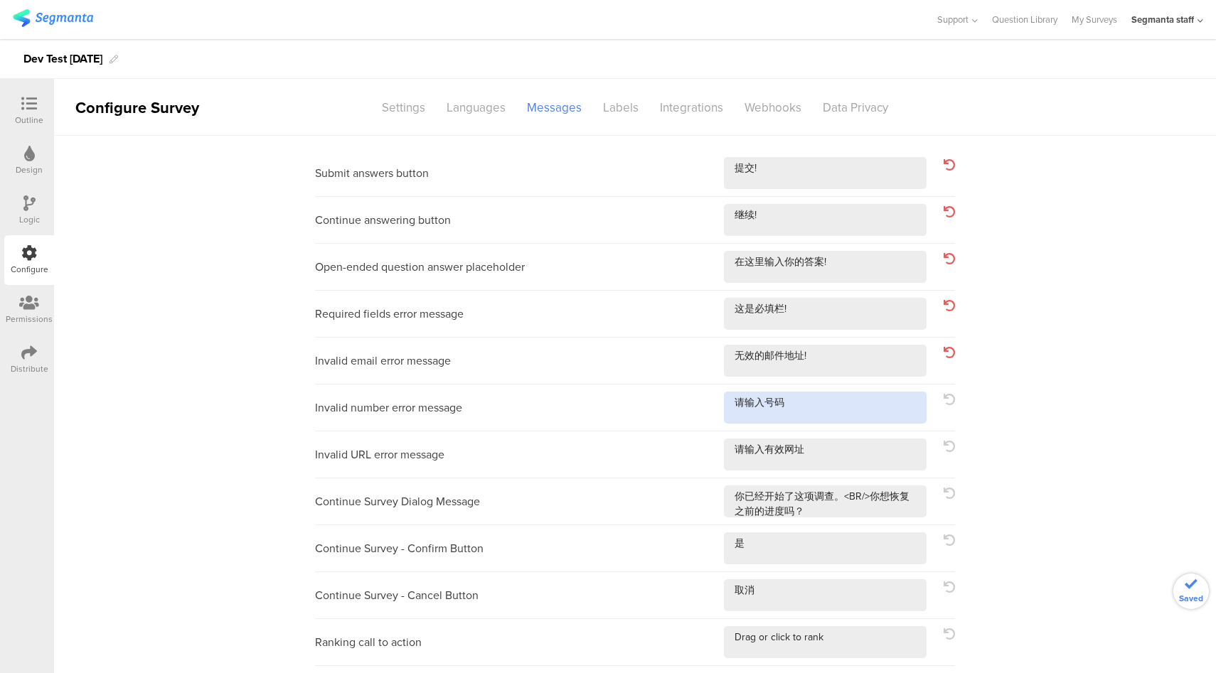
click at [866, 405] on textarea at bounding box center [825, 408] width 203 height 32
type textarea "请输入号码!"
click at [867, 454] on textarea at bounding box center [825, 455] width 203 height 32
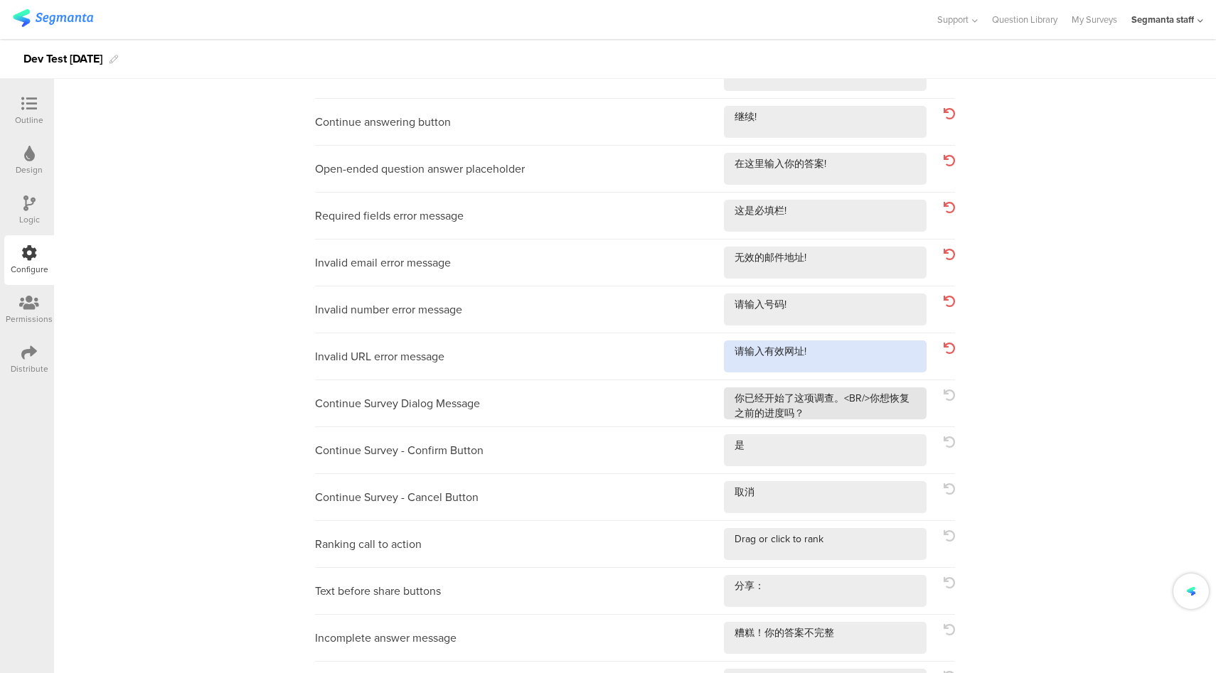
type textarea "请输入有效网址!"
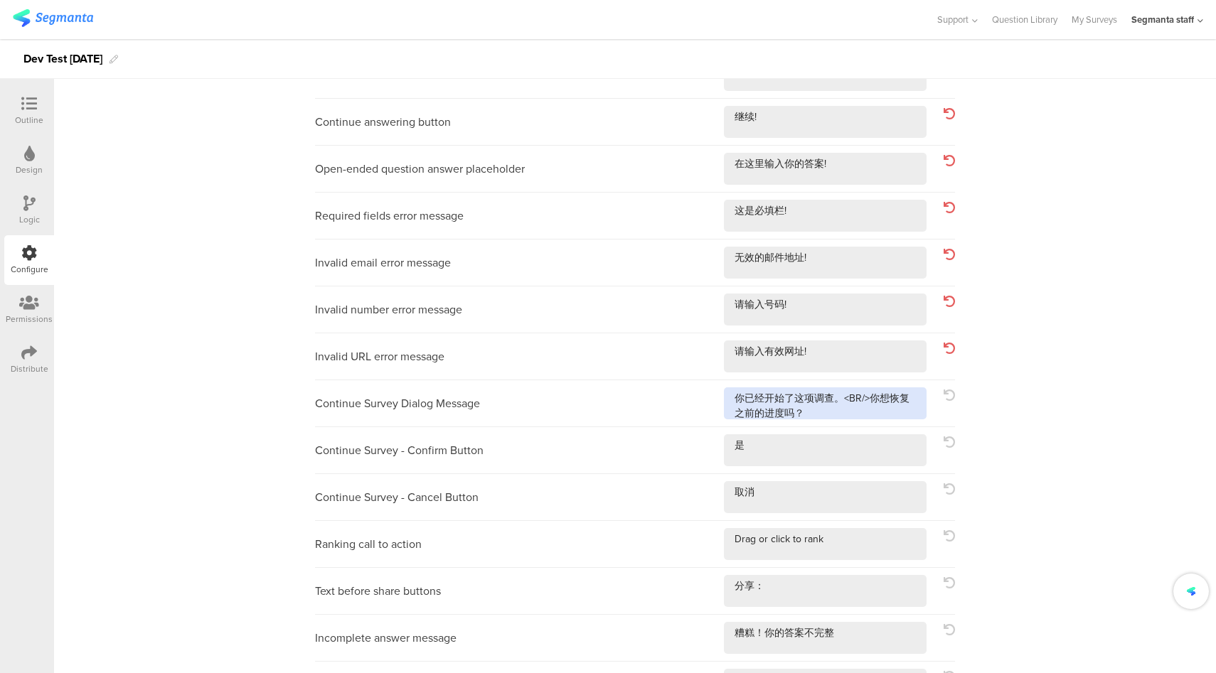
click at [872, 410] on textarea at bounding box center [825, 404] width 203 height 32
type textarea "你已经开始了这项调查。<BR/>你想恢复之前的进度吗？!"
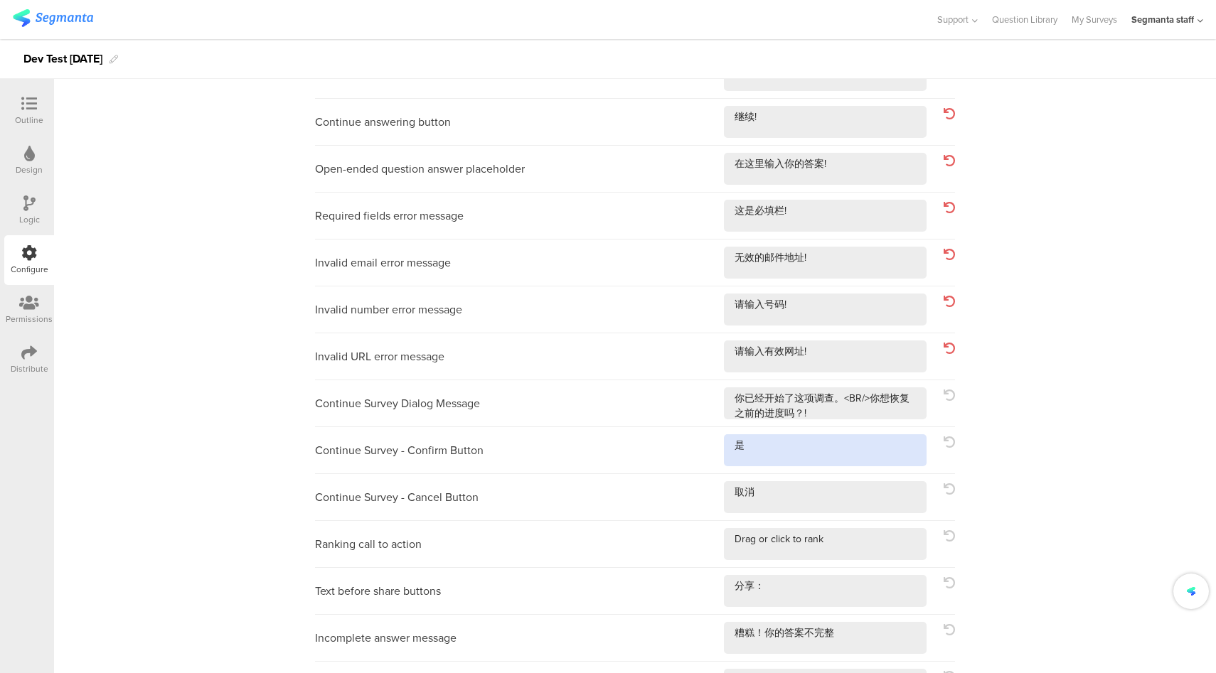
click at [850, 457] on textarea at bounding box center [825, 450] width 203 height 32
type textarea "是!"
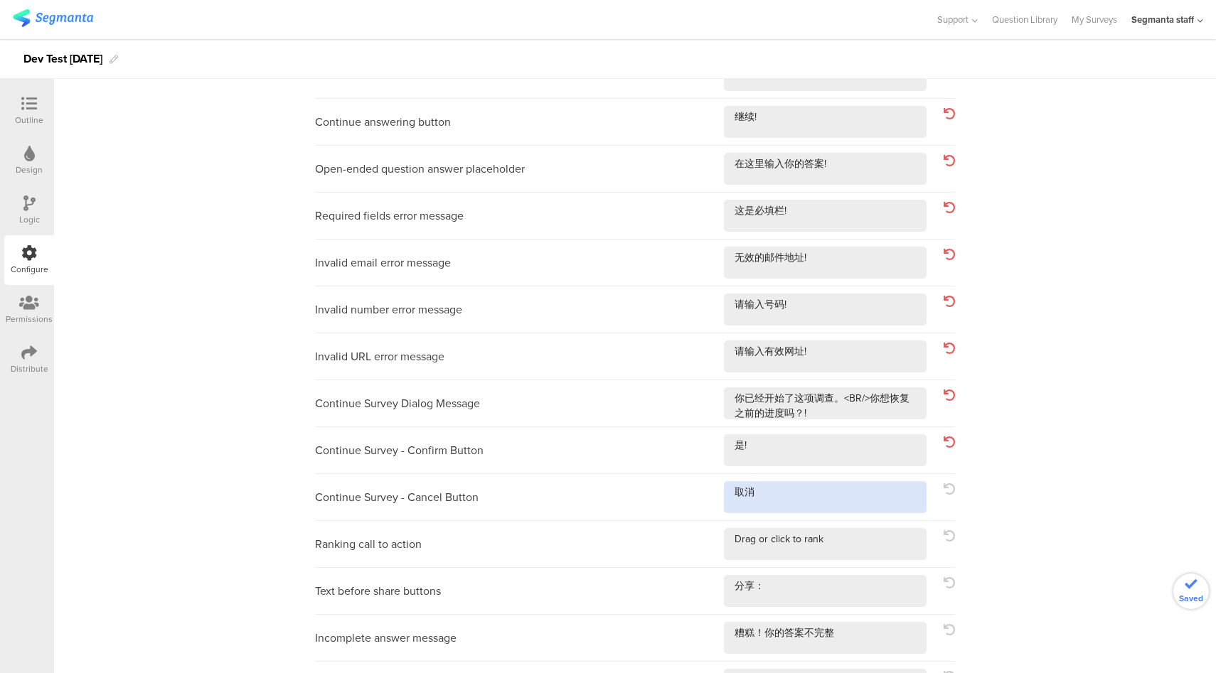
click at [848, 491] on textarea at bounding box center [825, 497] width 203 height 32
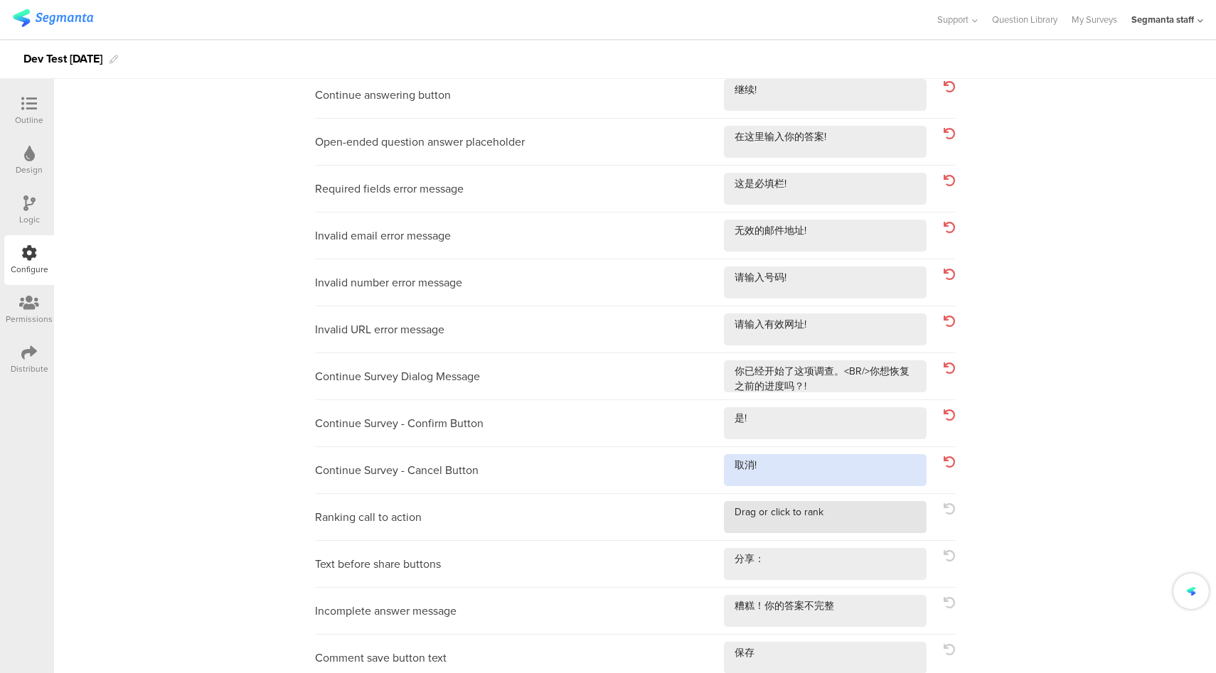
type textarea "取消!"
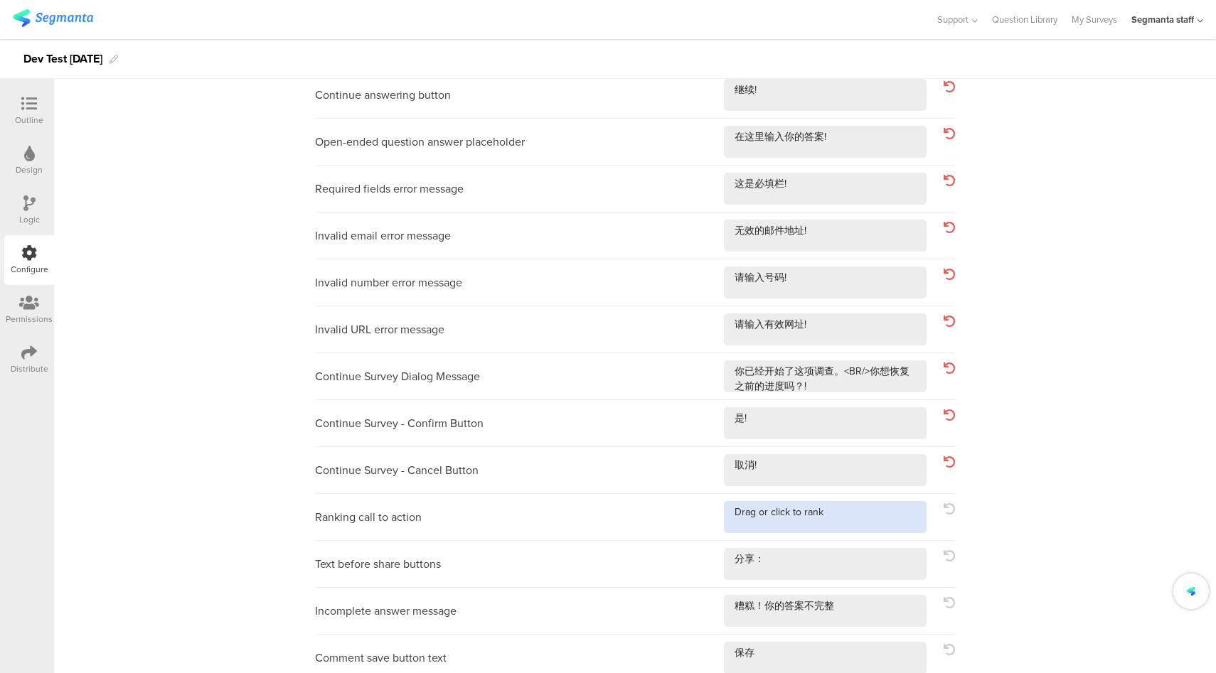
click at [839, 511] on textarea at bounding box center [825, 517] width 203 height 32
type textarea "Drag or click to rank!"
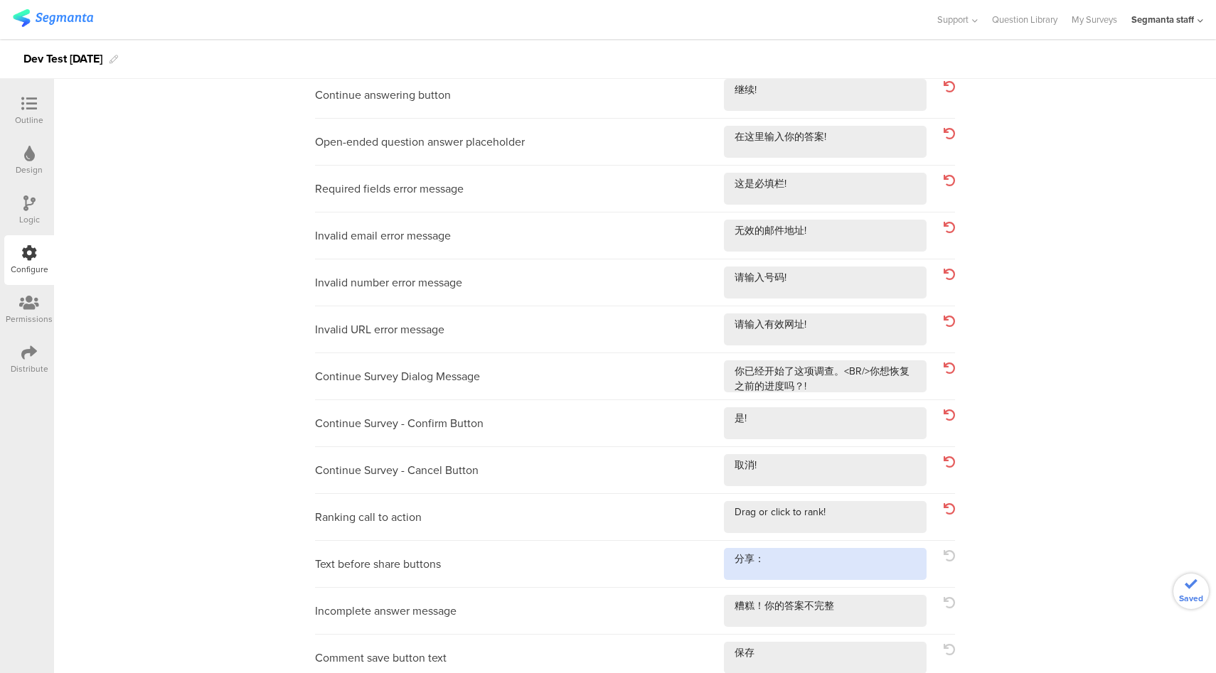
click at [820, 575] on textarea at bounding box center [825, 564] width 203 height 32
type textarea "分享：!"
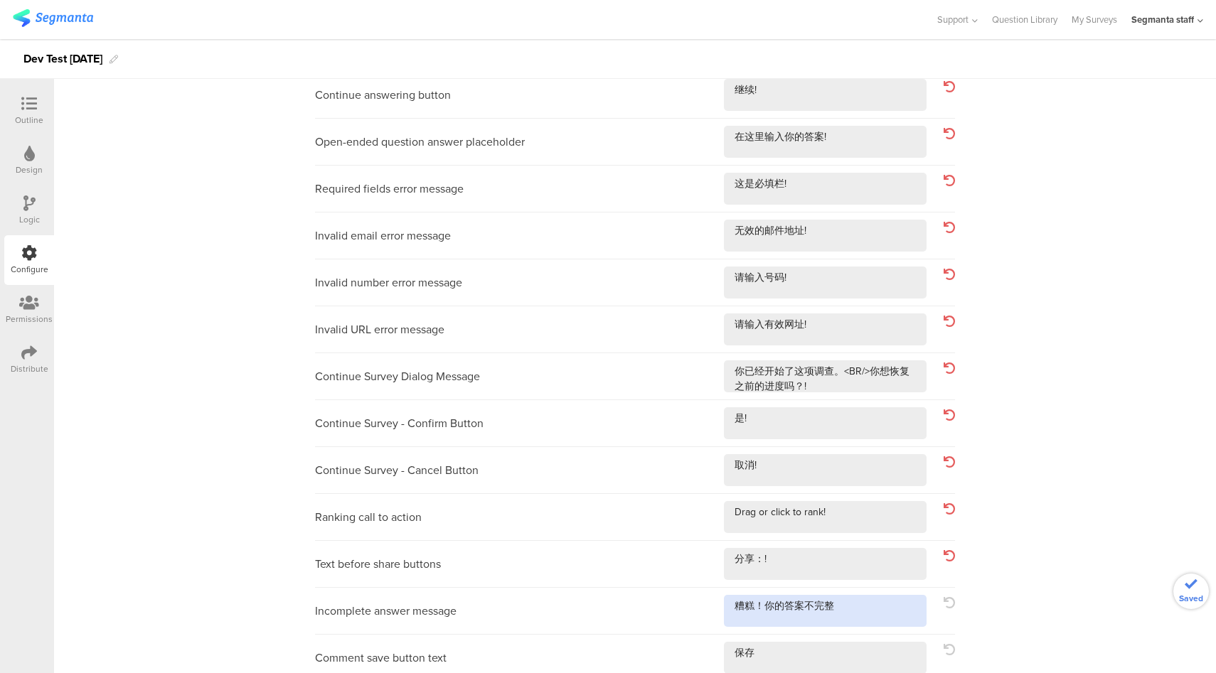
click at [869, 607] on textarea at bounding box center [825, 611] width 203 height 32
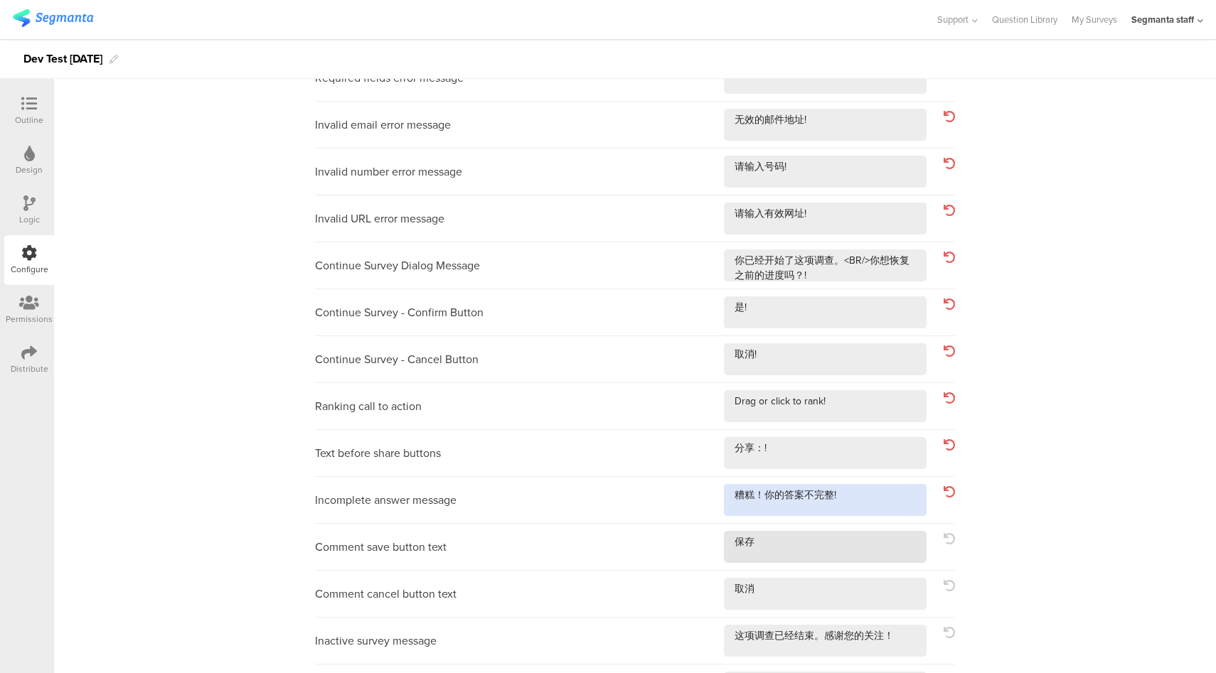
type textarea "糟糕！你的答案不完整!"
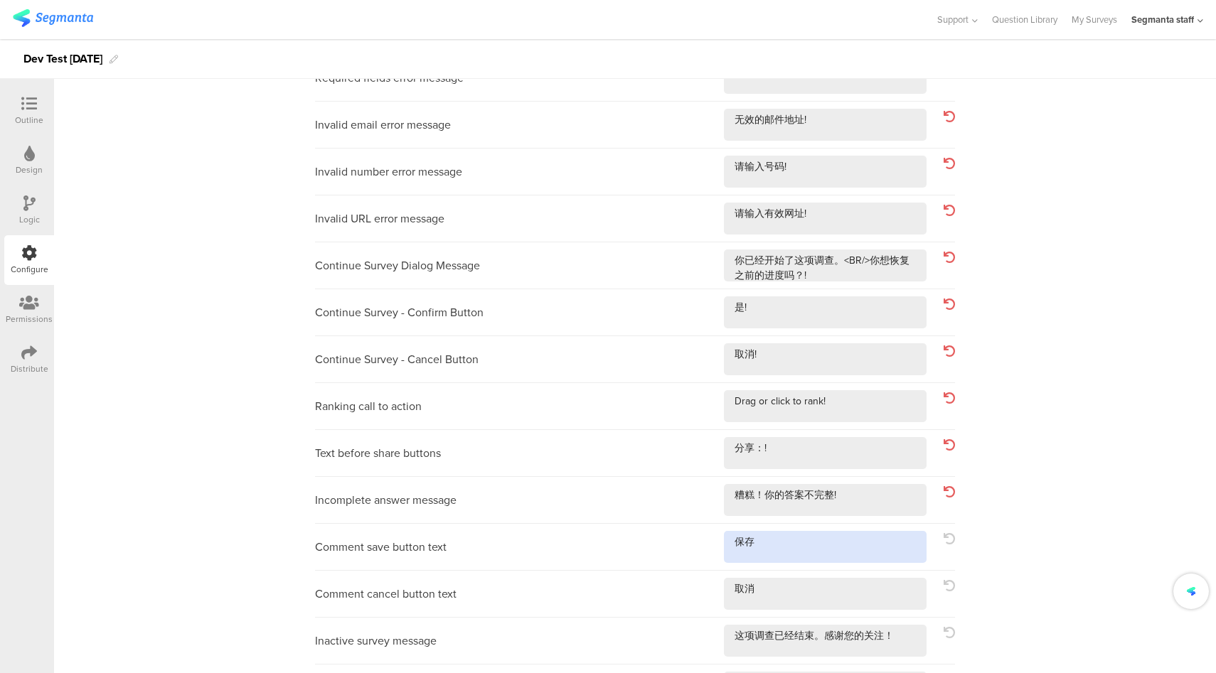
click at [857, 550] on textarea at bounding box center [825, 547] width 203 height 32
type textarea "保存!"
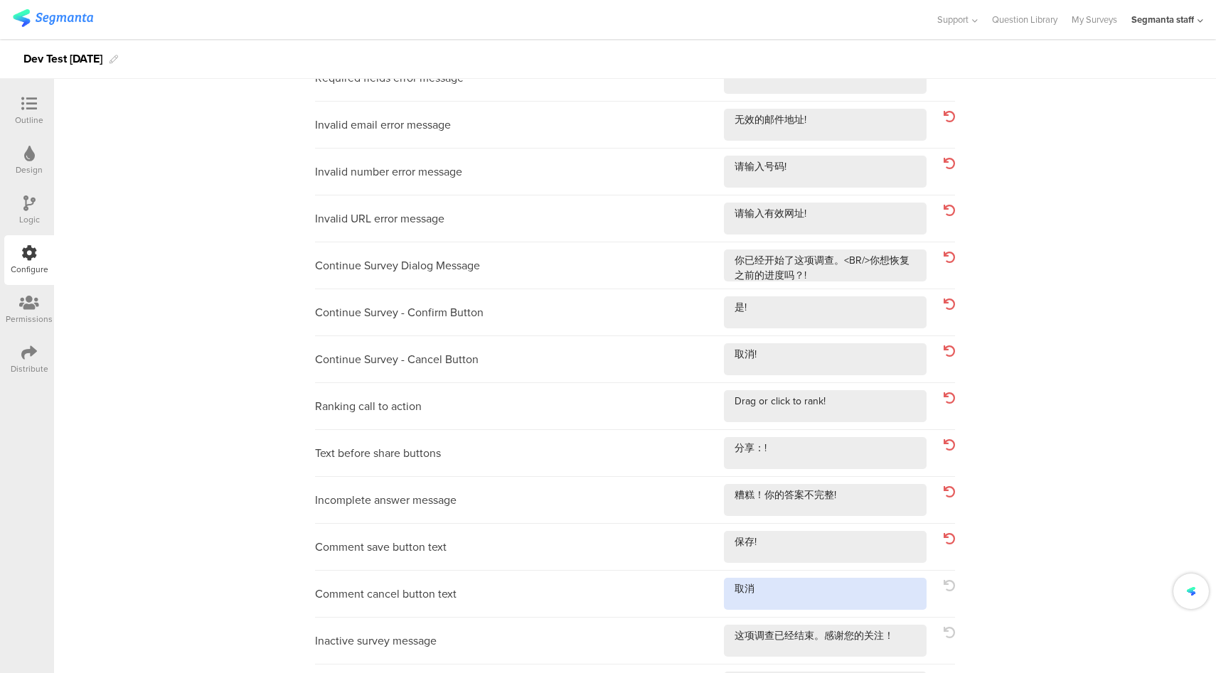
click at [856, 589] on textarea at bounding box center [825, 594] width 203 height 32
type textarea "取消!"
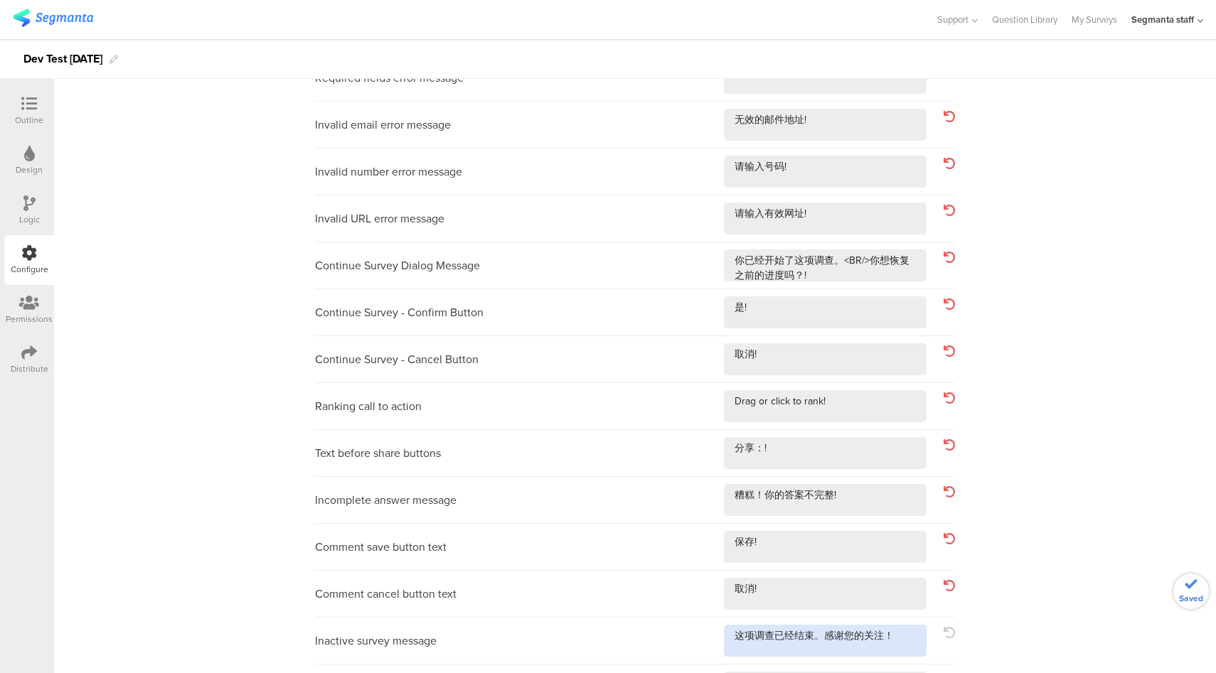
click at [896, 646] on textarea at bounding box center [825, 641] width 203 height 32
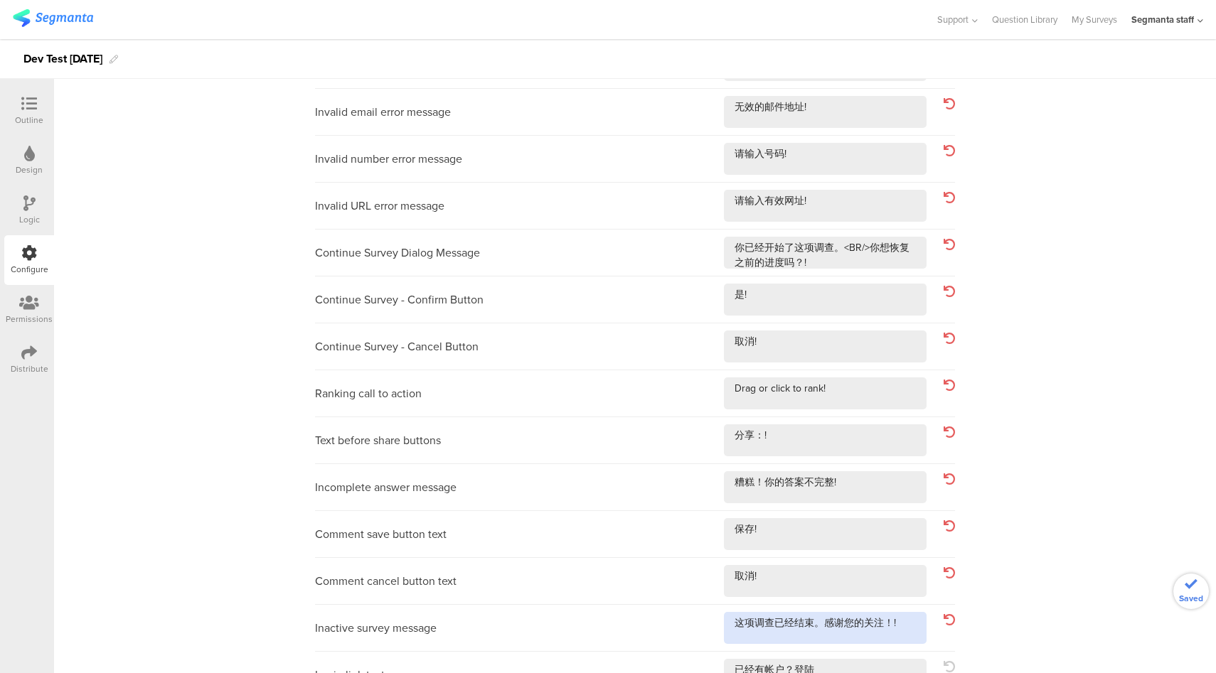
scroll to position [332, 0]
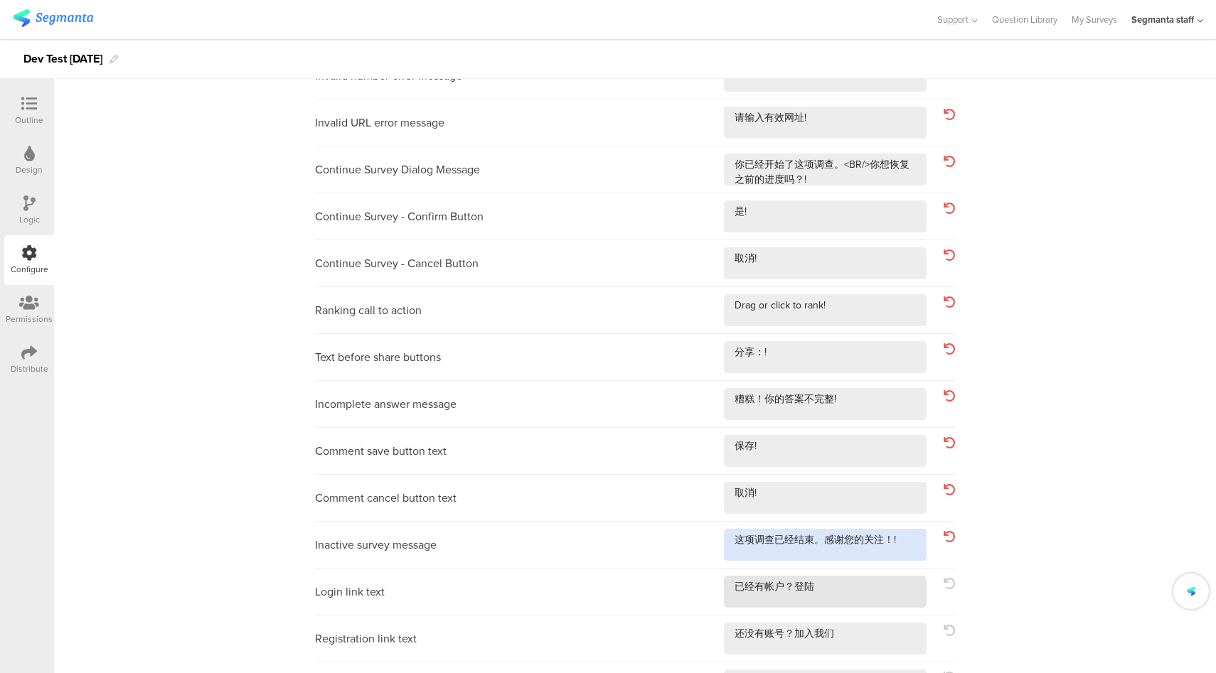
type textarea "这项调查已经结束。感谢您的关注！!"
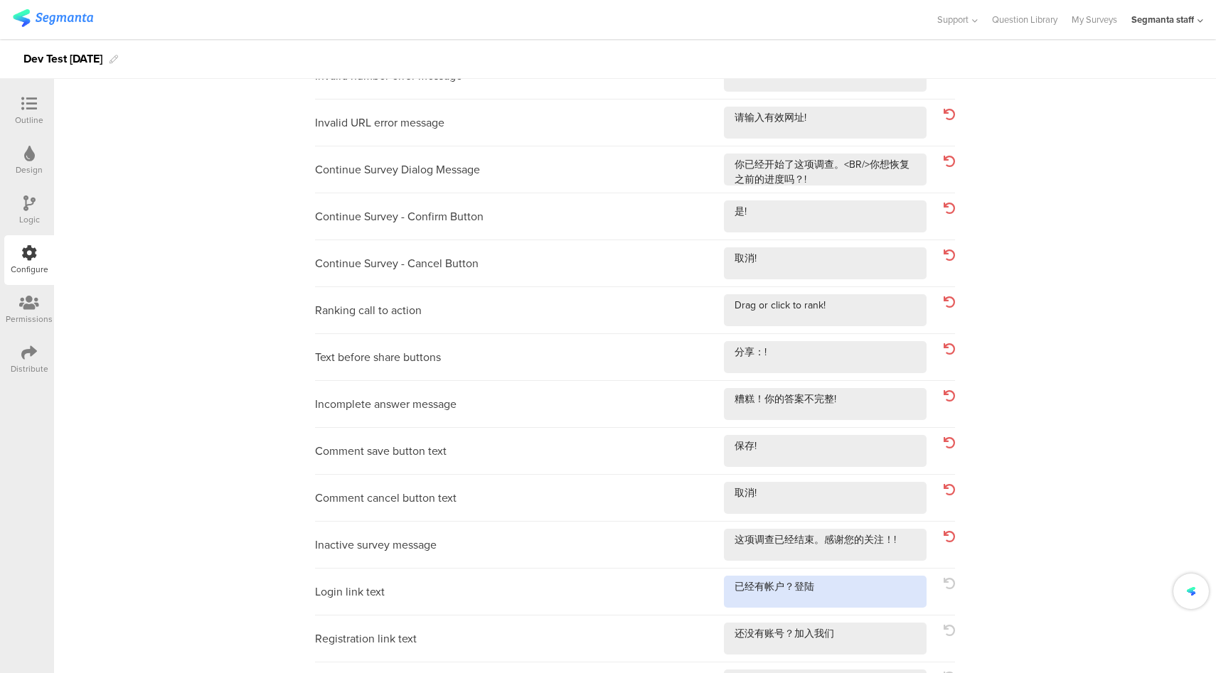
click at [885, 594] on textarea at bounding box center [825, 592] width 203 height 32
type textarea "已经有帐户？登陆!"
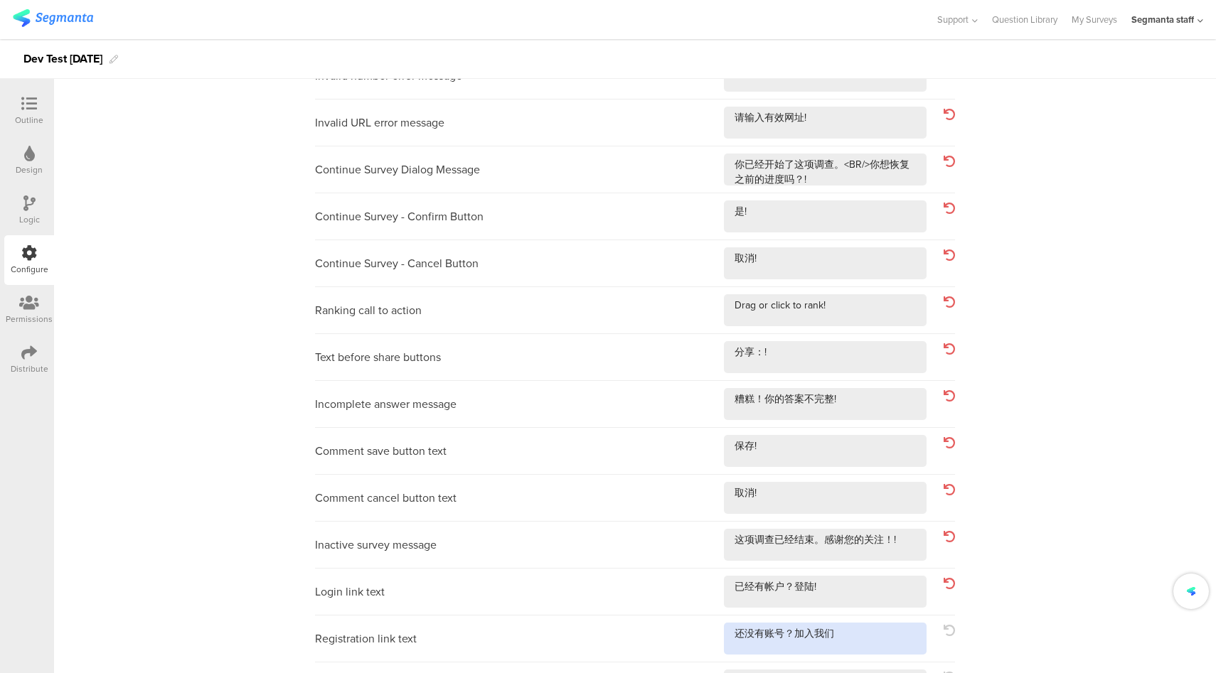
click at [869, 640] on textarea at bounding box center [825, 639] width 203 height 32
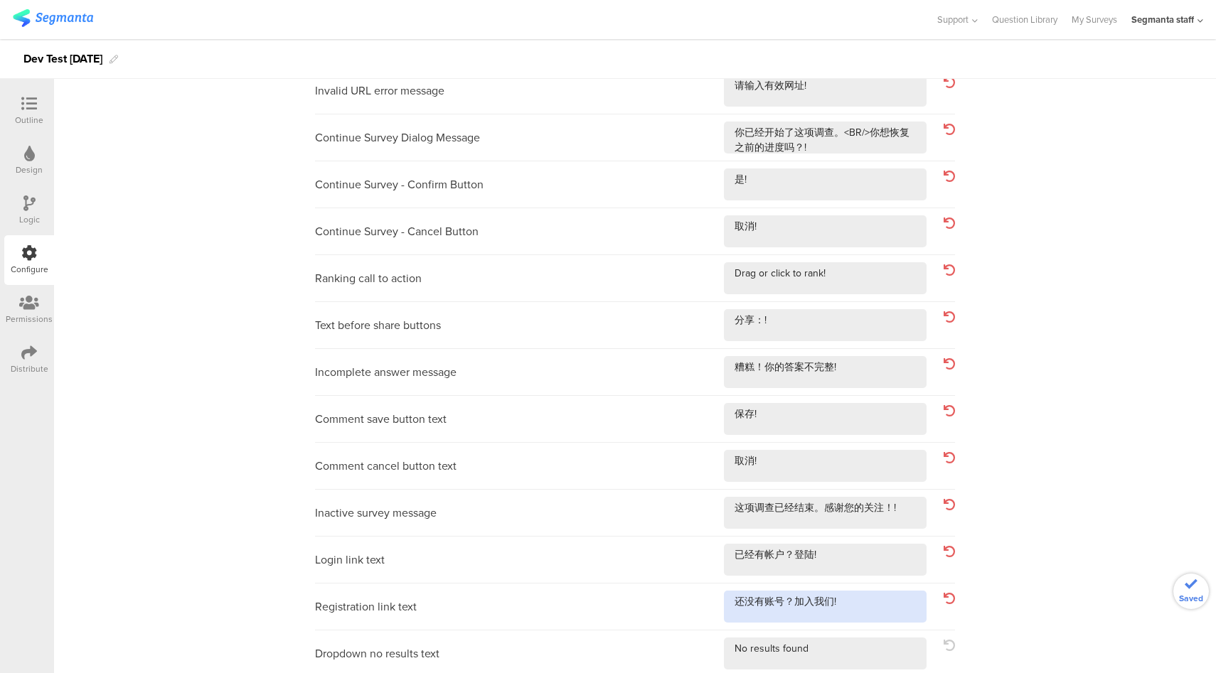
scroll to position [415, 0]
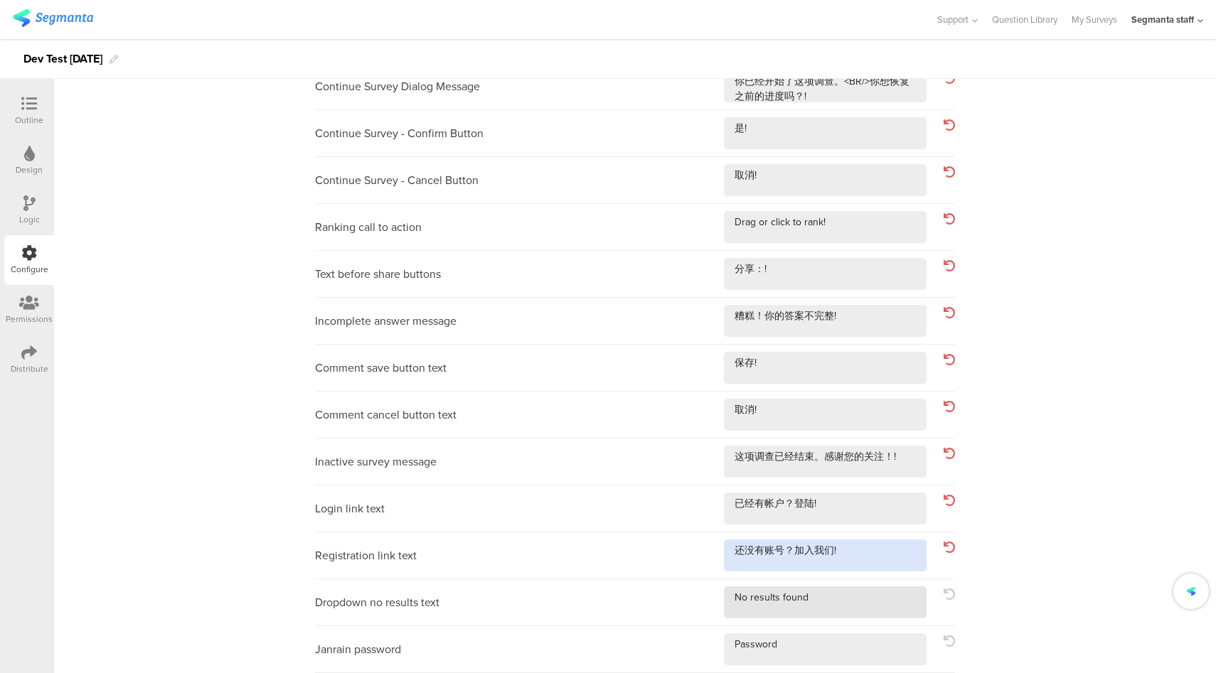
type textarea "还没有账号？加入我们!"
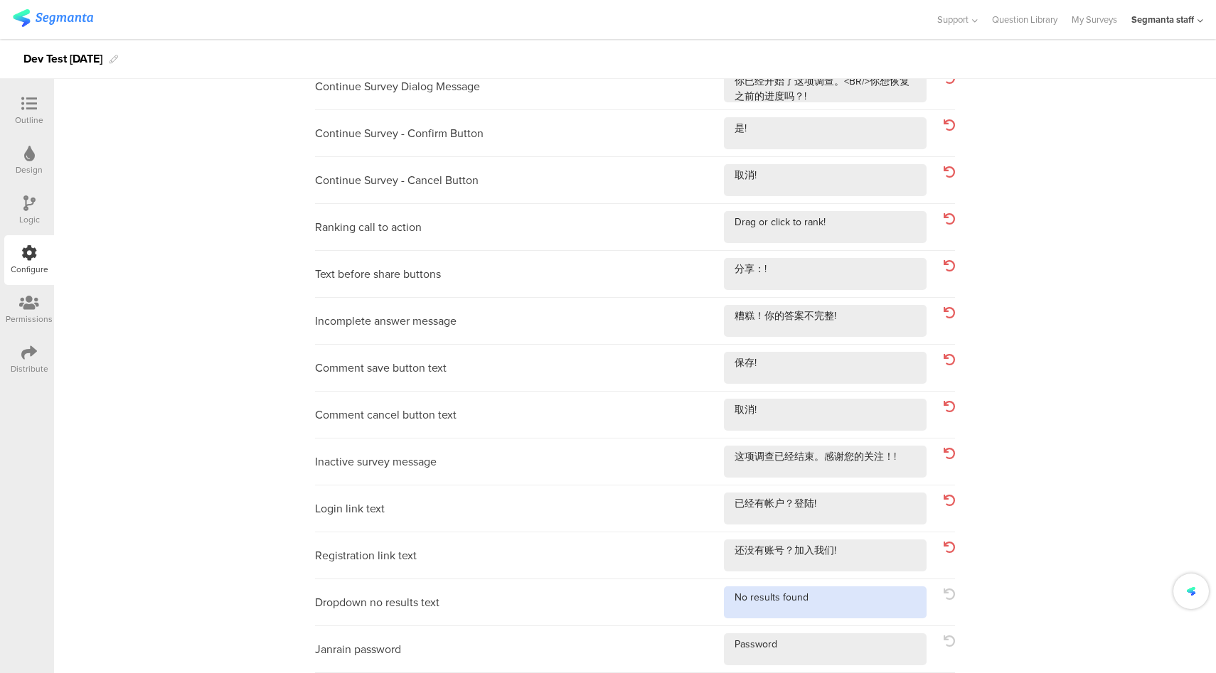
click at [879, 611] on textarea at bounding box center [825, 603] width 203 height 32
type textarea "No results found!"
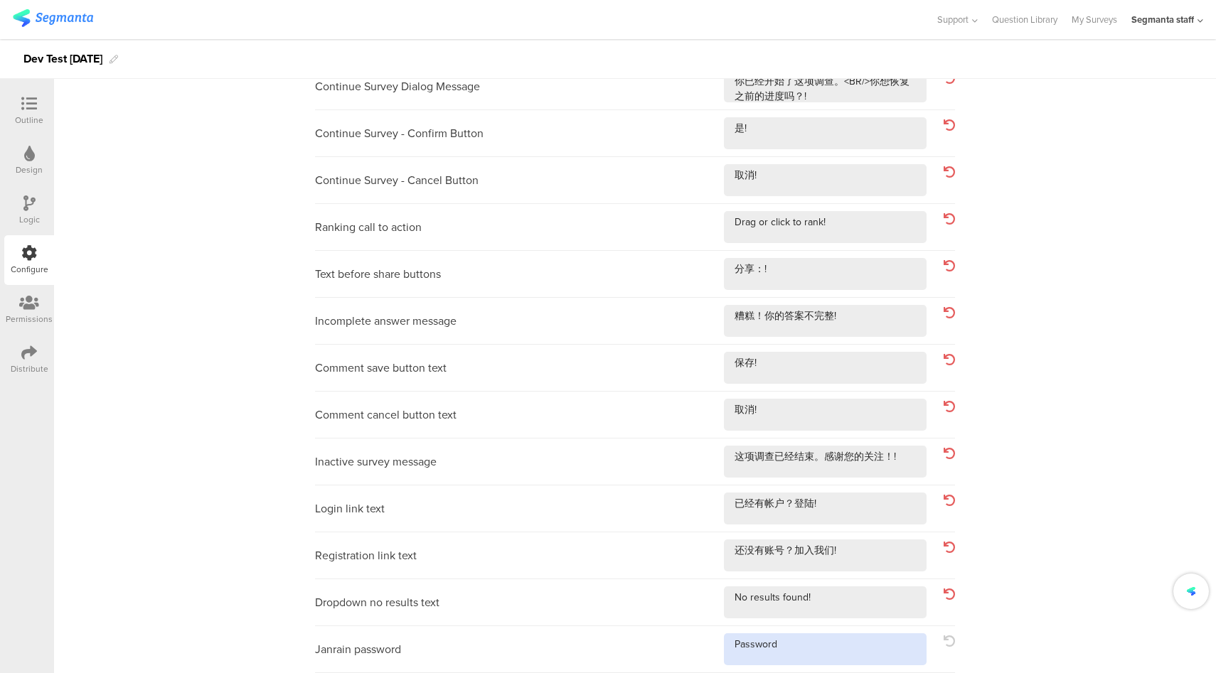
click at [862, 646] on textarea at bounding box center [825, 650] width 203 height 32
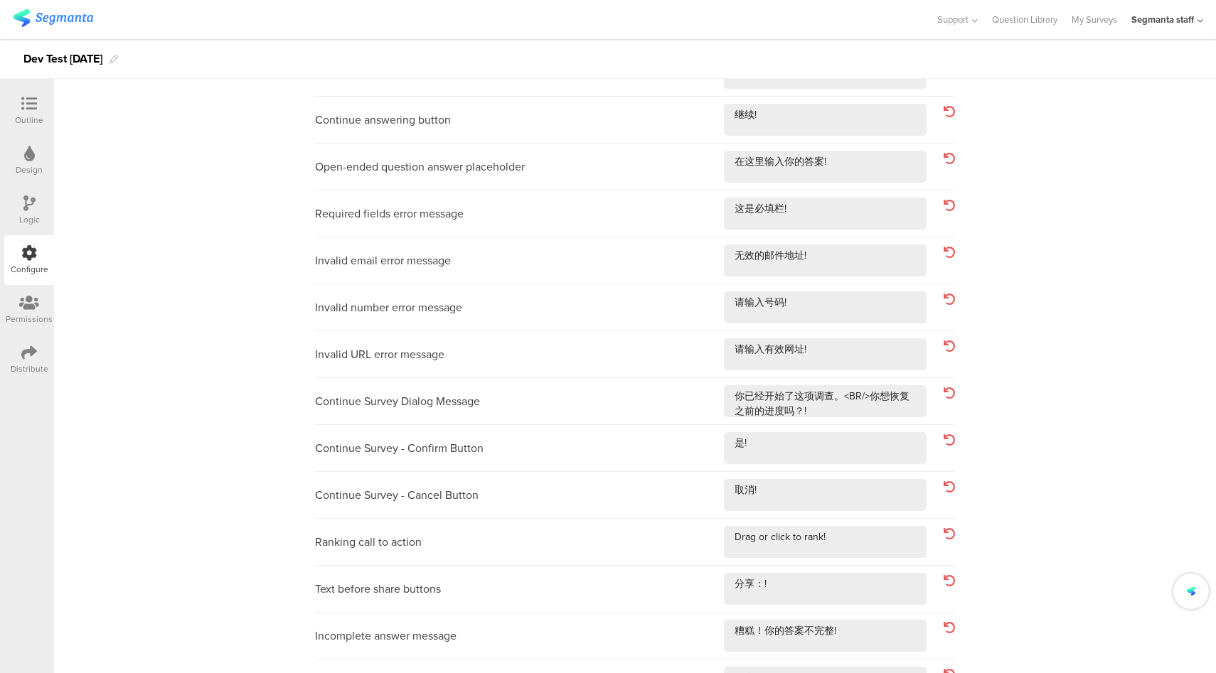
scroll to position [0, 0]
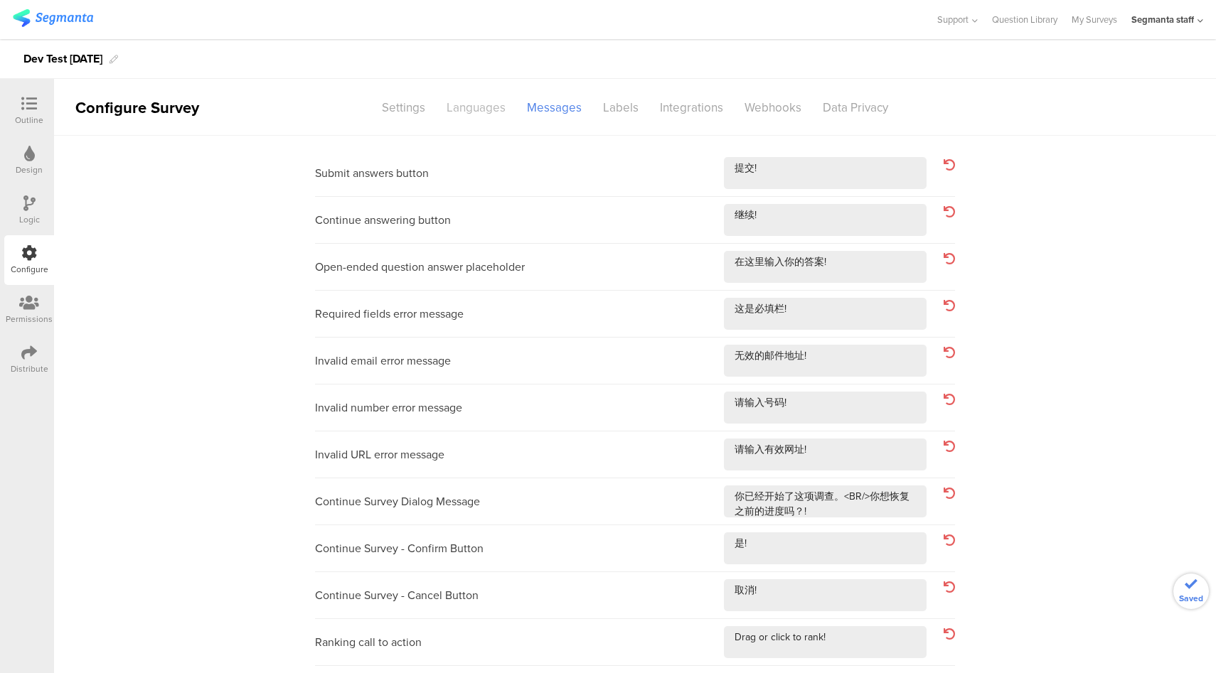
type textarea "Password!"
click at [488, 110] on div "Languages" at bounding box center [476, 107] width 80 height 25
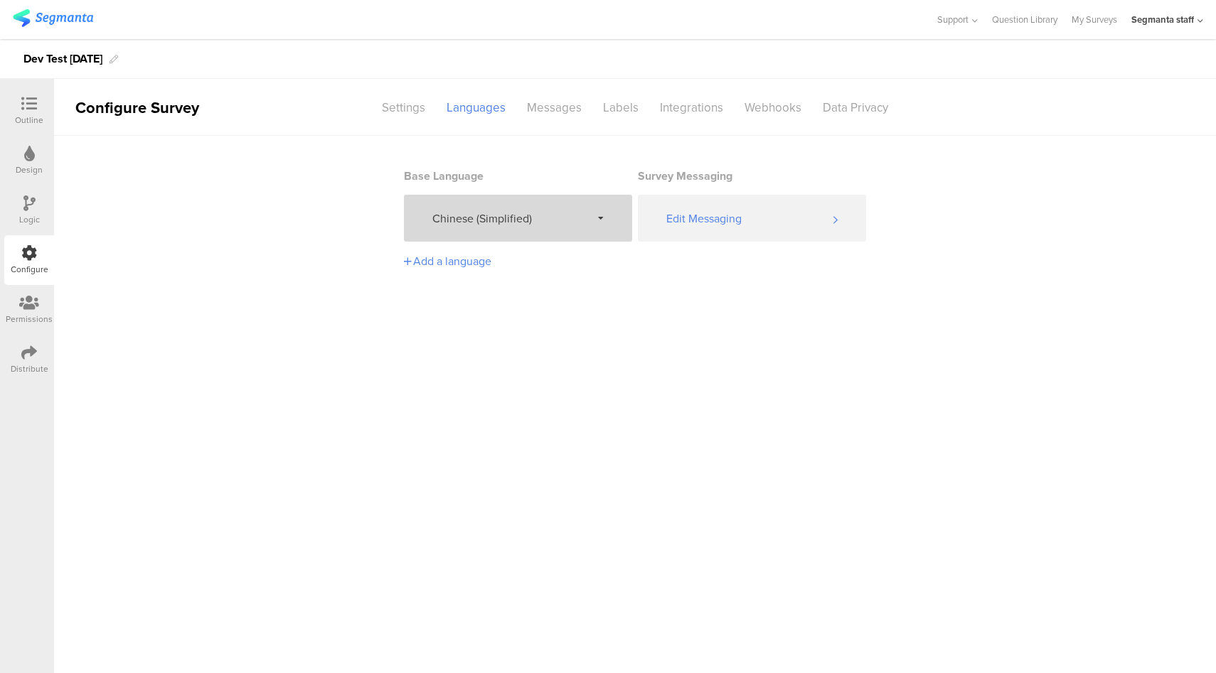
click at [548, 225] on span "Chinese (Simplified)" at bounding box center [511, 218] width 159 height 16
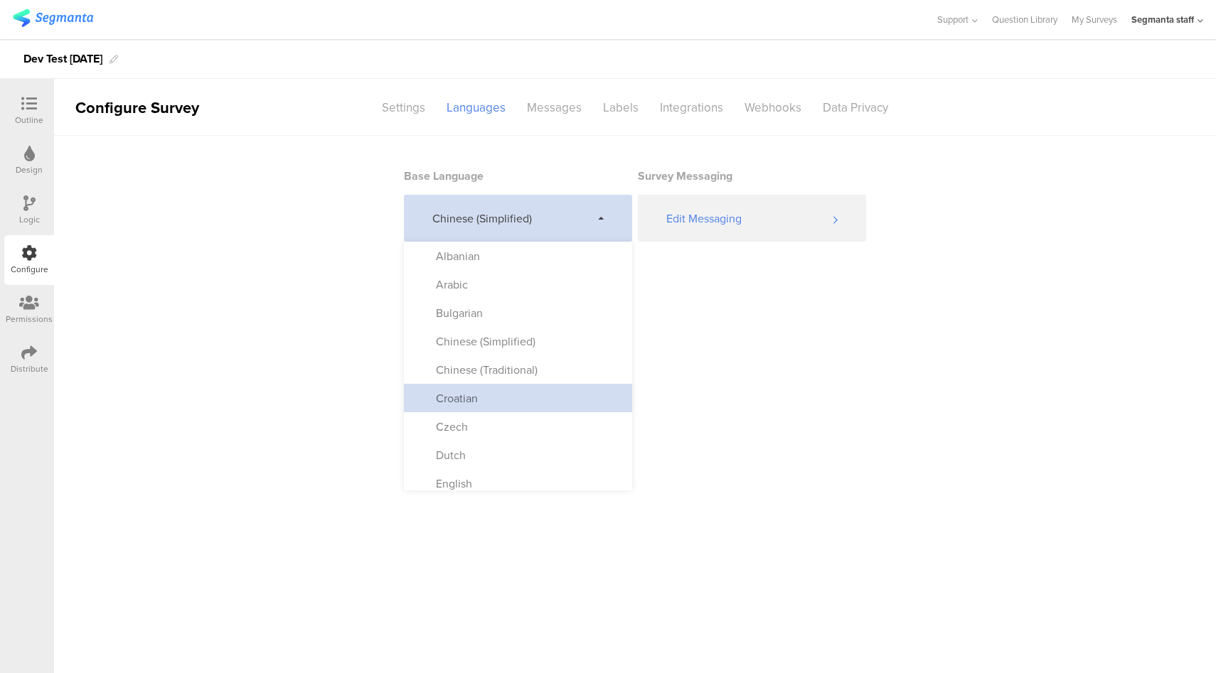
click at [529, 401] on div "Croatian" at bounding box center [518, 398] width 228 height 28
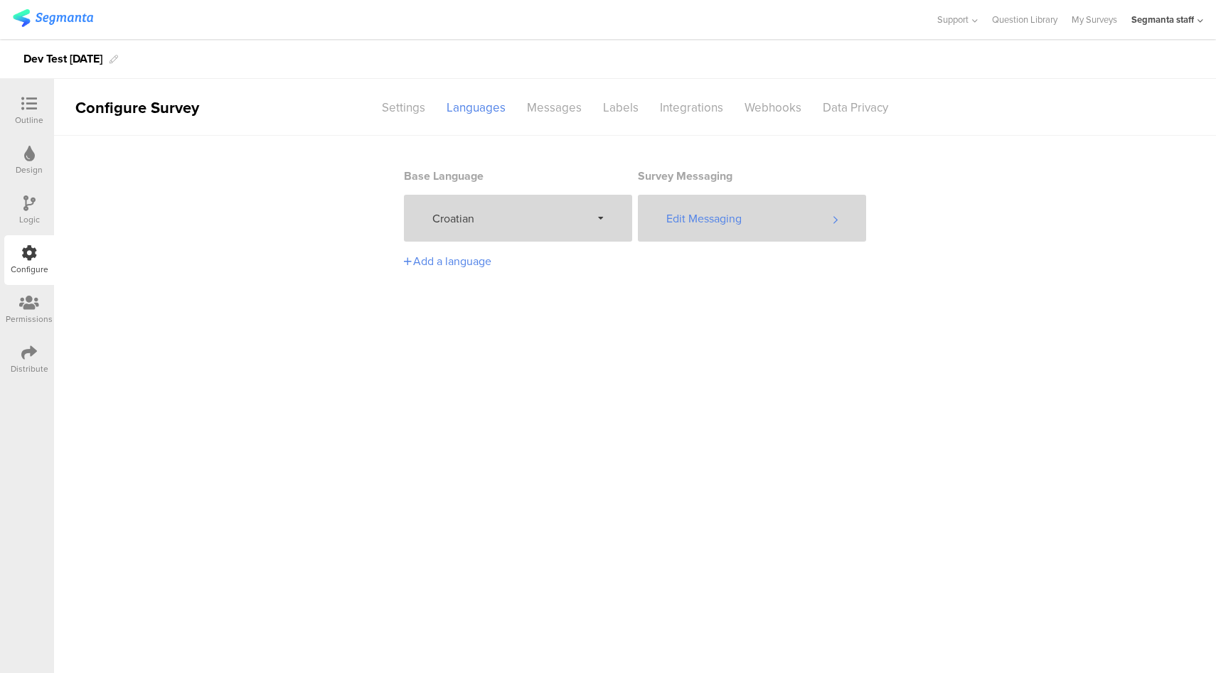
click at [732, 226] on div "Edit Messaging" at bounding box center [752, 218] width 228 height 47
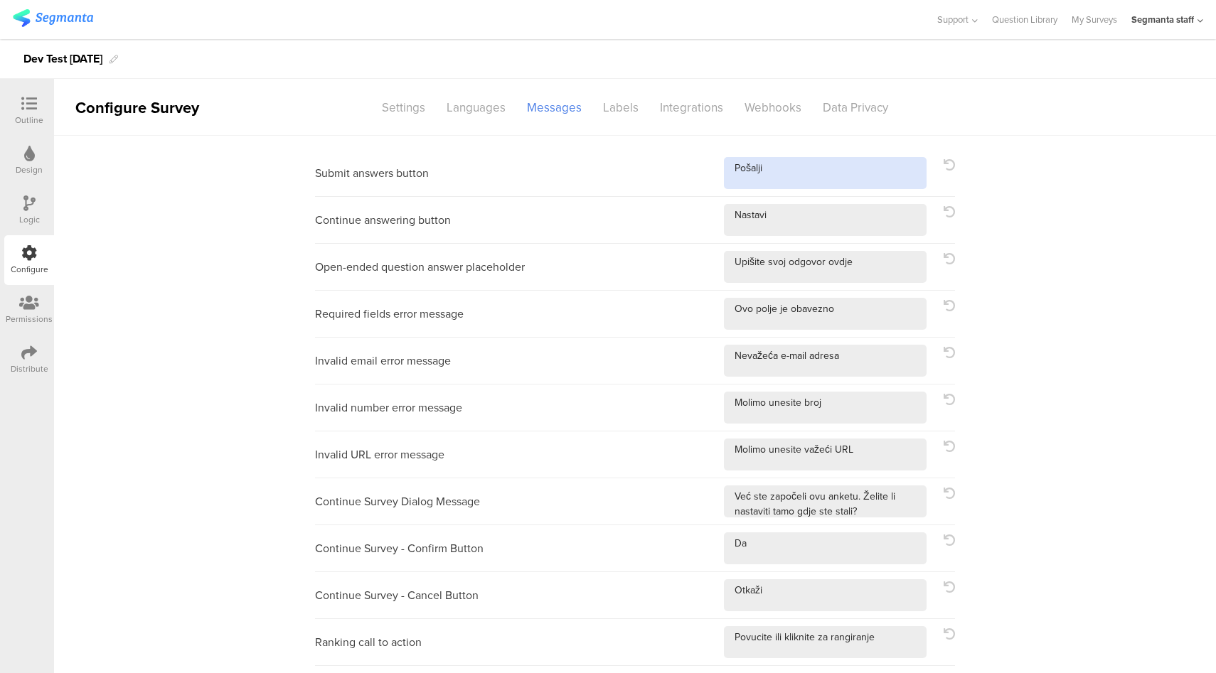
click at [838, 187] on textarea at bounding box center [825, 173] width 203 height 32
type textarea "Pošalji!"
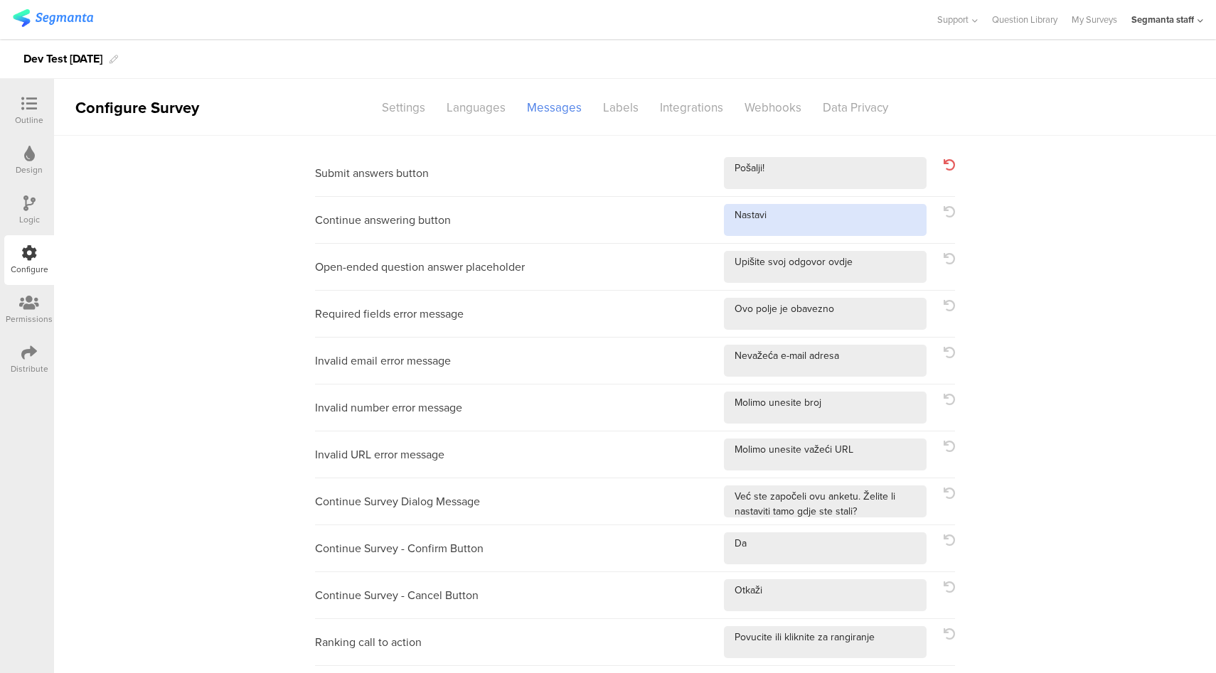
click at [840, 223] on textarea at bounding box center [825, 220] width 203 height 32
type textarea "Nastavi!"
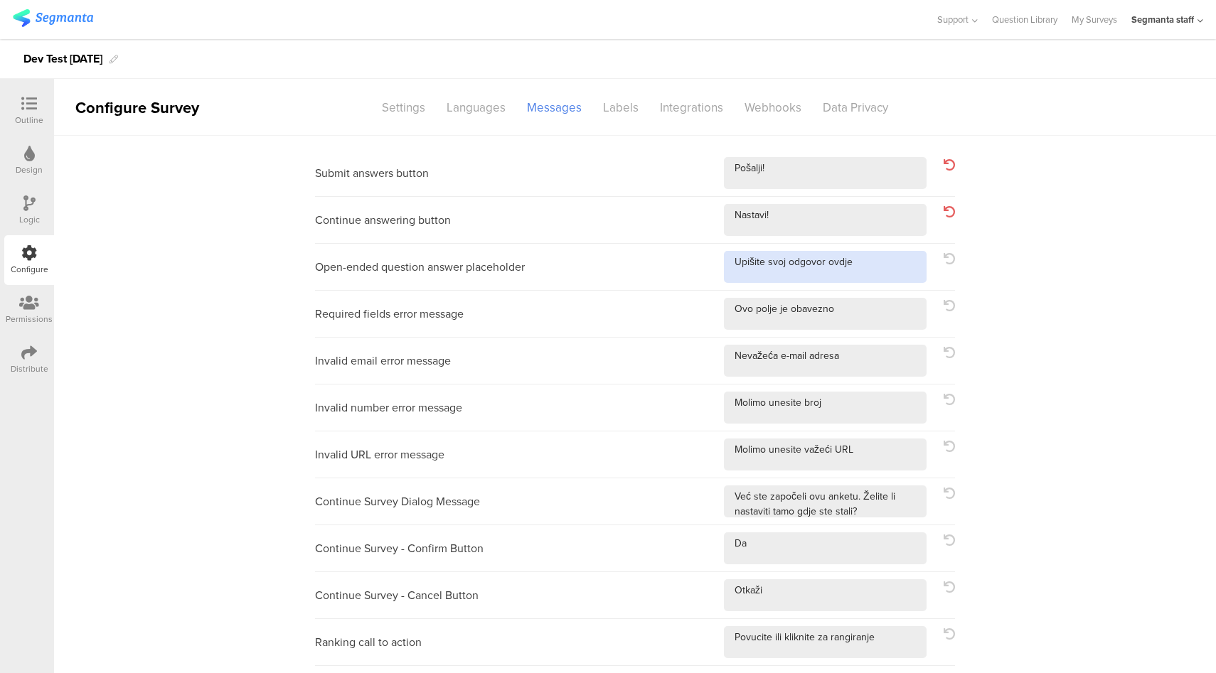
click at [880, 277] on textarea at bounding box center [825, 267] width 203 height 32
type textarea "Upišite svoj odgovor ovdje!"
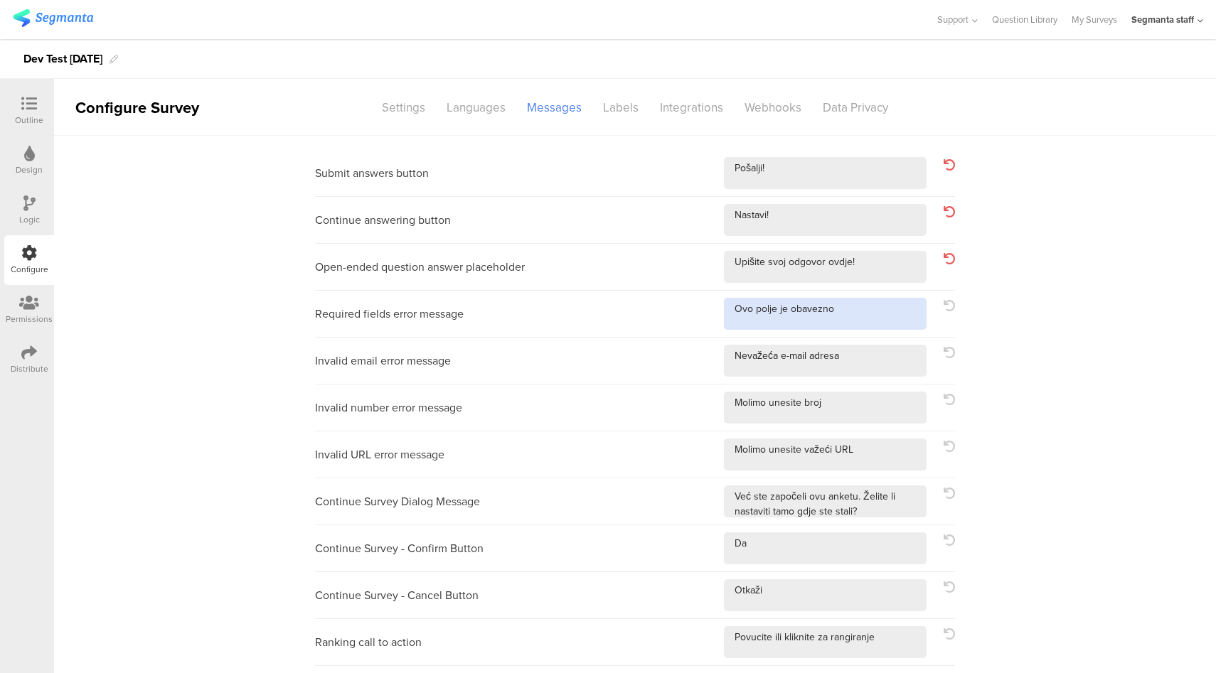
click at [873, 309] on textarea at bounding box center [825, 314] width 203 height 32
type textarea "Ovo polje je obavezno!"
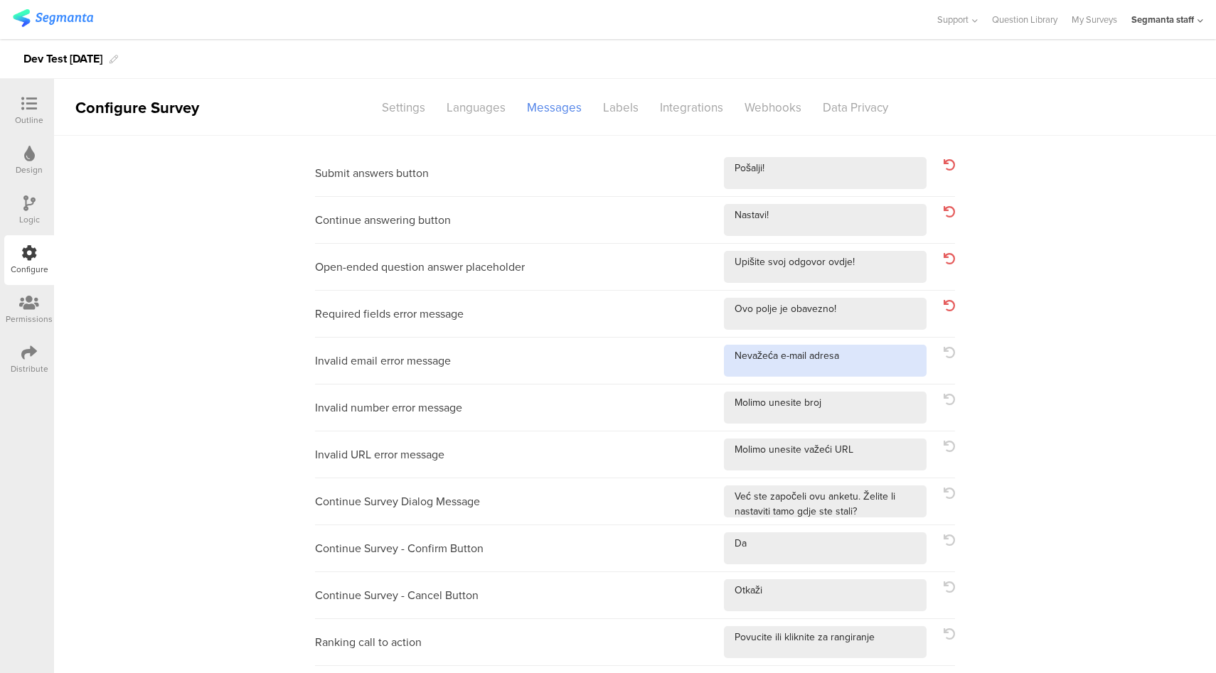
click at [885, 375] on textarea at bounding box center [825, 361] width 203 height 32
type textarea "Nevažeća e-mail adresa!"
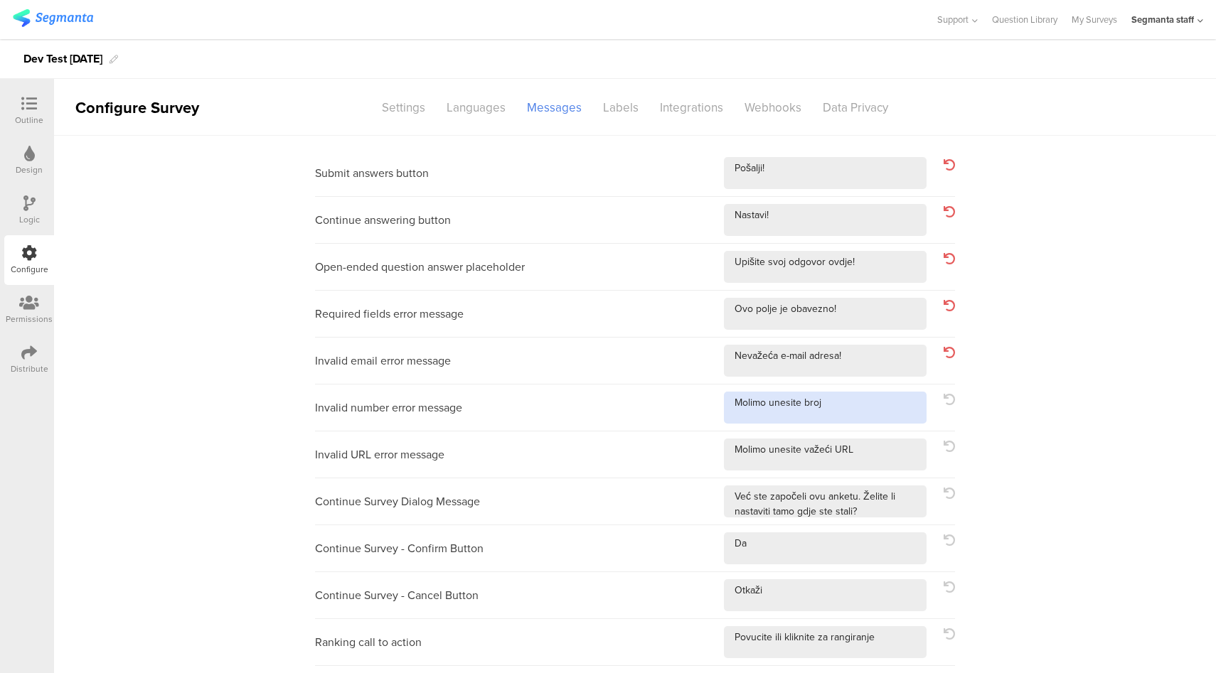
click at [877, 412] on textarea at bounding box center [825, 408] width 203 height 32
type textarea "Molimo unesite broj!"
click at [880, 459] on textarea at bounding box center [825, 455] width 203 height 32
type textarea "Molimo unesite važeći URL!"
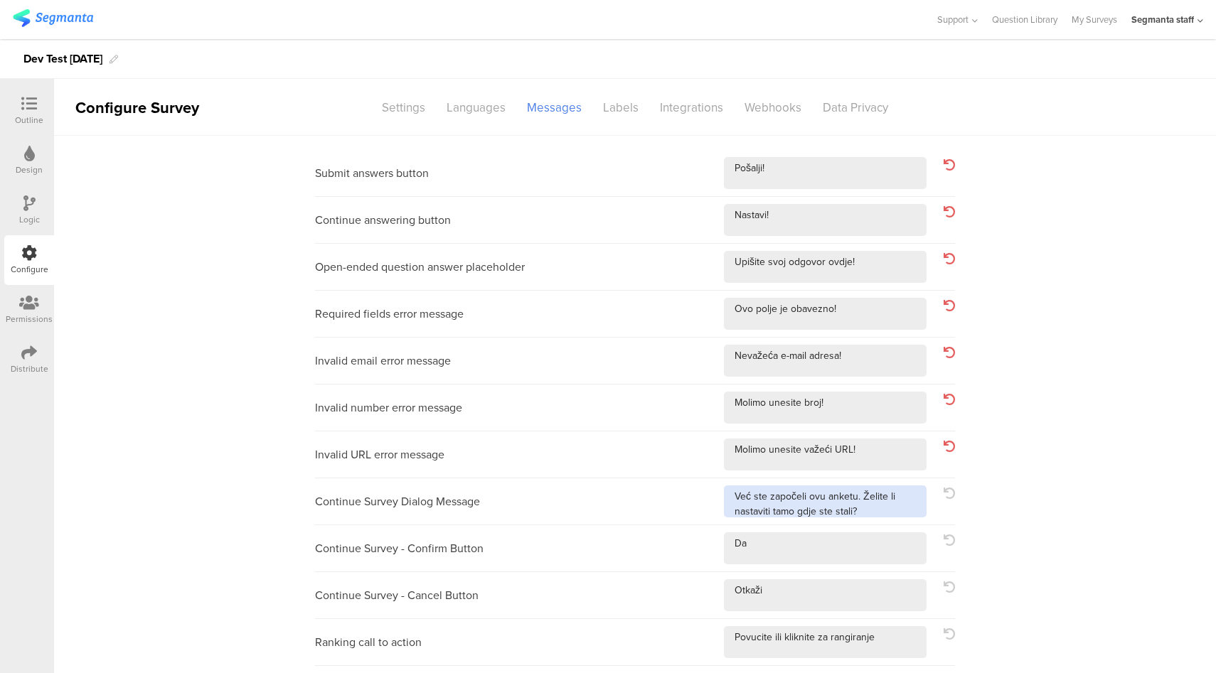
click at [907, 516] on textarea at bounding box center [825, 502] width 203 height 32
type textarea "Već ste započeli ovu anketu. Želite li nastaviti tamo gdje ste stali?!"
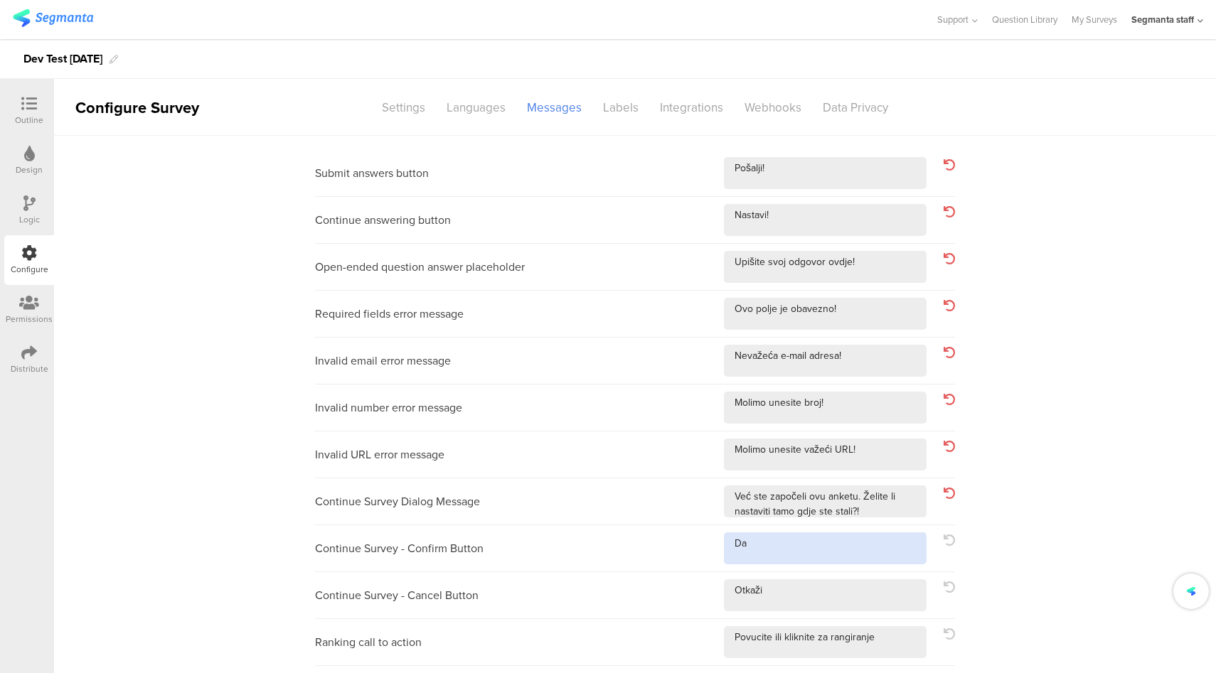
click at [881, 550] on textarea at bounding box center [825, 549] width 203 height 32
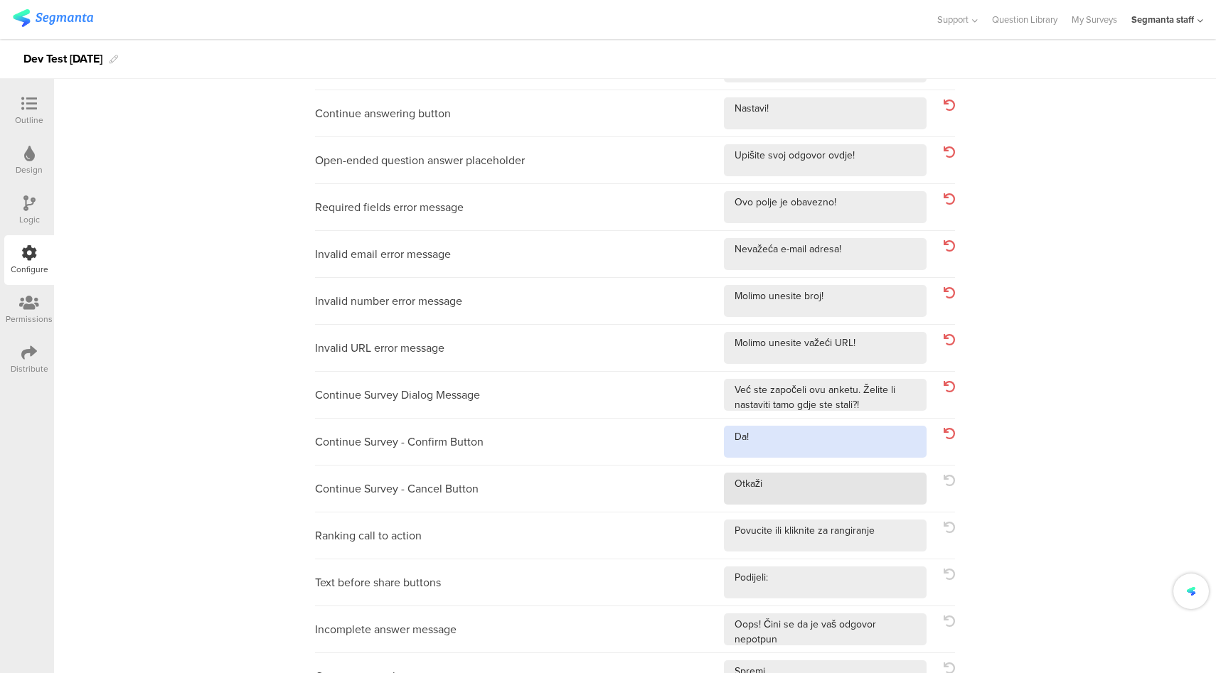
type textarea "Da!"
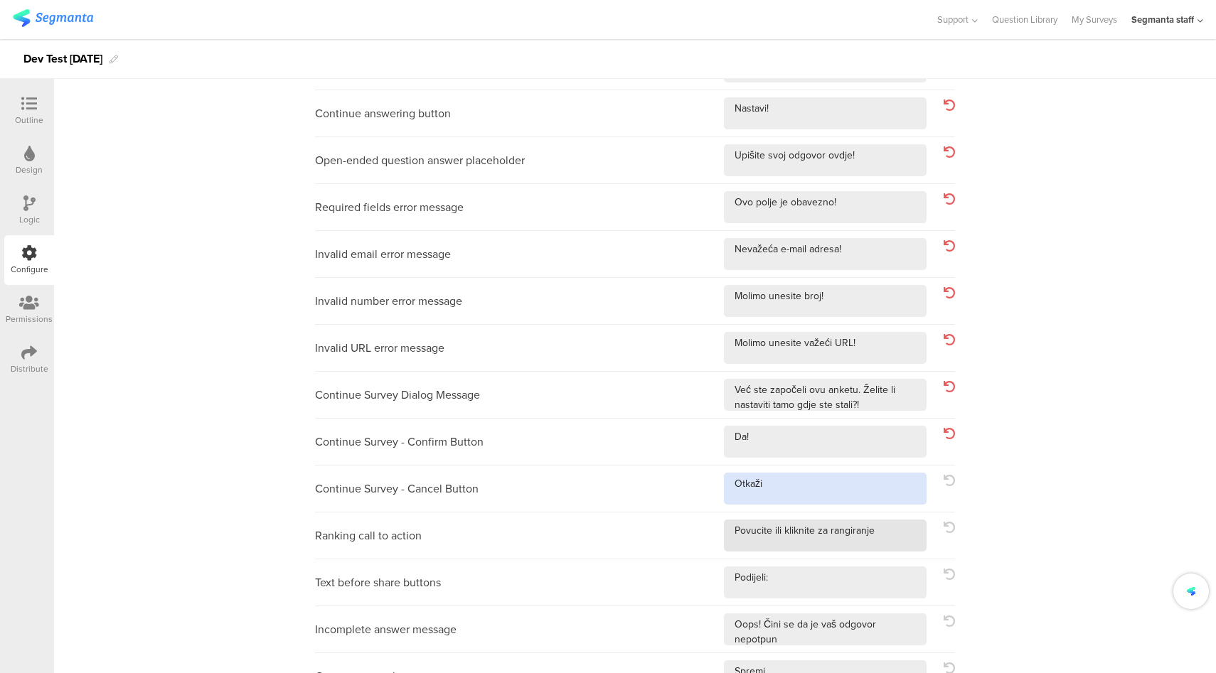
drag, startPoint x: 798, startPoint y: 490, endPoint x: 865, endPoint y: 530, distance: 77.8
click at [798, 490] on textarea at bounding box center [825, 489] width 203 height 32
type textarea "Otkaži!"
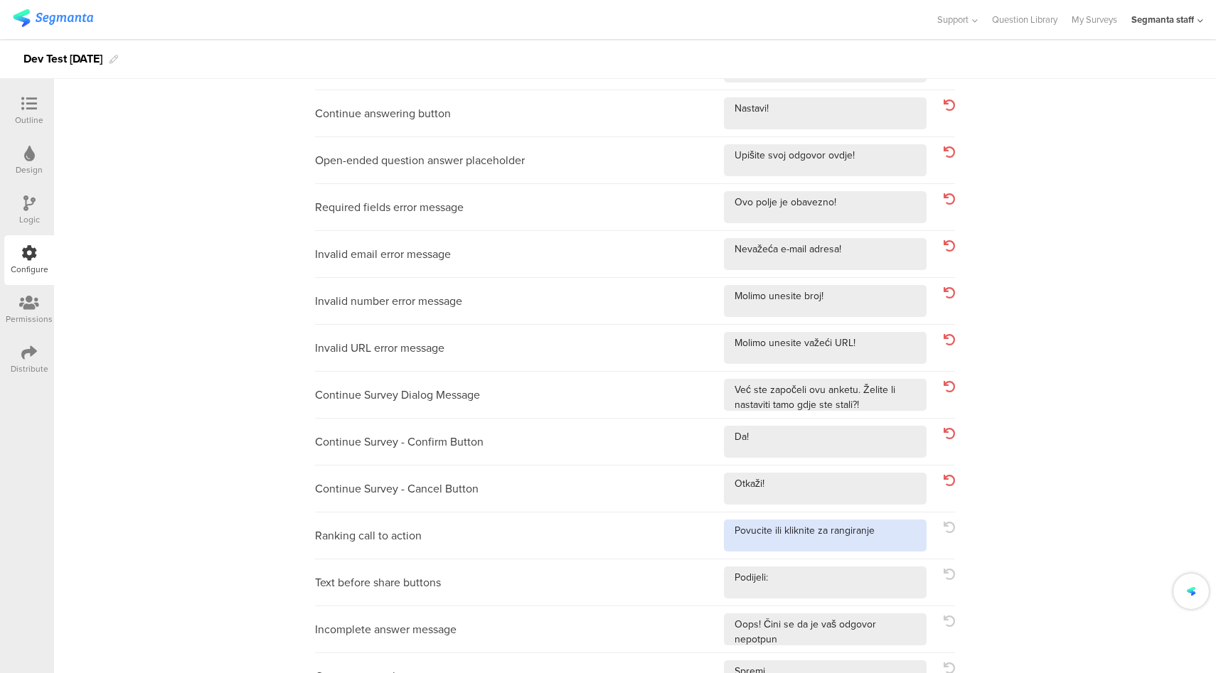
click at [888, 536] on textarea at bounding box center [825, 536] width 203 height 32
type textarea "Povucite ili kliknite za rangiranje!"
click at [840, 574] on textarea at bounding box center [825, 583] width 203 height 32
type textarea "Podijeli:!"
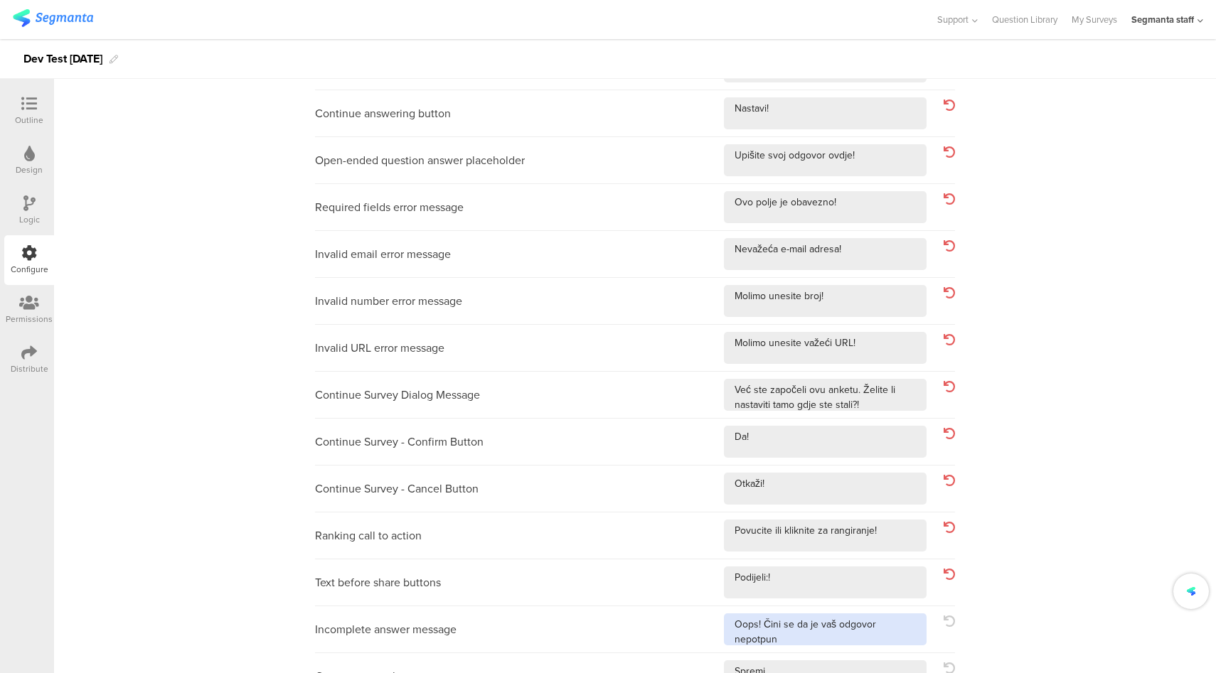
click at [874, 641] on textarea at bounding box center [825, 630] width 203 height 32
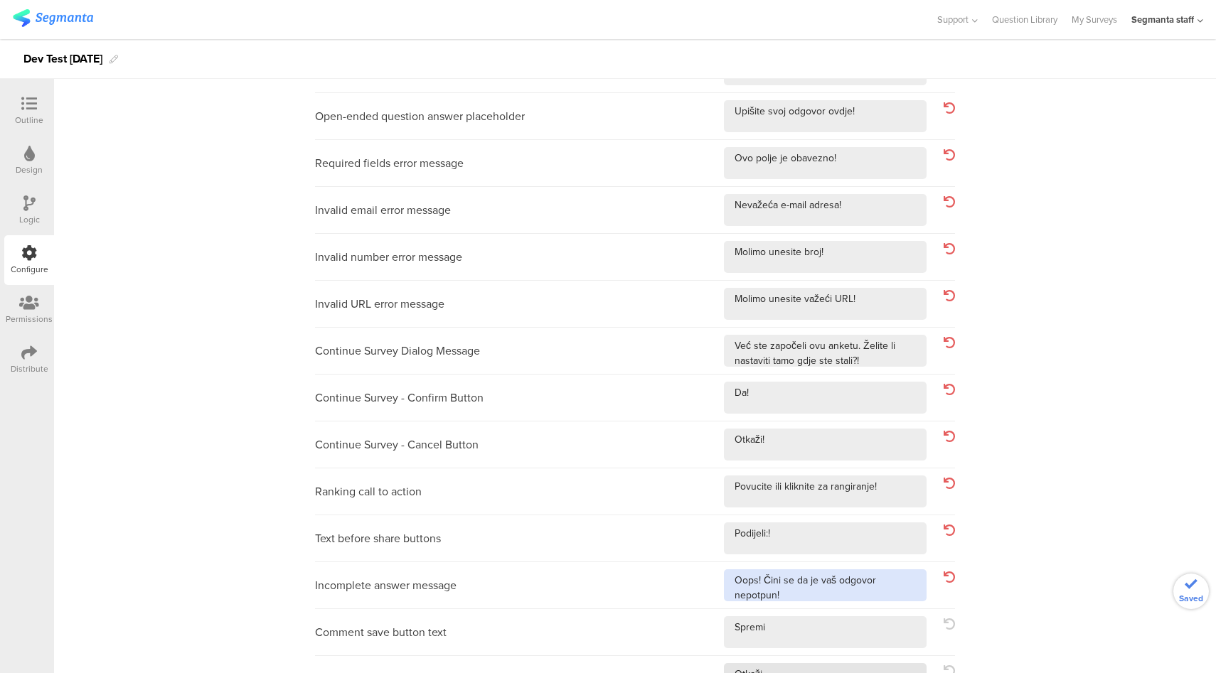
scroll to position [208, 0]
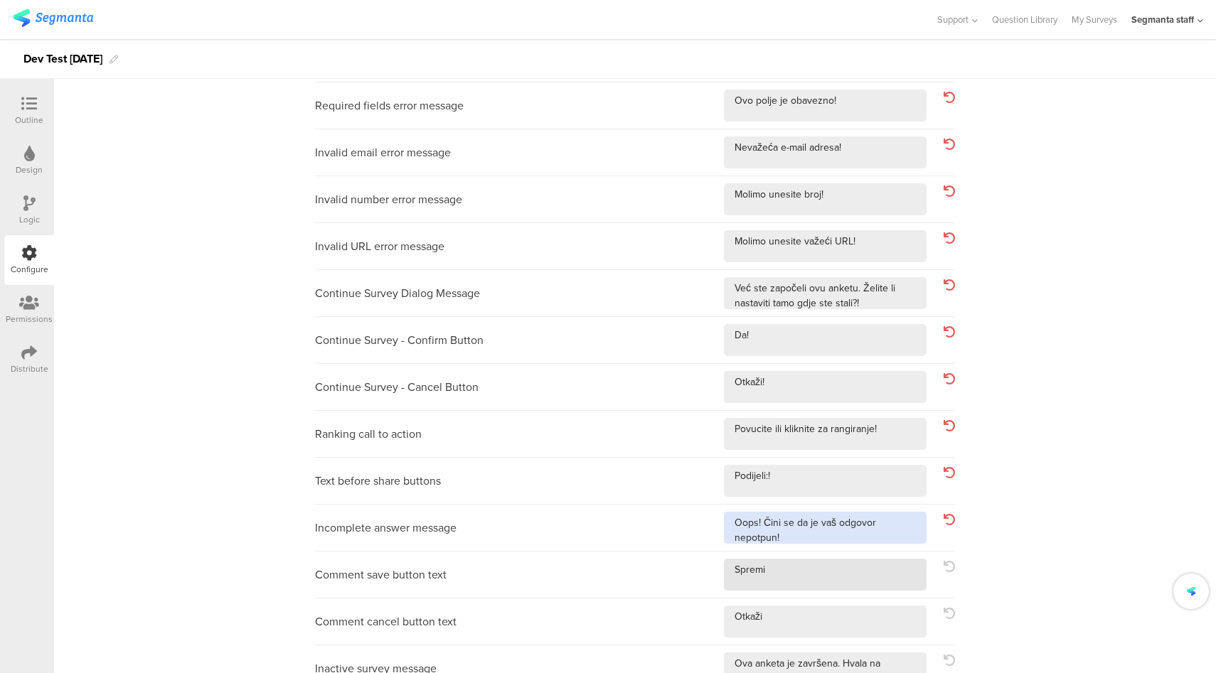
type textarea "Oops! Čini se da je vaš odgovor nepotpun!"
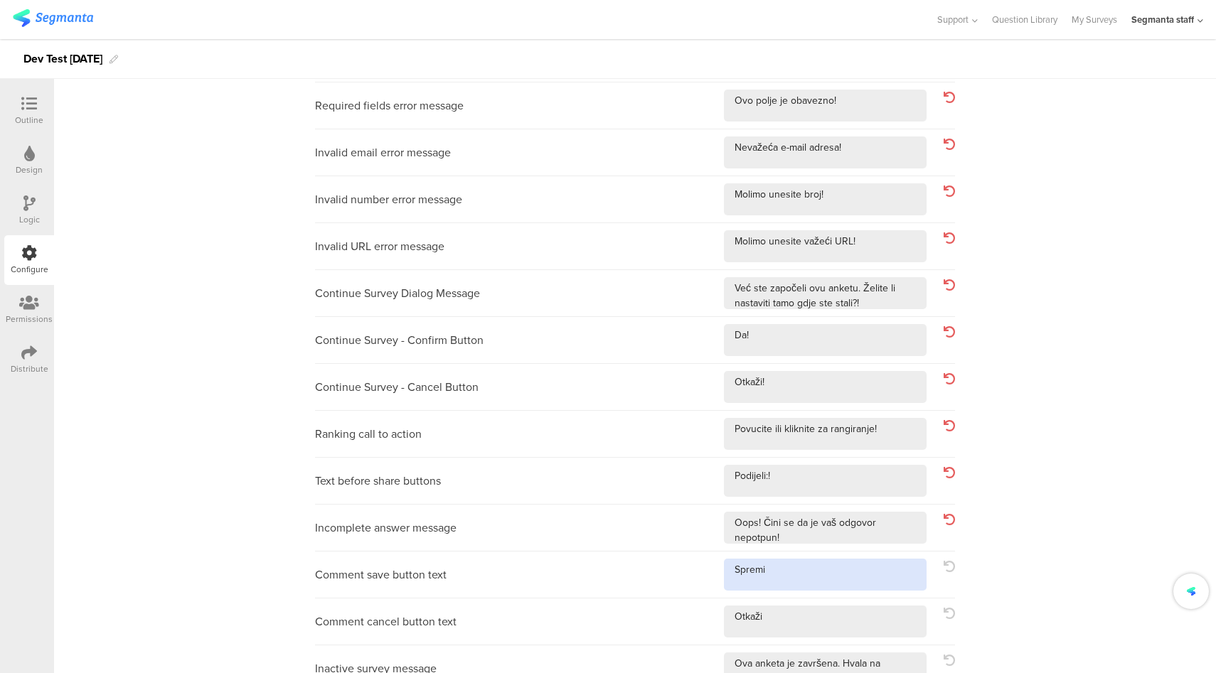
click at [851, 588] on textarea at bounding box center [825, 575] width 203 height 32
type textarea "Spremi!"
drag, startPoint x: 847, startPoint y: 616, endPoint x: 858, endPoint y: 615, distance: 10.7
click at [847, 616] on textarea at bounding box center [825, 622] width 203 height 32
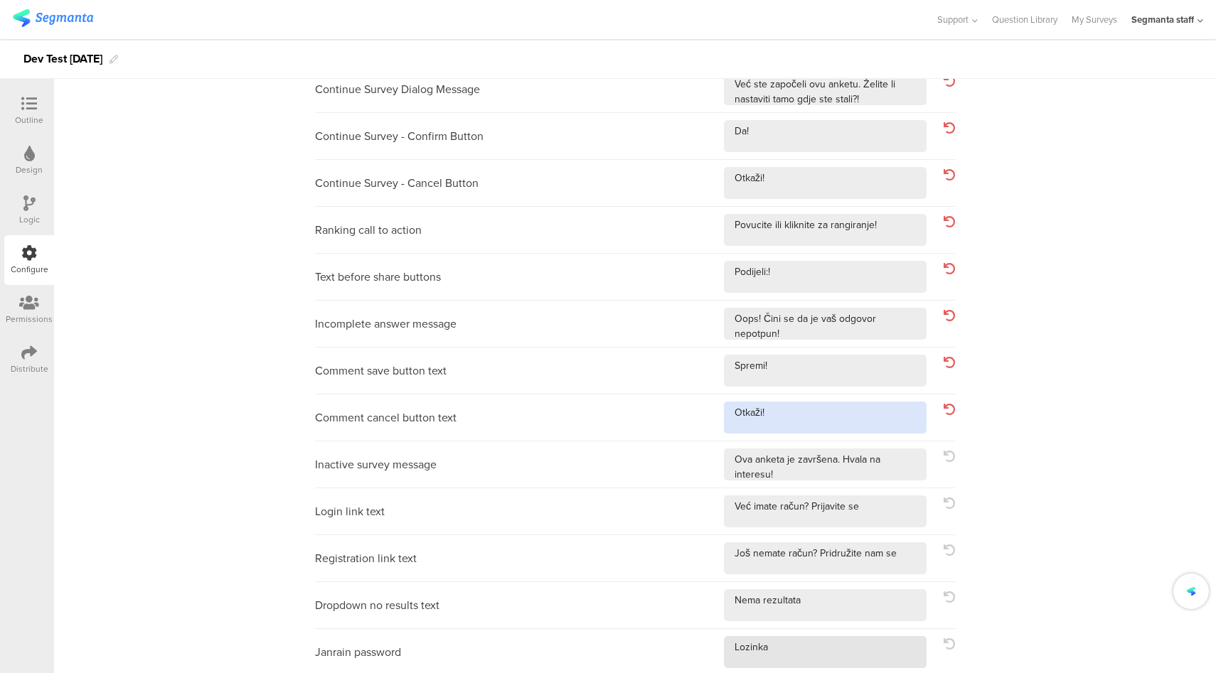
scroll to position [415, 0]
type textarea "Otkaži!"
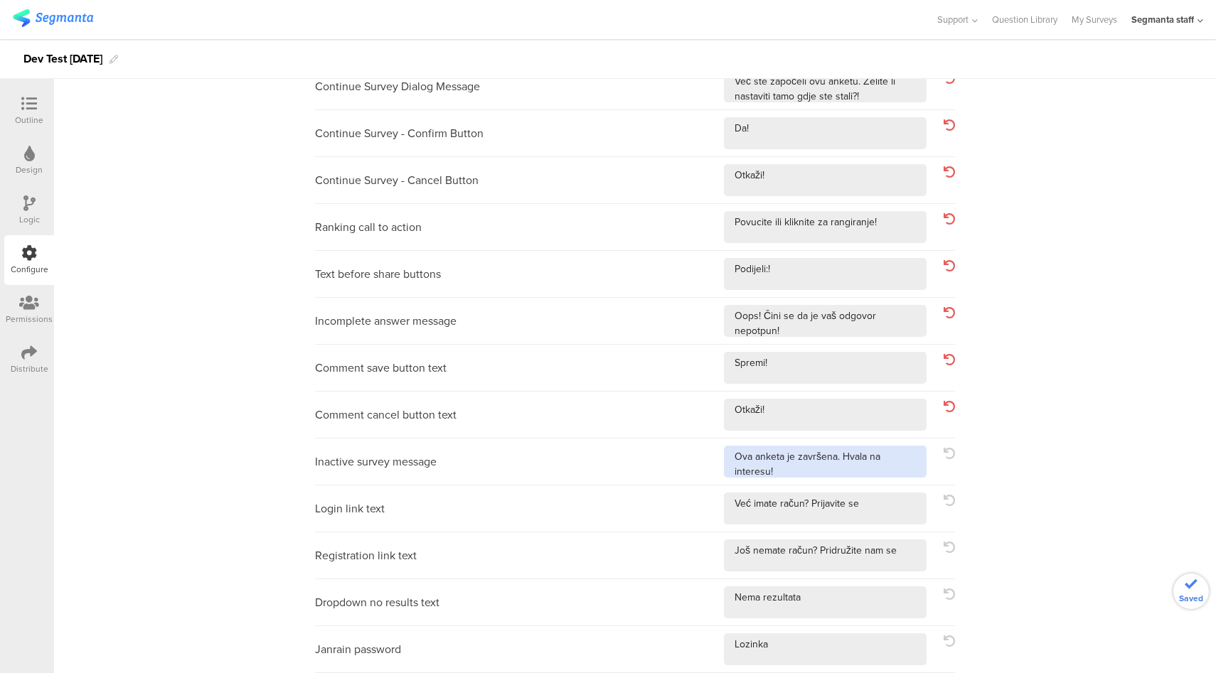
click at [806, 474] on textarea at bounding box center [825, 462] width 203 height 32
type textarea "Ova anketa je završena. Hvala na interesu!!"
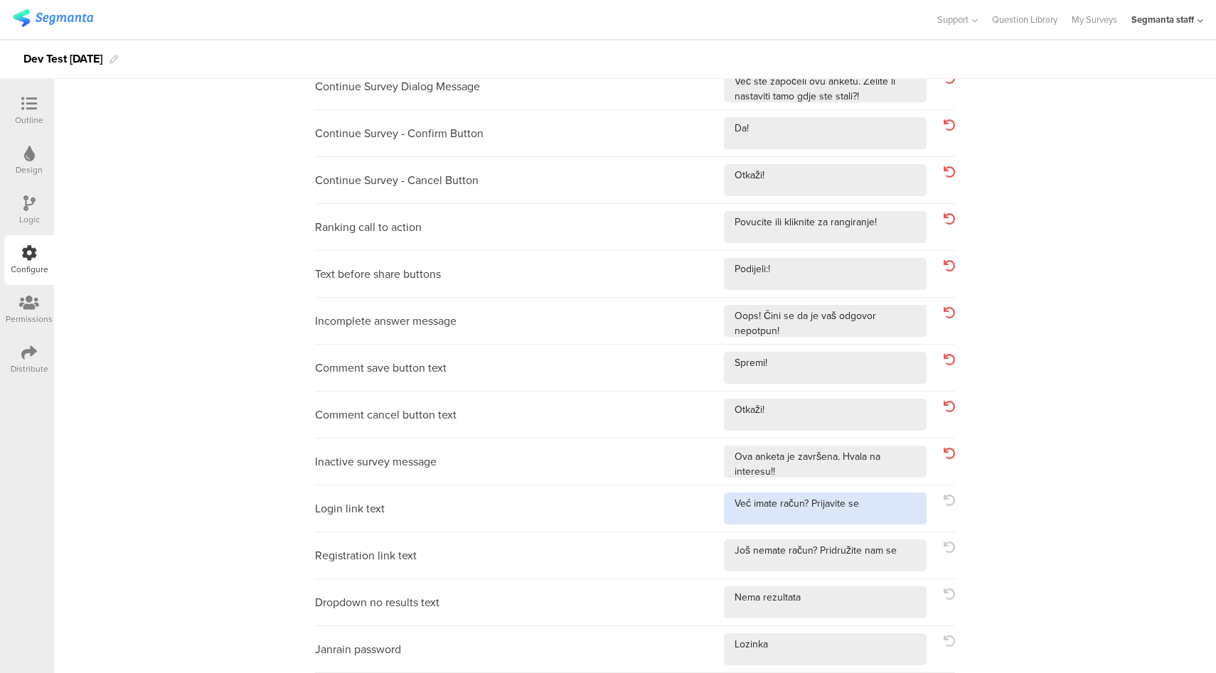
click at [874, 503] on textarea at bounding box center [825, 509] width 203 height 32
type textarea "Već imate račun? Prijavite se!"
click at [911, 548] on textarea at bounding box center [825, 556] width 203 height 32
type textarea "Još nemate račun? Pridružite nam se!"
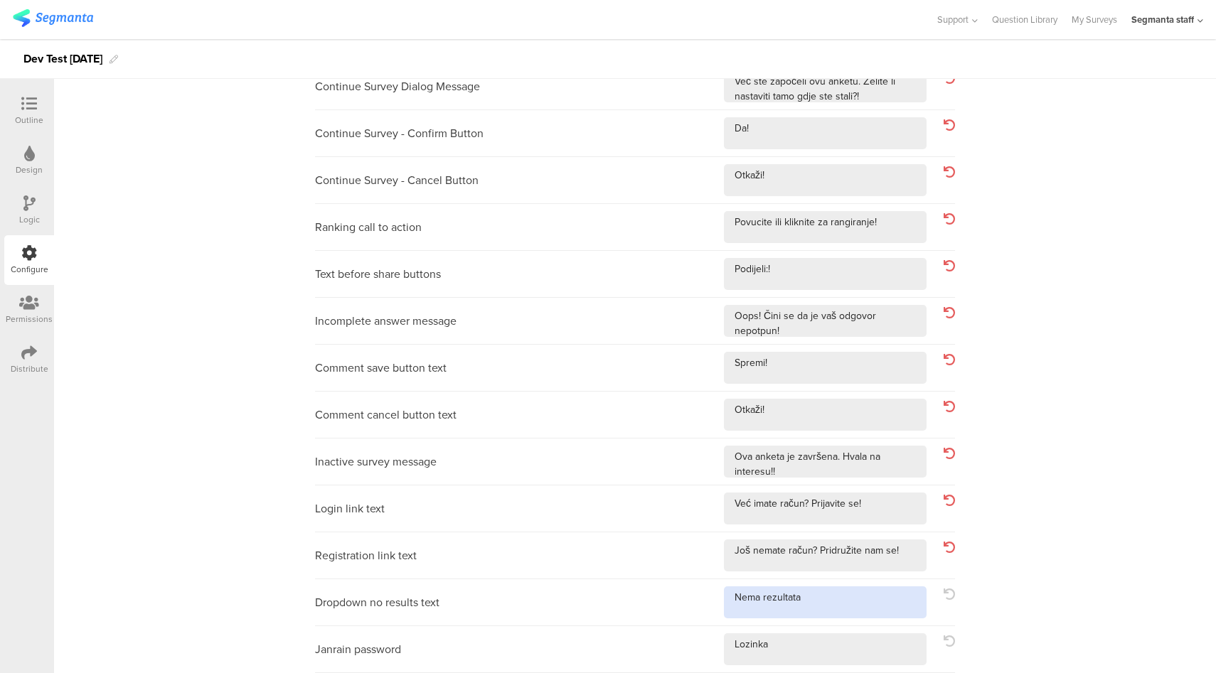
click at [867, 604] on textarea at bounding box center [825, 603] width 203 height 32
type textarea "Nema rezultata!"
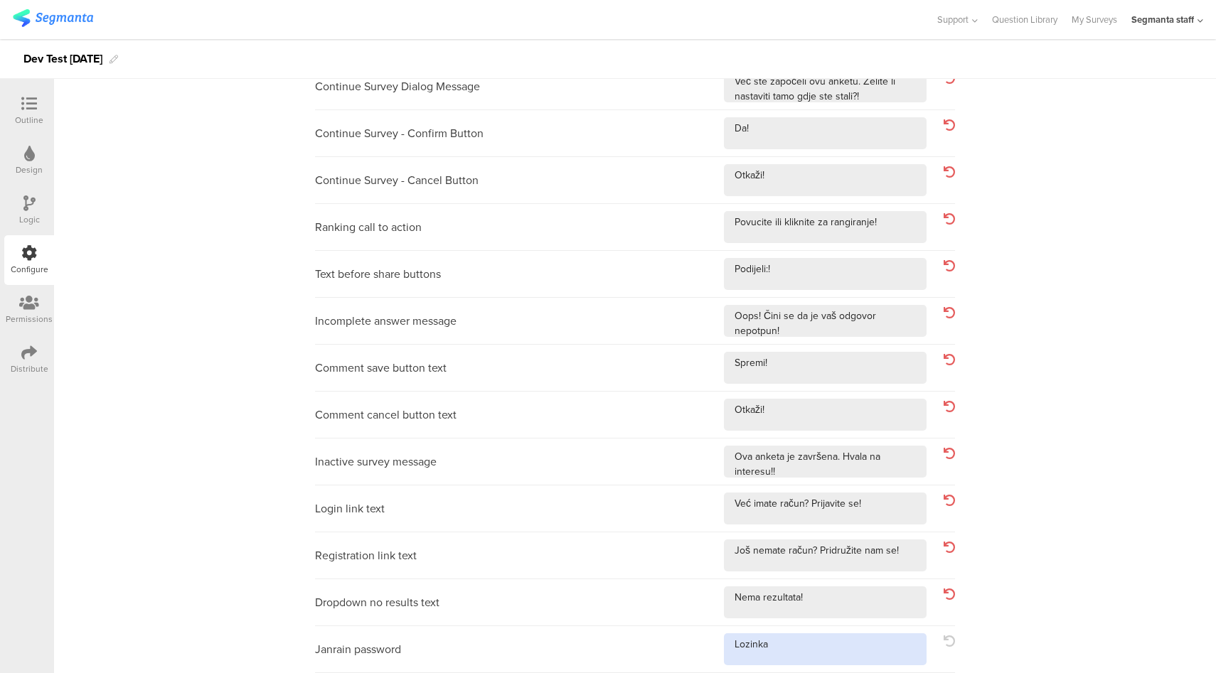
click at [781, 651] on textarea at bounding box center [825, 650] width 203 height 32
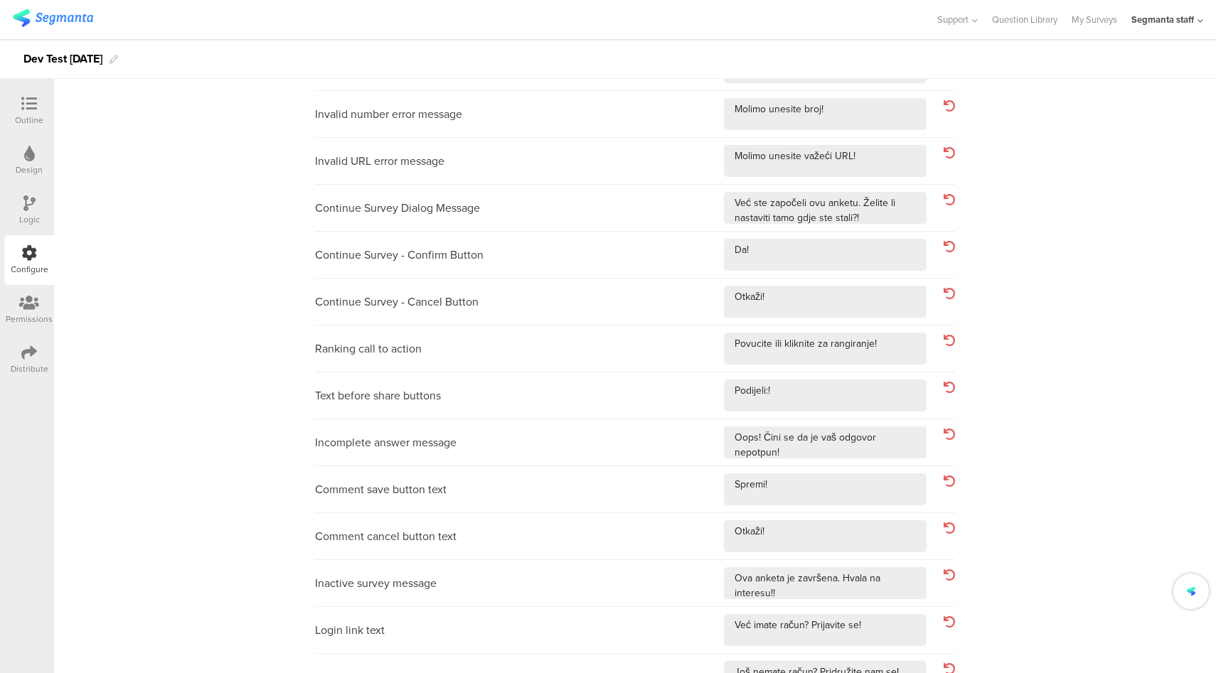
scroll to position [0, 0]
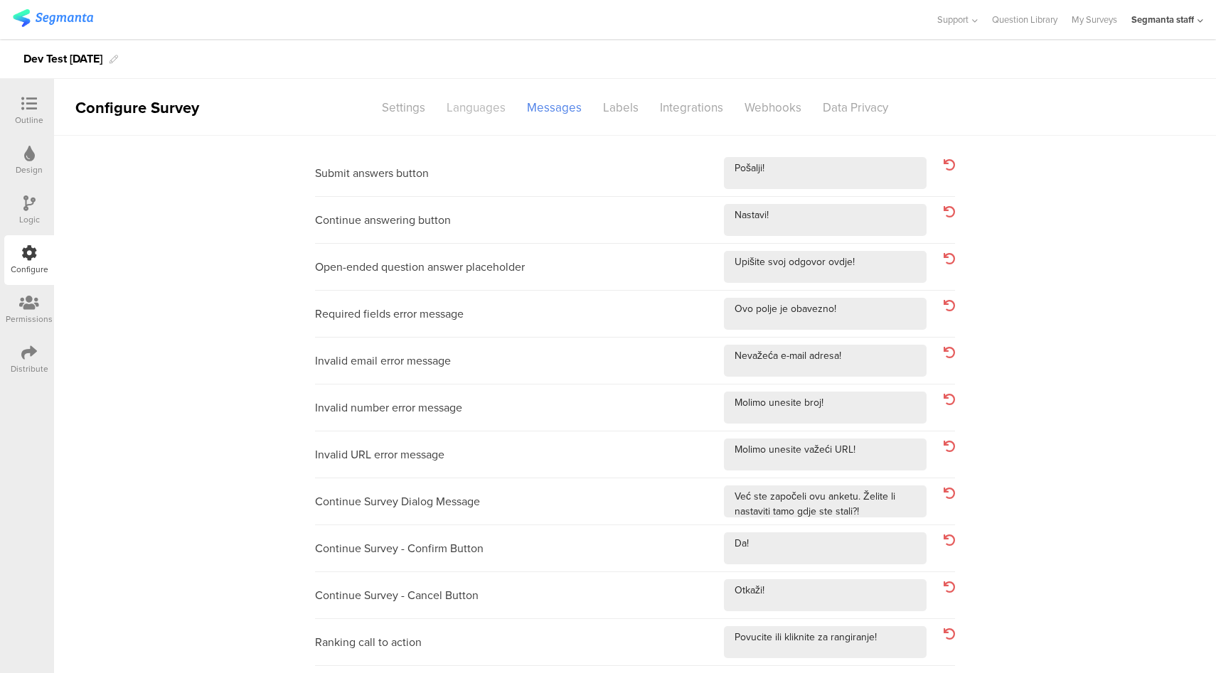
type textarea "Lozinka!"
click at [476, 105] on div "Languages" at bounding box center [476, 107] width 80 height 25
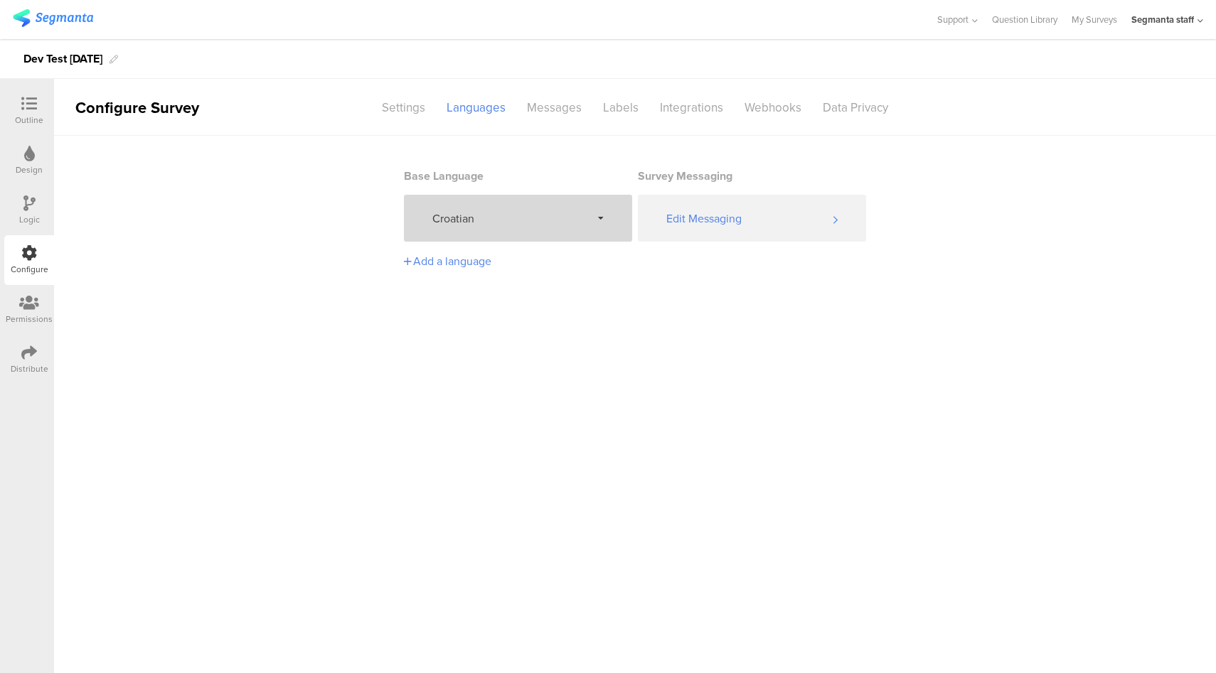
click at [511, 223] on span "Croatian" at bounding box center [511, 218] width 159 height 16
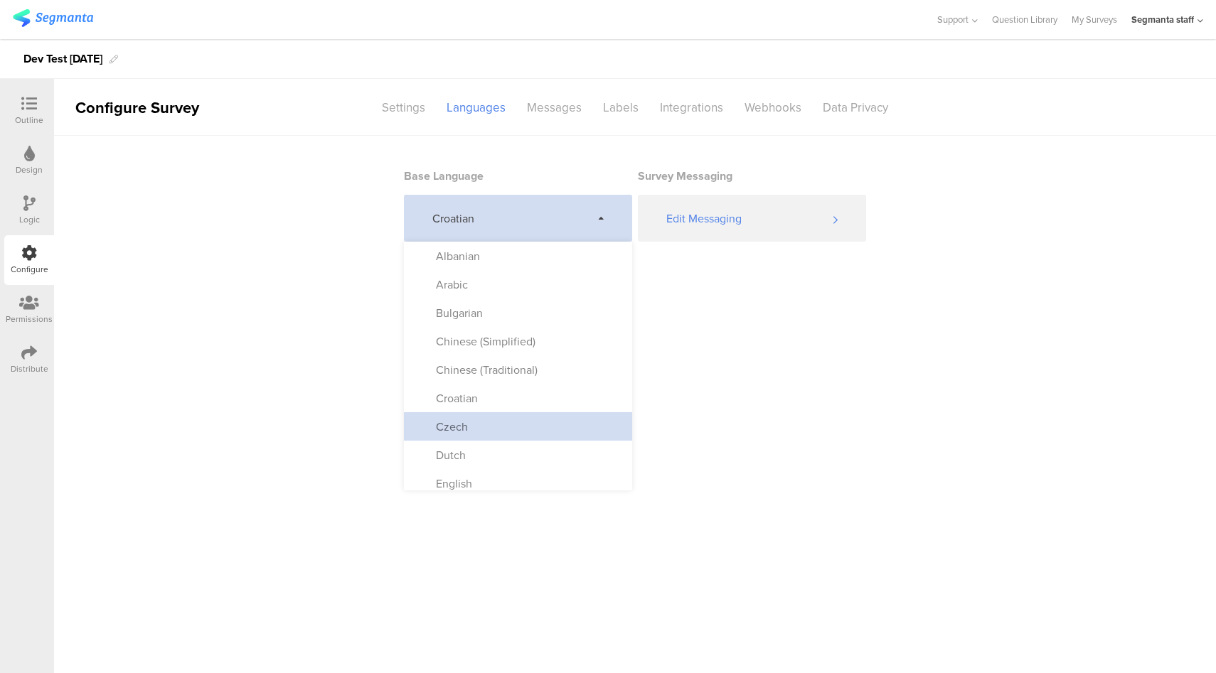
click at [496, 421] on div "Czech" at bounding box center [518, 426] width 228 height 28
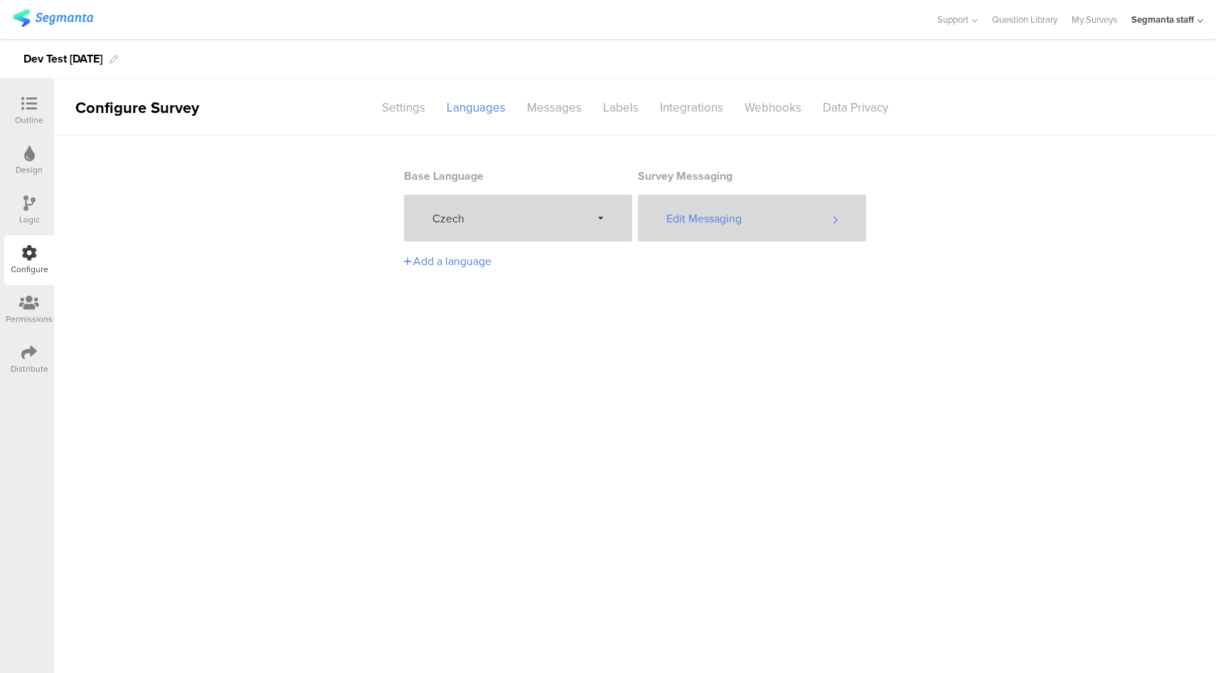
click at [762, 210] on div "Edit Messaging" at bounding box center [752, 218] width 228 height 47
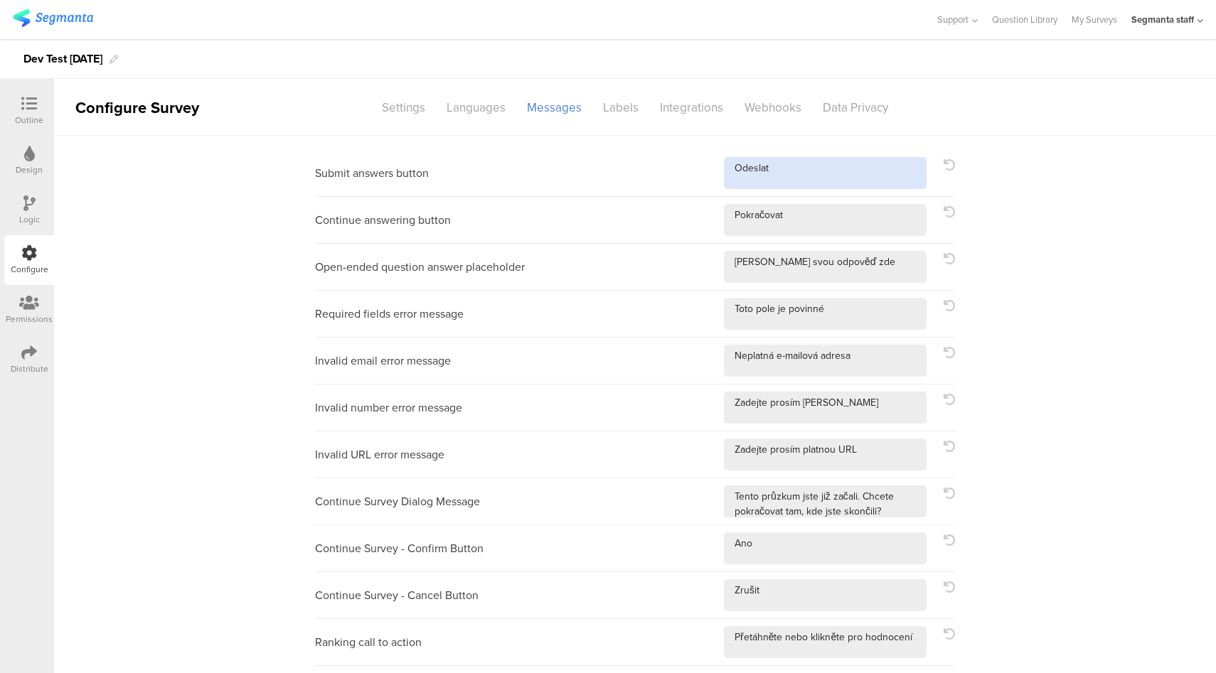
click at [828, 175] on textarea at bounding box center [825, 173] width 203 height 32
type textarea "Odeslat!"
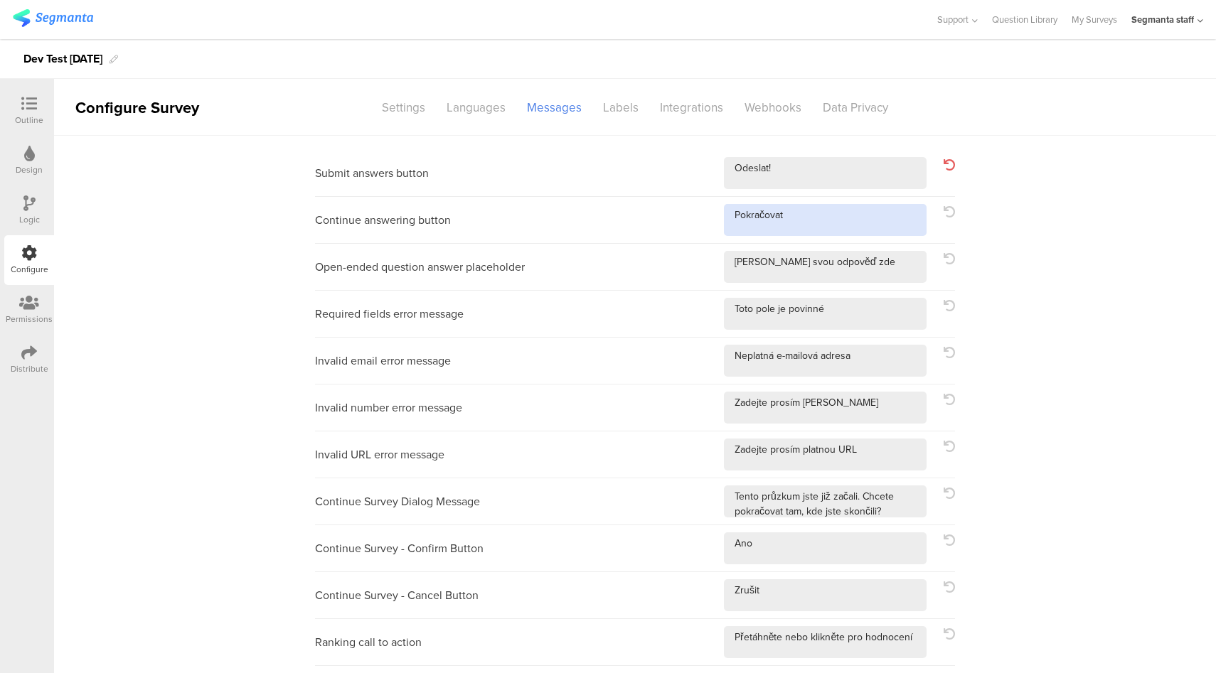
click at [841, 224] on textarea at bounding box center [825, 220] width 203 height 32
type textarea "Pokračovat!"
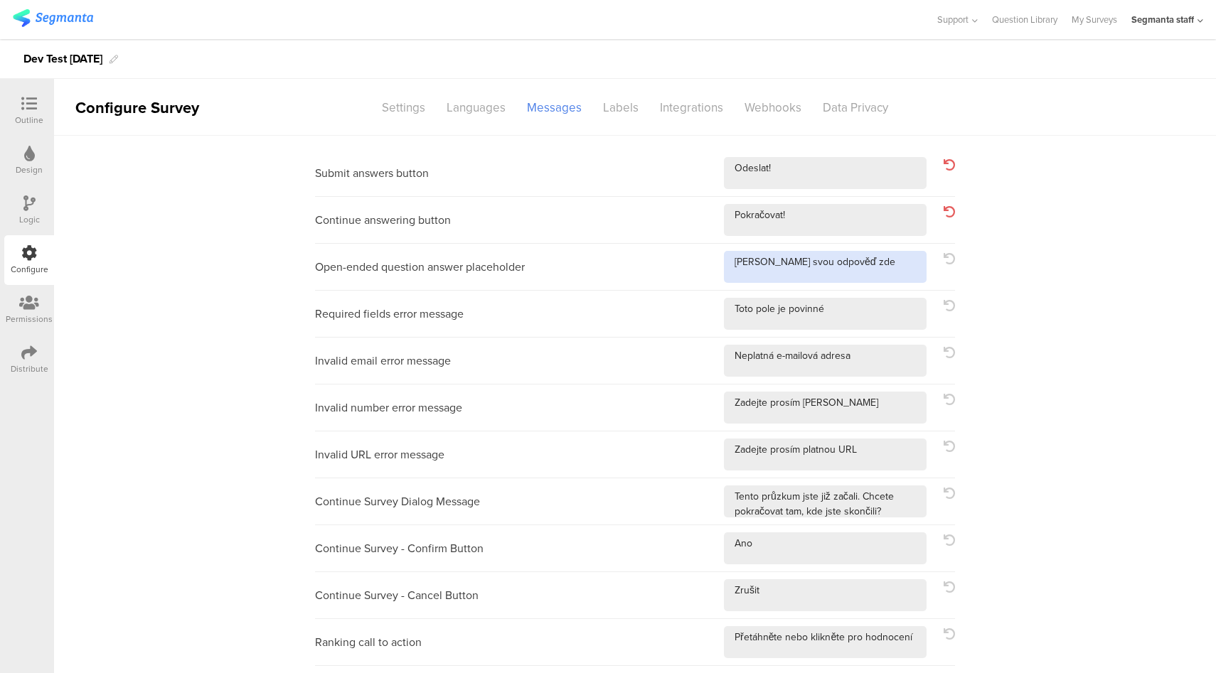
click at [874, 274] on textarea at bounding box center [825, 267] width 203 height 32
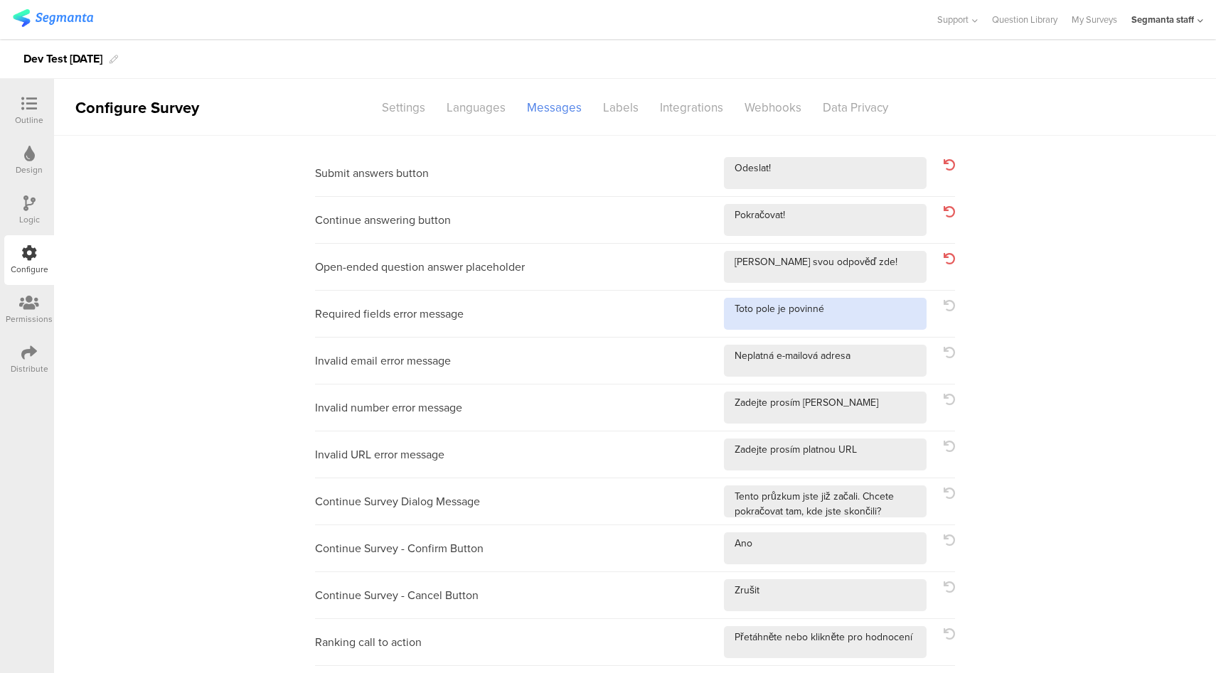
click at [887, 326] on textarea at bounding box center [825, 314] width 203 height 32
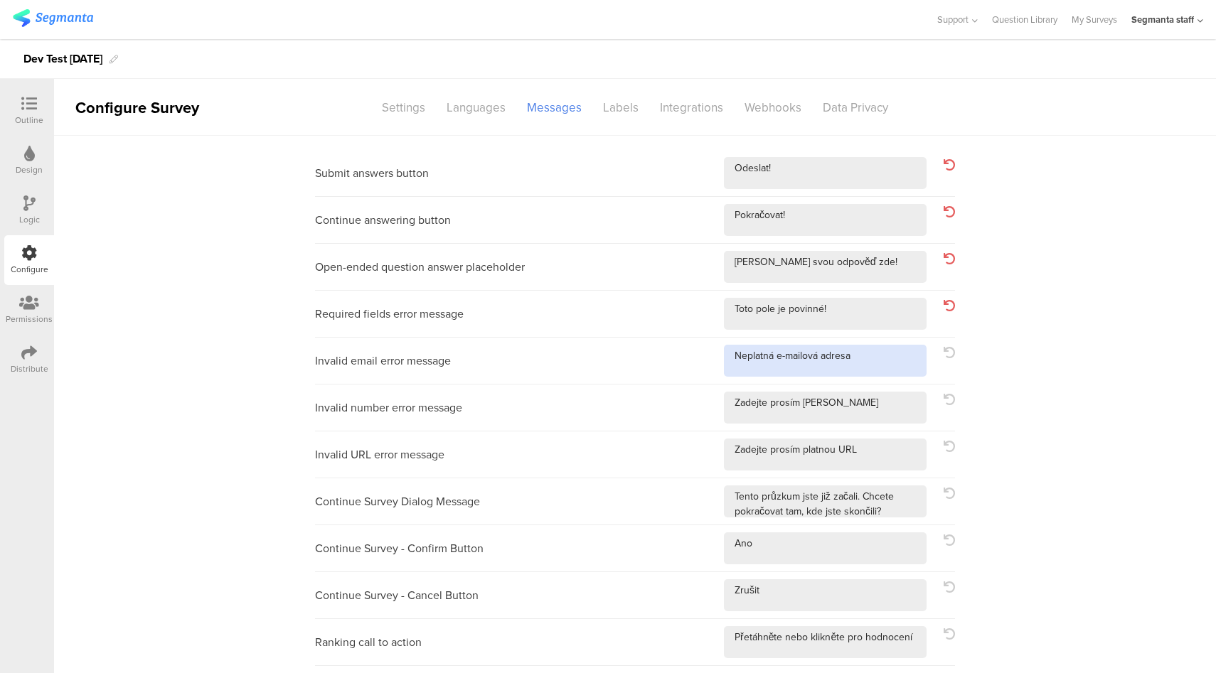
click at [887, 357] on textarea at bounding box center [825, 361] width 203 height 32
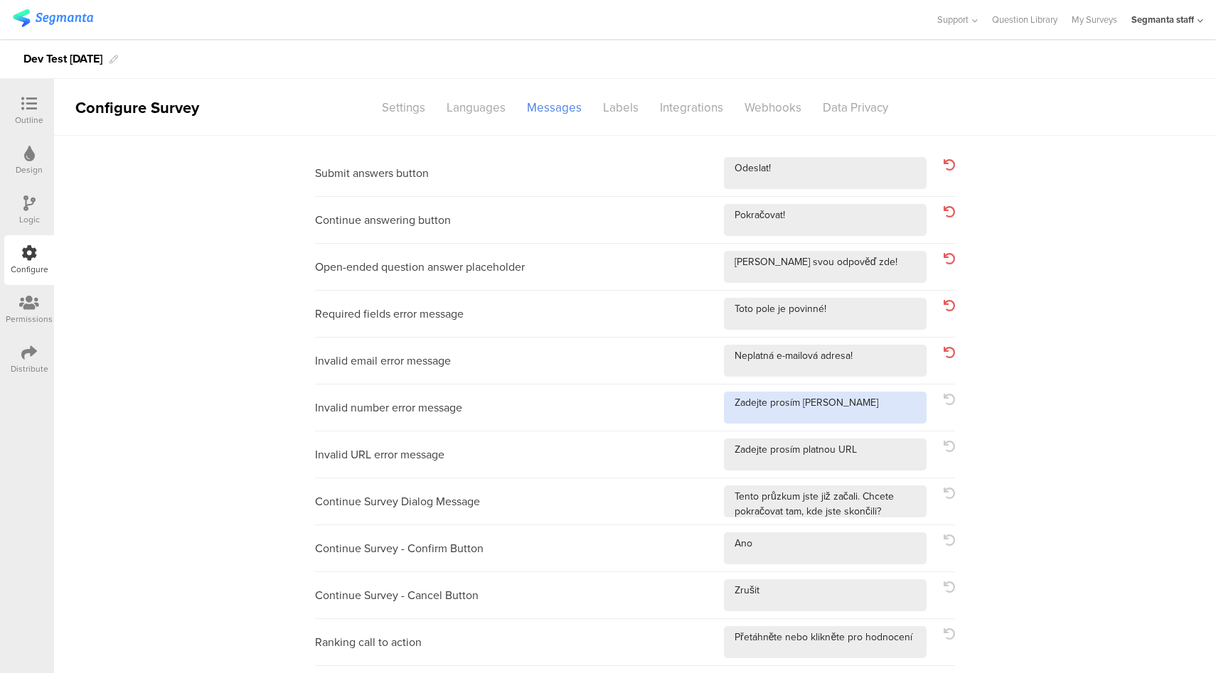
click at [880, 416] on textarea at bounding box center [825, 408] width 203 height 32
click at [898, 456] on textarea at bounding box center [825, 455] width 203 height 32
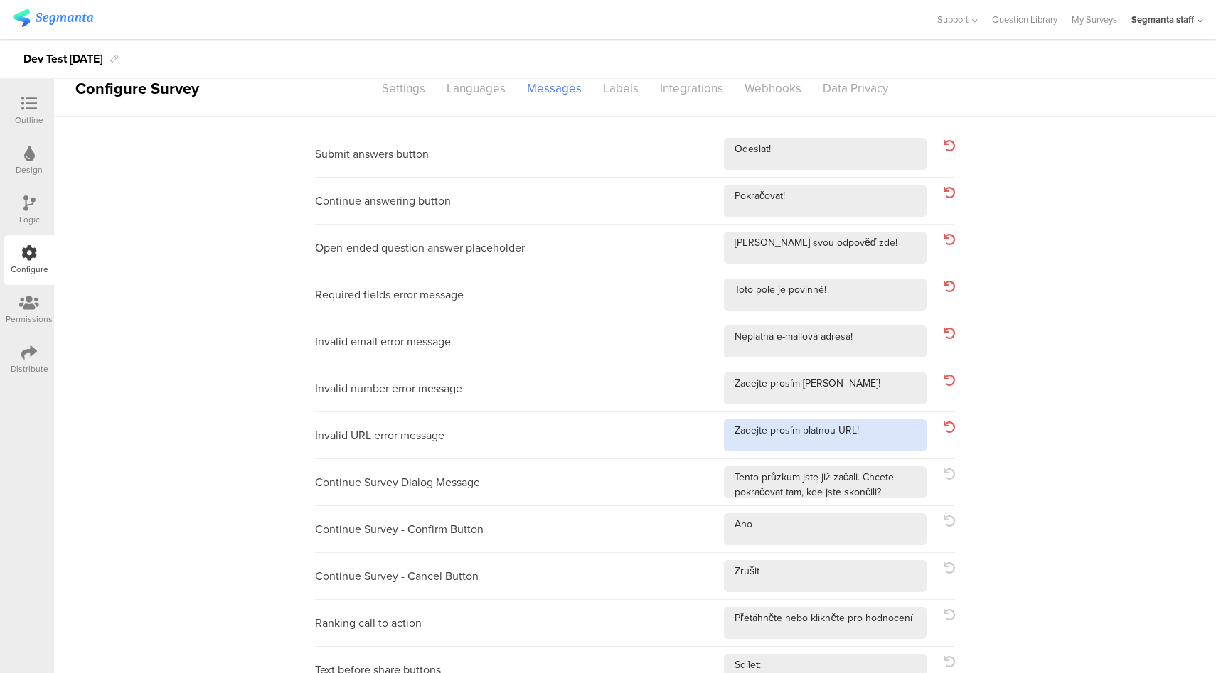
scroll to position [92, 0]
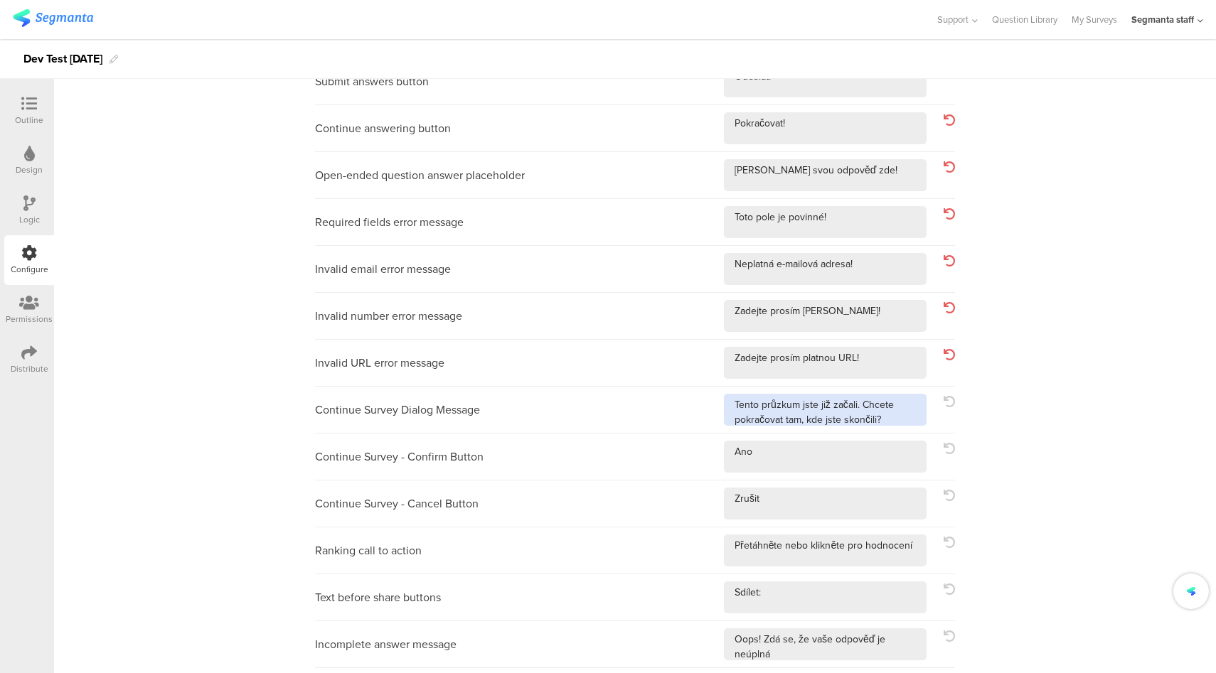
click at [901, 410] on textarea at bounding box center [825, 410] width 203 height 32
click at [899, 419] on textarea at bounding box center [825, 410] width 203 height 32
click at [887, 448] on textarea at bounding box center [825, 457] width 203 height 32
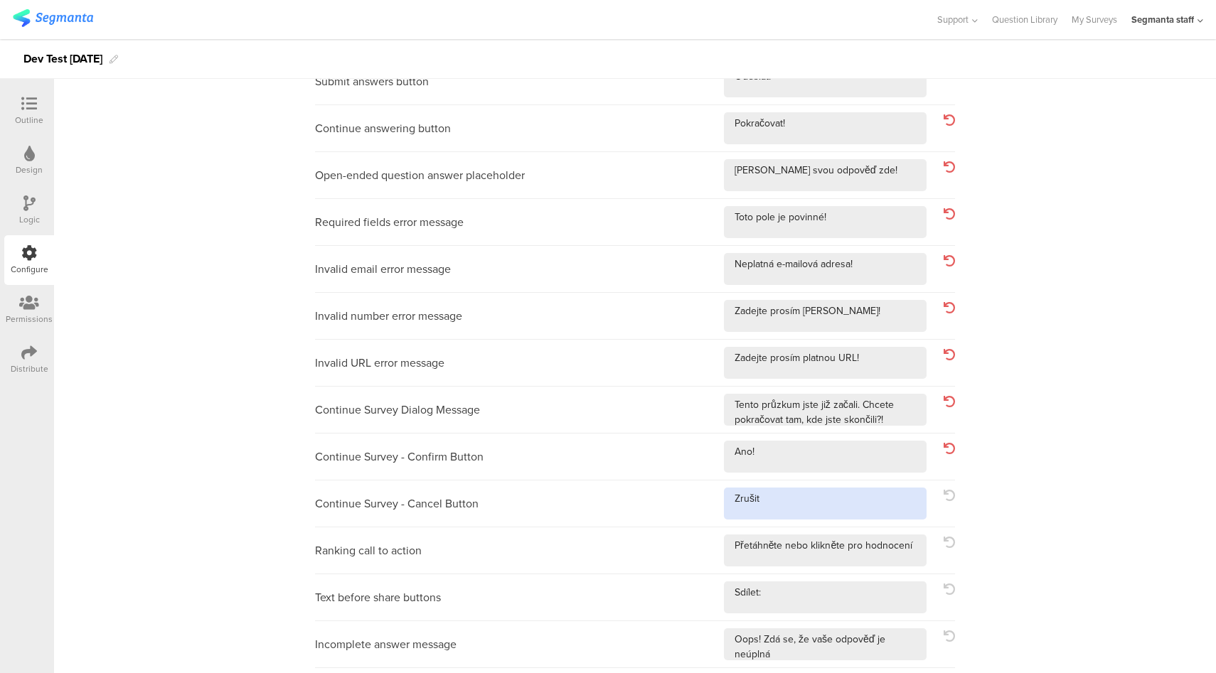
click at [841, 513] on textarea at bounding box center [825, 504] width 203 height 32
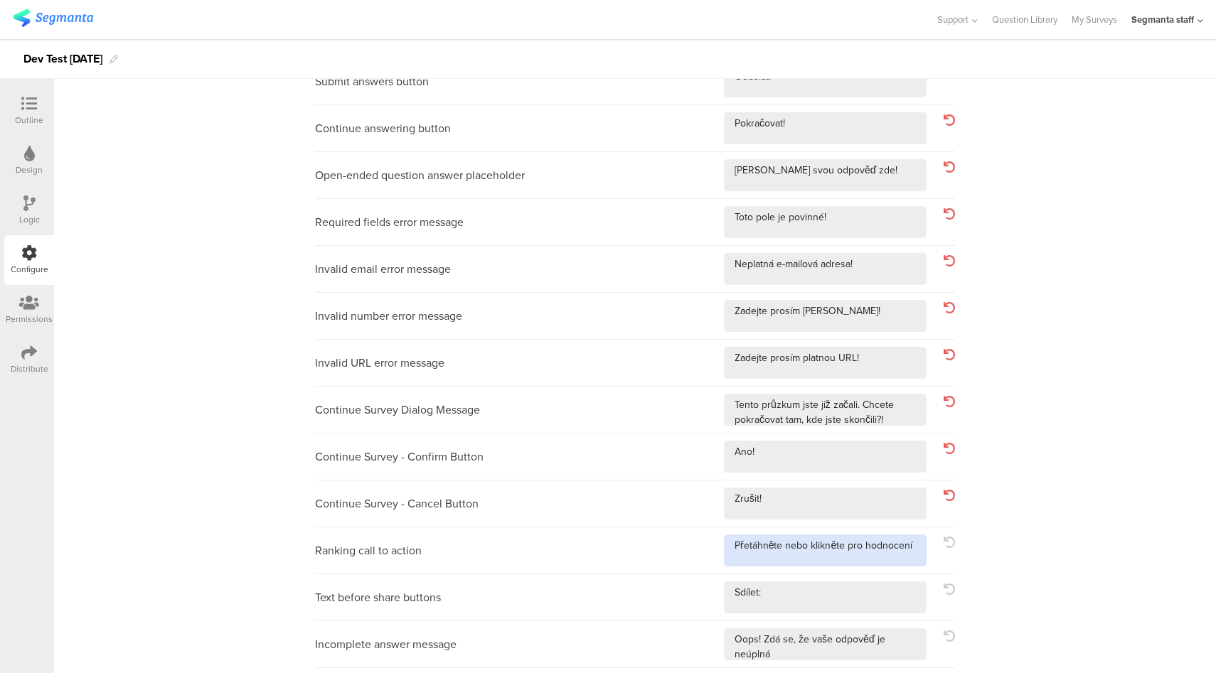
click at [915, 556] on textarea at bounding box center [825, 551] width 203 height 32
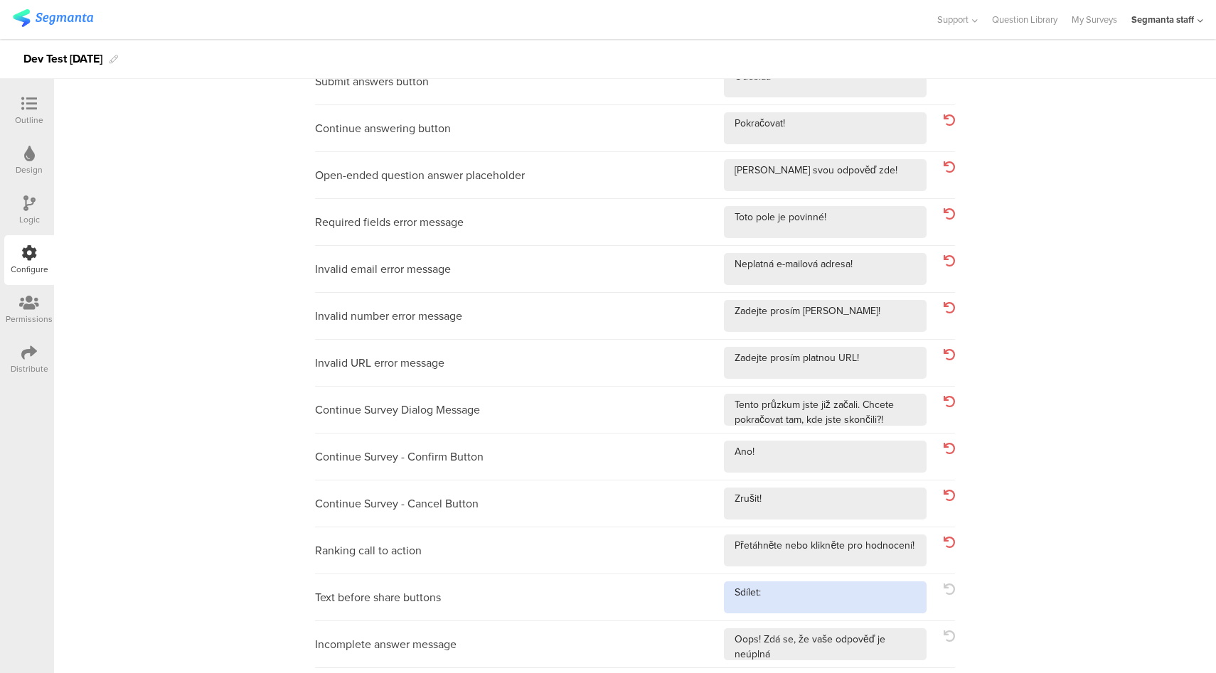
click at [867, 594] on textarea at bounding box center [825, 598] width 203 height 32
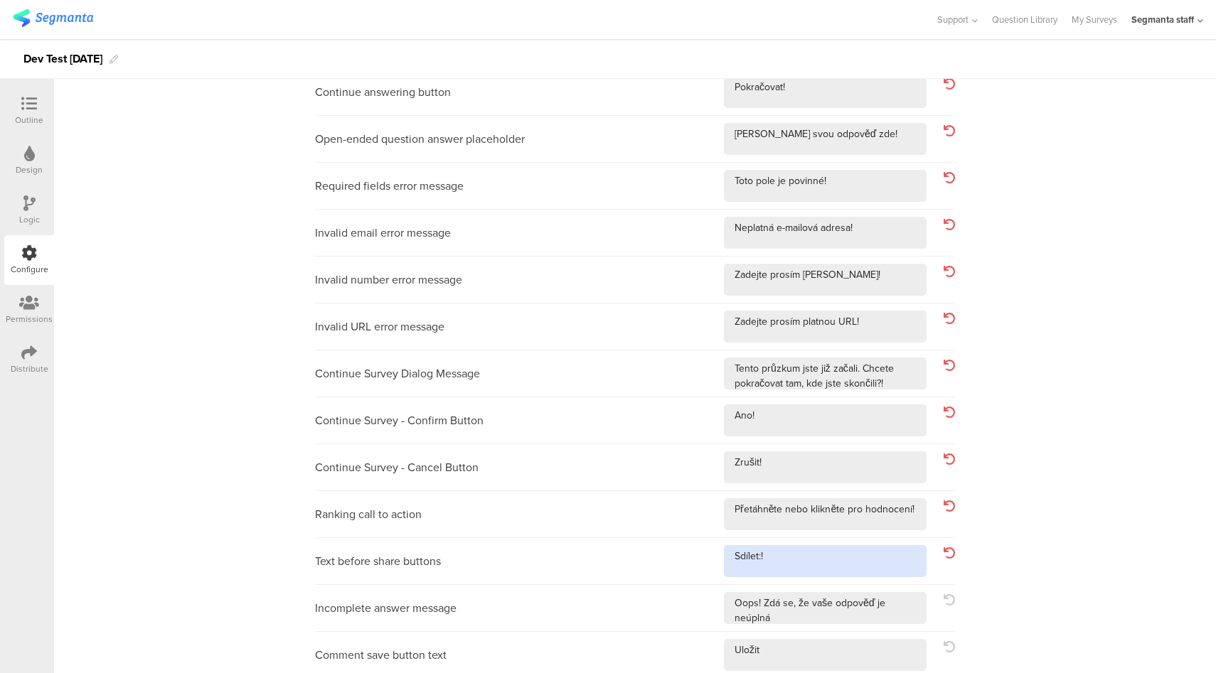
scroll to position [198, 0]
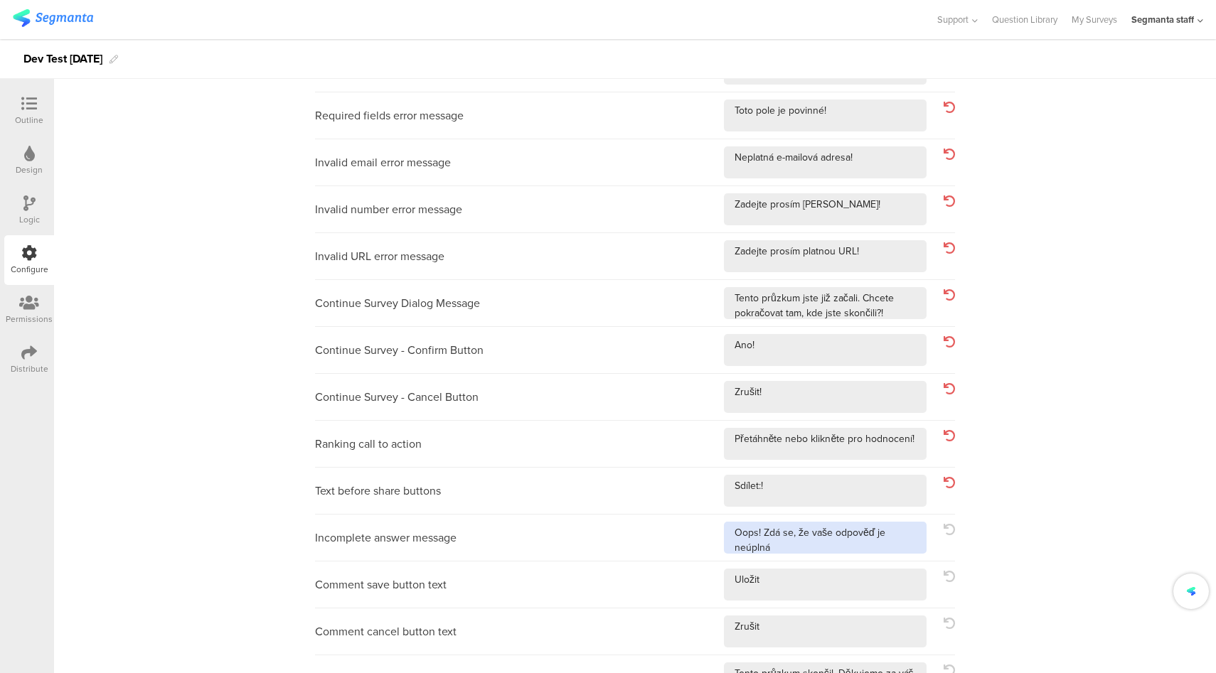
click at [867, 548] on textarea at bounding box center [825, 538] width 203 height 32
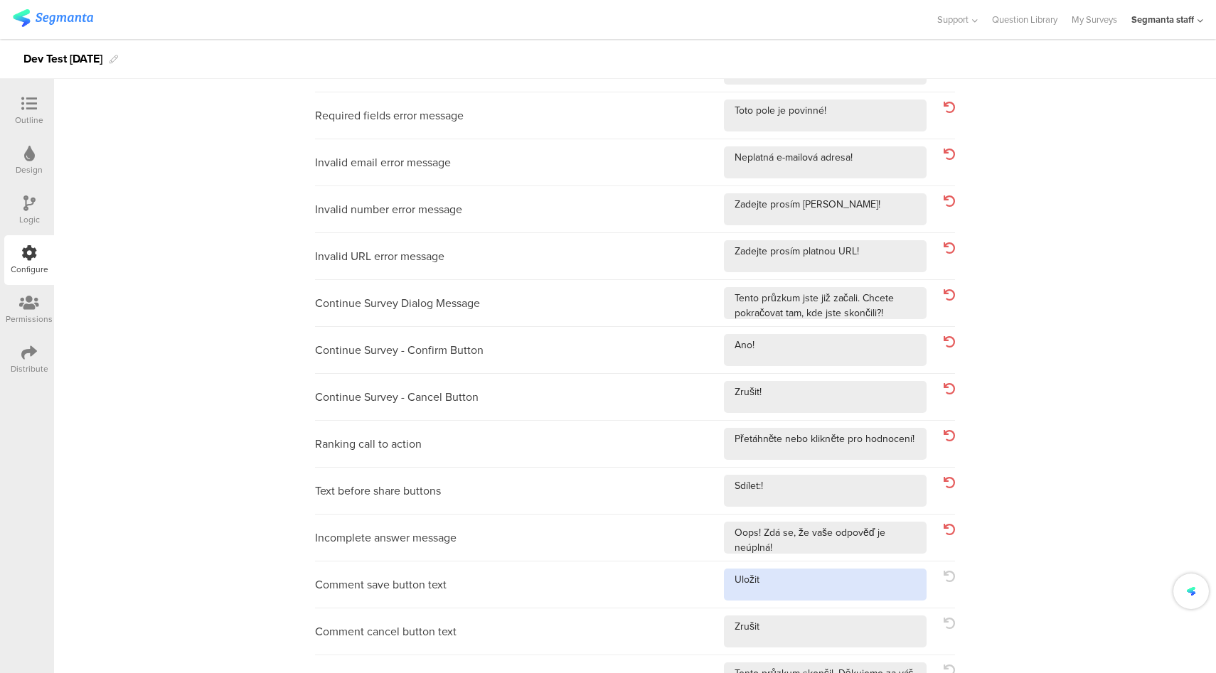
click at [839, 597] on textarea at bounding box center [825, 585] width 203 height 32
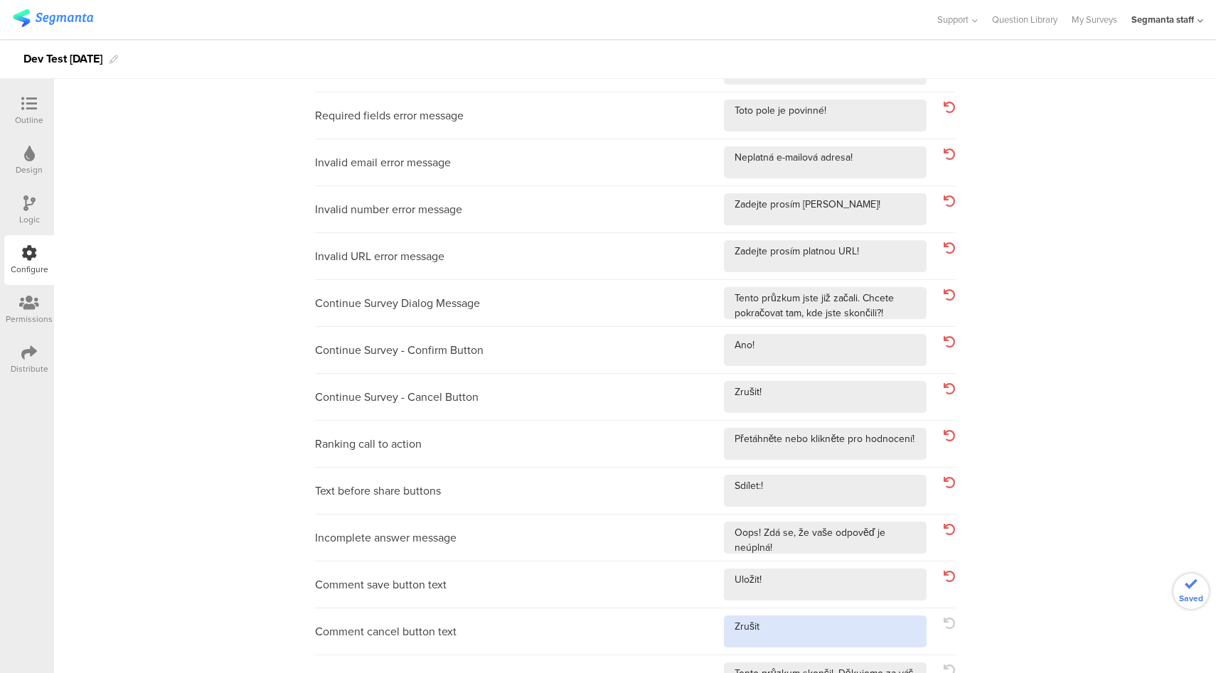
click at [828, 622] on textarea at bounding box center [825, 632] width 203 height 32
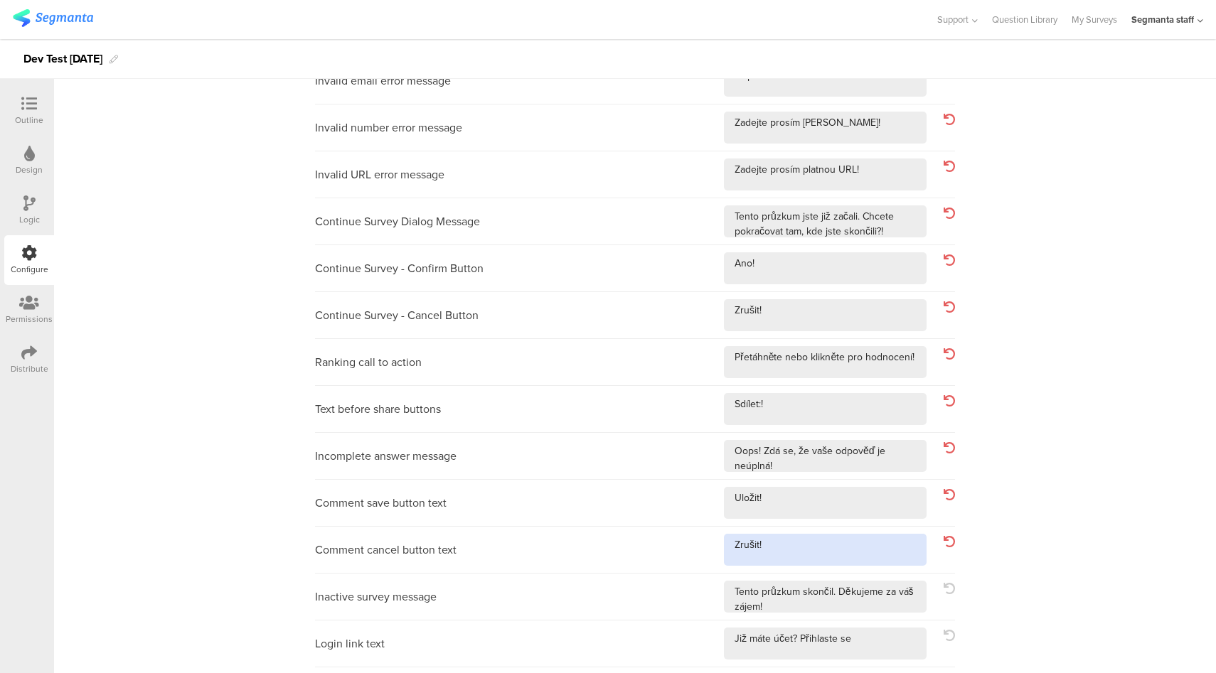
scroll to position [415, 0]
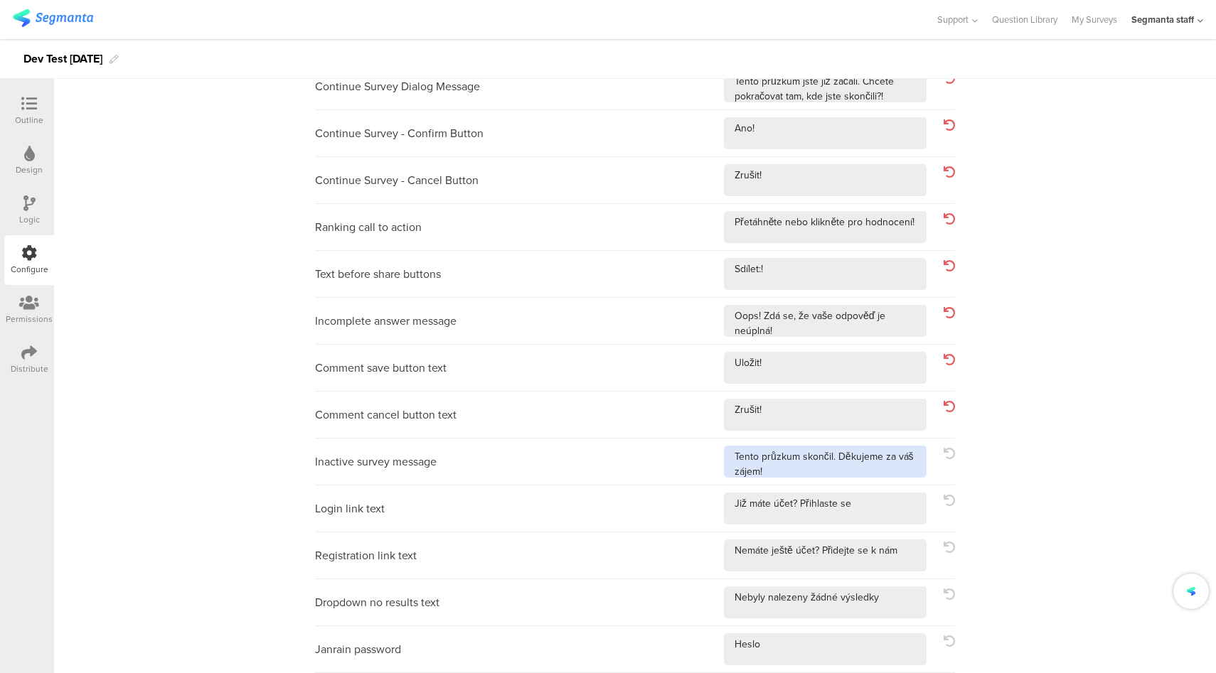
click at [894, 475] on textarea at bounding box center [825, 462] width 203 height 32
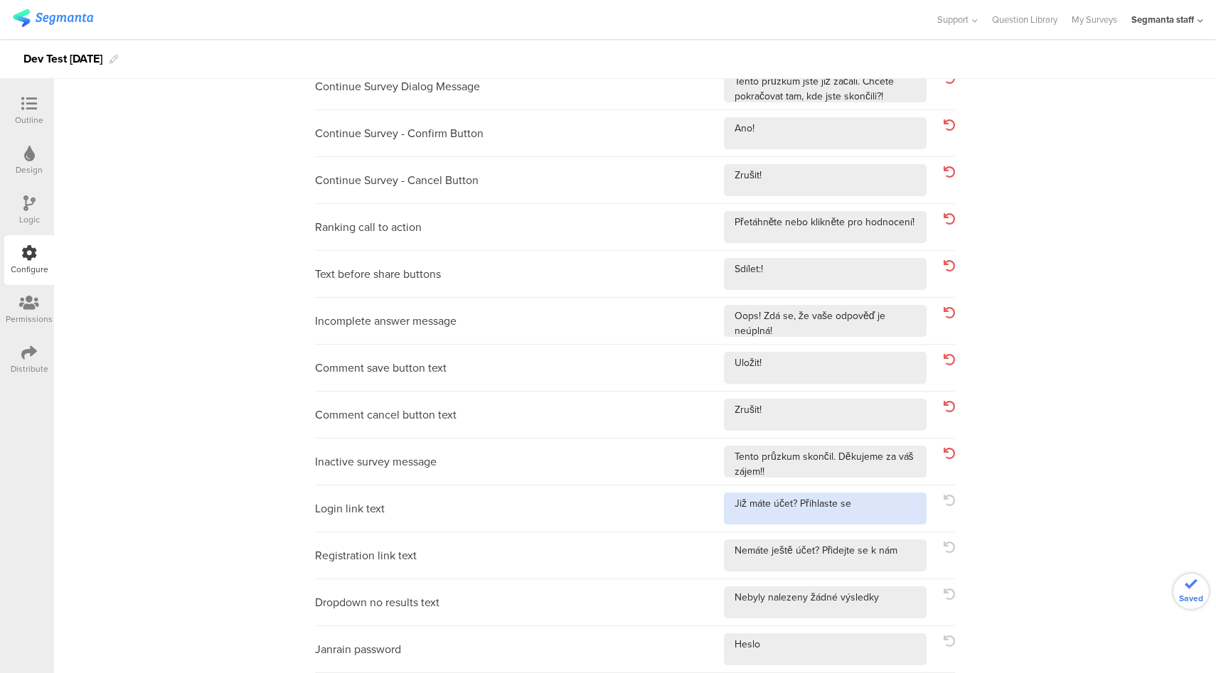
click at [897, 509] on textarea at bounding box center [825, 509] width 203 height 32
click at [902, 549] on textarea at bounding box center [825, 556] width 203 height 32
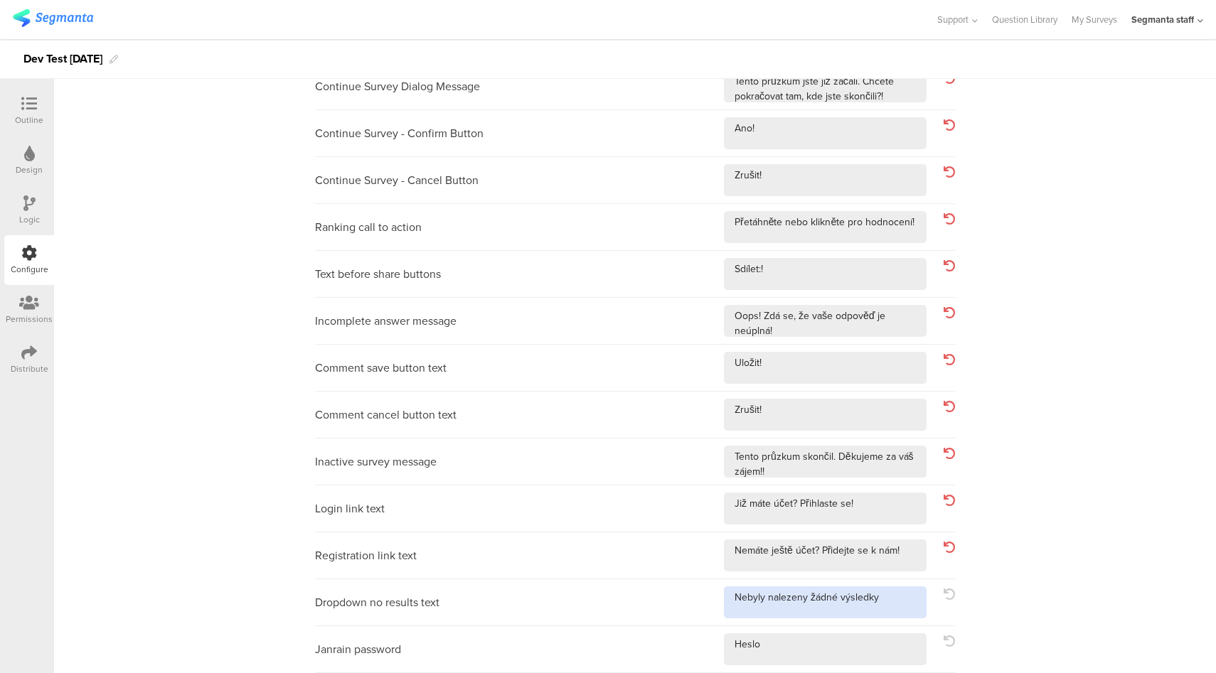
click at [894, 609] on textarea at bounding box center [825, 603] width 203 height 32
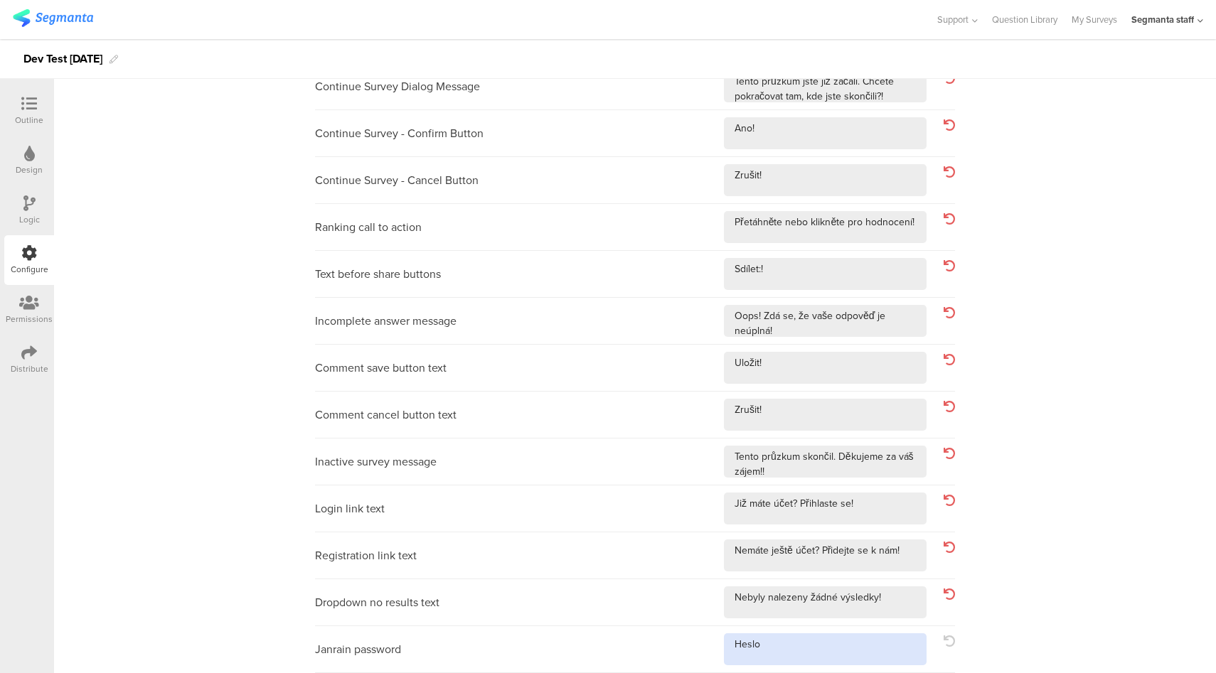
click at [823, 641] on textarea at bounding box center [825, 650] width 203 height 32
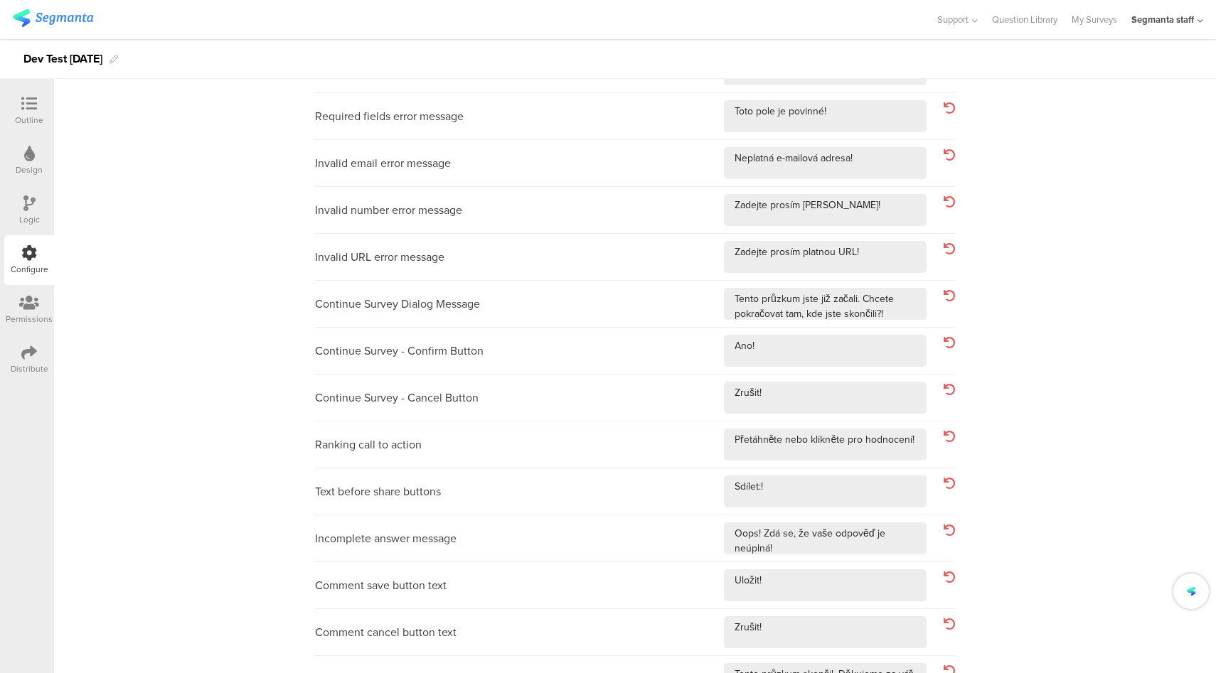
scroll to position [0, 0]
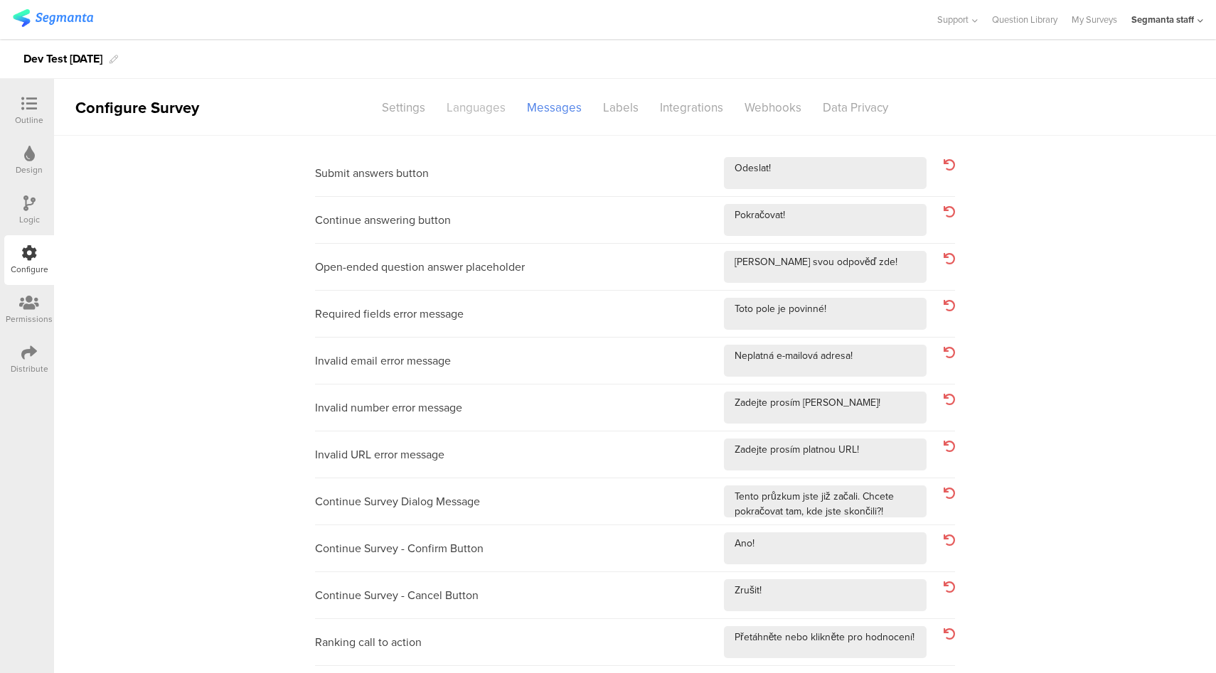
click at [478, 112] on div "Languages" at bounding box center [476, 107] width 80 height 25
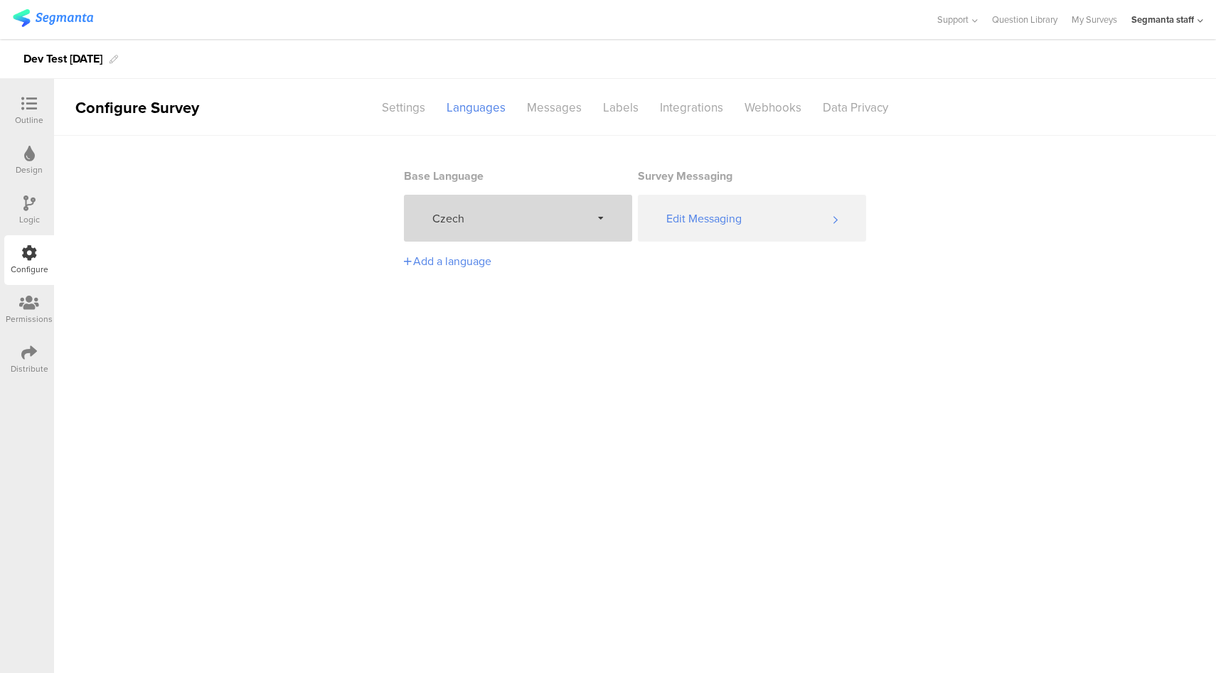
click at [517, 215] on span "Czech" at bounding box center [511, 218] width 159 height 16
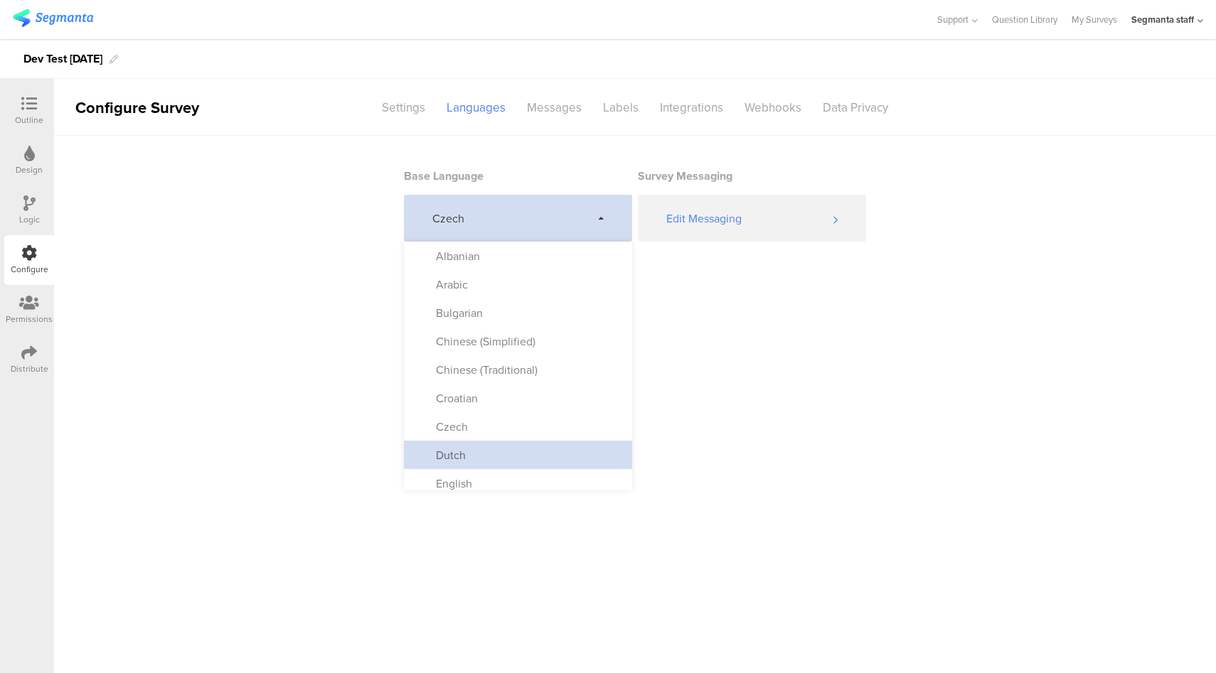
click at [516, 460] on div "Dutch" at bounding box center [518, 455] width 228 height 28
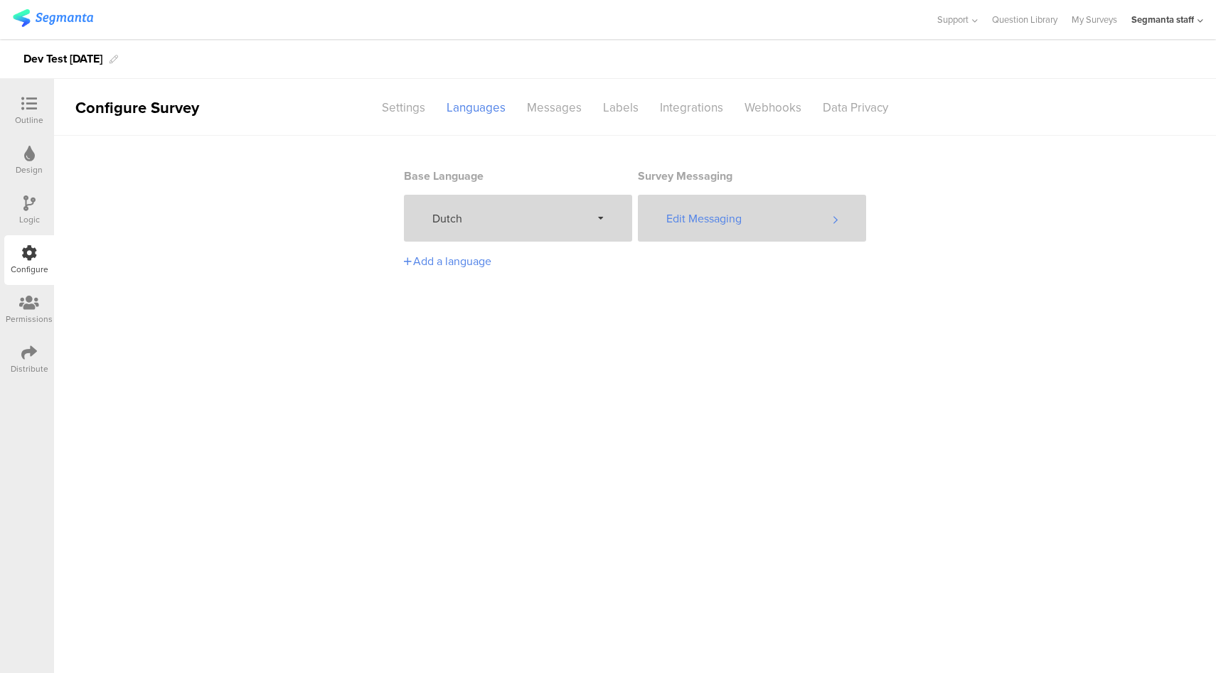
click at [744, 226] on div "Edit Messaging" at bounding box center [752, 218] width 228 height 47
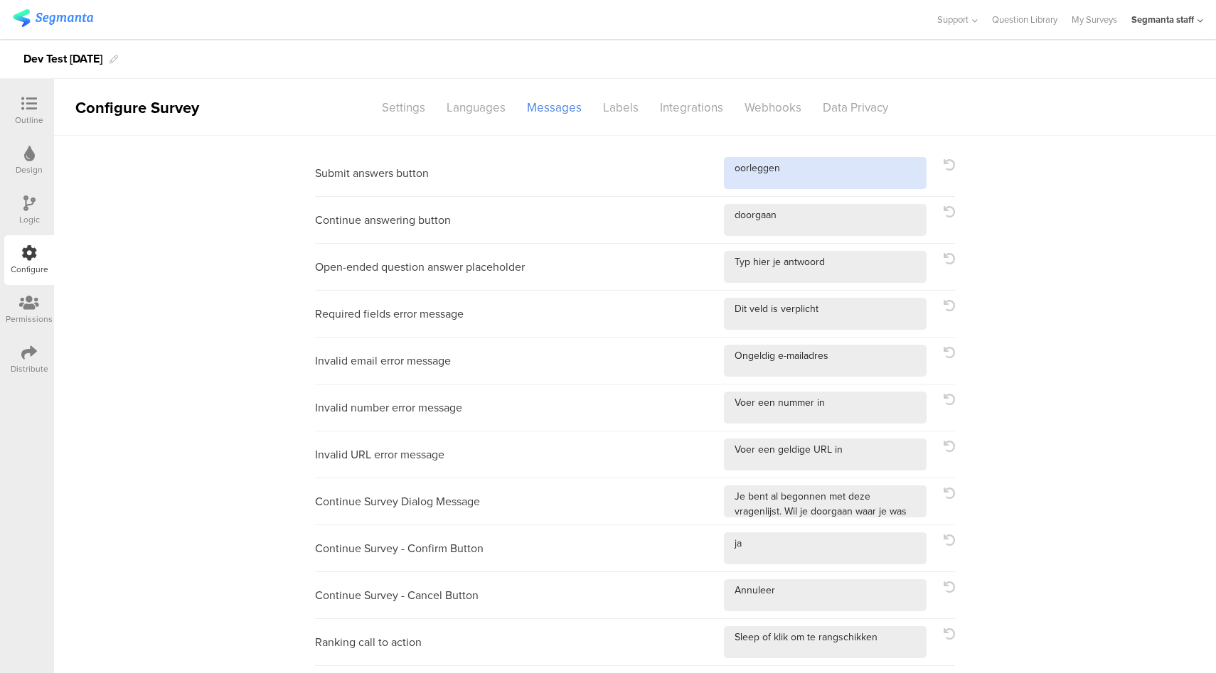
click at [834, 175] on textarea at bounding box center [825, 173] width 203 height 32
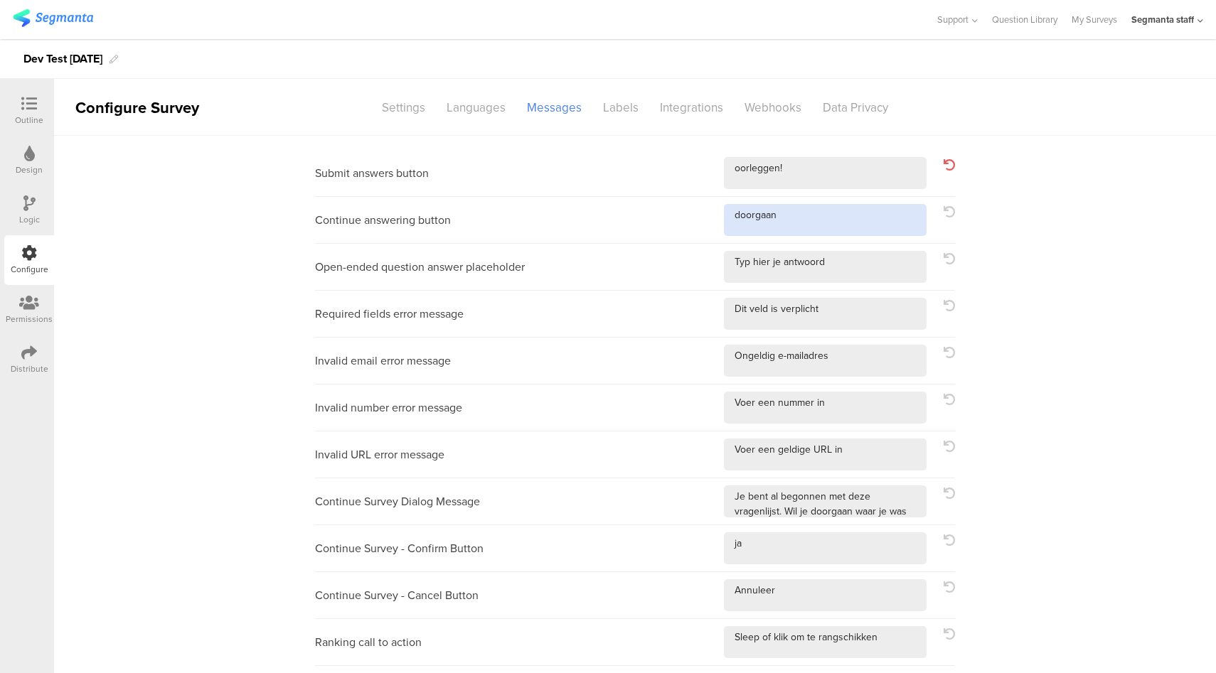
click at [853, 223] on textarea at bounding box center [825, 220] width 203 height 32
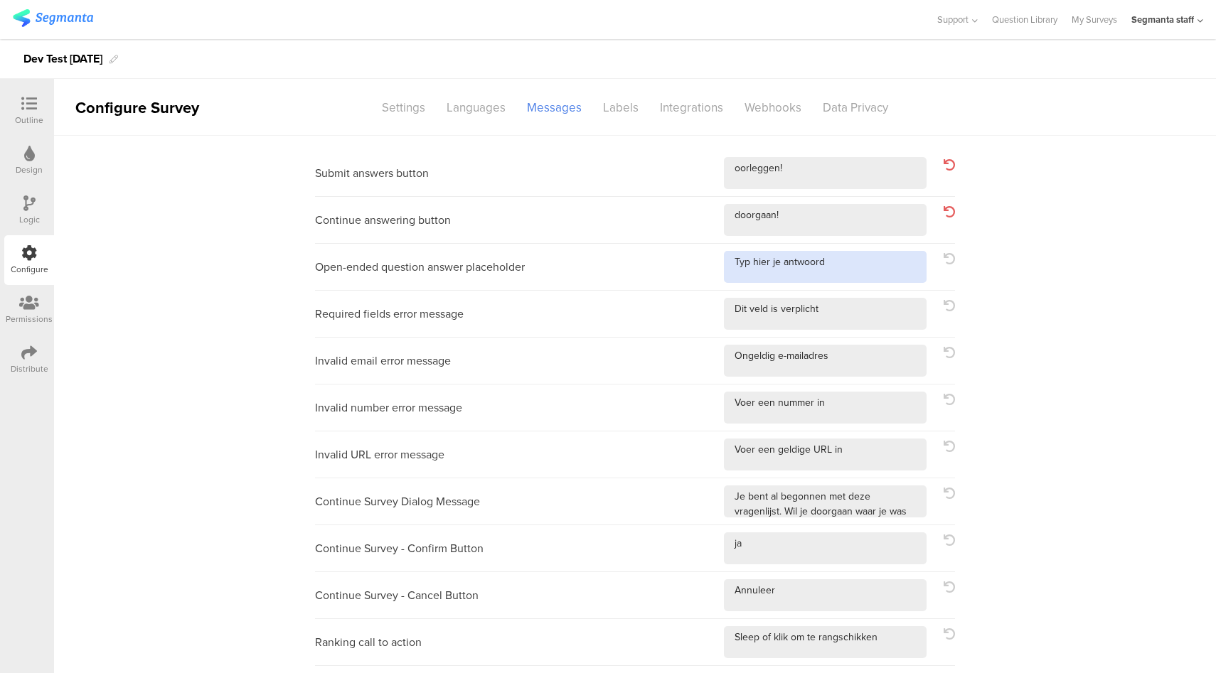
click at [872, 274] on textarea at bounding box center [825, 267] width 203 height 32
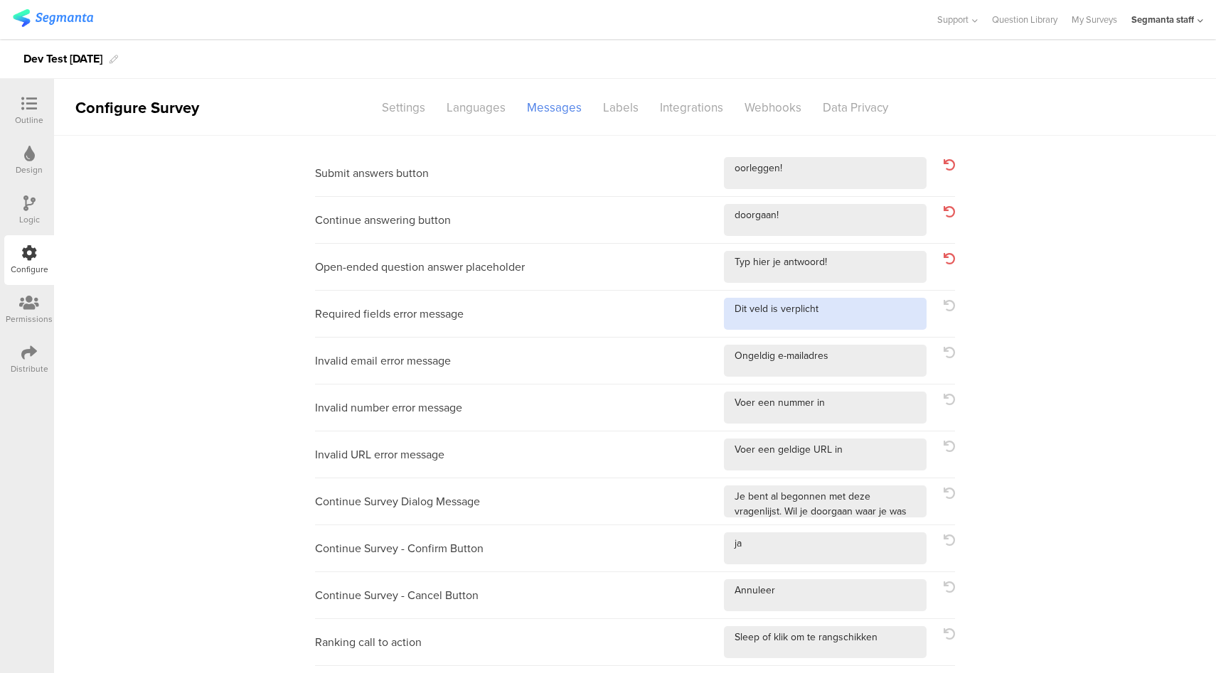
click at [875, 311] on textarea at bounding box center [825, 314] width 203 height 32
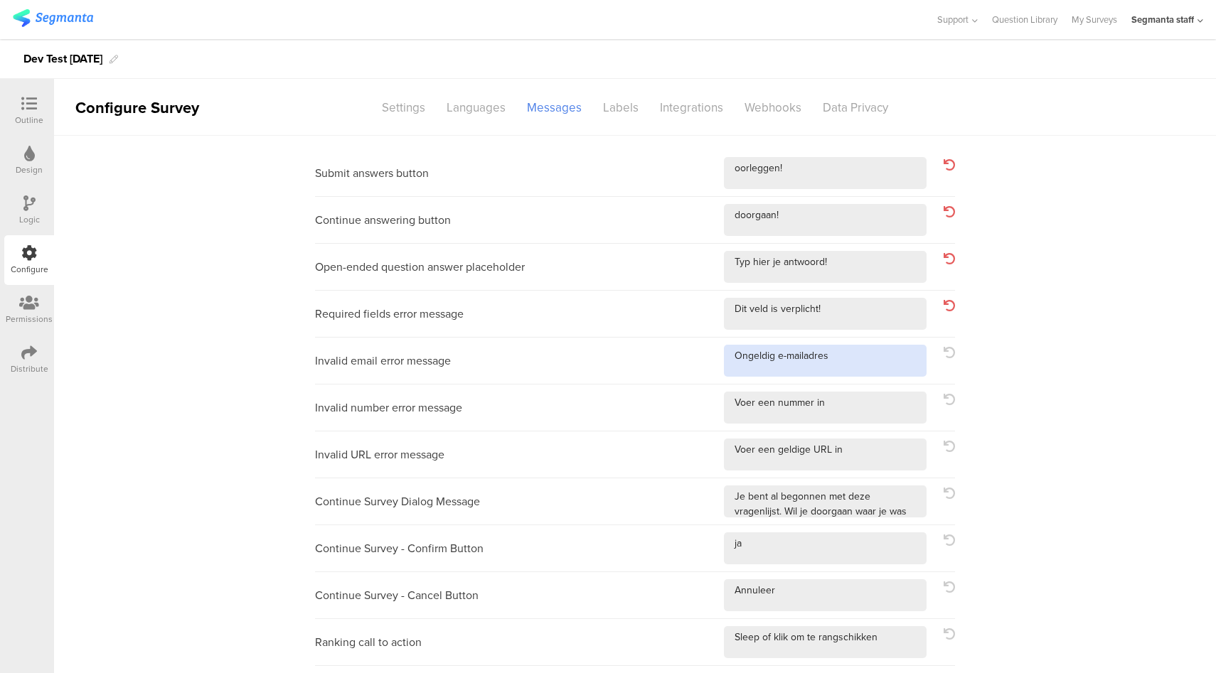
click at [875, 376] on textarea at bounding box center [825, 361] width 203 height 32
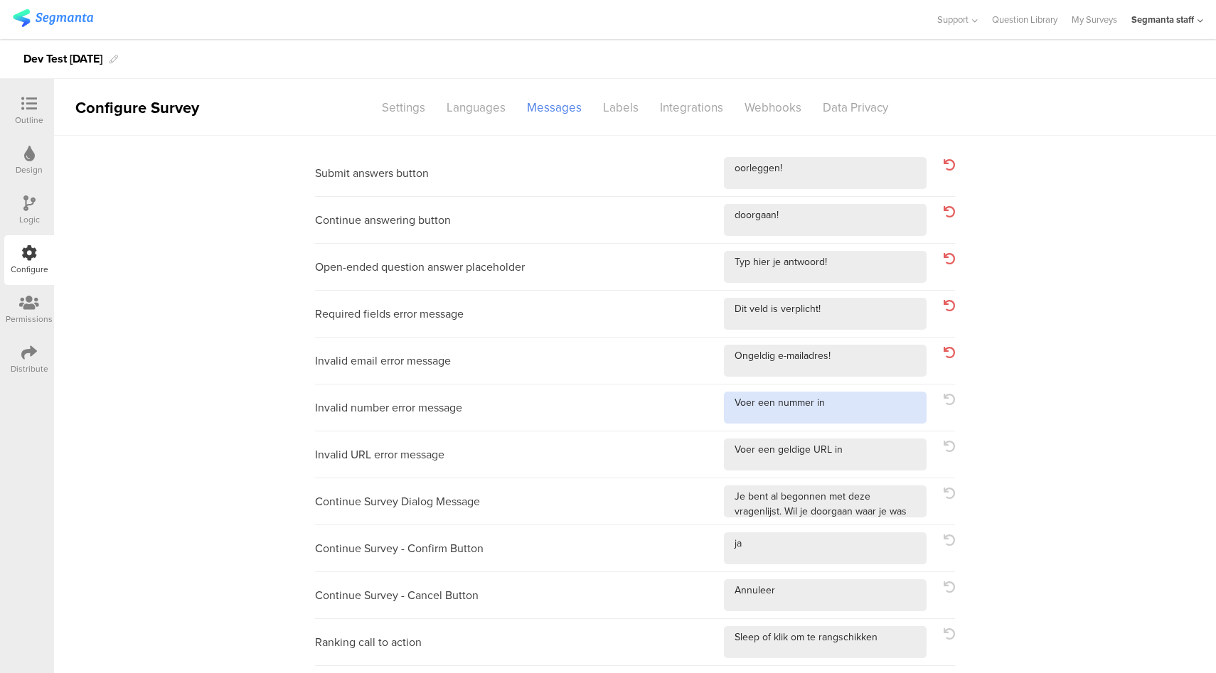
click at [878, 419] on textarea at bounding box center [825, 408] width 203 height 32
click at [894, 465] on textarea at bounding box center [825, 455] width 203 height 32
click at [912, 521] on div "Continue Survey Dialog Message" at bounding box center [635, 502] width 640 height 47
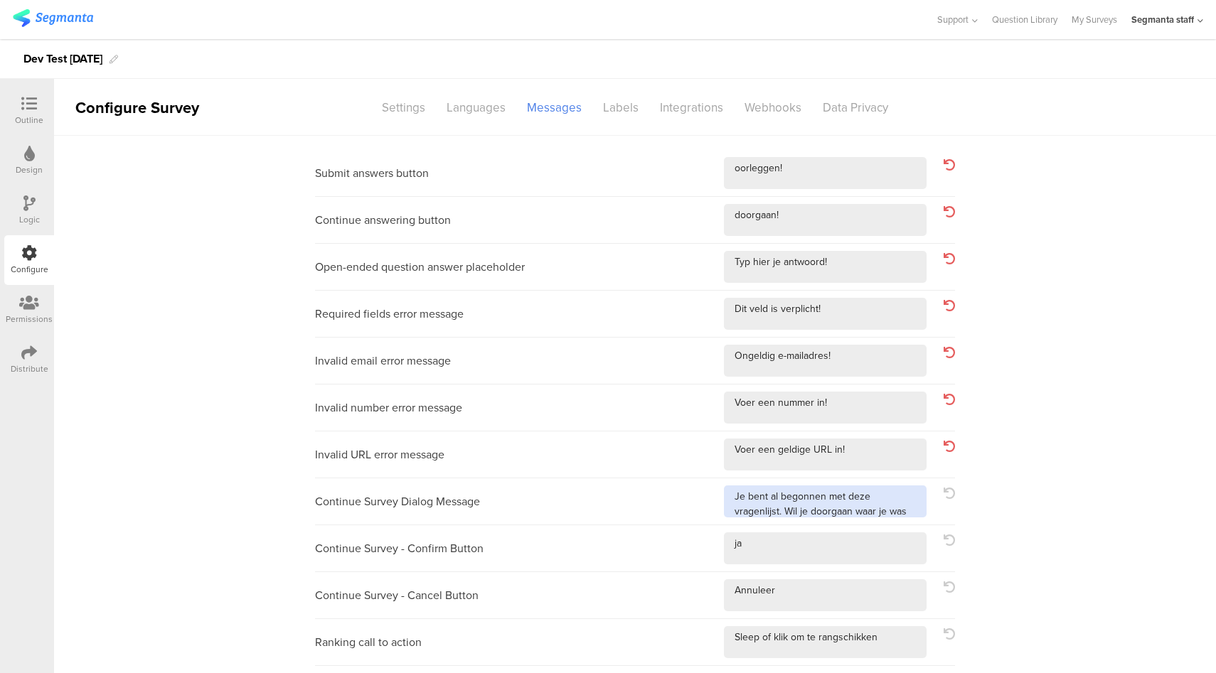
click at [914, 500] on textarea at bounding box center [825, 502] width 203 height 32
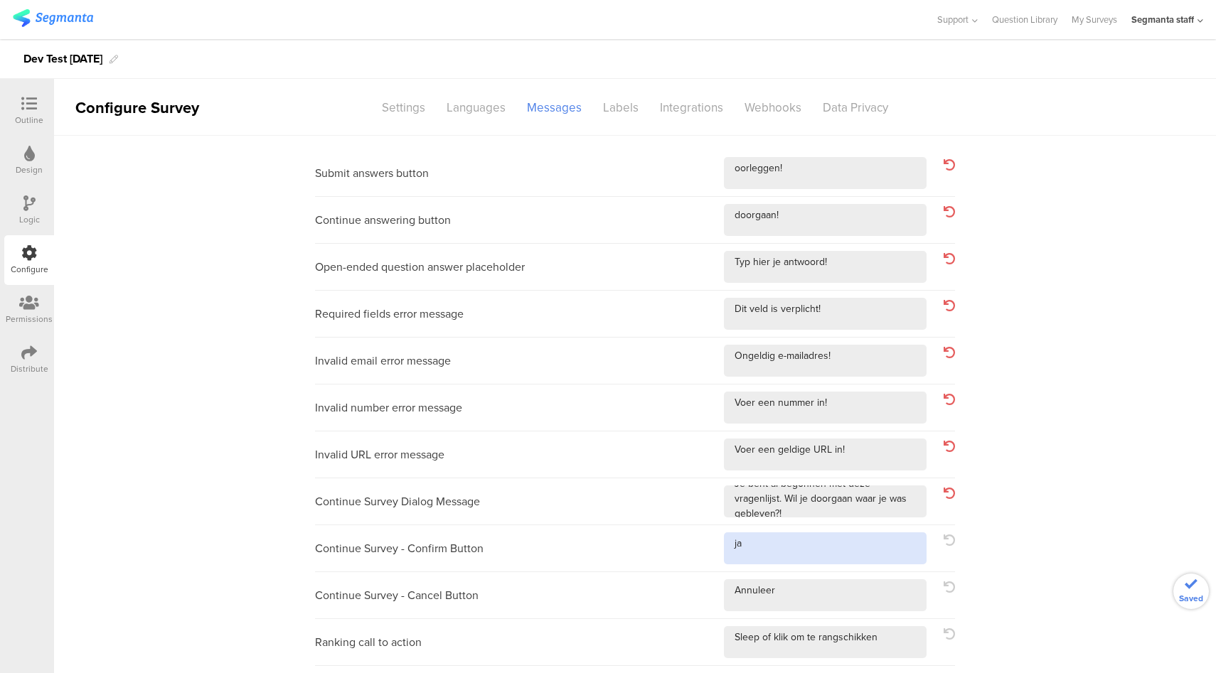
click at [810, 543] on textarea at bounding box center [825, 549] width 203 height 32
click at [820, 592] on textarea at bounding box center [825, 595] width 203 height 32
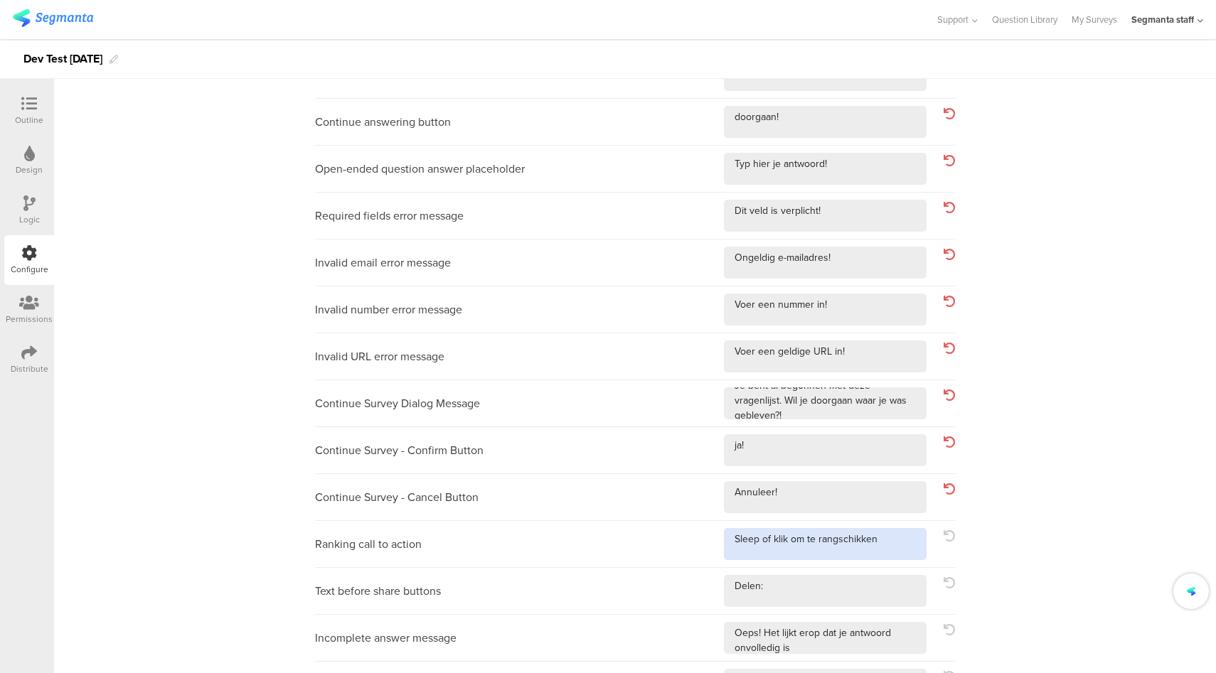
click at [877, 543] on textarea at bounding box center [825, 544] width 203 height 32
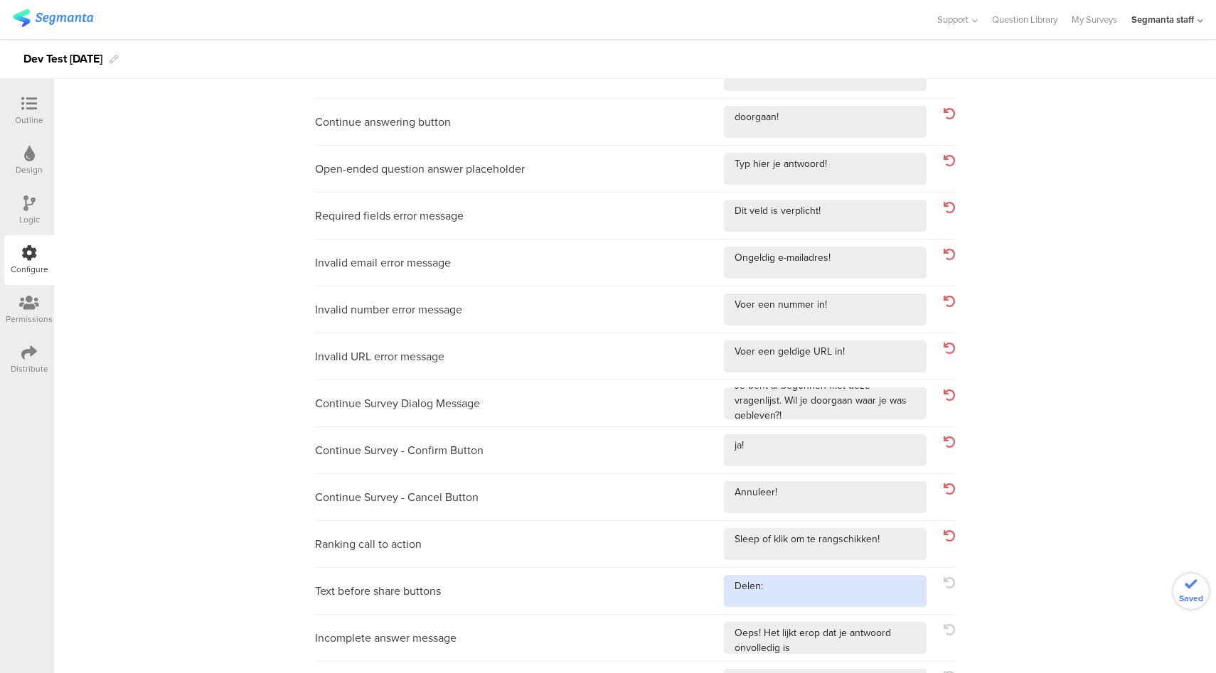
click at [855, 577] on textarea at bounding box center [825, 591] width 203 height 32
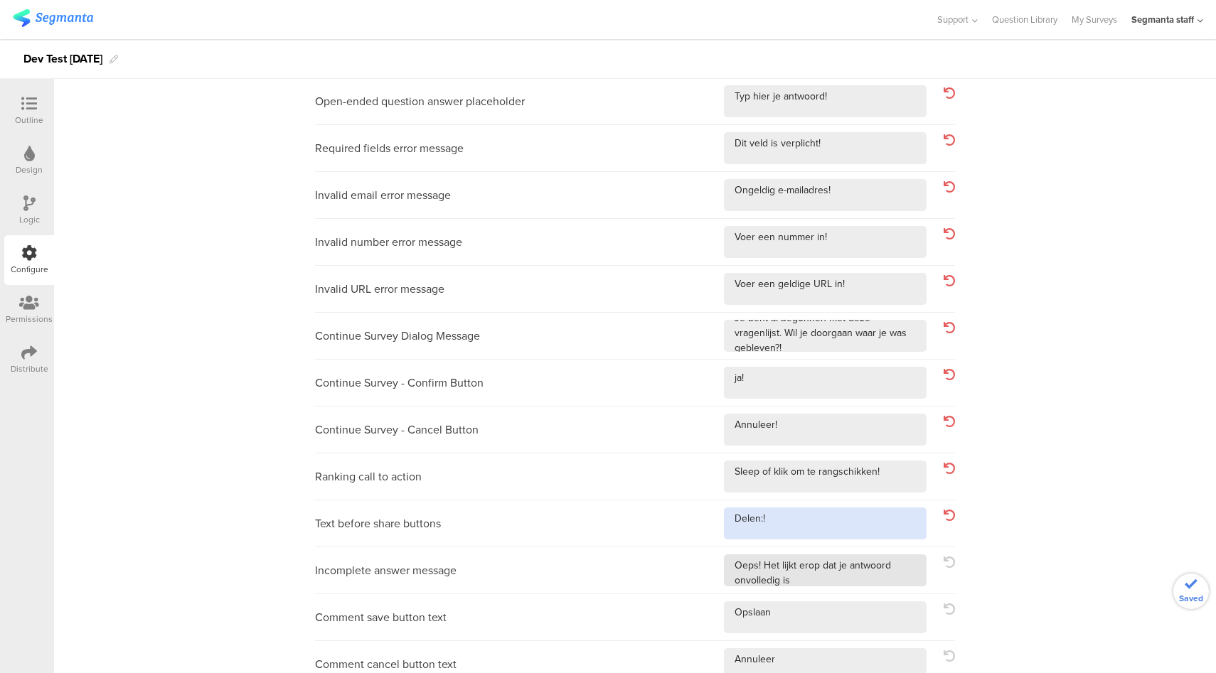
scroll to position [172, 0]
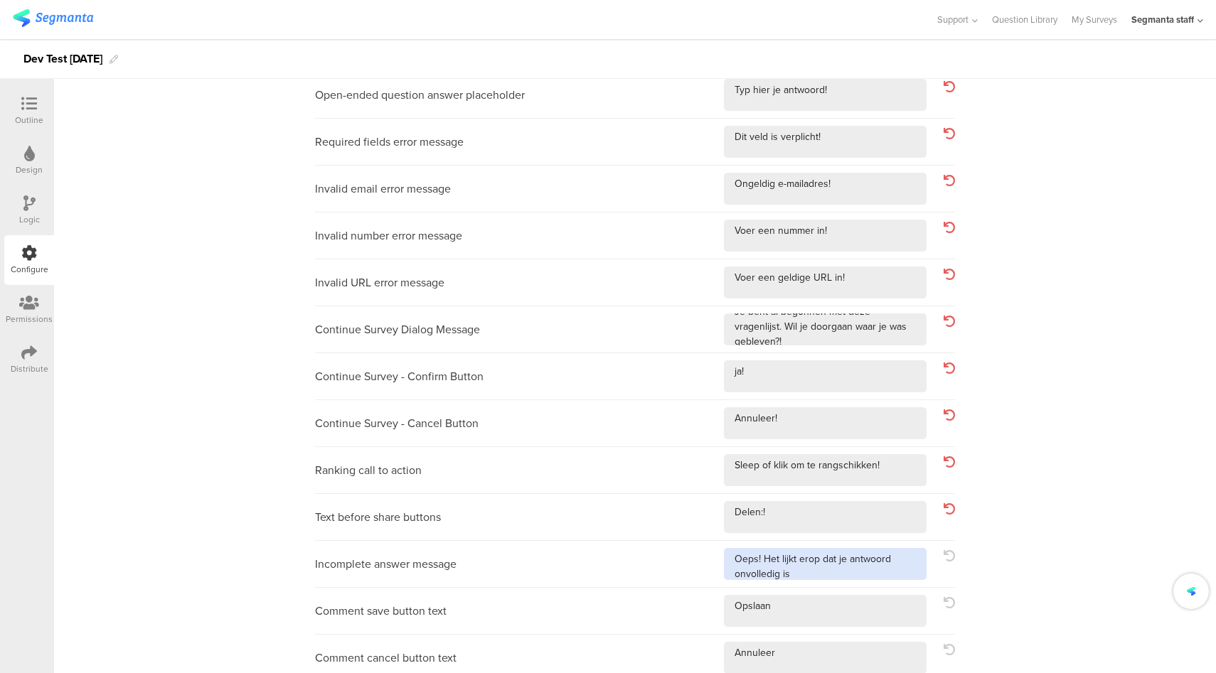
click at [826, 574] on textarea at bounding box center [825, 564] width 203 height 32
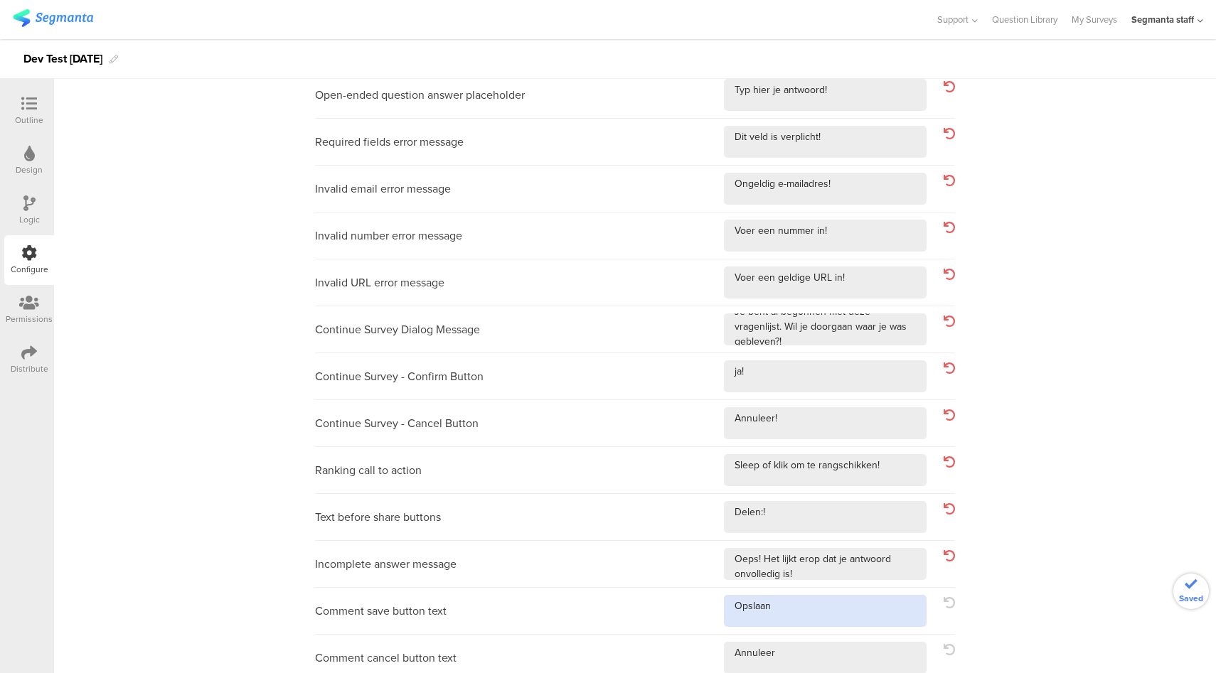
click at [820, 604] on textarea at bounding box center [825, 611] width 203 height 32
click at [824, 664] on textarea at bounding box center [825, 658] width 203 height 32
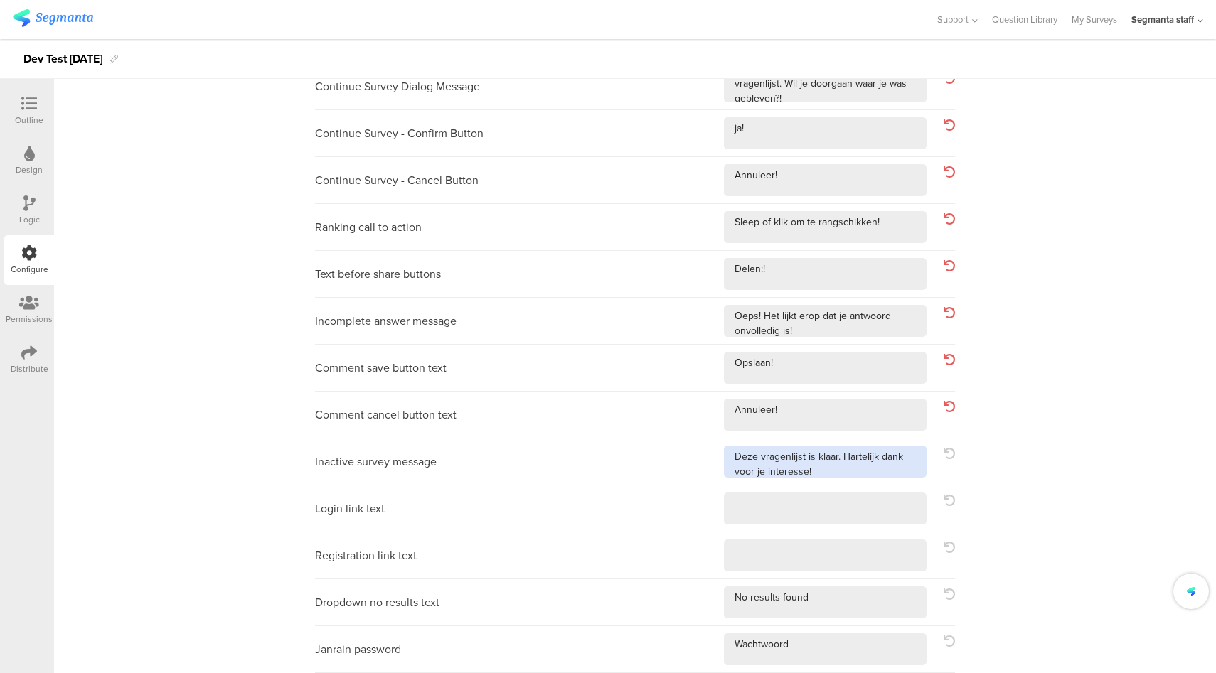
click at [838, 472] on textarea at bounding box center [825, 462] width 203 height 32
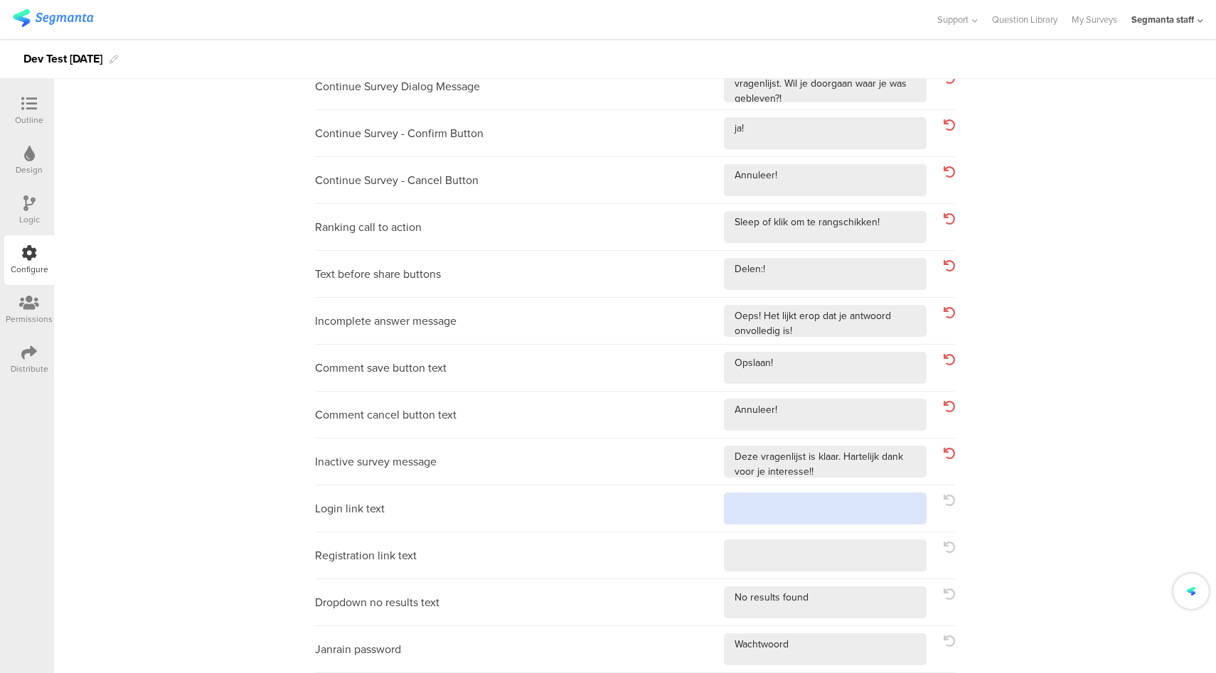
click at [831, 496] on textarea at bounding box center [825, 509] width 203 height 32
click at [838, 568] on textarea at bounding box center [825, 556] width 203 height 32
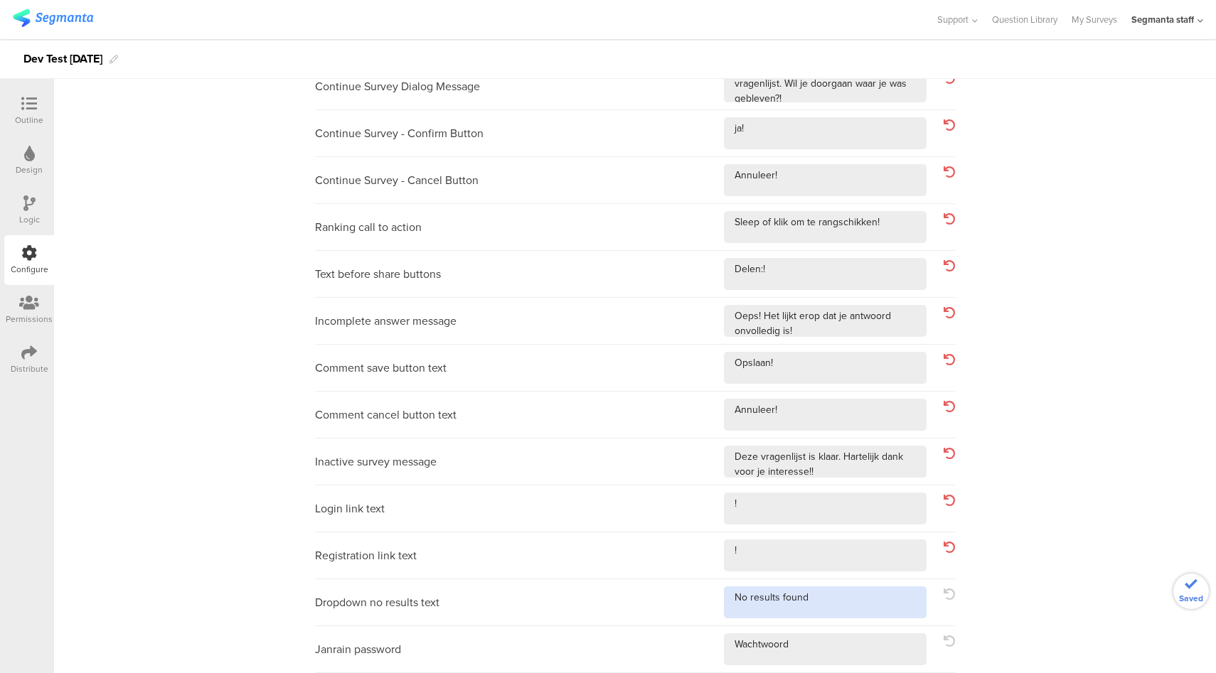
click at [845, 594] on textarea at bounding box center [825, 603] width 203 height 32
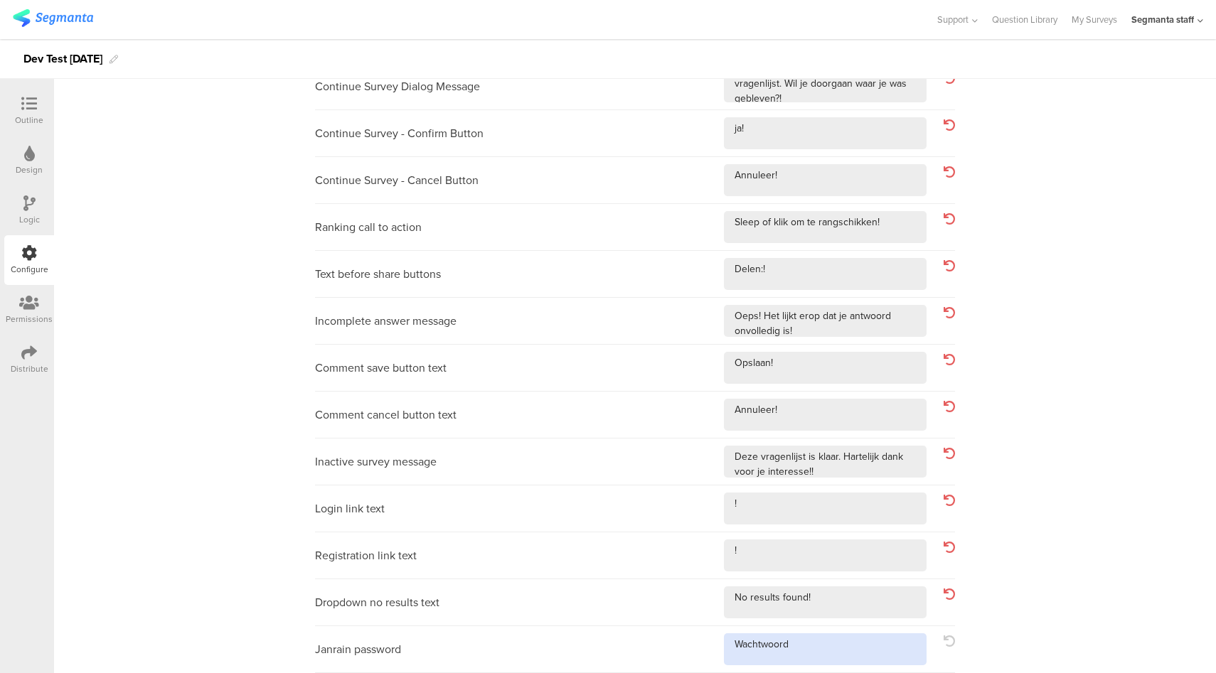
click at [833, 642] on textarea at bounding box center [825, 650] width 203 height 32
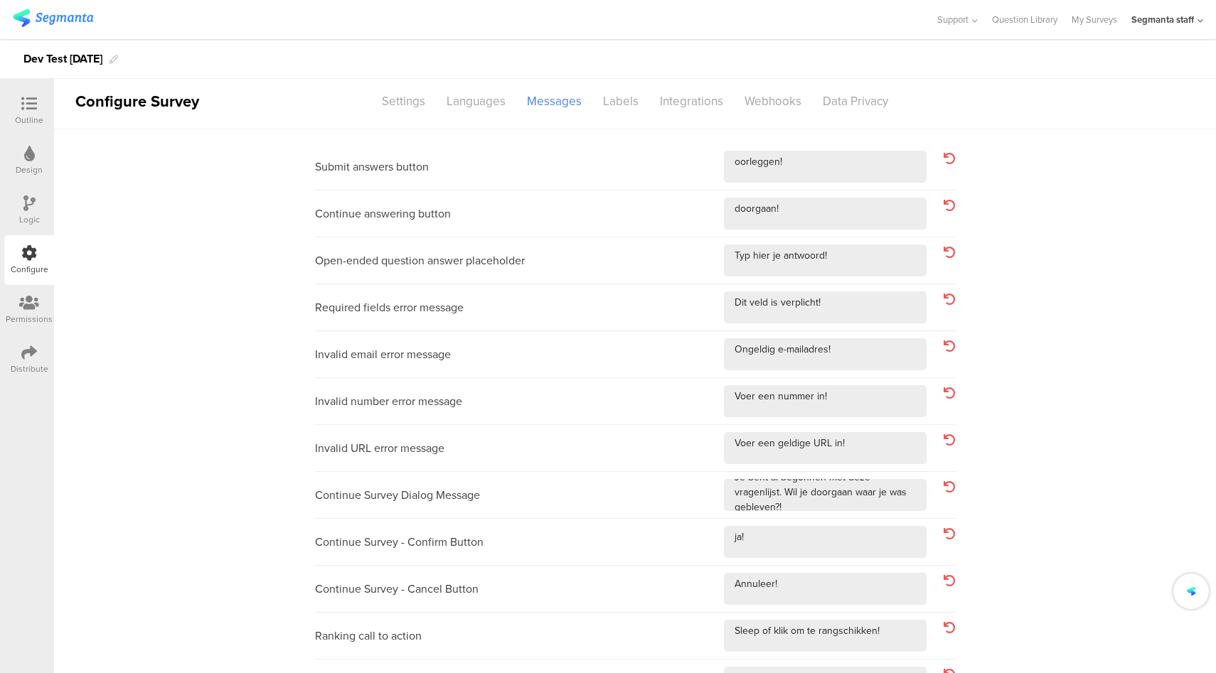
scroll to position [0, 0]
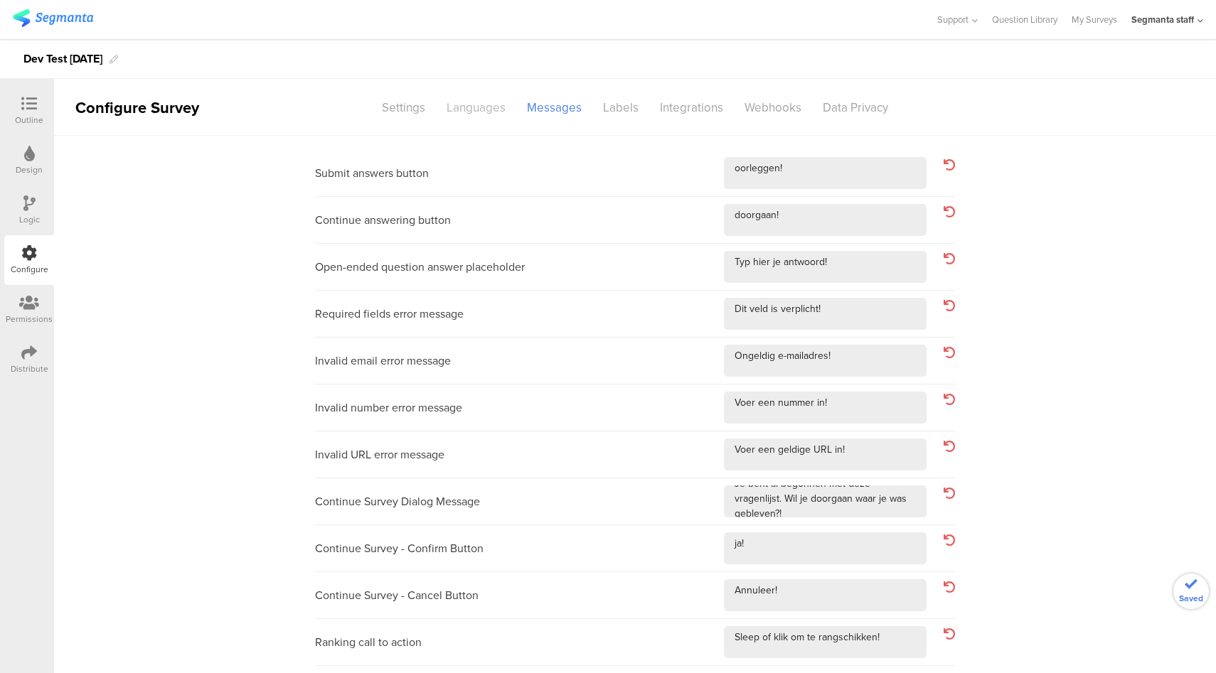
click at [470, 114] on div "Languages" at bounding box center [476, 107] width 80 height 25
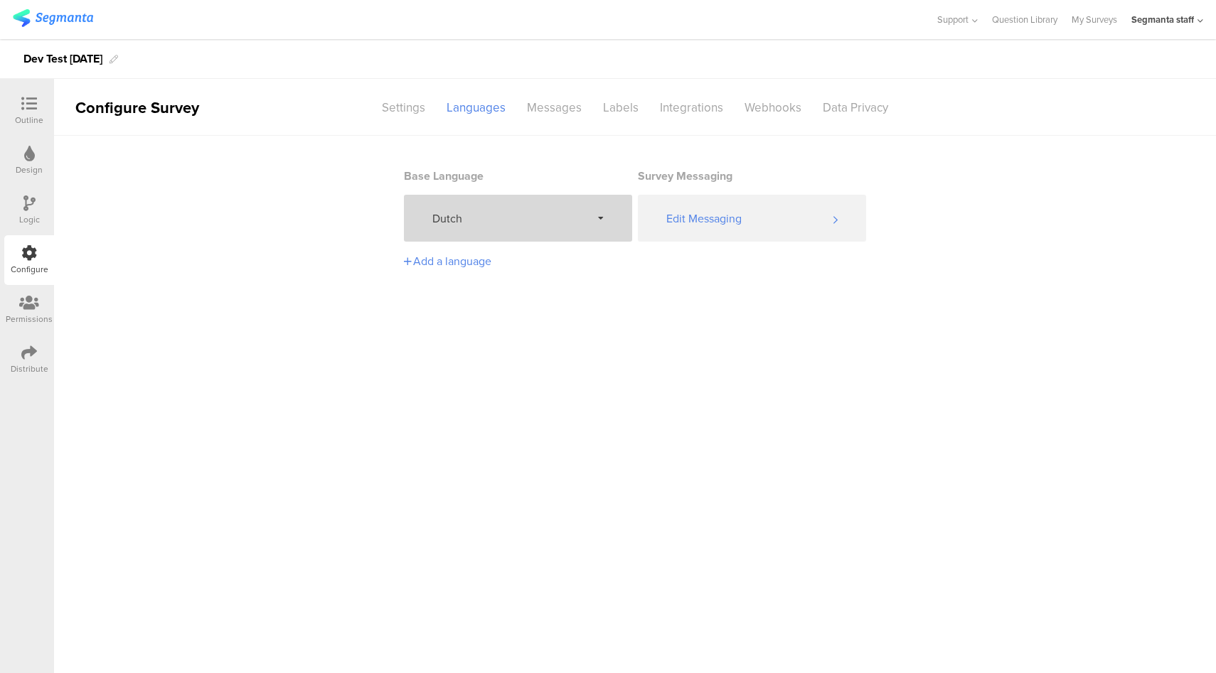
click at [534, 205] on div "Dutch" at bounding box center [518, 218] width 228 height 47
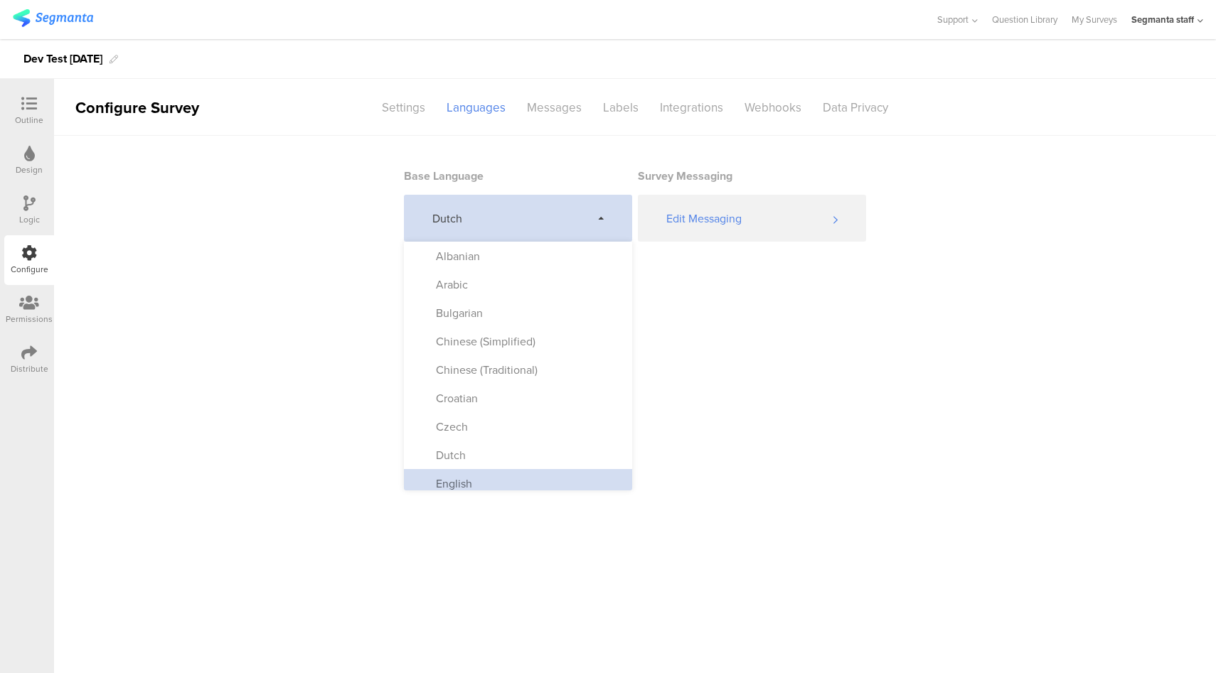
click at [481, 480] on div "English" at bounding box center [518, 483] width 228 height 28
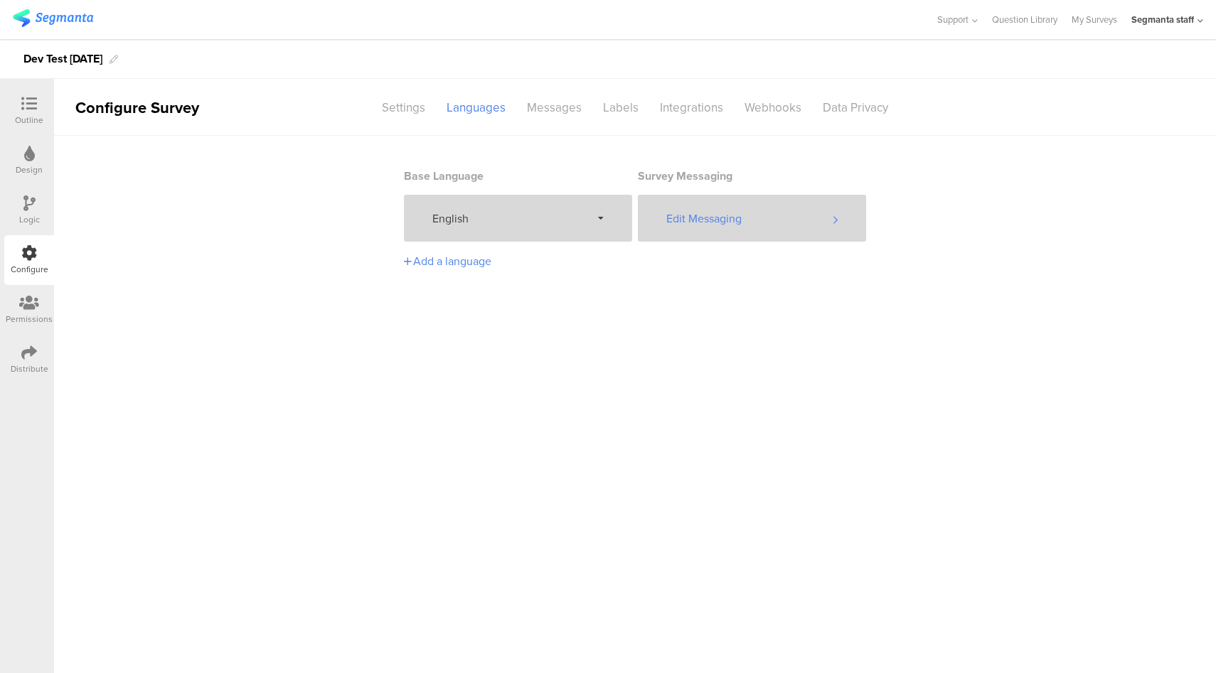
click at [743, 228] on div "Edit Messaging" at bounding box center [752, 218] width 228 height 47
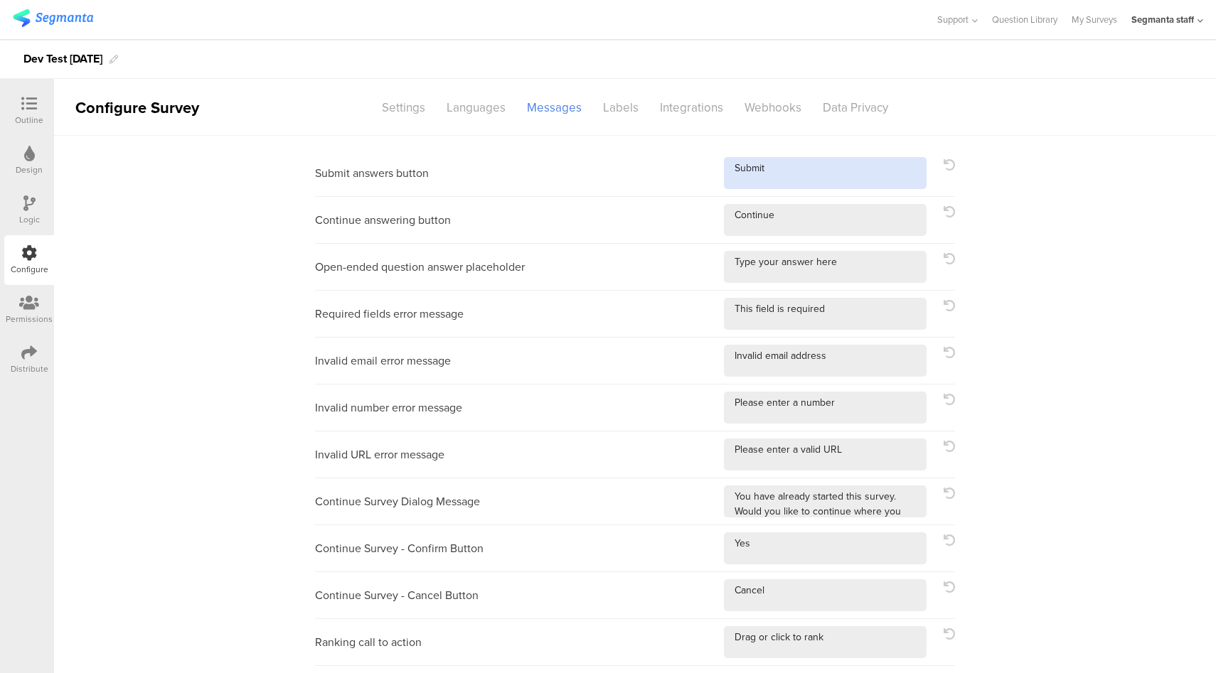
click at [808, 172] on textarea at bounding box center [825, 173] width 203 height 32
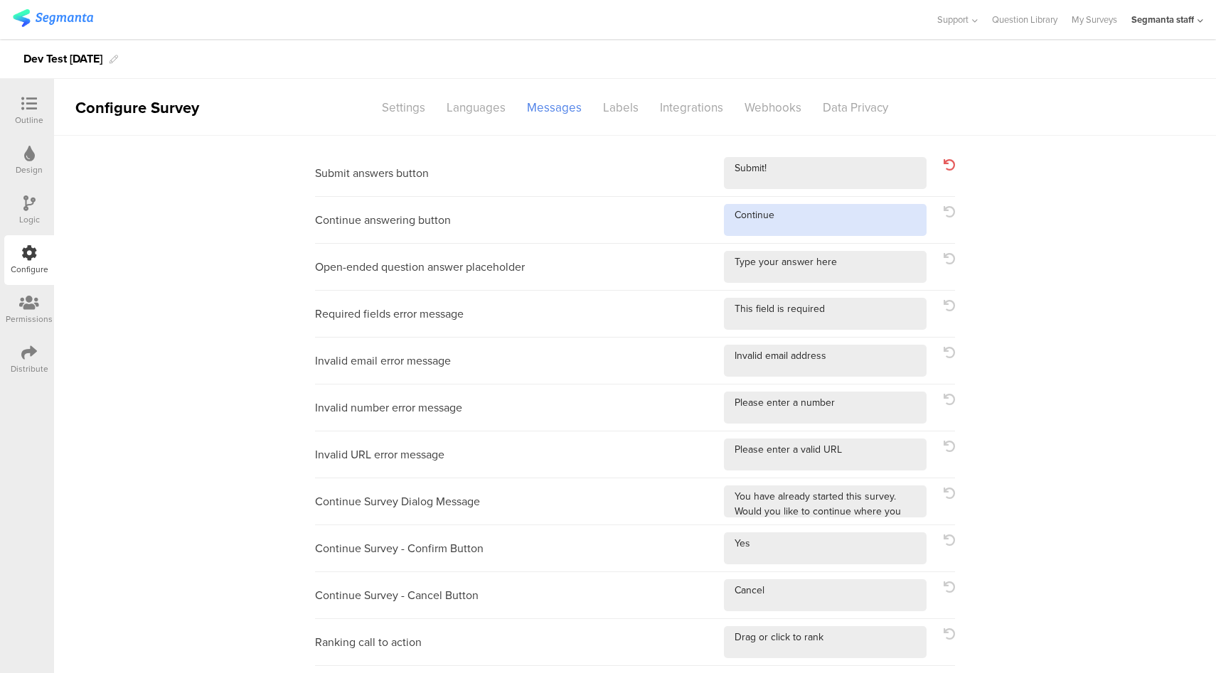
click at [816, 218] on textarea at bounding box center [825, 220] width 203 height 32
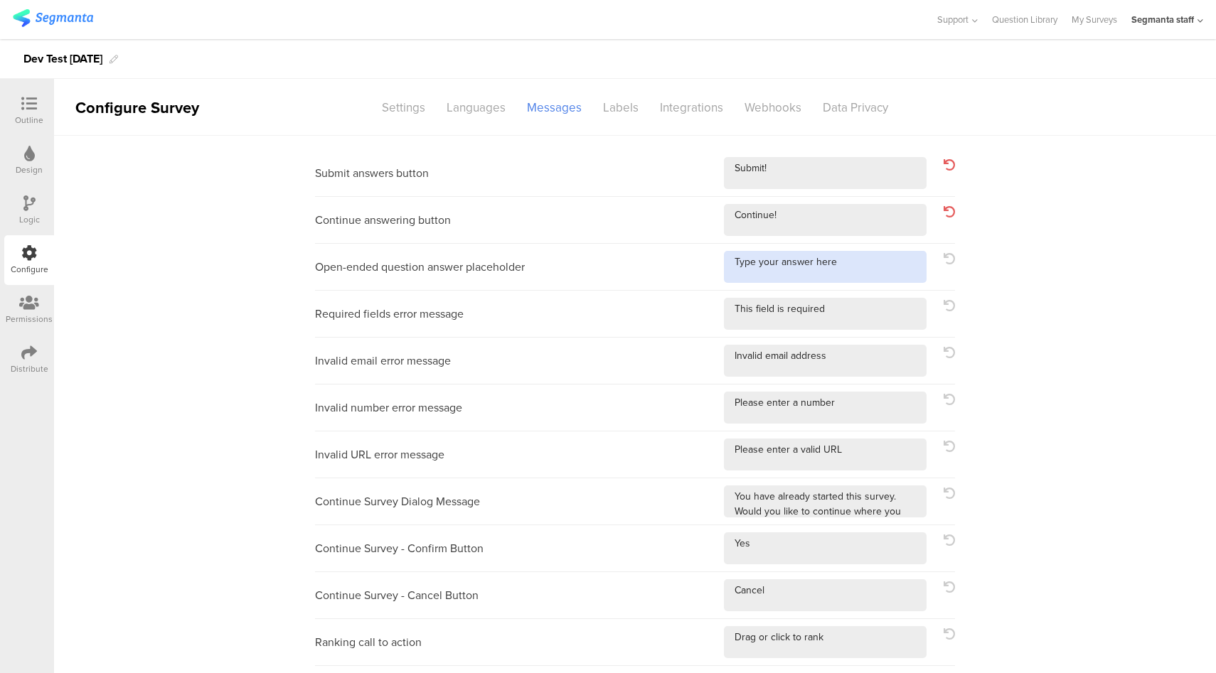
click at [863, 264] on textarea at bounding box center [825, 267] width 203 height 32
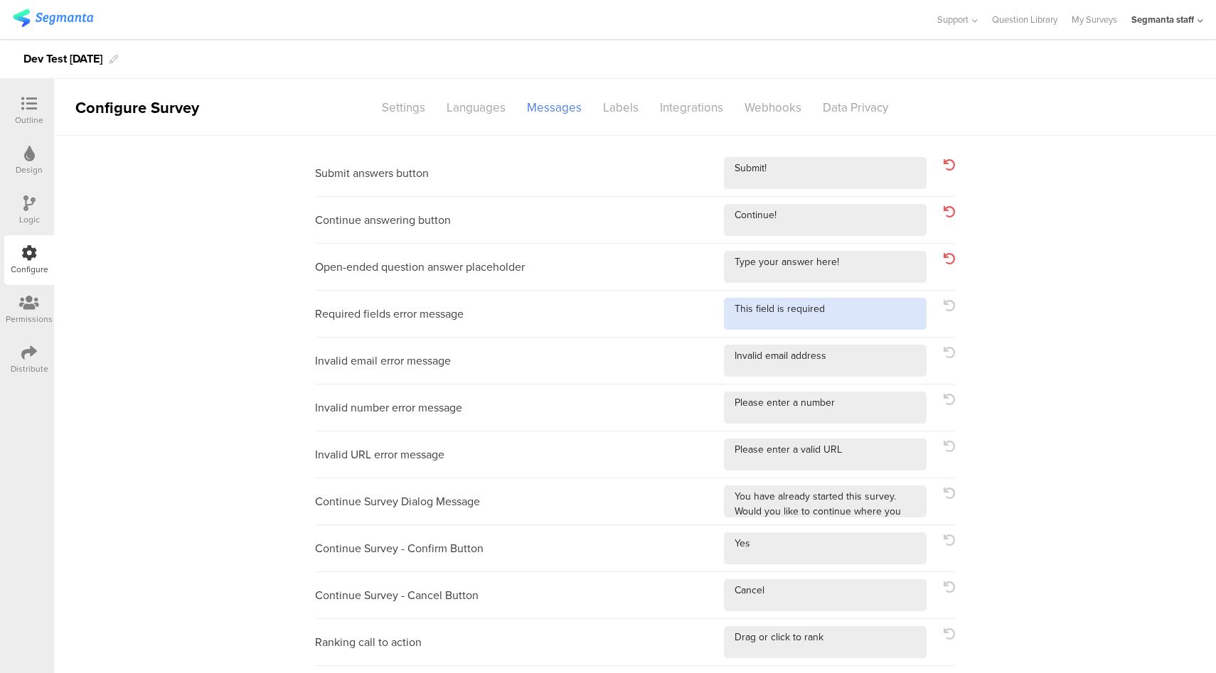
click at [862, 312] on textarea at bounding box center [825, 314] width 203 height 32
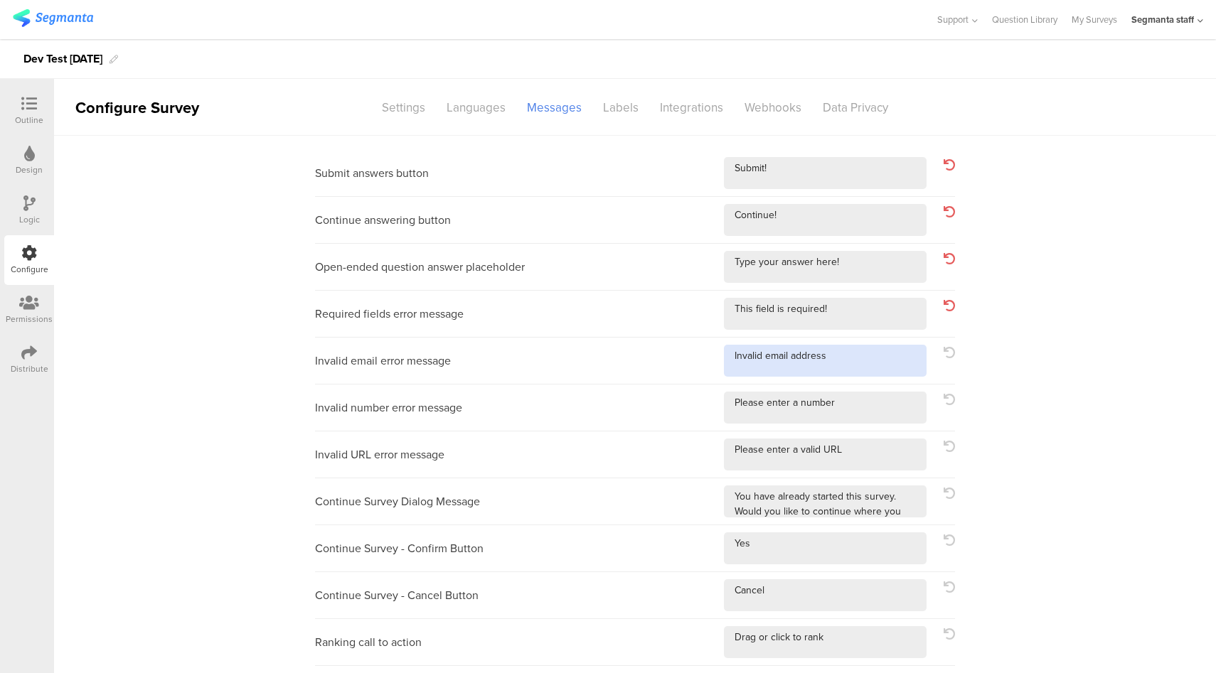
click at [856, 370] on textarea at bounding box center [825, 361] width 203 height 32
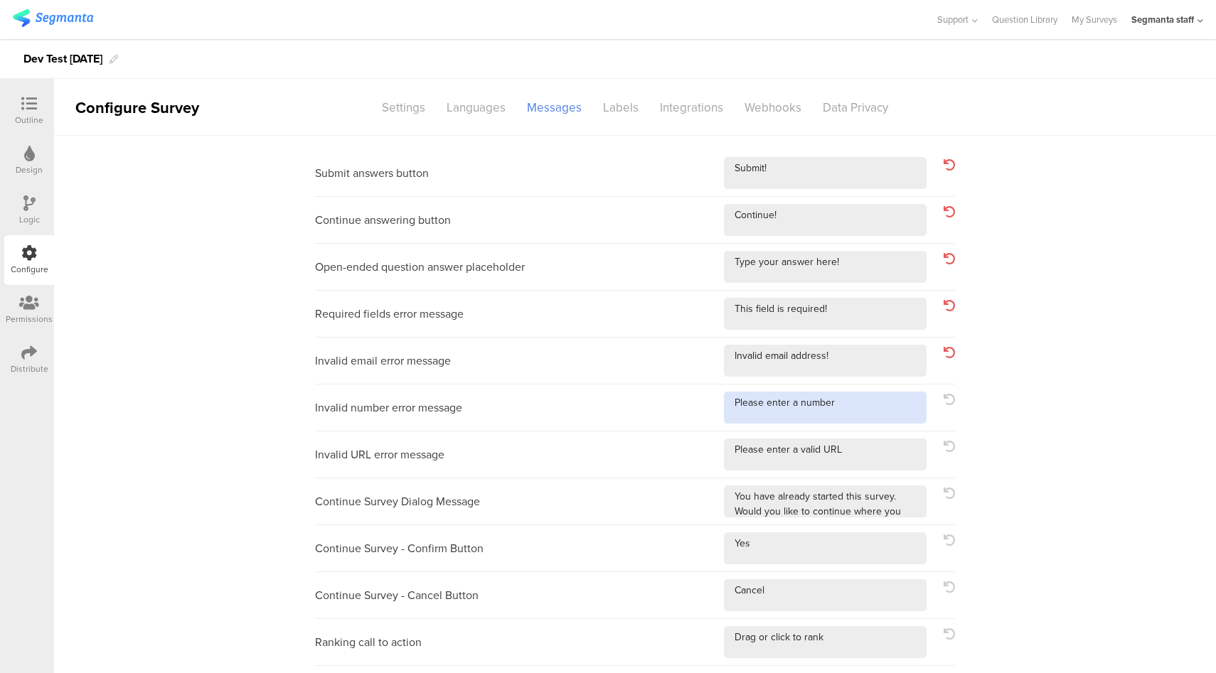
click at [878, 413] on textarea at bounding box center [825, 408] width 203 height 32
click at [881, 445] on textarea at bounding box center [825, 455] width 203 height 32
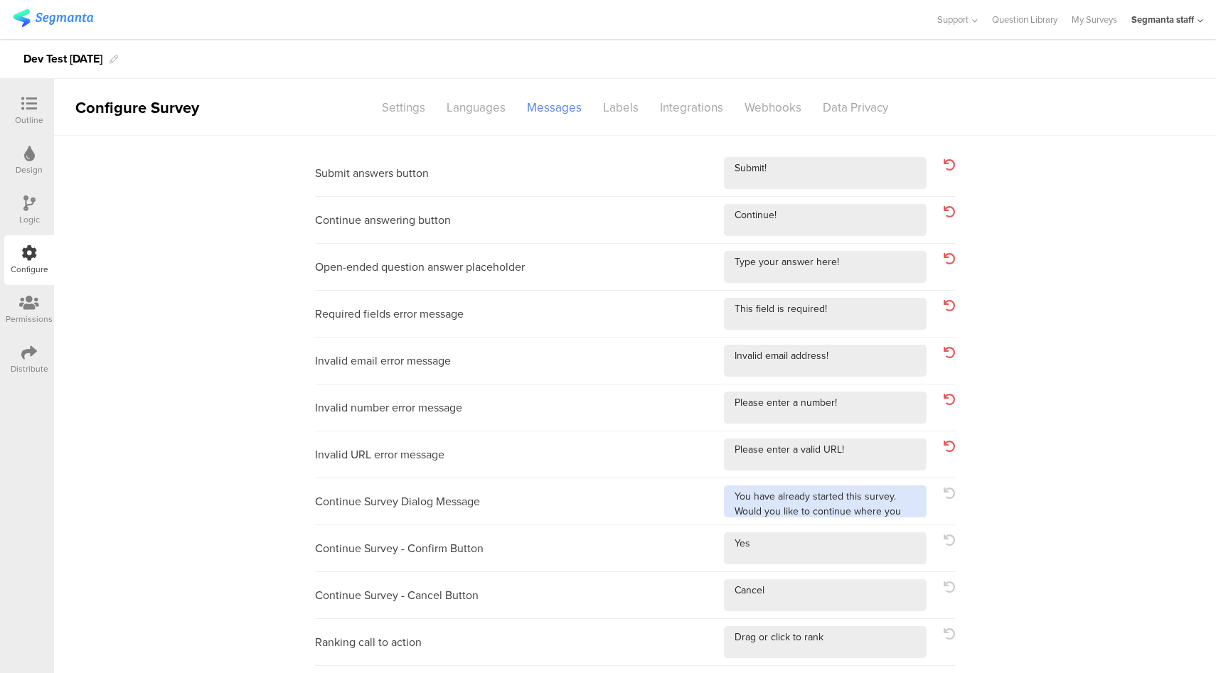
click at [890, 508] on textarea at bounding box center [825, 502] width 203 height 32
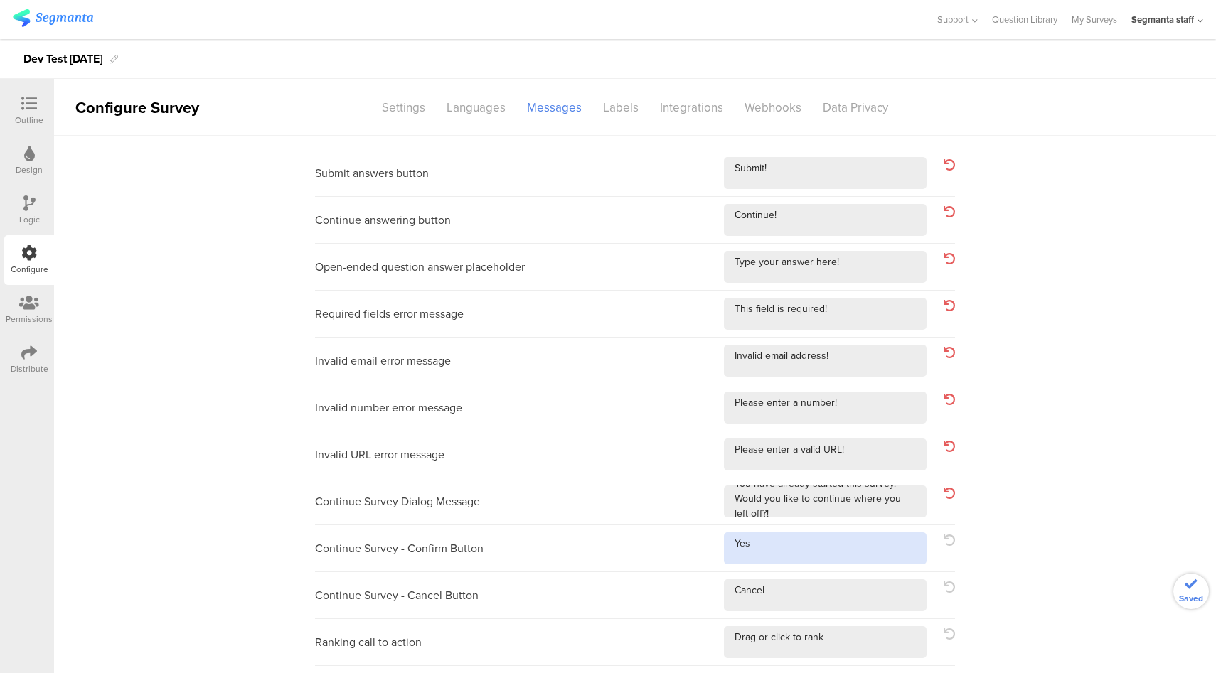
click at [830, 549] on textarea at bounding box center [825, 549] width 203 height 32
click at [816, 609] on textarea at bounding box center [825, 595] width 203 height 32
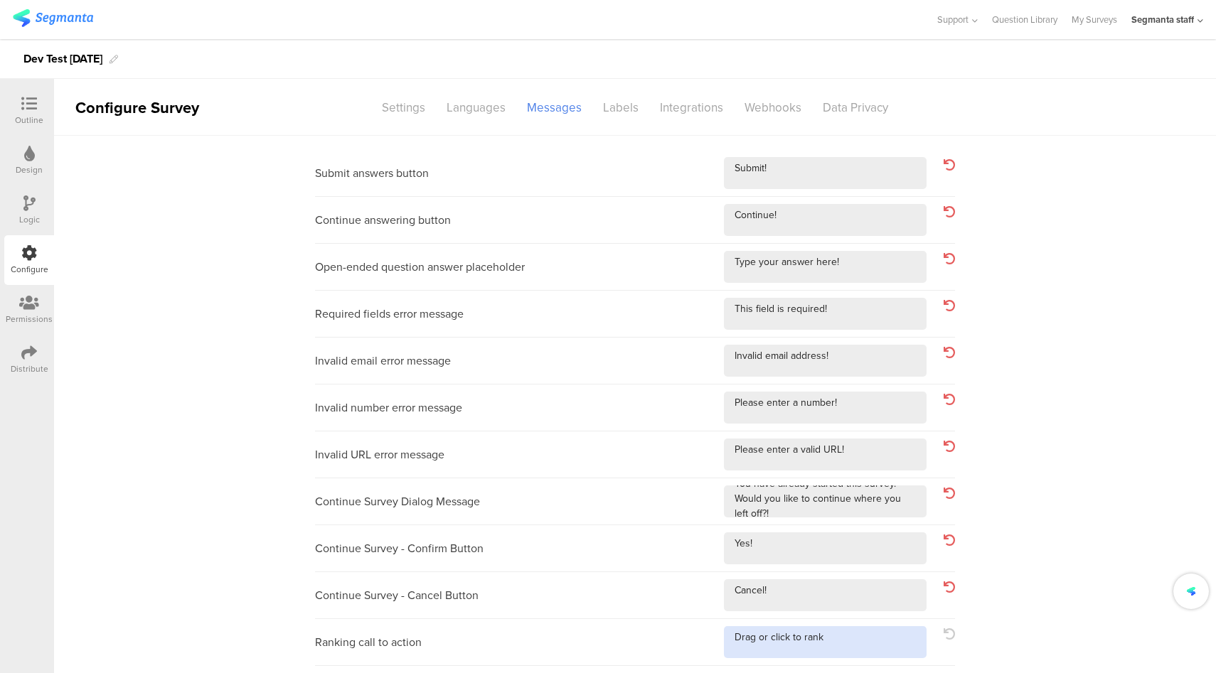
click at [858, 644] on textarea at bounding box center [825, 642] width 203 height 32
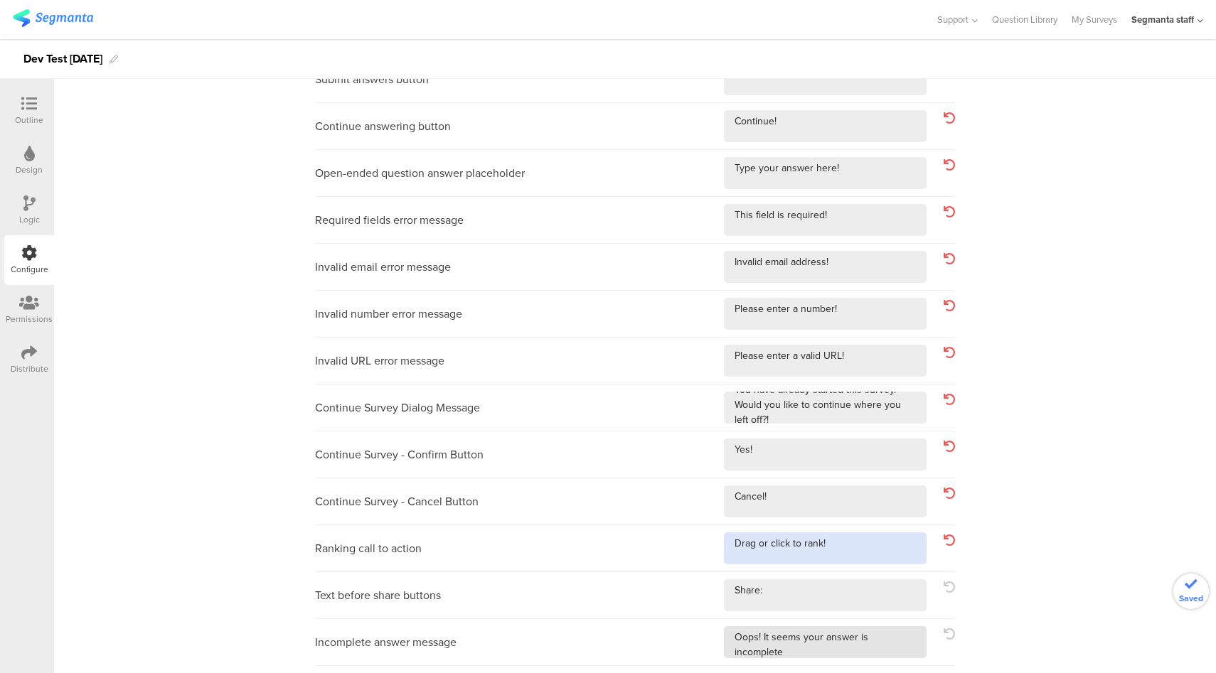
scroll to position [102, 0]
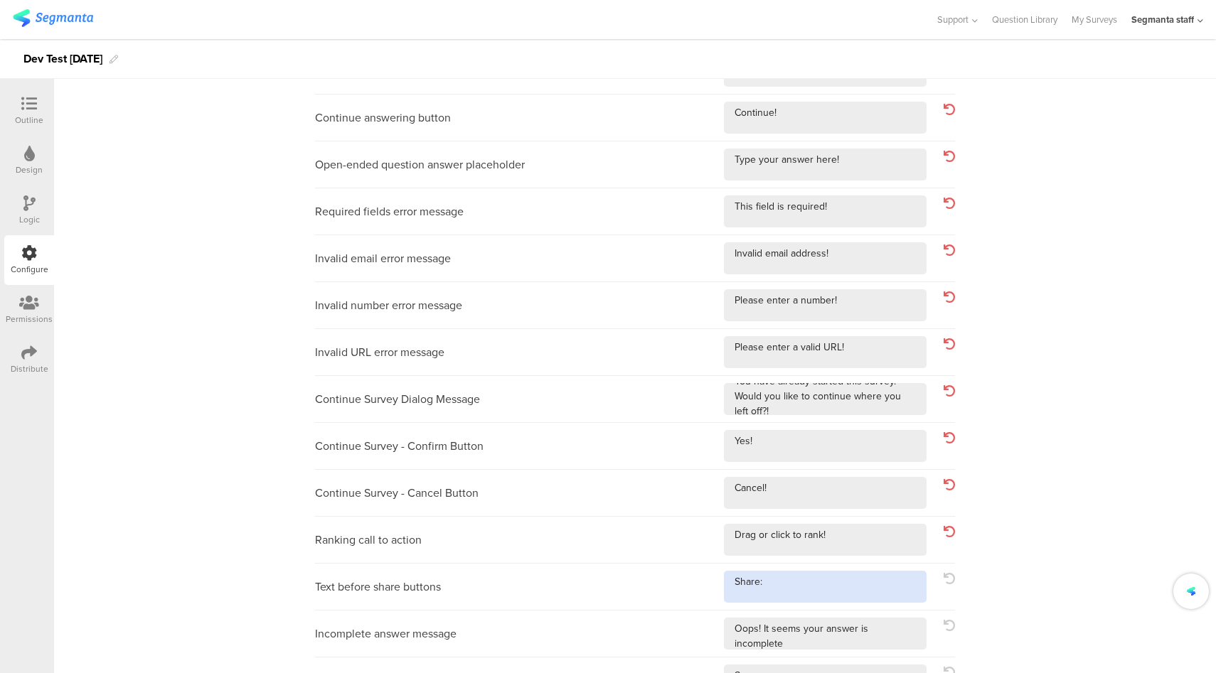
click at [856, 580] on textarea at bounding box center [825, 587] width 203 height 32
click at [858, 643] on textarea at bounding box center [825, 634] width 203 height 32
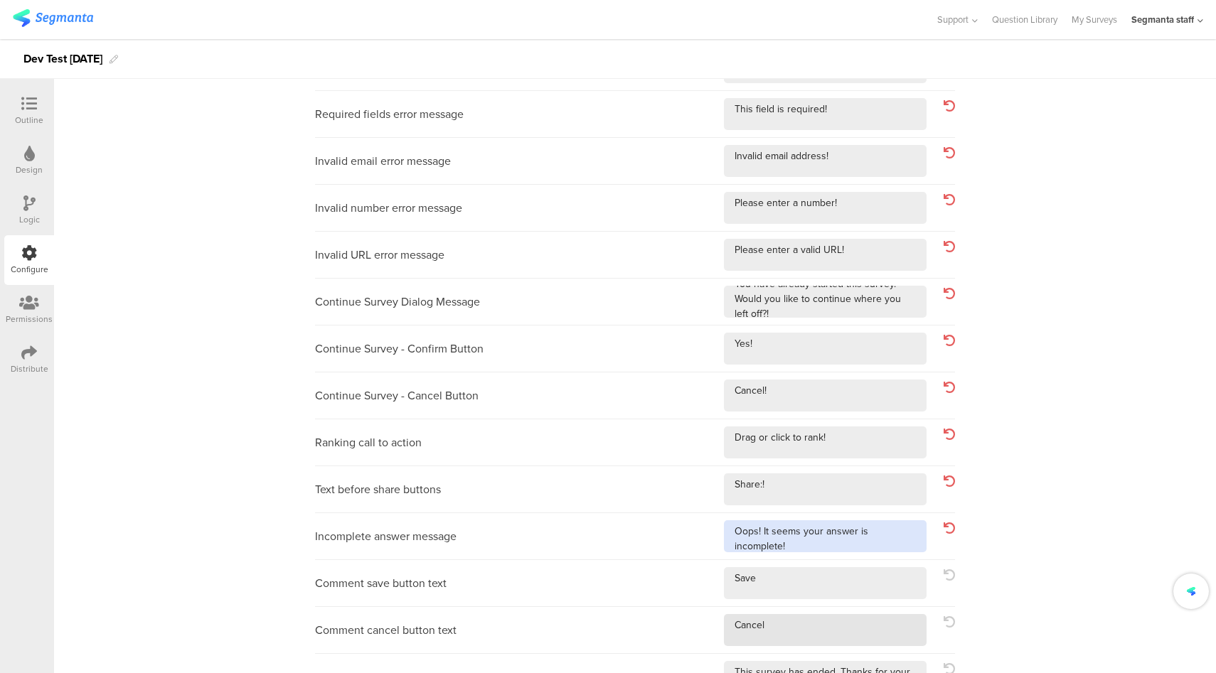
scroll to position [201, 0]
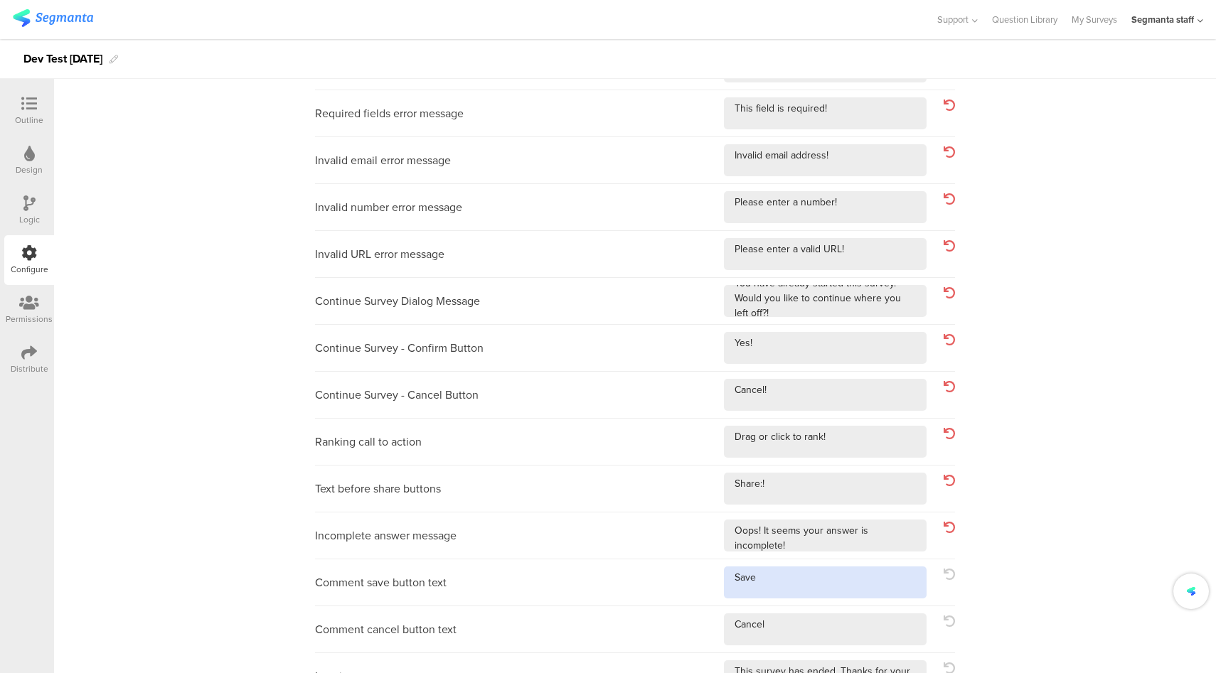
click at [850, 582] on textarea at bounding box center [825, 583] width 203 height 32
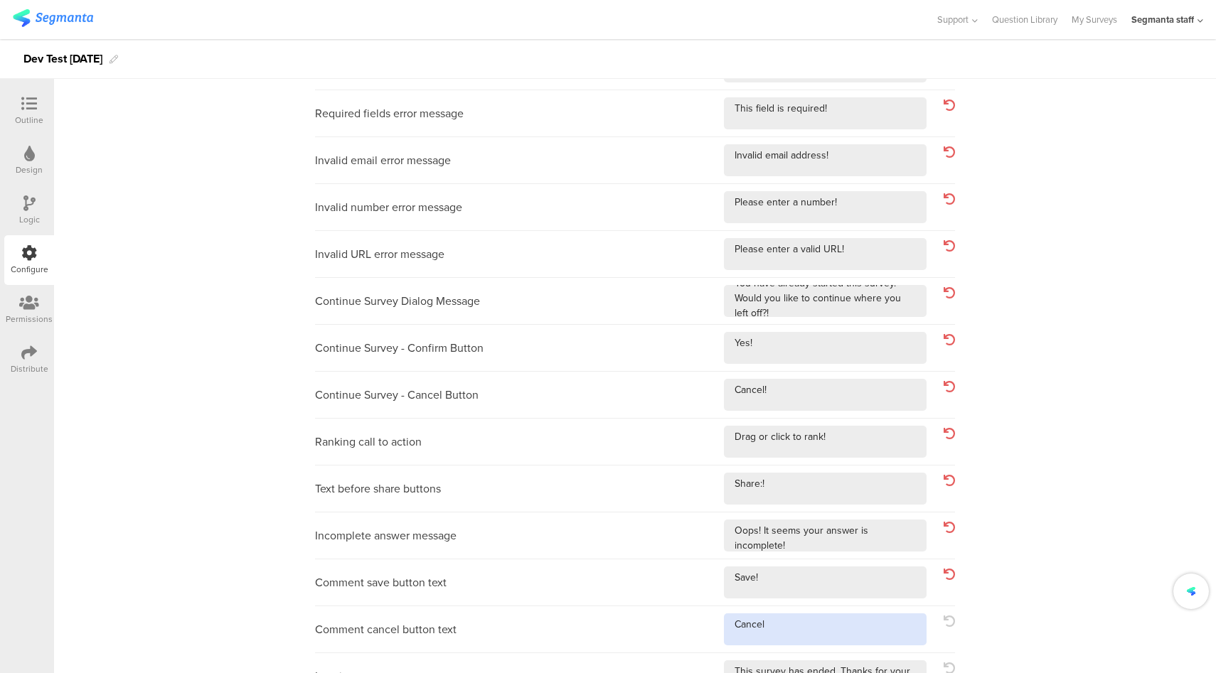
click at [827, 624] on textarea at bounding box center [825, 630] width 203 height 32
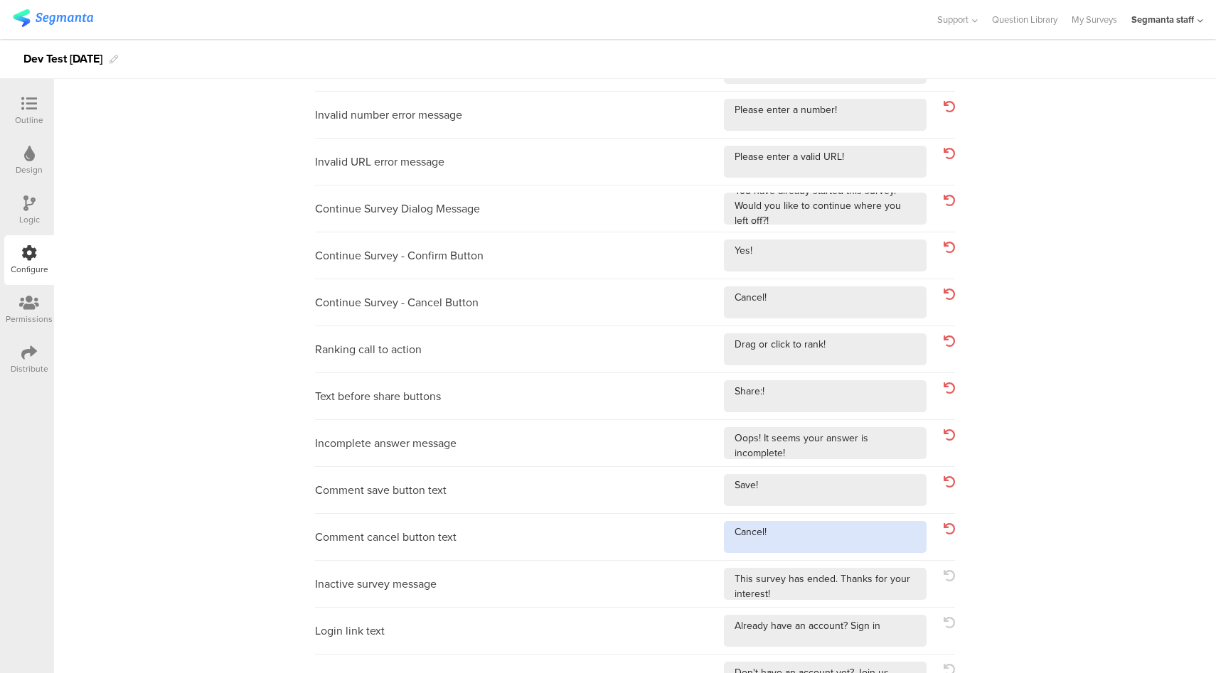
scroll to position [297, 0]
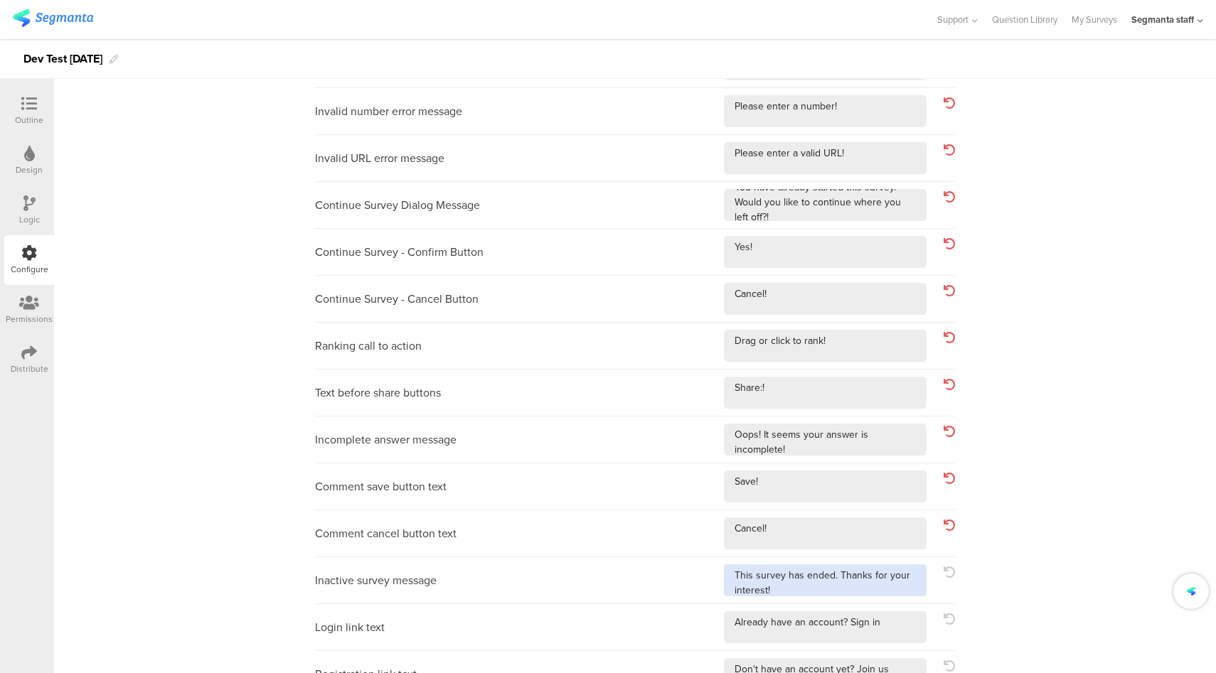
click at [884, 587] on textarea at bounding box center [825, 581] width 203 height 32
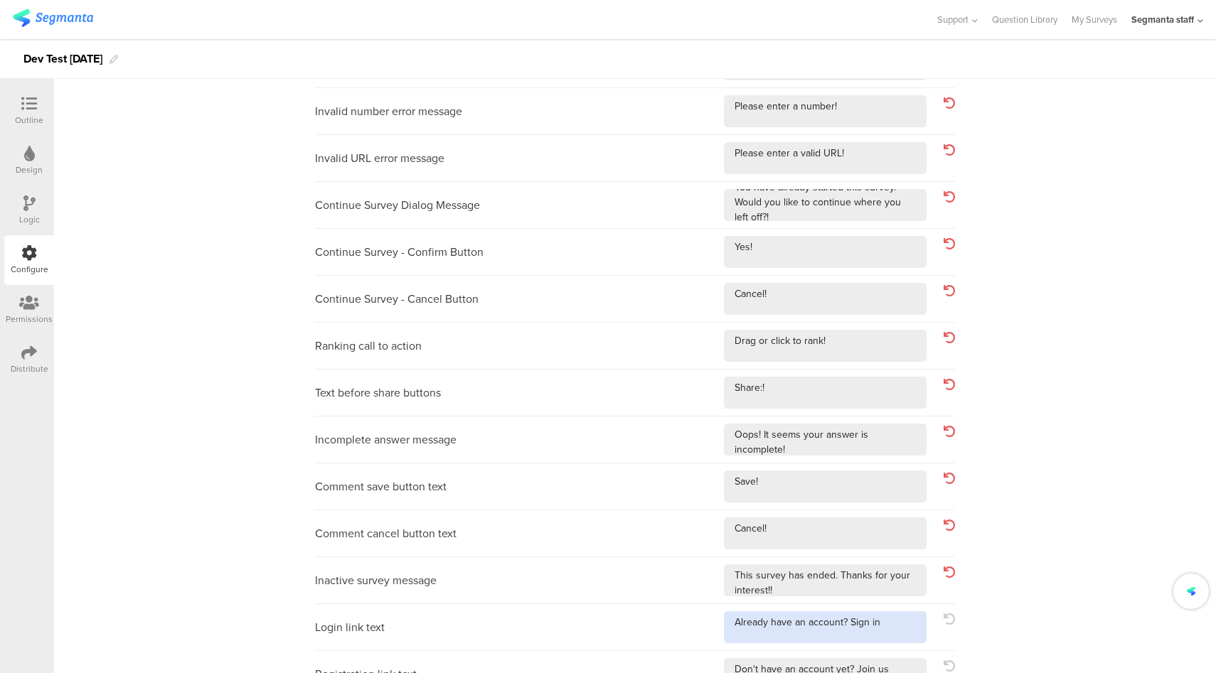
click at [893, 627] on textarea at bounding box center [825, 627] width 203 height 32
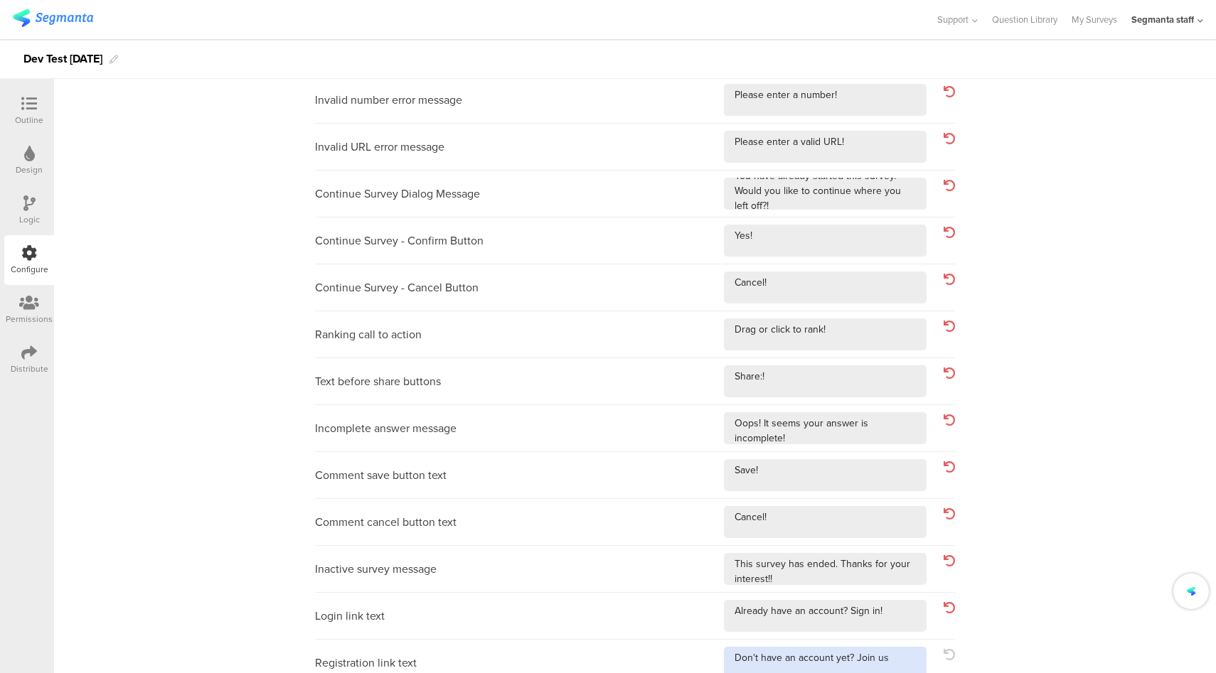
click at [902, 659] on textarea at bounding box center [825, 663] width 203 height 32
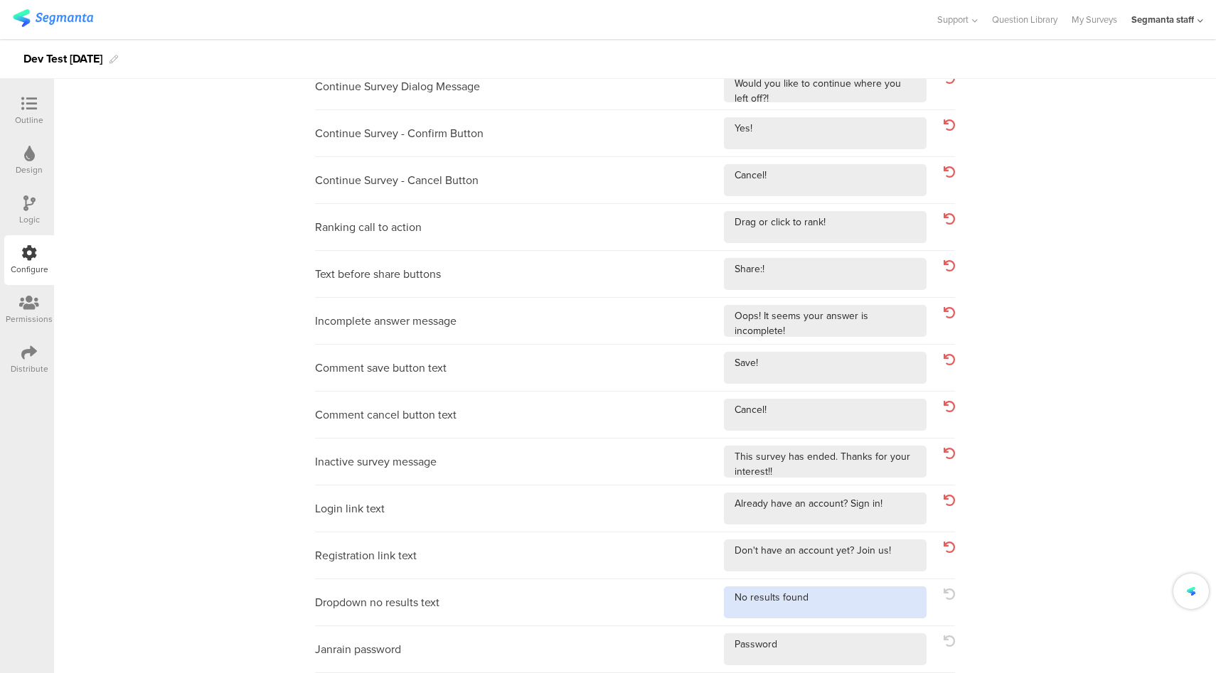
click at [877, 608] on textarea at bounding box center [825, 603] width 203 height 32
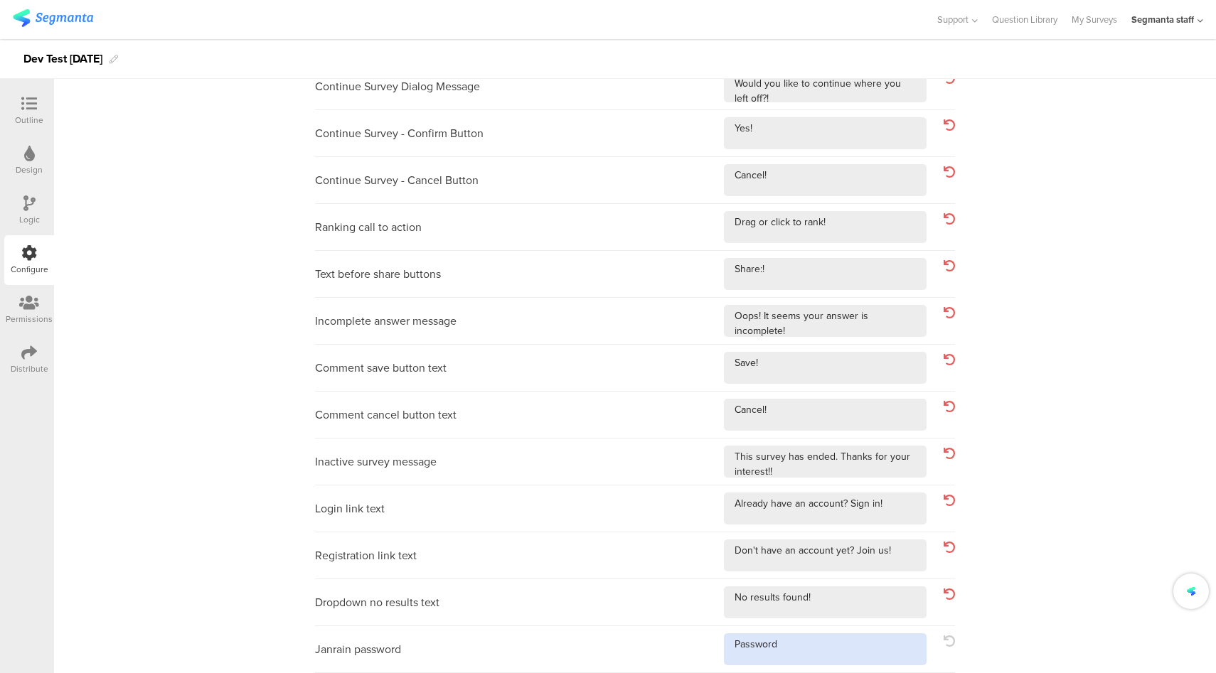
click at [843, 653] on textarea at bounding box center [825, 650] width 203 height 32
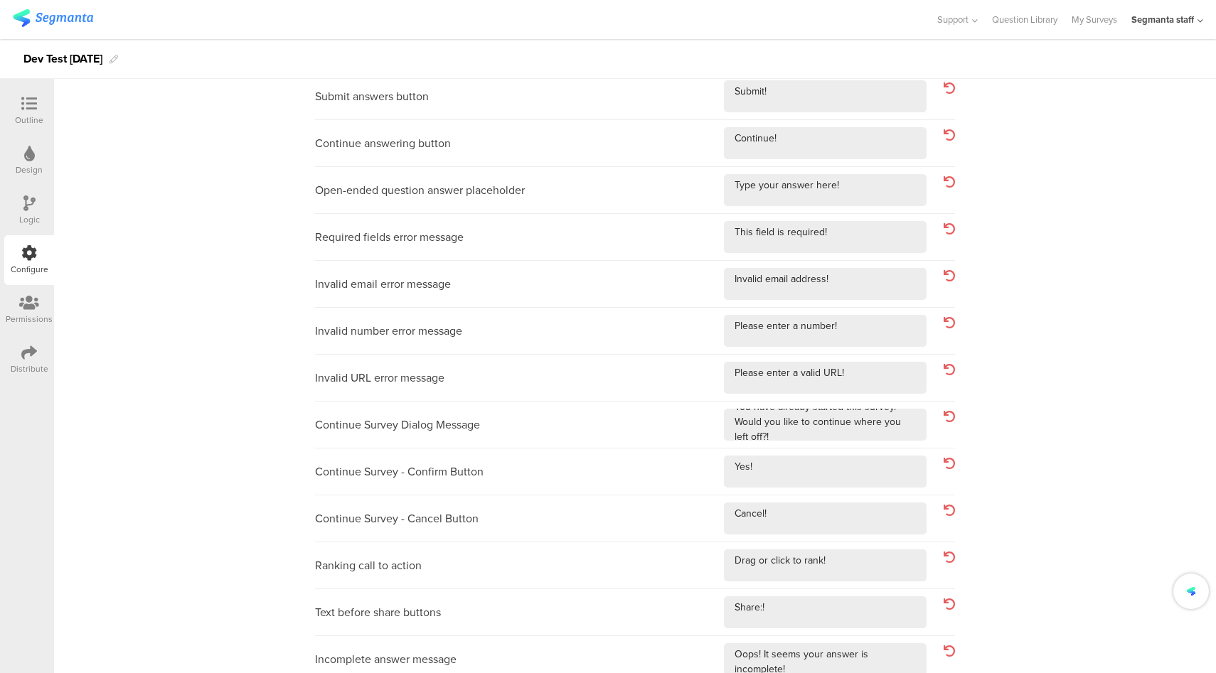
scroll to position [0, 0]
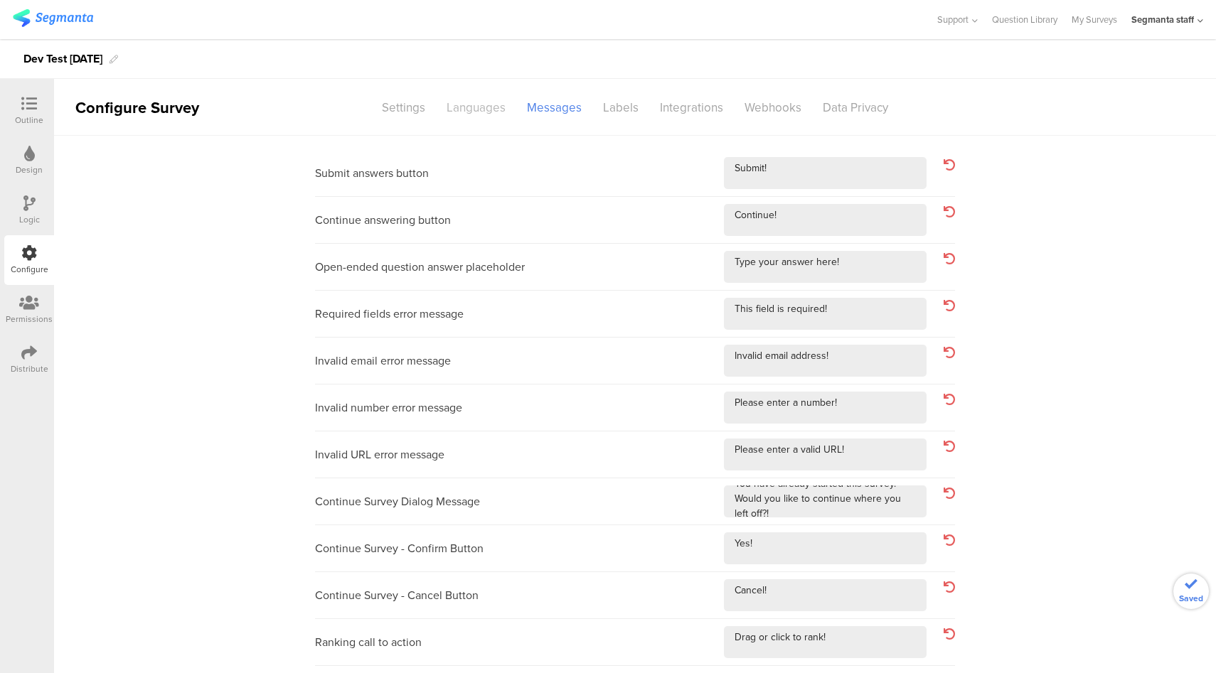
click at [482, 114] on div "Languages" at bounding box center [476, 107] width 80 height 25
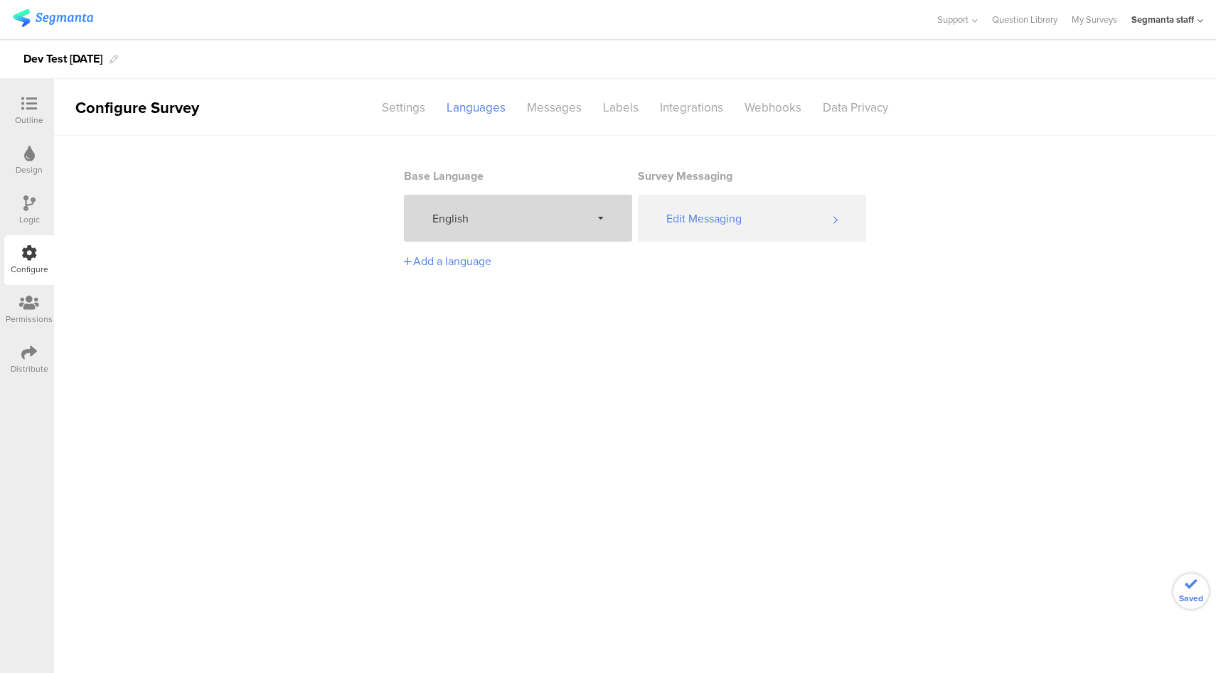
click at [507, 226] on span "English" at bounding box center [511, 218] width 159 height 16
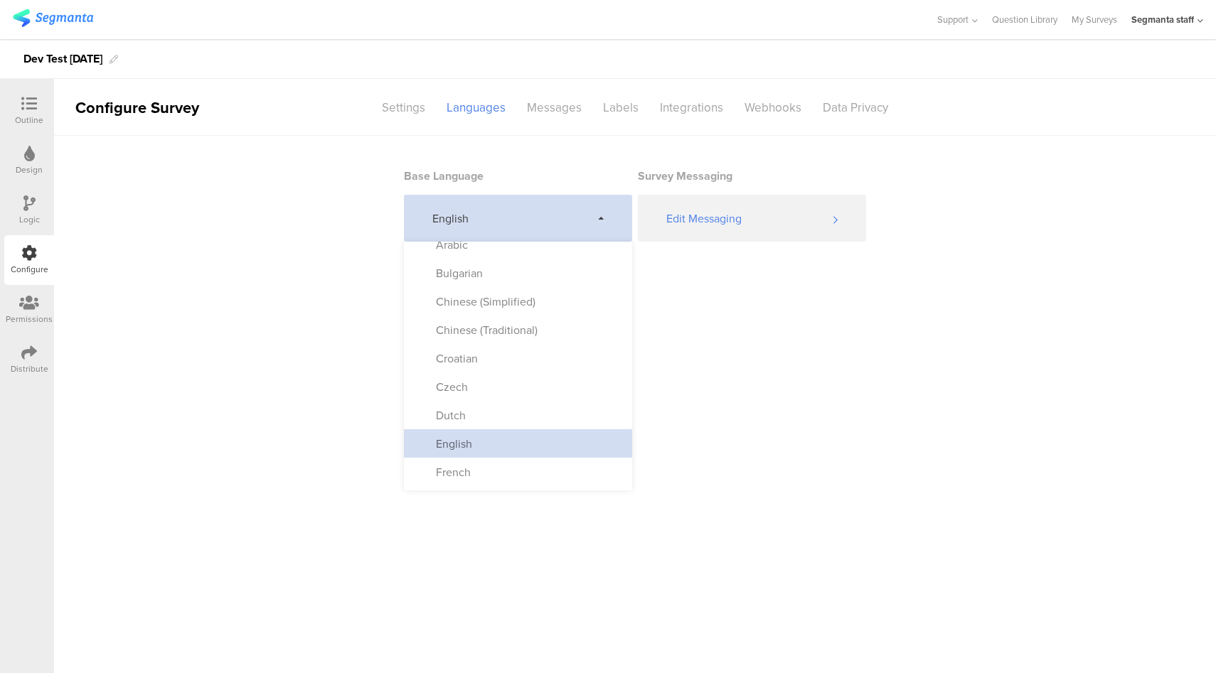
scroll to position [101, 0]
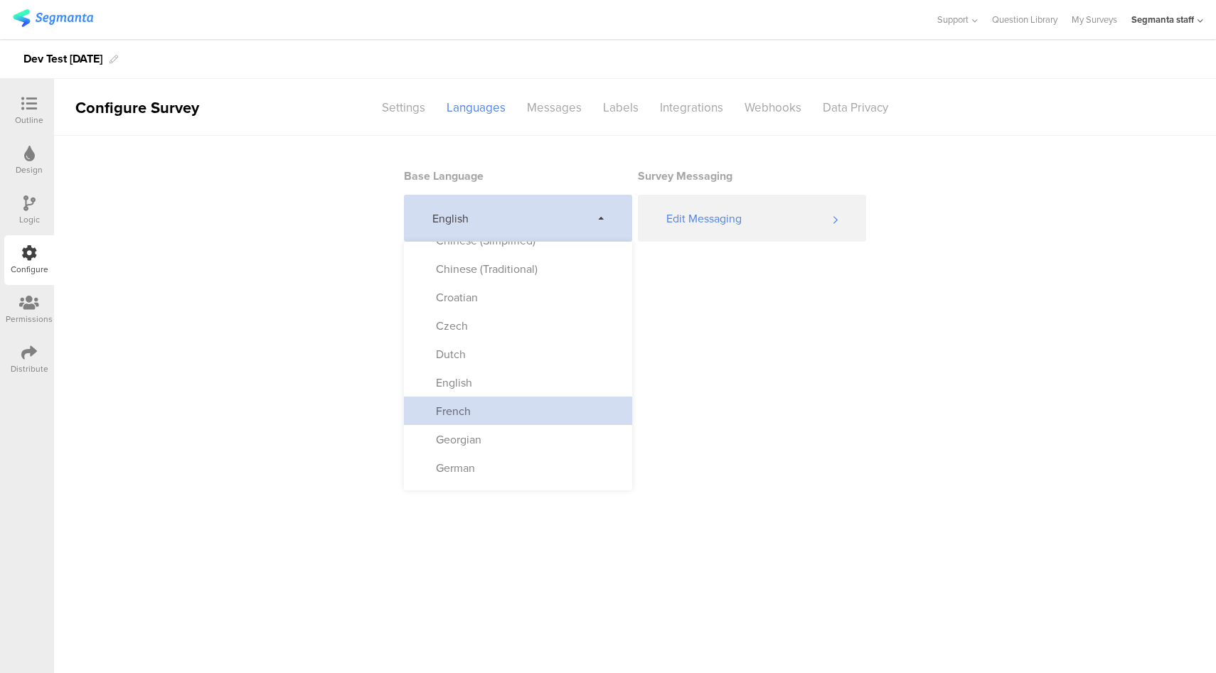
click at [535, 419] on div "French" at bounding box center [518, 411] width 228 height 28
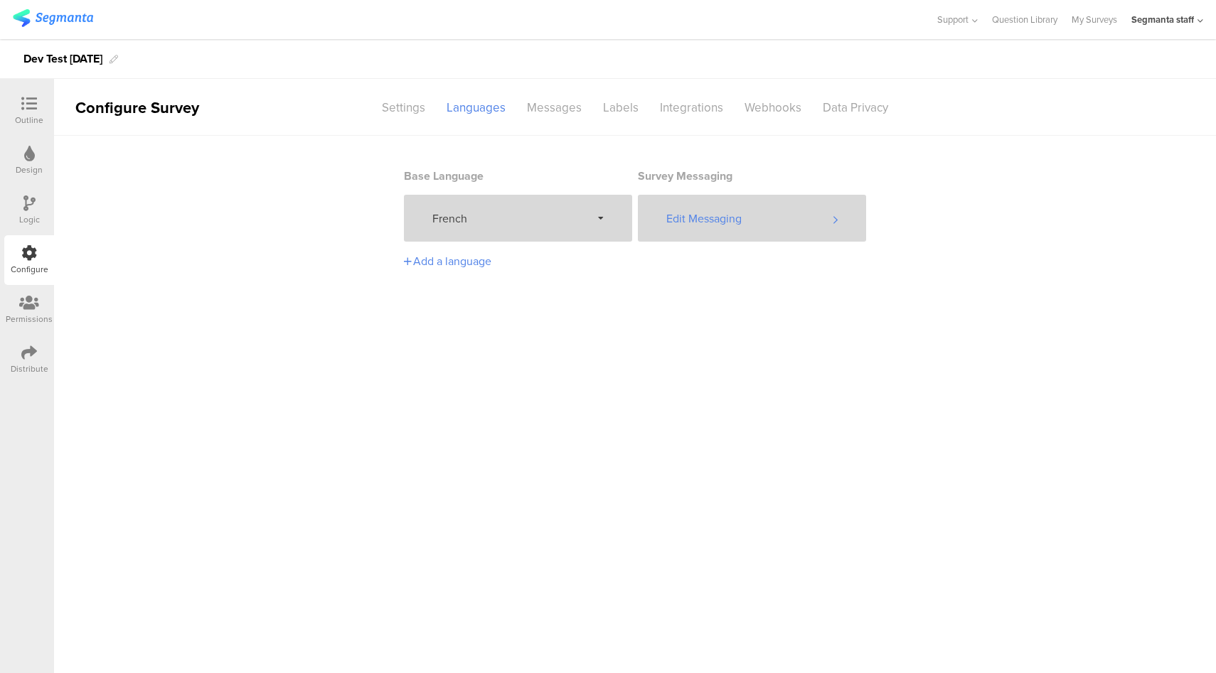
click at [727, 228] on div "Edit Messaging" at bounding box center [752, 218] width 228 height 47
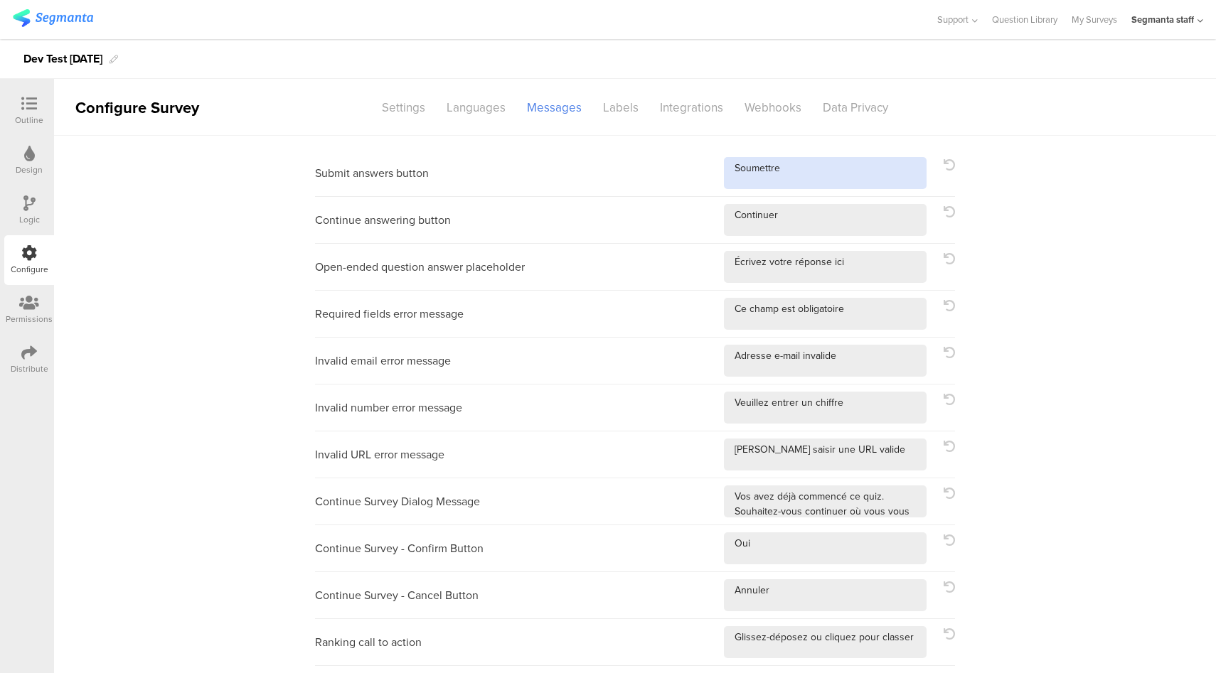
click at [803, 169] on textarea at bounding box center [825, 173] width 203 height 32
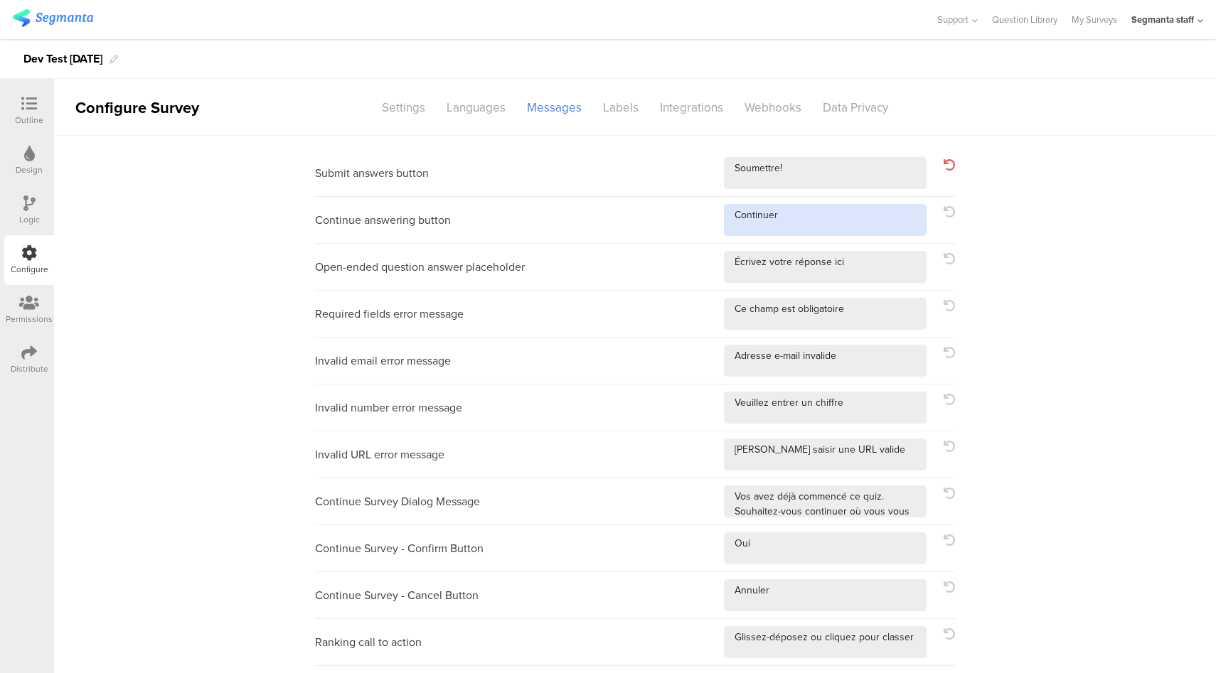
click at [823, 217] on textarea at bounding box center [825, 220] width 203 height 32
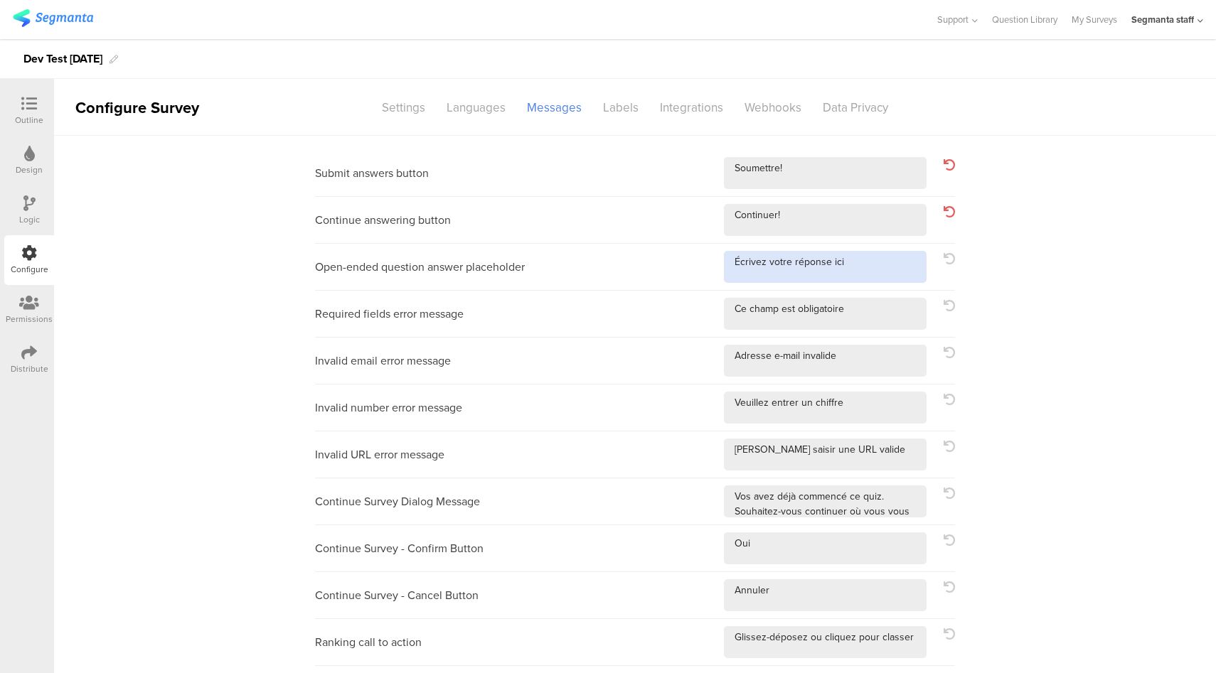
click at [870, 277] on textarea at bounding box center [825, 267] width 203 height 32
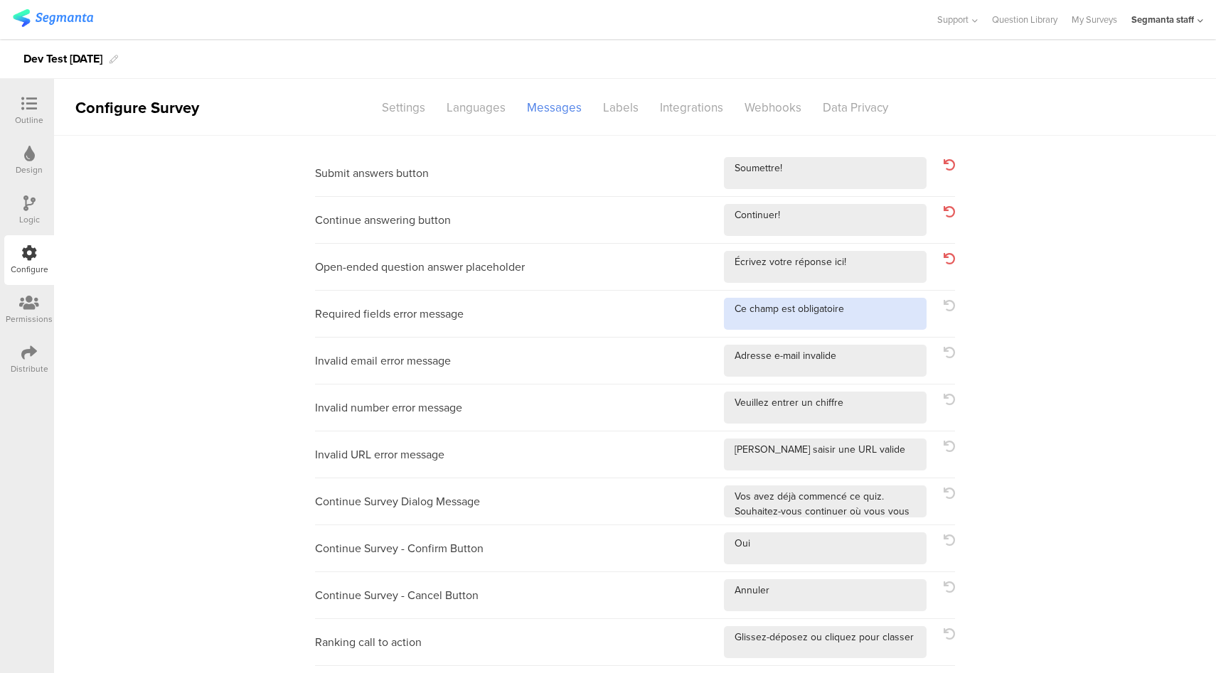
click at [877, 306] on textarea at bounding box center [825, 314] width 203 height 32
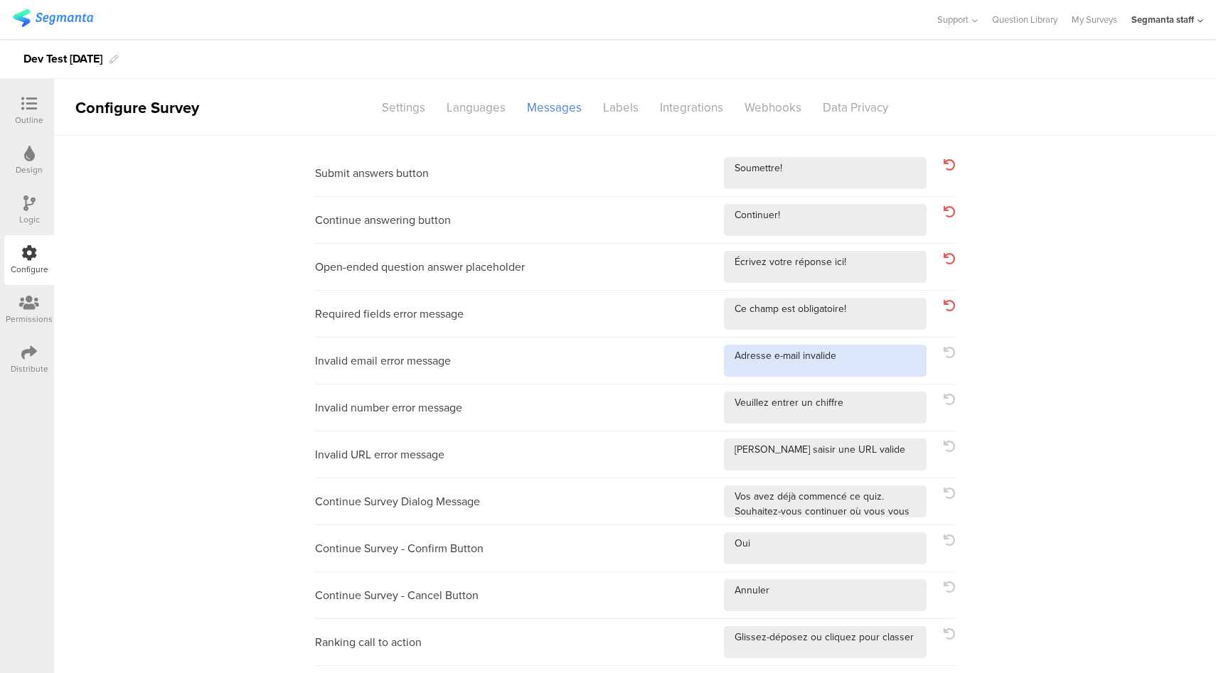
click at [886, 361] on textarea at bounding box center [825, 361] width 203 height 32
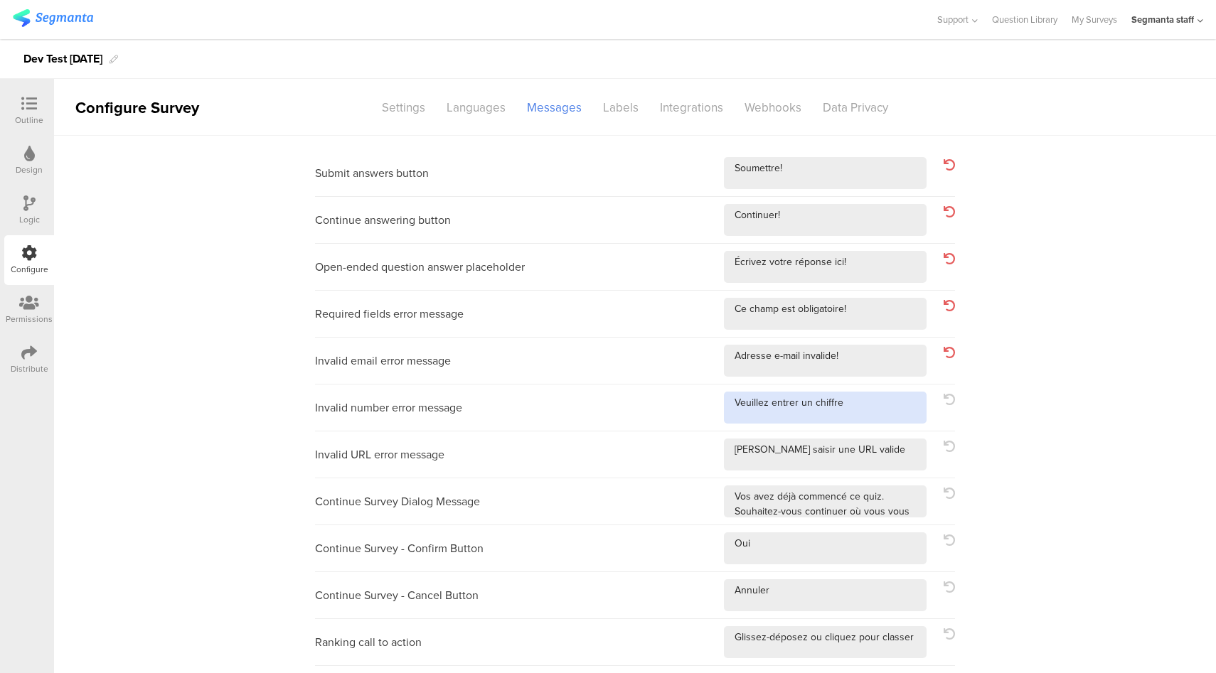
click at [886, 412] on textarea at bounding box center [825, 408] width 203 height 32
click at [886, 461] on textarea at bounding box center [825, 455] width 203 height 32
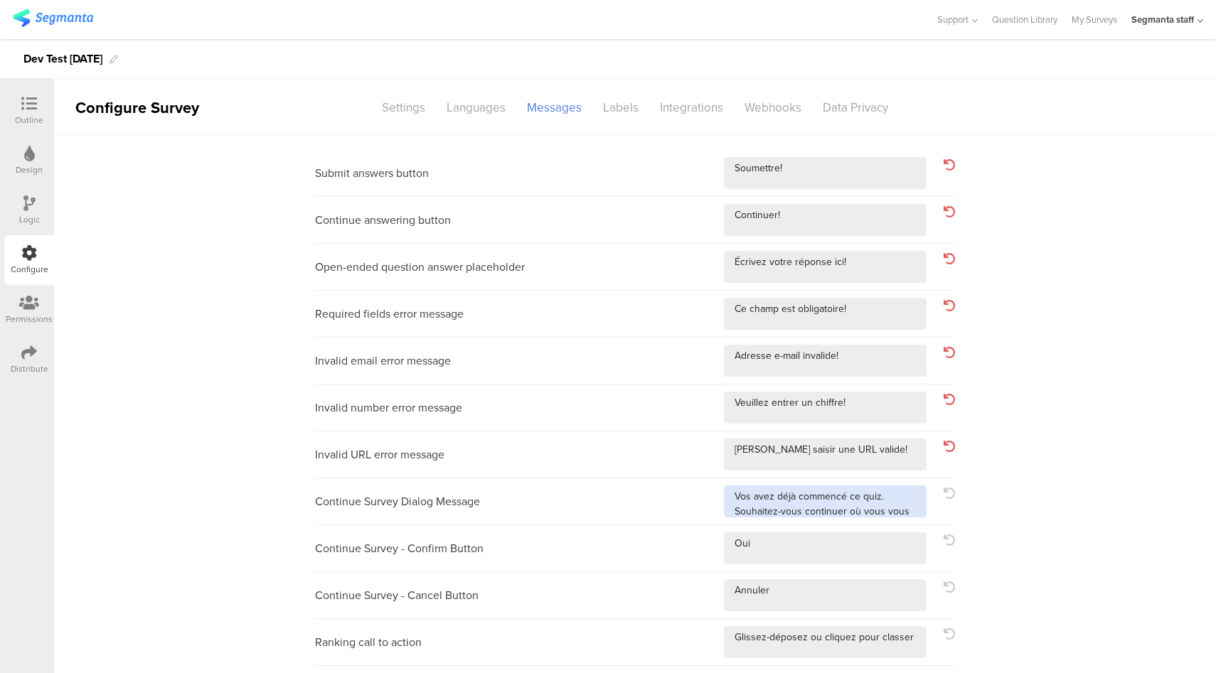
click at [899, 513] on textarea at bounding box center [825, 502] width 203 height 32
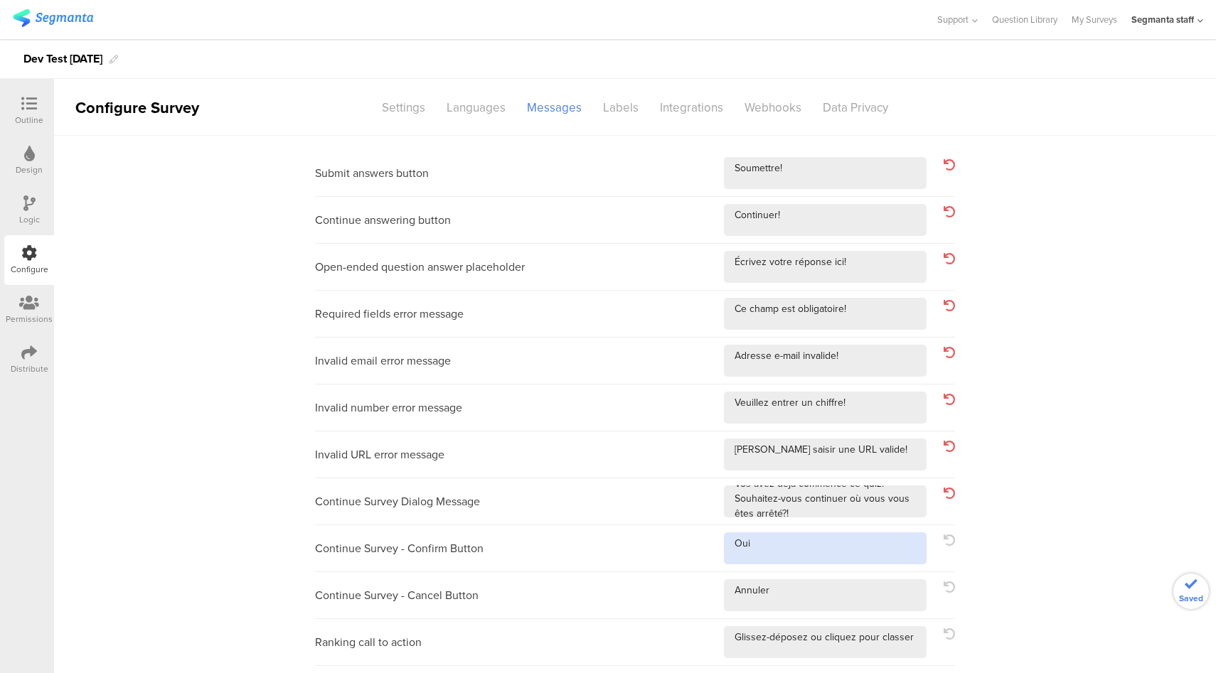
click at [879, 540] on textarea at bounding box center [825, 549] width 203 height 32
click at [847, 589] on textarea at bounding box center [825, 595] width 203 height 32
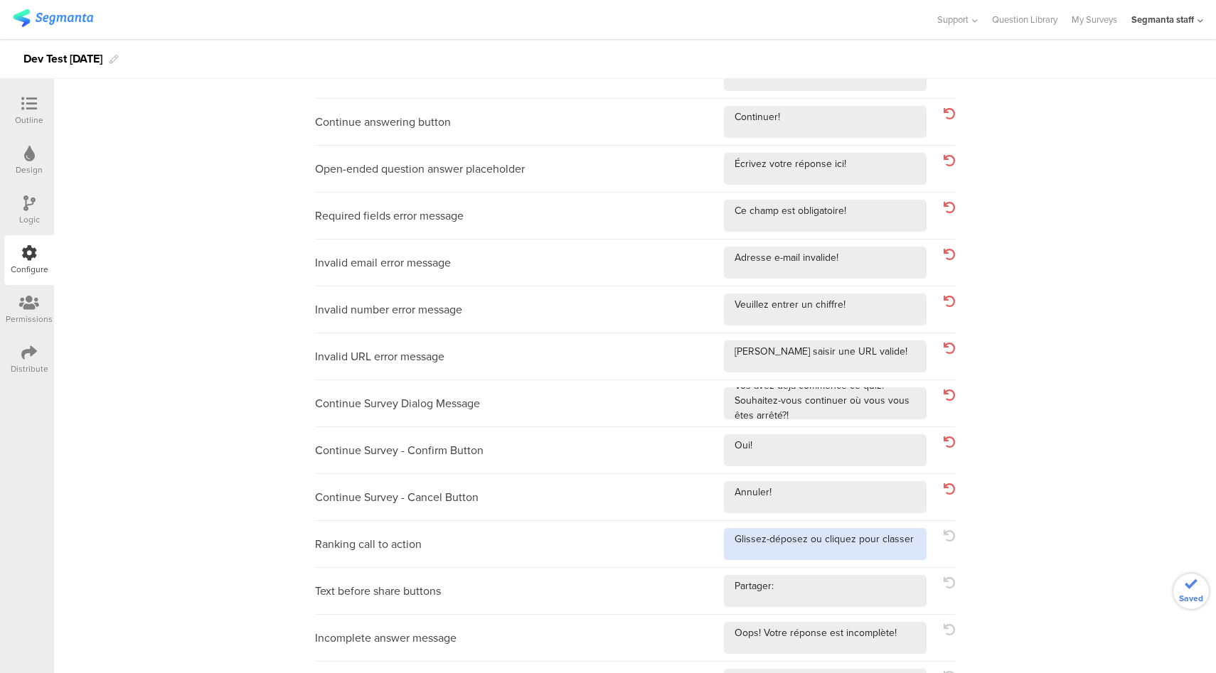
click at [910, 539] on textarea at bounding box center [825, 544] width 203 height 32
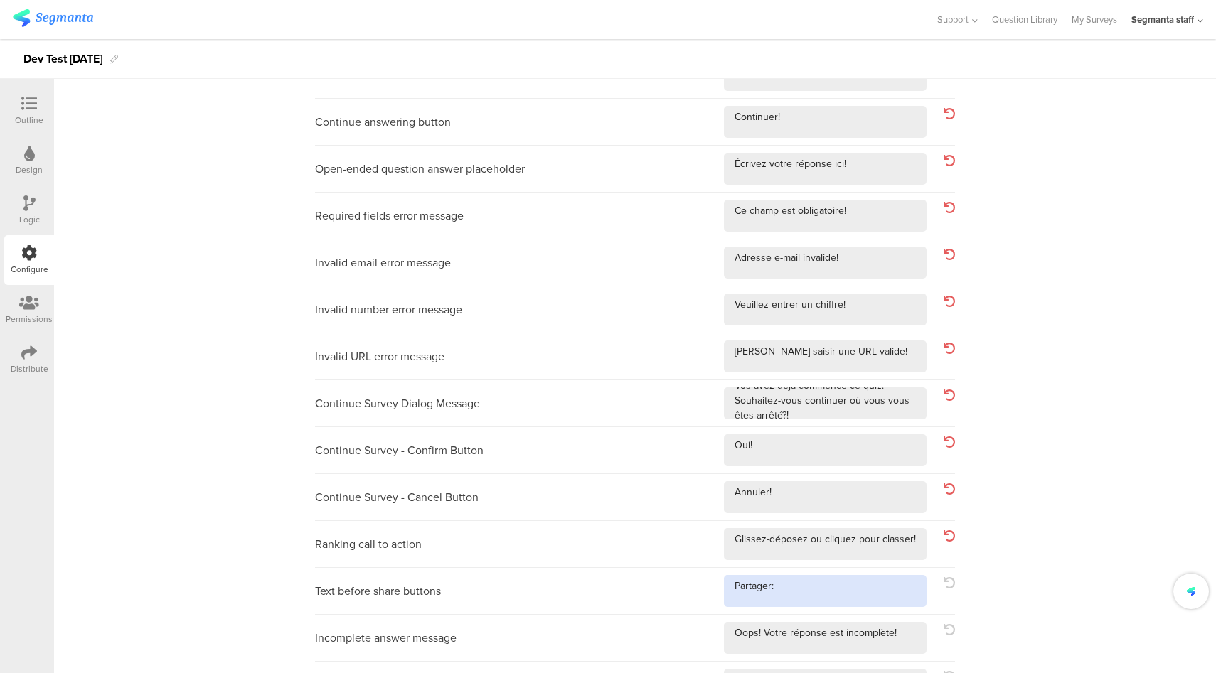
click at [892, 584] on textarea at bounding box center [825, 591] width 203 height 32
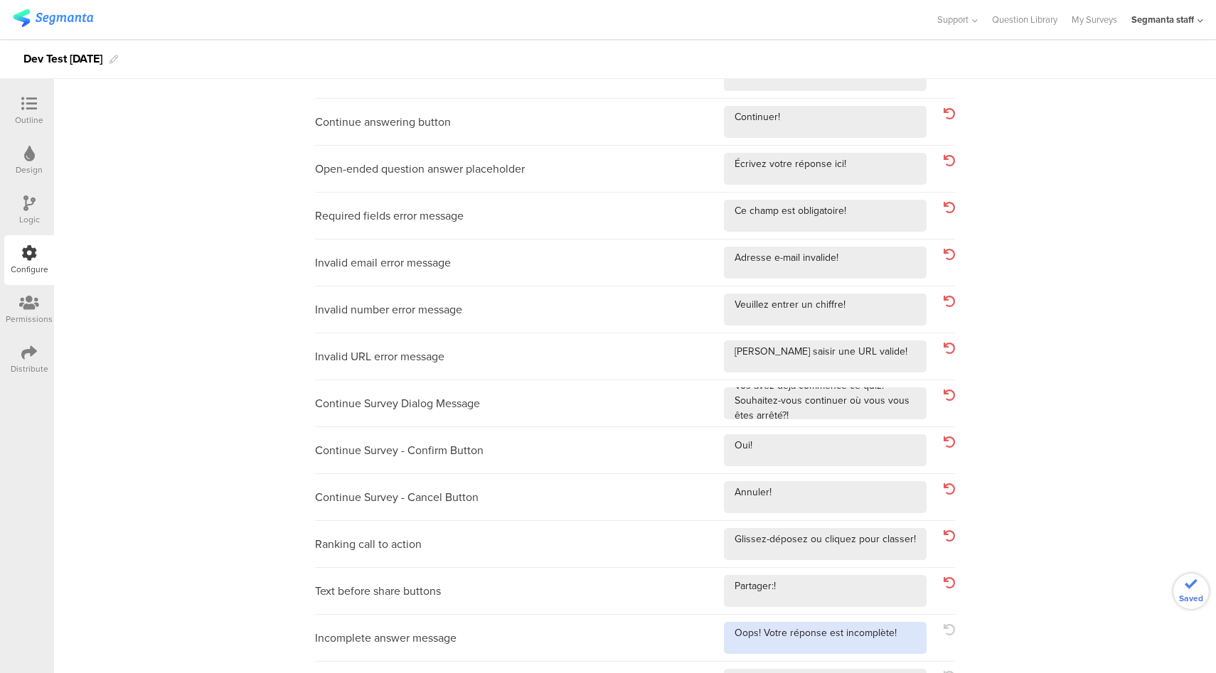
click at [898, 633] on textarea at bounding box center [825, 638] width 203 height 32
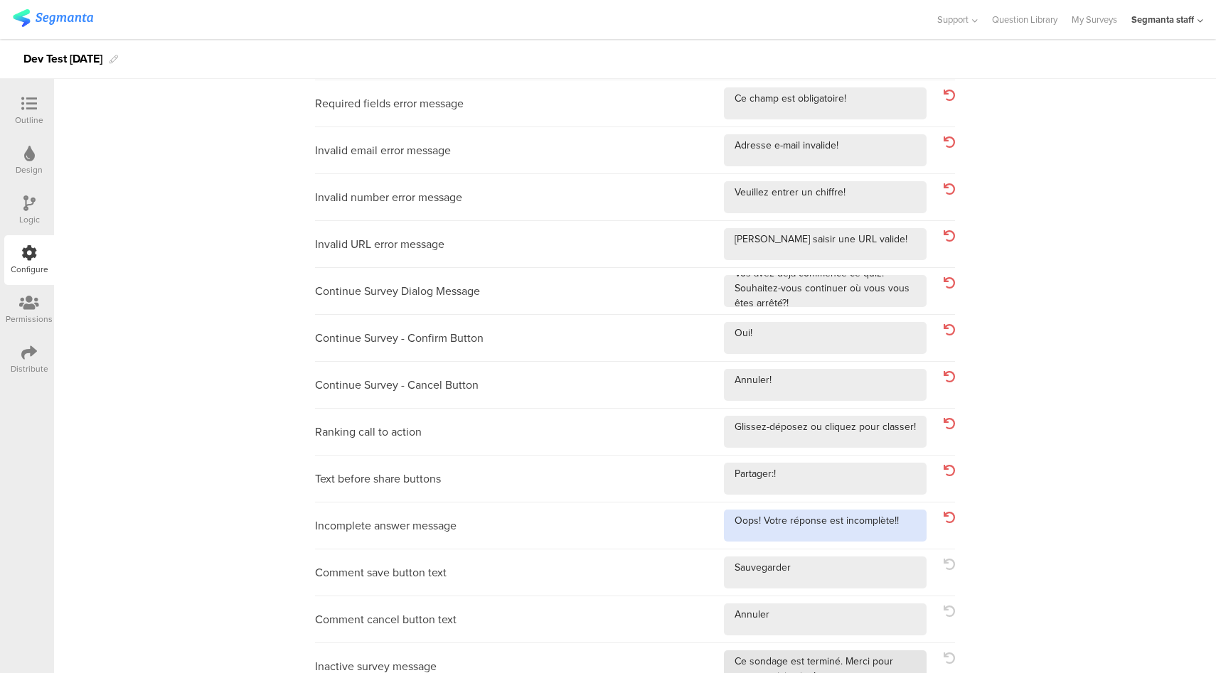
scroll to position [277, 0]
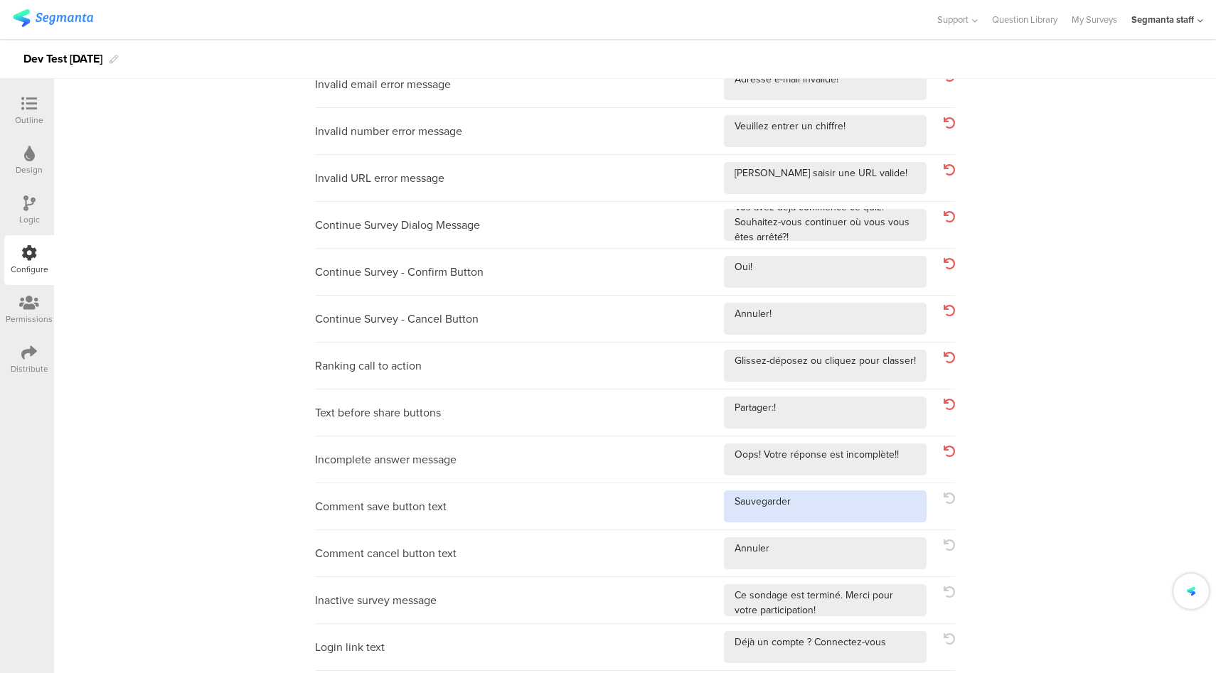
click at [850, 501] on textarea at bounding box center [825, 507] width 203 height 32
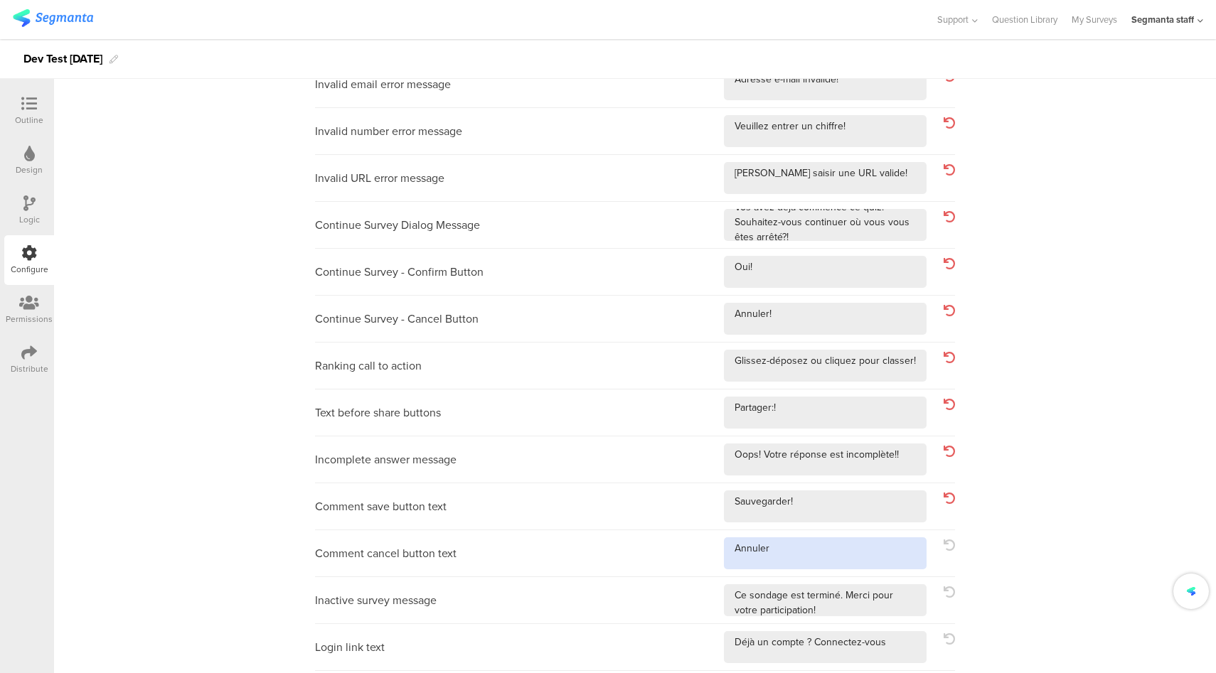
click at [830, 557] on textarea at bounding box center [825, 554] width 203 height 32
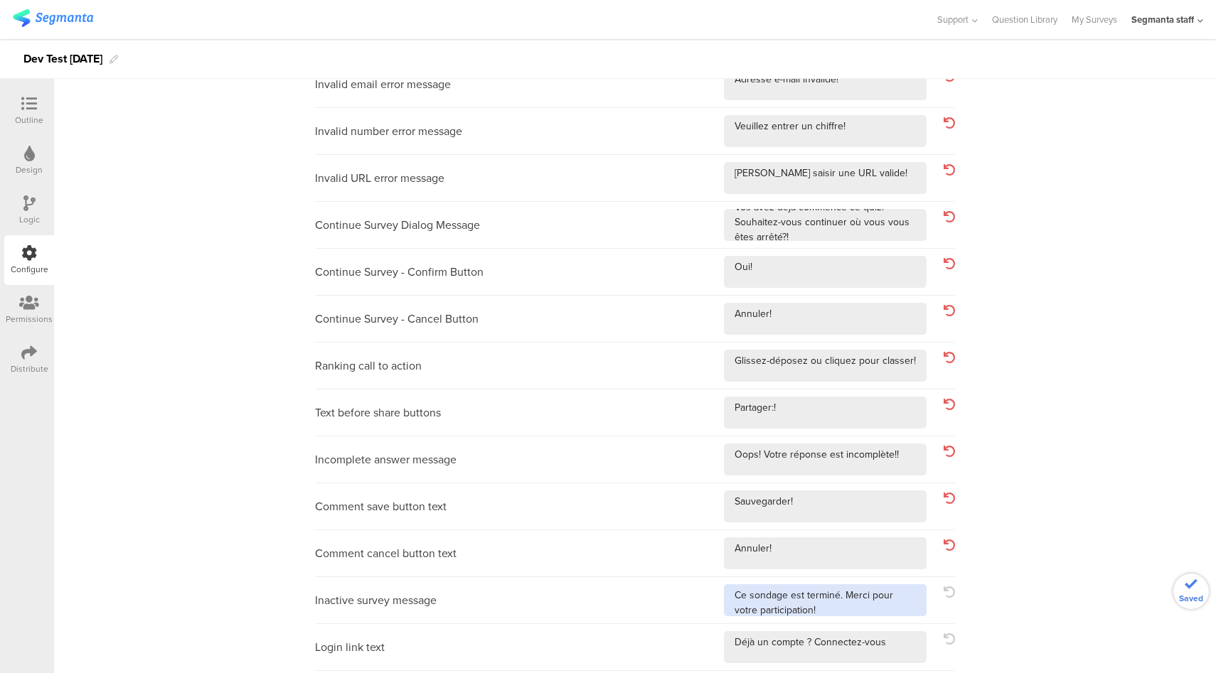
click at [889, 602] on textarea at bounding box center [825, 600] width 203 height 32
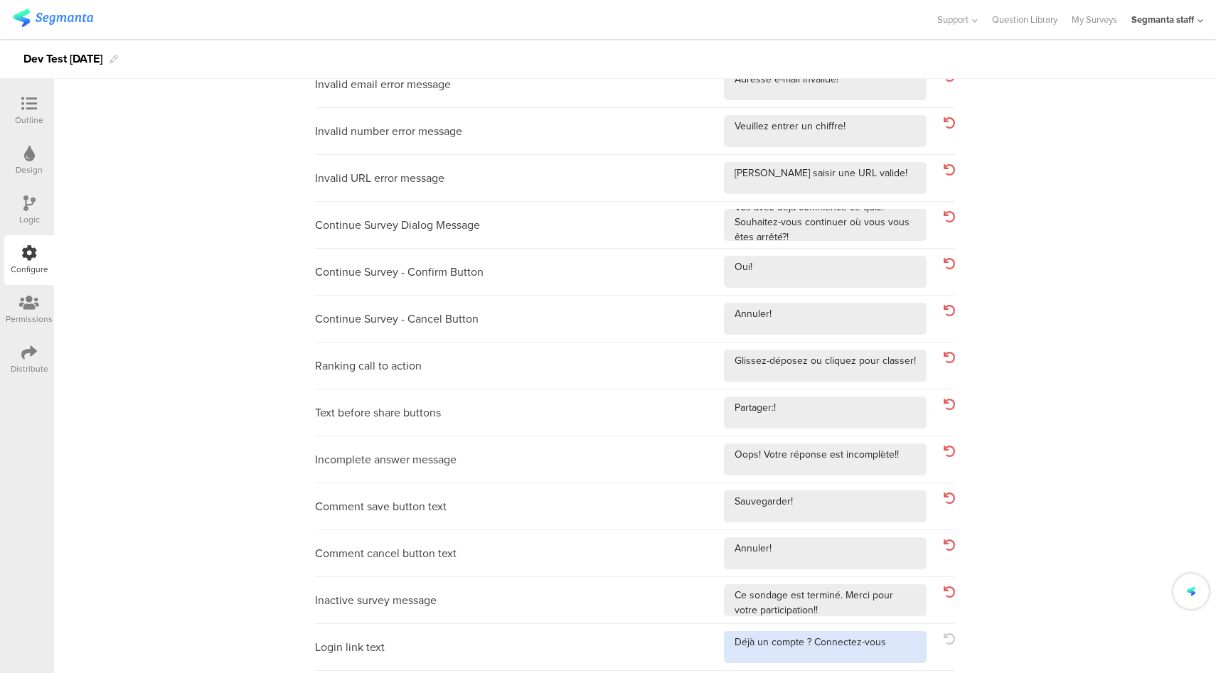
click at [897, 645] on textarea at bounding box center [825, 647] width 203 height 32
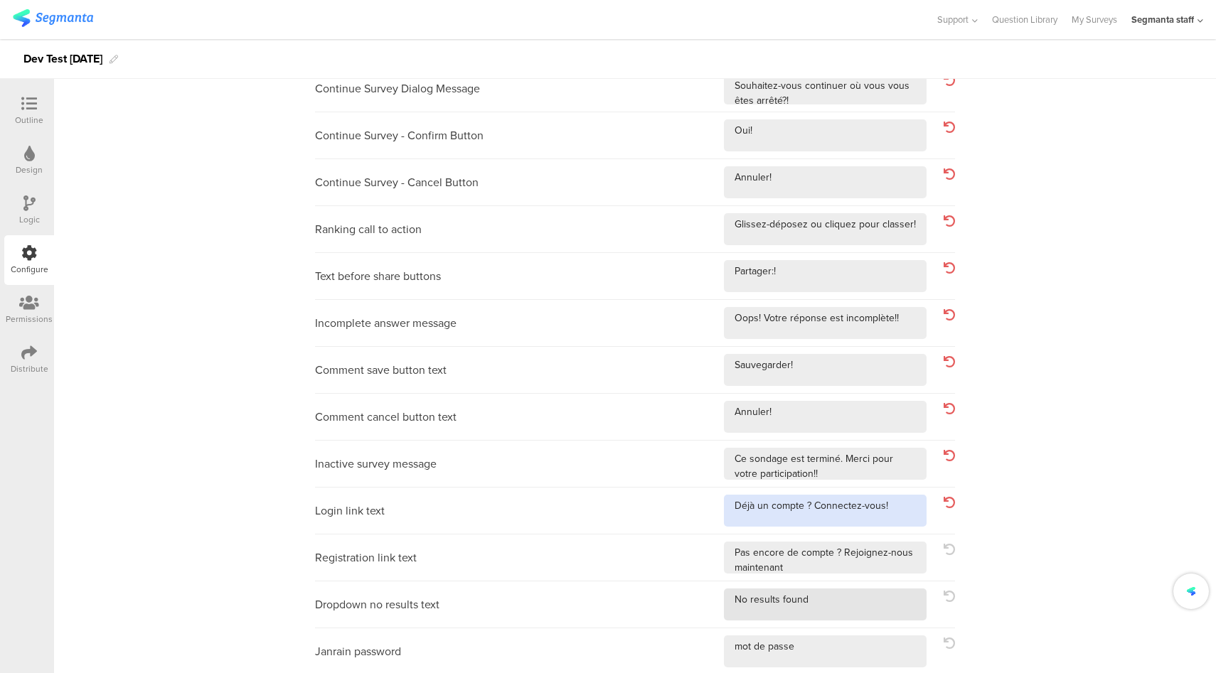
scroll to position [415, 0]
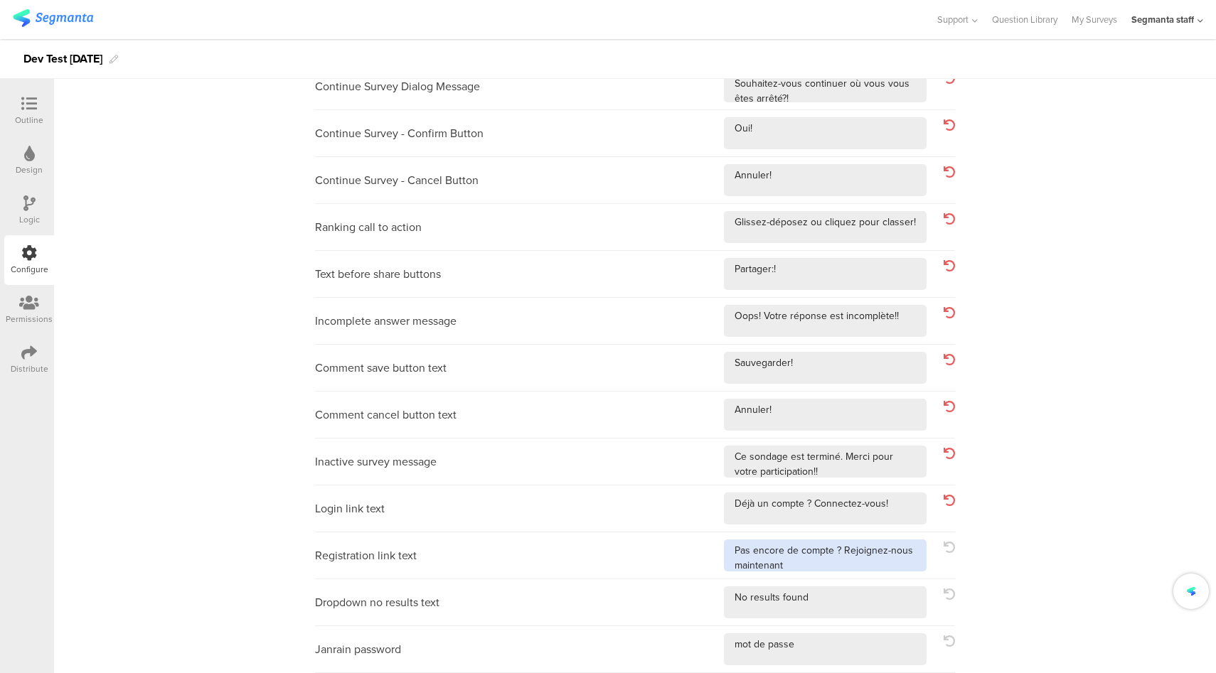
click at [904, 557] on textarea at bounding box center [825, 556] width 203 height 32
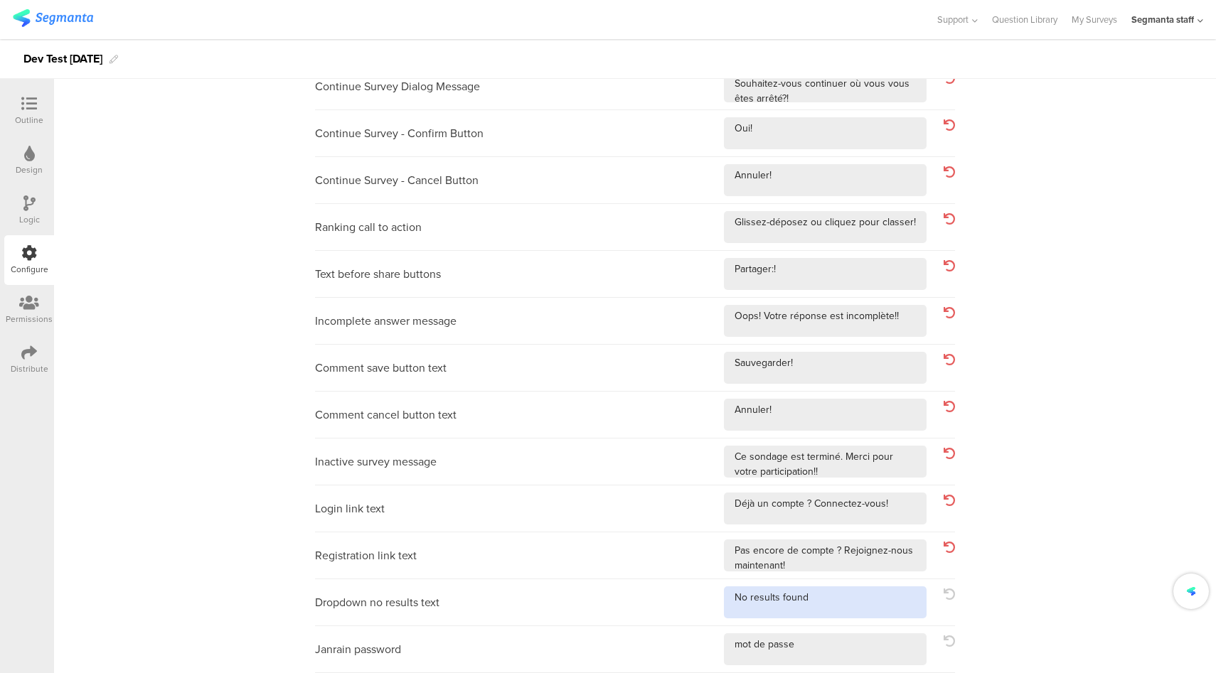
click at [887, 604] on textarea at bounding box center [825, 603] width 203 height 32
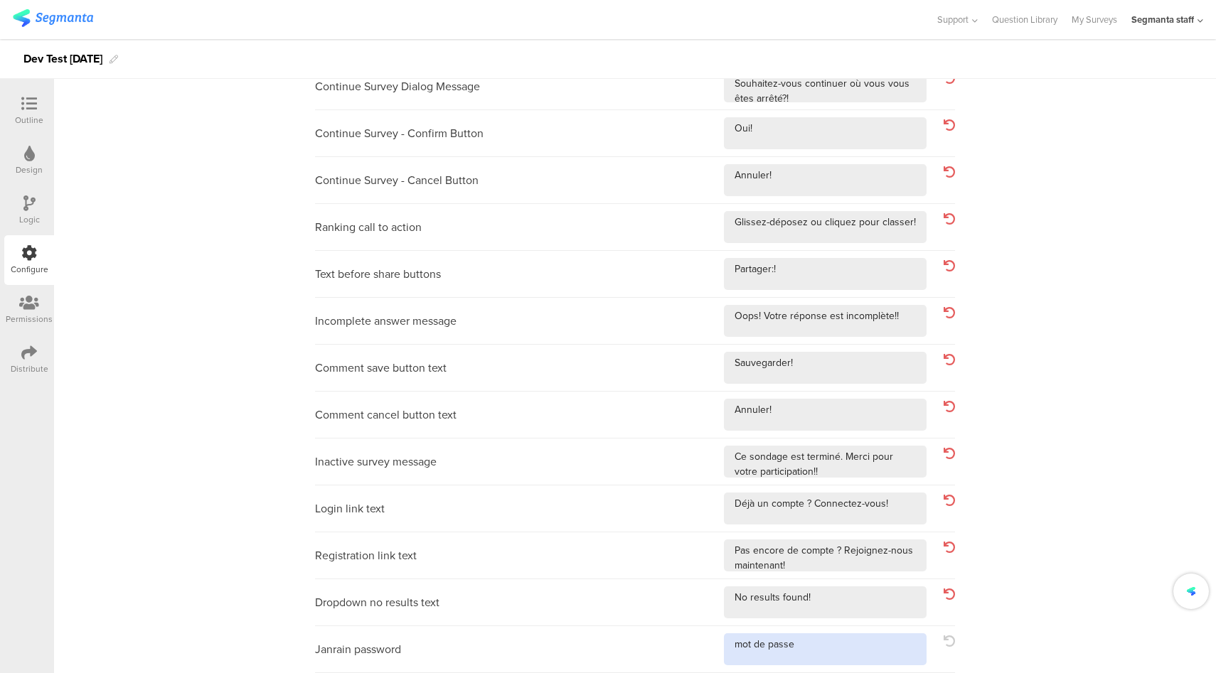
click at [865, 648] on textarea at bounding box center [825, 650] width 203 height 32
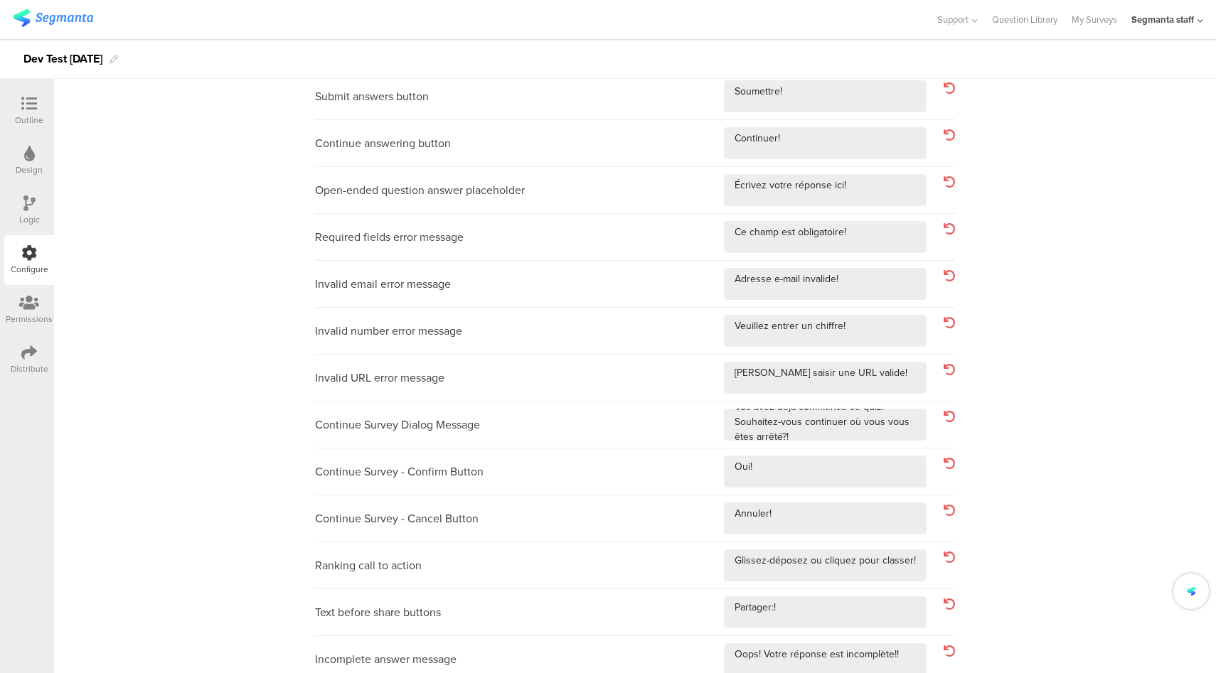
scroll to position [0, 0]
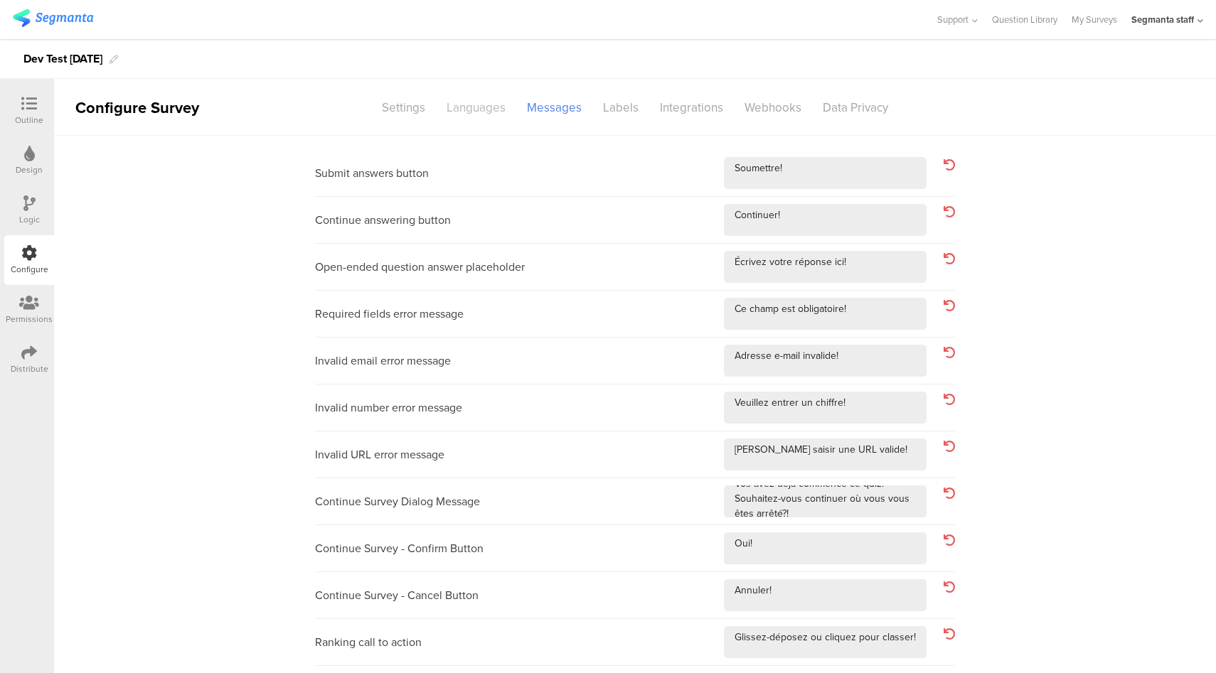
click at [451, 112] on div "Languages" at bounding box center [476, 107] width 80 height 25
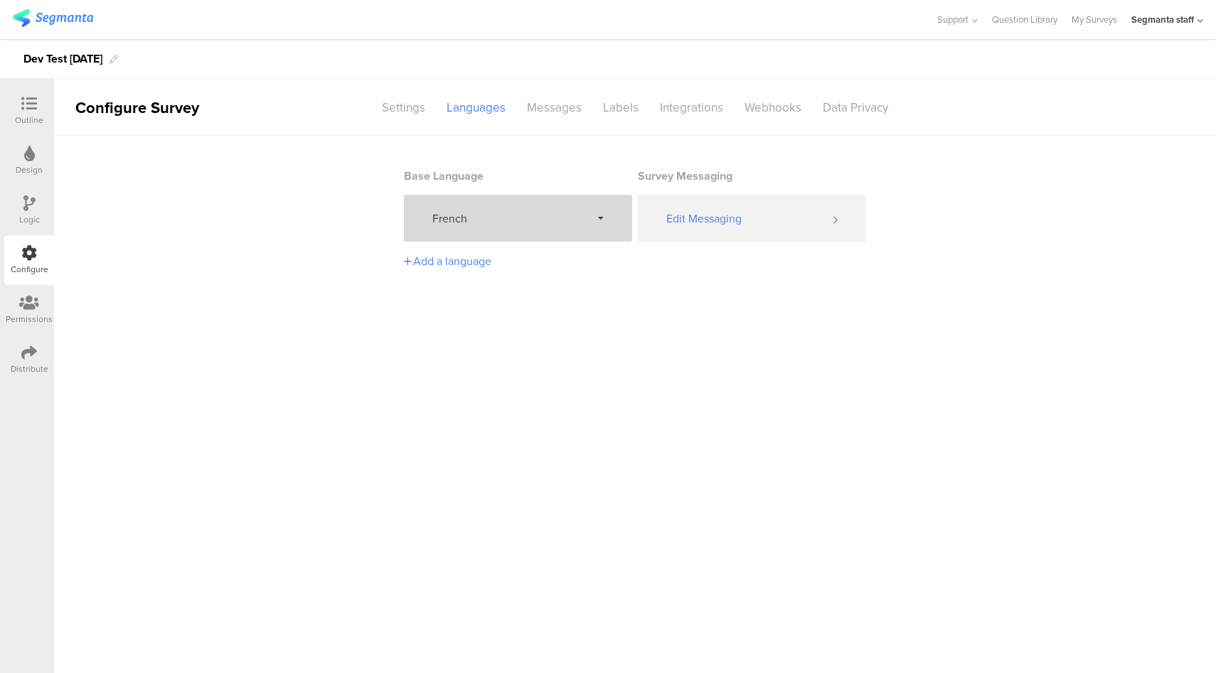
click at [488, 234] on div "French" at bounding box center [518, 218] width 228 height 47
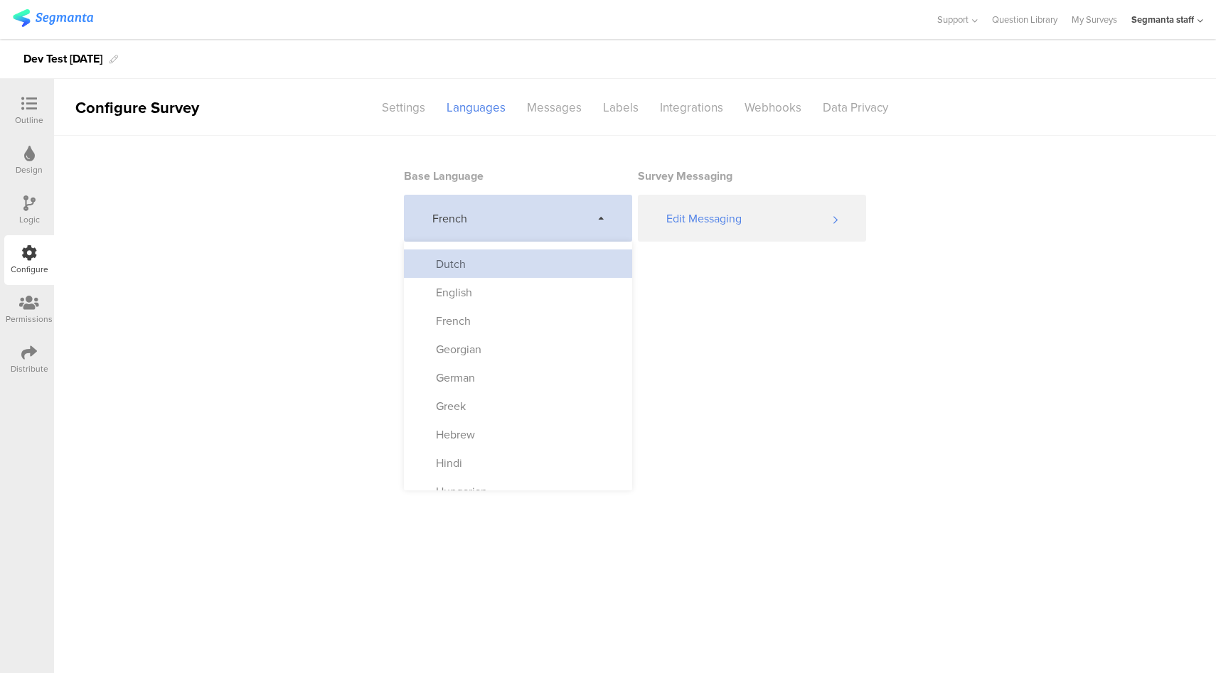
scroll to position [202, 0]
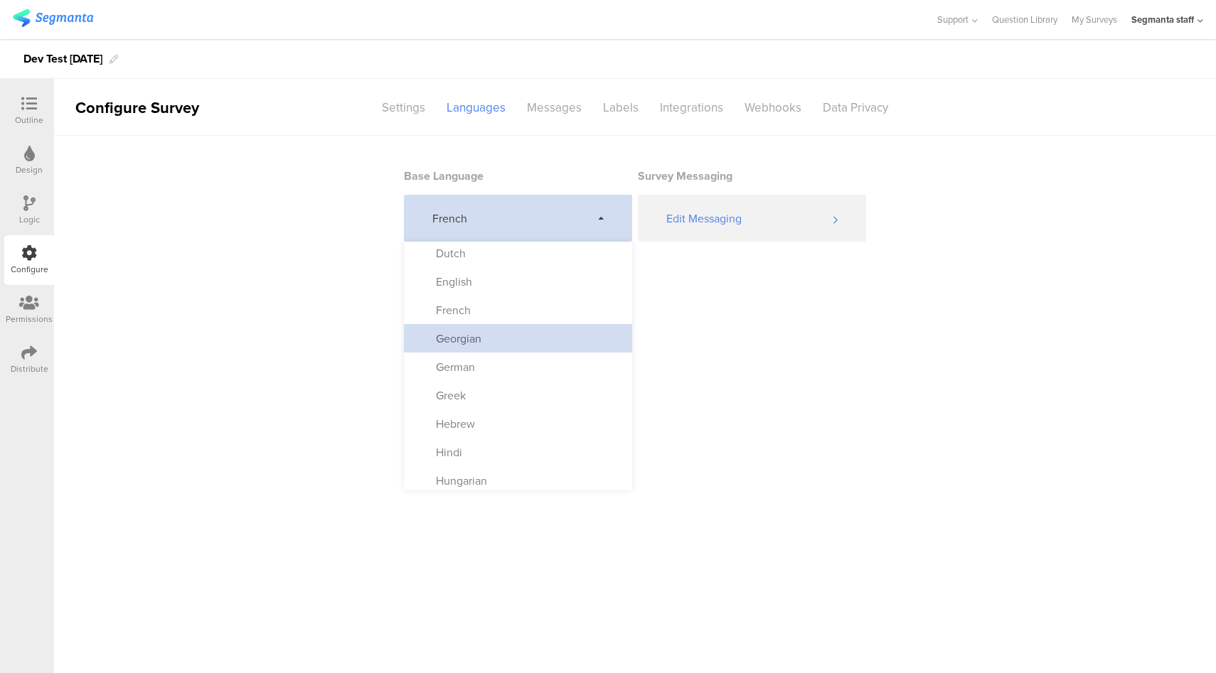
click at [520, 346] on div "Georgian" at bounding box center [518, 338] width 228 height 28
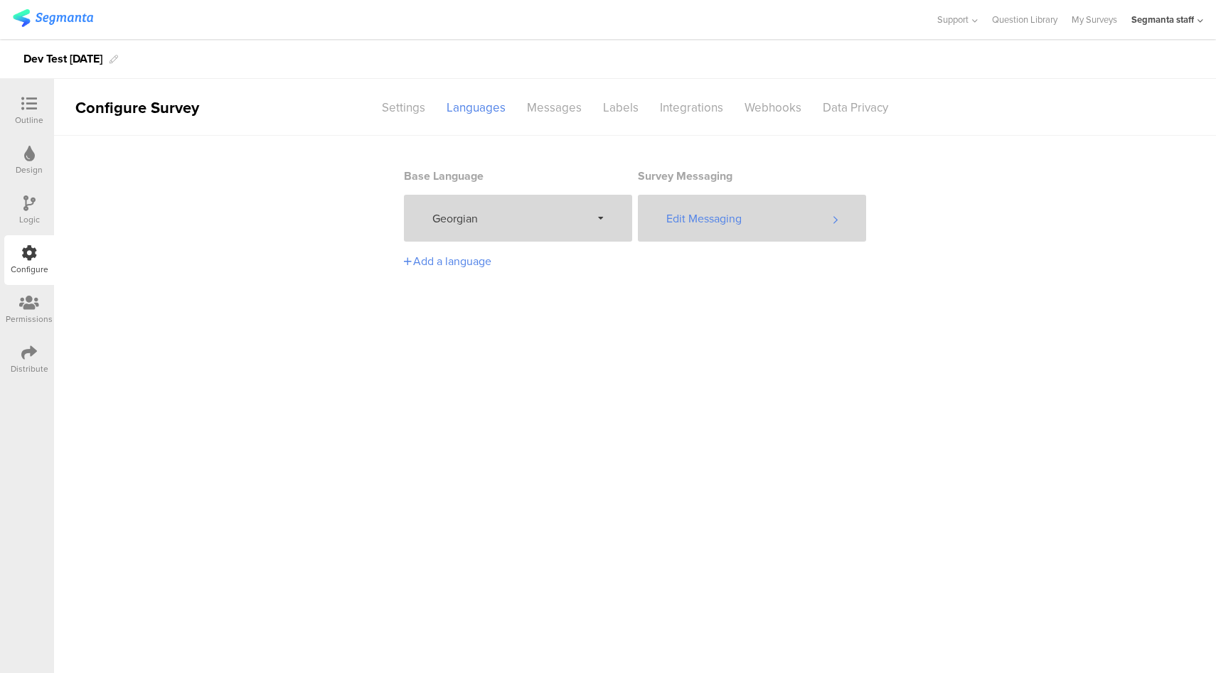
click at [746, 220] on div "Edit Messaging" at bounding box center [752, 218] width 228 height 47
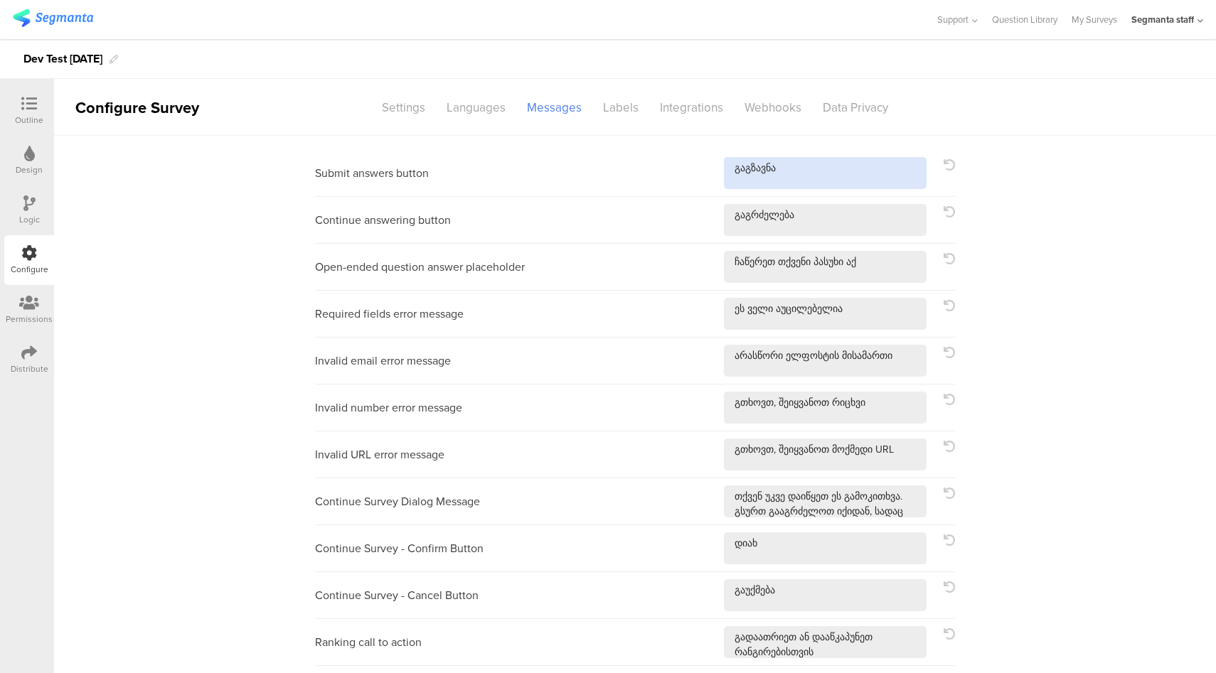
click at [812, 170] on textarea at bounding box center [825, 173] width 203 height 32
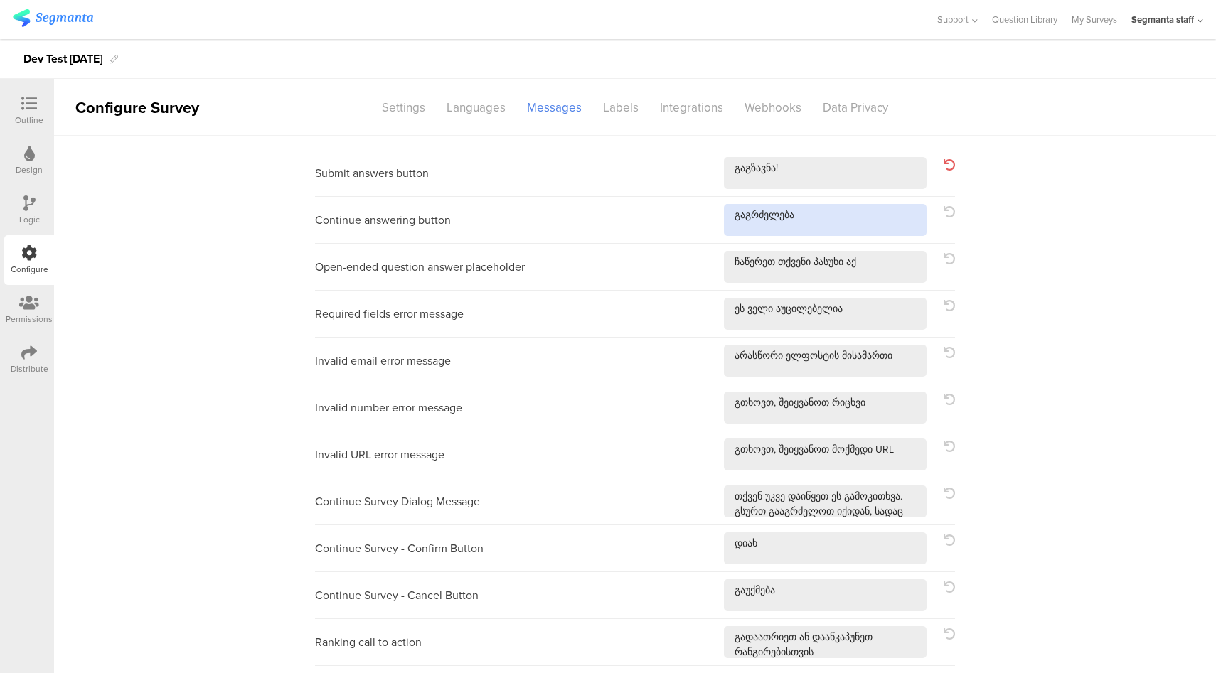
click at [857, 224] on textarea at bounding box center [825, 220] width 203 height 32
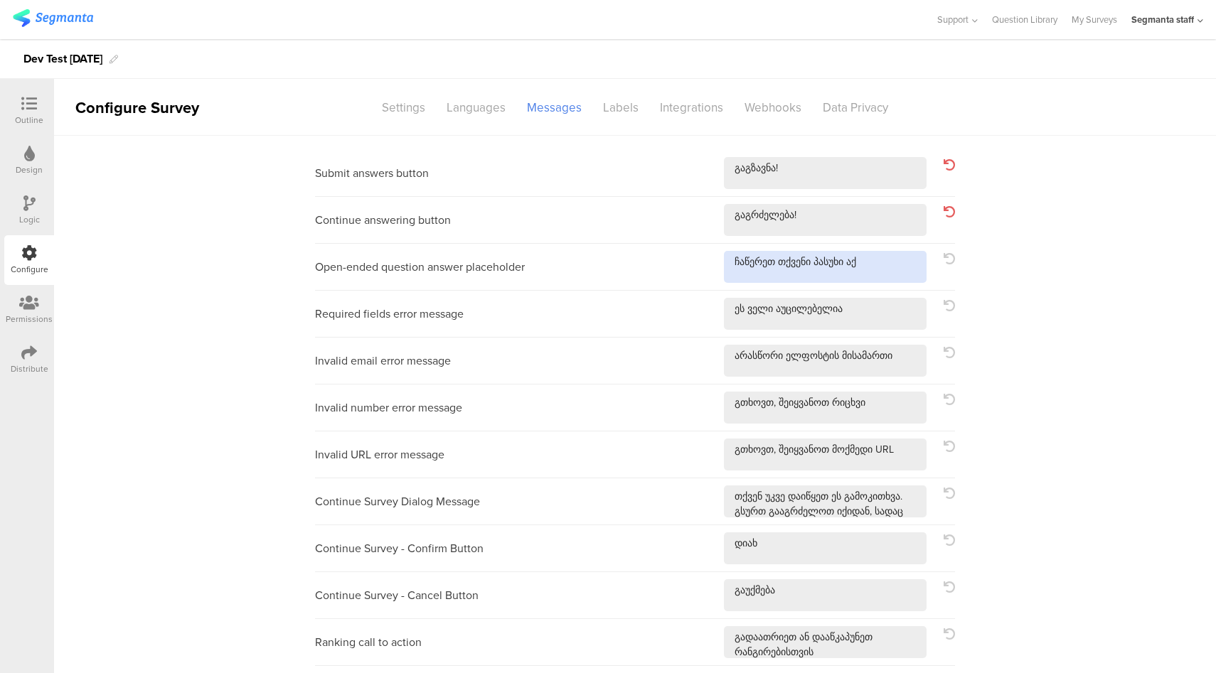
click at [882, 259] on textarea at bounding box center [825, 267] width 203 height 32
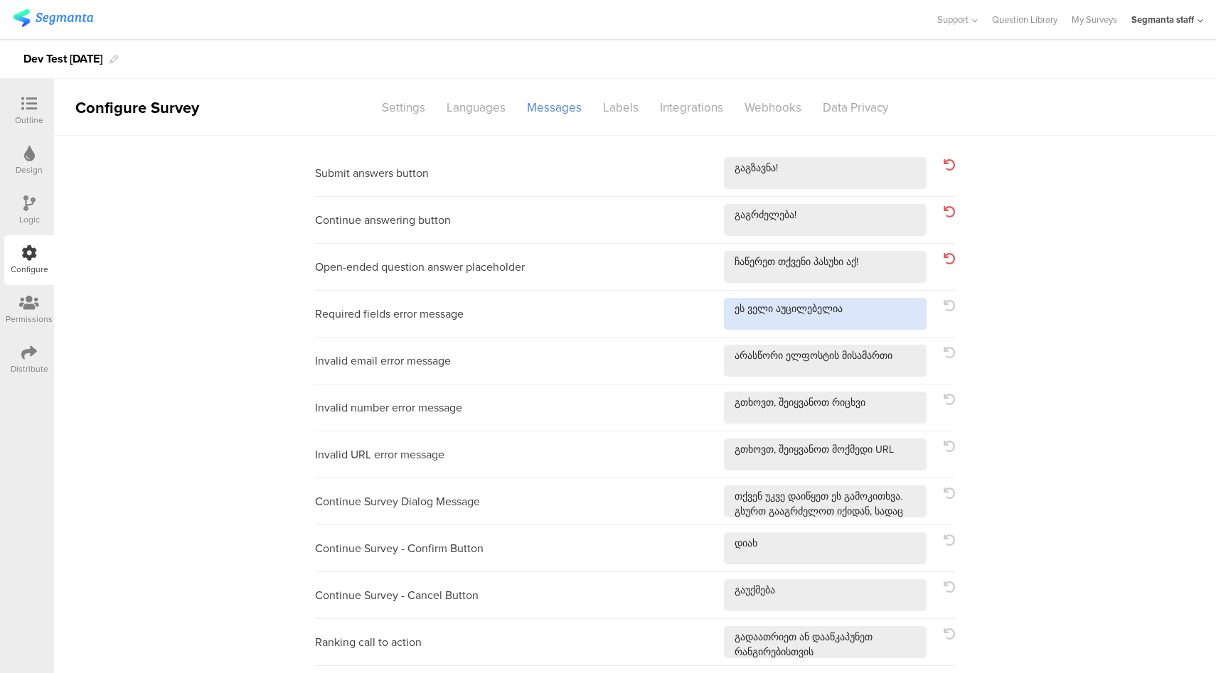
click at [890, 301] on textarea at bounding box center [825, 314] width 203 height 32
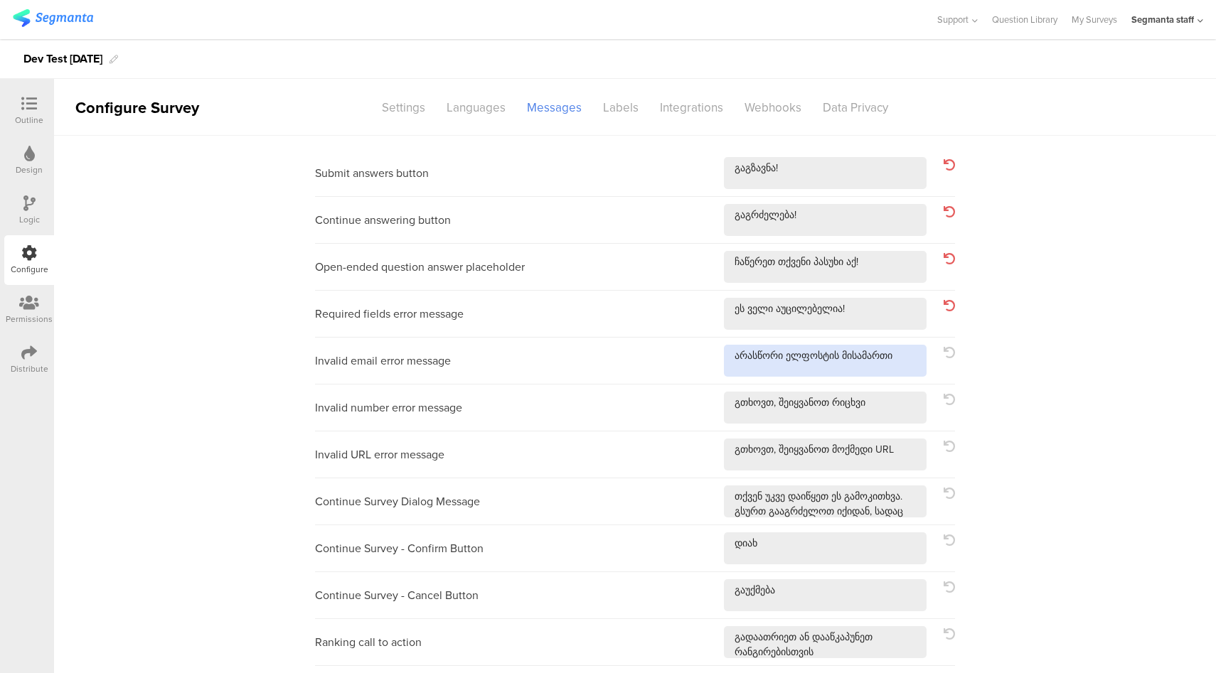
drag, startPoint x: 904, startPoint y: 363, endPoint x: 904, endPoint y: 373, distance: 10.0
click at [904, 363] on textarea at bounding box center [825, 361] width 203 height 32
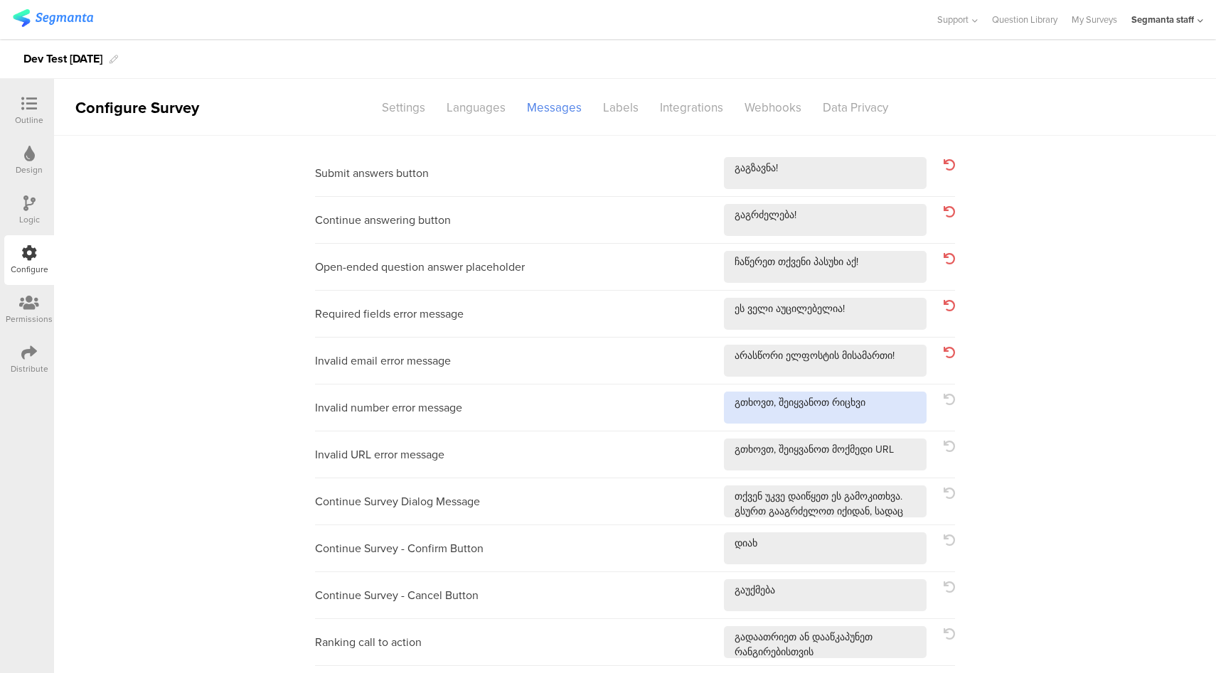
click at [906, 411] on textarea at bounding box center [825, 408] width 203 height 32
click at [915, 454] on textarea at bounding box center [825, 455] width 203 height 32
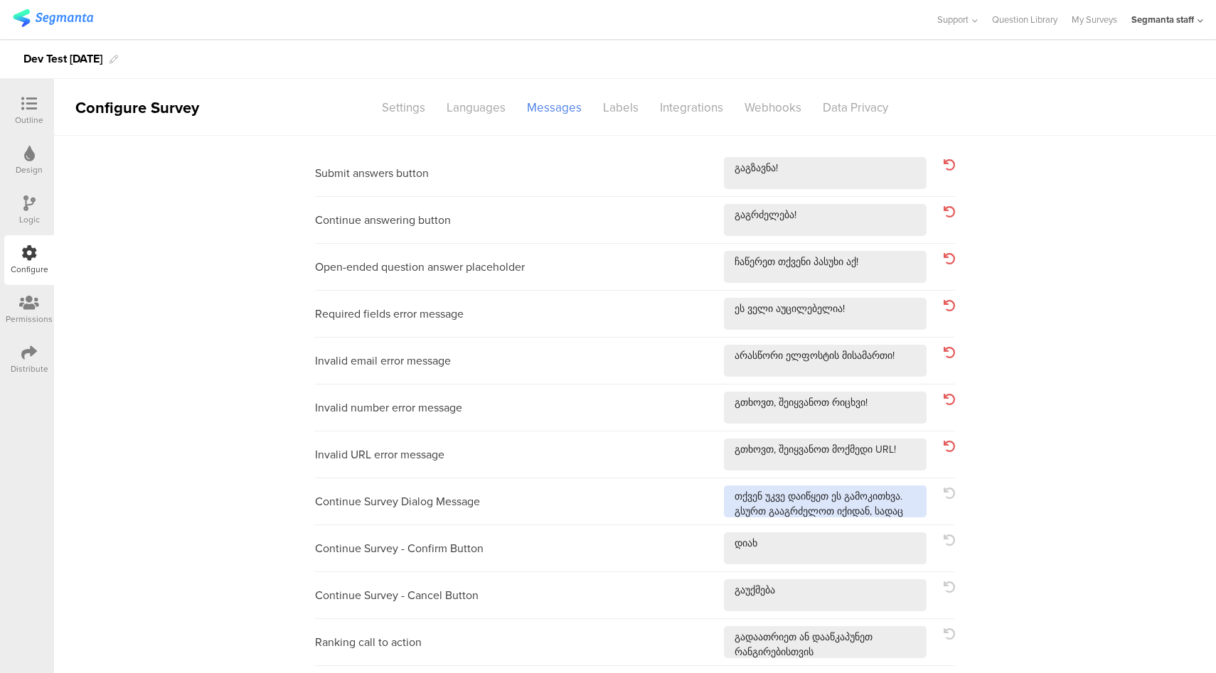
click at [914, 505] on textarea at bounding box center [825, 502] width 203 height 32
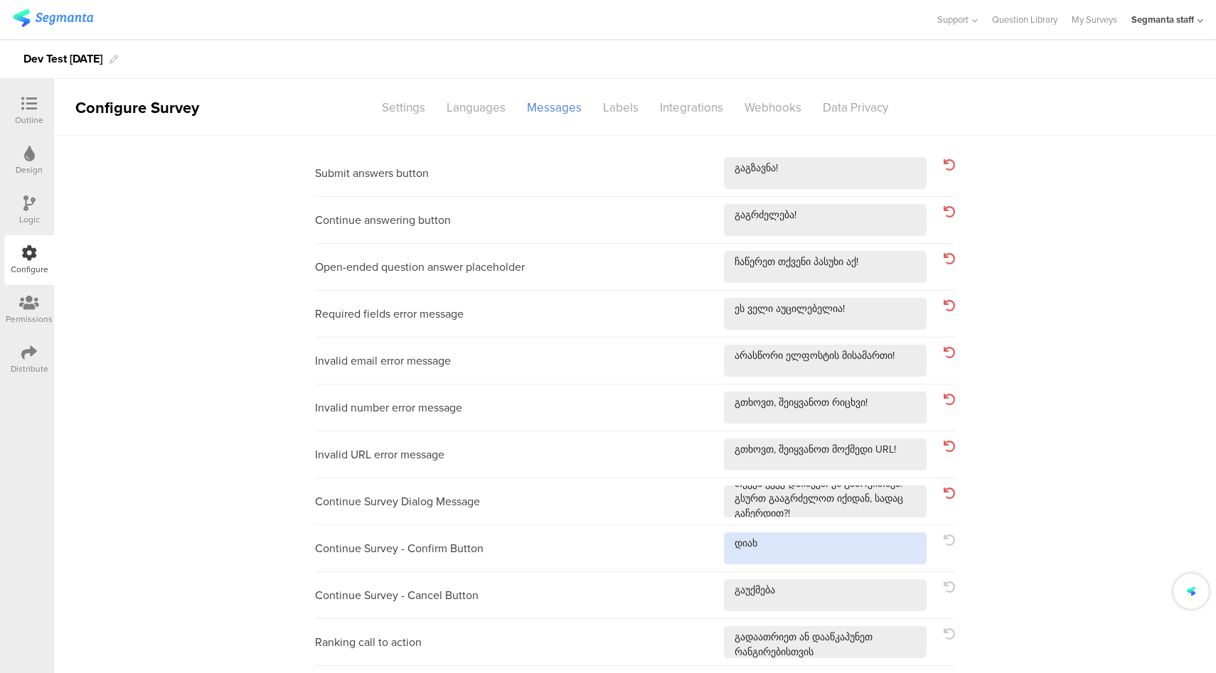
click at [816, 557] on textarea at bounding box center [825, 549] width 203 height 32
click at [843, 602] on textarea at bounding box center [825, 595] width 203 height 32
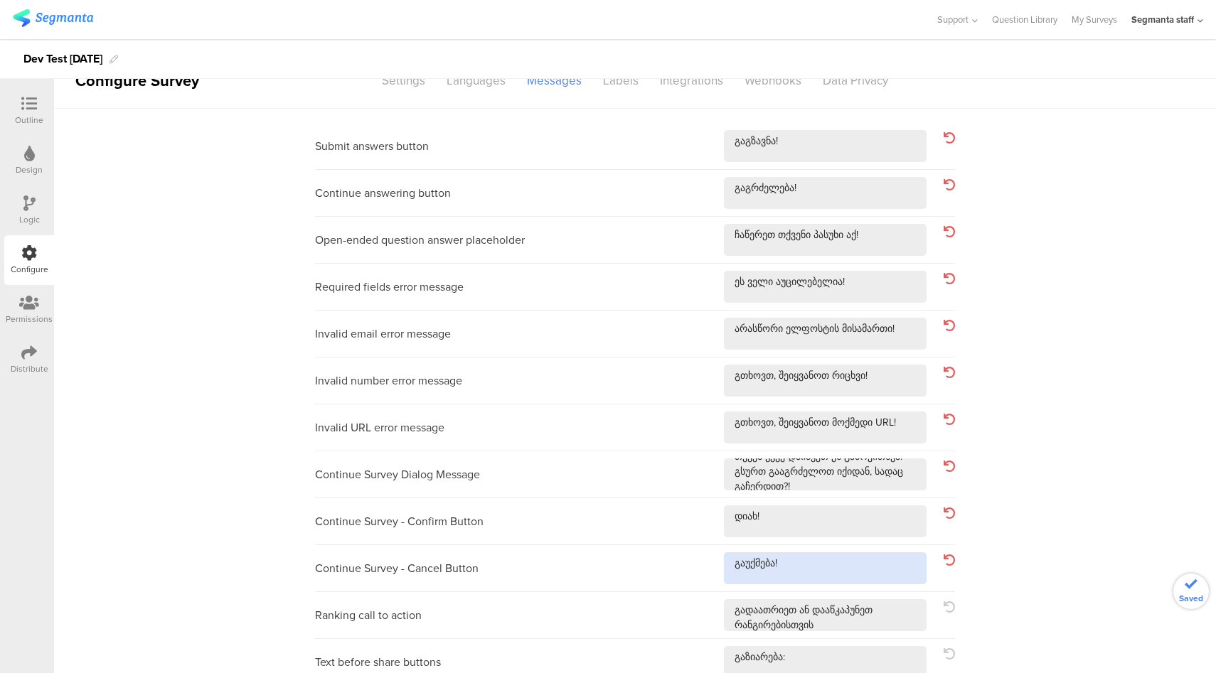
scroll to position [102, 0]
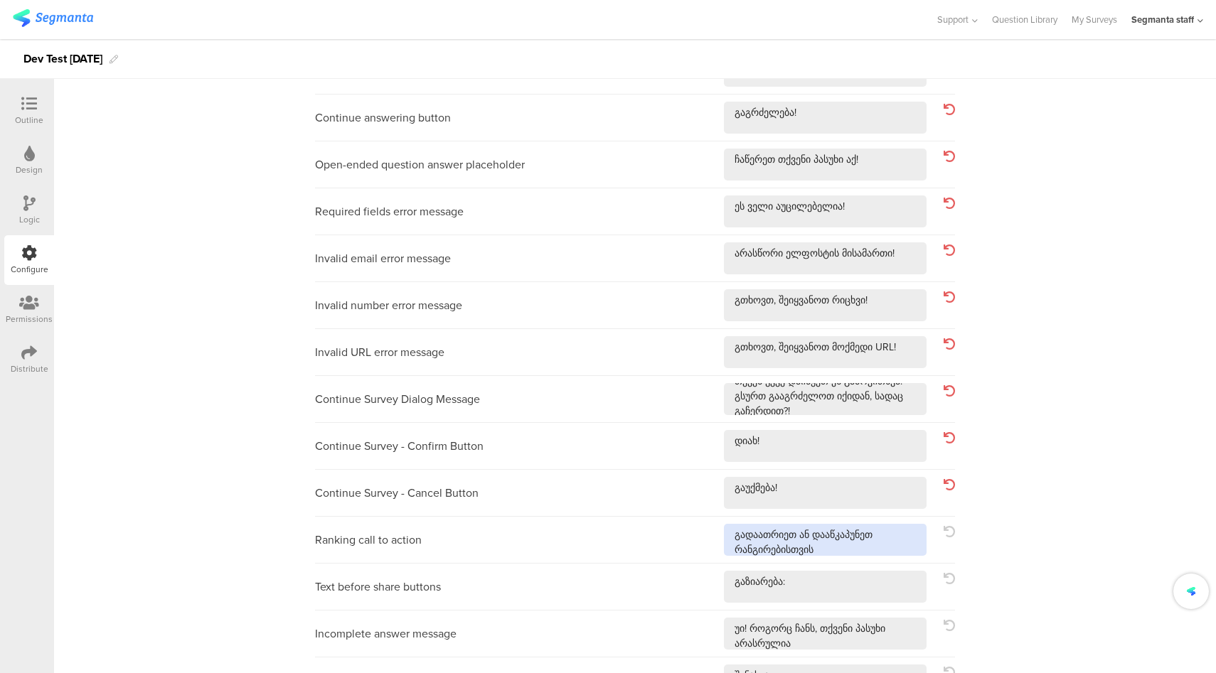
click at [885, 546] on textarea at bounding box center [825, 540] width 203 height 32
click at [849, 607] on div "Text before share buttons" at bounding box center [635, 587] width 640 height 47
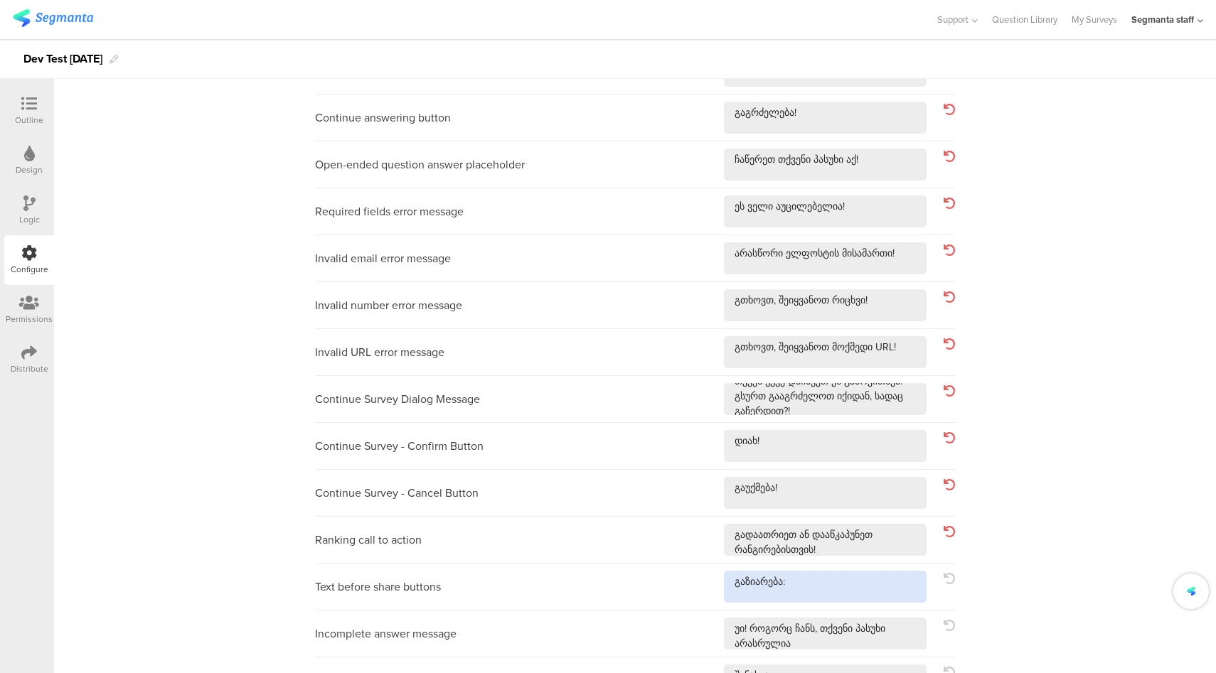
click at [863, 584] on textarea at bounding box center [825, 587] width 203 height 32
click at [872, 645] on textarea at bounding box center [825, 634] width 203 height 32
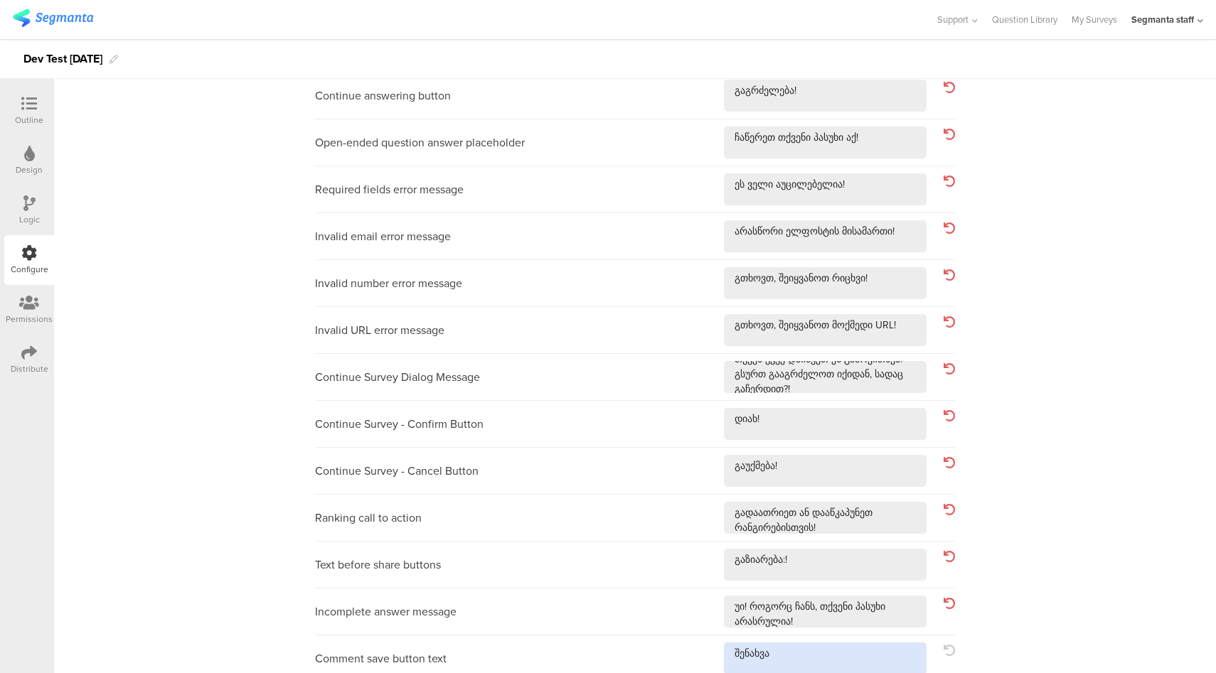
click at [850, 660] on textarea at bounding box center [825, 659] width 203 height 32
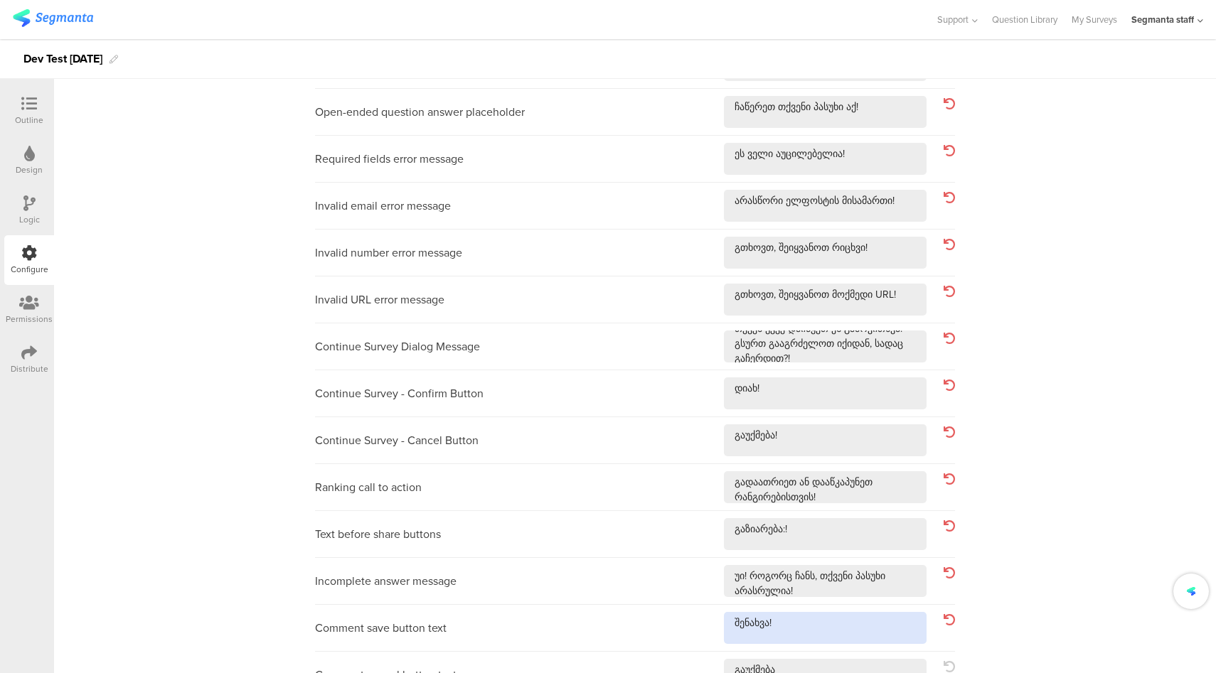
scroll to position [341, 0]
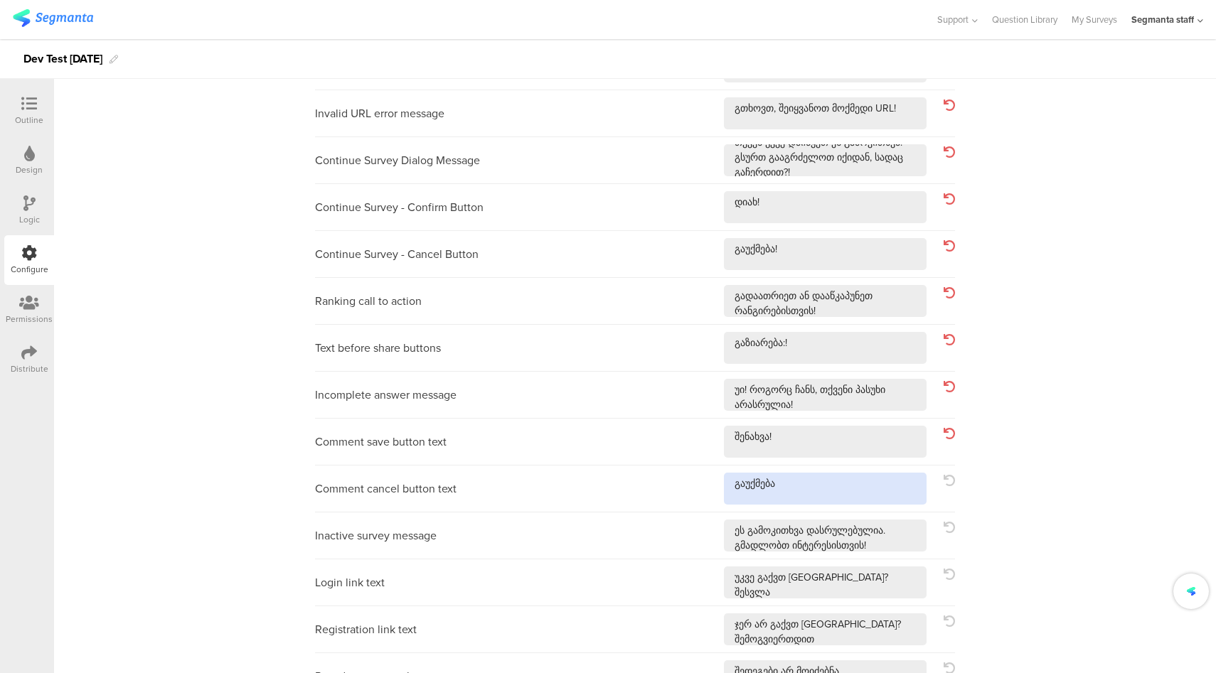
click at [867, 477] on textarea at bounding box center [825, 489] width 203 height 32
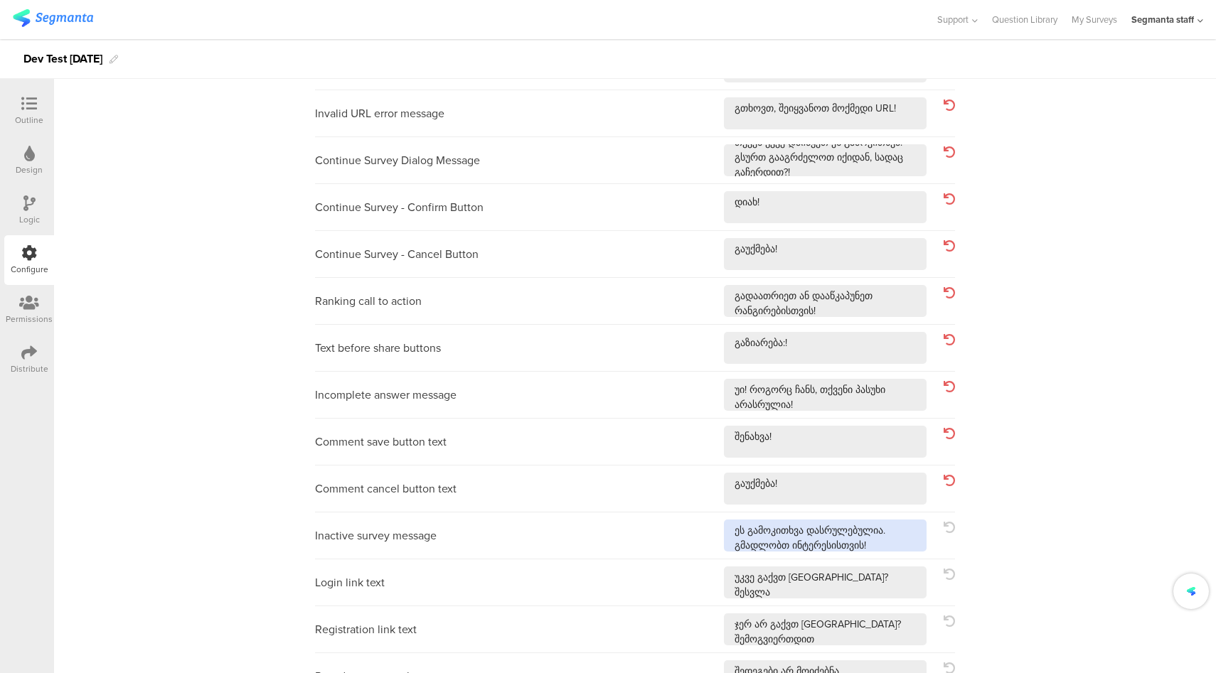
click at [894, 548] on textarea at bounding box center [825, 536] width 203 height 32
click at [896, 593] on textarea at bounding box center [825, 583] width 203 height 32
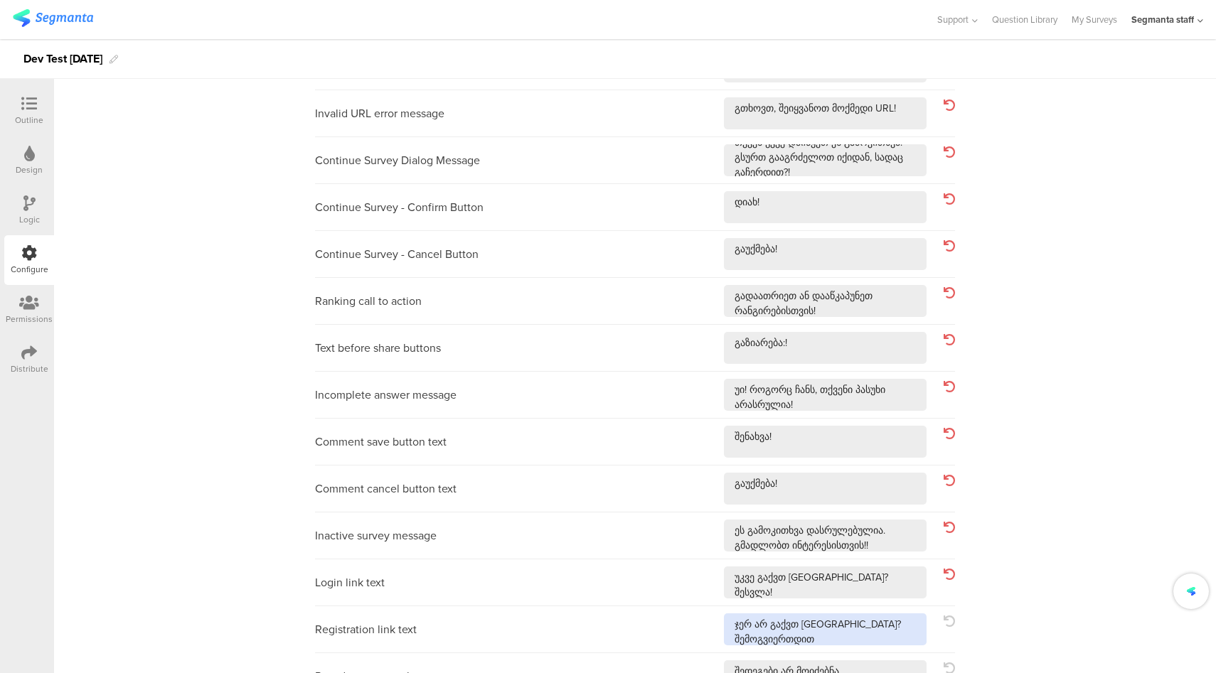
click at [881, 627] on textarea at bounding box center [825, 630] width 203 height 32
click at [868, 637] on textarea at bounding box center [825, 630] width 203 height 32
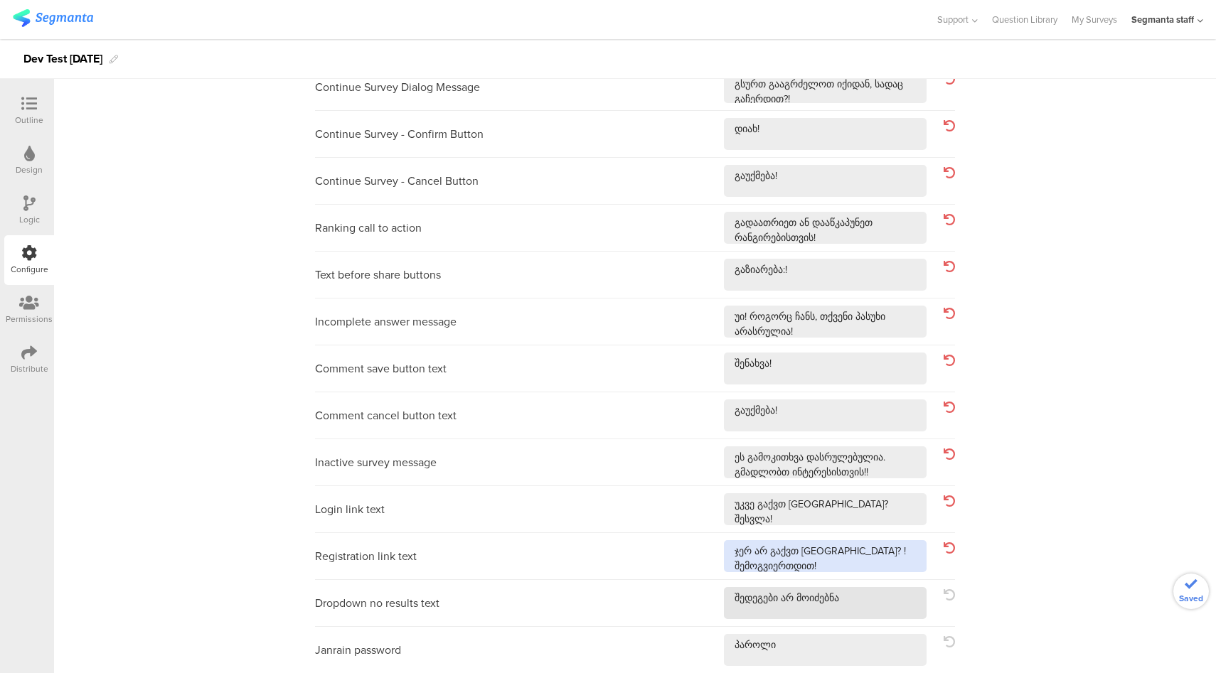
scroll to position [415, 0]
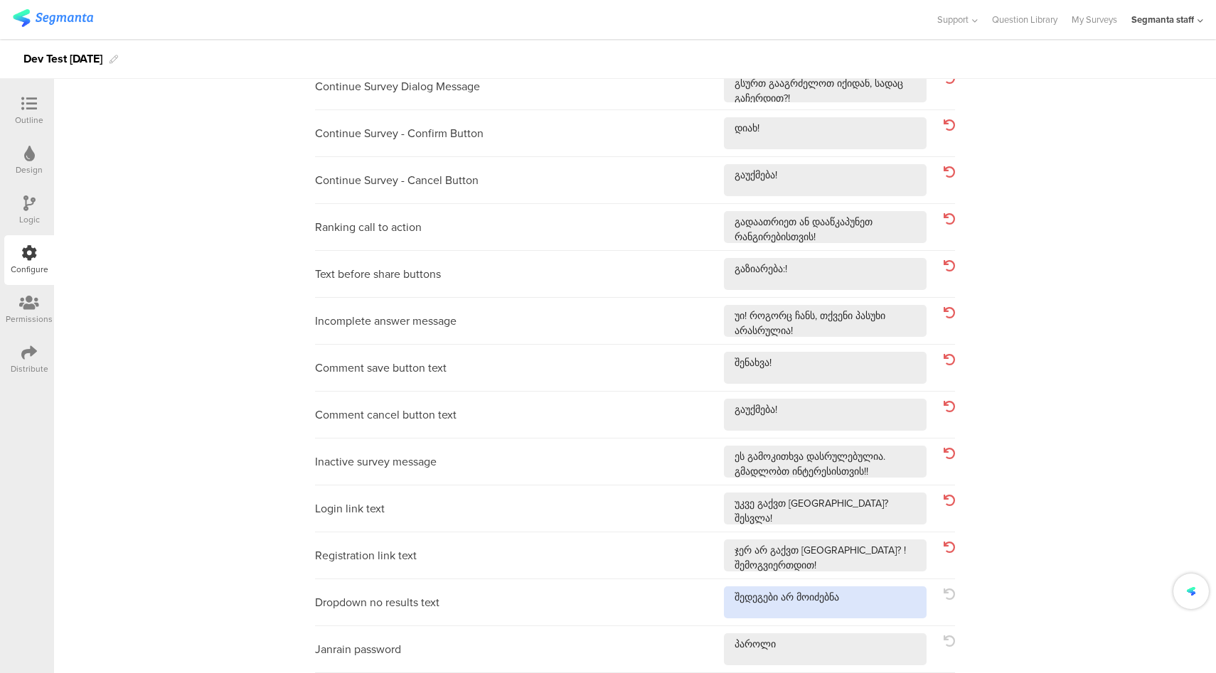
click at [875, 594] on textarea at bounding box center [825, 603] width 203 height 32
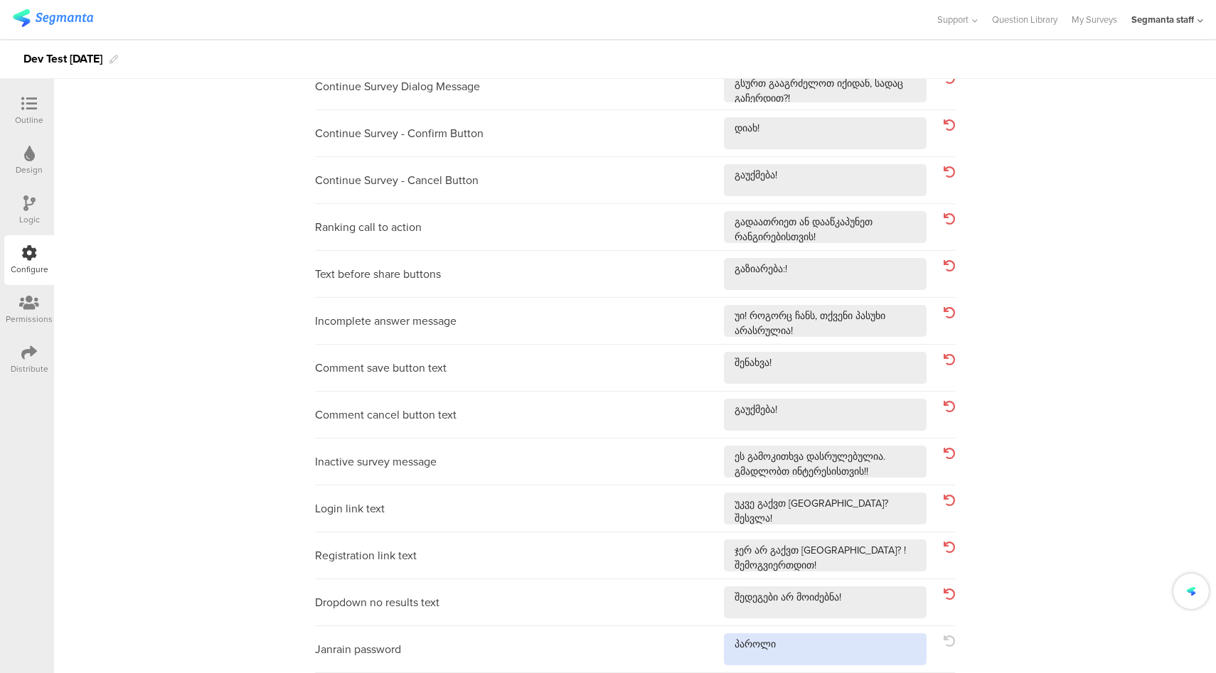
click at [830, 656] on textarea at bounding box center [825, 650] width 203 height 32
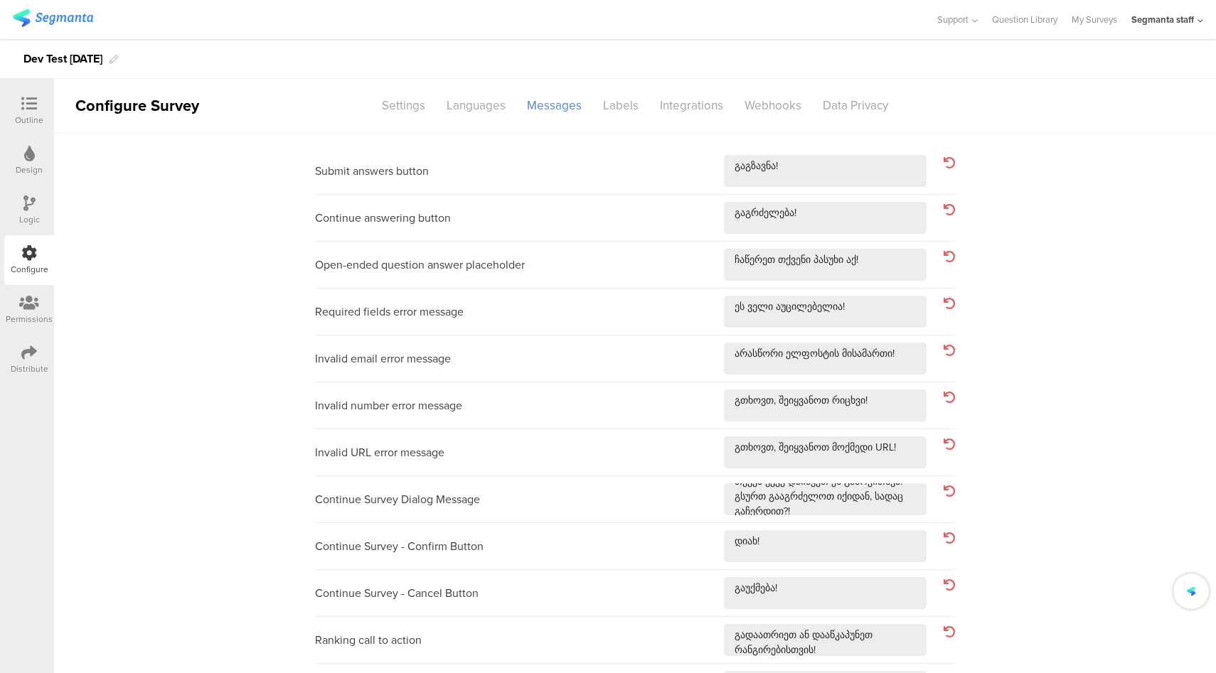
scroll to position [0, 0]
click at [457, 114] on div "Languages" at bounding box center [476, 107] width 80 height 25
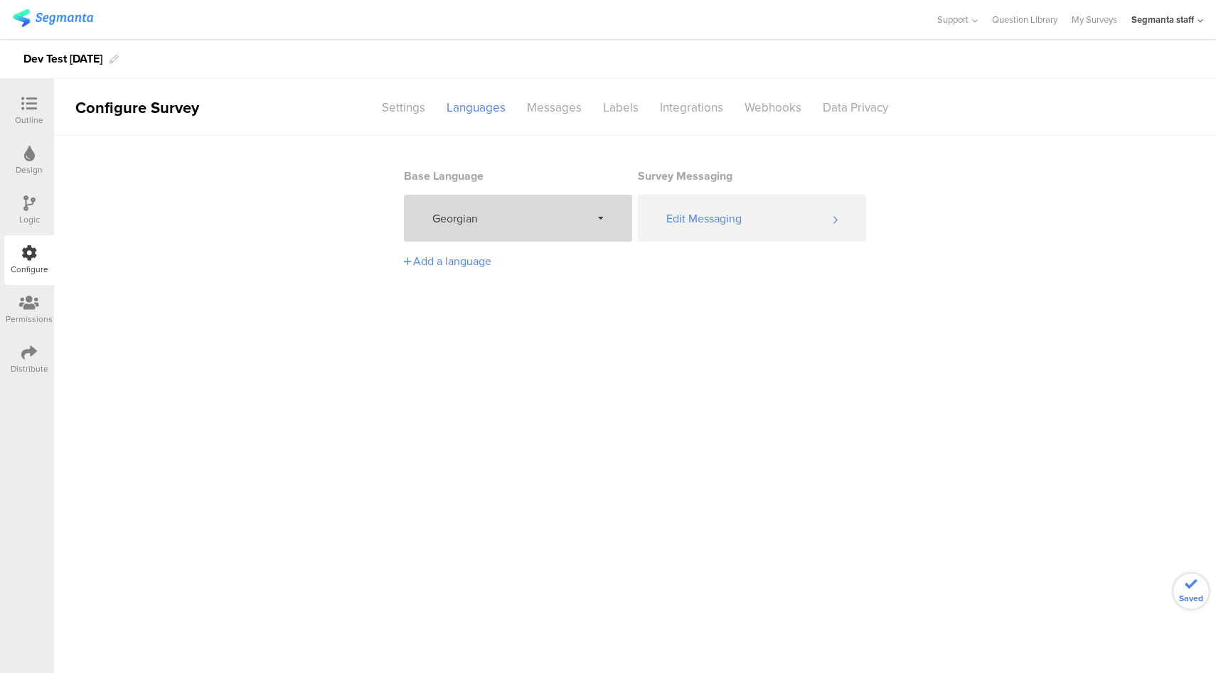
click at [551, 226] on span "Georgian" at bounding box center [511, 218] width 159 height 16
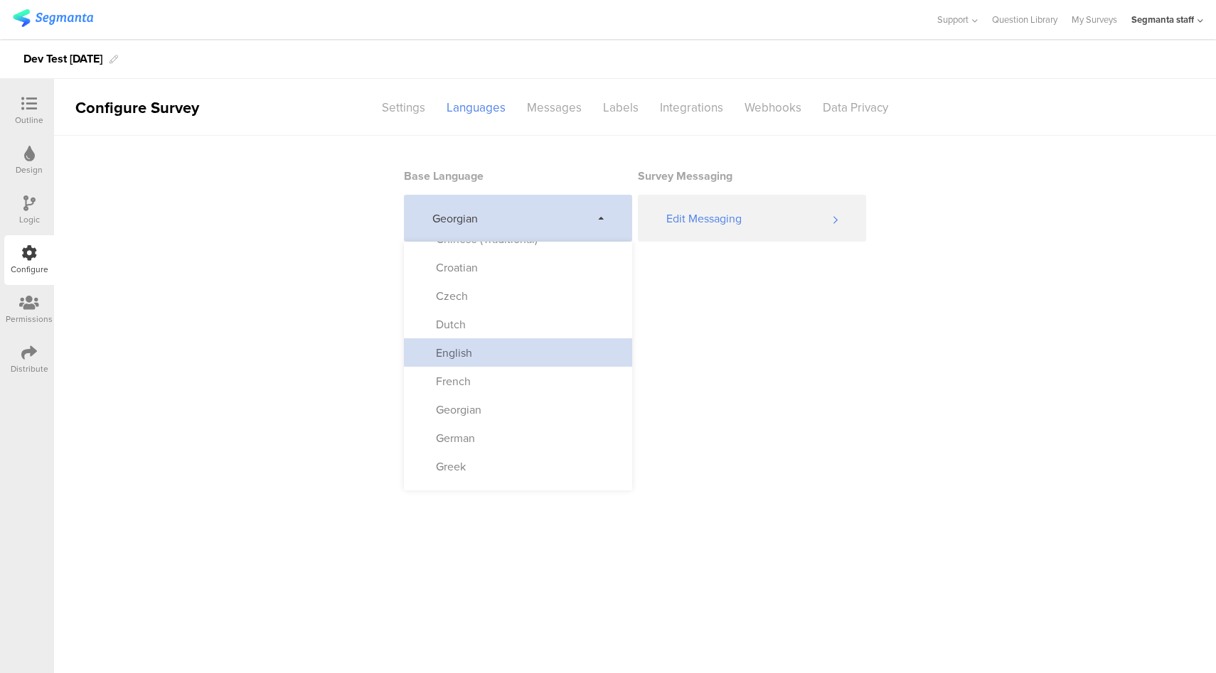
scroll to position [134, 0]
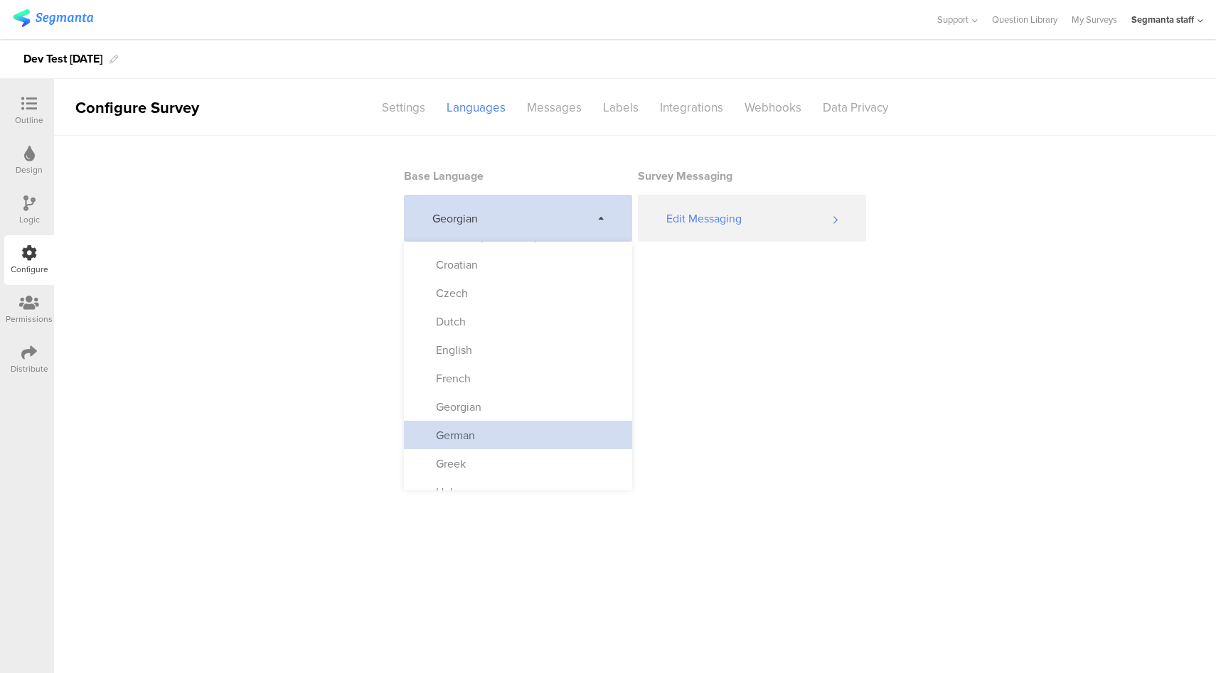
click at [522, 429] on div "German" at bounding box center [518, 435] width 228 height 28
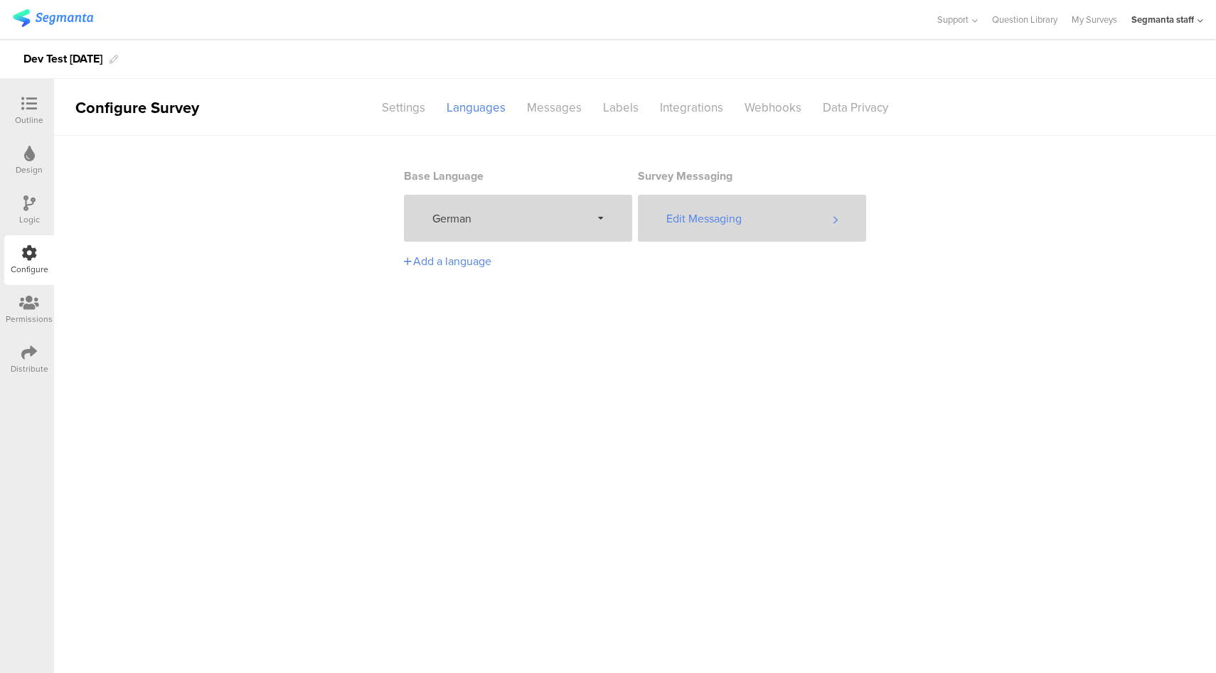
click at [727, 213] on div "Edit Messaging" at bounding box center [752, 218] width 228 height 47
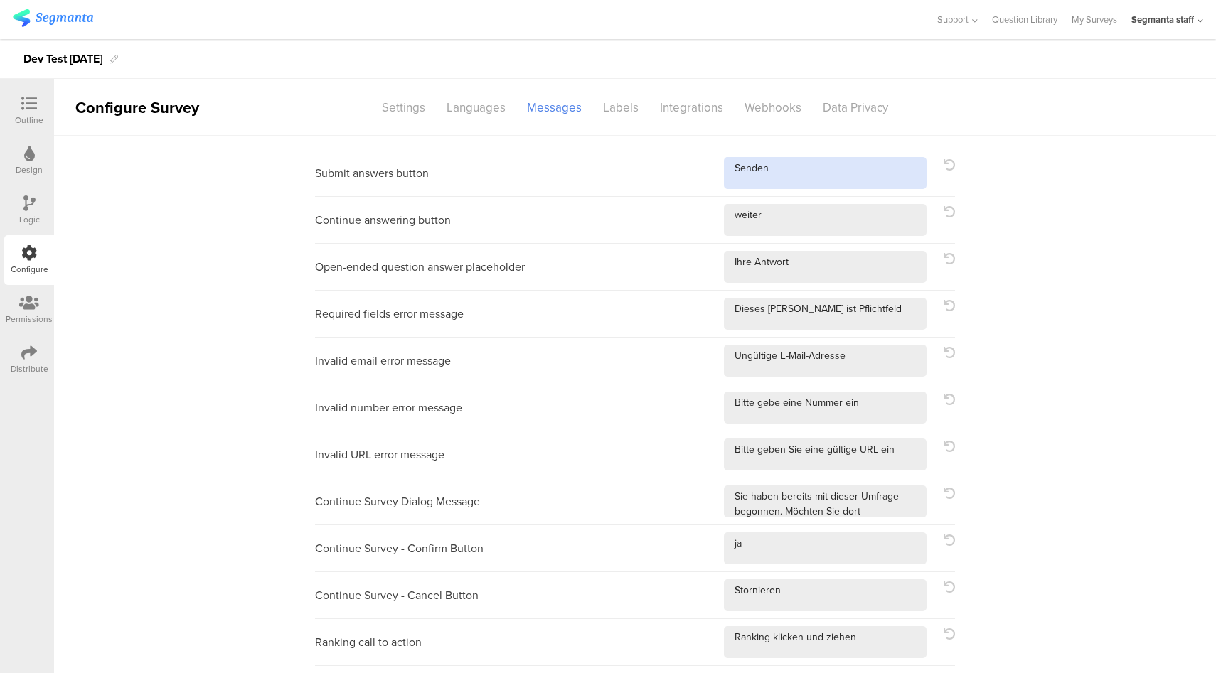
click at [848, 160] on textarea at bounding box center [825, 173] width 203 height 32
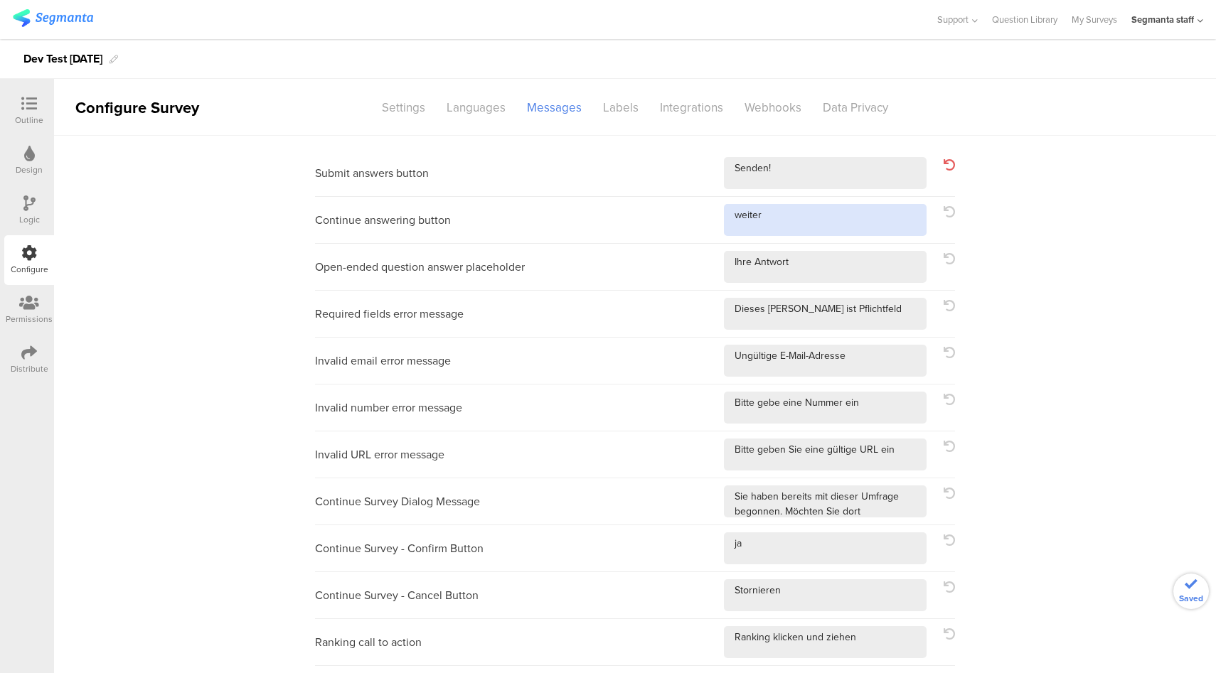
click at [835, 229] on textarea at bounding box center [825, 220] width 203 height 32
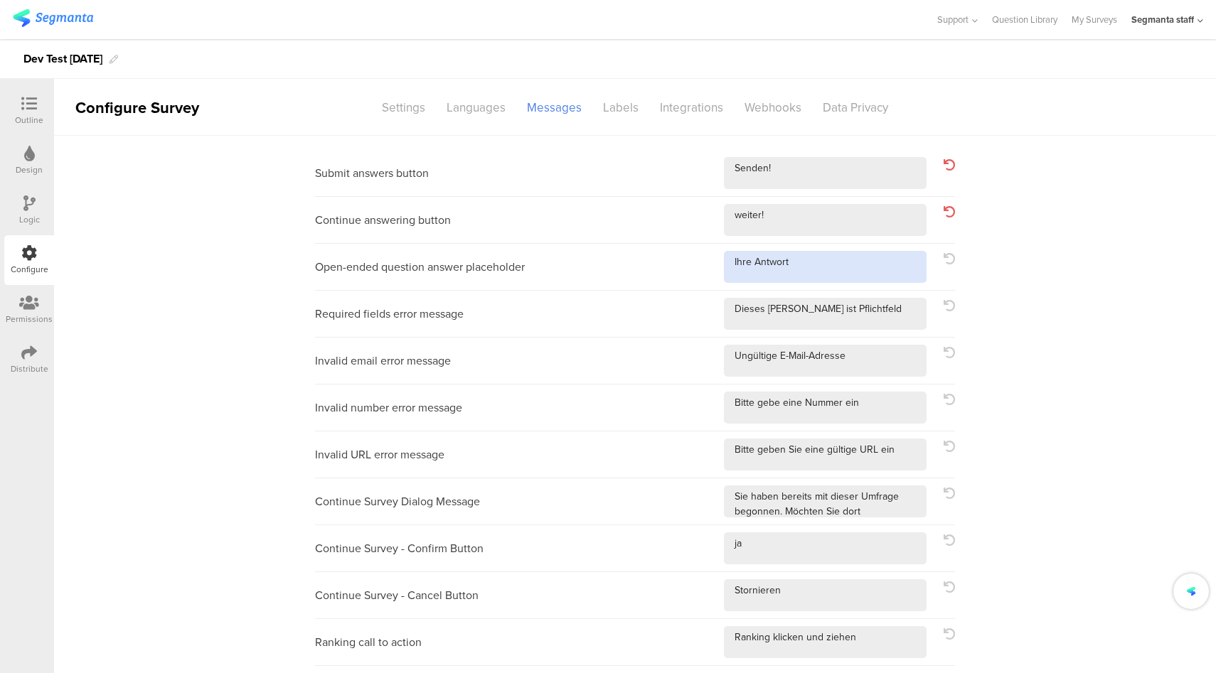
click at [834, 276] on textarea at bounding box center [825, 267] width 203 height 32
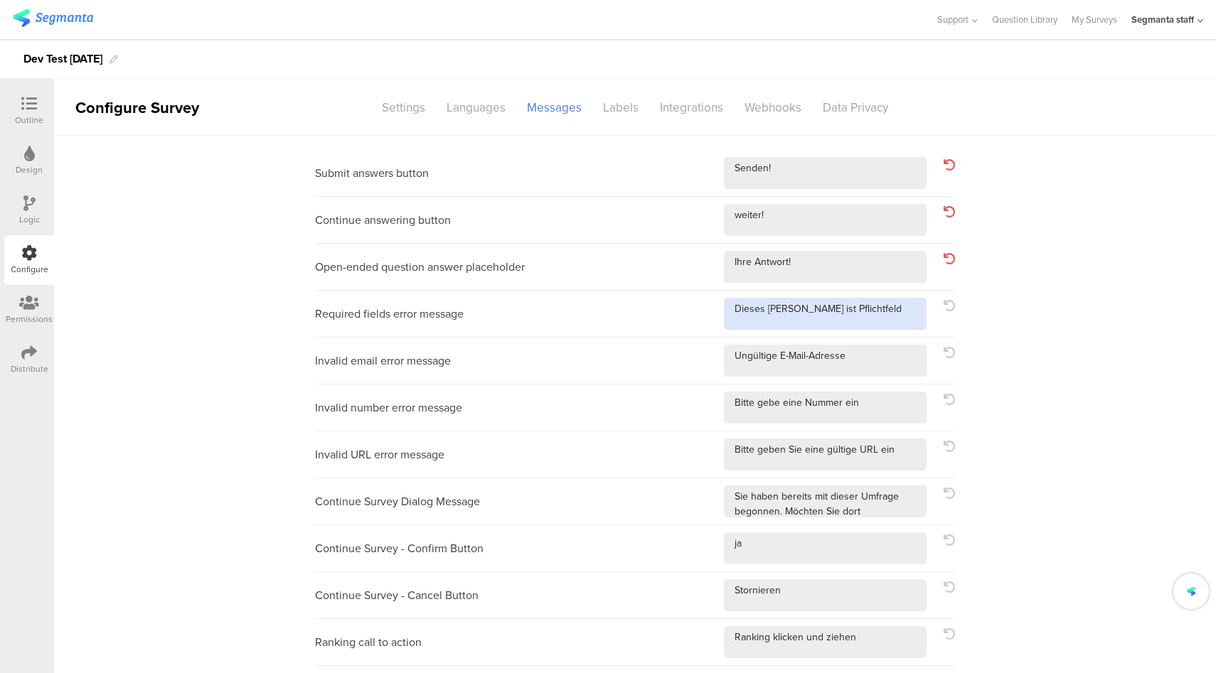
click at [867, 312] on textarea at bounding box center [825, 314] width 203 height 32
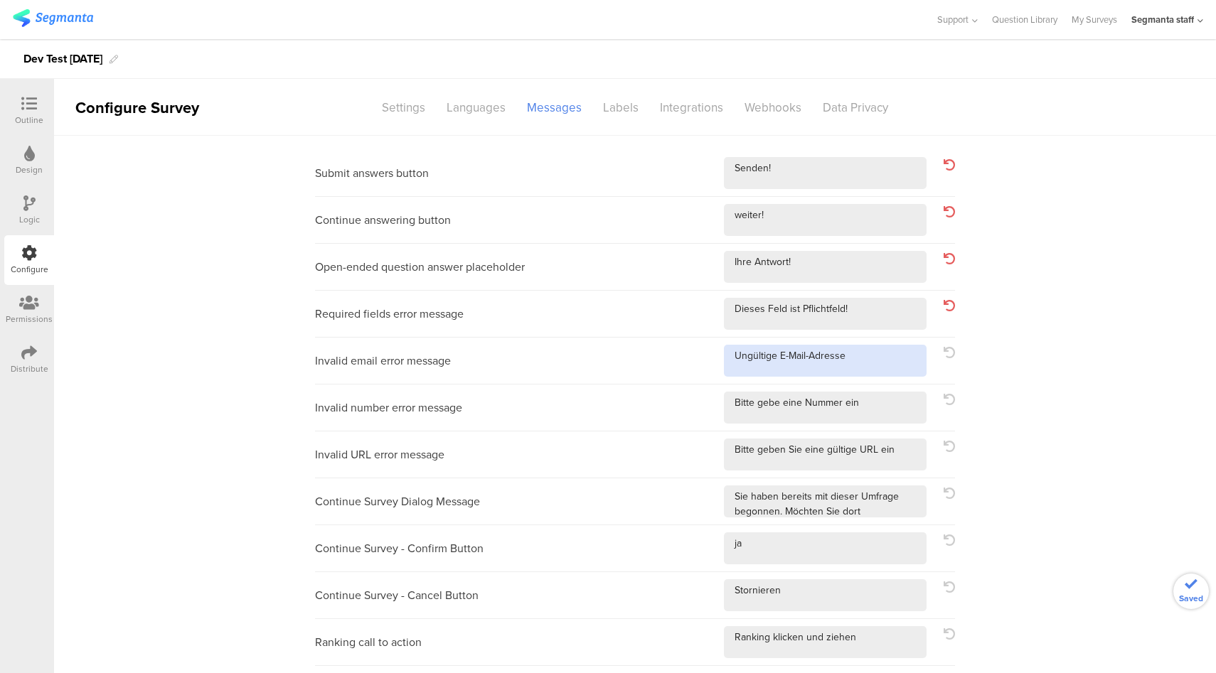
click at [877, 360] on textarea at bounding box center [825, 361] width 203 height 32
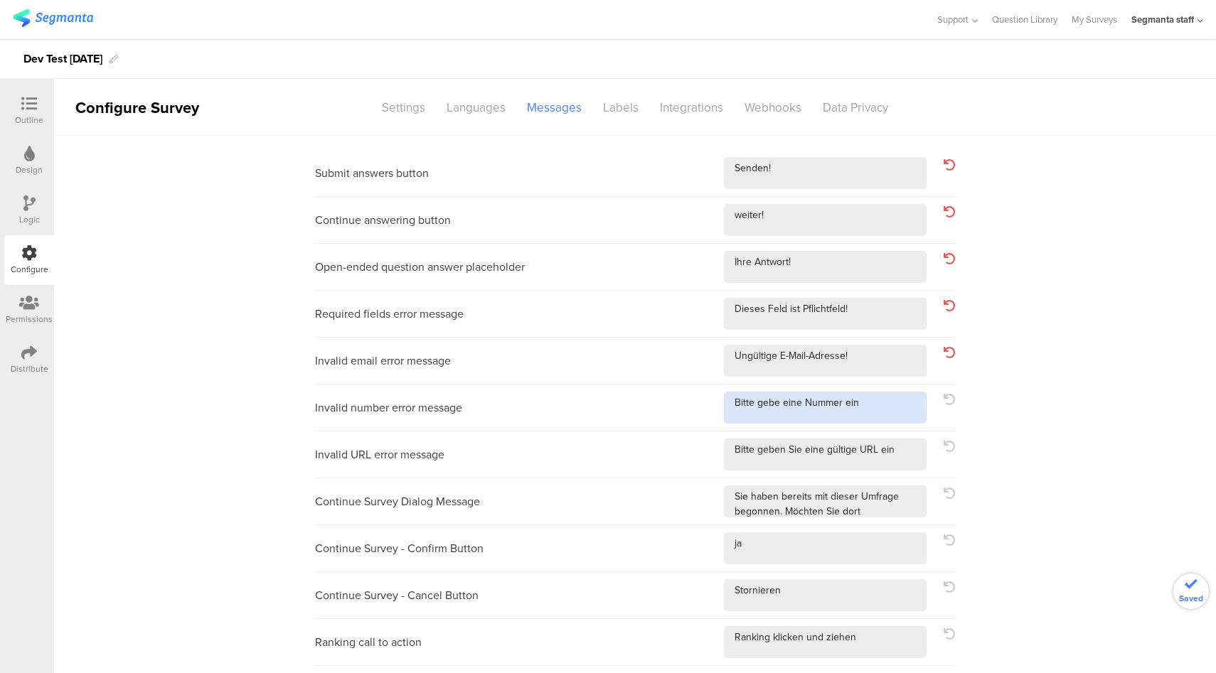
click at [887, 410] on textarea at bounding box center [825, 408] width 203 height 32
click at [904, 471] on div "Invalid URL error message" at bounding box center [635, 455] width 640 height 47
click at [912, 454] on textarea at bounding box center [825, 455] width 203 height 32
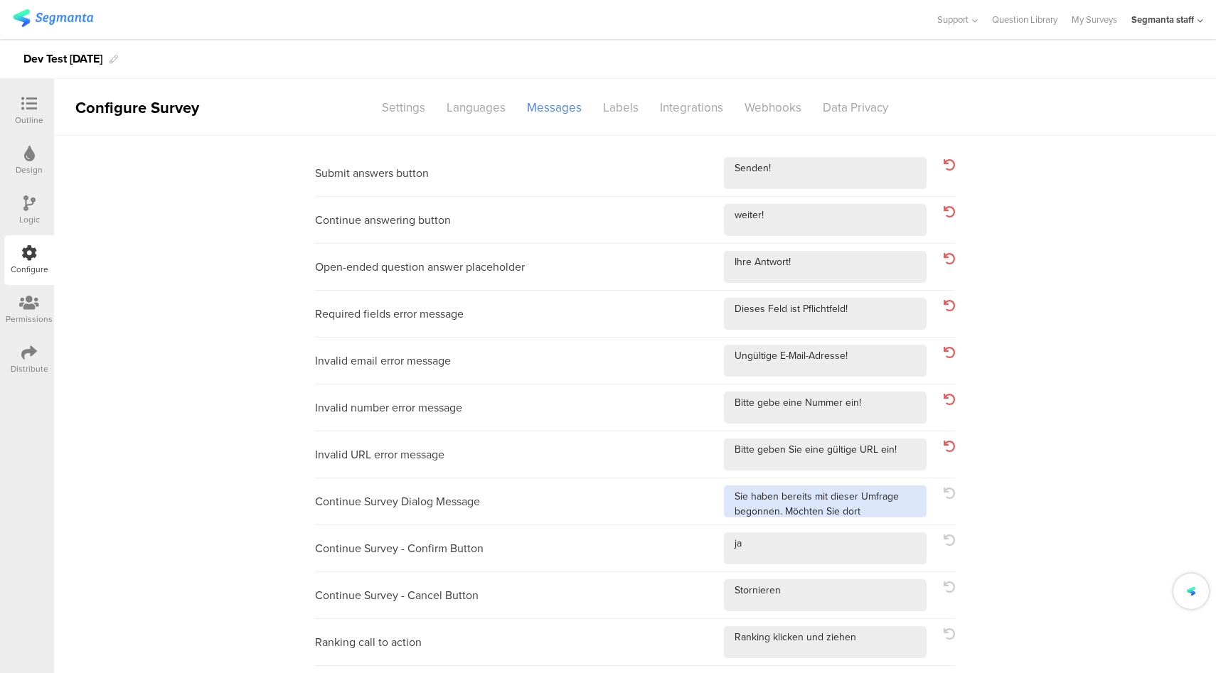
click at [887, 513] on textarea at bounding box center [825, 502] width 203 height 32
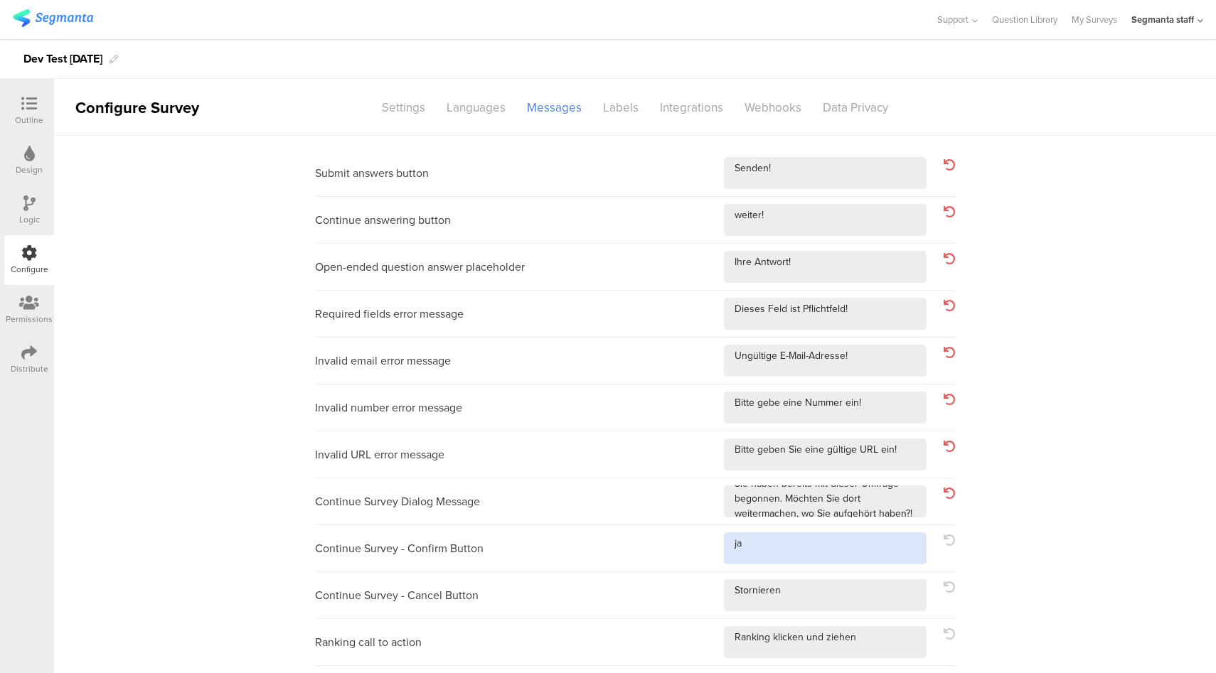
click at [850, 548] on textarea at bounding box center [825, 549] width 203 height 32
click at [855, 609] on textarea at bounding box center [825, 595] width 203 height 32
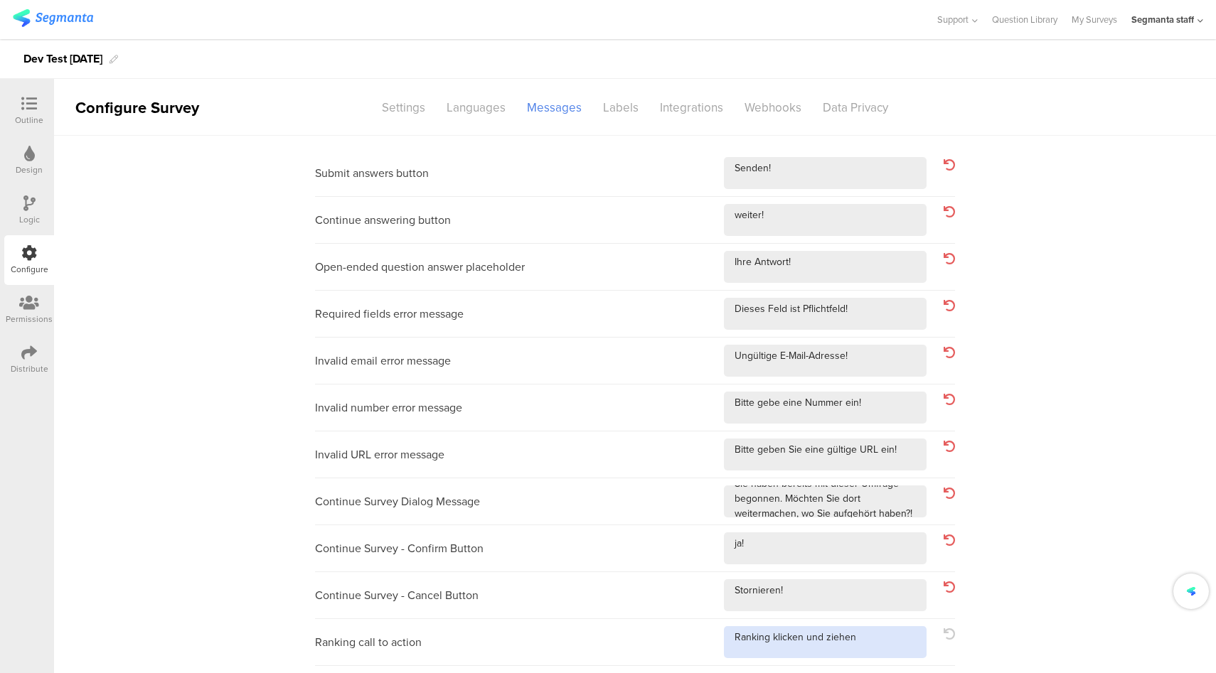
click at [875, 647] on textarea at bounding box center [825, 642] width 203 height 32
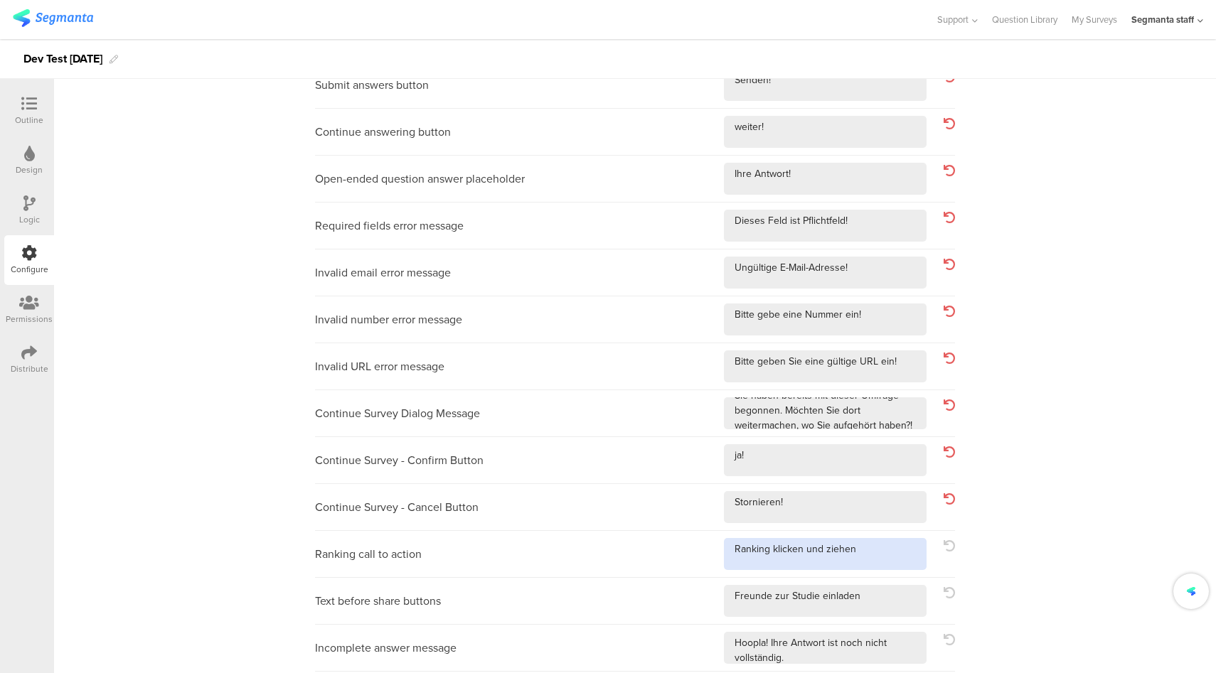
scroll to position [92, 0]
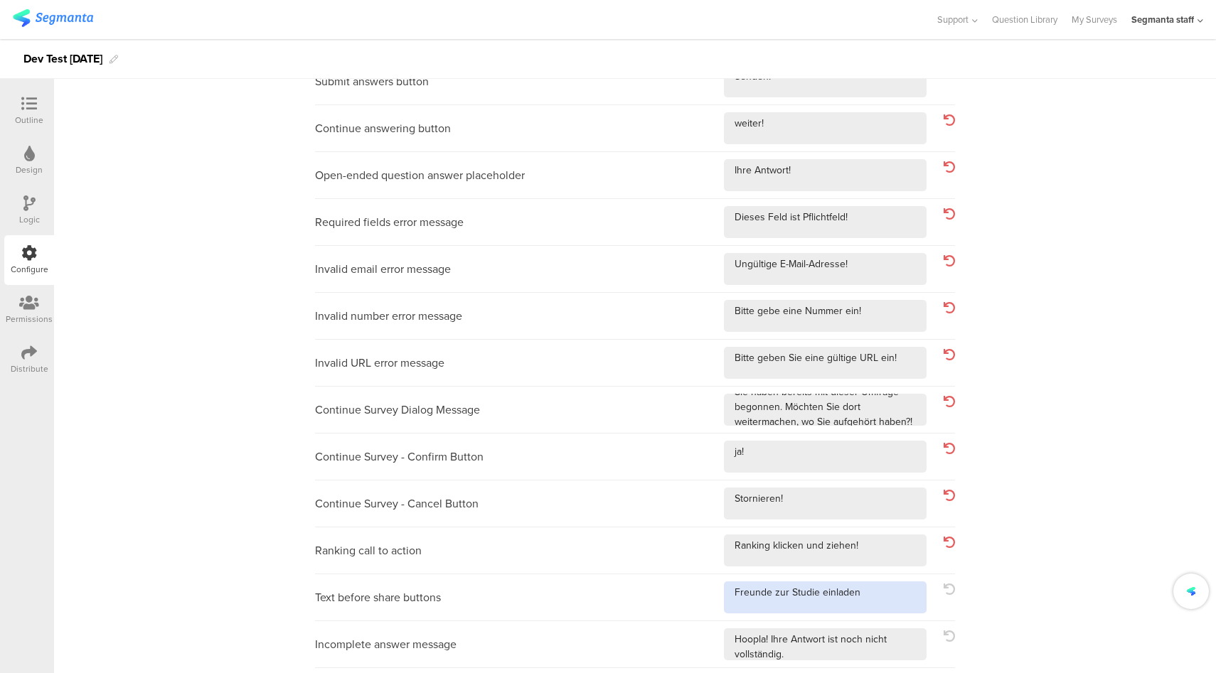
click at [890, 583] on textarea at bounding box center [825, 598] width 203 height 32
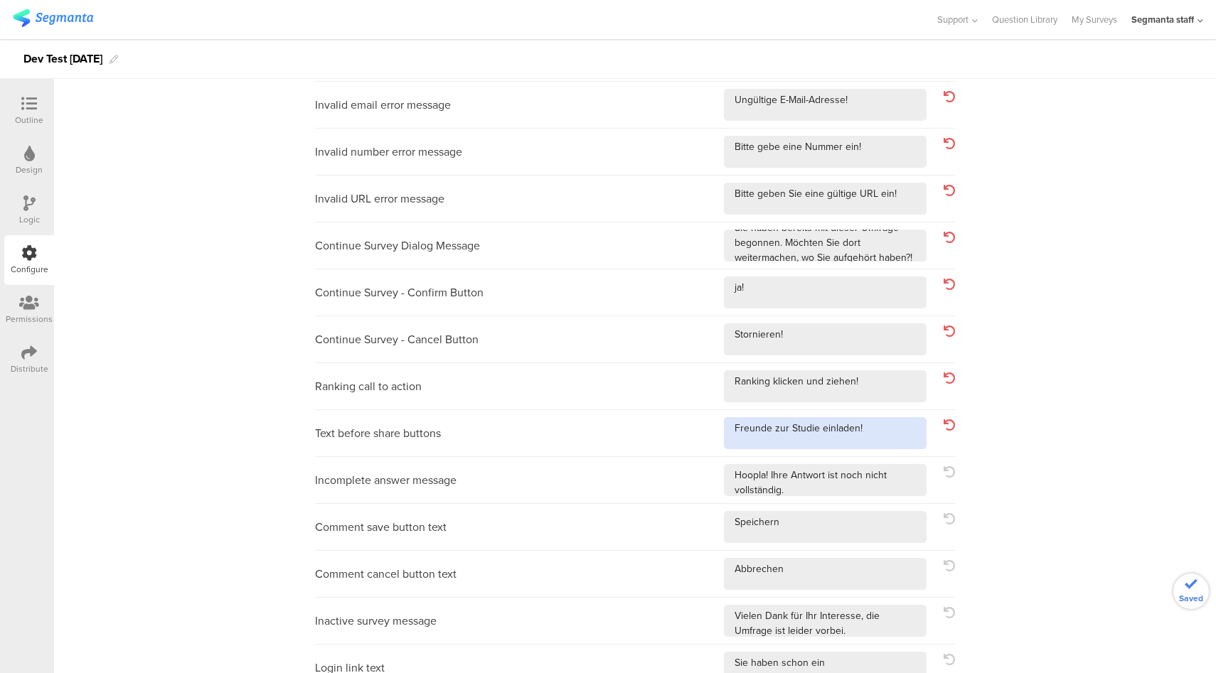
scroll to position [415, 0]
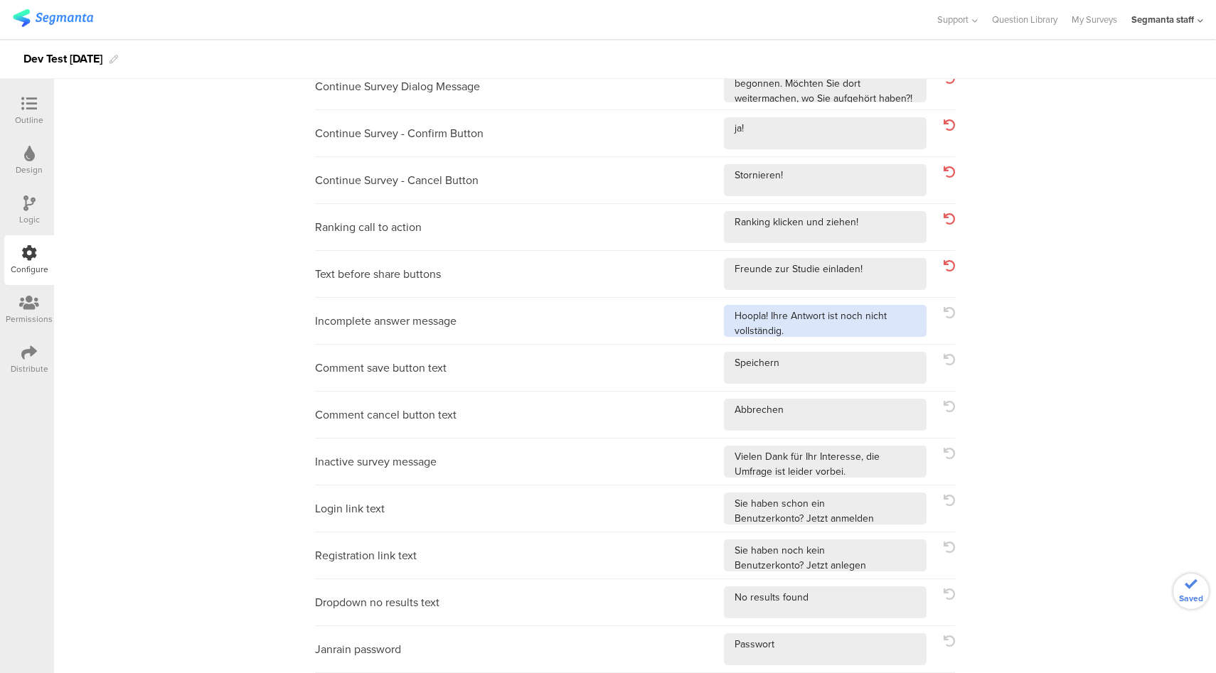
click at [855, 330] on textarea at bounding box center [825, 321] width 203 height 32
click at [845, 363] on textarea at bounding box center [825, 368] width 203 height 32
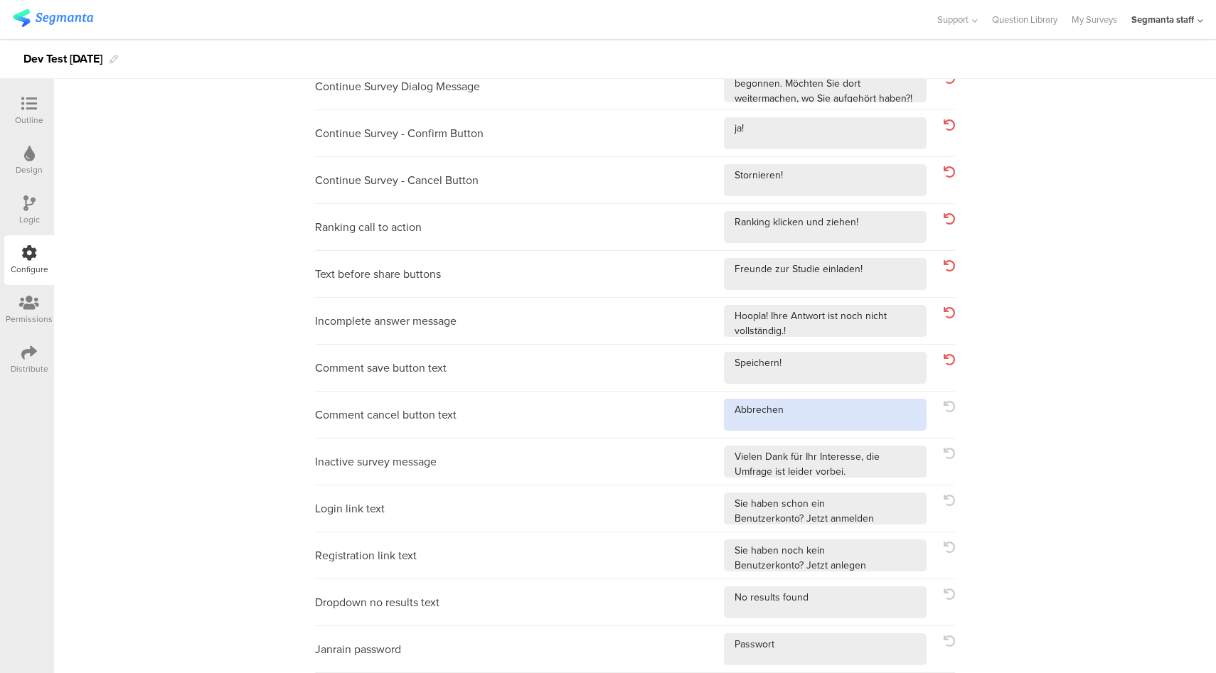
click at [846, 405] on textarea at bounding box center [825, 415] width 203 height 32
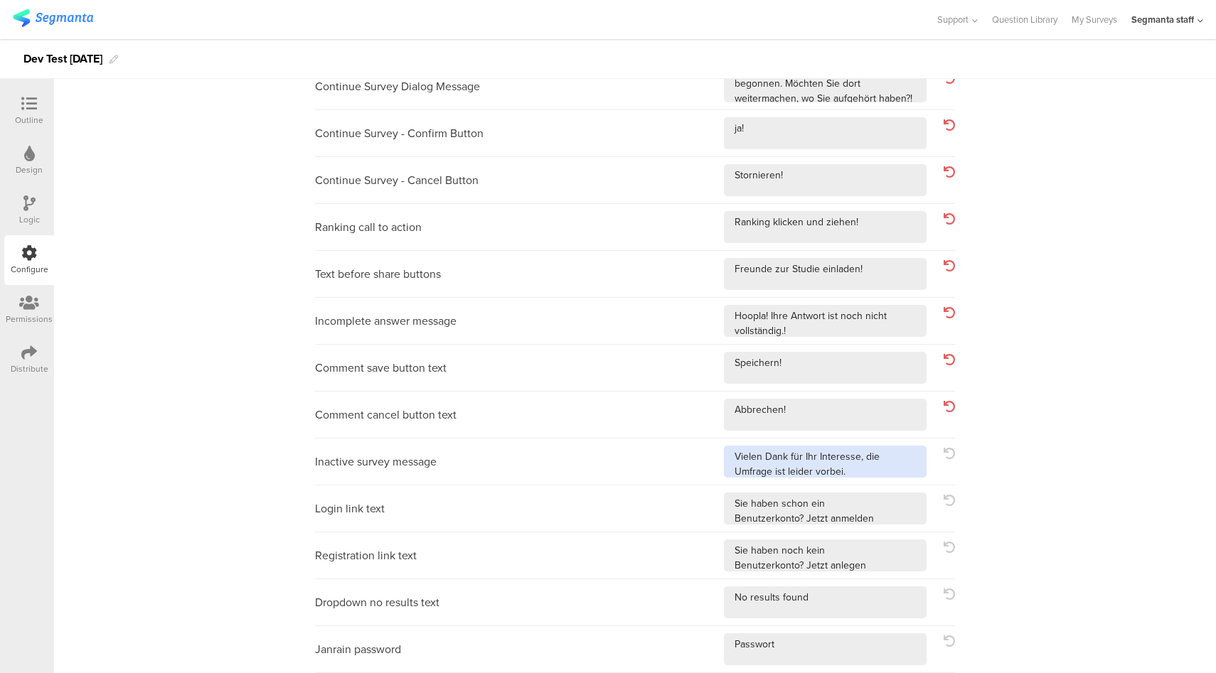
click at [876, 470] on textarea at bounding box center [825, 462] width 203 height 32
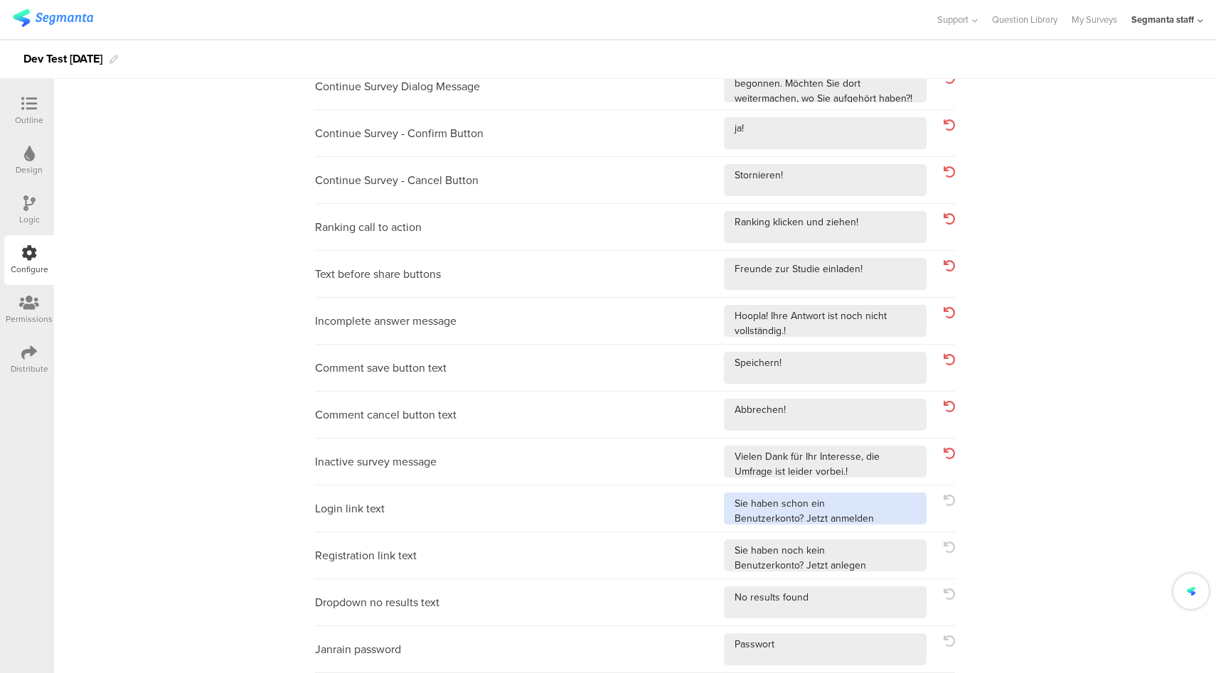
click at [886, 518] on textarea at bounding box center [825, 509] width 203 height 32
click at [887, 560] on textarea at bounding box center [825, 556] width 203 height 32
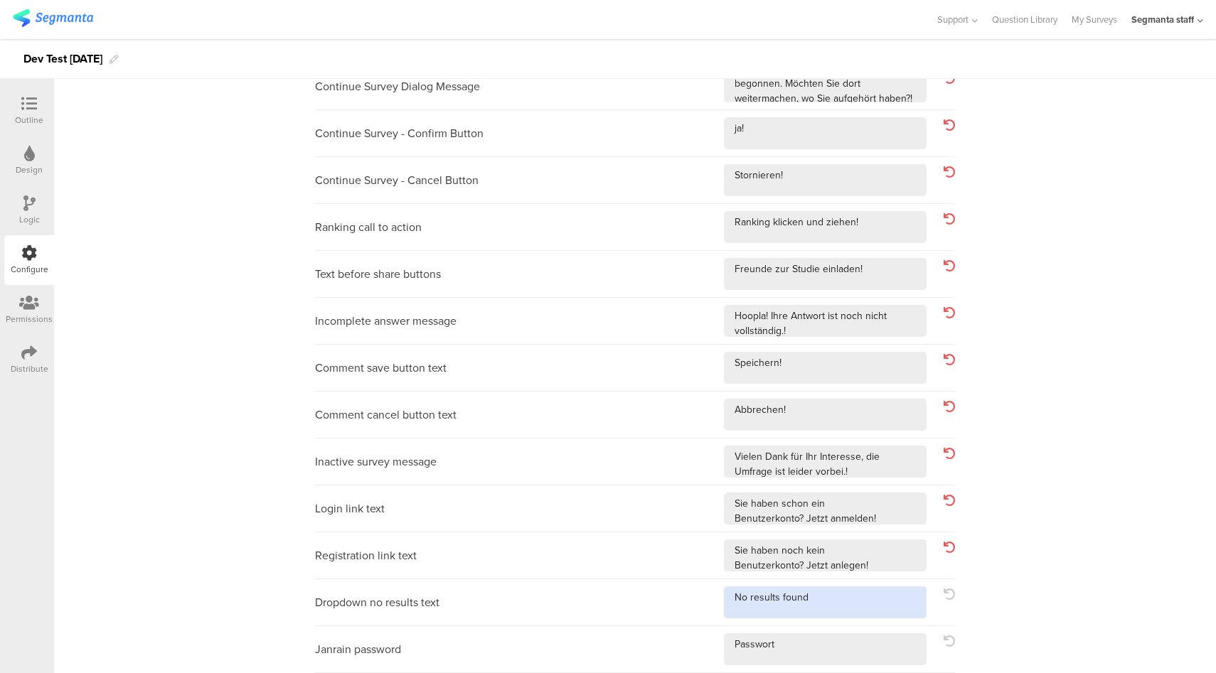
click at [868, 598] on textarea at bounding box center [825, 603] width 203 height 32
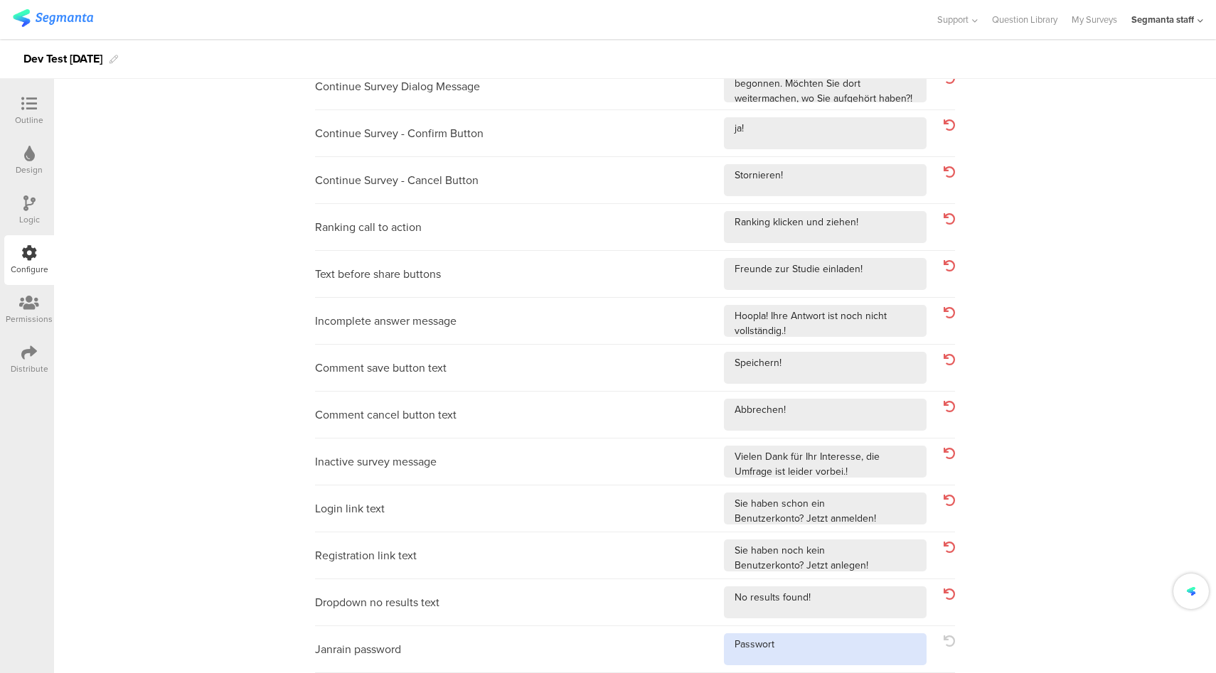
click at [850, 651] on textarea at bounding box center [825, 650] width 203 height 32
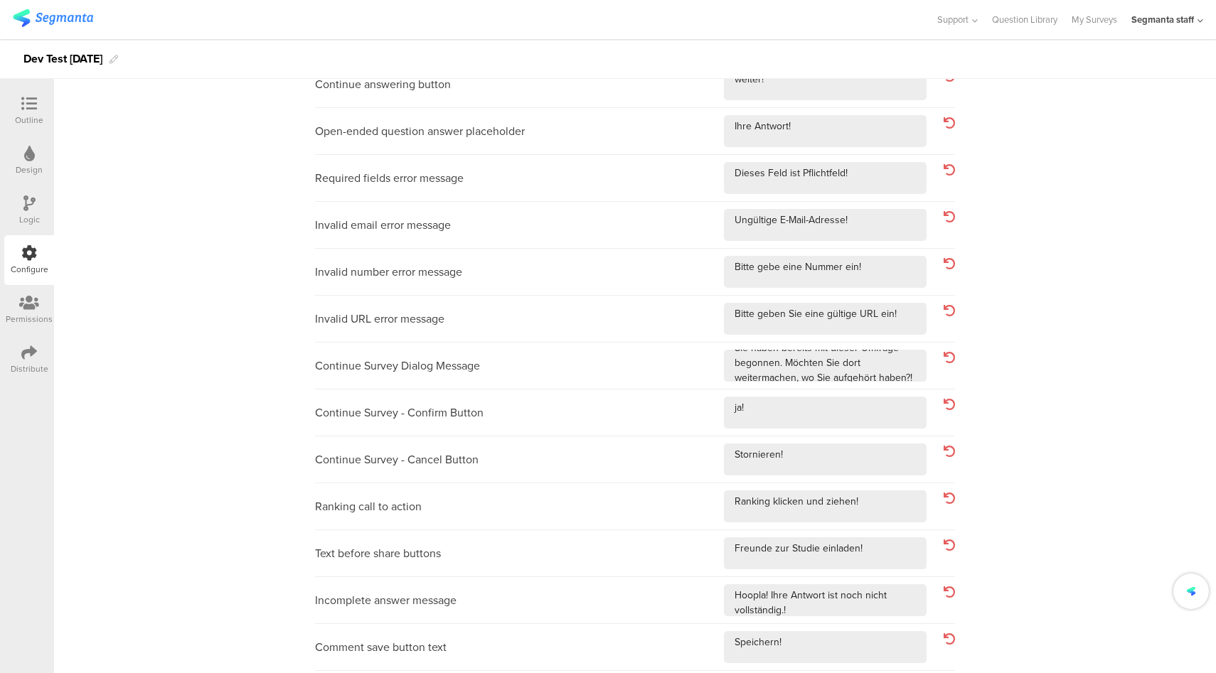
scroll to position [0, 0]
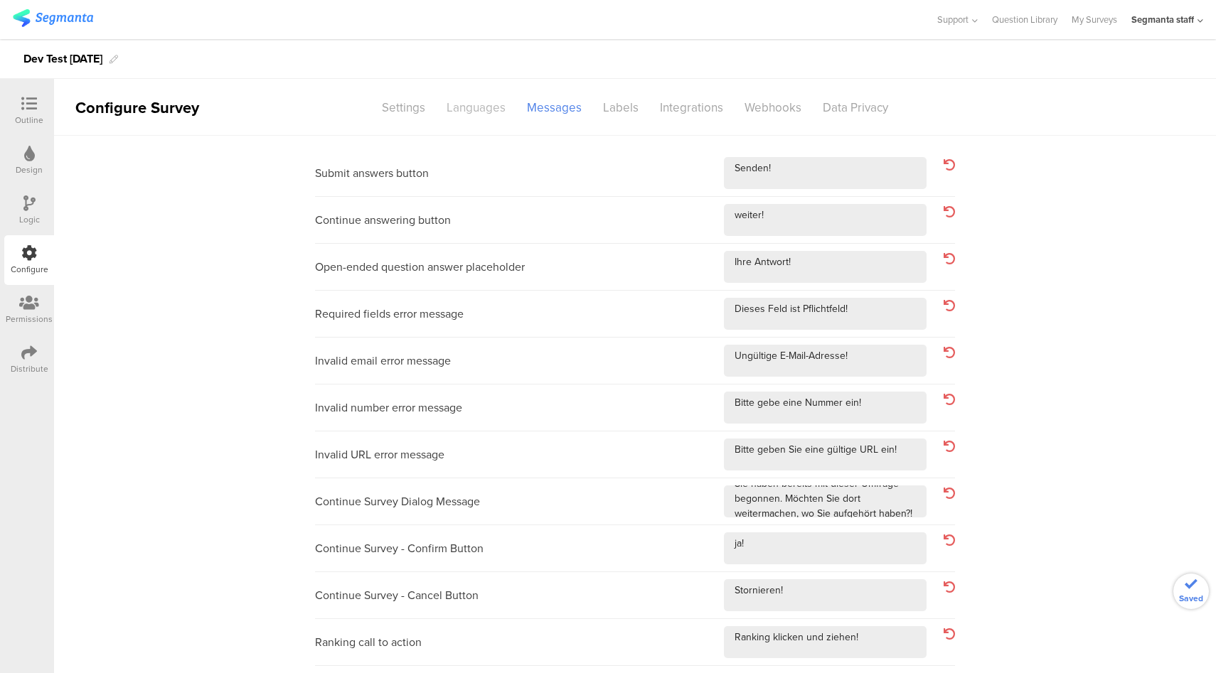
click at [484, 113] on div "Languages" at bounding box center [476, 107] width 80 height 25
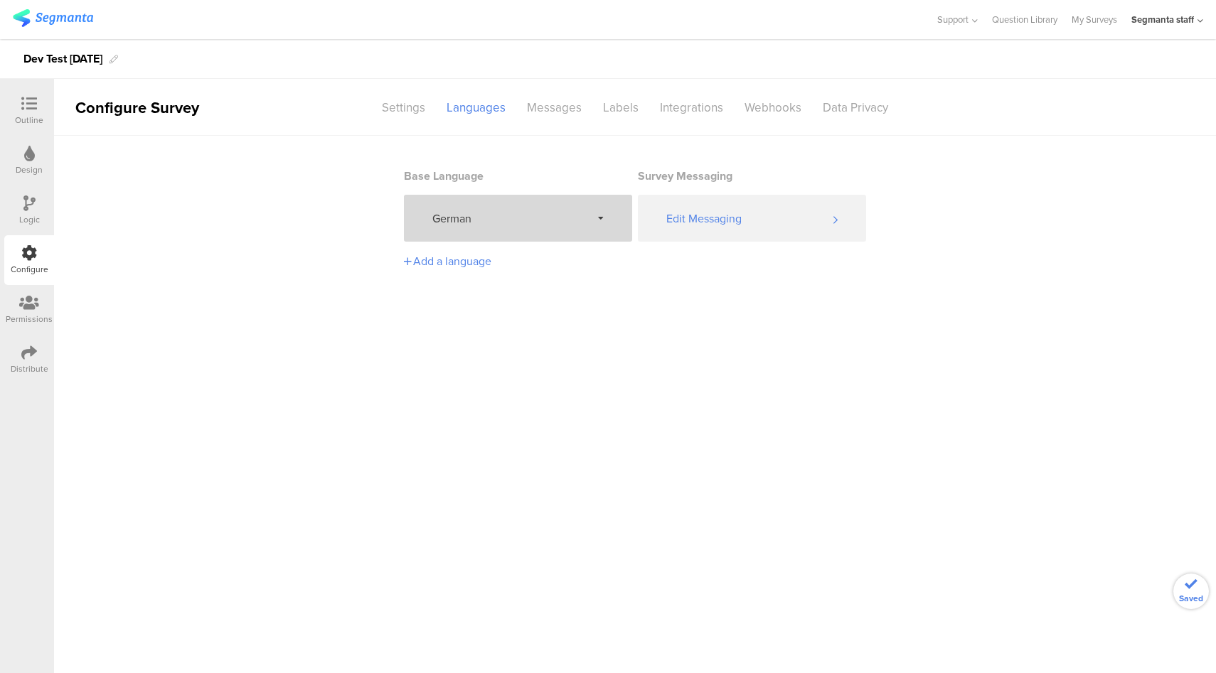
click at [508, 230] on div "German" at bounding box center [518, 218] width 228 height 47
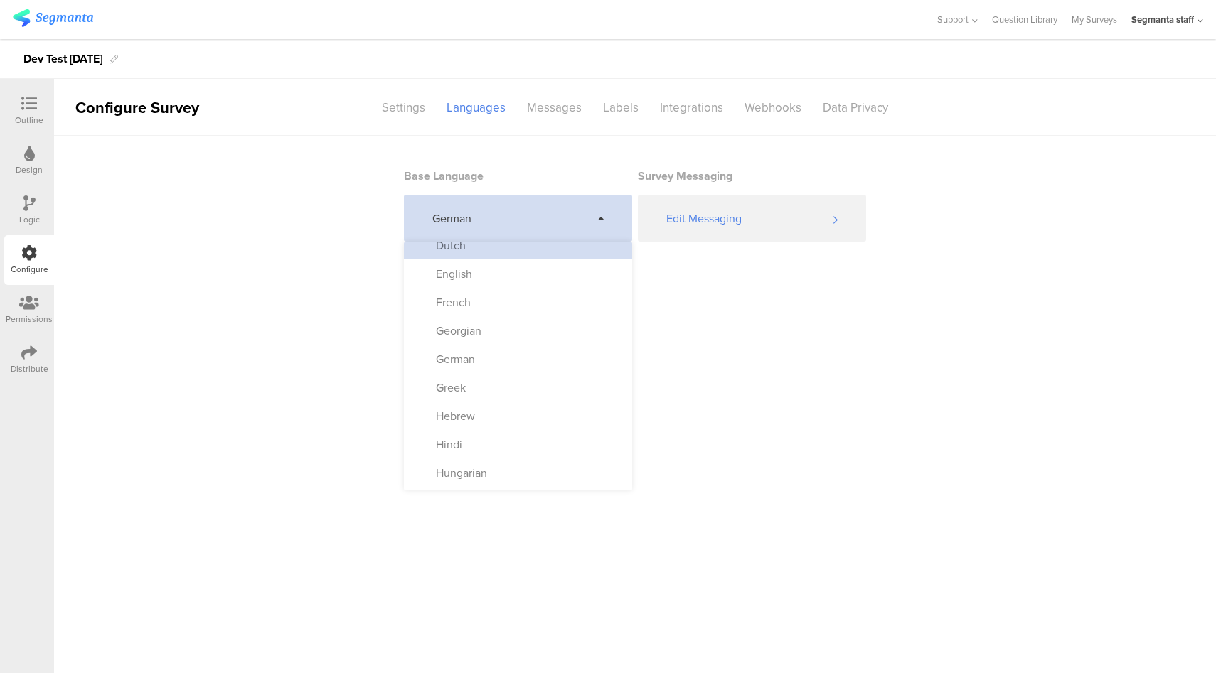
scroll to position [223, 0]
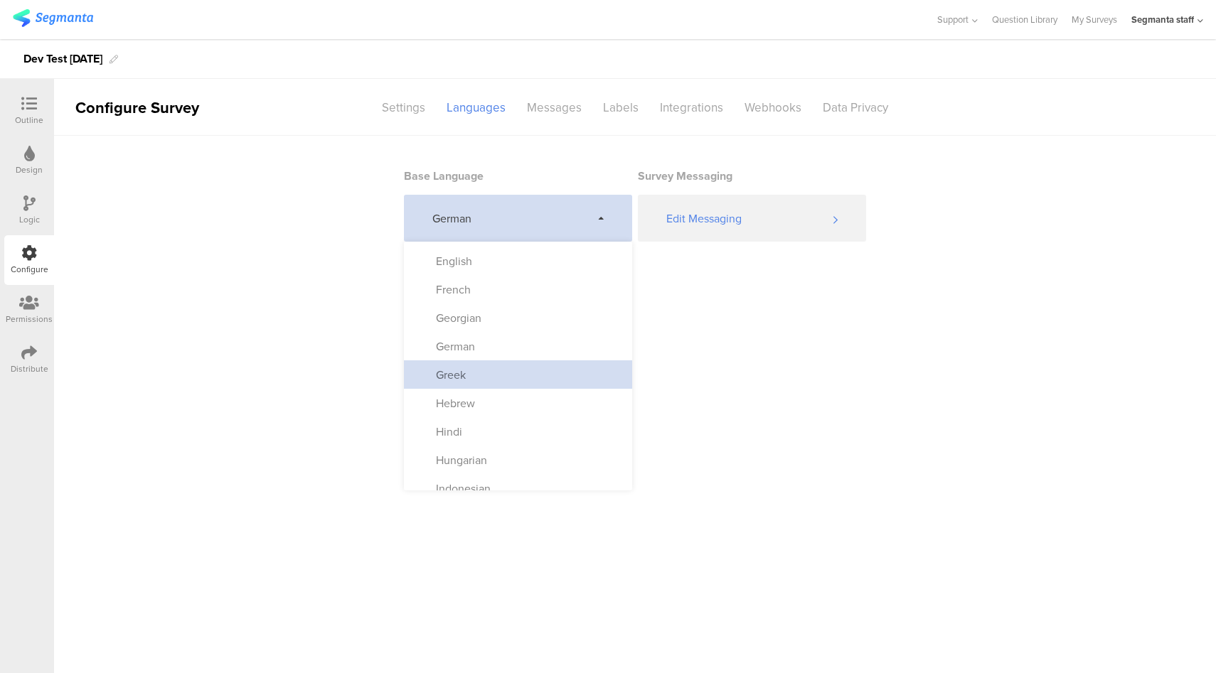
click at [498, 375] on div "Greek" at bounding box center [518, 374] width 228 height 28
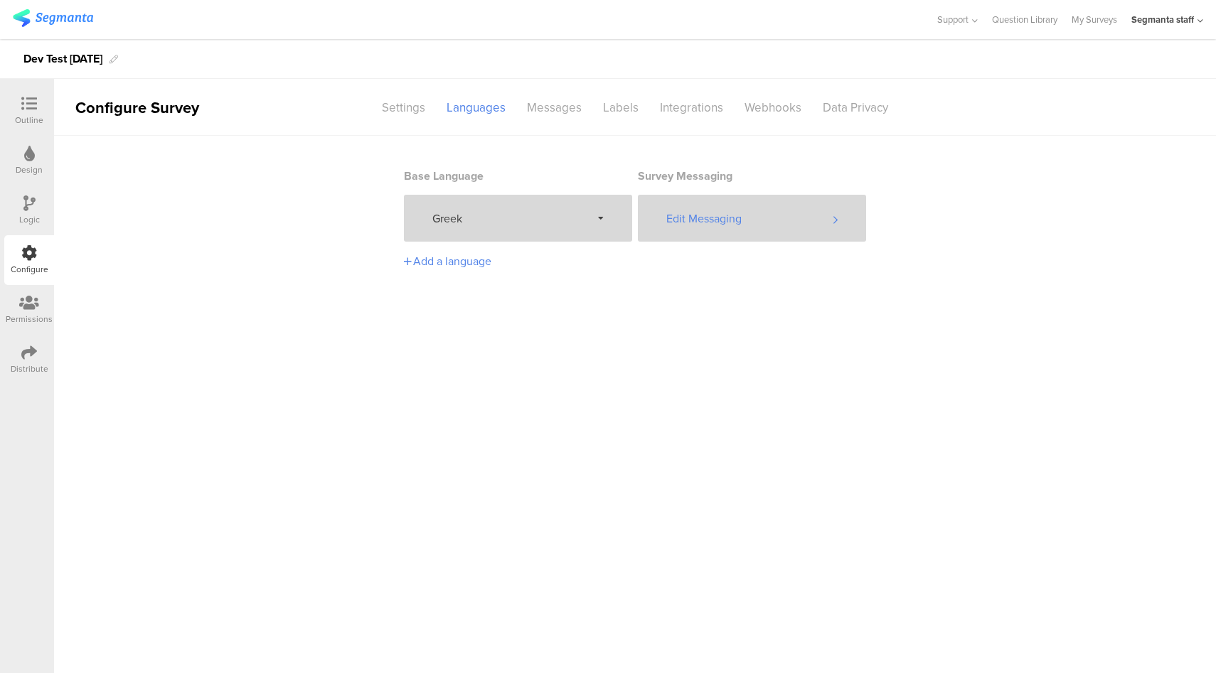
click at [742, 230] on div "Edit Messaging" at bounding box center [752, 218] width 228 height 47
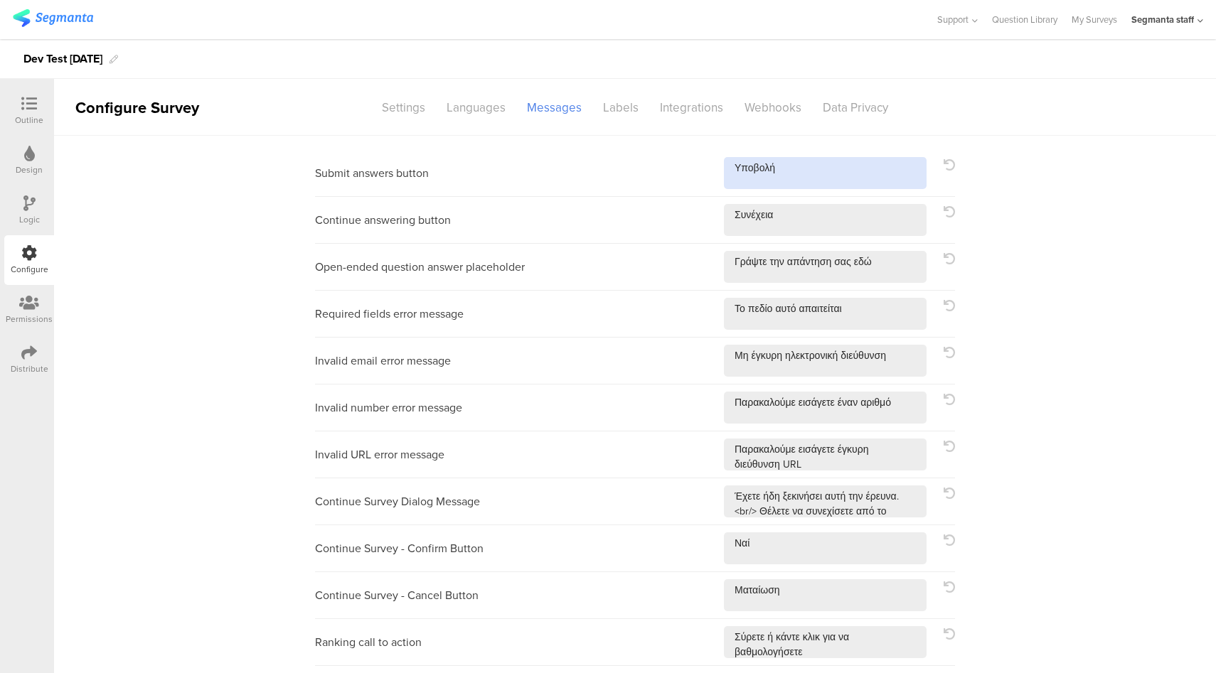
click at [835, 165] on textarea at bounding box center [825, 173] width 203 height 32
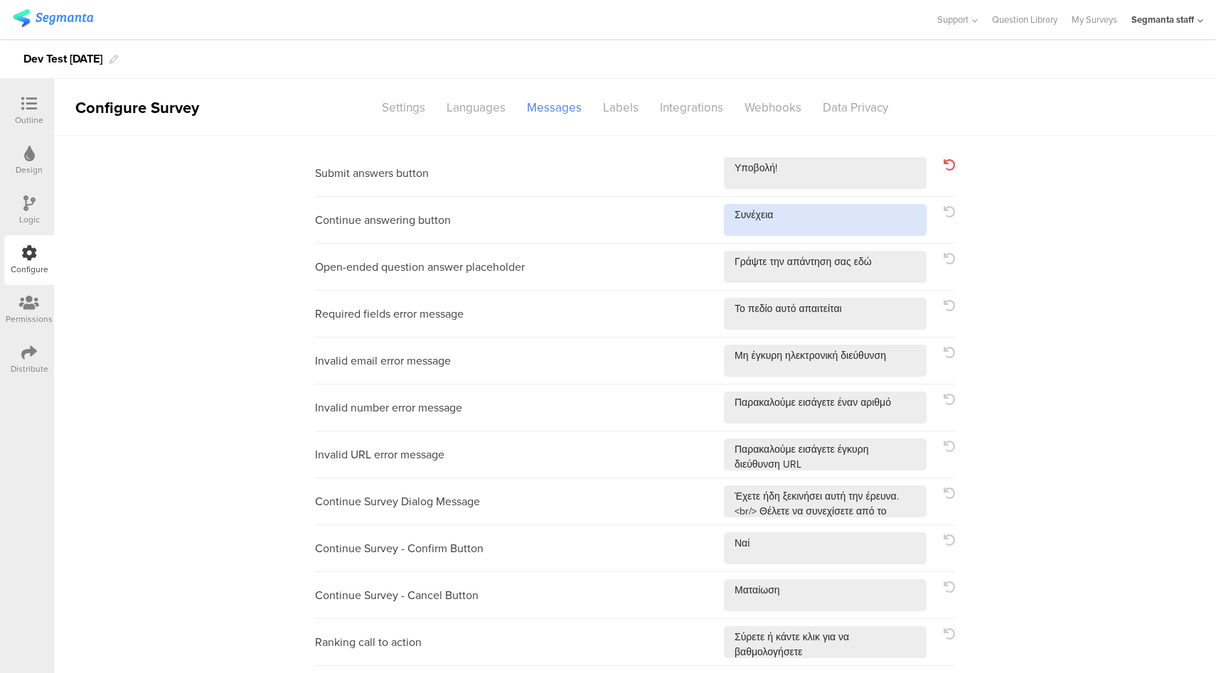
click at [833, 223] on textarea at bounding box center [825, 220] width 203 height 32
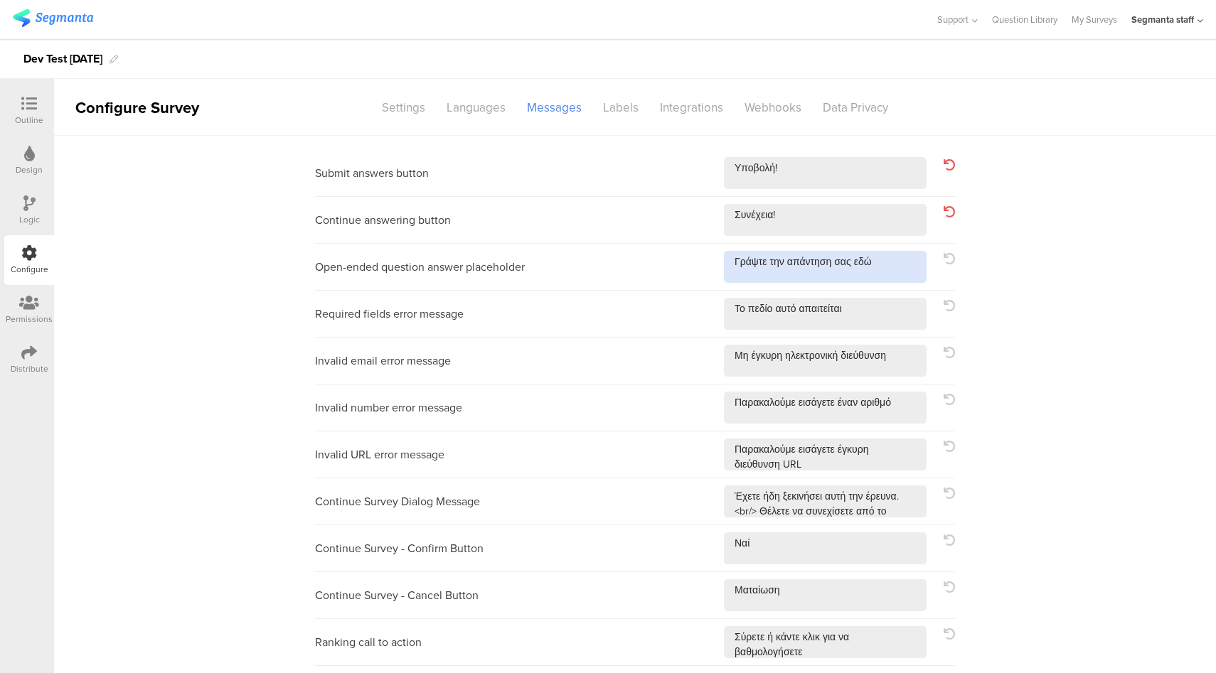
click at [886, 266] on textarea at bounding box center [825, 267] width 203 height 32
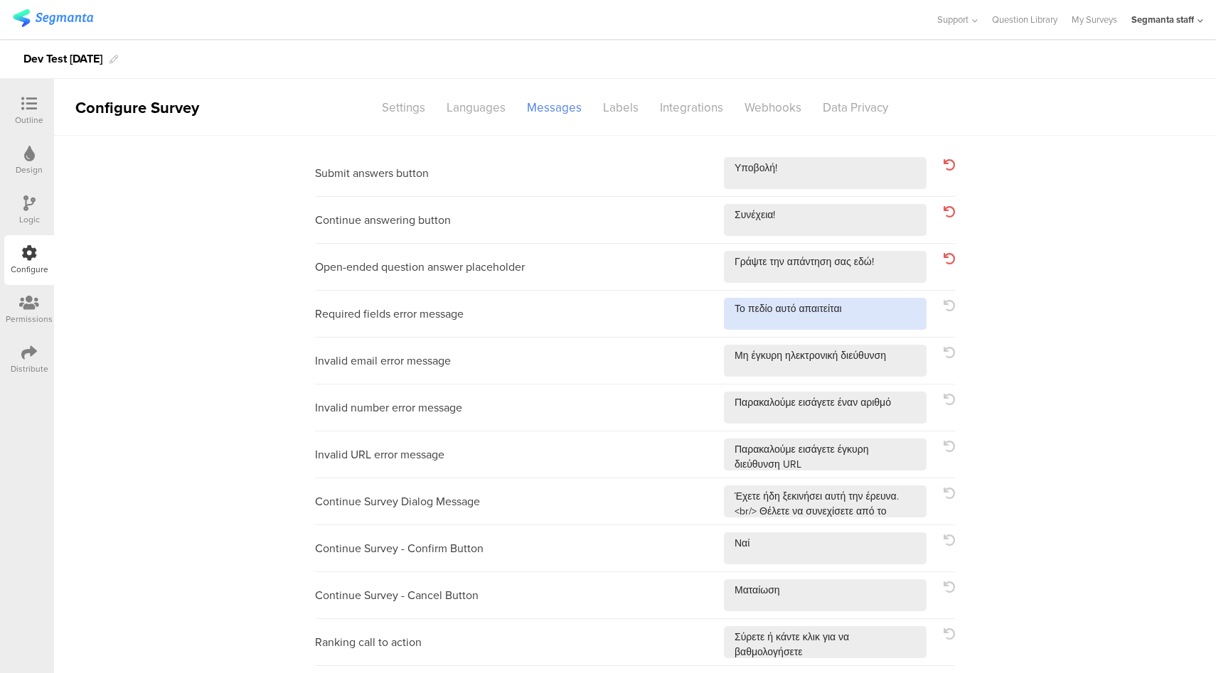
click at [882, 303] on textarea at bounding box center [825, 314] width 203 height 32
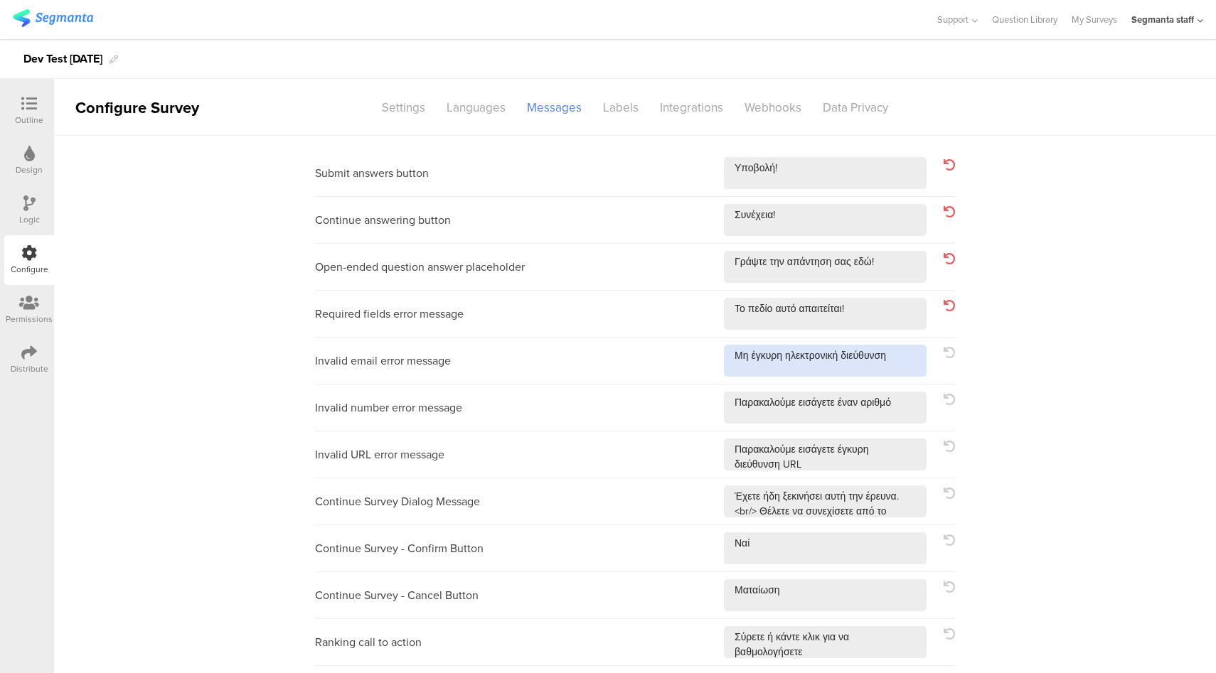
click at [913, 365] on textarea at bounding box center [825, 361] width 203 height 32
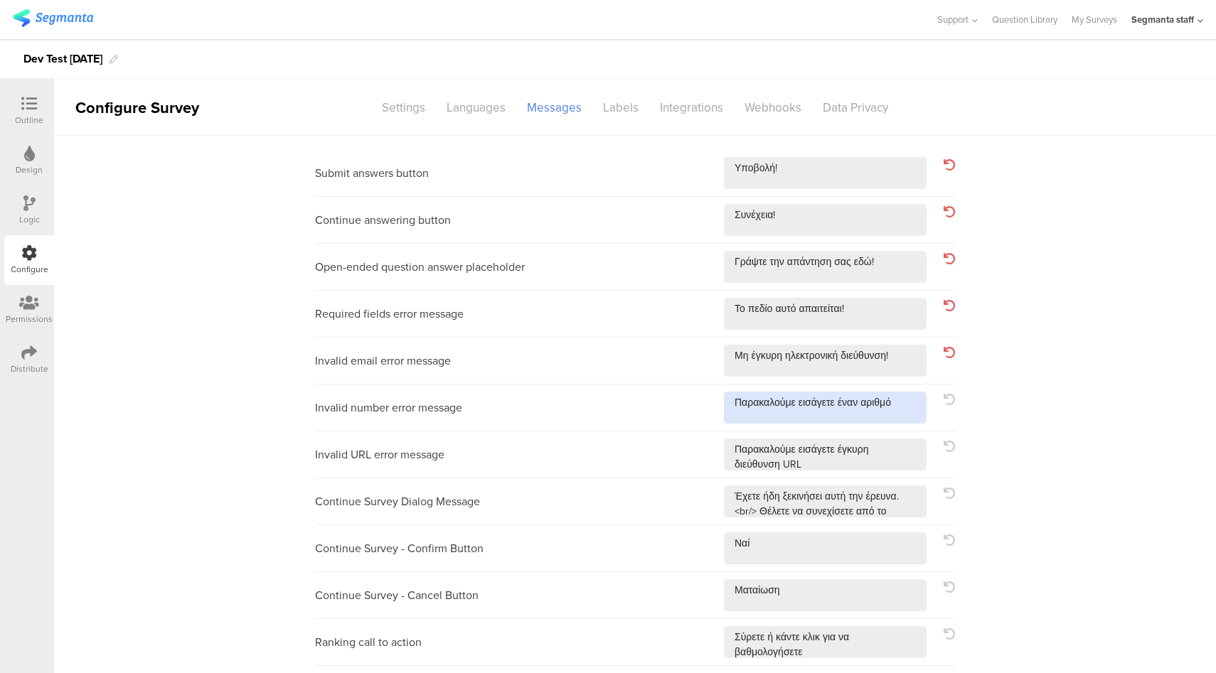
click at [912, 415] on textarea at bounding box center [825, 408] width 203 height 32
click at [899, 469] on textarea at bounding box center [825, 455] width 203 height 32
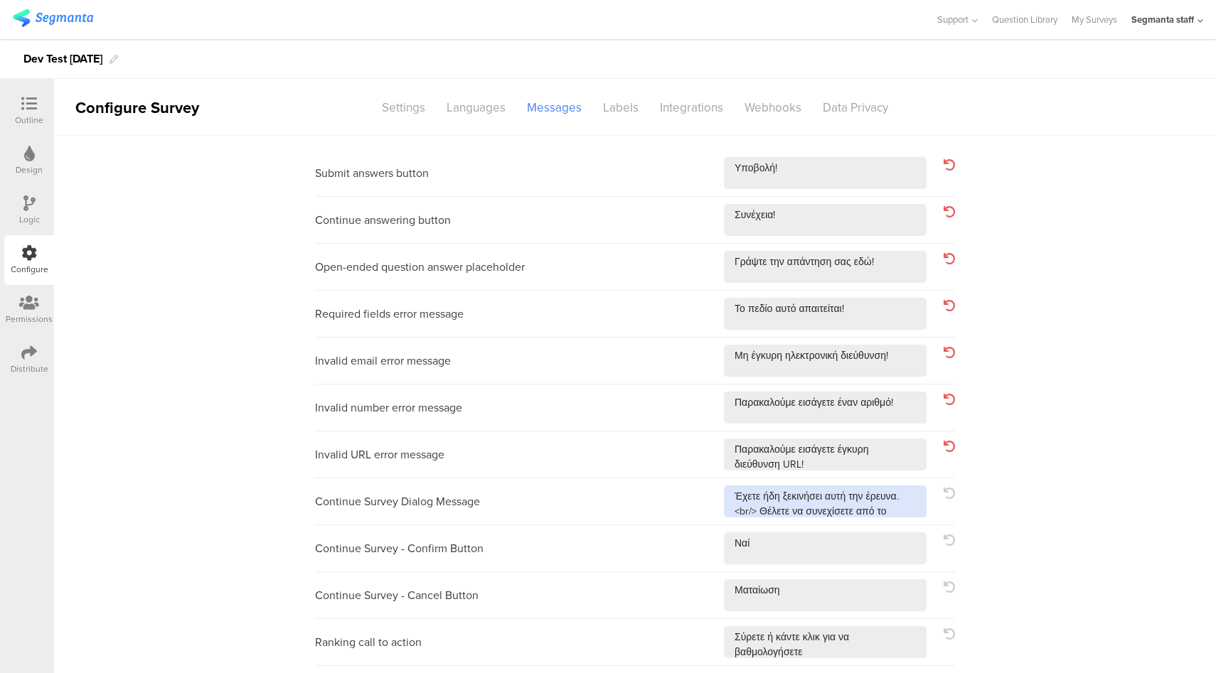
click at [900, 508] on textarea at bounding box center [825, 502] width 203 height 32
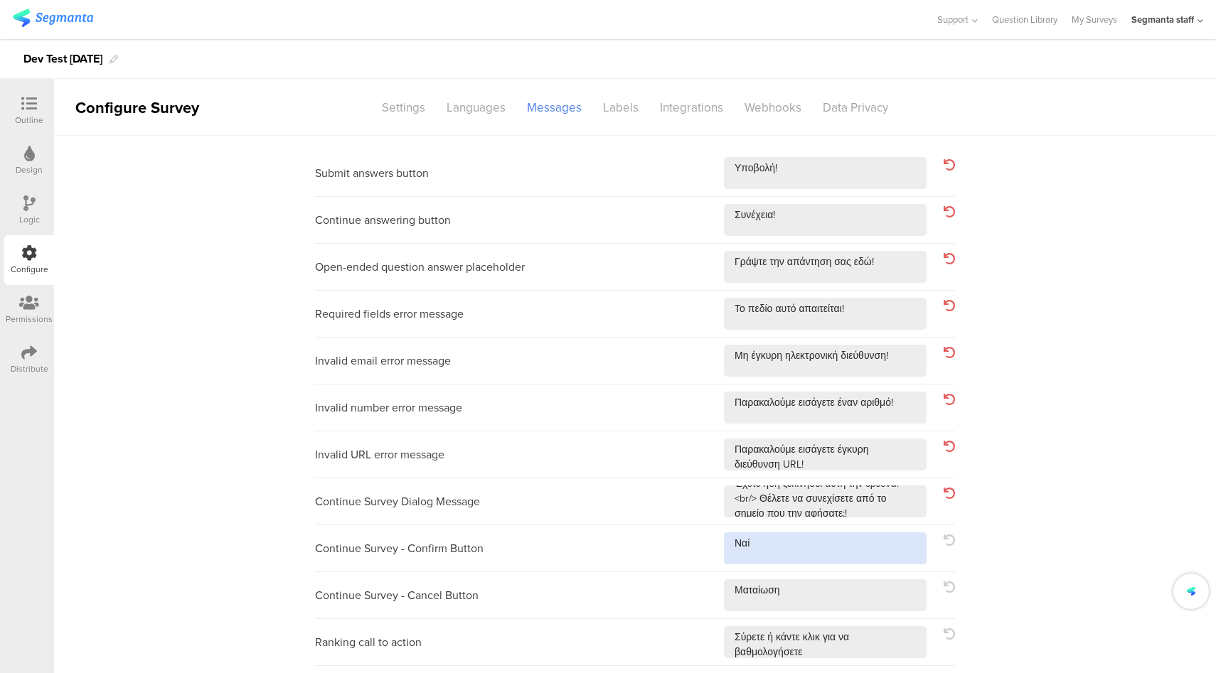
click at [874, 540] on textarea at bounding box center [825, 549] width 203 height 32
click at [842, 599] on textarea at bounding box center [825, 595] width 203 height 32
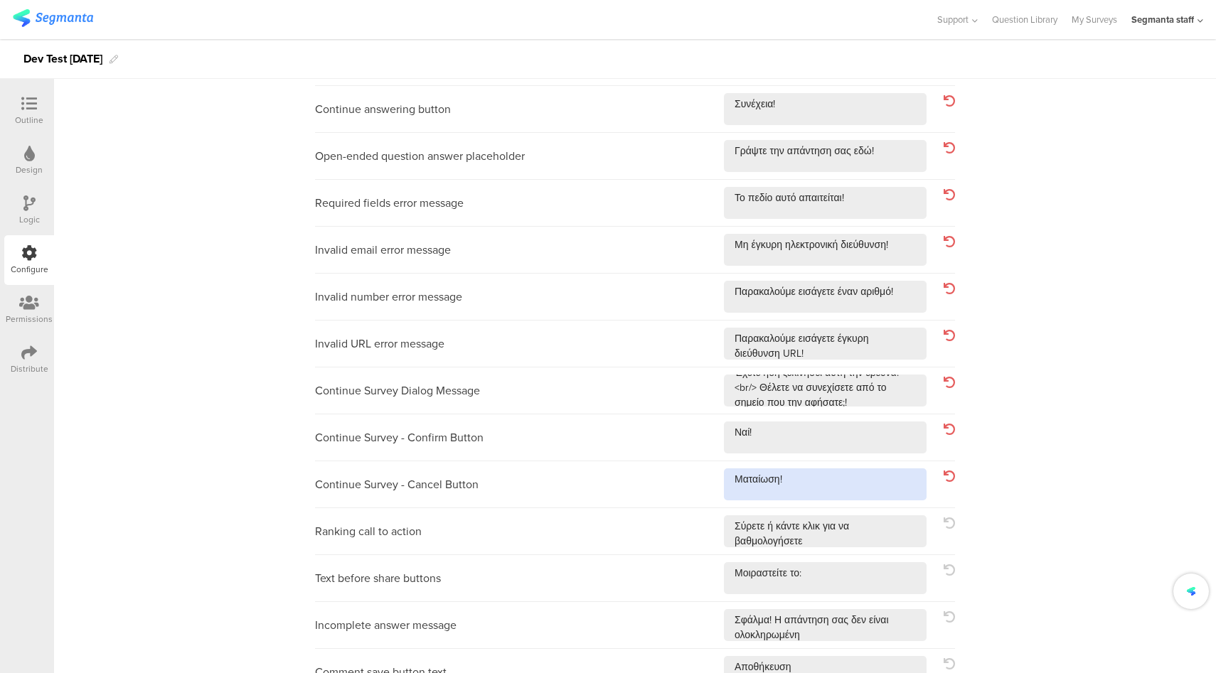
scroll to position [241, 0]
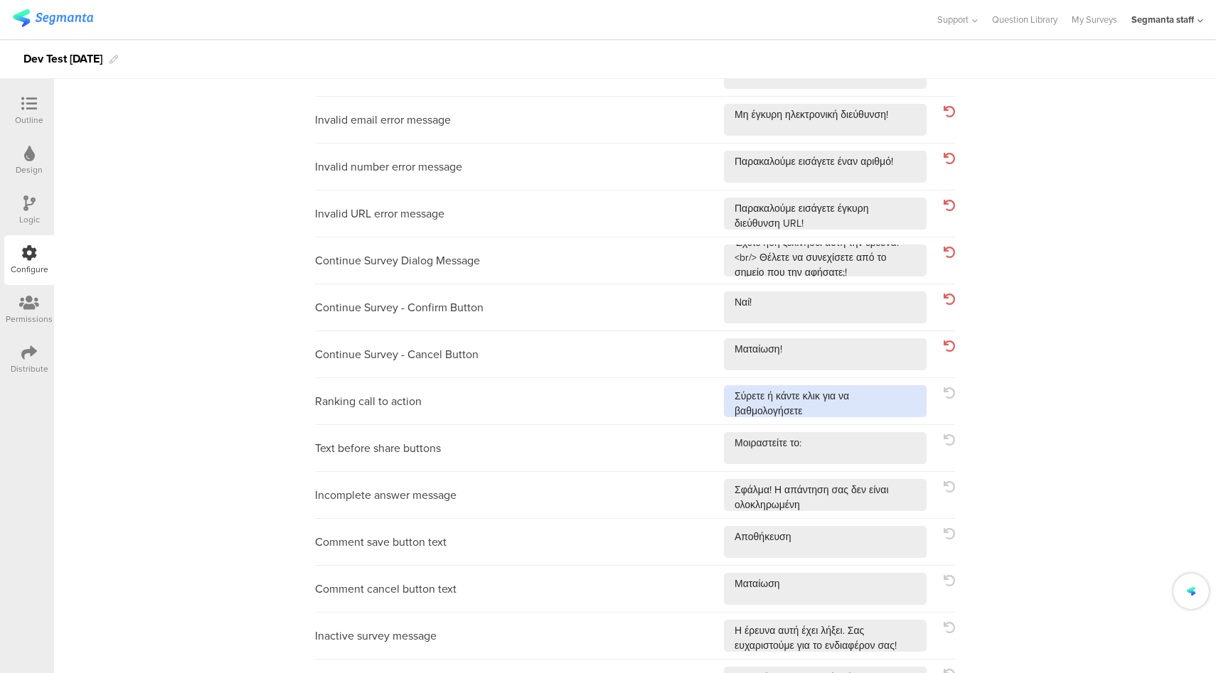
click at [872, 407] on textarea at bounding box center [825, 401] width 203 height 32
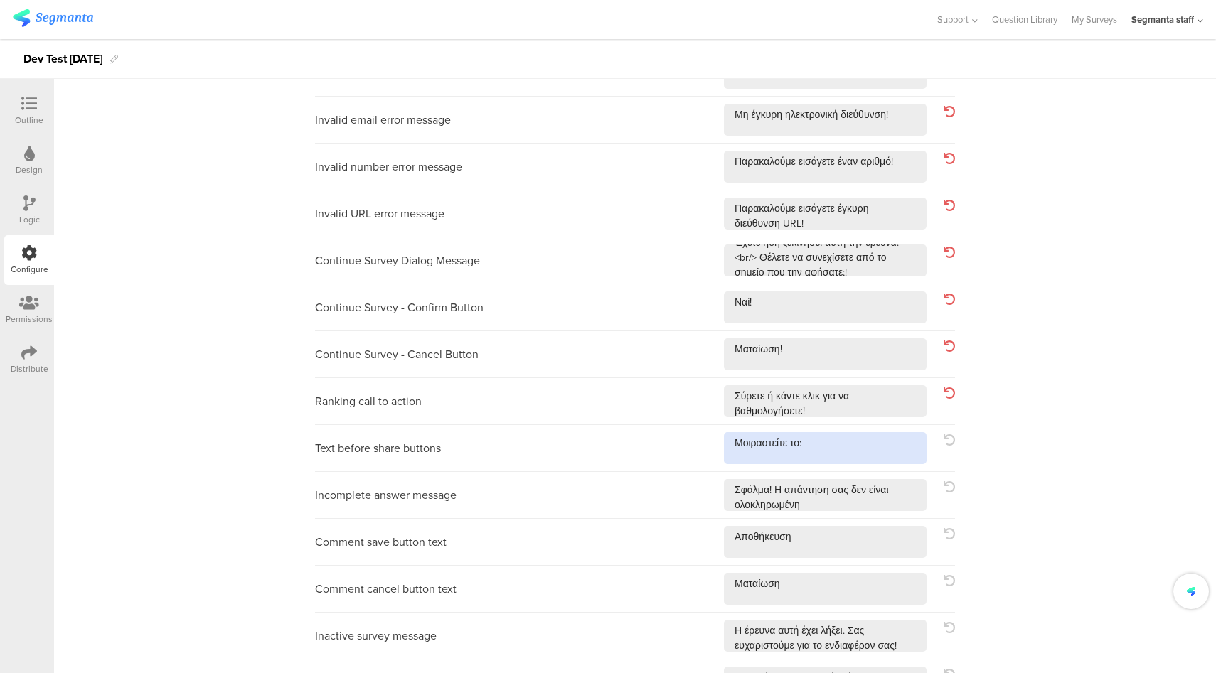
click at [856, 452] on textarea at bounding box center [825, 448] width 203 height 32
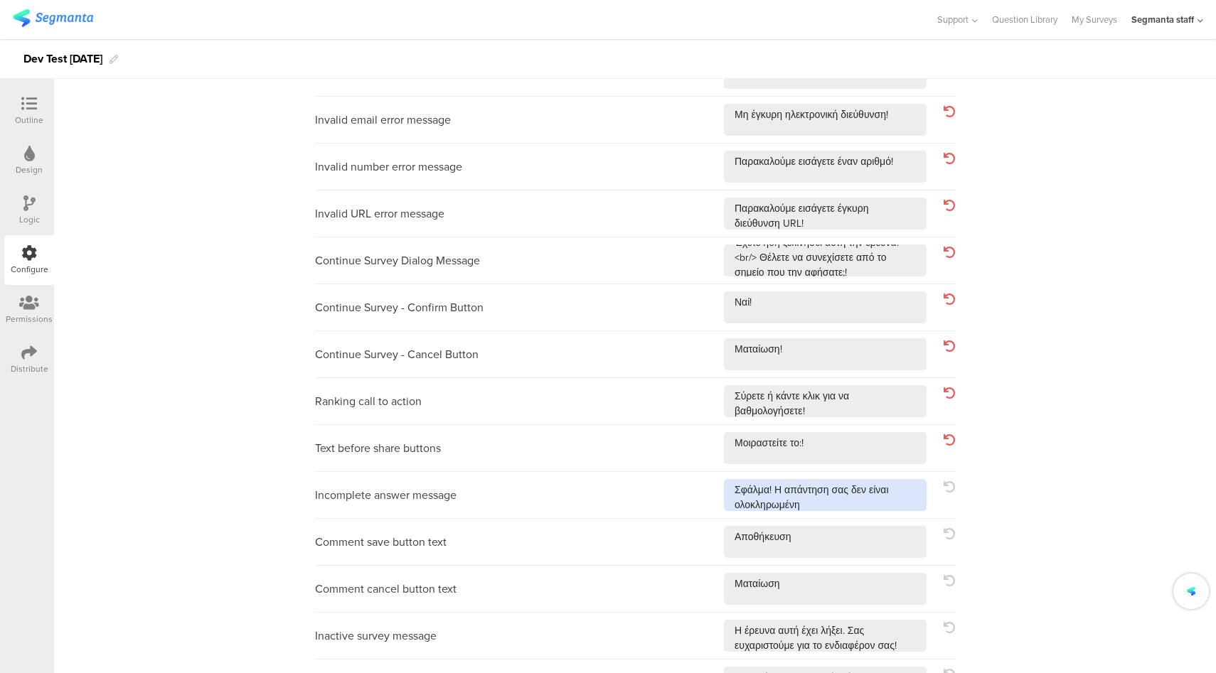
click at [843, 502] on textarea at bounding box center [825, 495] width 203 height 32
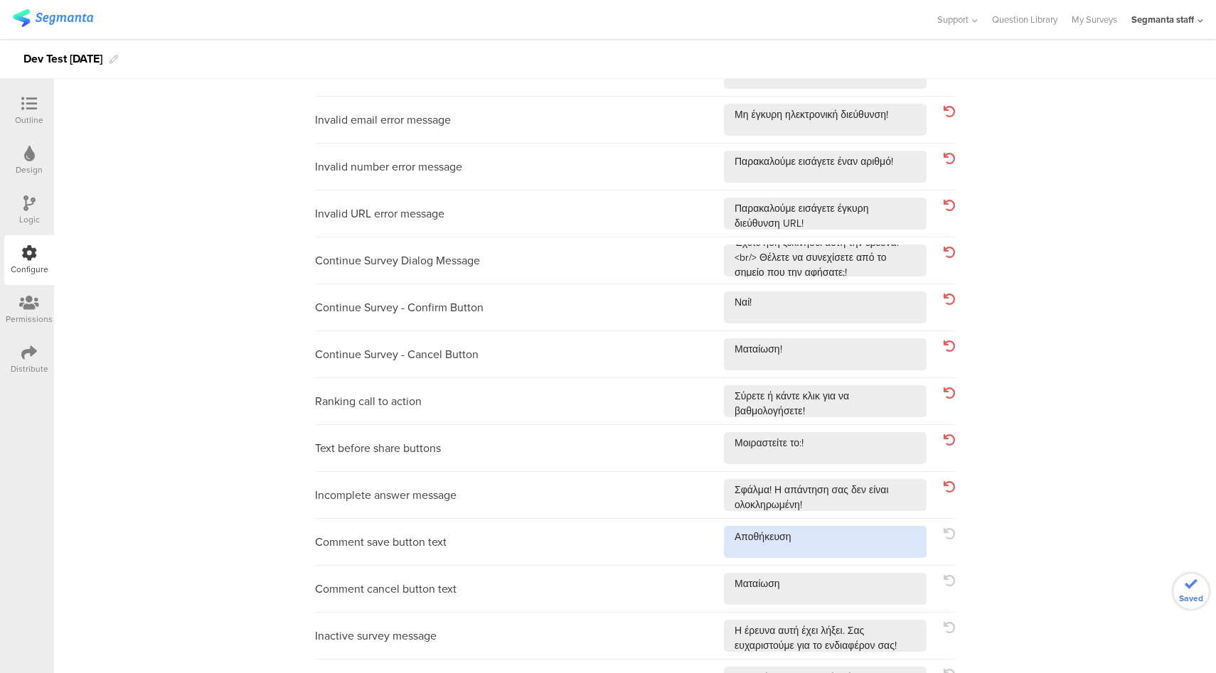
click at [841, 540] on textarea at bounding box center [825, 542] width 203 height 32
click at [831, 606] on div "Comment cancel button text" at bounding box center [635, 589] width 640 height 47
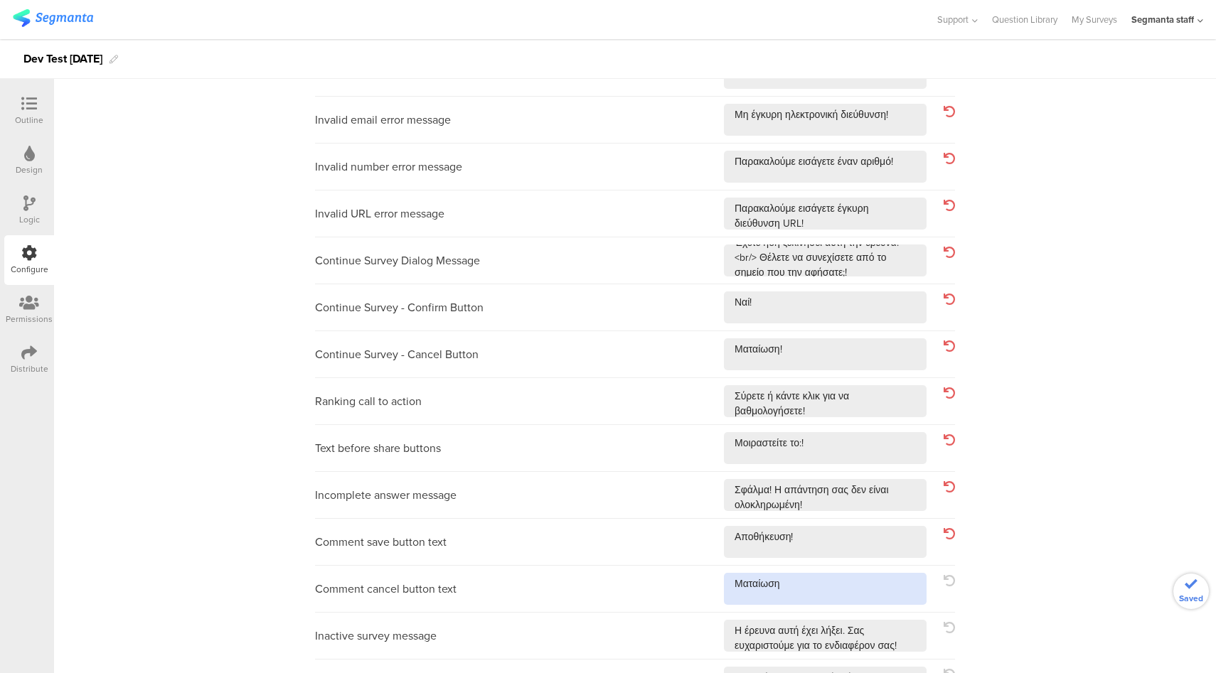
click at [845, 590] on textarea at bounding box center [825, 589] width 203 height 32
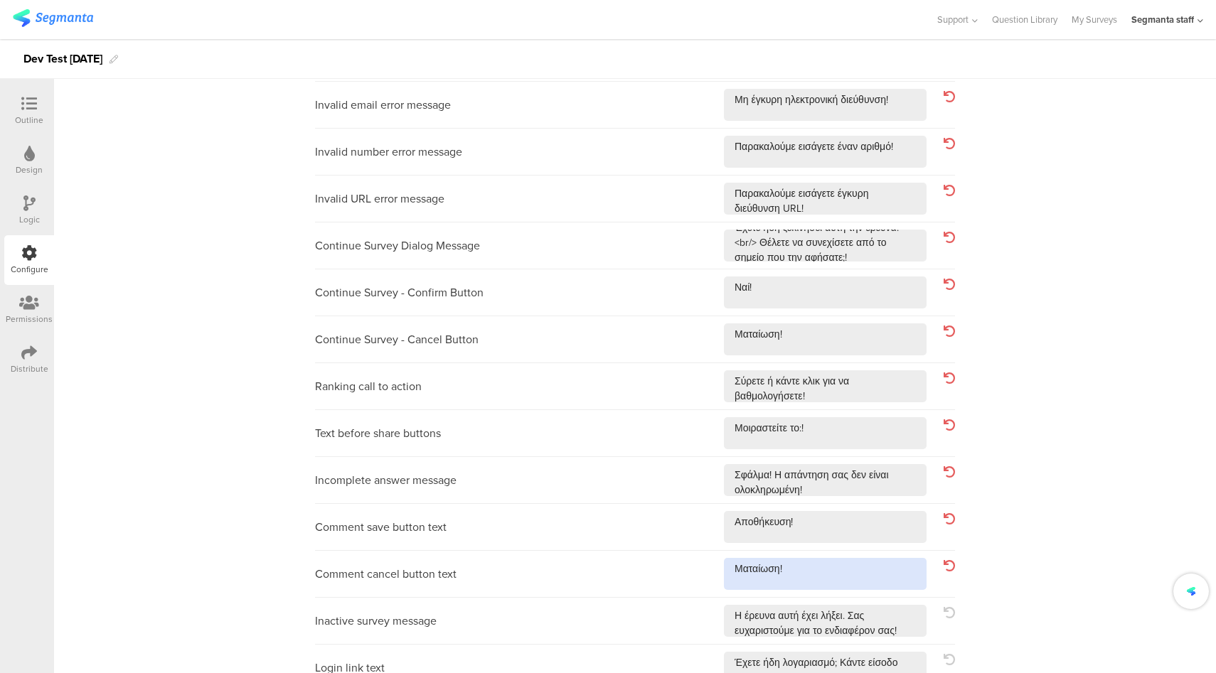
scroll to position [337, 0]
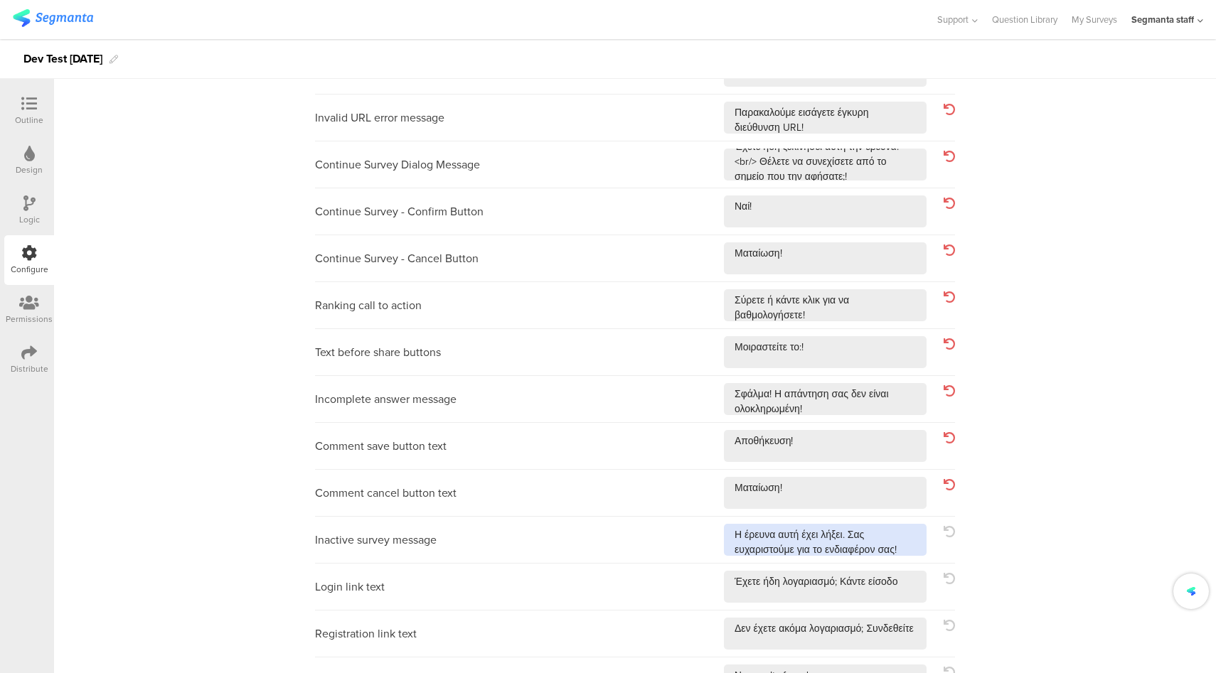
click at [920, 546] on textarea at bounding box center [825, 540] width 203 height 32
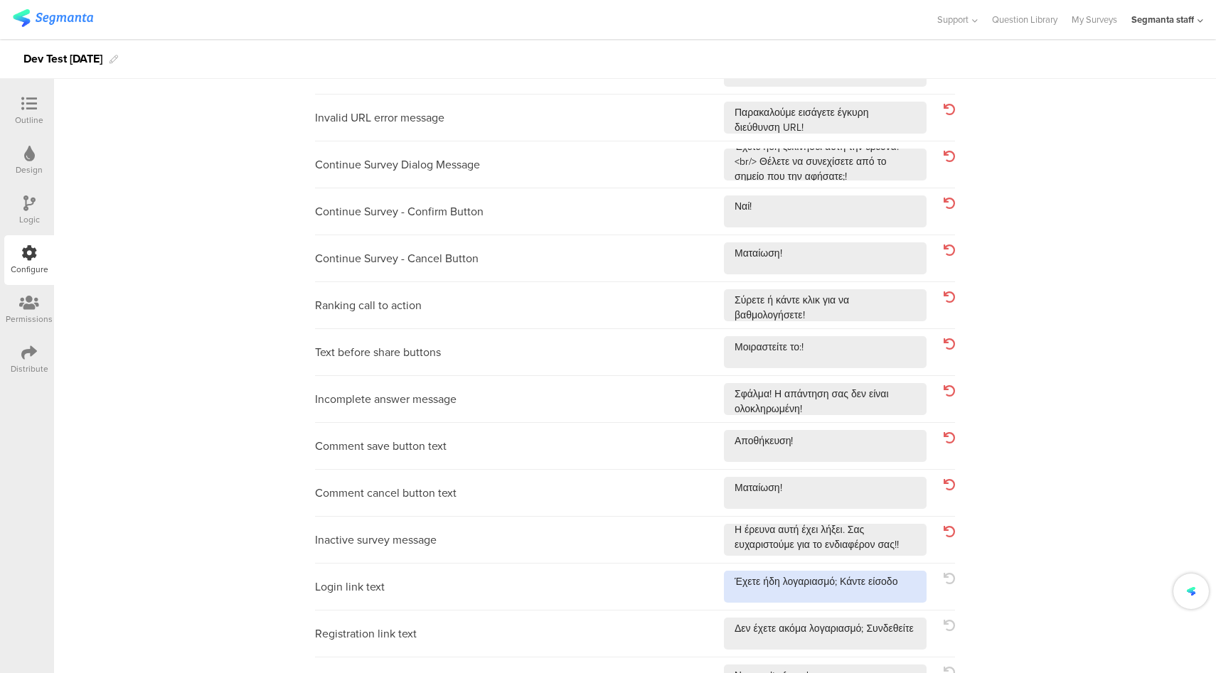
click at [917, 581] on textarea at bounding box center [825, 587] width 203 height 32
click at [838, 647] on textarea at bounding box center [825, 634] width 203 height 32
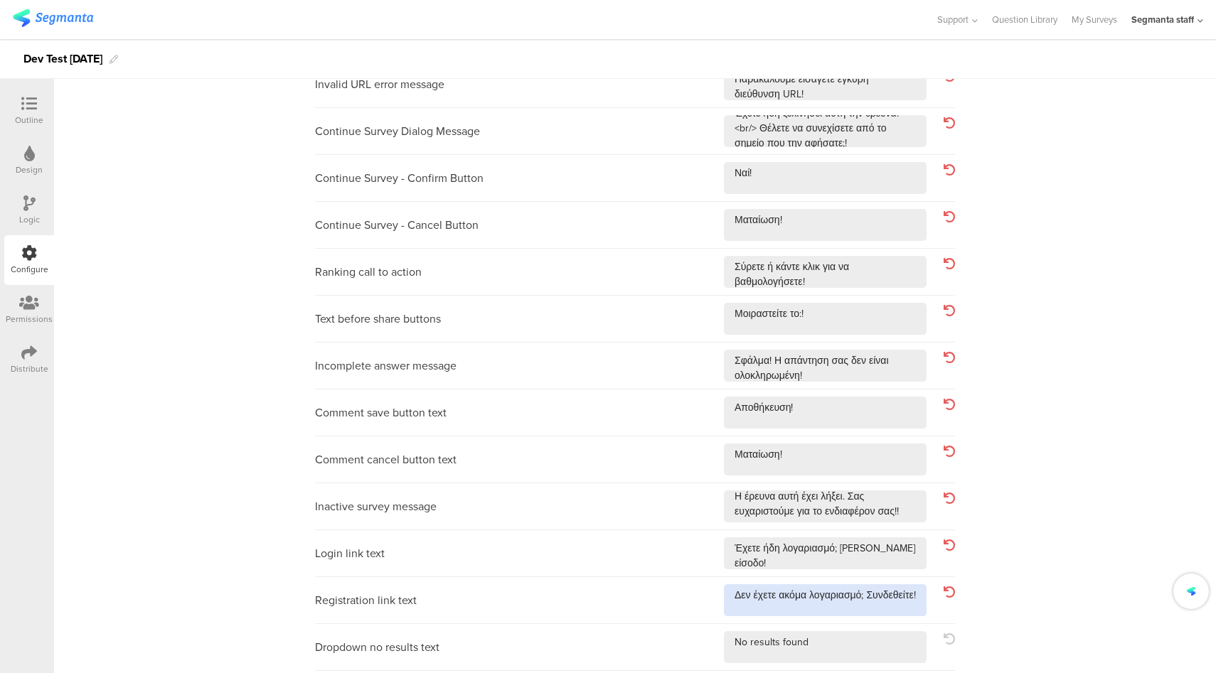
scroll to position [415, 0]
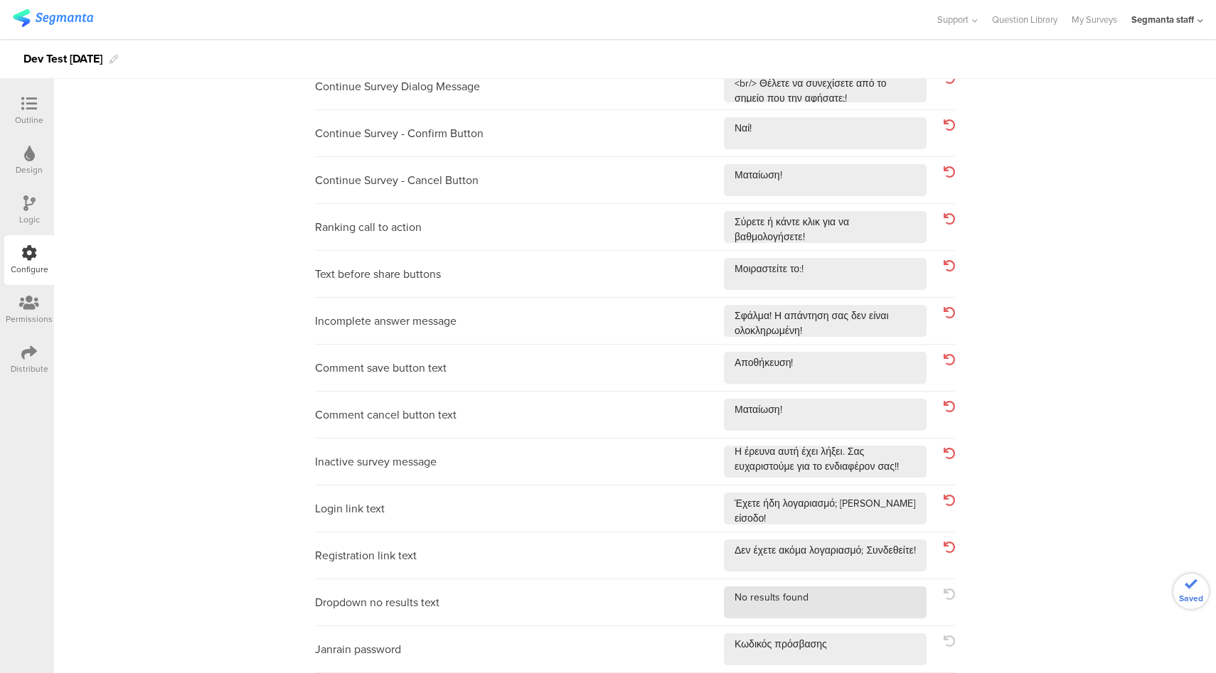
click at [865, 581] on div "Dropdown no results text" at bounding box center [635, 602] width 640 height 47
click at [860, 594] on textarea at bounding box center [825, 603] width 203 height 32
click at [857, 643] on textarea at bounding box center [825, 650] width 203 height 32
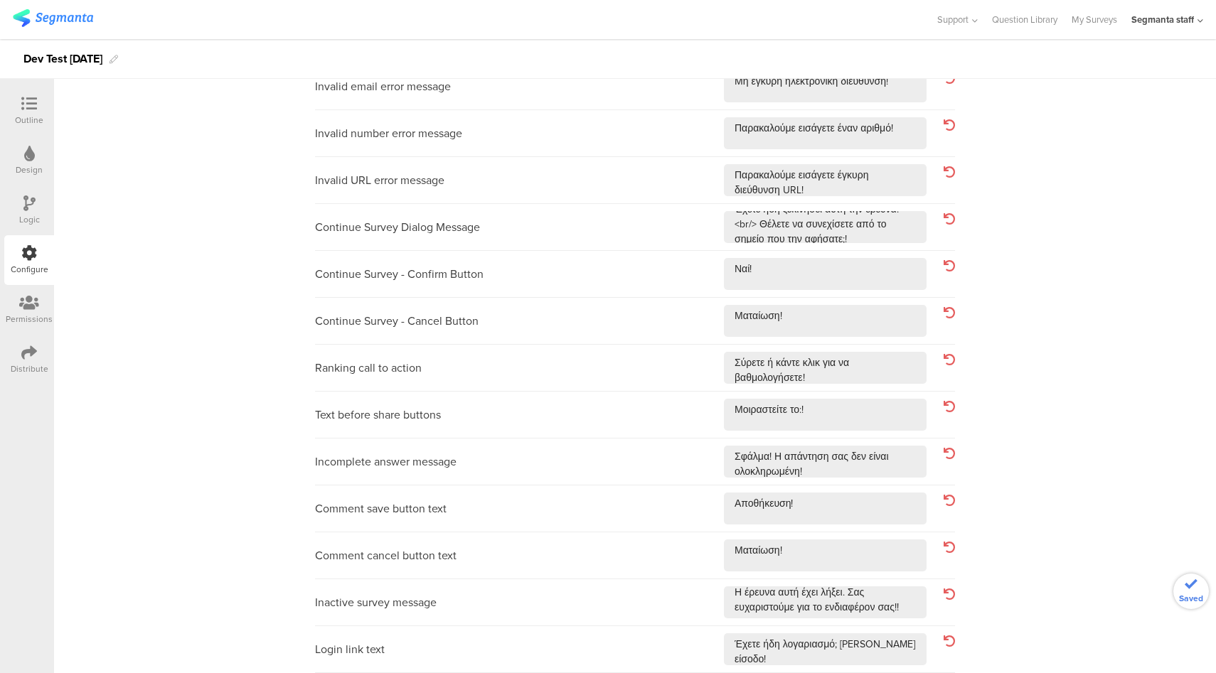
scroll to position [0, 0]
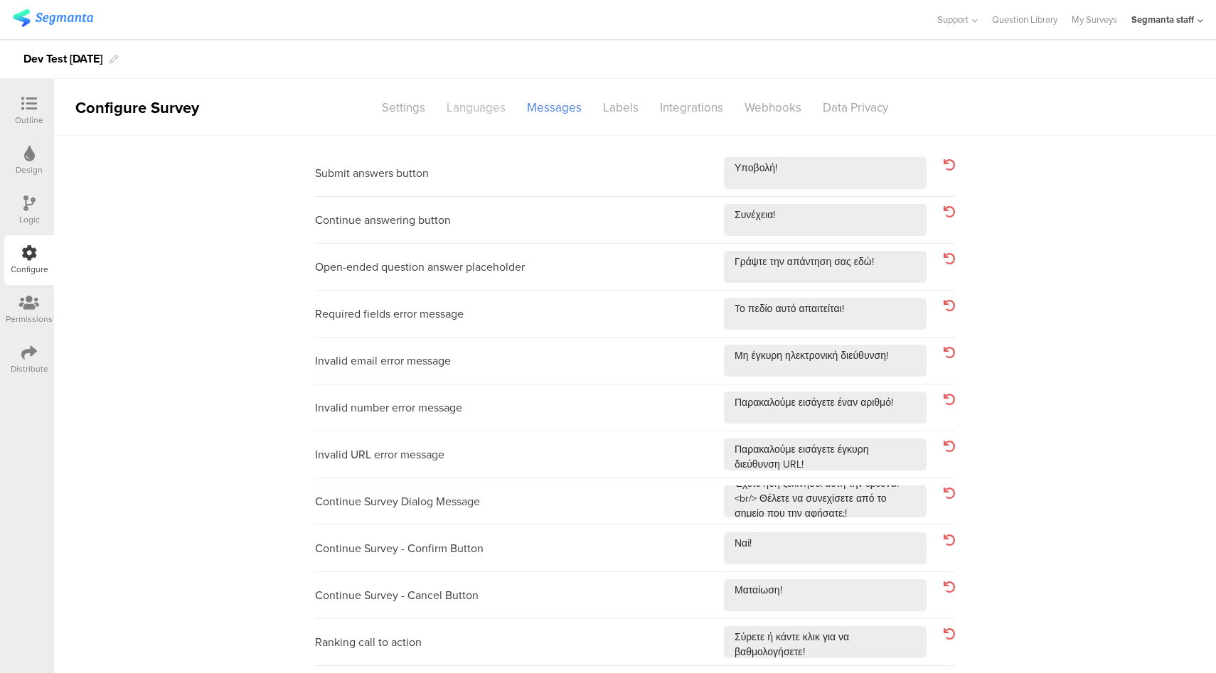
click at [463, 113] on div "Languages" at bounding box center [476, 107] width 80 height 25
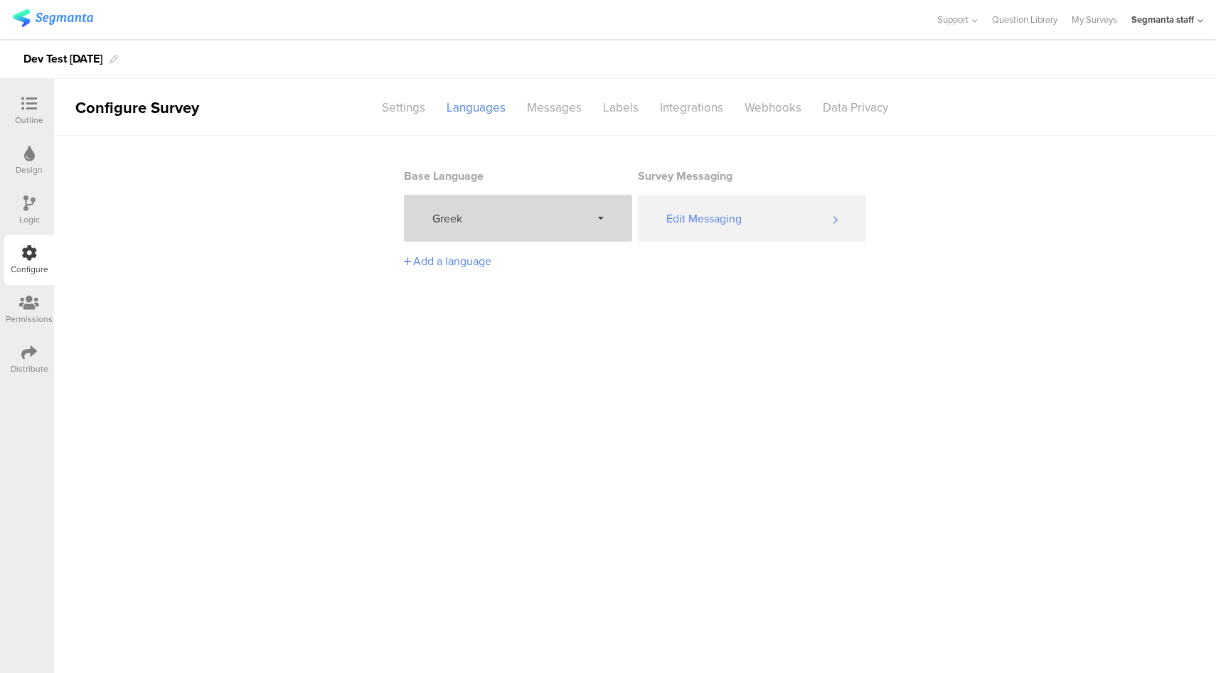
click at [526, 215] on span "Greek" at bounding box center [511, 218] width 159 height 16
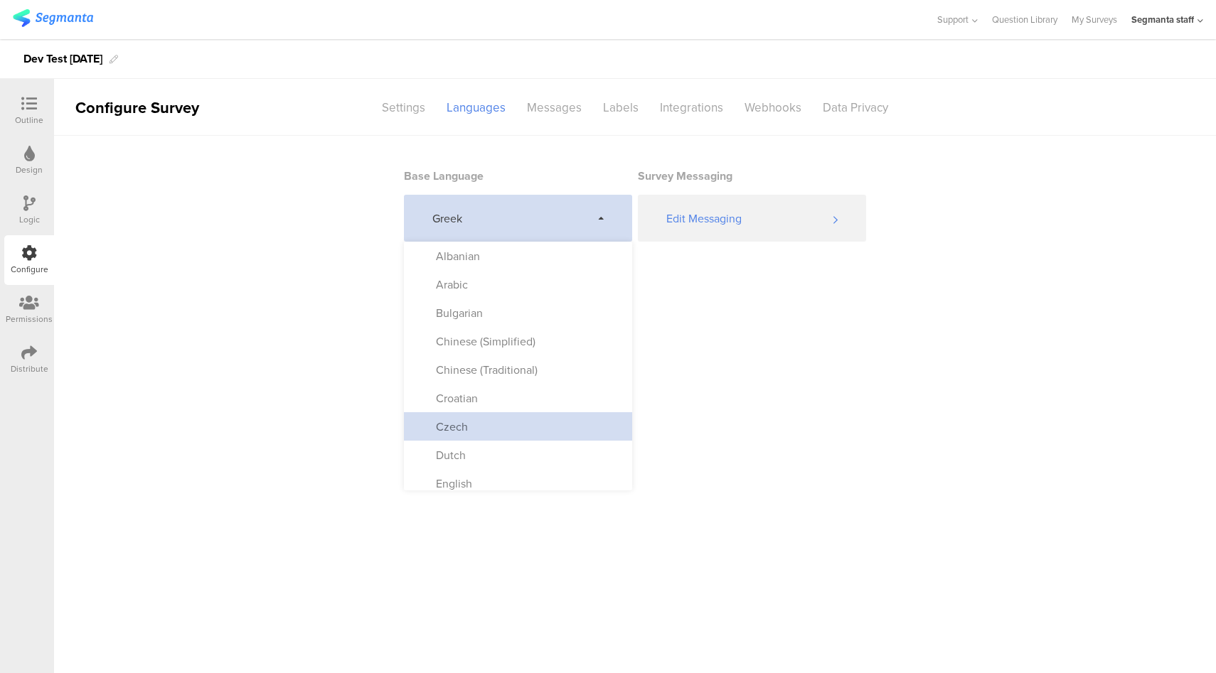
scroll to position [217, 0]
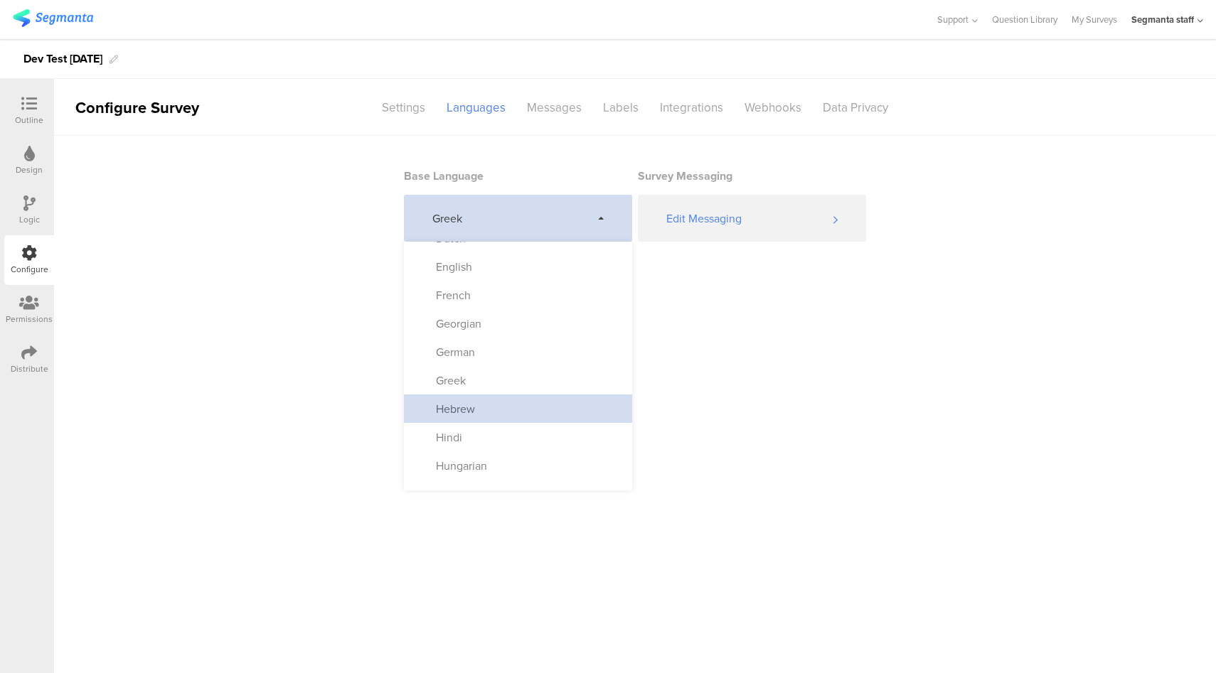
click at [511, 407] on div "Hebrew" at bounding box center [518, 409] width 228 height 28
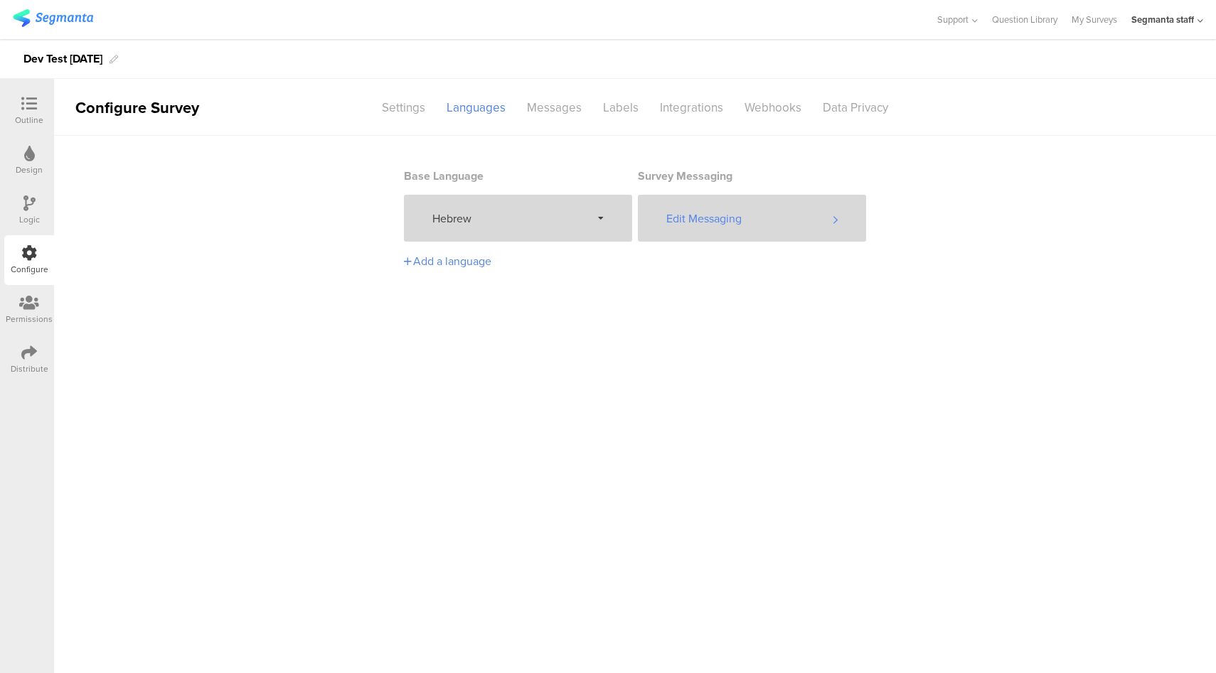
click at [741, 212] on div "Edit Messaging" at bounding box center [752, 218] width 228 height 47
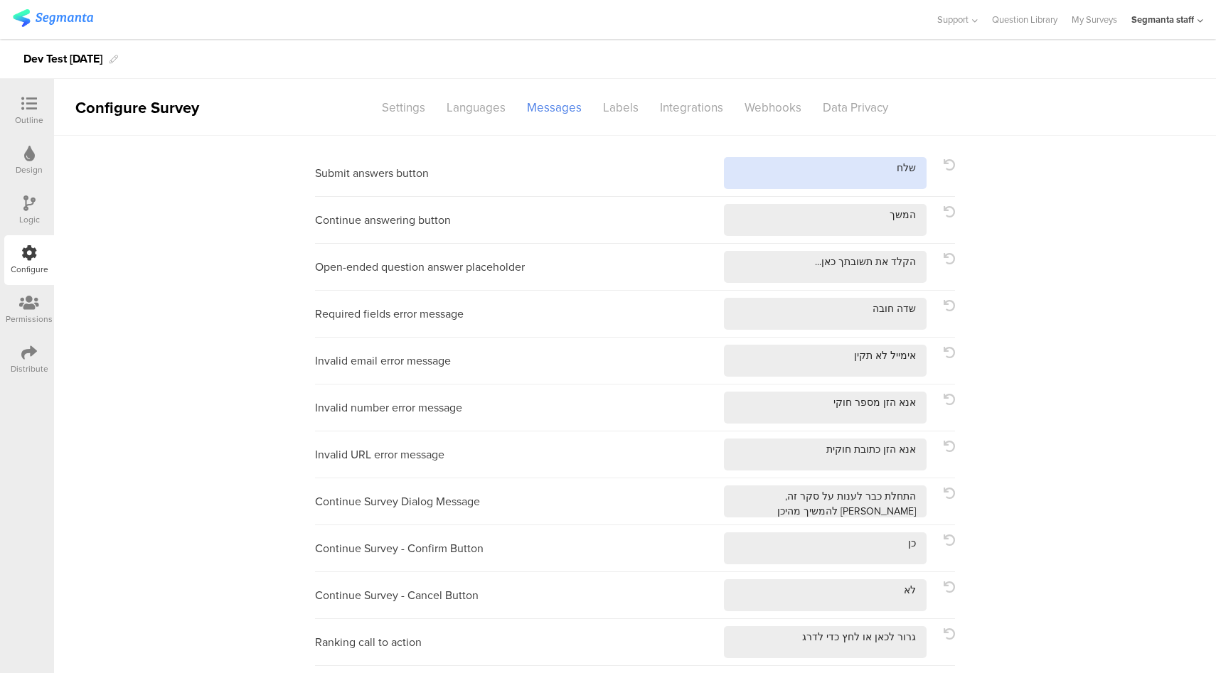
click at [827, 179] on textarea at bounding box center [825, 173] width 203 height 32
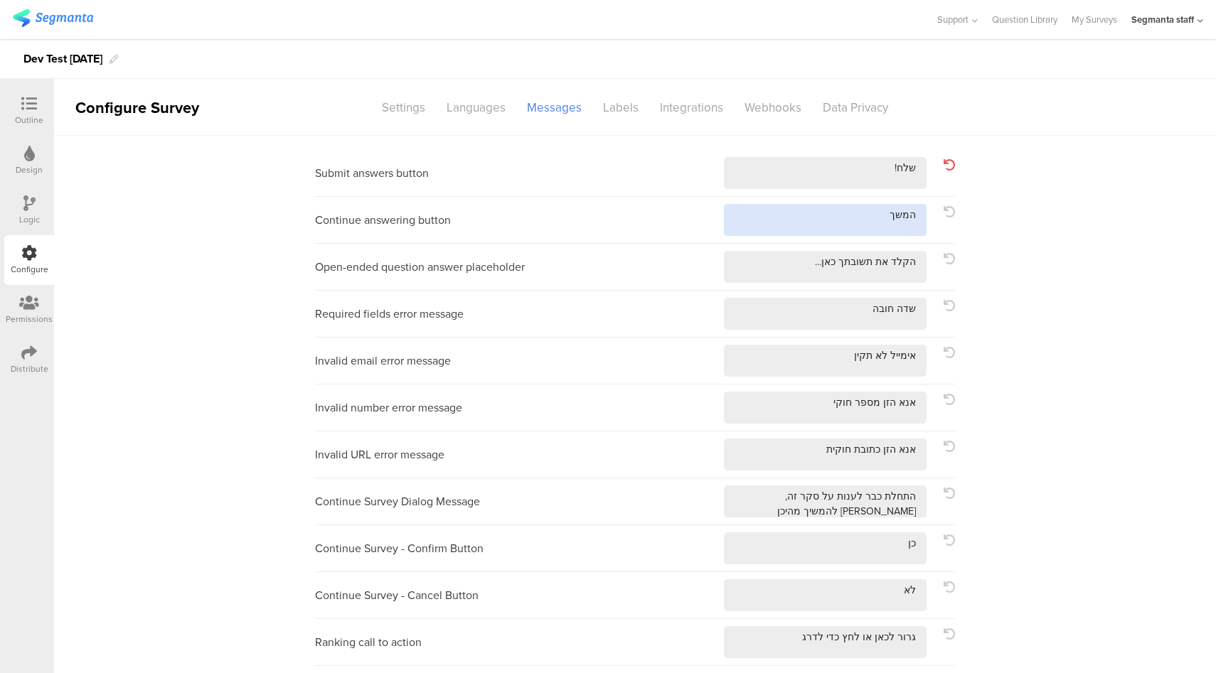
click at [821, 231] on textarea at bounding box center [825, 220] width 203 height 32
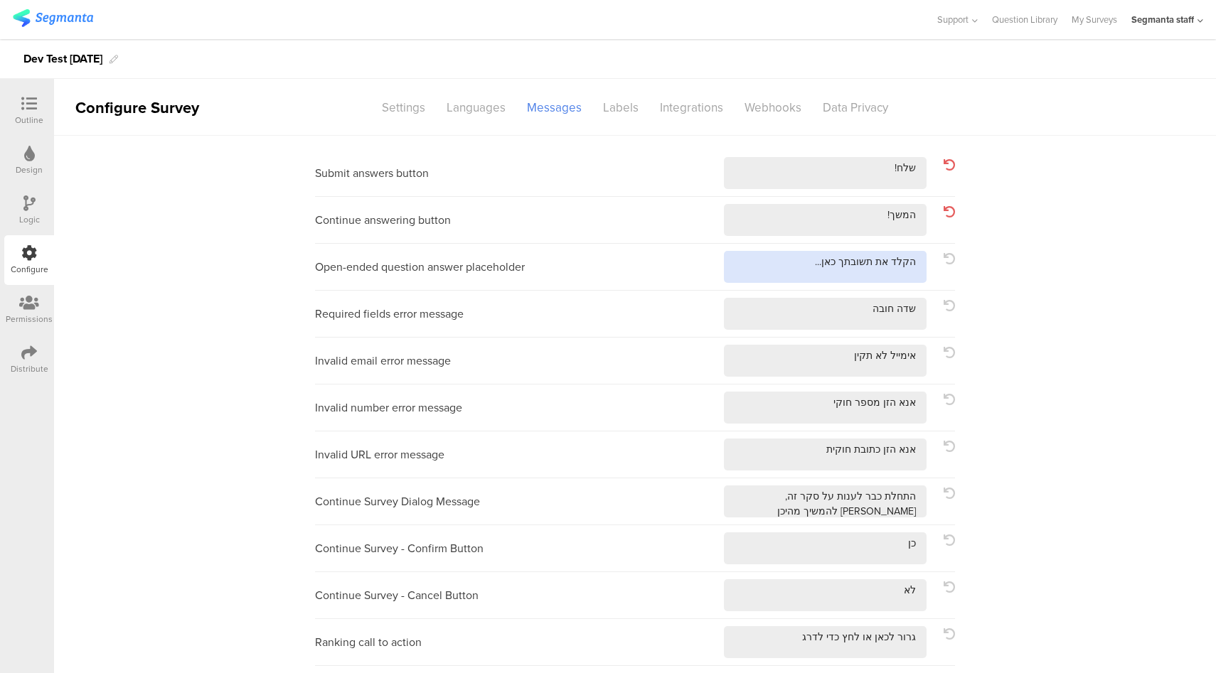
click at [780, 262] on textarea at bounding box center [825, 267] width 203 height 32
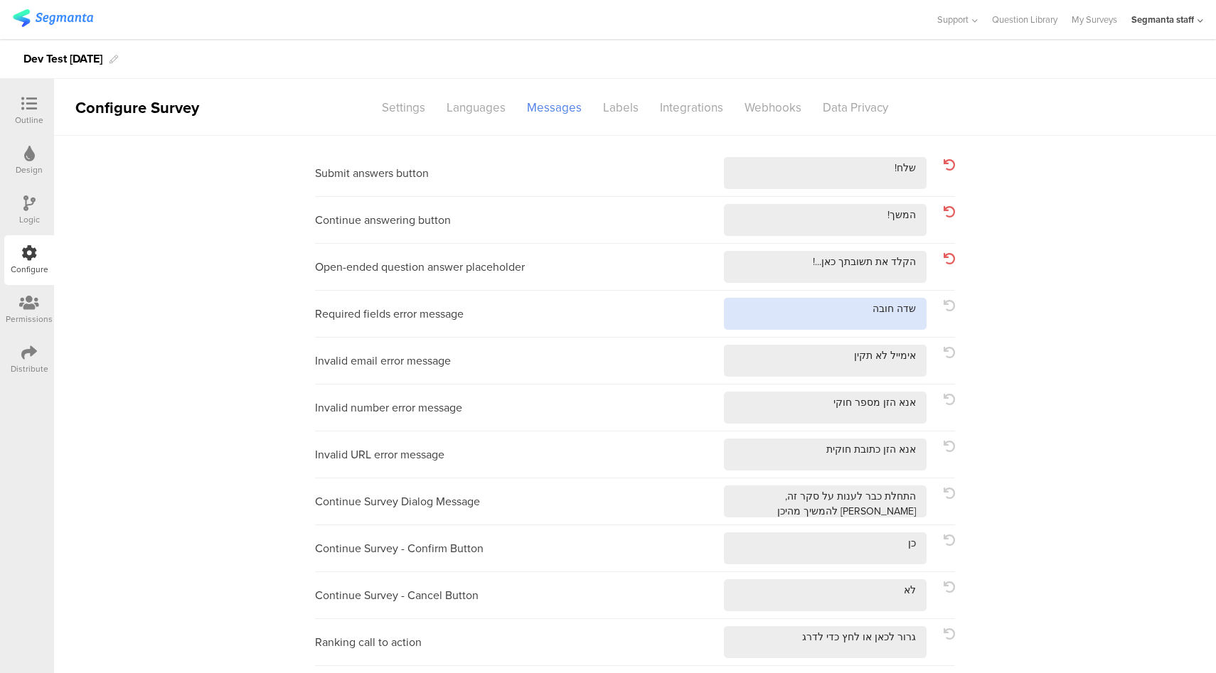
click at [840, 324] on textarea at bounding box center [825, 314] width 203 height 32
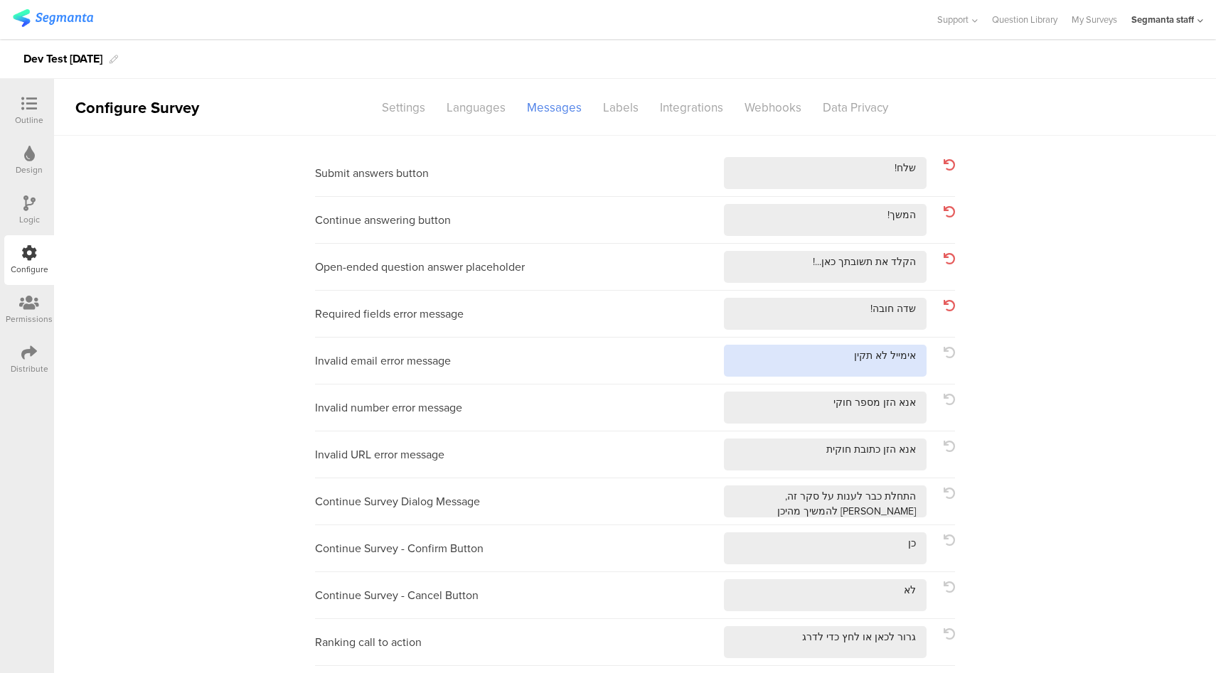
click at [789, 360] on textarea at bounding box center [825, 361] width 203 height 32
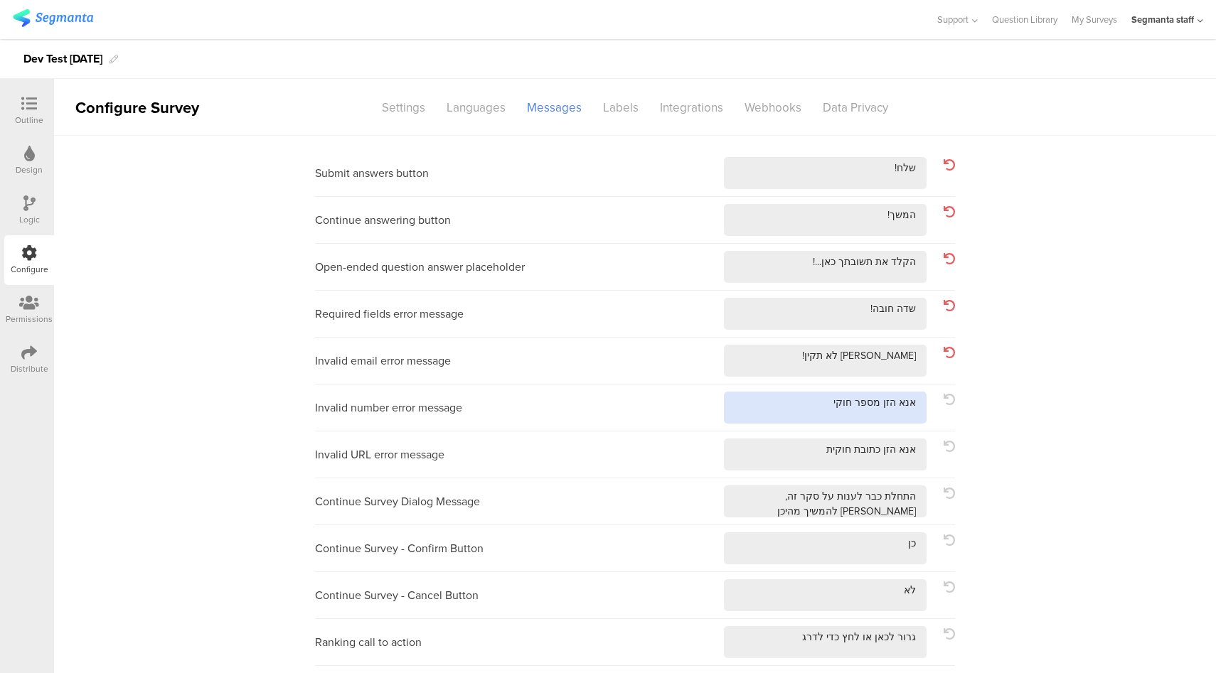
click at [789, 406] on textarea at bounding box center [825, 408] width 203 height 32
click at [764, 446] on textarea at bounding box center [825, 455] width 203 height 32
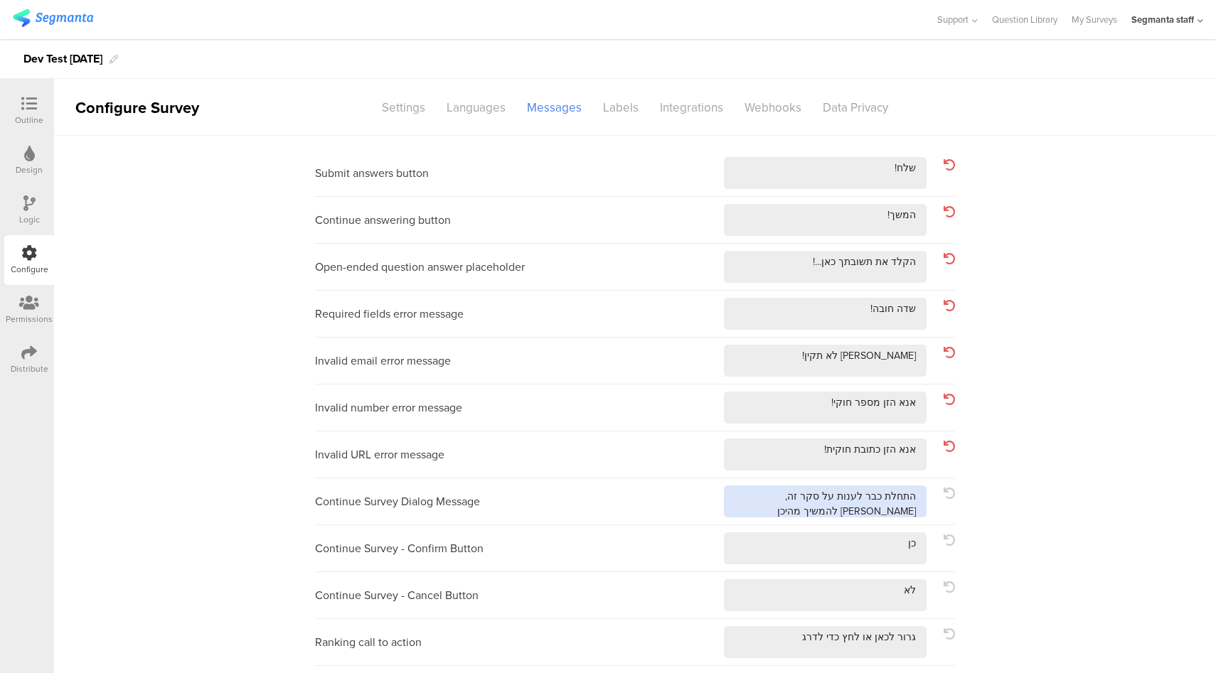
click at [746, 513] on textarea at bounding box center [825, 502] width 203 height 32
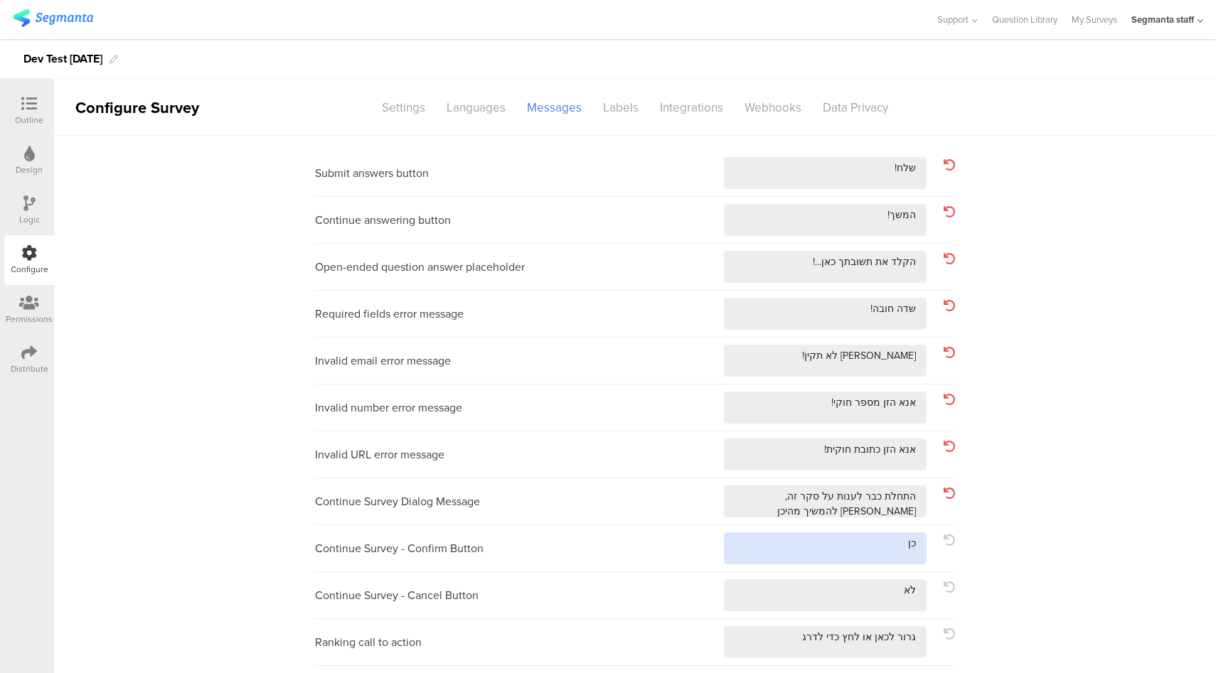
click at [790, 545] on textarea at bounding box center [825, 549] width 203 height 32
click at [784, 590] on textarea at bounding box center [825, 595] width 203 height 32
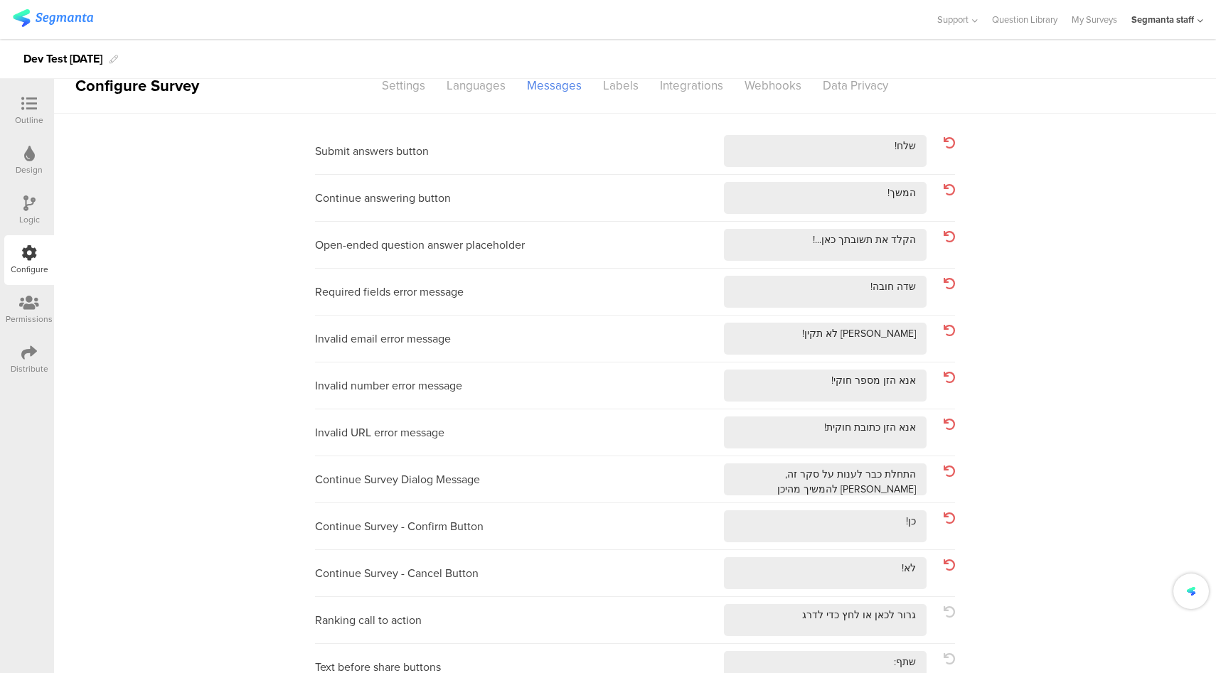
click at [771, 602] on div "Ranking call to action" at bounding box center [635, 620] width 640 height 47
click at [765, 616] on textarea at bounding box center [825, 620] width 203 height 32
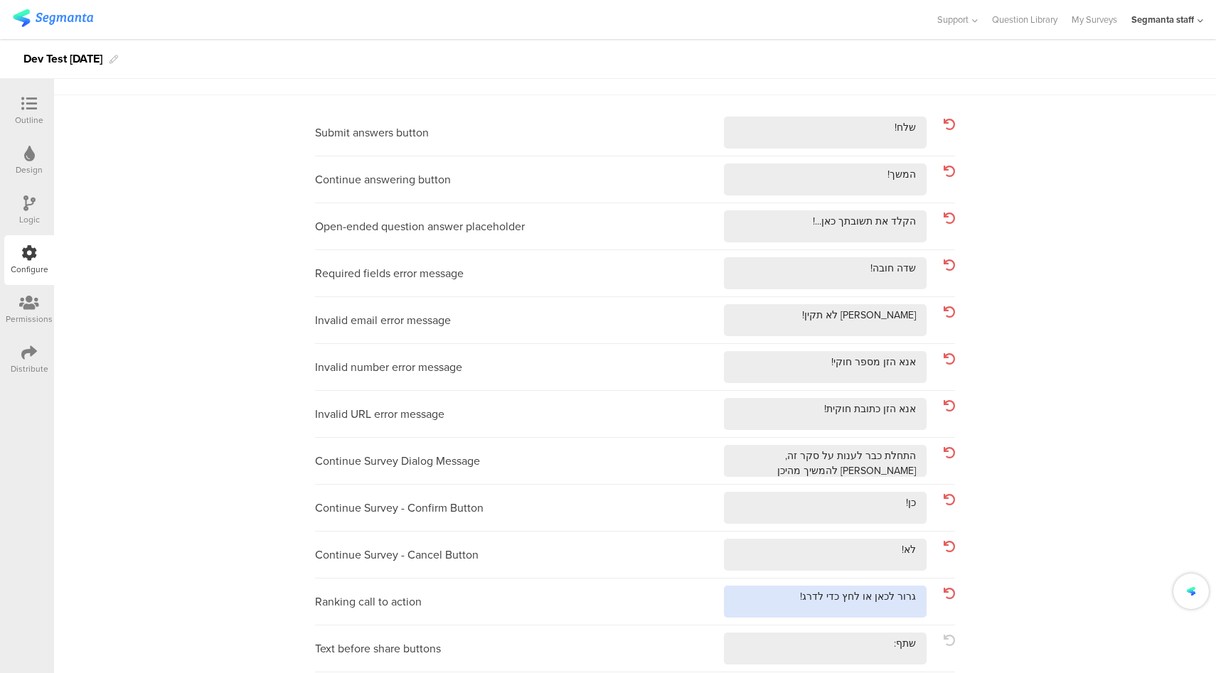
scroll to position [129, 0]
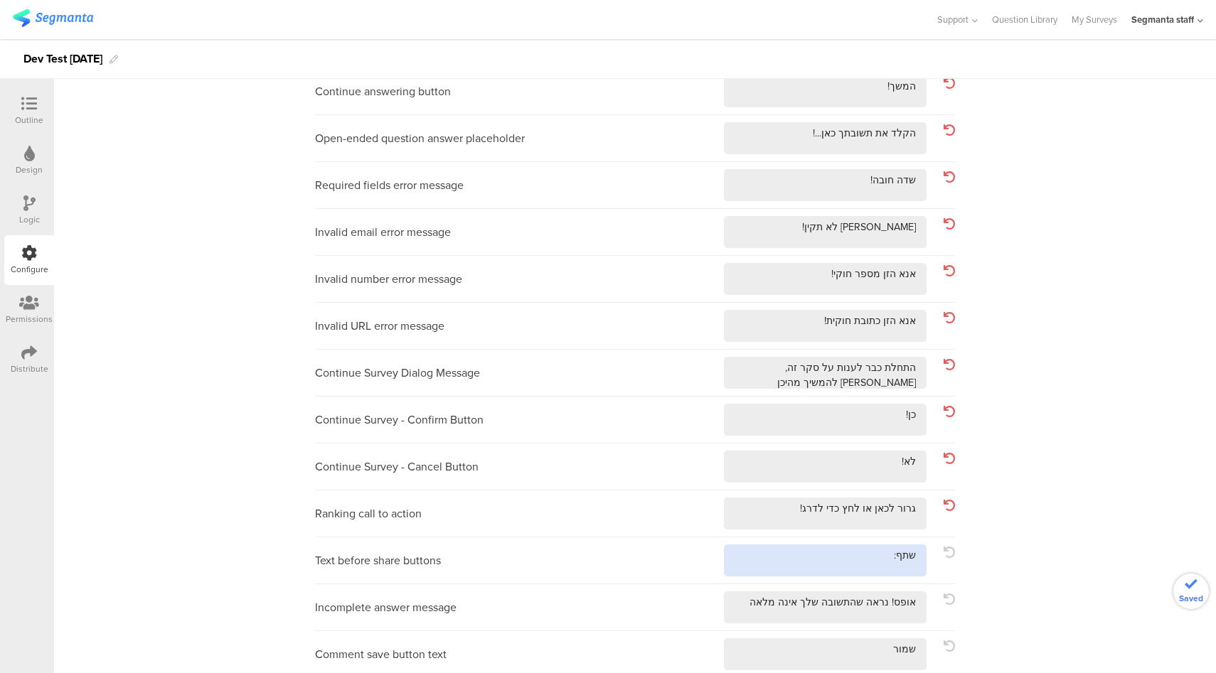
click at [794, 545] on textarea at bounding box center [825, 561] width 203 height 32
click at [738, 604] on textarea at bounding box center [825, 608] width 203 height 32
click at [801, 670] on div "Comment save button text" at bounding box center [635, 654] width 640 height 47
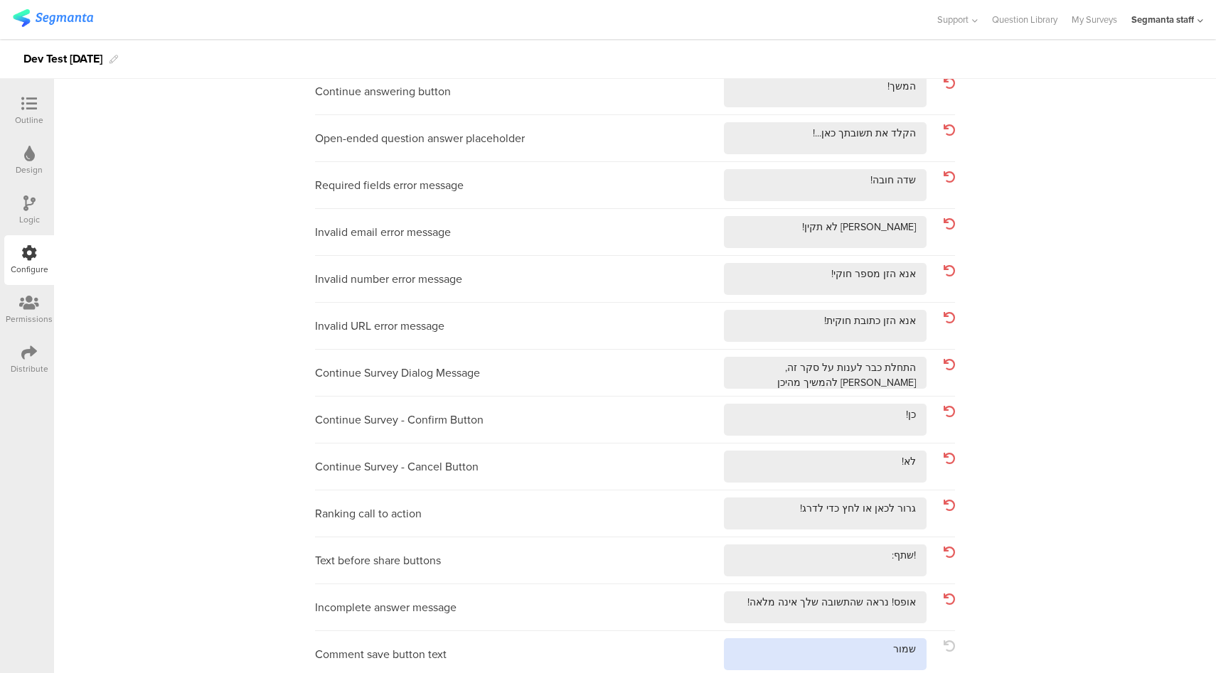
click at [803, 661] on textarea at bounding box center [825, 655] width 203 height 32
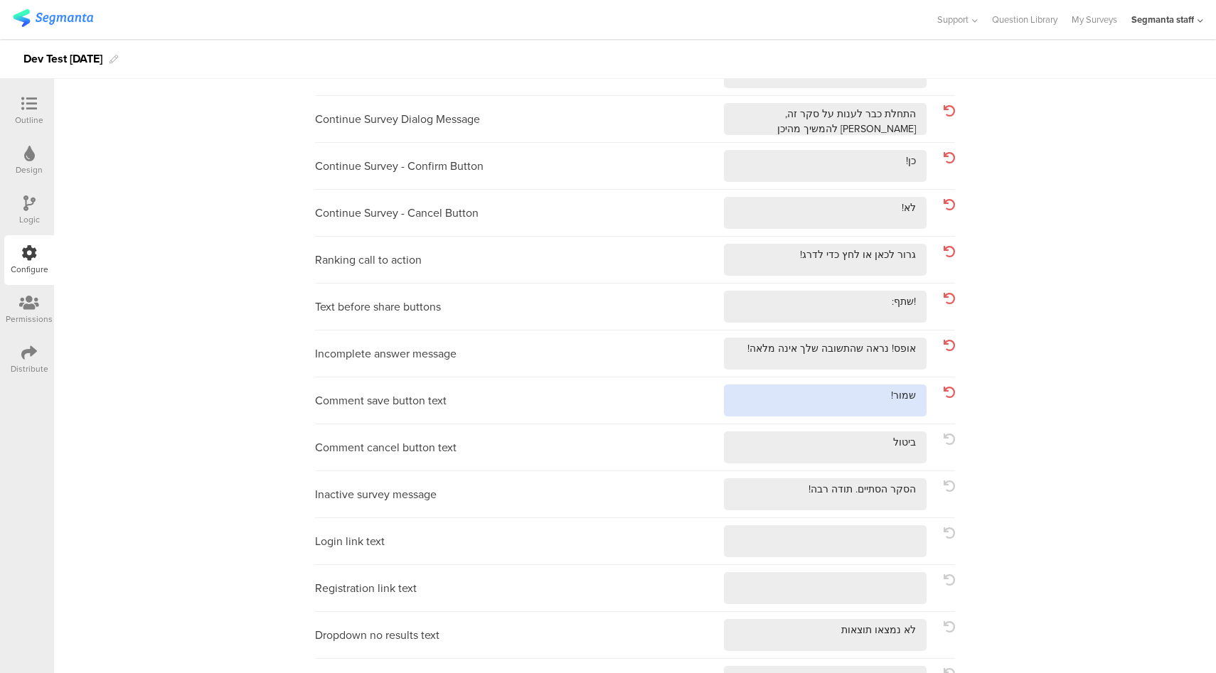
scroll to position [415, 0]
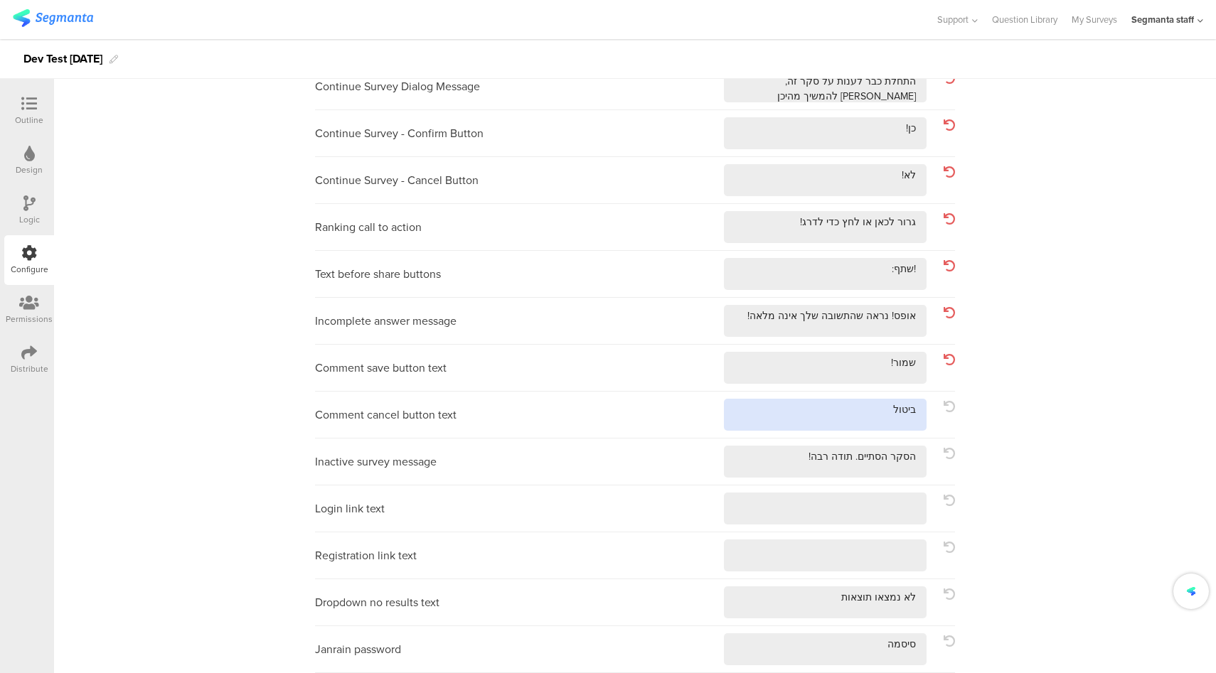
click at [789, 412] on textarea at bounding box center [825, 415] width 203 height 32
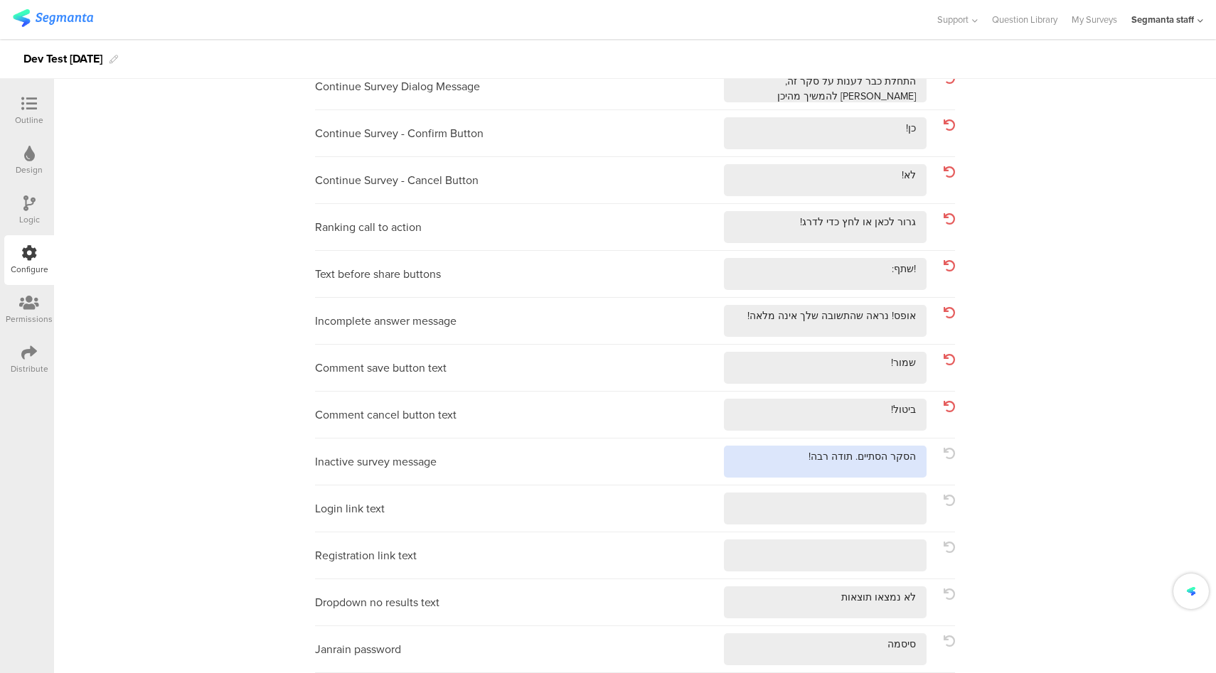
click at [762, 461] on textarea at bounding box center [825, 462] width 203 height 32
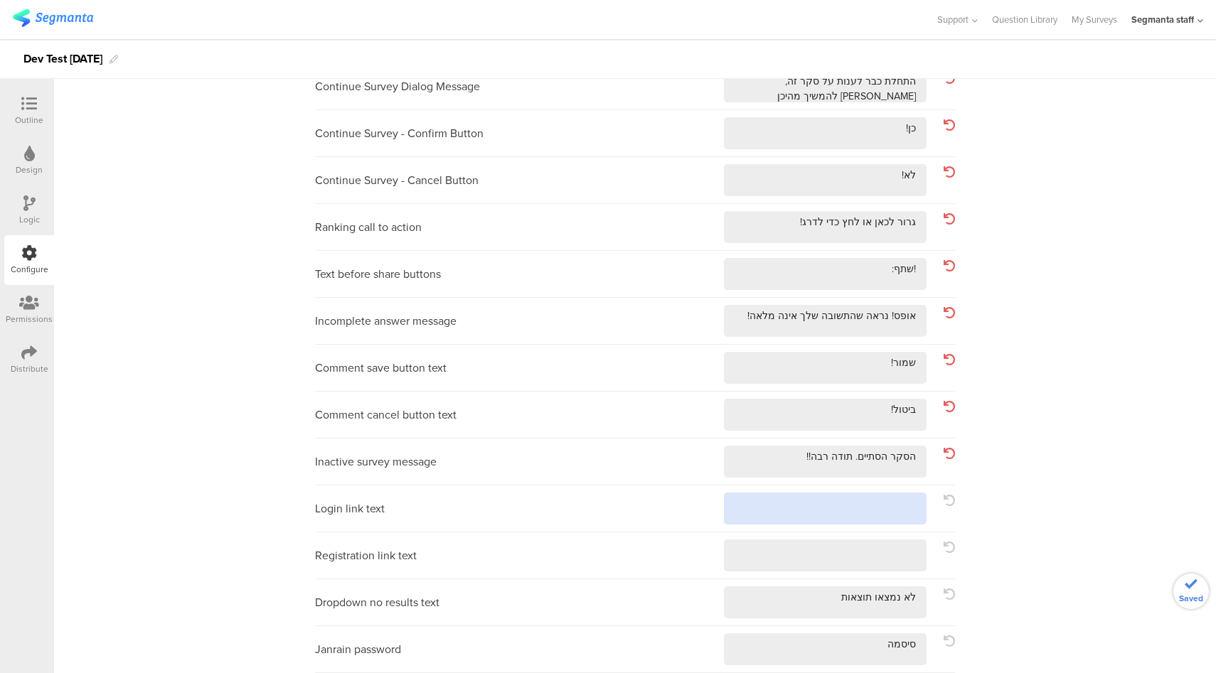
click at [768, 517] on textarea at bounding box center [825, 509] width 203 height 32
drag, startPoint x: 774, startPoint y: 563, endPoint x: 770, endPoint y: 581, distance: 18.3
click at [774, 563] on textarea at bounding box center [825, 556] width 203 height 32
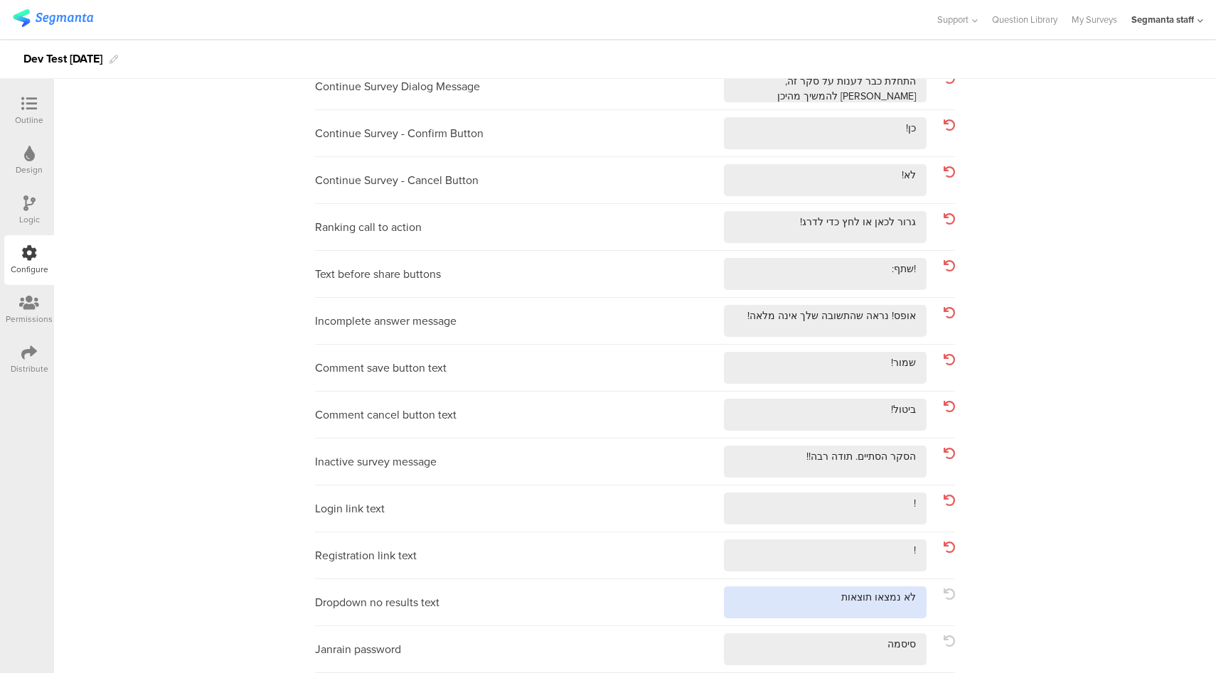
click at [759, 607] on textarea at bounding box center [825, 603] width 203 height 32
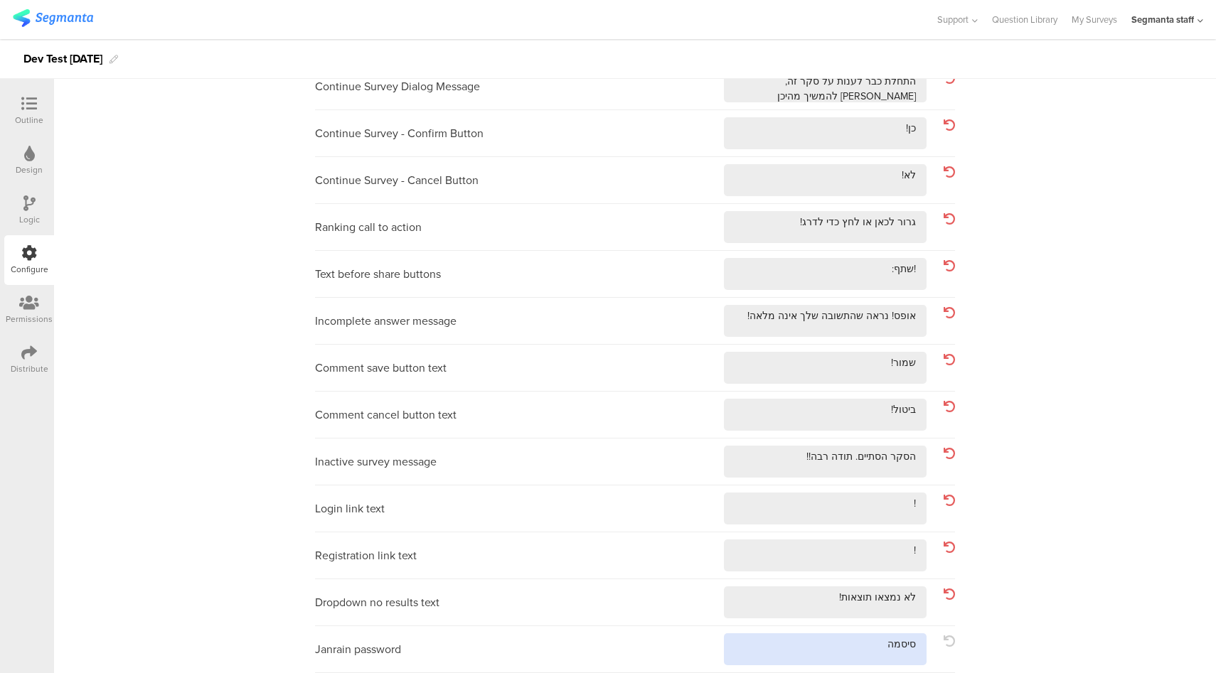
click at [752, 650] on textarea at bounding box center [825, 650] width 203 height 32
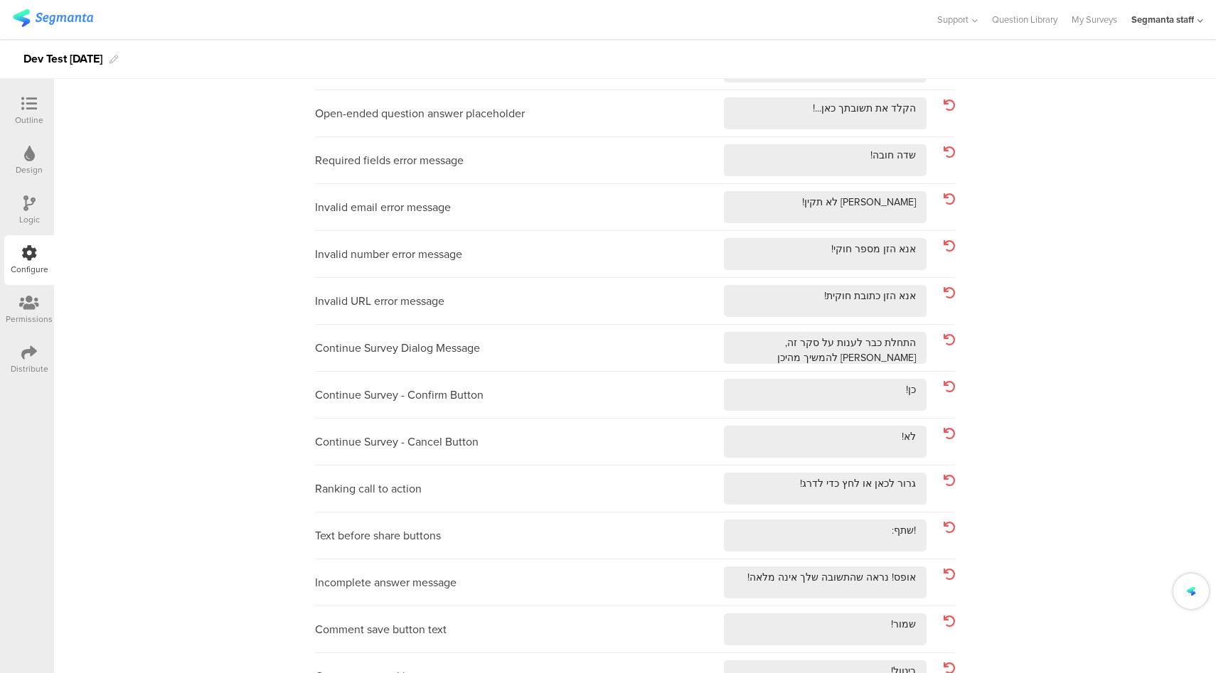
scroll to position [0, 0]
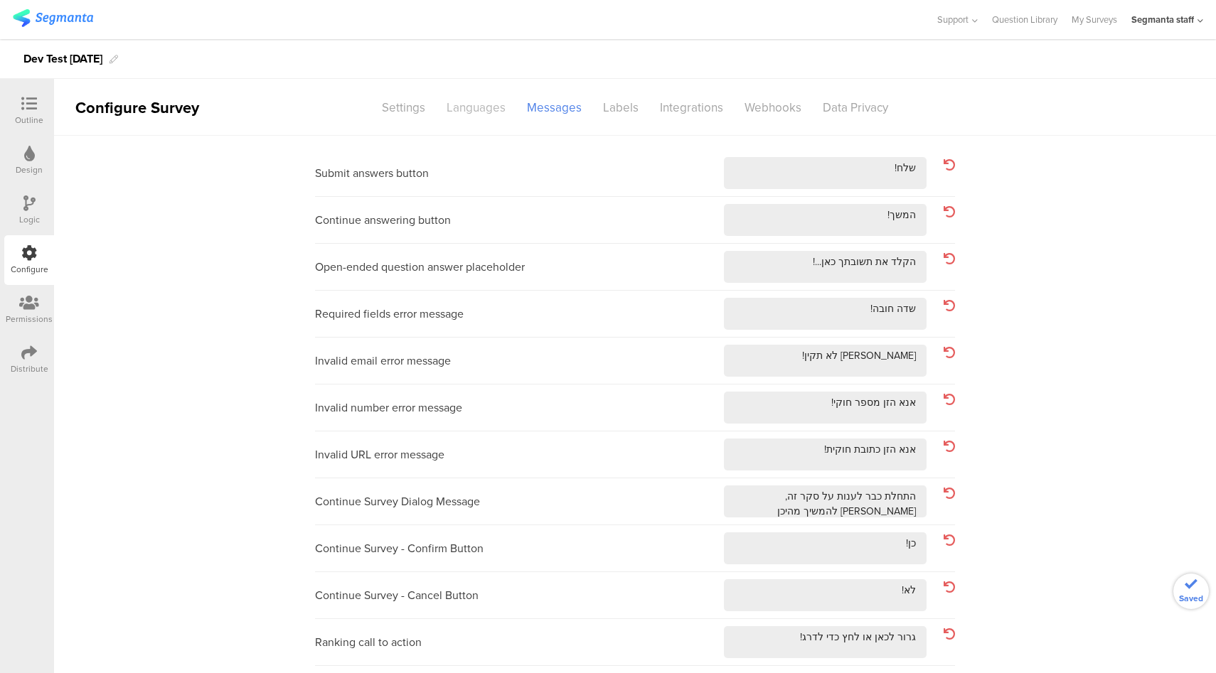
click at [488, 114] on div "Languages" at bounding box center [476, 107] width 80 height 25
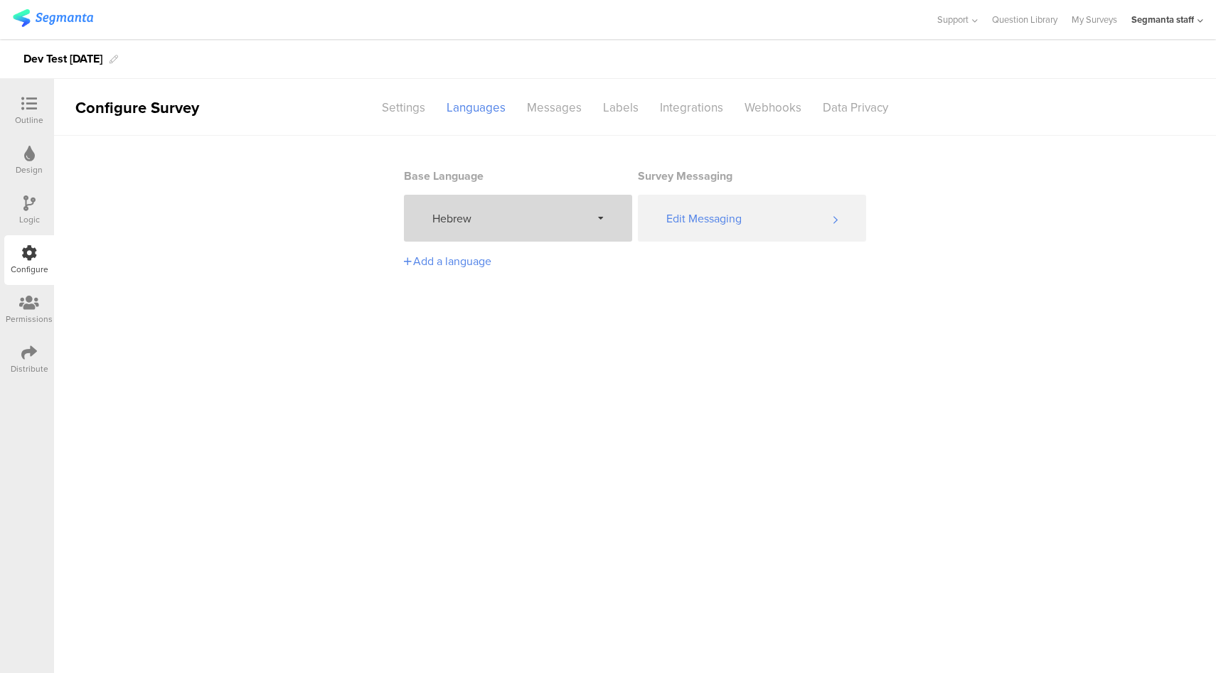
click at [448, 230] on div "Hebrew" at bounding box center [518, 218] width 228 height 47
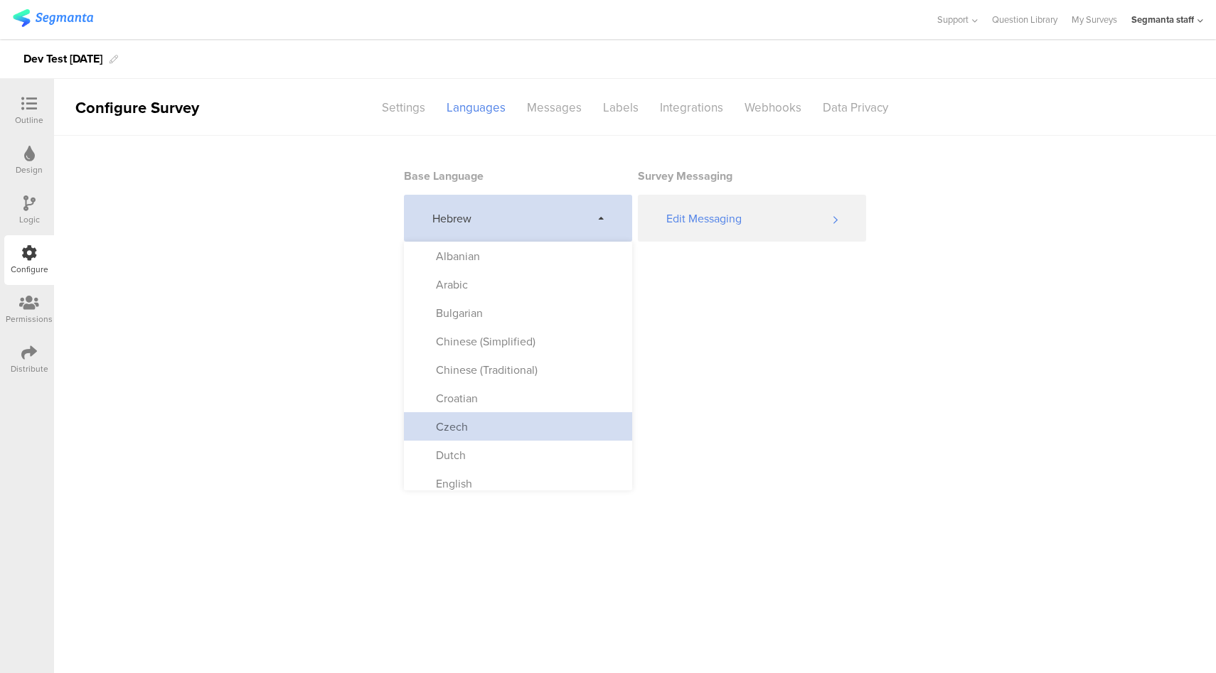
scroll to position [252, 0]
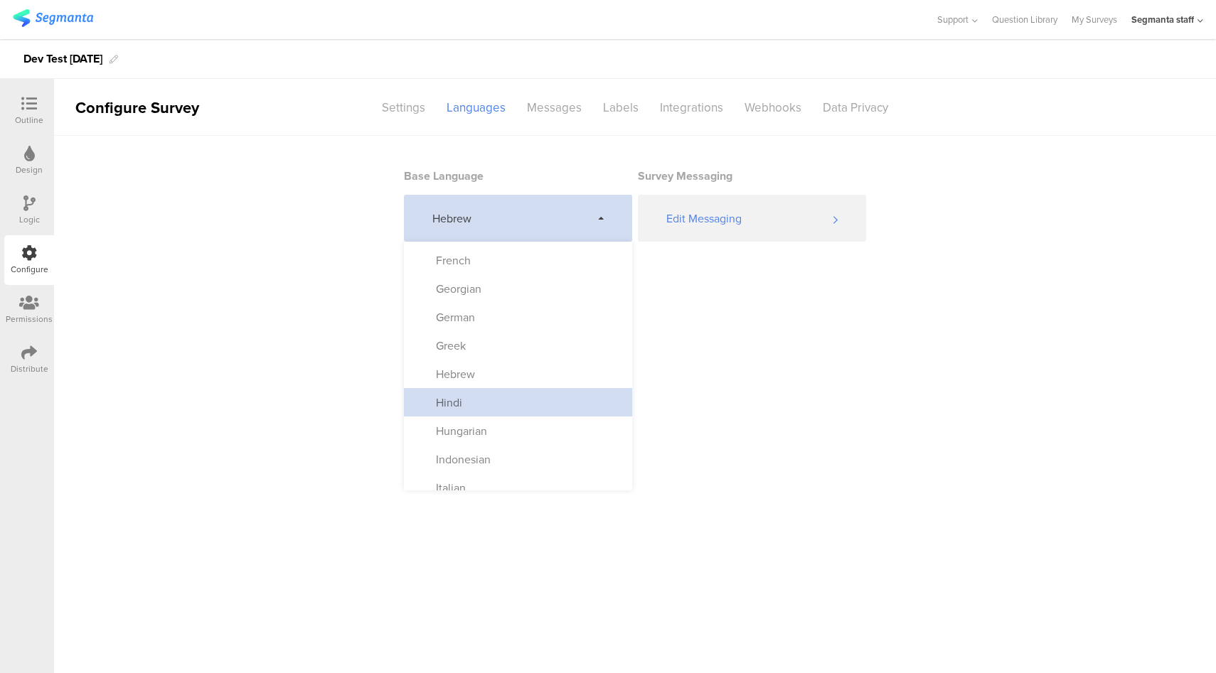
click at [501, 393] on div "Hindi" at bounding box center [518, 402] width 228 height 28
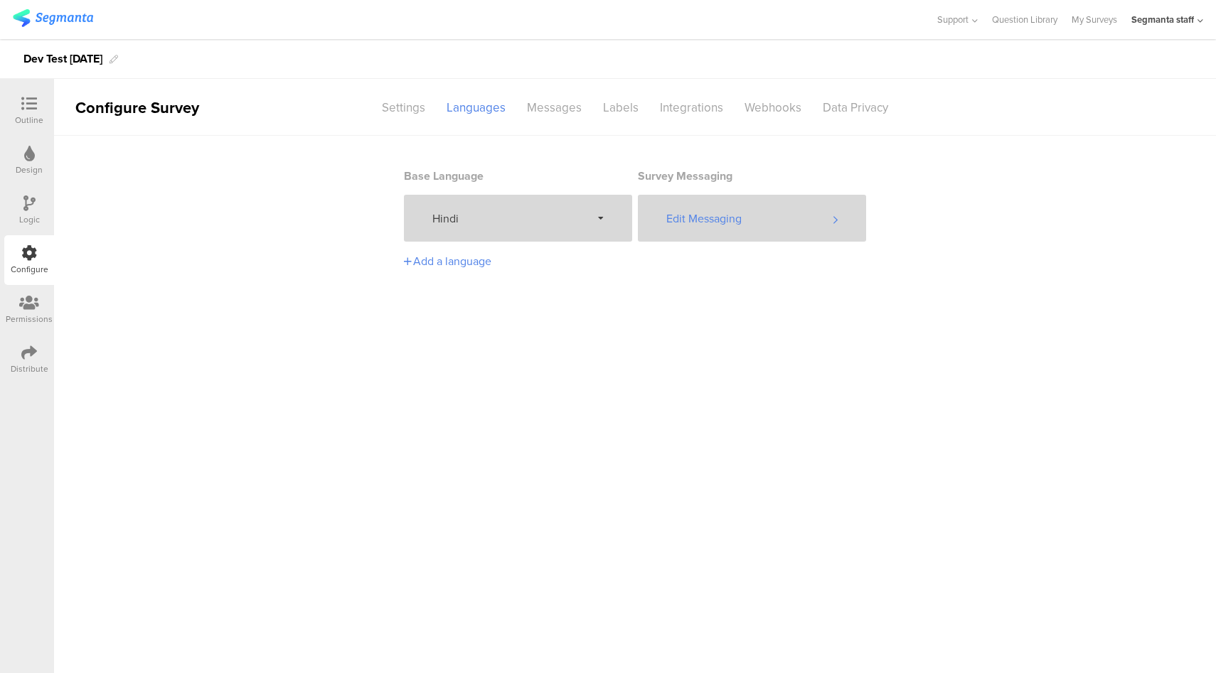
click at [713, 215] on div "Edit Messaging" at bounding box center [752, 218] width 228 height 47
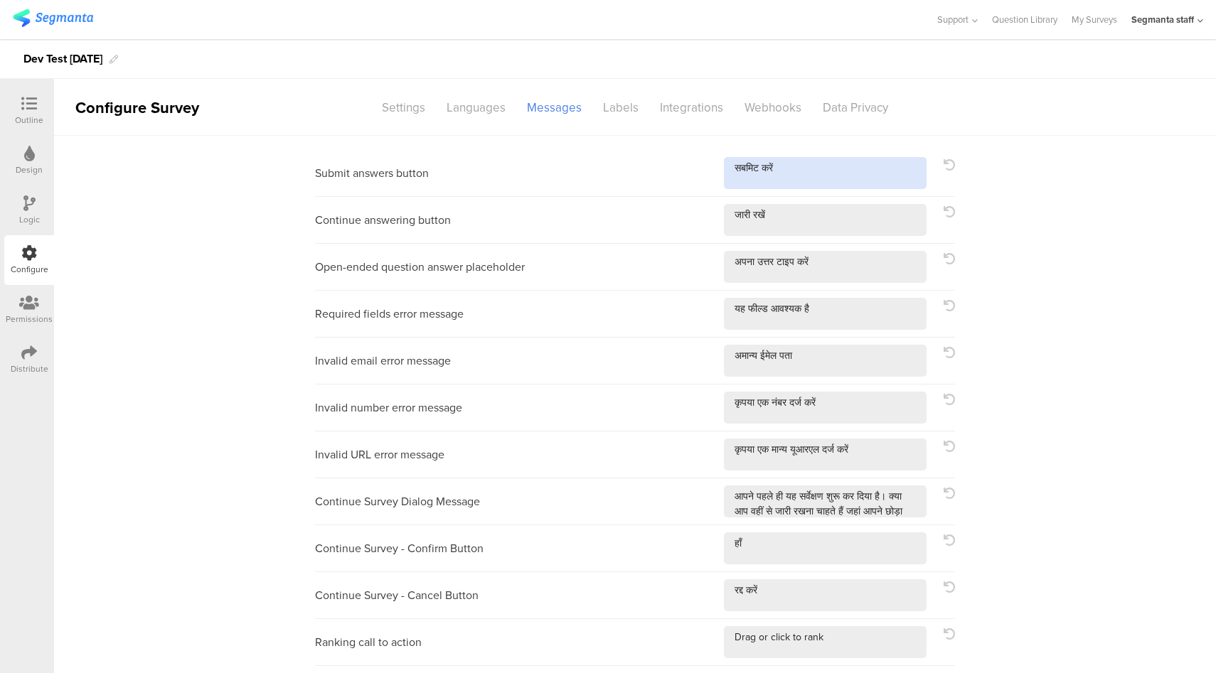
click at [820, 183] on textarea at bounding box center [825, 173] width 203 height 32
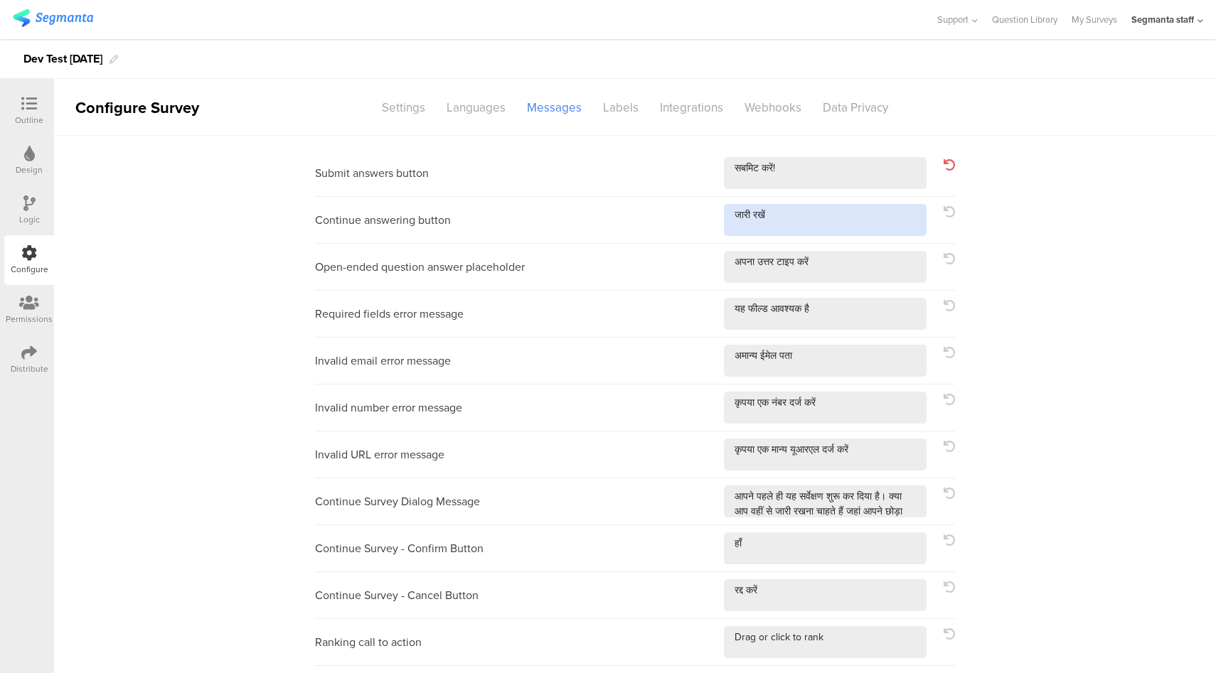
click at [833, 220] on textarea at bounding box center [825, 220] width 203 height 32
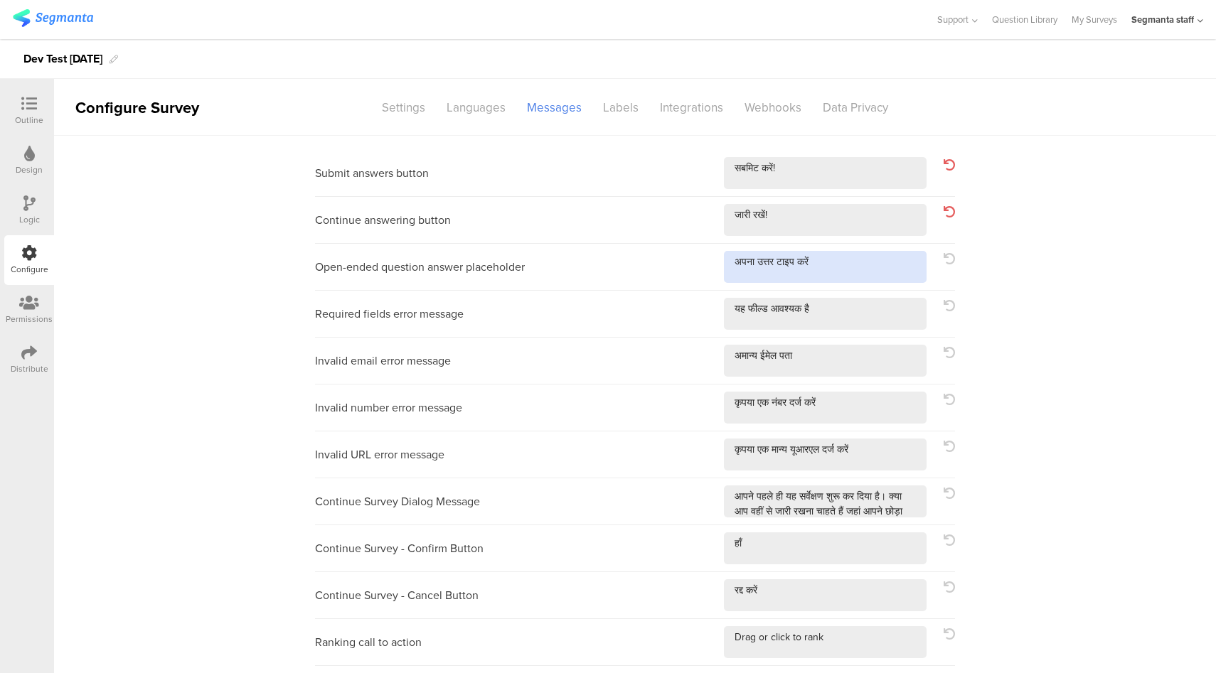
click at [854, 265] on textarea at bounding box center [825, 267] width 203 height 32
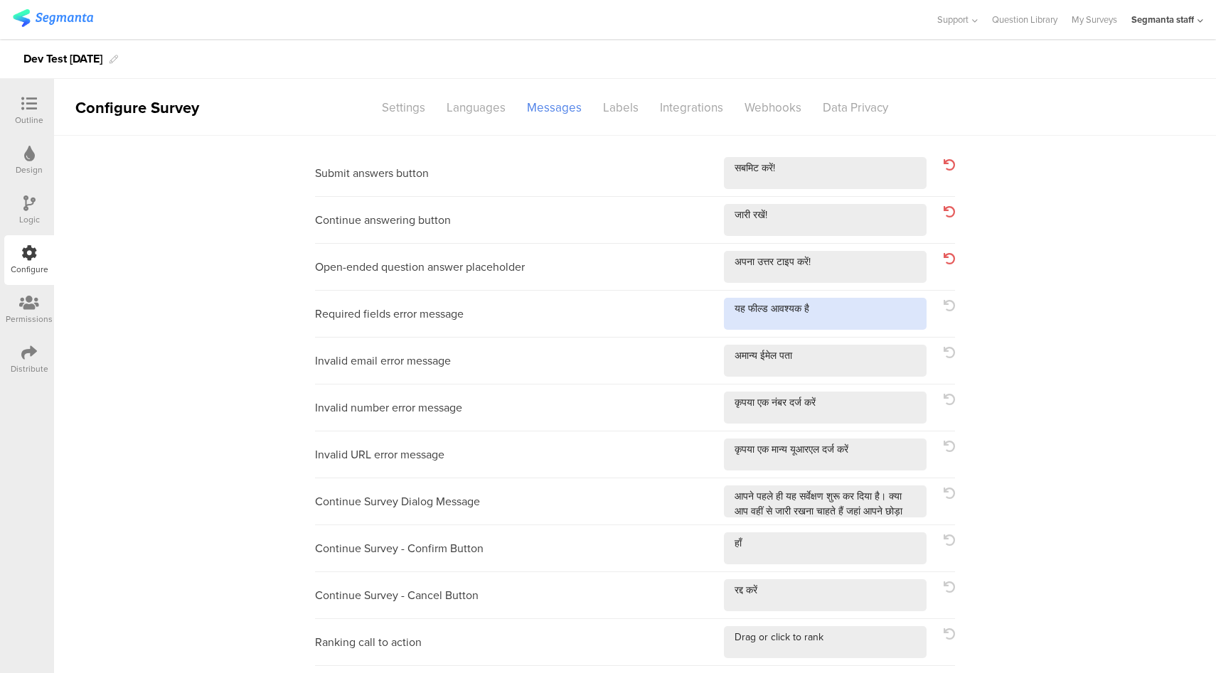
click at [862, 321] on textarea at bounding box center [825, 314] width 203 height 32
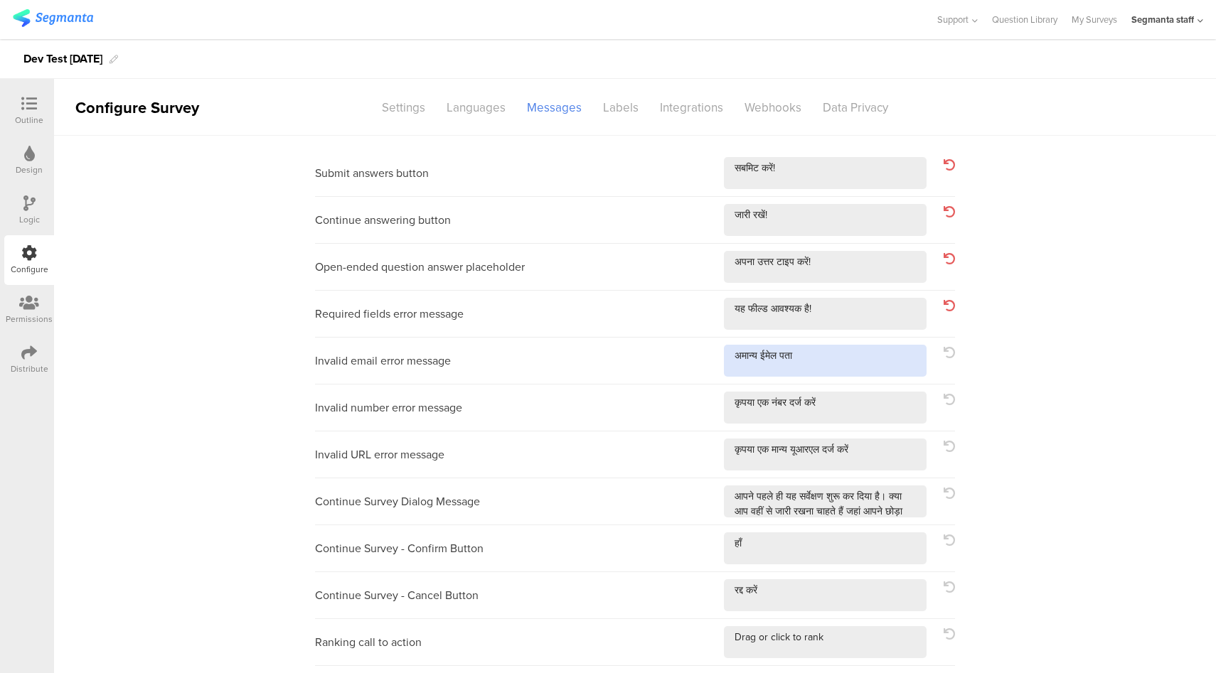
click at [858, 357] on textarea at bounding box center [825, 361] width 203 height 32
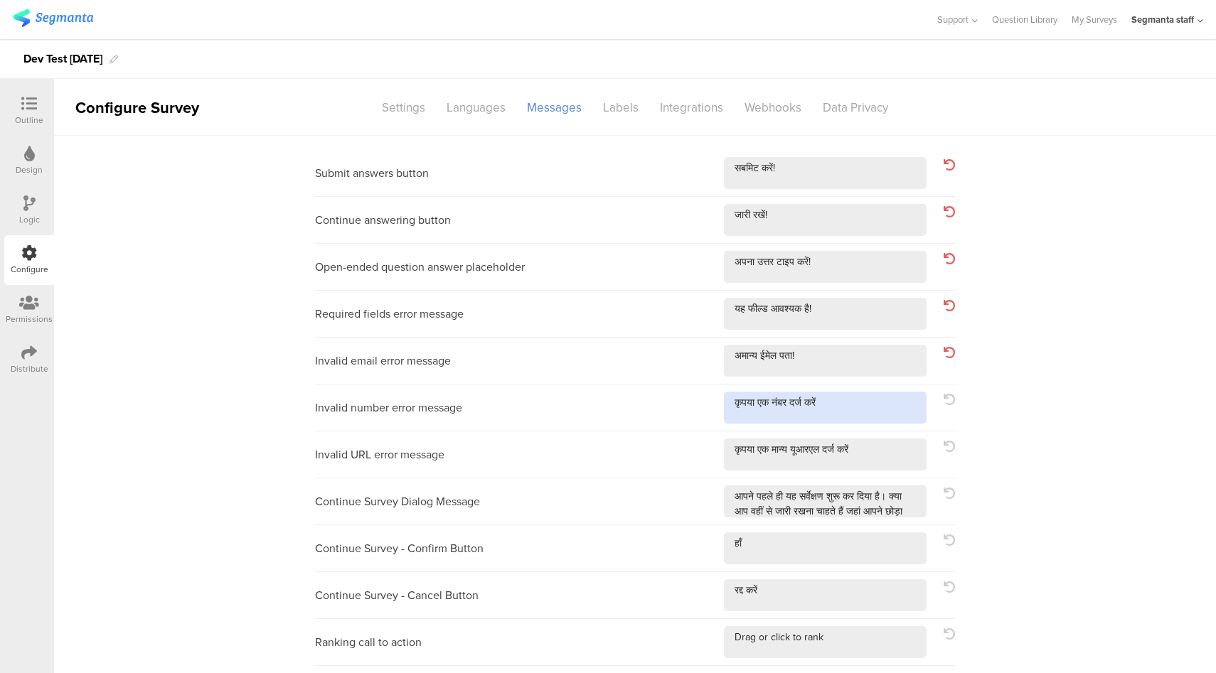
click at [877, 403] on textarea at bounding box center [825, 408] width 203 height 32
click at [908, 471] on div "Invalid URL error message" at bounding box center [635, 455] width 640 height 47
click at [909, 462] on textarea at bounding box center [825, 455] width 203 height 32
click at [909, 519] on div "Continue Survey Dialog Message" at bounding box center [635, 502] width 640 height 47
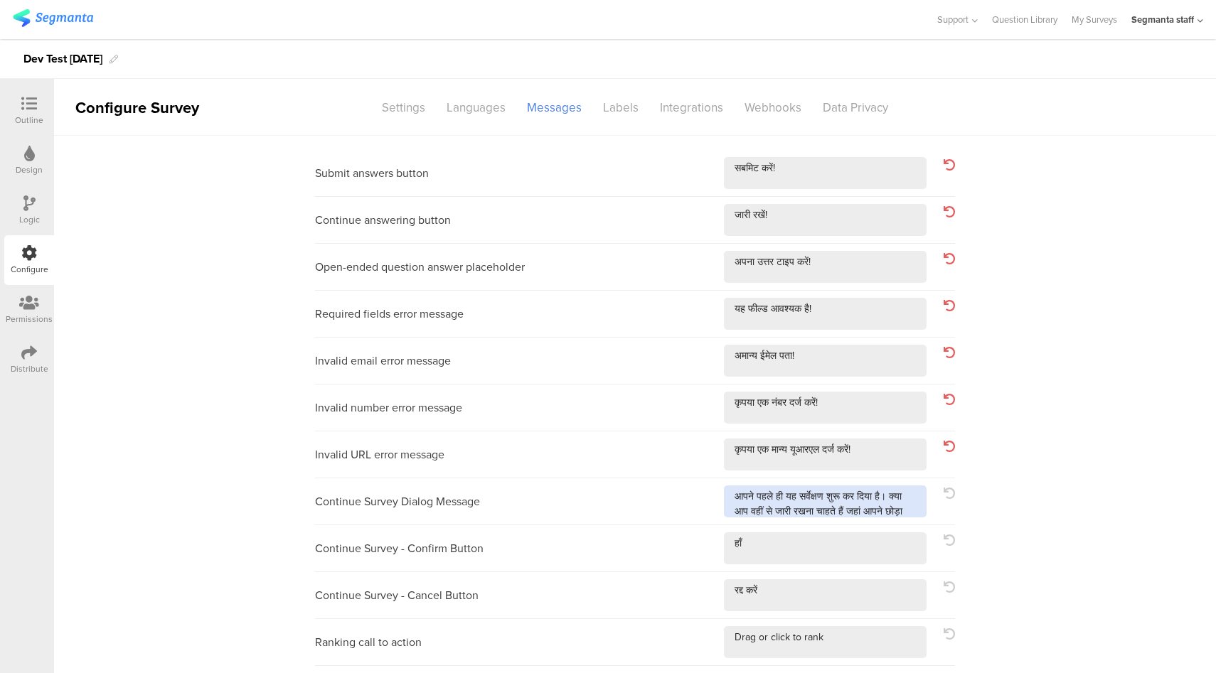
click at [912, 513] on textarea at bounding box center [825, 502] width 203 height 32
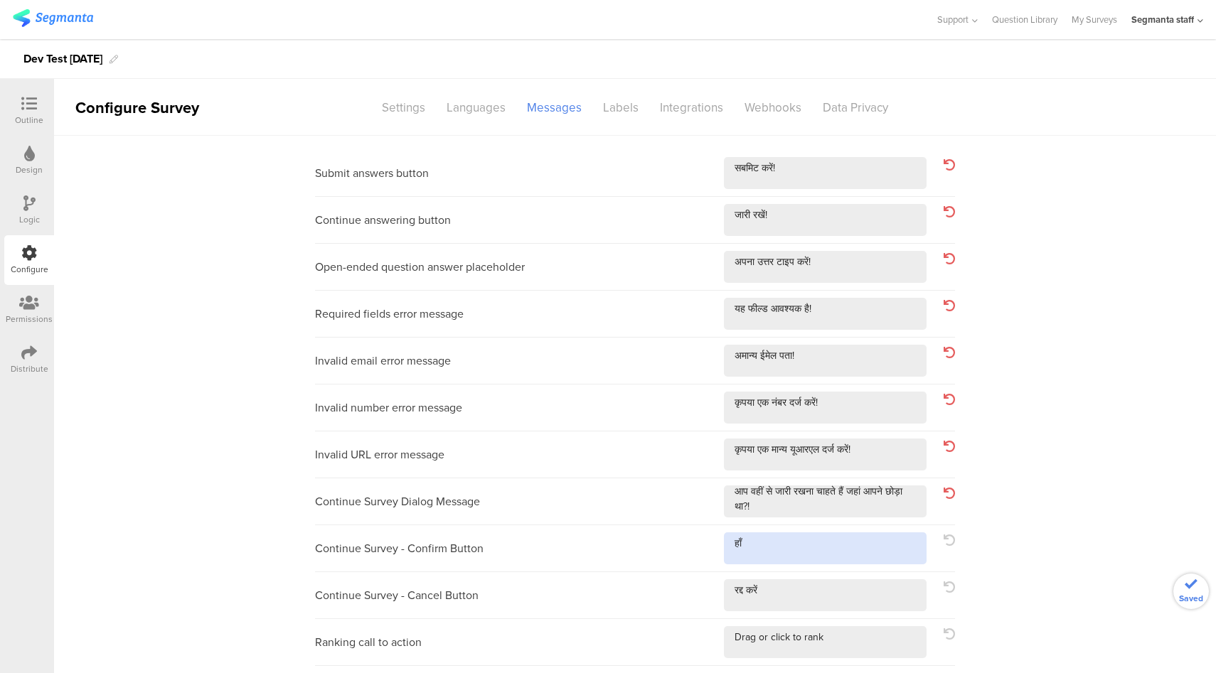
click at [797, 543] on textarea at bounding box center [825, 549] width 203 height 32
click at [807, 595] on textarea at bounding box center [825, 595] width 203 height 32
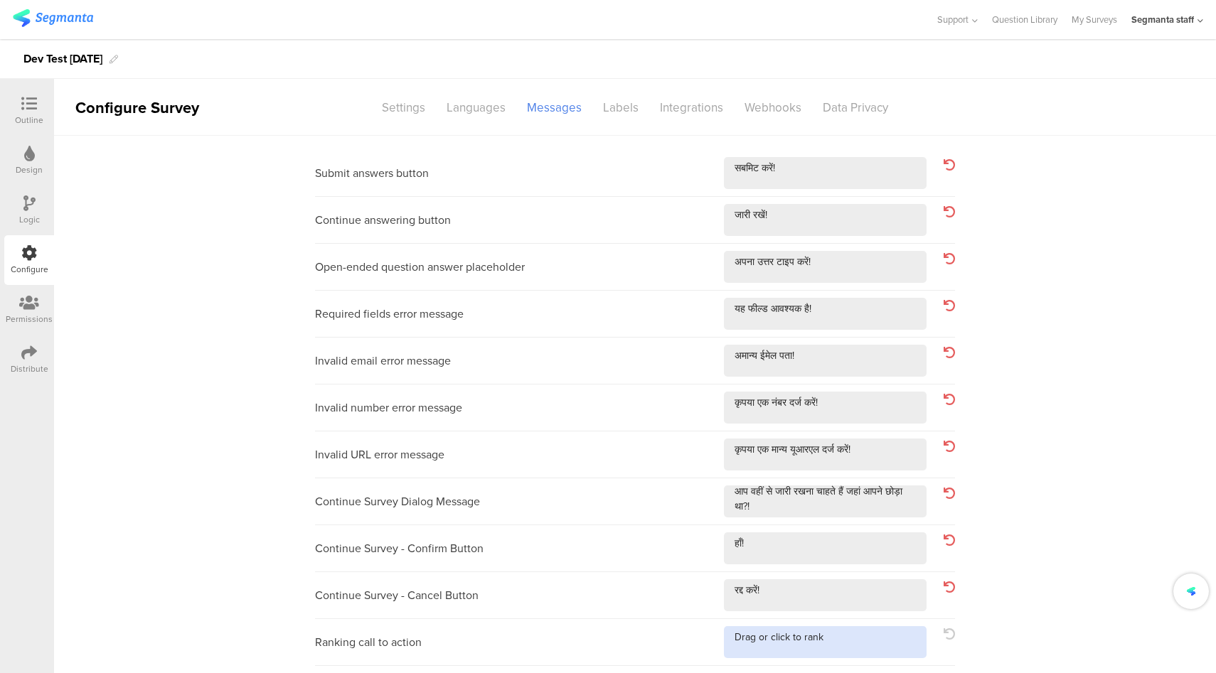
click at [862, 656] on textarea at bounding box center [825, 642] width 203 height 32
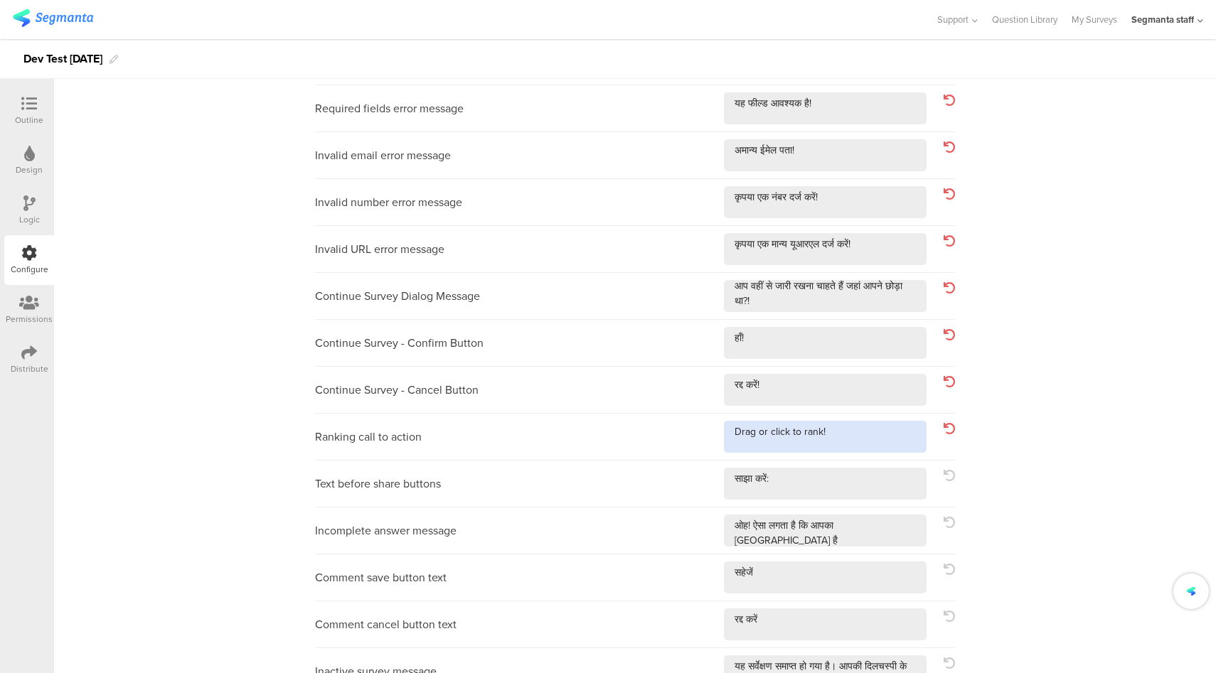
scroll to position [207, 0]
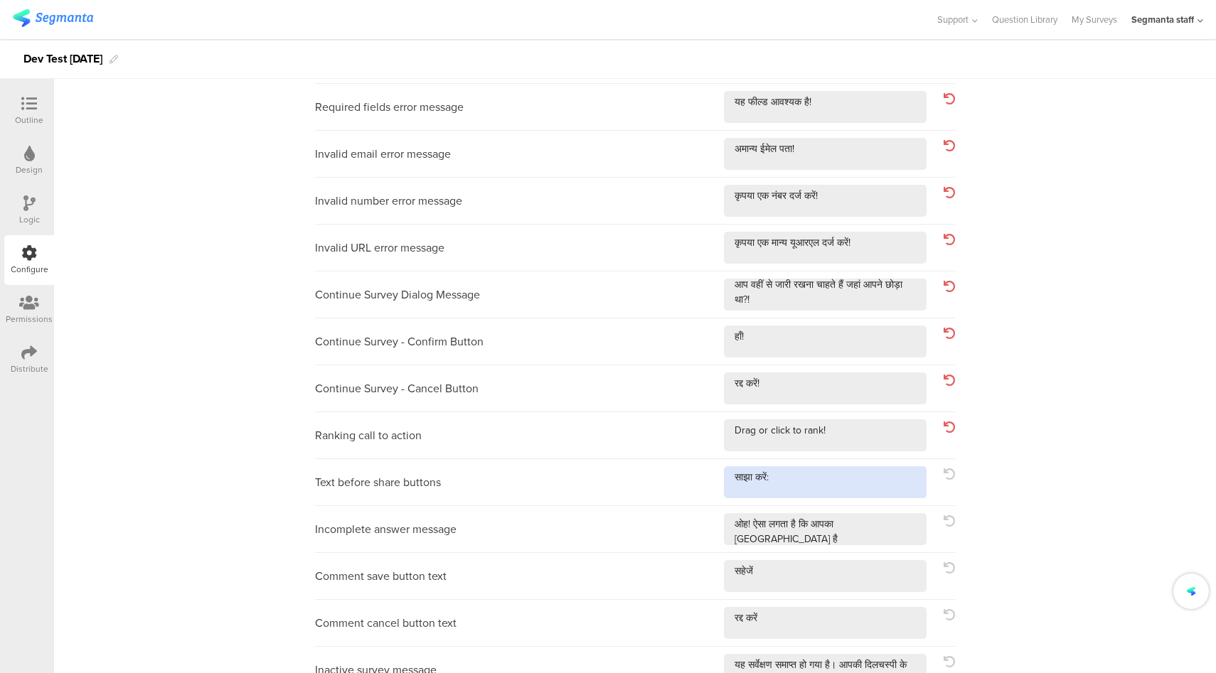
click at [840, 466] on textarea at bounding box center [825, 482] width 203 height 32
click at [887, 479] on textarea at bounding box center [825, 482] width 203 height 32
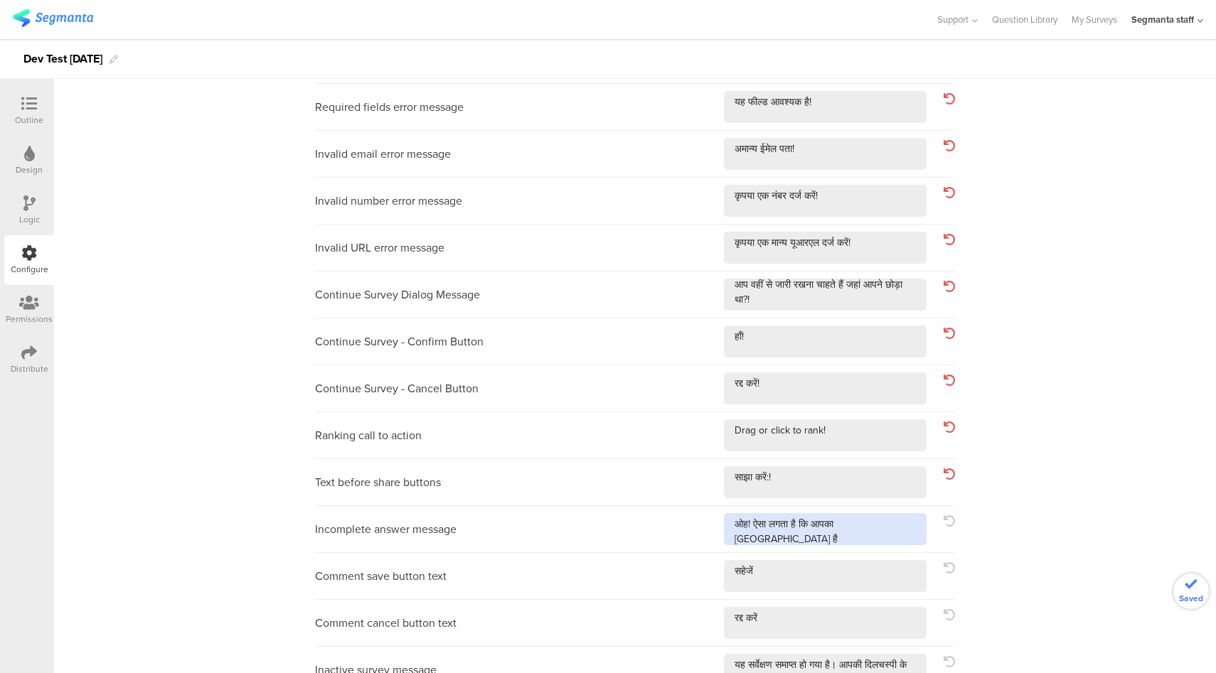
click at [904, 529] on textarea at bounding box center [825, 529] width 203 height 32
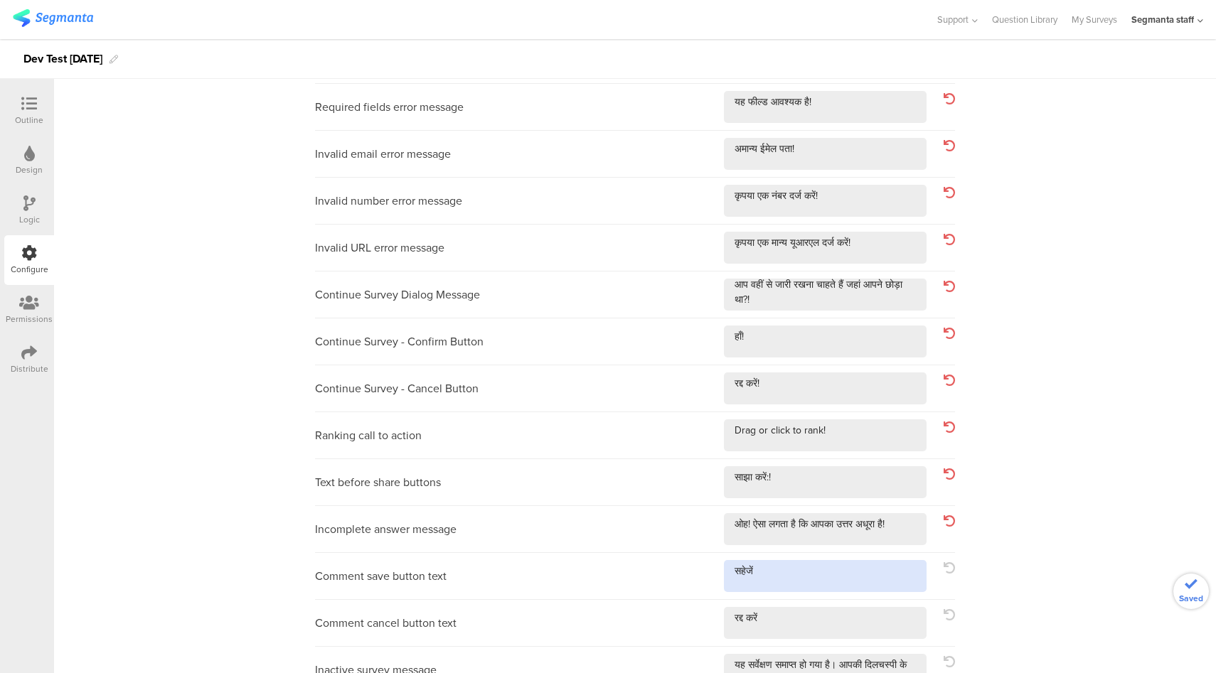
click at [875, 579] on textarea at bounding box center [825, 576] width 203 height 32
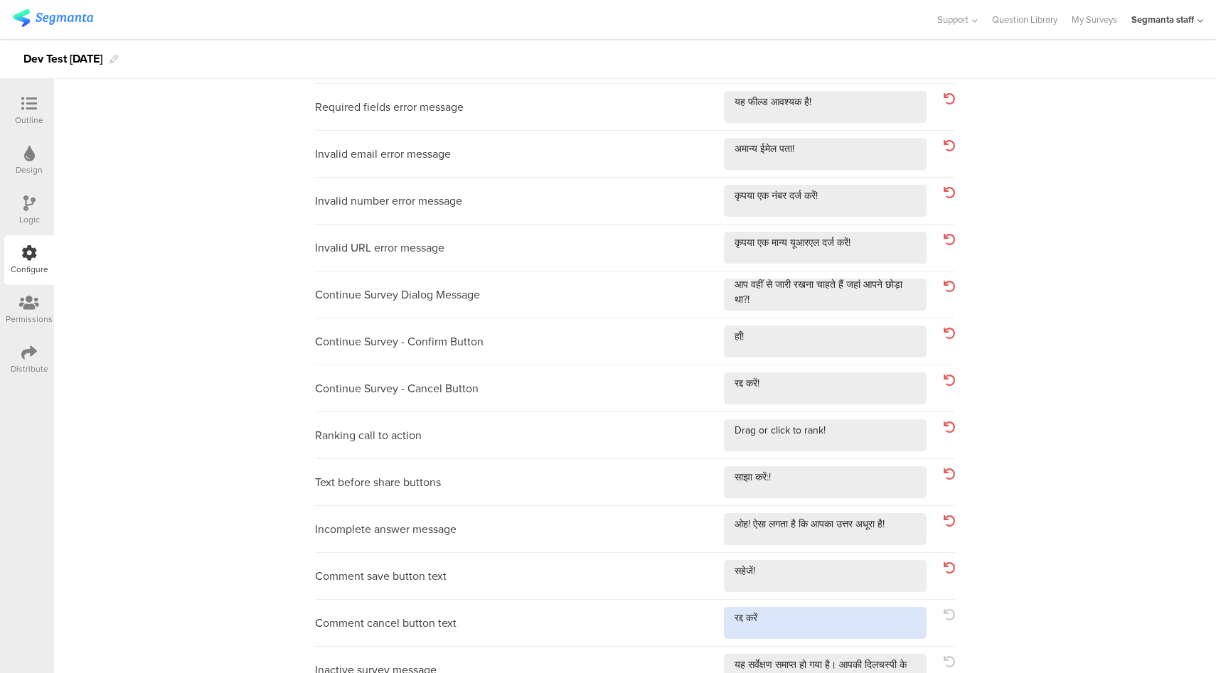
click at [835, 621] on textarea at bounding box center [825, 623] width 203 height 32
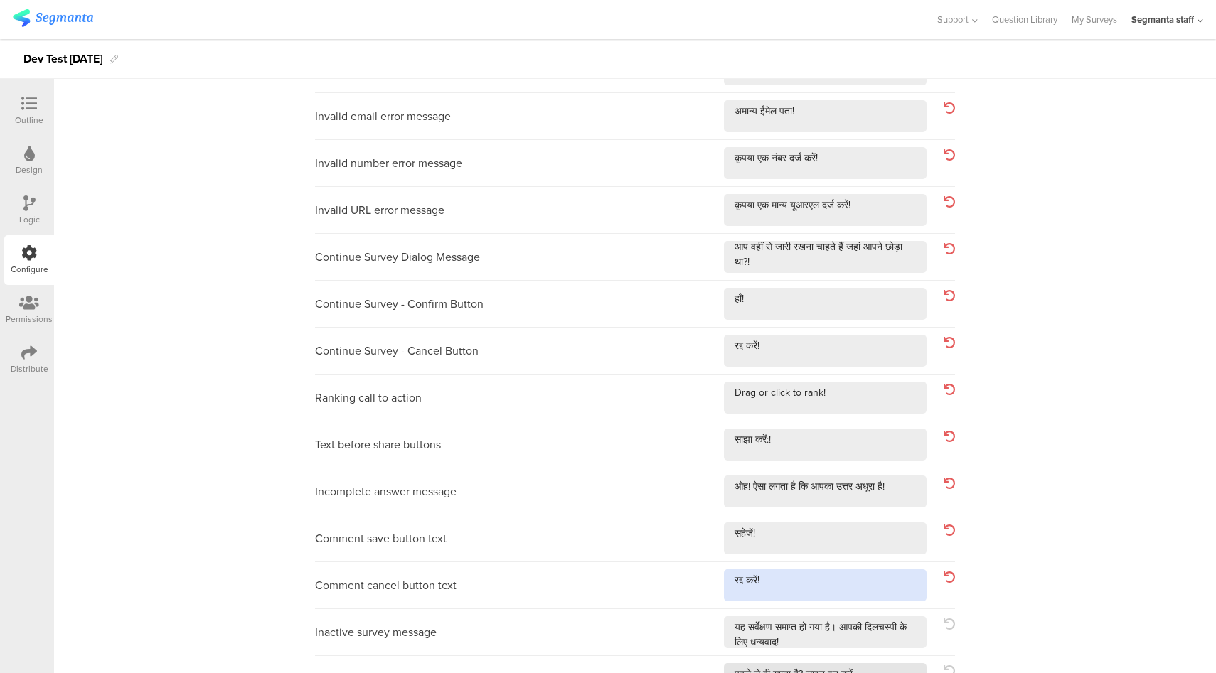
scroll to position [309, 0]
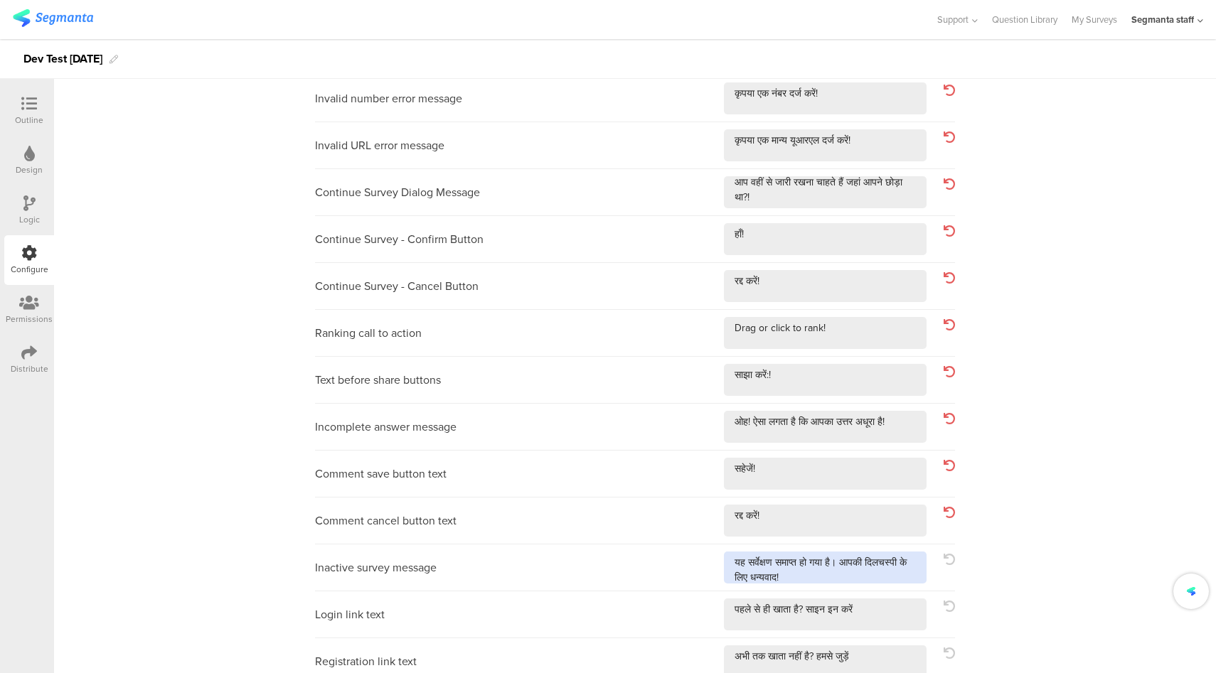
click at [912, 578] on textarea at bounding box center [825, 568] width 203 height 32
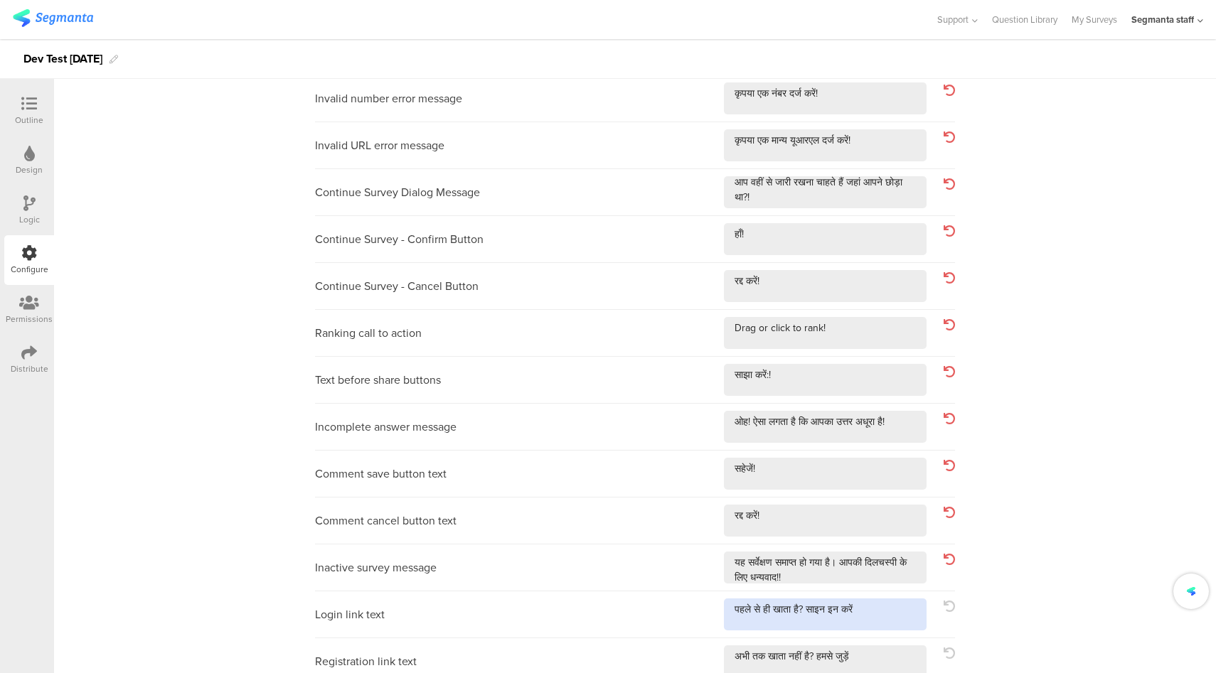
click at [882, 608] on textarea at bounding box center [825, 615] width 203 height 32
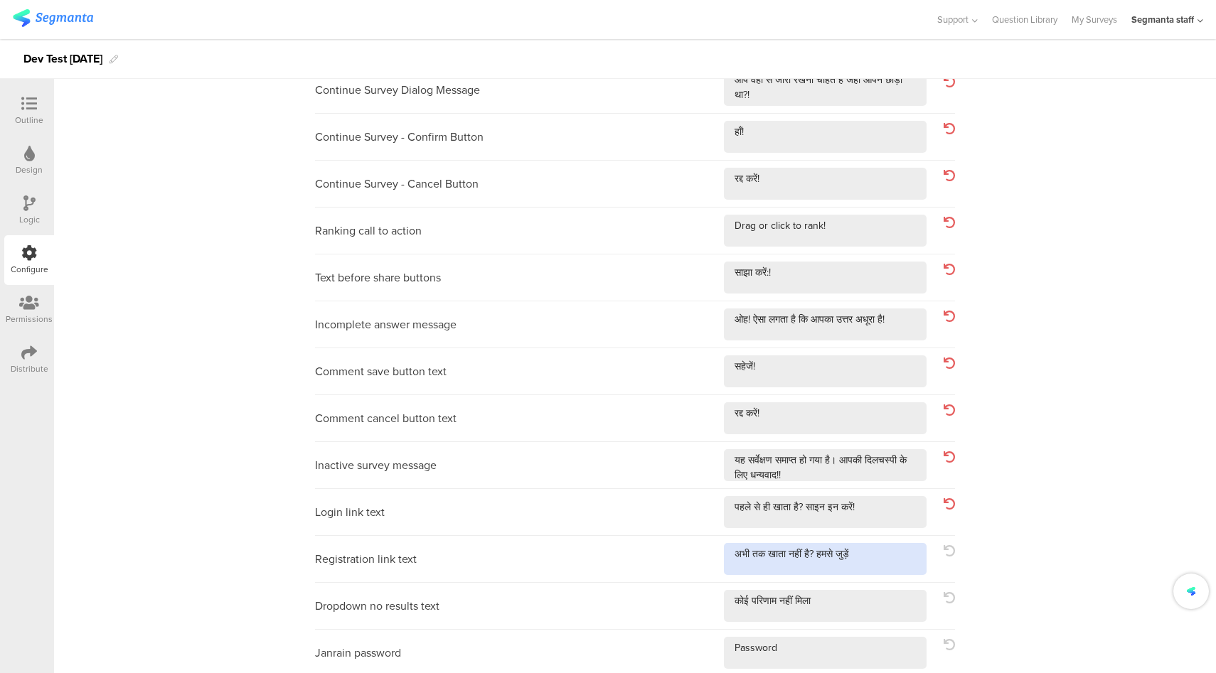
click at [892, 562] on textarea at bounding box center [825, 559] width 203 height 32
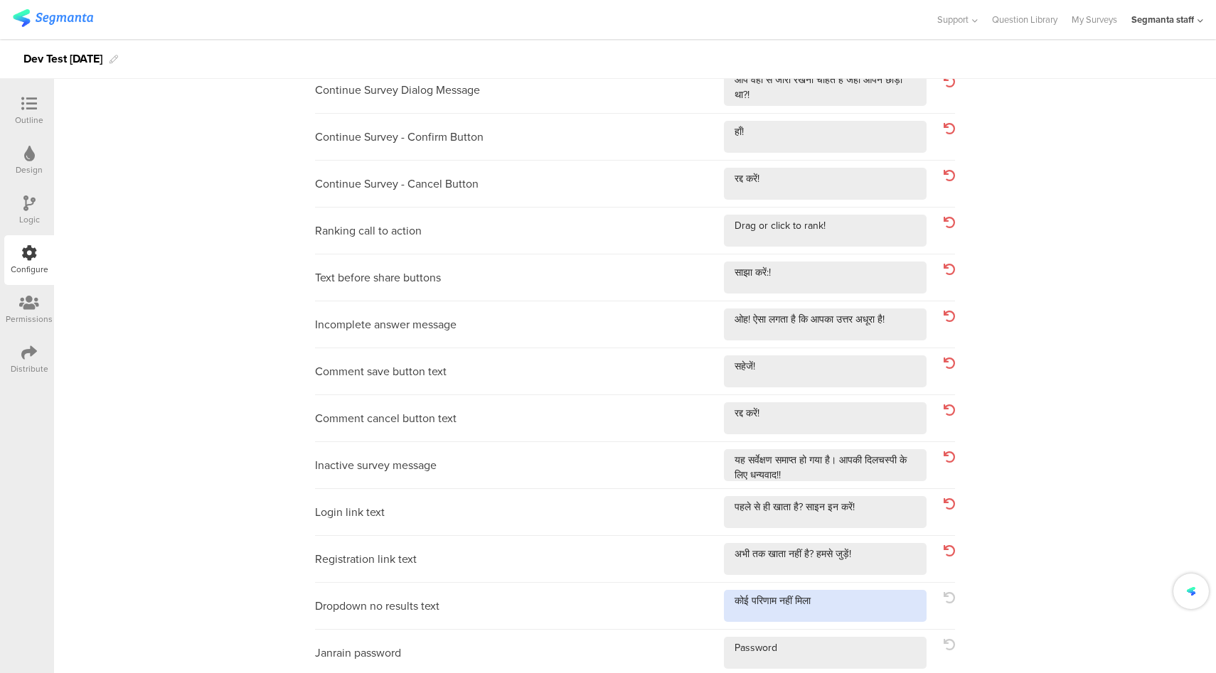
click at [858, 604] on textarea at bounding box center [825, 606] width 203 height 32
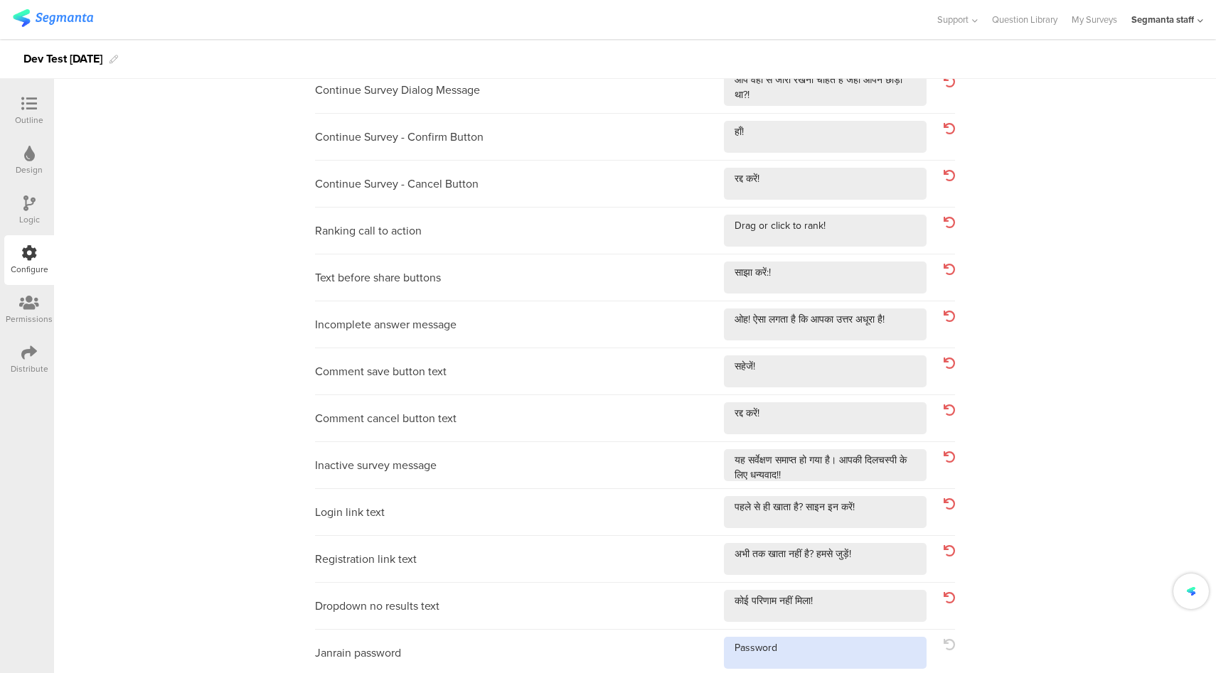
click at [839, 645] on textarea at bounding box center [825, 653] width 203 height 32
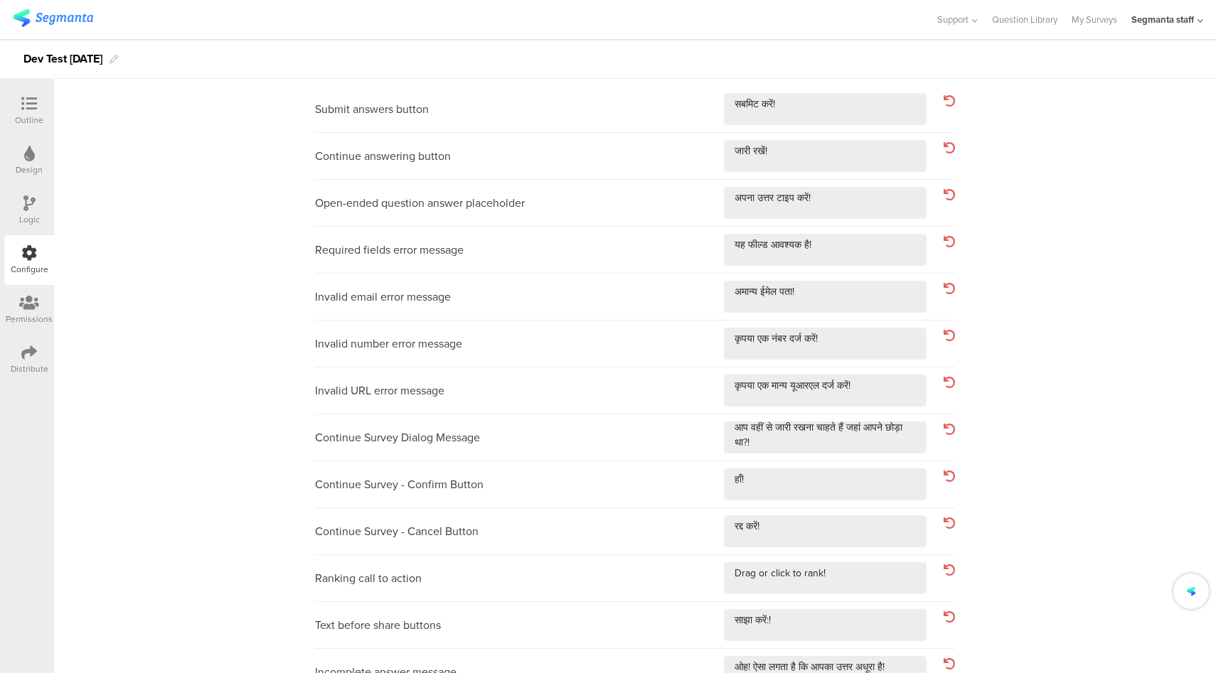
scroll to position [0, 0]
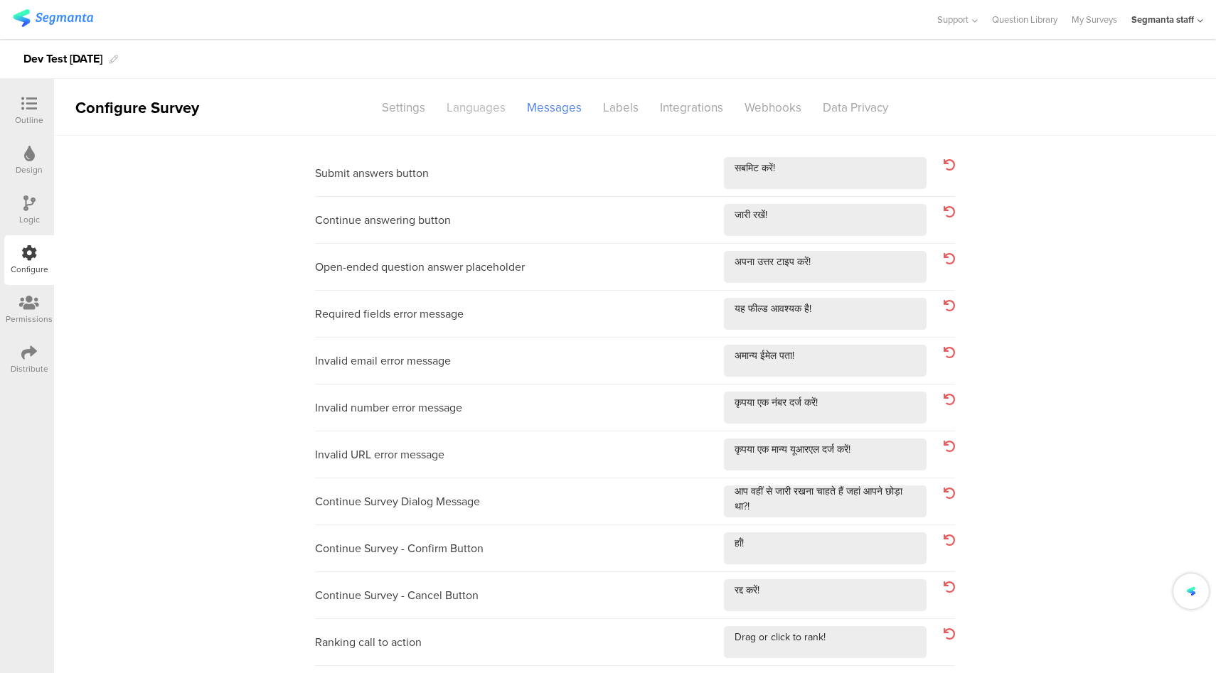
click at [463, 110] on div "Languages" at bounding box center [476, 107] width 80 height 25
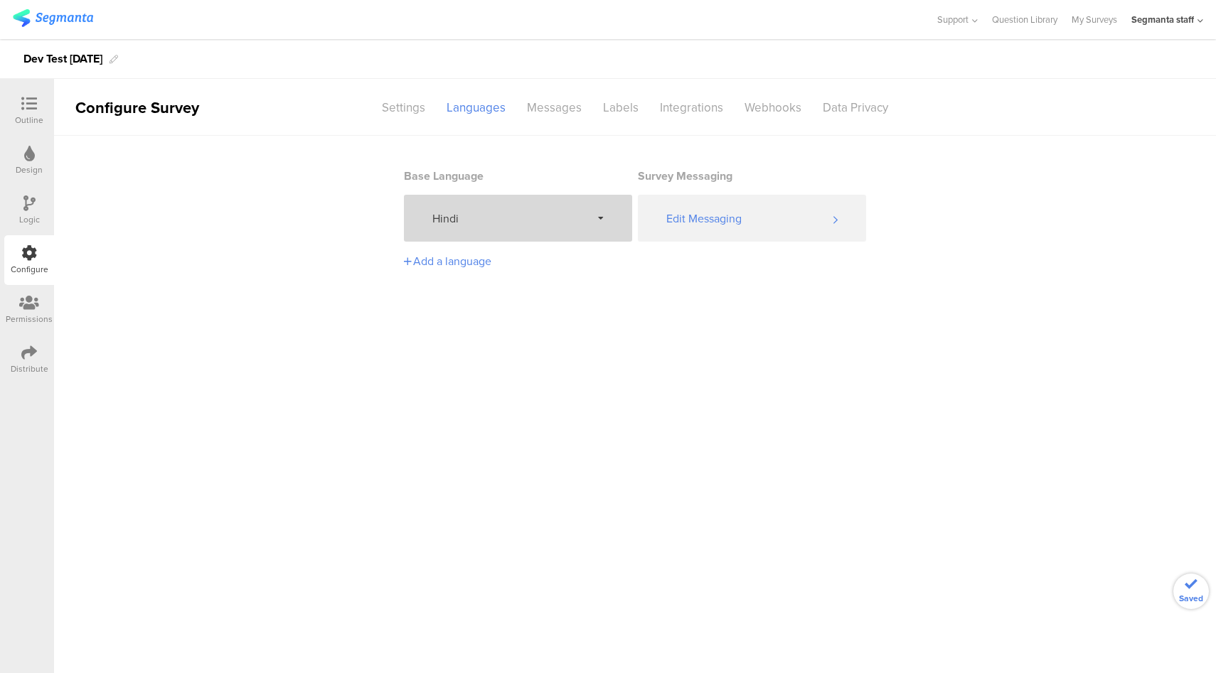
click at [499, 224] on span "Hindi" at bounding box center [511, 218] width 159 height 16
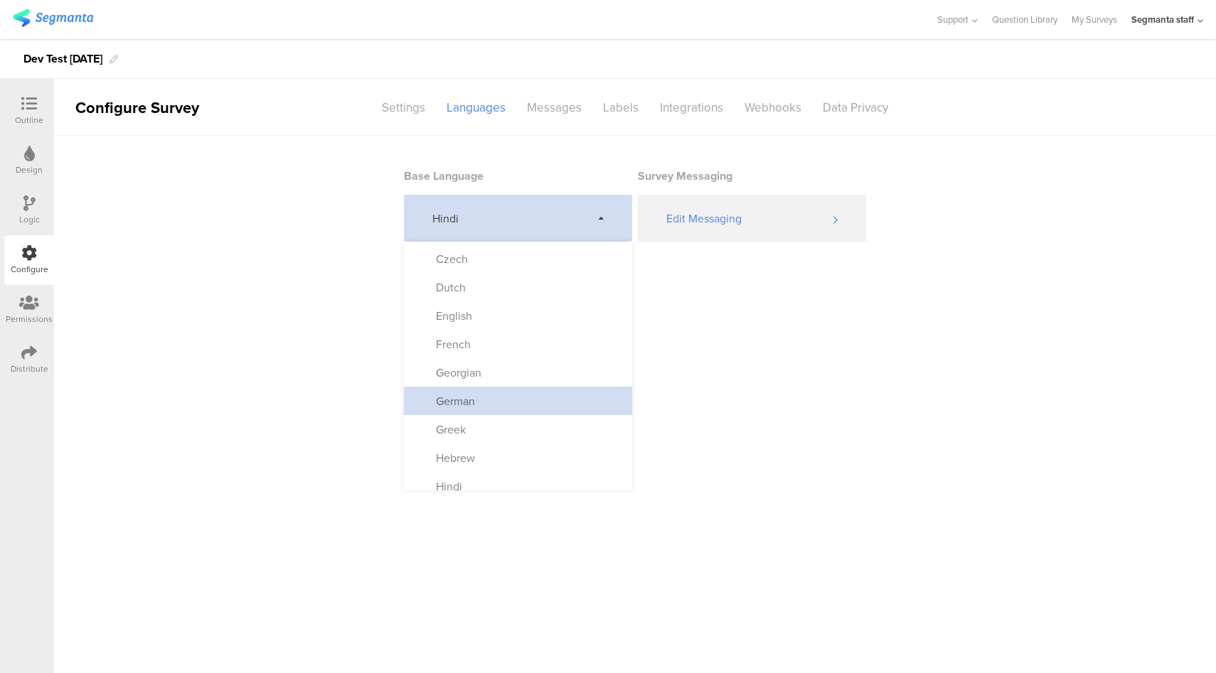
scroll to position [233, 0]
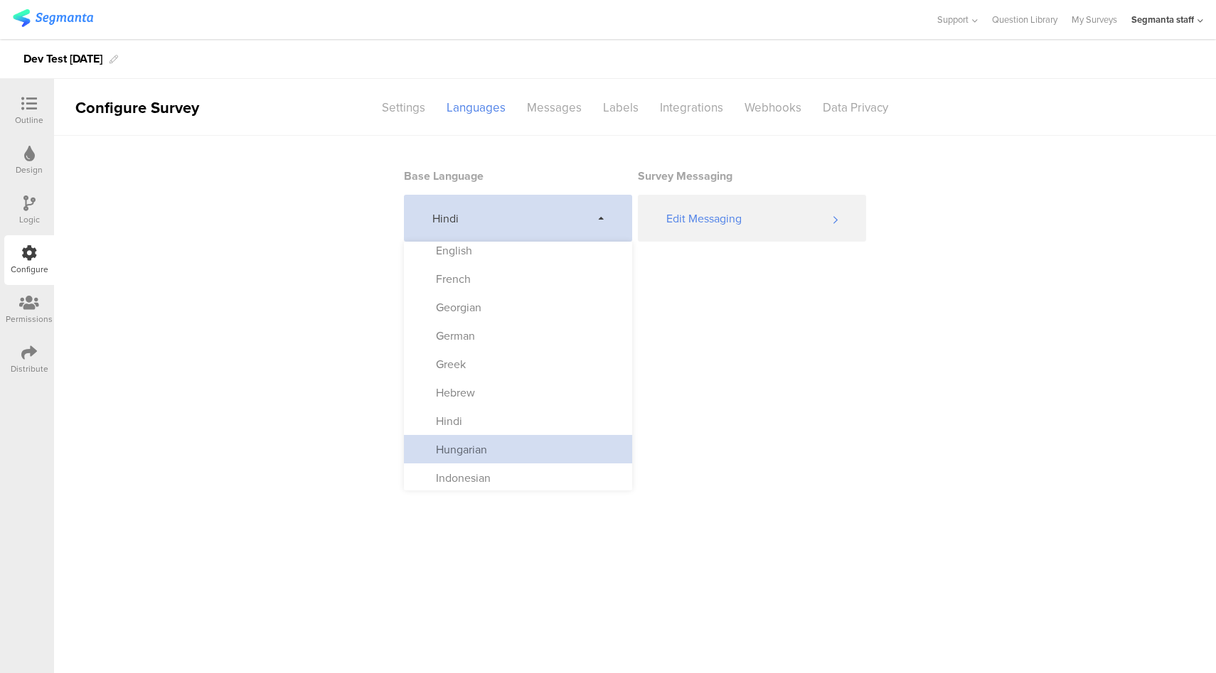
click at [514, 441] on div "Hungarian" at bounding box center [518, 449] width 228 height 28
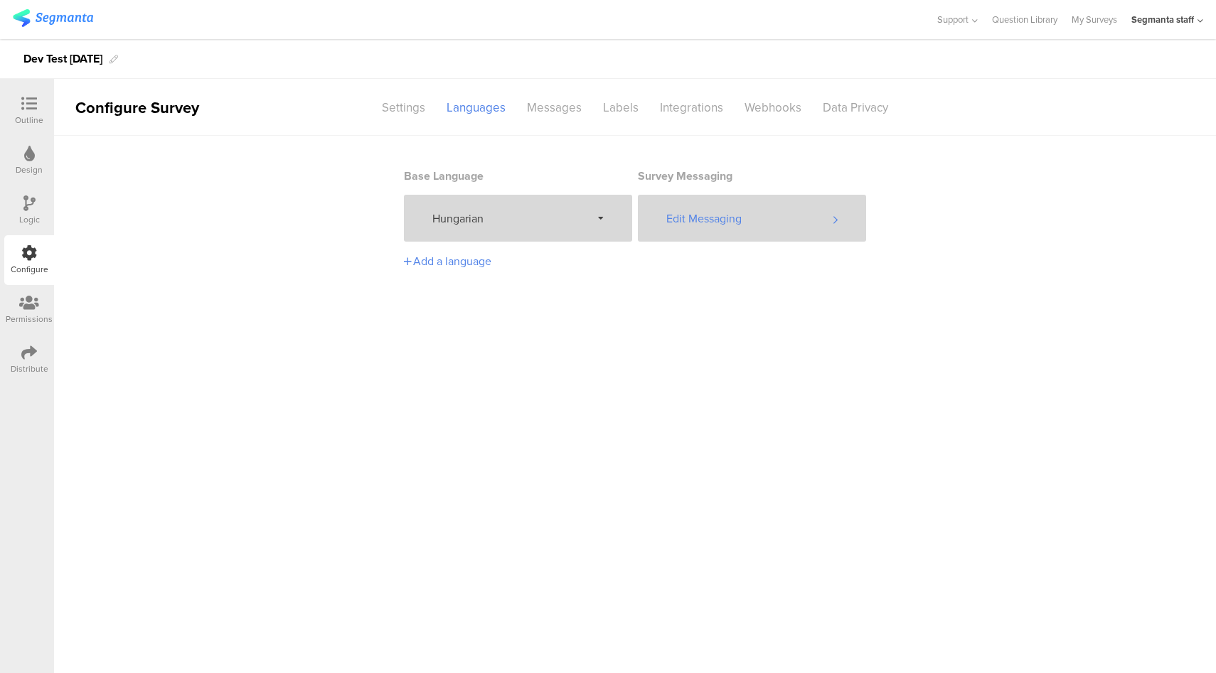
click at [762, 215] on div "Edit Messaging" at bounding box center [752, 218] width 228 height 47
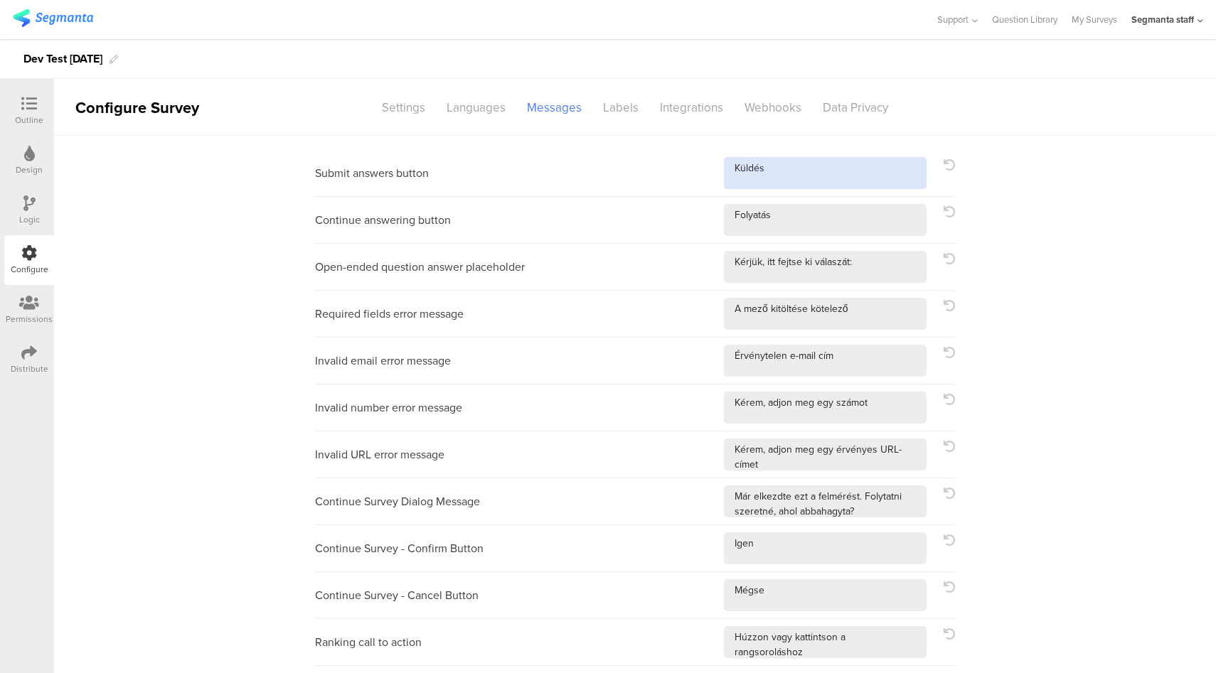
click at [818, 161] on textarea at bounding box center [825, 173] width 203 height 32
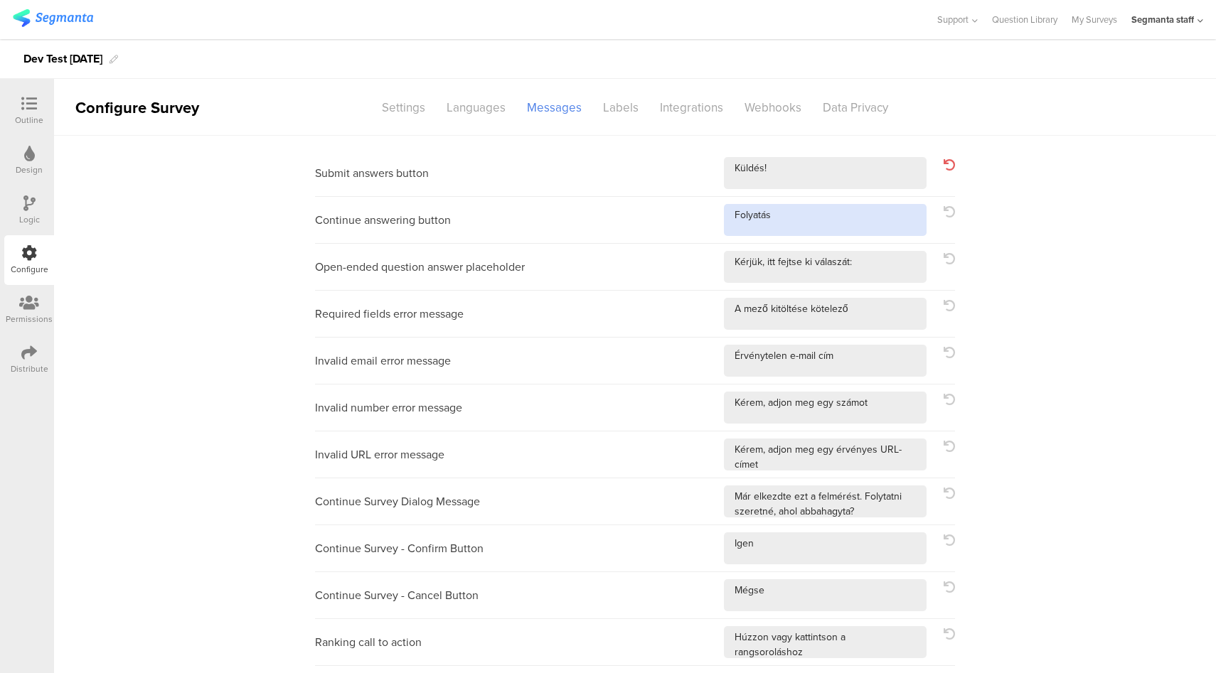
click at [815, 228] on textarea at bounding box center [825, 220] width 203 height 32
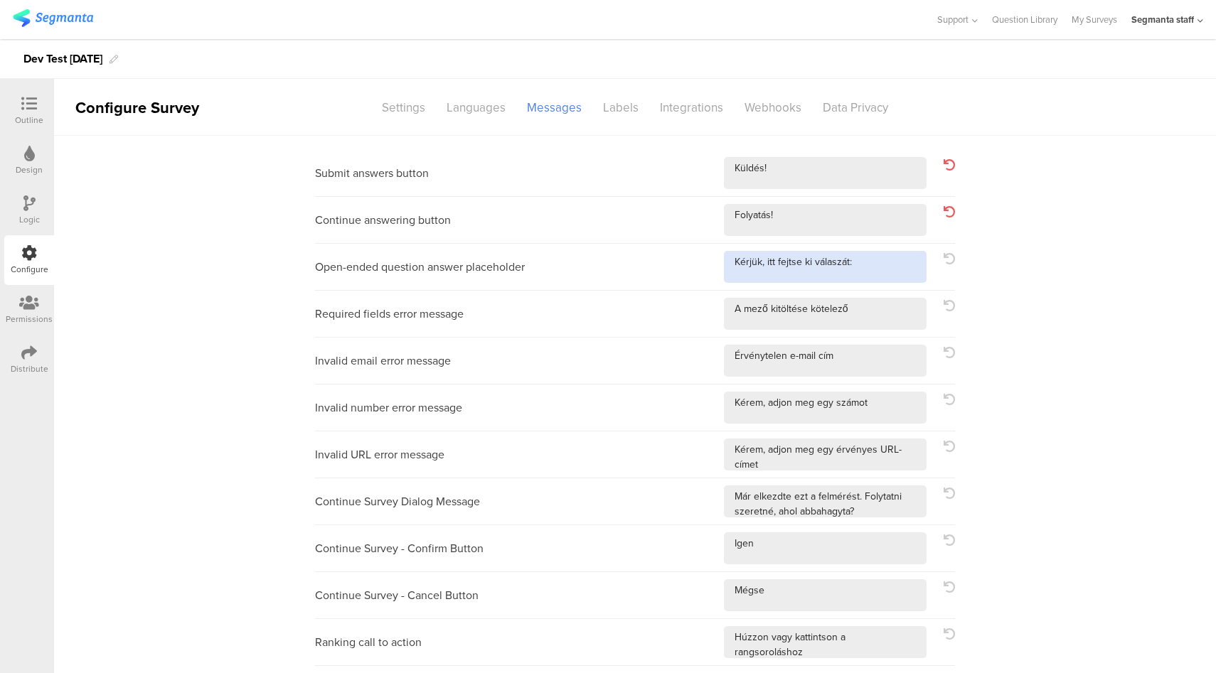
click at [889, 264] on textarea at bounding box center [825, 267] width 203 height 32
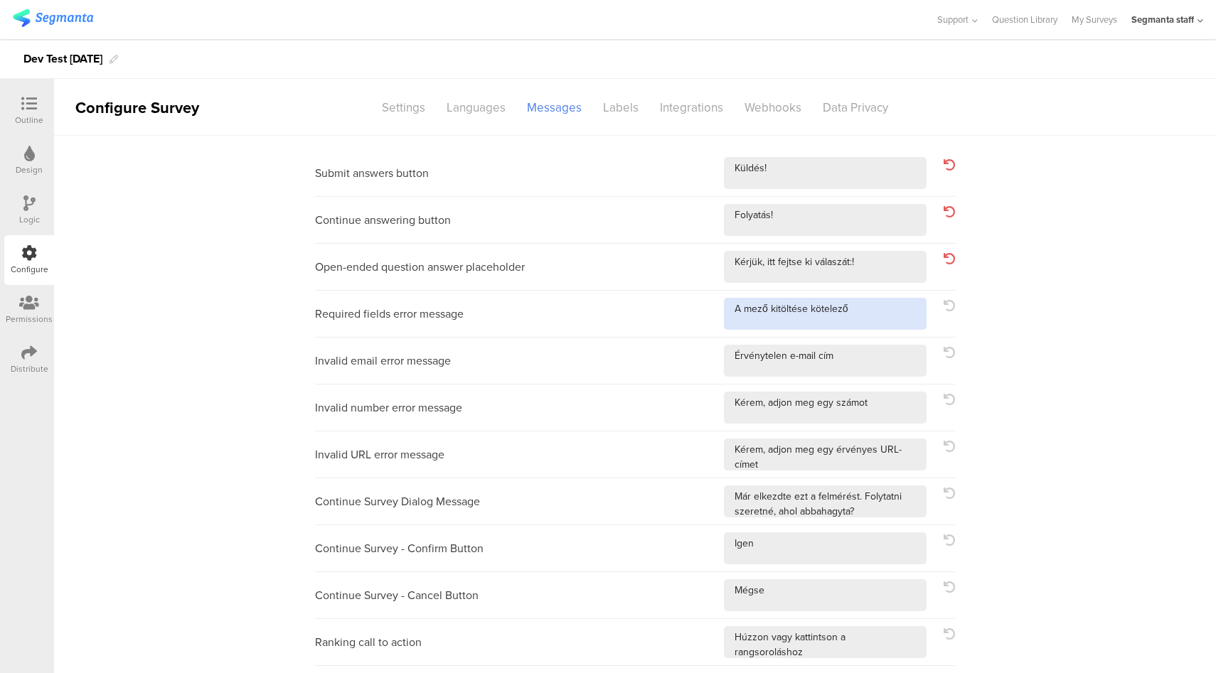
click at [880, 320] on textarea at bounding box center [825, 314] width 203 height 32
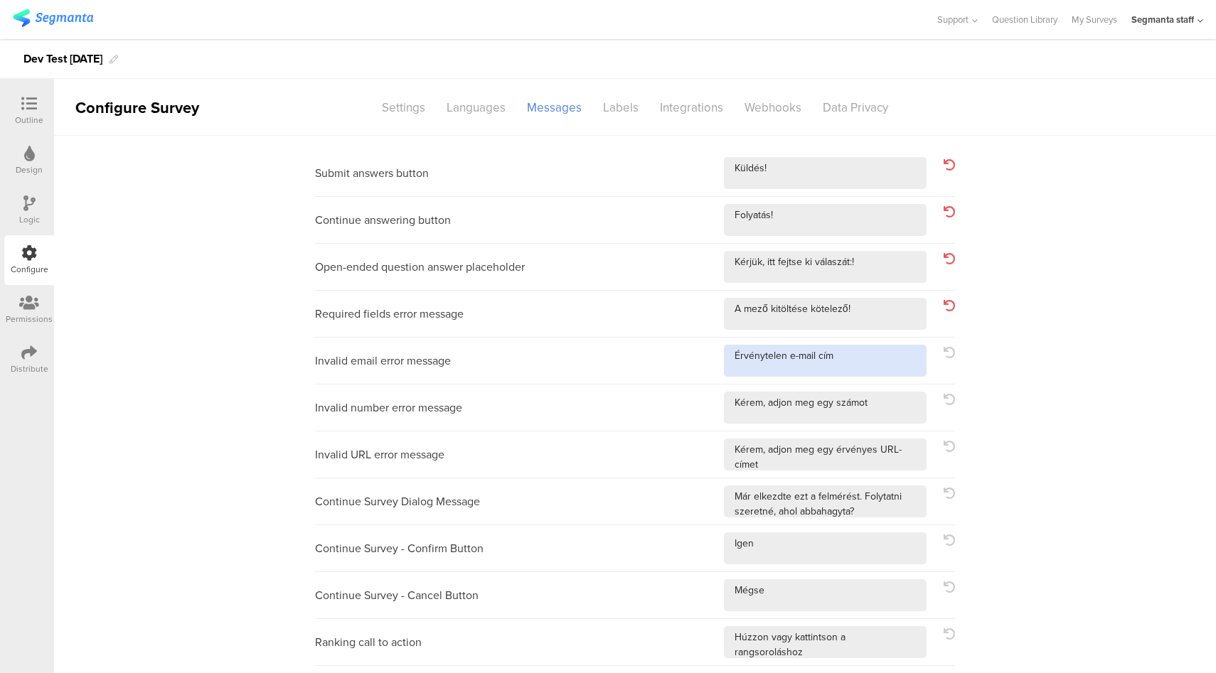
click at [880, 365] on textarea at bounding box center [825, 361] width 203 height 32
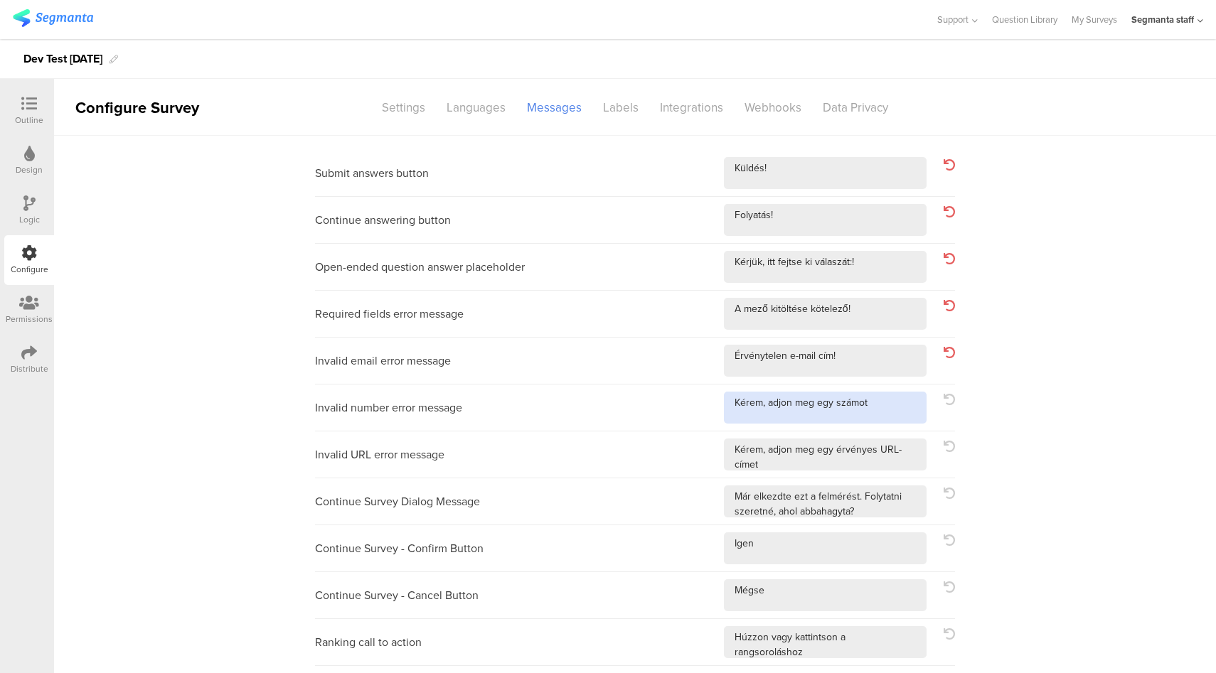
click at [886, 412] on textarea at bounding box center [825, 408] width 203 height 32
click at [901, 462] on textarea at bounding box center [825, 455] width 203 height 32
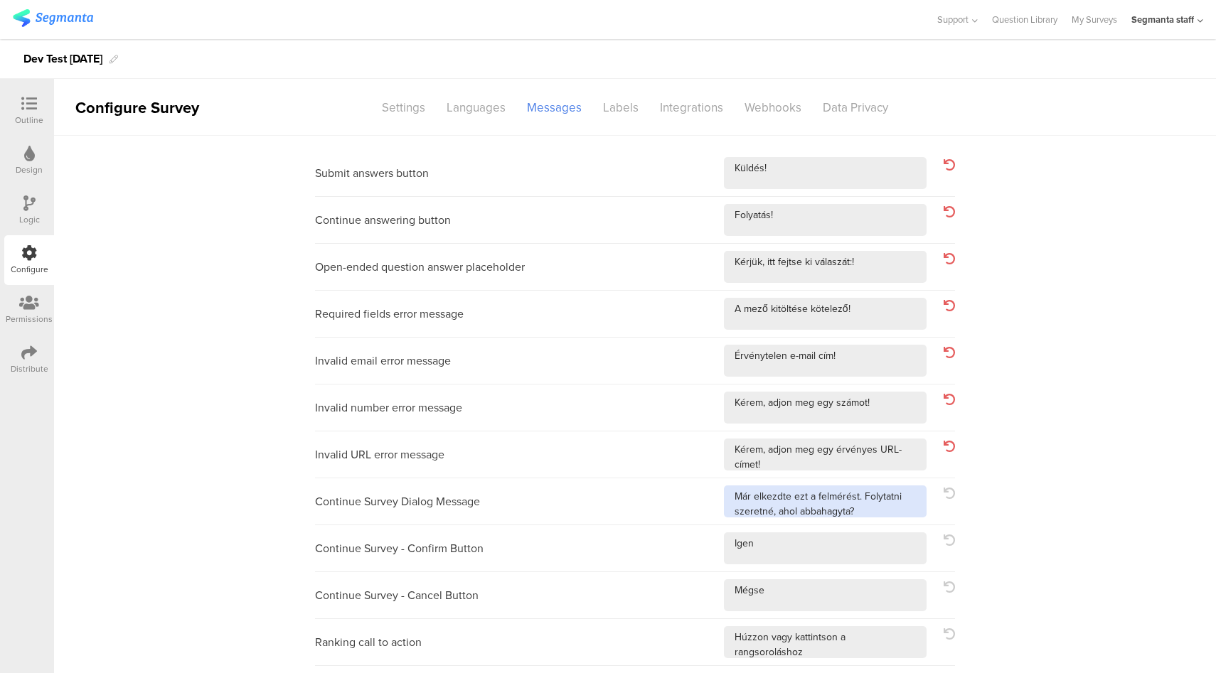
click at [877, 512] on textarea at bounding box center [825, 502] width 203 height 32
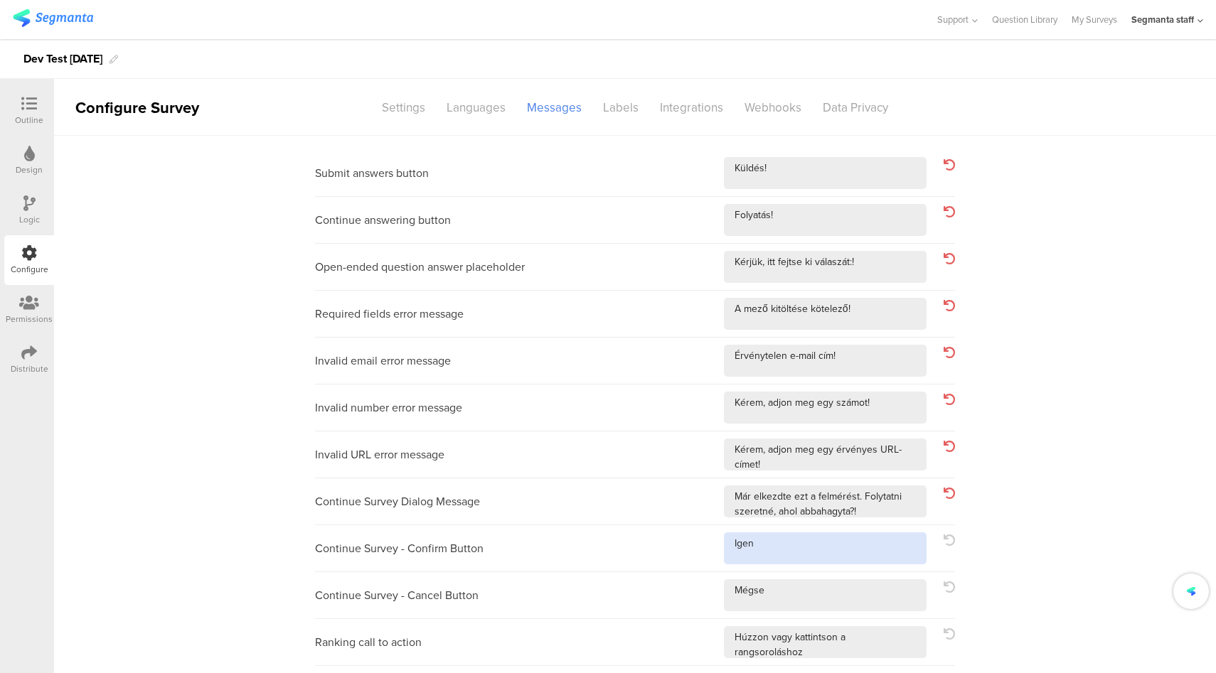
click at [858, 533] on textarea at bounding box center [825, 549] width 203 height 32
click at [855, 548] on textarea at bounding box center [825, 549] width 203 height 32
click at [822, 605] on textarea at bounding box center [825, 595] width 203 height 32
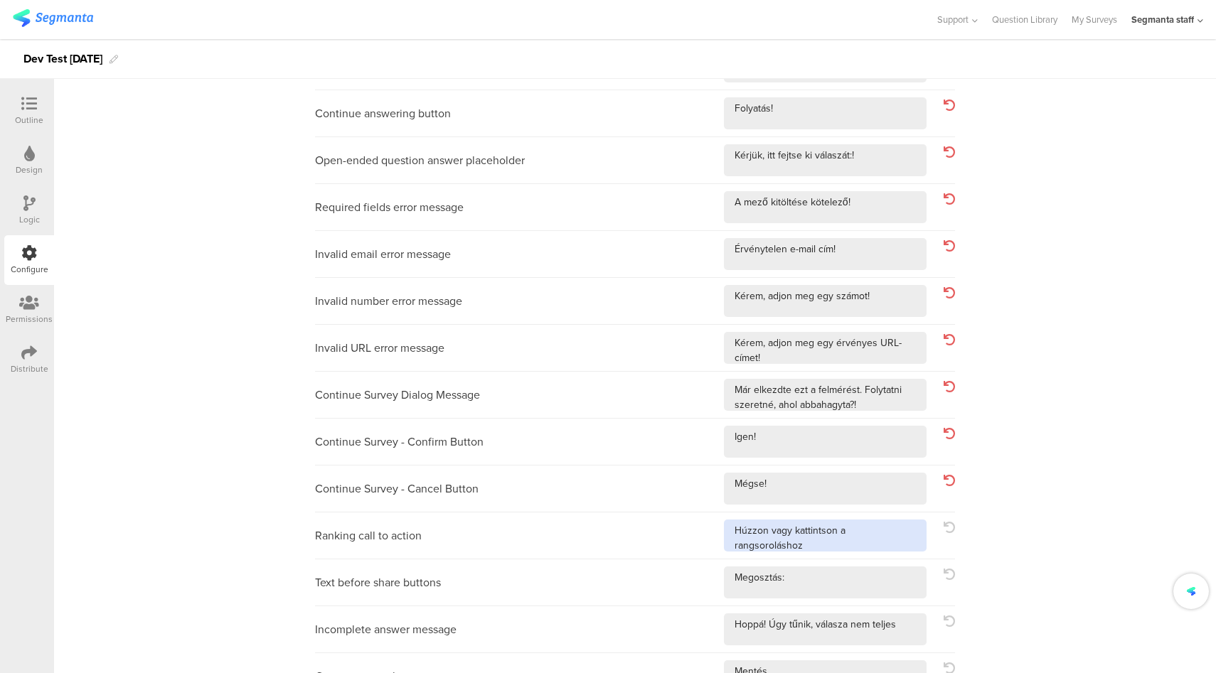
click at [913, 526] on textarea at bounding box center [825, 536] width 203 height 32
click at [840, 588] on textarea at bounding box center [825, 583] width 203 height 32
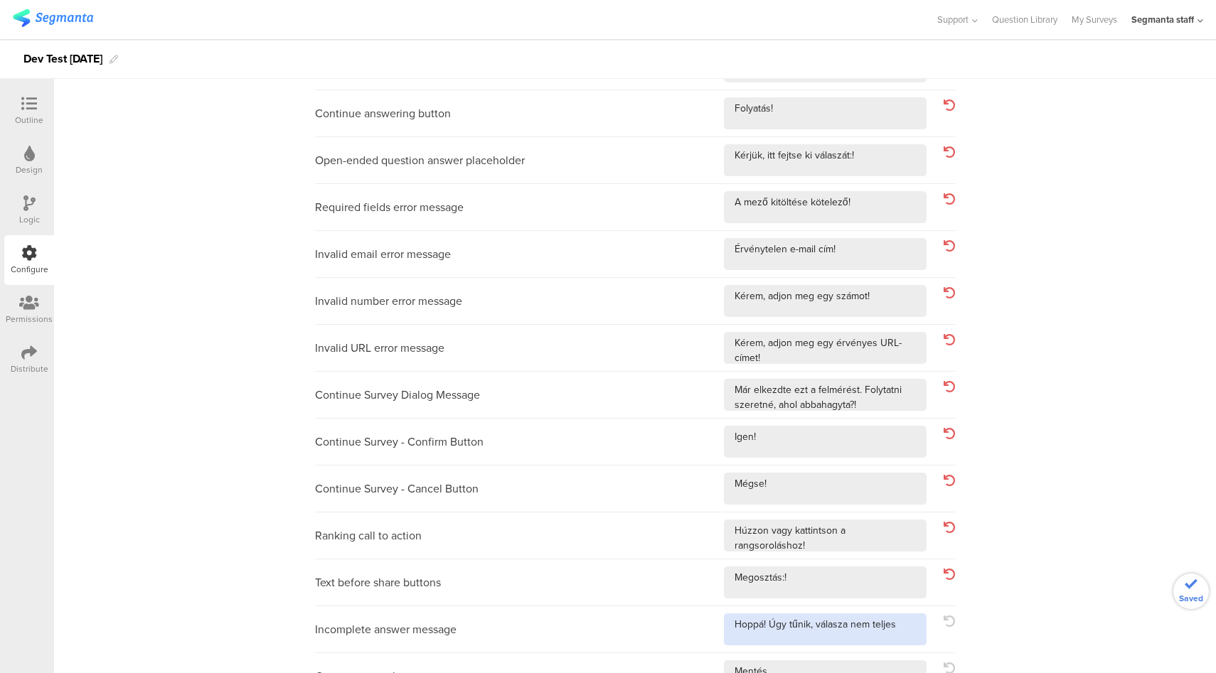
click at [910, 626] on textarea at bounding box center [825, 630] width 203 height 32
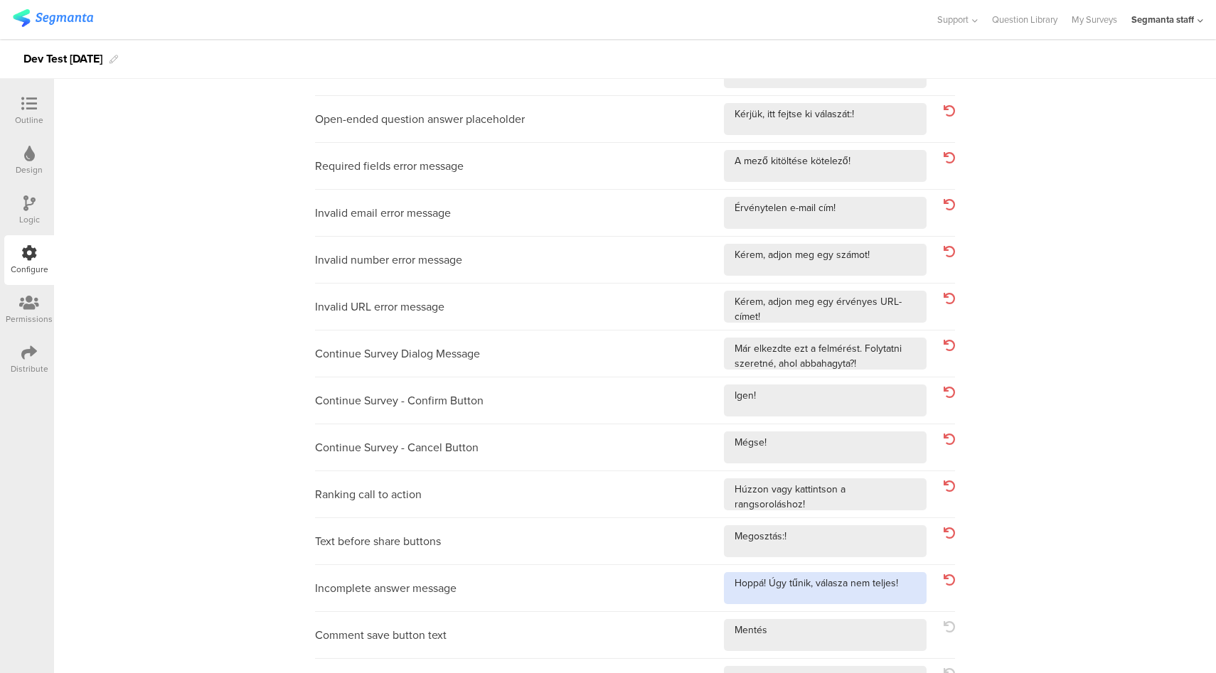
scroll to position [205, 0]
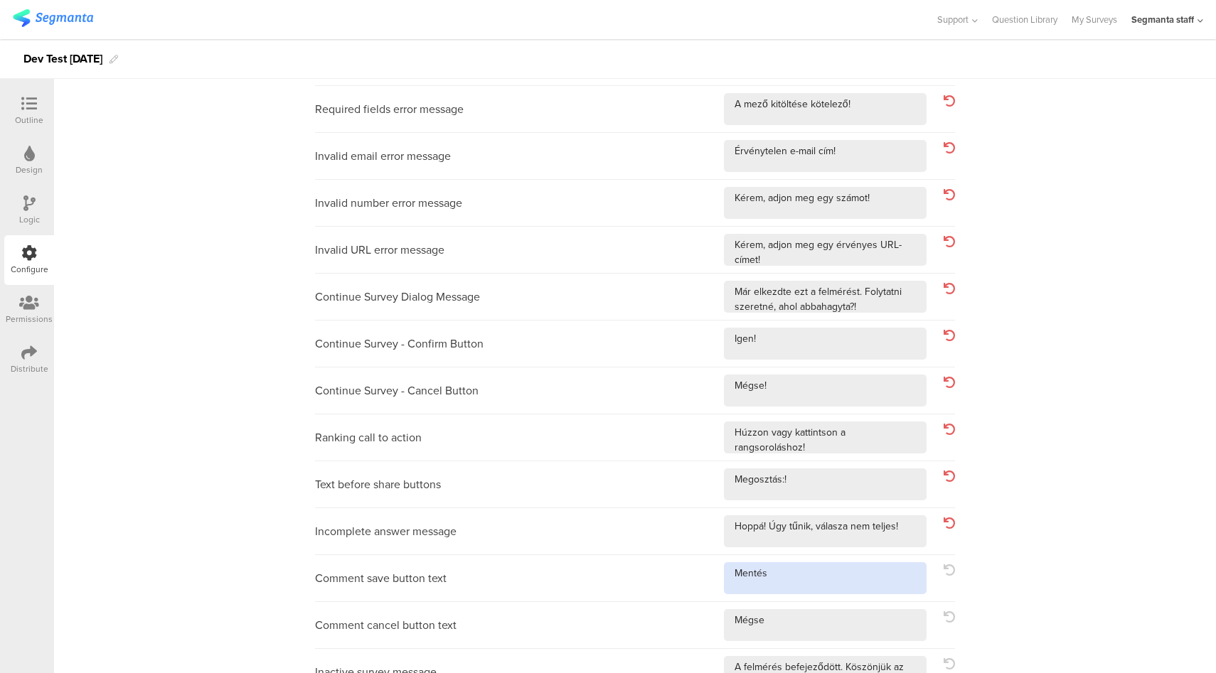
click at [861, 587] on textarea at bounding box center [825, 578] width 203 height 32
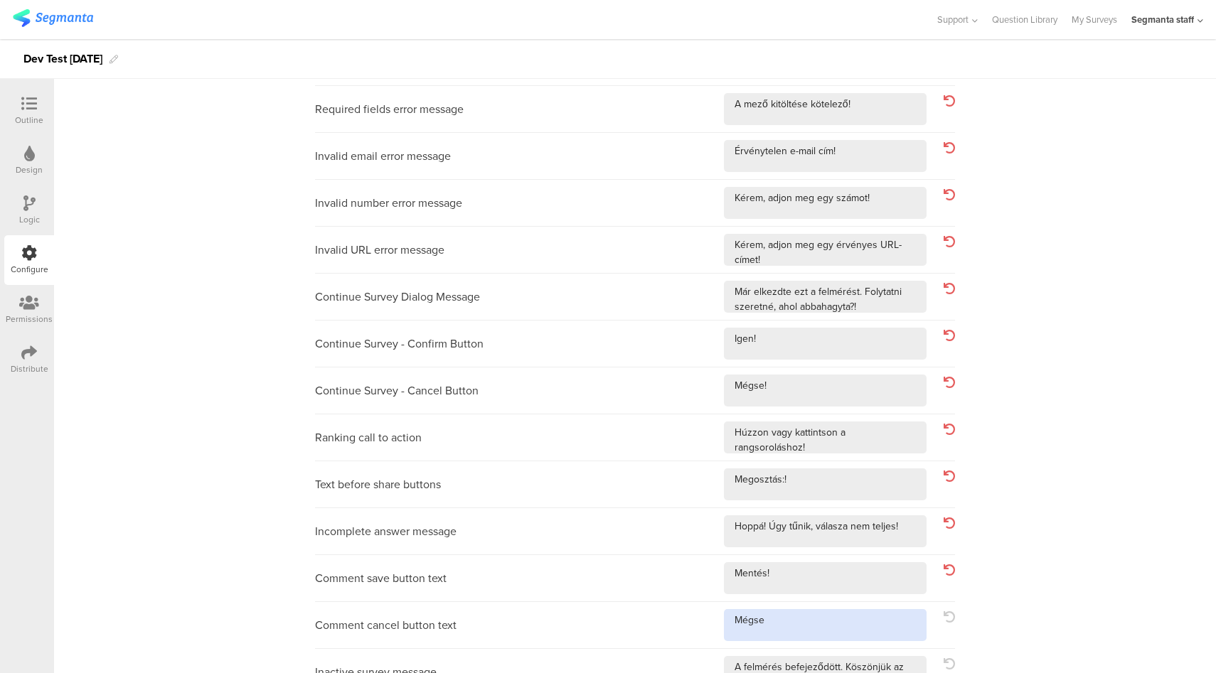
click at [835, 629] on textarea at bounding box center [825, 625] width 203 height 32
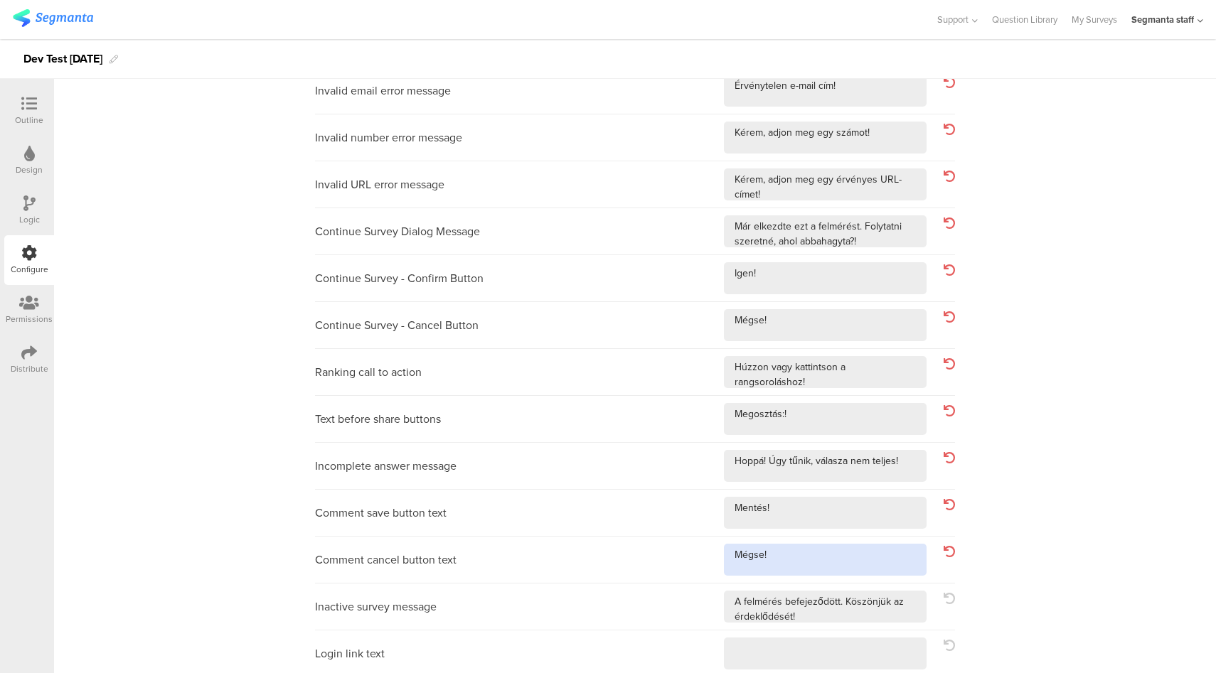
scroll to position [285, 0]
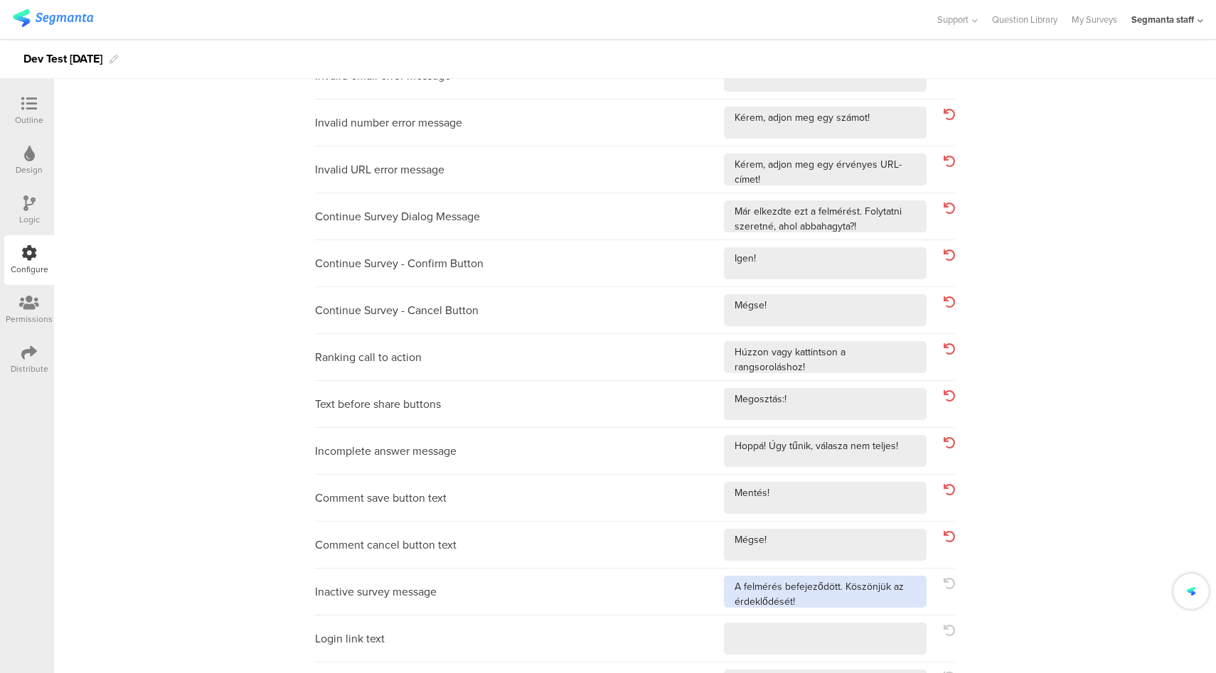
click at [856, 604] on textarea at bounding box center [825, 592] width 203 height 32
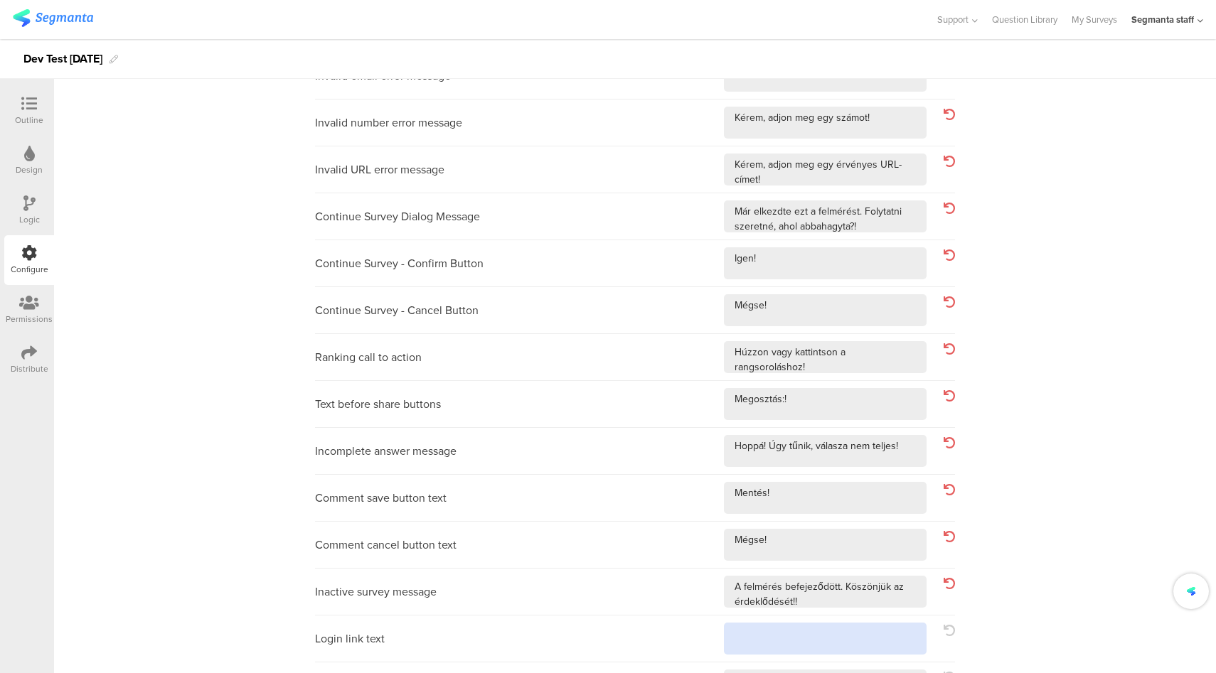
click at [843, 642] on textarea at bounding box center [825, 639] width 203 height 32
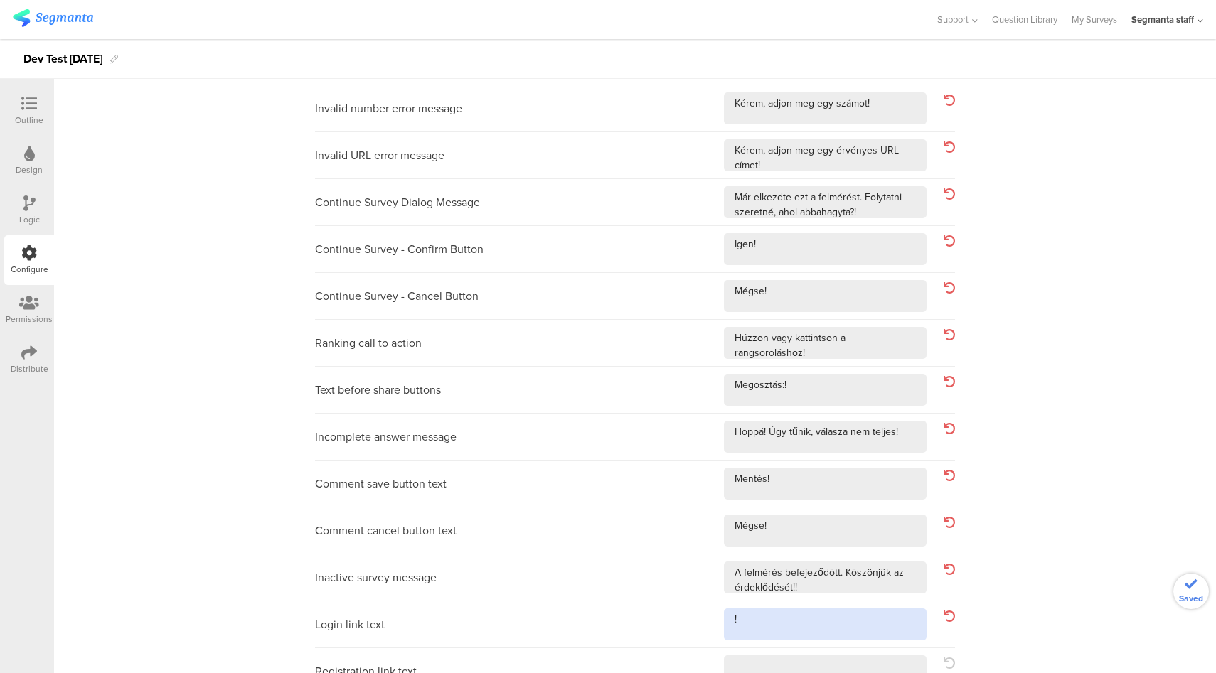
scroll to position [300, 0]
click at [830, 665] on textarea at bounding box center [825, 671] width 203 height 32
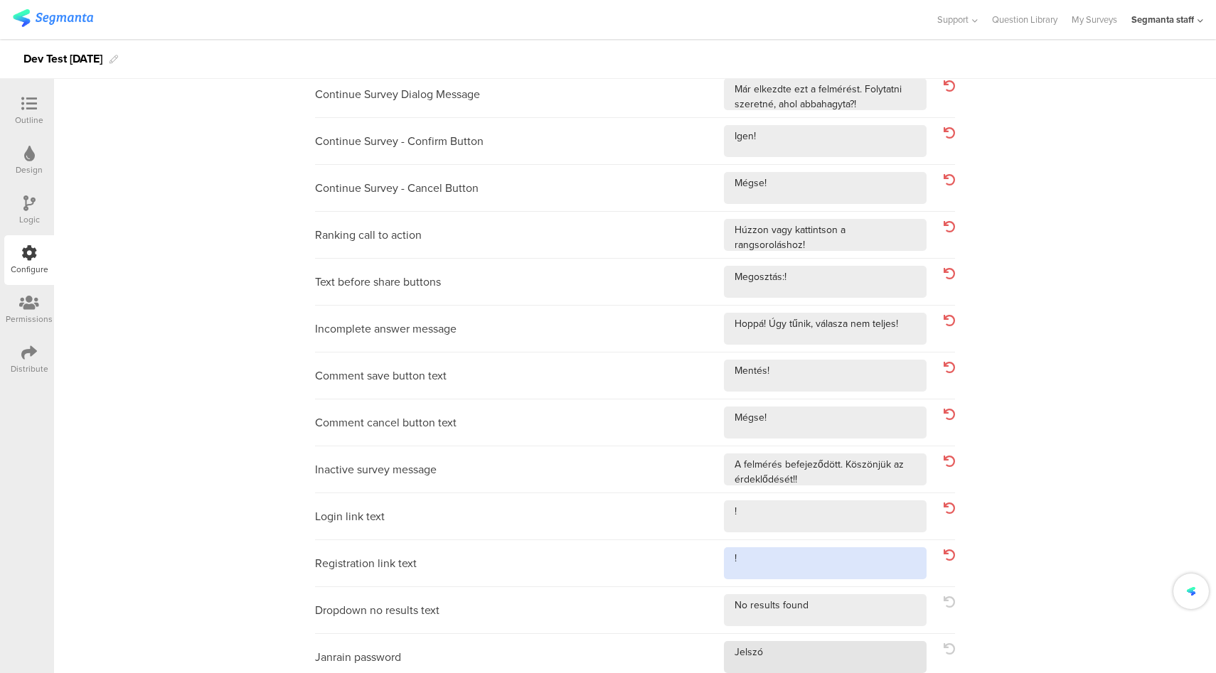
scroll to position [415, 0]
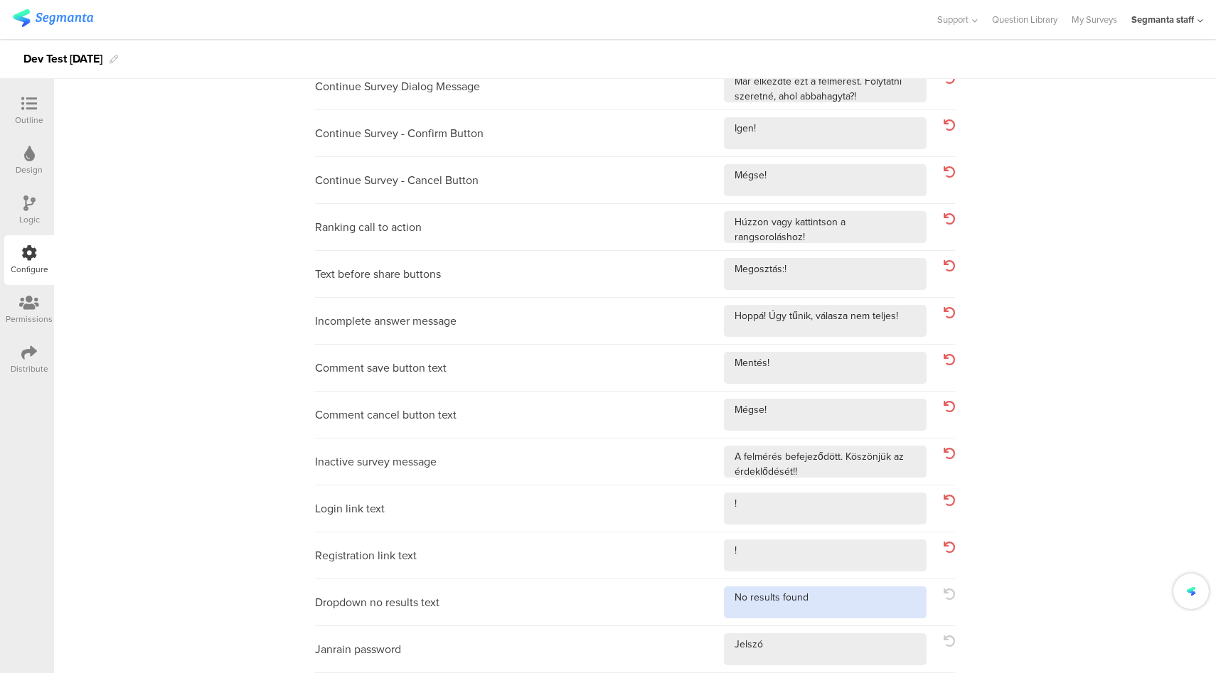
click at [857, 608] on textarea at bounding box center [825, 603] width 203 height 32
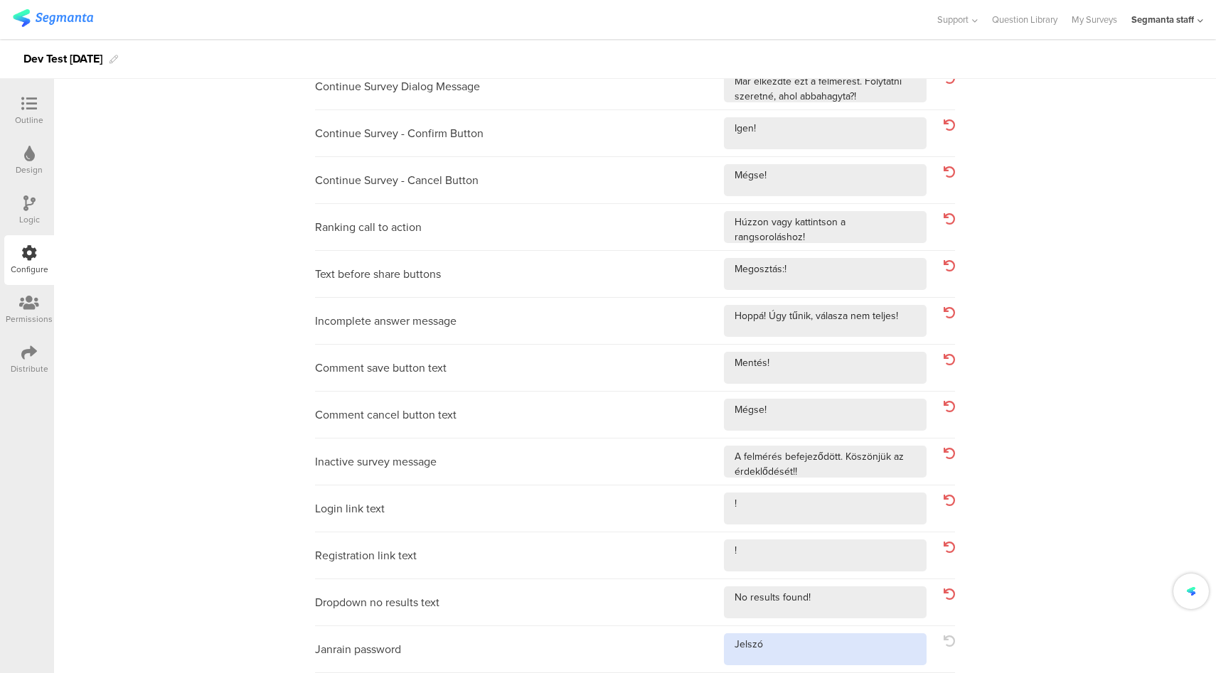
click at [838, 648] on textarea at bounding box center [825, 650] width 203 height 32
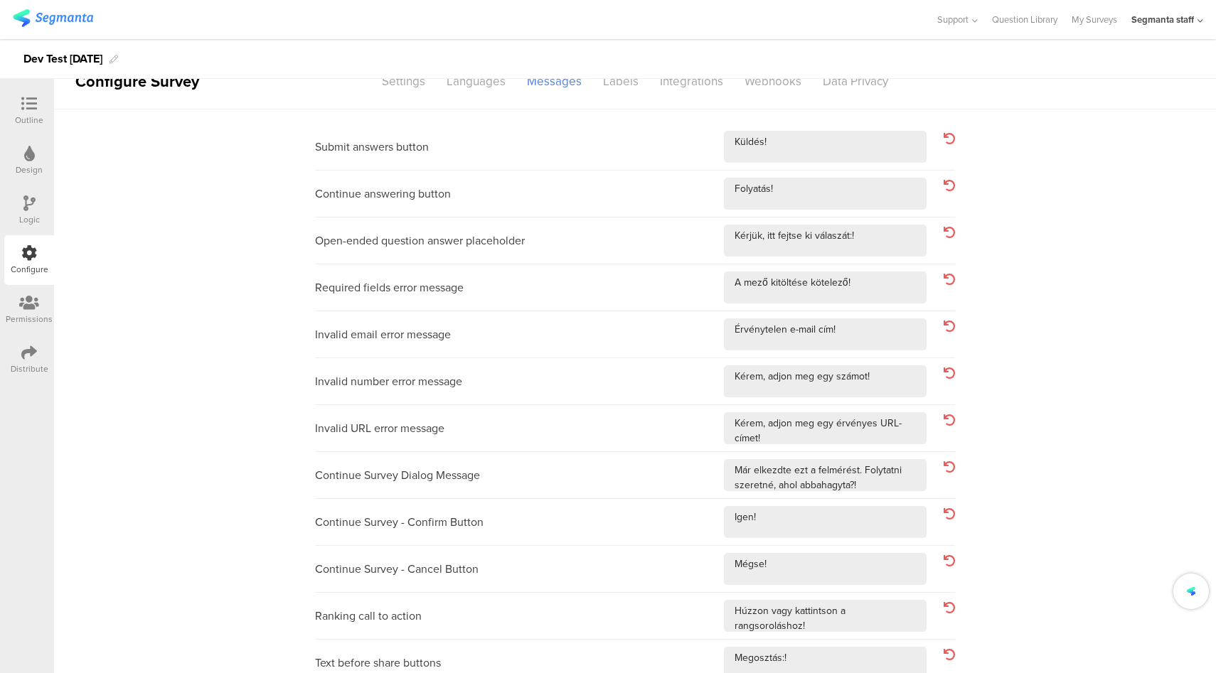
scroll to position [0, 0]
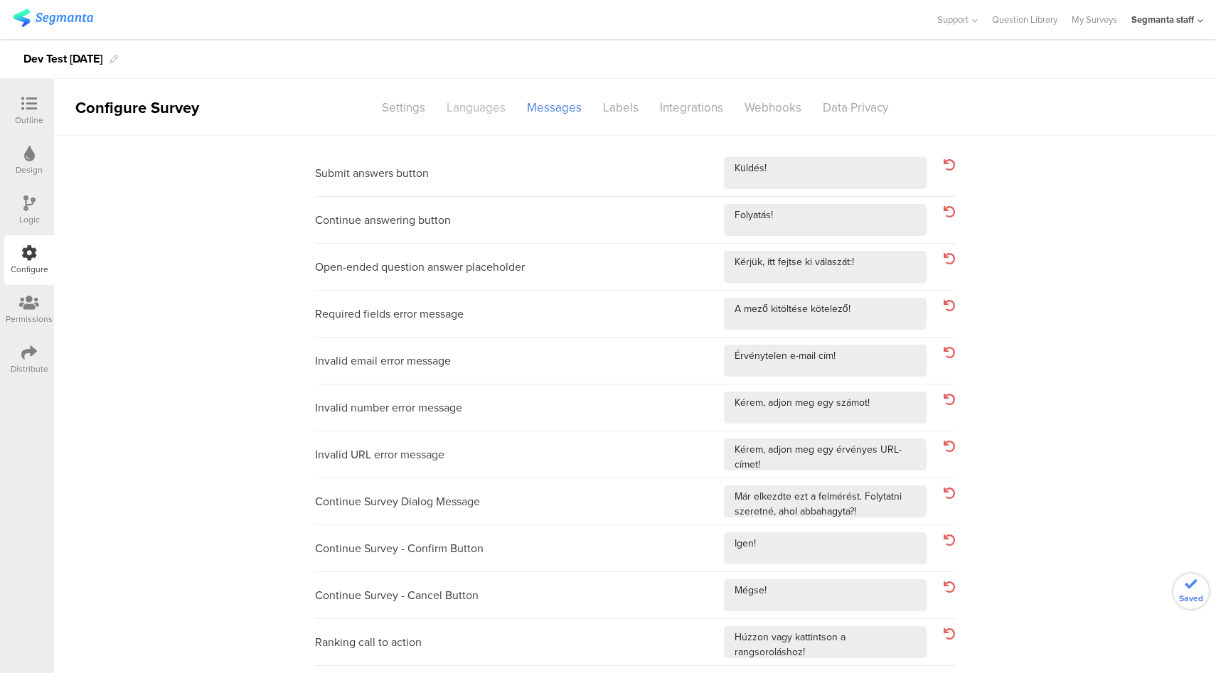
click at [459, 116] on div "Languages" at bounding box center [476, 107] width 80 height 25
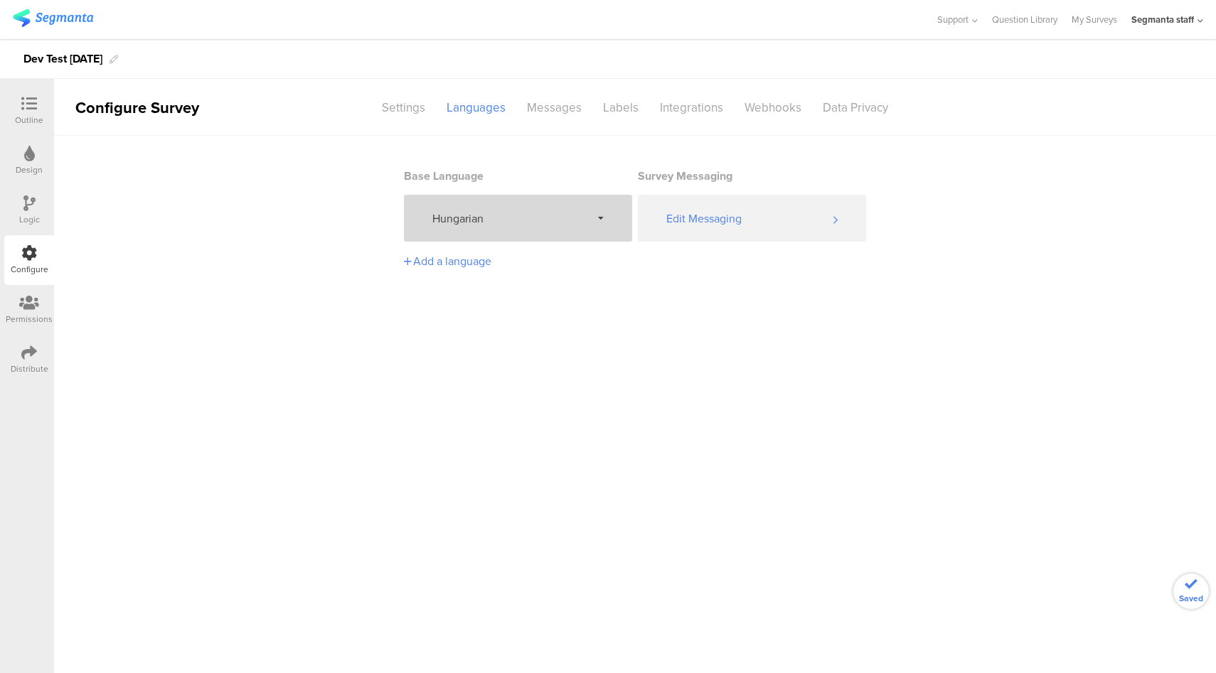
click at [461, 221] on span "Hungarian" at bounding box center [511, 218] width 159 height 16
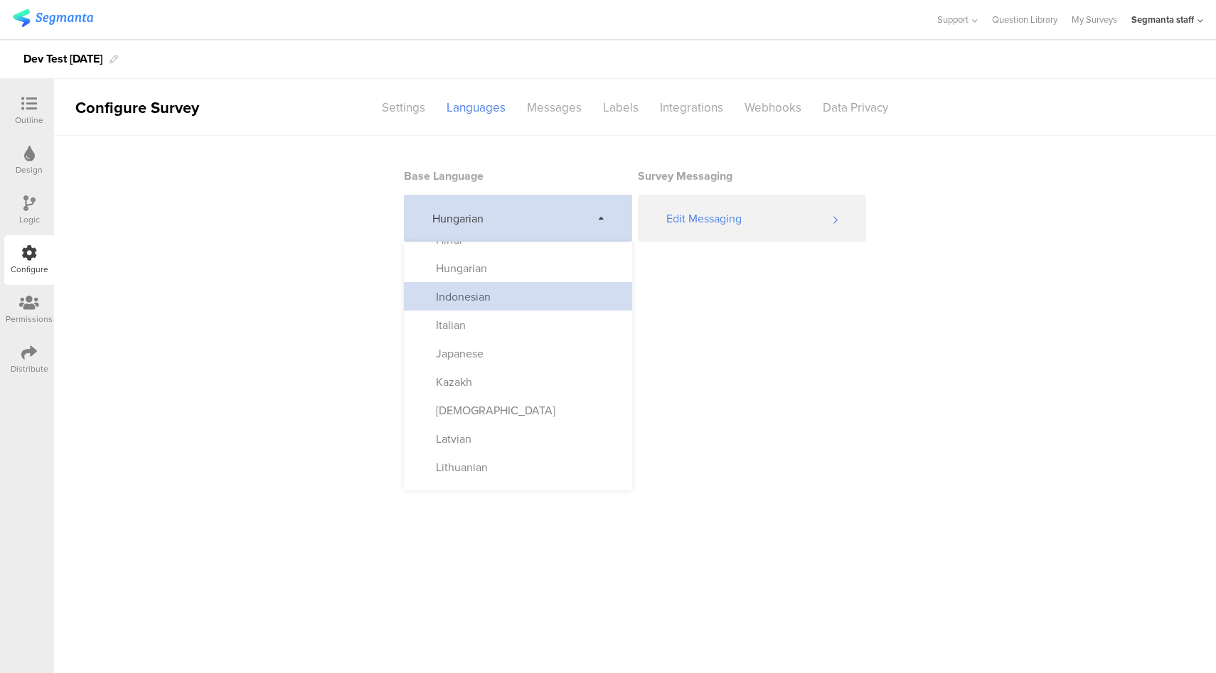
scroll to position [415, 0]
click at [558, 302] on div "Indonesian" at bounding box center [518, 296] width 228 height 28
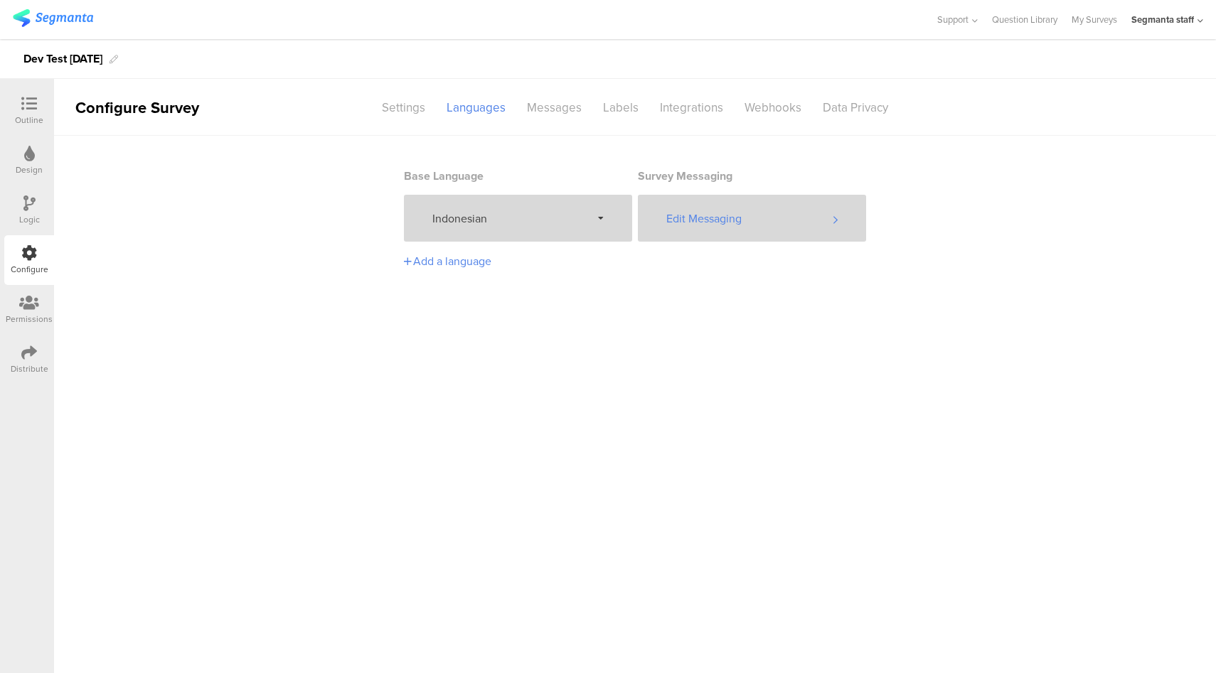
click at [742, 223] on div "Edit Messaging" at bounding box center [752, 218] width 228 height 47
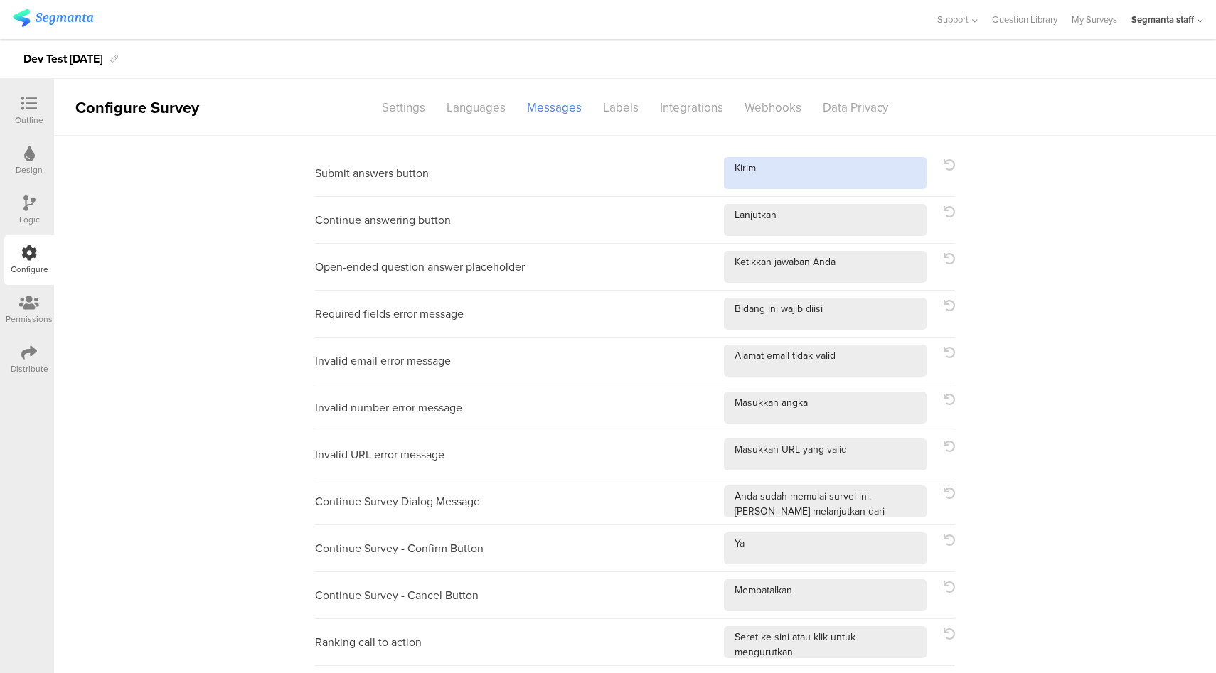
click at [829, 176] on textarea at bounding box center [825, 173] width 203 height 32
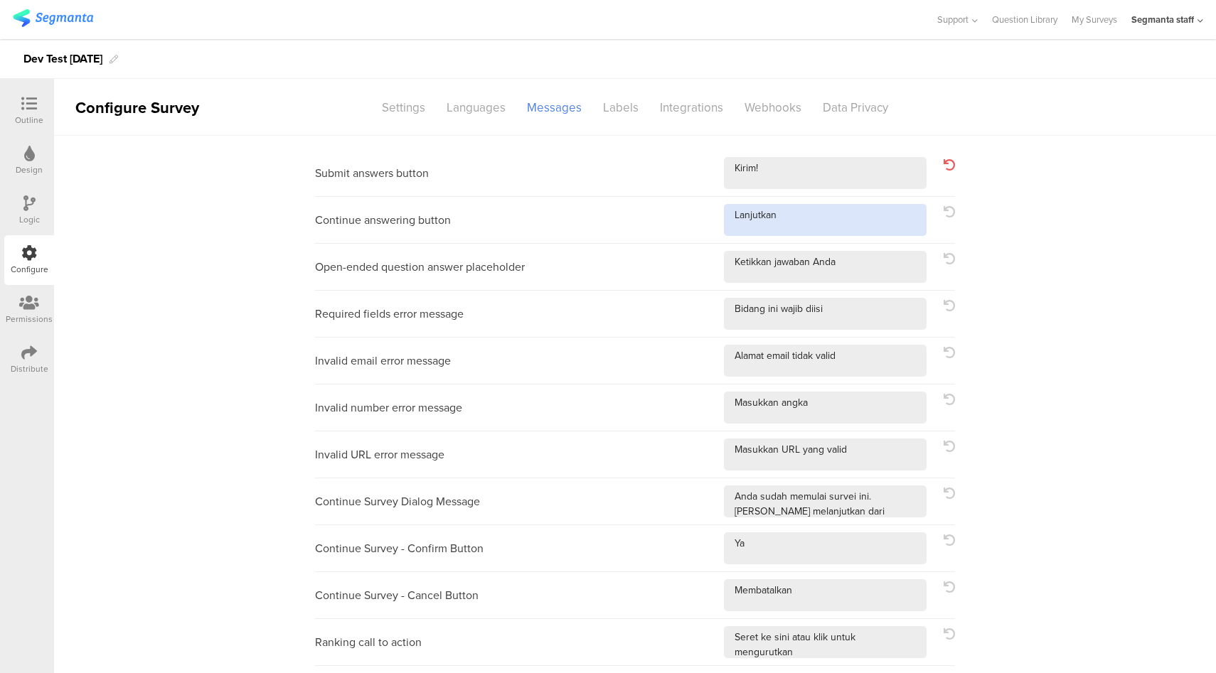
drag, startPoint x: 815, startPoint y: 225, endPoint x: 823, endPoint y: 234, distance: 12.1
click at [815, 225] on textarea at bounding box center [825, 220] width 203 height 32
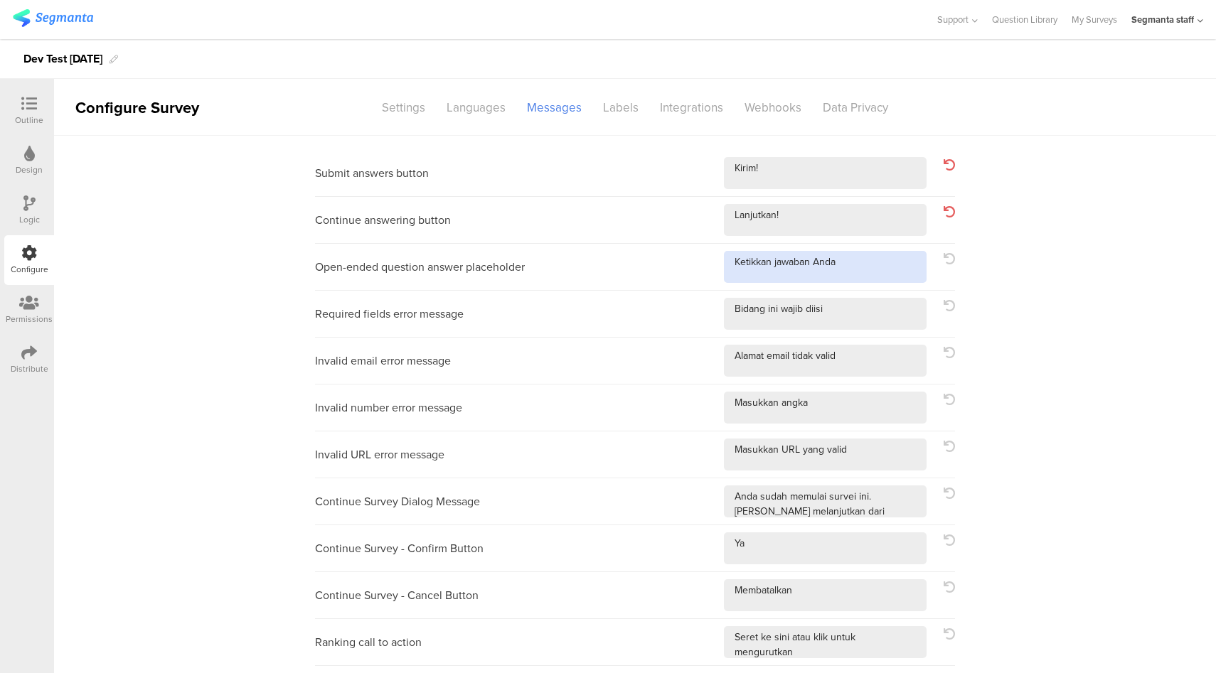
click at [866, 274] on textarea at bounding box center [825, 267] width 203 height 32
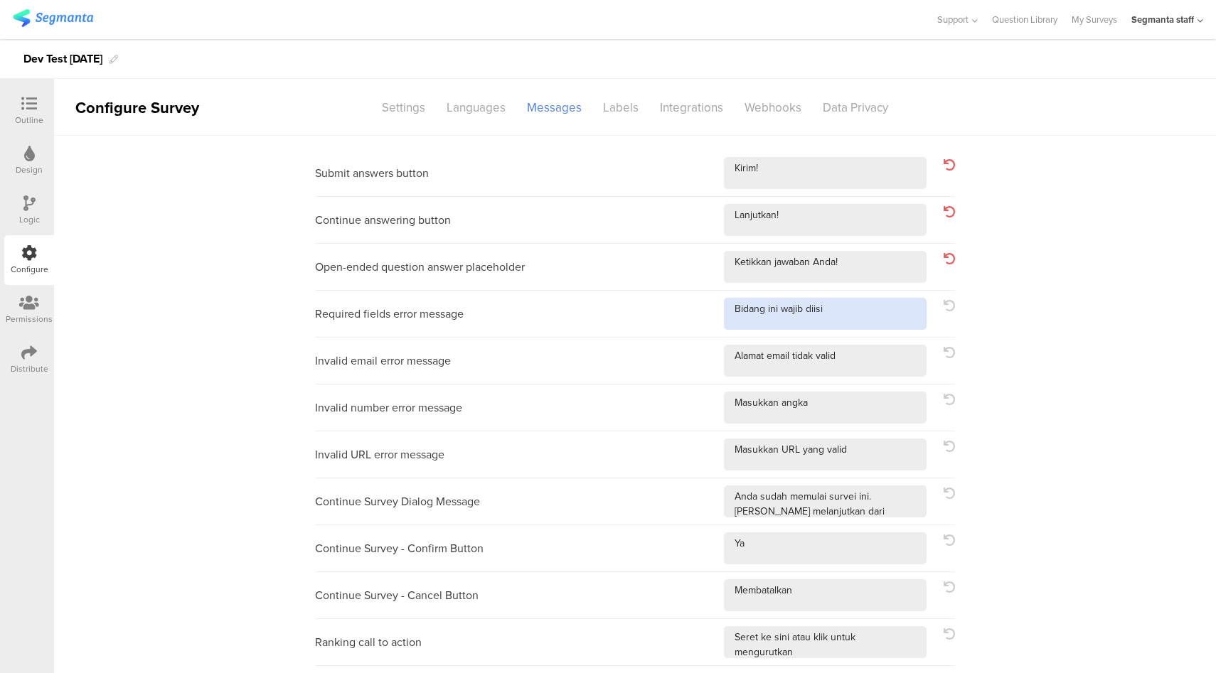
click at [862, 305] on textarea at bounding box center [825, 314] width 203 height 32
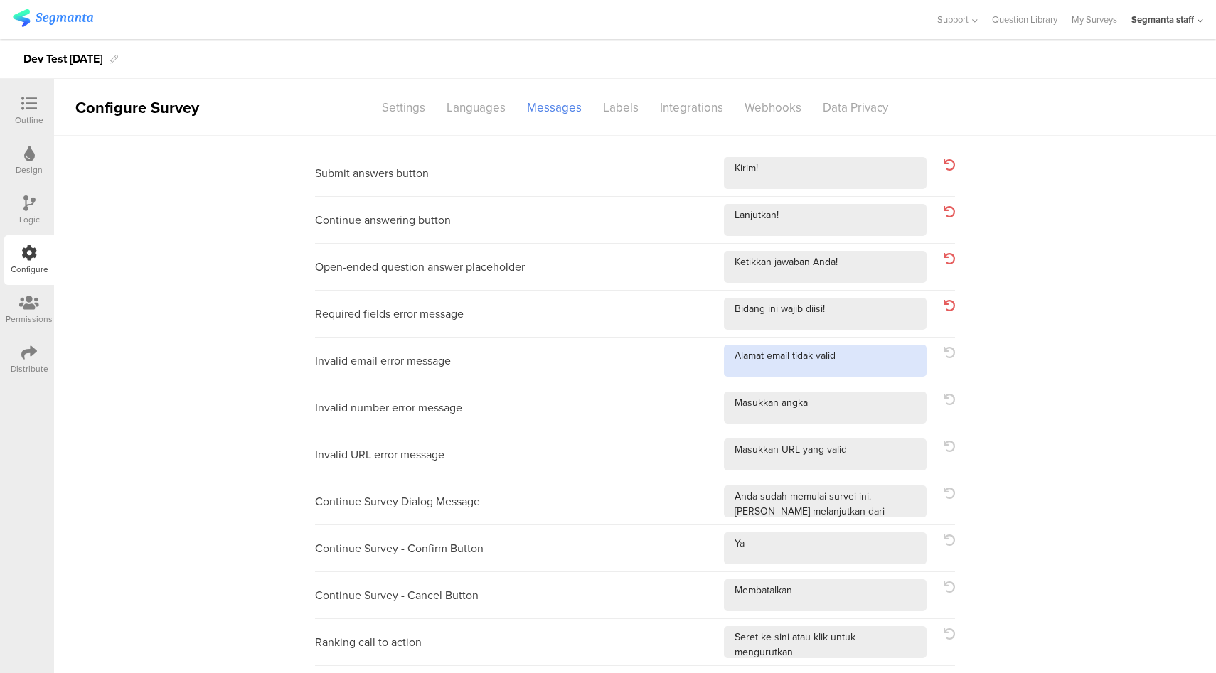
click at [870, 357] on textarea at bounding box center [825, 361] width 203 height 32
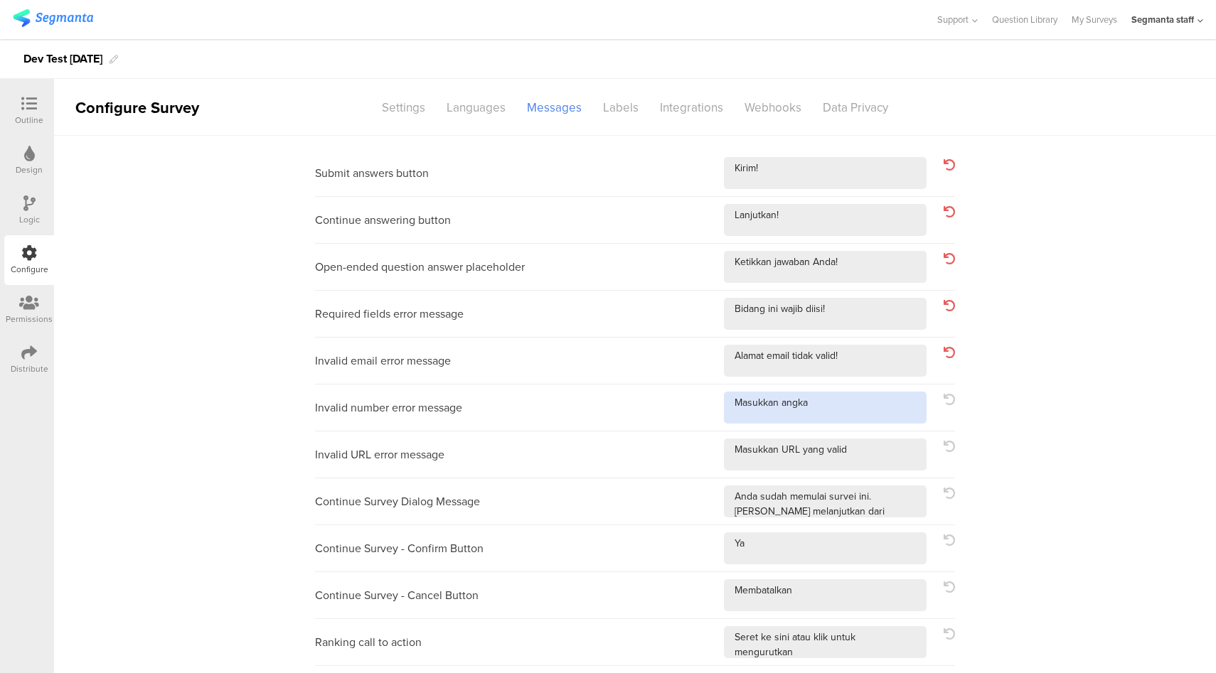
click at [862, 417] on textarea at bounding box center [825, 408] width 203 height 32
click at [872, 450] on textarea at bounding box center [825, 455] width 203 height 32
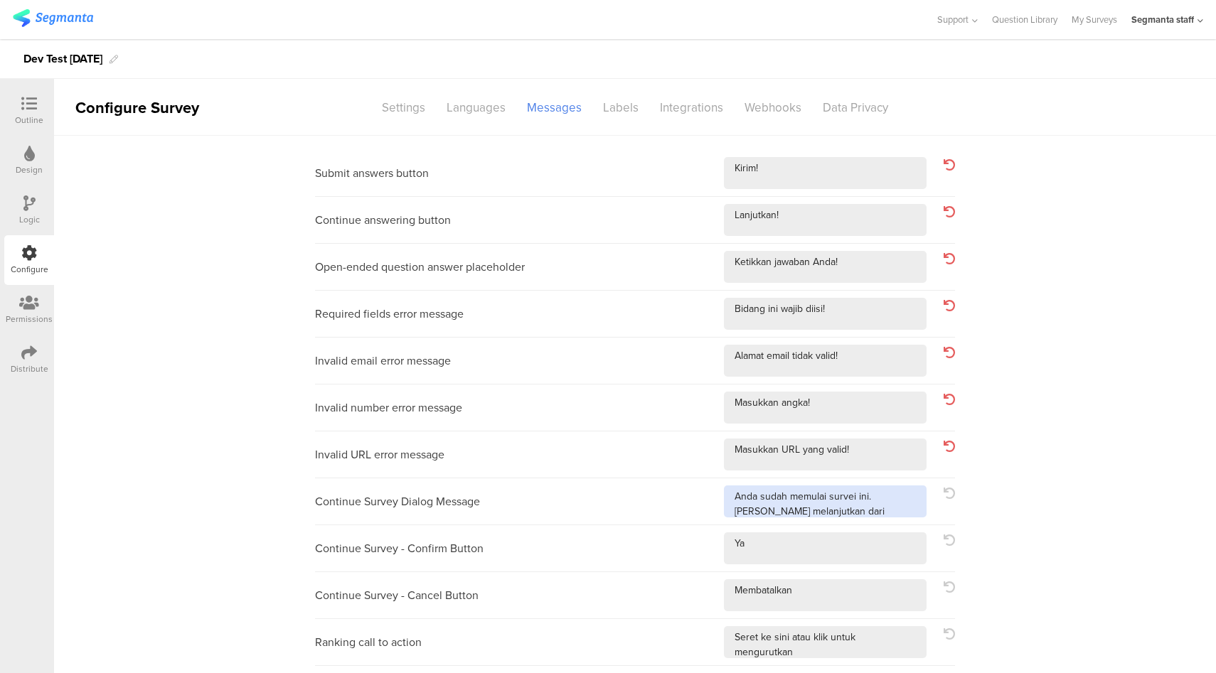
click at [914, 507] on textarea at bounding box center [825, 502] width 203 height 32
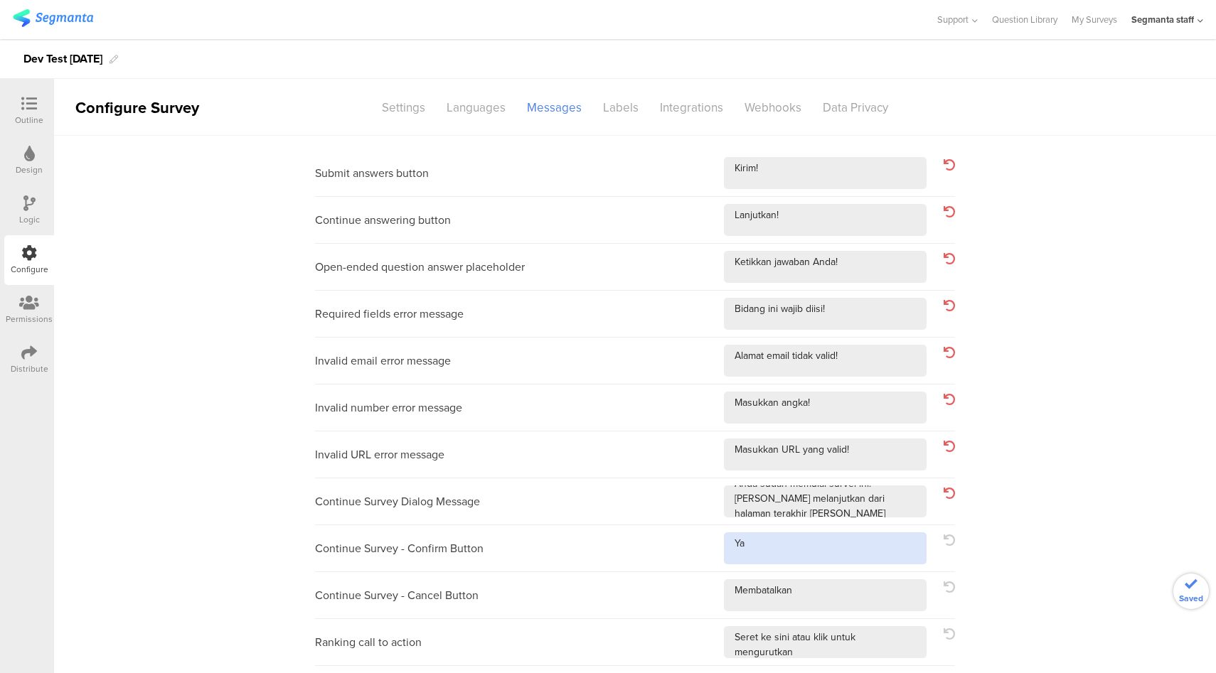
drag, startPoint x: 862, startPoint y: 548, endPoint x: 859, endPoint y: 565, distance: 17.4
click at [862, 548] on textarea at bounding box center [825, 549] width 203 height 32
click at [845, 616] on div "Continue Survey - Cancel Button" at bounding box center [635, 595] width 640 height 47
click at [860, 592] on textarea at bounding box center [825, 595] width 203 height 32
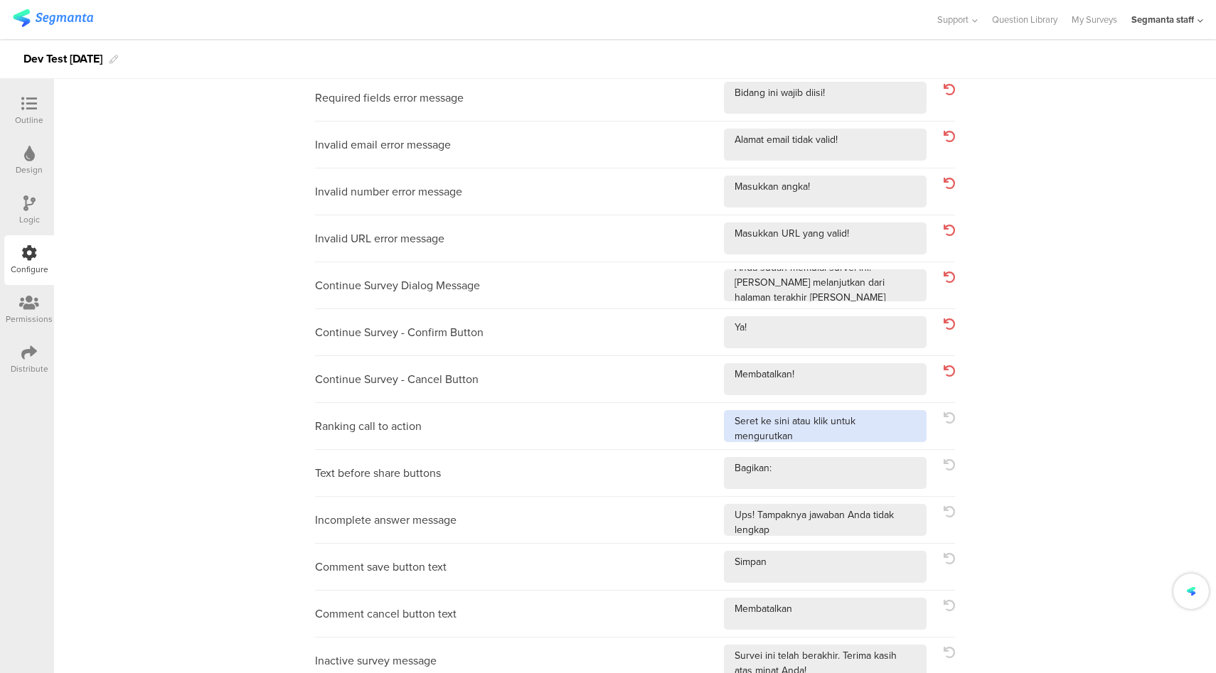
click at [911, 424] on textarea at bounding box center [825, 426] width 203 height 32
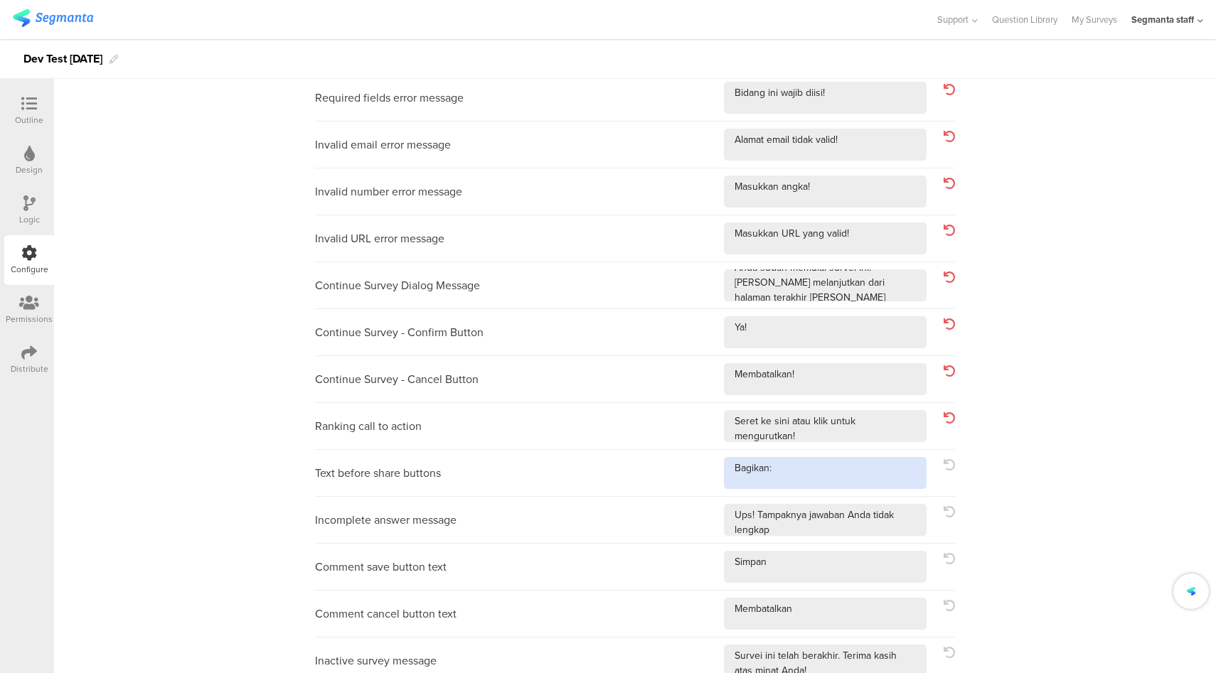
click at [885, 471] on textarea at bounding box center [825, 473] width 203 height 32
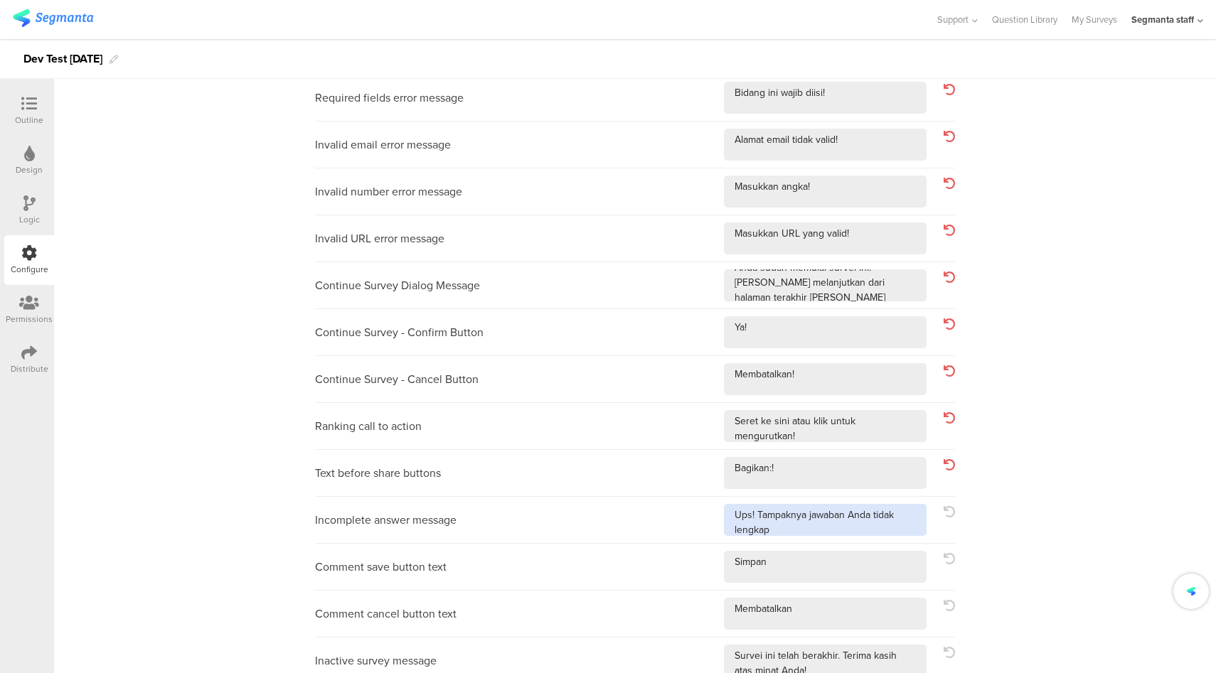
click at [897, 527] on textarea at bounding box center [825, 520] width 203 height 32
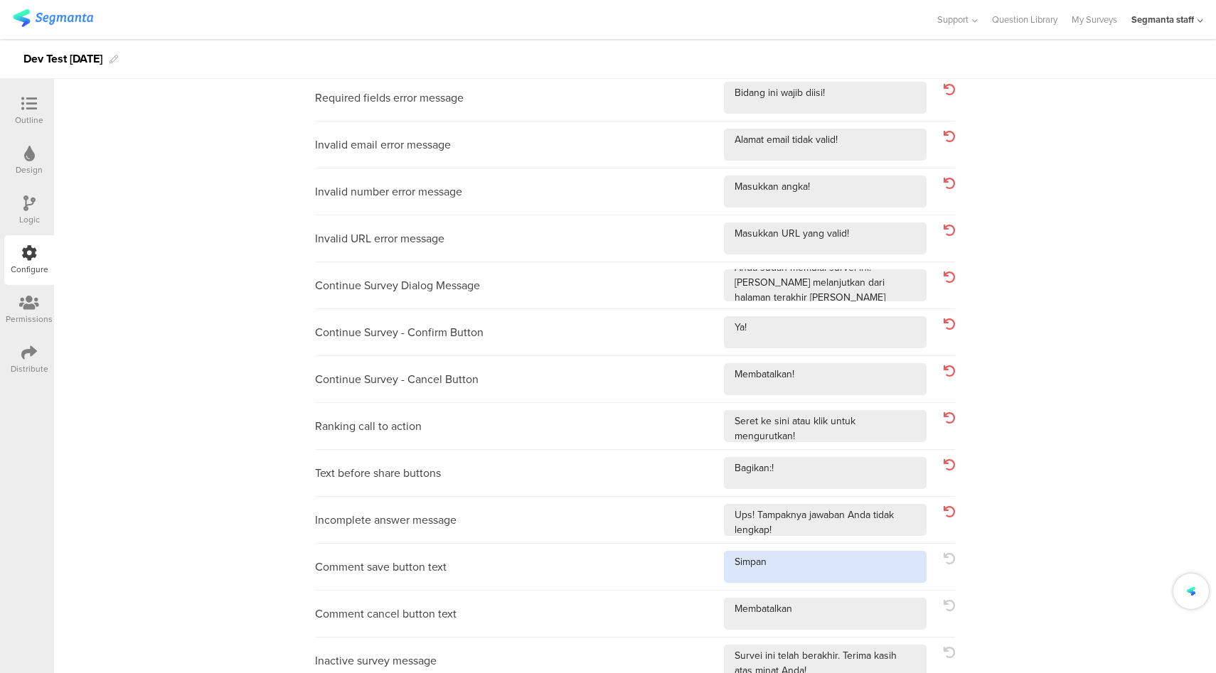
click at [850, 565] on textarea at bounding box center [825, 567] width 203 height 32
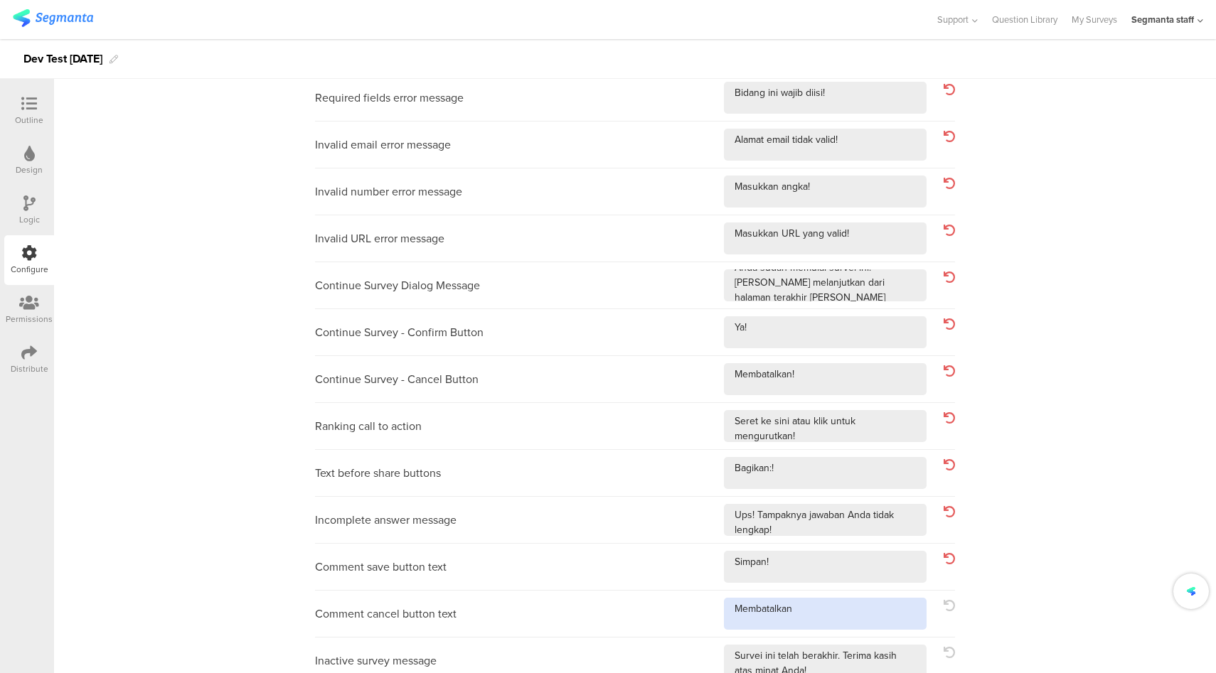
click at [860, 624] on textarea at bounding box center [825, 614] width 203 height 32
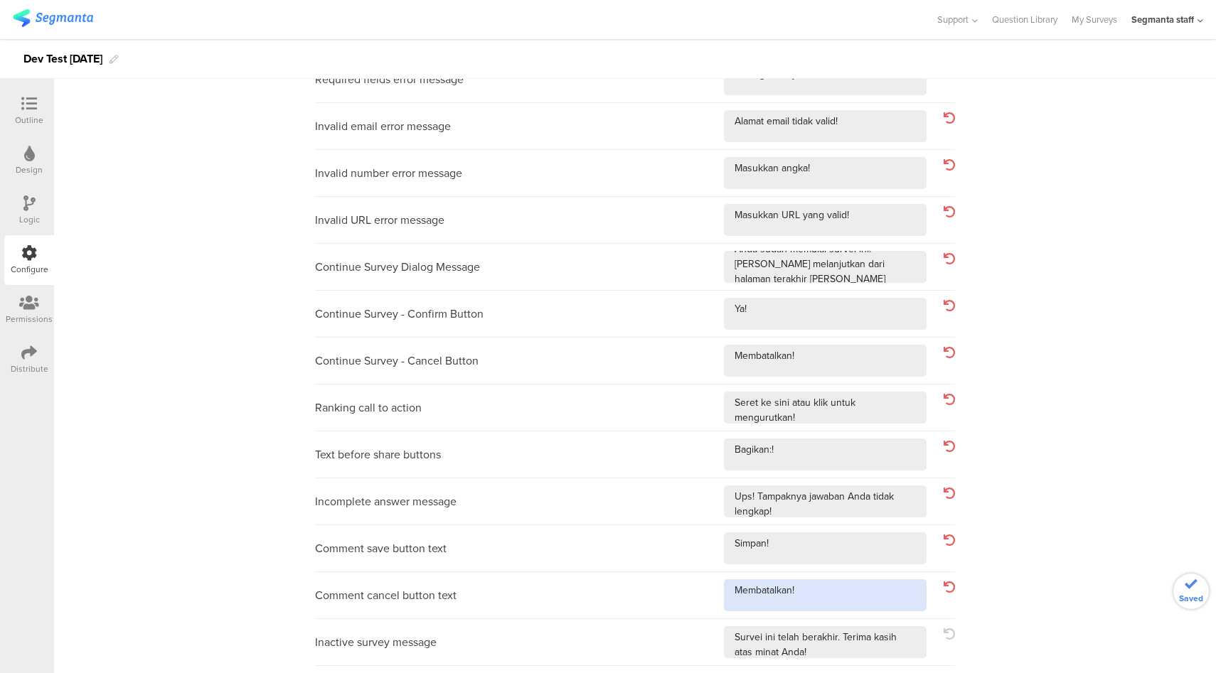
scroll to position [300, 0]
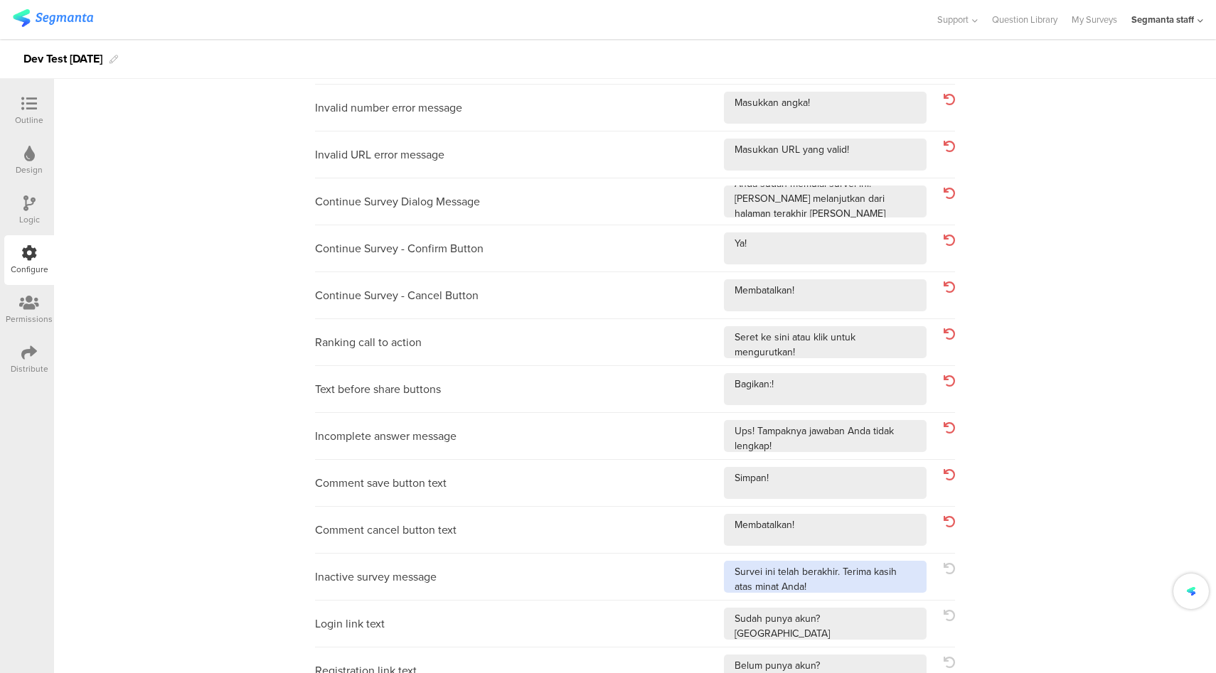
click at [872, 589] on textarea at bounding box center [825, 577] width 203 height 32
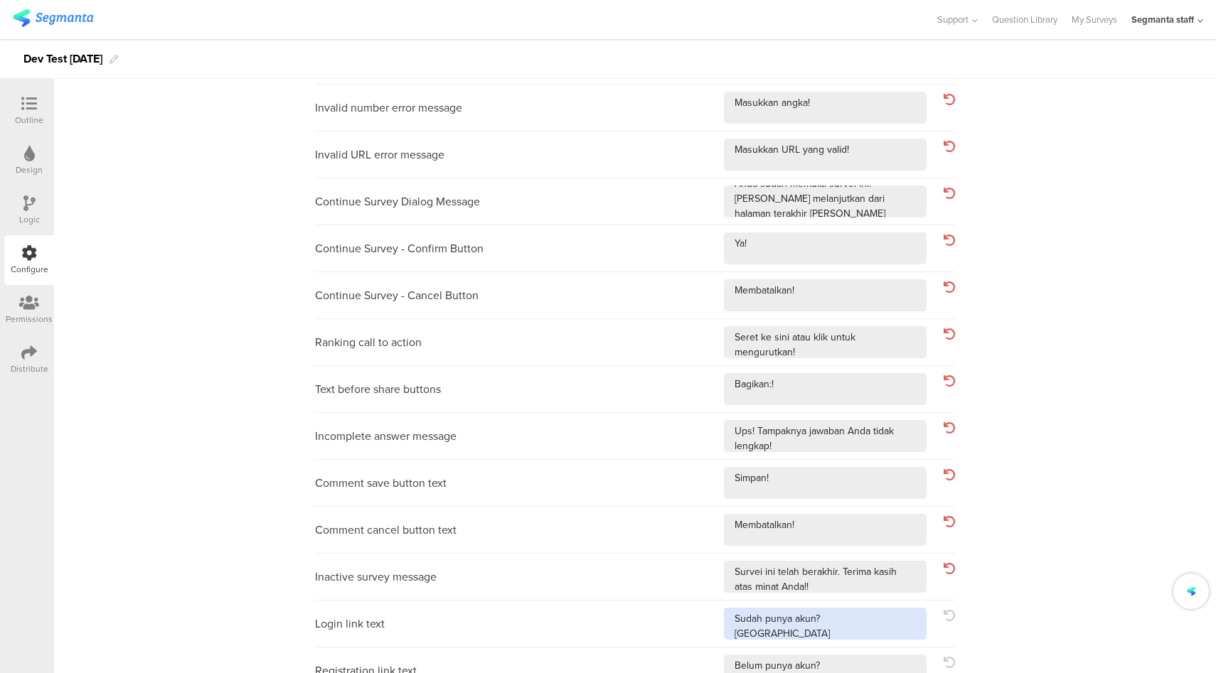
click at [874, 625] on textarea at bounding box center [825, 624] width 203 height 32
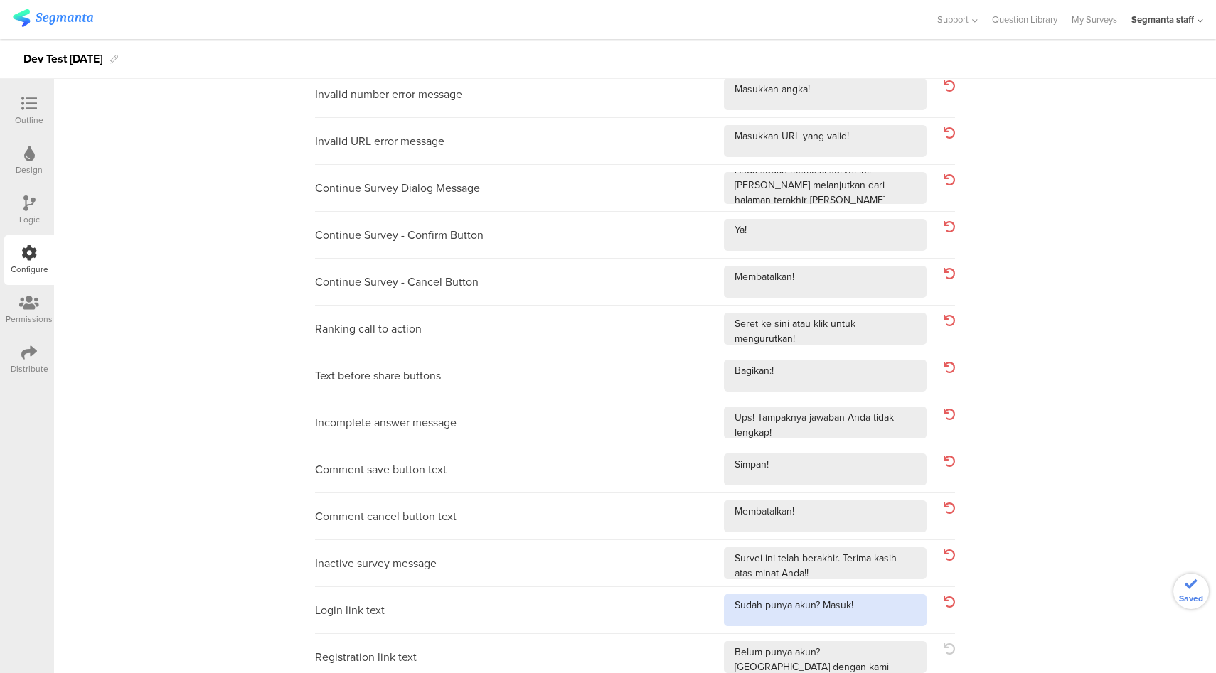
scroll to position [315, 0]
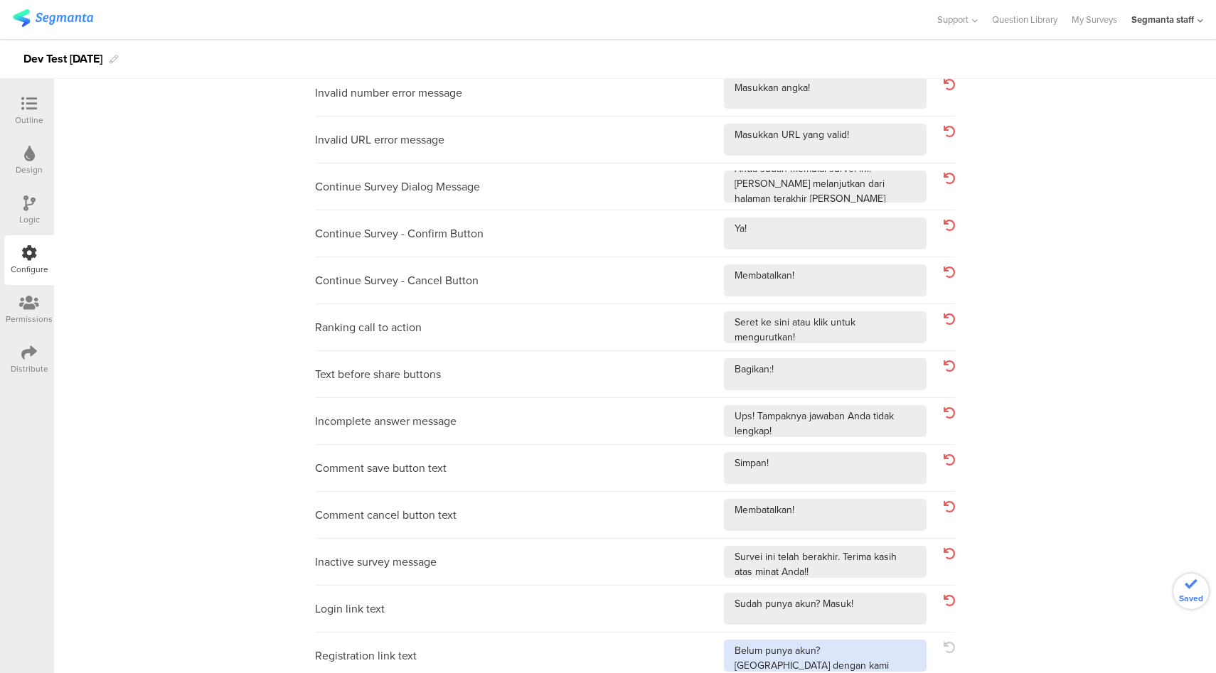
click at [895, 663] on textarea at bounding box center [825, 656] width 203 height 32
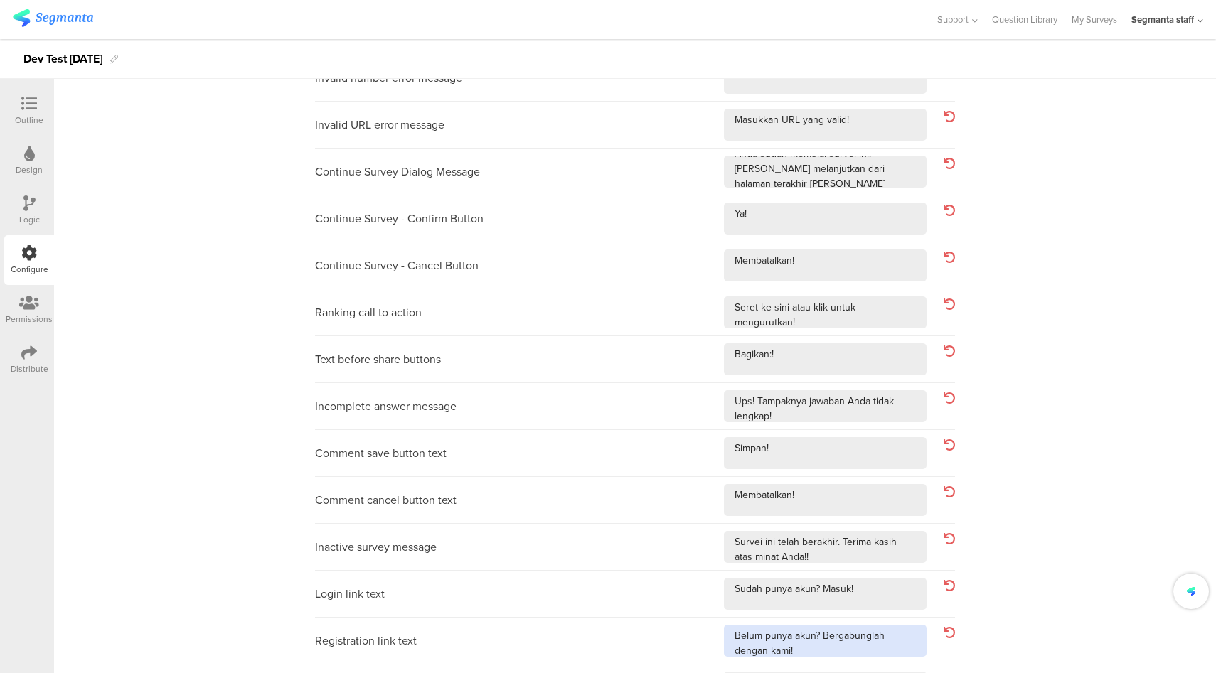
scroll to position [415, 0]
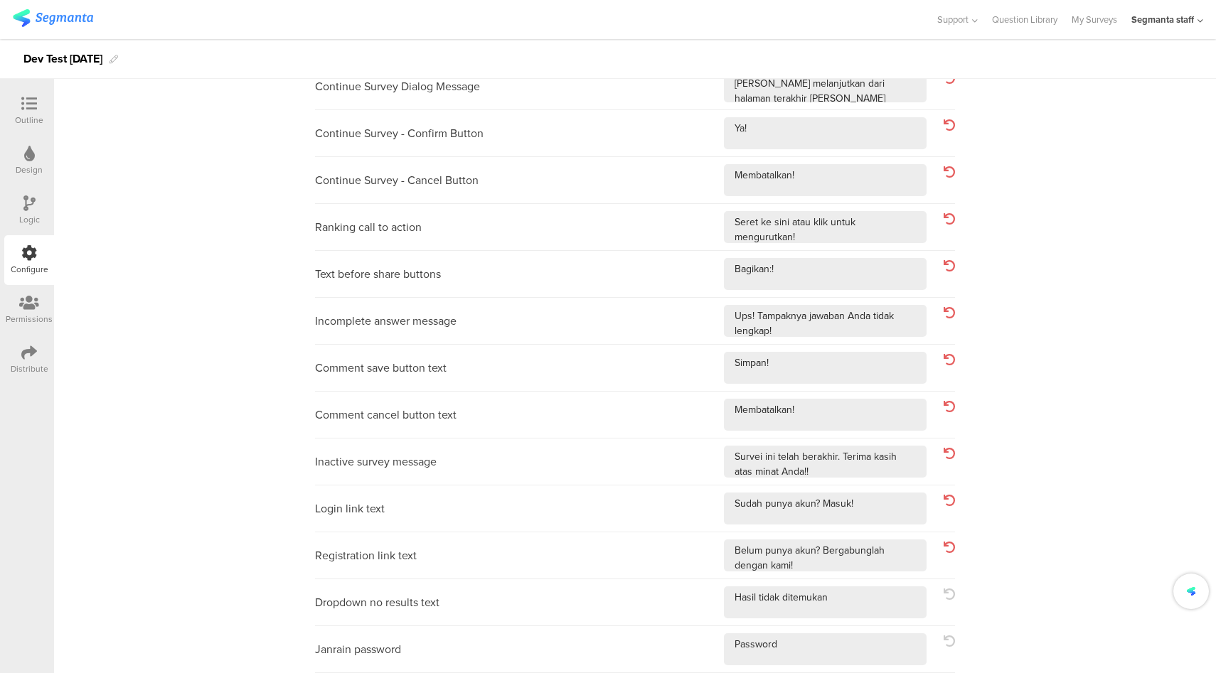
click at [892, 584] on div "Dropdown no results text" at bounding box center [635, 602] width 640 height 47
click at [886, 612] on textarea at bounding box center [825, 603] width 203 height 32
click at [862, 655] on textarea at bounding box center [825, 650] width 203 height 32
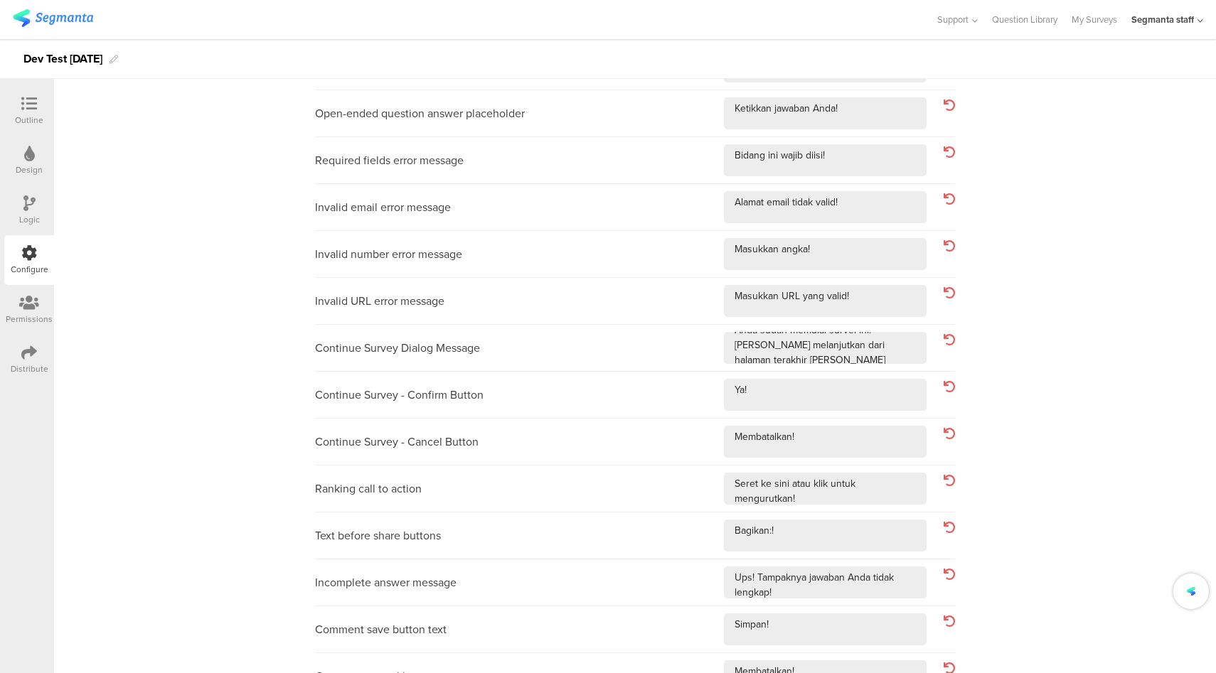
scroll to position [0, 0]
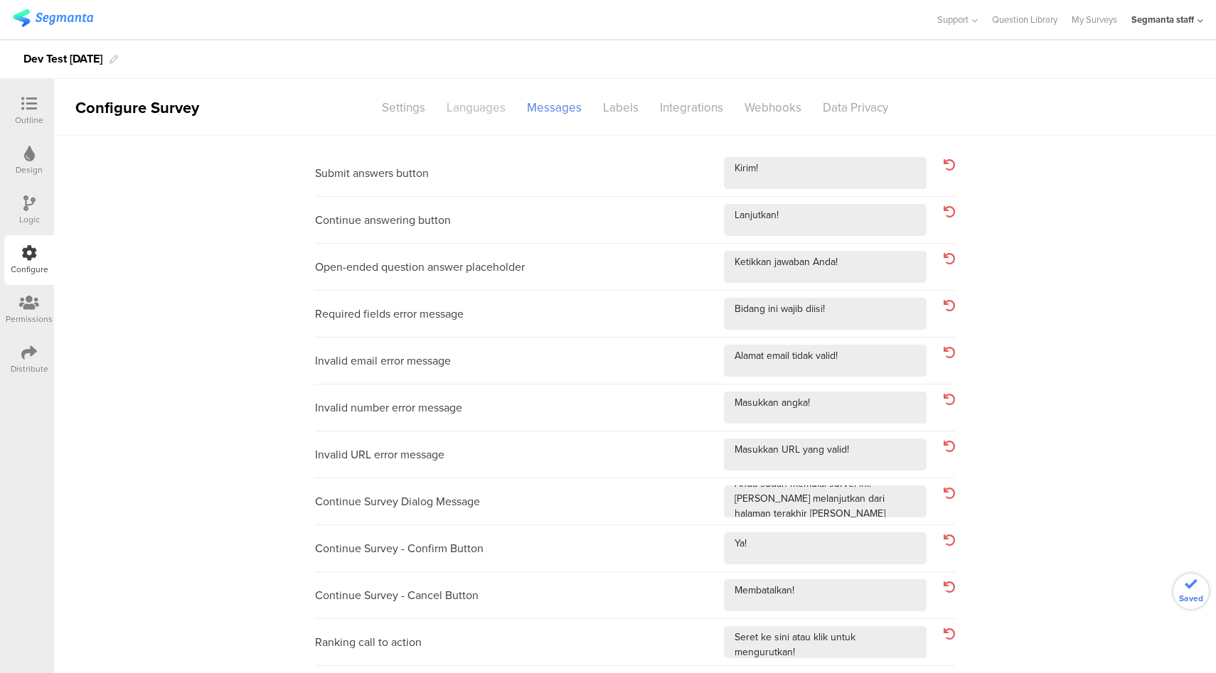
click at [478, 116] on div "Languages" at bounding box center [476, 107] width 80 height 25
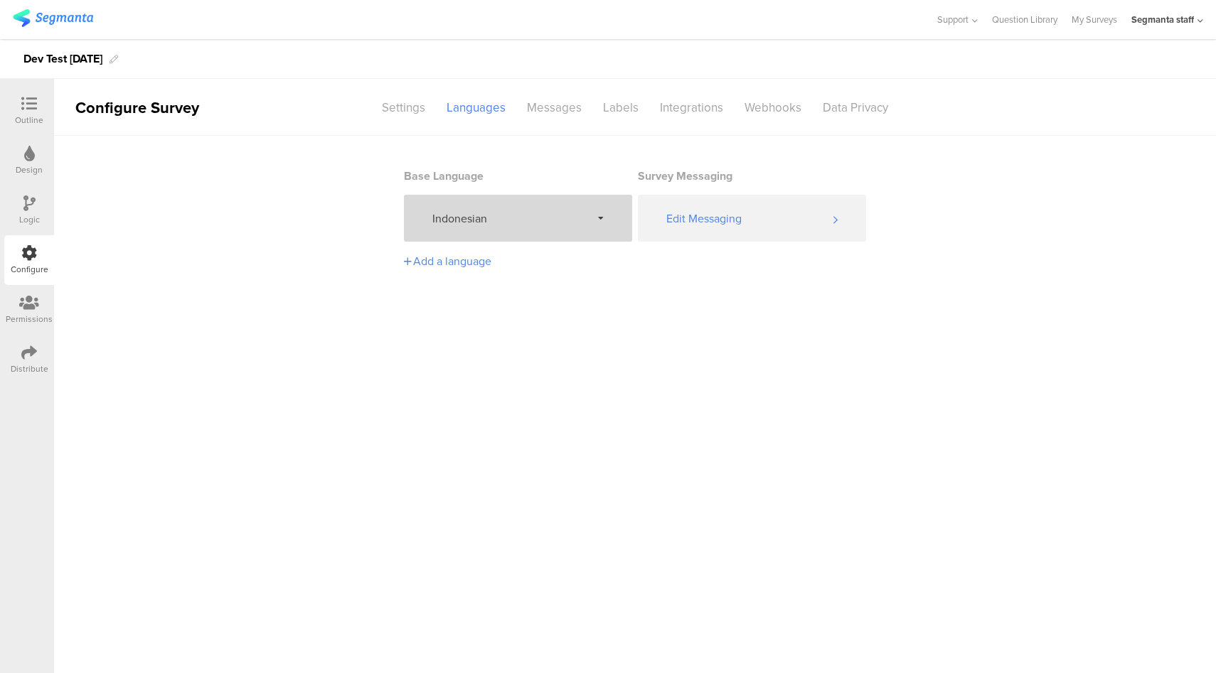
click at [528, 226] on div "Indonesian" at bounding box center [518, 218] width 228 height 47
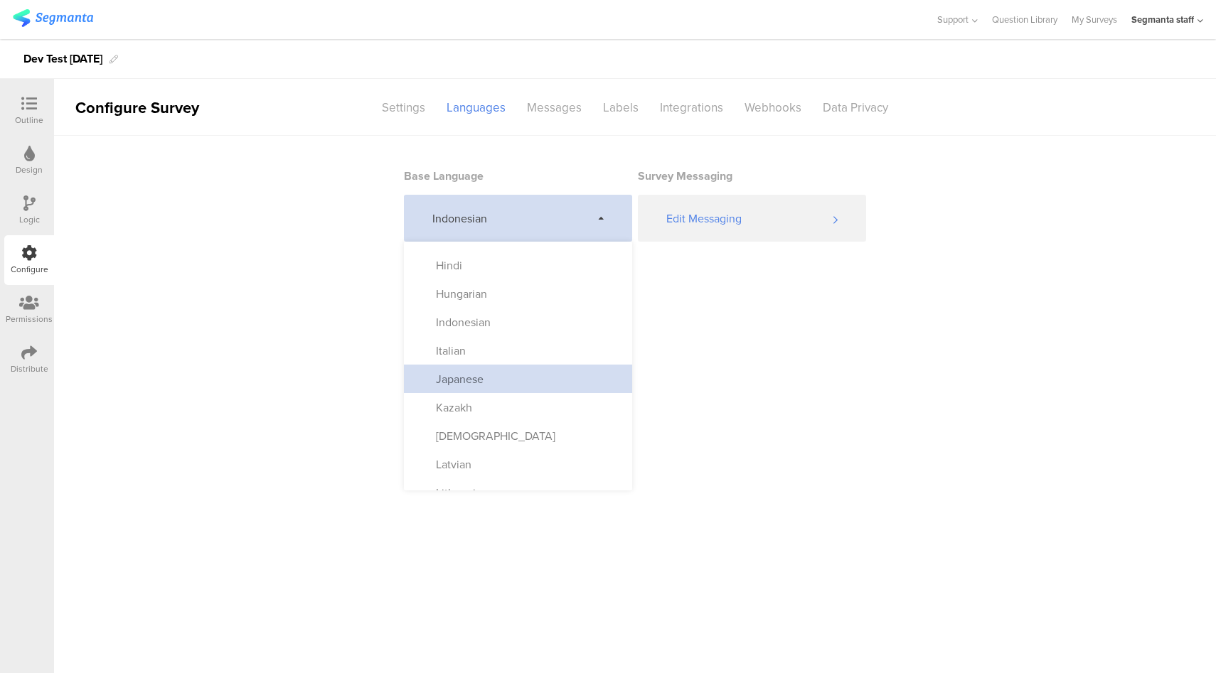
scroll to position [420, 0]
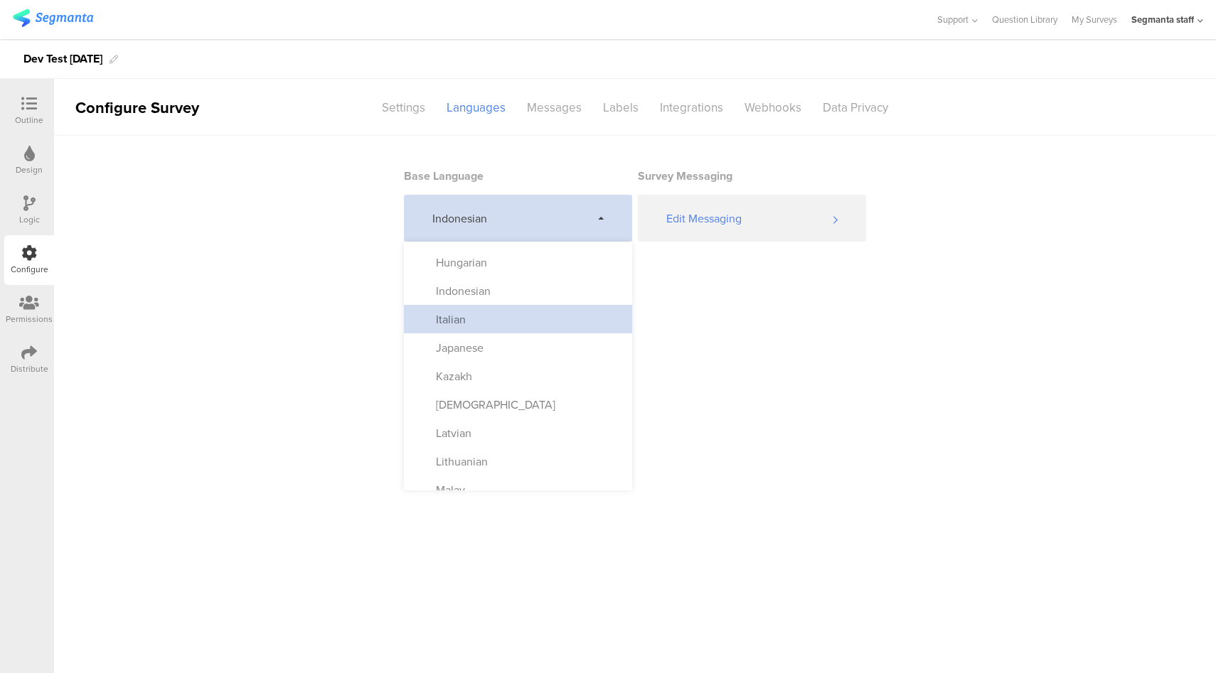
click at [528, 324] on div "Italian" at bounding box center [518, 319] width 228 height 28
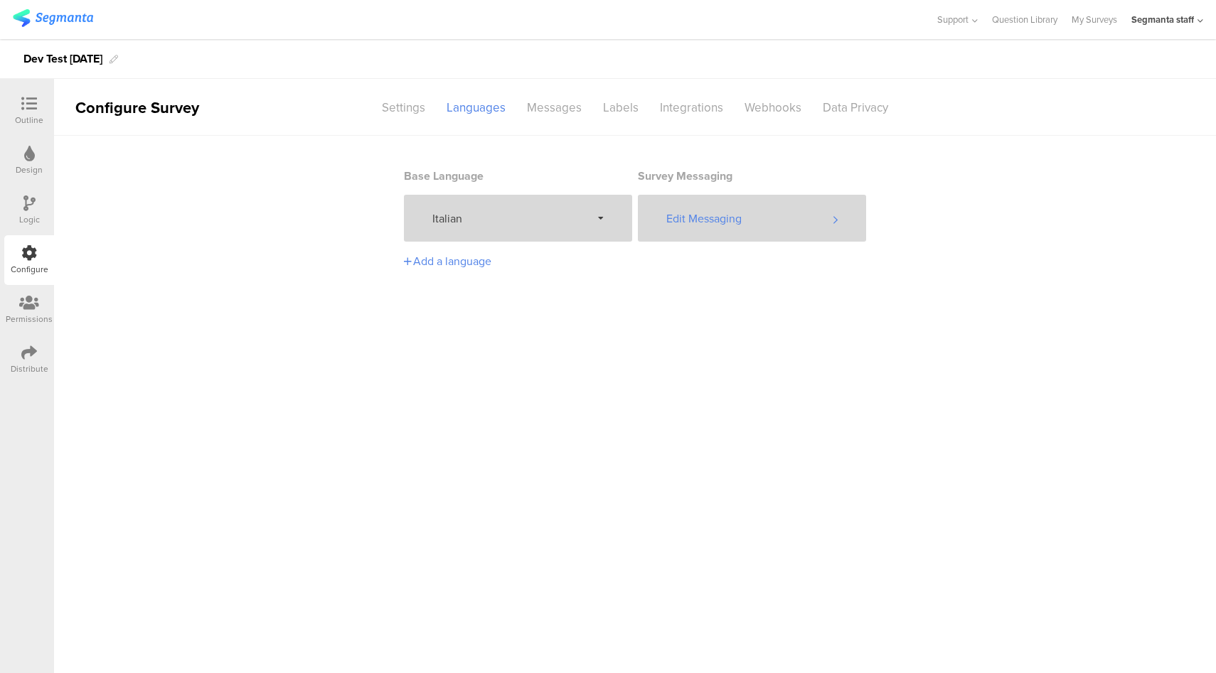
click at [751, 219] on div "Edit Messaging" at bounding box center [752, 218] width 228 height 47
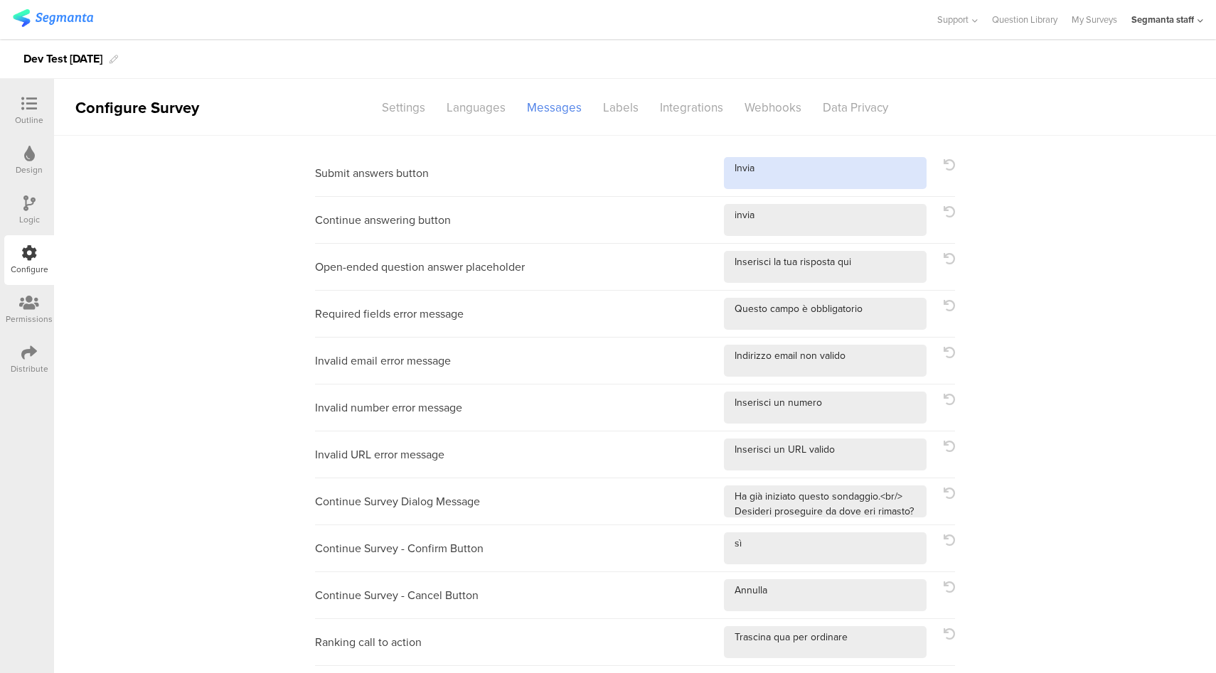
click at [800, 182] on textarea at bounding box center [825, 173] width 203 height 32
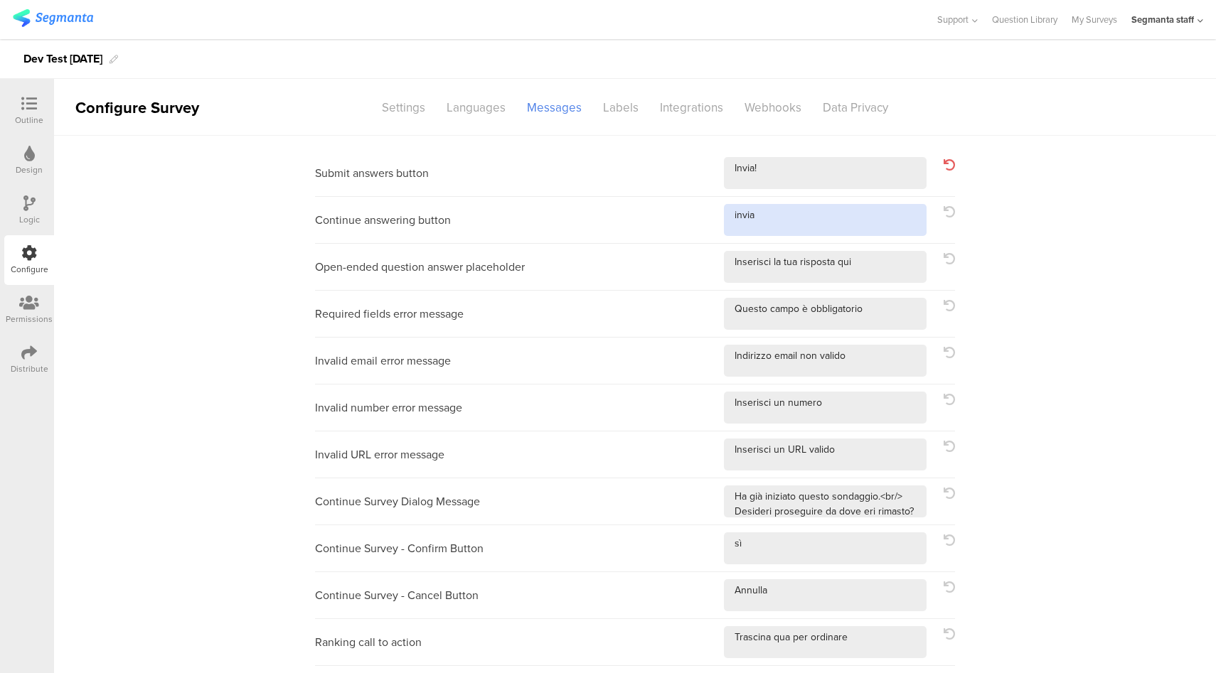
click at [801, 230] on textarea at bounding box center [825, 220] width 203 height 32
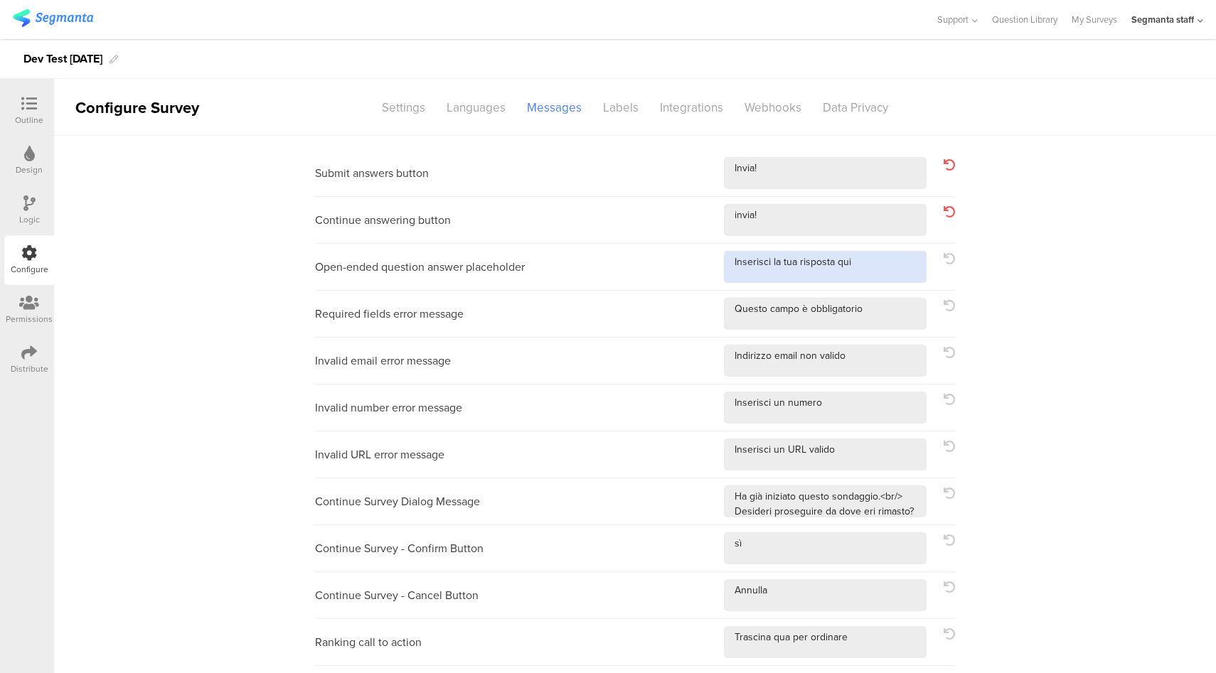
click at [885, 271] on textarea at bounding box center [825, 267] width 203 height 32
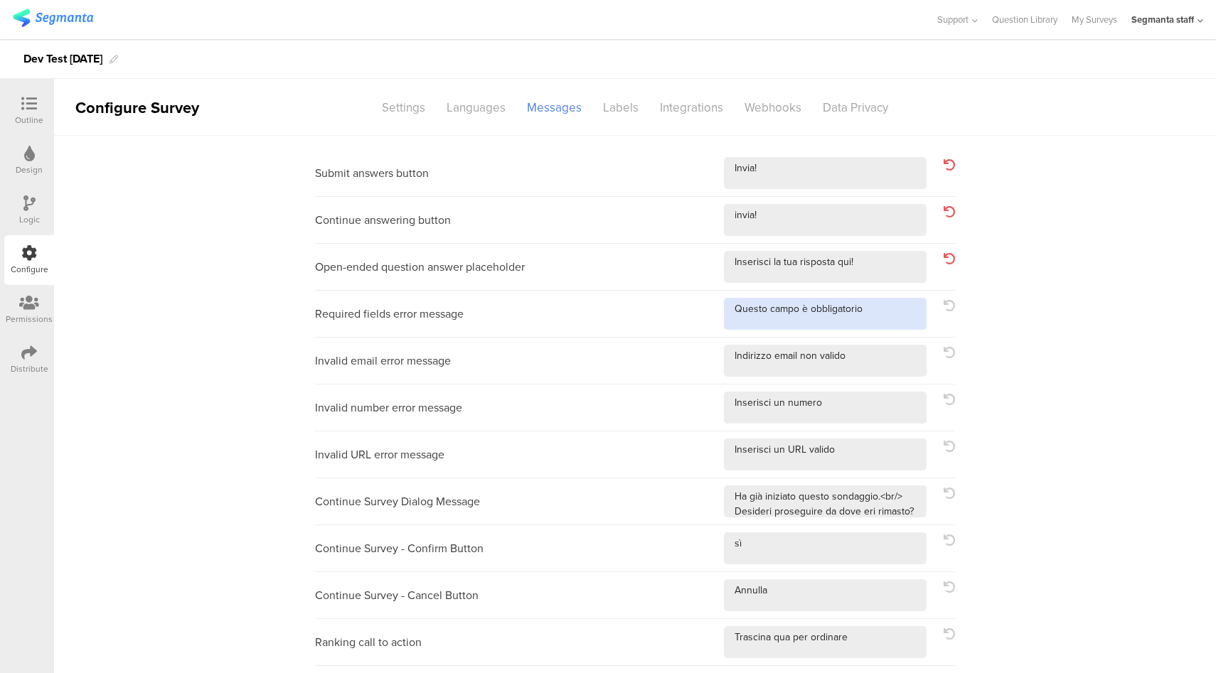
click at [884, 317] on textarea at bounding box center [825, 314] width 203 height 32
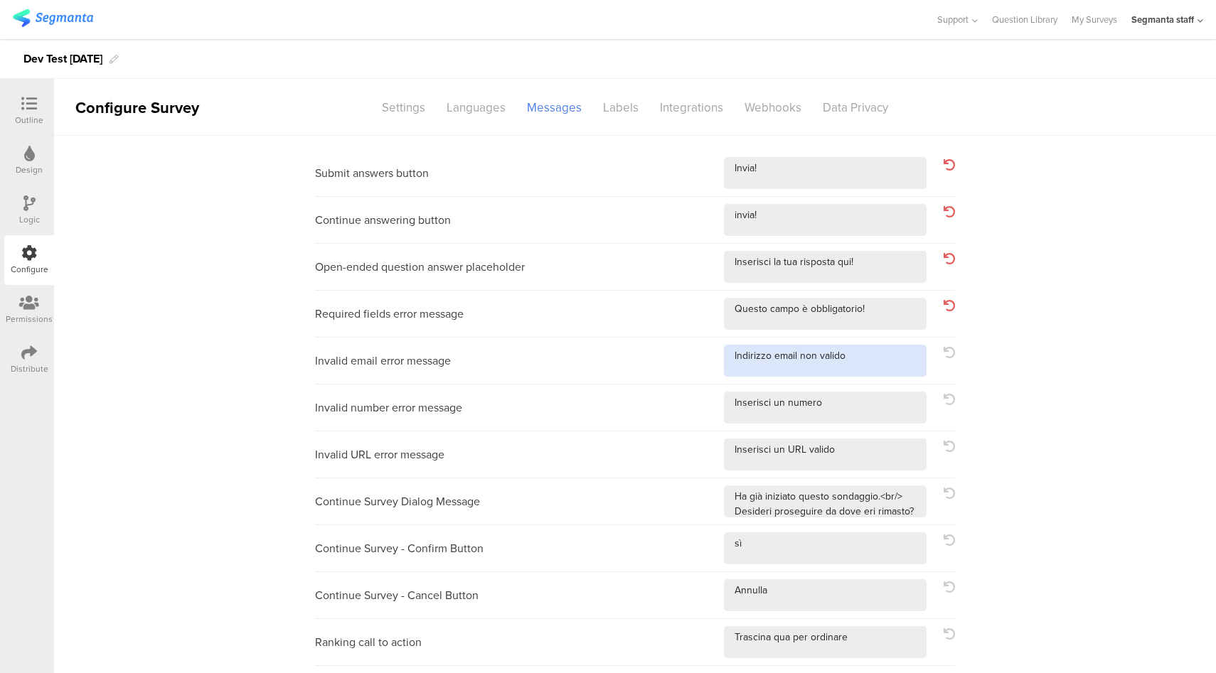
click at [867, 358] on textarea at bounding box center [825, 361] width 203 height 32
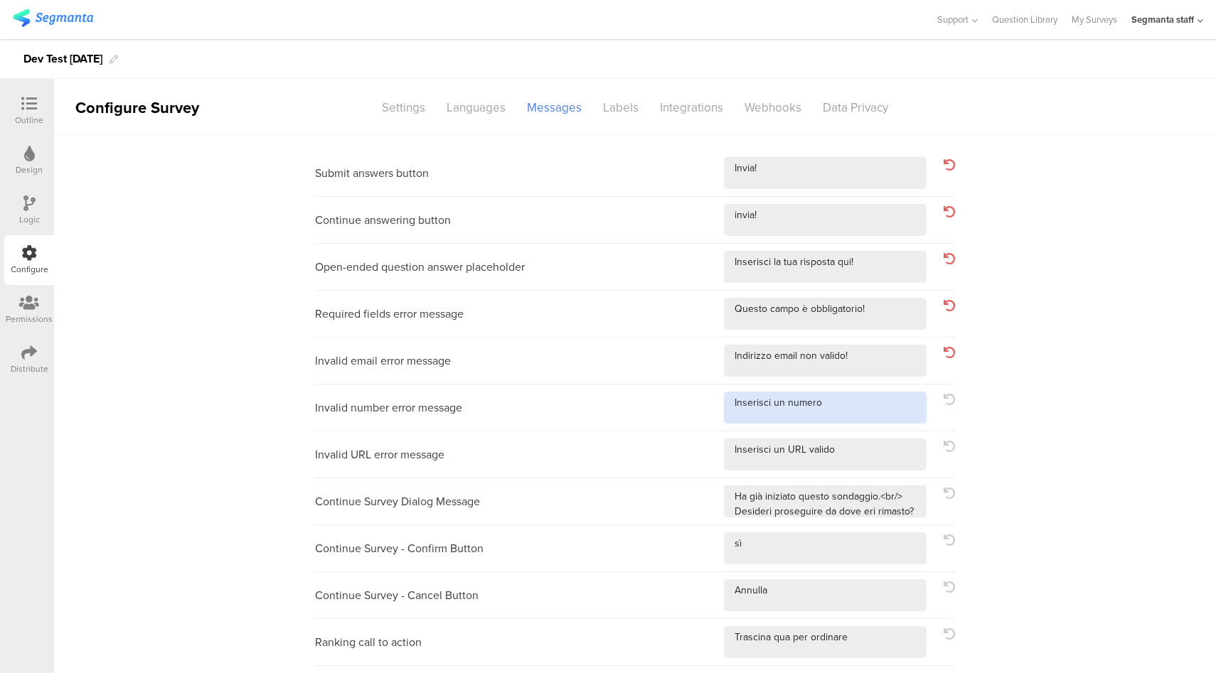
drag, startPoint x: 872, startPoint y: 394, endPoint x: 885, endPoint y: 415, distance: 24.9
click at [872, 394] on textarea at bounding box center [825, 408] width 203 height 32
click at [875, 411] on textarea at bounding box center [825, 408] width 203 height 32
click at [885, 471] on div "Invalid URL error message" at bounding box center [635, 455] width 640 height 47
click at [892, 455] on textarea at bounding box center [825, 455] width 203 height 32
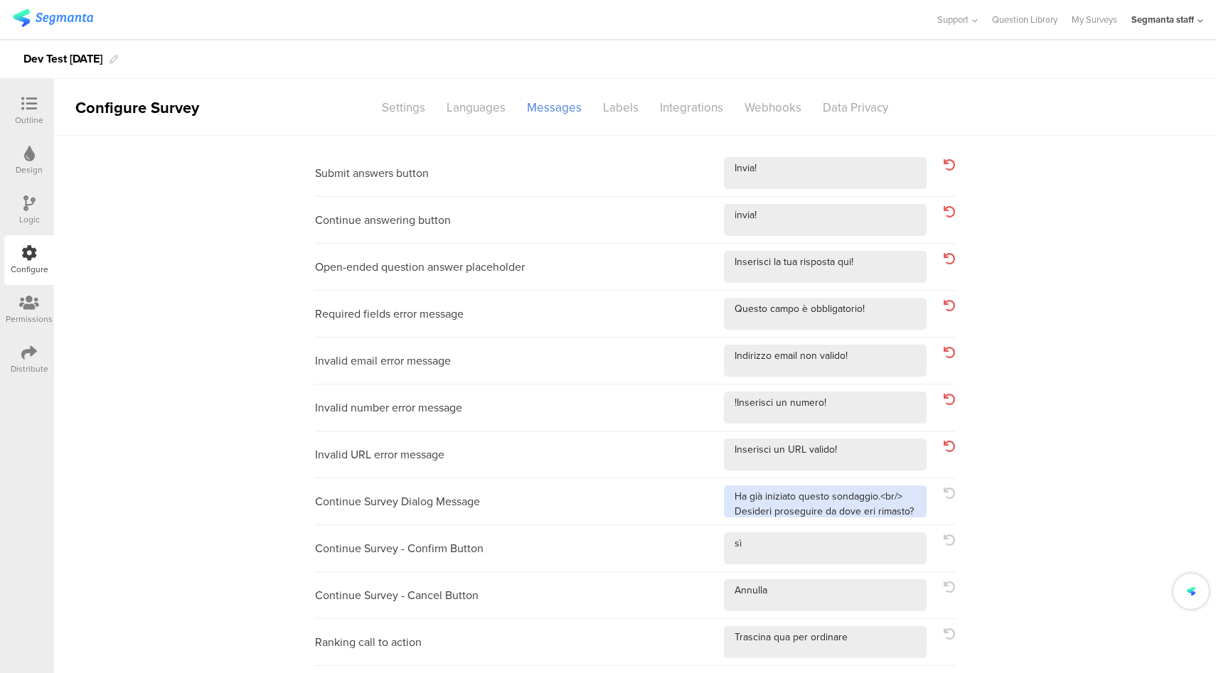
drag, startPoint x: 903, startPoint y: 503, endPoint x: 910, endPoint y: 505, distance: 7.3
click at [904, 503] on textarea at bounding box center [825, 502] width 203 height 32
click at [917, 508] on textarea at bounding box center [825, 502] width 203 height 32
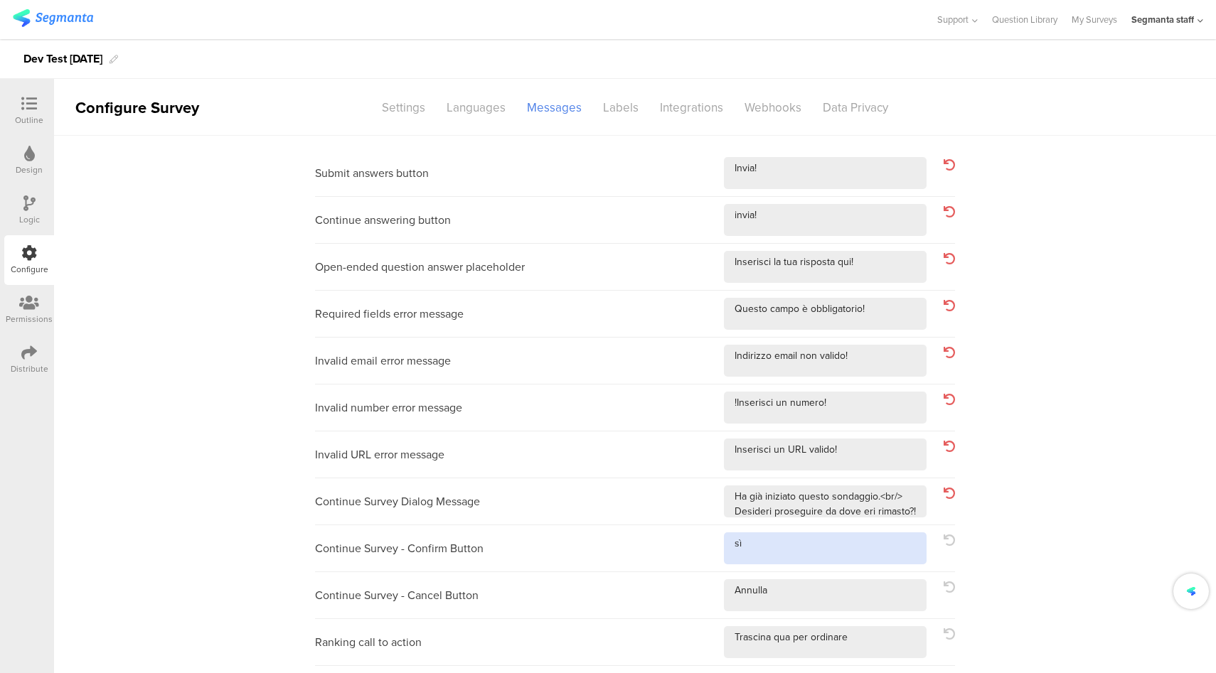
click at [877, 542] on textarea at bounding box center [825, 549] width 203 height 32
click at [821, 611] on div "Continue Survey - Cancel Button" at bounding box center [635, 595] width 640 height 47
click at [850, 594] on textarea at bounding box center [825, 595] width 203 height 32
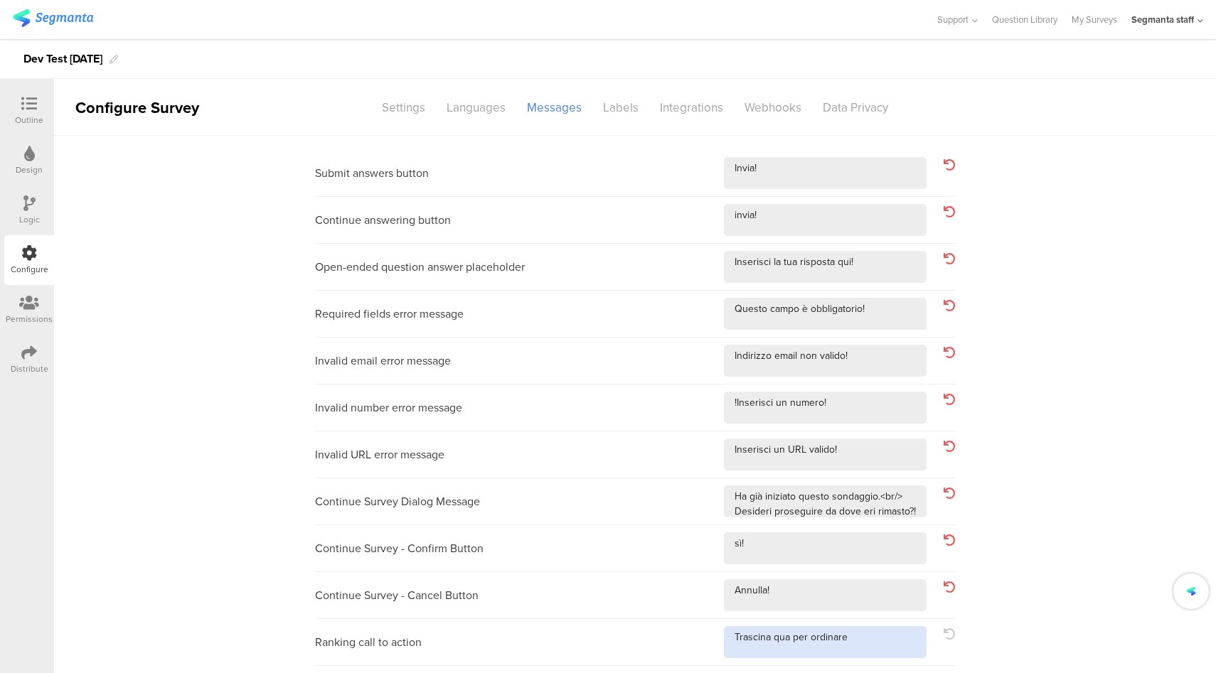
click at [872, 635] on textarea at bounding box center [825, 642] width 203 height 32
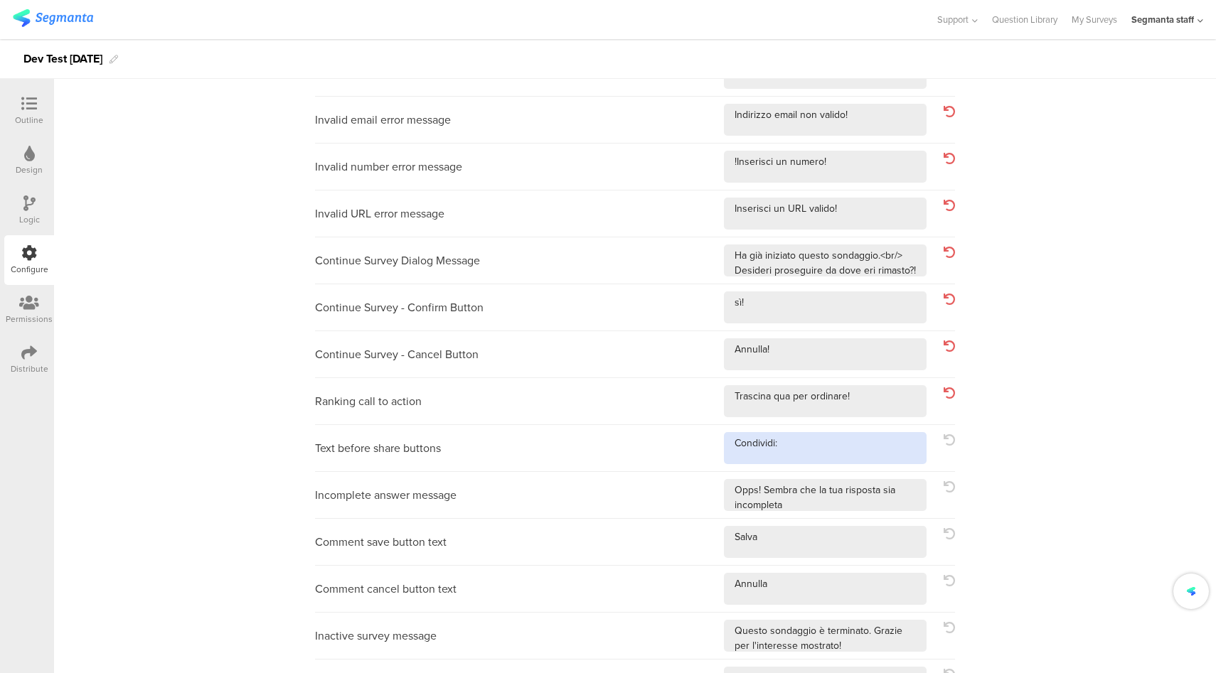
click at [870, 449] on textarea at bounding box center [825, 448] width 203 height 32
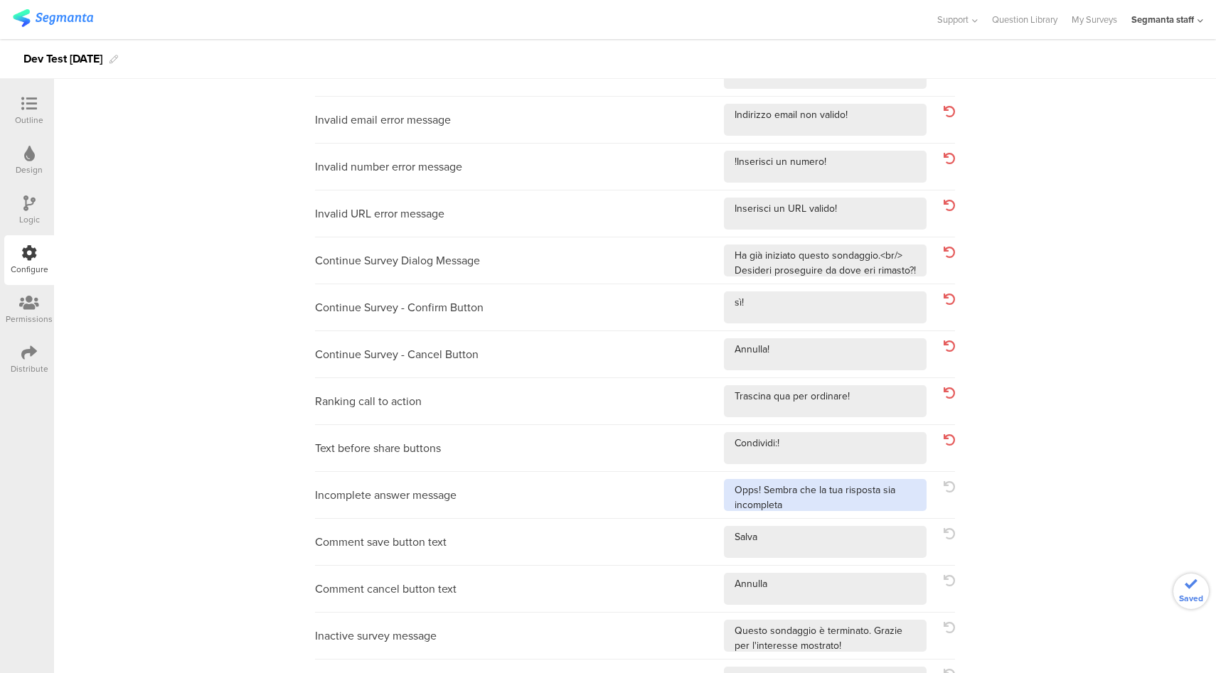
click at [888, 501] on textarea at bounding box center [825, 495] width 203 height 32
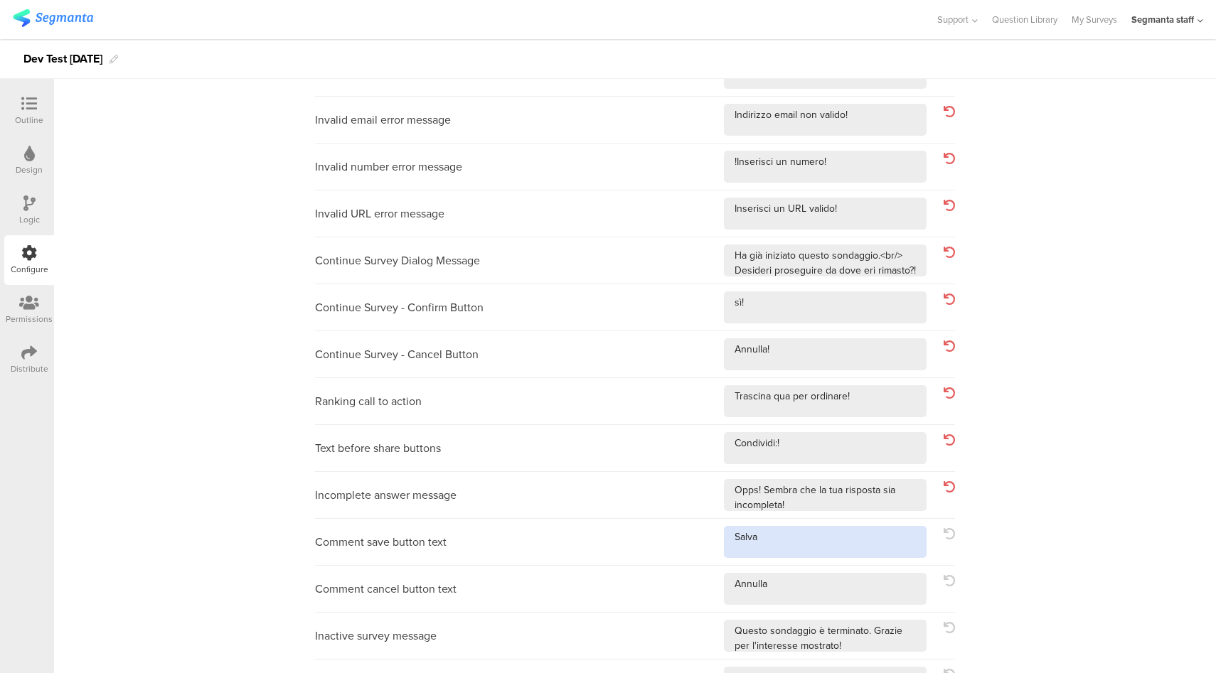
click at [856, 540] on textarea at bounding box center [825, 542] width 203 height 32
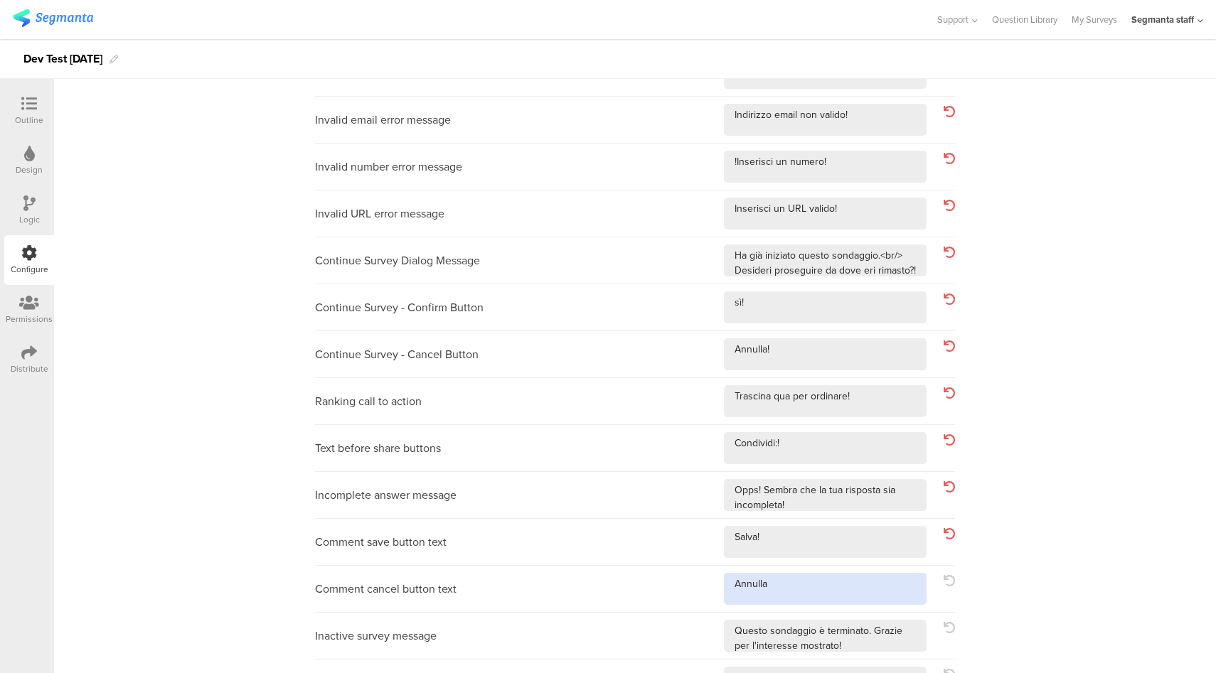
click at [843, 594] on textarea at bounding box center [825, 589] width 203 height 32
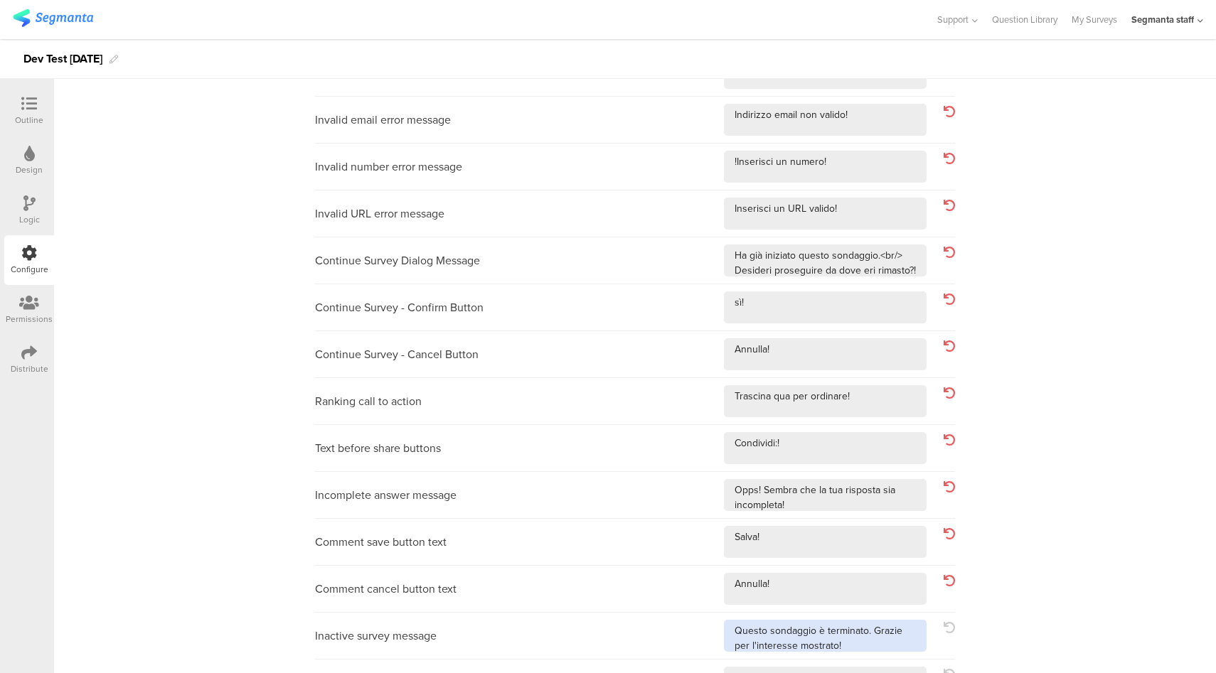
click at [871, 646] on textarea at bounding box center [825, 636] width 203 height 32
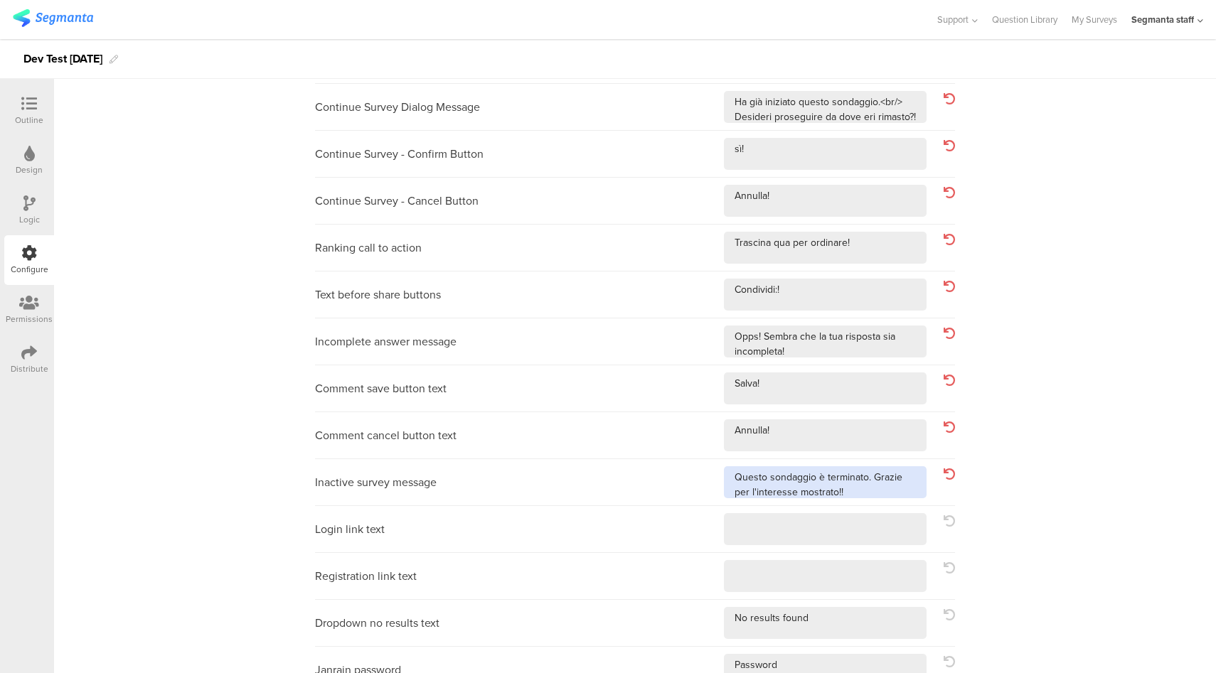
scroll to position [415, 0]
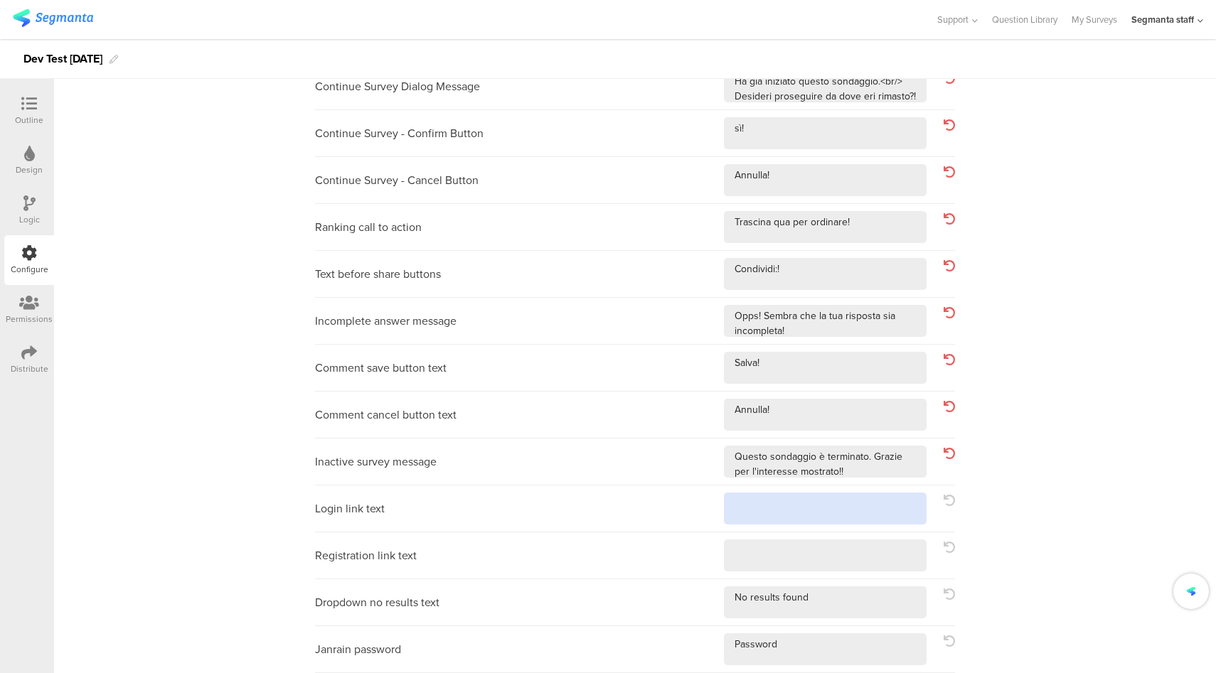
click at [899, 512] on textarea at bounding box center [825, 509] width 203 height 32
click at [869, 559] on textarea at bounding box center [825, 556] width 203 height 32
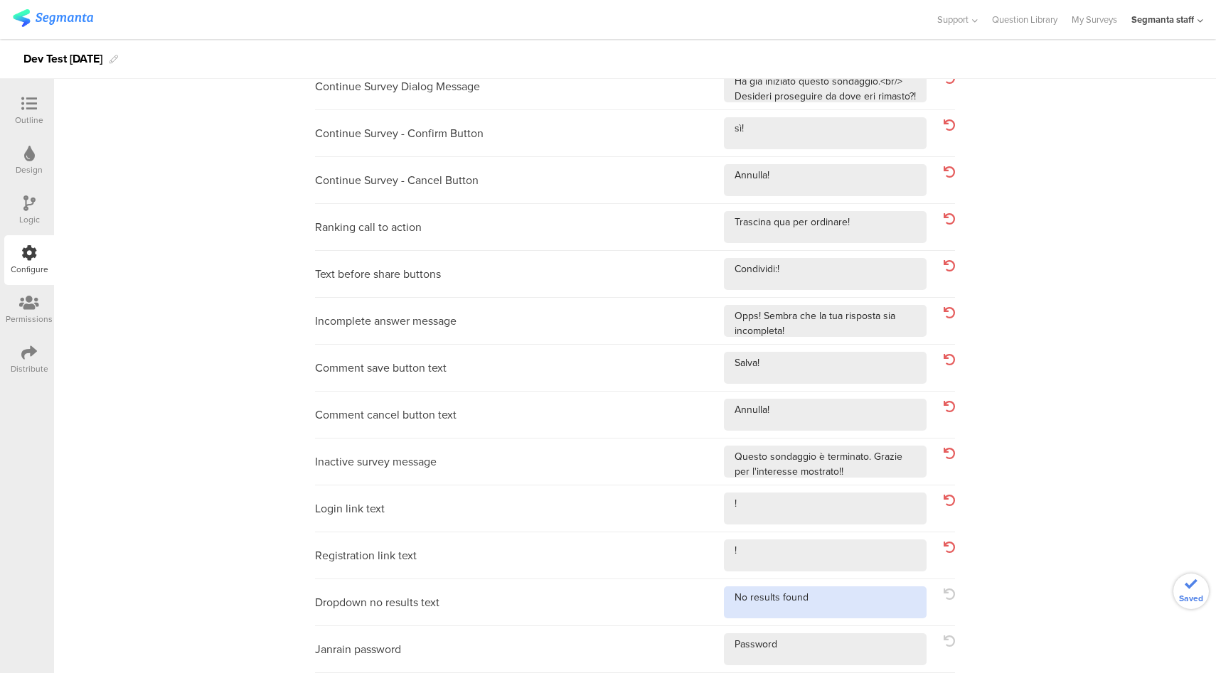
click at [850, 603] on textarea at bounding box center [825, 603] width 203 height 32
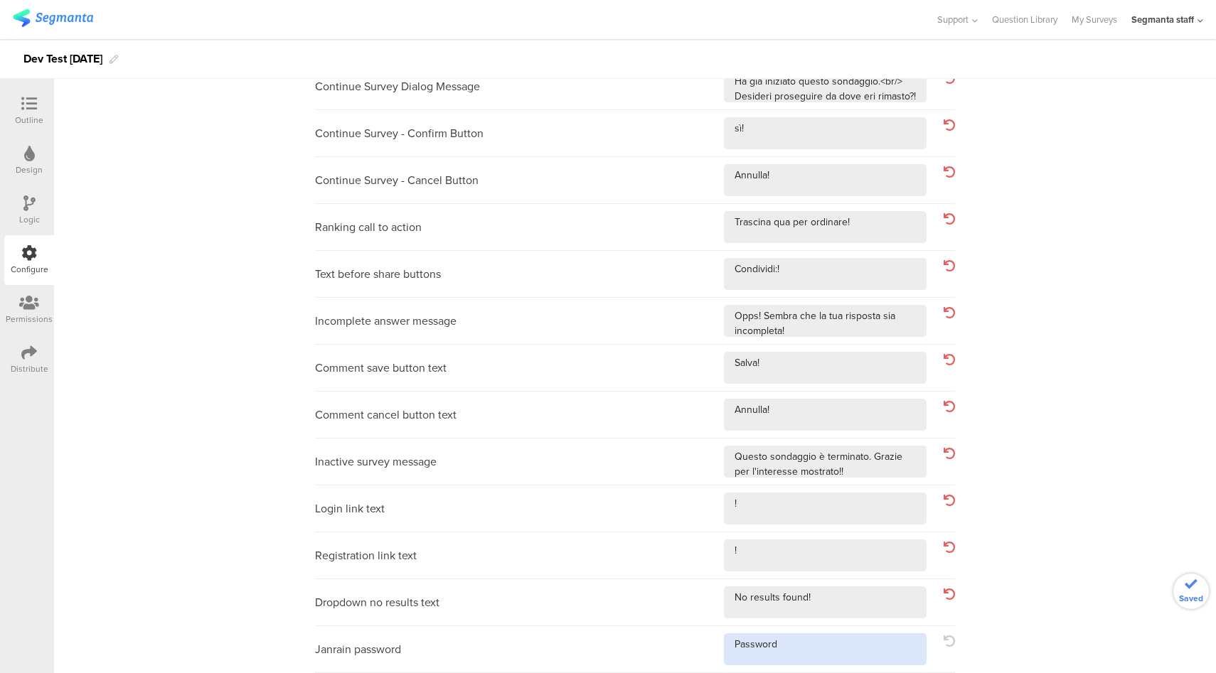
click at [828, 644] on textarea at bounding box center [825, 650] width 203 height 32
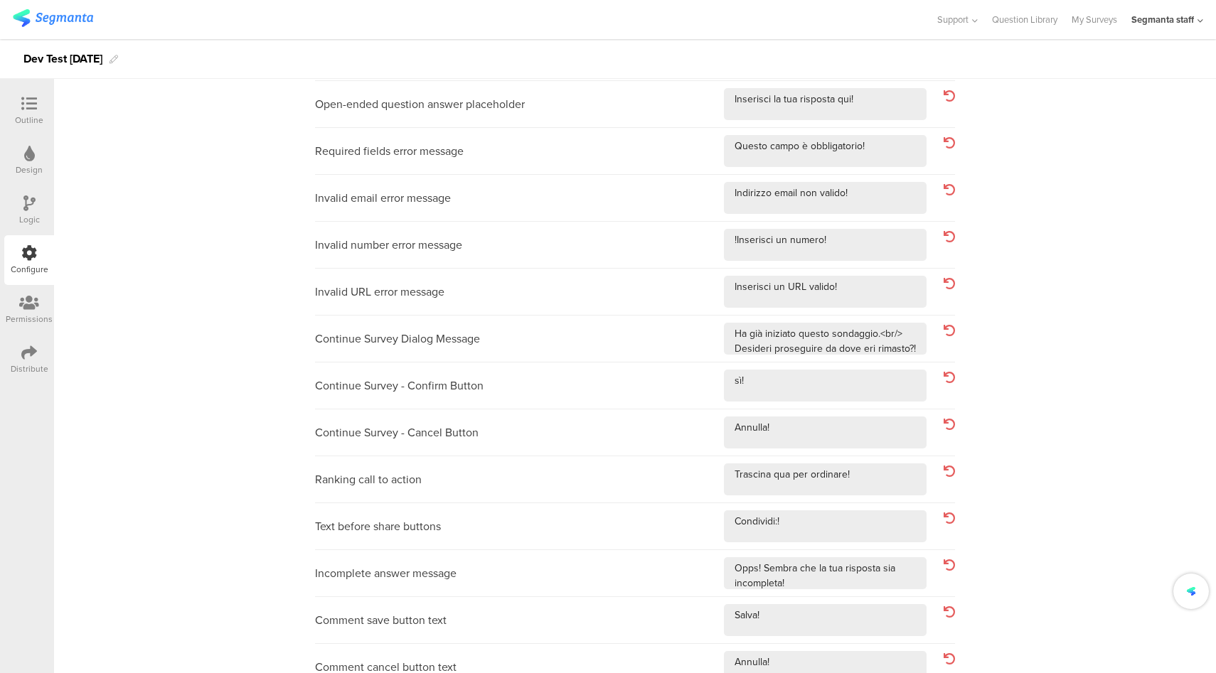
scroll to position [0, 0]
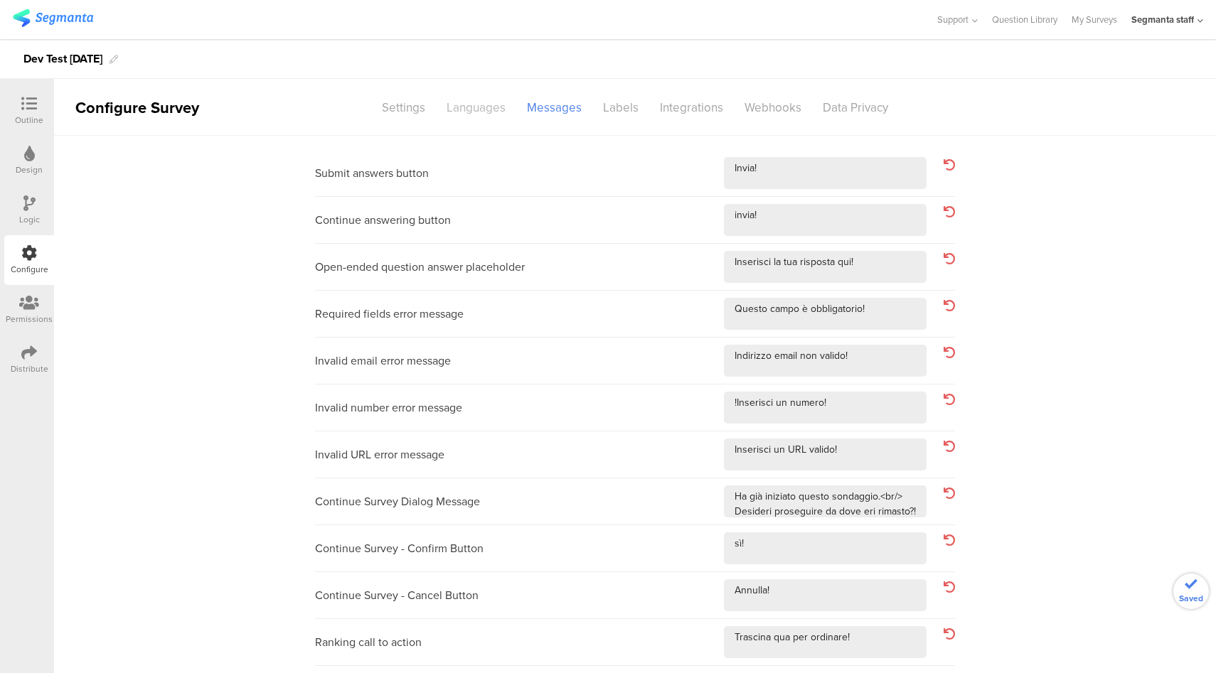
click at [489, 117] on div "Languages" at bounding box center [476, 107] width 80 height 25
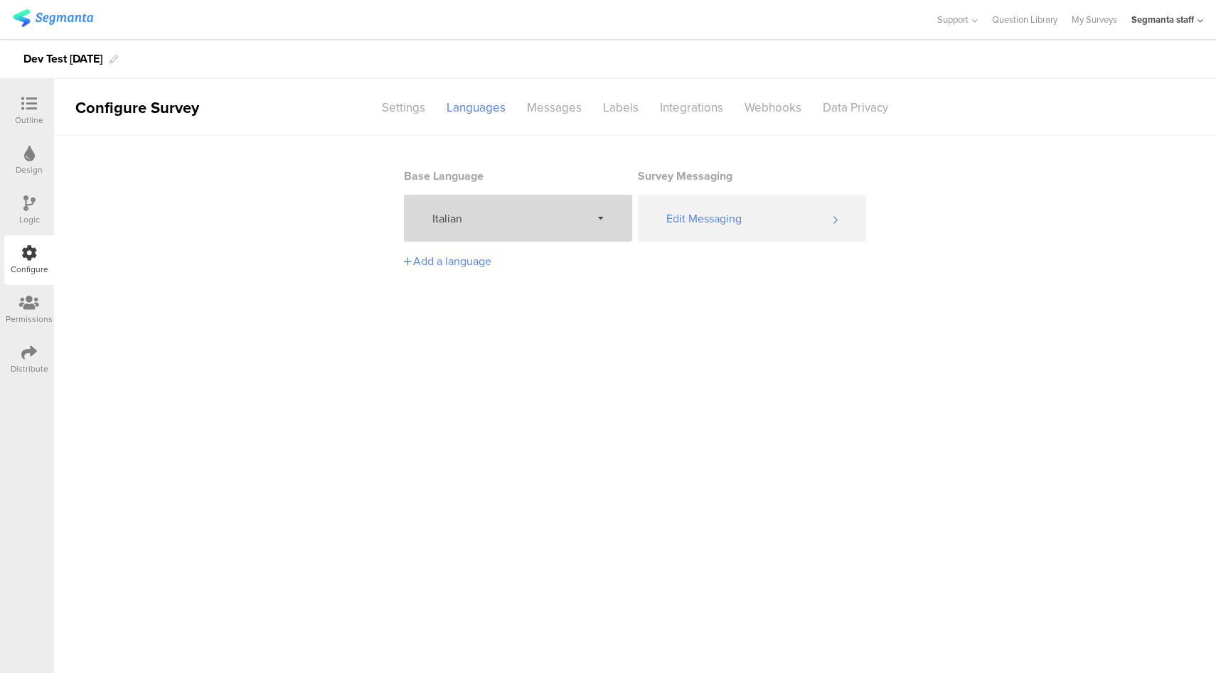
click at [507, 215] on span "Italian" at bounding box center [511, 218] width 159 height 16
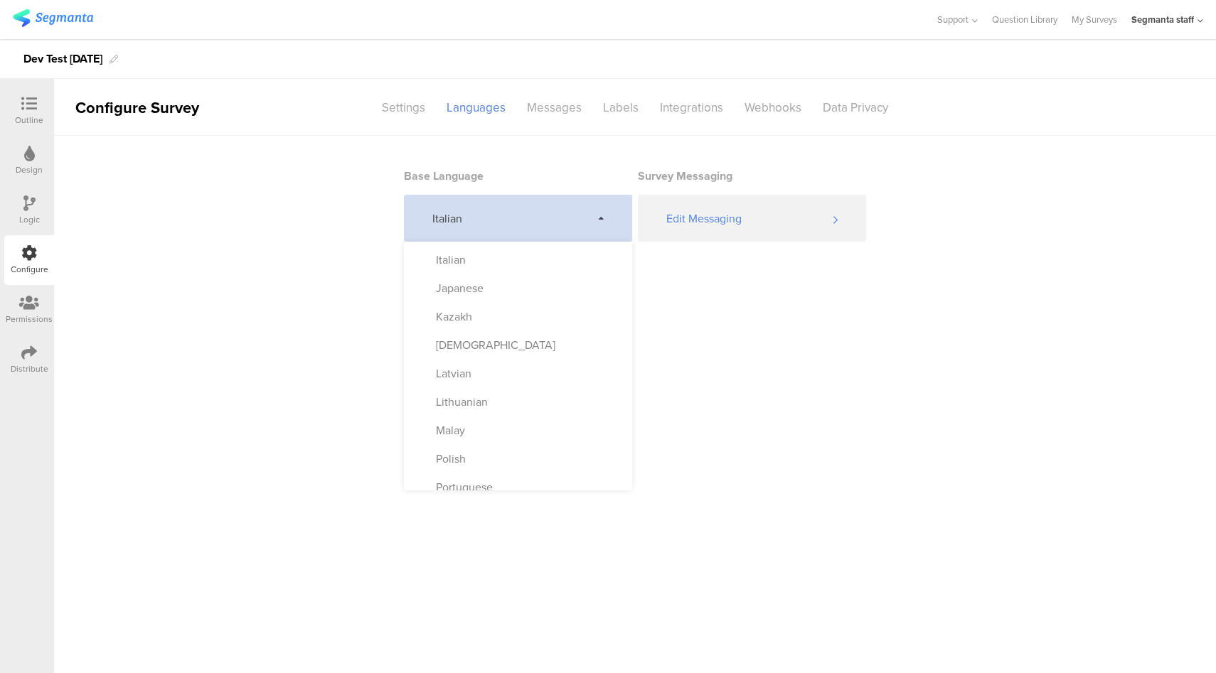
scroll to position [479, 0]
click at [538, 294] on div "Japanese" at bounding box center [518, 289] width 228 height 28
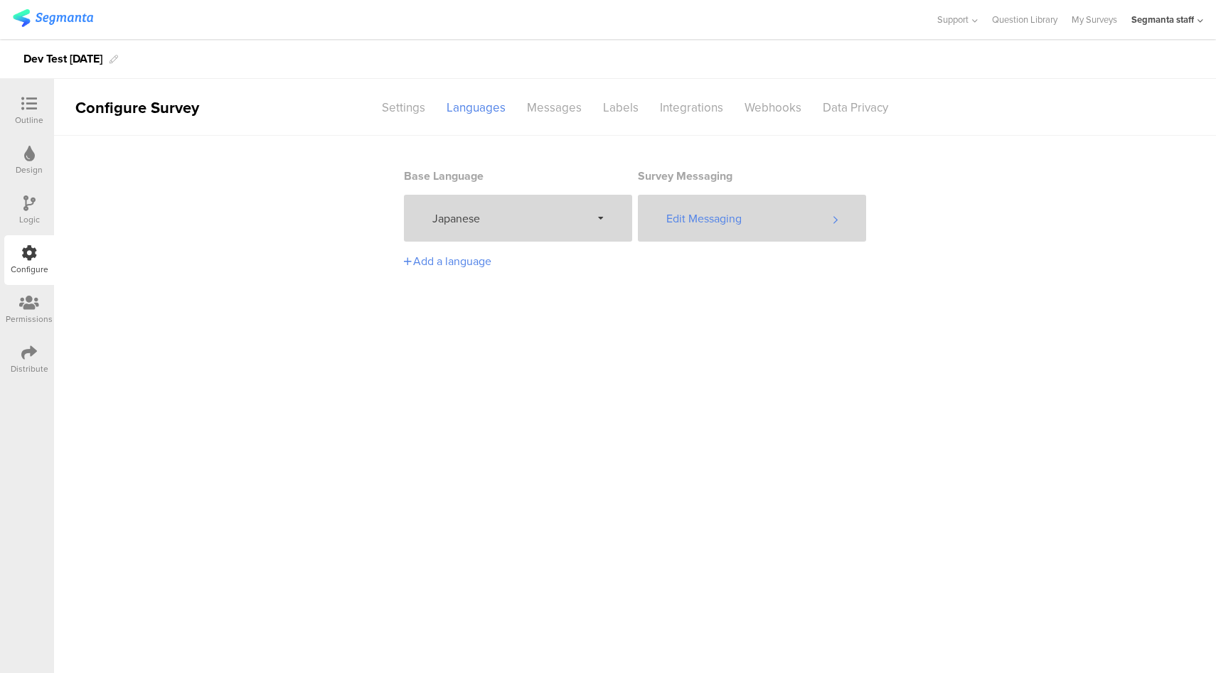
click at [769, 203] on div "Edit Messaging" at bounding box center [752, 218] width 228 height 47
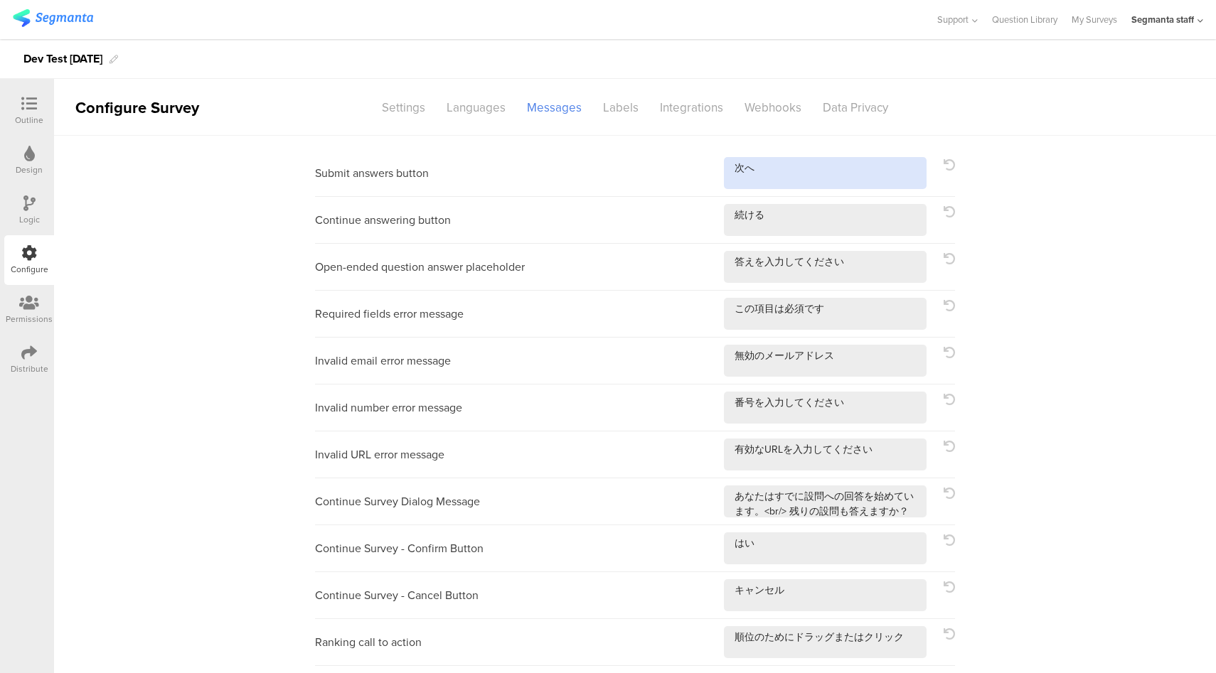
click at [784, 186] on textarea at bounding box center [825, 173] width 203 height 32
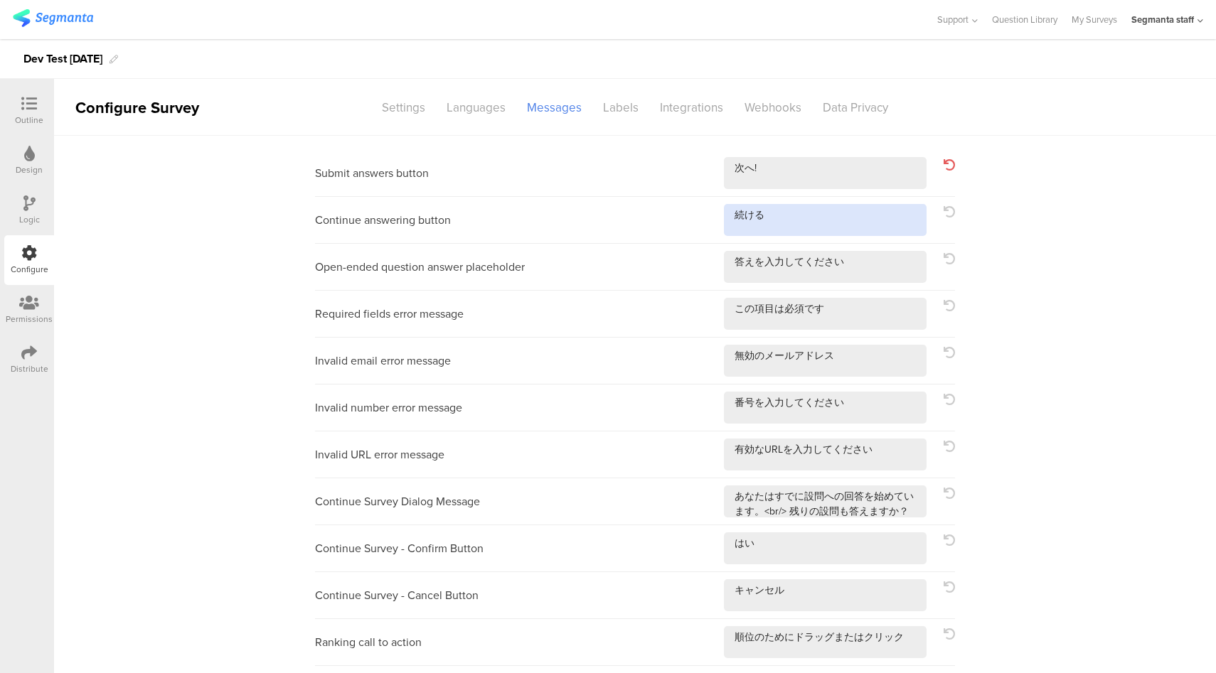
drag, startPoint x: 817, startPoint y: 233, endPoint x: 825, endPoint y: 233, distance: 7.8
click at [817, 233] on textarea at bounding box center [825, 220] width 203 height 32
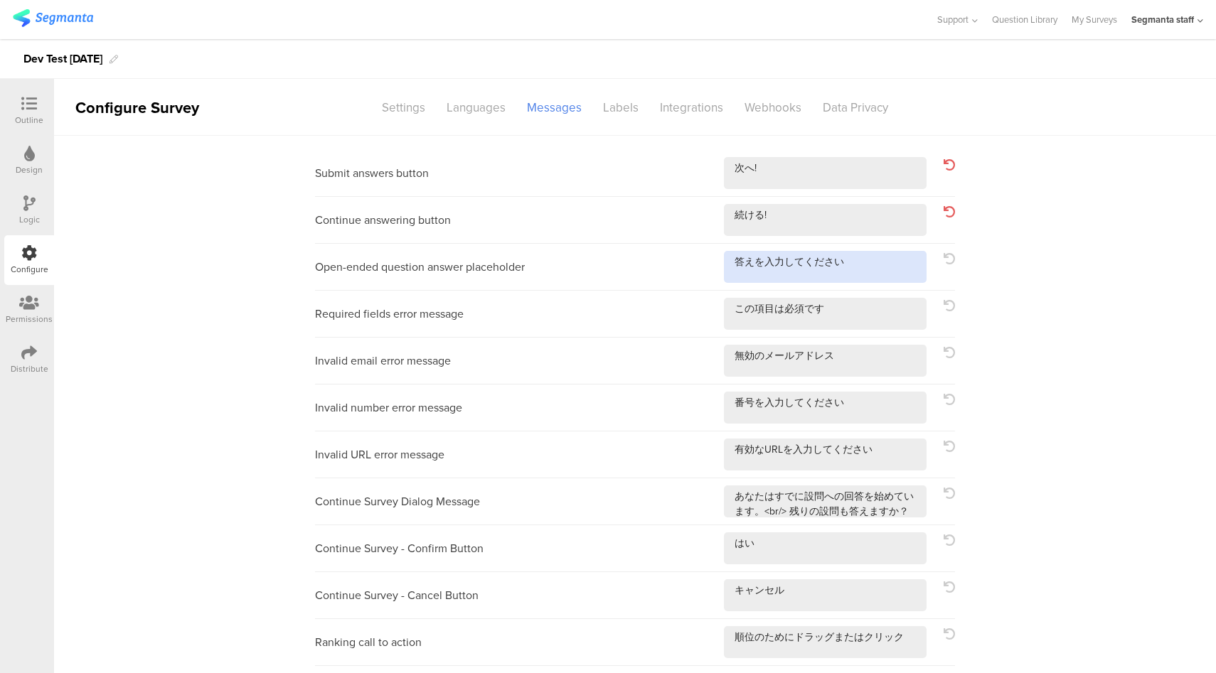
click at [901, 282] on textarea at bounding box center [825, 267] width 203 height 32
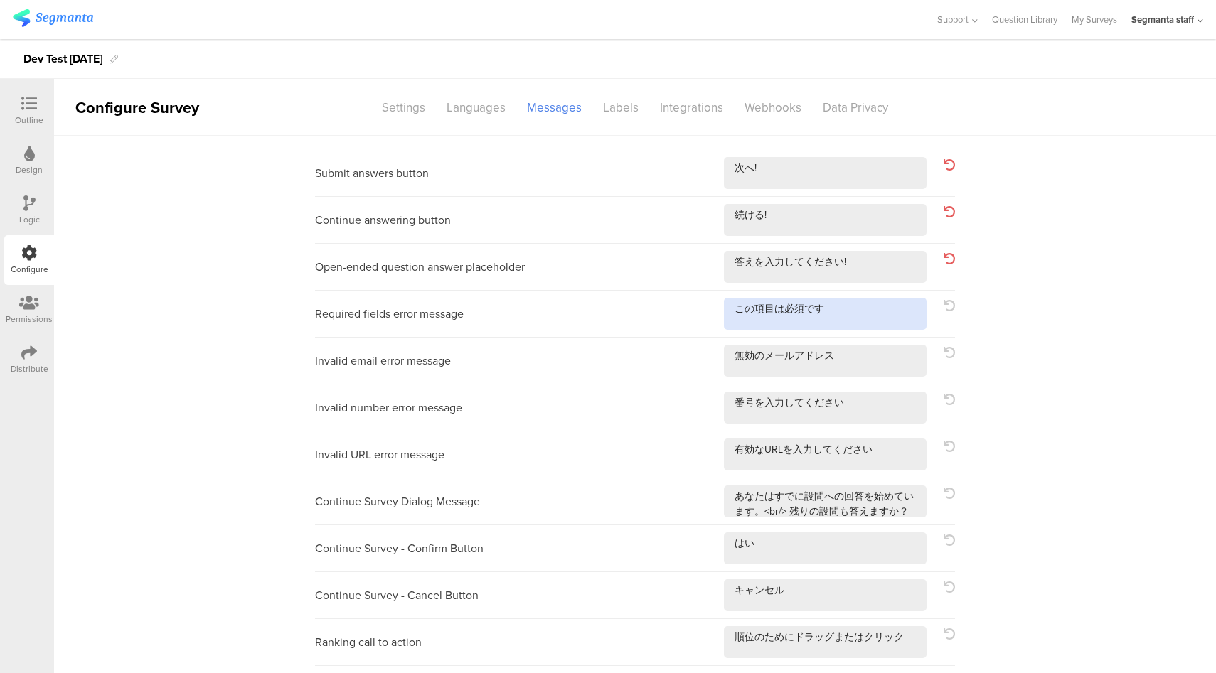
click at [872, 311] on textarea at bounding box center [825, 314] width 203 height 32
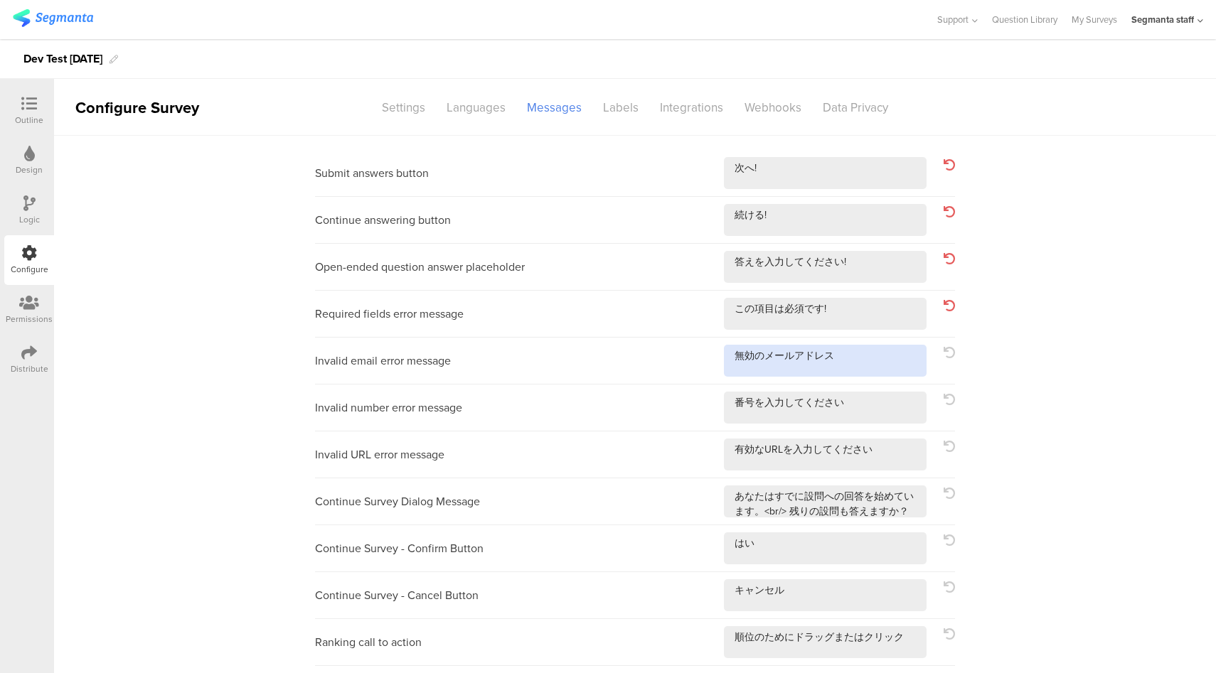
click at [874, 368] on textarea at bounding box center [825, 361] width 203 height 32
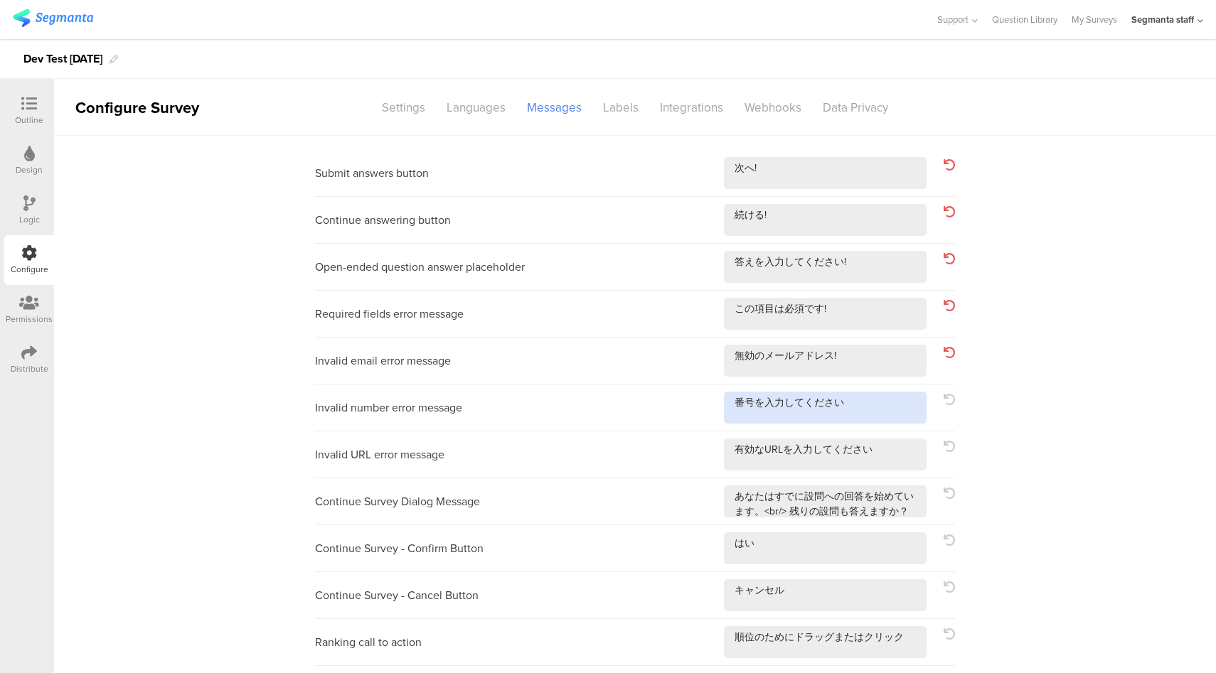
click at [894, 420] on textarea at bounding box center [825, 408] width 203 height 32
click at [892, 458] on textarea at bounding box center [825, 455] width 203 height 32
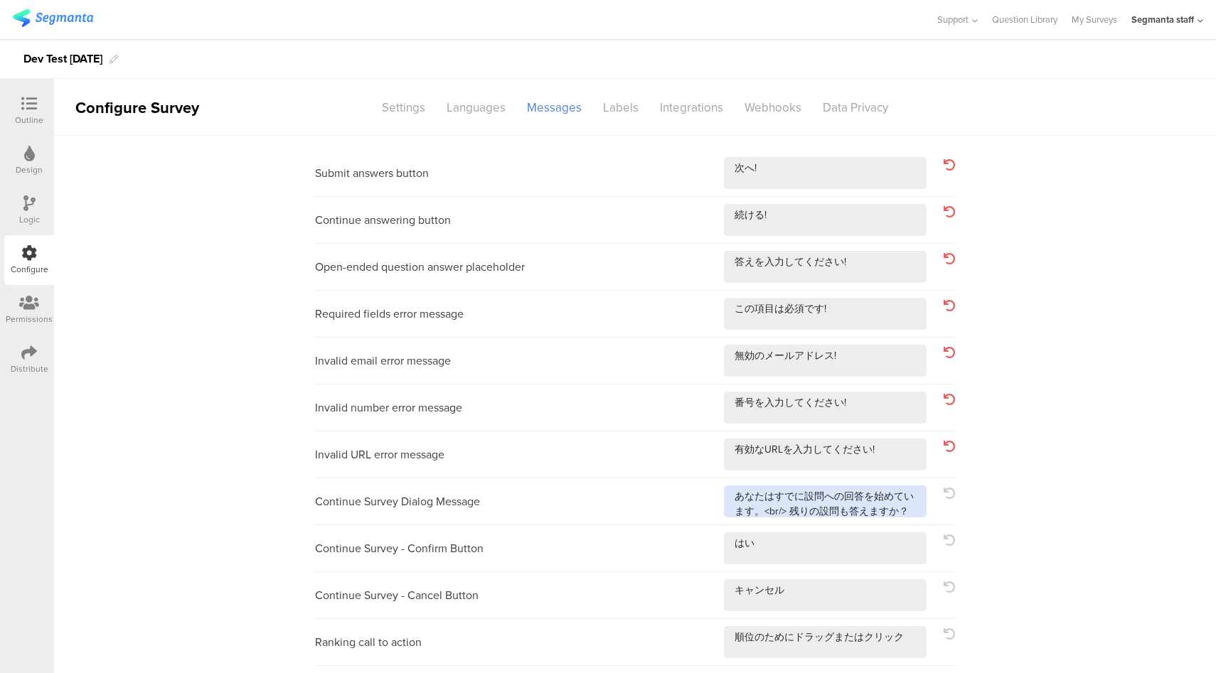
click at [913, 510] on textarea at bounding box center [825, 502] width 203 height 32
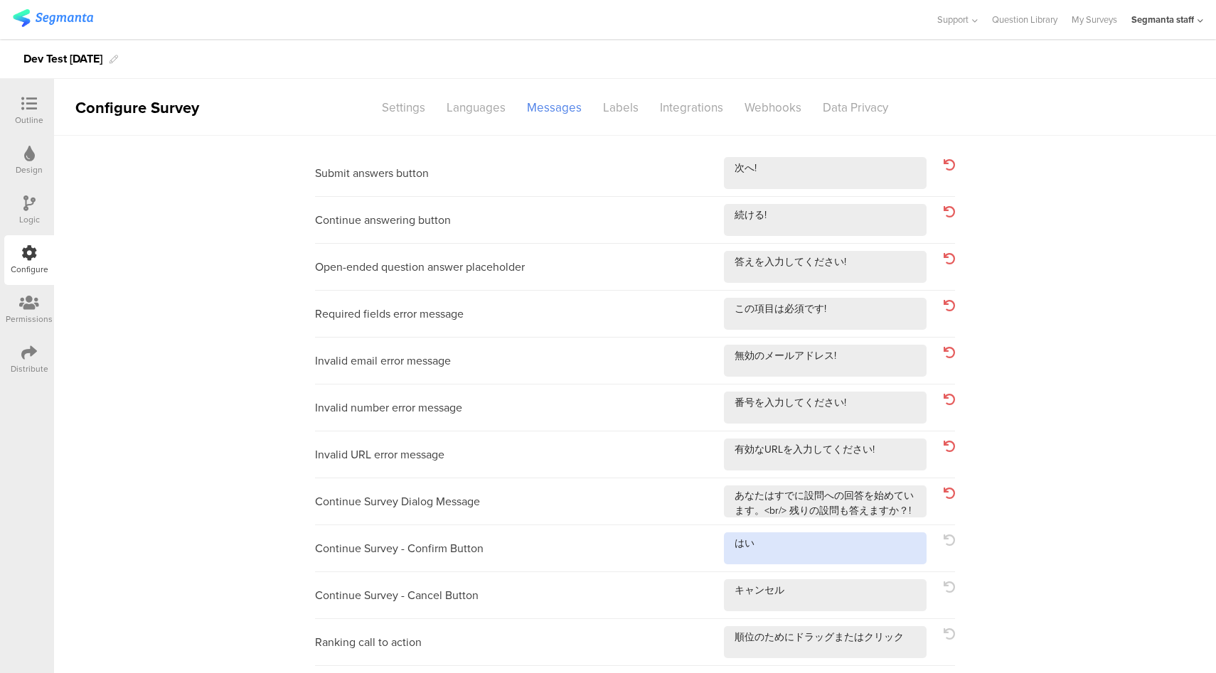
click at [885, 541] on textarea at bounding box center [825, 549] width 203 height 32
click at [843, 591] on textarea at bounding box center [825, 595] width 203 height 32
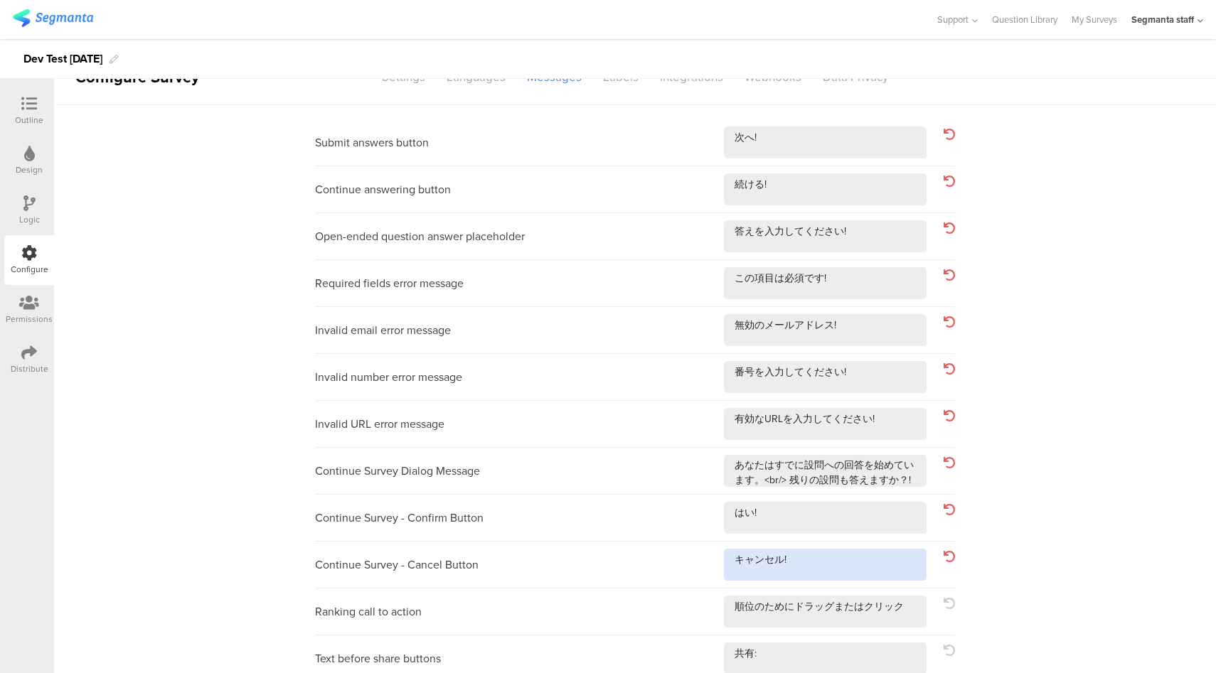
scroll to position [96, 0]
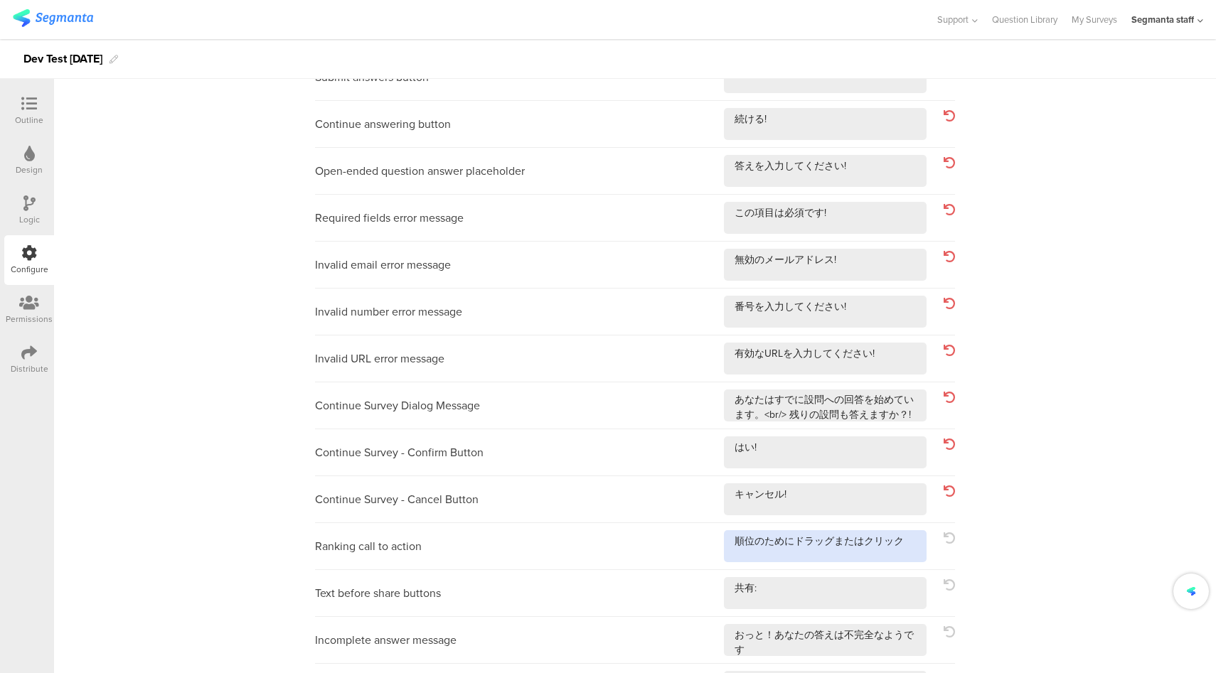
click at [914, 540] on textarea at bounding box center [825, 546] width 203 height 32
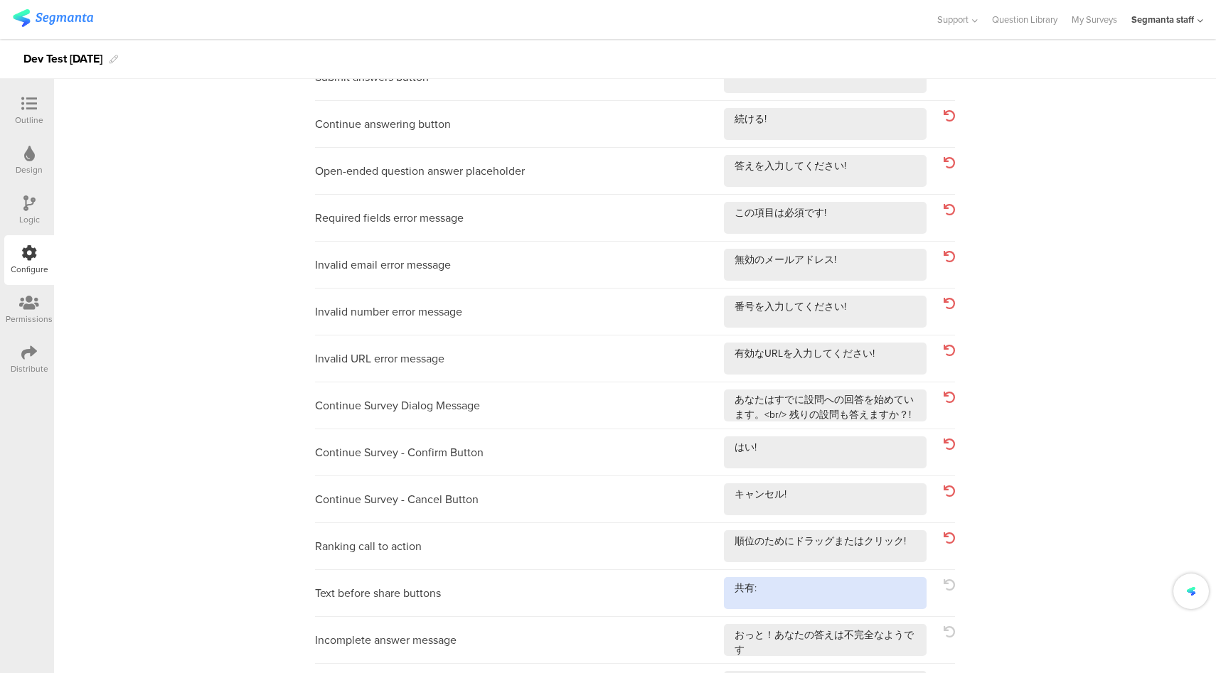
click at [865, 597] on textarea at bounding box center [825, 593] width 203 height 32
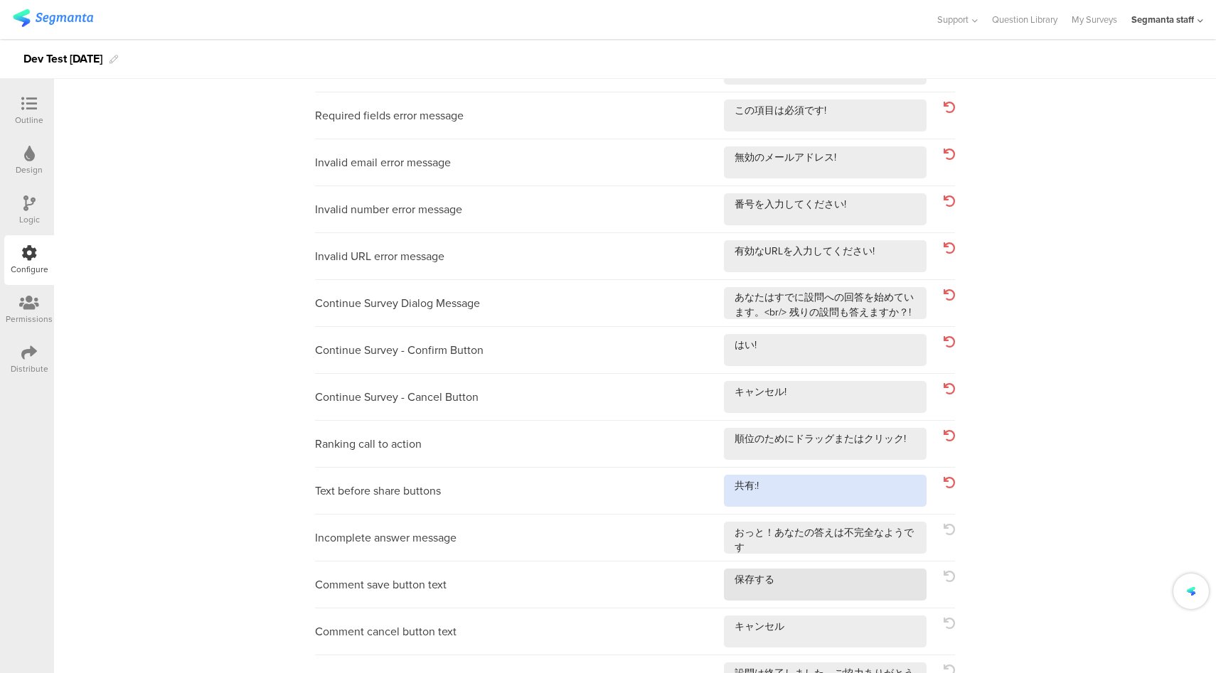
scroll to position [200, 0]
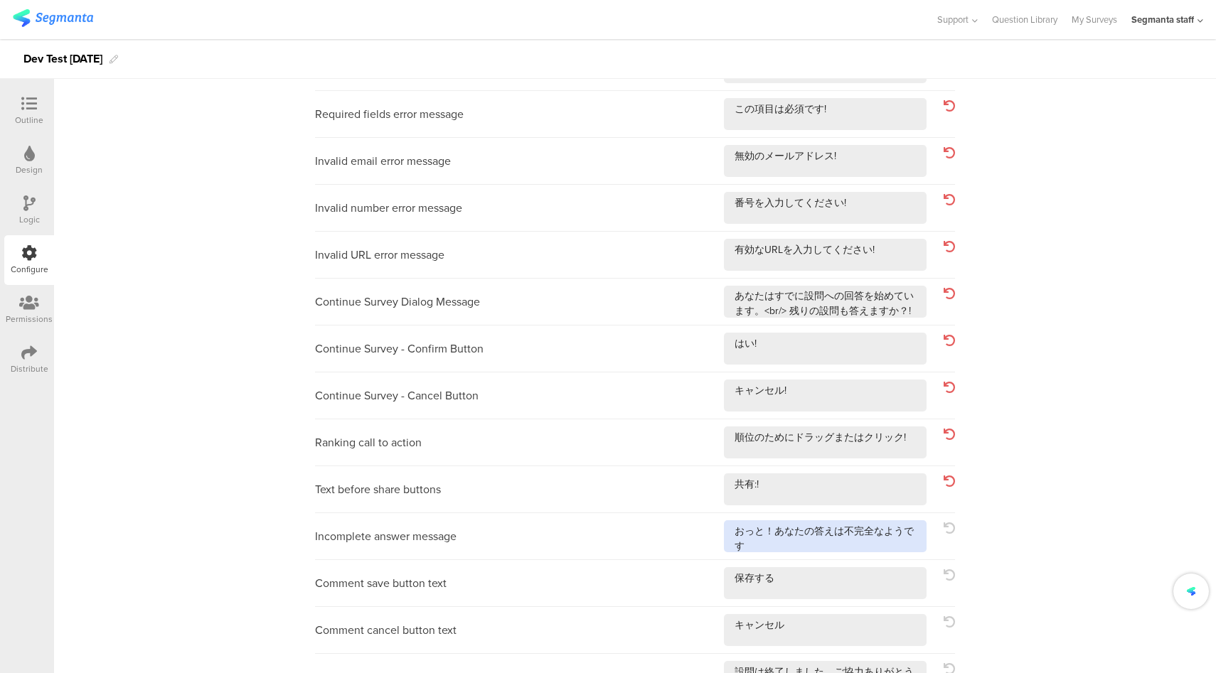
click at [900, 548] on textarea at bounding box center [825, 536] width 203 height 32
click at [862, 584] on textarea at bounding box center [825, 583] width 203 height 32
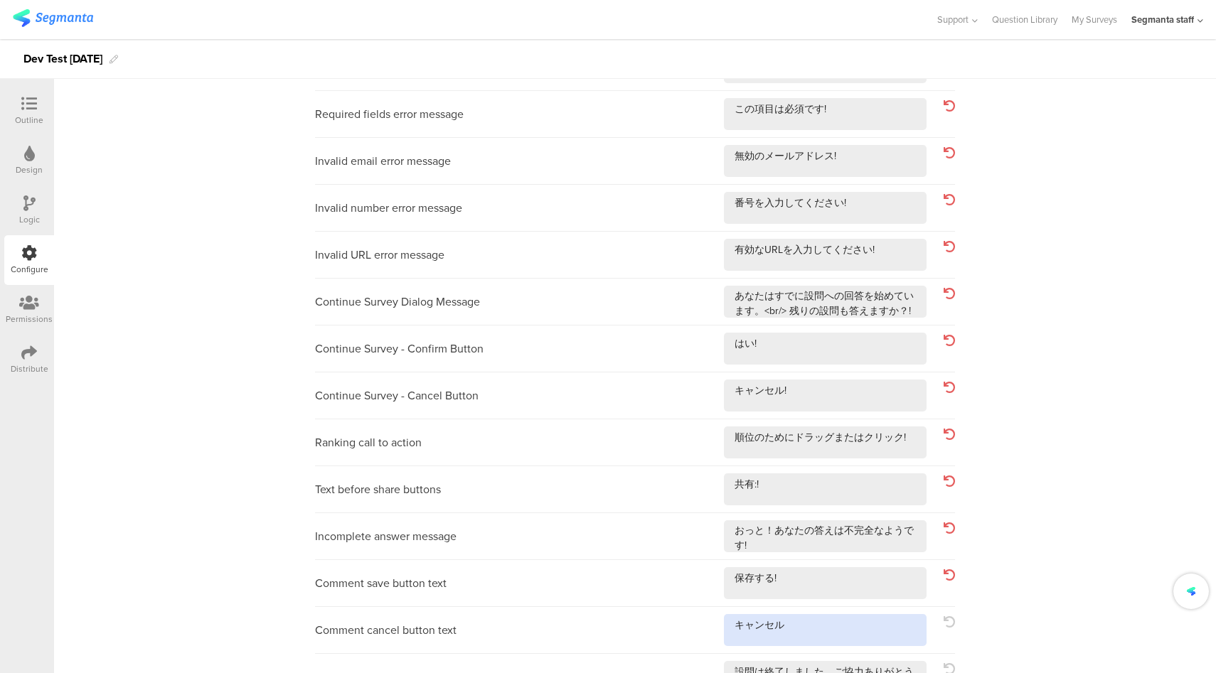
click at [833, 636] on textarea at bounding box center [825, 630] width 203 height 32
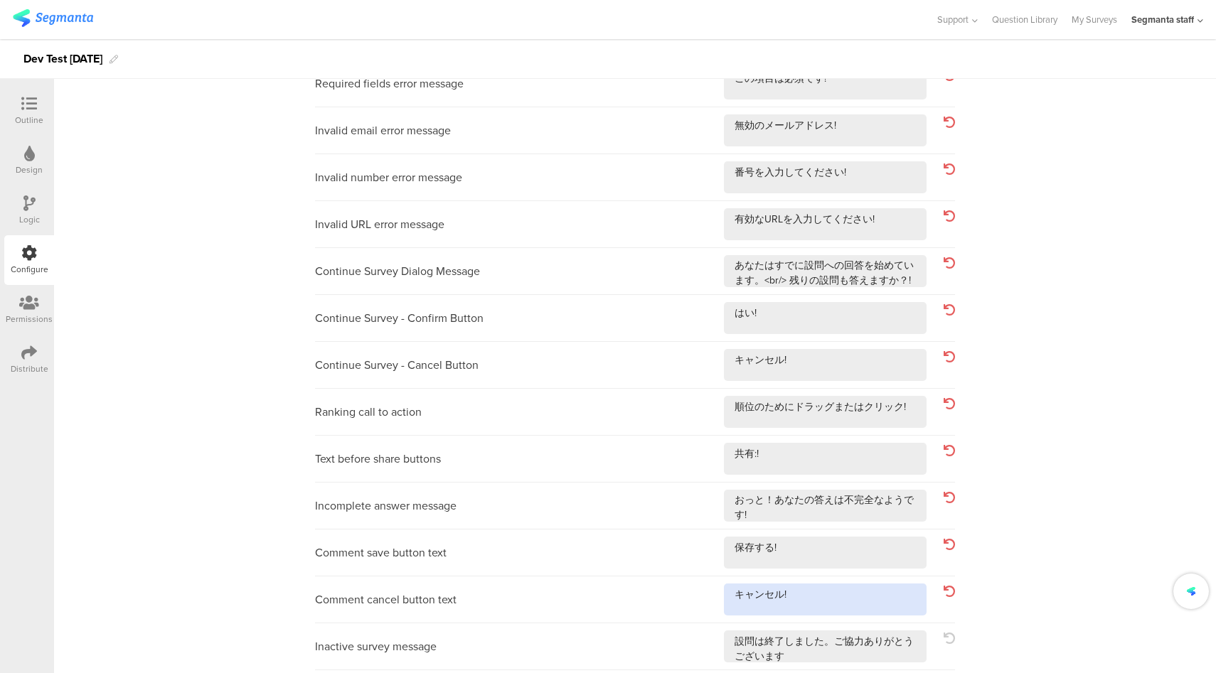
scroll to position [415, 0]
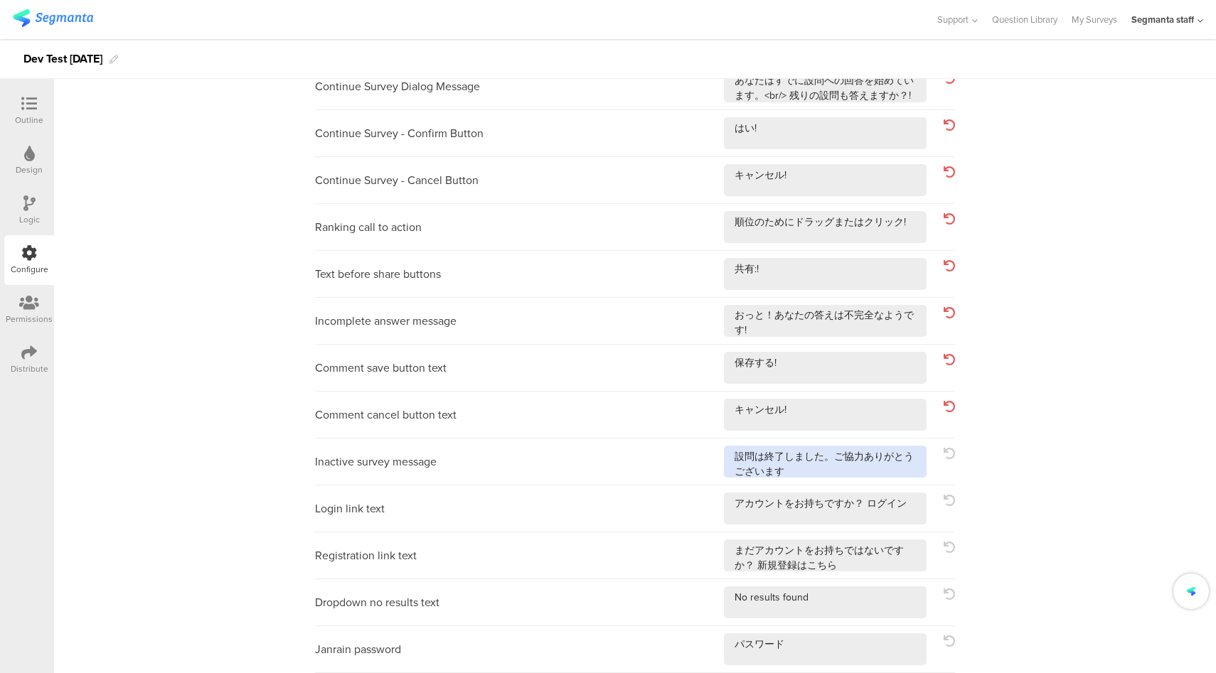
click at [857, 471] on textarea at bounding box center [825, 462] width 203 height 32
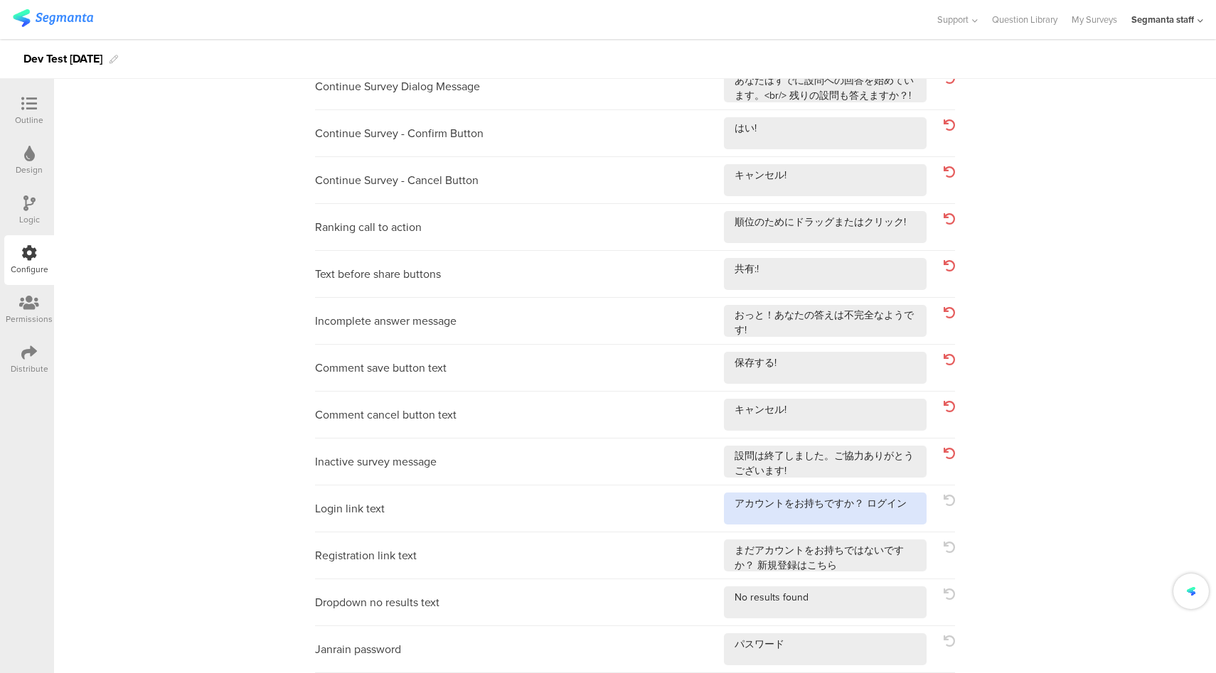
click at [919, 509] on textarea at bounding box center [825, 509] width 203 height 32
click at [899, 562] on textarea at bounding box center [825, 556] width 203 height 32
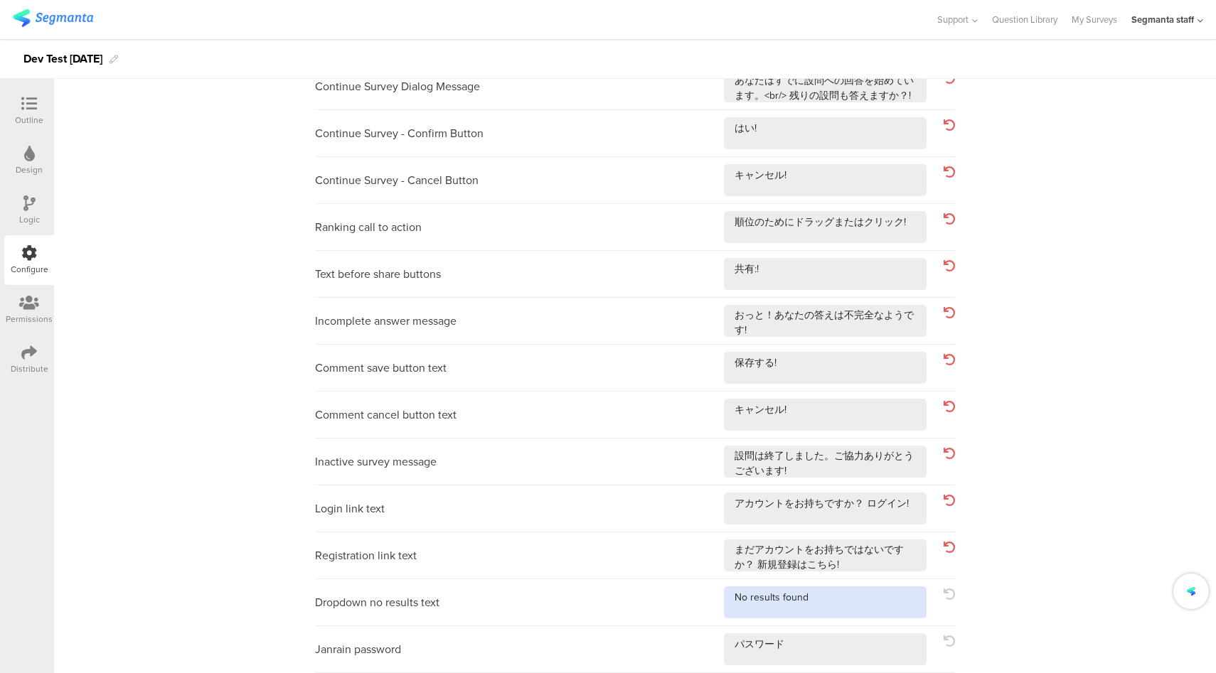
click at [853, 606] on textarea at bounding box center [825, 603] width 203 height 32
click at [856, 672] on div "Janrain password" at bounding box center [635, 649] width 640 height 47
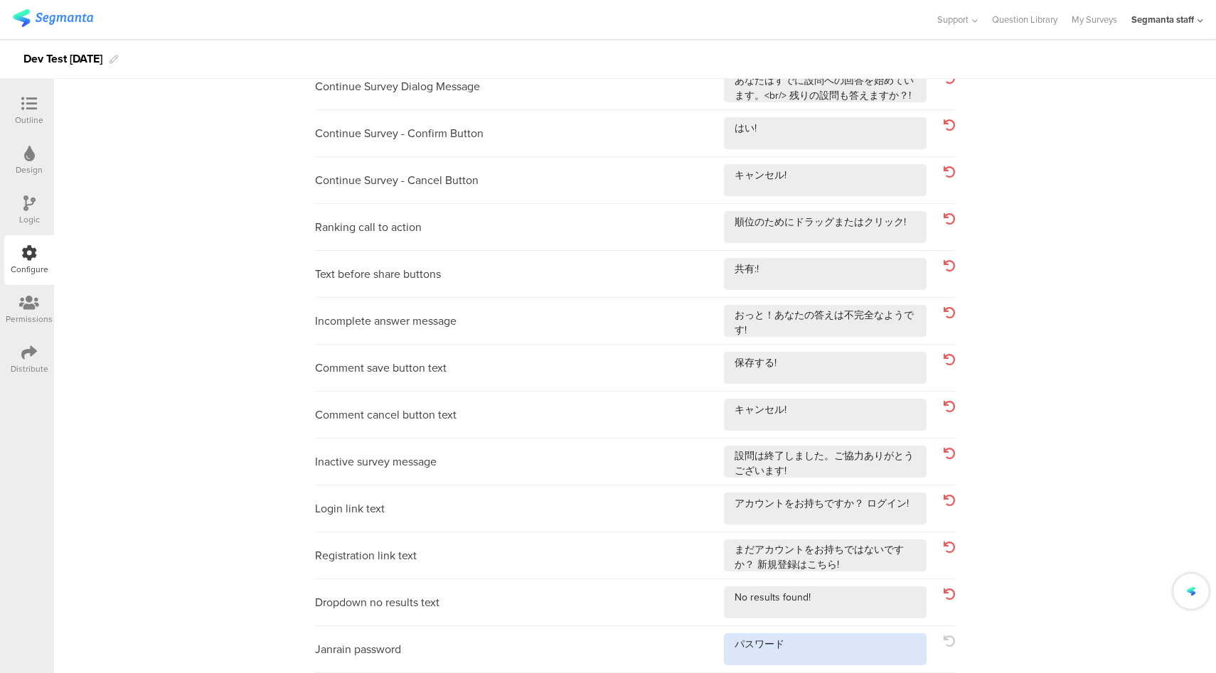
click at [859, 647] on textarea at bounding box center [825, 650] width 203 height 32
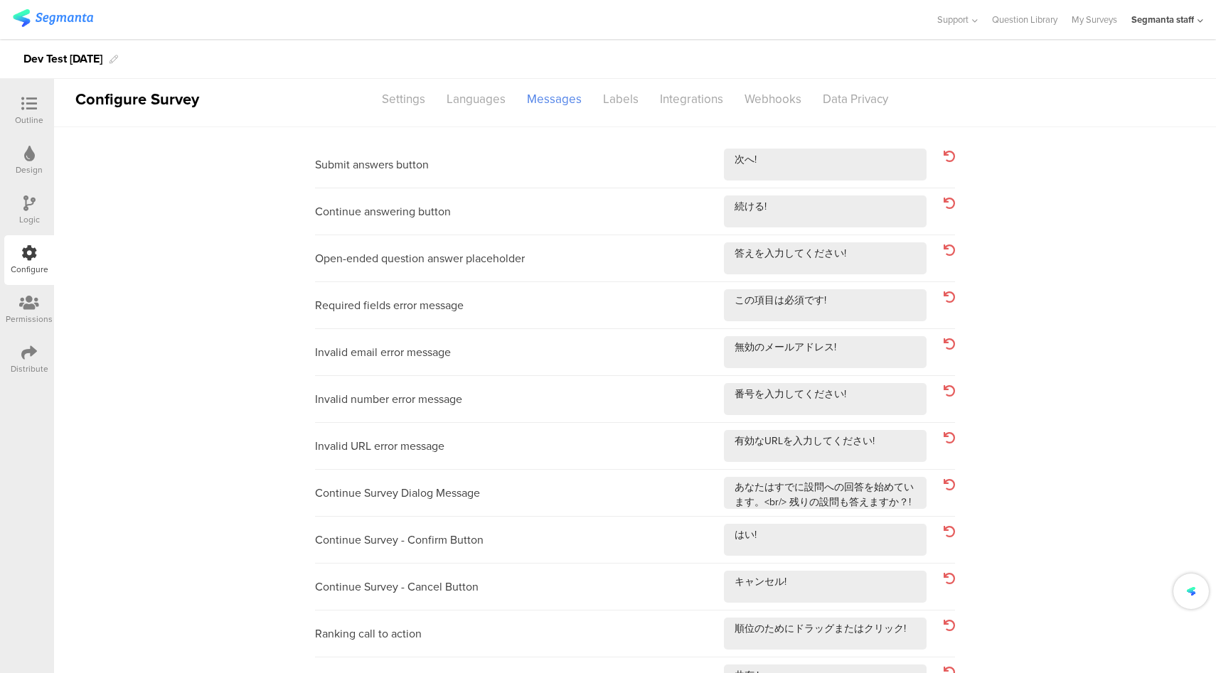
scroll to position [0, 0]
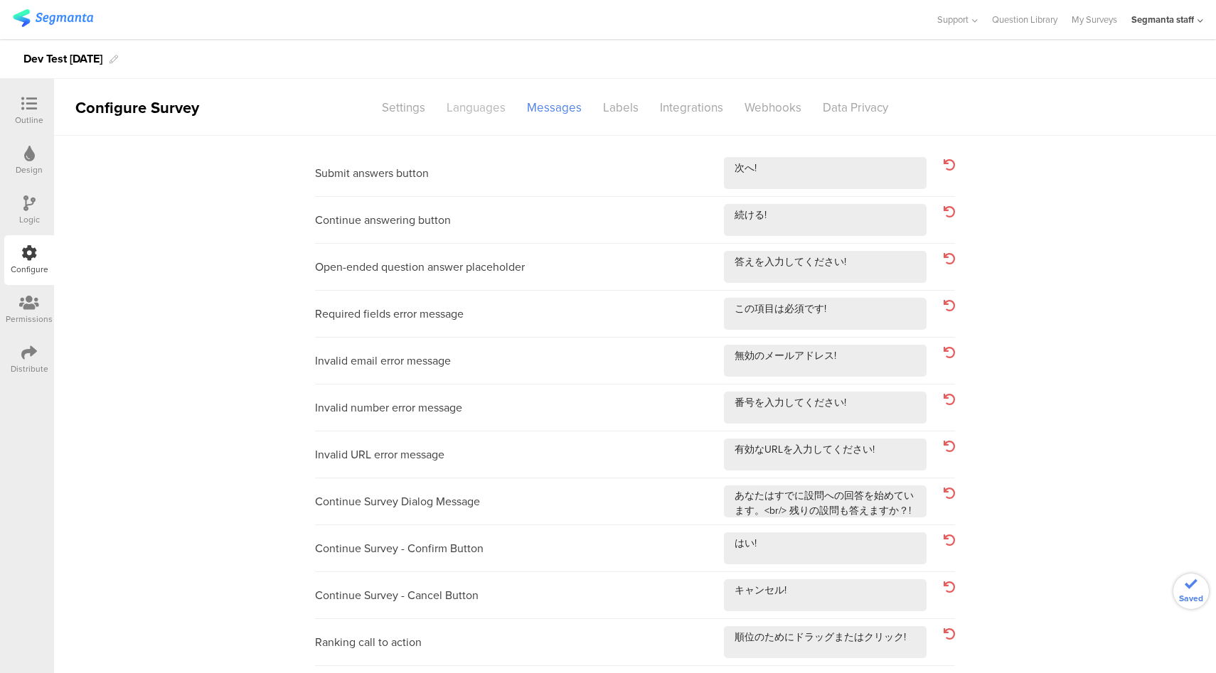
click at [479, 107] on div "Languages" at bounding box center [476, 107] width 80 height 25
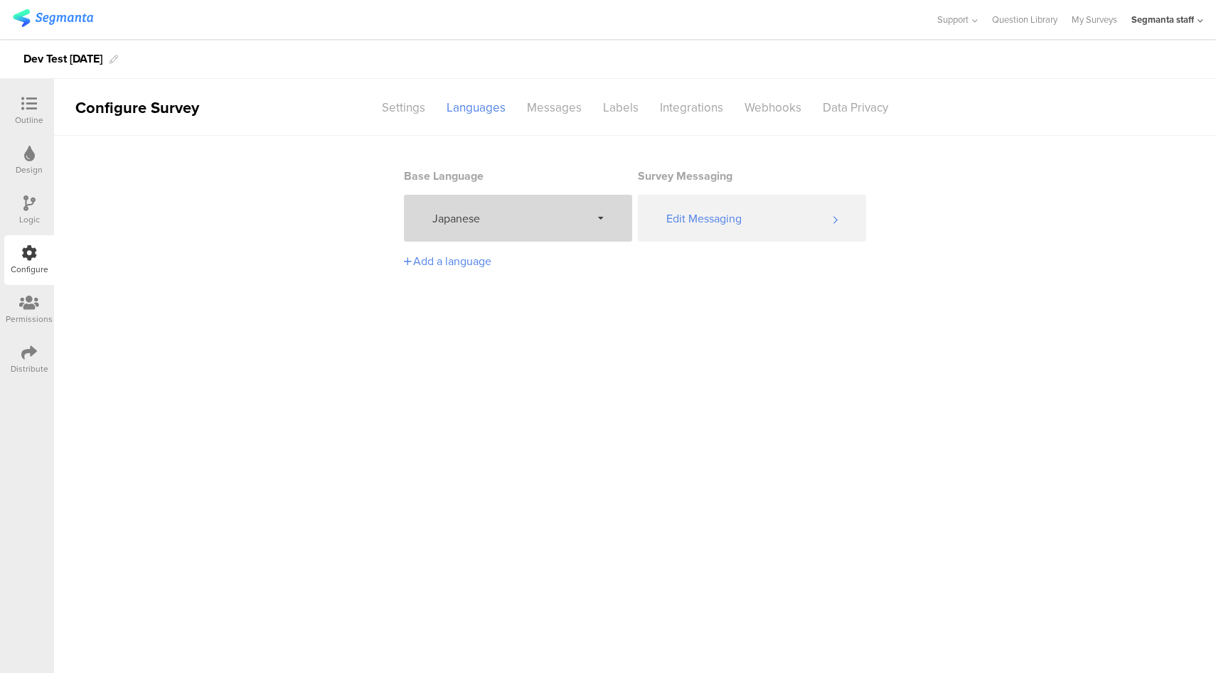
click at [570, 209] on div "Japanese" at bounding box center [518, 218] width 228 height 47
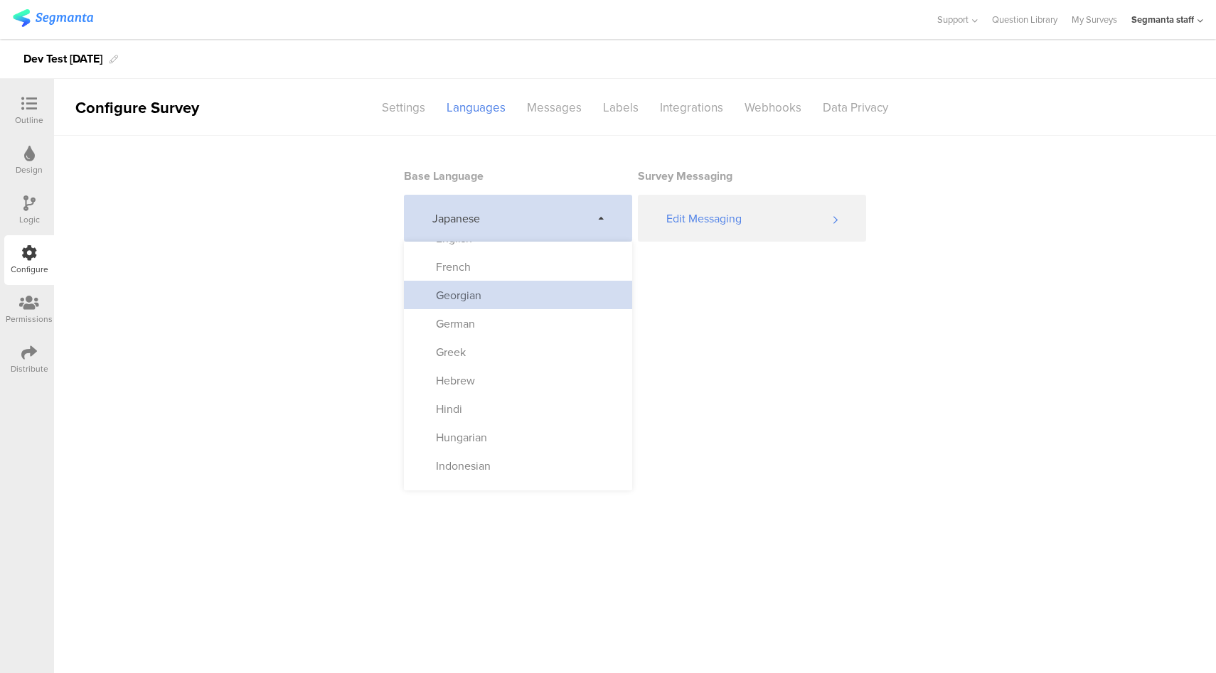
scroll to position [432, 0]
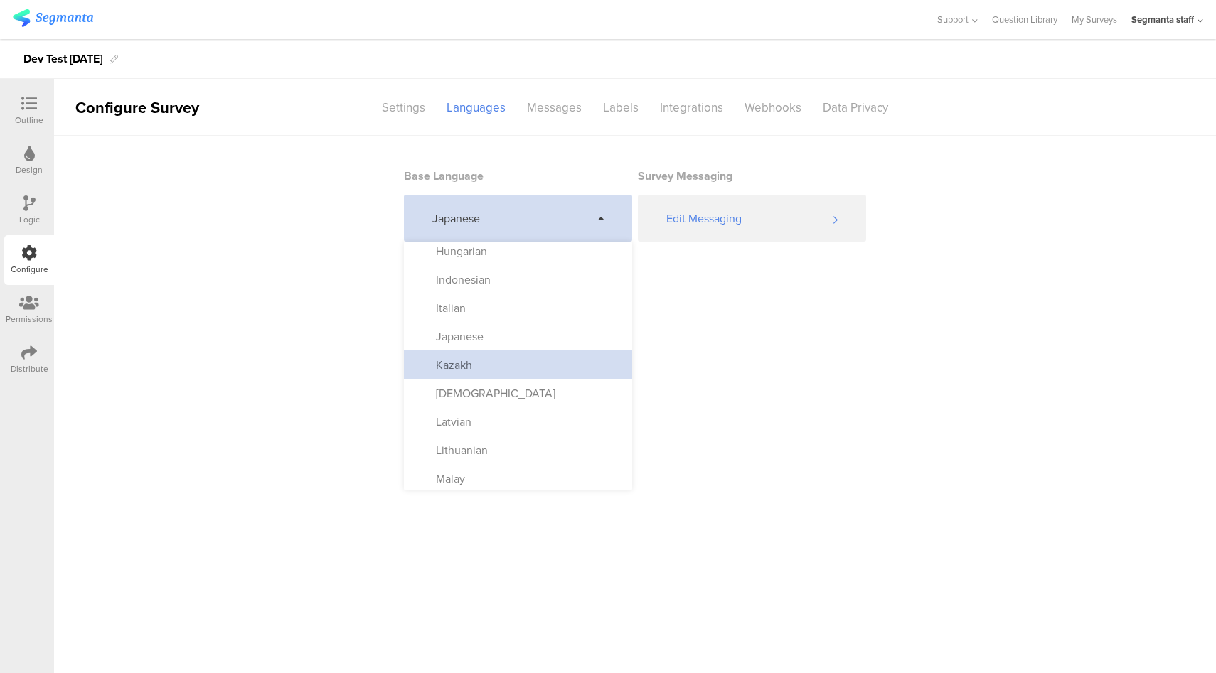
click at [508, 370] on div "Kazakh" at bounding box center [518, 365] width 228 height 28
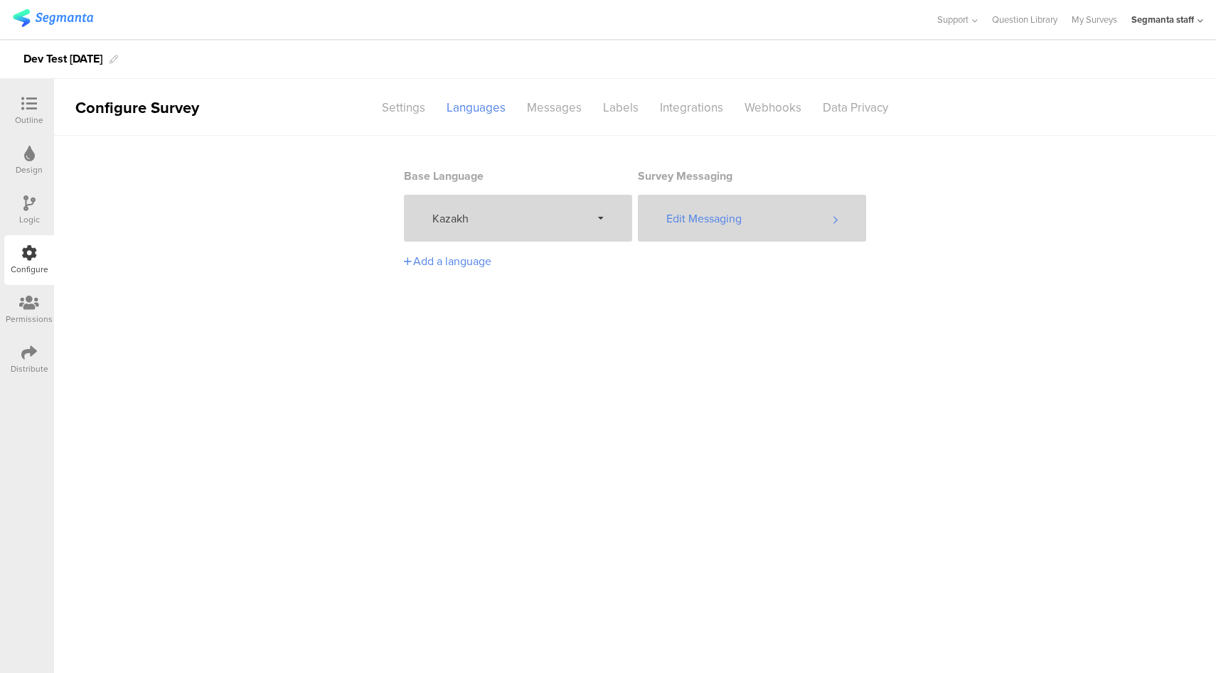
click at [759, 216] on div "Edit Messaging" at bounding box center [752, 218] width 228 height 47
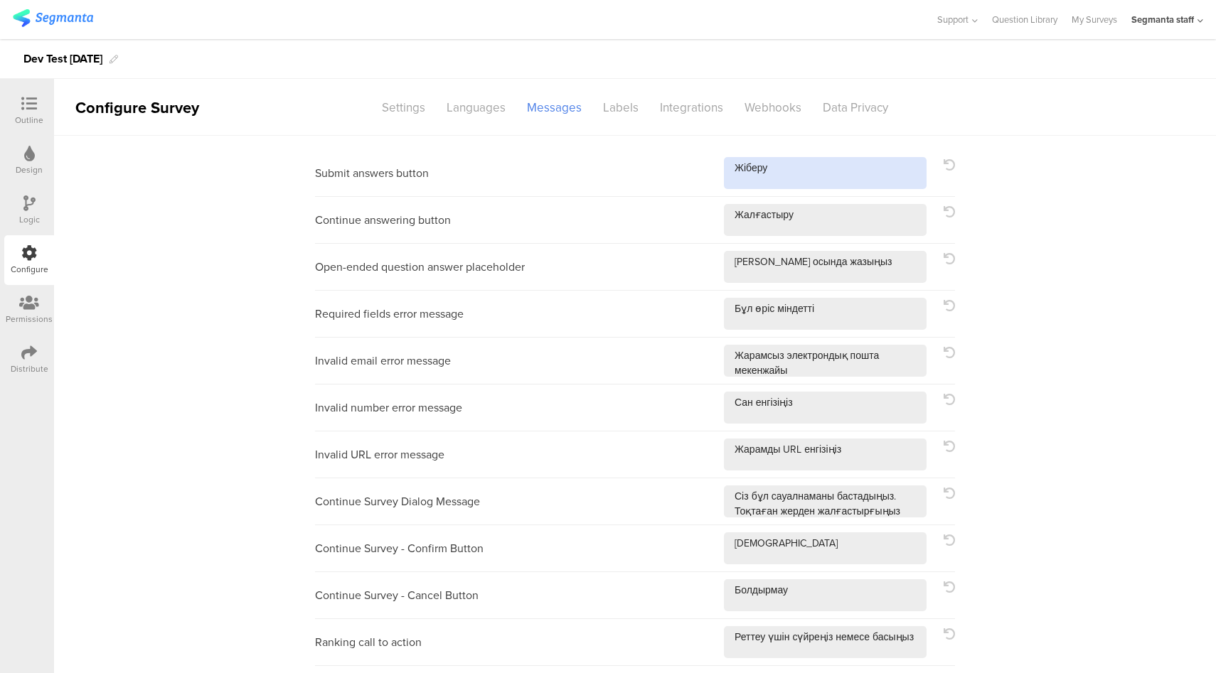
click at [786, 172] on textarea at bounding box center [825, 173] width 203 height 32
click at [841, 243] on div "Continue answering button" at bounding box center [635, 220] width 640 height 47
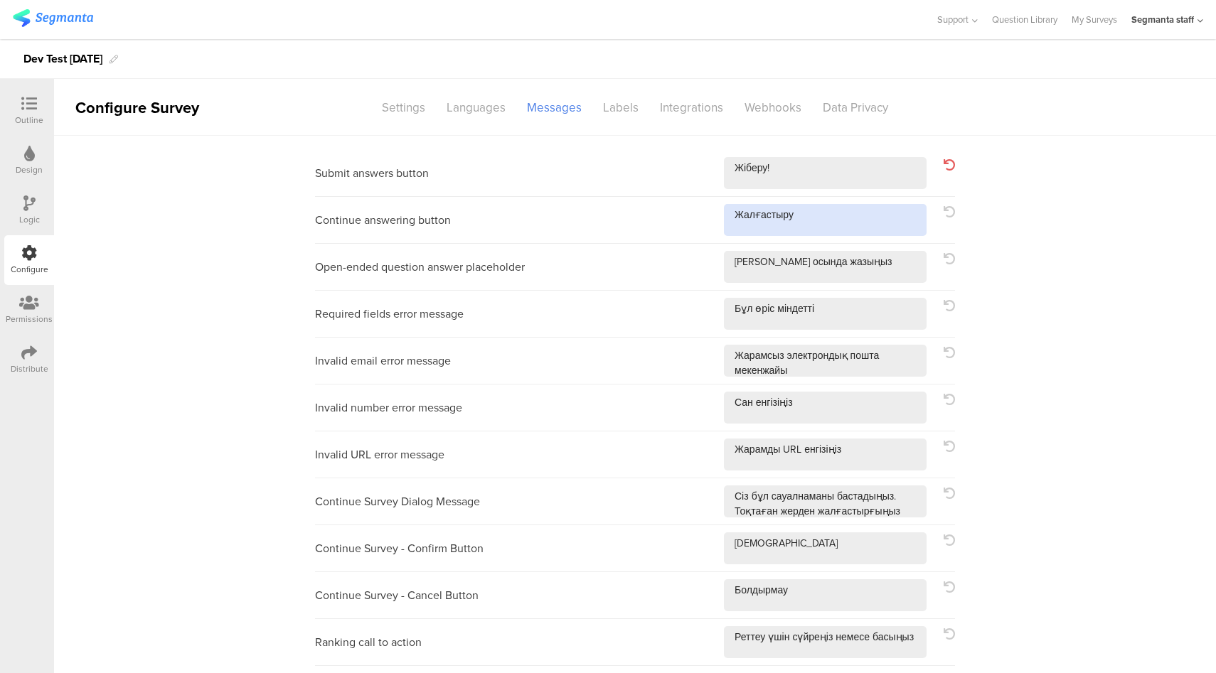
click at [845, 230] on textarea at bounding box center [825, 220] width 203 height 32
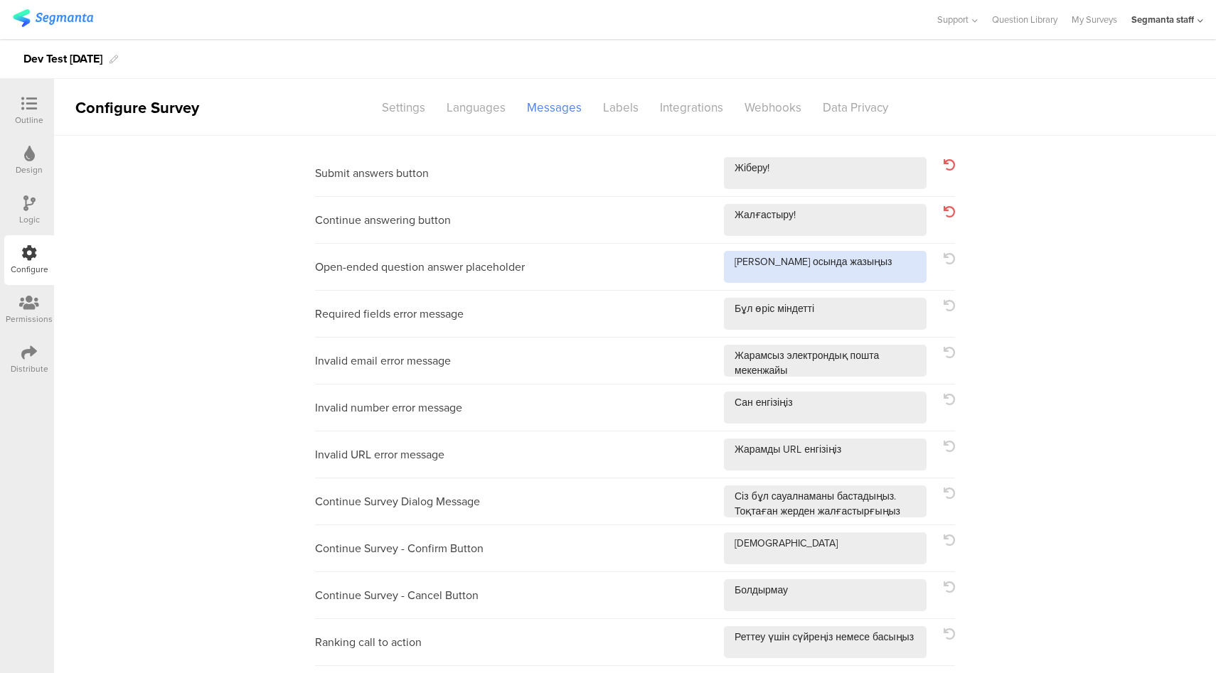
click at [894, 264] on textarea at bounding box center [825, 267] width 203 height 32
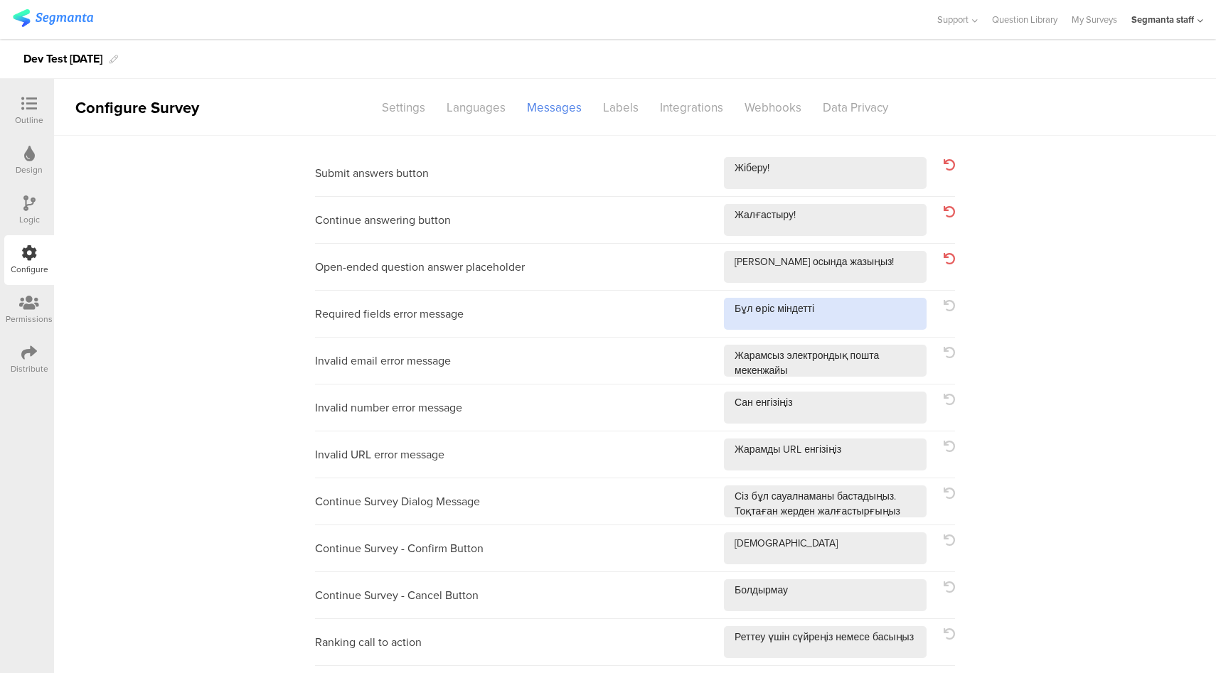
click at [882, 310] on textarea at bounding box center [825, 314] width 203 height 32
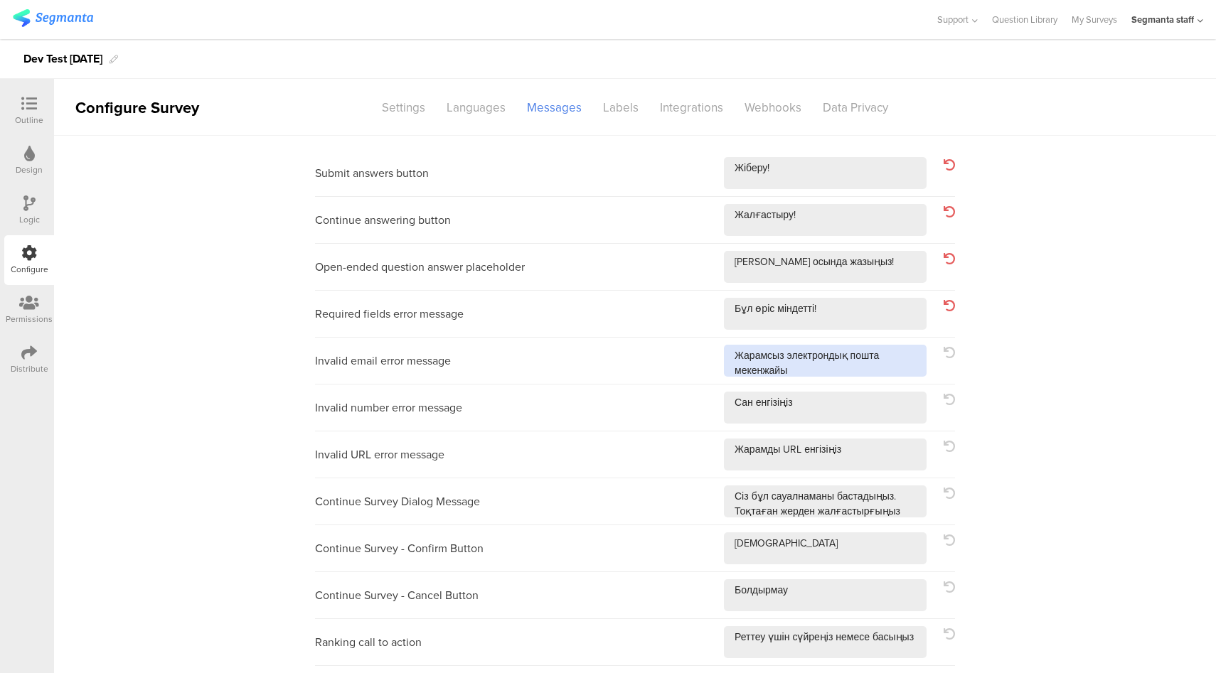
click at [903, 359] on textarea at bounding box center [825, 361] width 203 height 32
click at [901, 372] on textarea at bounding box center [825, 361] width 203 height 32
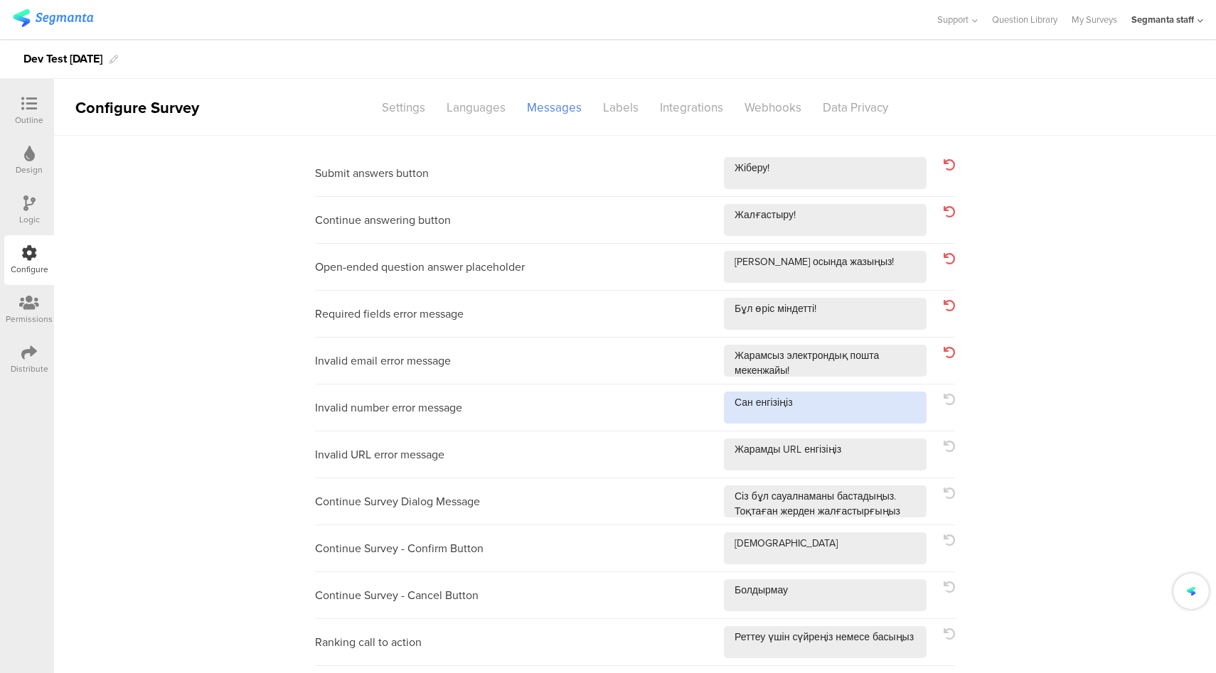
click at [875, 414] on textarea at bounding box center [825, 408] width 203 height 32
click at [881, 457] on textarea at bounding box center [825, 455] width 203 height 32
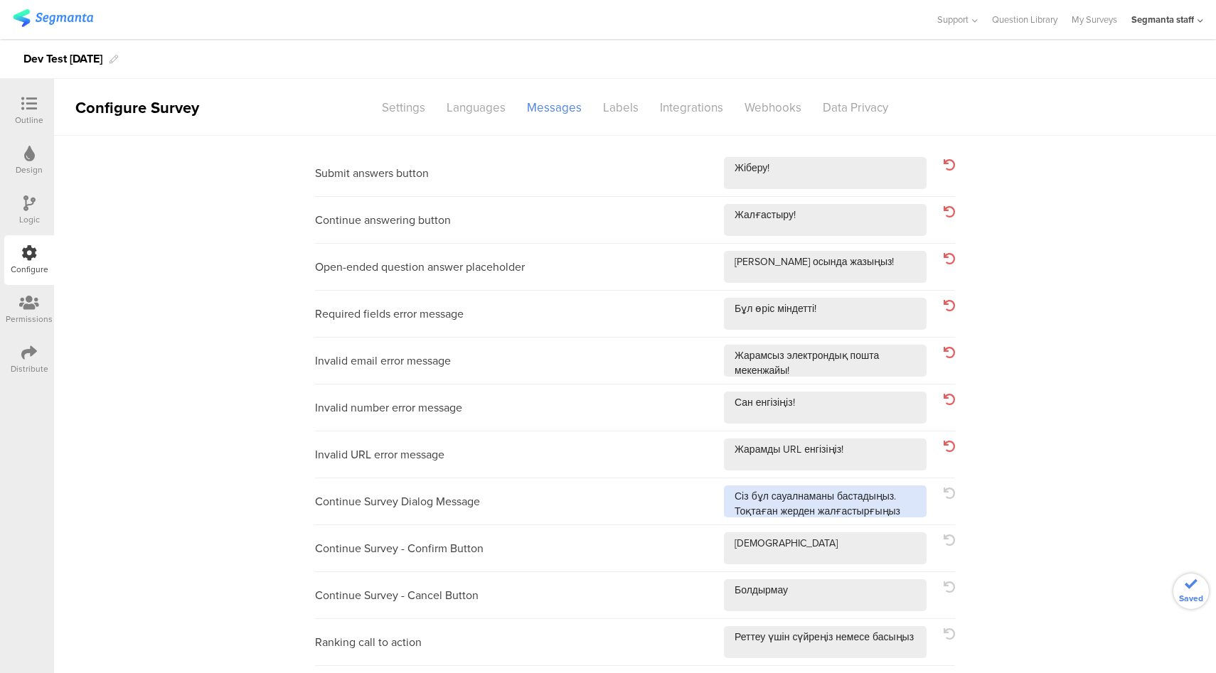
click at [909, 515] on textarea at bounding box center [825, 502] width 203 height 32
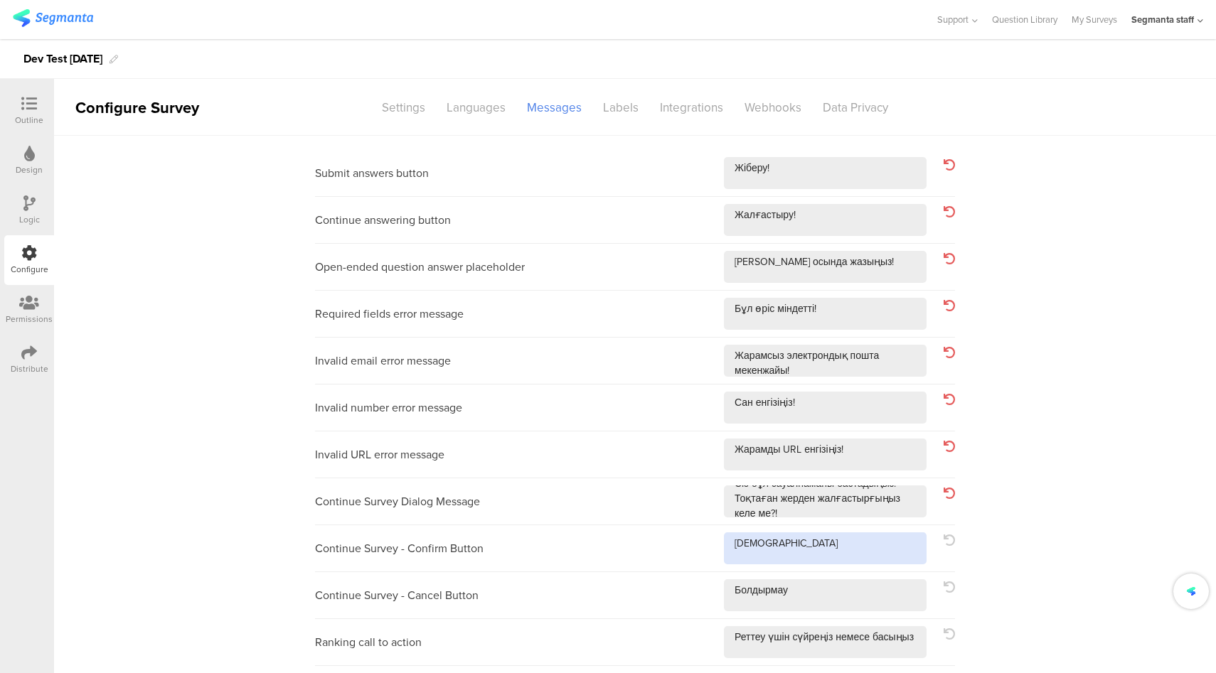
click at [855, 541] on textarea at bounding box center [825, 549] width 203 height 32
click at [845, 602] on textarea at bounding box center [825, 595] width 203 height 32
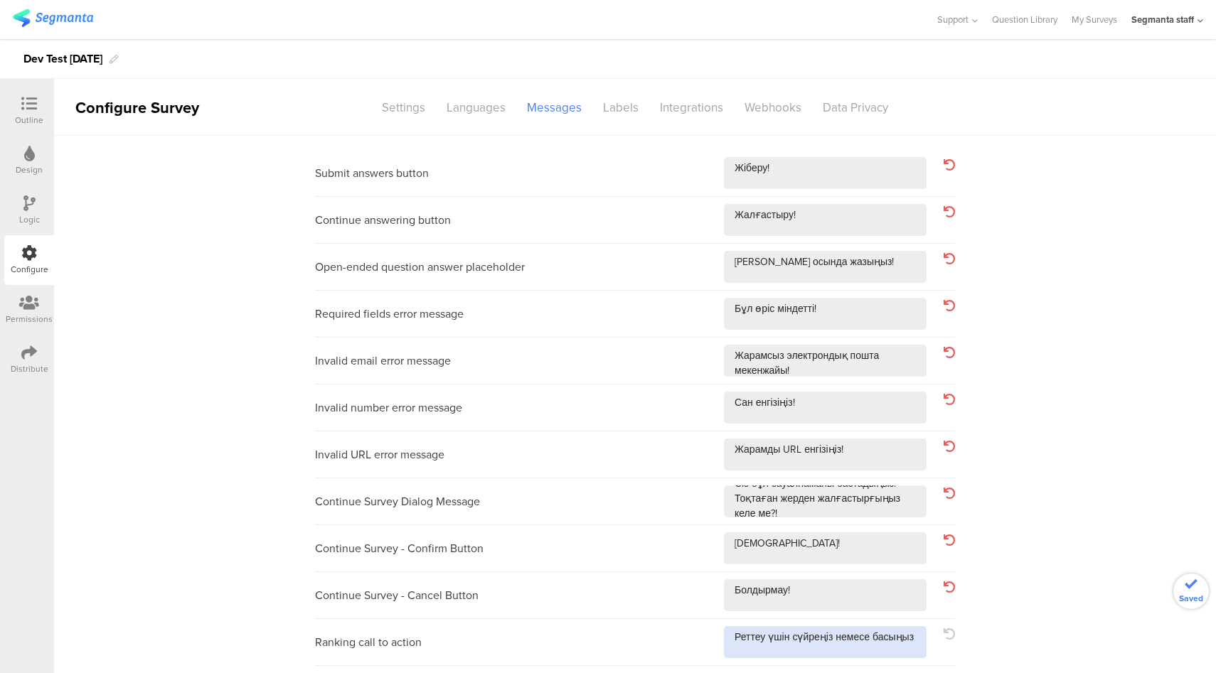
click at [914, 641] on textarea at bounding box center [825, 642] width 203 height 32
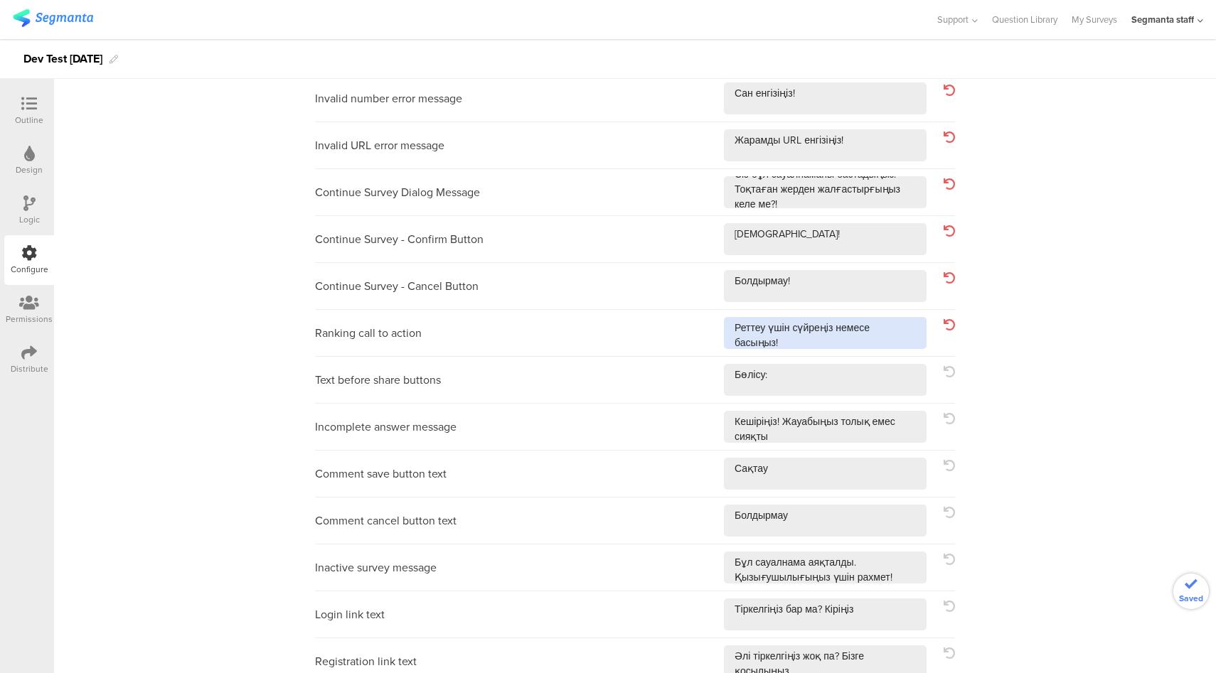
scroll to position [368, 0]
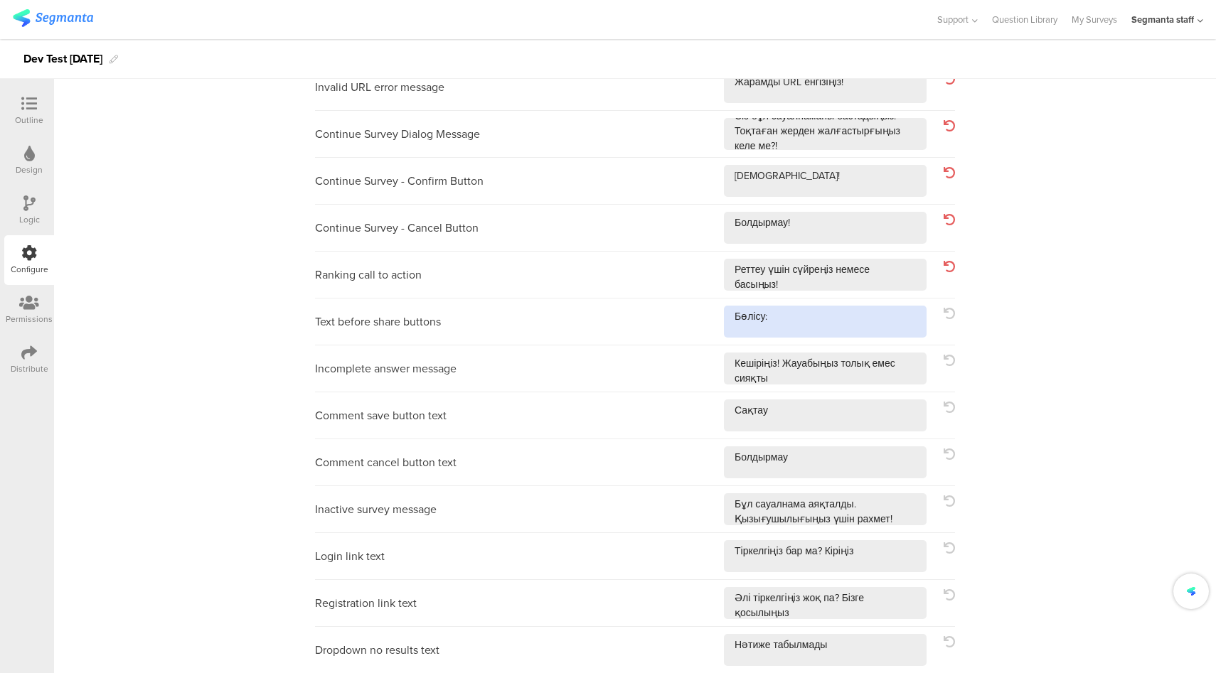
click at [823, 325] on textarea at bounding box center [825, 322] width 203 height 32
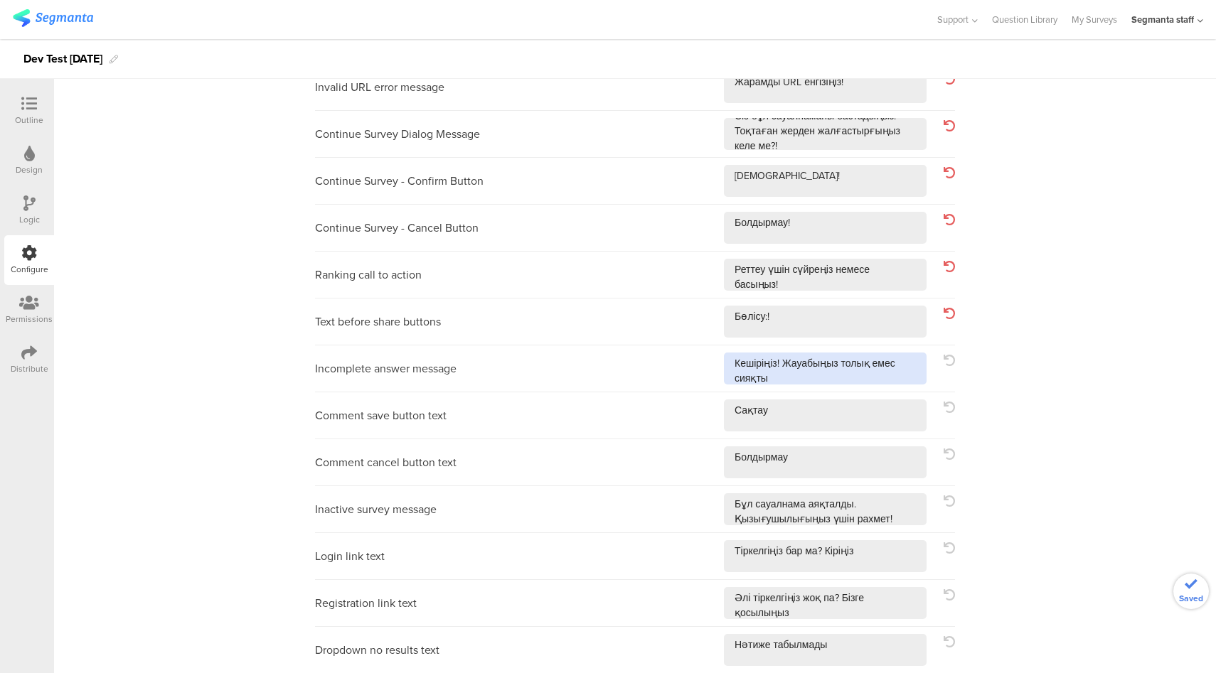
click at [828, 380] on textarea at bounding box center [825, 369] width 203 height 32
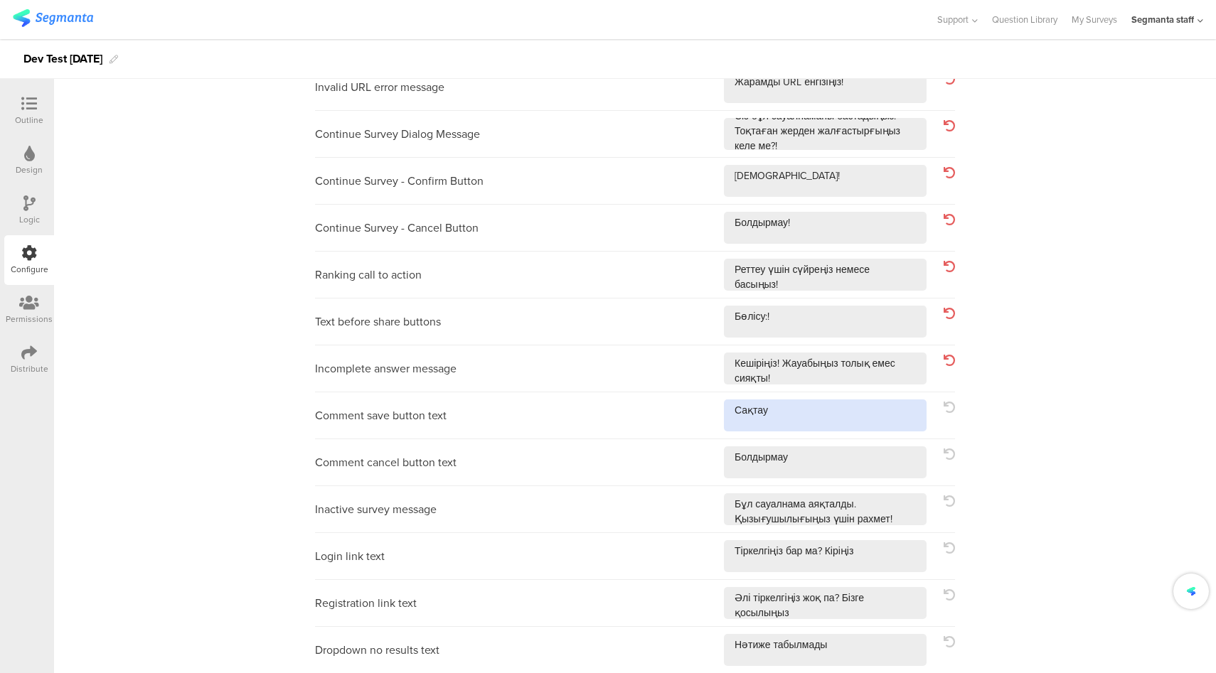
click at [837, 413] on textarea at bounding box center [825, 416] width 203 height 32
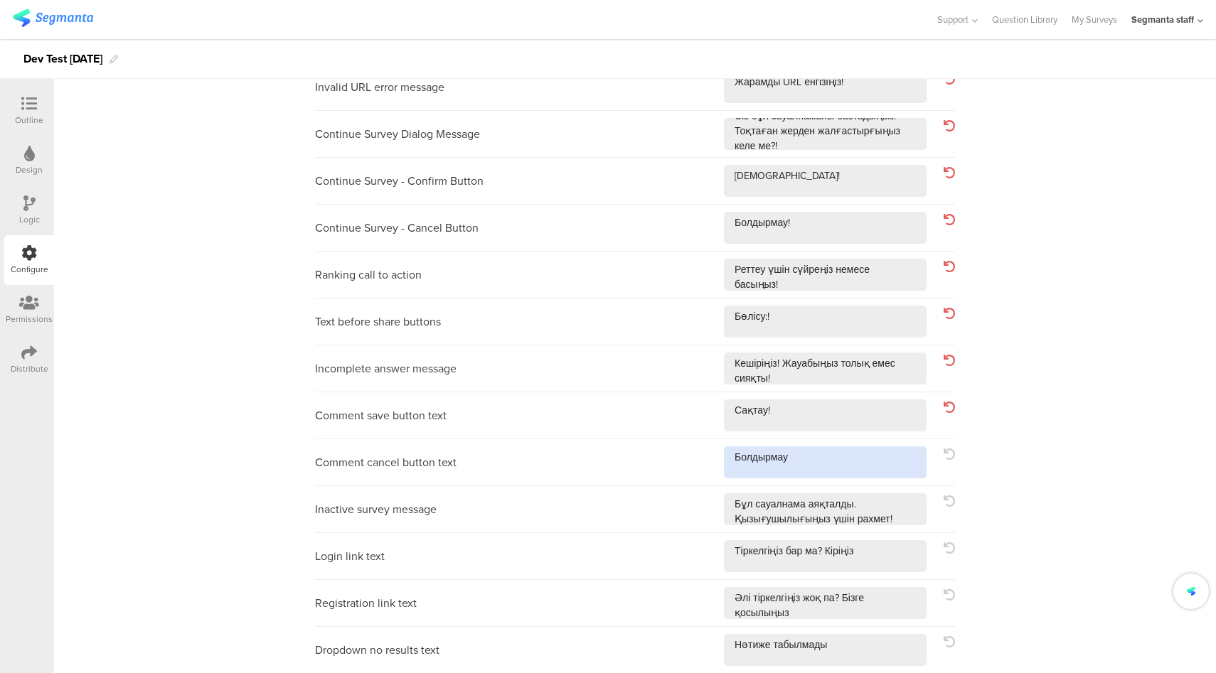
click at [825, 465] on textarea at bounding box center [825, 463] width 203 height 32
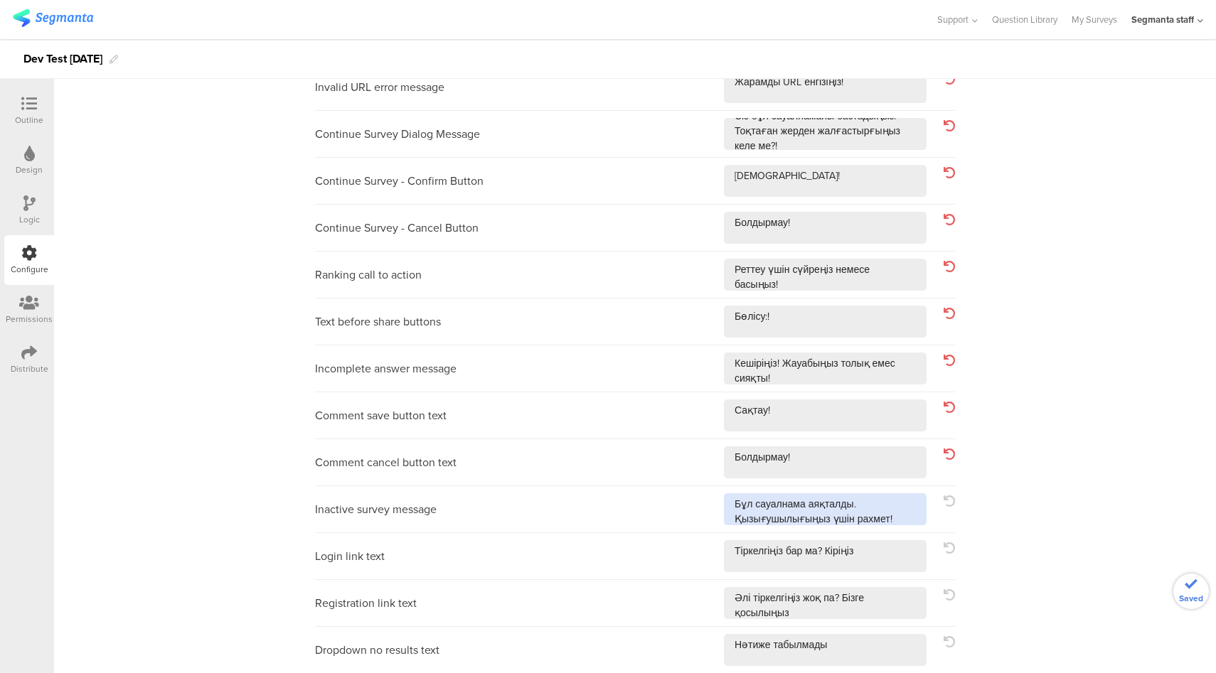
click at [892, 519] on textarea at bounding box center [825, 509] width 203 height 32
click at [902, 569] on textarea at bounding box center [825, 556] width 203 height 32
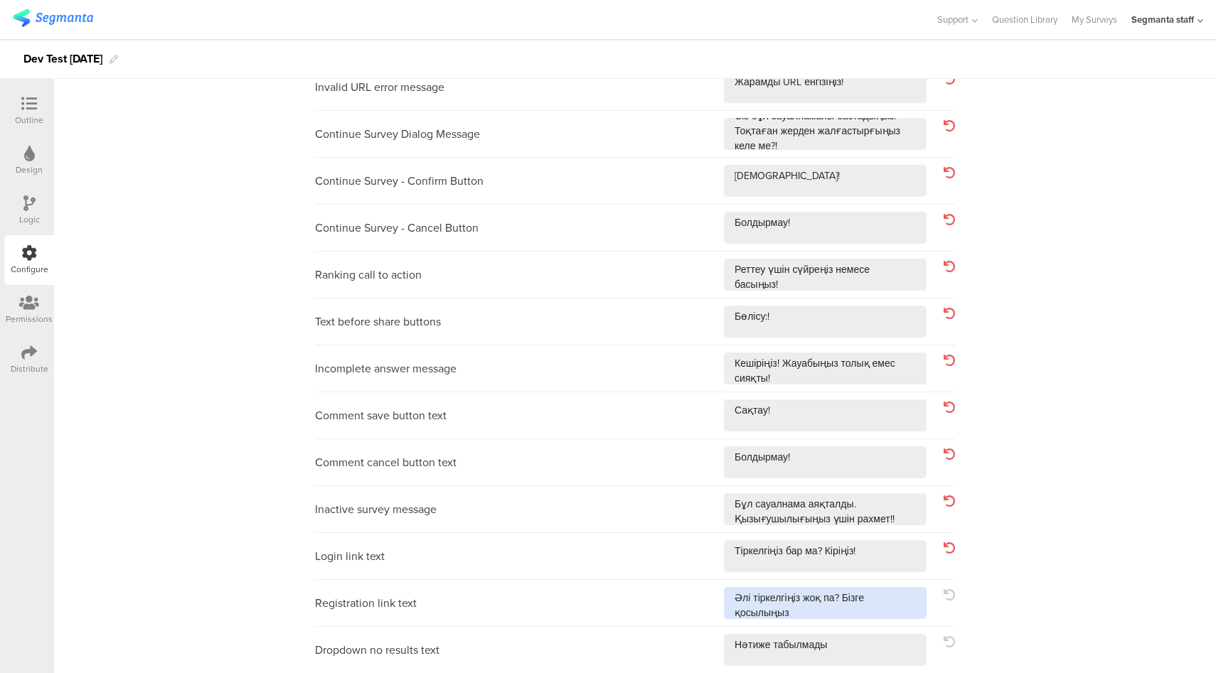
click at [887, 604] on textarea at bounding box center [825, 603] width 203 height 32
click at [877, 611] on textarea at bounding box center [825, 603] width 203 height 32
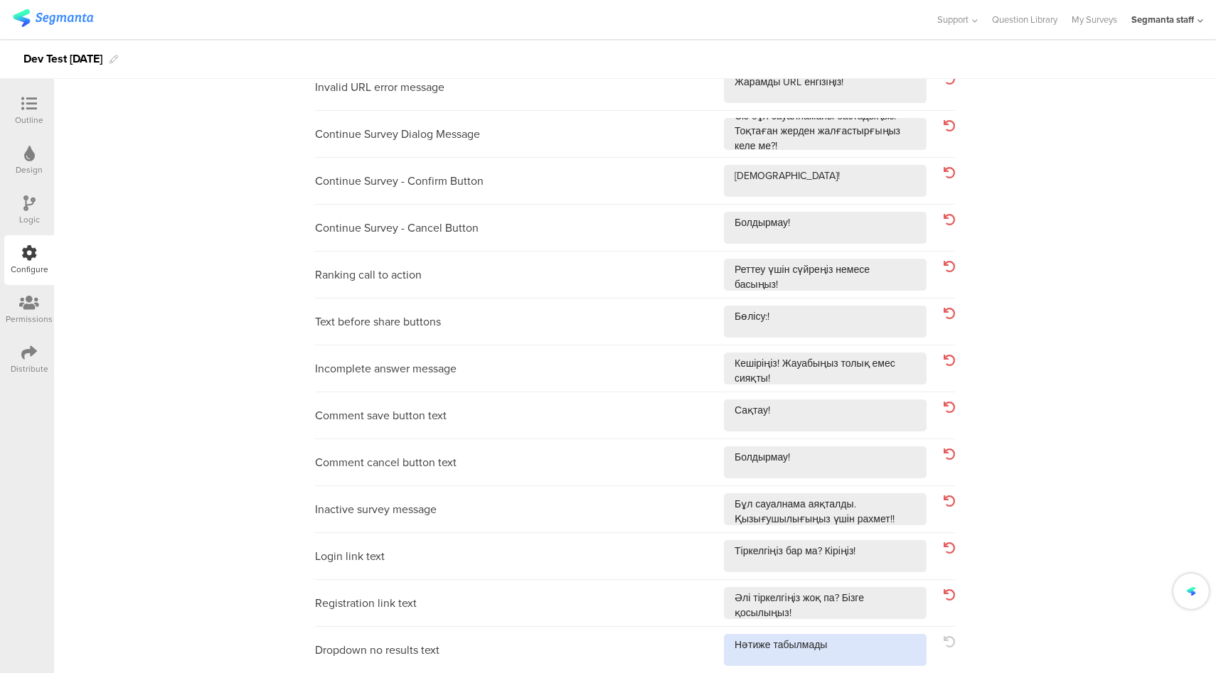
click at [862, 645] on textarea at bounding box center [825, 650] width 203 height 32
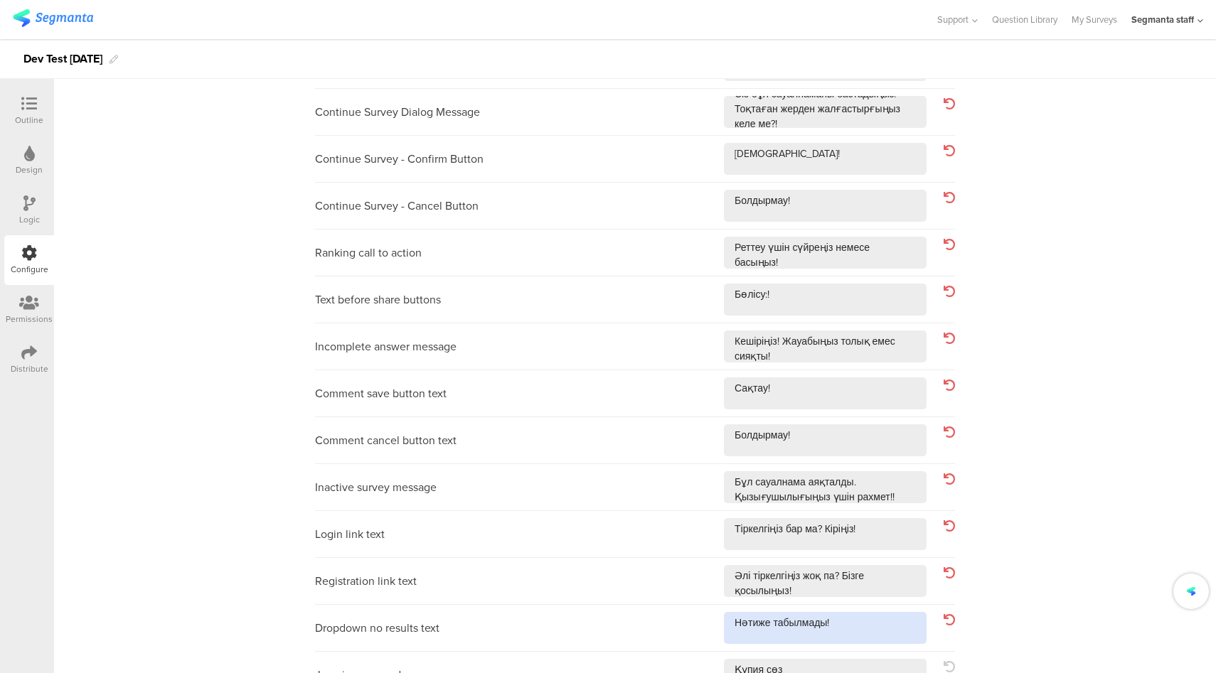
scroll to position [415, 0]
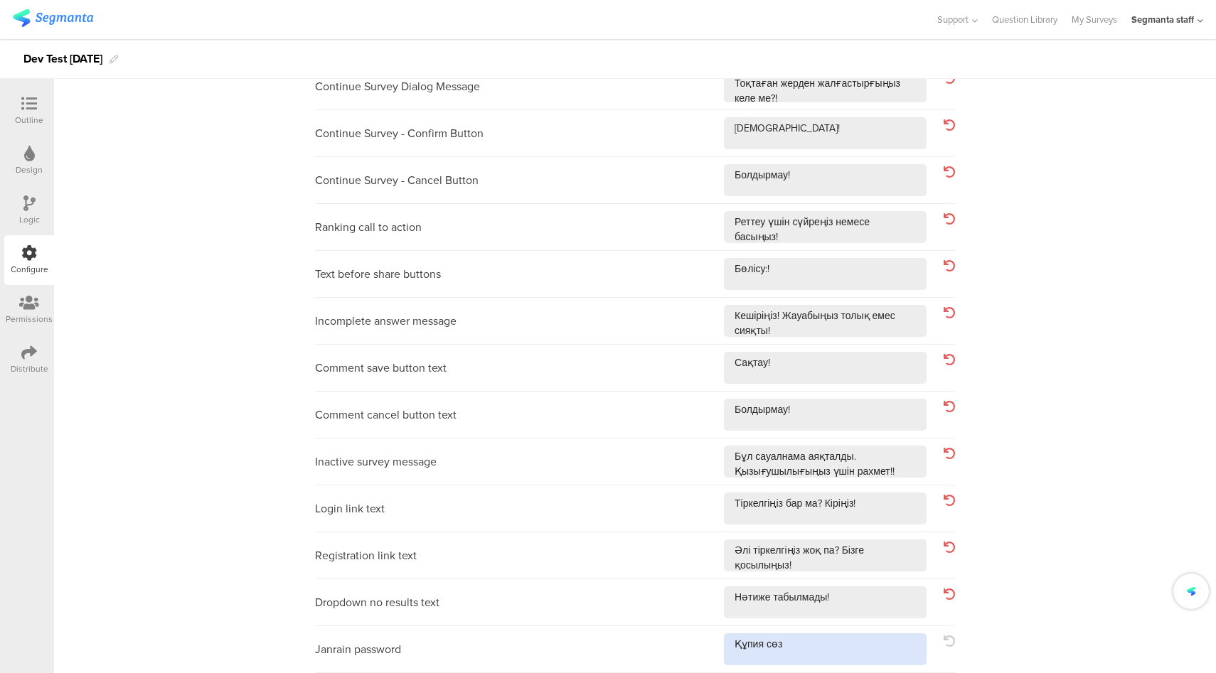
click at [855, 652] on textarea at bounding box center [825, 650] width 203 height 32
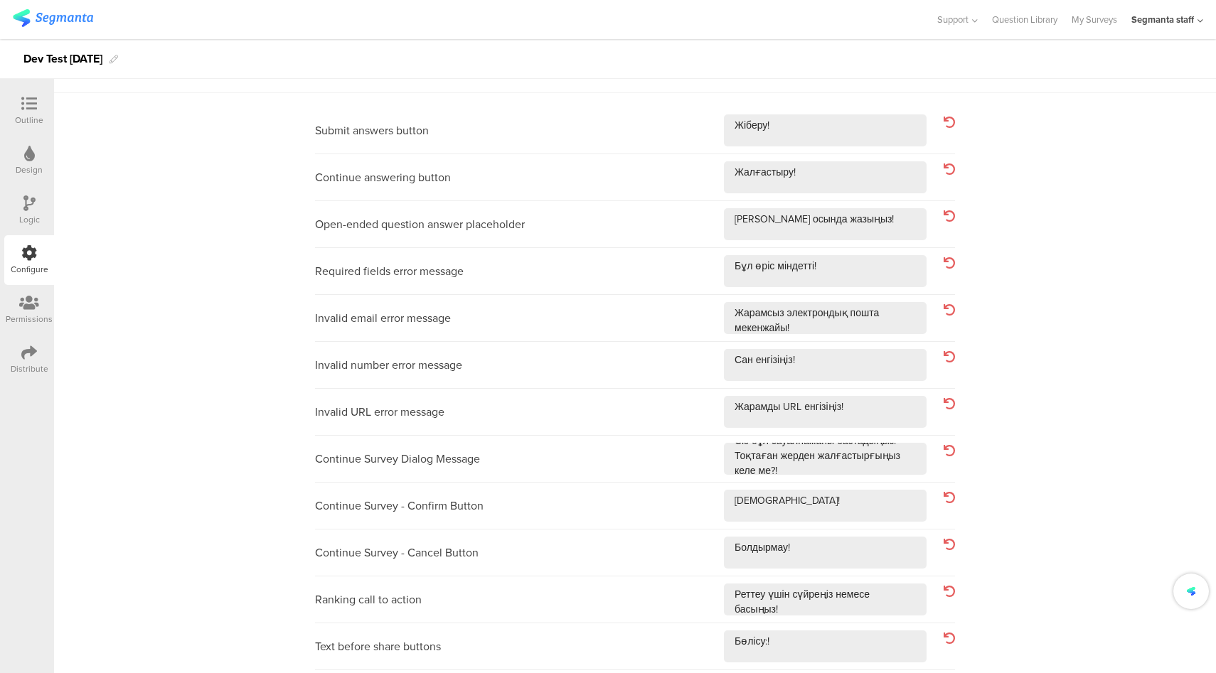
scroll to position [0, 0]
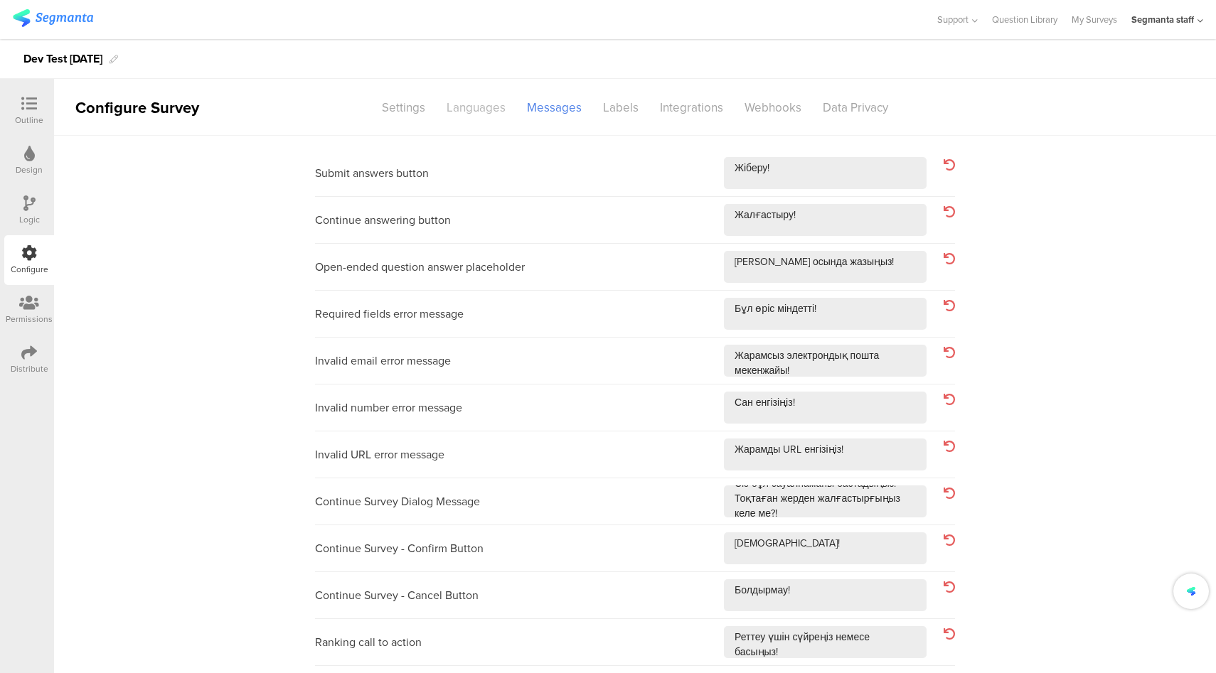
click at [479, 109] on div "Languages" at bounding box center [476, 107] width 80 height 25
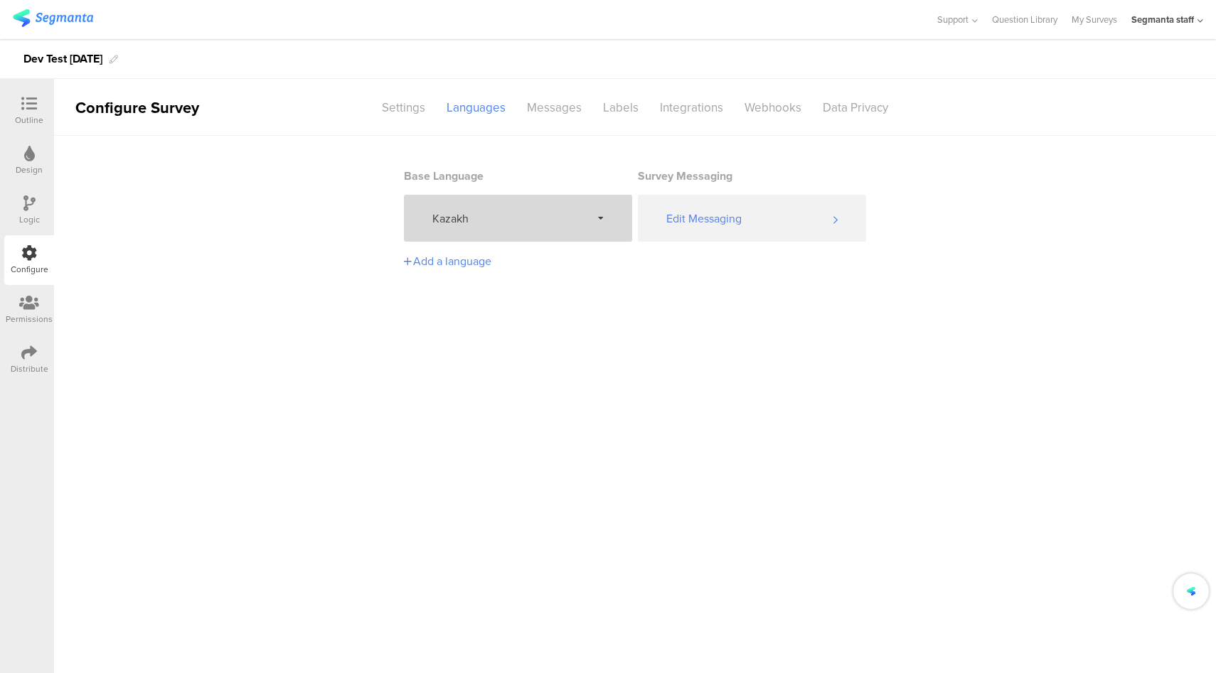
click at [557, 203] on div "Kazakh" at bounding box center [518, 218] width 228 height 47
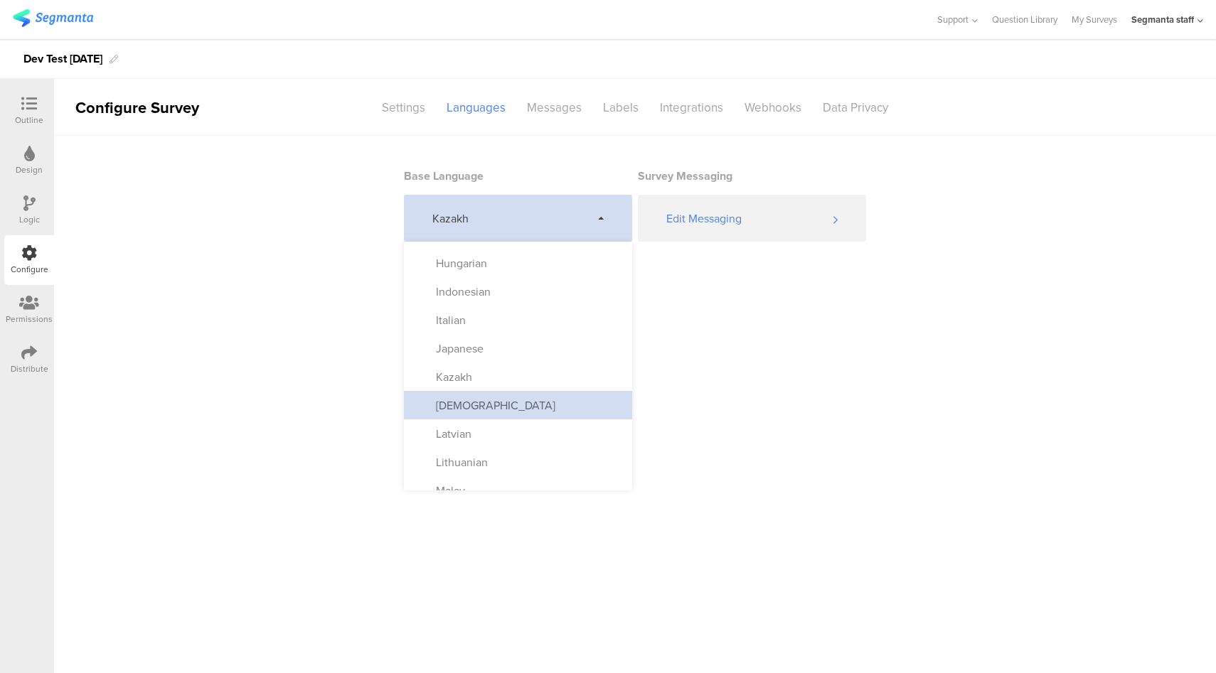
scroll to position [420, 0]
click at [521, 397] on div "Korean" at bounding box center [518, 405] width 228 height 28
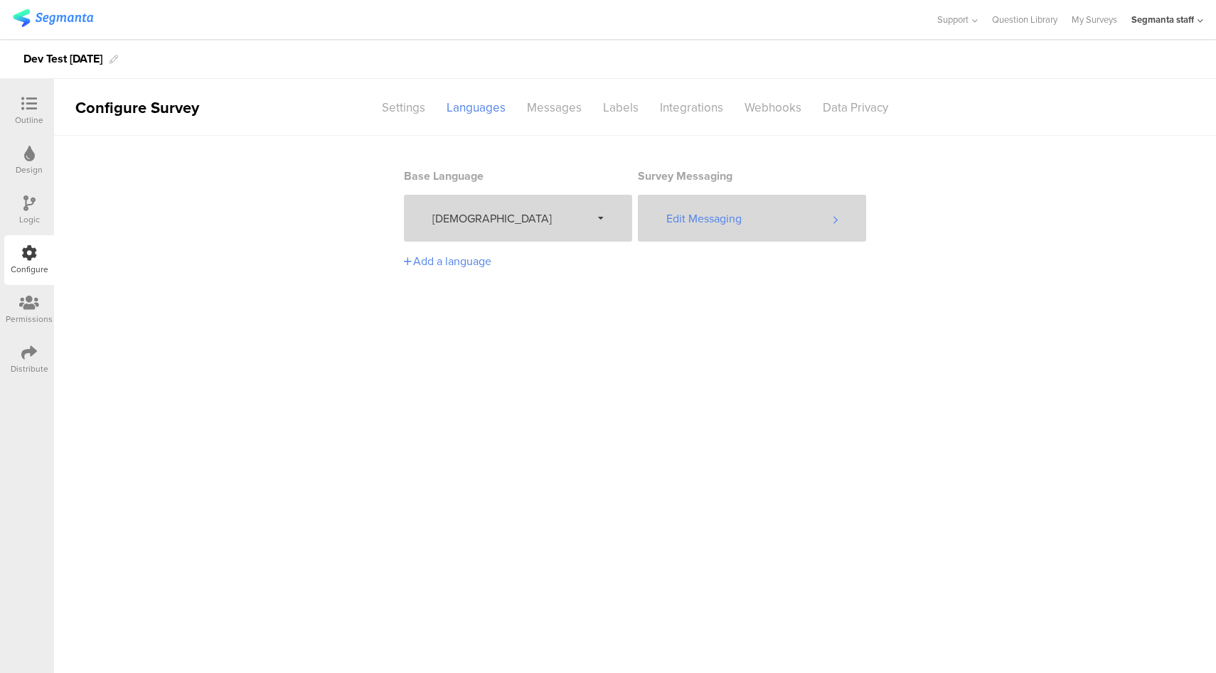
click at [737, 215] on div "Edit Messaging" at bounding box center [752, 218] width 228 height 47
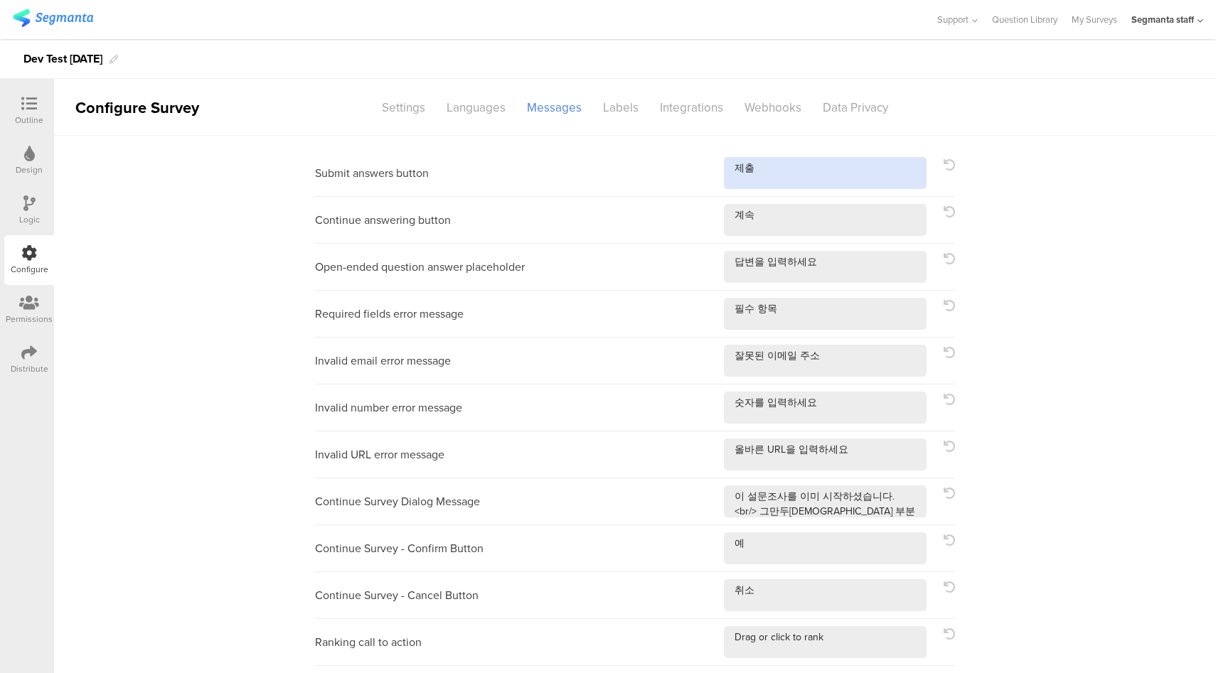
click at [837, 171] on textarea at bounding box center [825, 173] width 203 height 32
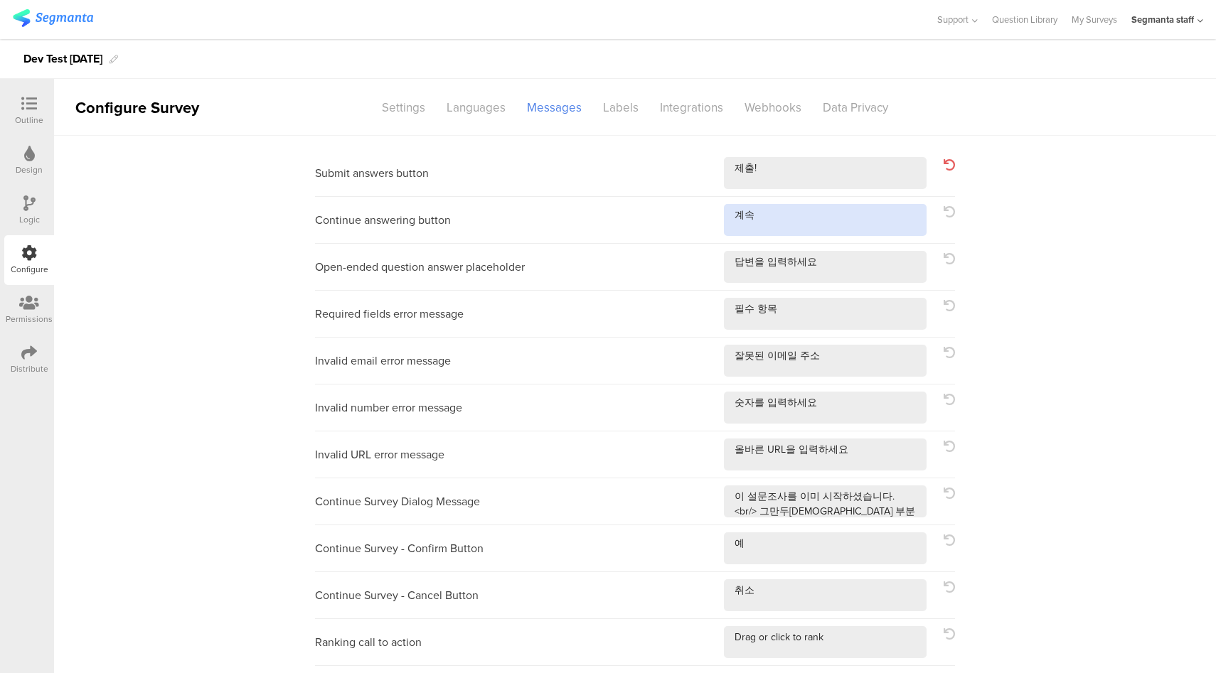
click at [828, 223] on textarea at bounding box center [825, 220] width 203 height 32
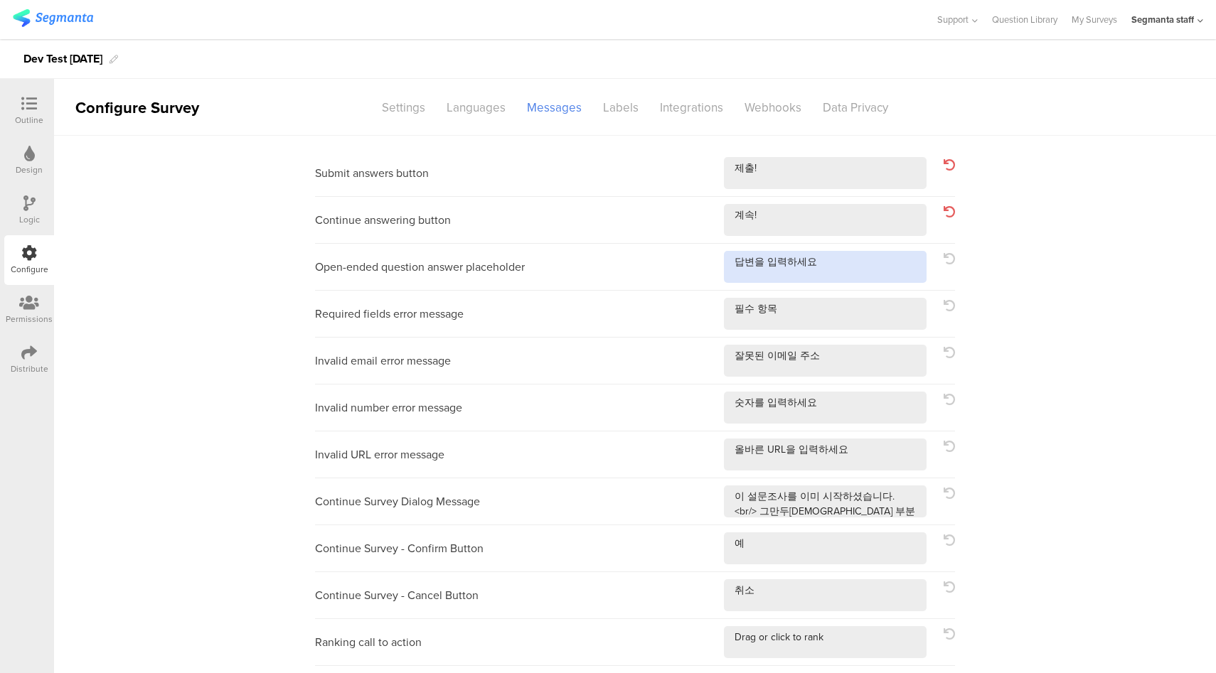
click at [860, 265] on textarea at bounding box center [825, 267] width 203 height 32
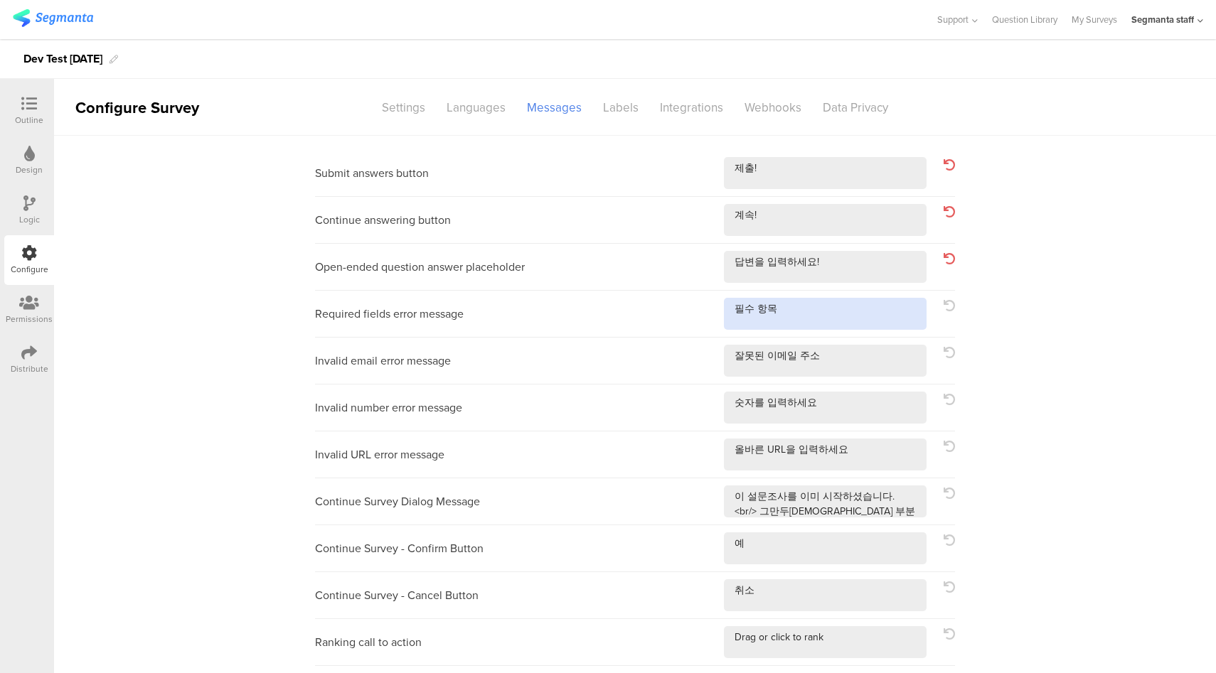
click at [850, 325] on textarea at bounding box center [825, 314] width 203 height 32
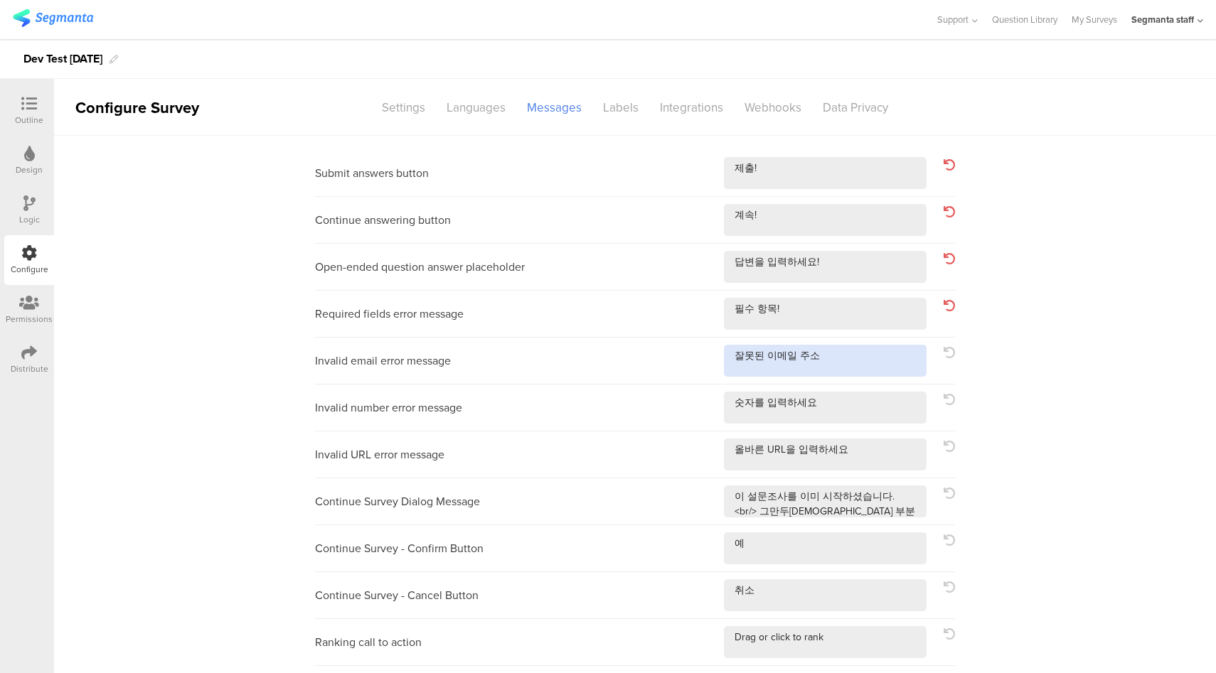
click at [856, 365] on textarea at bounding box center [825, 361] width 203 height 32
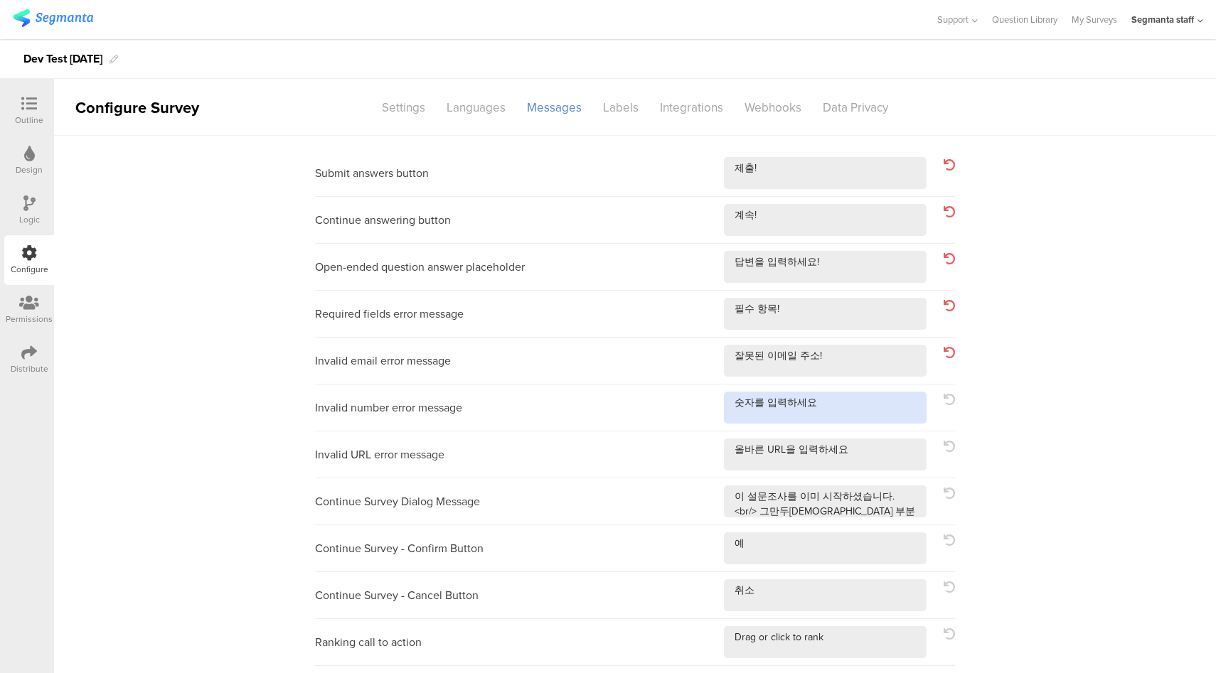
click at [864, 422] on textarea at bounding box center [825, 408] width 203 height 32
click at [885, 453] on textarea at bounding box center [825, 455] width 203 height 32
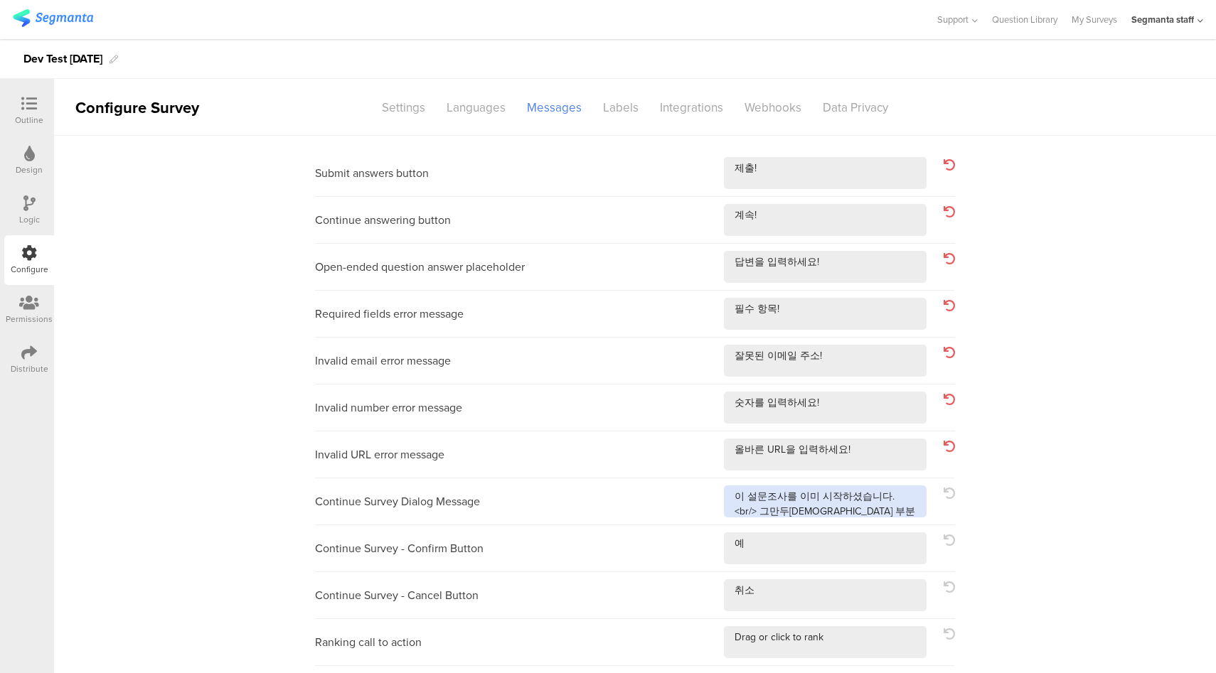
click at [914, 511] on textarea at bounding box center [825, 502] width 203 height 32
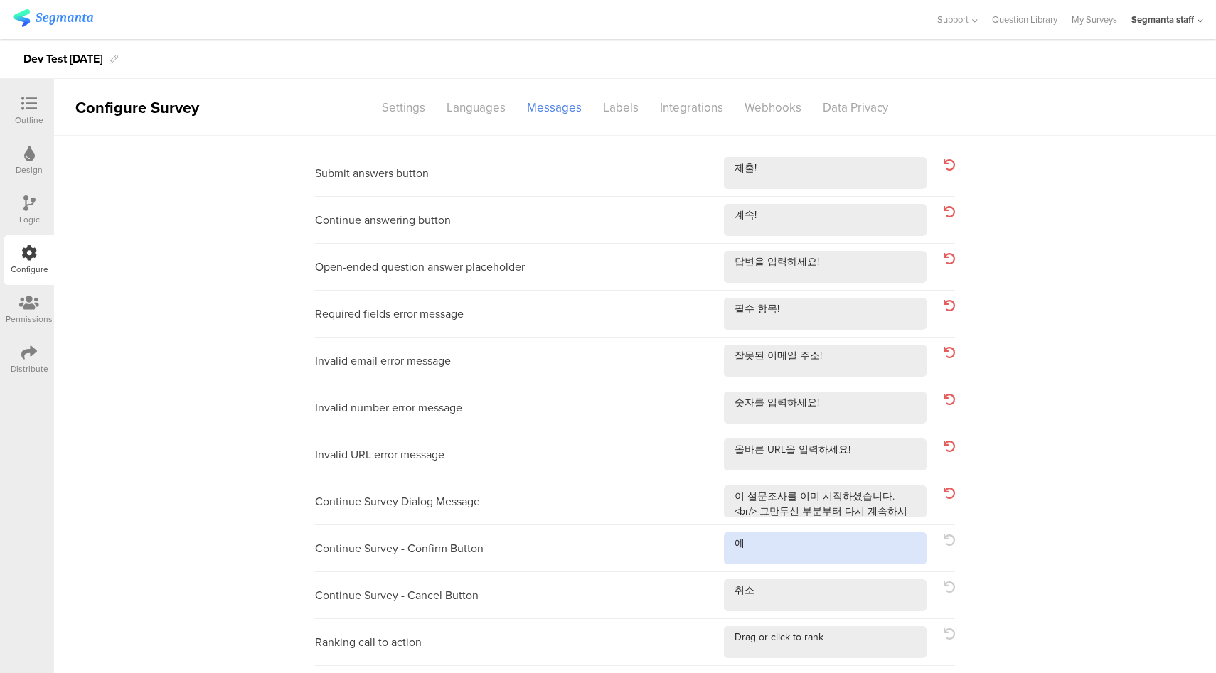
click at [868, 552] on textarea at bounding box center [825, 549] width 203 height 32
click at [818, 595] on textarea at bounding box center [825, 595] width 203 height 32
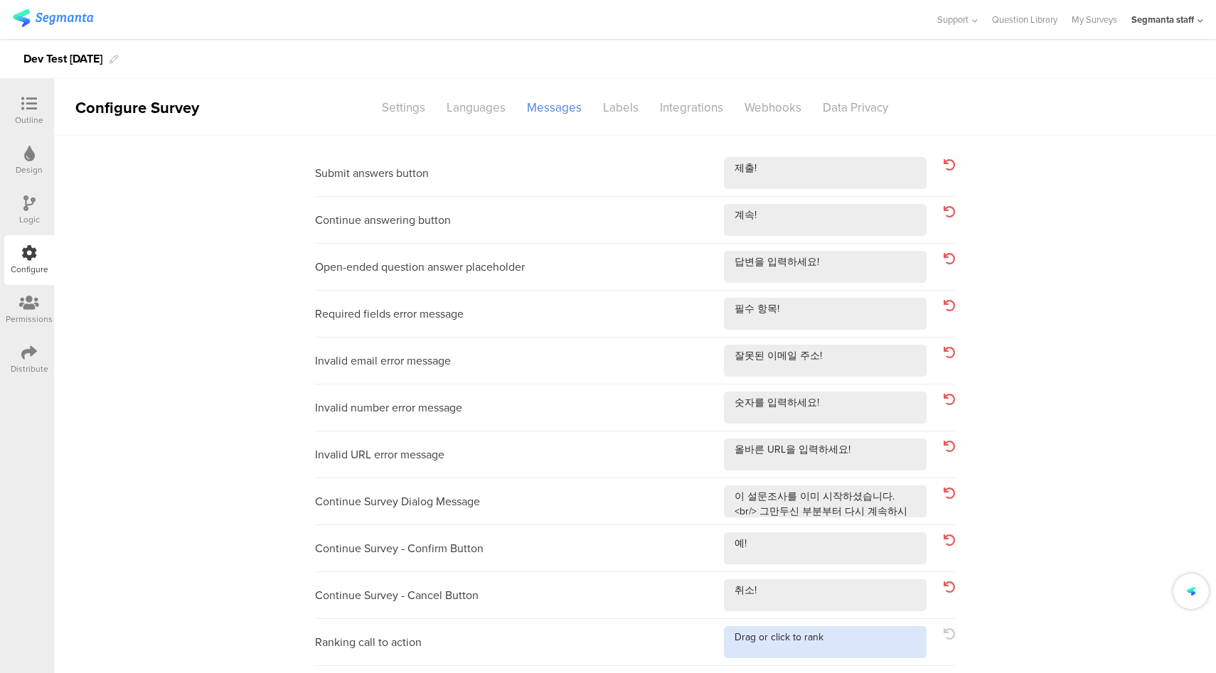
click at [853, 640] on textarea at bounding box center [825, 642] width 203 height 32
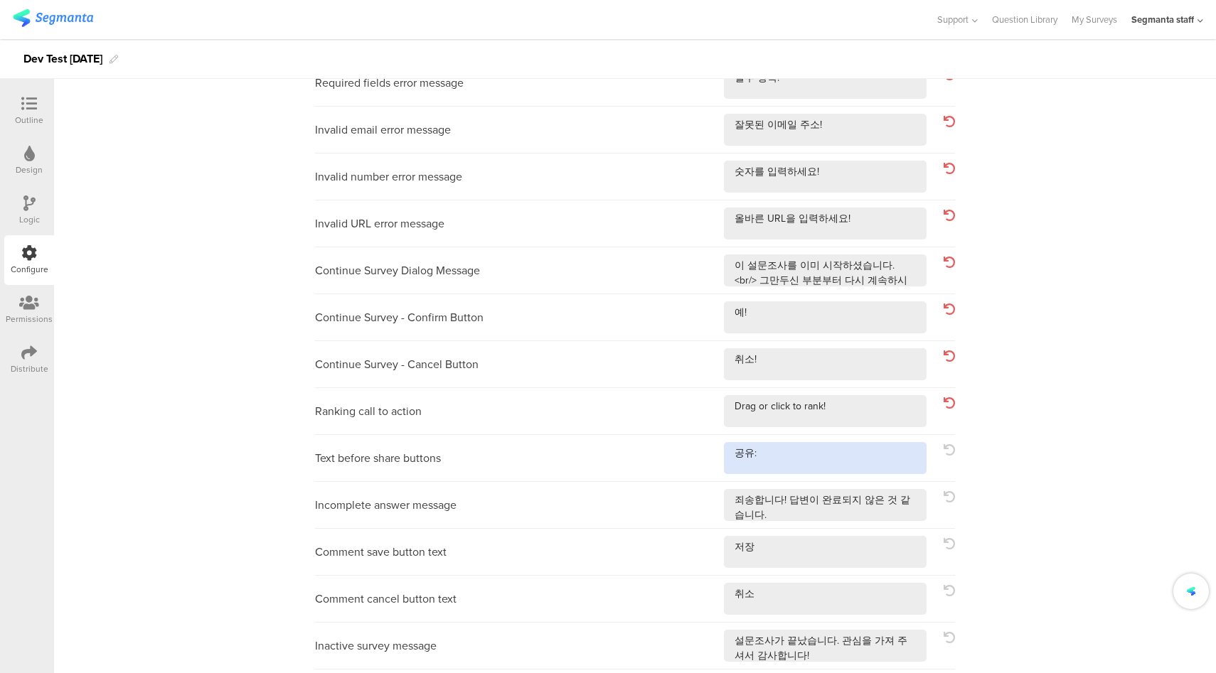
click at [843, 452] on textarea at bounding box center [825, 458] width 203 height 32
click at [914, 507] on textarea at bounding box center [825, 505] width 203 height 32
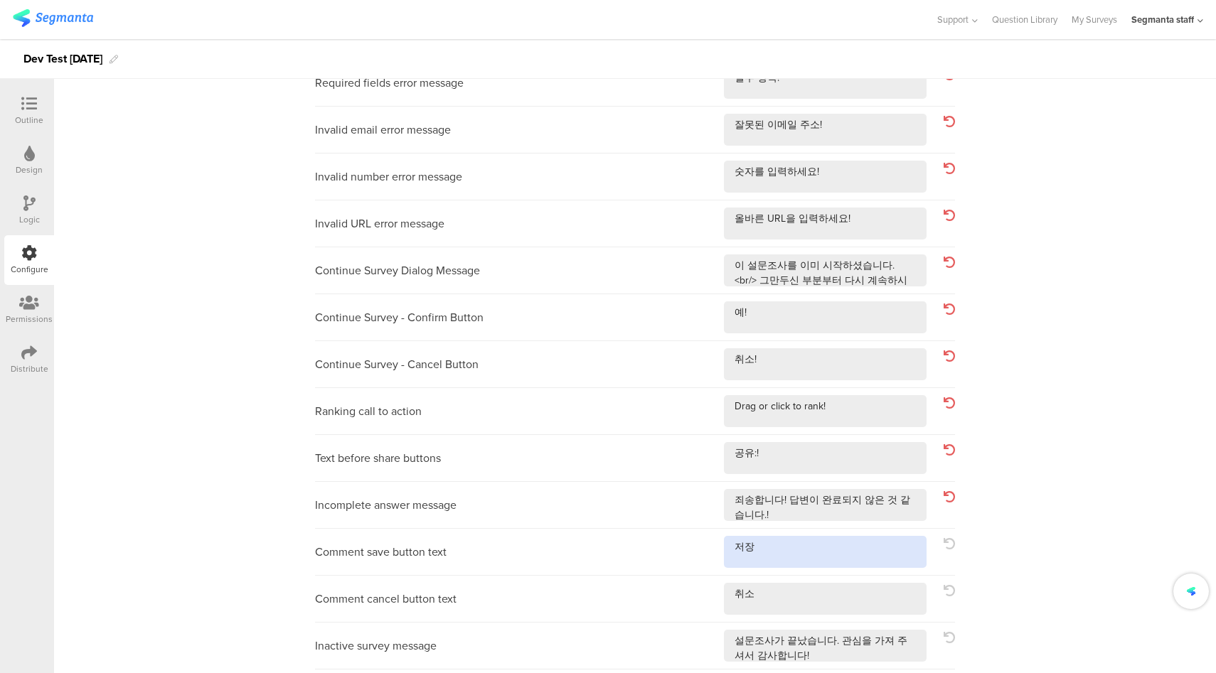
click at [884, 557] on textarea at bounding box center [825, 552] width 203 height 32
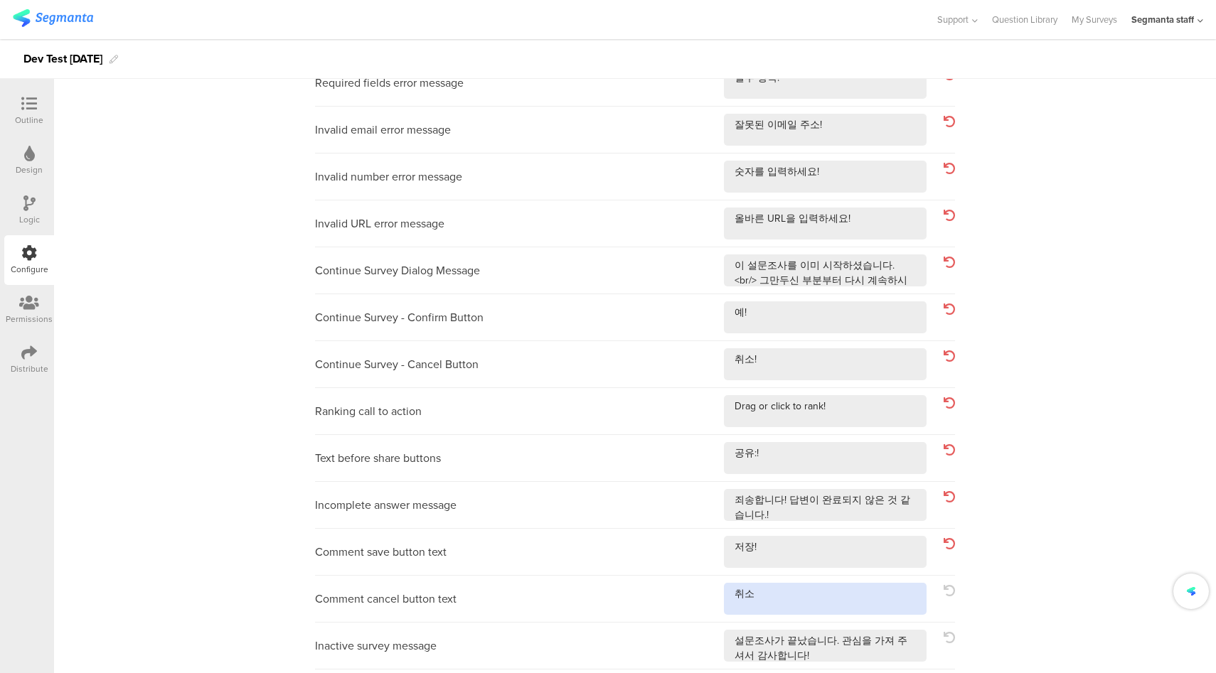
click at [828, 608] on textarea at bounding box center [825, 599] width 203 height 32
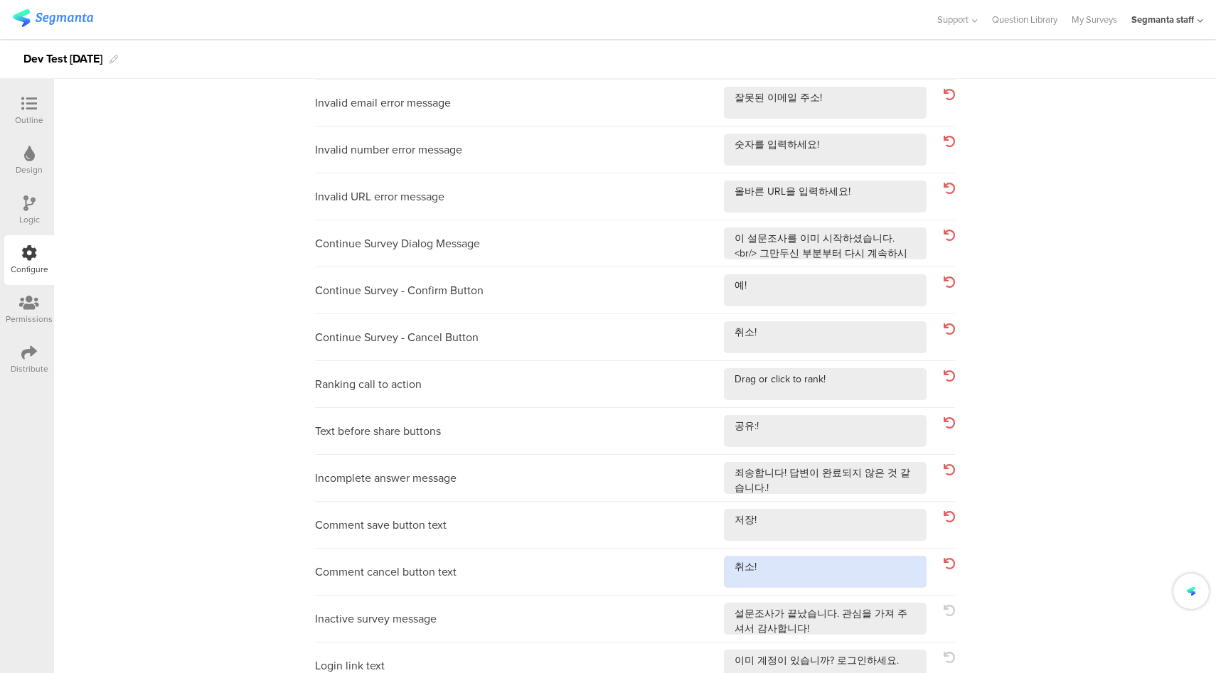
scroll to position [323, 0]
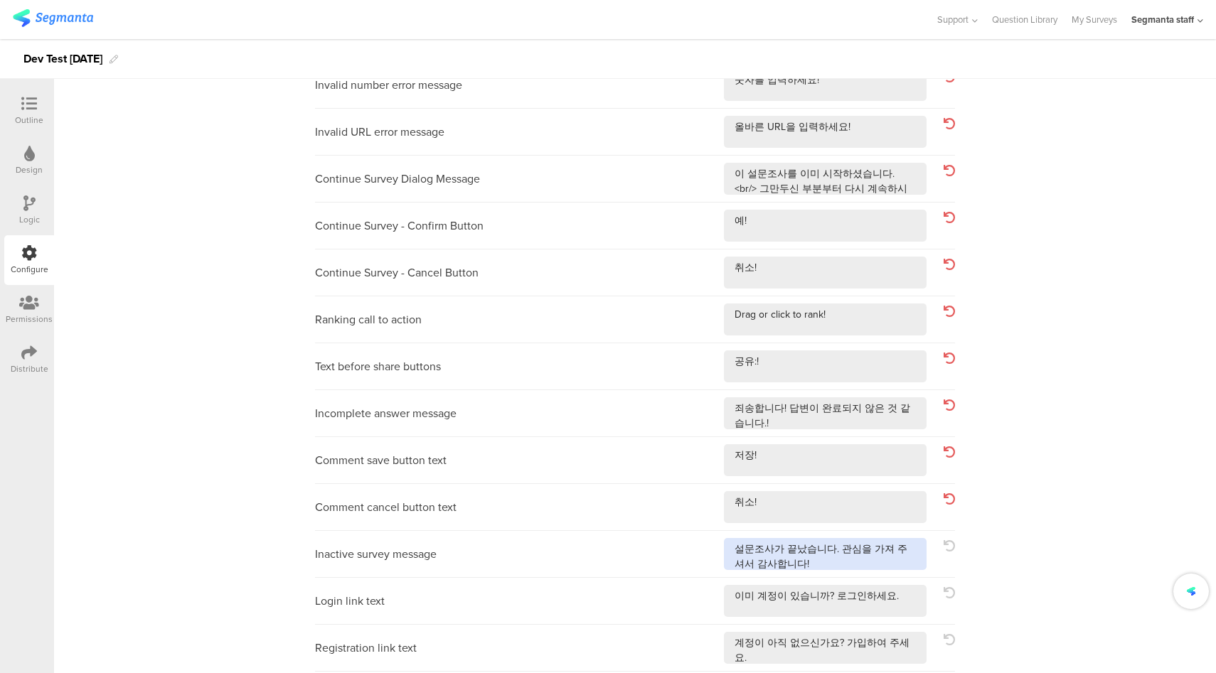
click at [838, 564] on textarea at bounding box center [825, 554] width 203 height 32
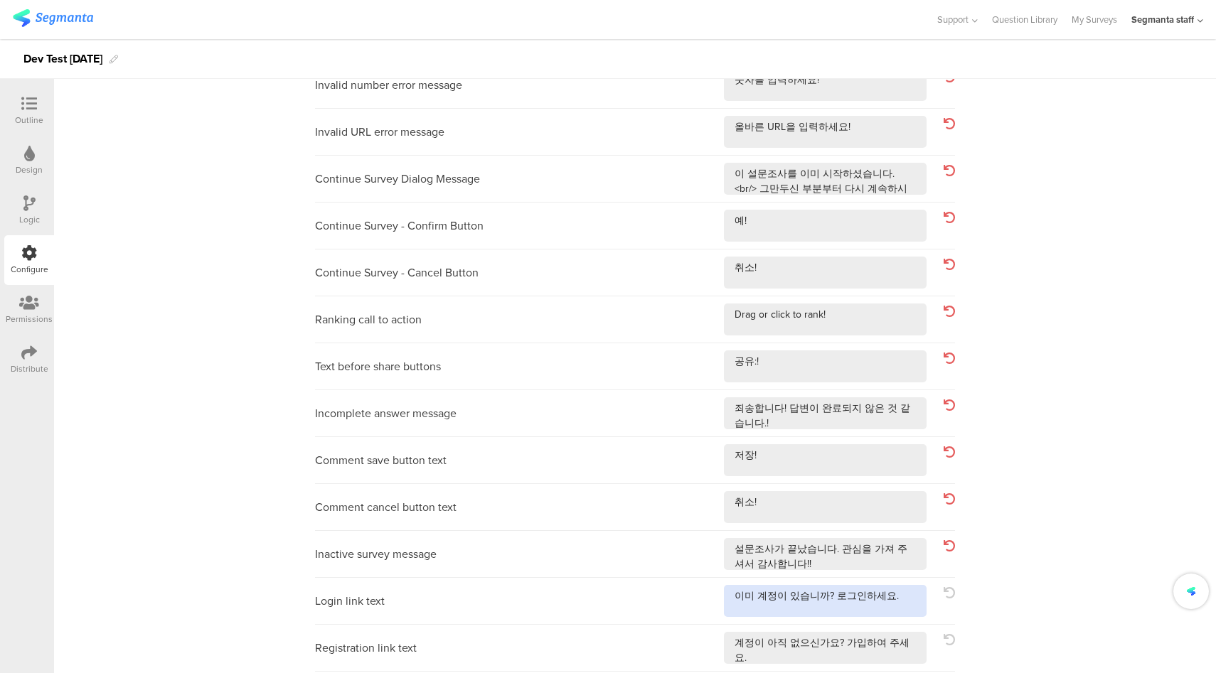
click at [897, 597] on textarea at bounding box center [825, 601] width 203 height 32
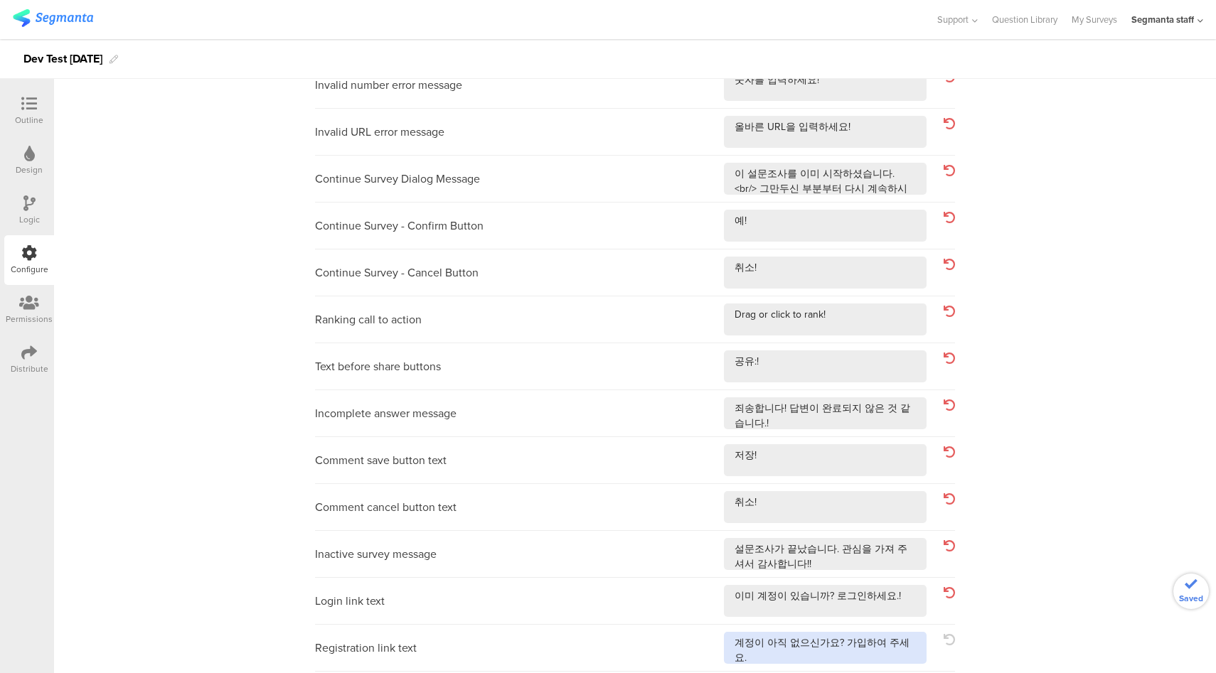
click at [907, 641] on textarea at bounding box center [825, 648] width 203 height 32
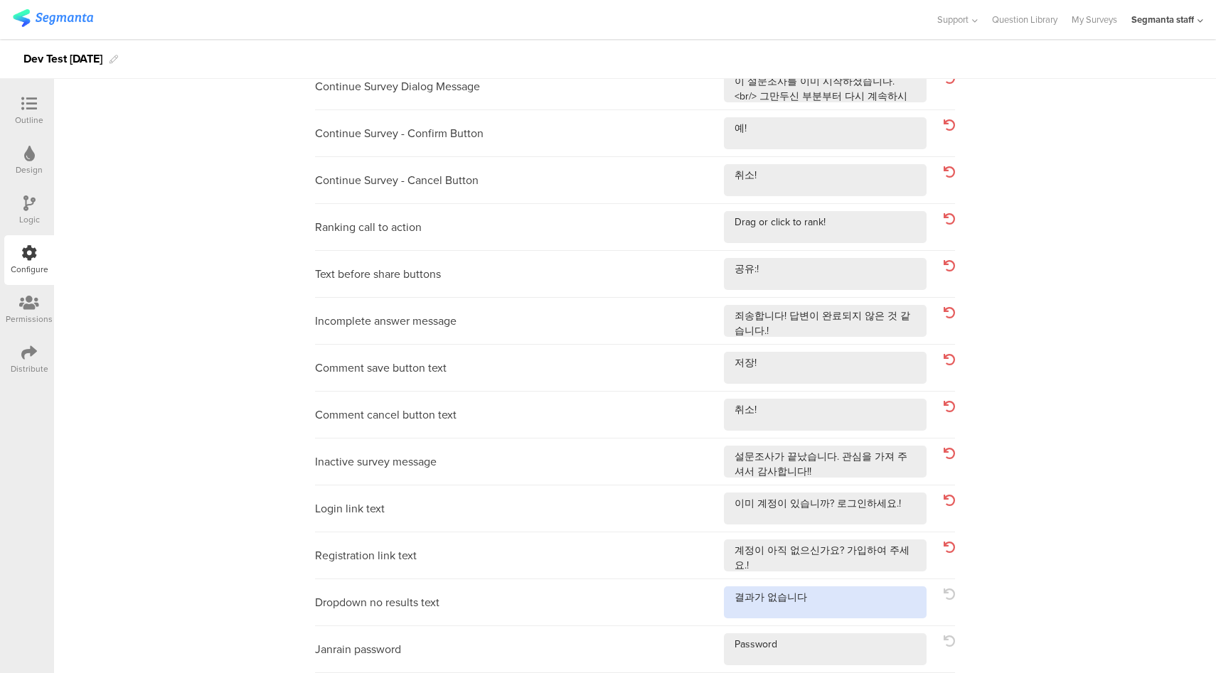
click at [871, 599] on textarea at bounding box center [825, 603] width 203 height 32
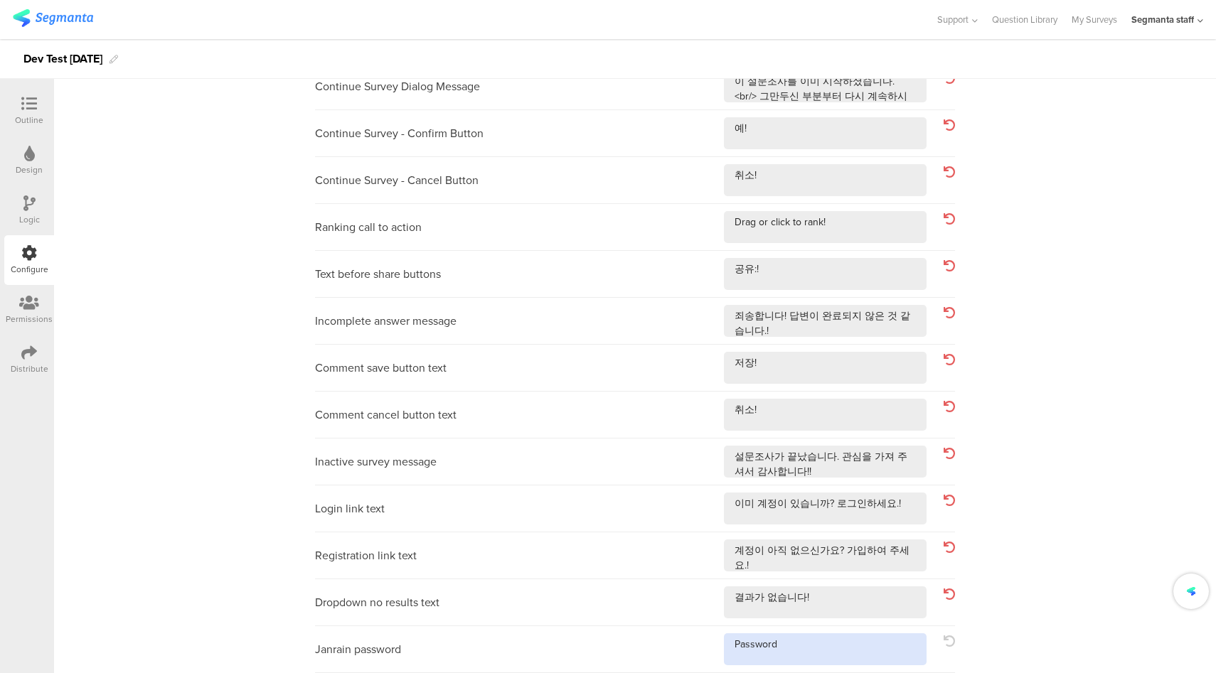
click at [850, 653] on textarea at bounding box center [825, 650] width 203 height 32
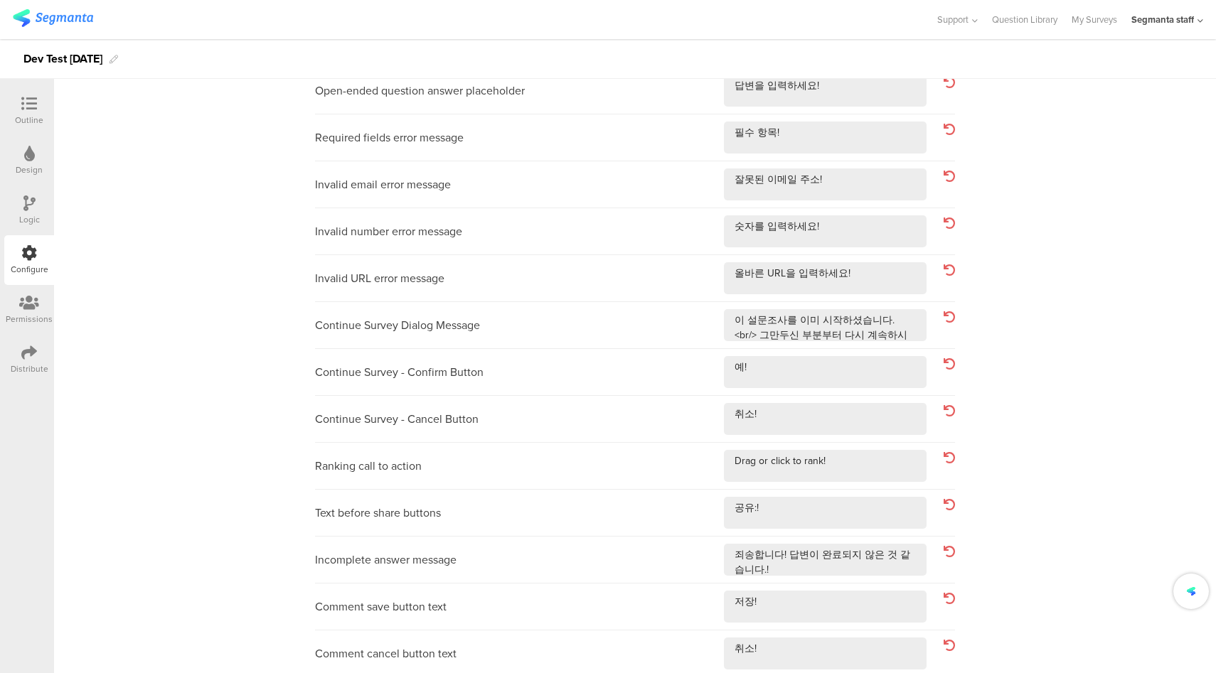
scroll to position [0, 0]
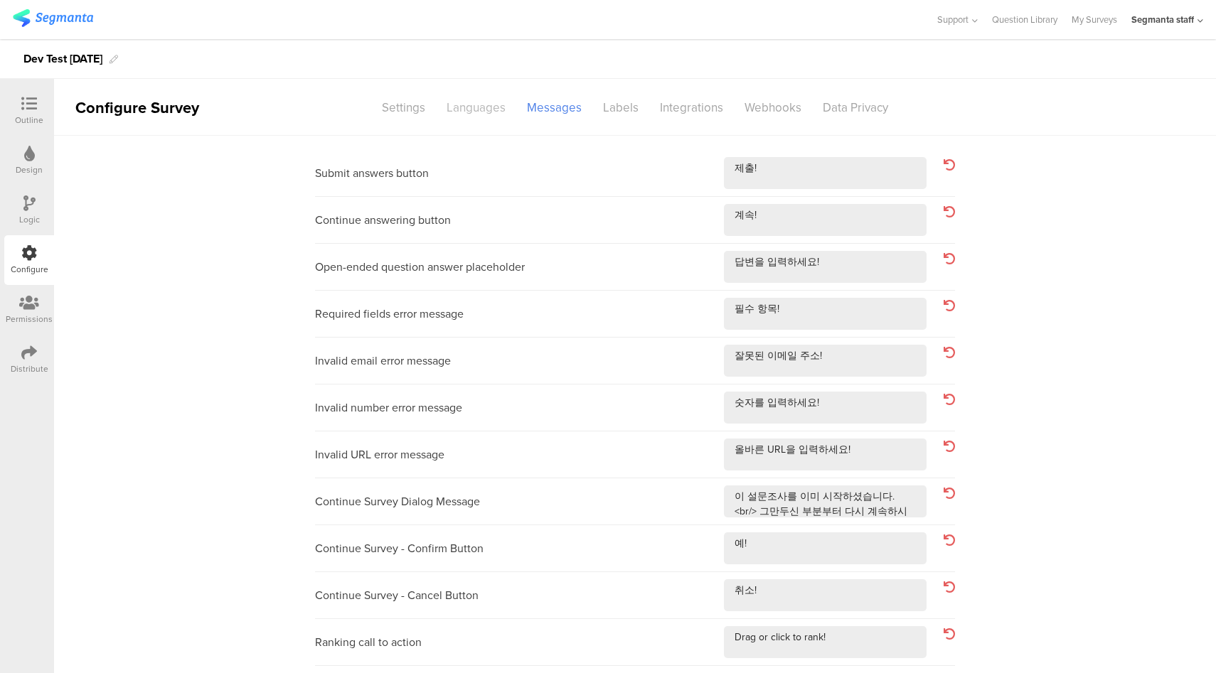
click at [461, 110] on div "Languages" at bounding box center [476, 107] width 80 height 25
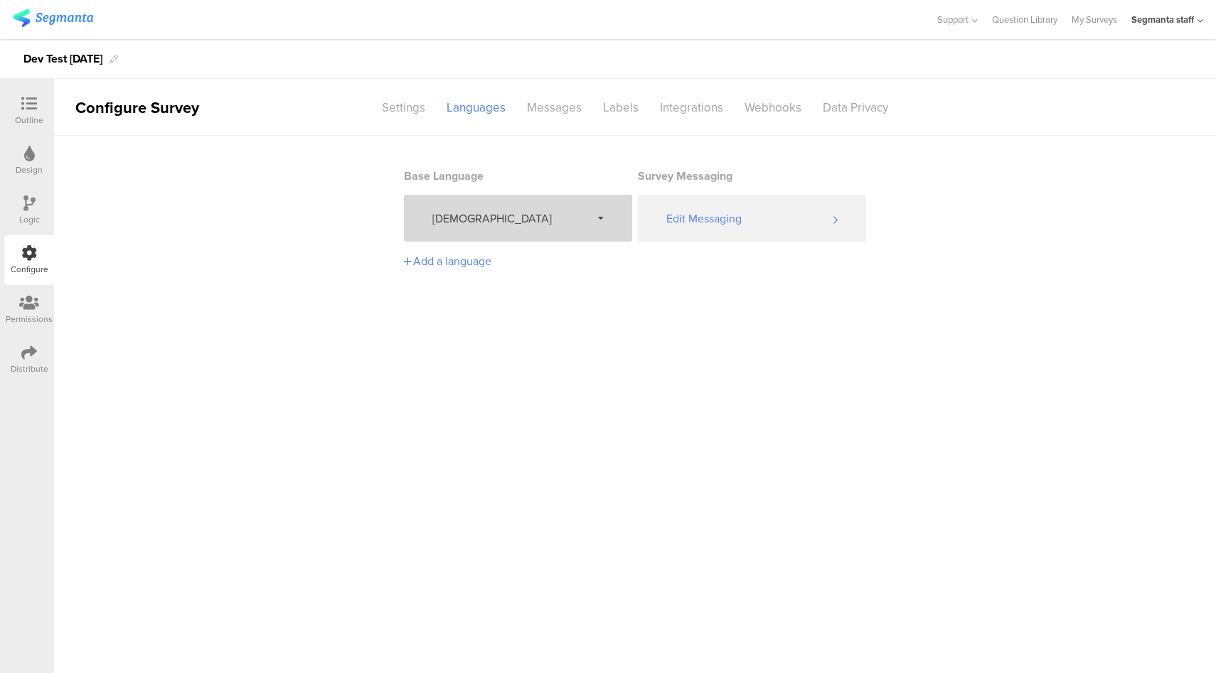
click at [485, 226] on div "Korean" at bounding box center [518, 218] width 228 height 47
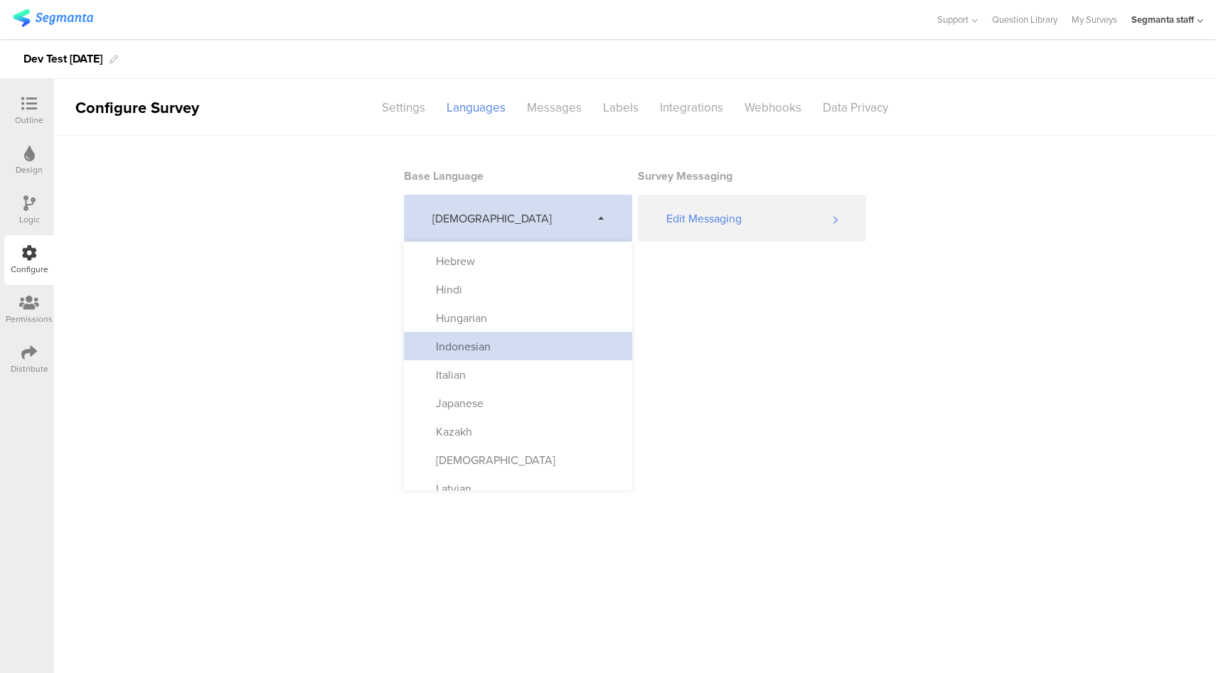
scroll to position [364, 0]
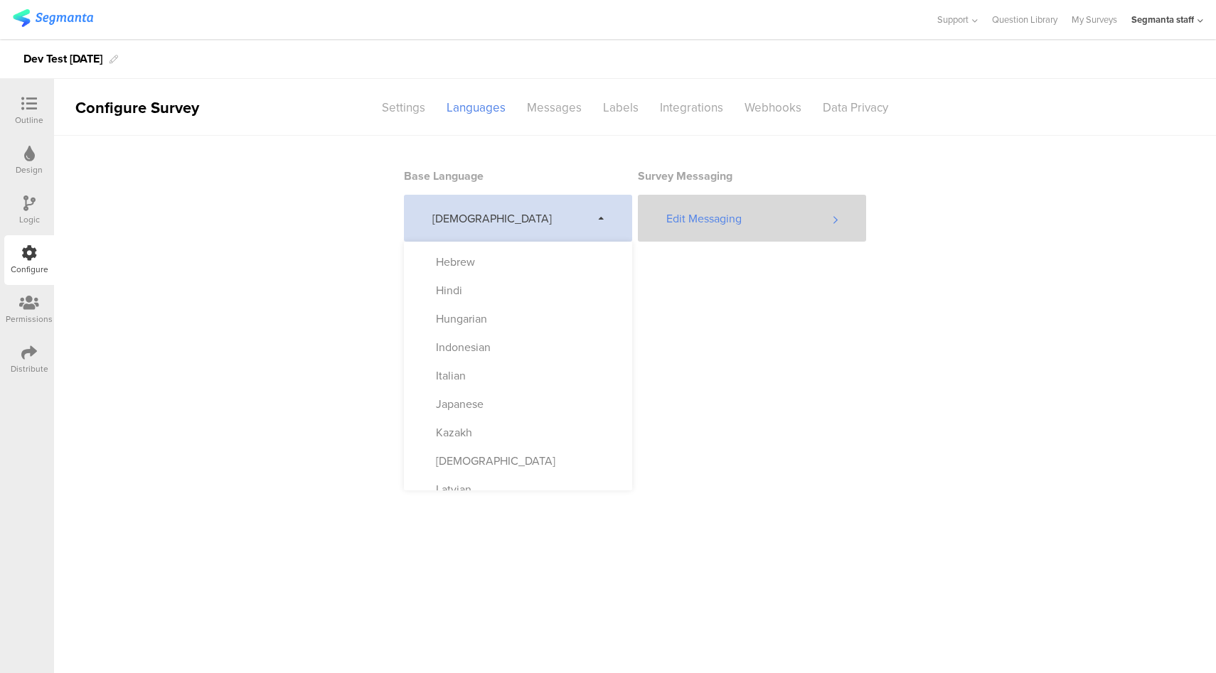
click at [749, 224] on div "Edit Messaging" at bounding box center [752, 218] width 228 height 47
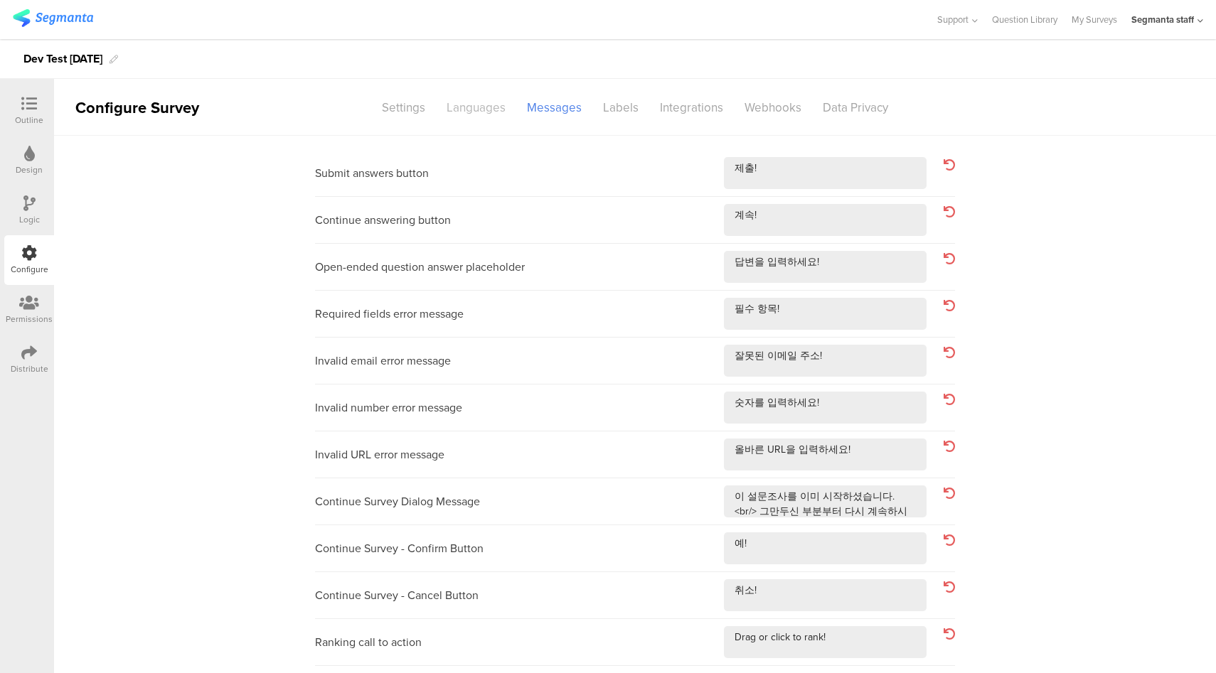
click at [483, 112] on div "Languages" at bounding box center [476, 107] width 80 height 25
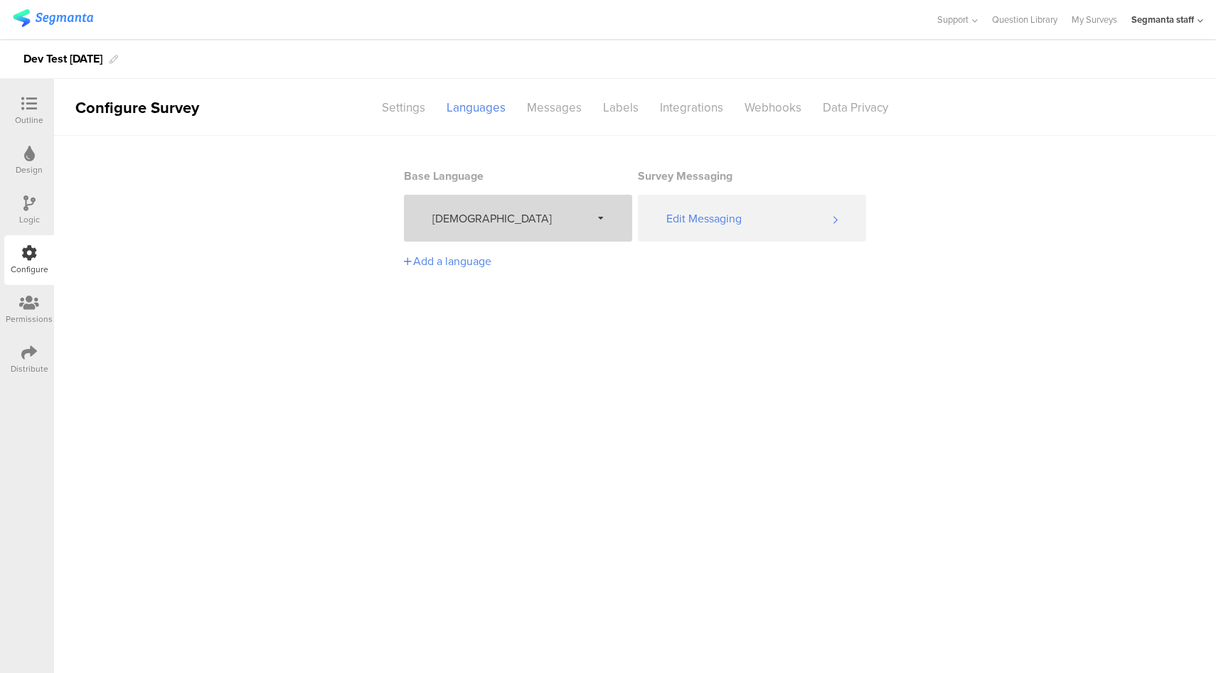
click at [486, 220] on span "Korean" at bounding box center [511, 218] width 159 height 16
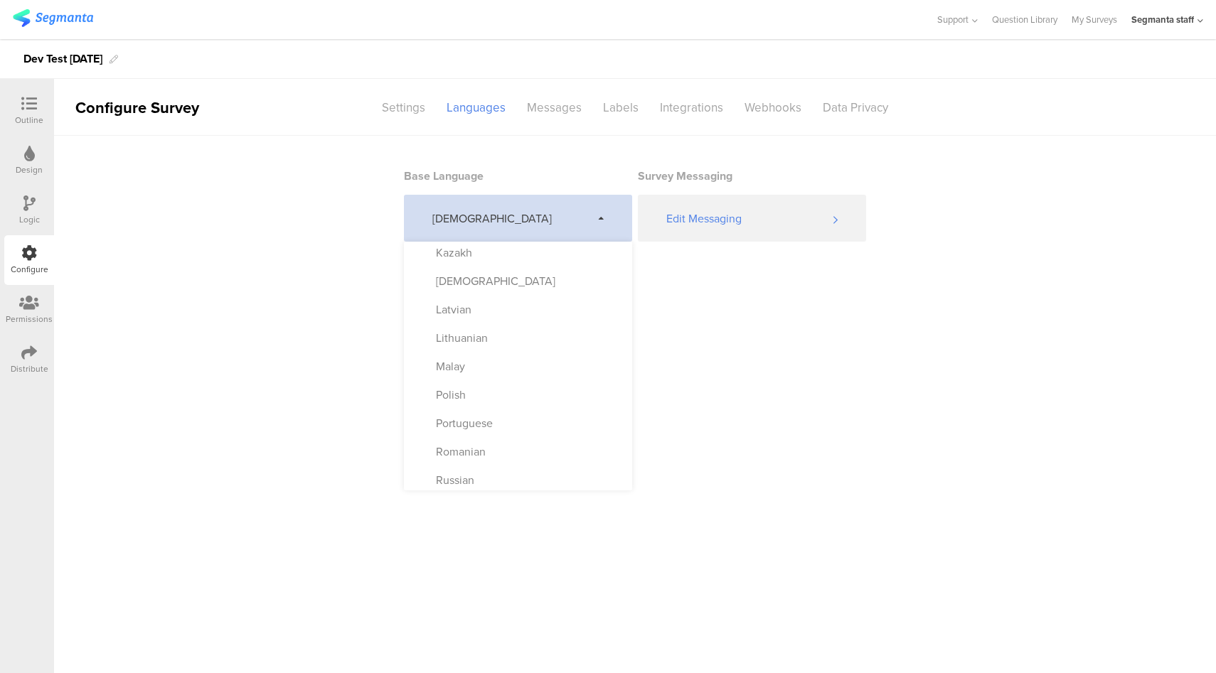
scroll to position [545, 0]
click at [506, 307] on div "Latvian" at bounding box center [518, 308] width 228 height 28
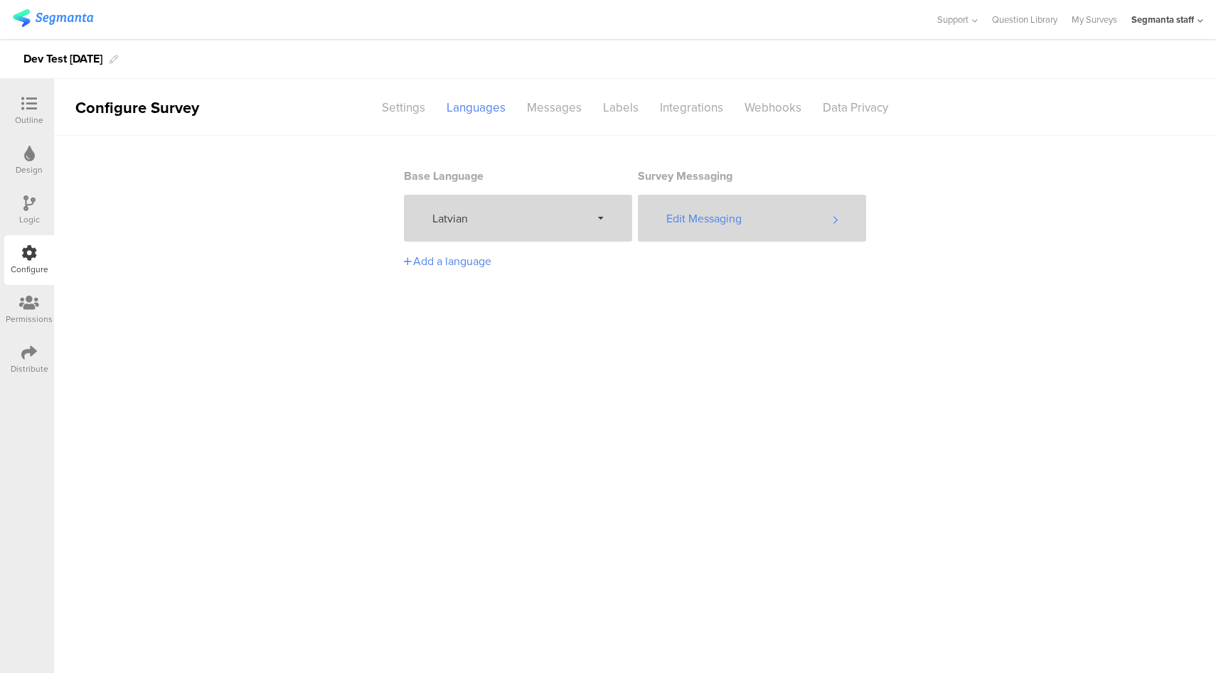
click at [753, 212] on div "Edit Messaging" at bounding box center [752, 218] width 228 height 47
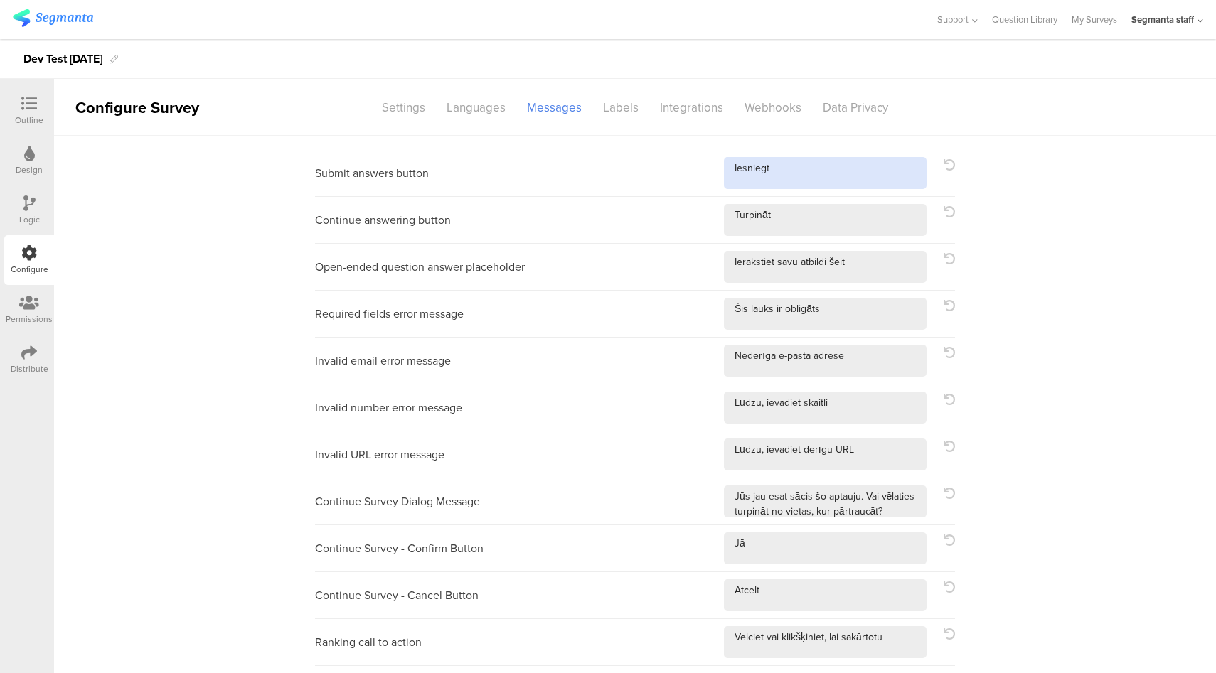
click at [826, 166] on textarea at bounding box center [825, 173] width 203 height 32
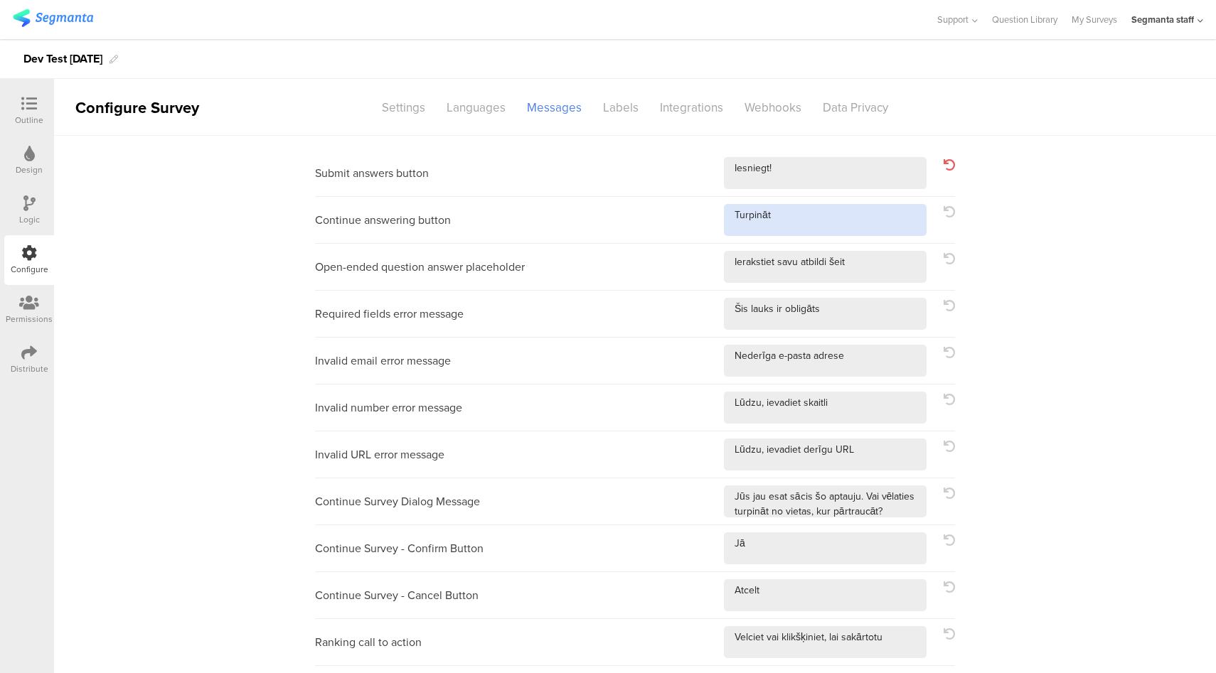
click at [838, 220] on textarea at bounding box center [825, 220] width 203 height 32
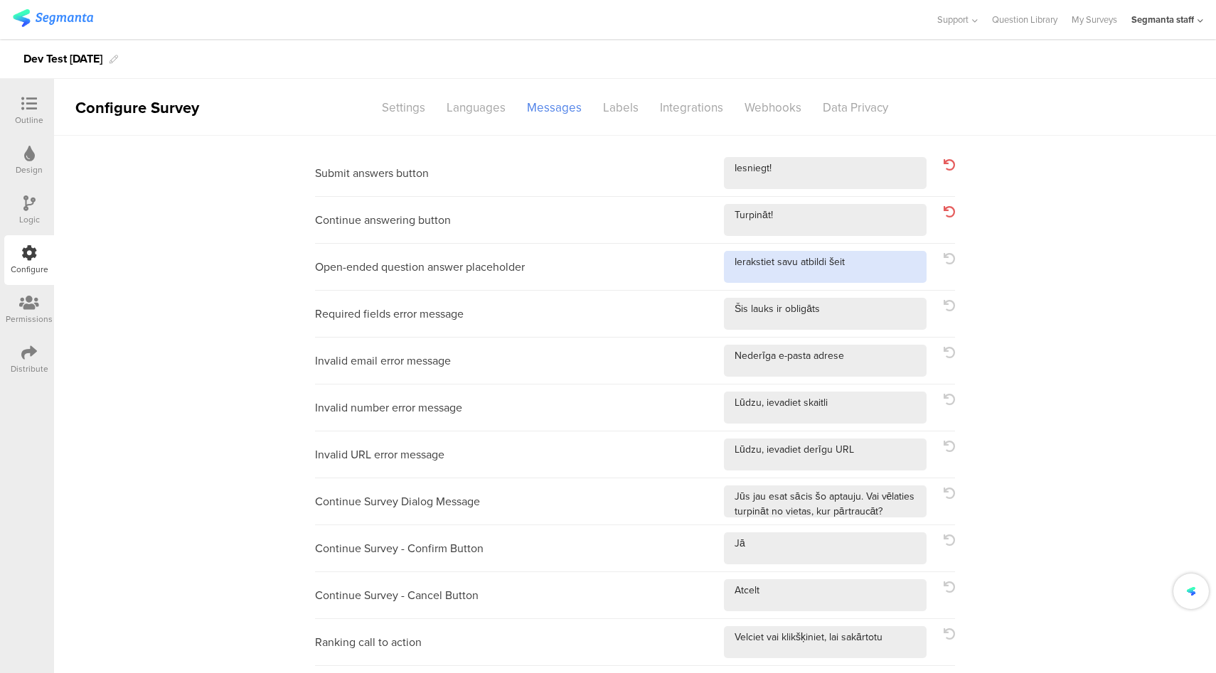
click at [866, 269] on textarea at bounding box center [825, 267] width 203 height 32
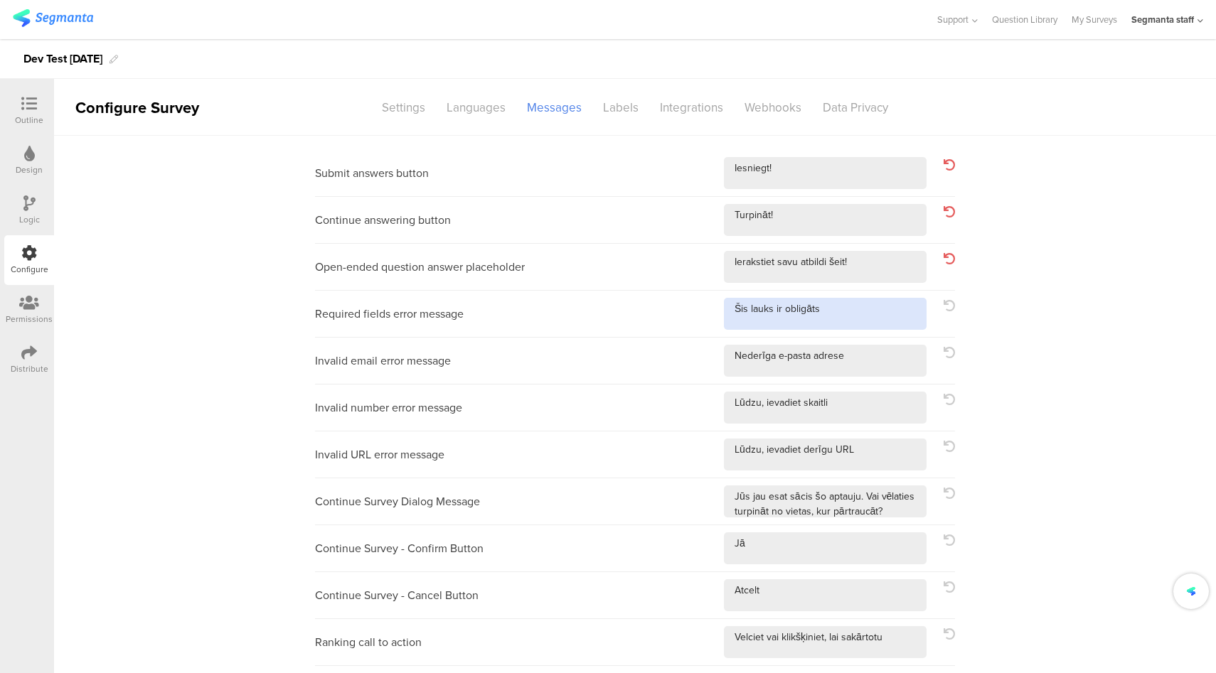
click at [870, 309] on textarea at bounding box center [825, 314] width 203 height 32
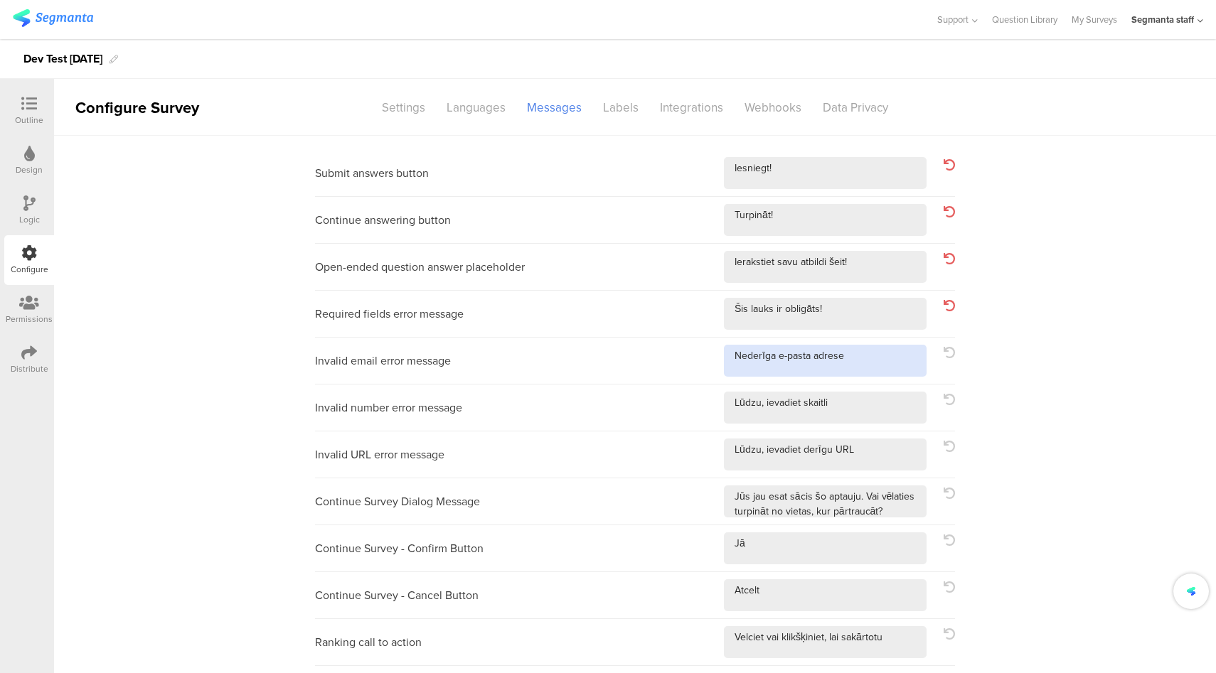
click at [856, 365] on textarea at bounding box center [825, 361] width 203 height 32
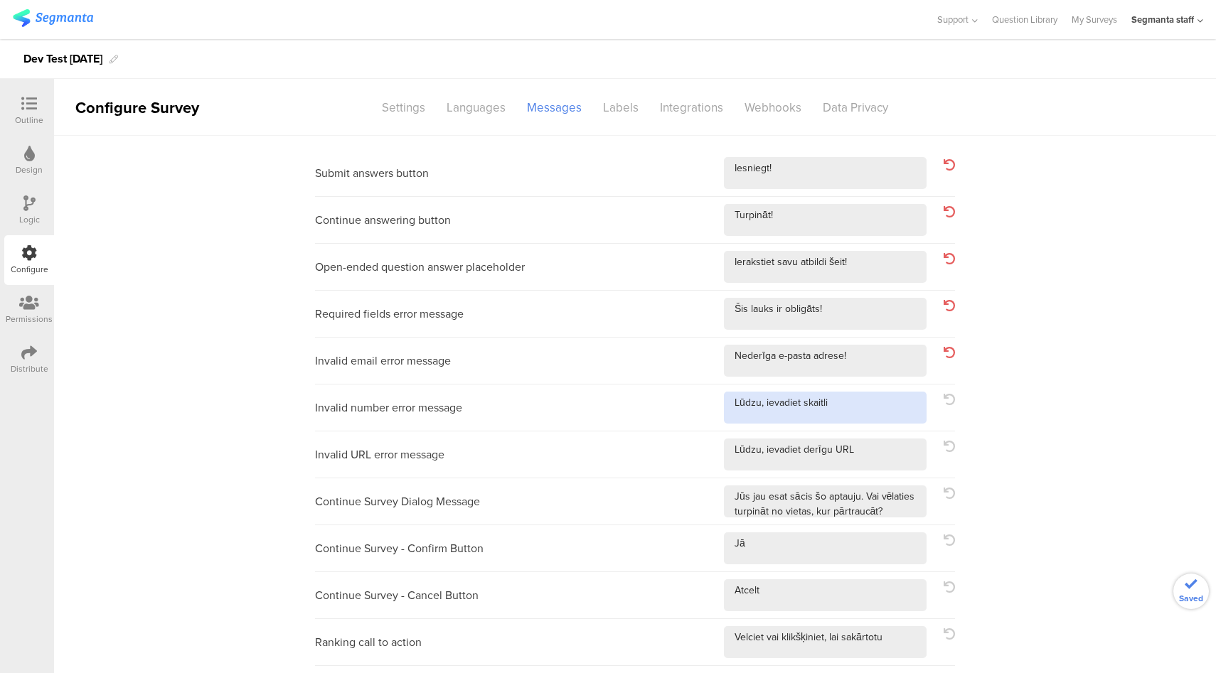
click at [855, 395] on textarea at bounding box center [825, 408] width 203 height 32
click at [872, 457] on textarea at bounding box center [825, 455] width 203 height 32
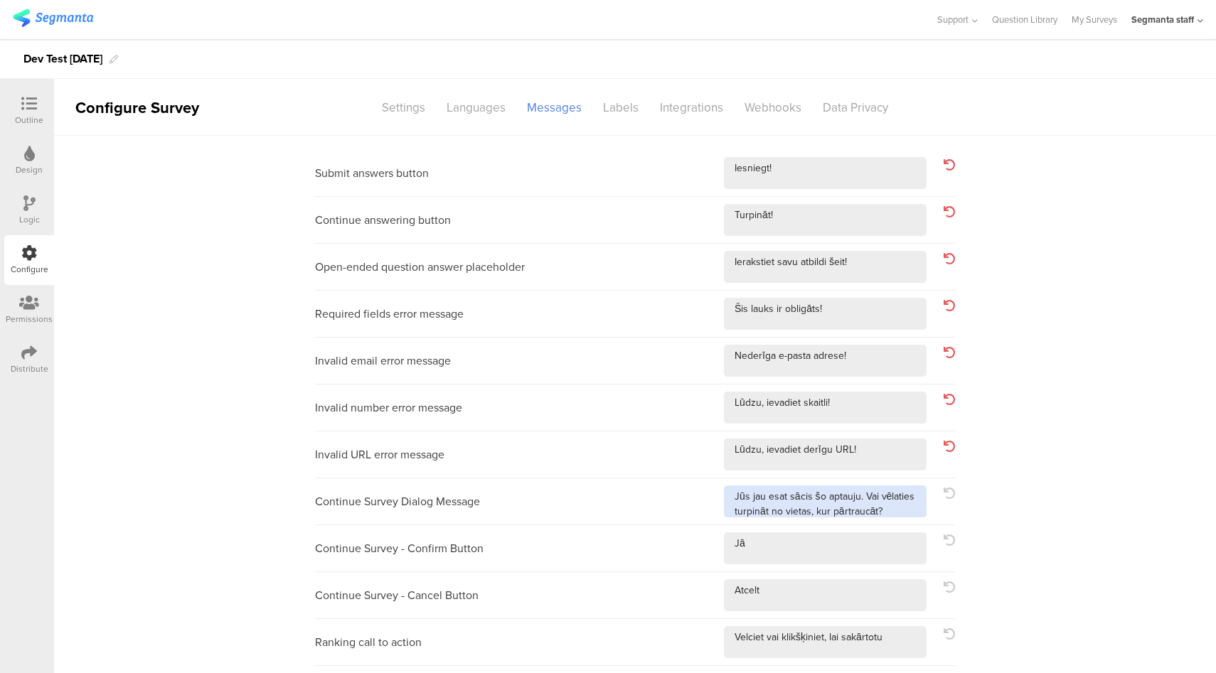
drag, startPoint x: 902, startPoint y: 511, endPoint x: 894, endPoint y: 516, distance: 10.3
click at [902, 511] on textarea at bounding box center [825, 502] width 203 height 32
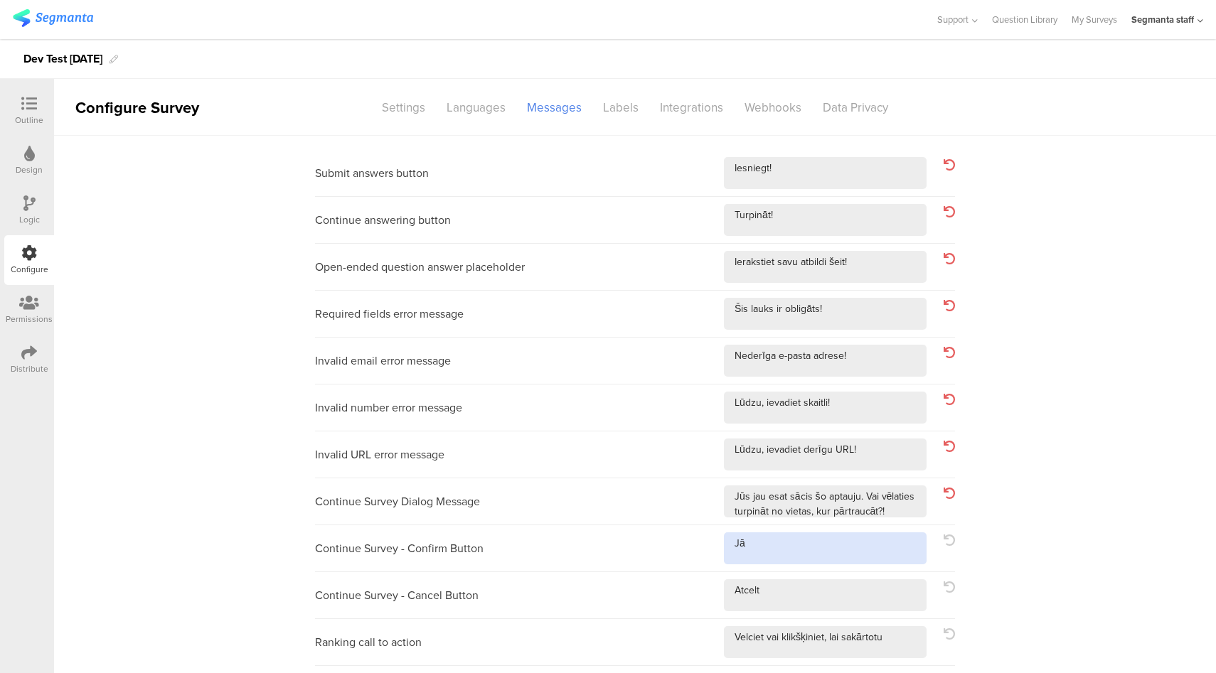
click at [833, 553] on textarea at bounding box center [825, 549] width 203 height 32
click at [815, 597] on textarea at bounding box center [825, 595] width 203 height 32
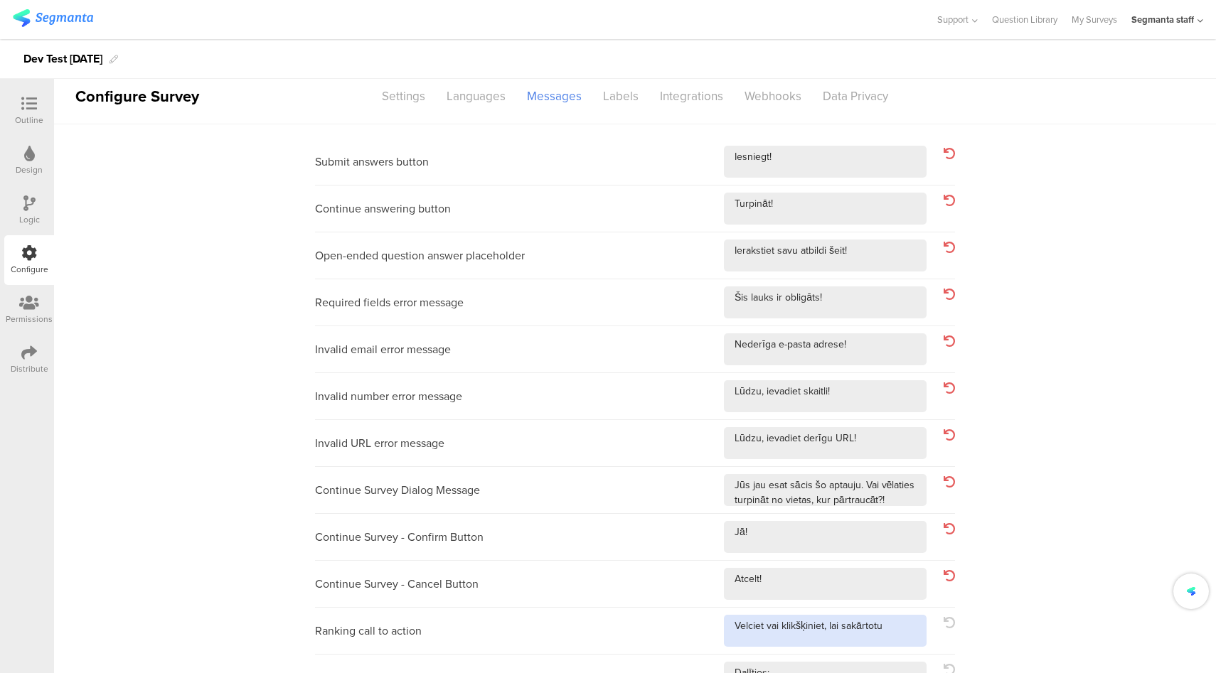
click at [887, 632] on textarea at bounding box center [825, 631] width 203 height 32
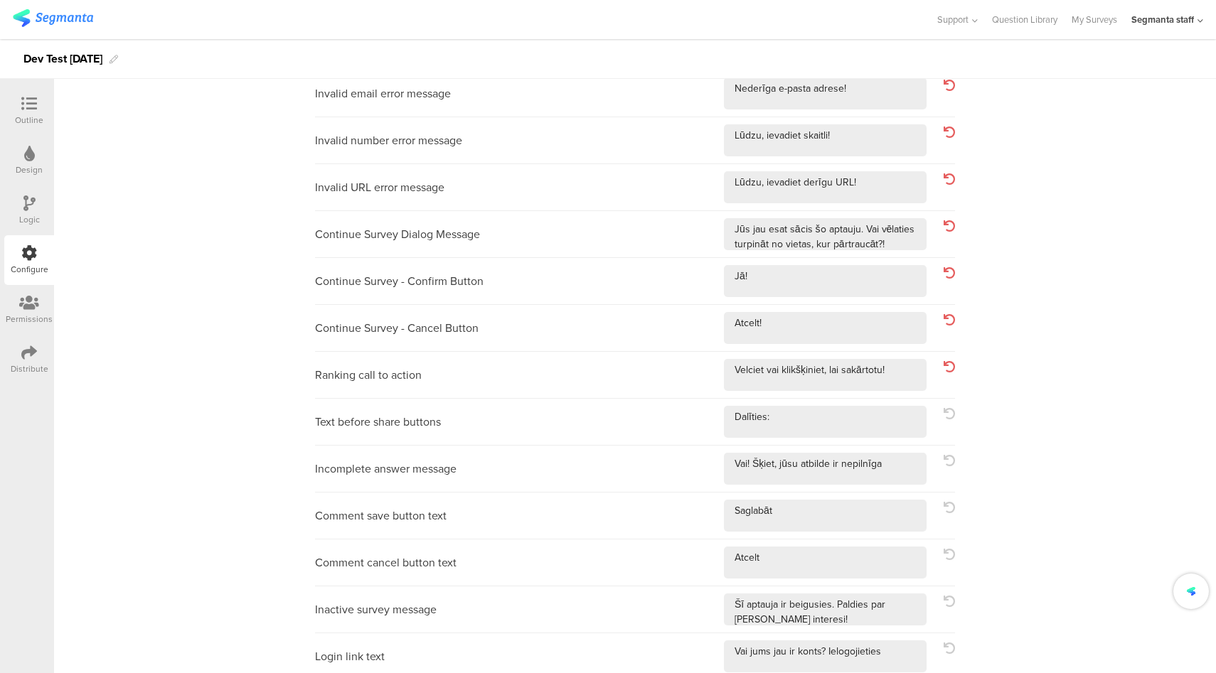
click at [875, 399] on div "Text before share buttons" at bounding box center [635, 422] width 640 height 47
click at [873, 410] on textarea at bounding box center [825, 422] width 203 height 32
click at [916, 472] on textarea at bounding box center [825, 469] width 203 height 32
click at [864, 531] on div "Comment save button text" at bounding box center [635, 516] width 640 height 47
click at [875, 519] on textarea at bounding box center [825, 516] width 203 height 32
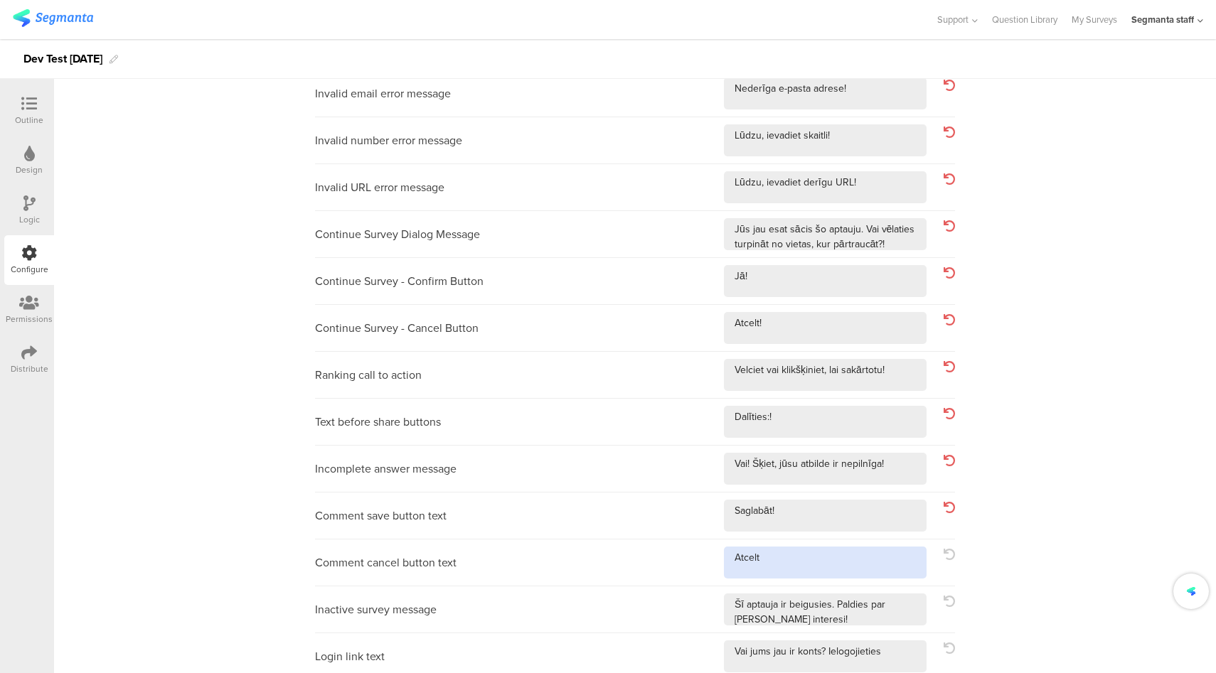
click at [843, 565] on textarea at bounding box center [825, 563] width 203 height 32
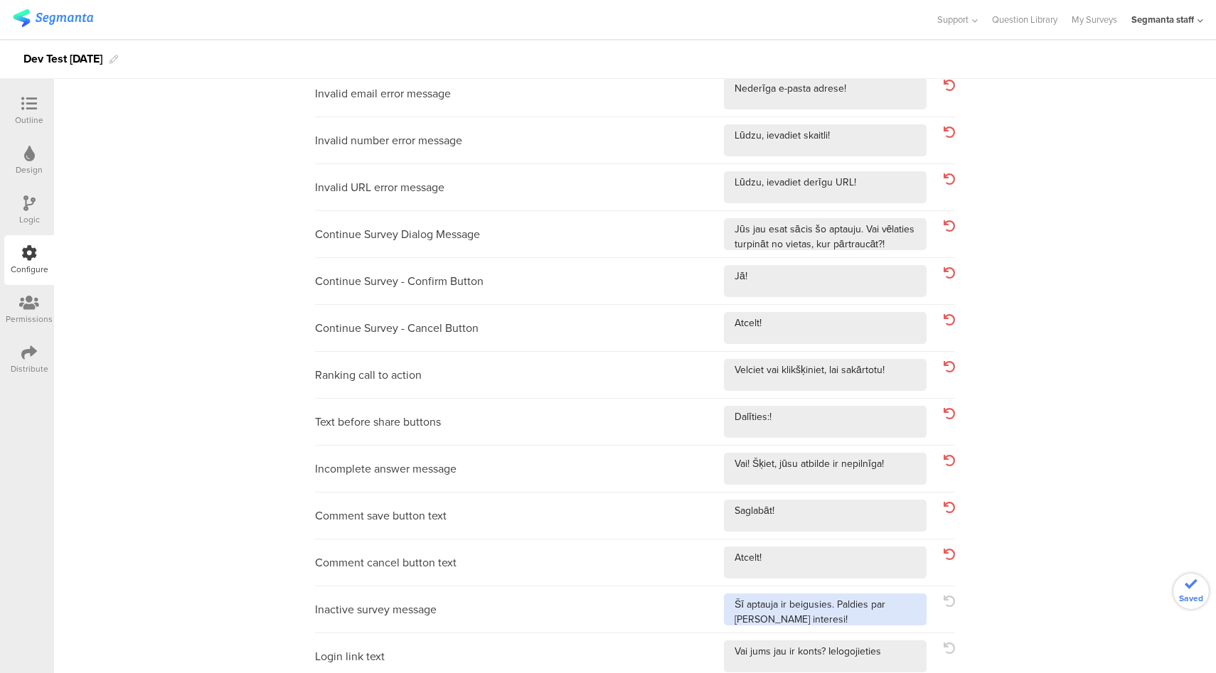
click at [878, 620] on textarea at bounding box center [825, 610] width 203 height 32
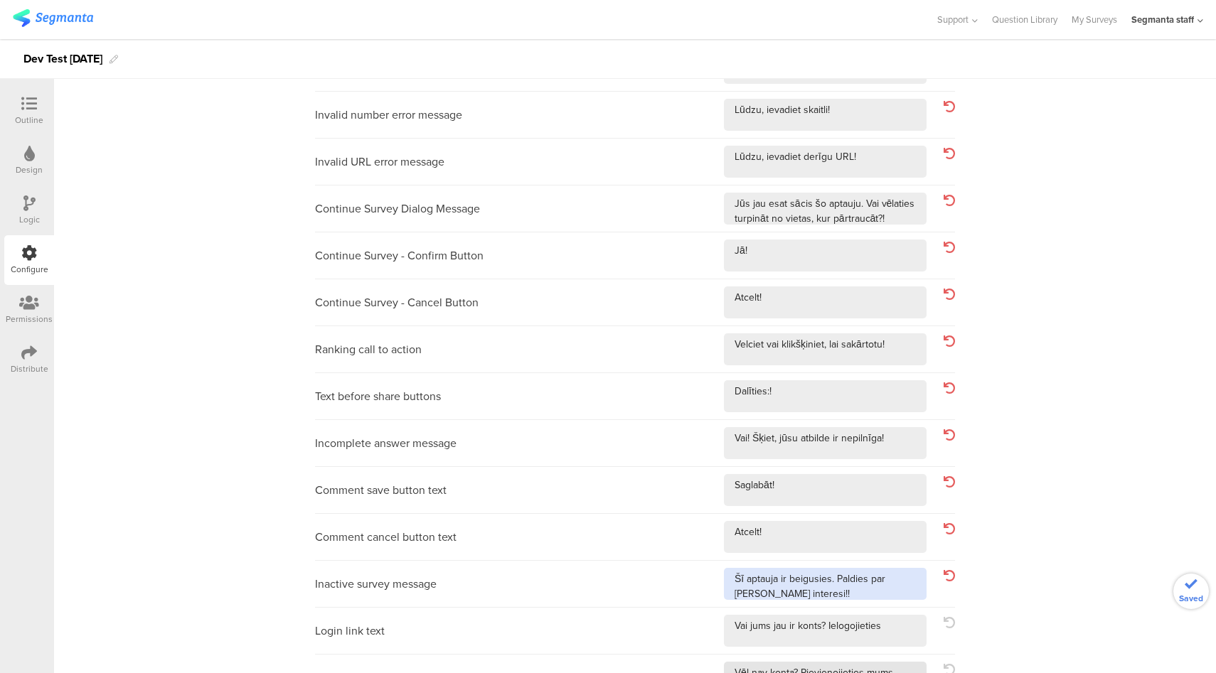
scroll to position [359, 0]
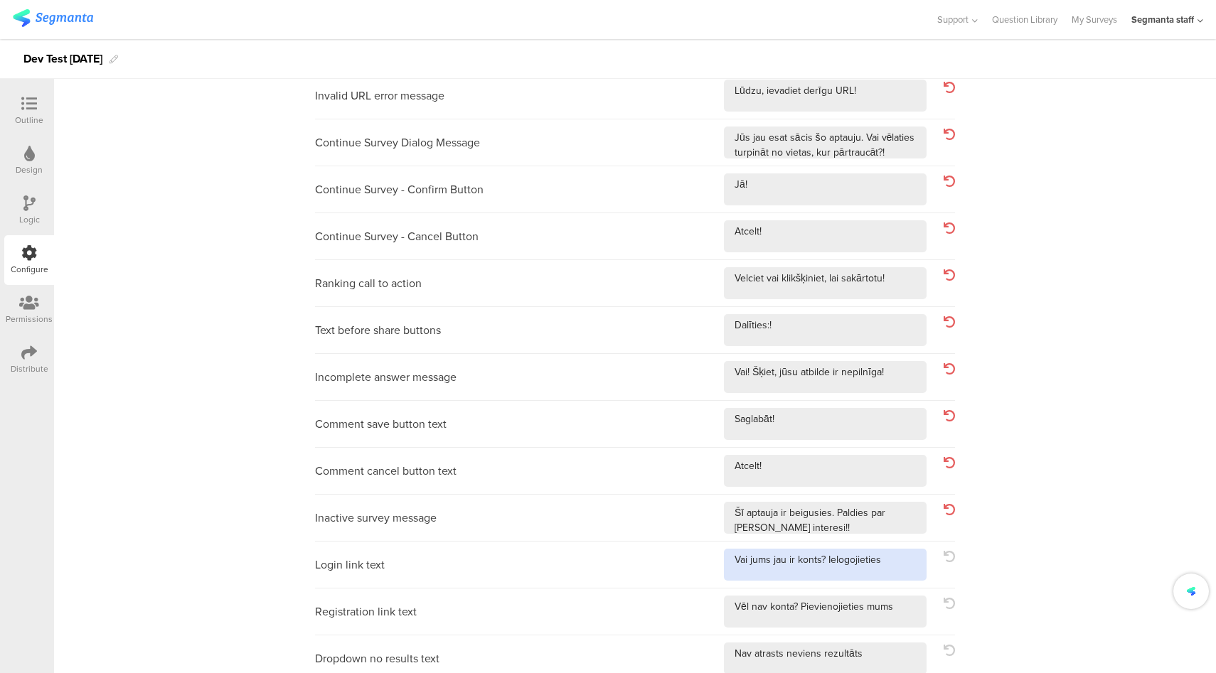
click at [891, 561] on textarea at bounding box center [825, 565] width 203 height 32
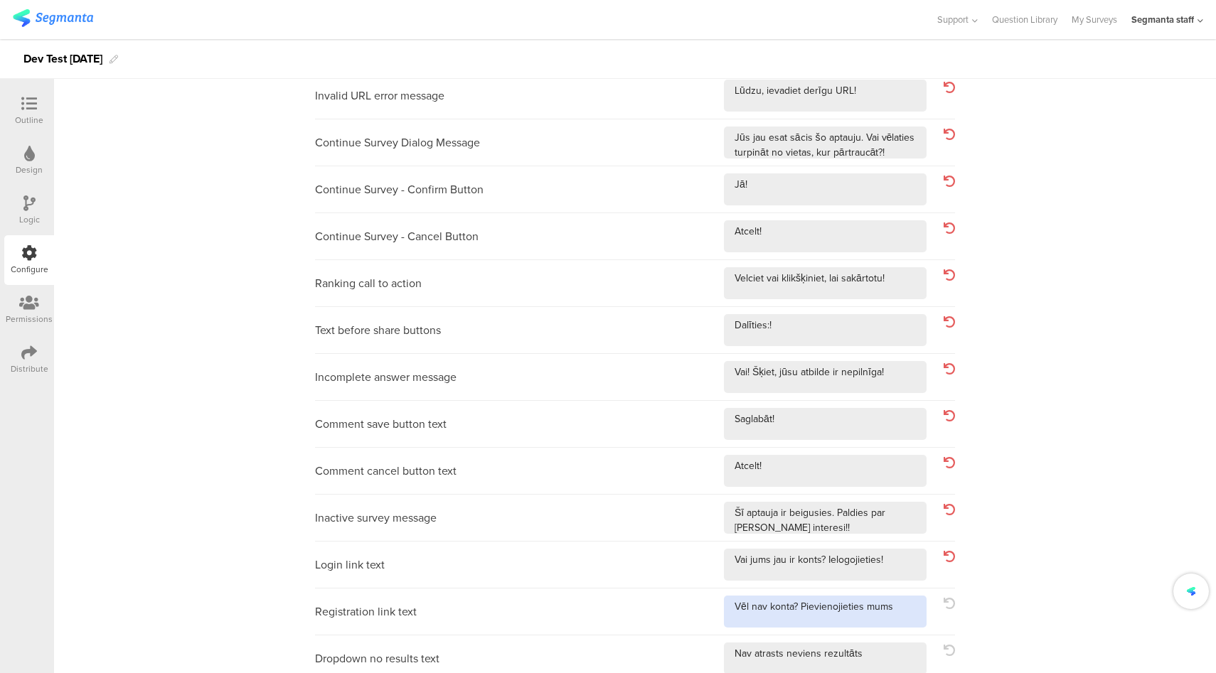
click at [898, 604] on textarea at bounding box center [825, 612] width 203 height 32
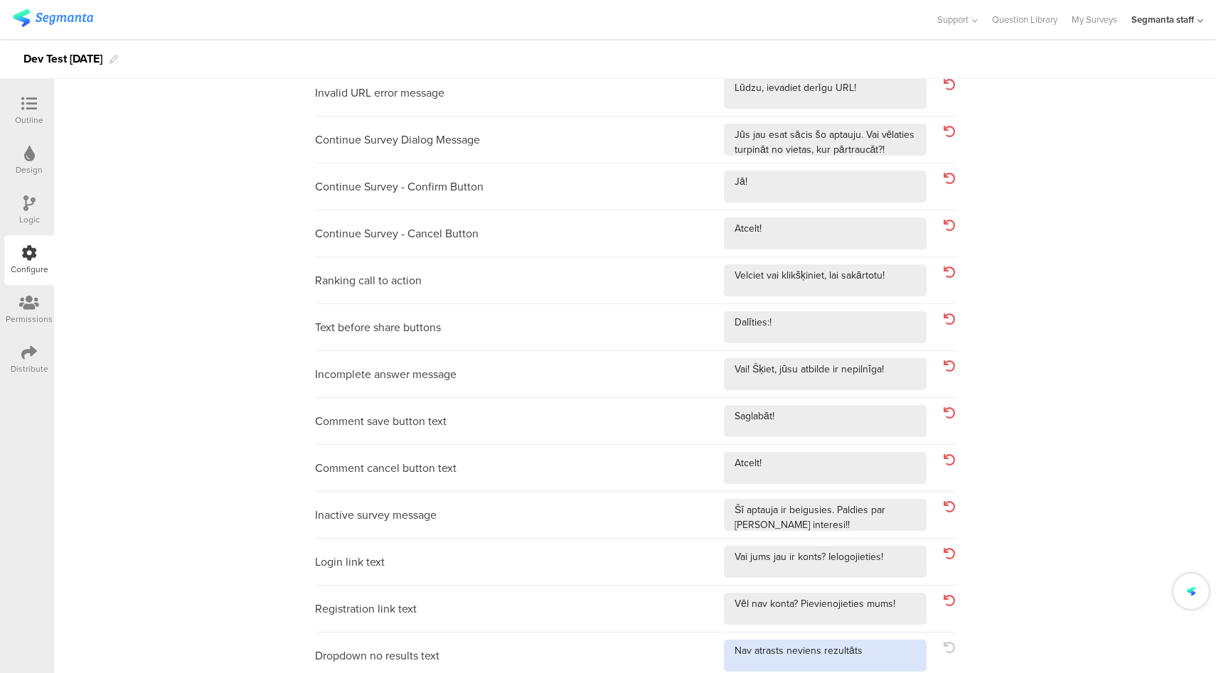
click at [868, 667] on textarea at bounding box center [825, 656] width 203 height 32
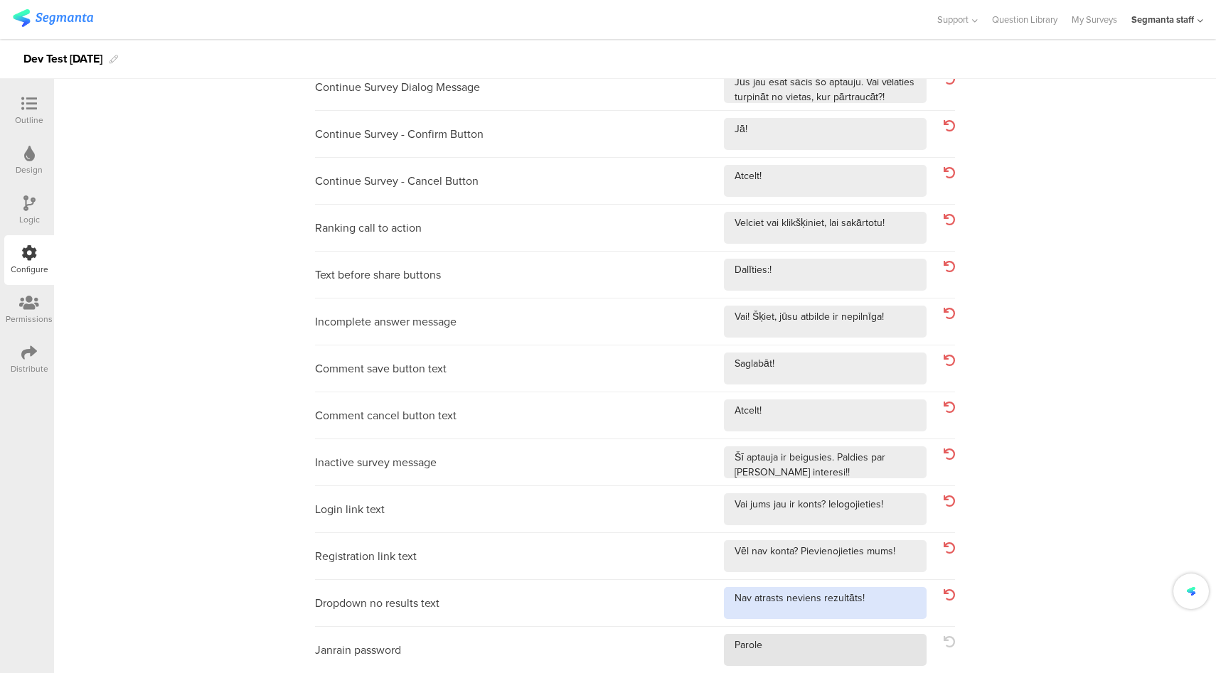
scroll to position [415, 0]
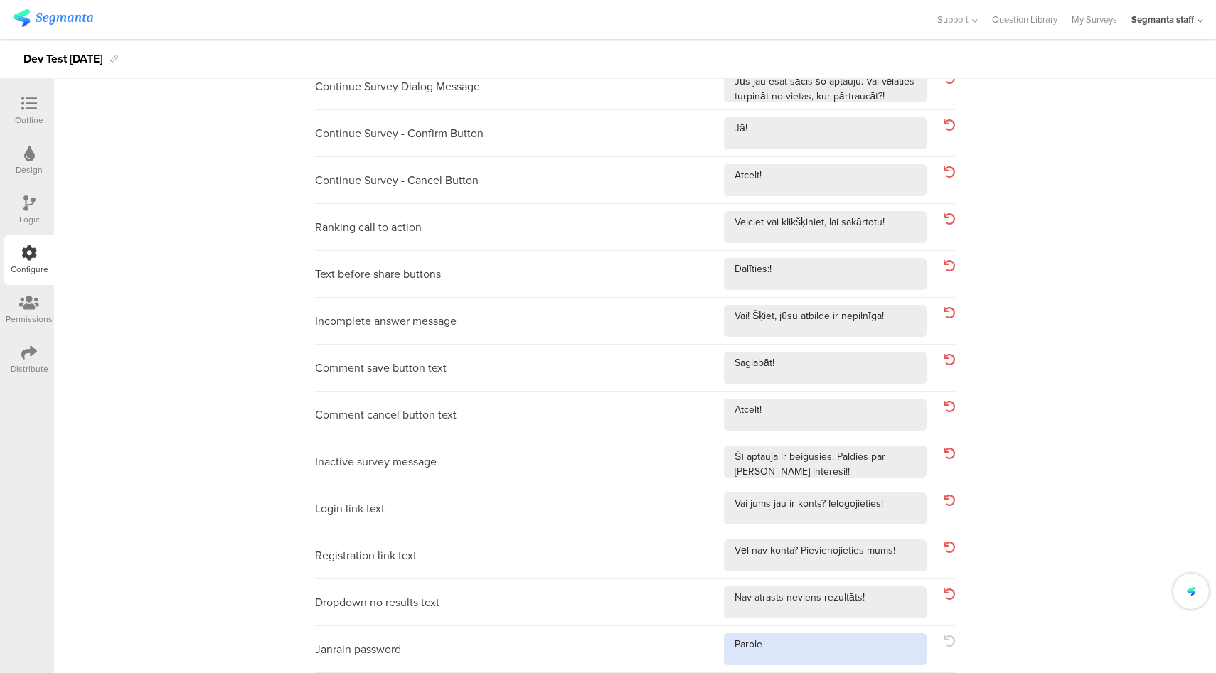
click at [823, 648] on textarea at bounding box center [825, 650] width 203 height 32
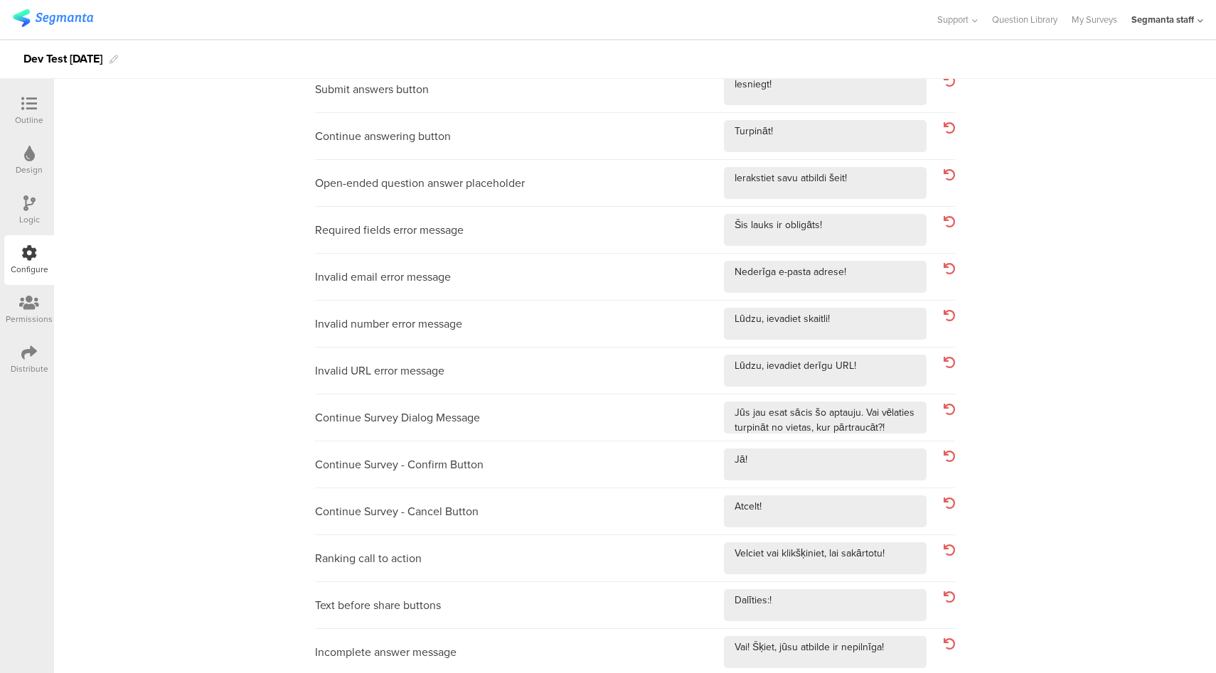
scroll to position [0, 0]
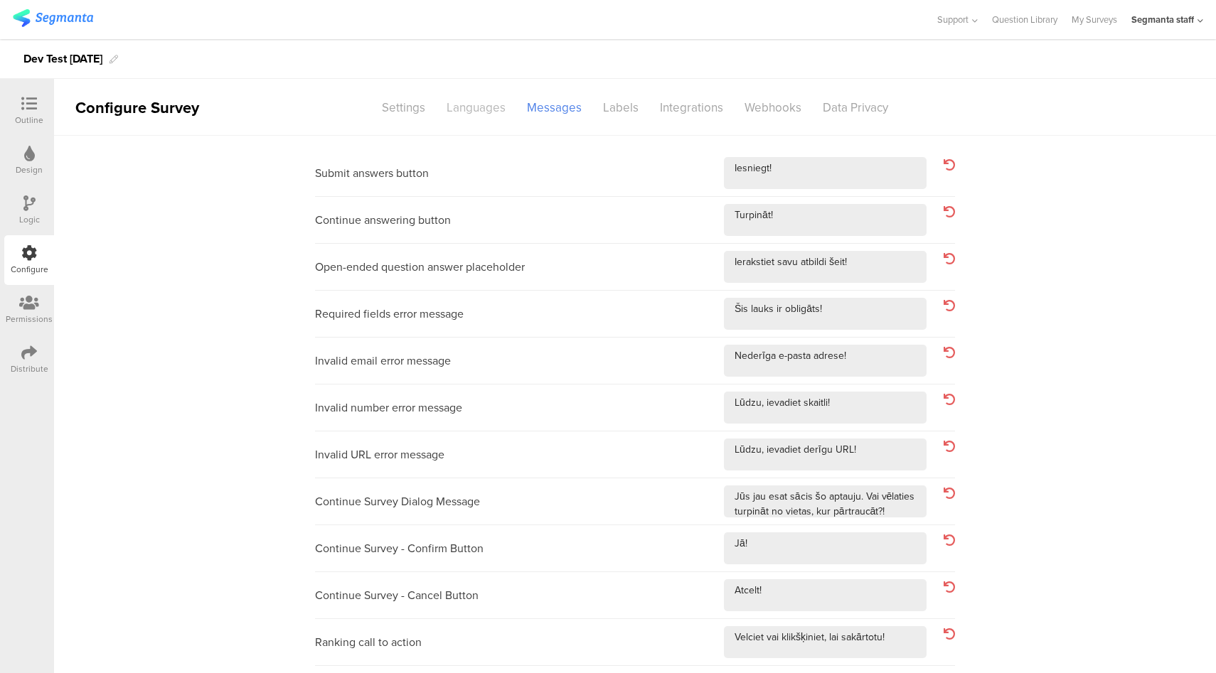
click at [475, 118] on div "Languages" at bounding box center [476, 107] width 80 height 25
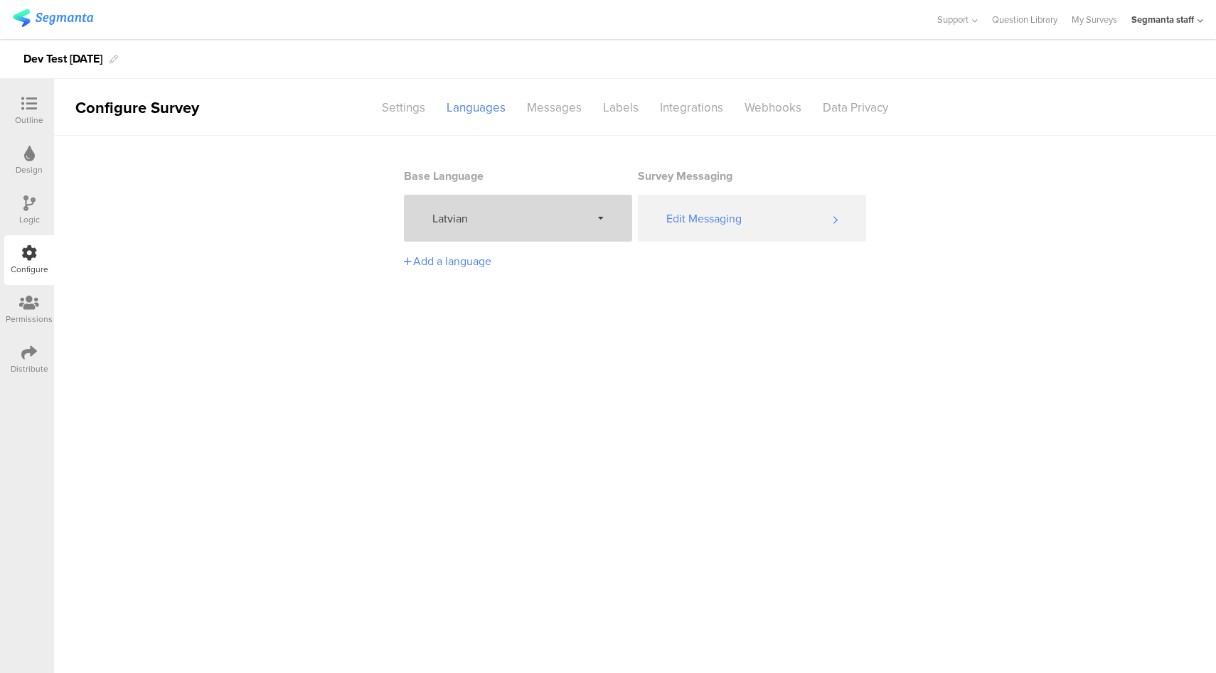
click at [515, 218] on span "Latvian" at bounding box center [511, 218] width 159 height 16
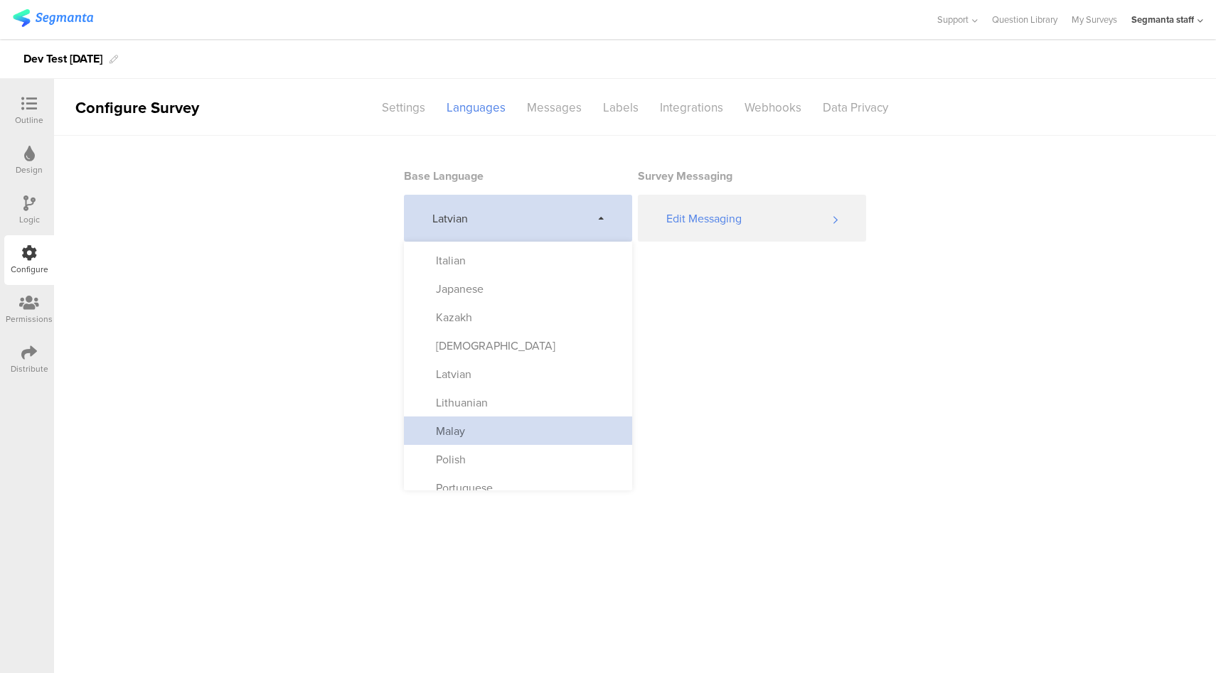
scroll to position [493, 0]
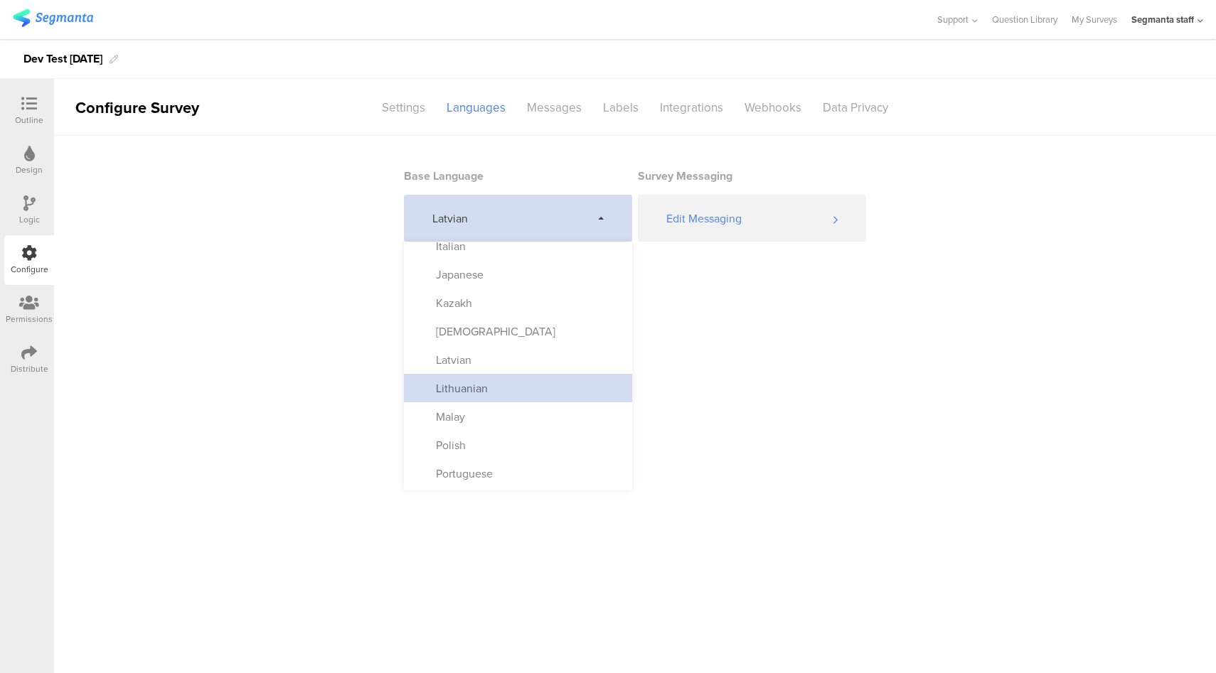
click at [502, 392] on div "Lithuanian" at bounding box center [518, 388] width 228 height 28
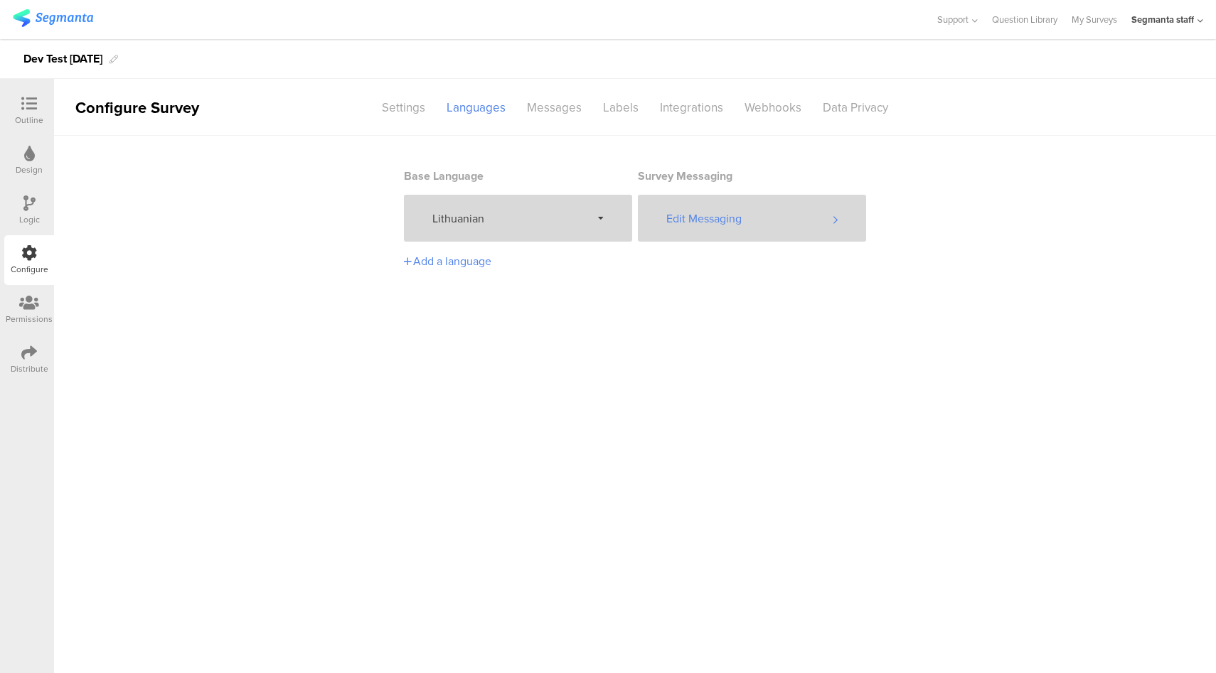
click at [769, 228] on div "Edit Messaging" at bounding box center [752, 218] width 228 height 47
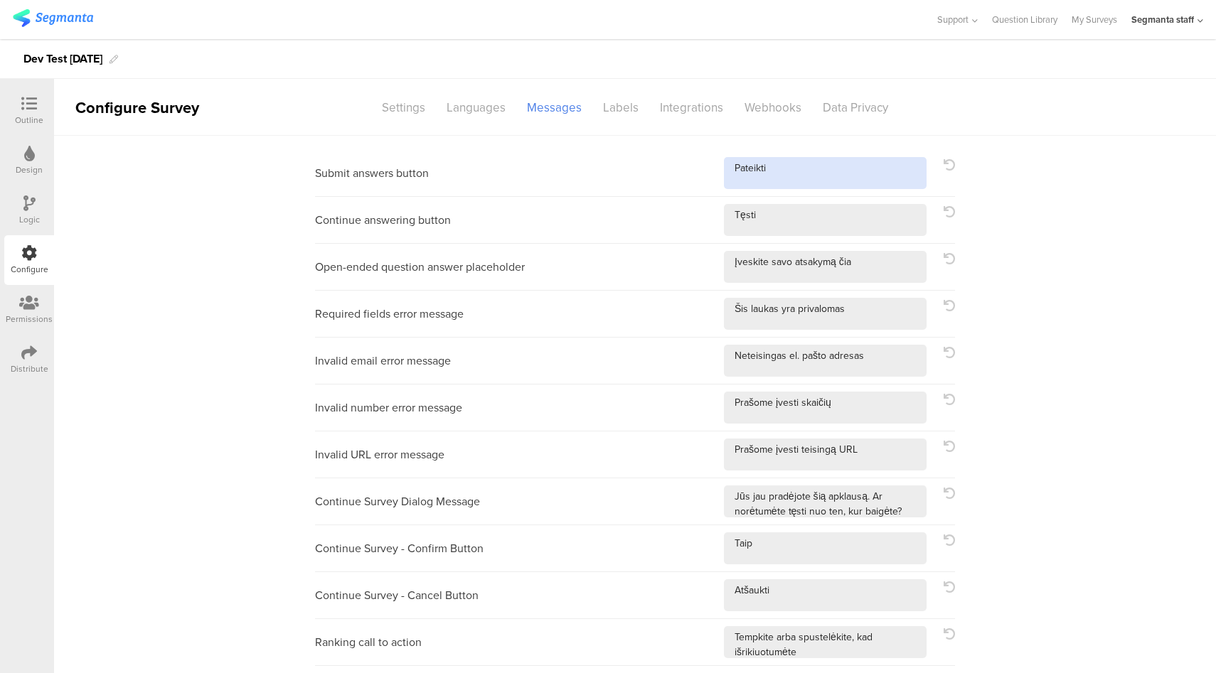
click at [837, 169] on textarea at bounding box center [825, 173] width 203 height 32
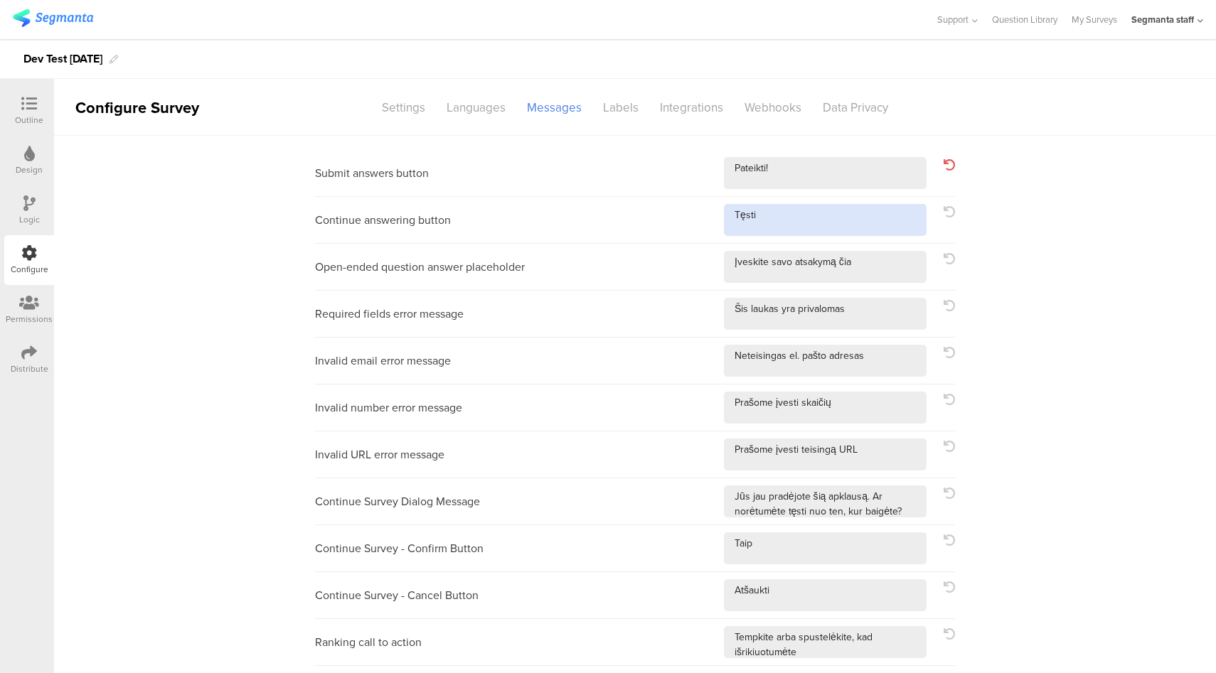
click at [843, 218] on textarea at bounding box center [825, 220] width 203 height 32
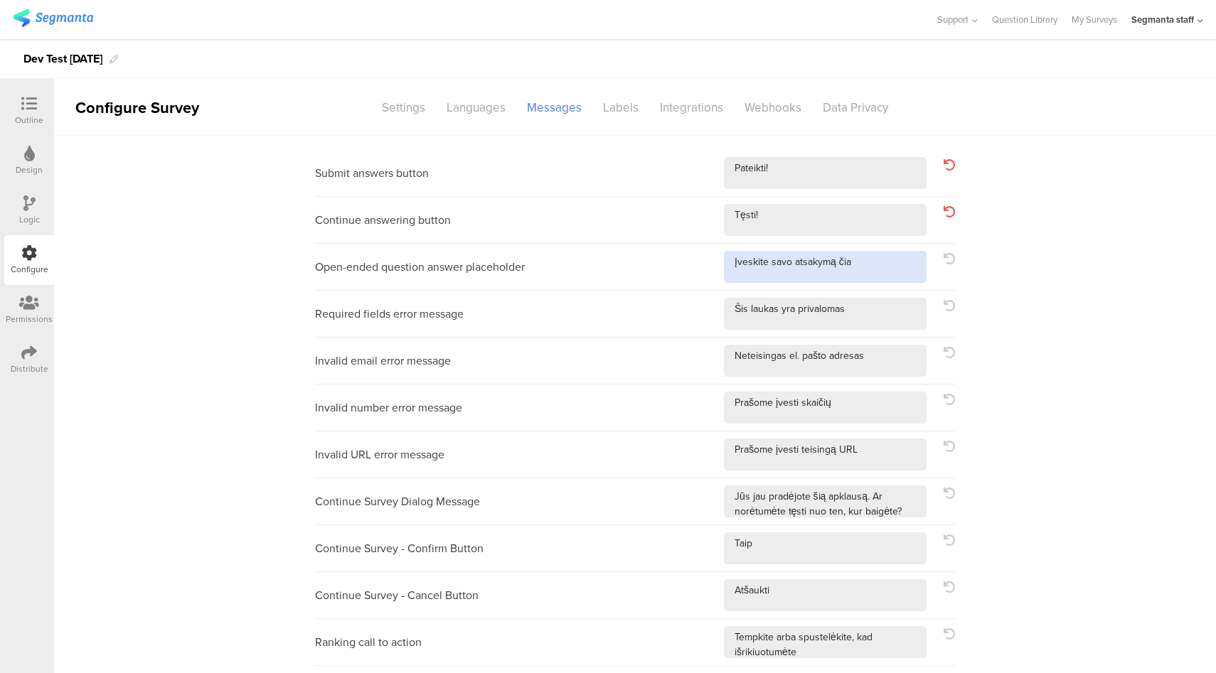
click at [890, 270] on textarea at bounding box center [825, 267] width 203 height 32
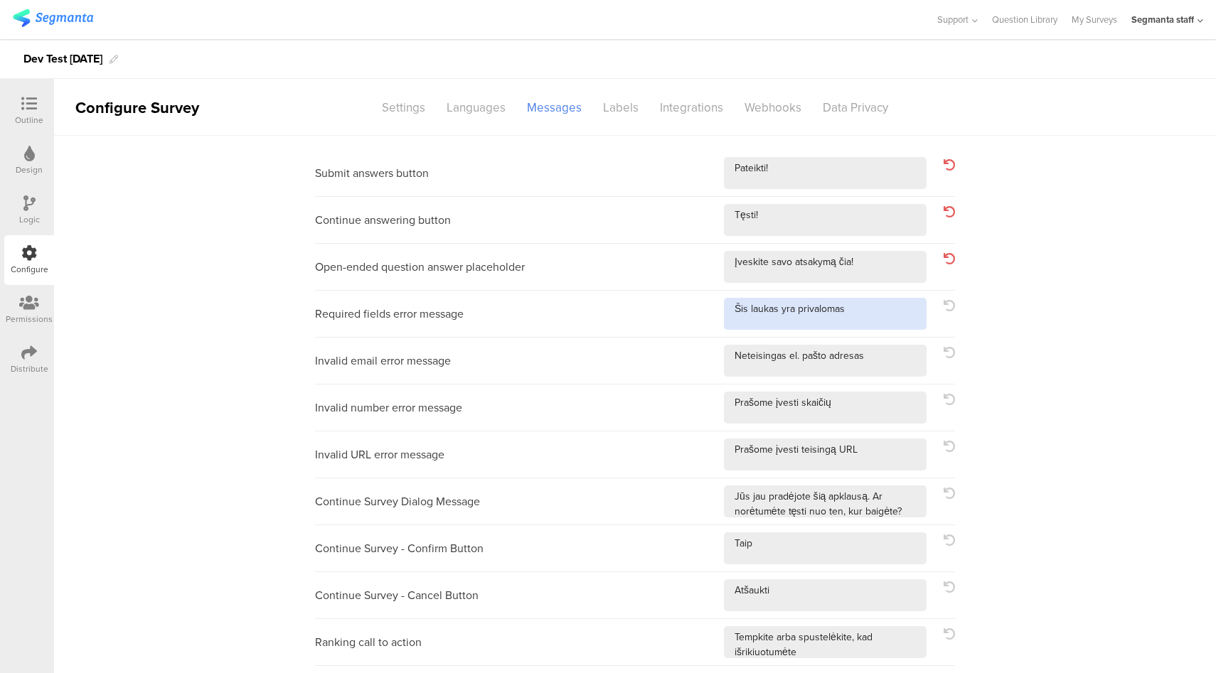
click at [882, 307] on textarea at bounding box center [825, 314] width 203 height 32
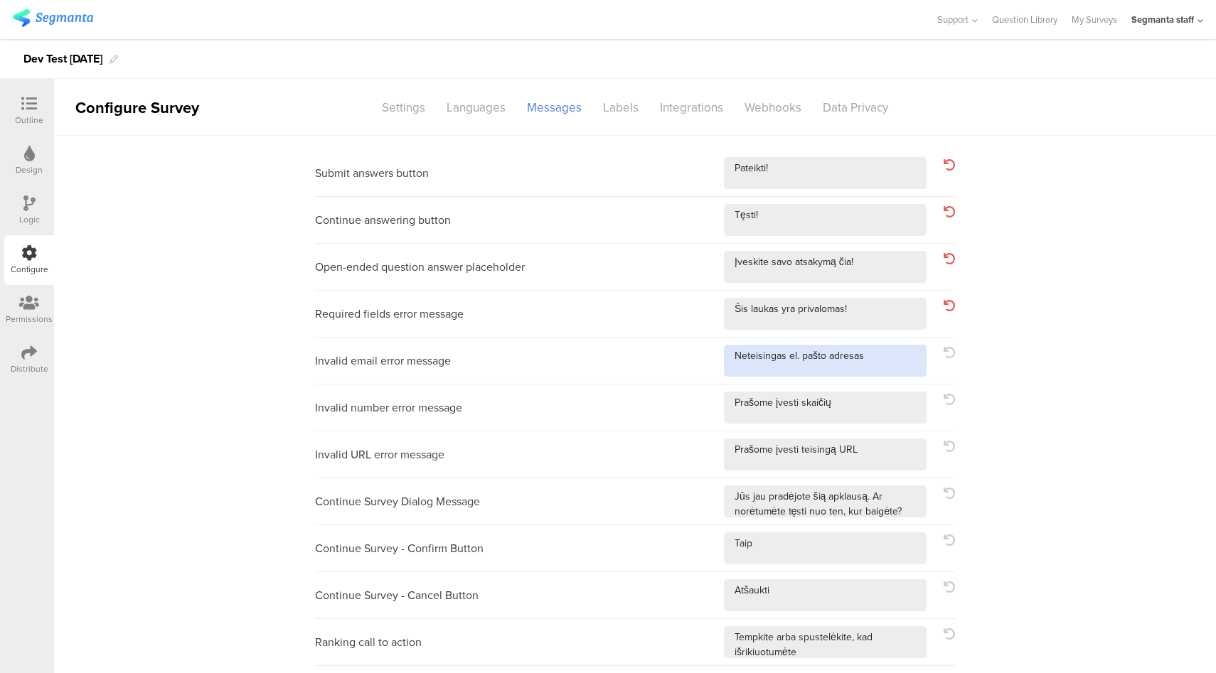
click at [881, 356] on textarea at bounding box center [825, 361] width 203 height 32
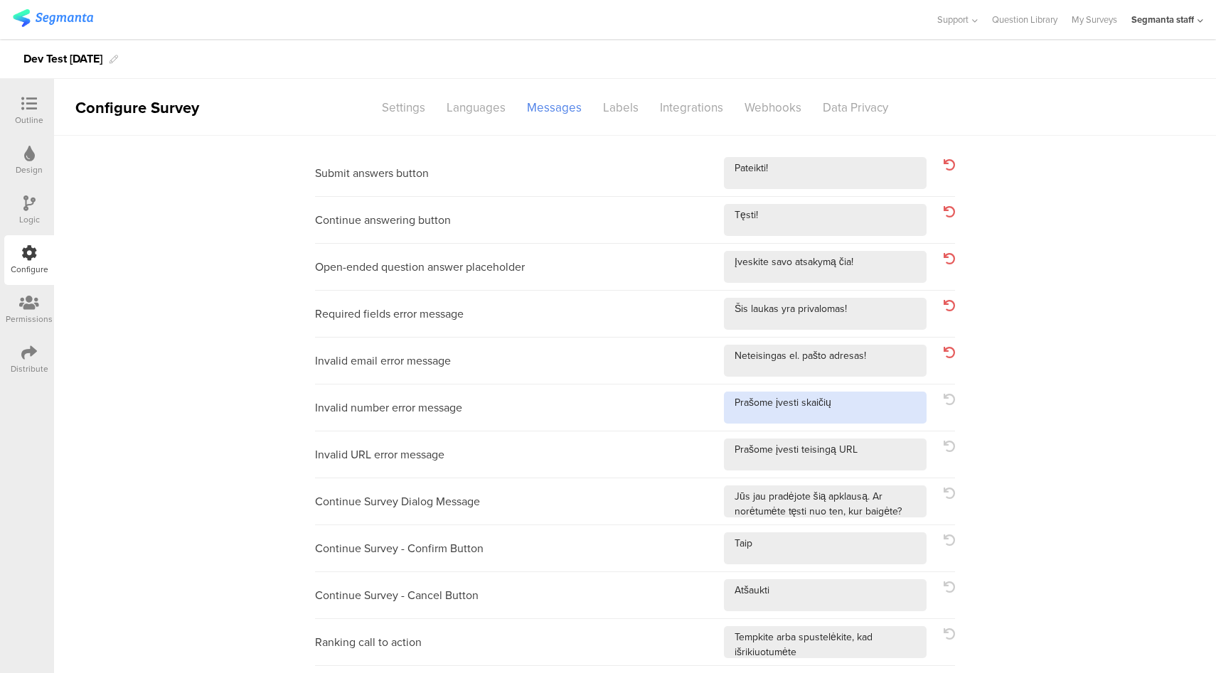
click at [887, 395] on textarea at bounding box center [825, 408] width 203 height 32
click at [885, 414] on textarea at bounding box center [825, 408] width 203 height 32
click at [881, 458] on textarea at bounding box center [825, 455] width 203 height 32
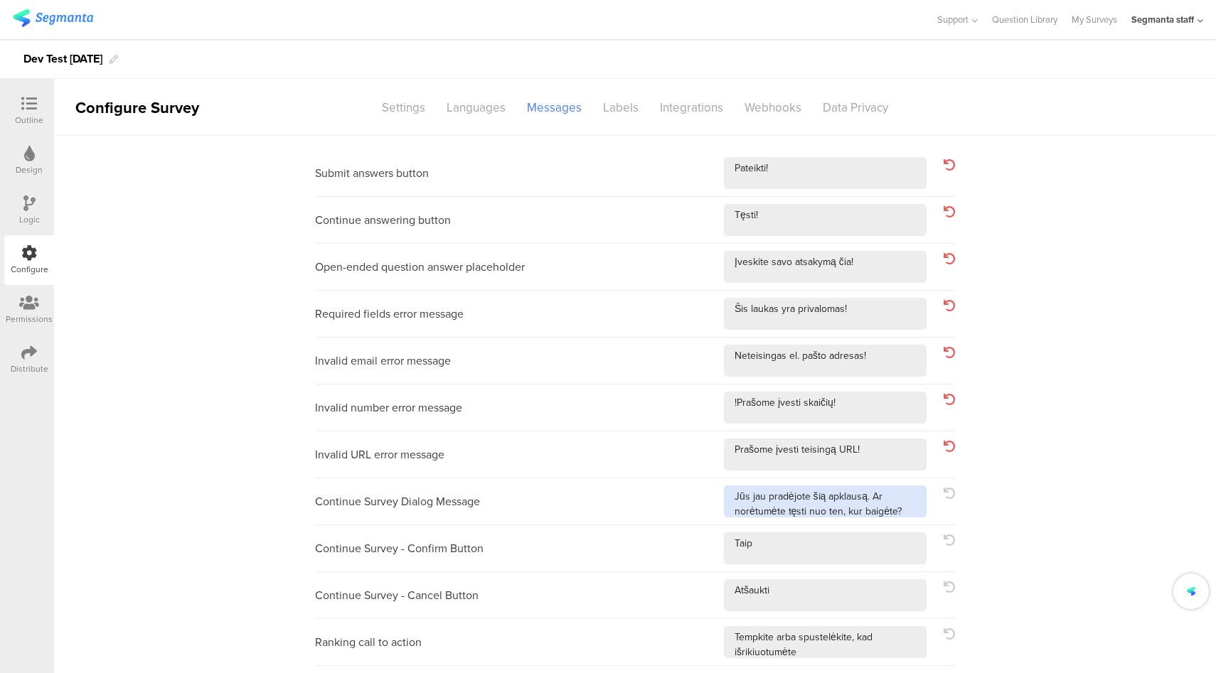
click at [902, 508] on textarea at bounding box center [825, 502] width 203 height 32
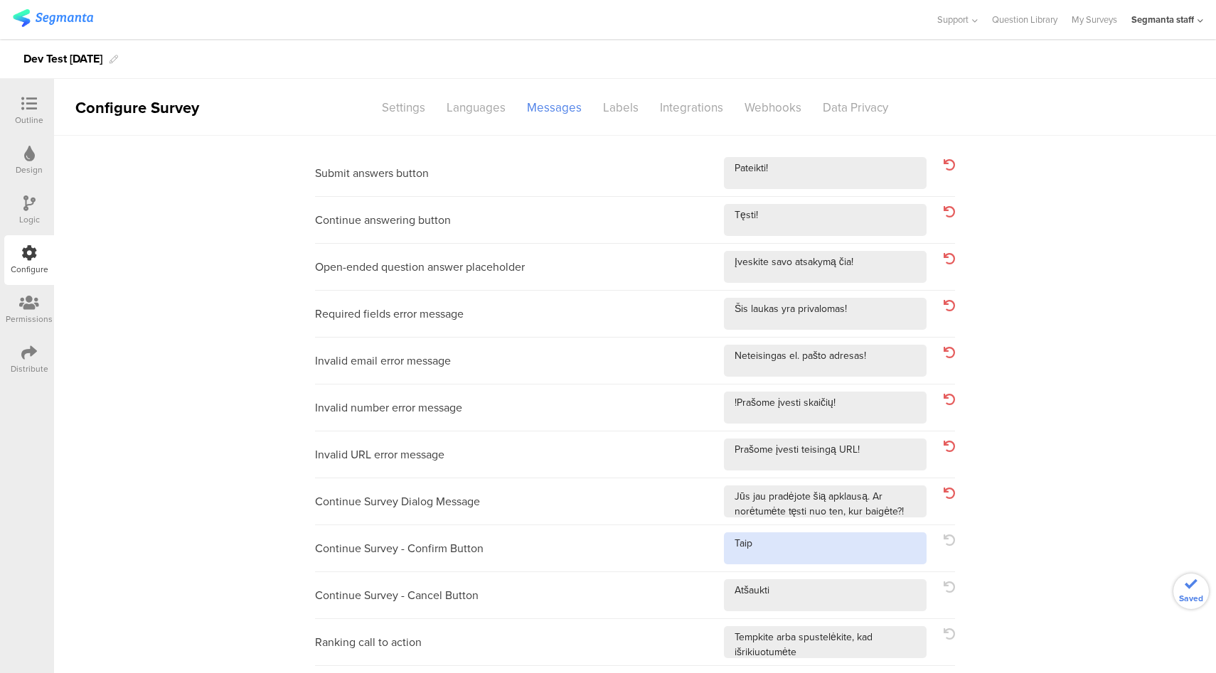
click at [887, 542] on textarea at bounding box center [825, 549] width 203 height 32
click at [846, 587] on textarea at bounding box center [825, 595] width 203 height 32
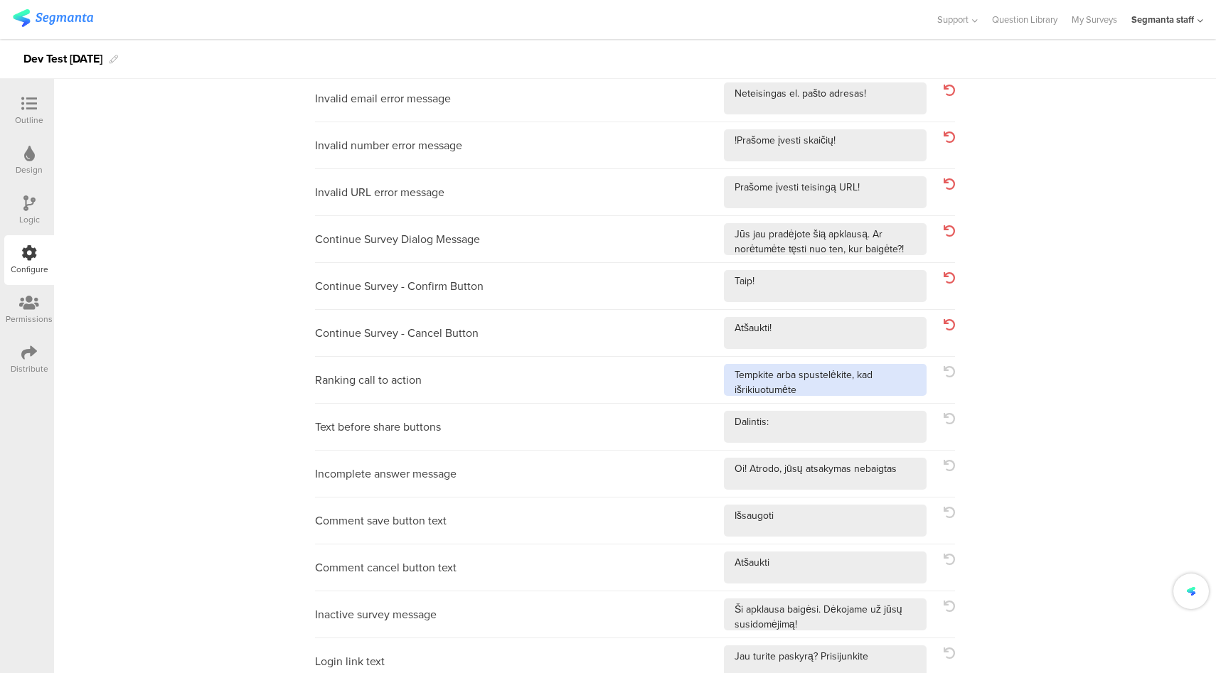
click at [865, 392] on textarea at bounding box center [825, 380] width 203 height 32
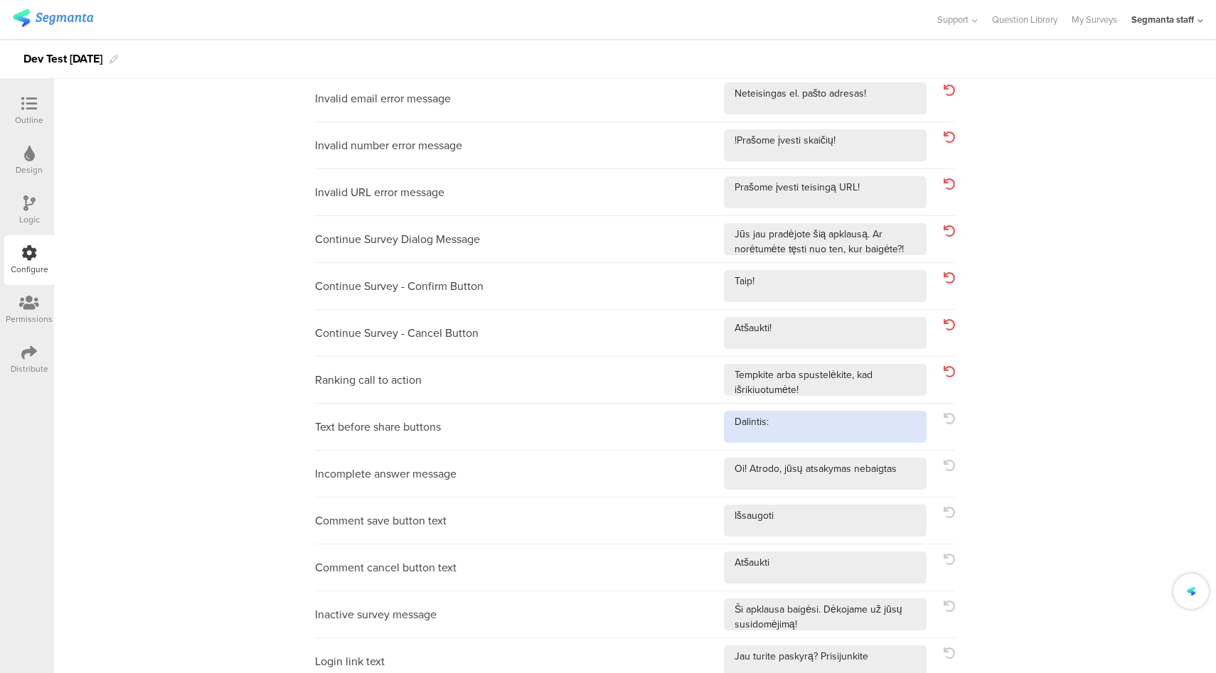
click at [849, 424] on textarea at bounding box center [825, 427] width 203 height 32
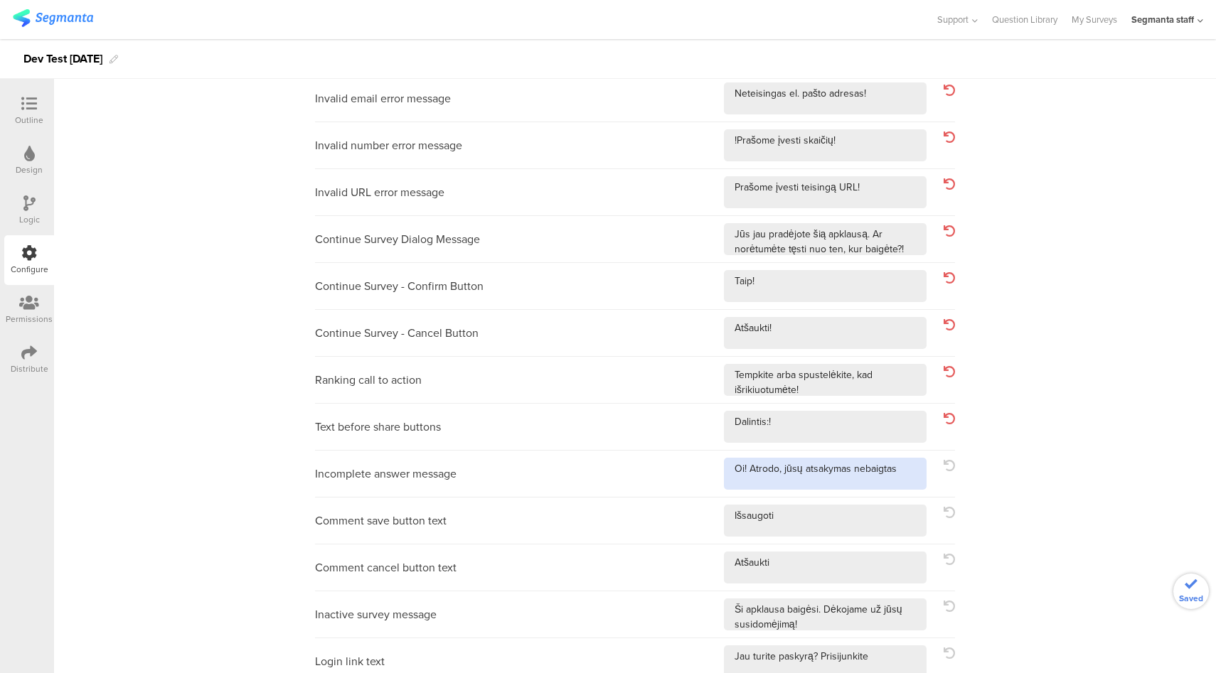
click at [899, 479] on textarea at bounding box center [825, 474] width 203 height 32
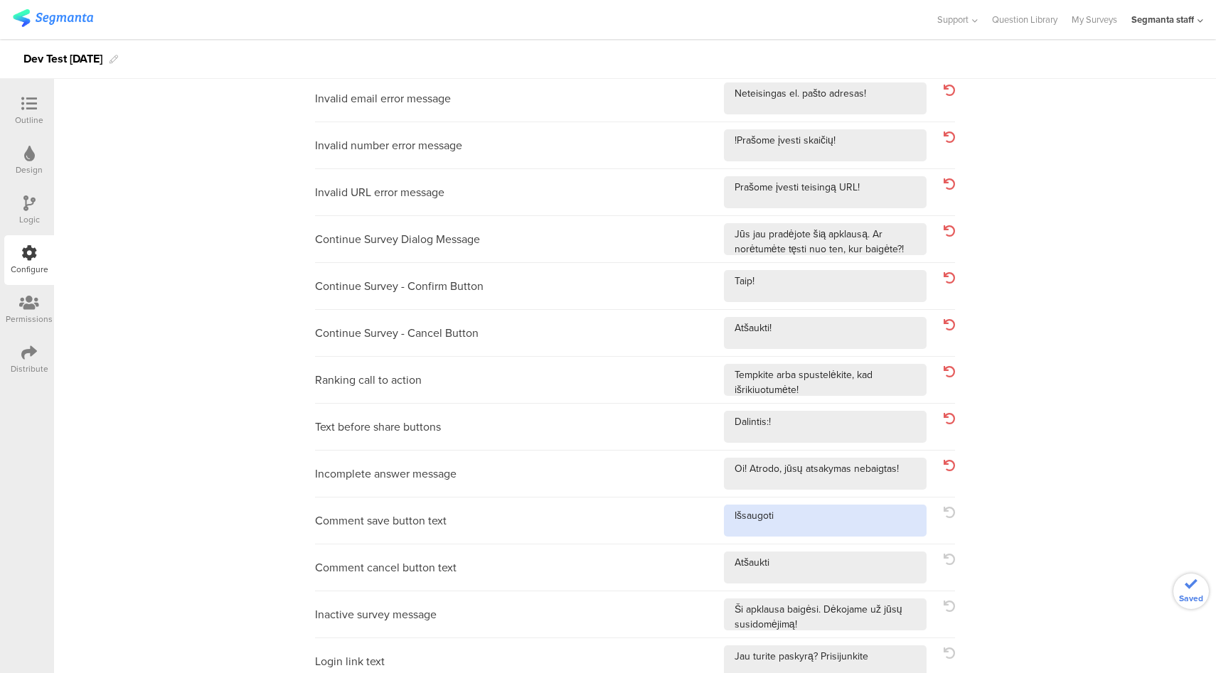
click at [839, 535] on textarea at bounding box center [825, 521] width 203 height 32
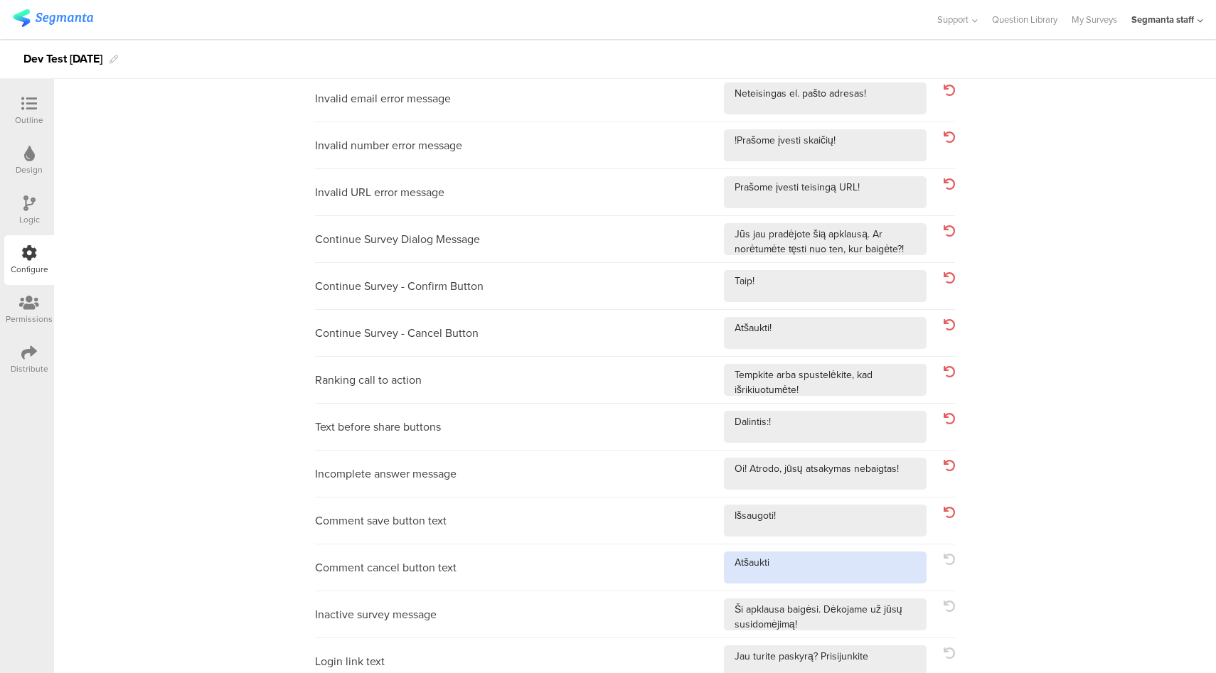
click at [844, 567] on textarea at bounding box center [825, 568] width 203 height 32
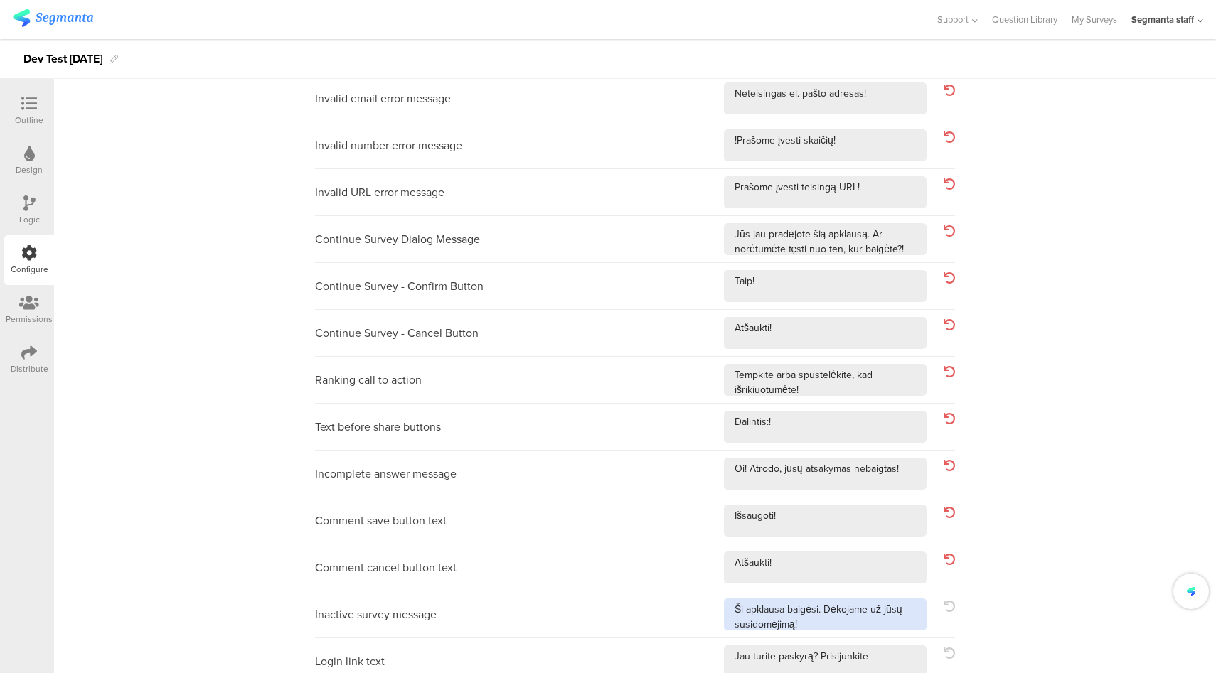
click at [851, 628] on textarea at bounding box center [825, 615] width 203 height 32
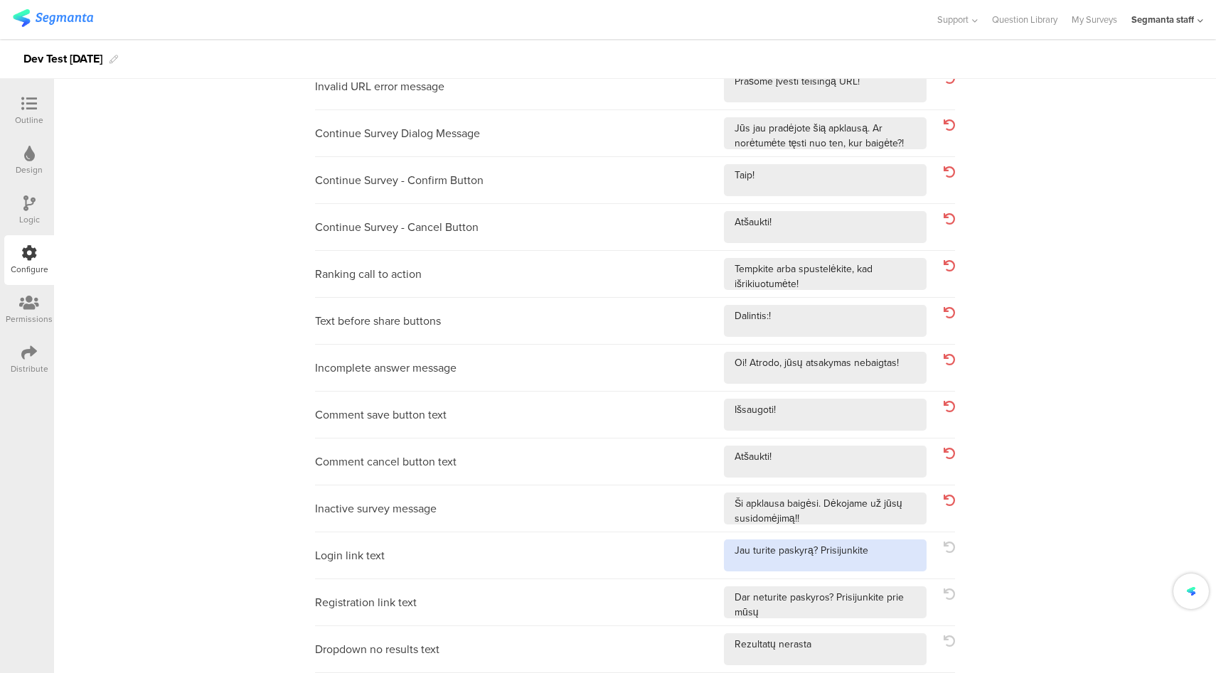
click at [892, 554] on textarea at bounding box center [825, 556] width 203 height 32
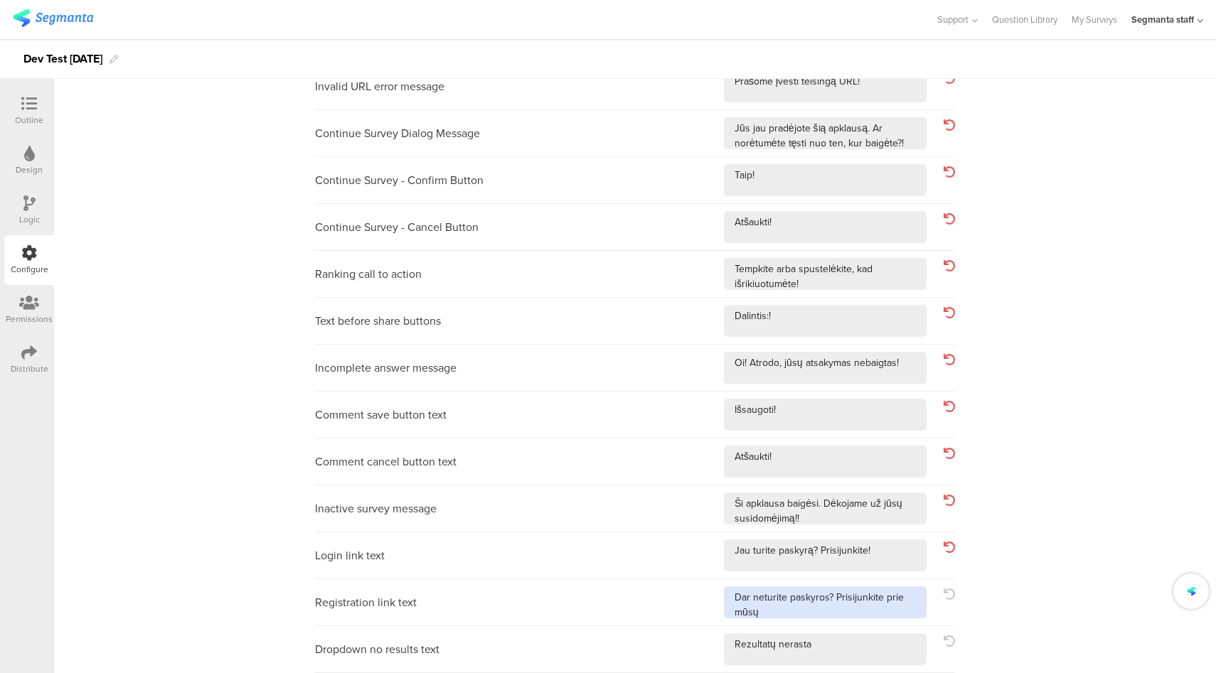
click at [867, 616] on textarea at bounding box center [825, 603] width 203 height 32
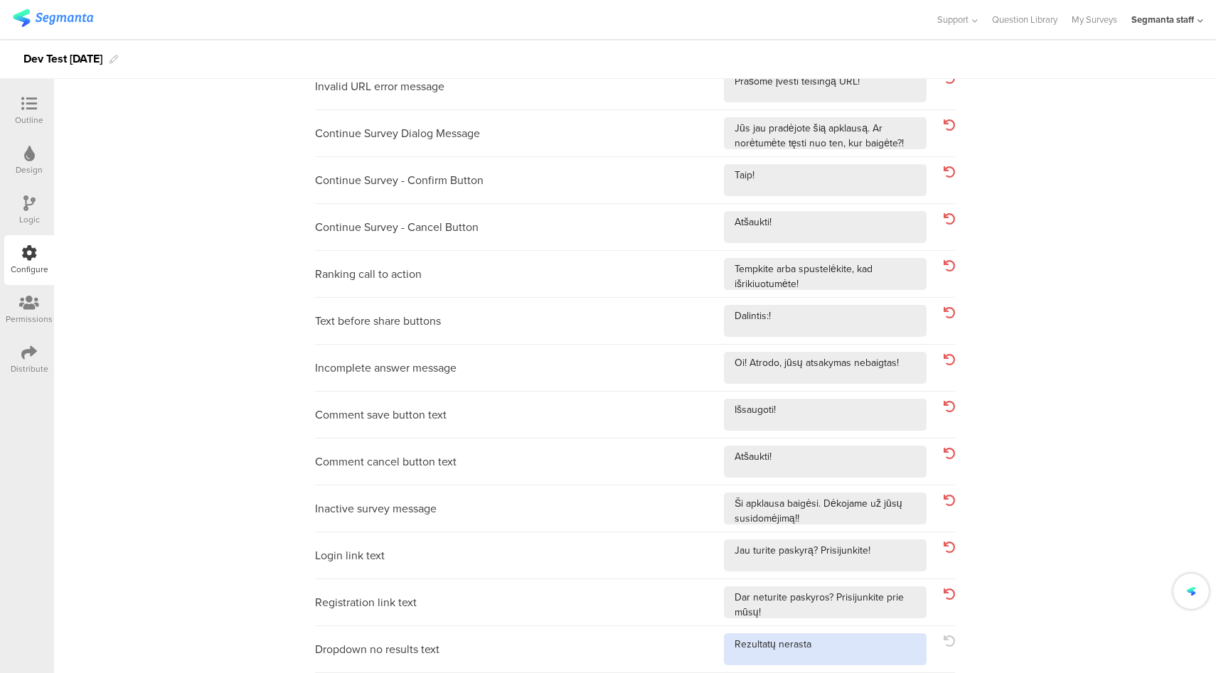
click at [865, 649] on textarea at bounding box center [825, 650] width 203 height 32
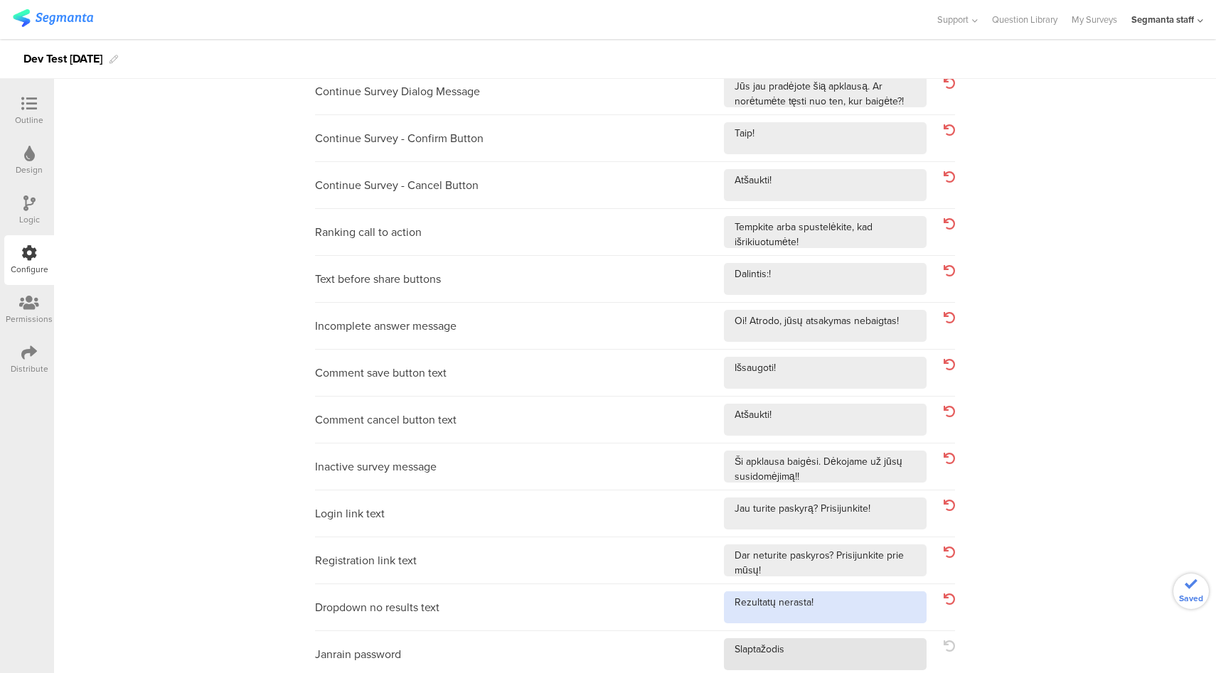
scroll to position [415, 0]
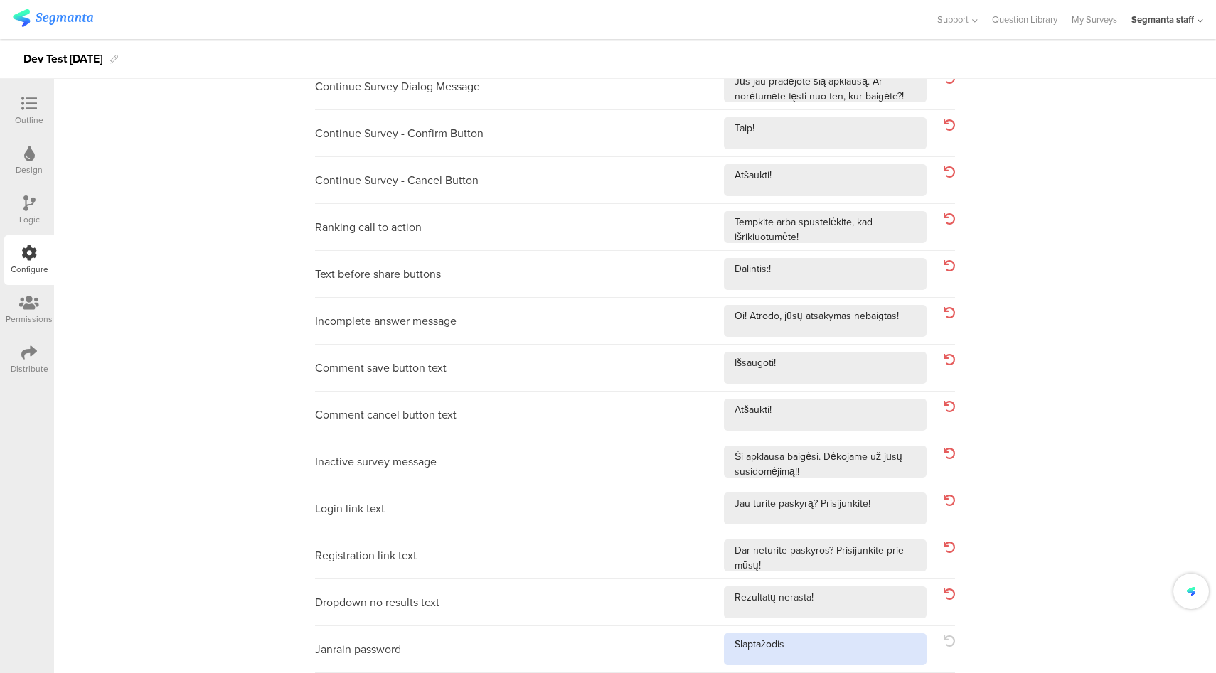
click at [856, 646] on textarea at bounding box center [825, 650] width 203 height 32
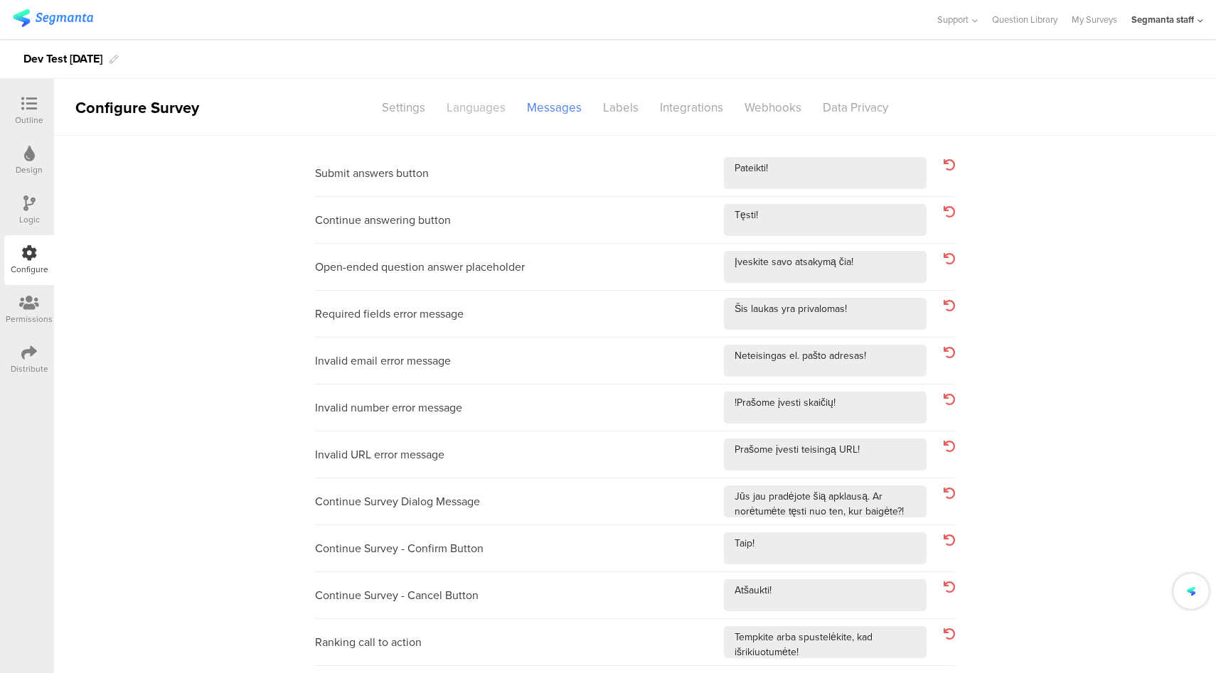
click at [475, 106] on div "Languages" at bounding box center [476, 107] width 80 height 25
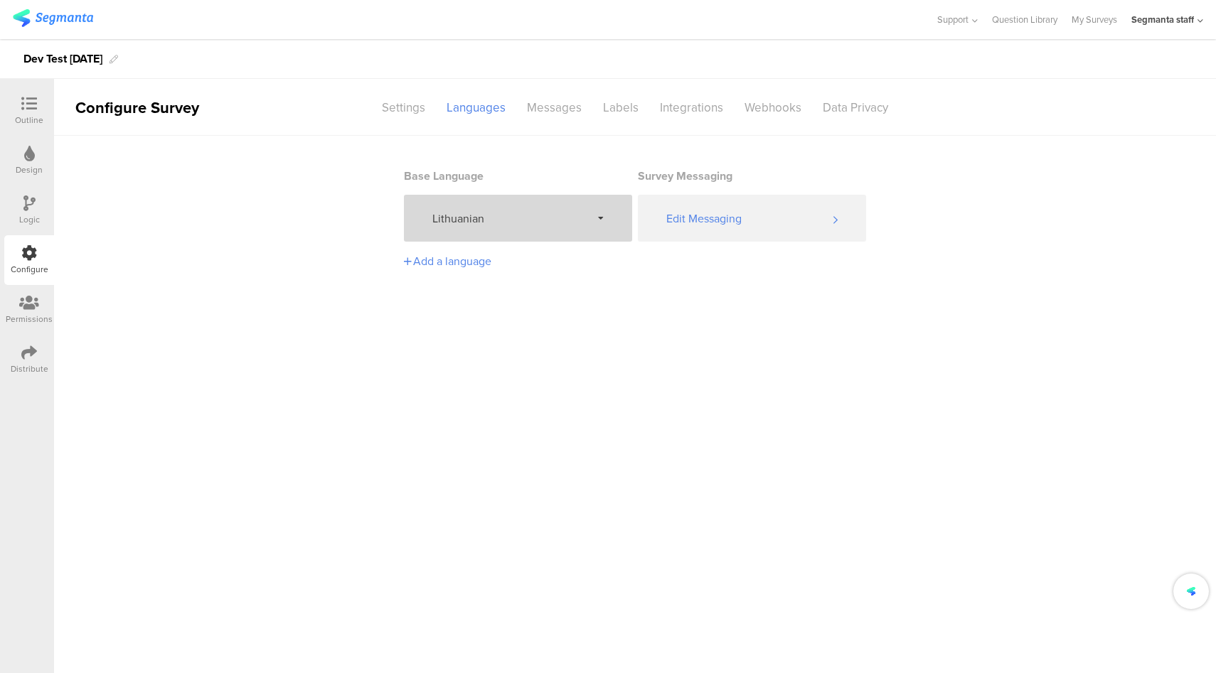
click at [565, 225] on span "Lithuanian" at bounding box center [511, 218] width 159 height 16
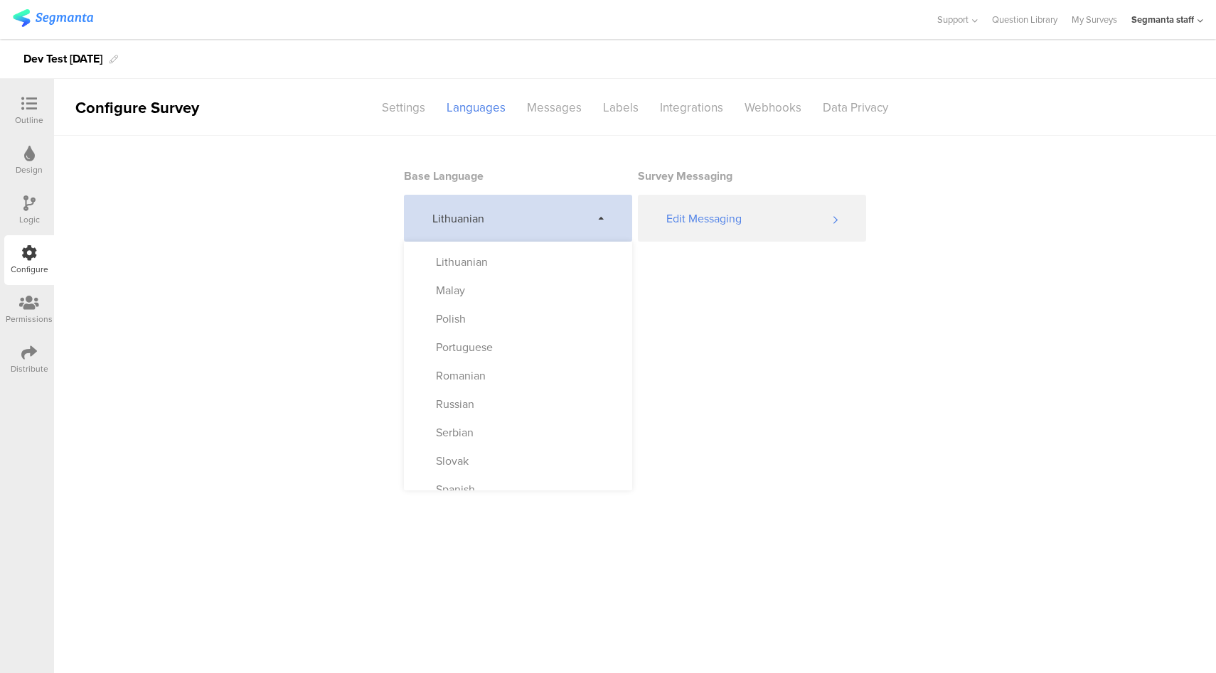
scroll to position [623, 0]
click at [520, 282] on div "Malay" at bounding box center [518, 287] width 228 height 28
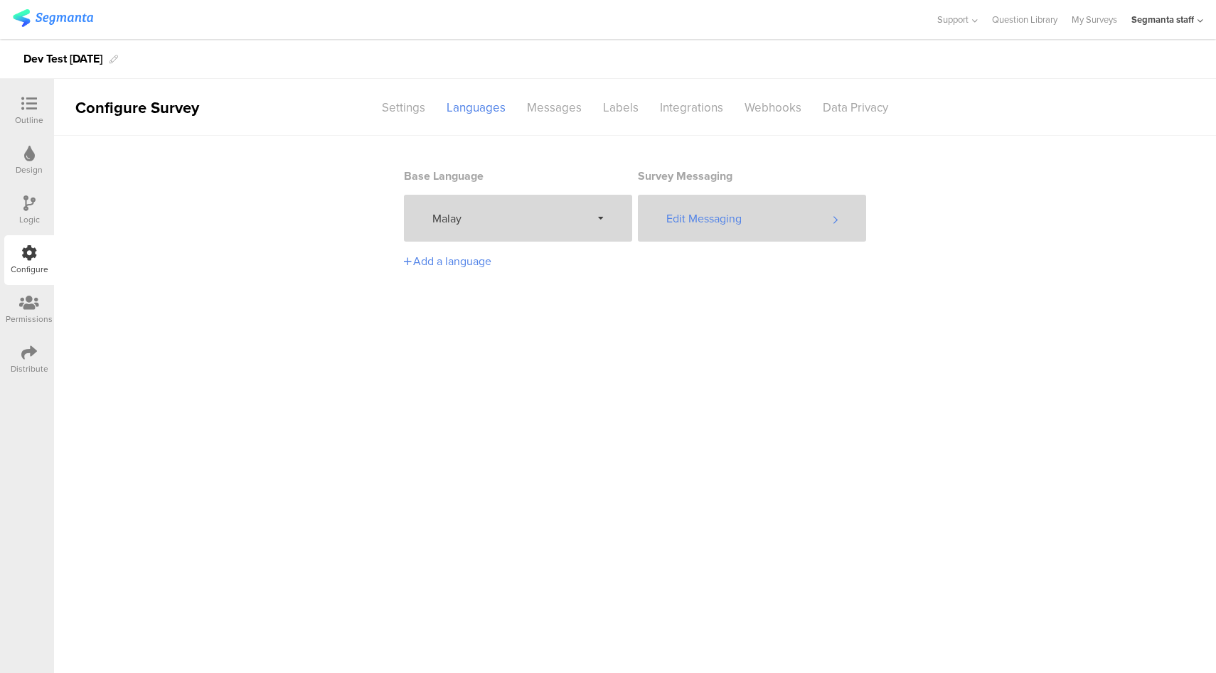
click at [758, 223] on div "Edit Messaging" at bounding box center [752, 218] width 228 height 47
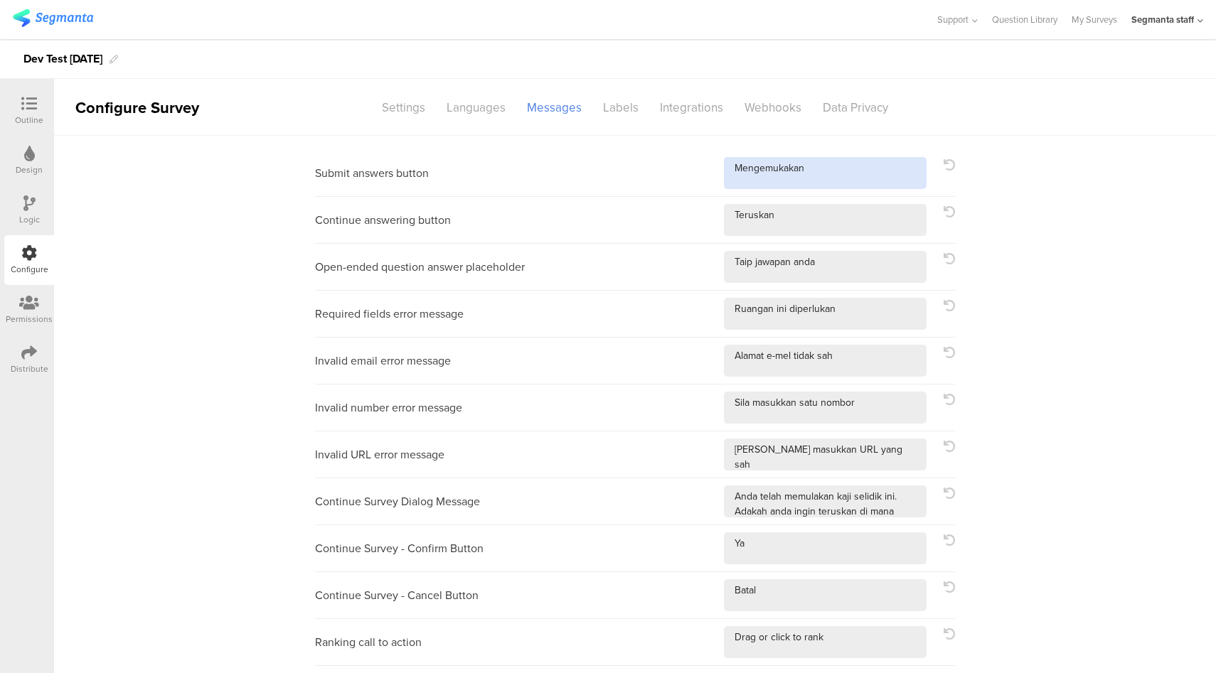
click at [813, 178] on textarea at bounding box center [825, 173] width 203 height 32
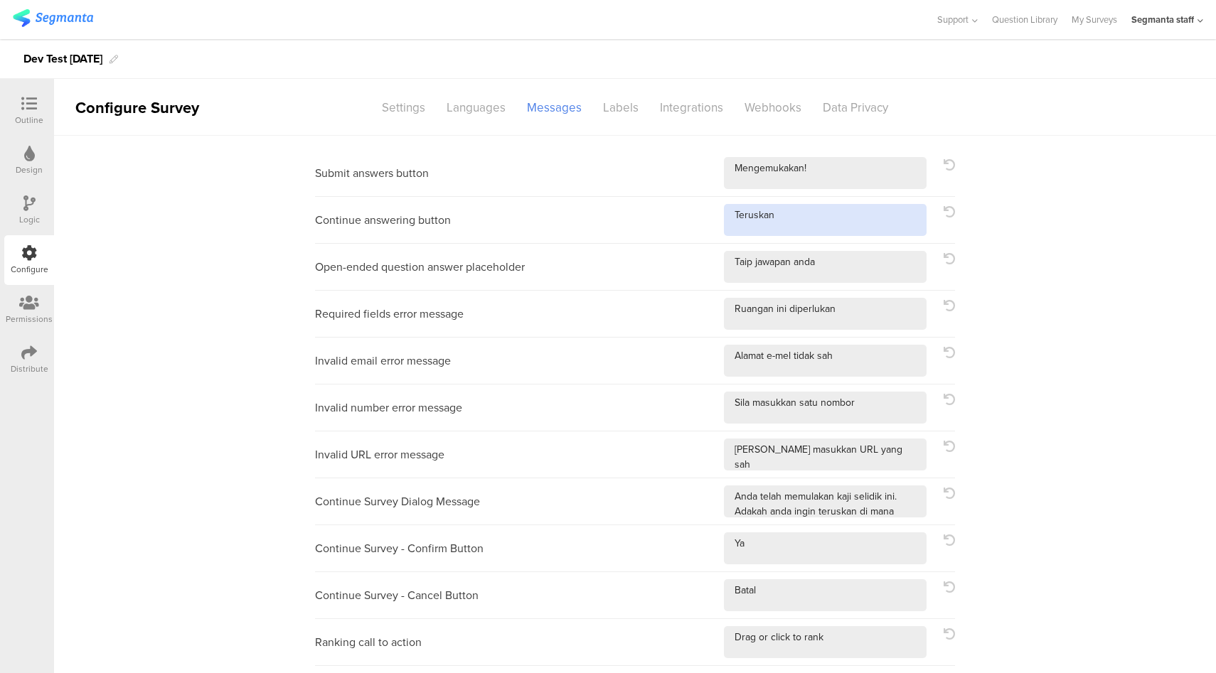
click at [823, 228] on textarea at bounding box center [825, 220] width 203 height 32
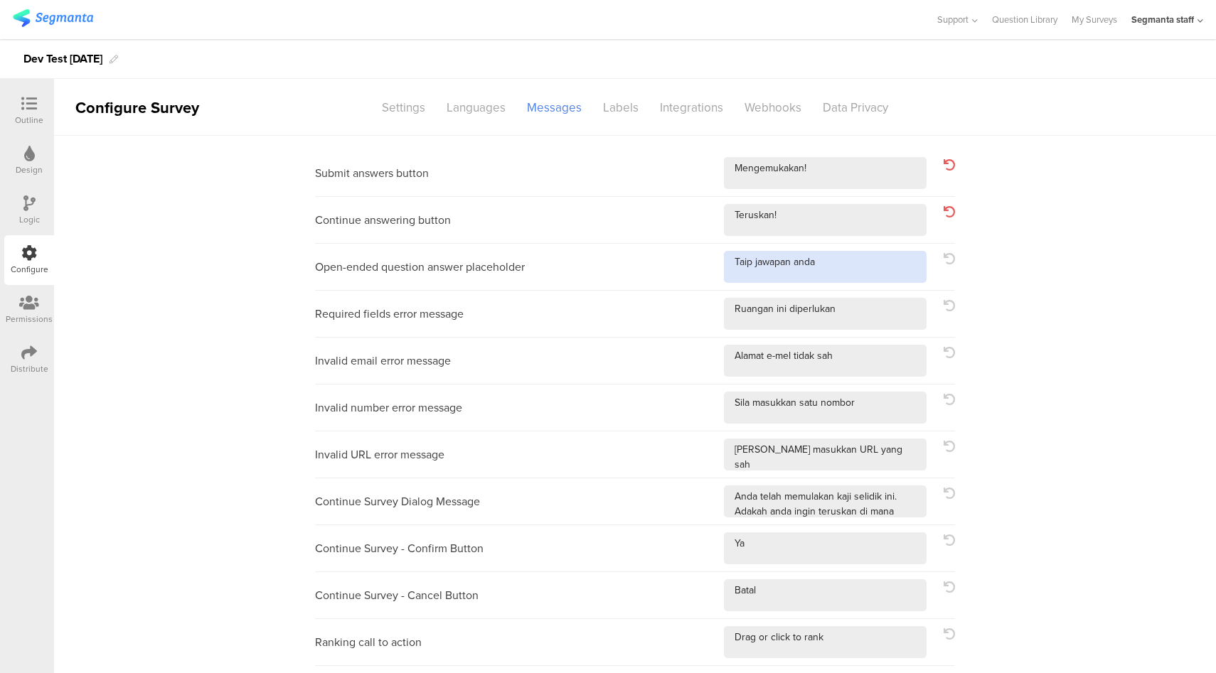
click at [850, 269] on textarea at bounding box center [825, 267] width 203 height 32
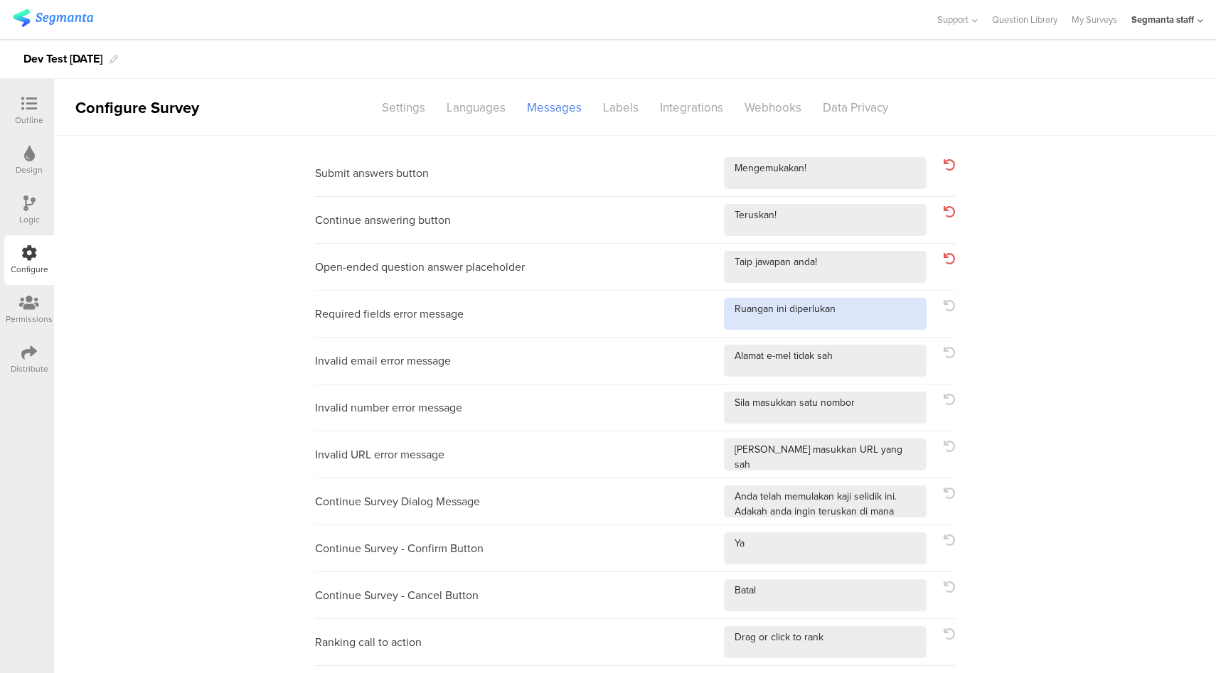
click at [856, 311] on textarea at bounding box center [825, 314] width 203 height 32
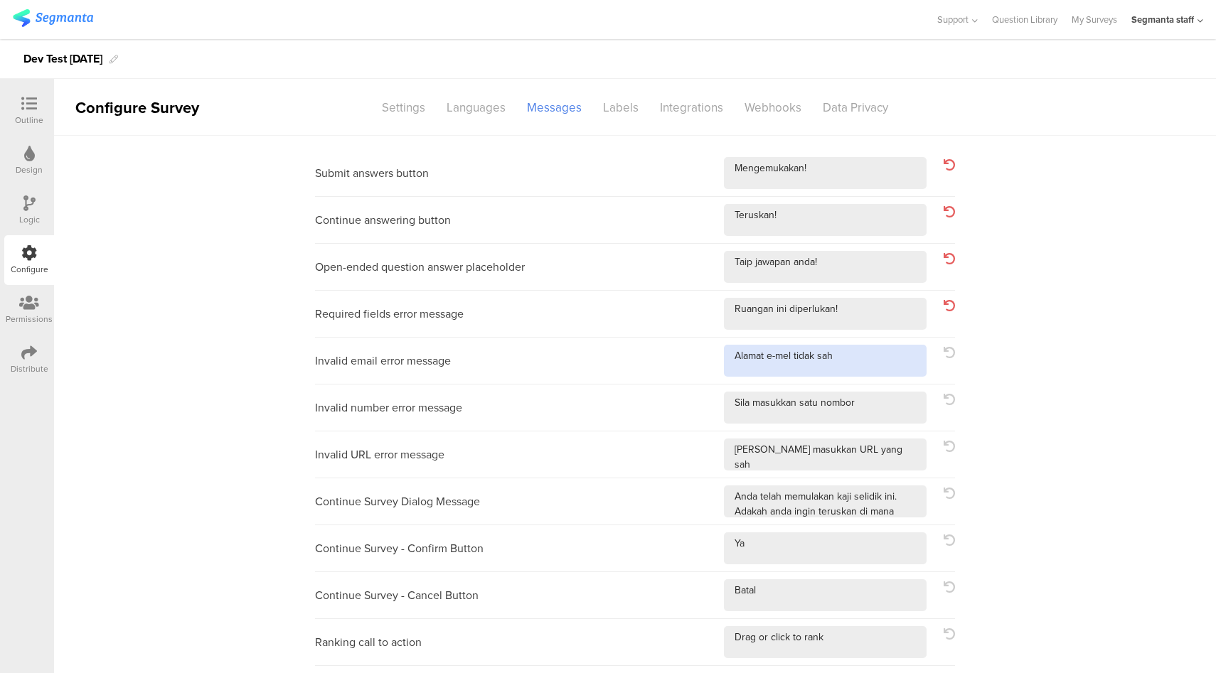
click at [880, 365] on textarea at bounding box center [825, 361] width 203 height 32
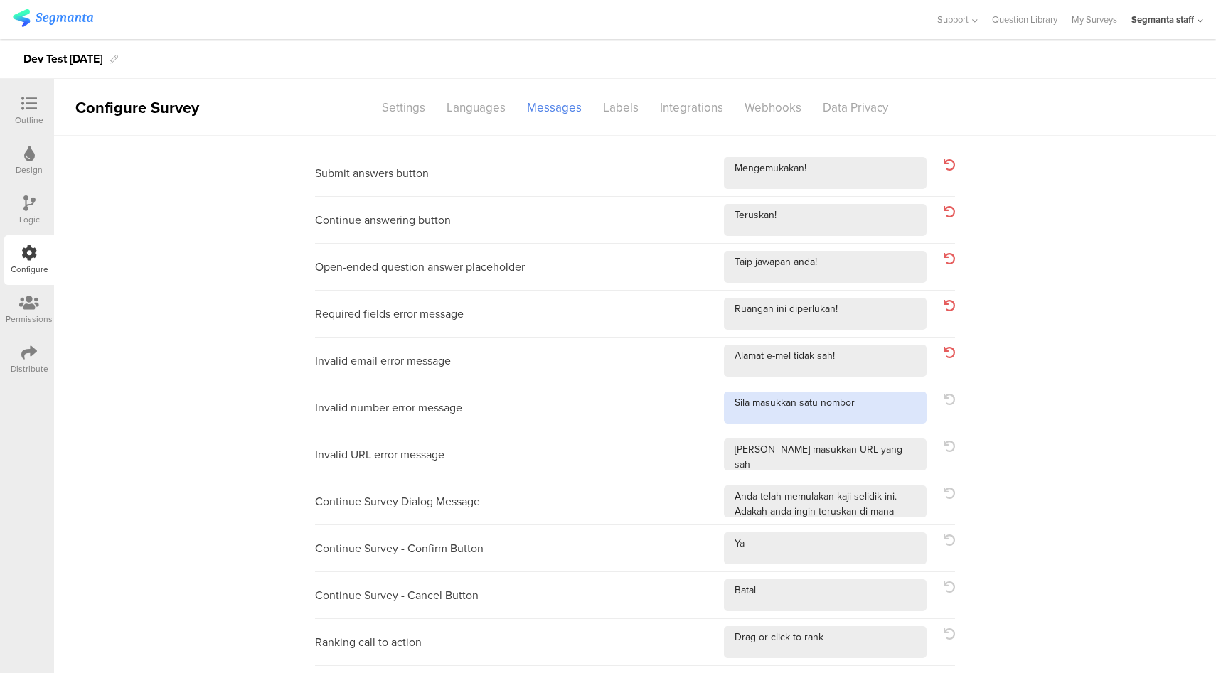
click at [882, 412] on textarea at bounding box center [825, 408] width 203 height 32
click at [899, 452] on textarea at bounding box center [825, 455] width 203 height 32
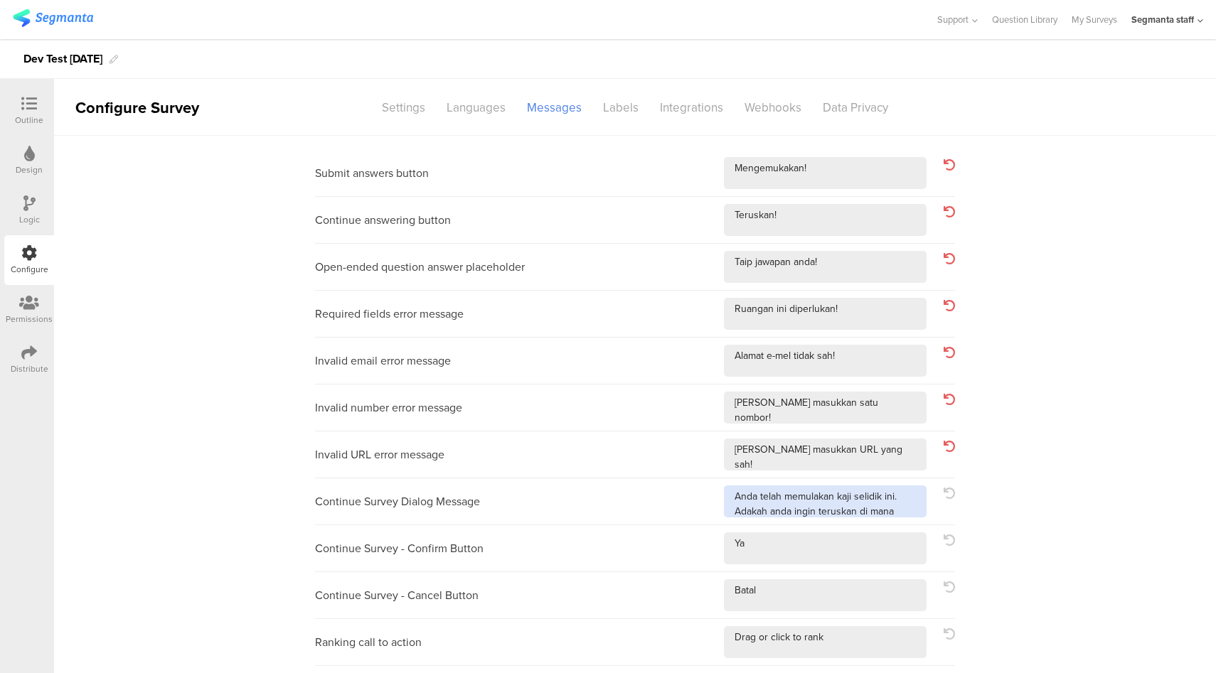
click at [895, 511] on textarea at bounding box center [825, 502] width 203 height 32
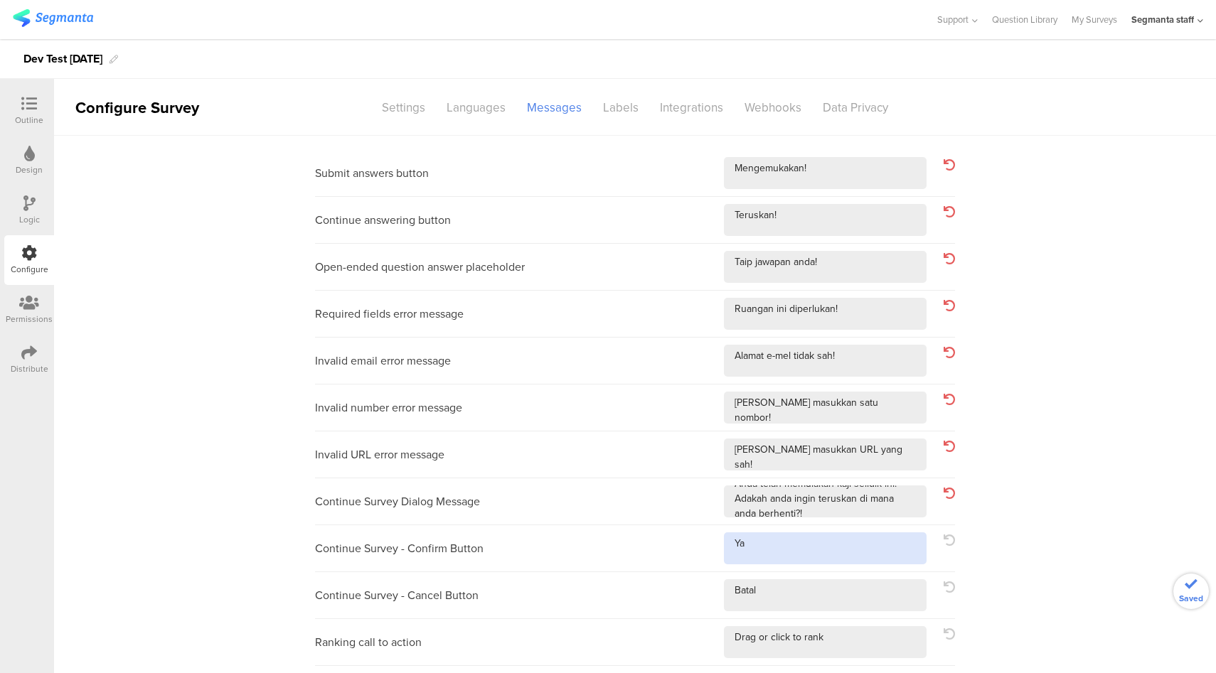
click at [833, 535] on textarea at bounding box center [825, 549] width 203 height 32
click at [812, 597] on textarea at bounding box center [825, 595] width 203 height 32
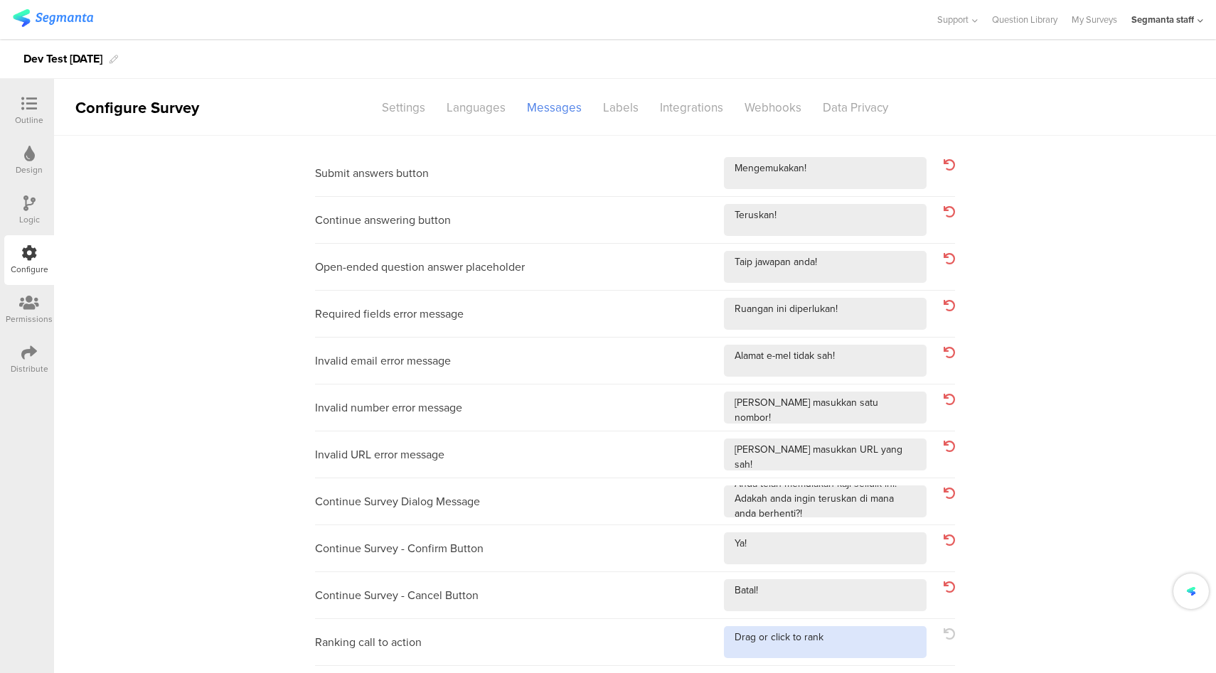
click at [838, 644] on textarea at bounding box center [825, 642] width 203 height 32
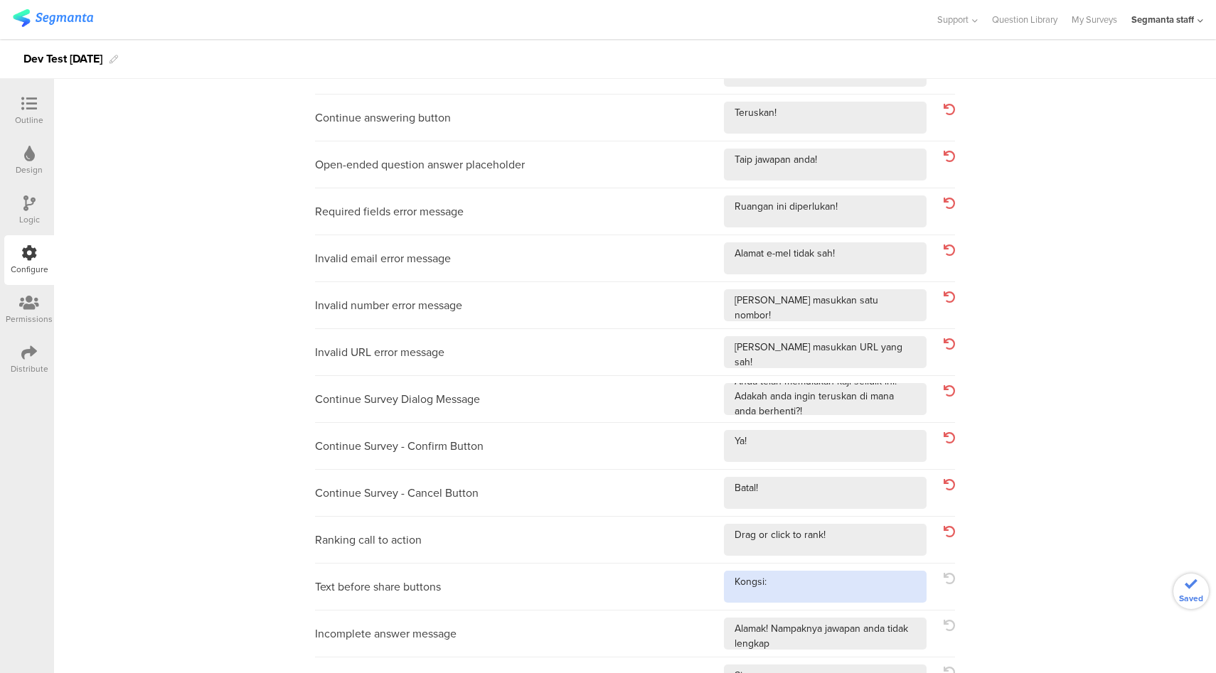
click at [833, 582] on textarea at bounding box center [825, 587] width 203 height 32
click at [850, 642] on textarea at bounding box center [825, 634] width 203 height 32
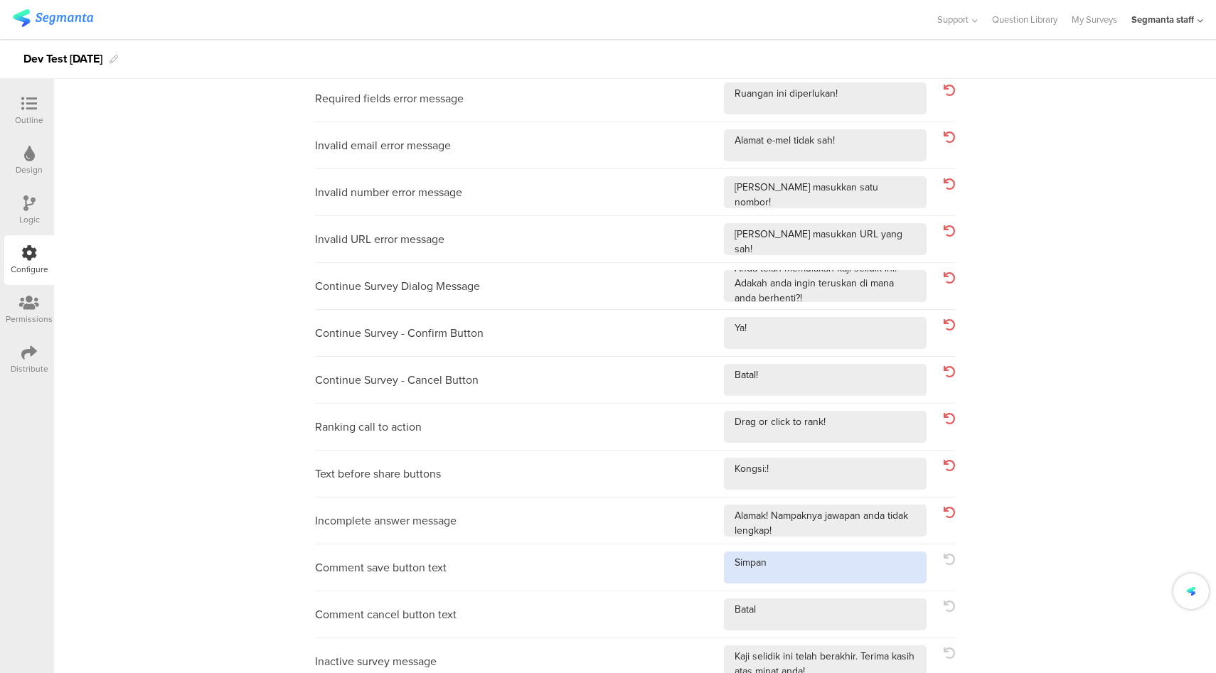
click at [855, 579] on textarea at bounding box center [825, 568] width 203 height 32
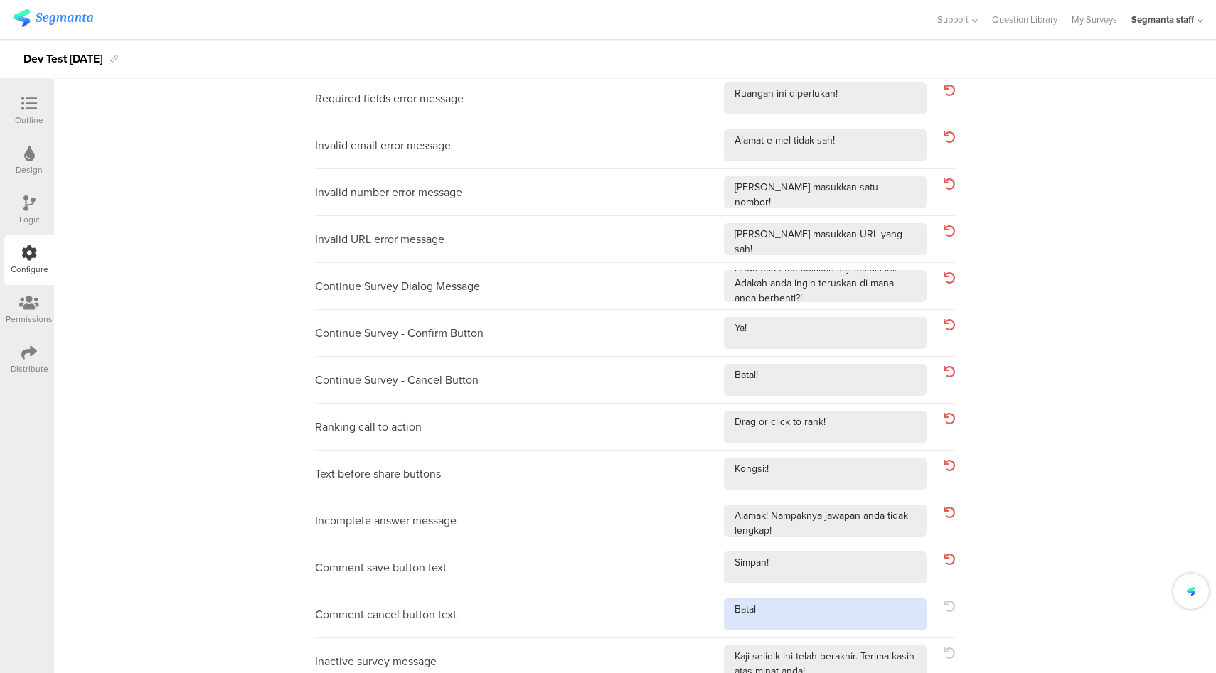
click at [835, 613] on textarea at bounding box center [825, 615] width 203 height 32
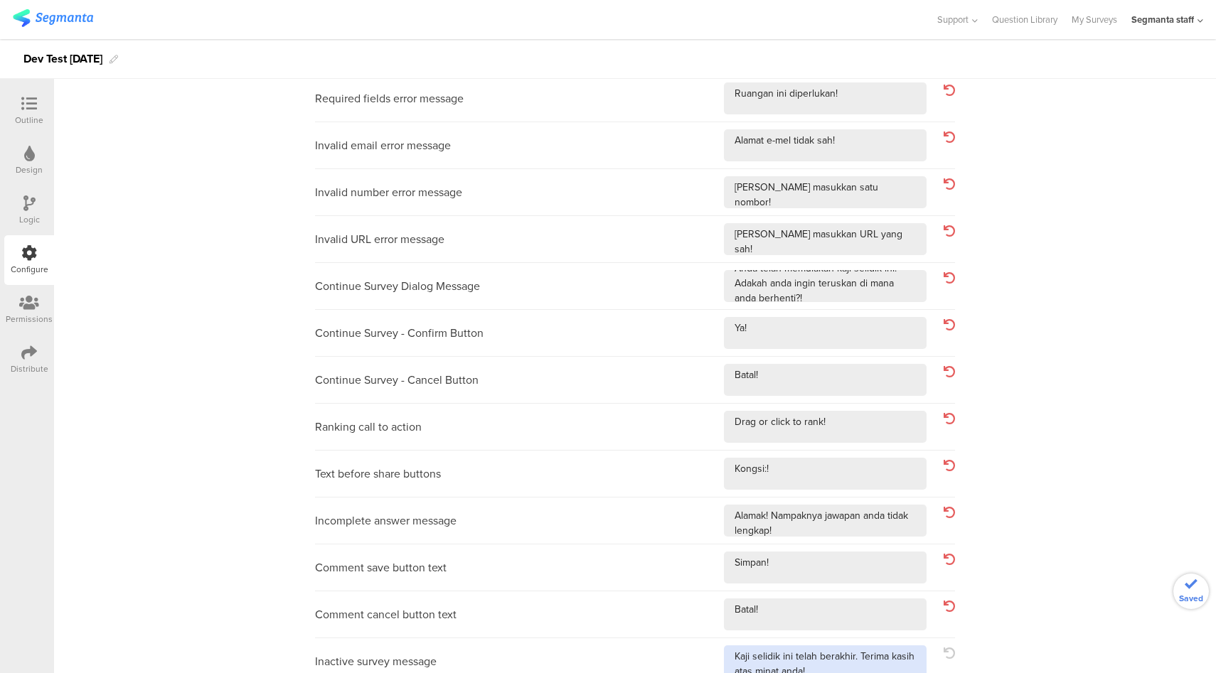
click at [849, 671] on textarea at bounding box center [825, 662] width 203 height 32
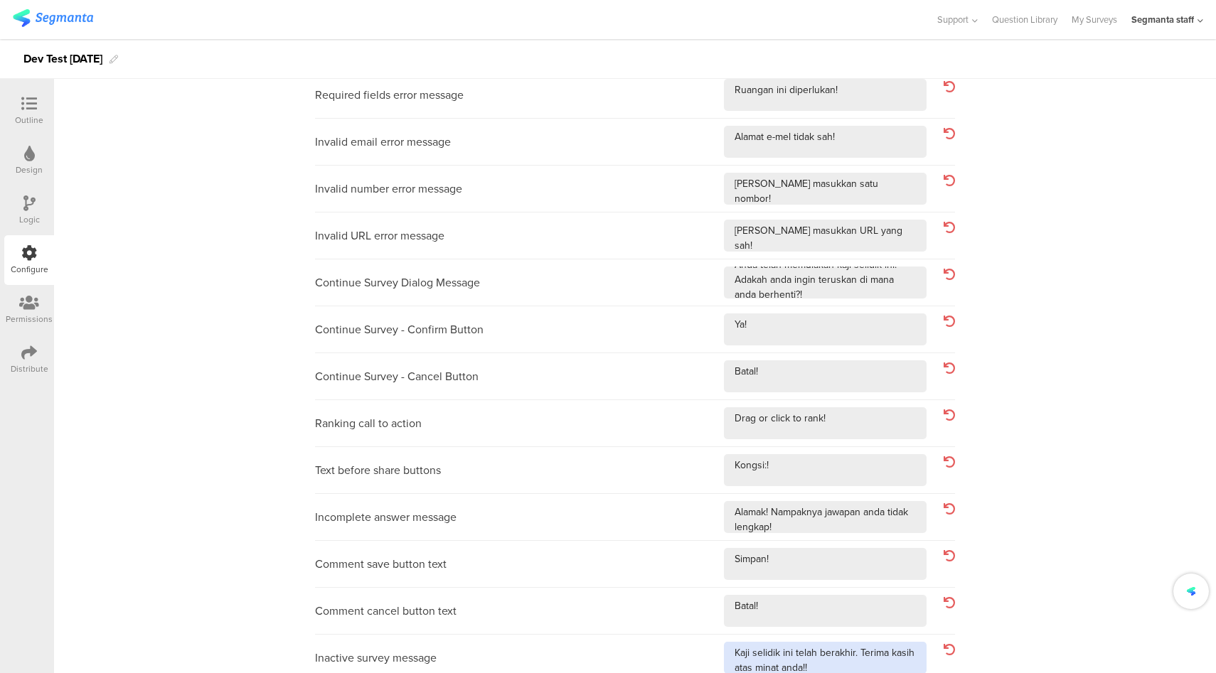
scroll to position [415, 0]
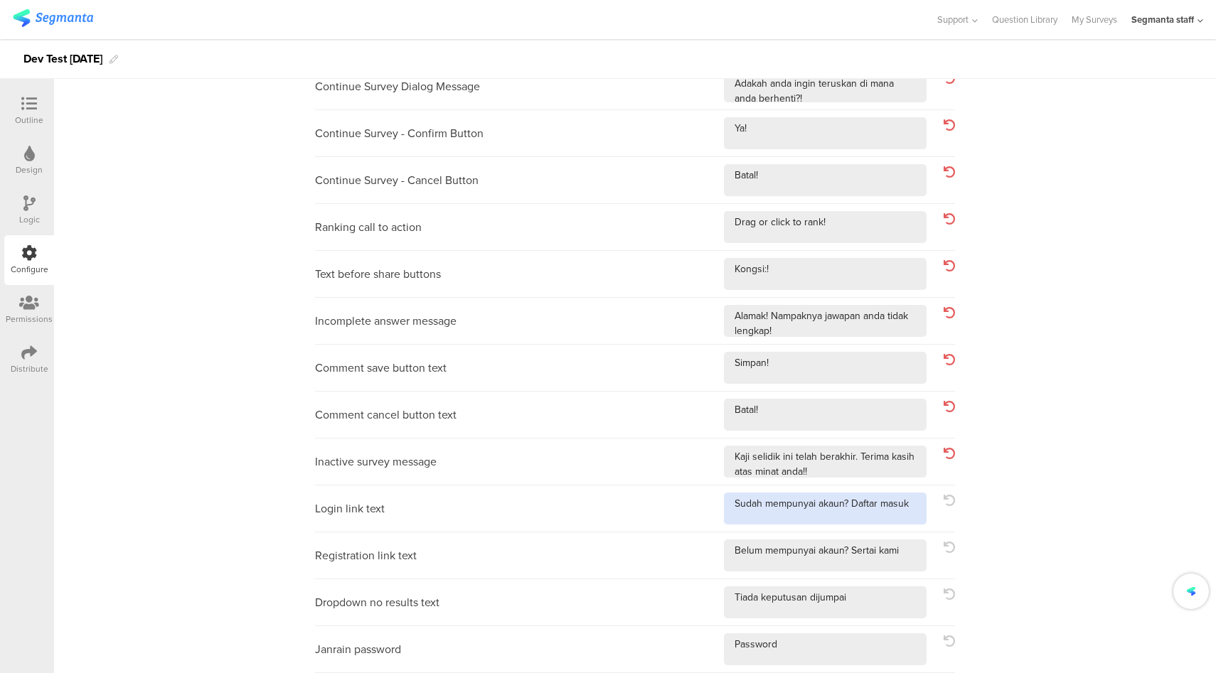
click at [911, 511] on textarea at bounding box center [825, 509] width 203 height 32
click at [905, 552] on textarea at bounding box center [825, 556] width 203 height 32
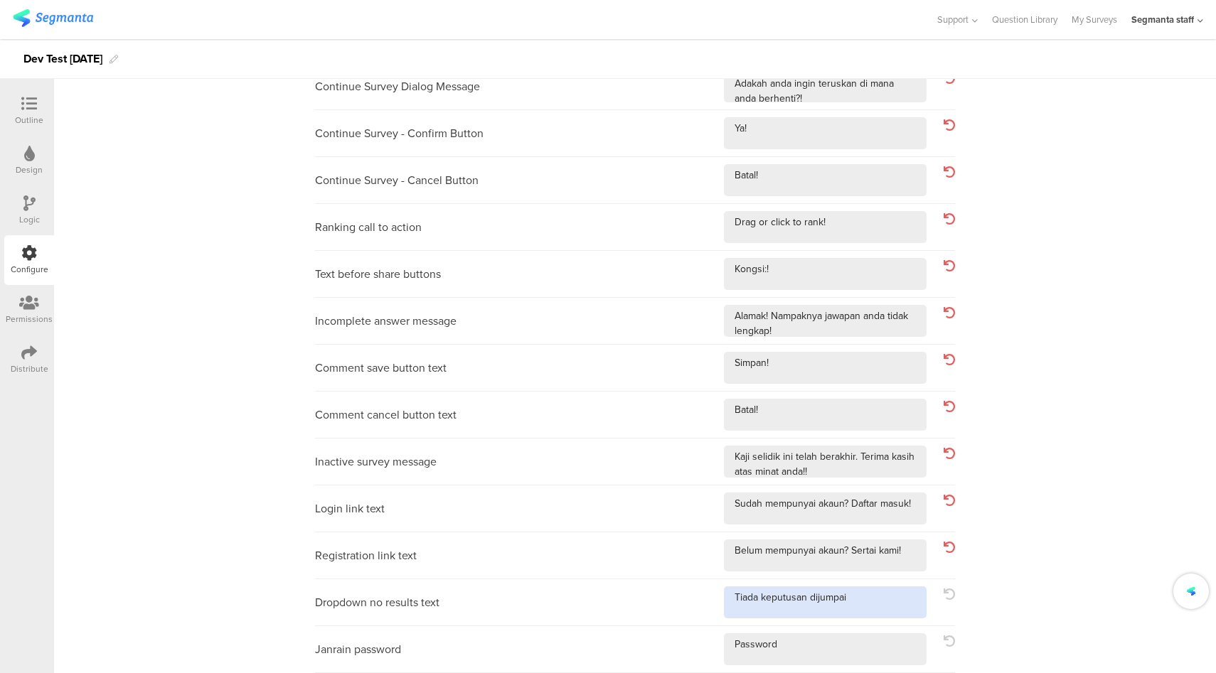
click at [896, 607] on textarea at bounding box center [825, 603] width 203 height 32
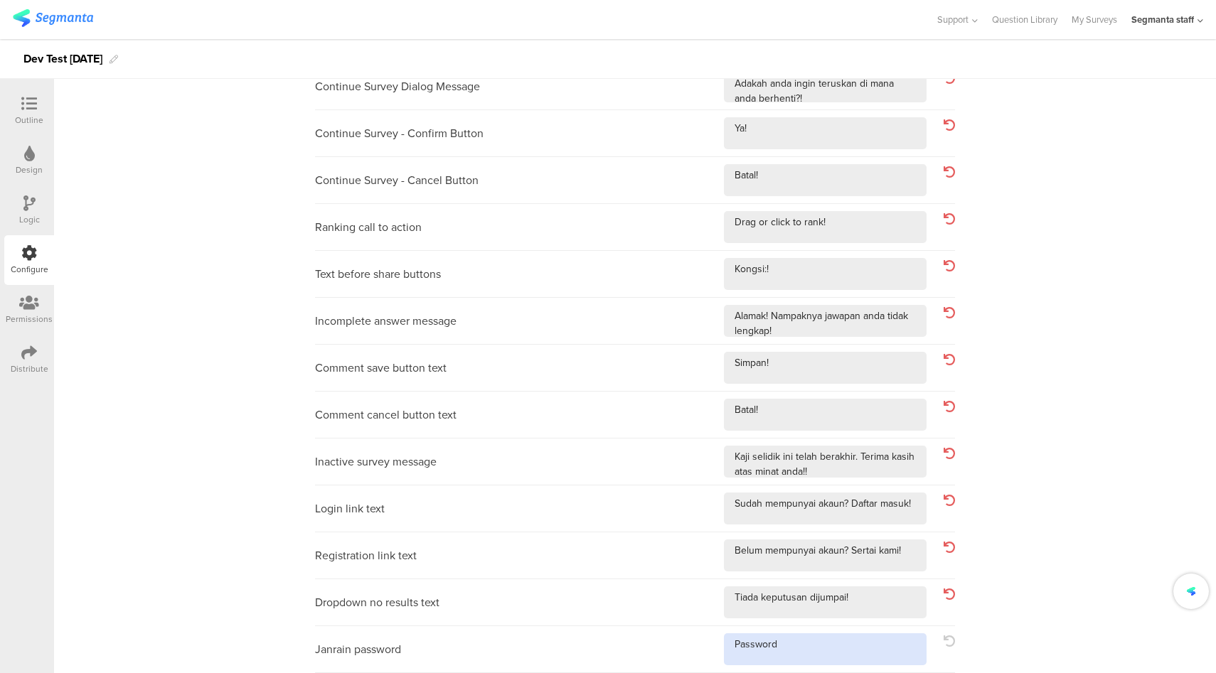
click at [863, 658] on textarea at bounding box center [825, 650] width 203 height 32
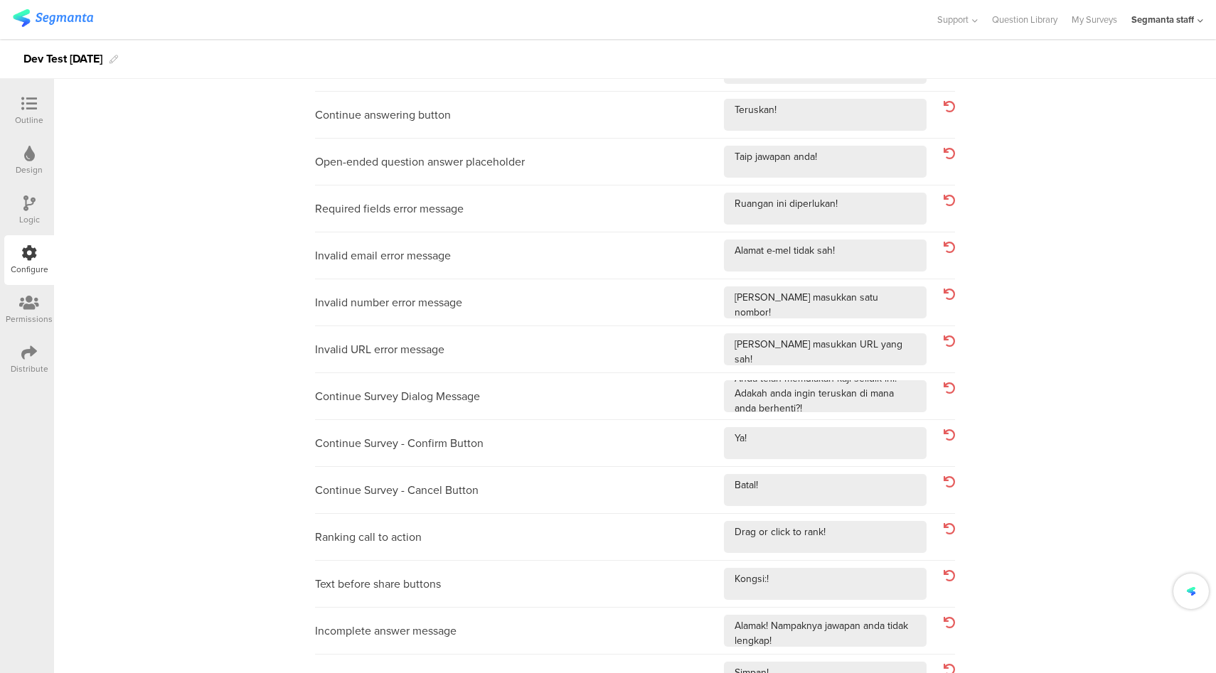
scroll to position [0, 0]
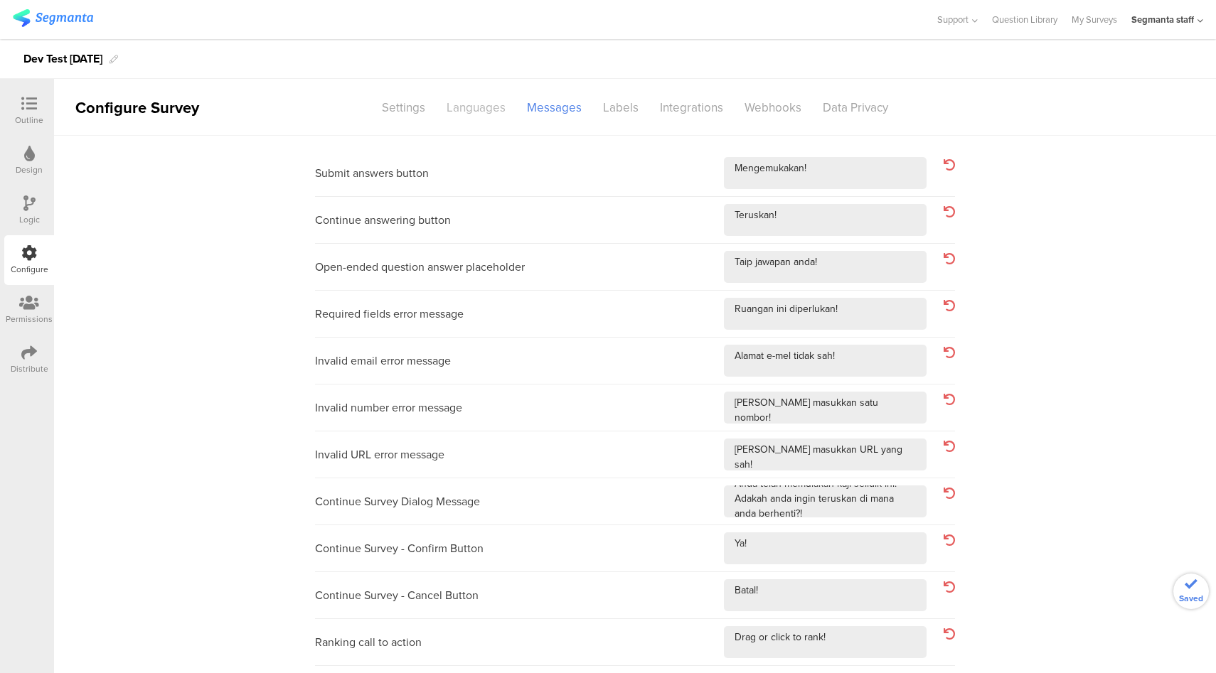
click at [460, 115] on div "Languages" at bounding box center [476, 107] width 80 height 25
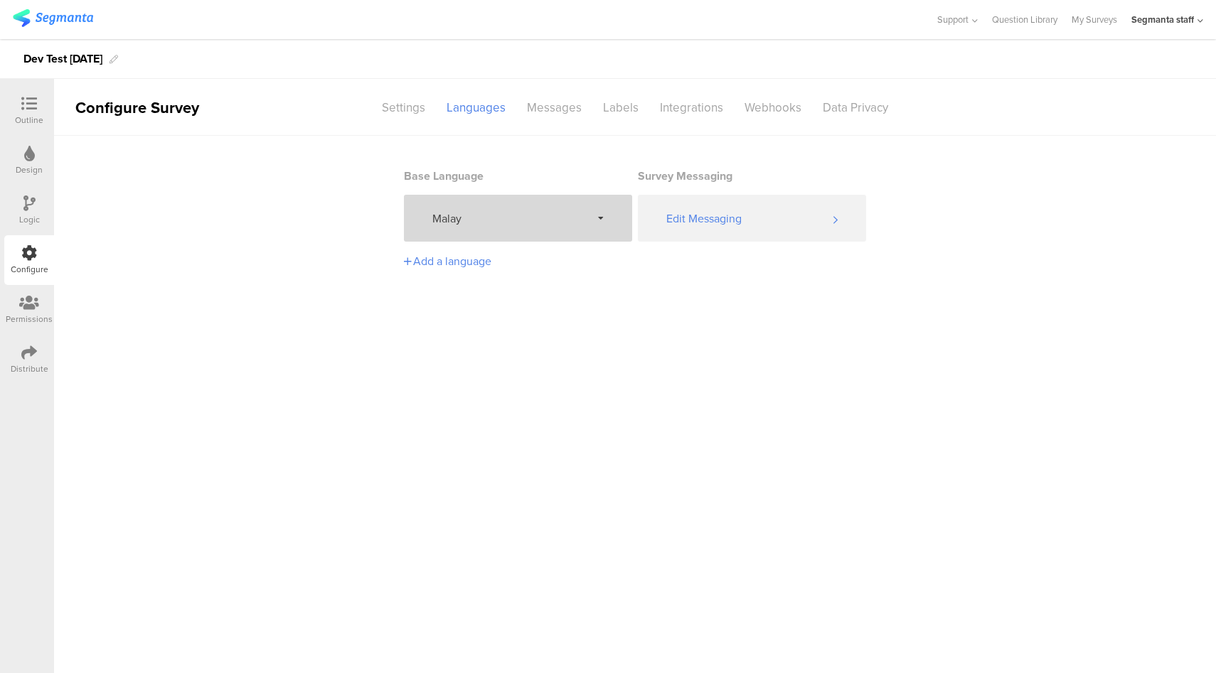
click at [544, 214] on span "Malay" at bounding box center [511, 218] width 159 height 16
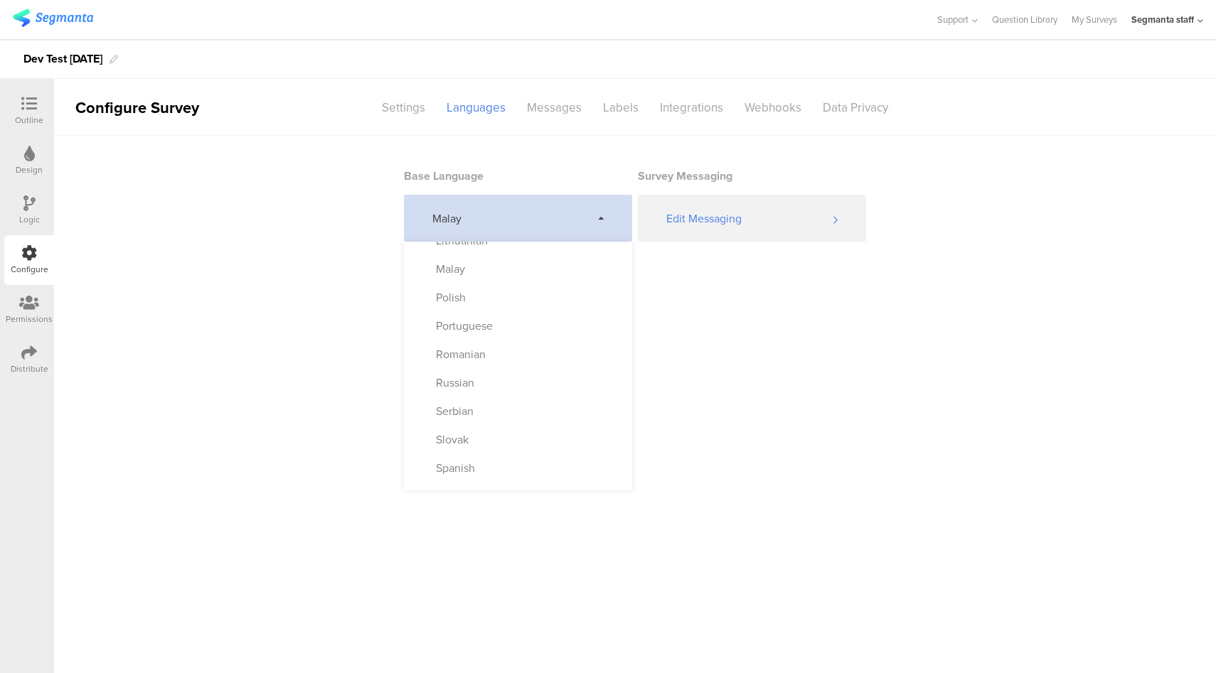
scroll to position [641, 0]
click at [528, 304] on div "Polish" at bounding box center [518, 297] width 228 height 28
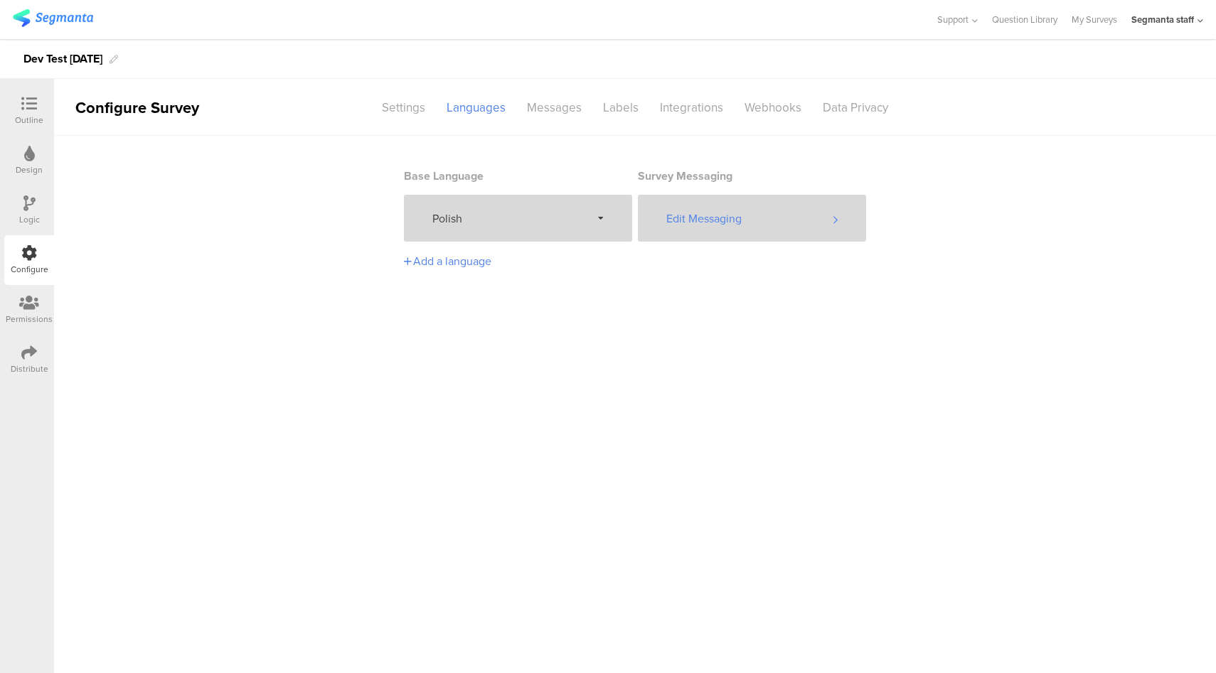
click at [753, 220] on div "Edit Messaging" at bounding box center [752, 218] width 228 height 47
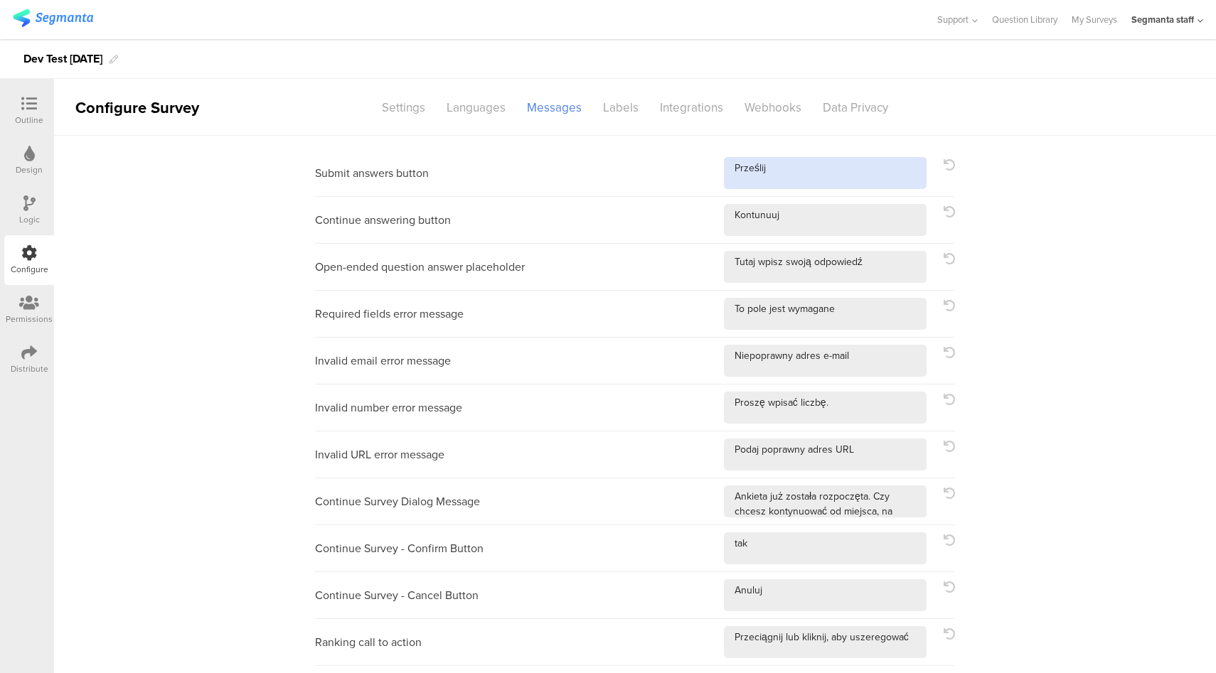
click at [828, 176] on textarea at bounding box center [825, 173] width 203 height 32
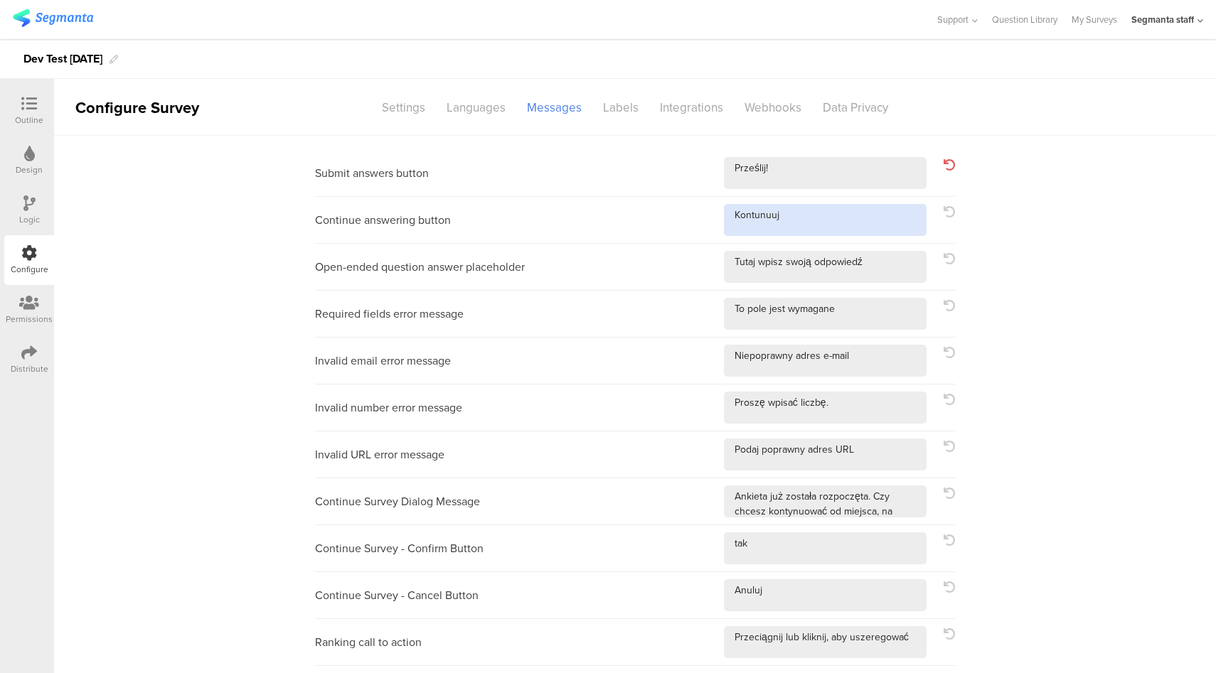
click at [841, 230] on textarea at bounding box center [825, 220] width 203 height 32
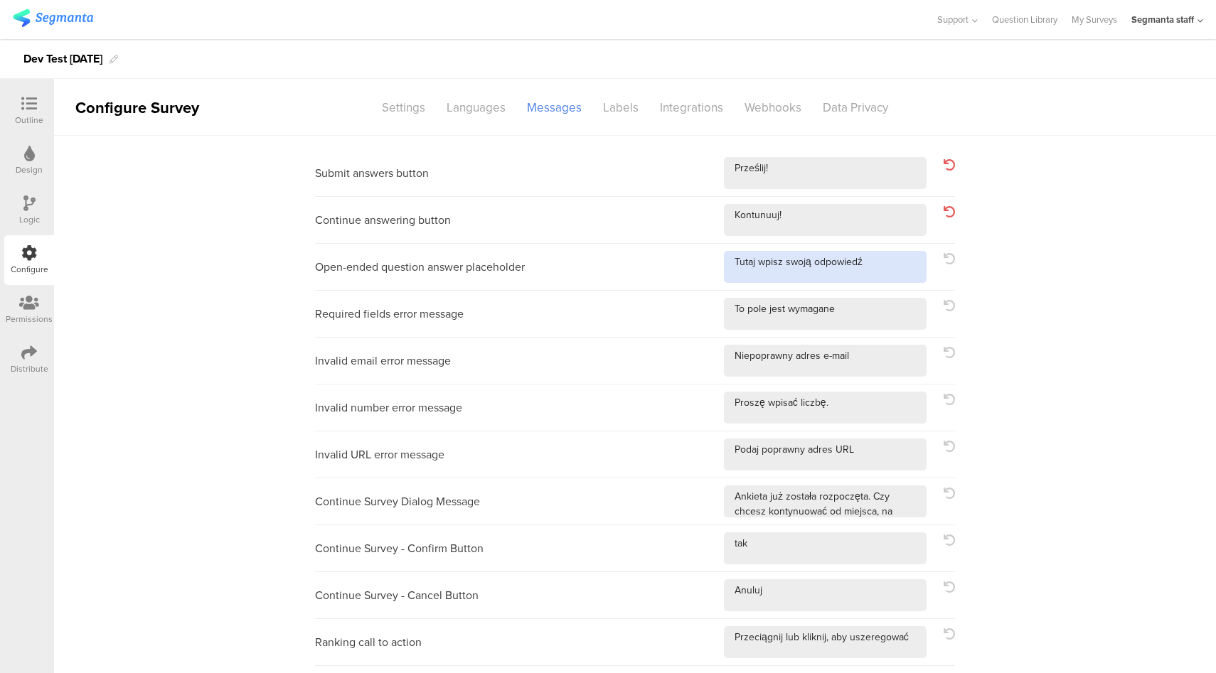
click at [885, 273] on textarea at bounding box center [825, 267] width 203 height 32
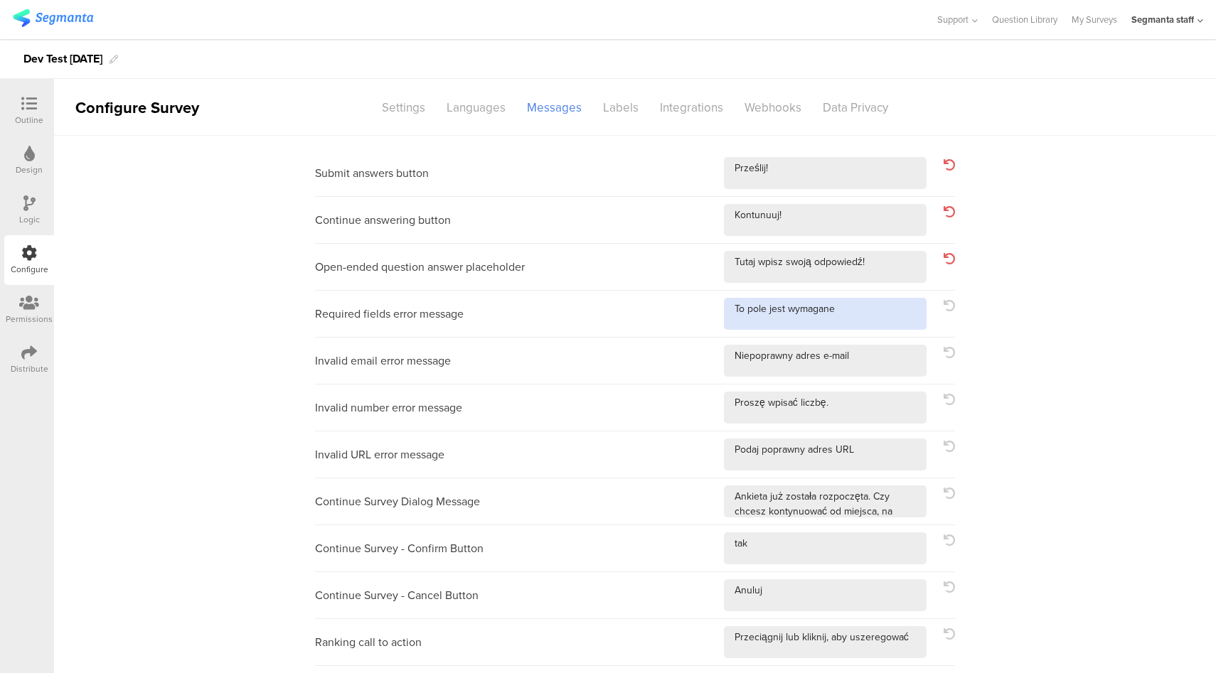
click at [873, 319] on textarea at bounding box center [825, 314] width 203 height 32
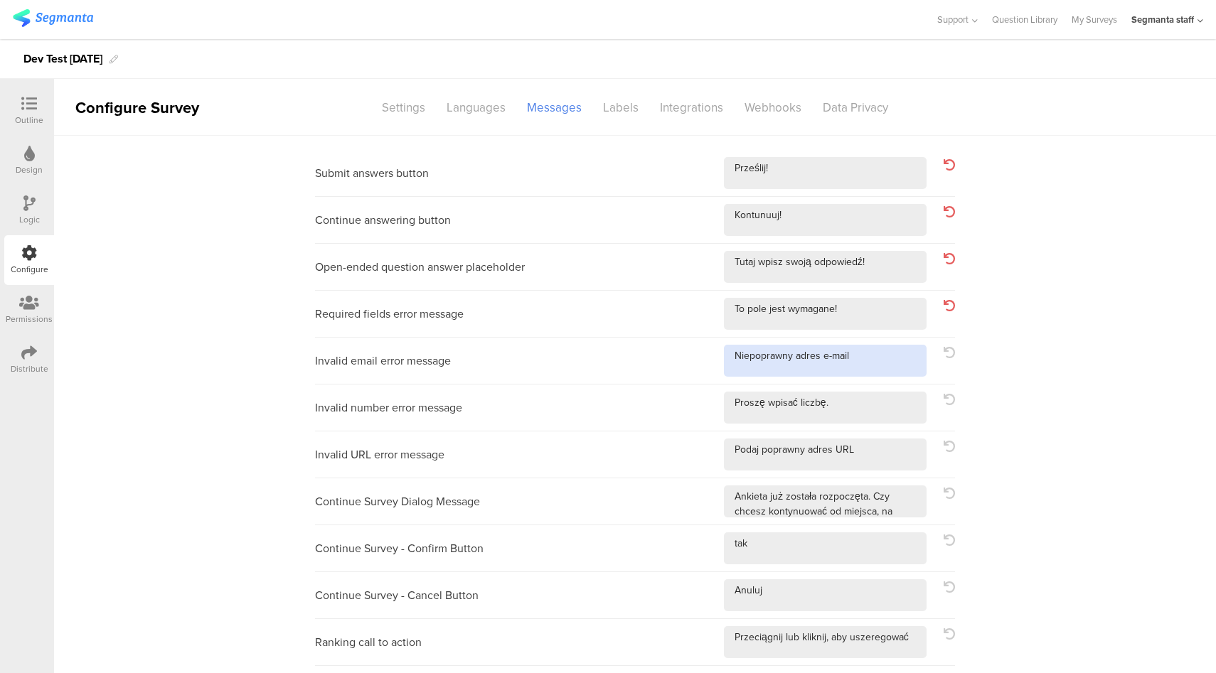
click at [870, 351] on textarea at bounding box center [825, 361] width 203 height 32
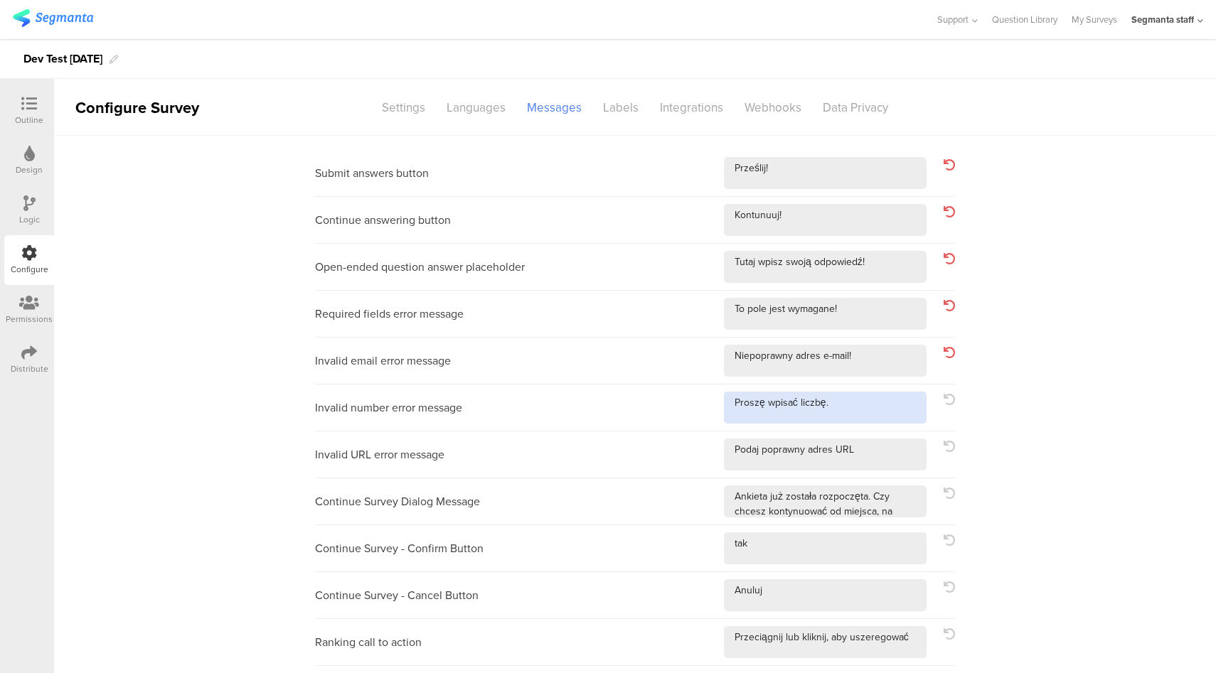
click at [866, 405] on textarea at bounding box center [825, 408] width 203 height 32
click at [872, 464] on textarea at bounding box center [825, 455] width 203 height 32
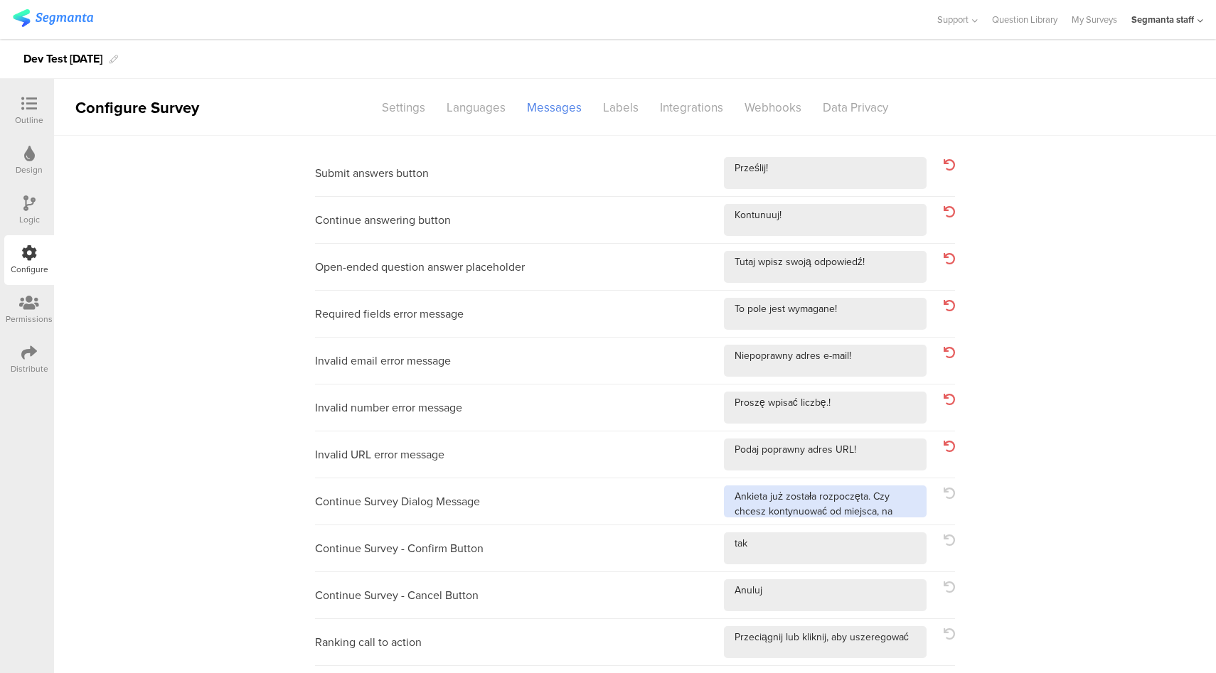
click at [914, 511] on textarea at bounding box center [825, 502] width 203 height 32
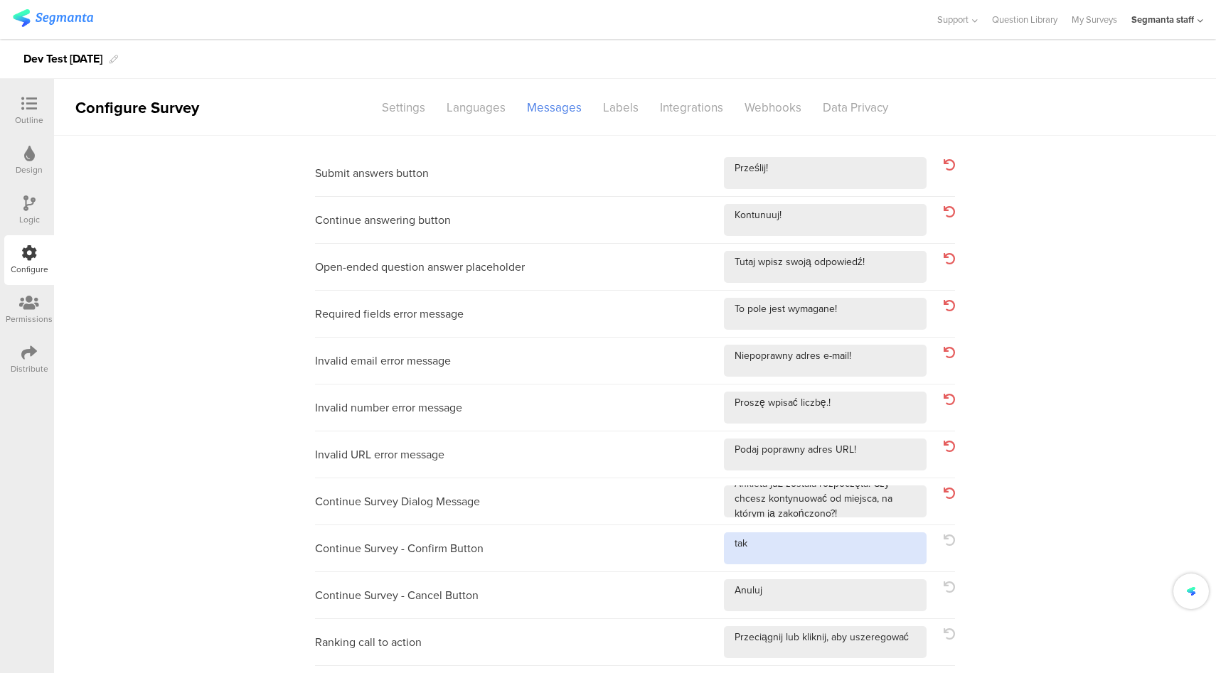
click at [873, 558] on textarea at bounding box center [825, 549] width 203 height 32
click at [849, 611] on div "Continue Survey - Cancel Button" at bounding box center [635, 595] width 640 height 47
click at [860, 606] on textarea at bounding box center [825, 595] width 203 height 32
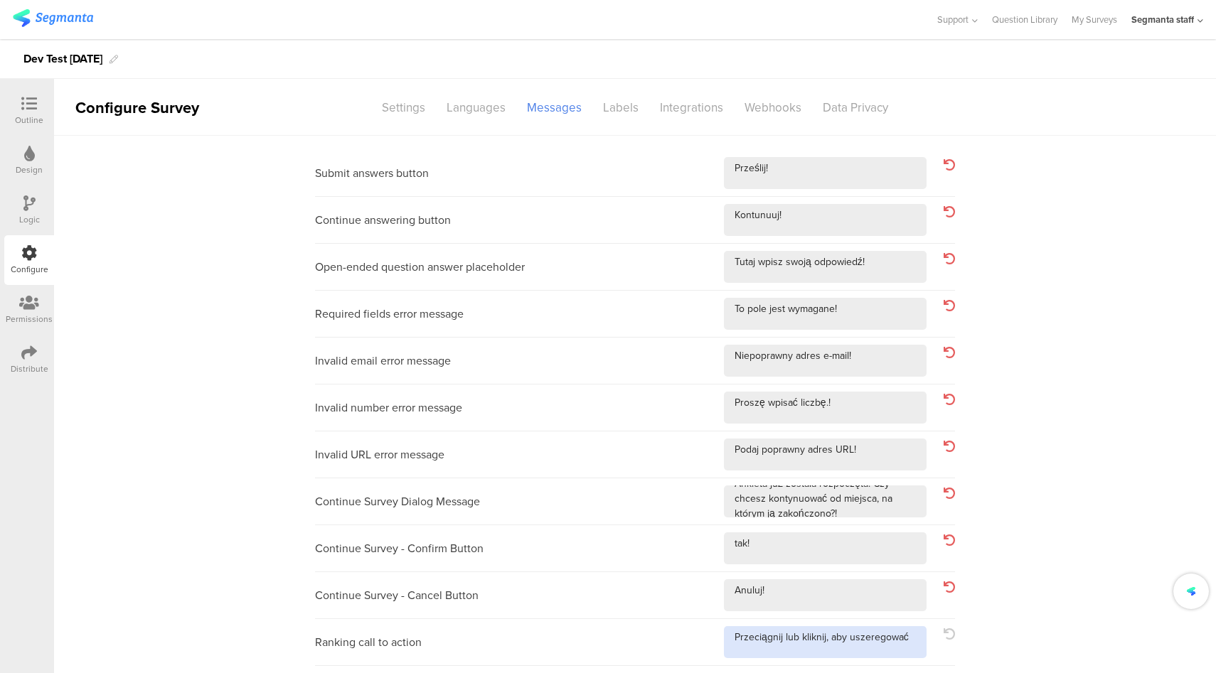
click at [914, 647] on textarea at bounding box center [825, 642] width 203 height 32
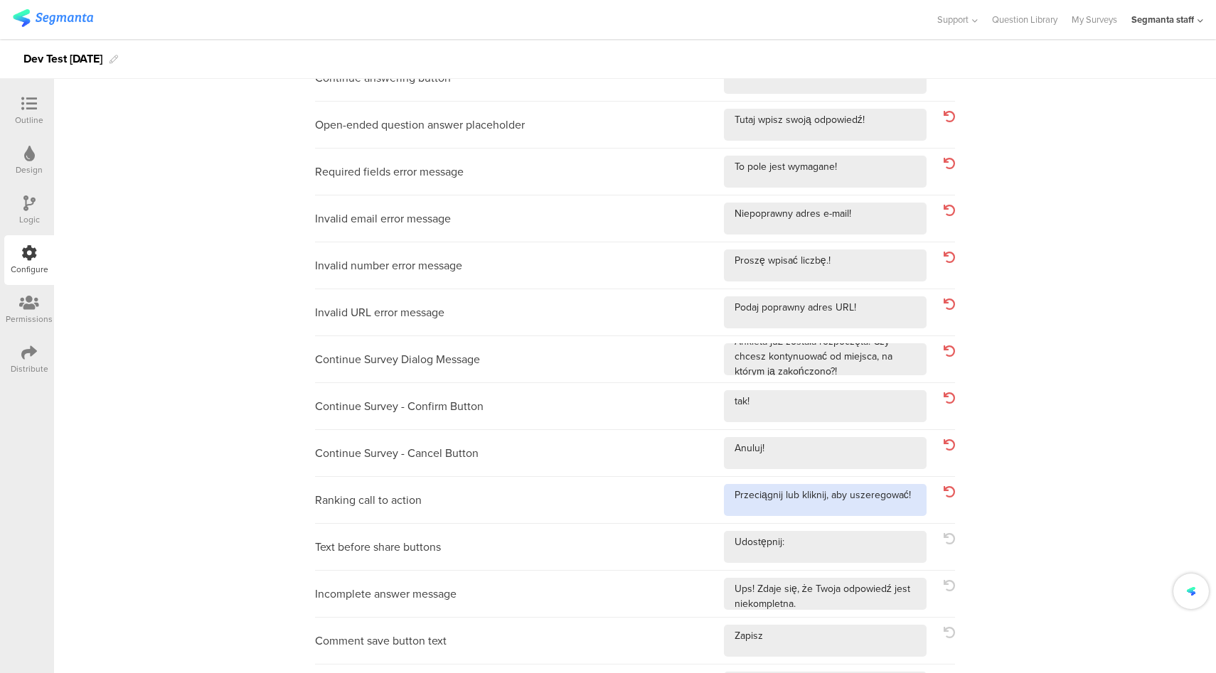
scroll to position [178, 0]
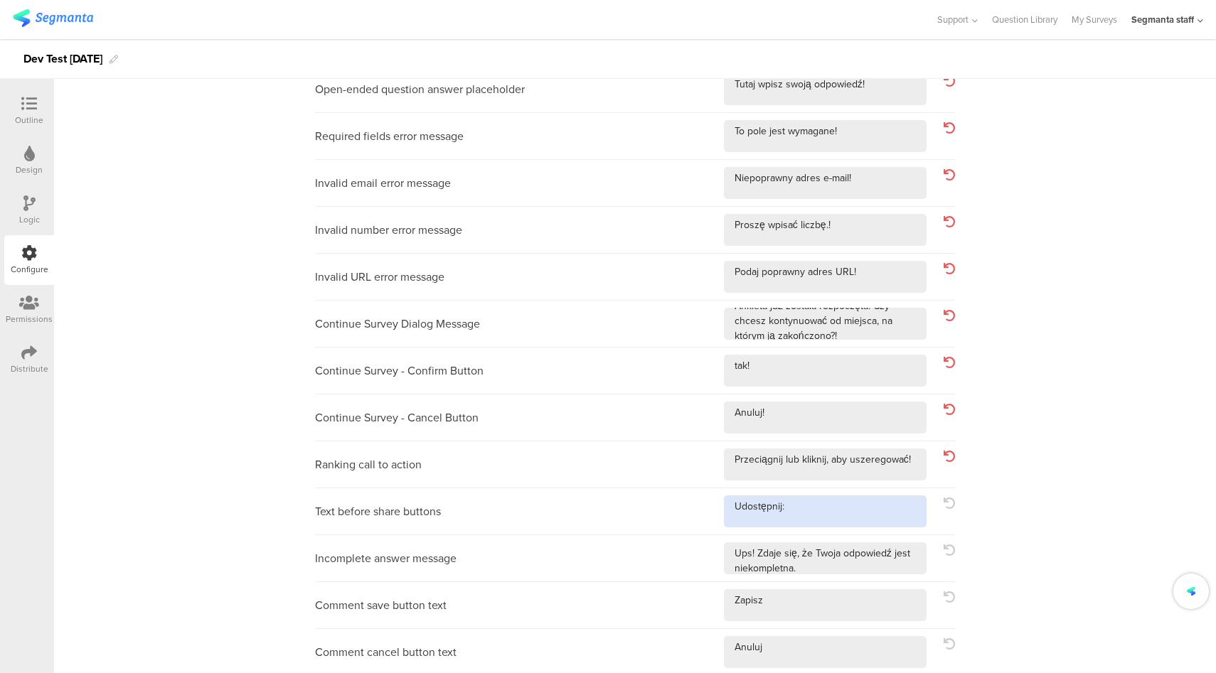
click at [860, 518] on textarea at bounding box center [825, 512] width 203 height 32
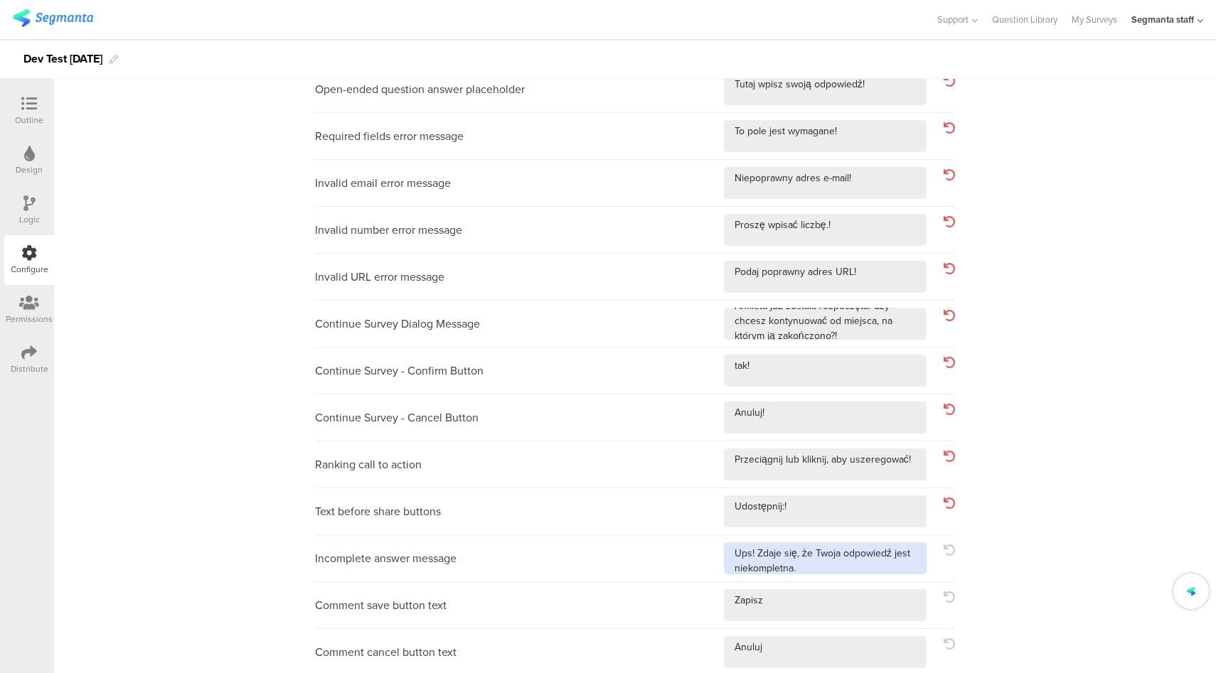
click at [902, 569] on textarea at bounding box center [825, 559] width 203 height 32
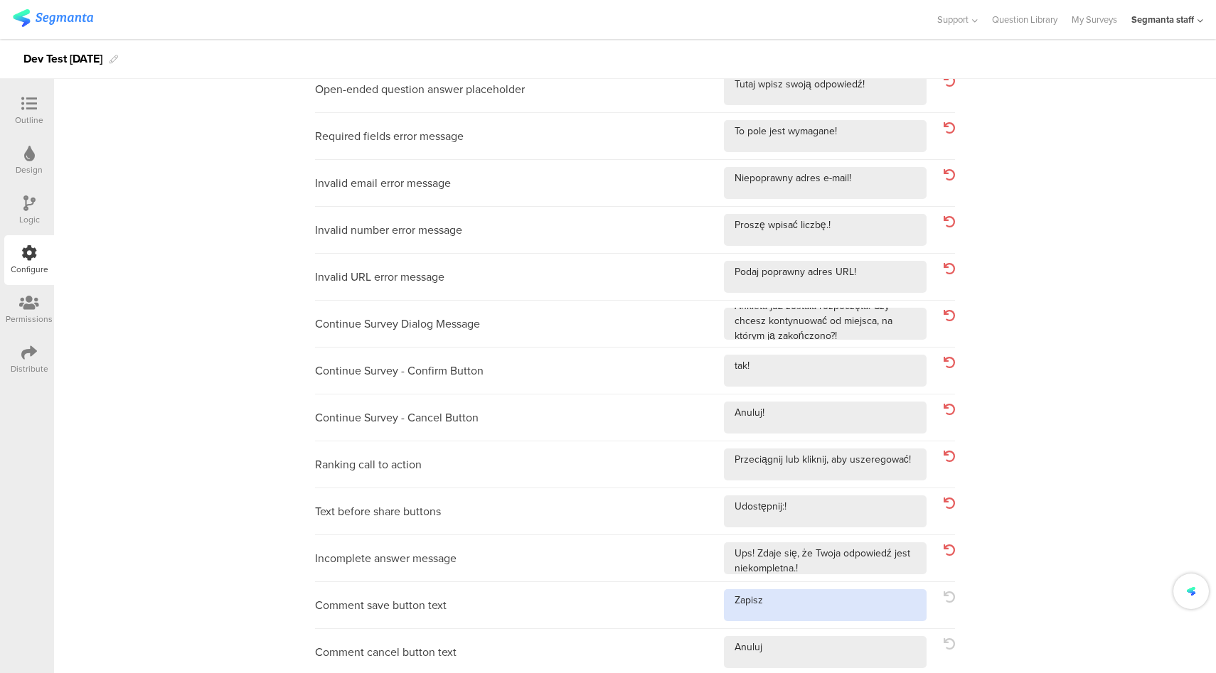
click at [862, 600] on textarea at bounding box center [825, 605] width 203 height 32
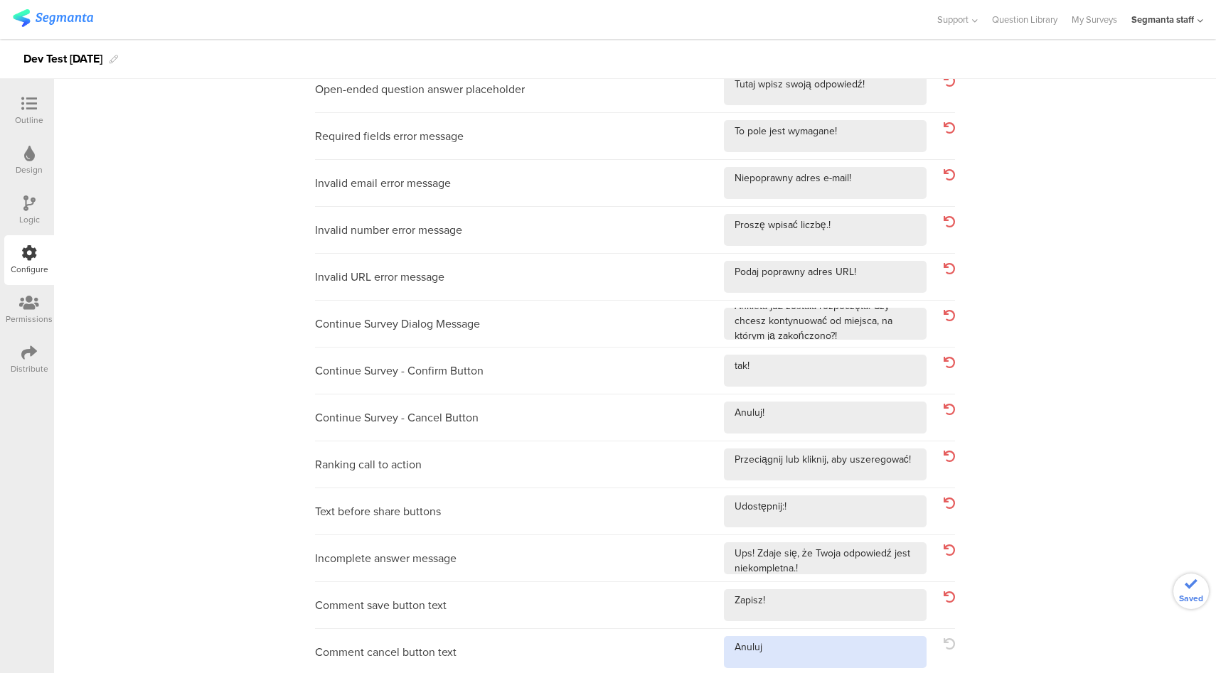
click at [857, 648] on textarea at bounding box center [825, 652] width 203 height 32
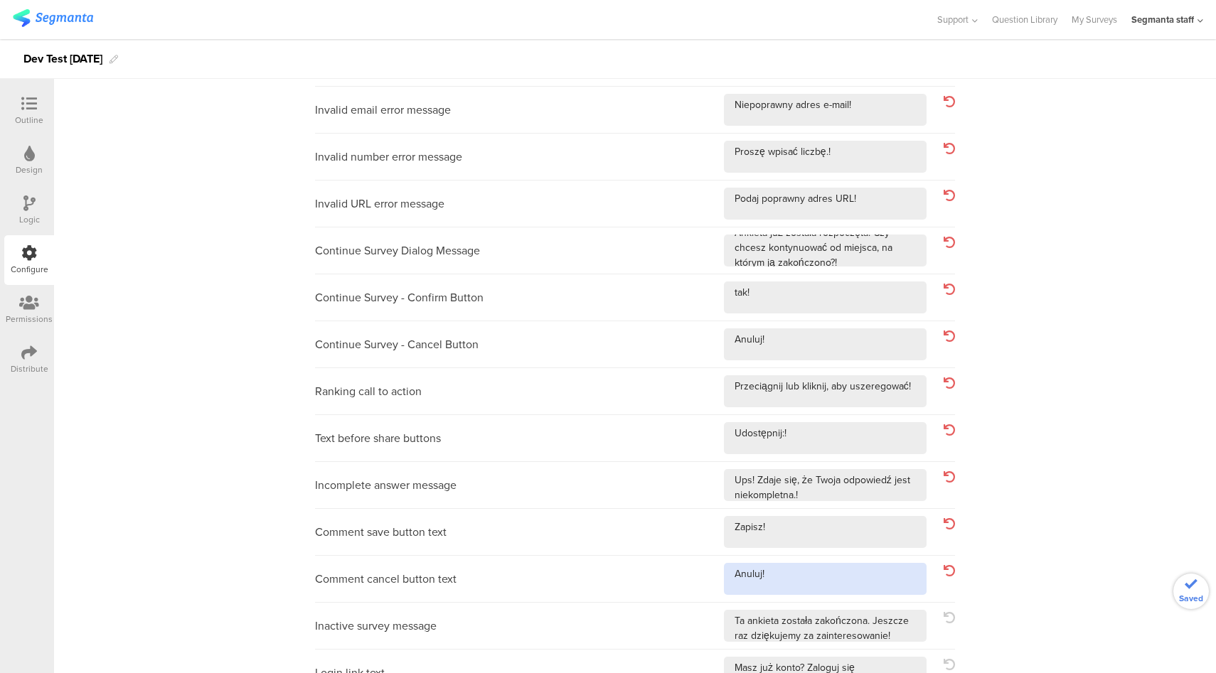
scroll to position [415, 0]
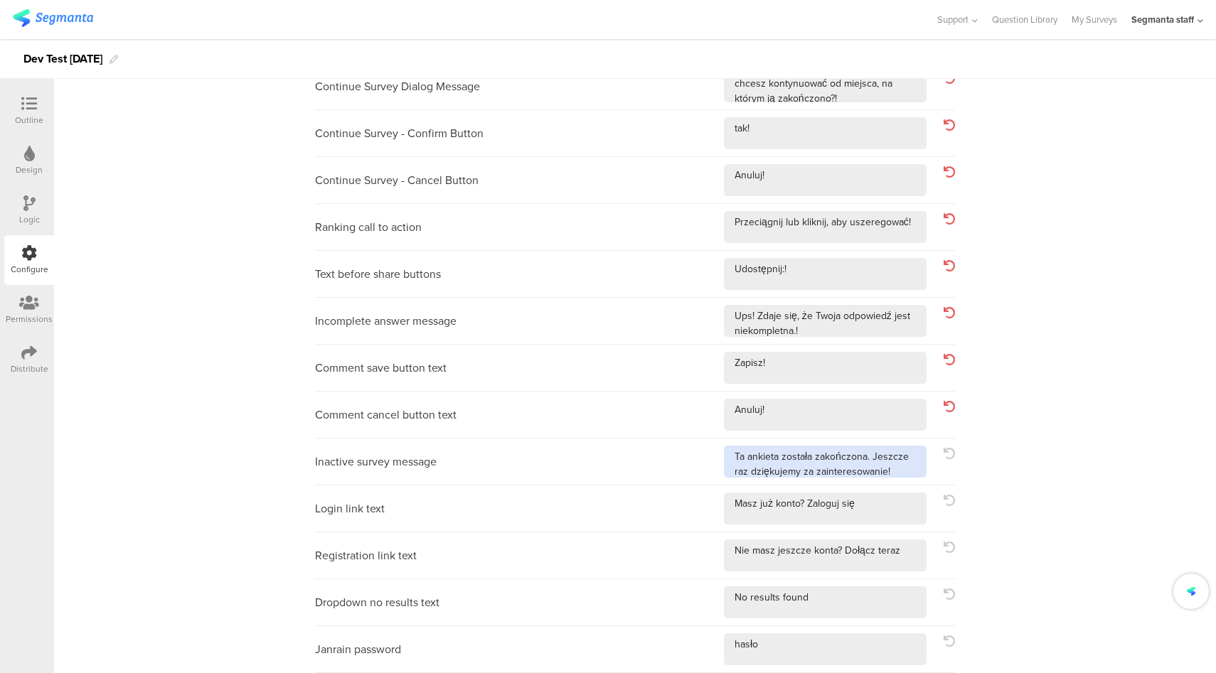
click at [891, 473] on textarea at bounding box center [825, 462] width 203 height 32
click at [886, 511] on textarea at bounding box center [825, 509] width 203 height 32
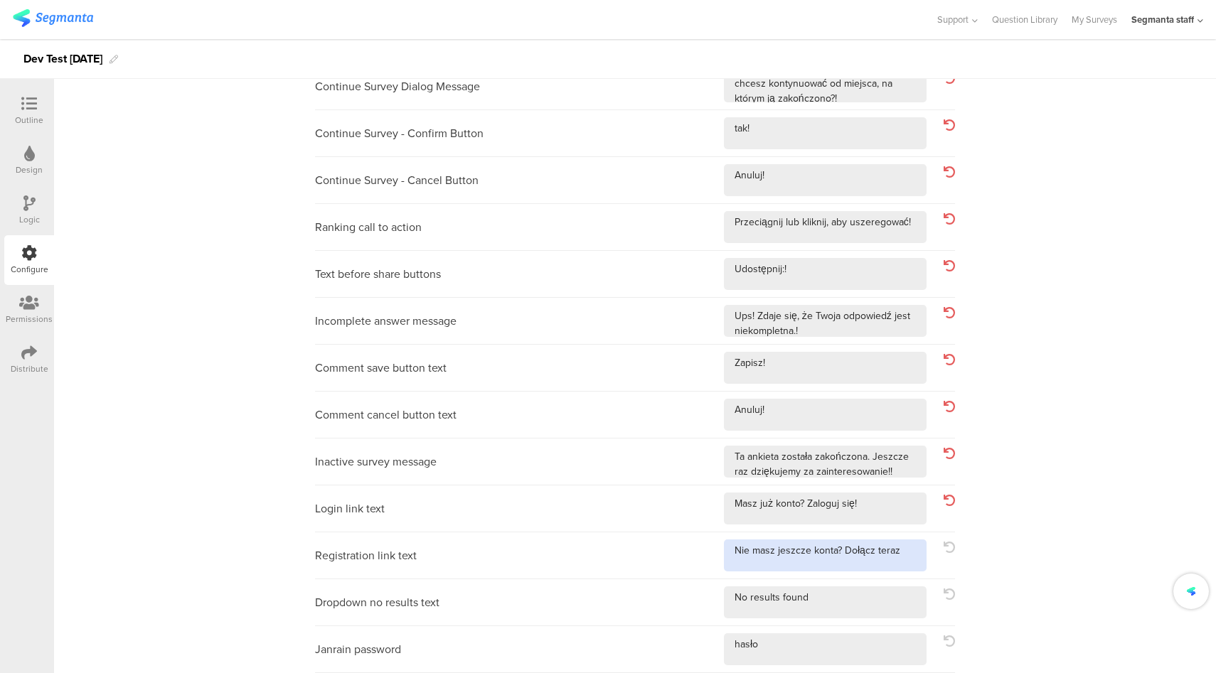
click at [902, 560] on textarea at bounding box center [825, 556] width 203 height 32
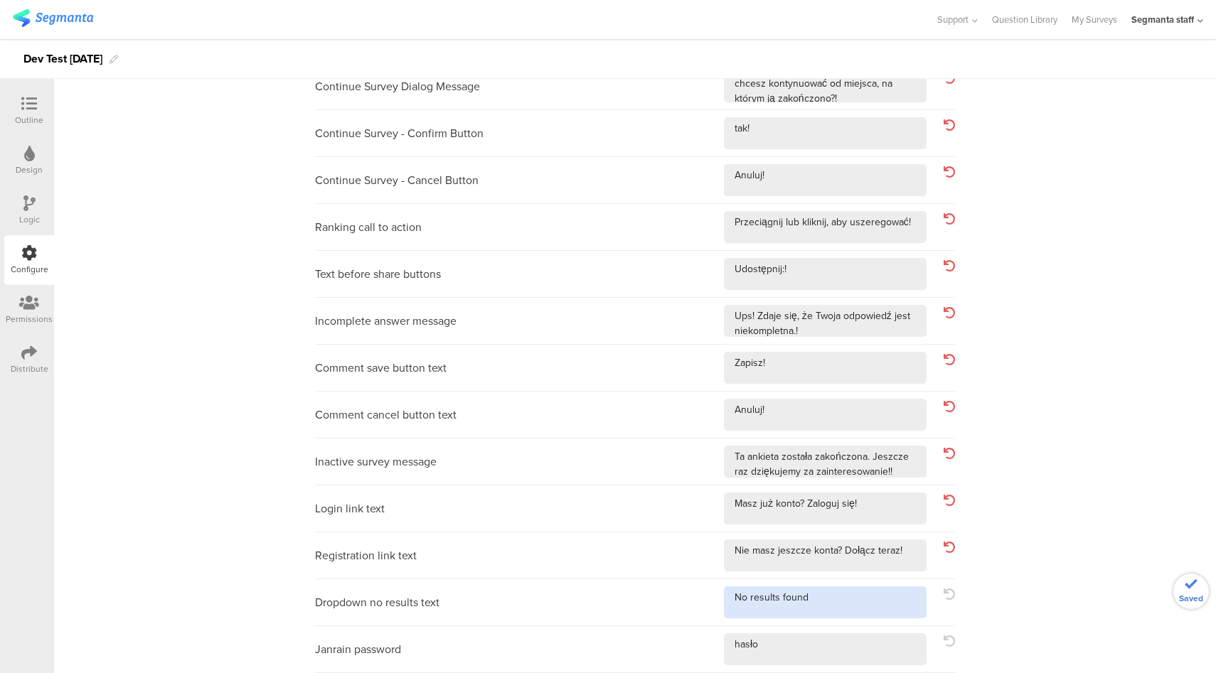
click at [870, 604] on textarea at bounding box center [825, 603] width 203 height 32
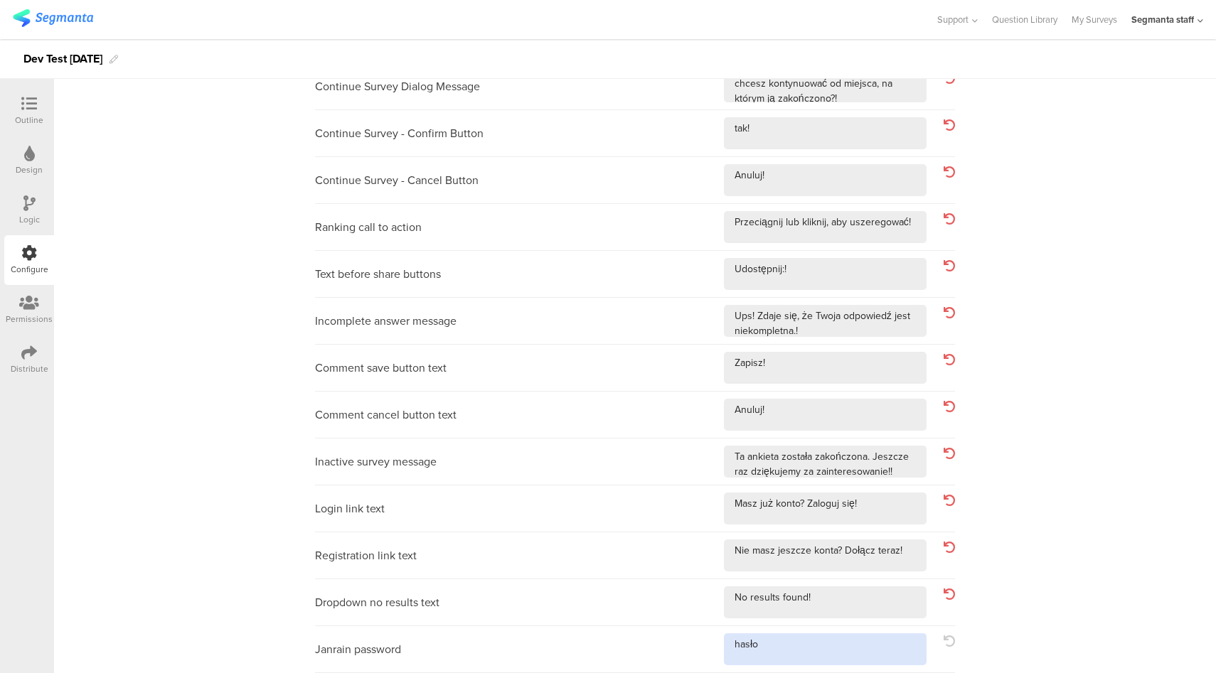
click at [821, 656] on textarea at bounding box center [825, 650] width 203 height 32
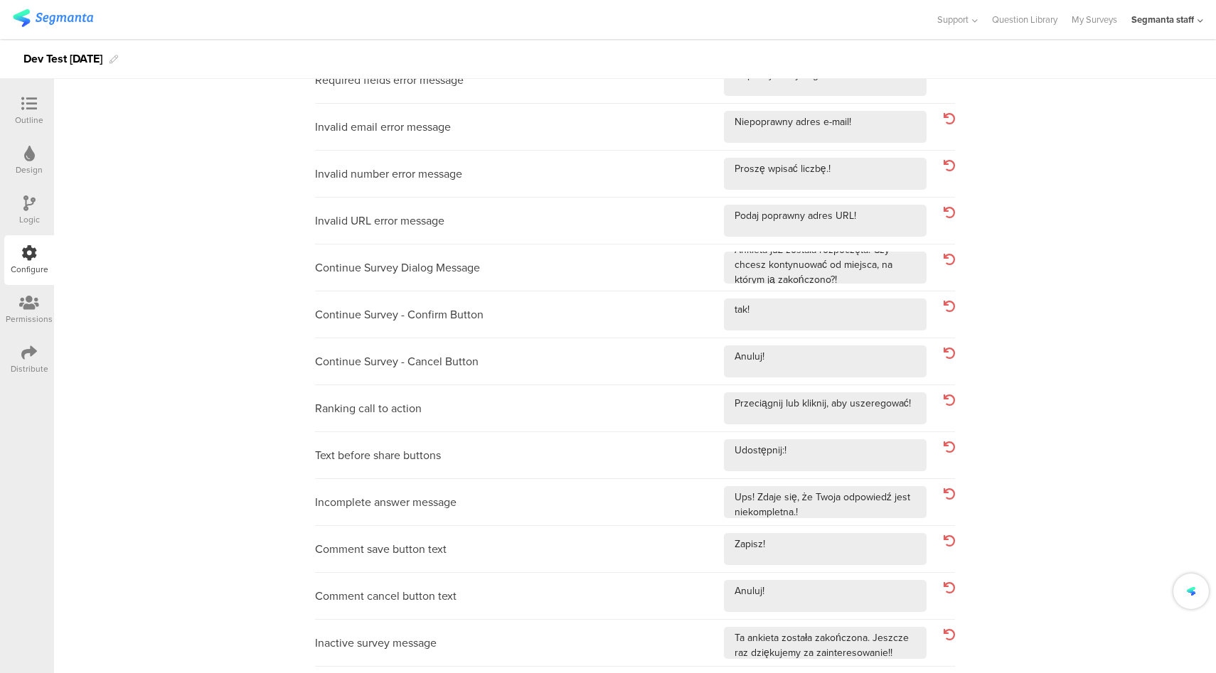
scroll to position [0, 0]
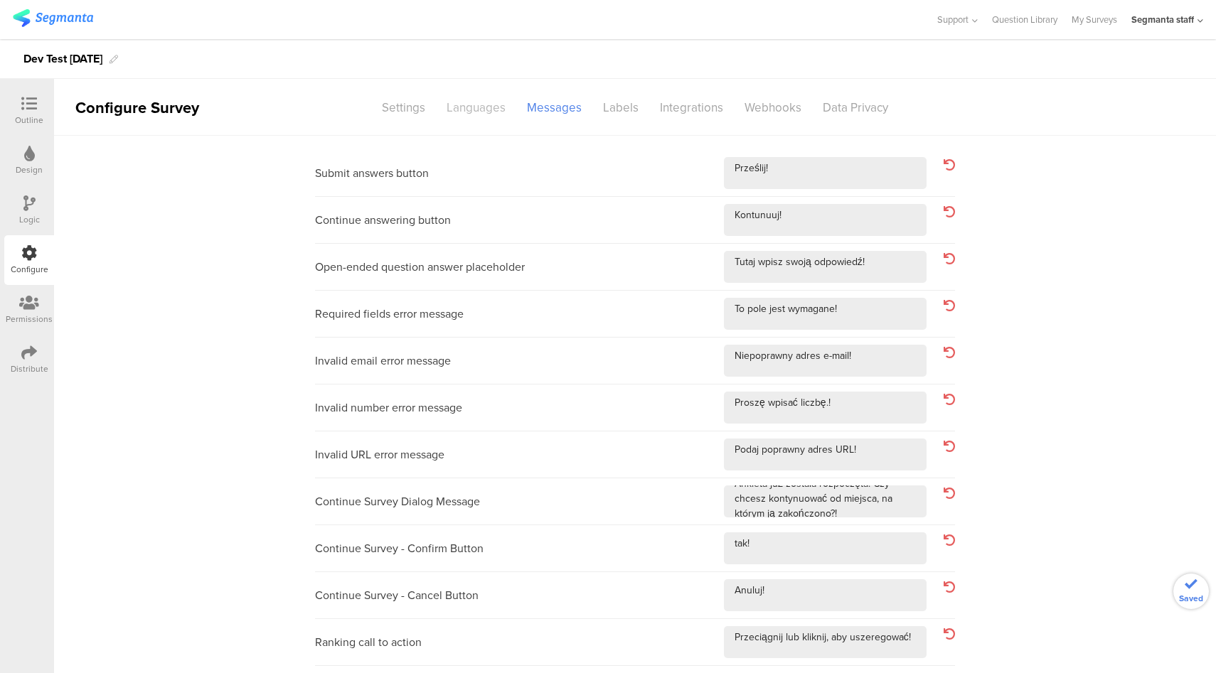
click at [475, 107] on div "Languages" at bounding box center [476, 107] width 80 height 25
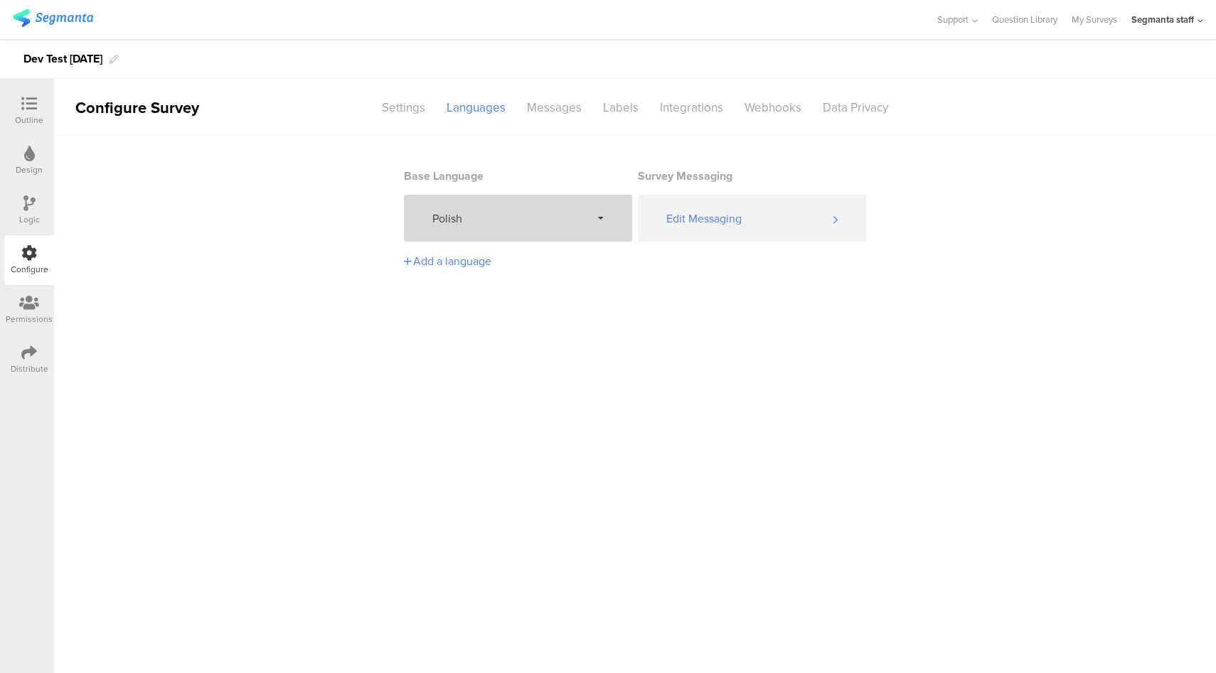
click at [532, 226] on div "Polish" at bounding box center [518, 218] width 228 height 47
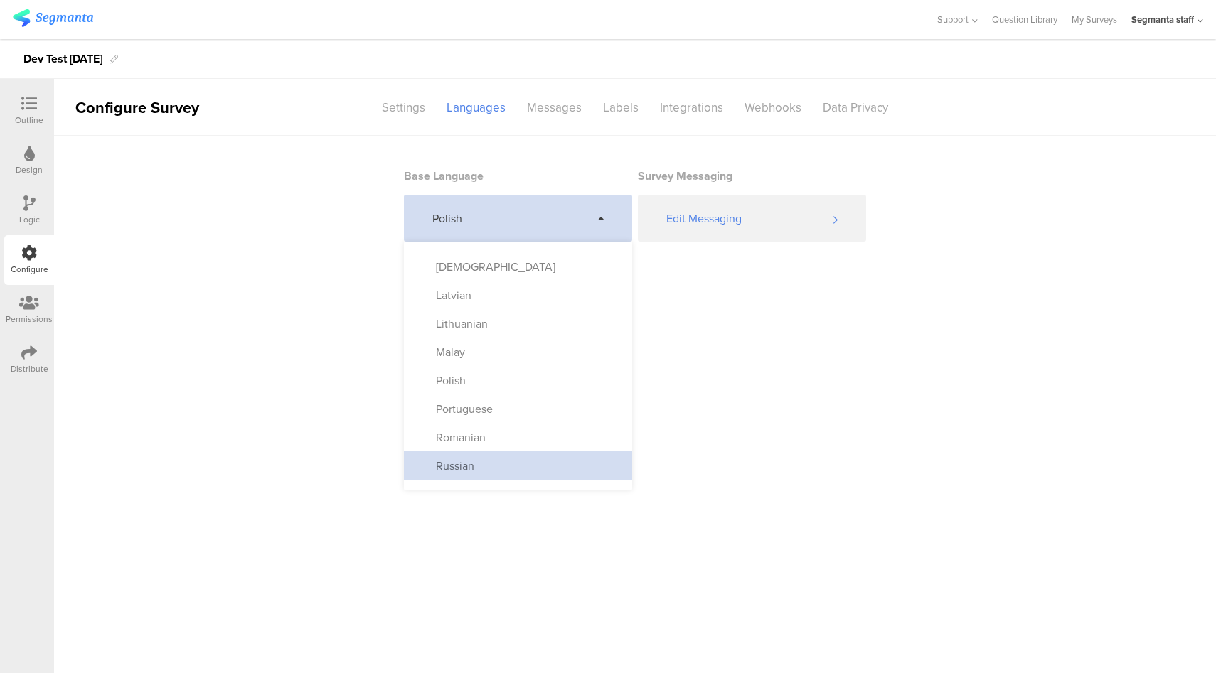
scroll to position [627, 0]
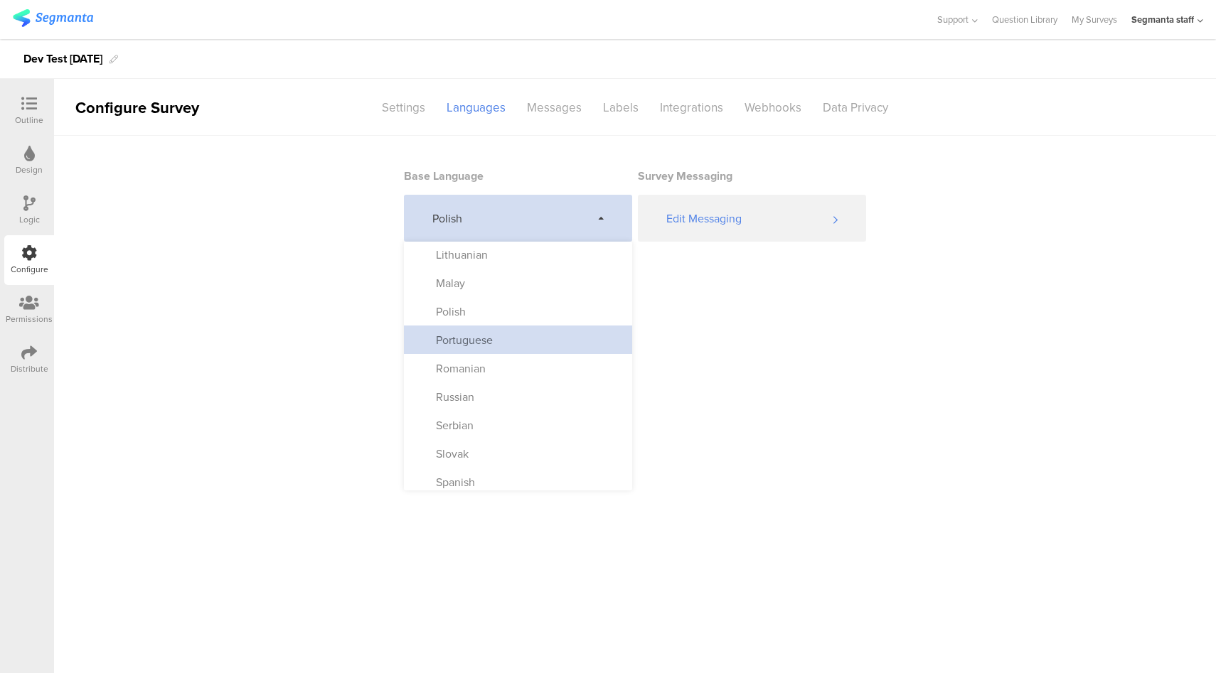
click at [512, 336] on div "Portuguese" at bounding box center [518, 340] width 228 height 28
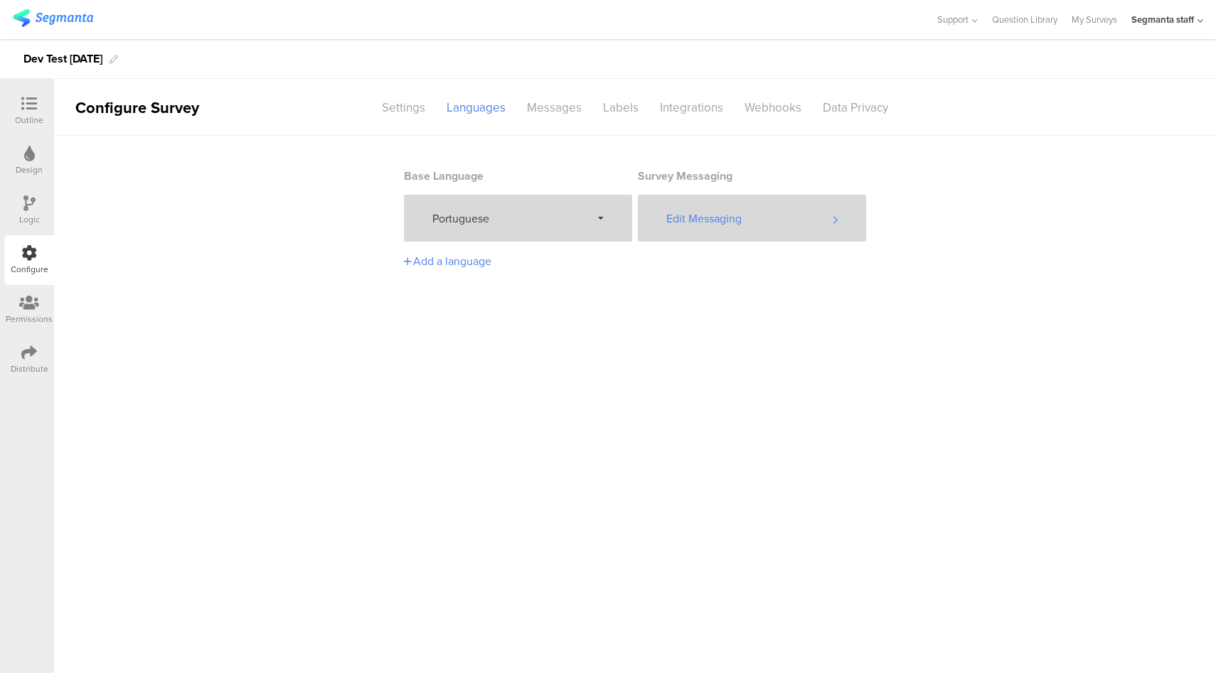
click at [734, 213] on div "Edit Messaging" at bounding box center [752, 218] width 228 height 47
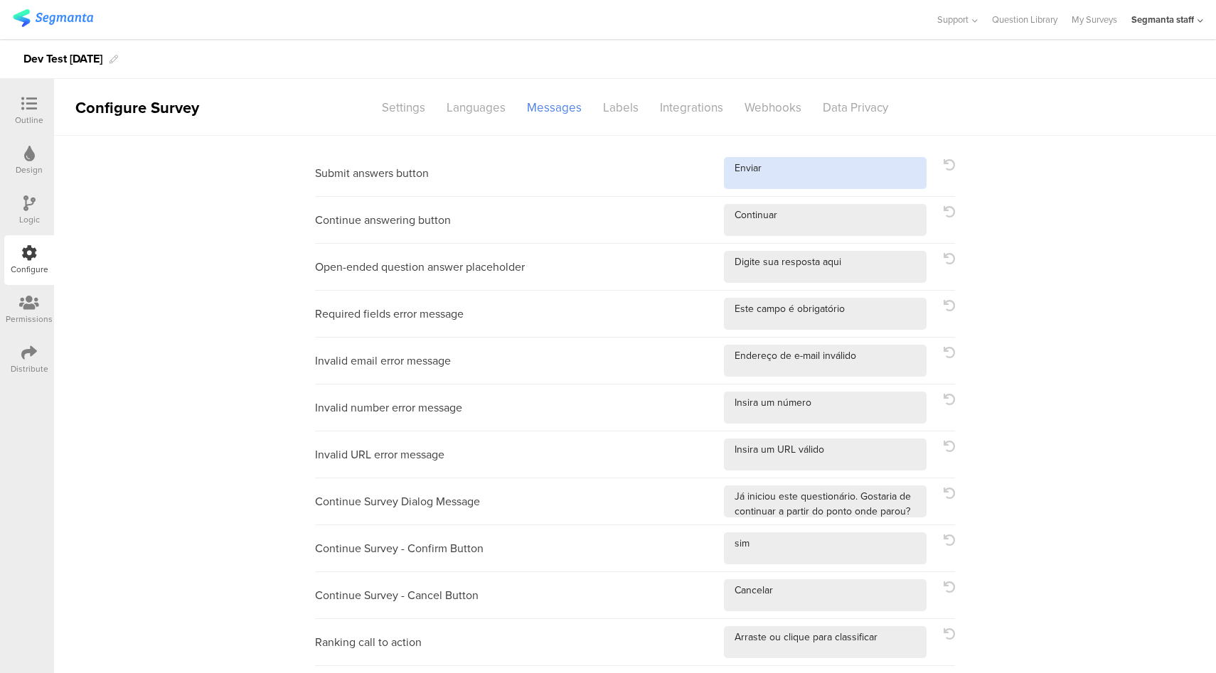
click at [810, 175] on textarea at bounding box center [825, 173] width 203 height 32
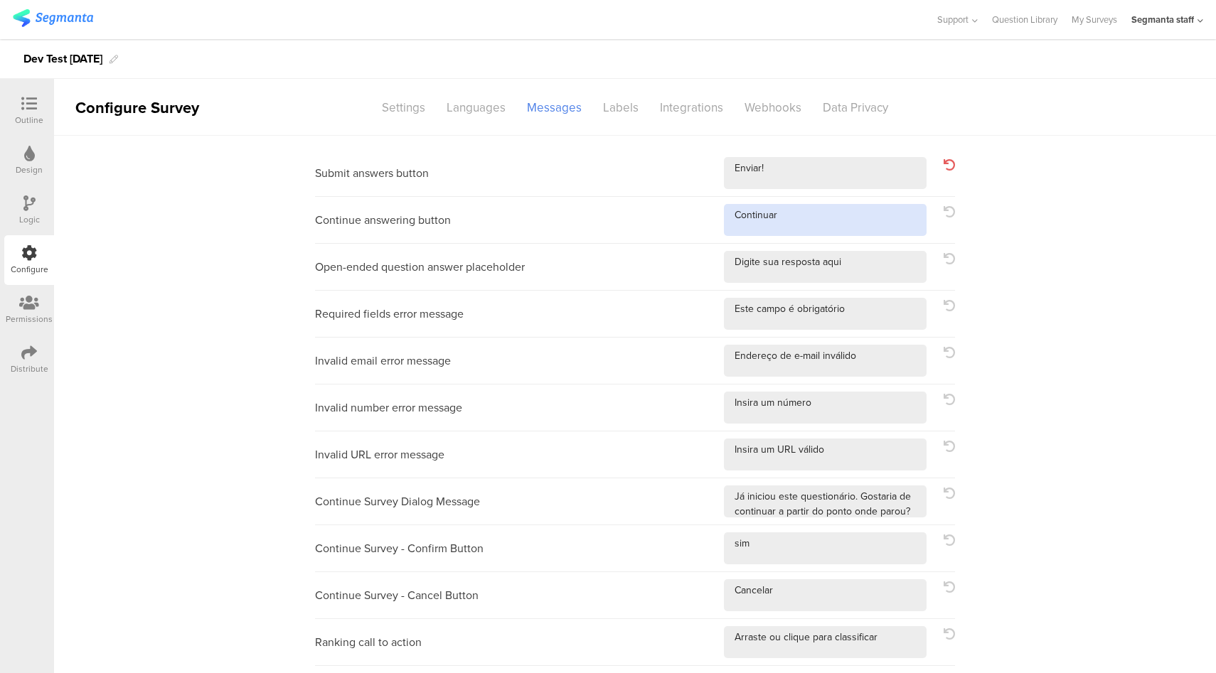
click at [827, 232] on textarea at bounding box center [825, 220] width 203 height 32
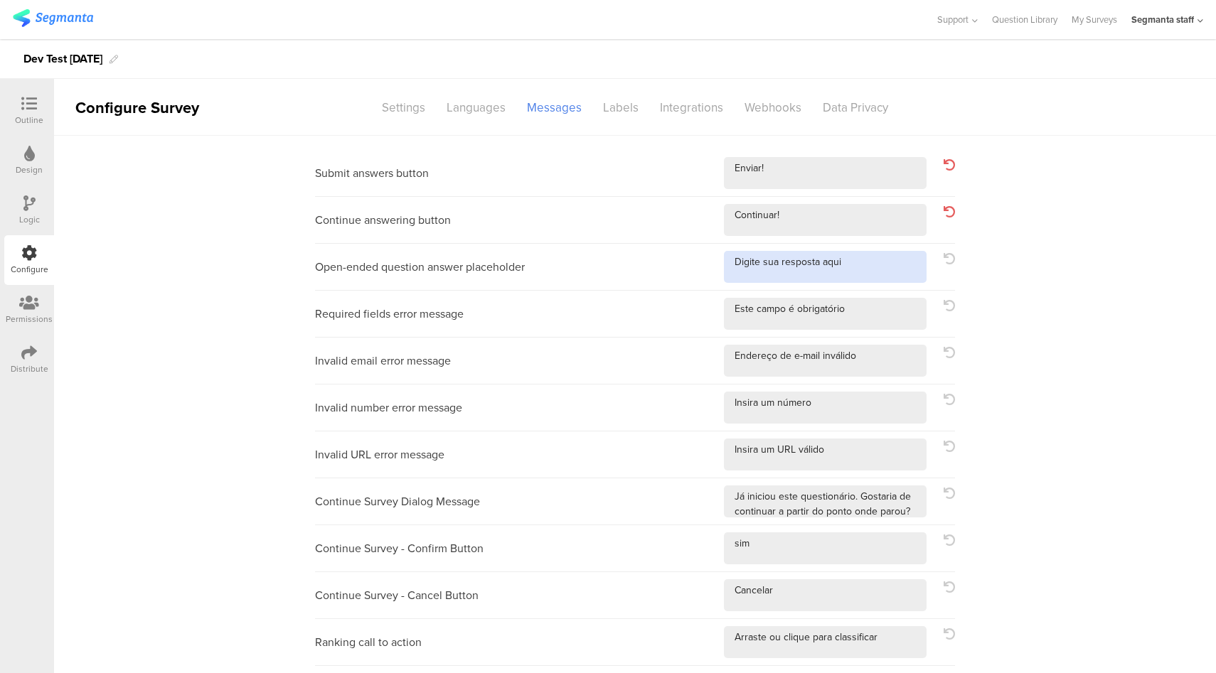
click at [862, 282] on textarea at bounding box center [825, 267] width 203 height 32
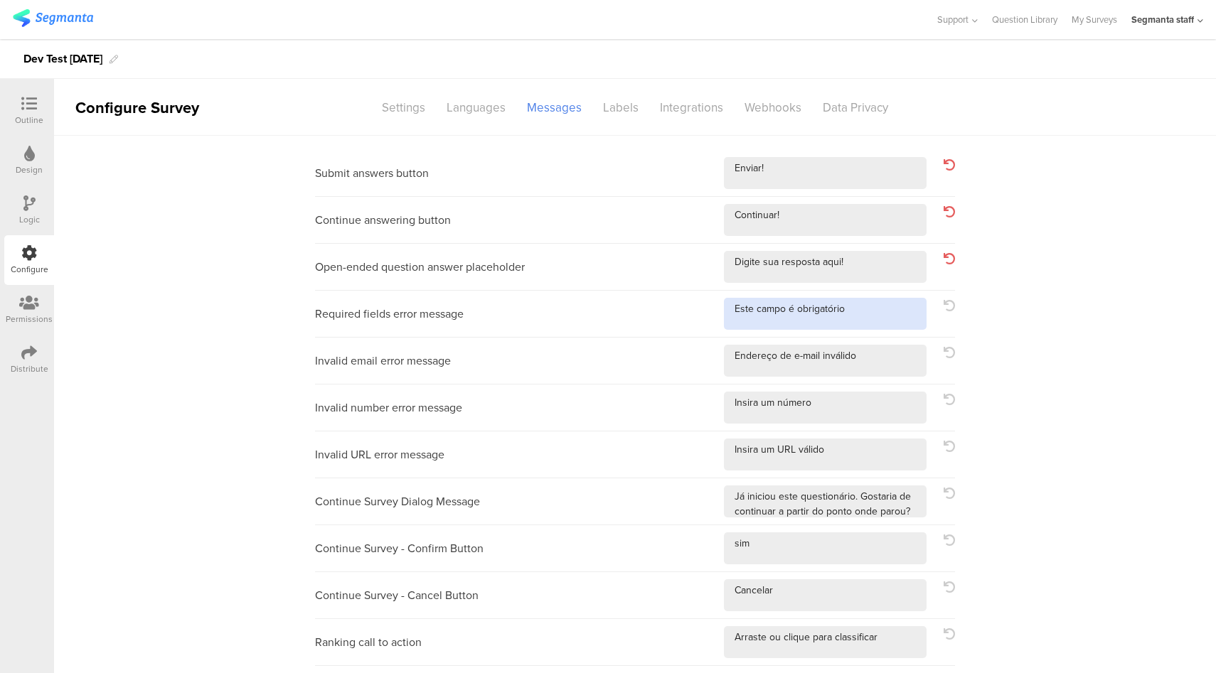
click at [876, 305] on textarea at bounding box center [825, 314] width 203 height 32
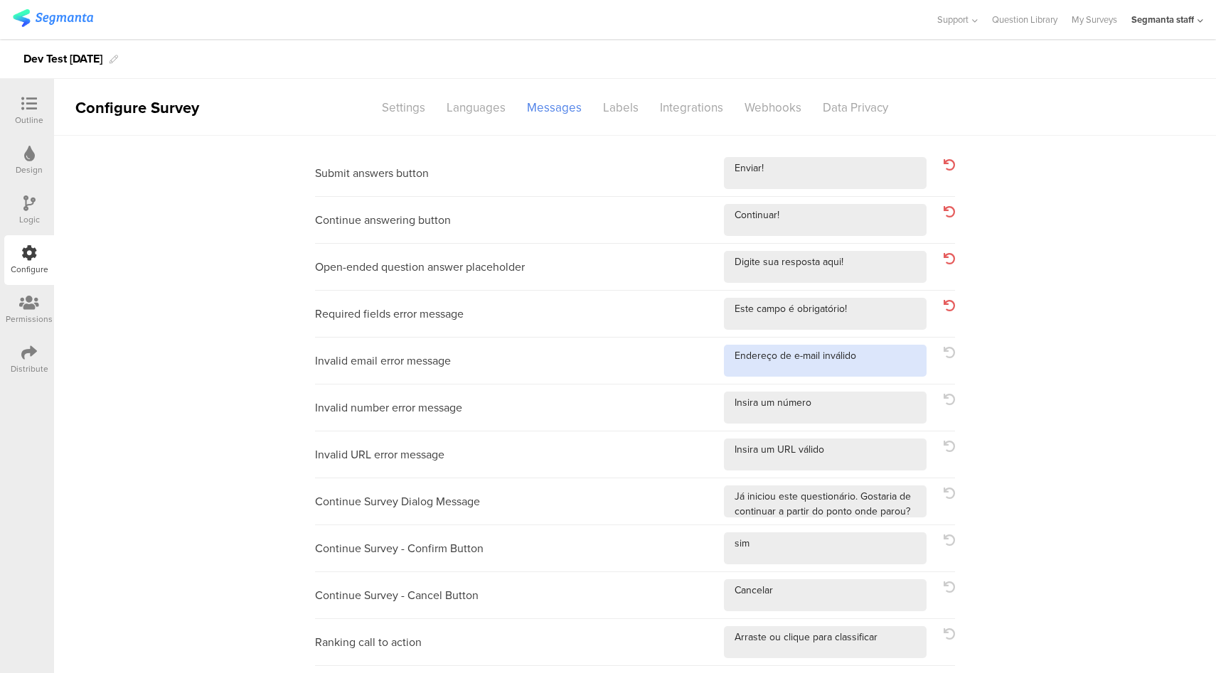
click at [888, 362] on textarea at bounding box center [825, 361] width 203 height 32
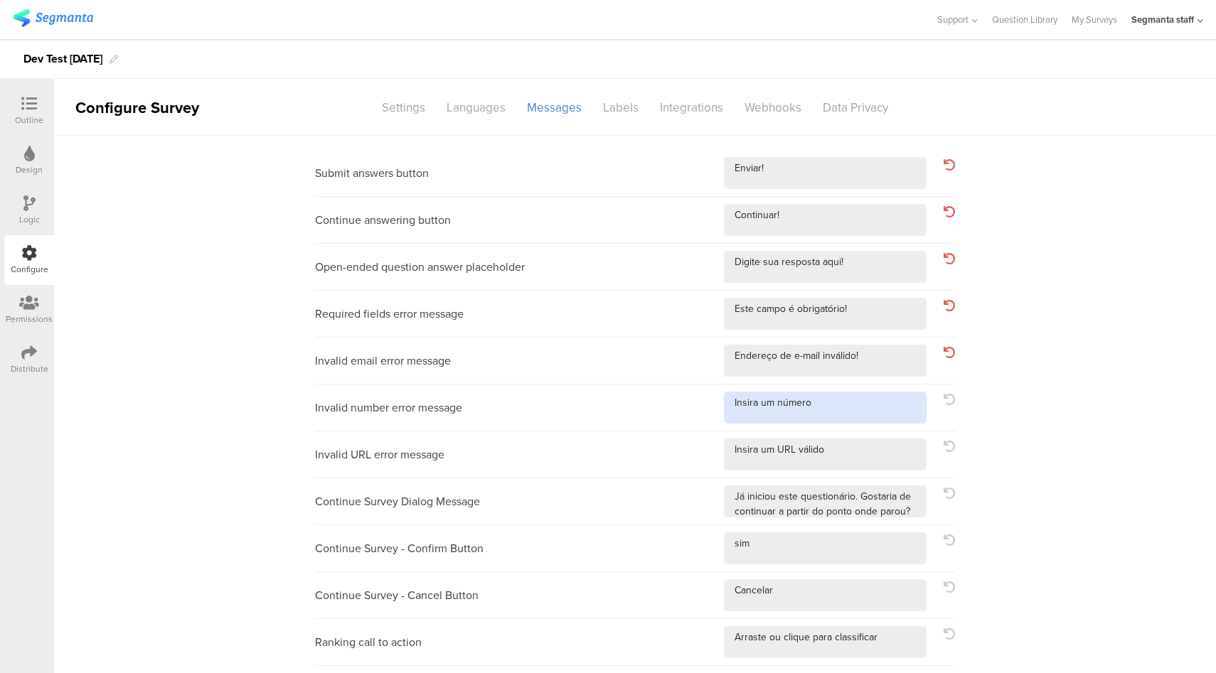
click at [865, 403] on textarea at bounding box center [825, 408] width 203 height 32
click at [826, 466] on textarea at bounding box center [825, 455] width 203 height 32
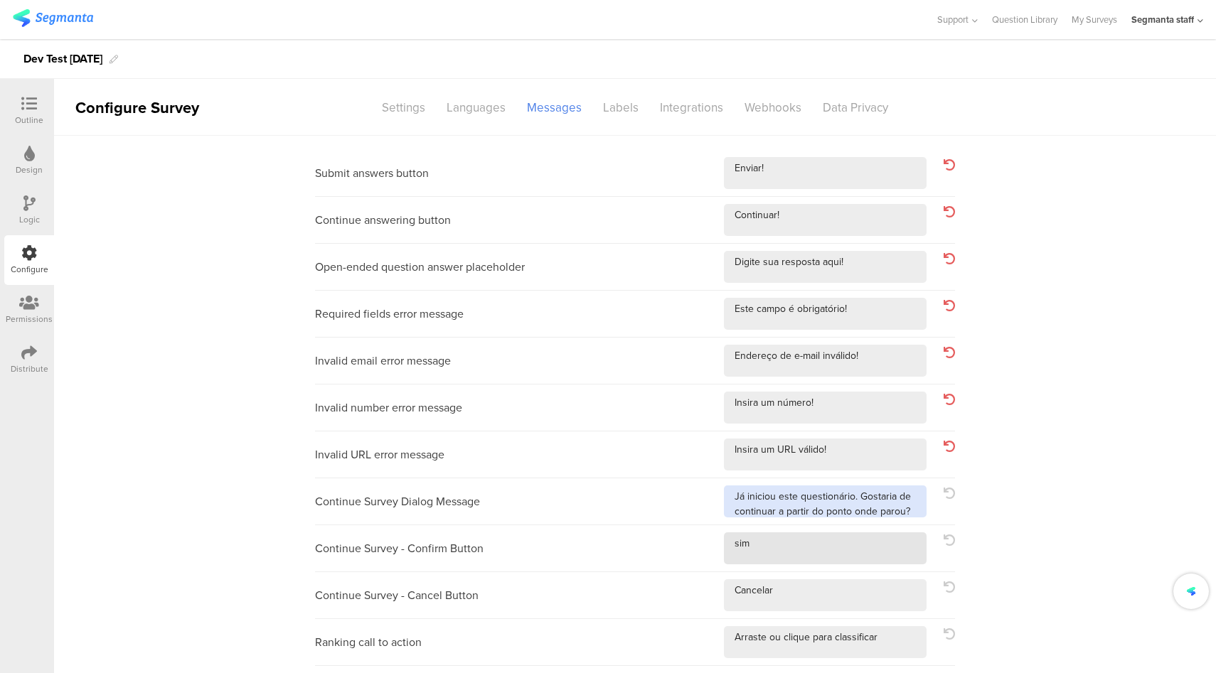
drag, startPoint x: 917, startPoint y: 512, endPoint x: 887, endPoint y: 551, distance: 49.2
click at [917, 512] on textarea at bounding box center [825, 502] width 203 height 32
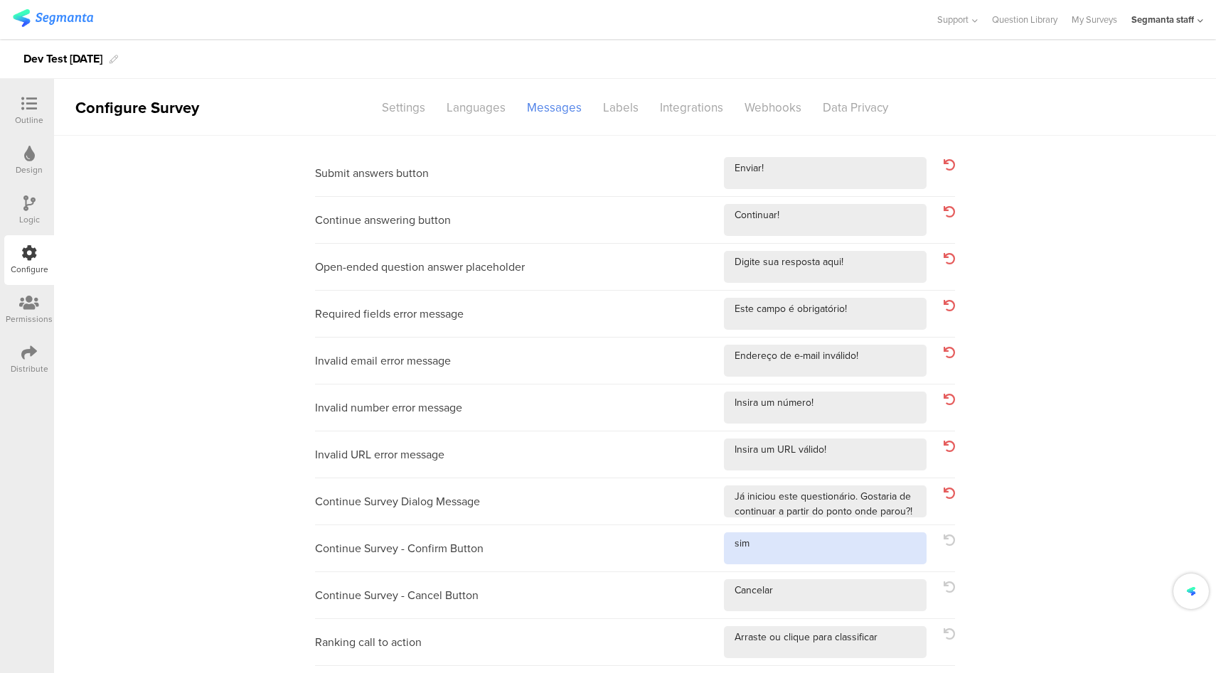
click at [886, 552] on textarea at bounding box center [825, 549] width 203 height 32
click at [849, 602] on textarea at bounding box center [825, 595] width 203 height 32
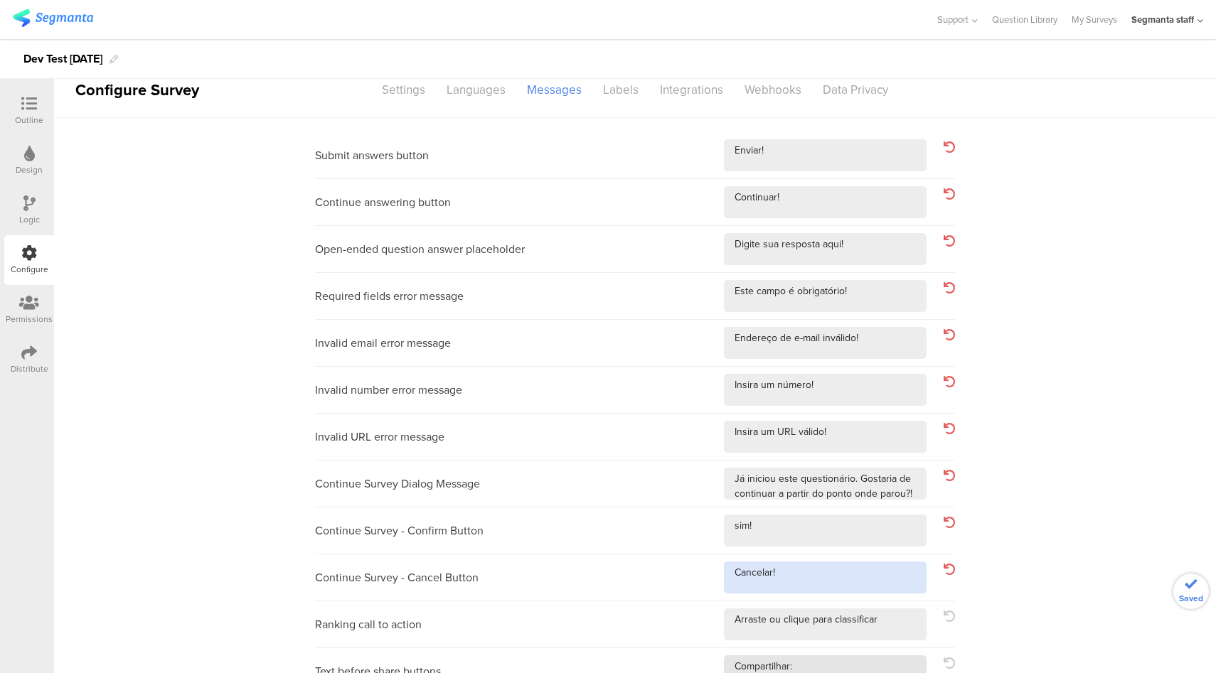
scroll to position [92, 0]
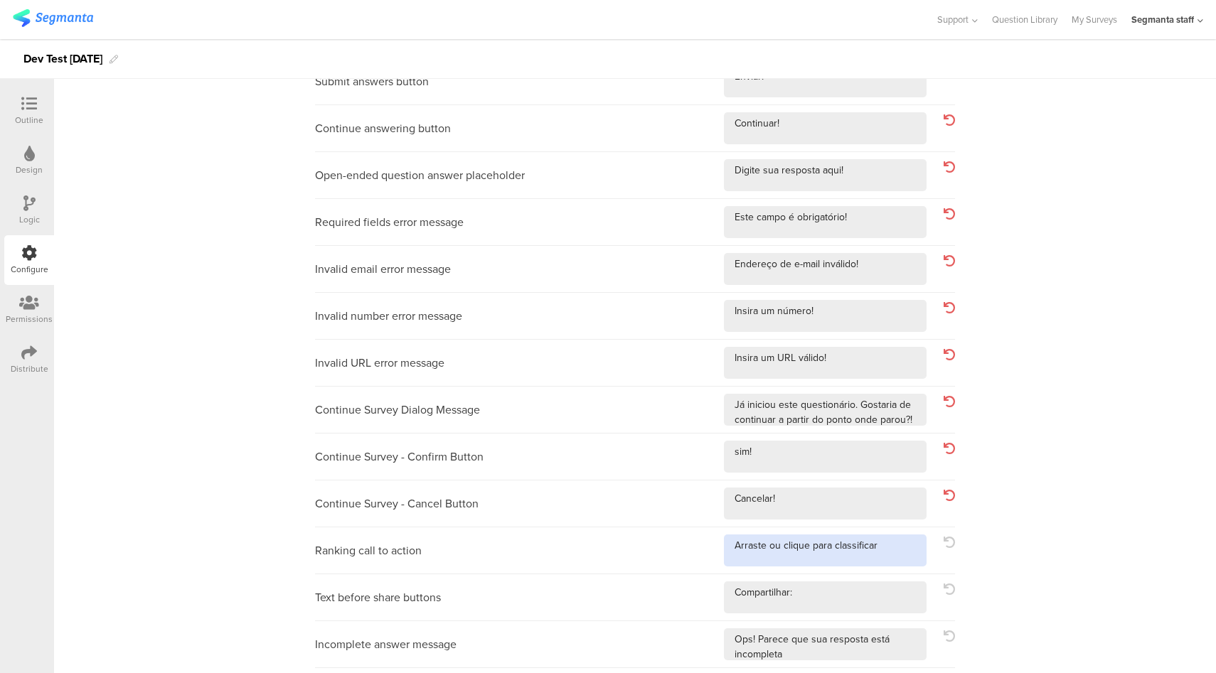
click at [895, 554] on textarea at bounding box center [825, 551] width 203 height 32
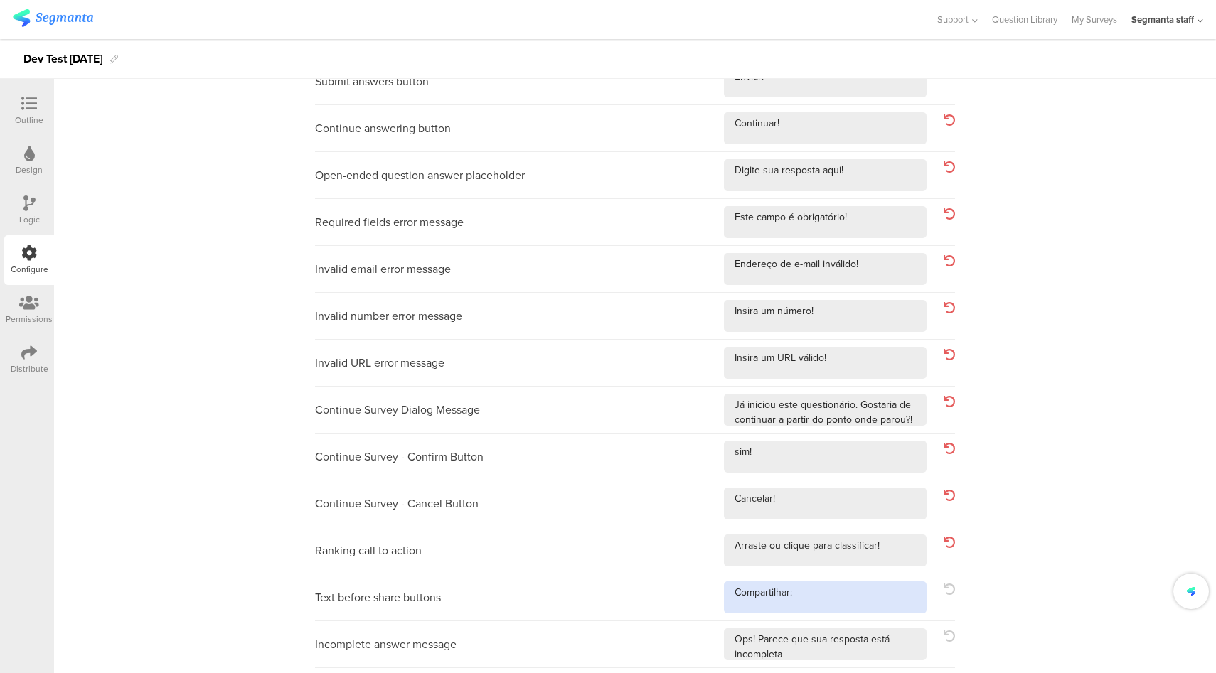
click at [867, 602] on textarea at bounding box center [825, 598] width 203 height 32
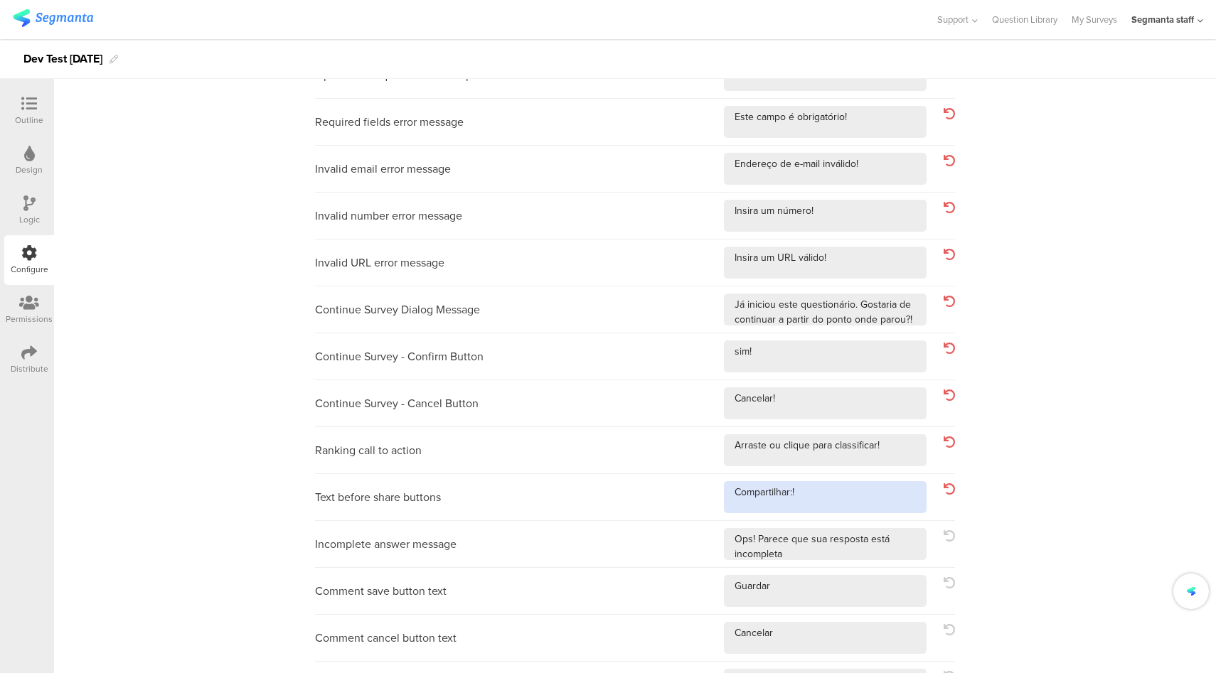
scroll to position [194, 0]
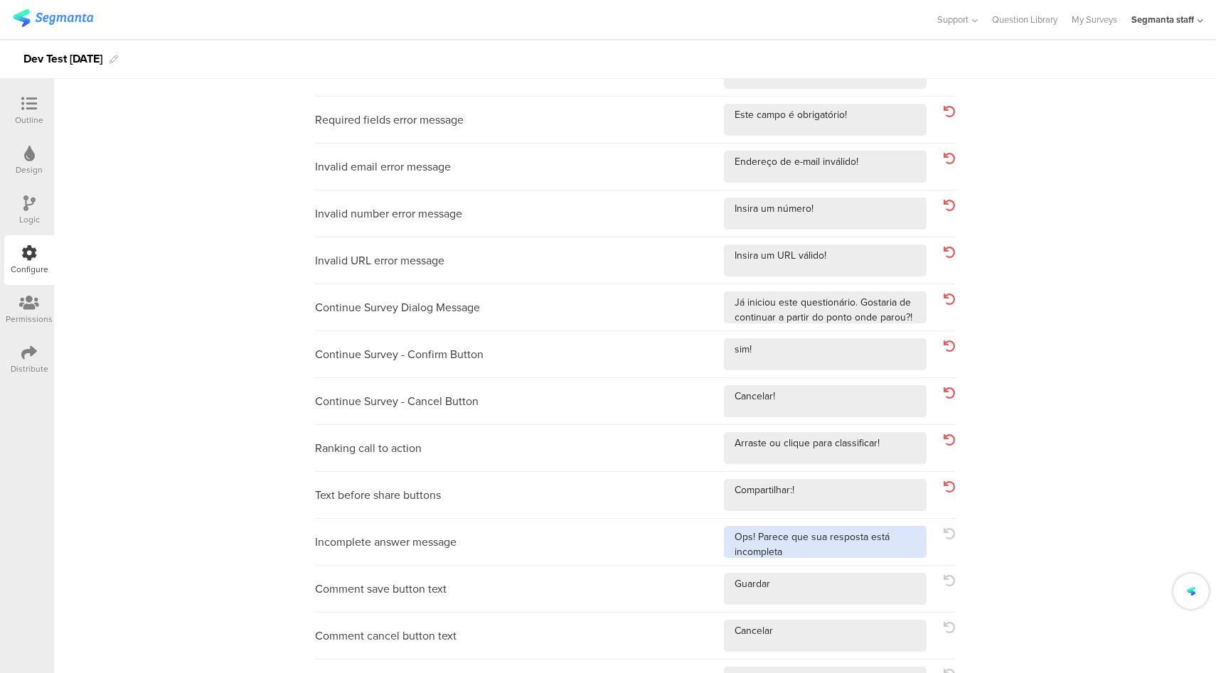
click at [883, 556] on textarea at bounding box center [825, 542] width 203 height 32
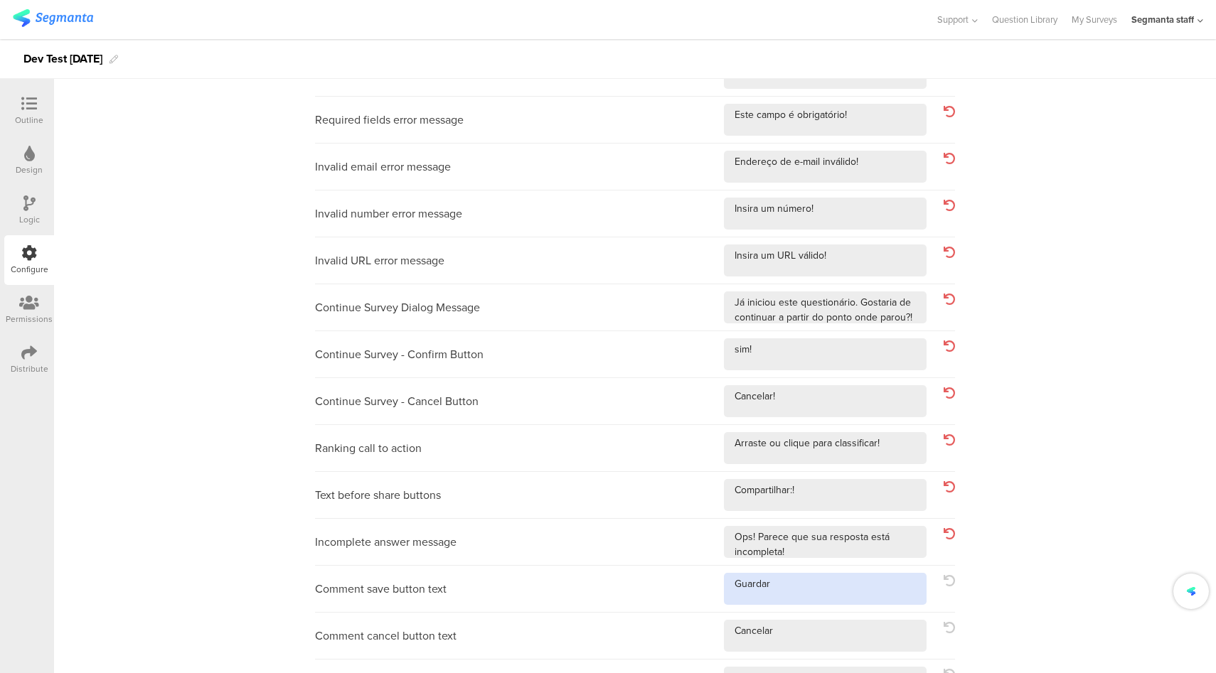
click at [867, 594] on textarea at bounding box center [825, 589] width 203 height 32
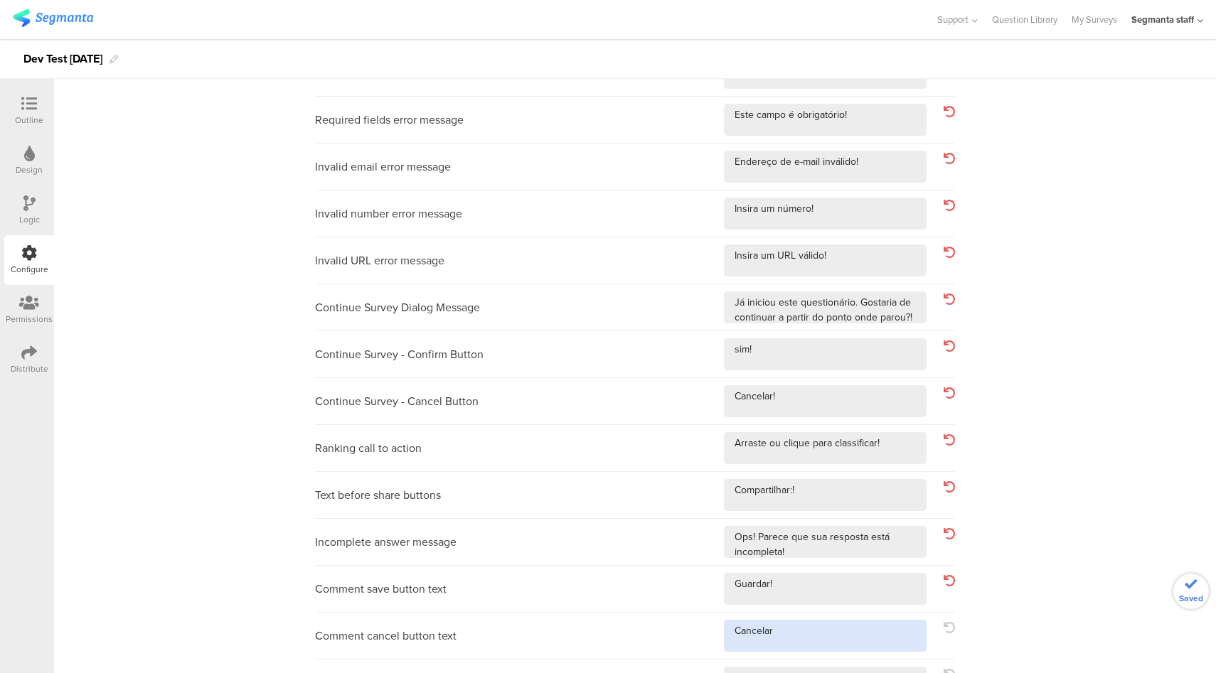
click at [844, 643] on textarea at bounding box center [825, 636] width 203 height 32
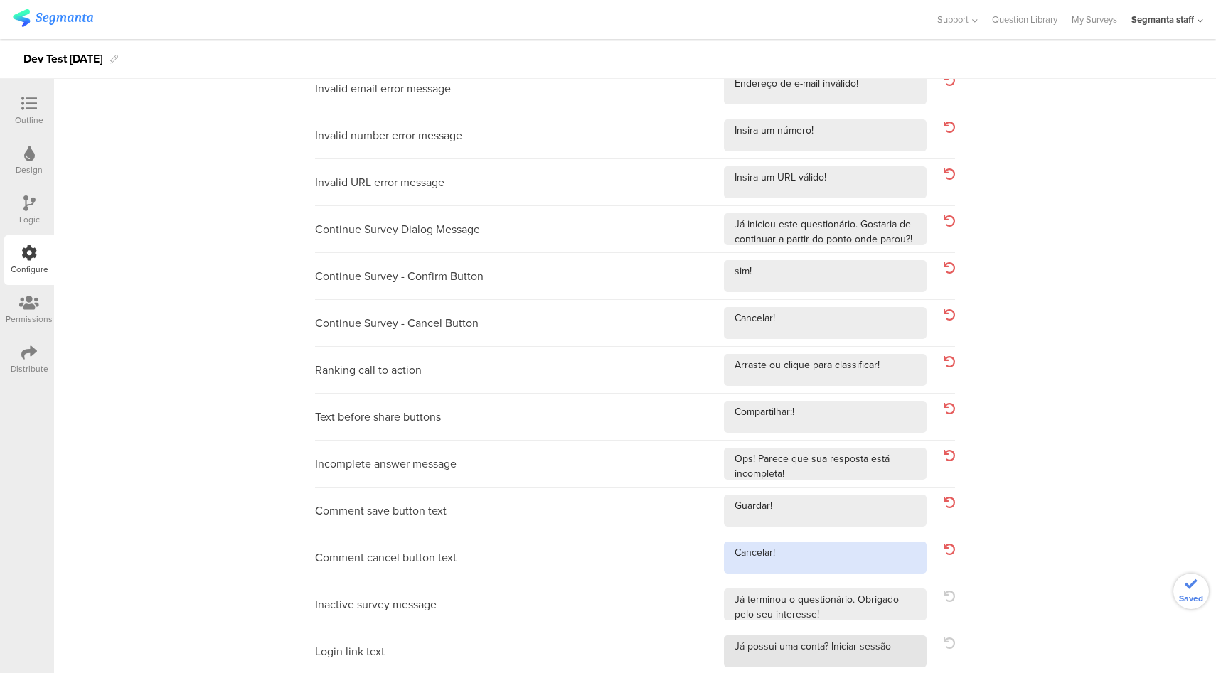
scroll to position [286, 0]
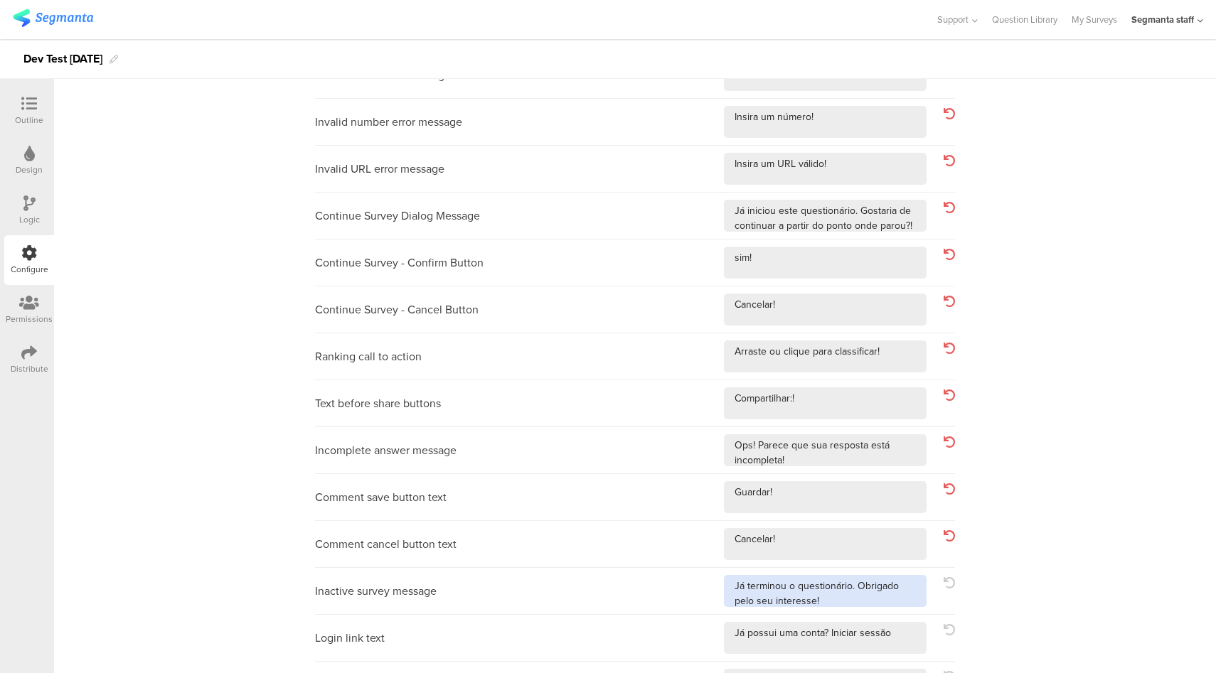
click at [870, 604] on textarea at bounding box center [825, 591] width 203 height 32
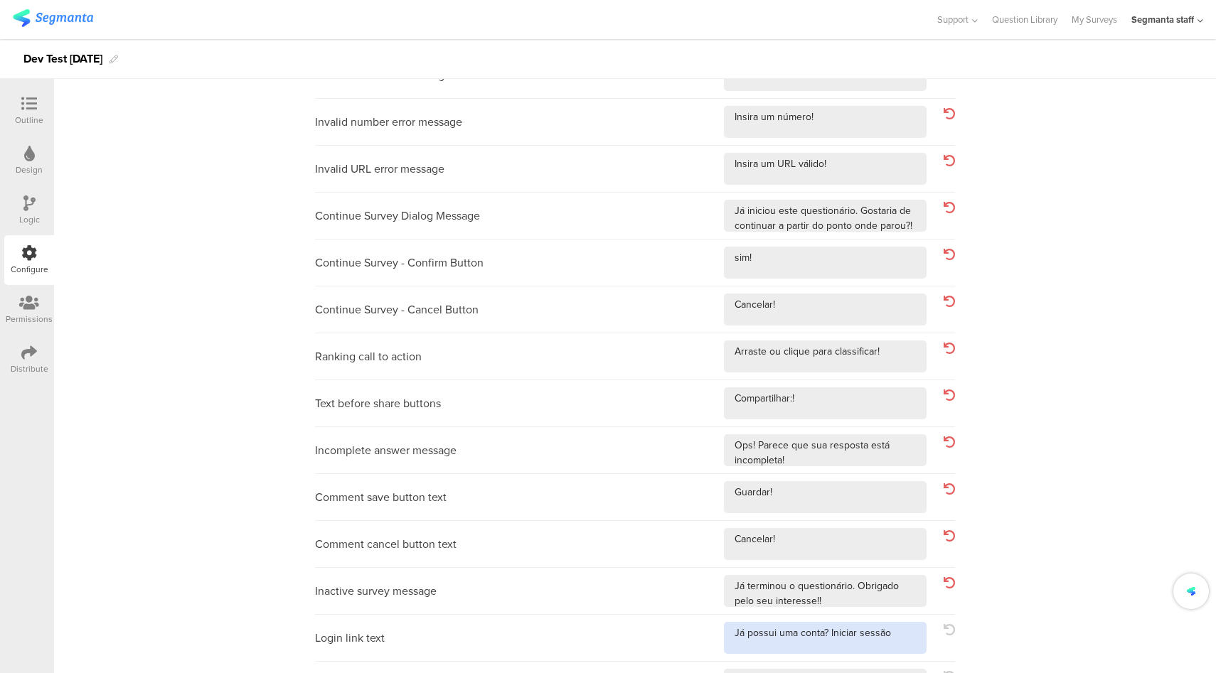
click at [892, 642] on textarea at bounding box center [825, 638] width 203 height 32
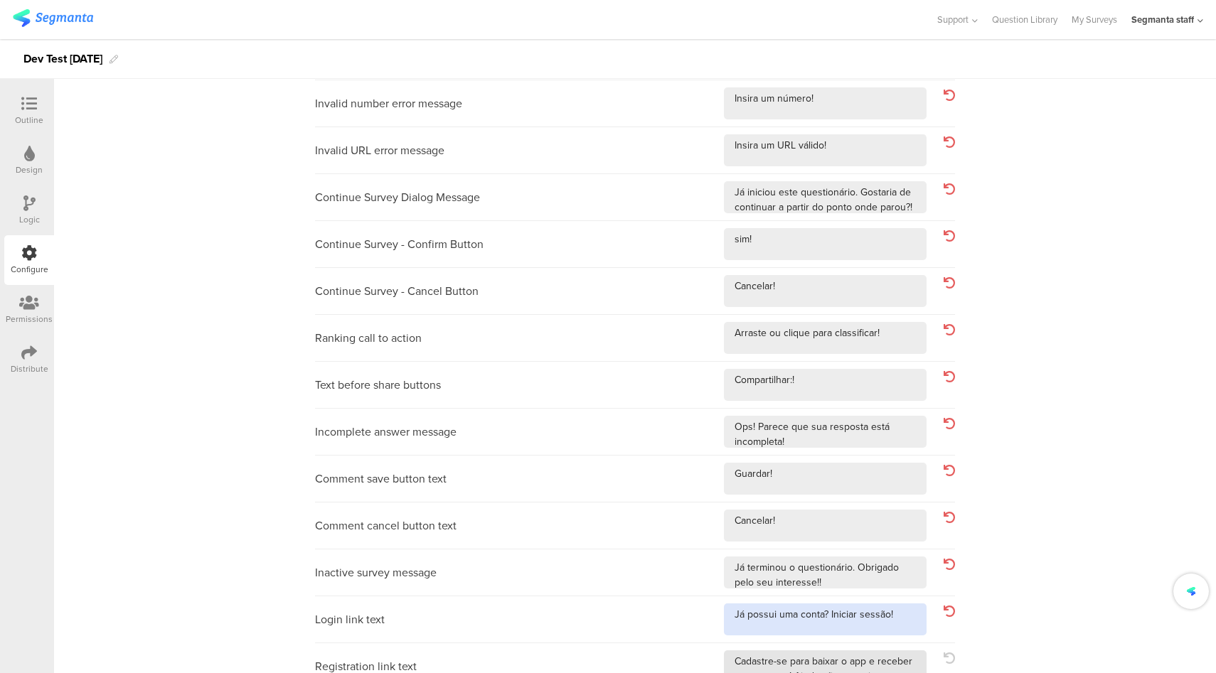
scroll to position [396, 0]
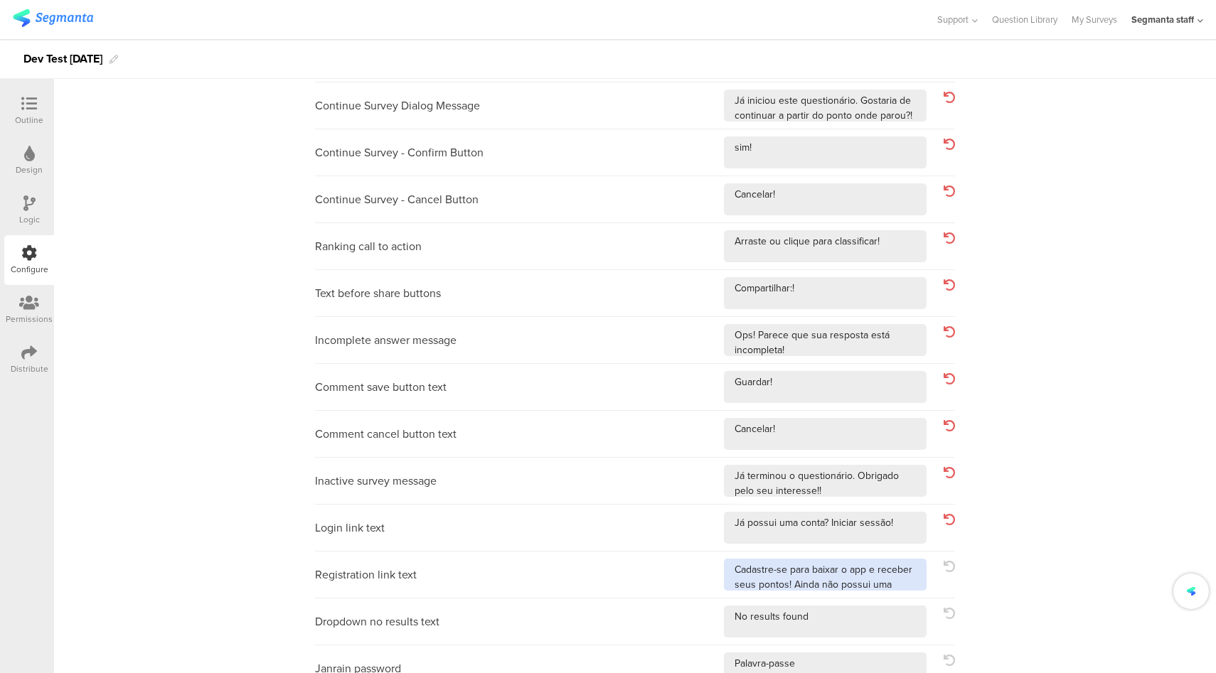
click at [900, 586] on textarea at bounding box center [825, 575] width 203 height 32
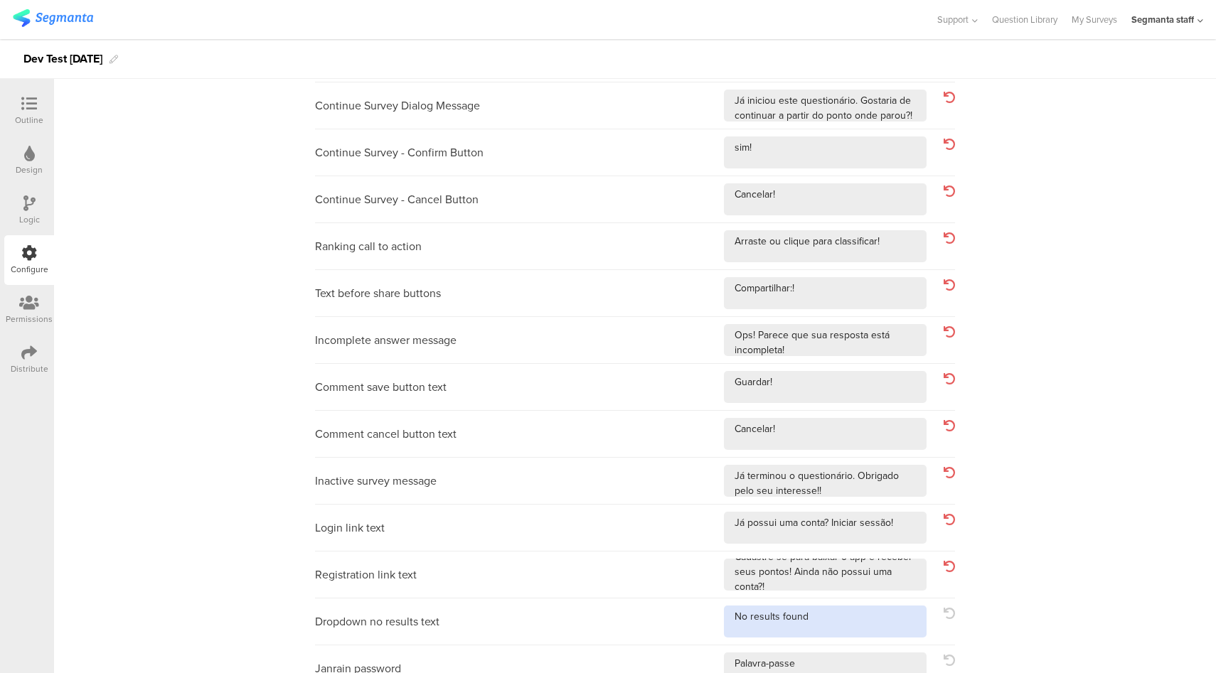
click at [814, 619] on textarea at bounding box center [825, 622] width 203 height 32
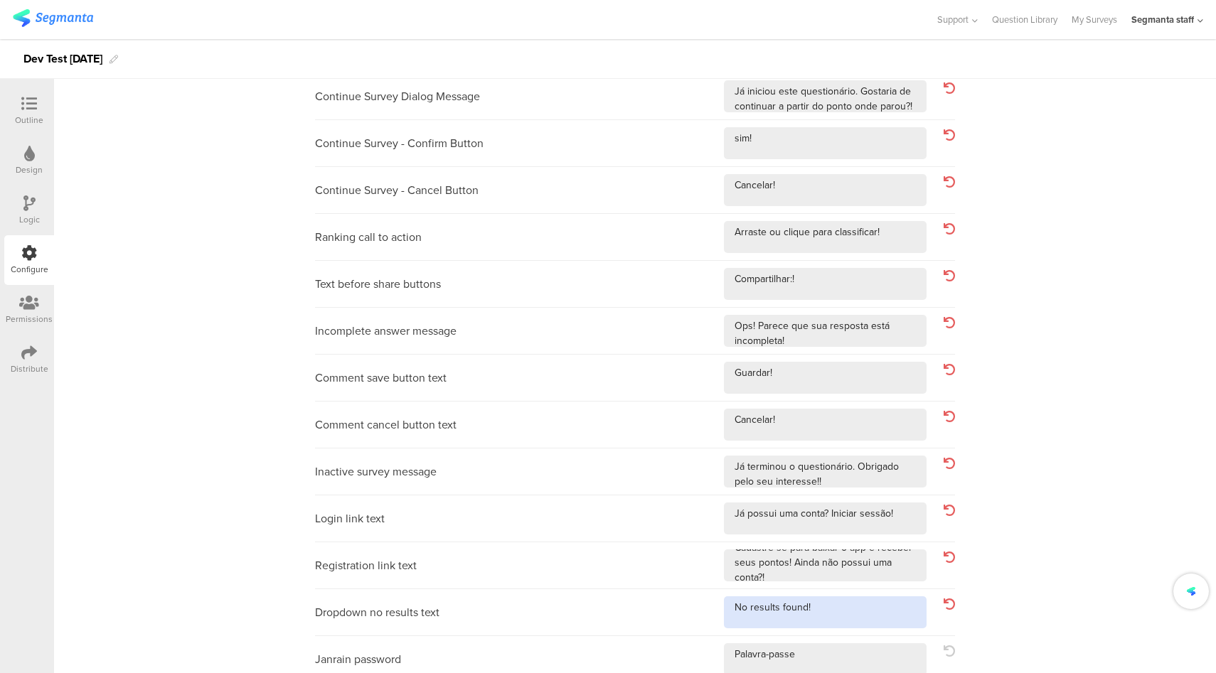
scroll to position [415, 0]
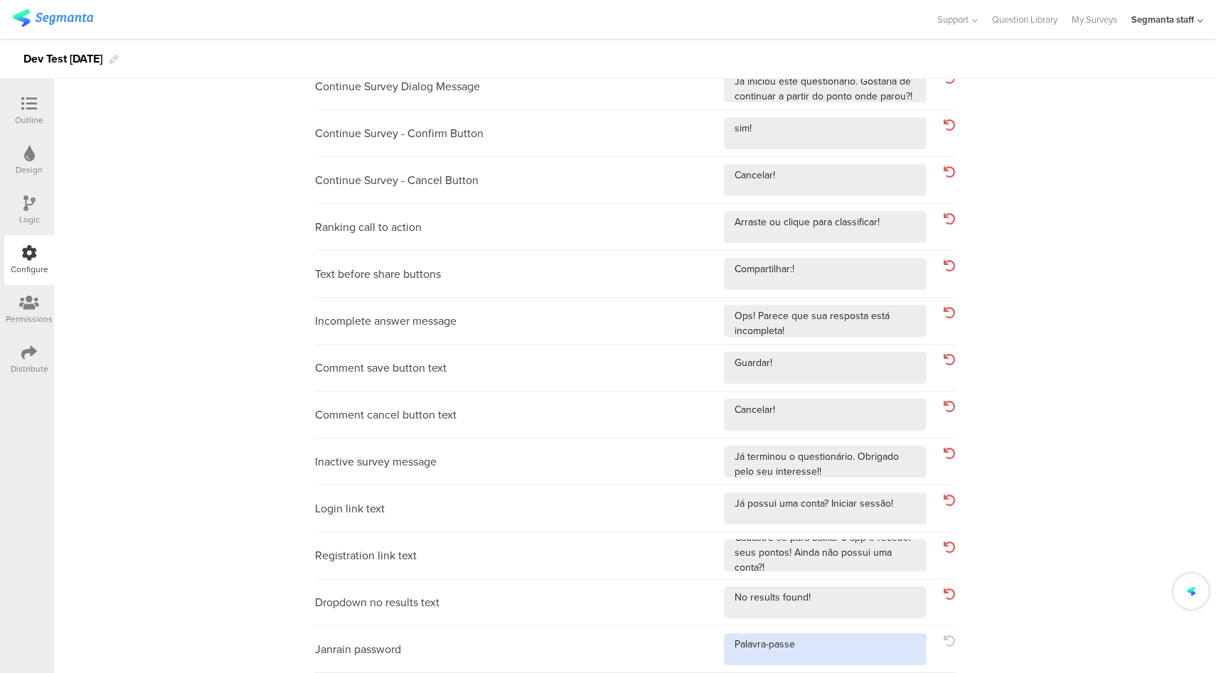
click at [813, 646] on textarea at bounding box center [825, 650] width 203 height 32
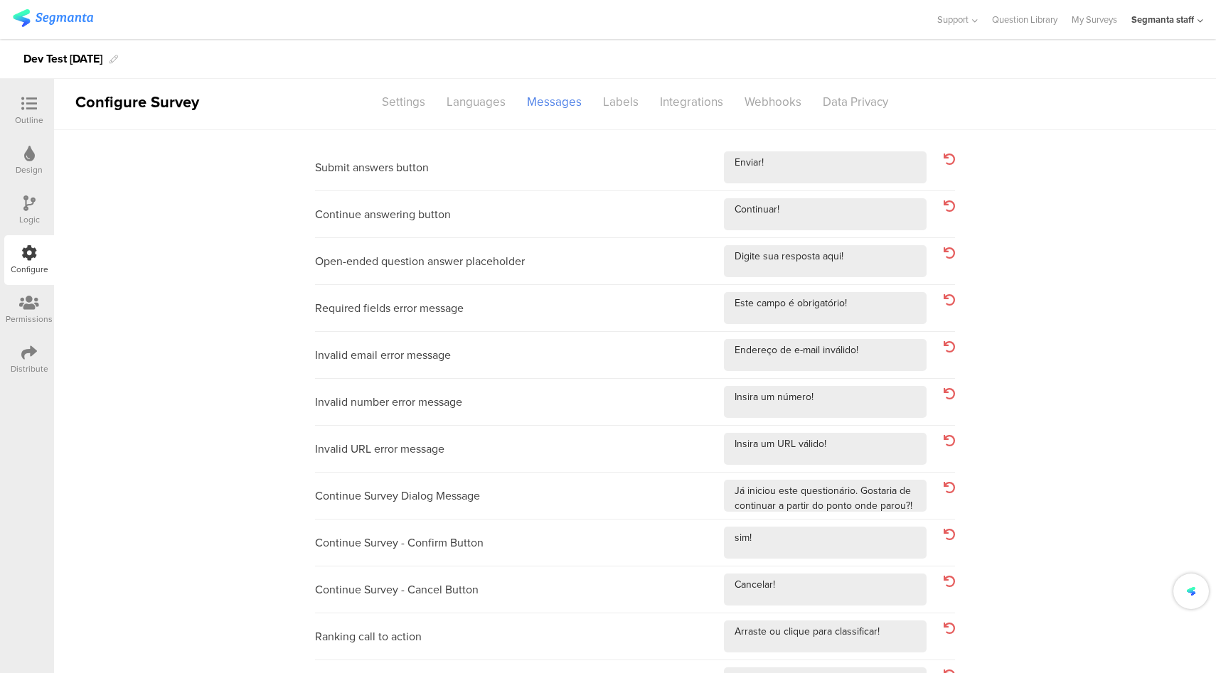
scroll to position [0, 0]
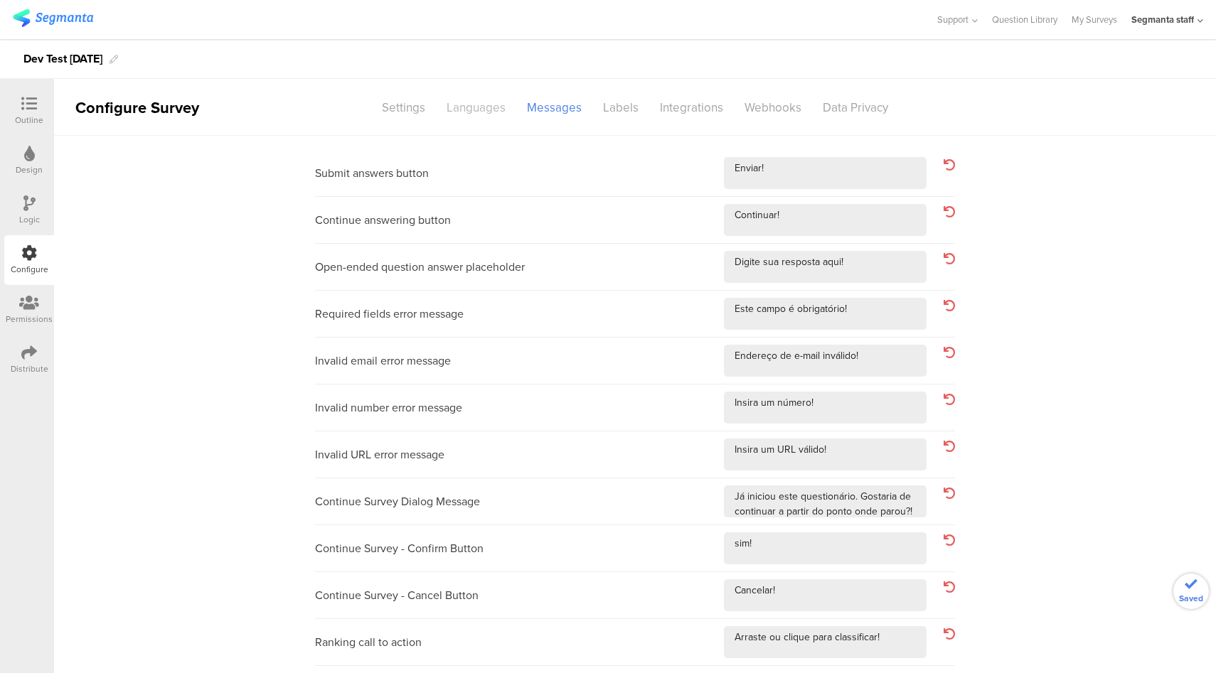
click at [486, 114] on div "Languages" at bounding box center [476, 107] width 80 height 25
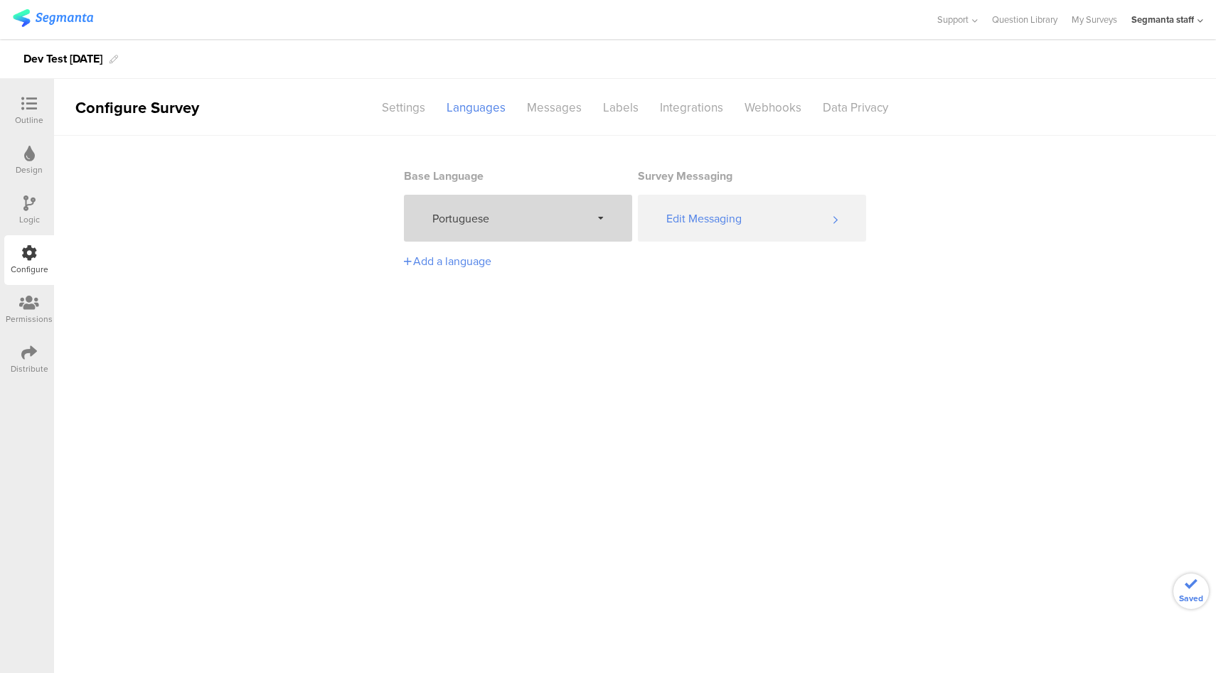
click at [528, 213] on span "Portuguese" at bounding box center [511, 218] width 159 height 16
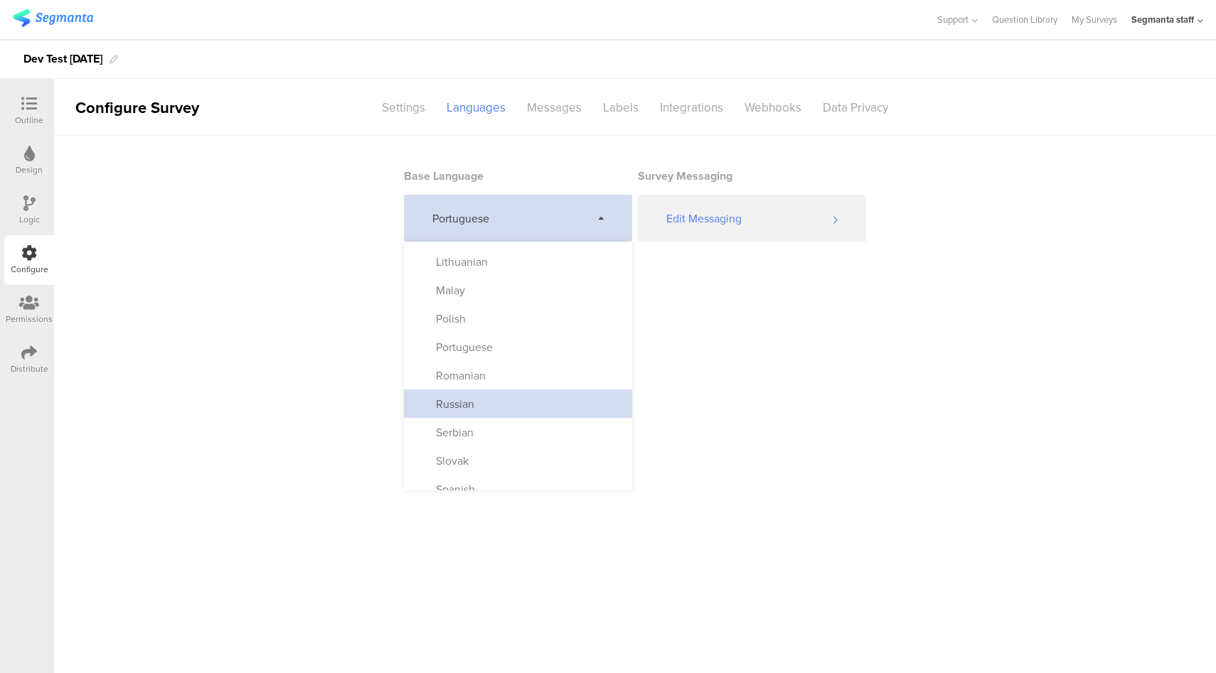
scroll to position [629, 0]
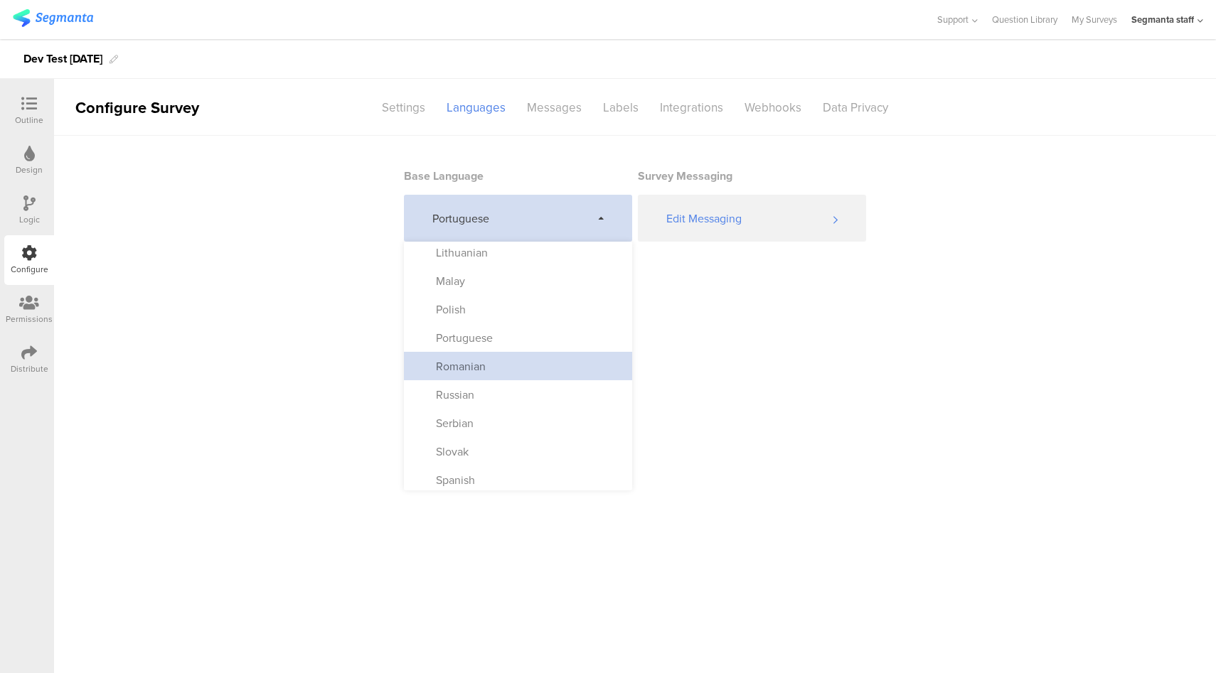
click at [545, 371] on div "Romanian" at bounding box center [518, 366] width 228 height 28
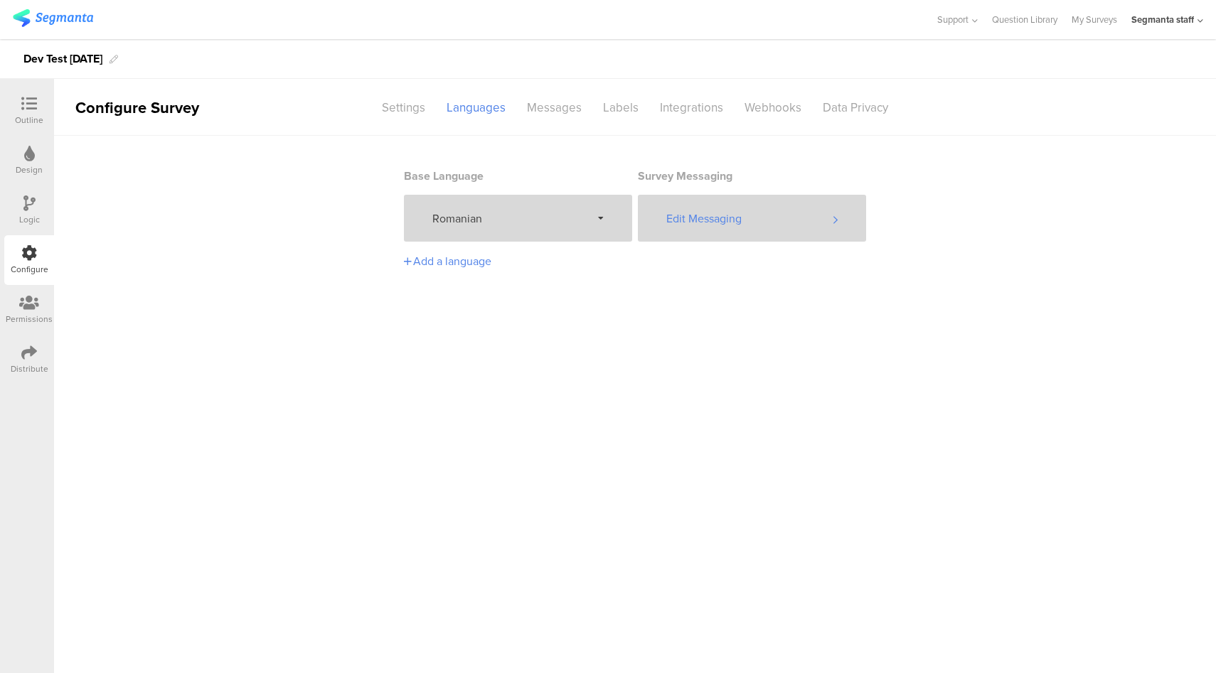
click at [759, 231] on div "Edit Messaging" at bounding box center [752, 218] width 228 height 47
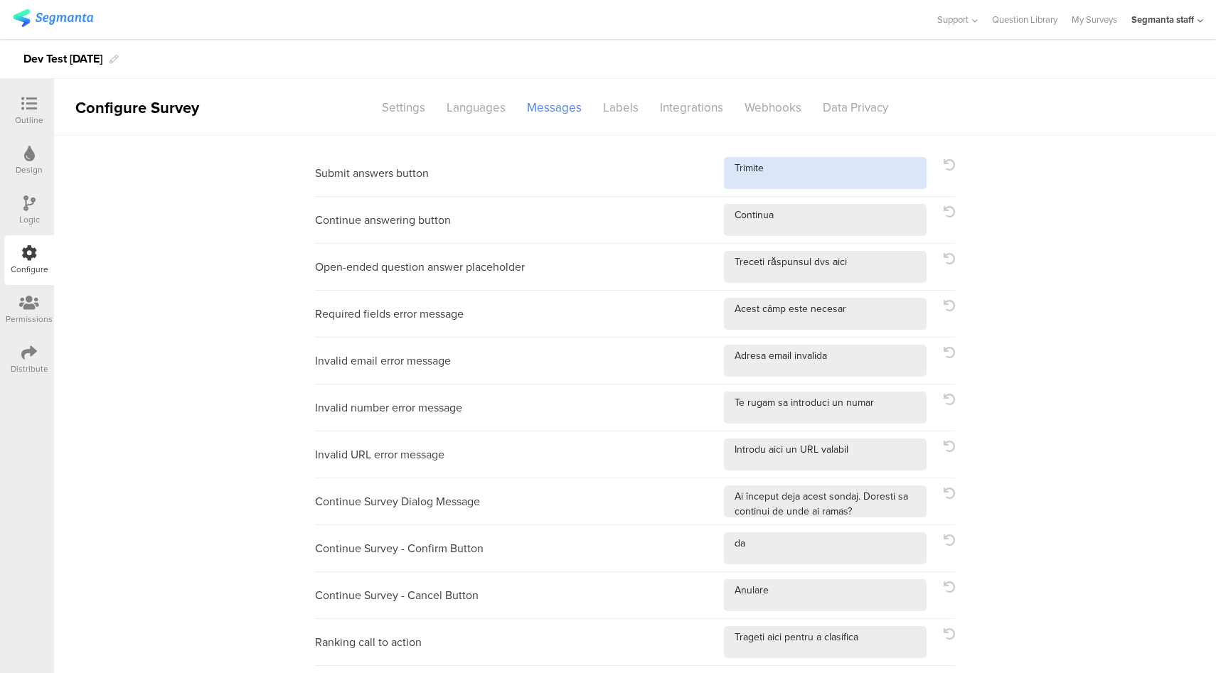
click at [875, 166] on textarea at bounding box center [825, 173] width 203 height 32
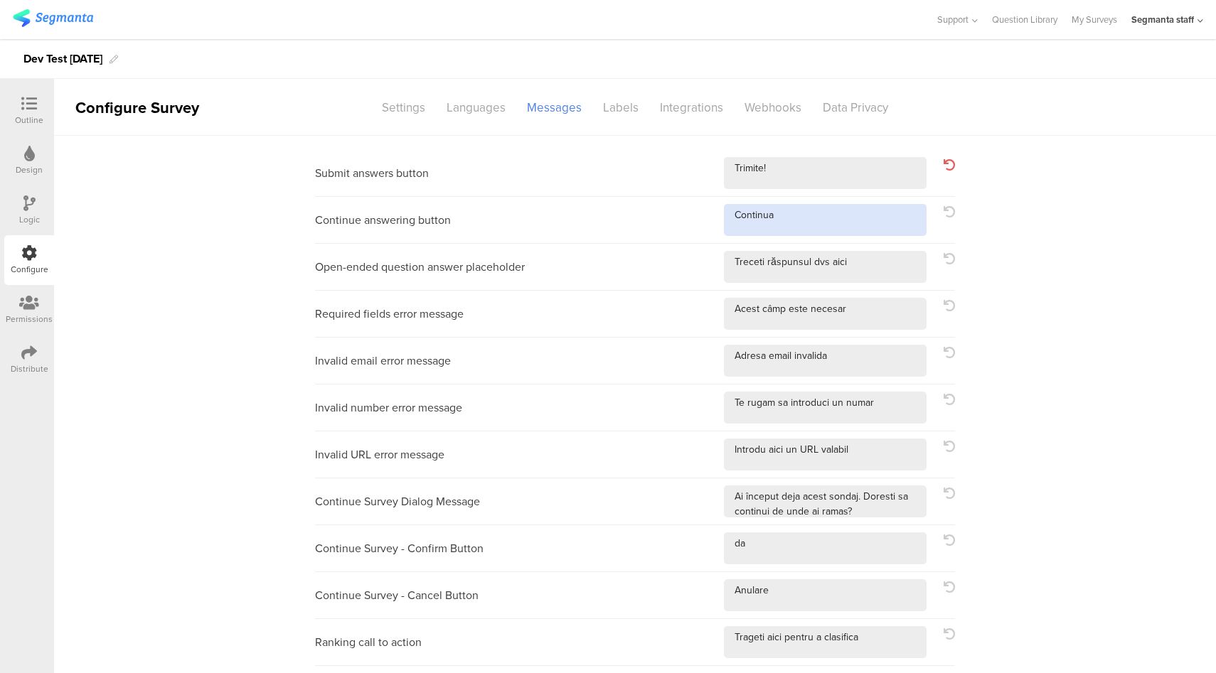
click at [859, 225] on textarea at bounding box center [825, 220] width 203 height 32
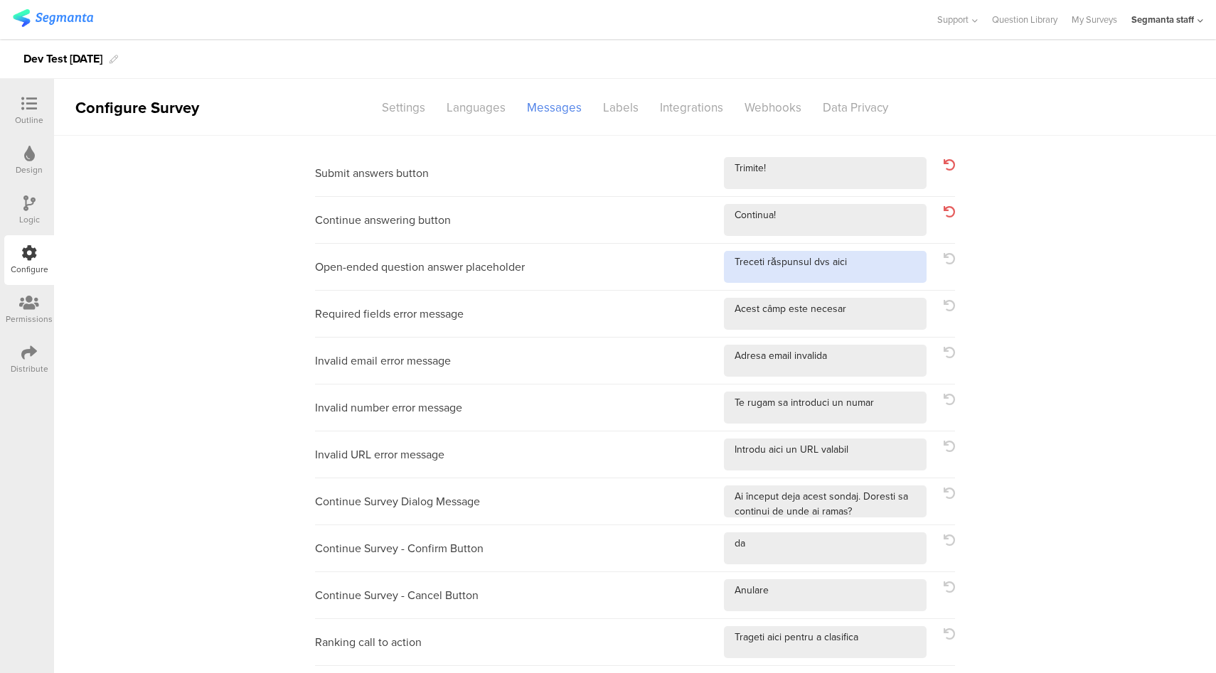
click at [869, 279] on textarea at bounding box center [825, 267] width 203 height 32
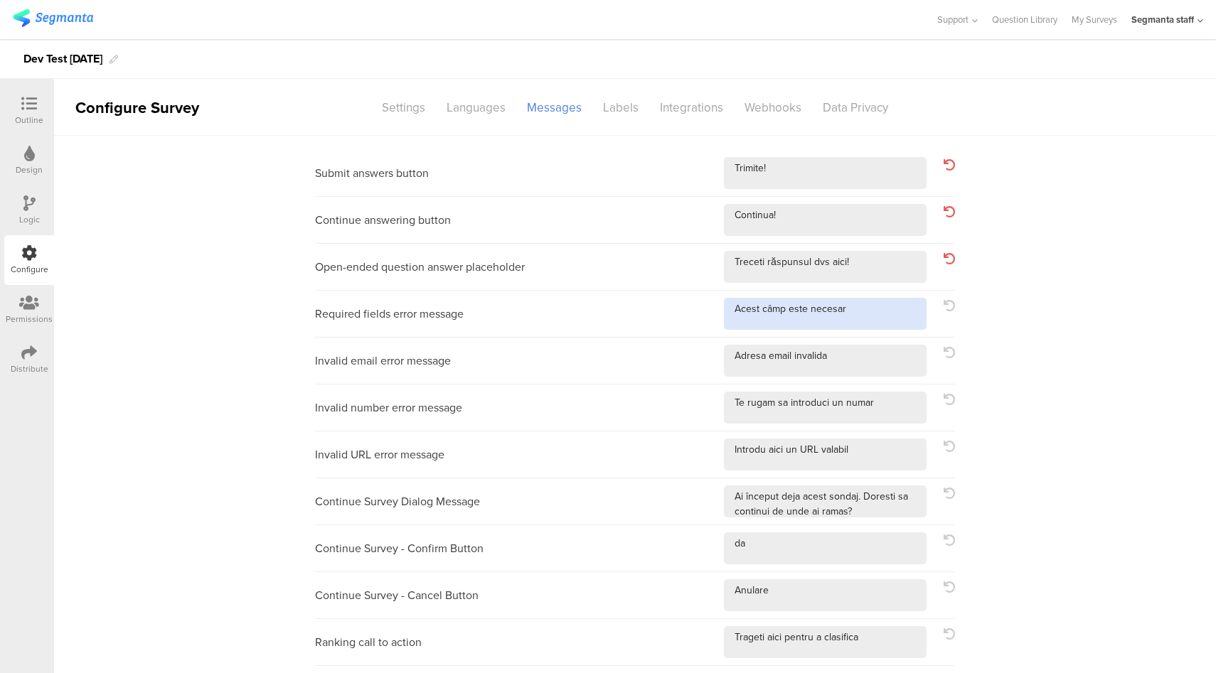
click at [881, 311] on textarea at bounding box center [825, 314] width 203 height 32
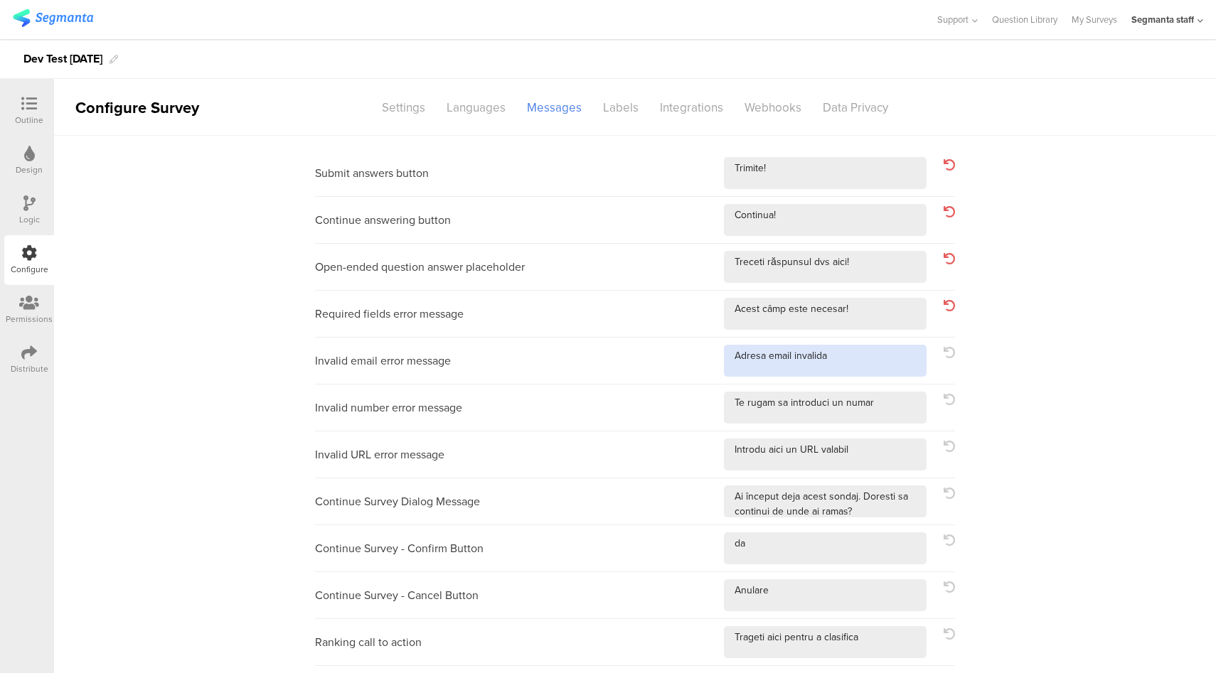
click at [894, 362] on textarea at bounding box center [825, 361] width 203 height 32
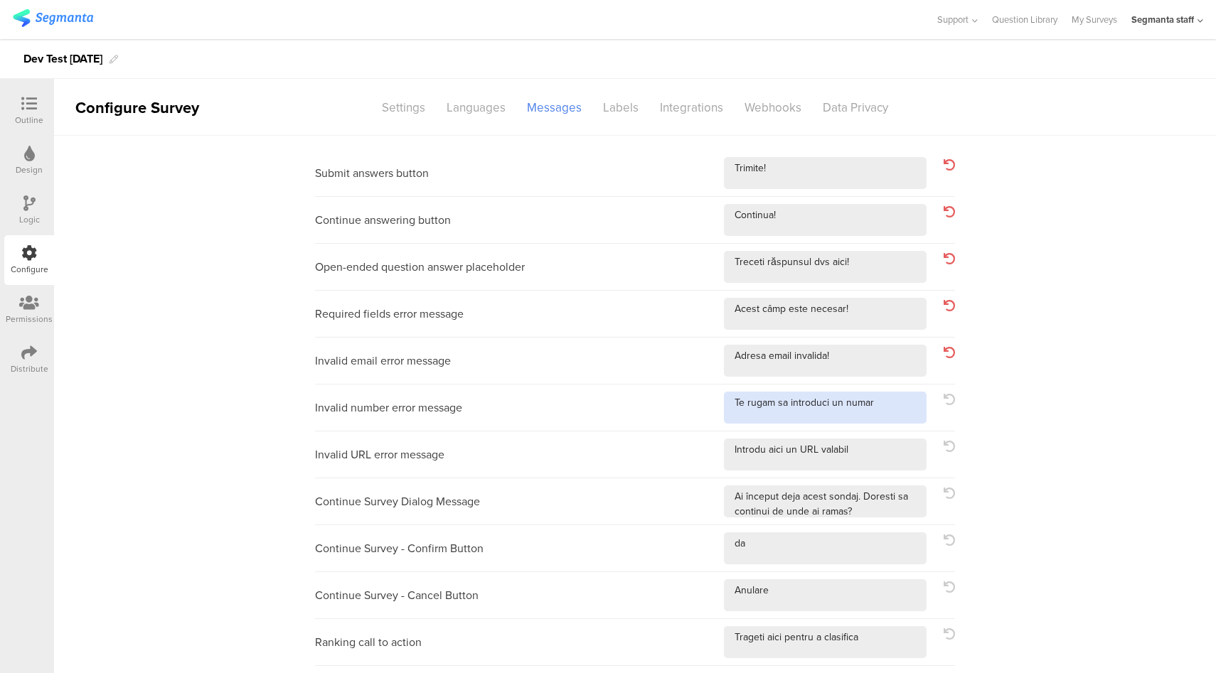
click at [897, 405] on textarea at bounding box center [825, 408] width 203 height 32
click at [897, 451] on textarea at bounding box center [825, 455] width 203 height 32
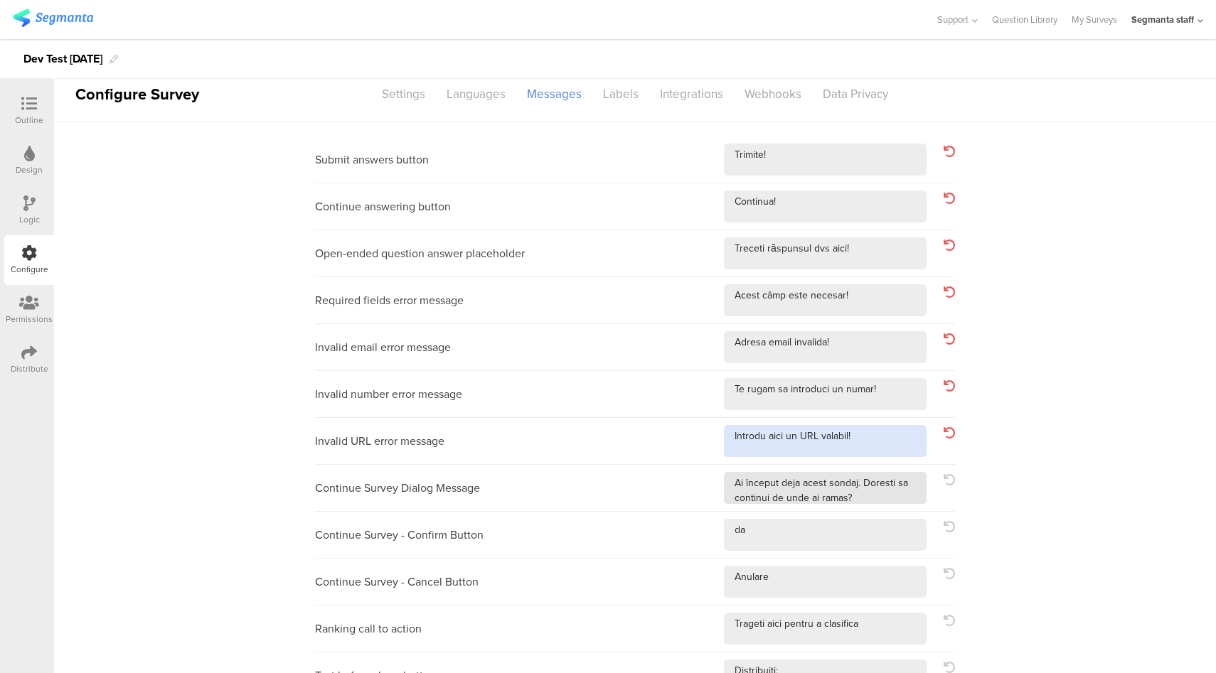
scroll to position [15, 0]
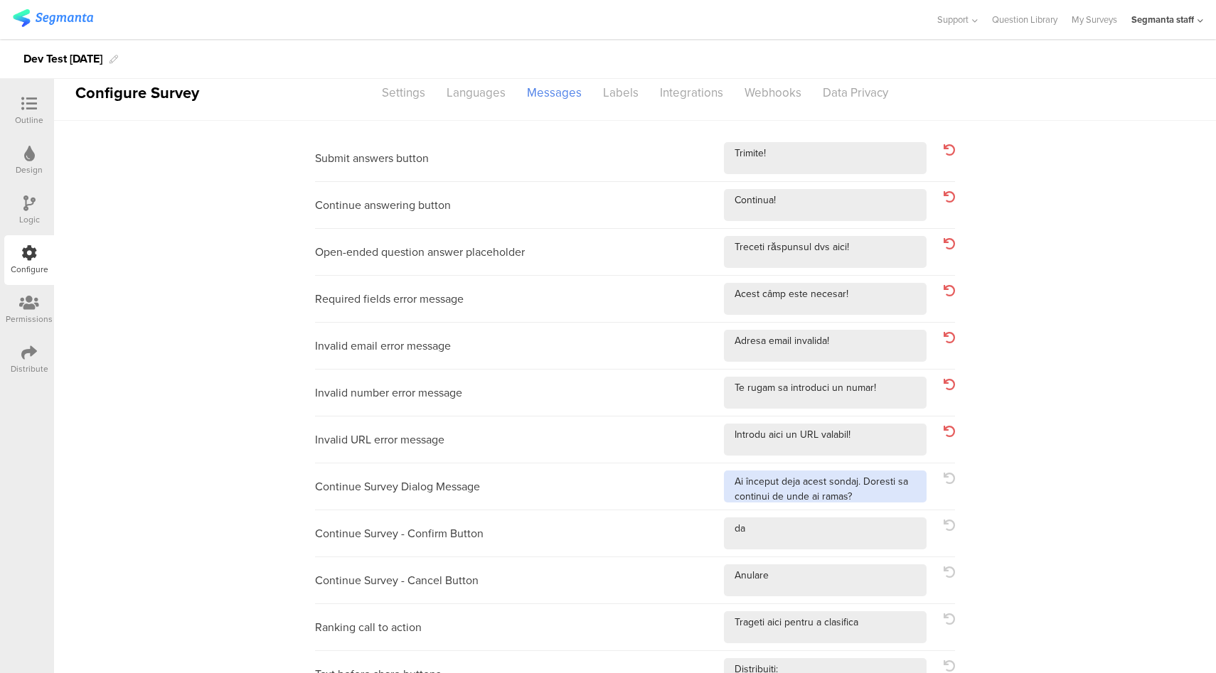
click at [877, 501] on textarea at bounding box center [825, 487] width 203 height 32
click at [852, 533] on textarea at bounding box center [825, 534] width 203 height 32
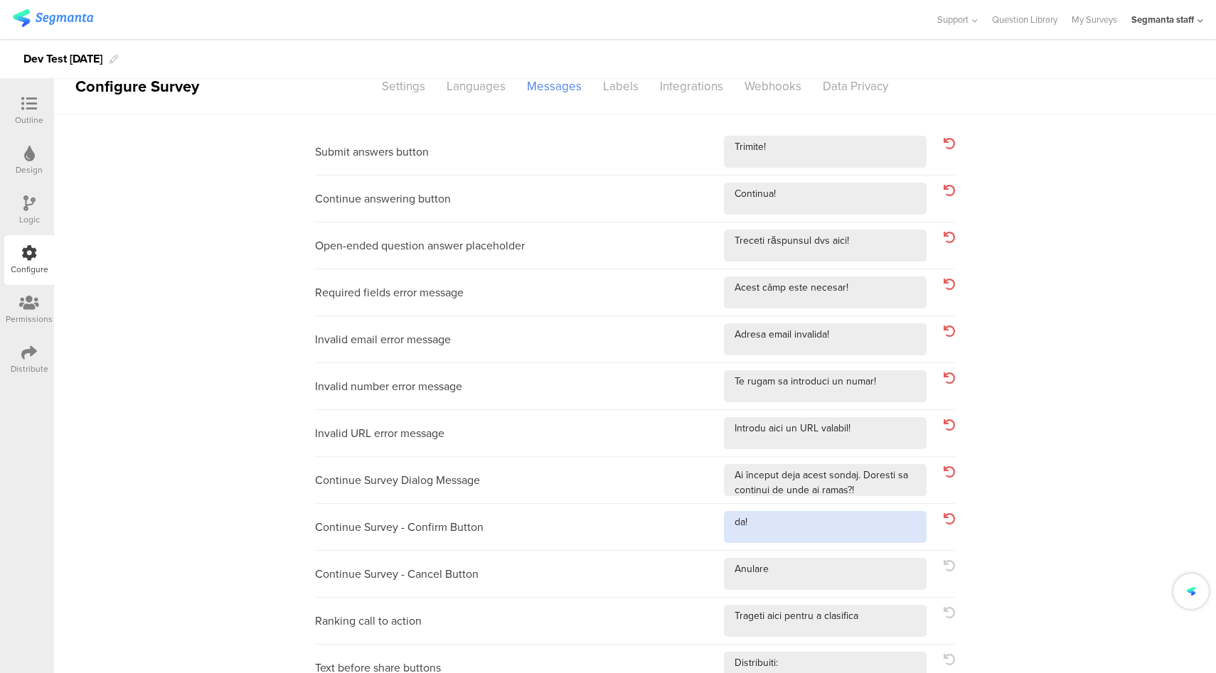
scroll to position [33, 0]
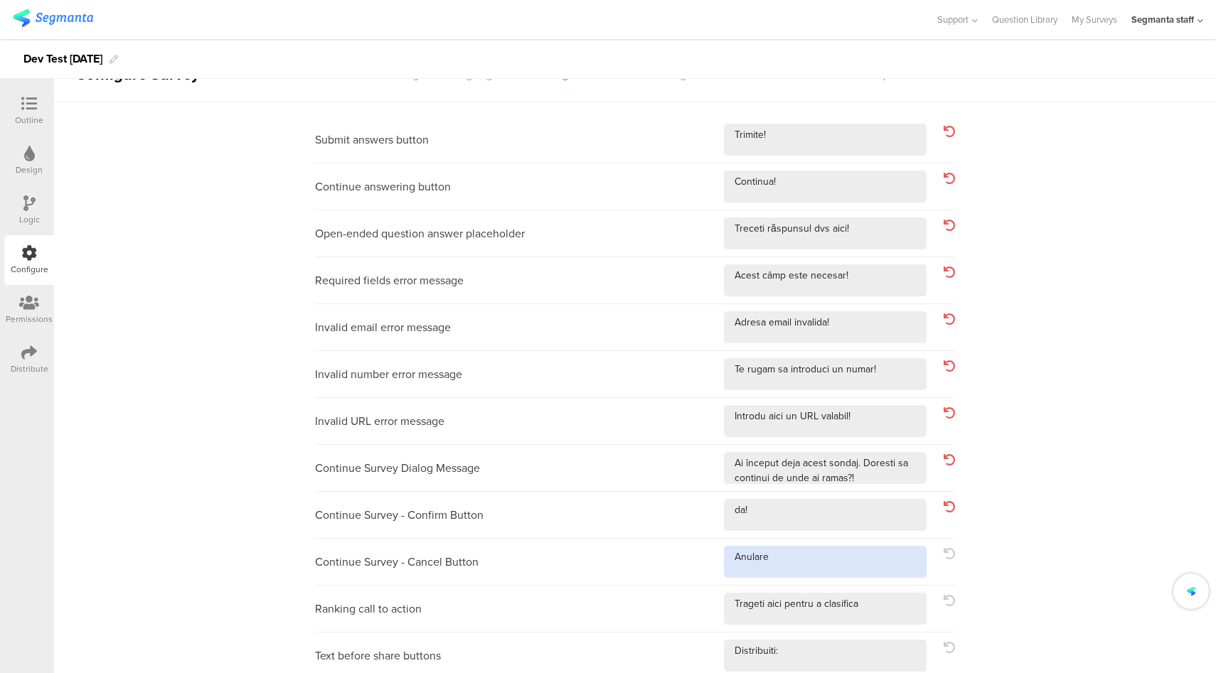
click at [855, 558] on textarea at bounding box center [825, 562] width 203 height 32
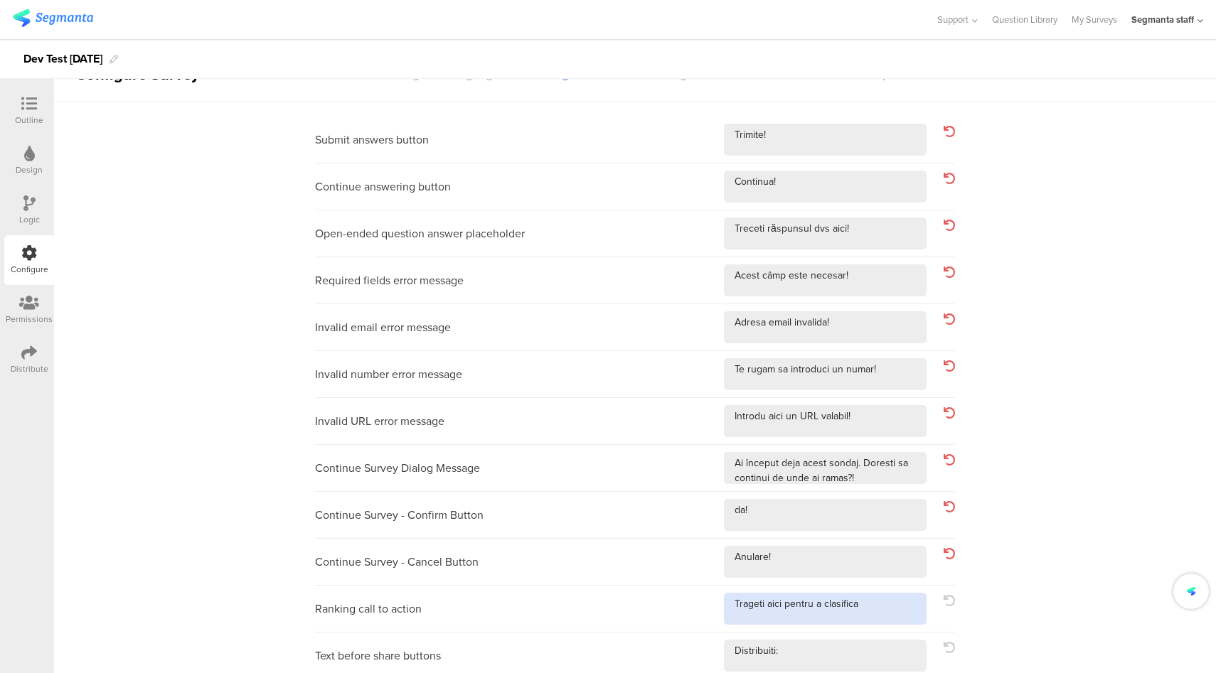
click at [892, 609] on textarea at bounding box center [825, 609] width 203 height 32
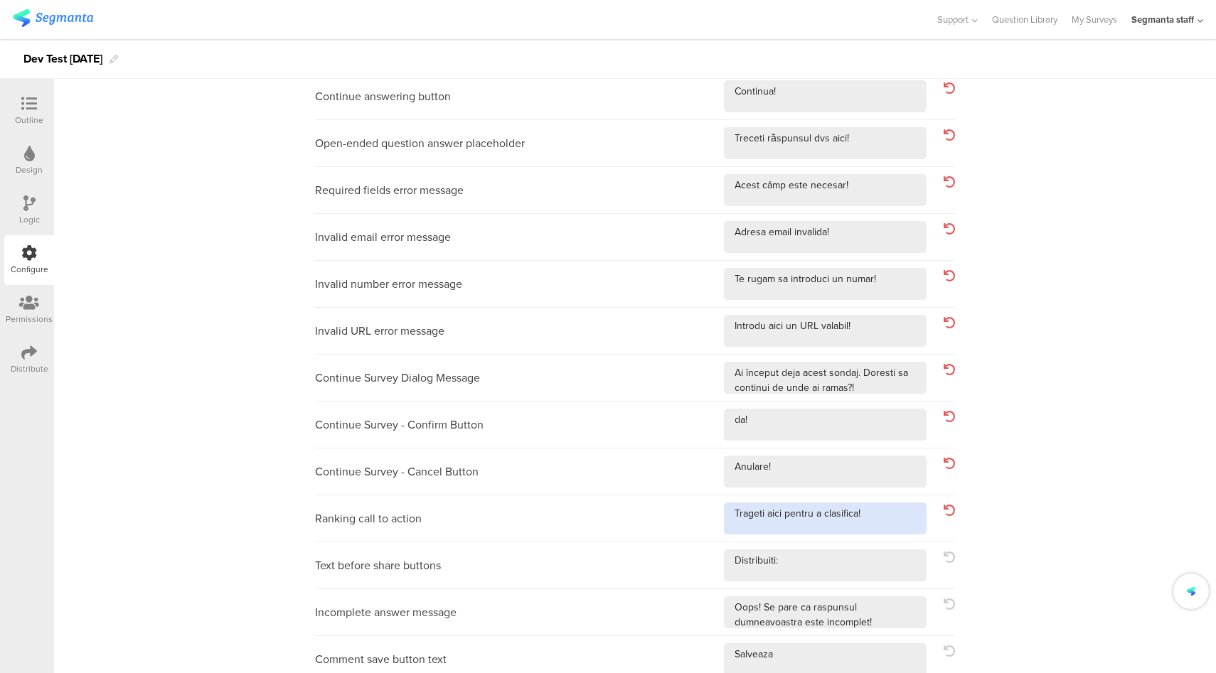
scroll to position [264, 0]
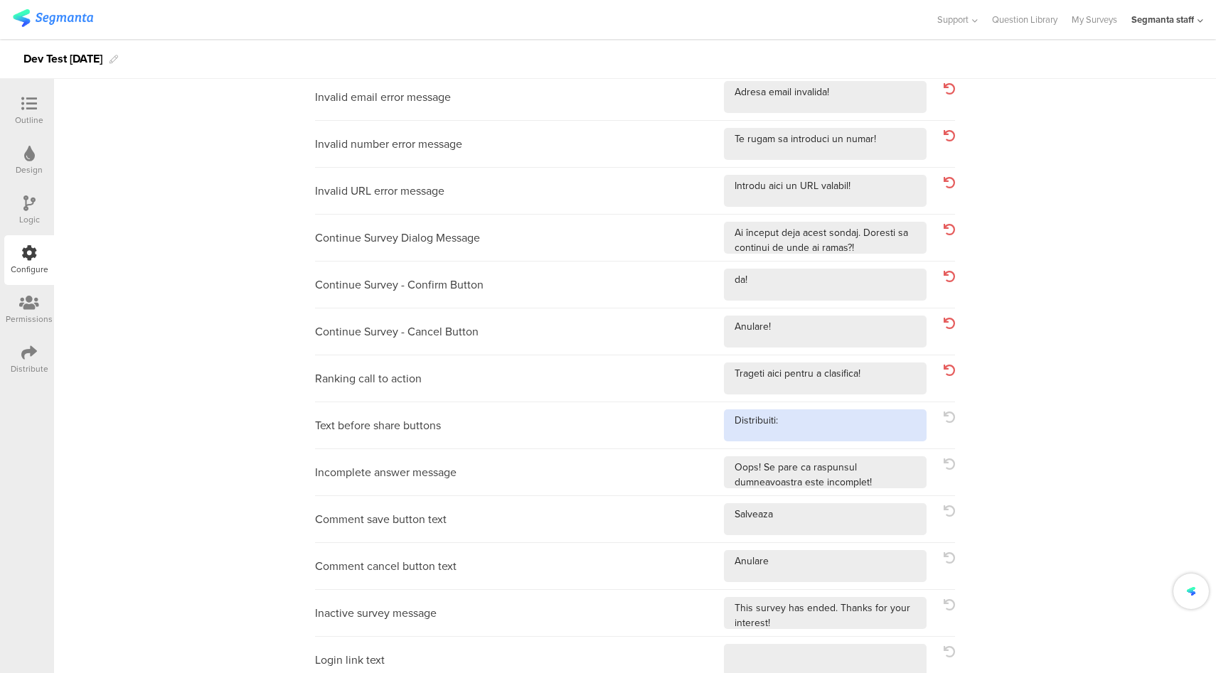
click at [830, 427] on textarea at bounding box center [825, 426] width 203 height 32
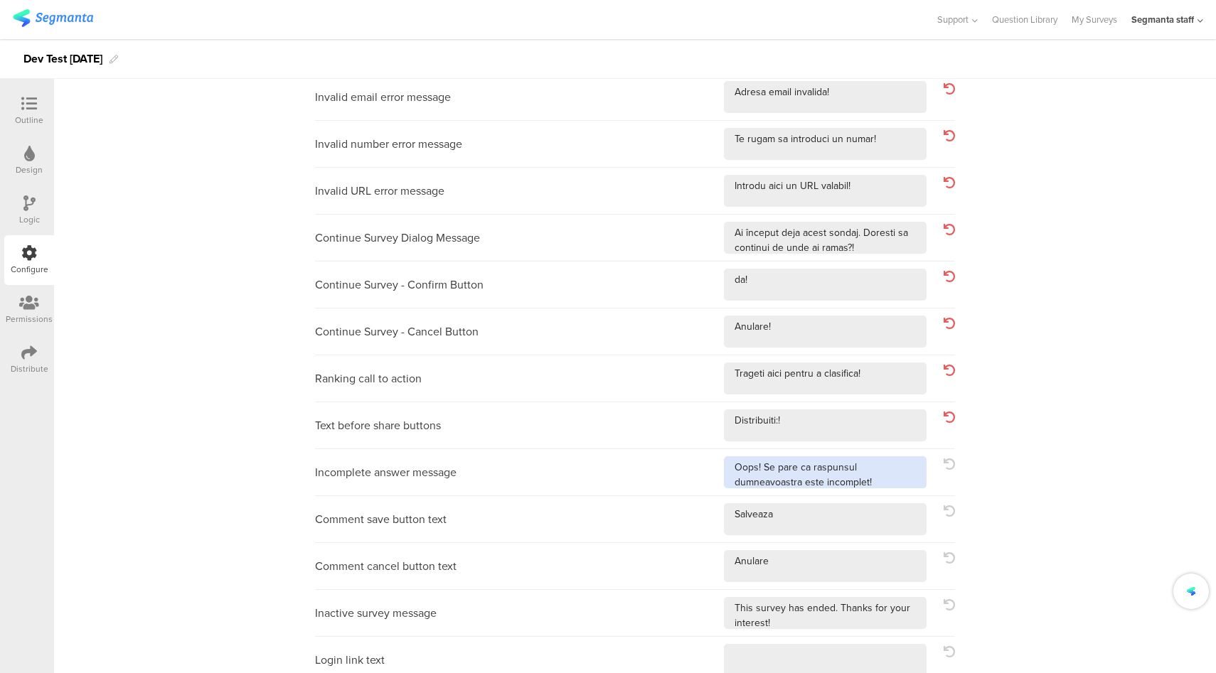
click at [895, 481] on textarea at bounding box center [825, 472] width 203 height 32
click at [884, 517] on textarea at bounding box center [825, 519] width 203 height 32
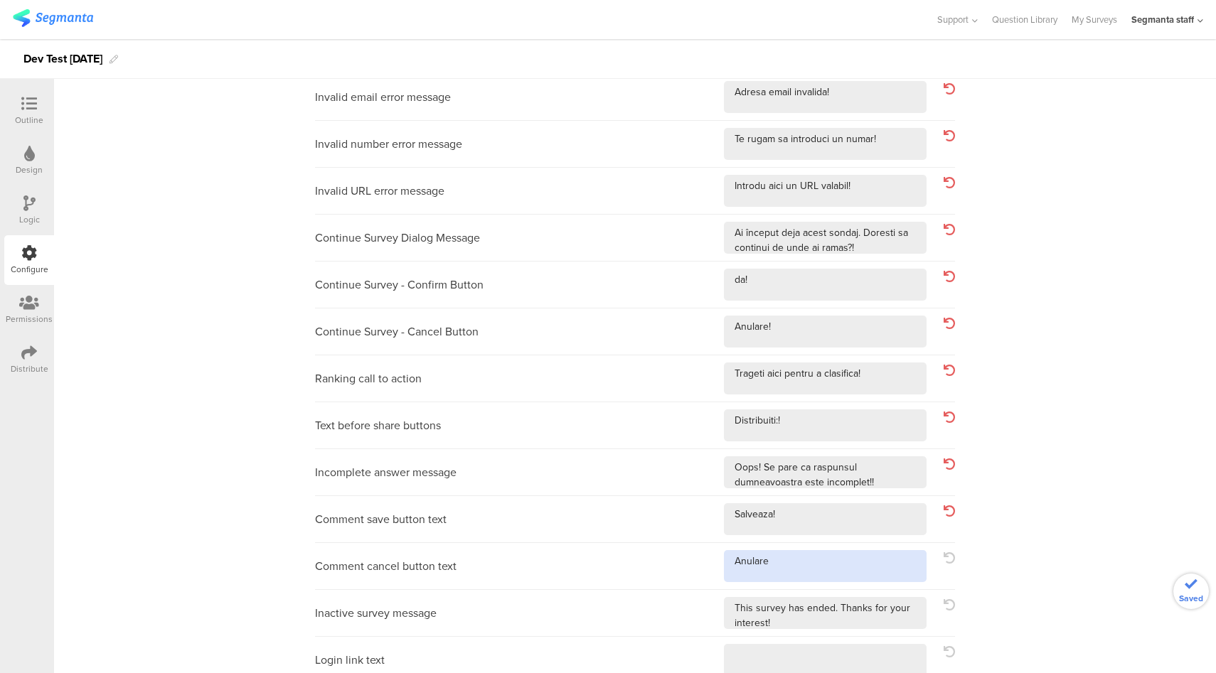
click at [868, 570] on textarea at bounding box center [825, 566] width 203 height 32
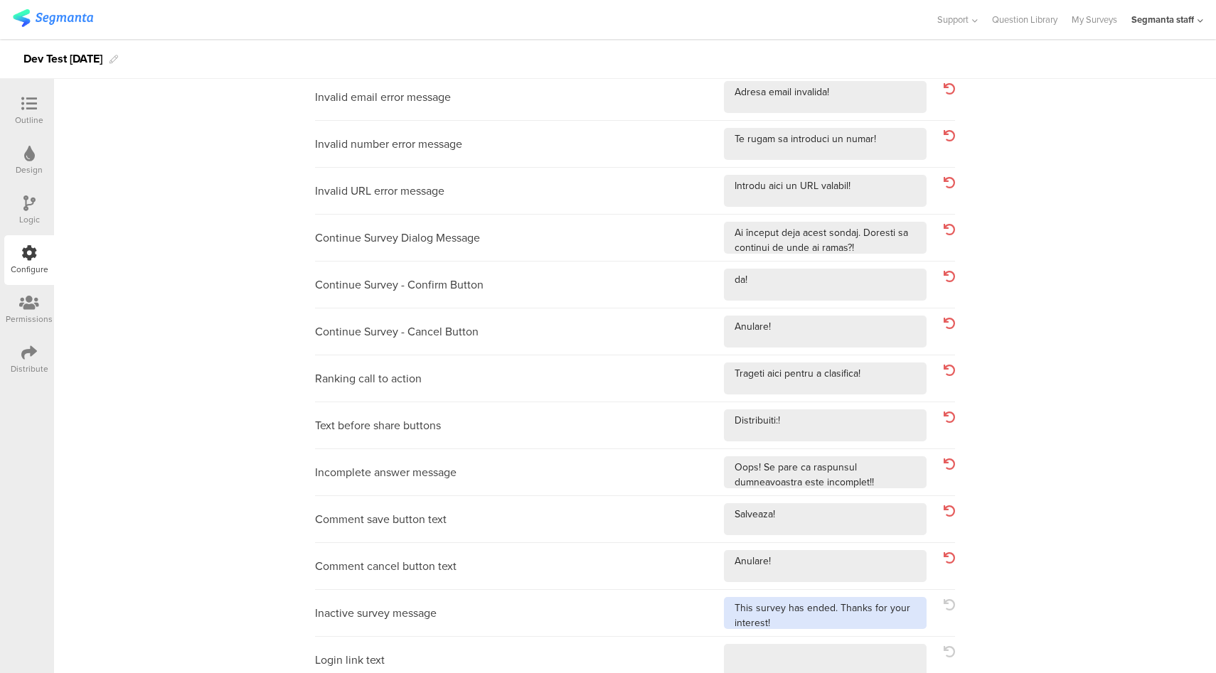
click at [880, 624] on textarea at bounding box center [825, 613] width 203 height 32
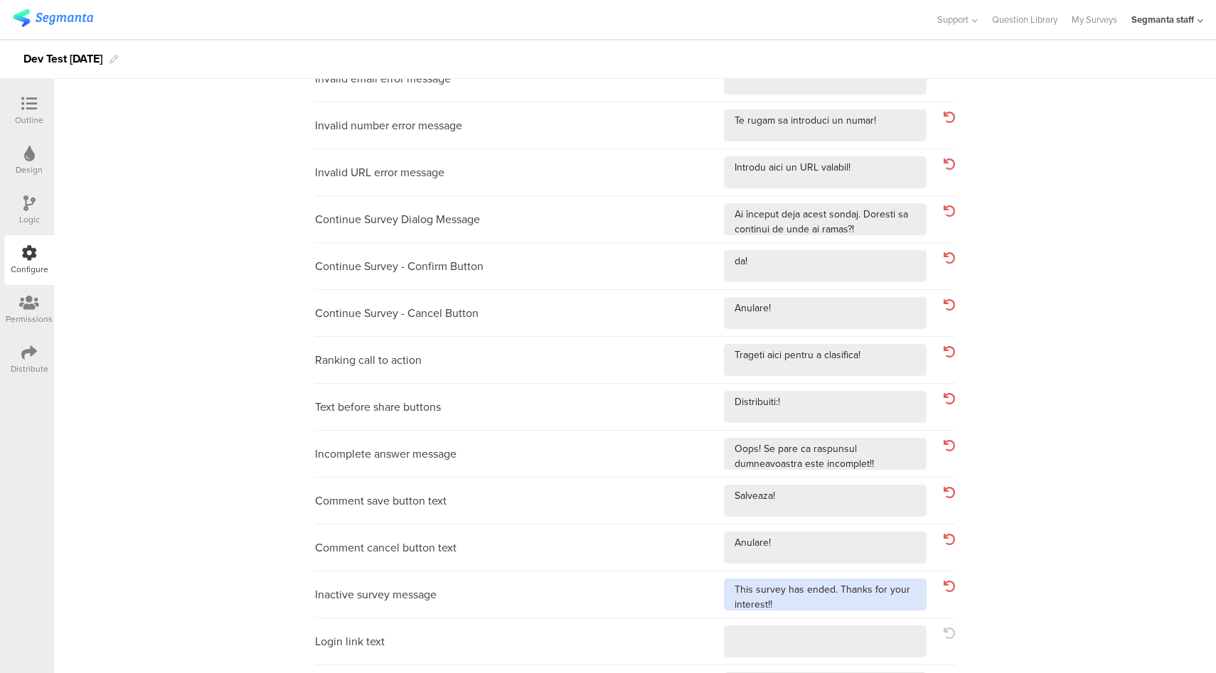
scroll to position [357, 0]
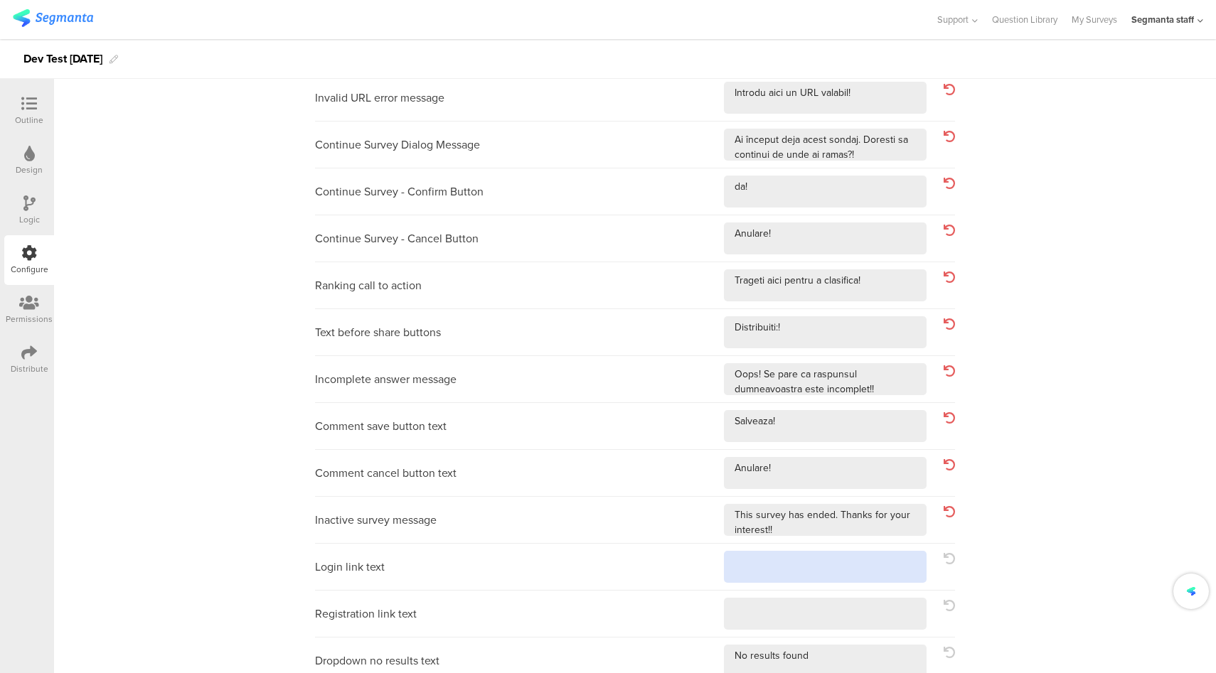
click at [870, 568] on textarea at bounding box center [825, 567] width 203 height 32
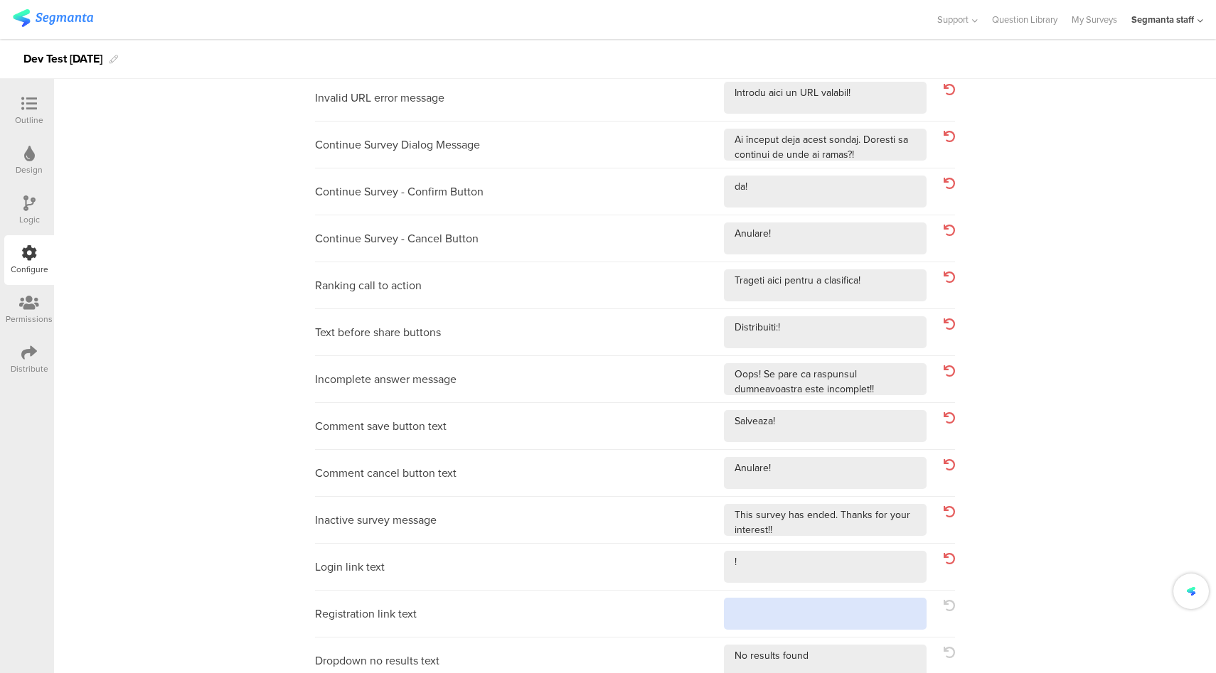
click at [859, 611] on textarea at bounding box center [825, 614] width 203 height 32
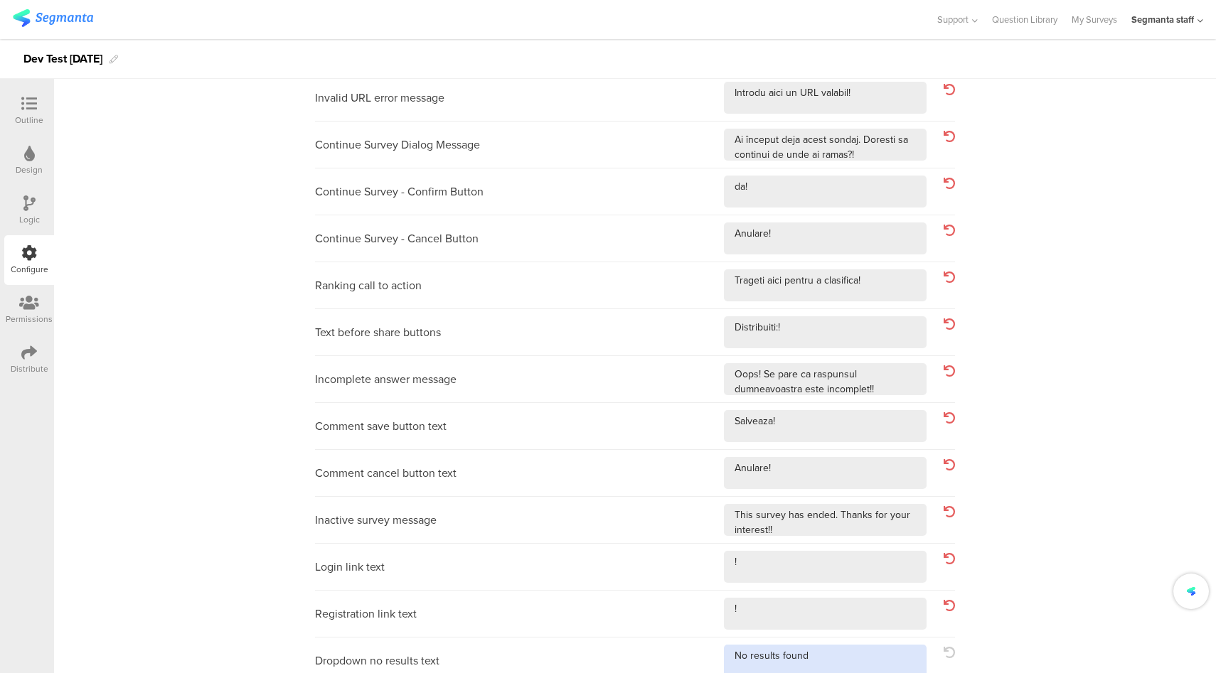
click at [858, 650] on textarea at bounding box center [825, 661] width 203 height 32
click at [855, 661] on textarea at bounding box center [825, 661] width 203 height 32
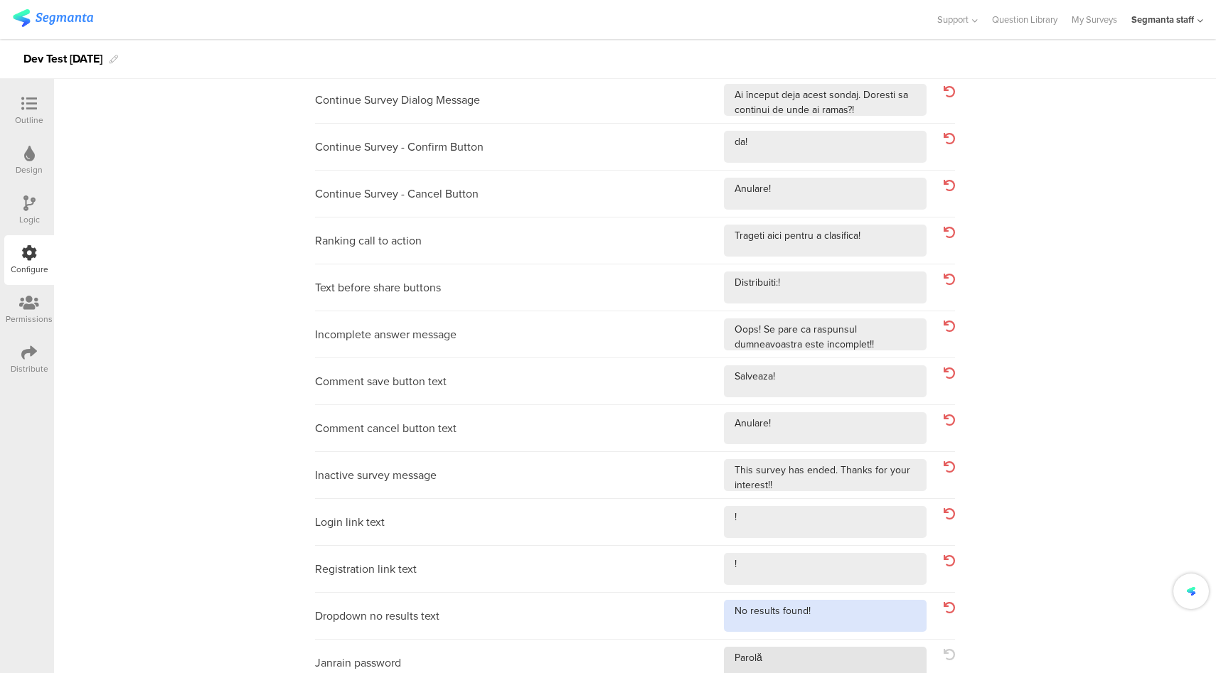
scroll to position [415, 0]
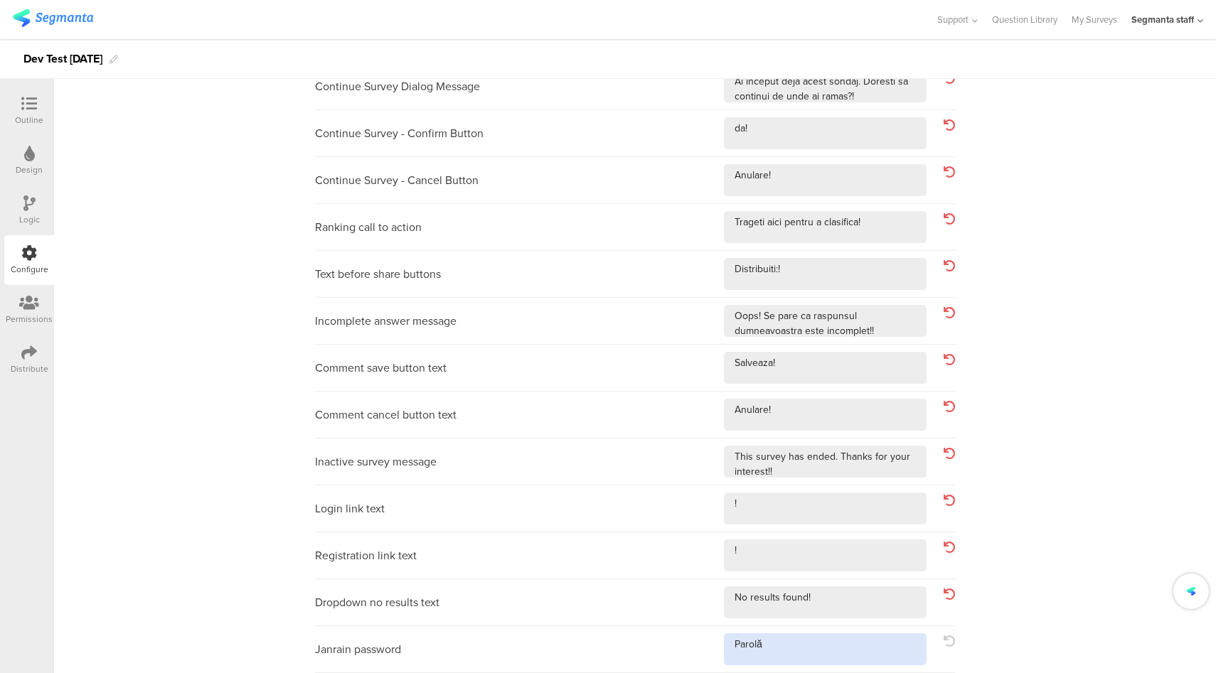
click at [860, 641] on textarea at bounding box center [825, 650] width 203 height 32
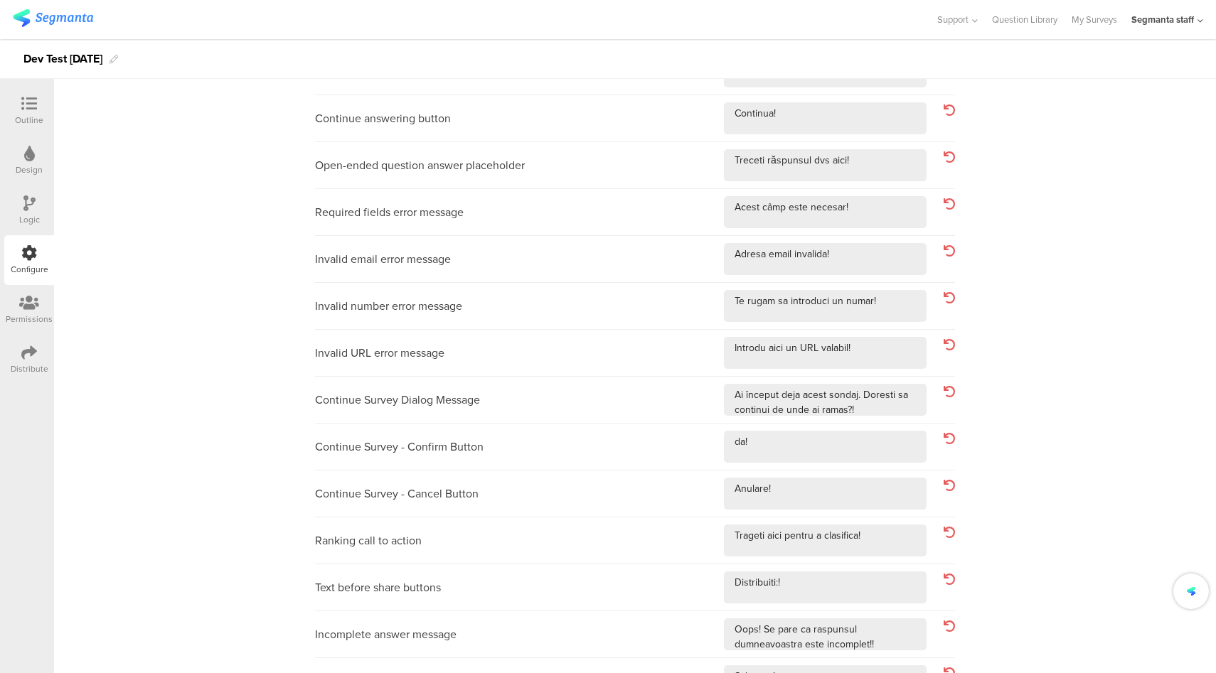
scroll to position [0, 0]
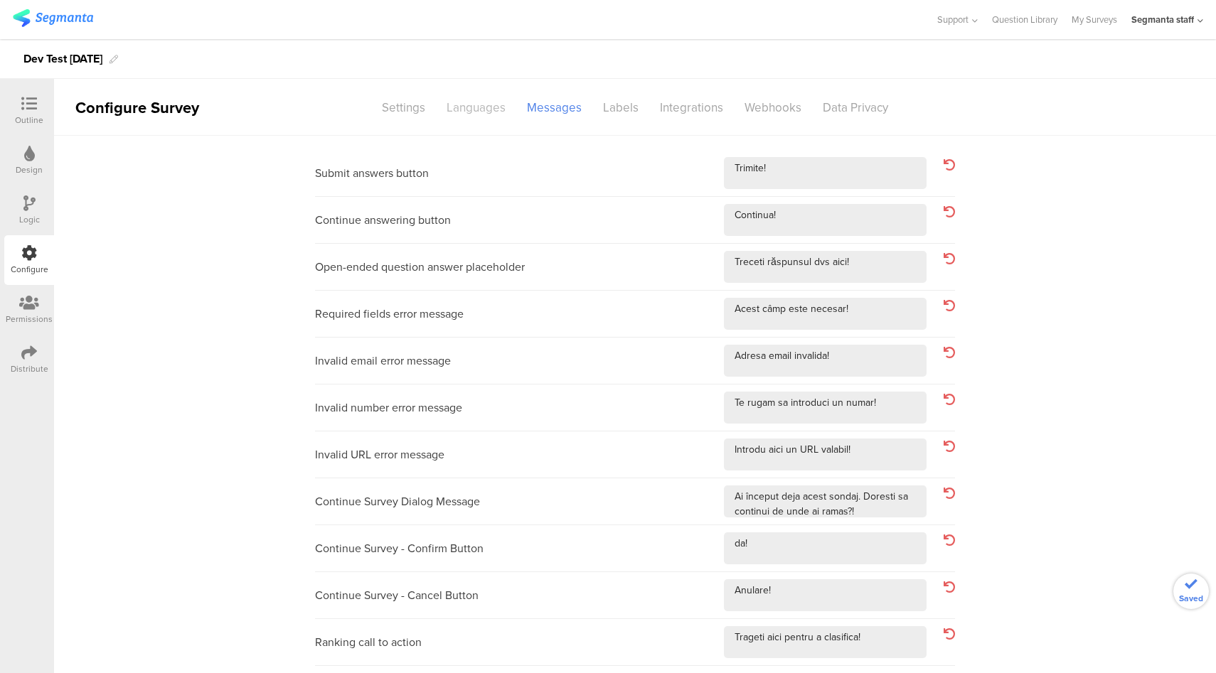
click at [458, 115] on div "Languages" at bounding box center [476, 107] width 80 height 25
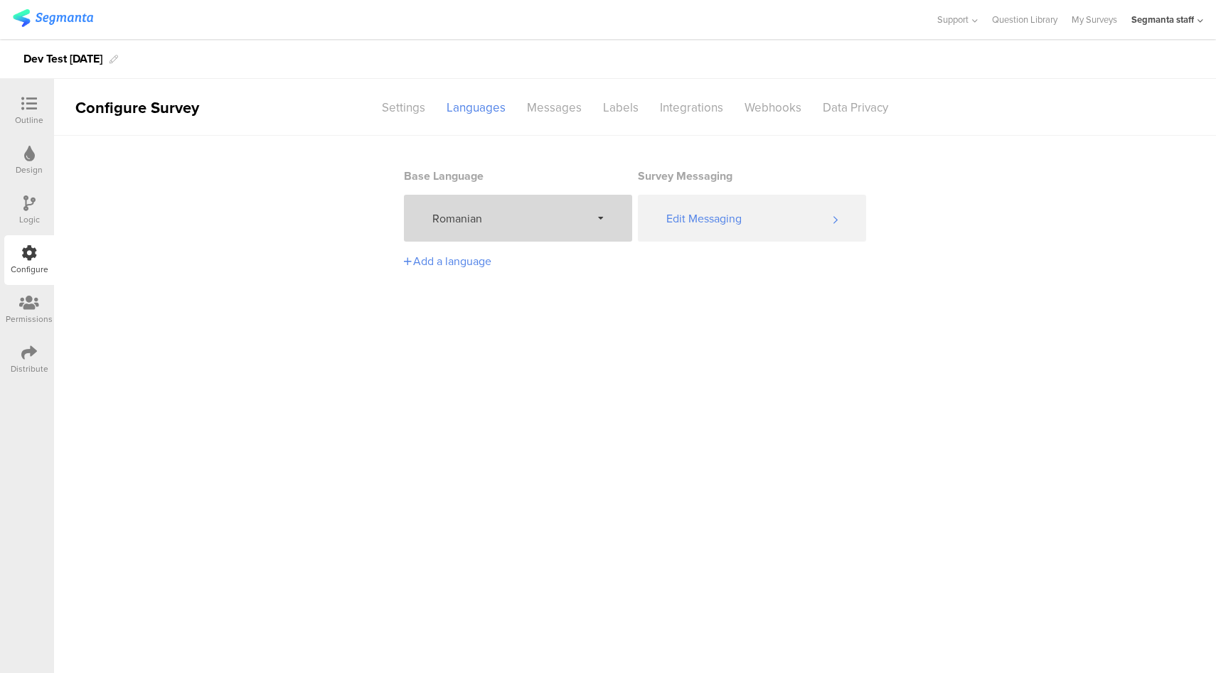
click at [530, 231] on div "Romanian" at bounding box center [518, 218] width 228 height 47
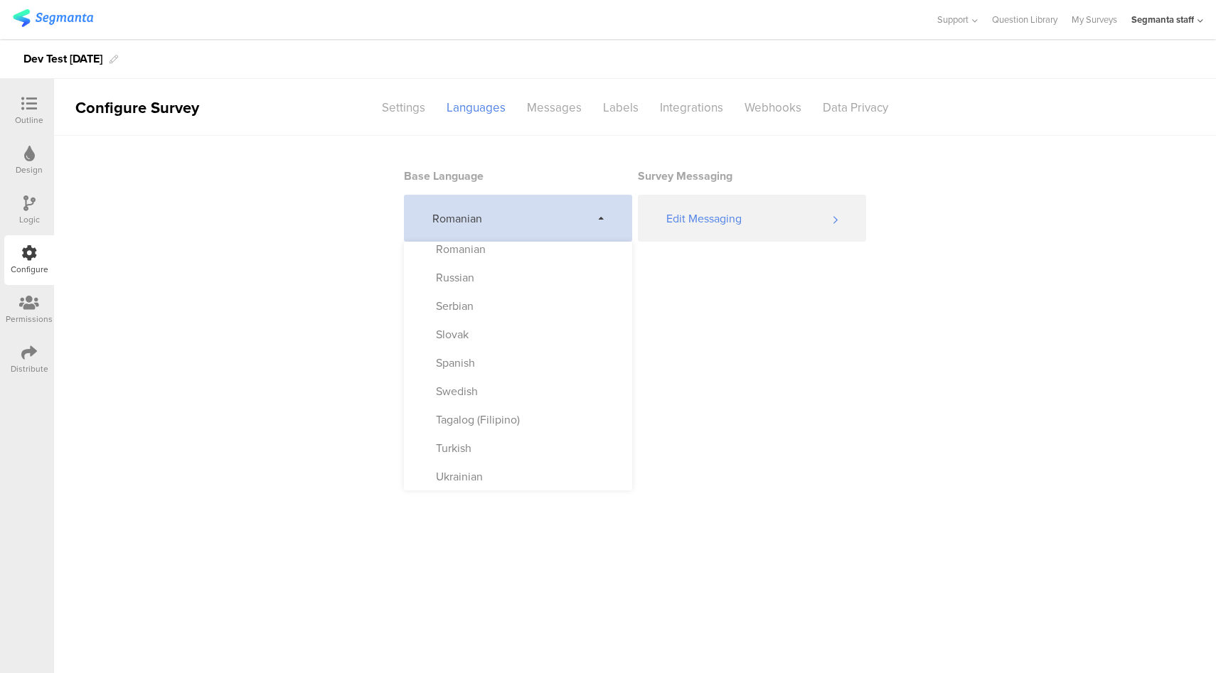
scroll to position [640, 0]
click at [540, 374] on div "Russian" at bounding box center [518, 384] width 228 height 28
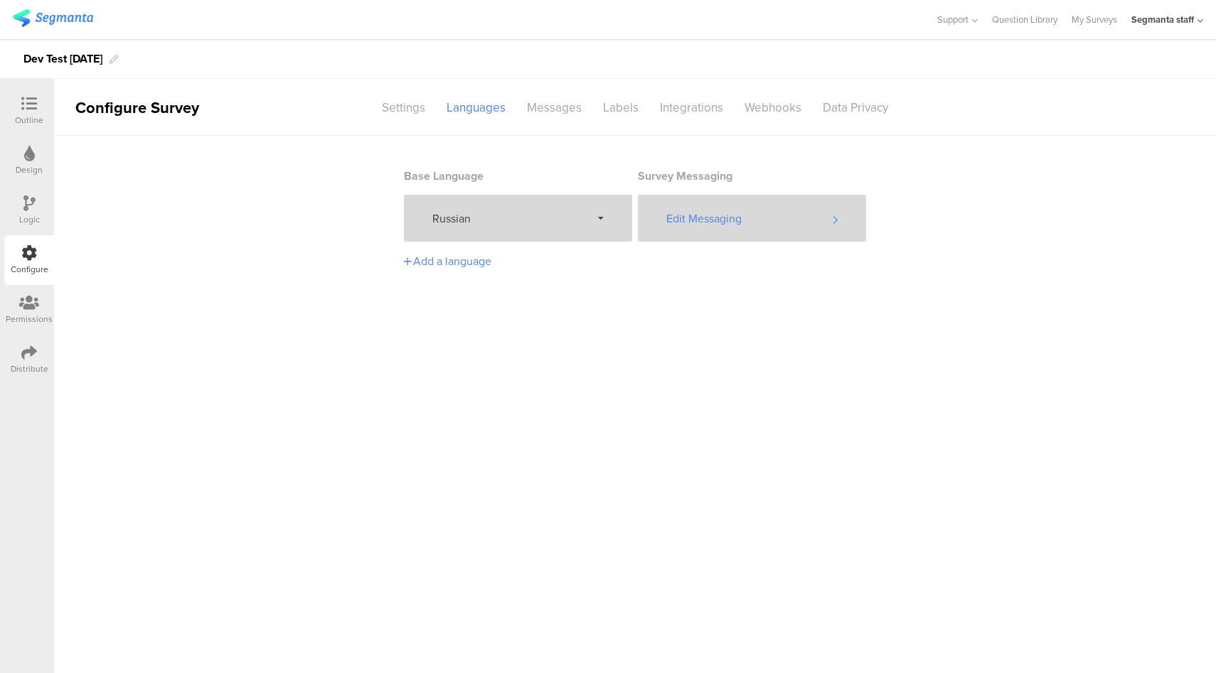
click at [754, 215] on div "Edit Messaging" at bounding box center [752, 218] width 228 height 47
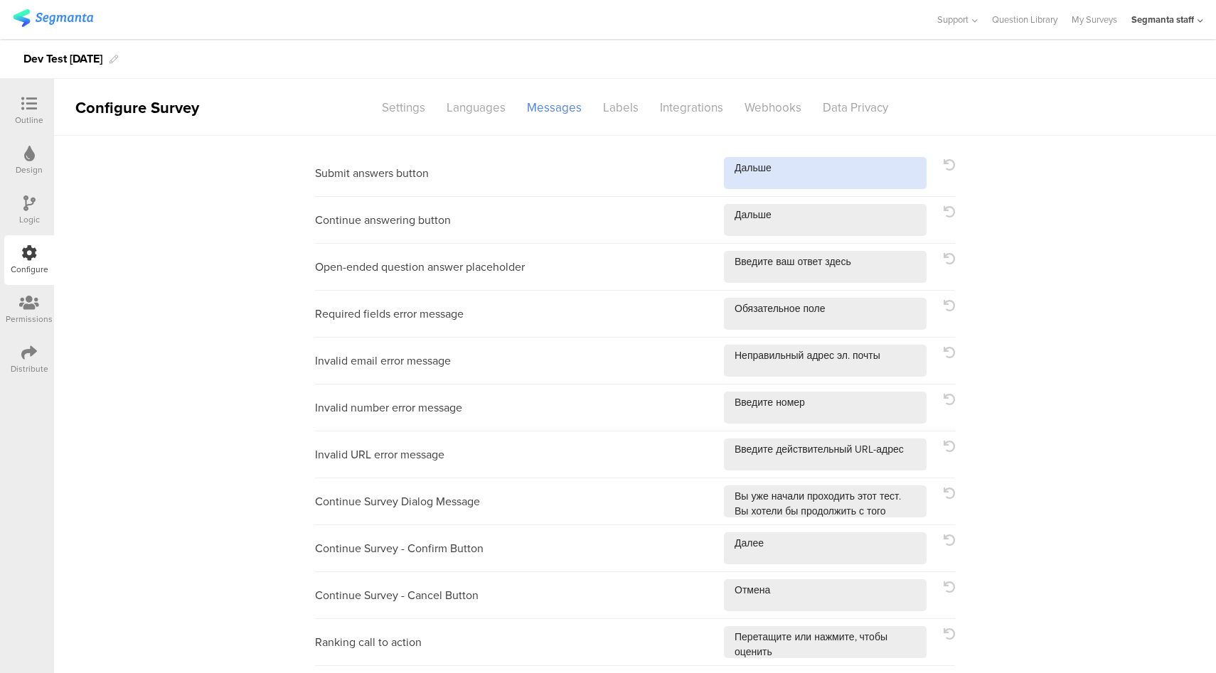
click at [816, 175] on textarea at bounding box center [825, 173] width 203 height 32
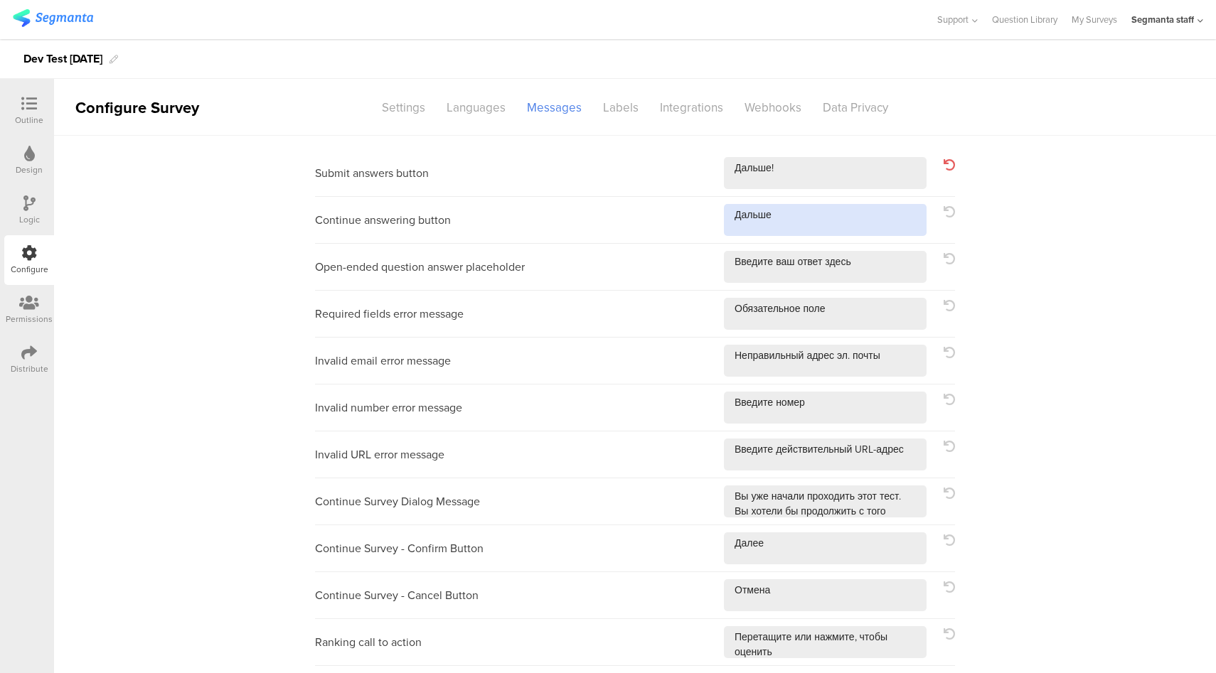
click at [855, 232] on textarea at bounding box center [825, 220] width 203 height 32
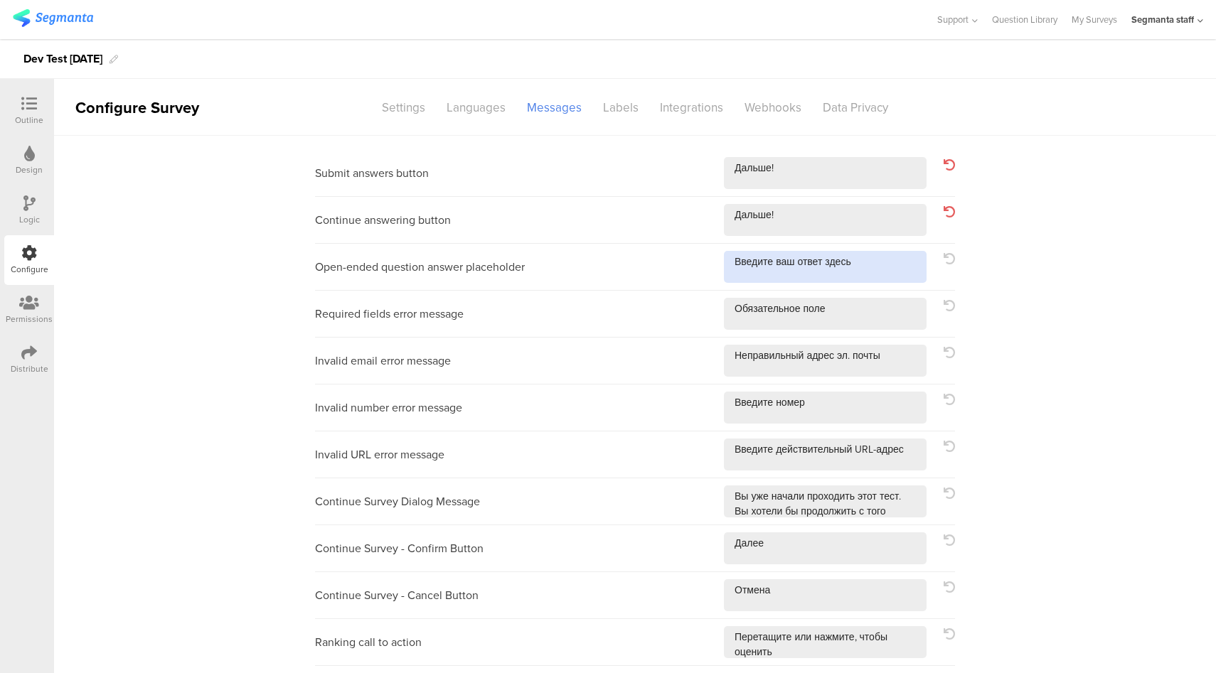
click at [883, 274] on textarea at bounding box center [825, 267] width 203 height 32
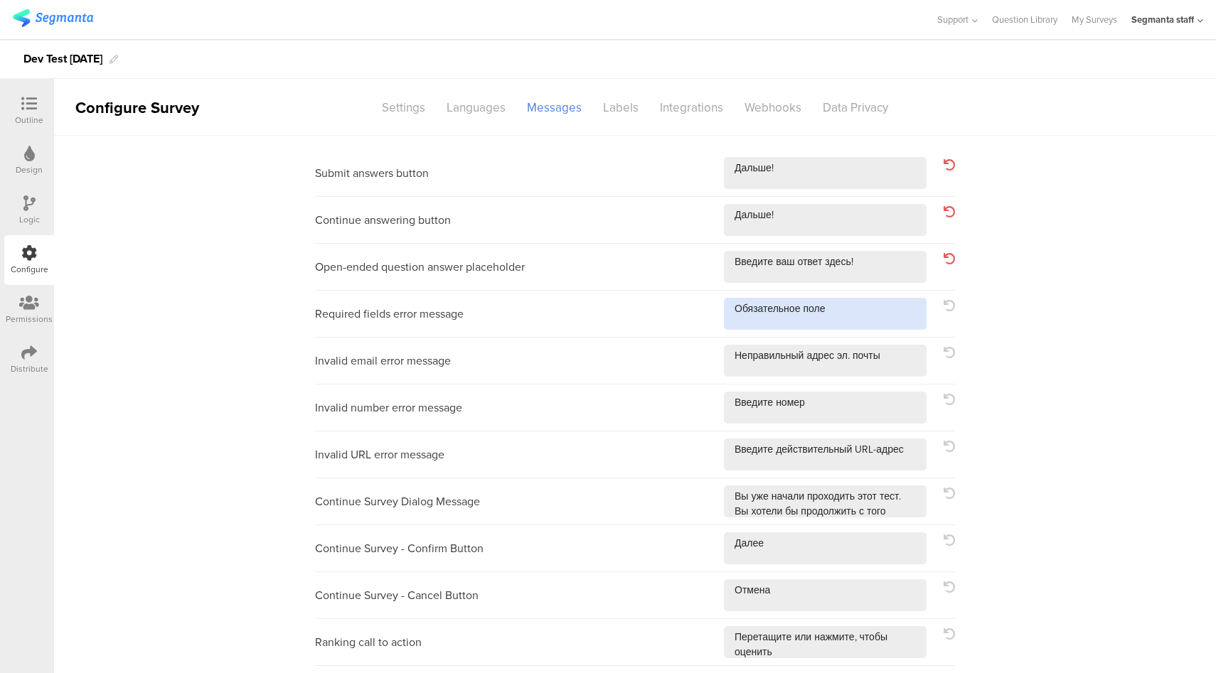
click at [880, 319] on textarea at bounding box center [825, 314] width 203 height 32
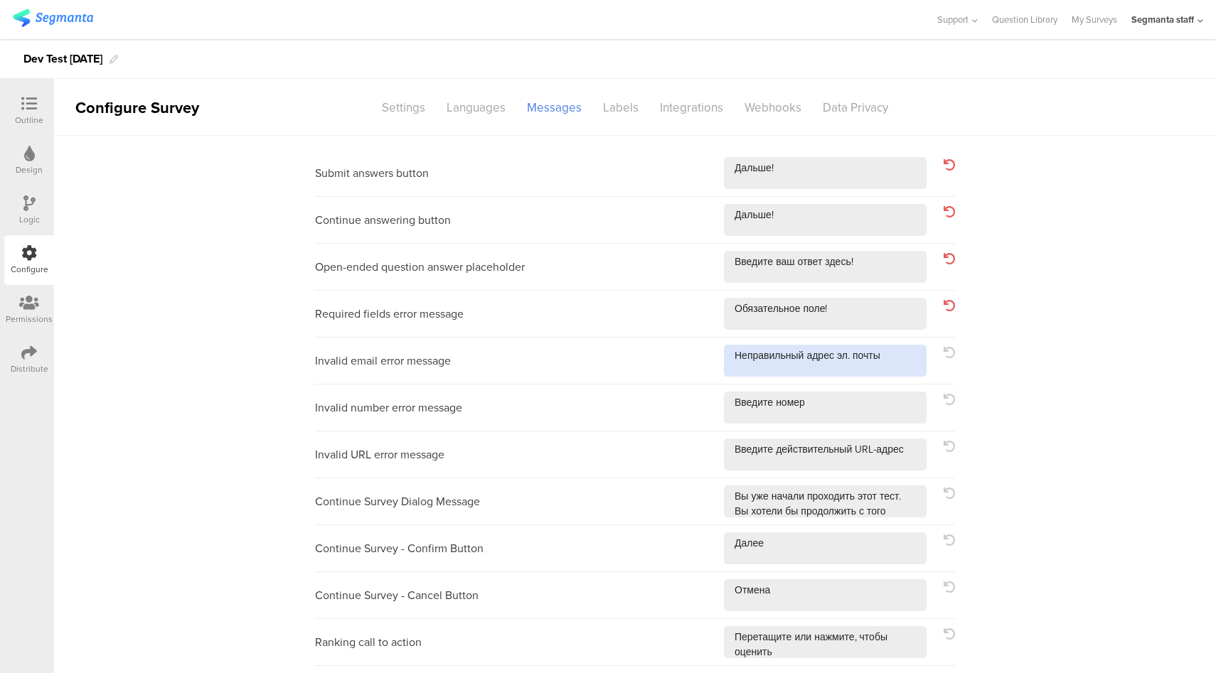
click at [899, 367] on textarea at bounding box center [825, 361] width 203 height 32
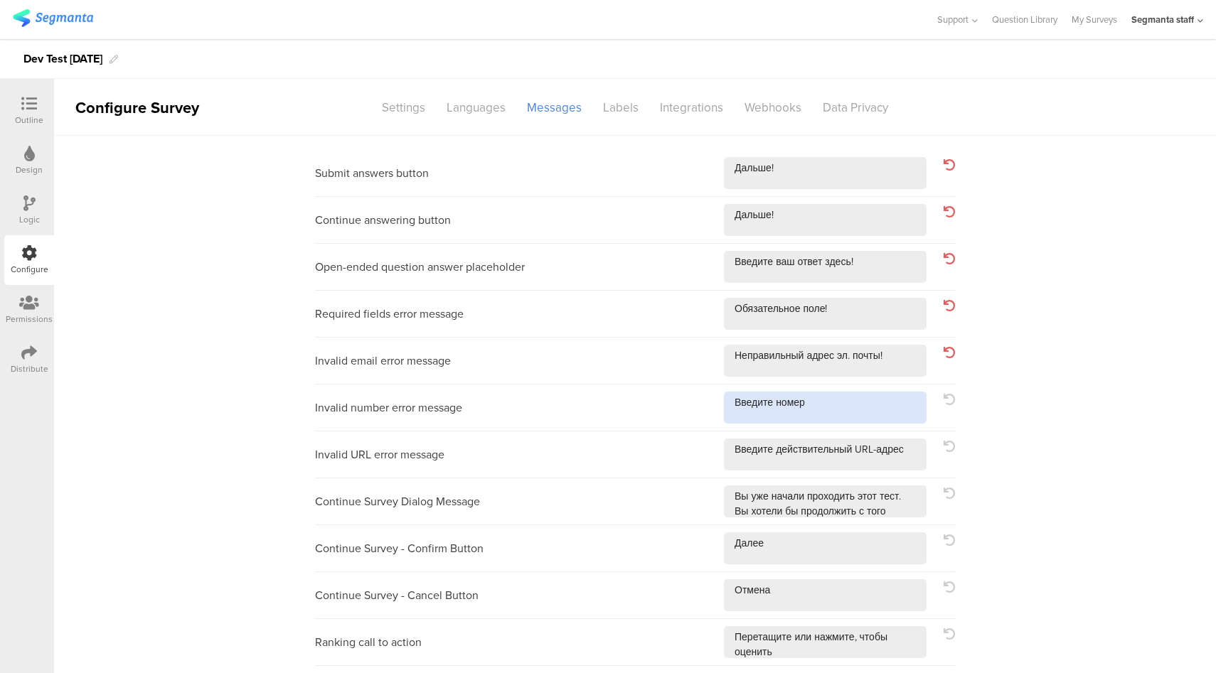
click at [883, 408] on textarea at bounding box center [825, 408] width 203 height 32
click at [920, 461] on textarea at bounding box center [825, 455] width 203 height 32
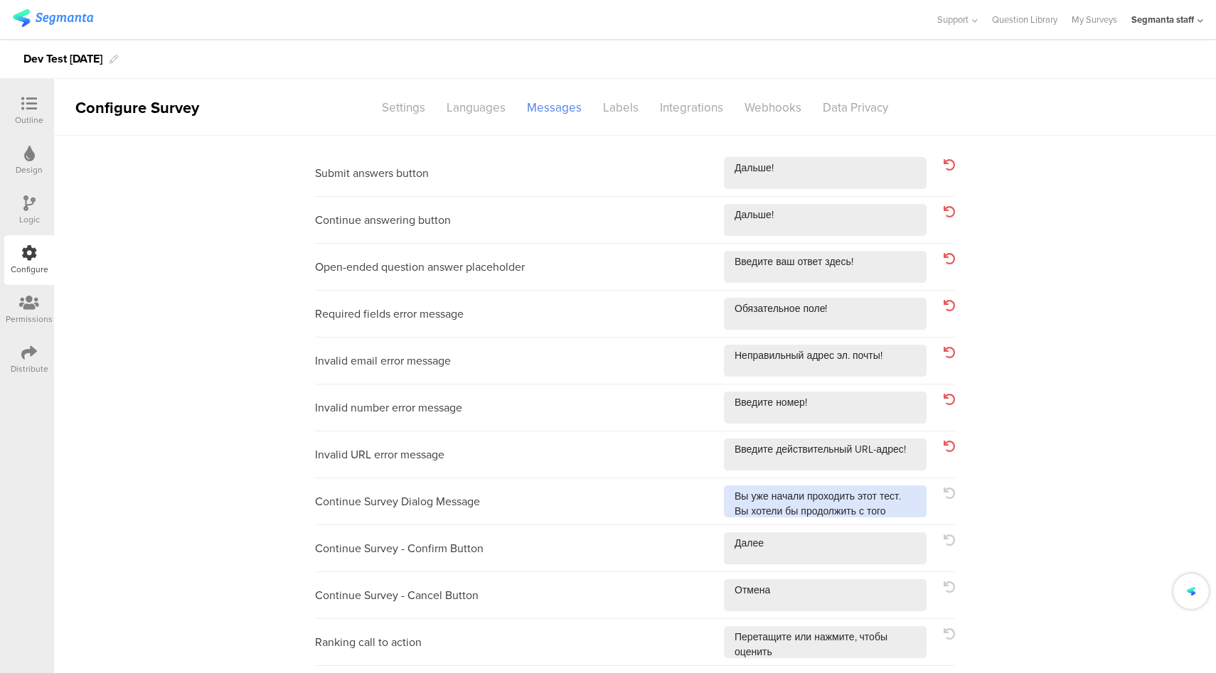
click at [906, 512] on textarea at bounding box center [825, 502] width 203 height 32
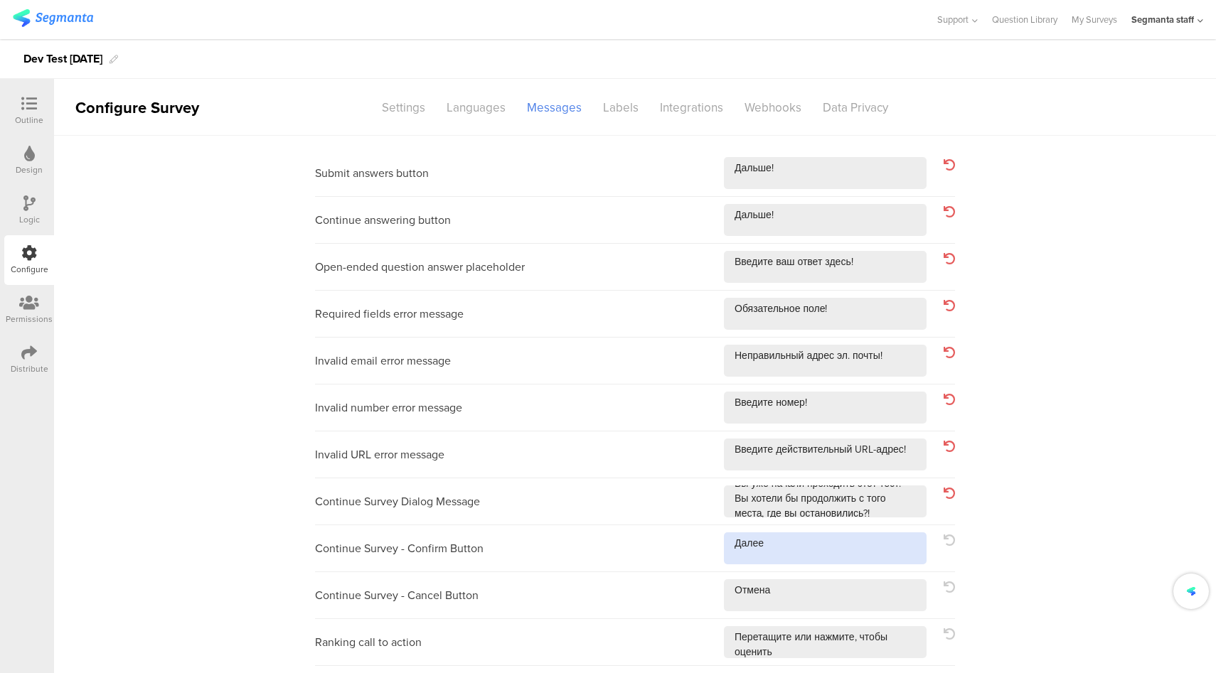
click at [844, 552] on textarea at bounding box center [825, 549] width 203 height 32
click at [834, 605] on textarea at bounding box center [825, 595] width 203 height 32
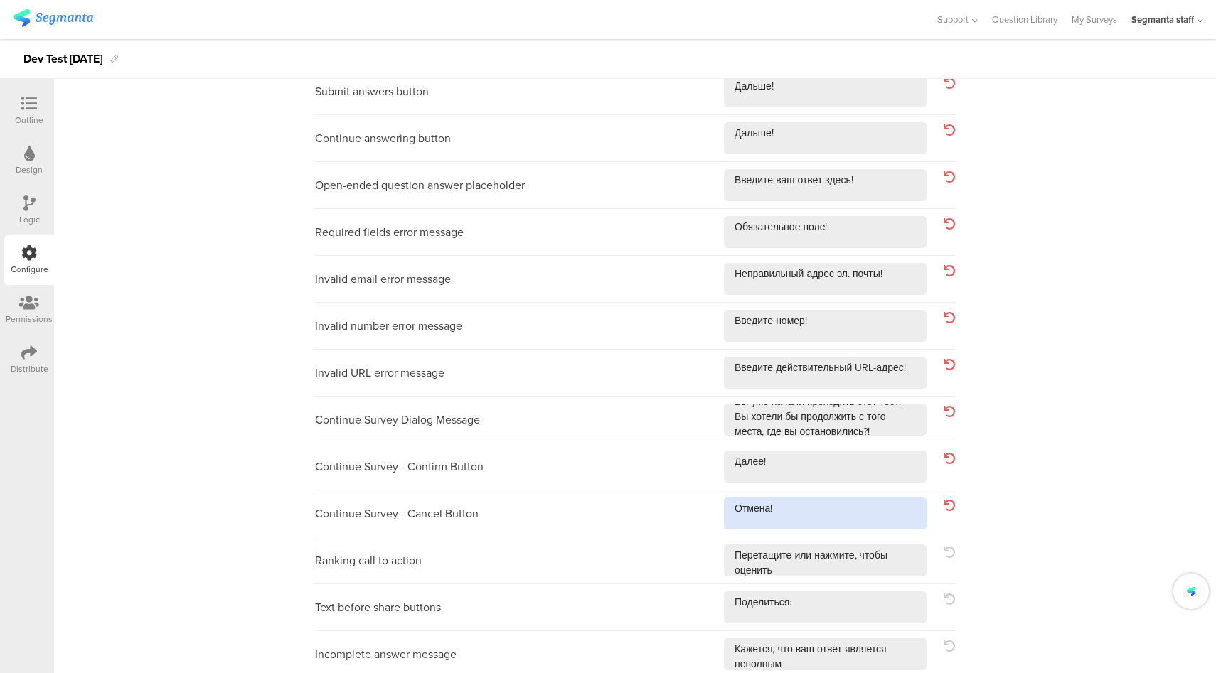
scroll to position [84, 0]
click at [868, 575] on div "Ranking call to action" at bounding box center [635, 558] width 640 height 47
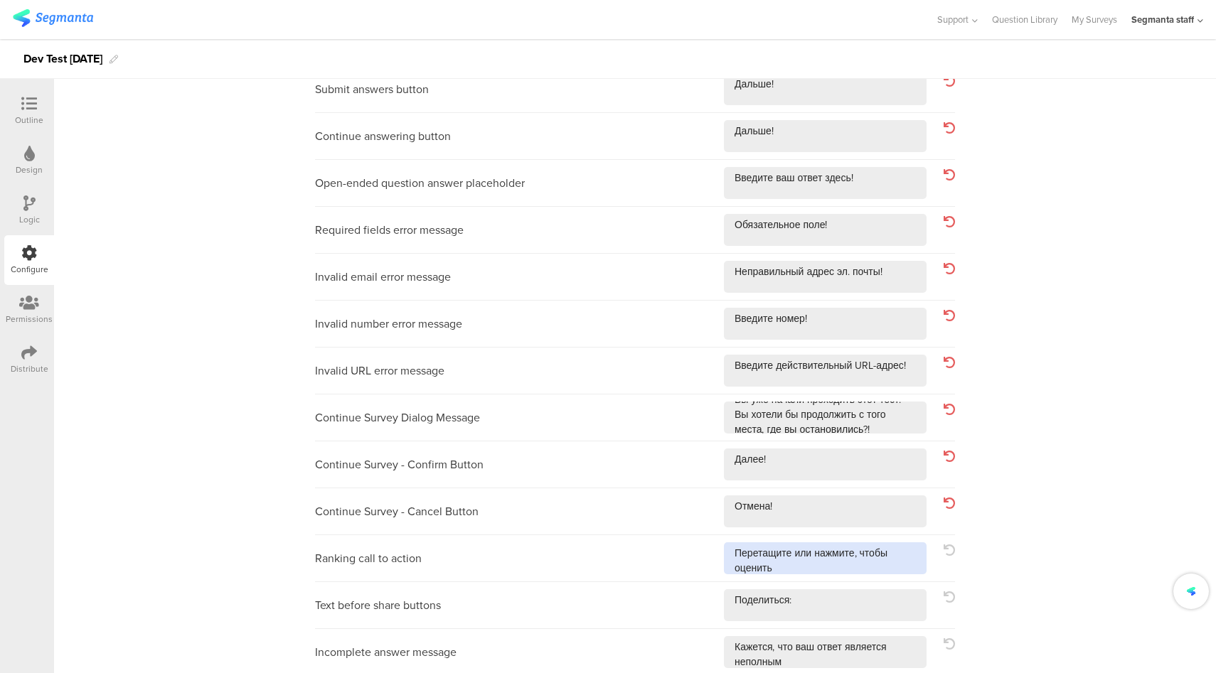
click at [871, 569] on textarea at bounding box center [825, 559] width 203 height 32
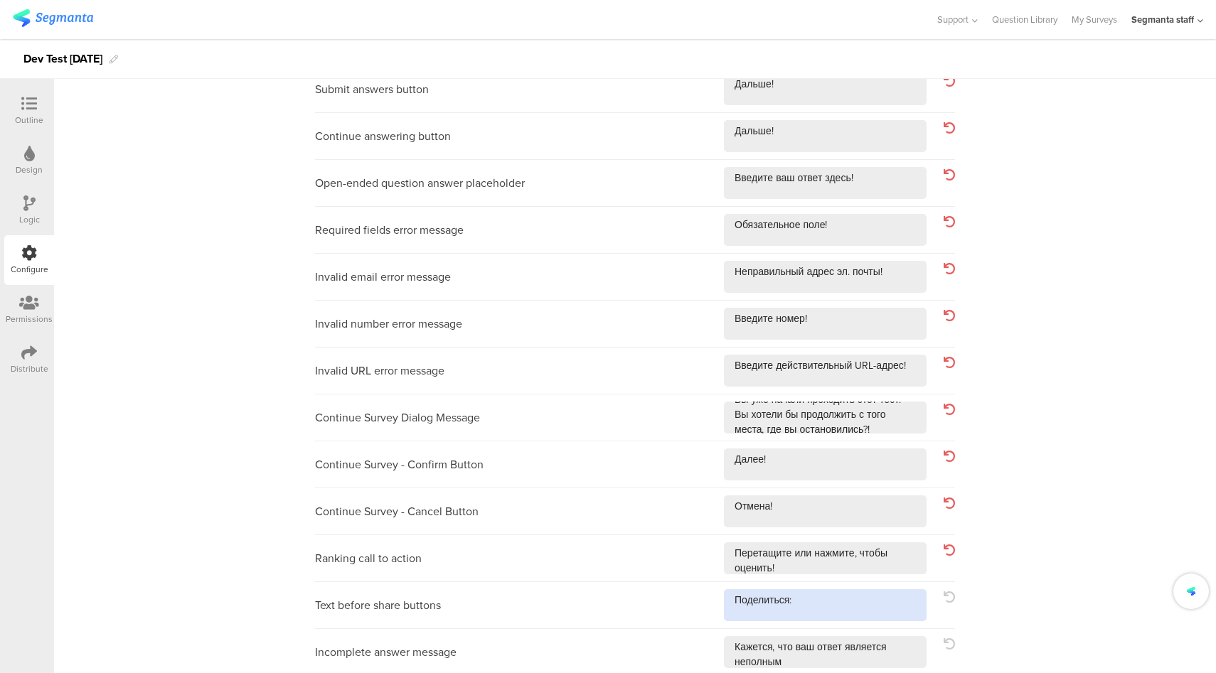
click at [860, 619] on textarea at bounding box center [825, 605] width 203 height 32
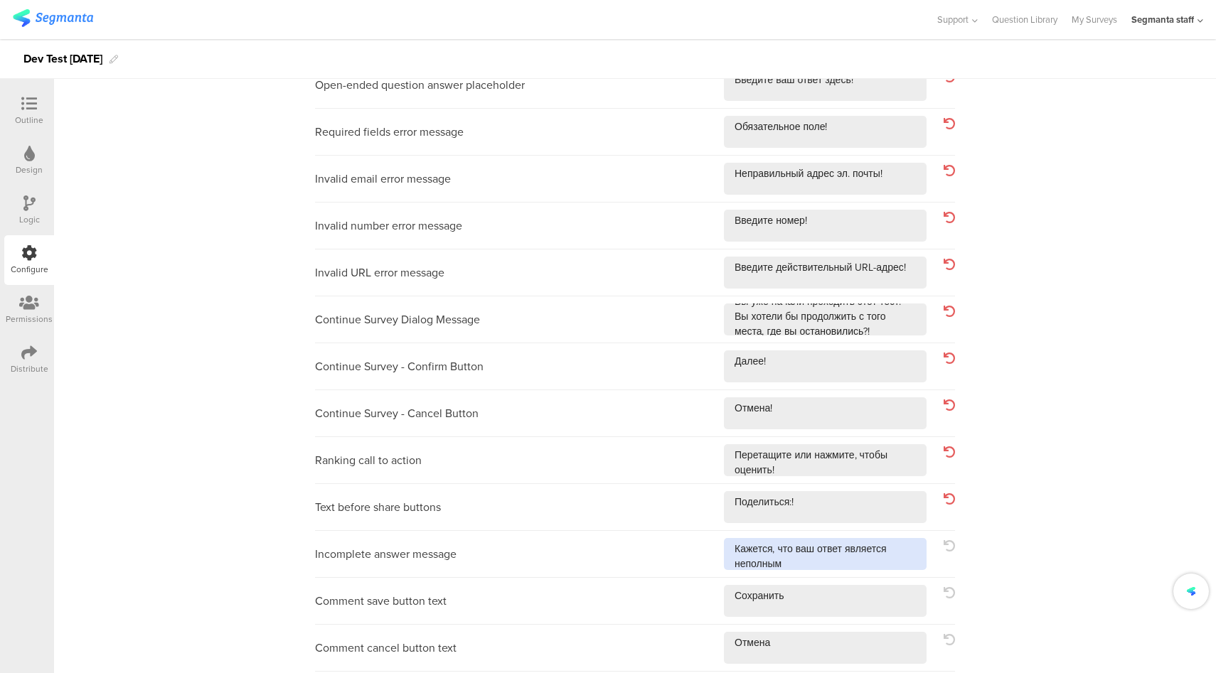
click at [888, 563] on textarea at bounding box center [825, 554] width 203 height 32
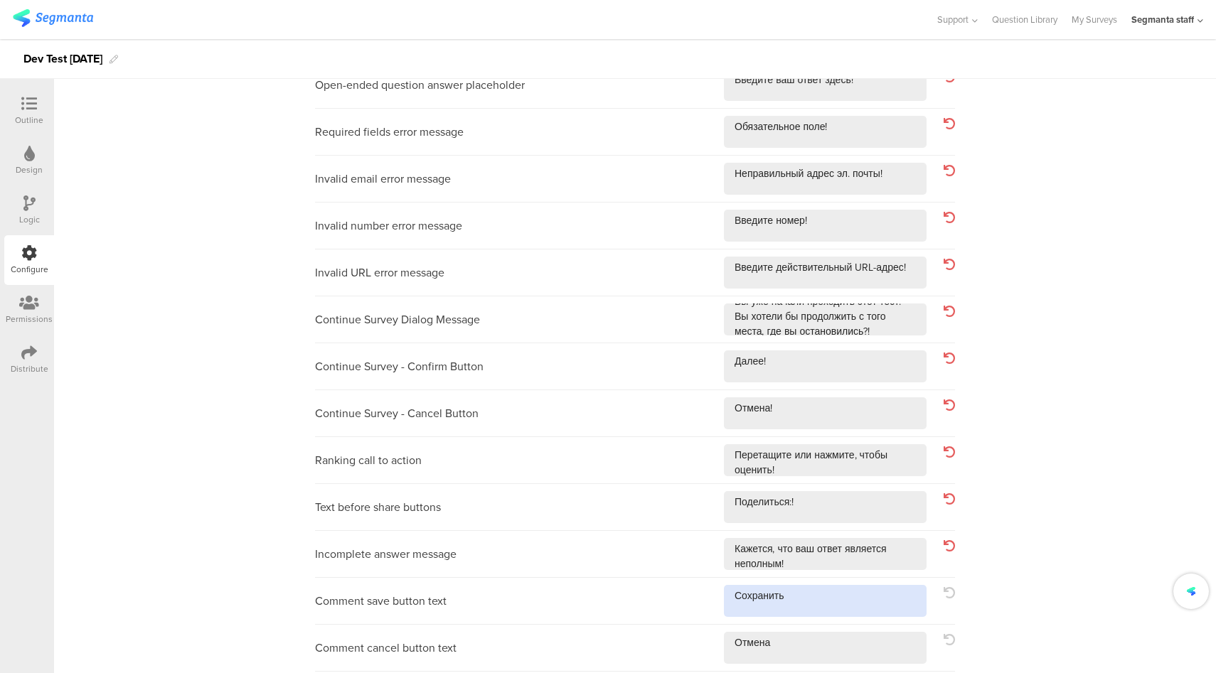
click at [854, 609] on textarea at bounding box center [825, 601] width 203 height 32
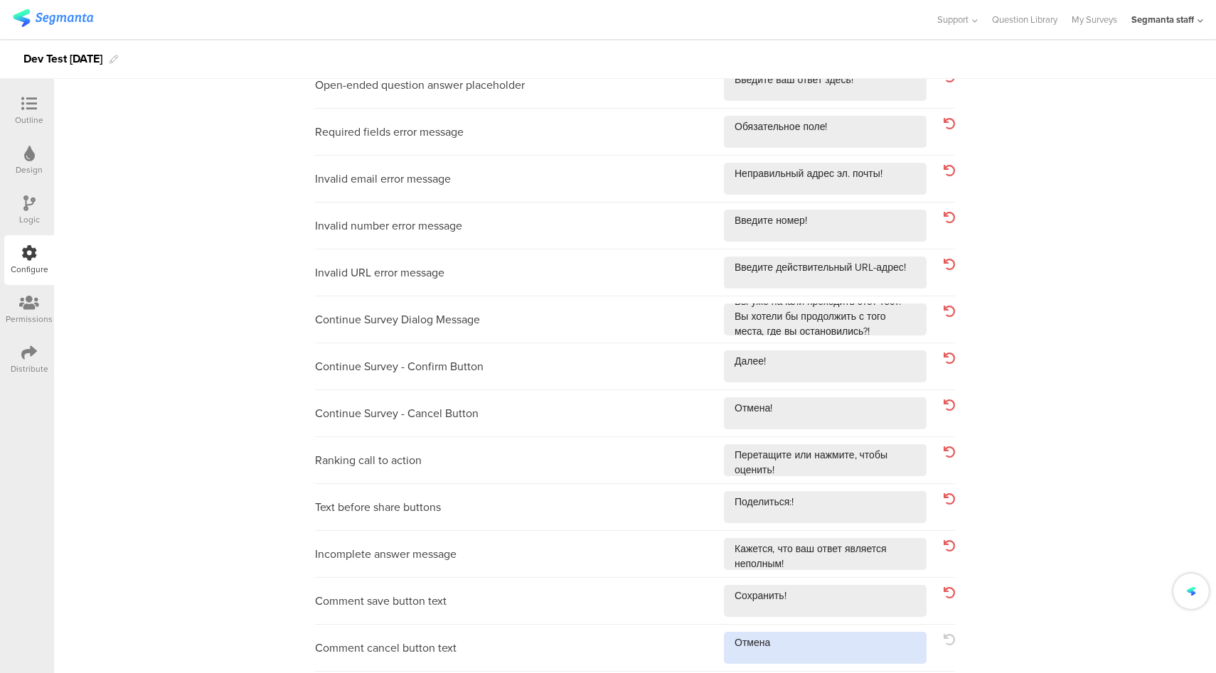
click at [843, 651] on textarea at bounding box center [825, 648] width 203 height 32
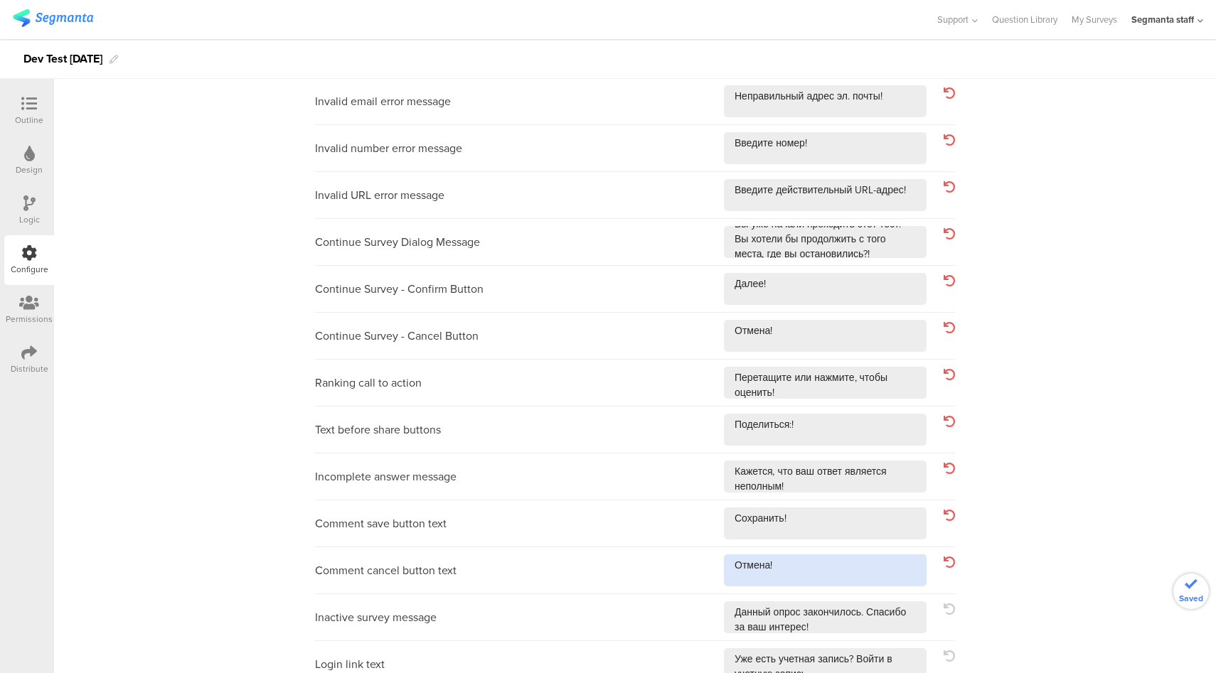
scroll to position [415, 0]
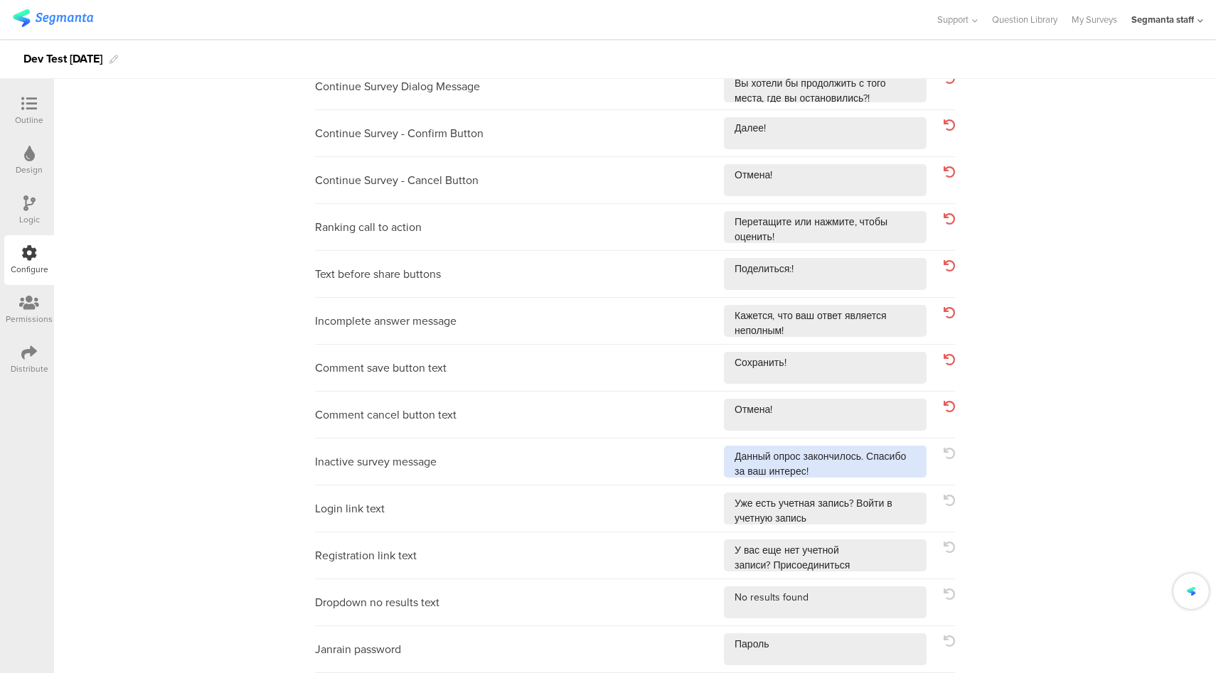
click at [873, 467] on textarea at bounding box center [825, 462] width 203 height 32
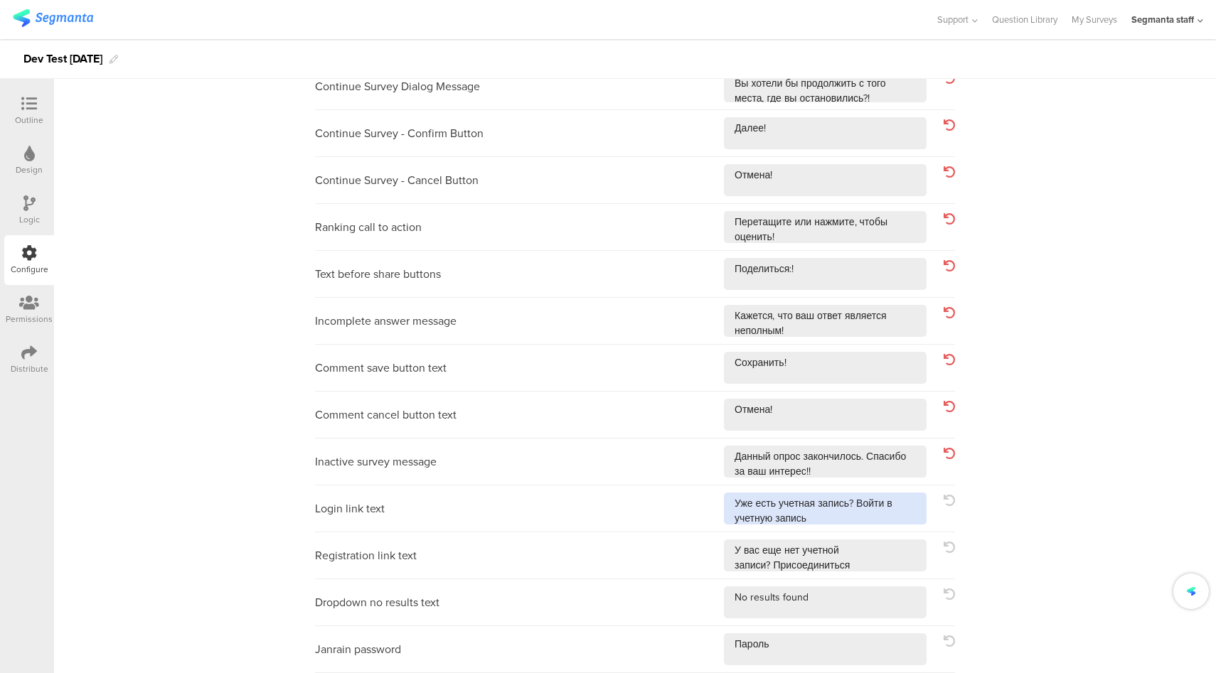
click at [893, 515] on textarea at bounding box center [825, 509] width 203 height 32
click at [875, 565] on textarea at bounding box center [825, 556] width 203 height 32
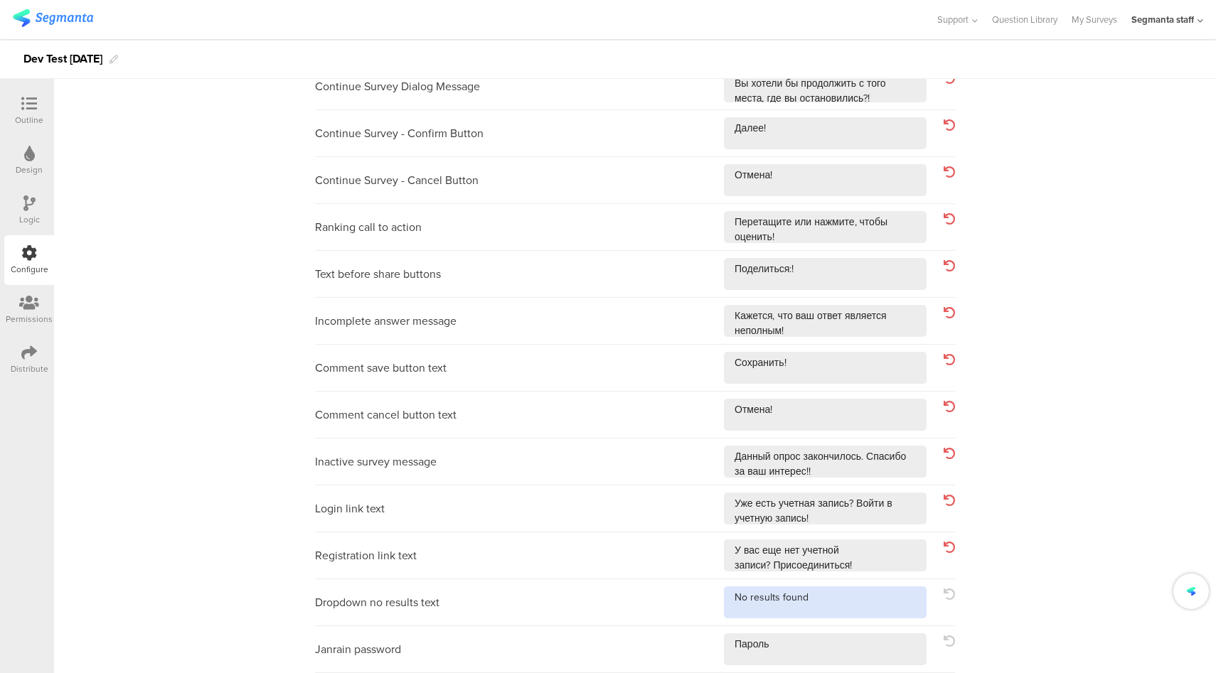
click
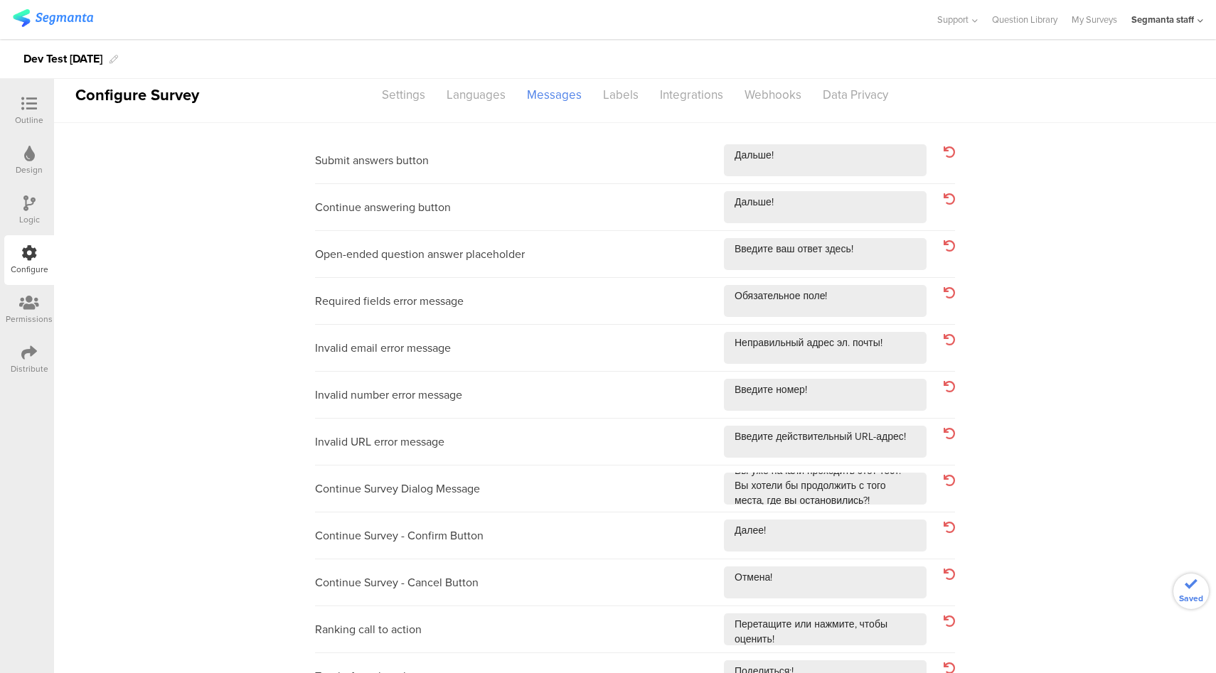
scroll to position [0, 0]
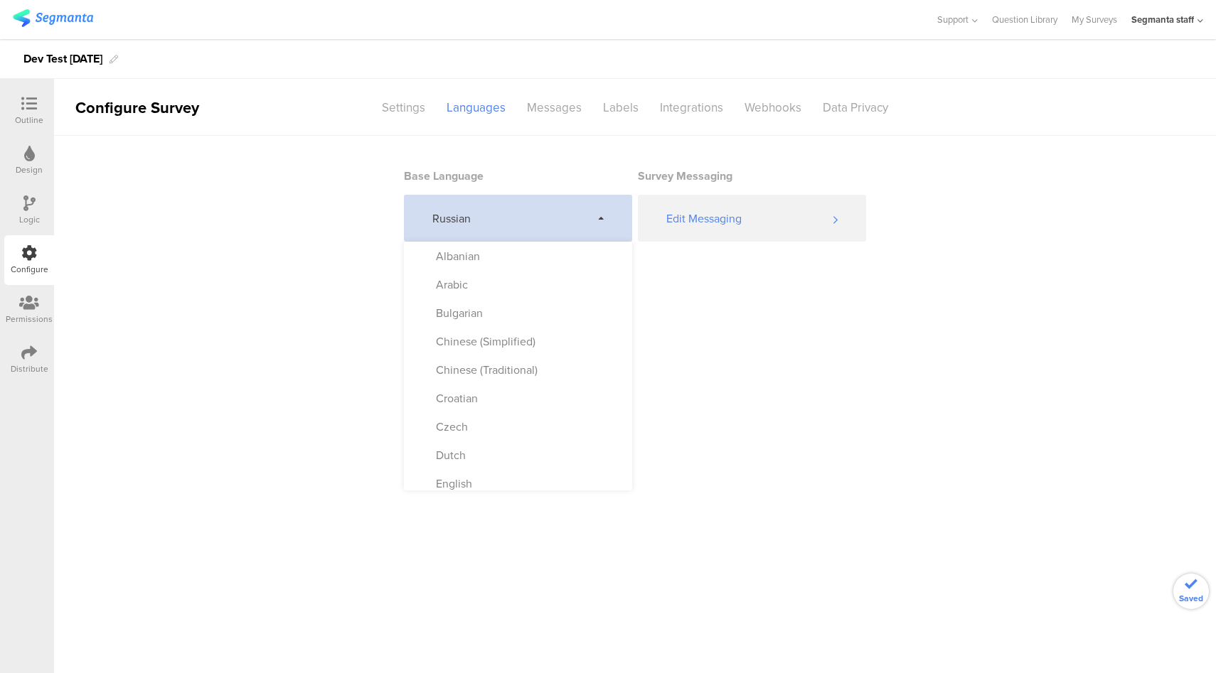
scroll to position [680, 0]
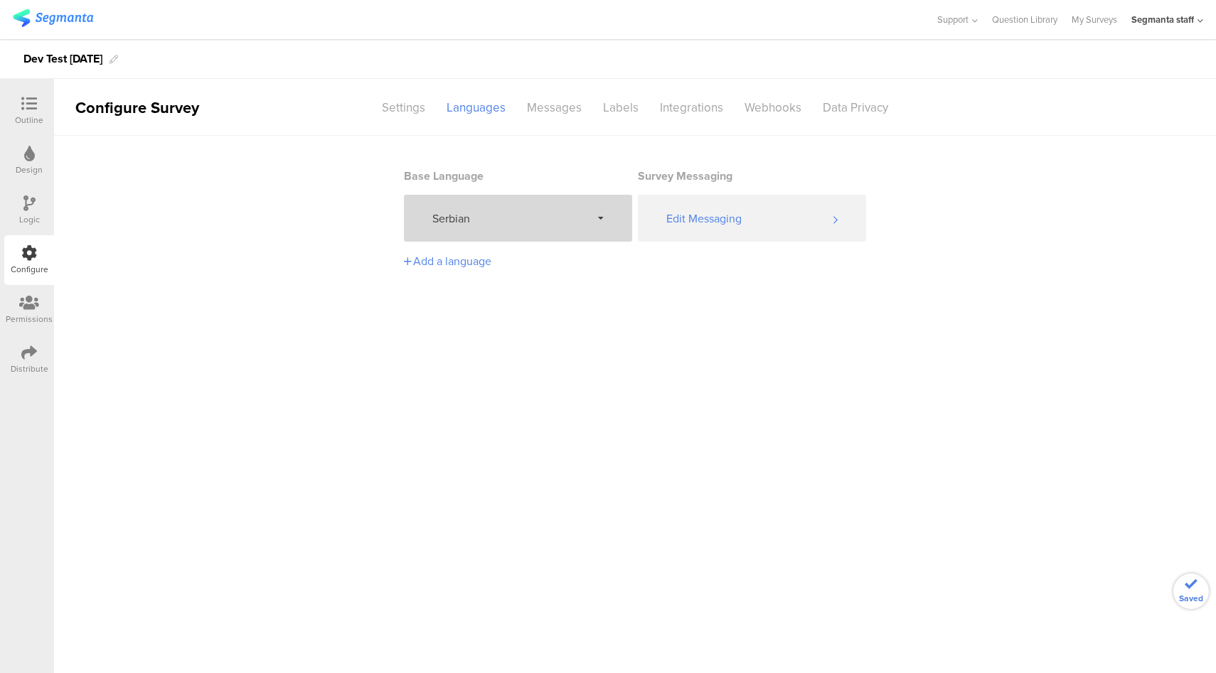
drag, startPoint x: 518, startPoint y: 223, endPoint x: 519, endPoint y: 240, distance: 17.1
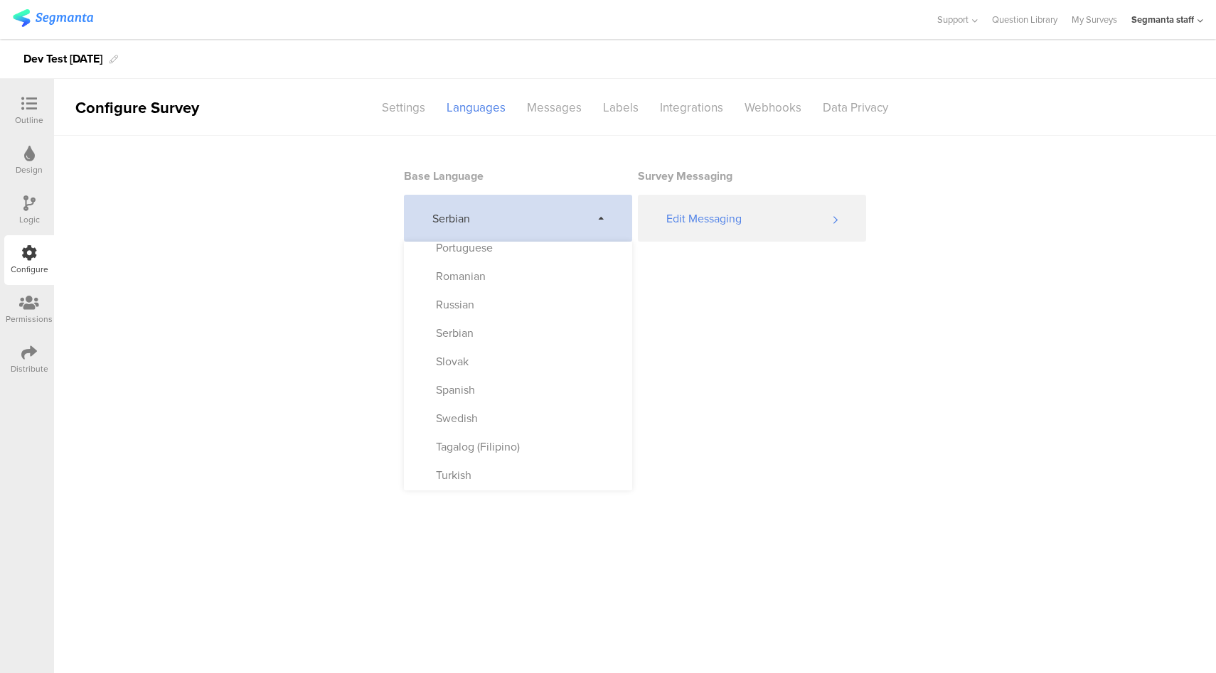
scroll to position [747, 0]
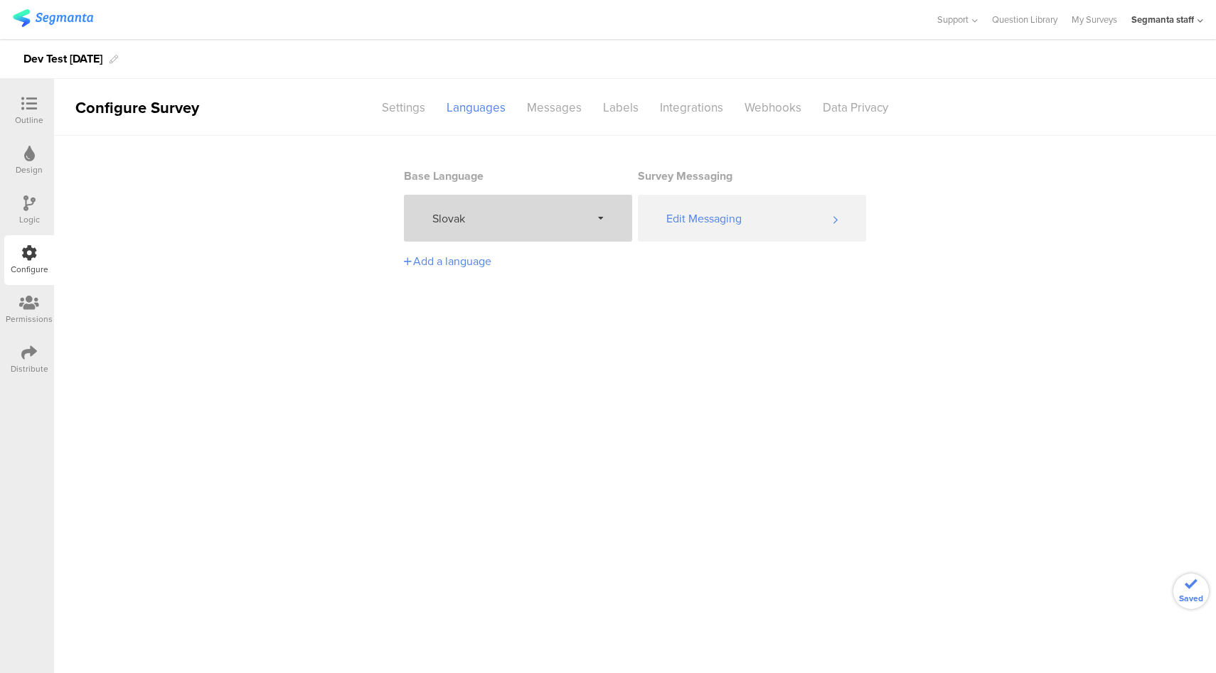
drag, startPoint x: 484, startPoint y: 225, endPoint x: 481, endPoint y: 239, distance: 14.5
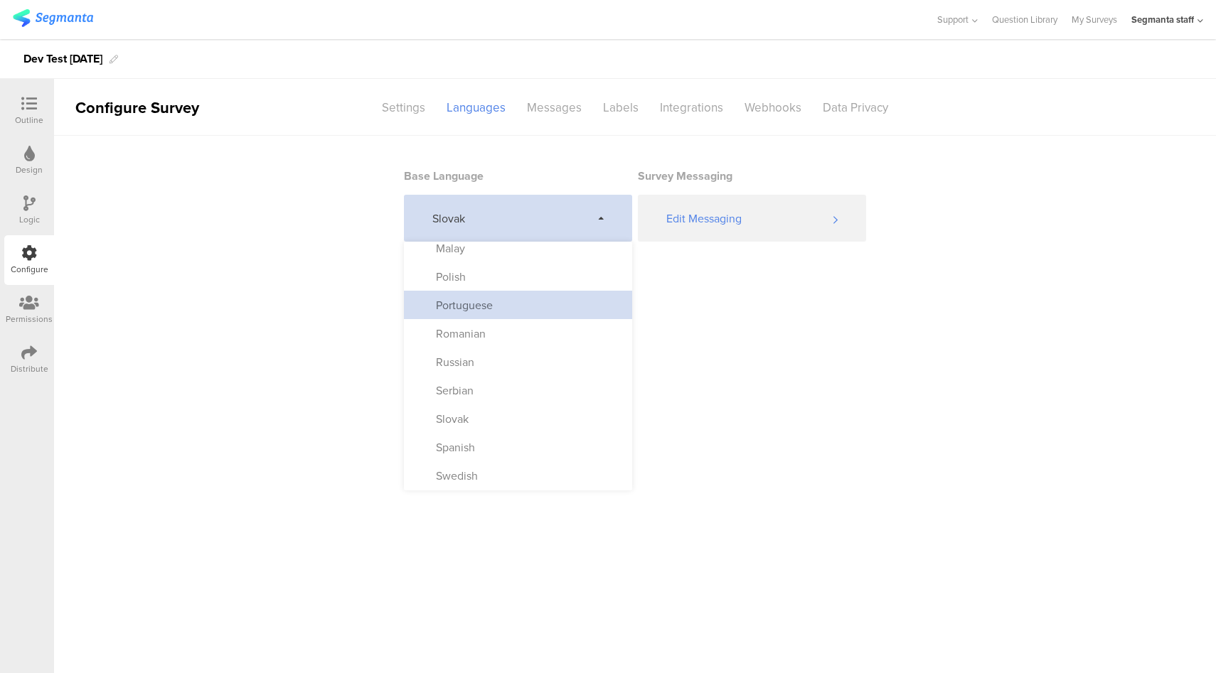
scroll to position [747, 0]
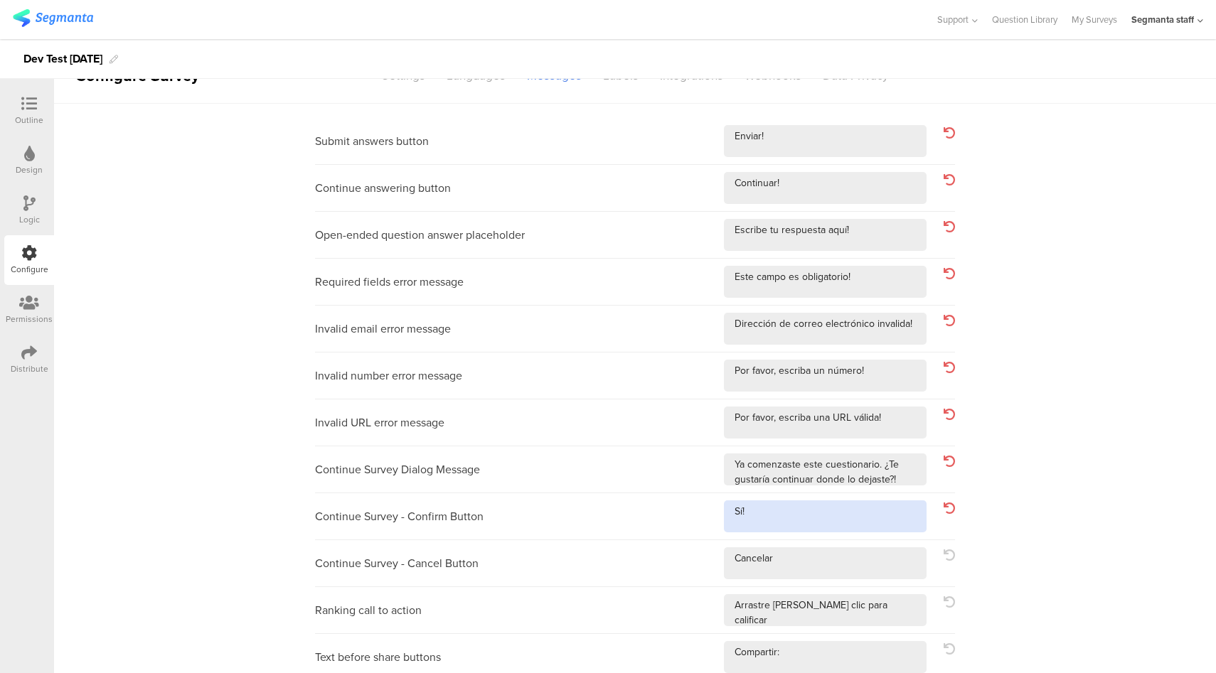
scroll to position [107, 0]
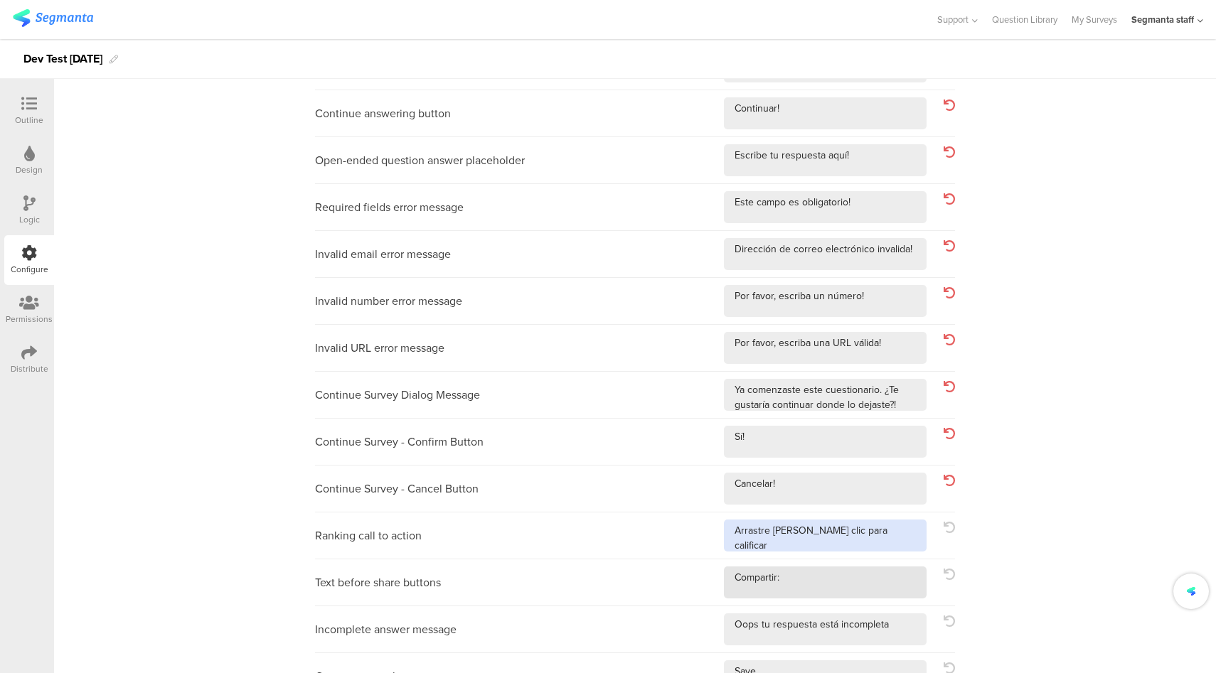
drag, startPoint x: 877, startPoint y: 530, endPoint x: 870, endPoint y: 570, distance: 40.3
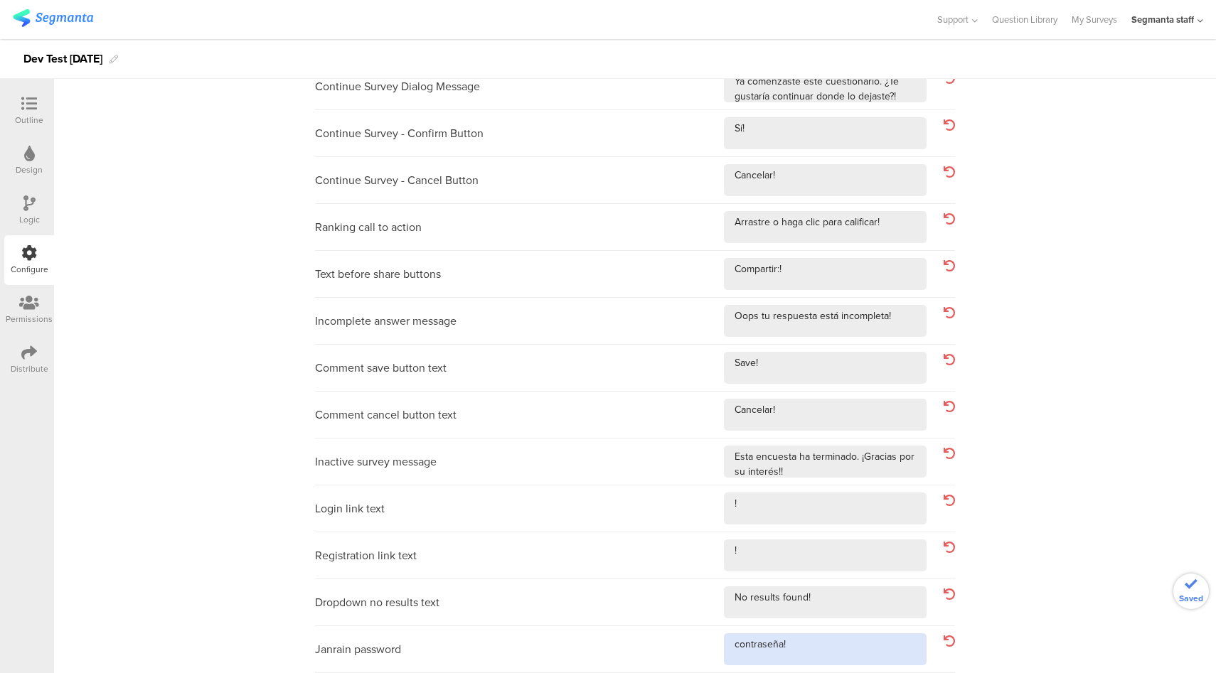
scroll to position [0, 0]
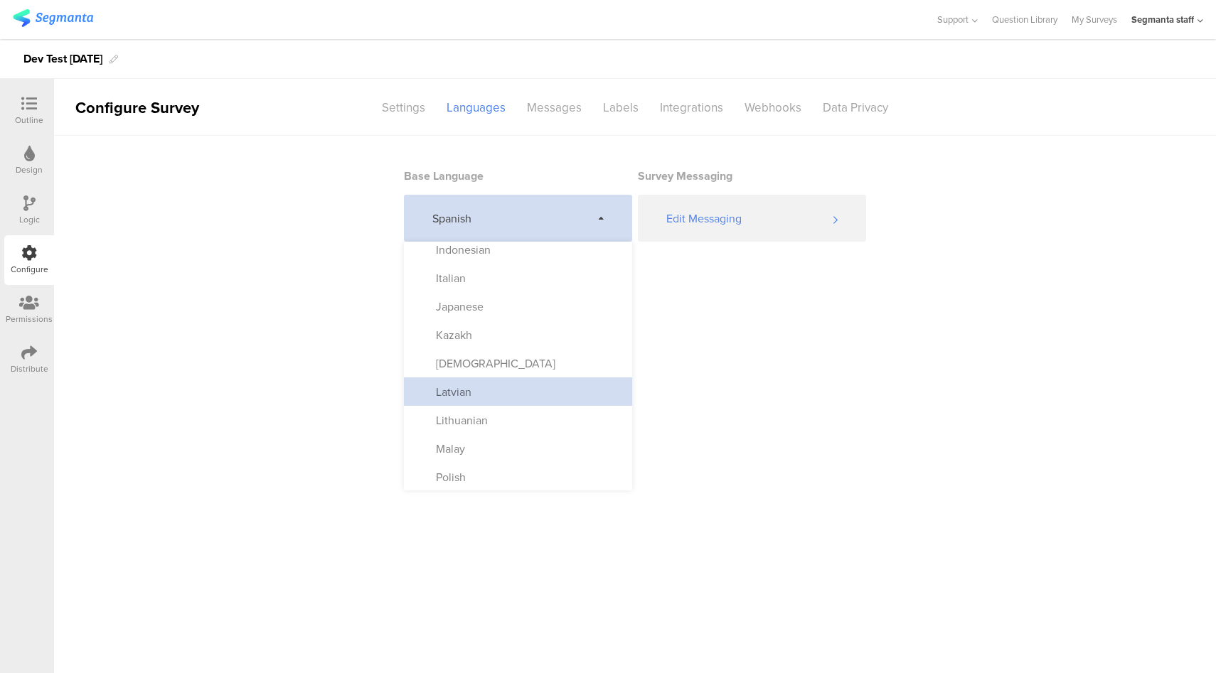
scroll to position [747, 0]
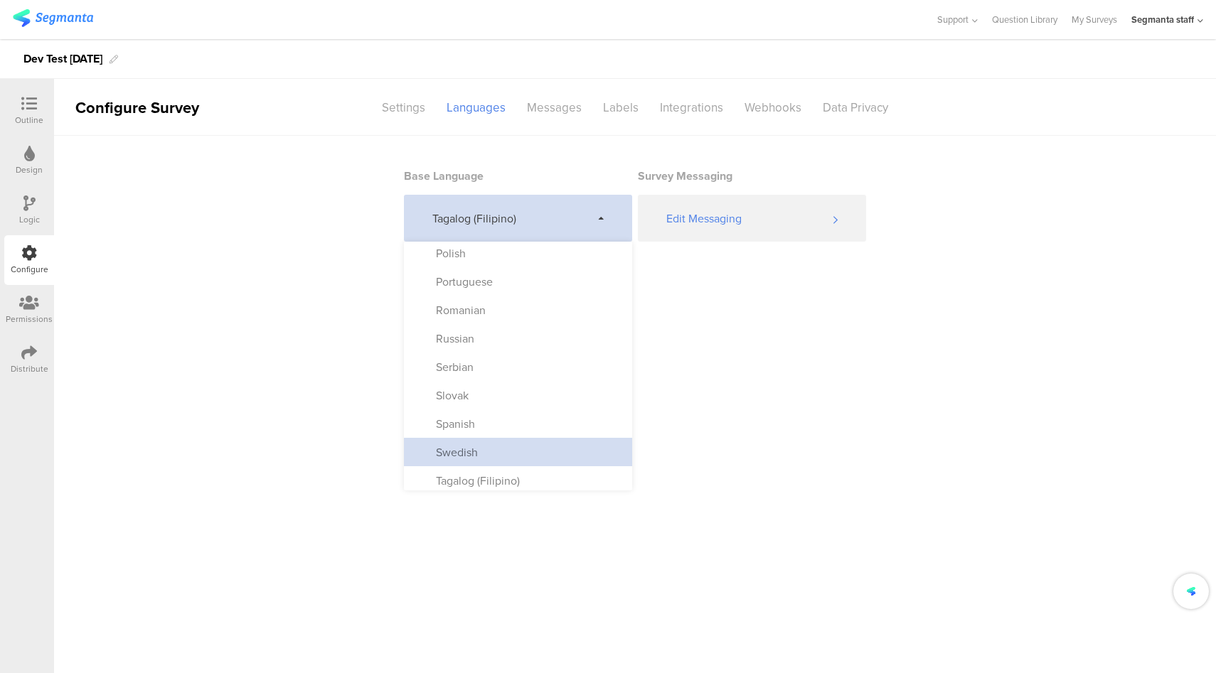
scroll to position [747, 0]
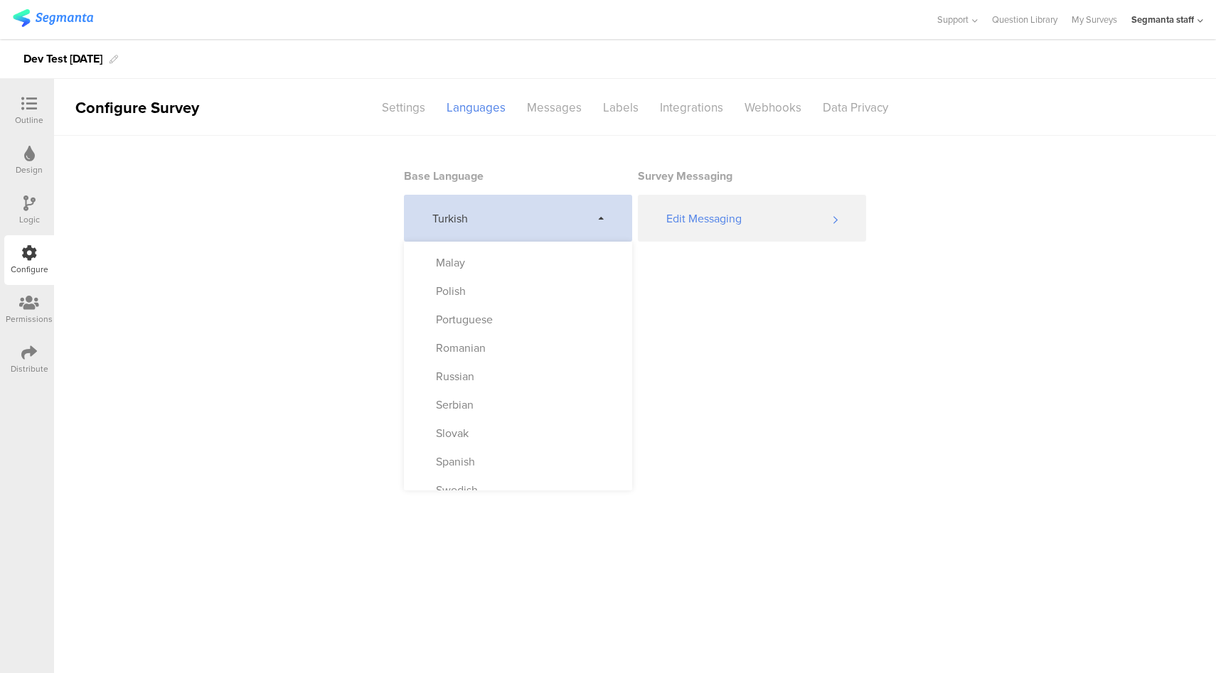
scroll to position [747, 0]
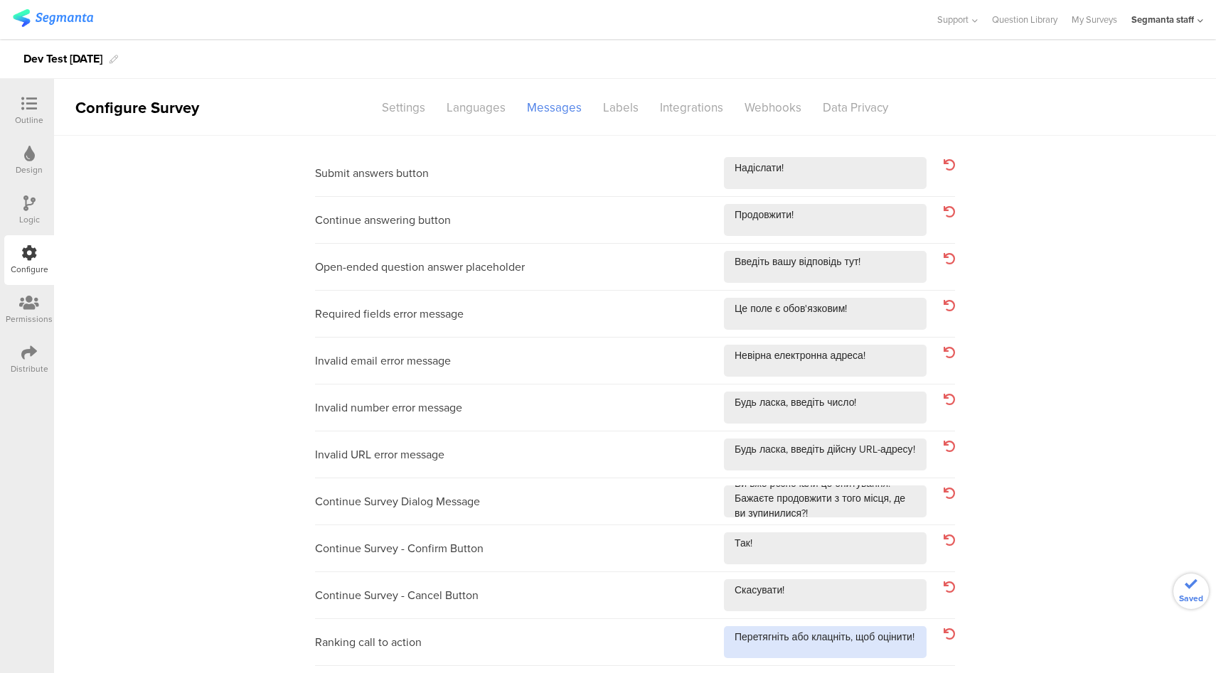
scroll to position [256, 0]
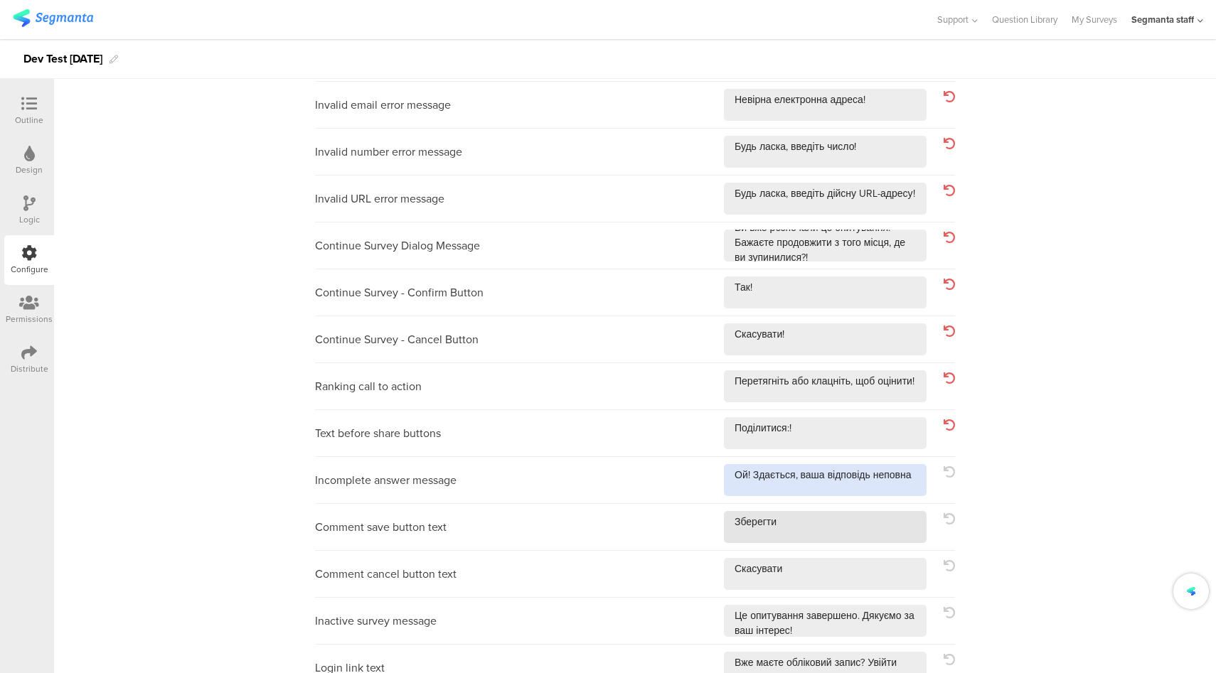
drag, startPoint x: 910, startPoint y: 476, endPoint x: 890, endPoint y: 516, distance: 45.5
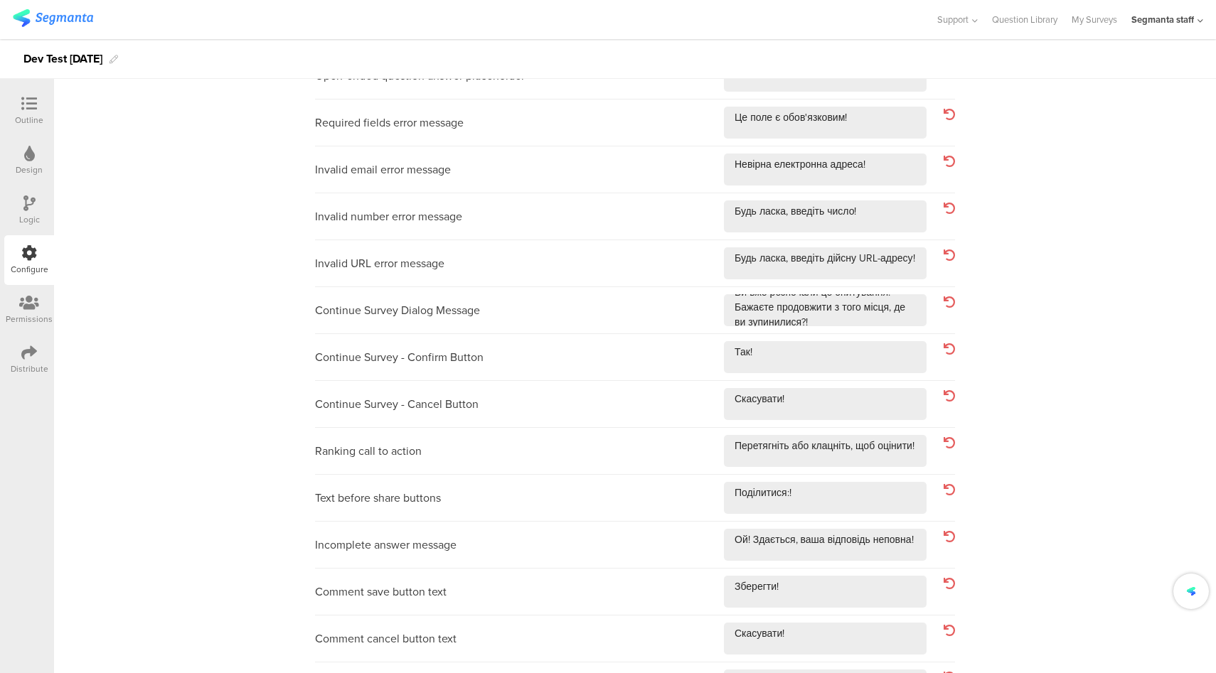
scroll to position [0, 0]
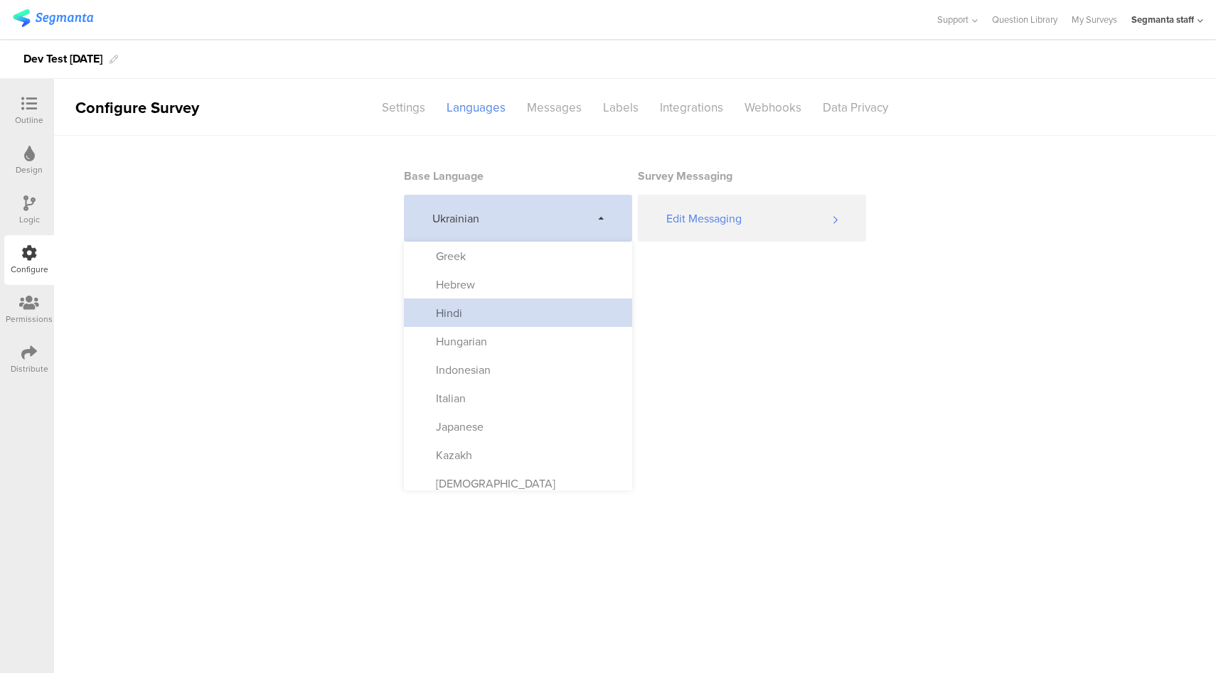
scroll to position [73, 0]
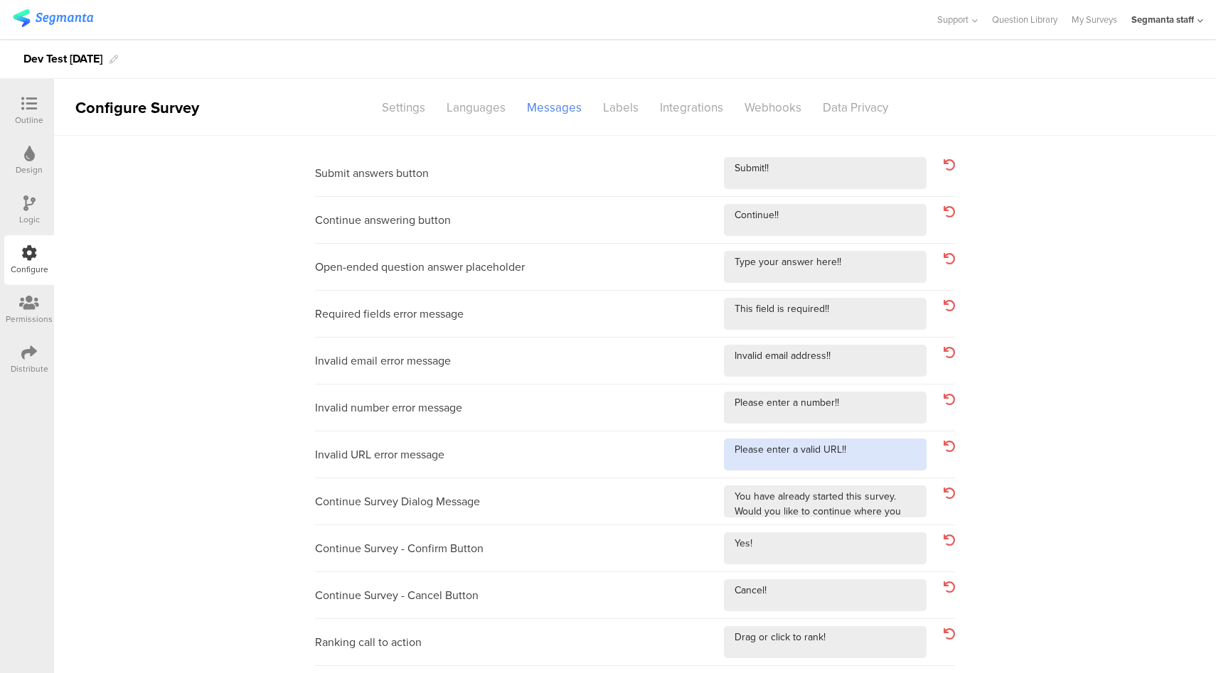
scroll to position [203, 0]
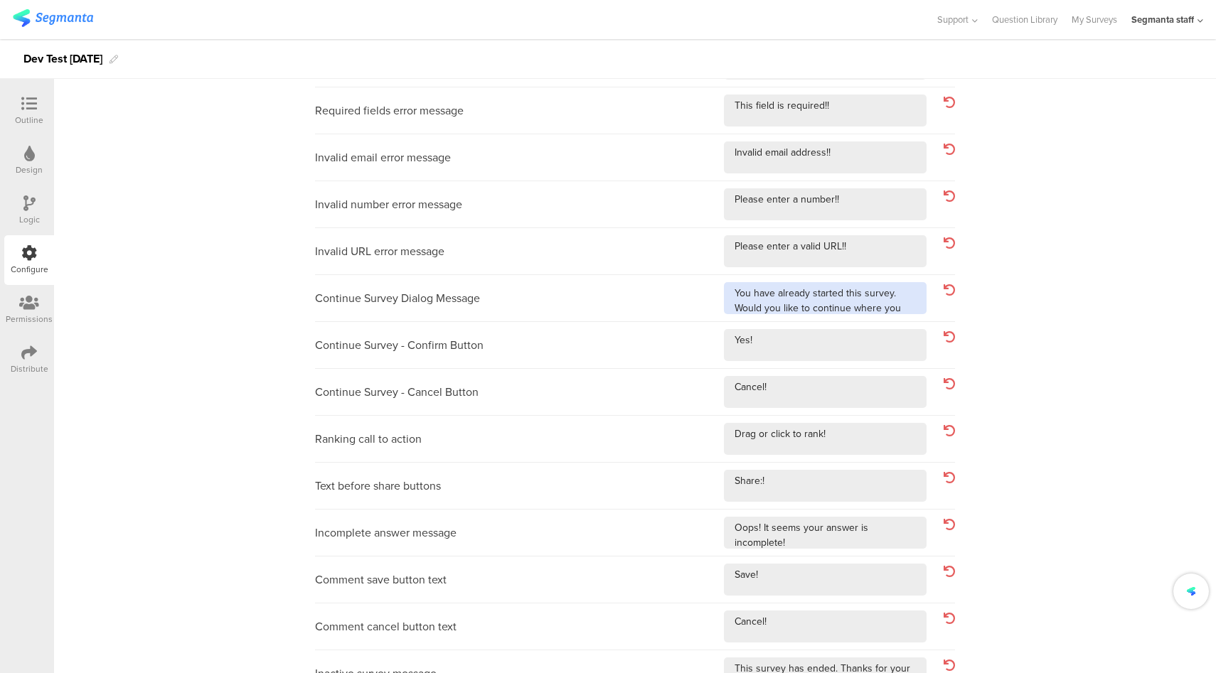
drag, startPoint x: 894, startPoint y: 313, endPoint x: 878, endPoint y: 319, distance: 17.6
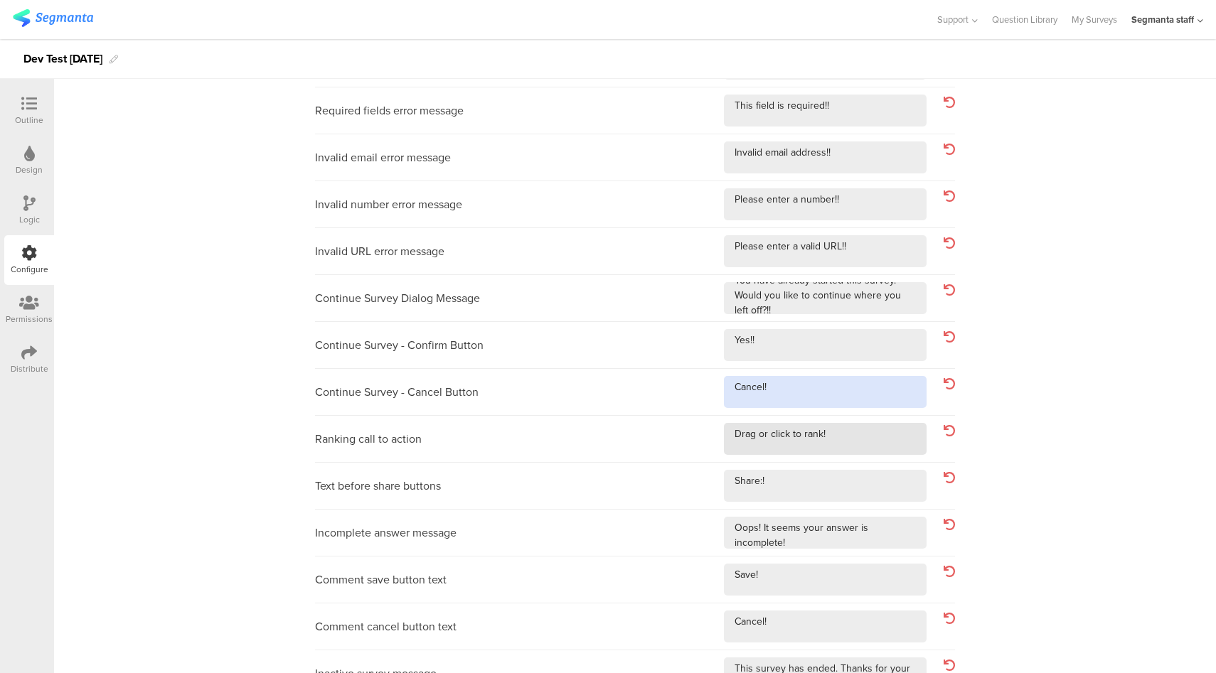
drag, startPoint x: 844, startPoint y: 390, endPoint x: 863, endPoint y: 424, distance: 39.2
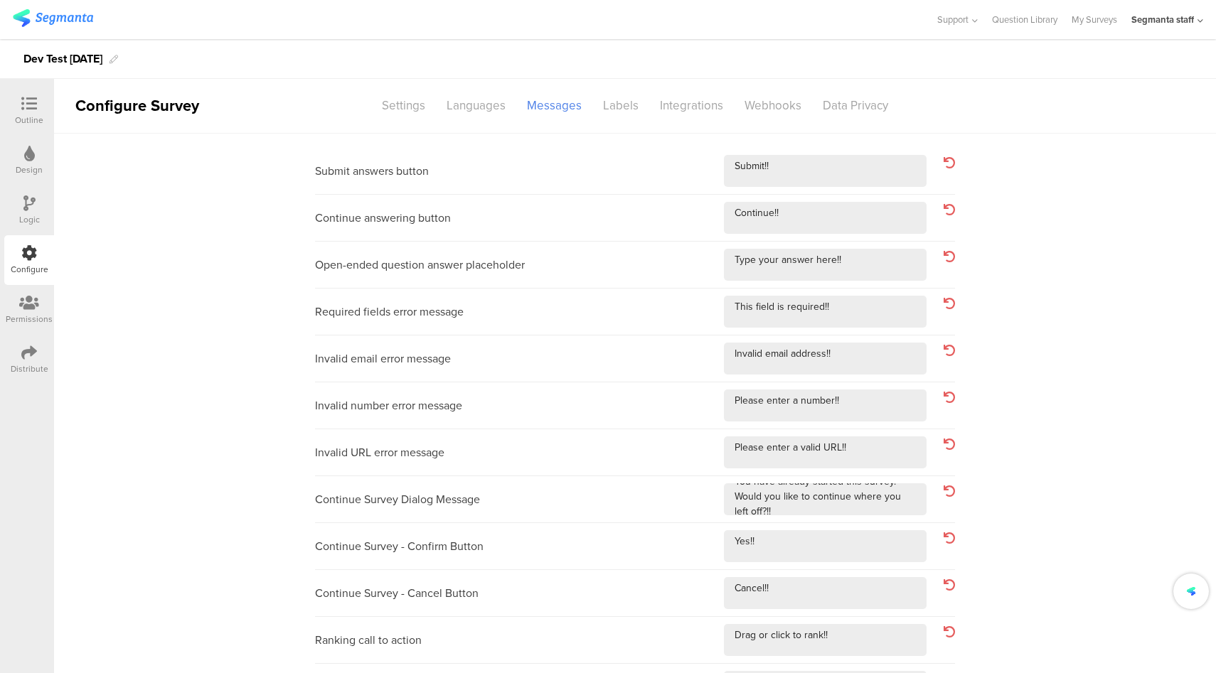
scroll to position [0, 0]
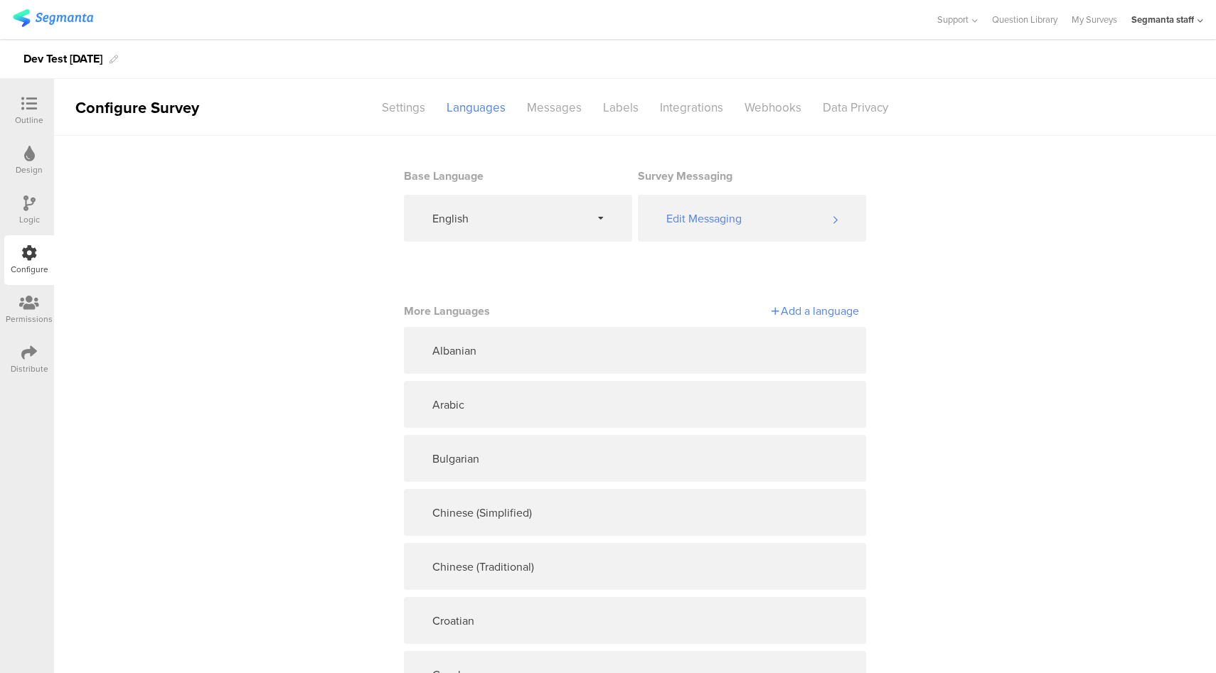
drag, startPoint x: 817, startPoint y: 311, endPoint x: 810, endPoint y: 321, distance: 12.2
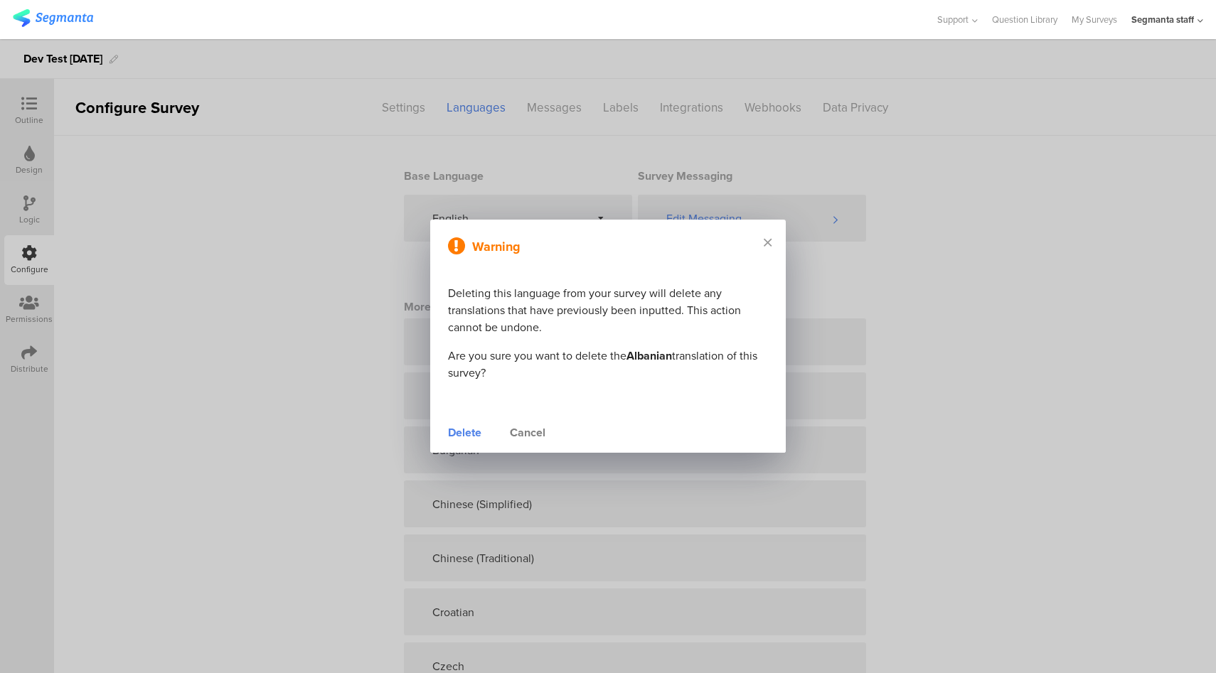
drag, startPoint x: 769, startPoint y: 240, endPoint x: 786, endPoint y: 245, distance: 17.3
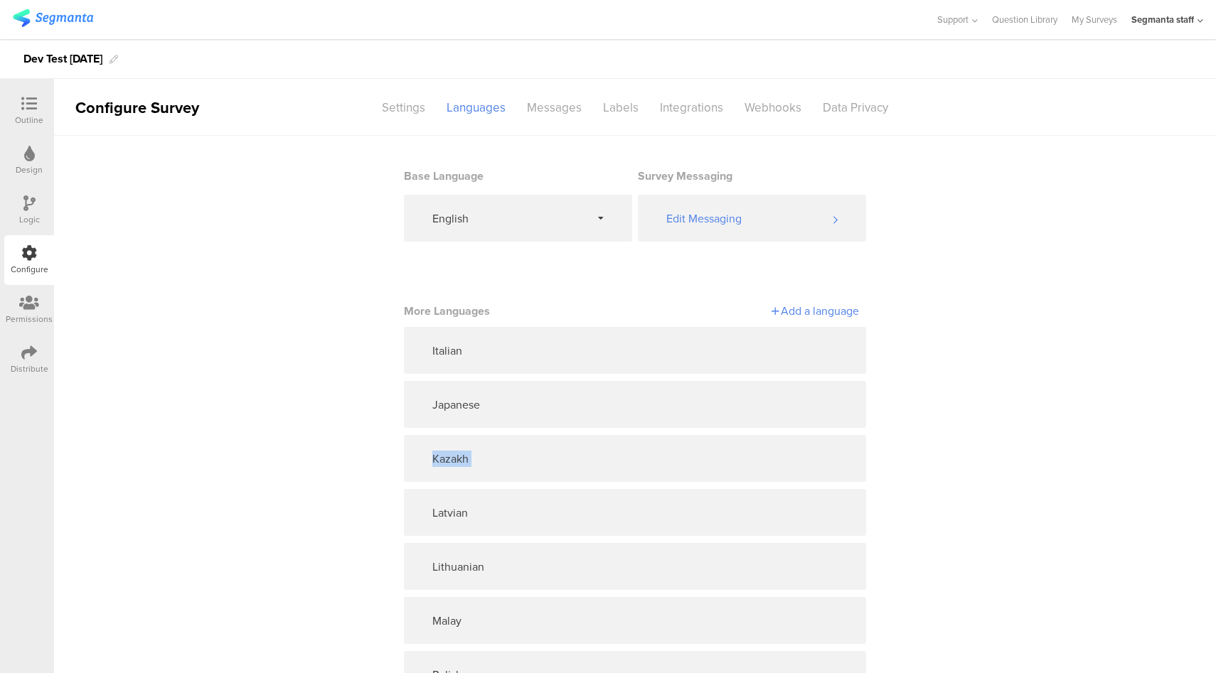
drag, startPoint x: 453, startPoint y: 434, endPoint x: 0, endPoint y: 673, distance: 512.1
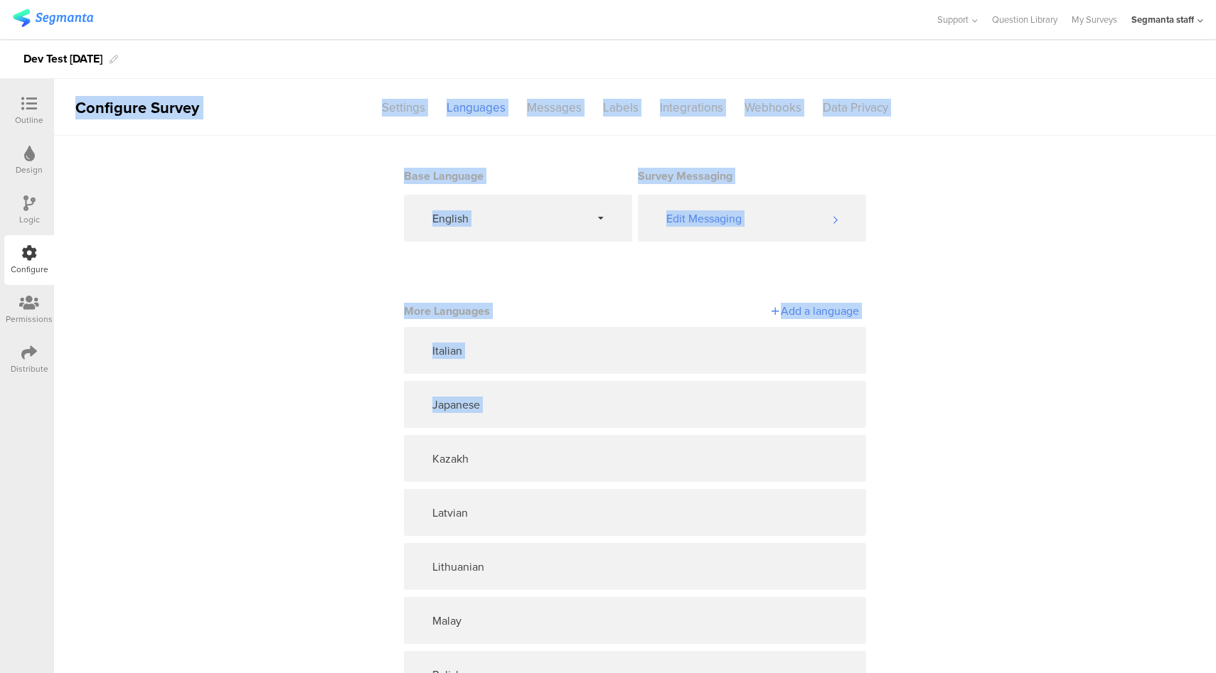
scroll to position [7, 0]
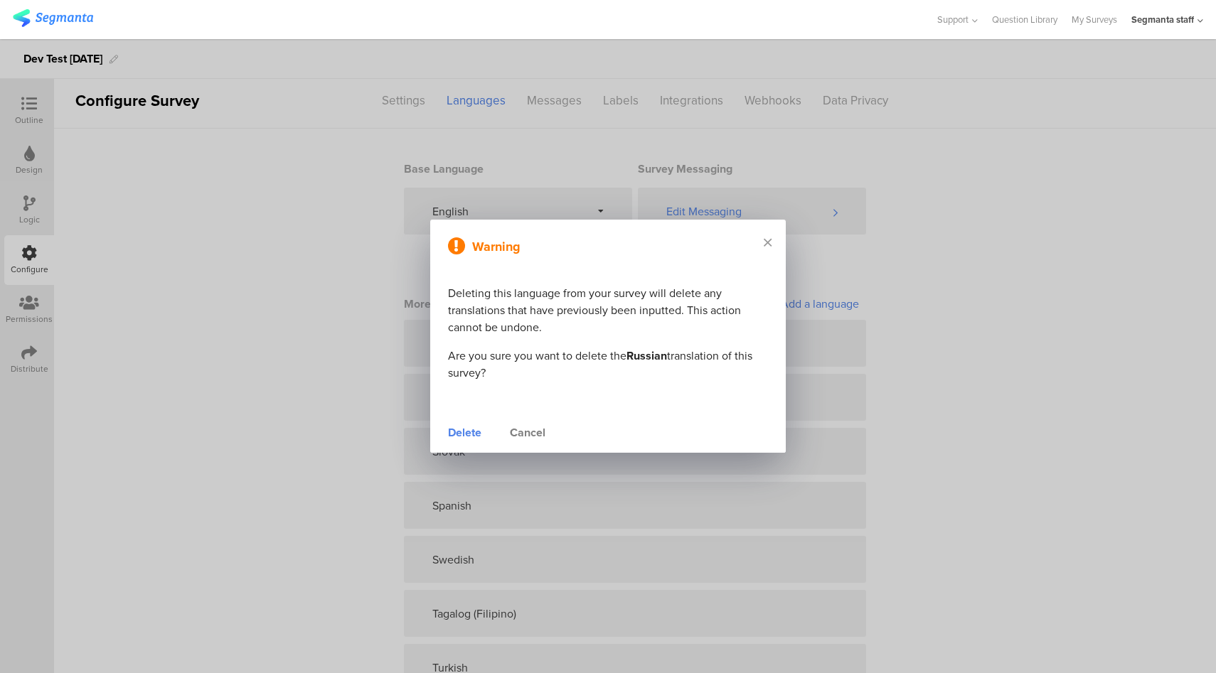
drag, startPoint x: 461, startPoint y: 437, endPoint x: 518, endPoint y: 435, distance: 56.2
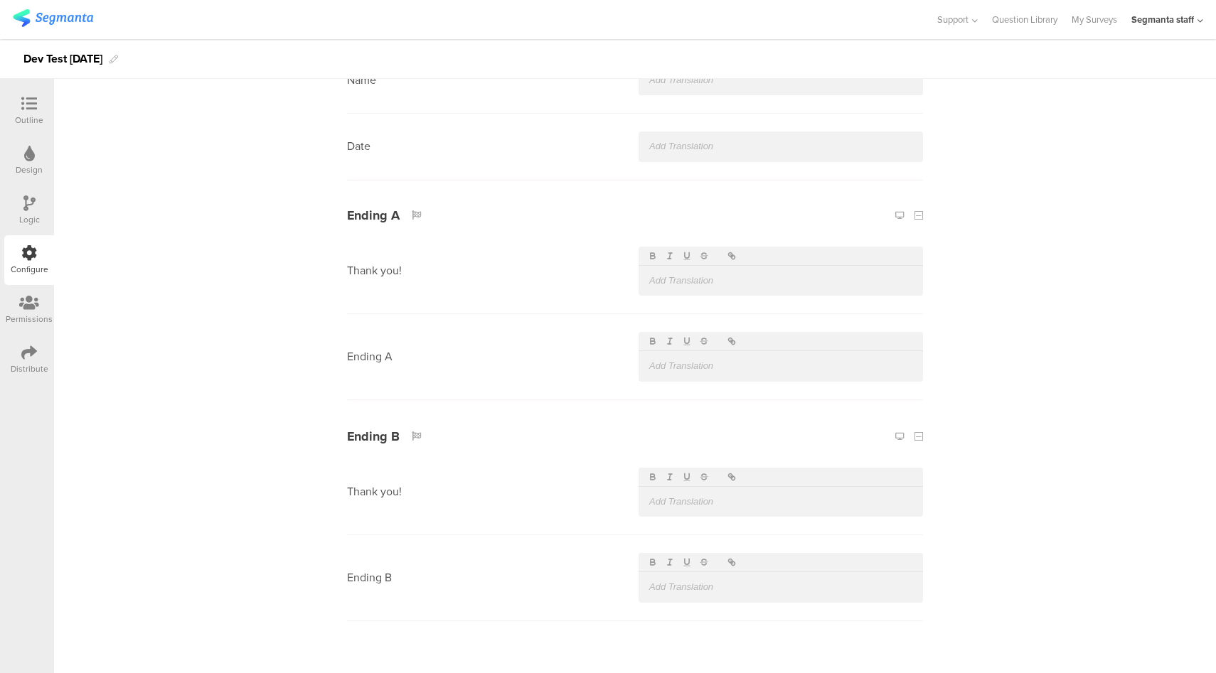
scroll to position [1657, 0]
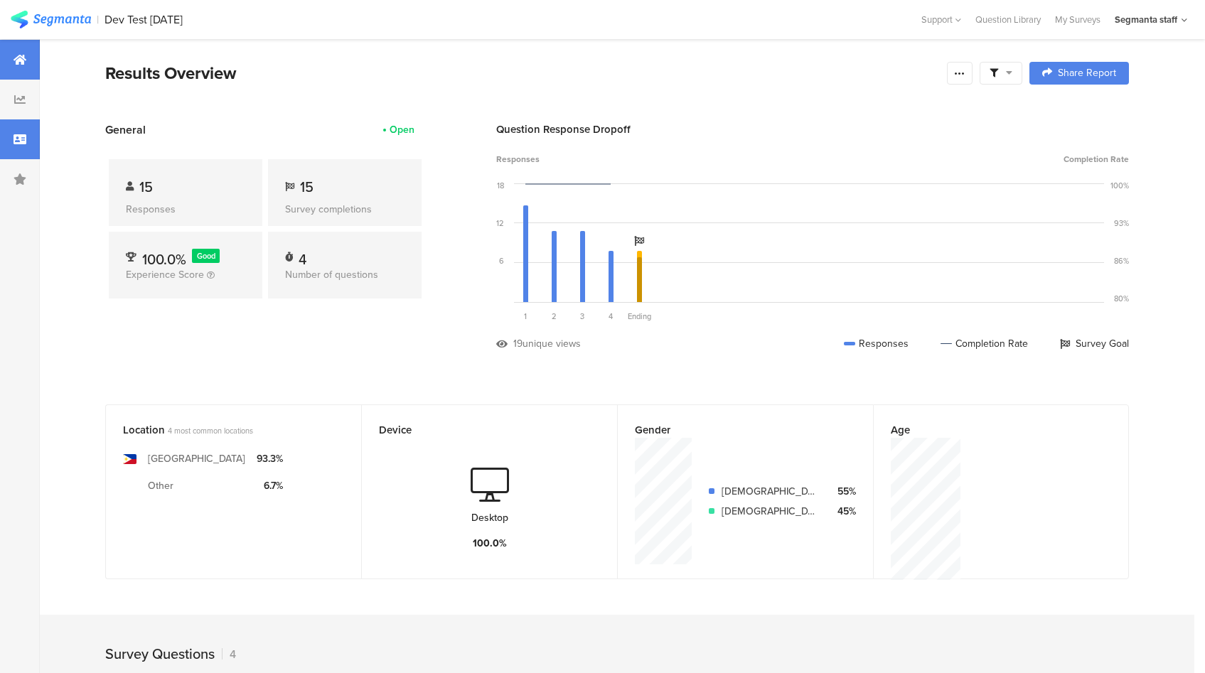
click at [11, 136] on div at bounding box center [20, 139] width 40 height 40
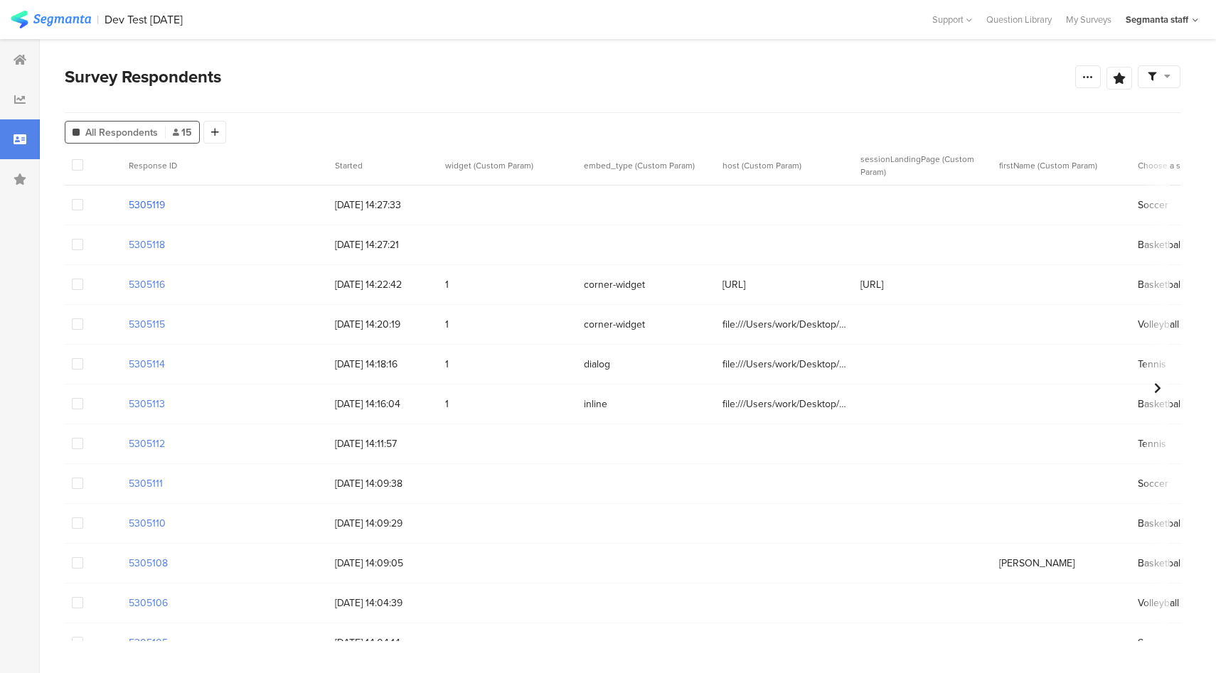
click at [146, 210] on section "5305119" at bounding box center [147, 205] width 36 height 15
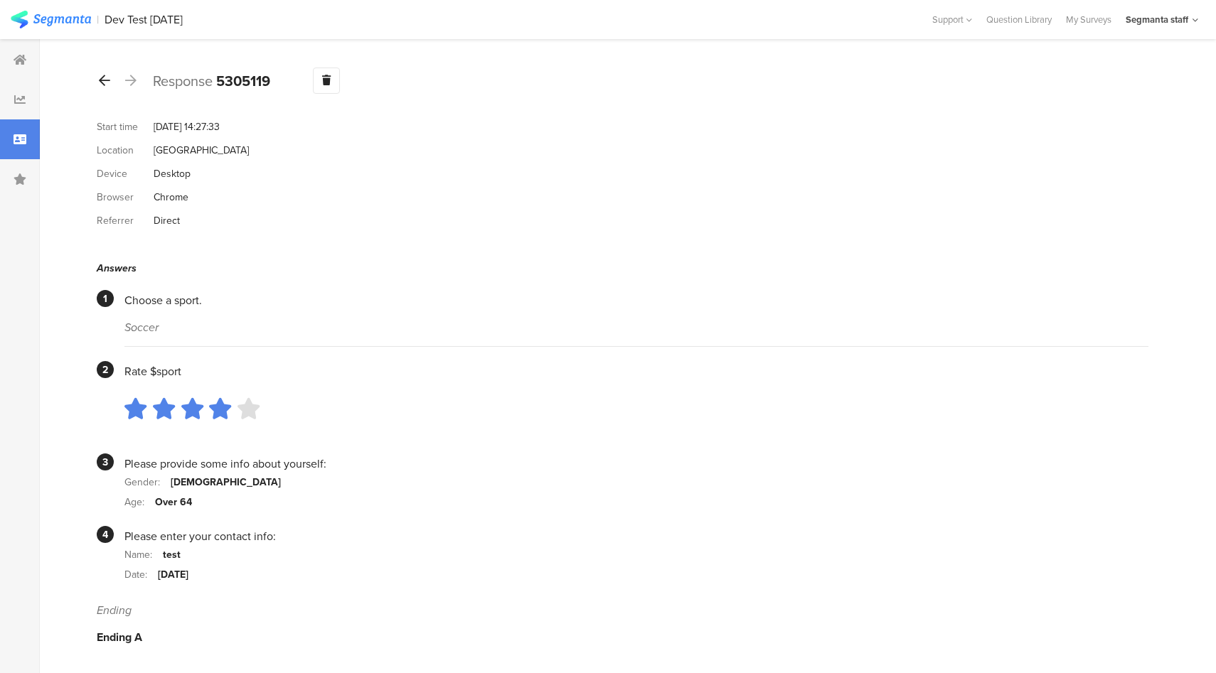
click at [103, 81] on icon at bounding box center [104, 80] width 11 height 13
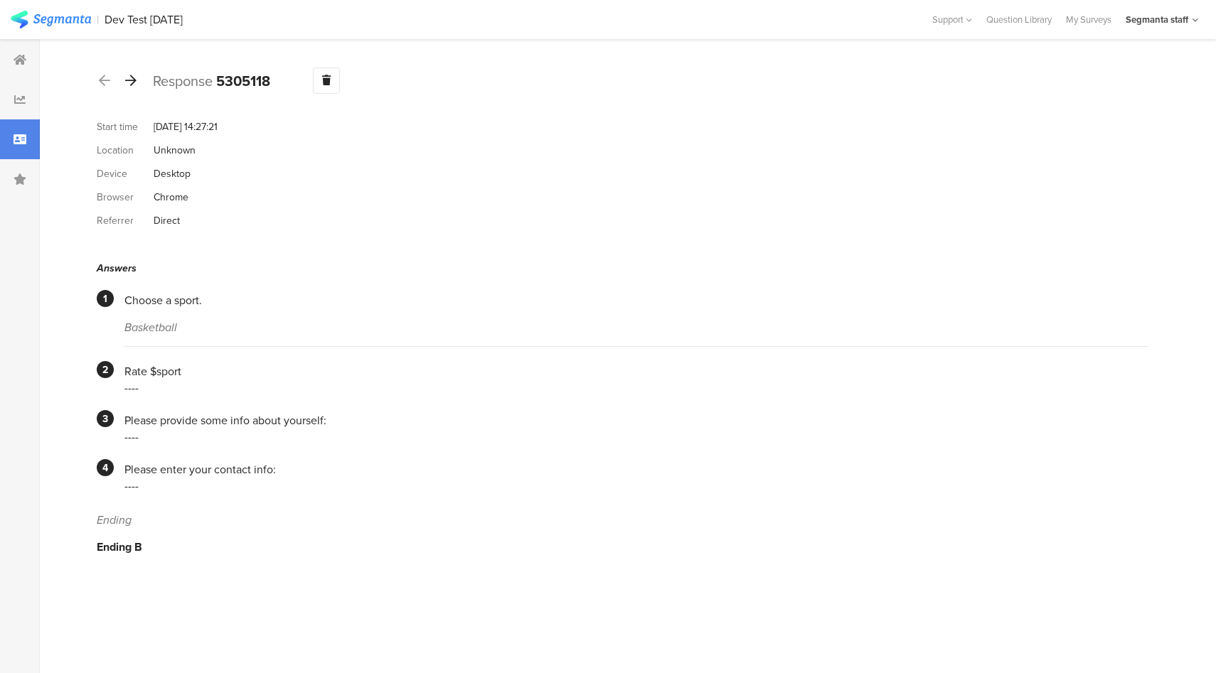
click at [130, 80] on icon at bounding box center [130, 80] width 11 height 13
